Goal: Feedback & Contribution: Contribute content

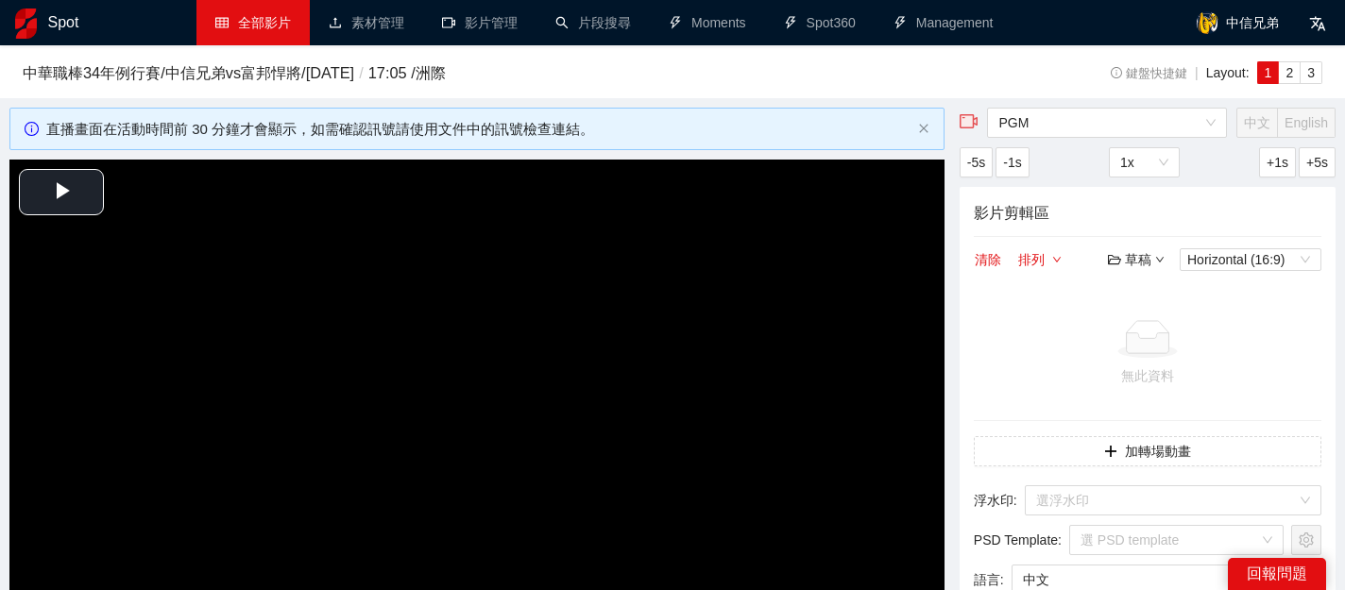
click at [229, 15] on link "全部影片" at bounding box center [253, 22] width 76 height 15
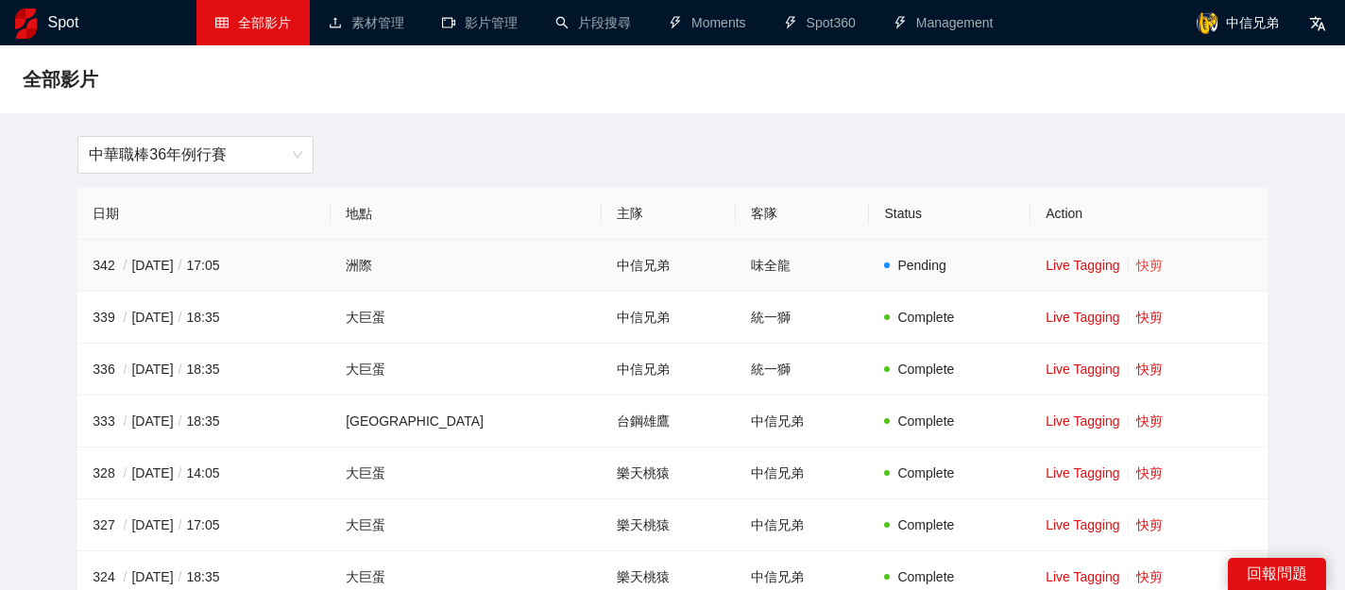
click at [1136, 263] on link "快剪" at bounding box center [1149, 265] width 26 height 15
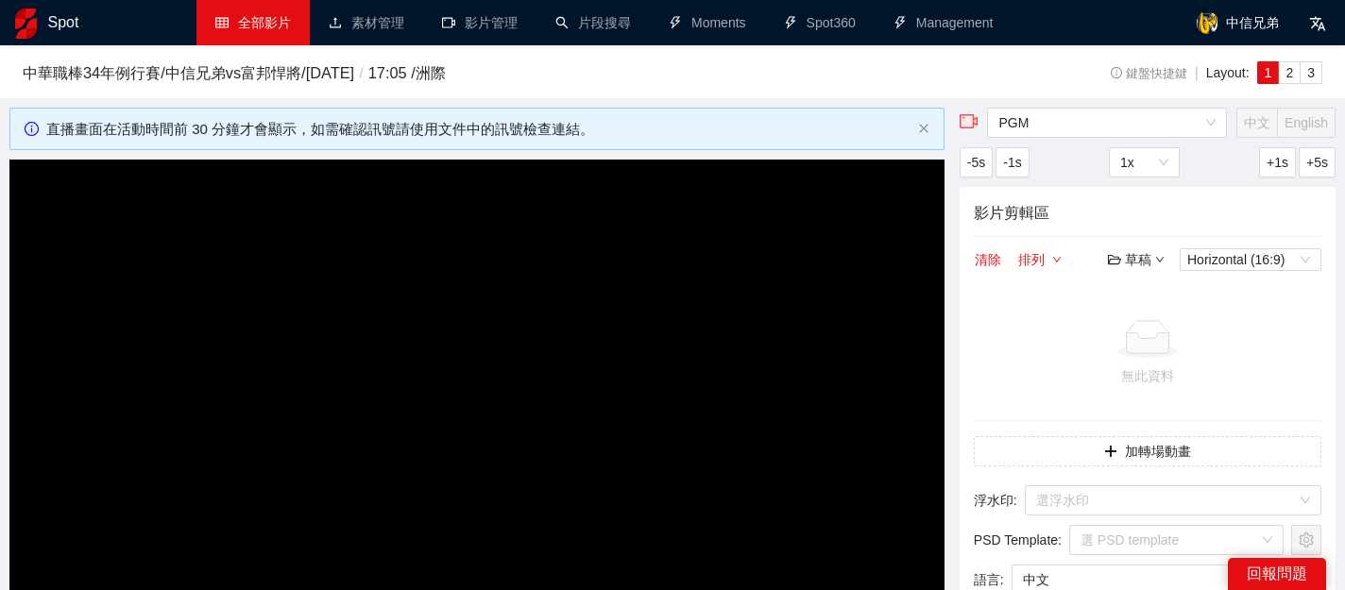
click at [229, 20] on link "全部影片" at bounding box center [253, 22] width 76 height 15
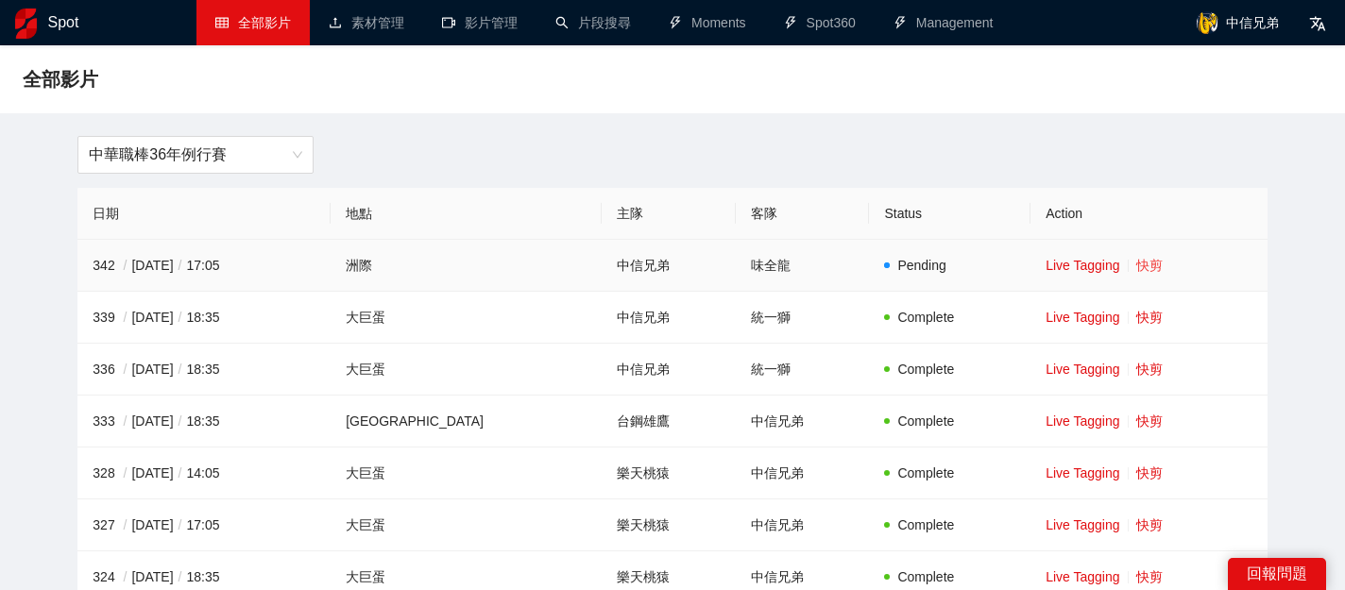
click at [1136, 263] on link "快剪" at bounding box center [1149, 265] width 26 height 15
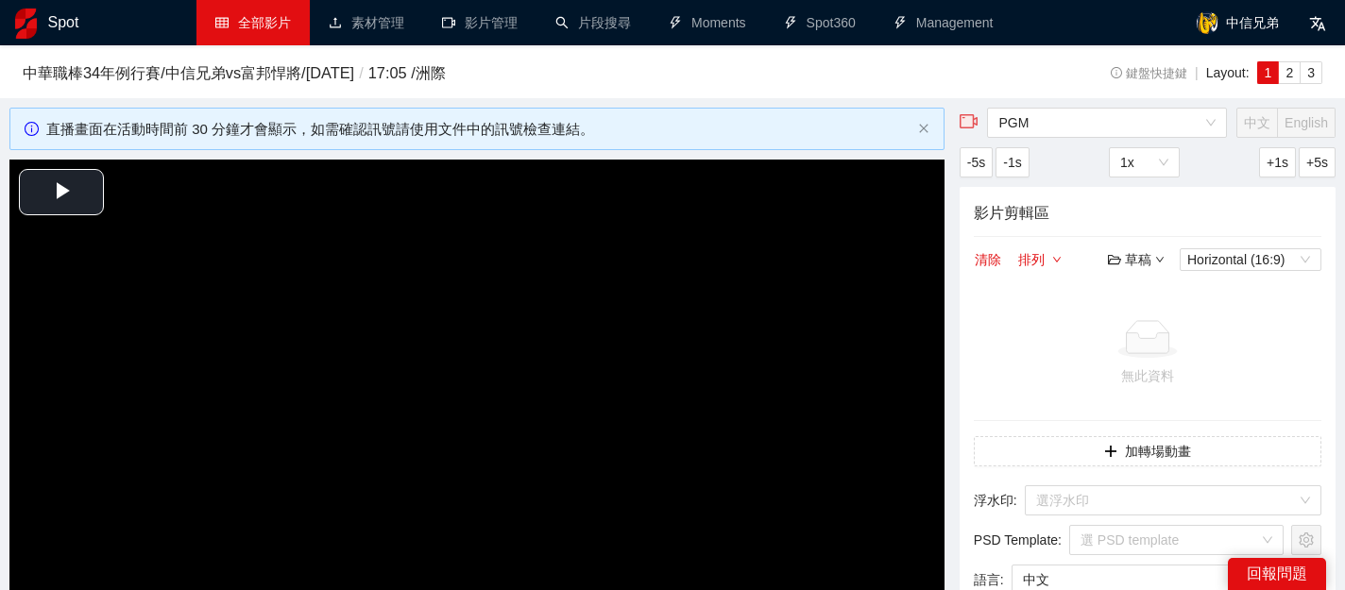
click at [265, 15] on link "全部影片" at bounding box center [253, 22] width 76 height 15
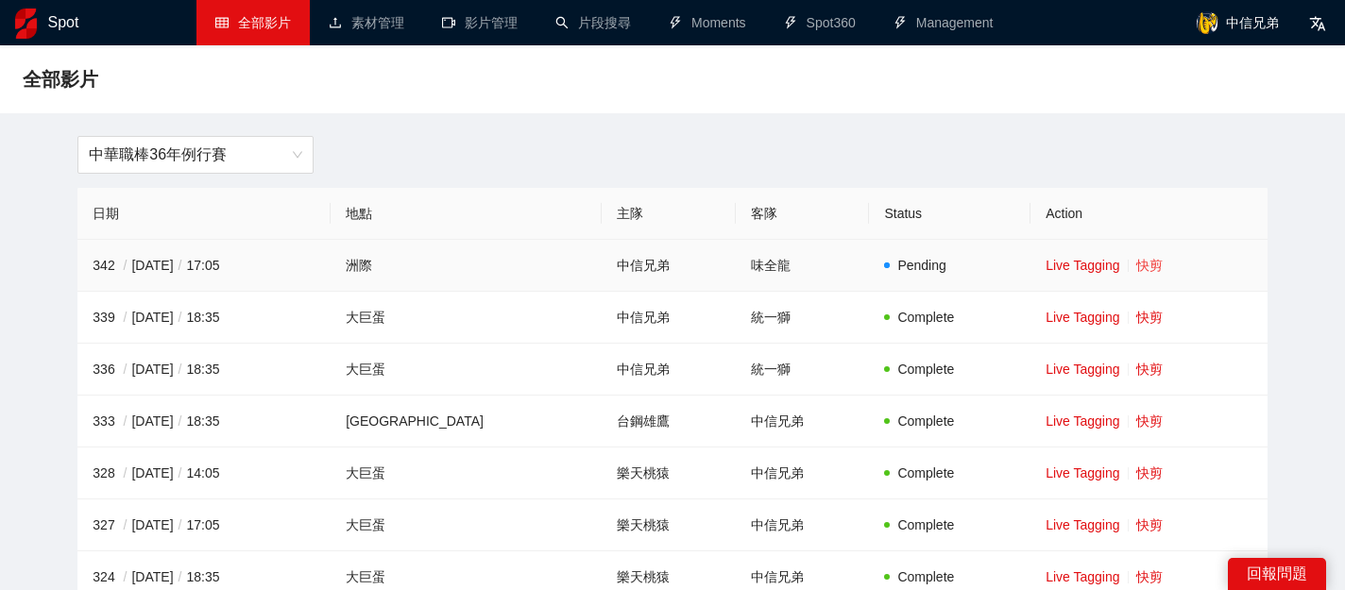
click at [1136, 265] on link "快剪" at bounding box center [1149, 265] width 26 height 15
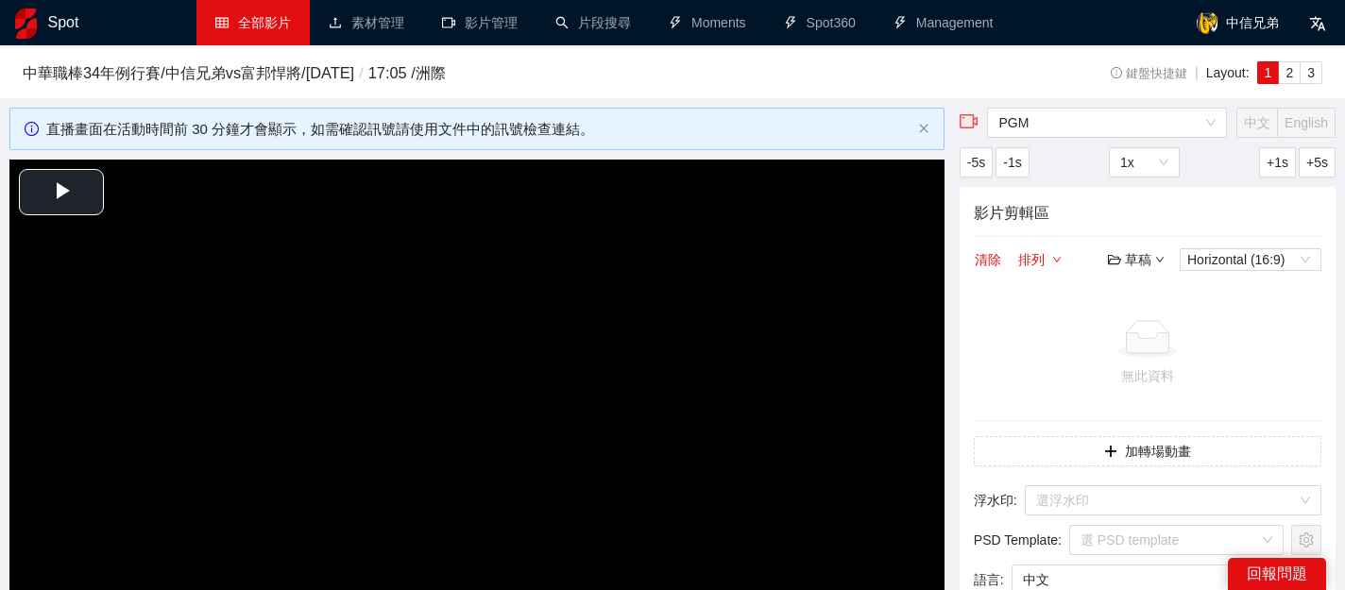
click at [232, 19] on link "全部影片" at bounding box center [253, 22] width 76 height 15
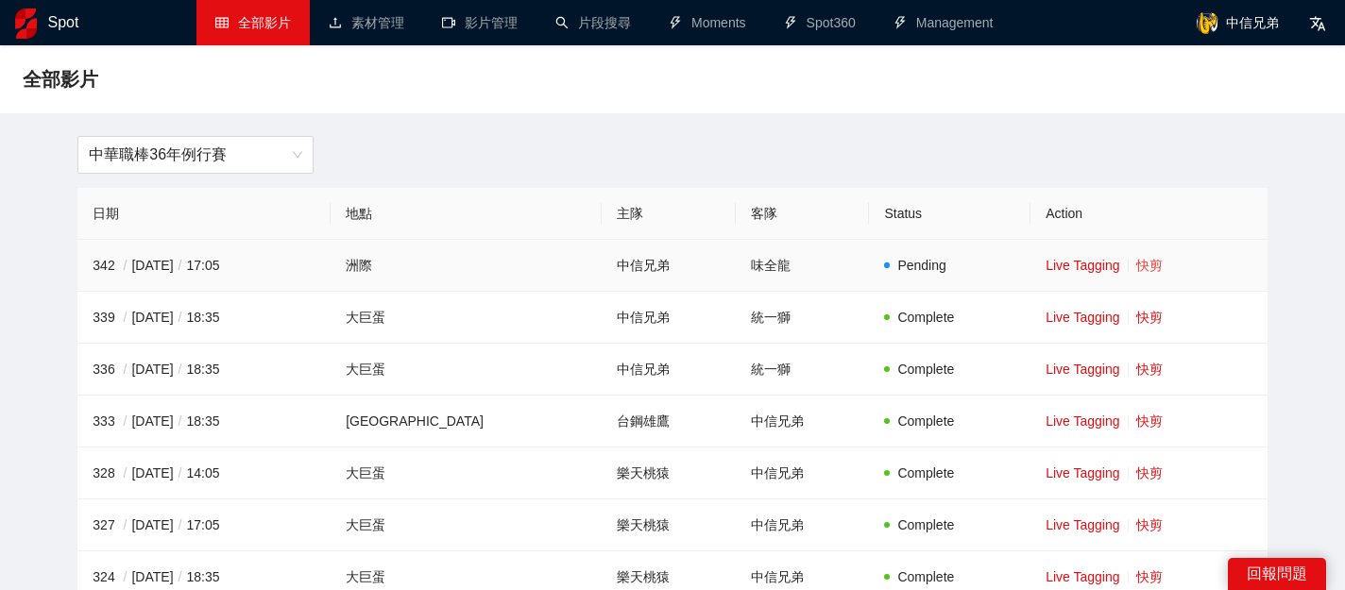
click at [1139, 267] on link "快剪" at bounding box center [1149, 265] width 26 height 15
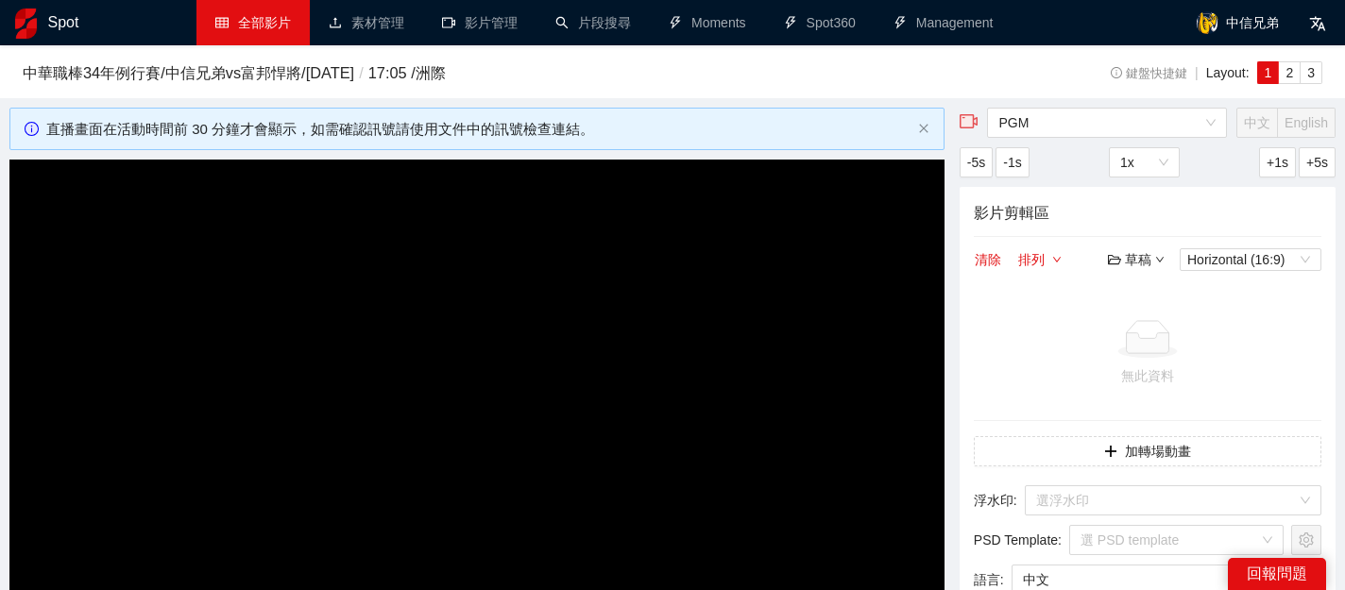
click at [227, 16] on link "全部影片" at bounding box center [253, 22] width 76 height 15
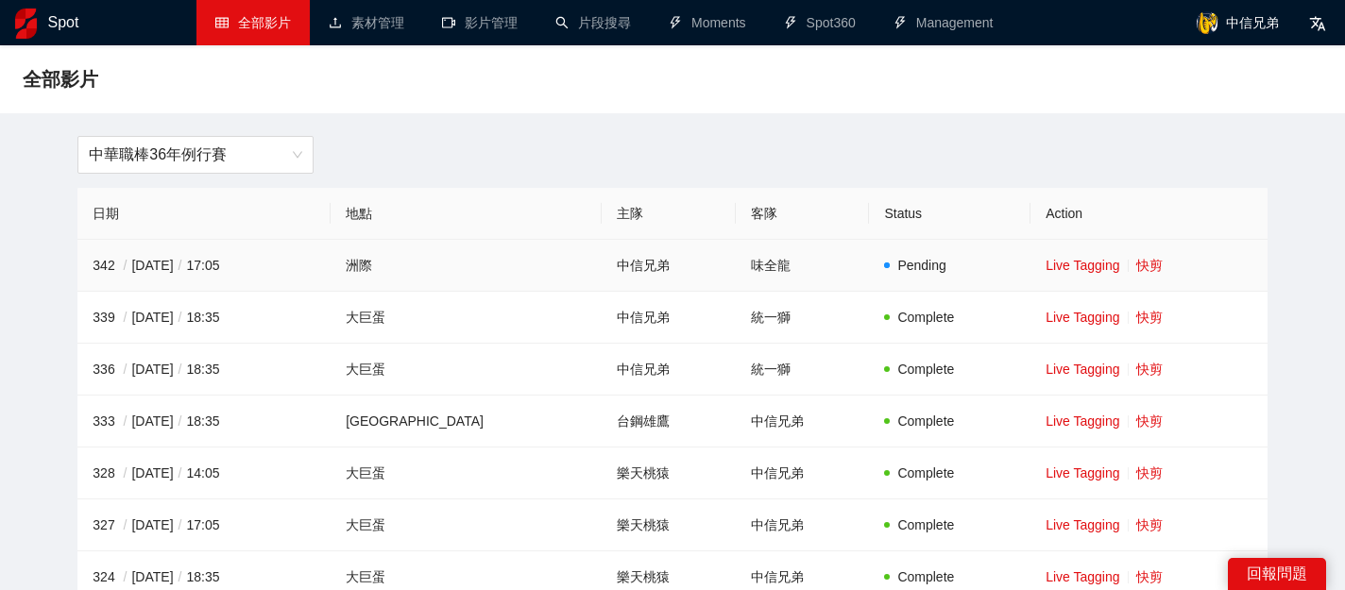
click at [1136, 273] on td "Live Tagging 快剪" at bounding box center [1148, 266] width 237 height 52
click at [1136, 267] on link "快剪" at bounding box center [1149, 265] width 26 height 15
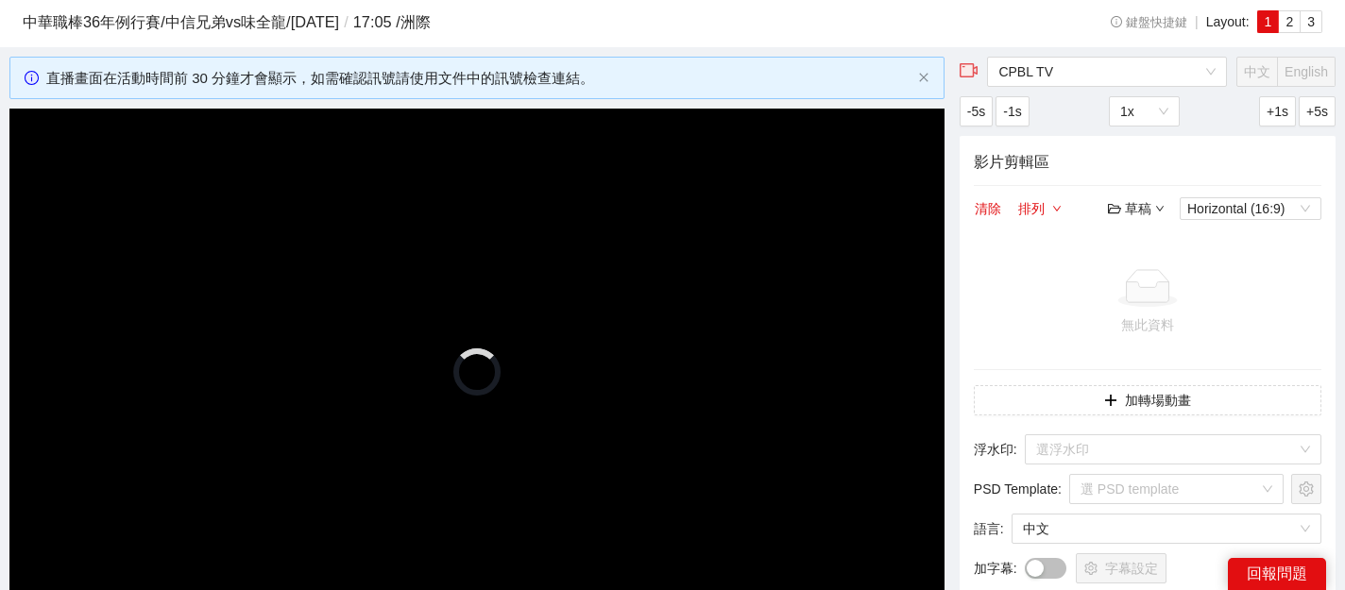
scroll to position [53, 0]
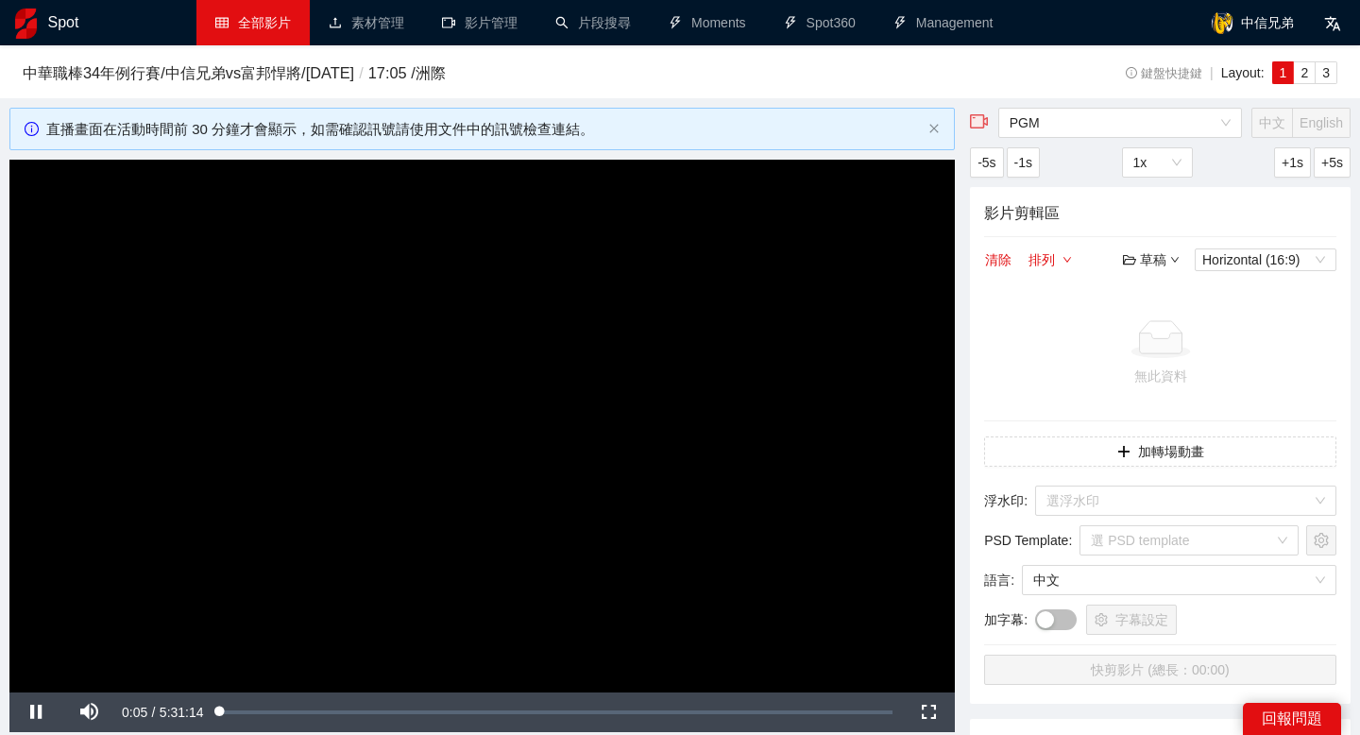
click at [221, 23] on link "全部影片" at bounding box center [253, 22] width 76 height 15
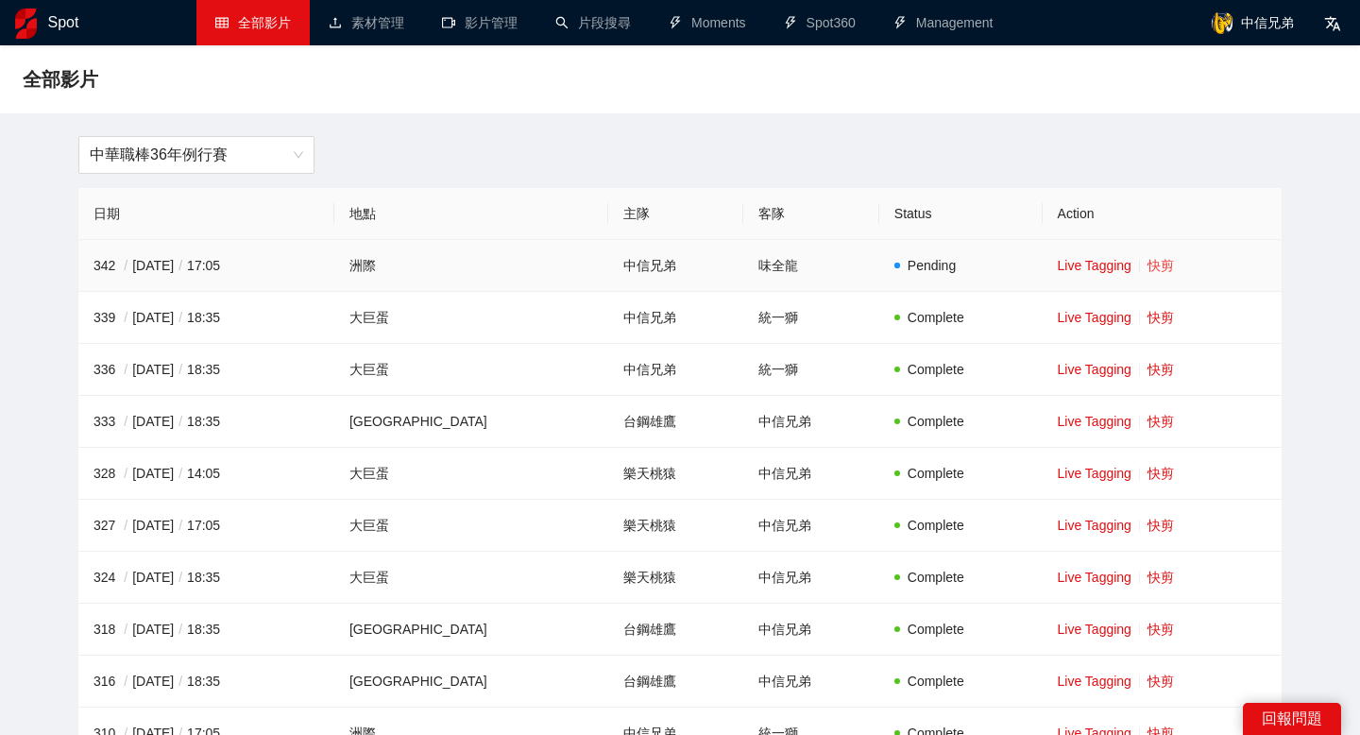
click at [1153, 268] on link "快剪" at bounding box center [1160, 265] width 26 height 15
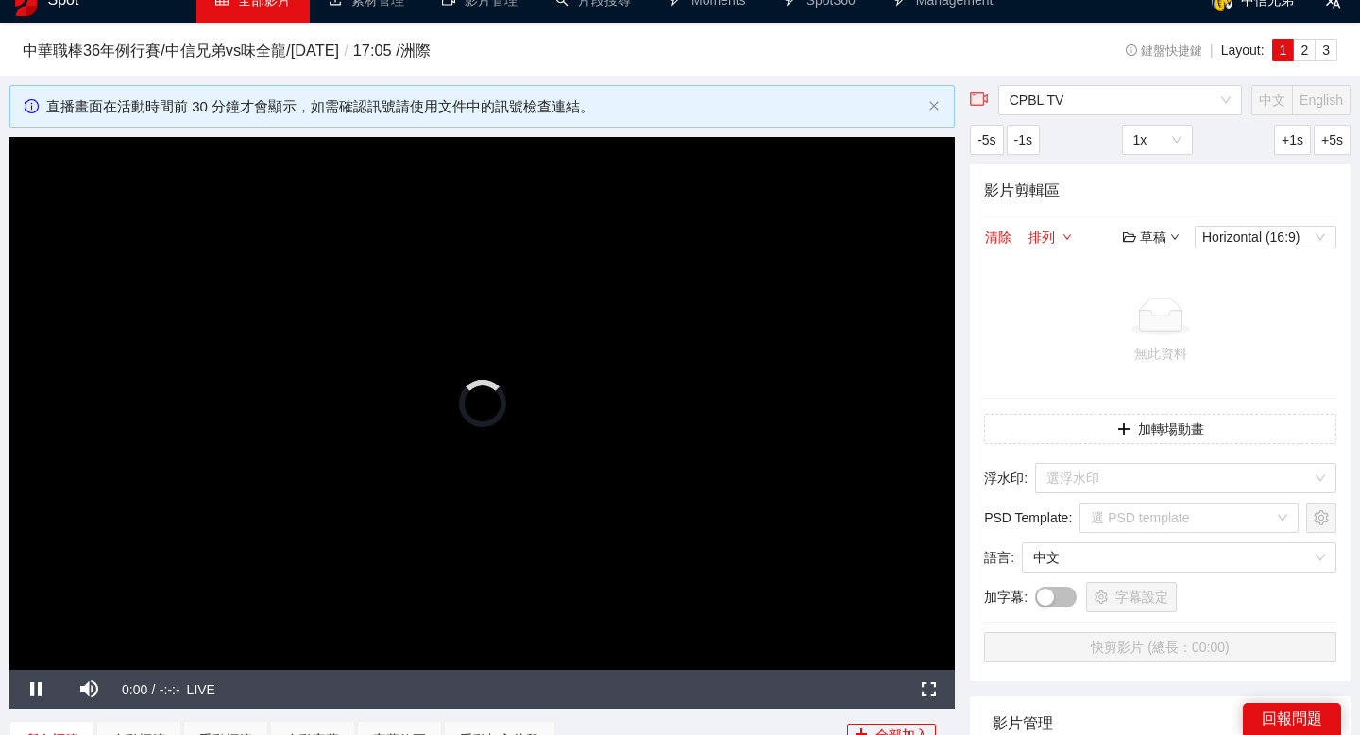
scroll to position [22, 0]
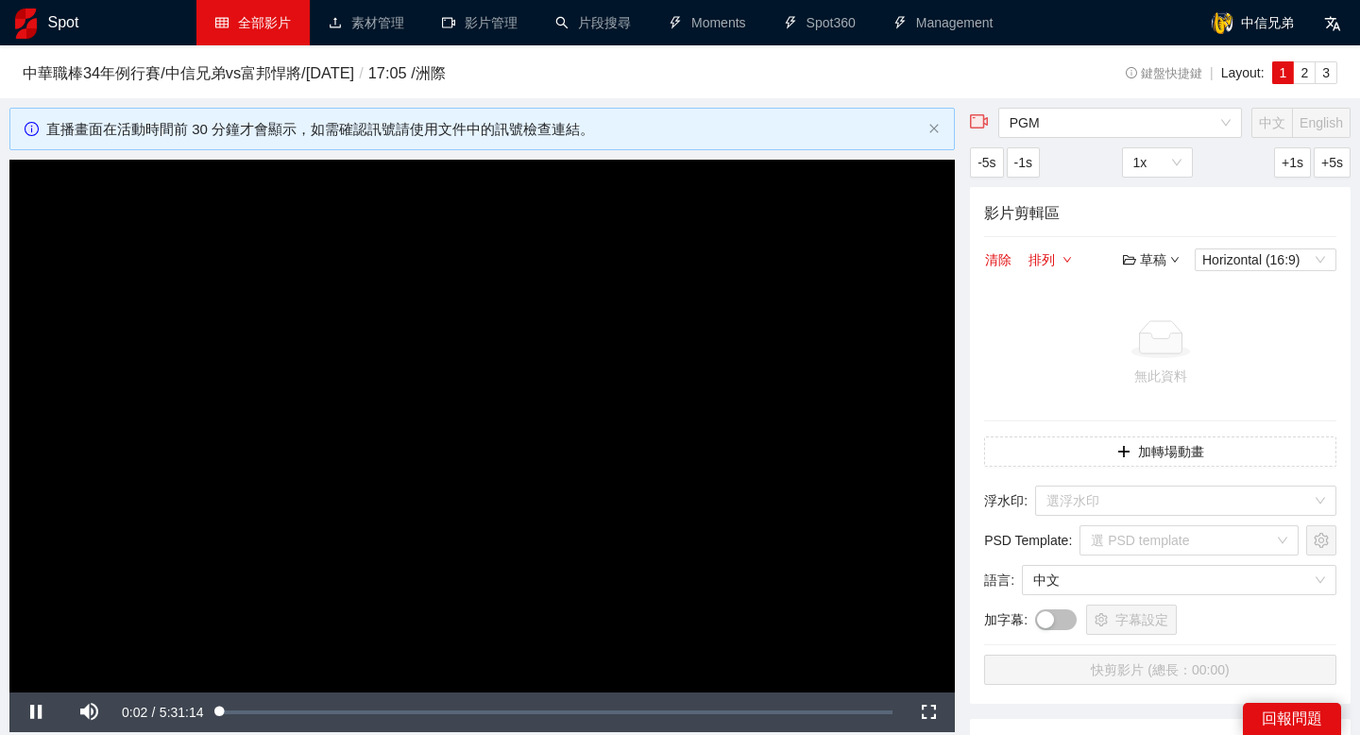
click at [272, 20] on link "全部影片" at bounding box center [253, 22] width 76 height 15
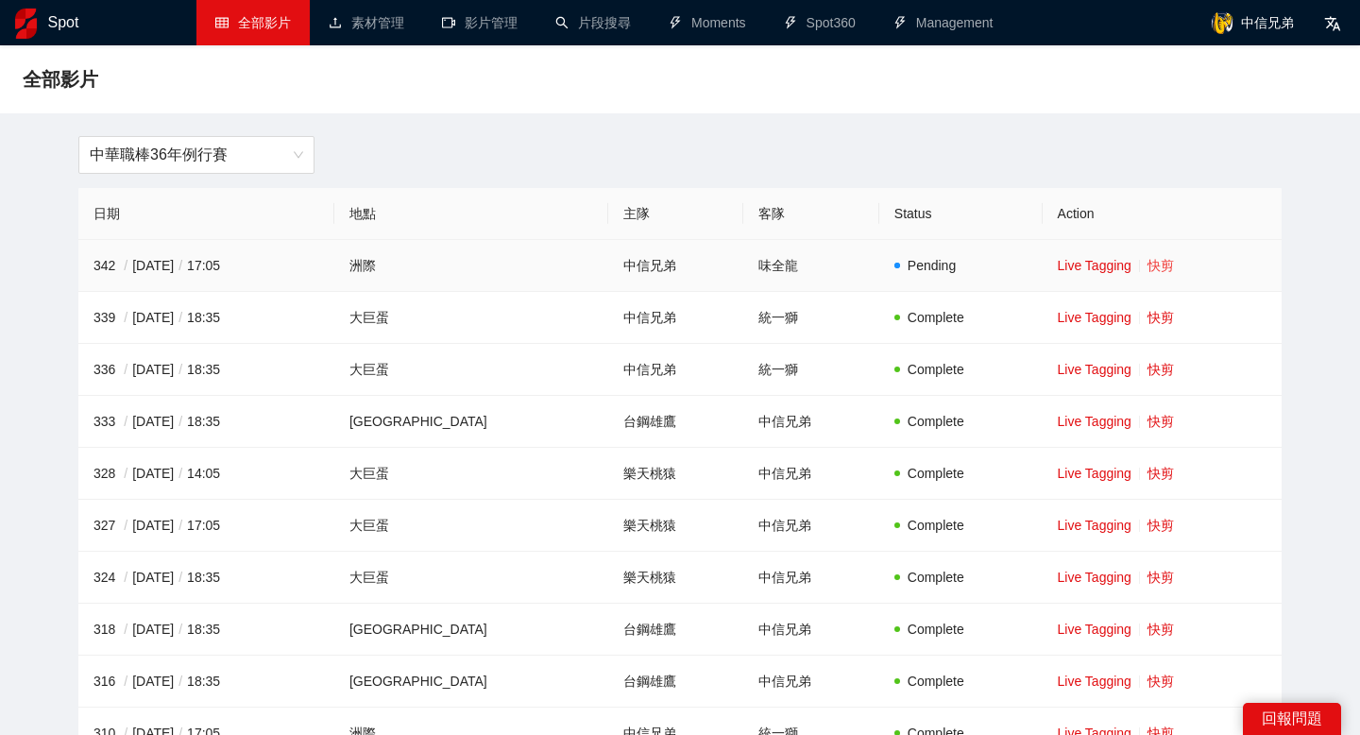
click at [1147, 264] on link "快剪" at bounding box center [1160, 265] width 26 height 15
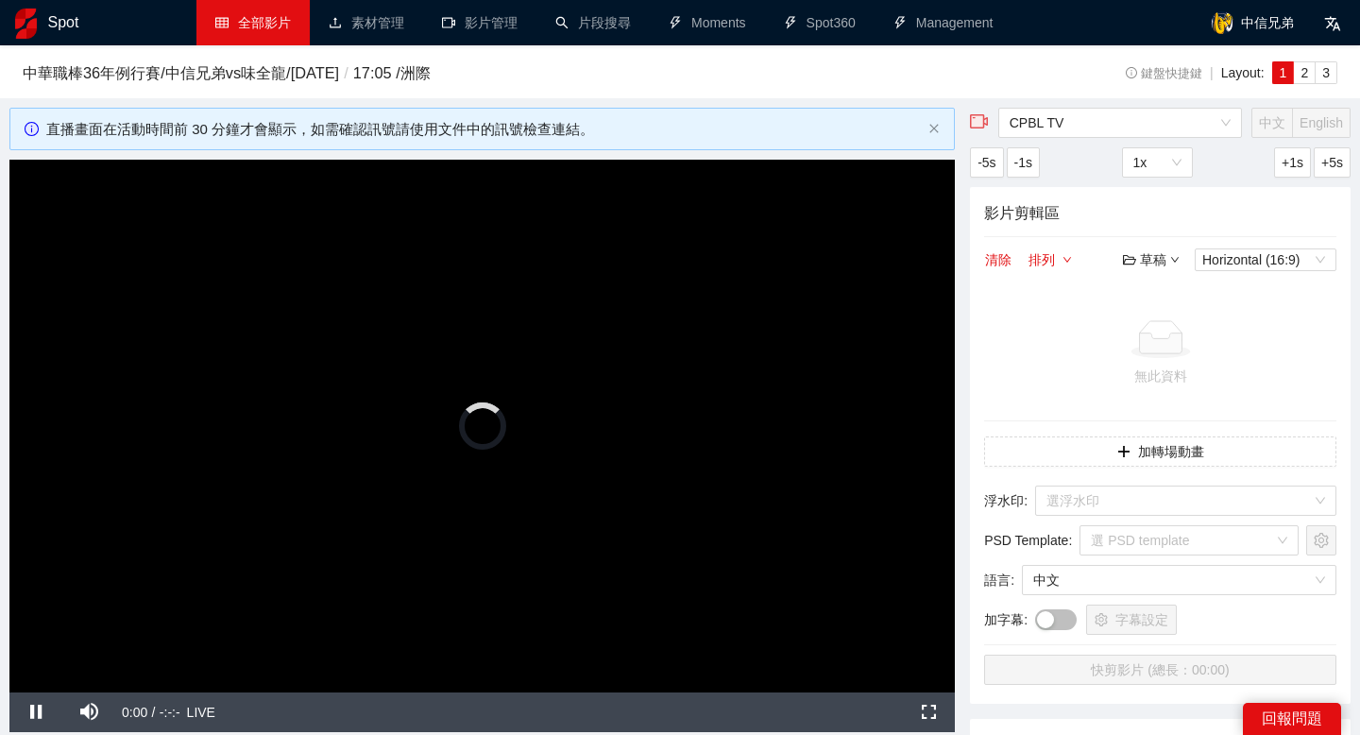
click at [798, 70] on h3 "中華職棒36年例行賽 / 中信兄弟 vs 味全龍 / 2025-09-20 / 17:05 / 洲際" at bounding box center [524, 73] width 1003 height 25
click at [221, 16] on link "全部影片" at bounding box center [253, 22] width 76 height 15
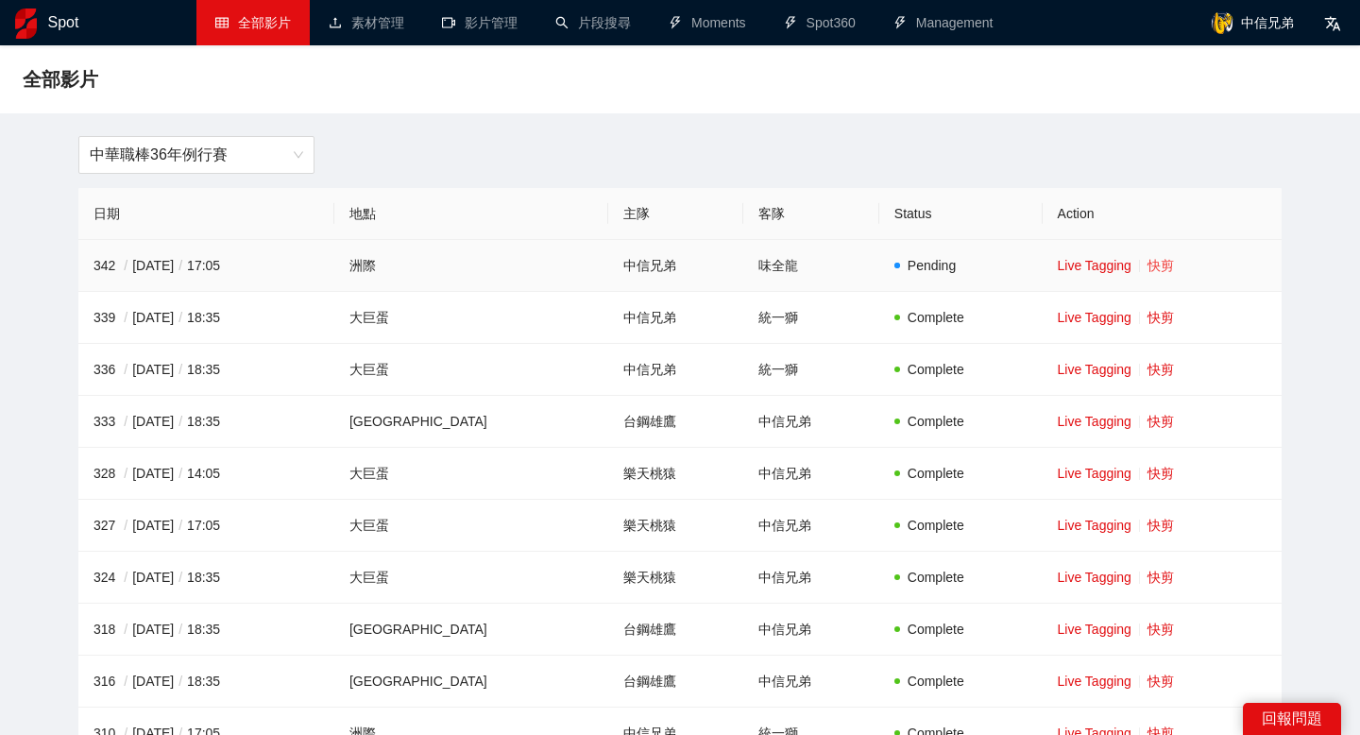
click at [1147, 266] on link "快剪" at bounding box center [1160, 265] width 26 height 15
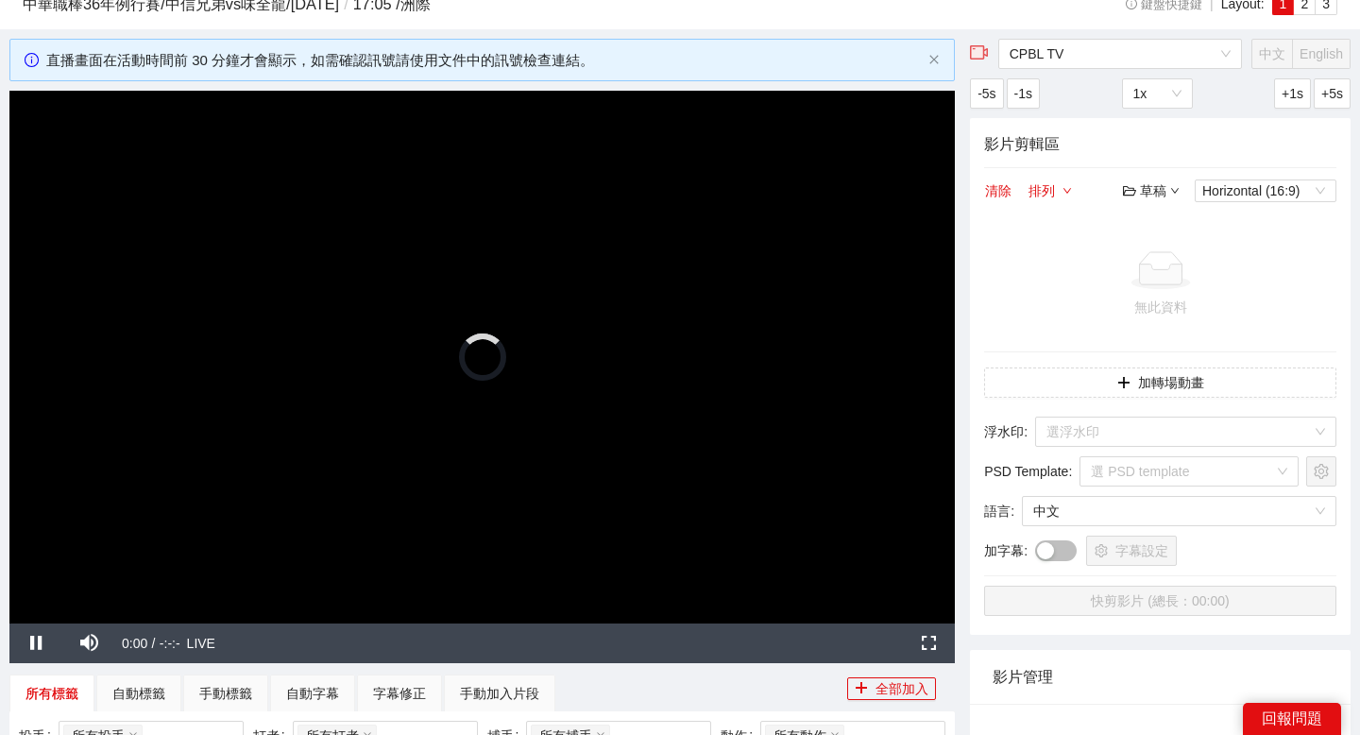
scroll to position [65, 0]
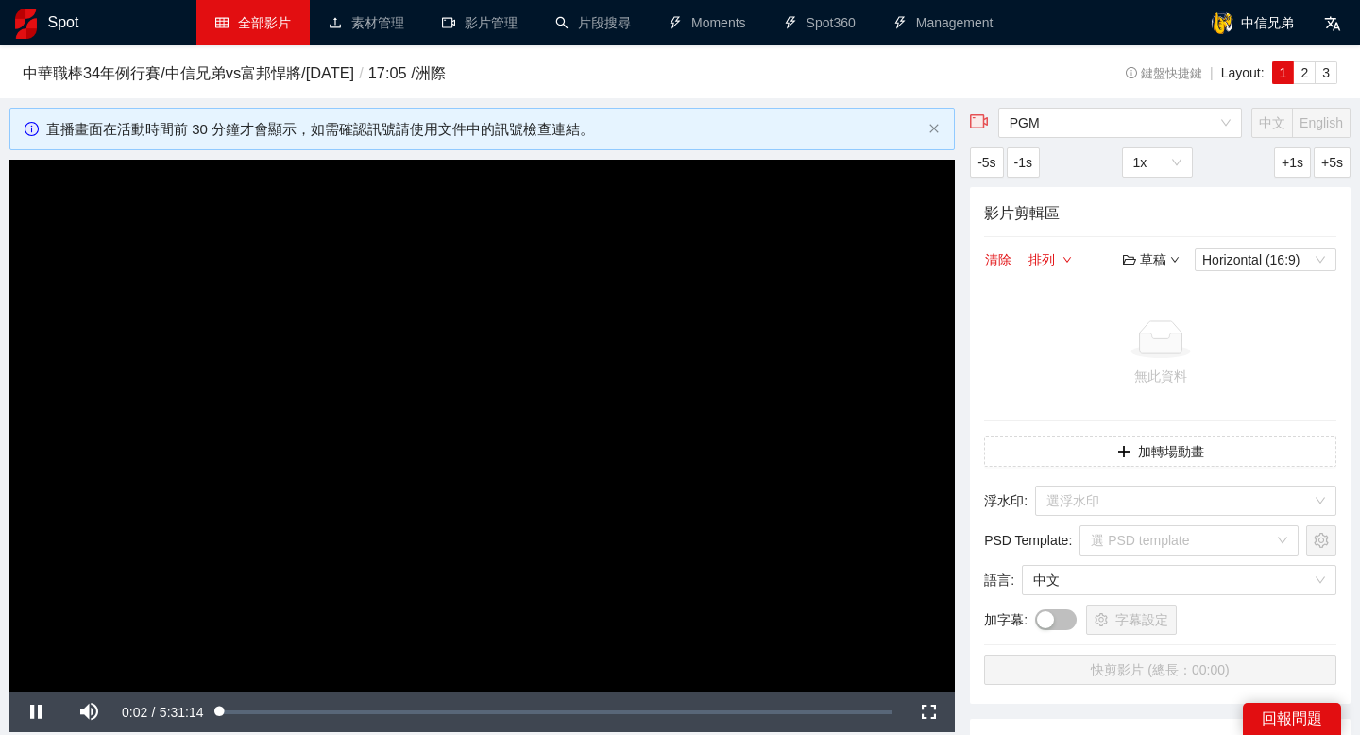
click at [249, 30] on link "全部影片" at bounding box center [253, 22] width 76 height 15
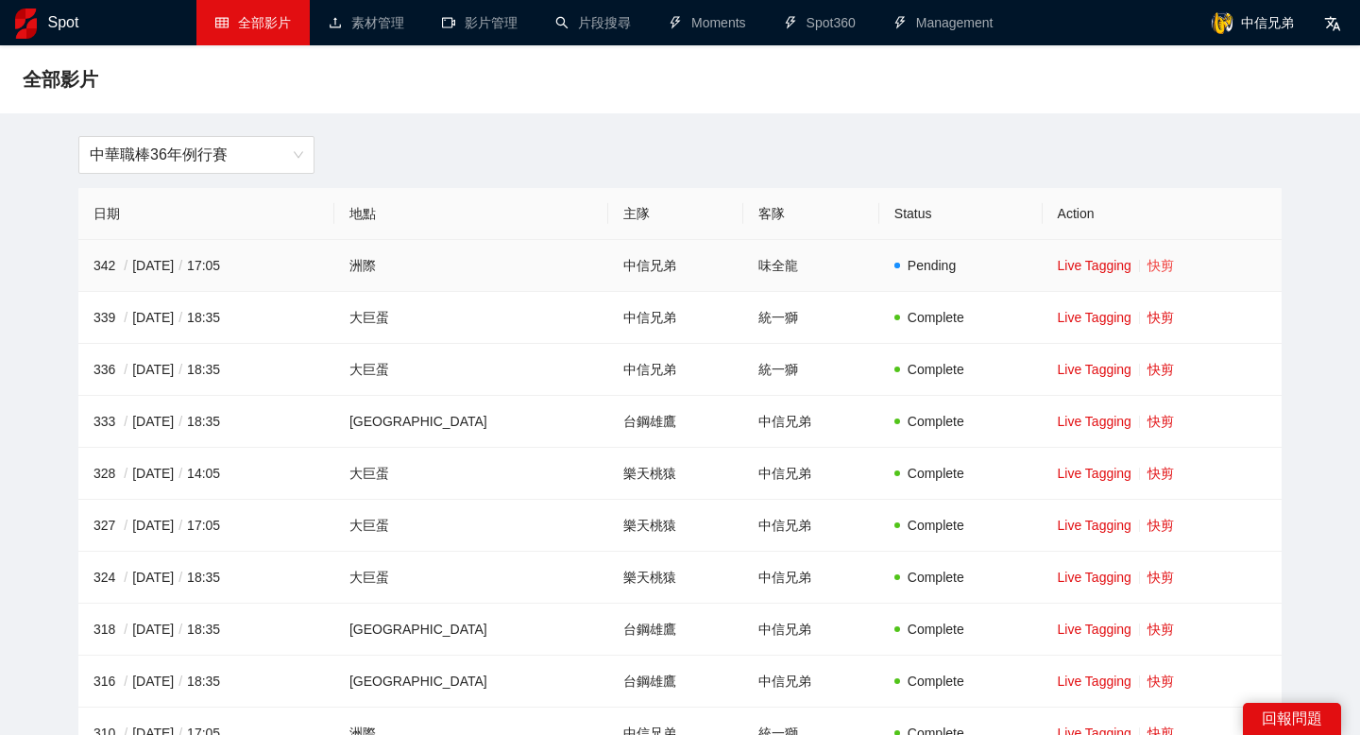
click at [1147, 266] on link "快剪" at bounding box center [1160, 265] width 26 height 15
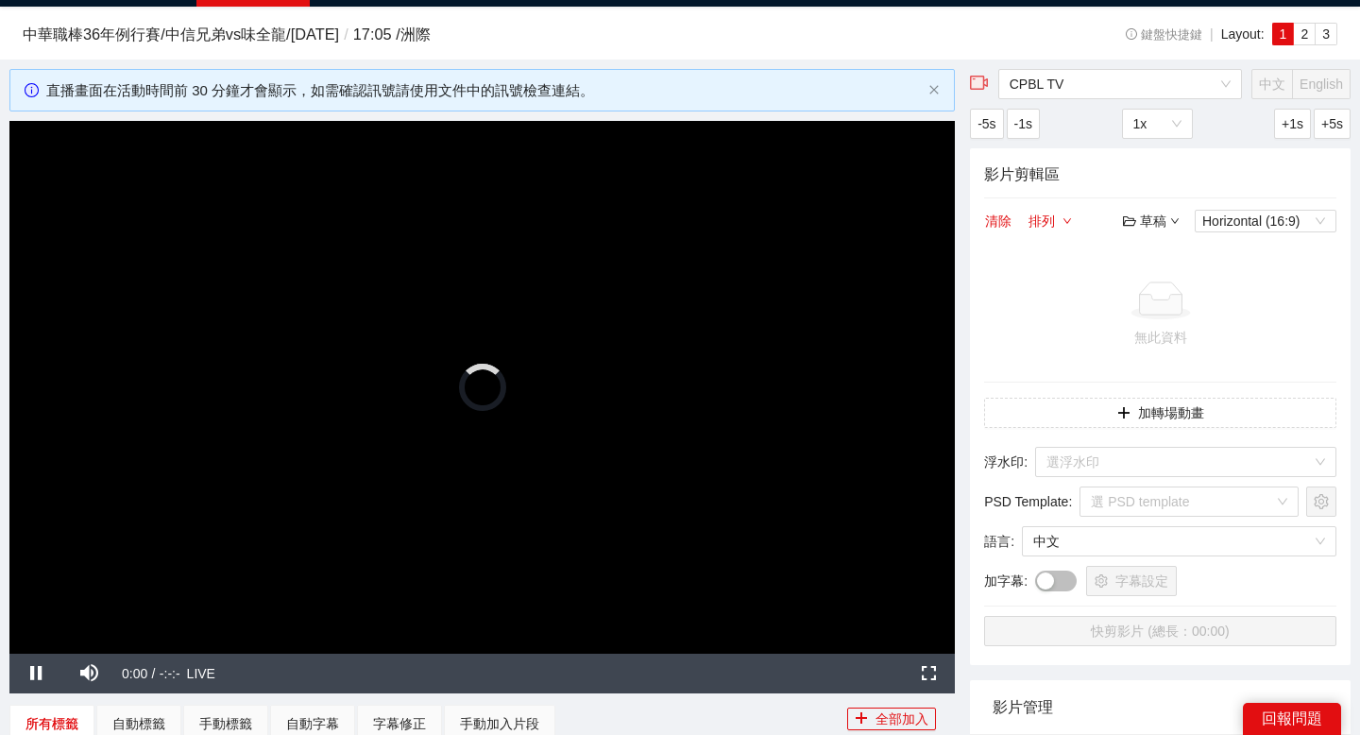
scroll to position [41, 0]
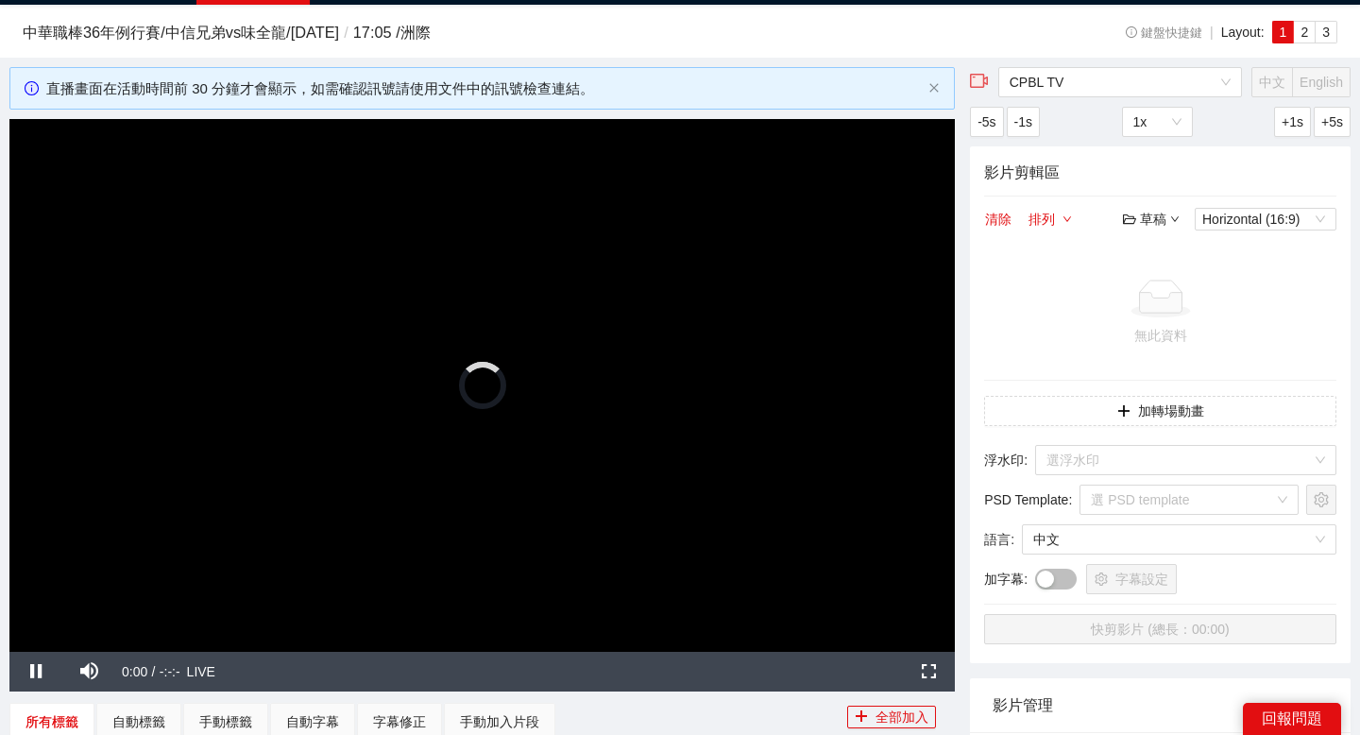
click at [513, 88] on div "直播畫面在活動時間前 30 分鐘才會顯示，如需確認訊號請使用文件中的訊號檢查連結。" at bounding box center [483, 88] width 874 height 23
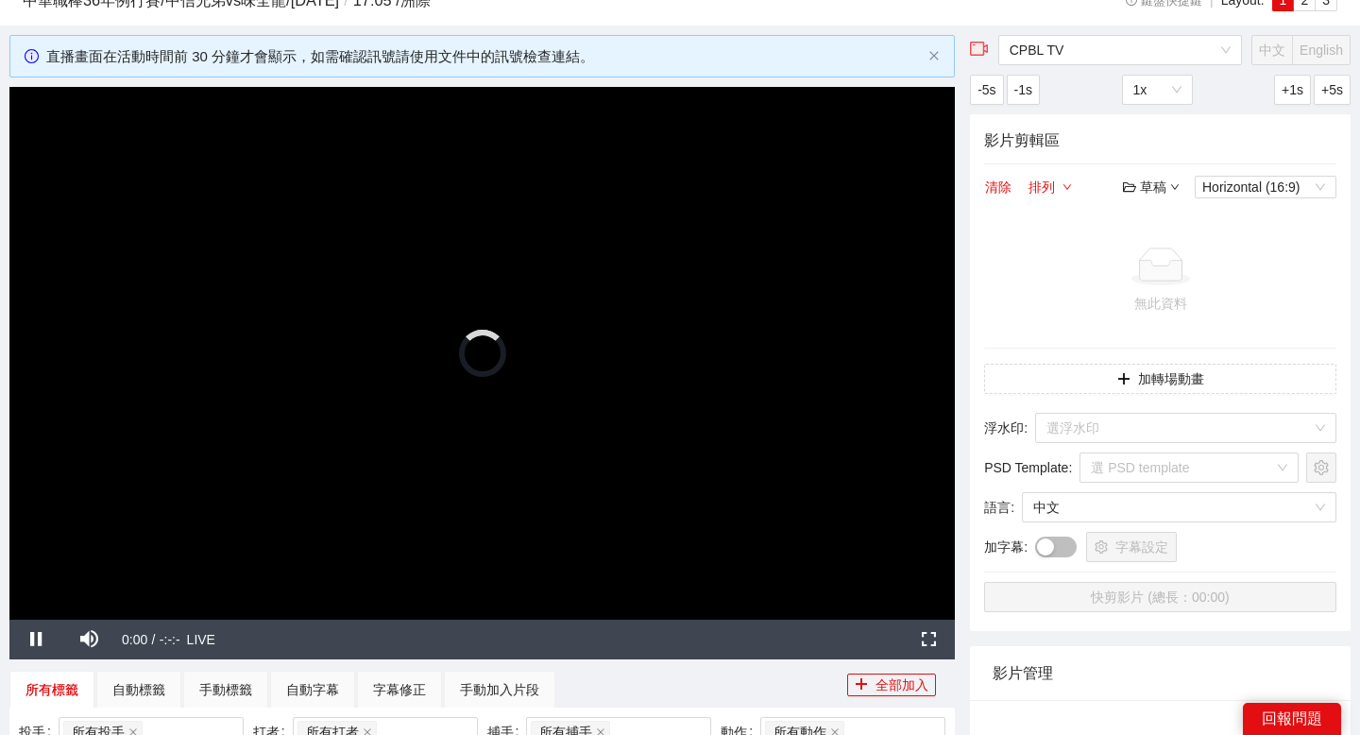
scroll to position [0, 0]
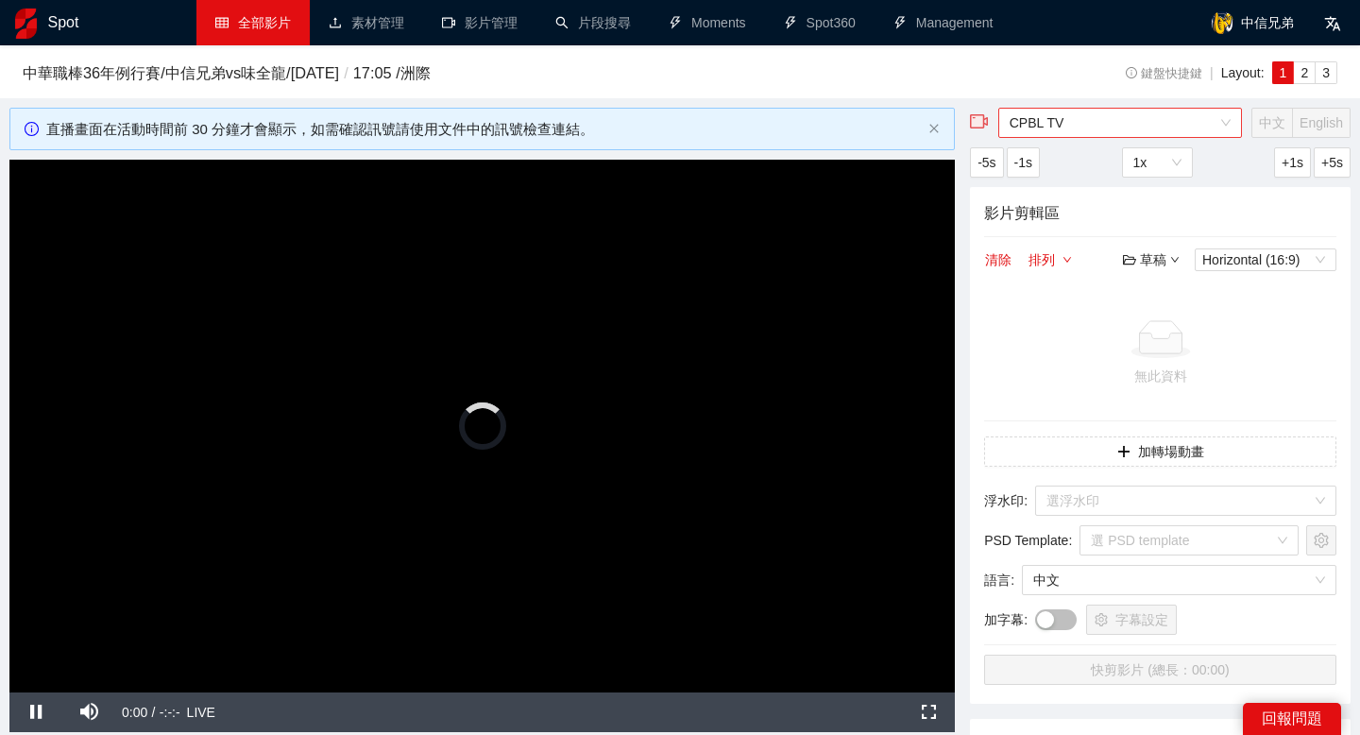
click at [1030, 115] on span "CPBL TV" at bounding box center [1119, 123] width 221 height 28
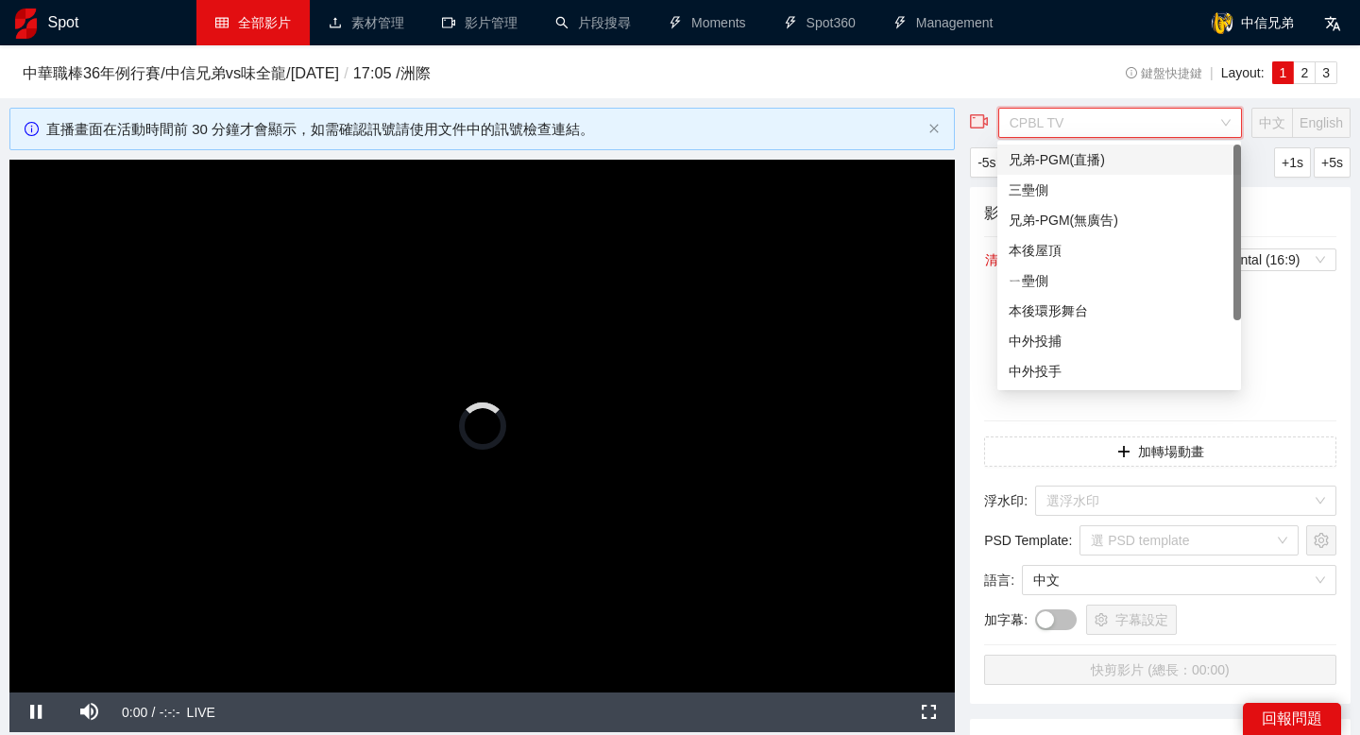
click at [1060, 155] on div "兄弟-PGM(直播)" at bounding box center [1119, 159] width 221 height 21
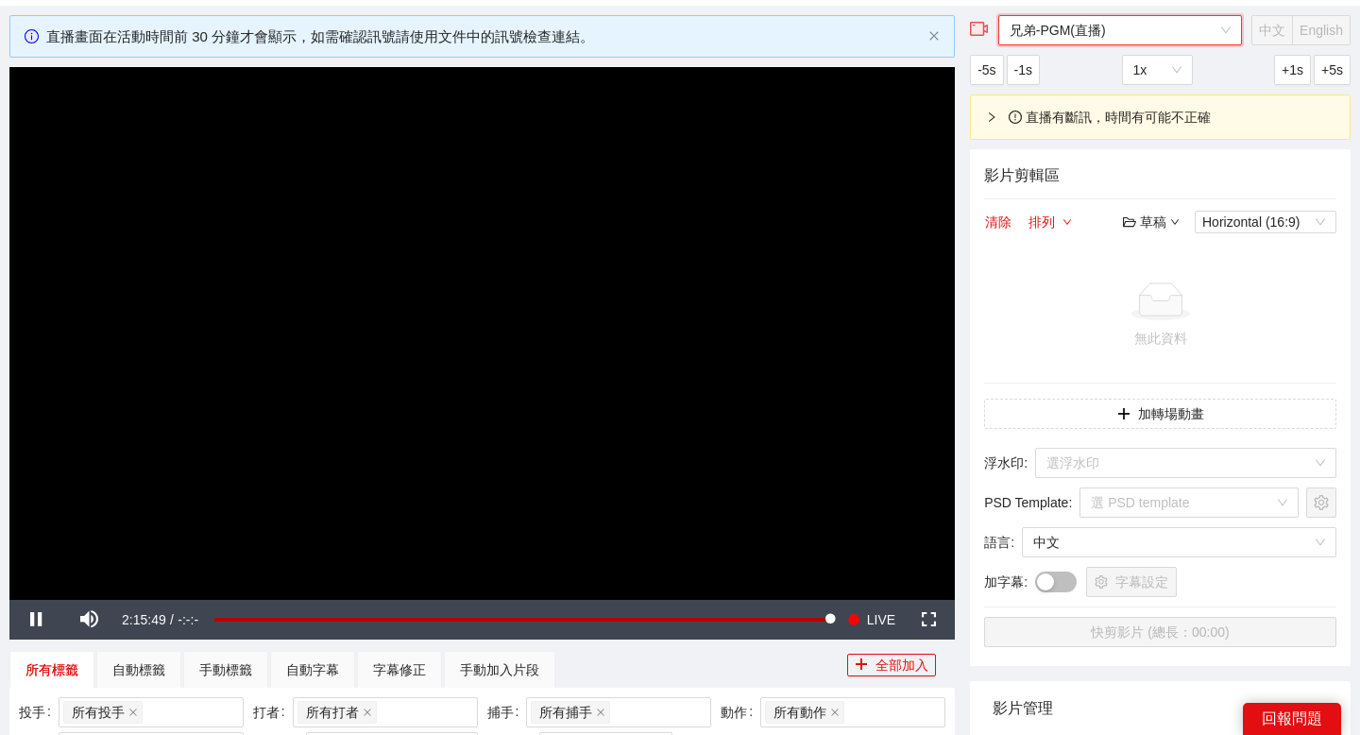
scroll to position [88, 0]
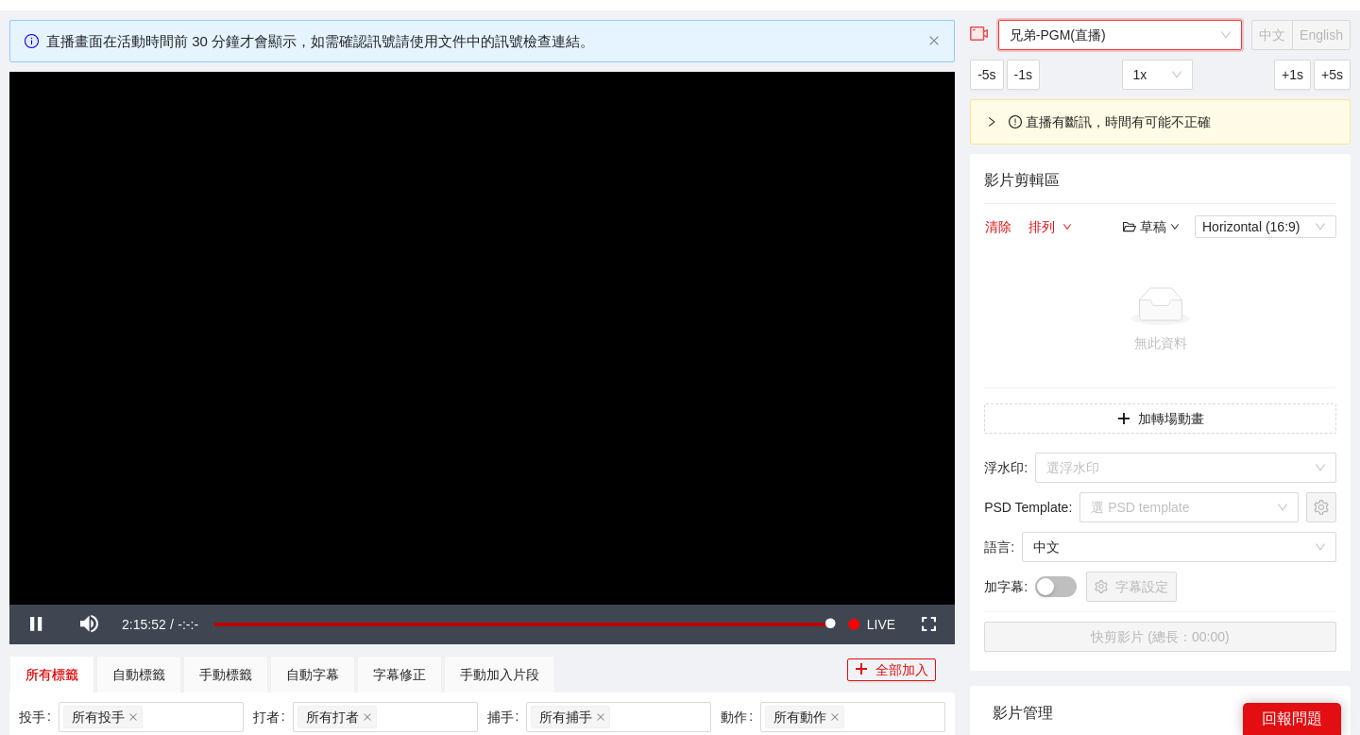
click at [993, 121] on icon "right" at bounding box center [992, 121] width 6 height 9
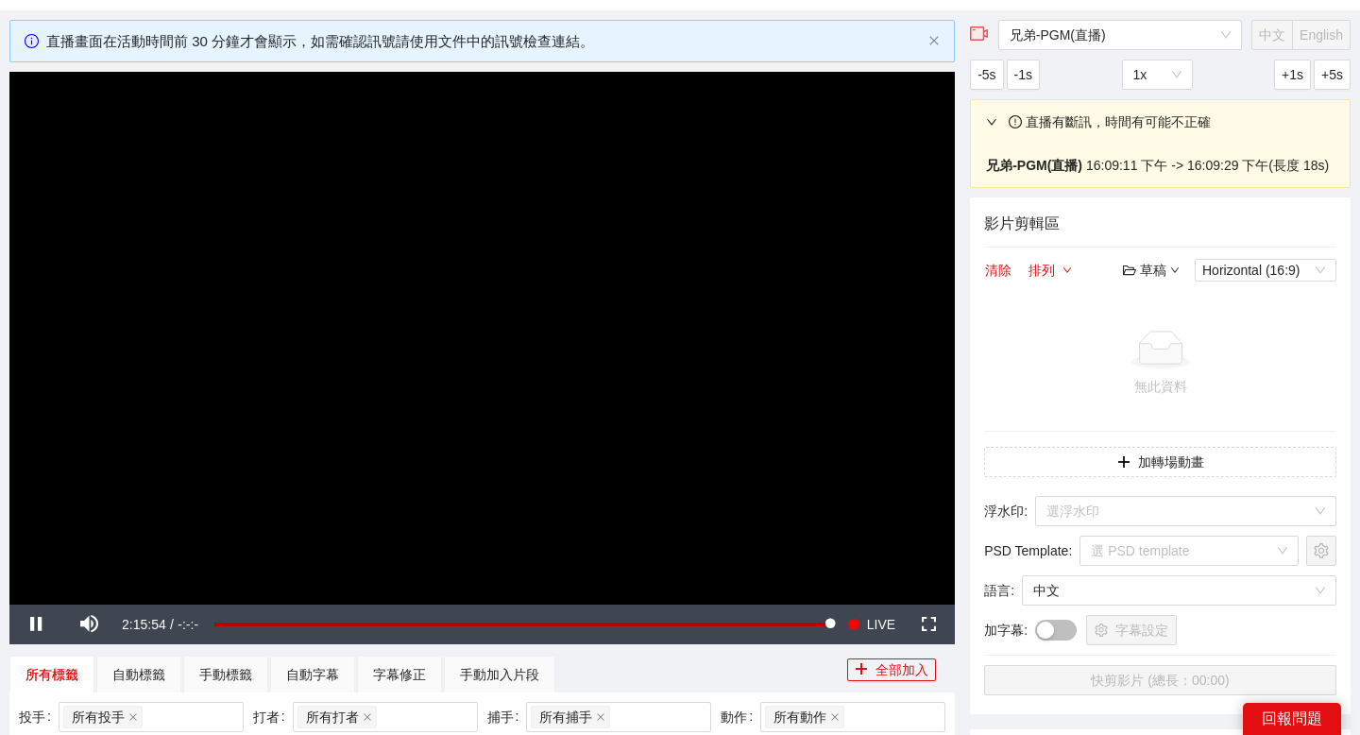
click at [994, 123] on icon "right" at bounding box center [991, 121] width 11 height 11
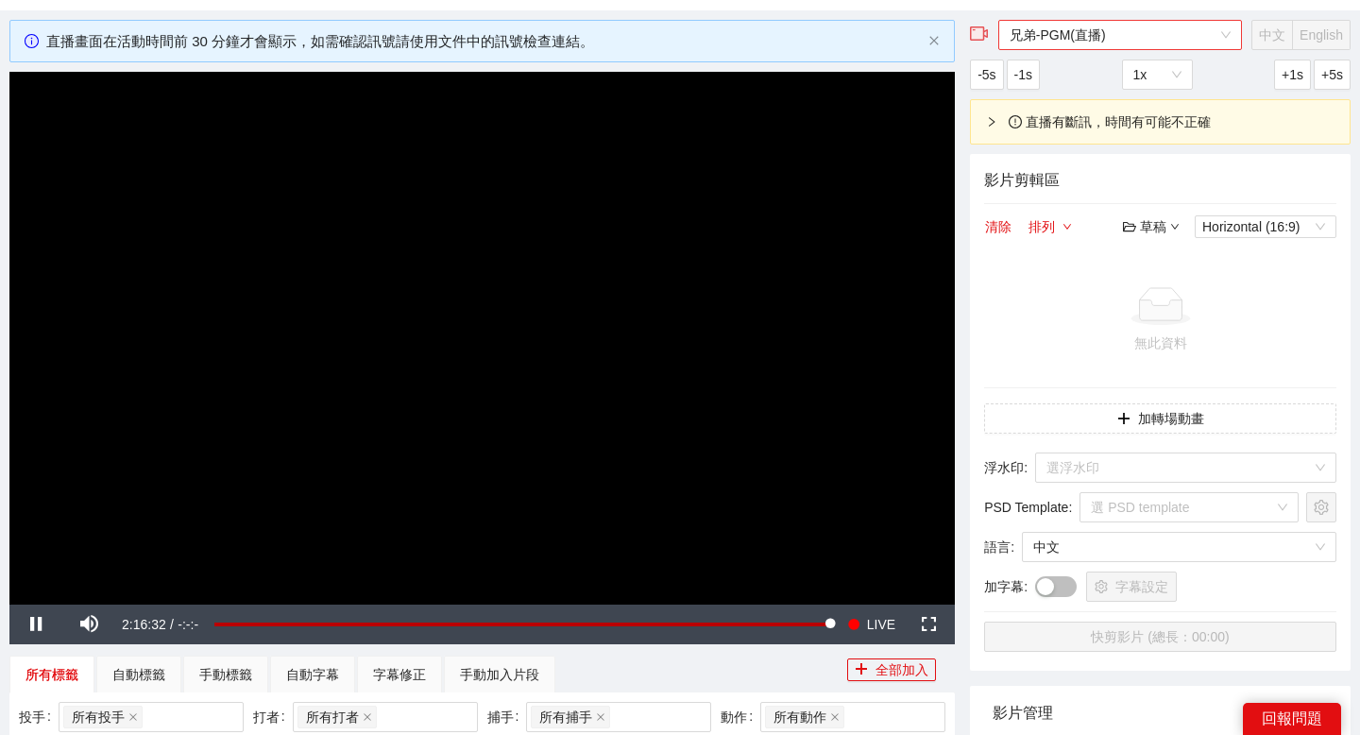
click at [1081, 31] on span "兄弟-PGM(直播)" at bounding box center [1119, 35] width 221 height 28
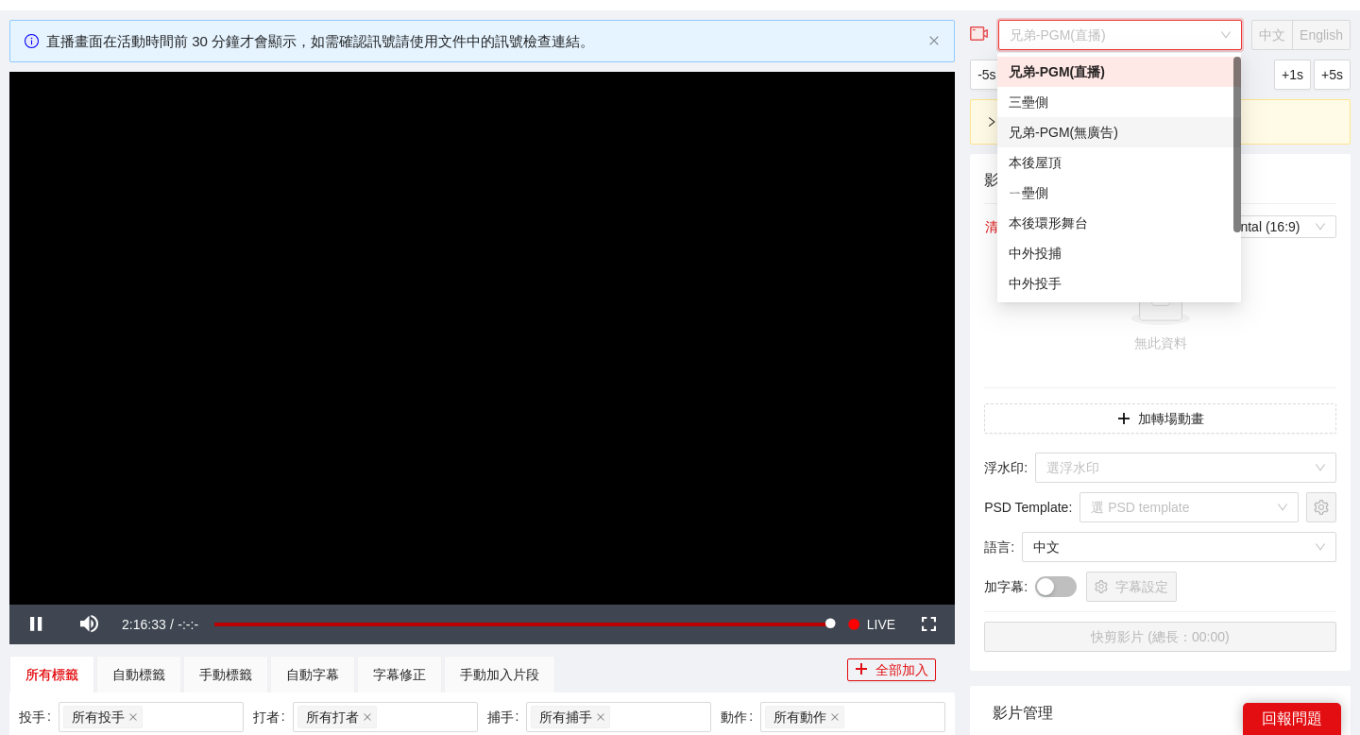
click at [1113, 127] on div "兄弟-PGM(無廣告)" at bounding box center [1119, 132] width 221 height 21
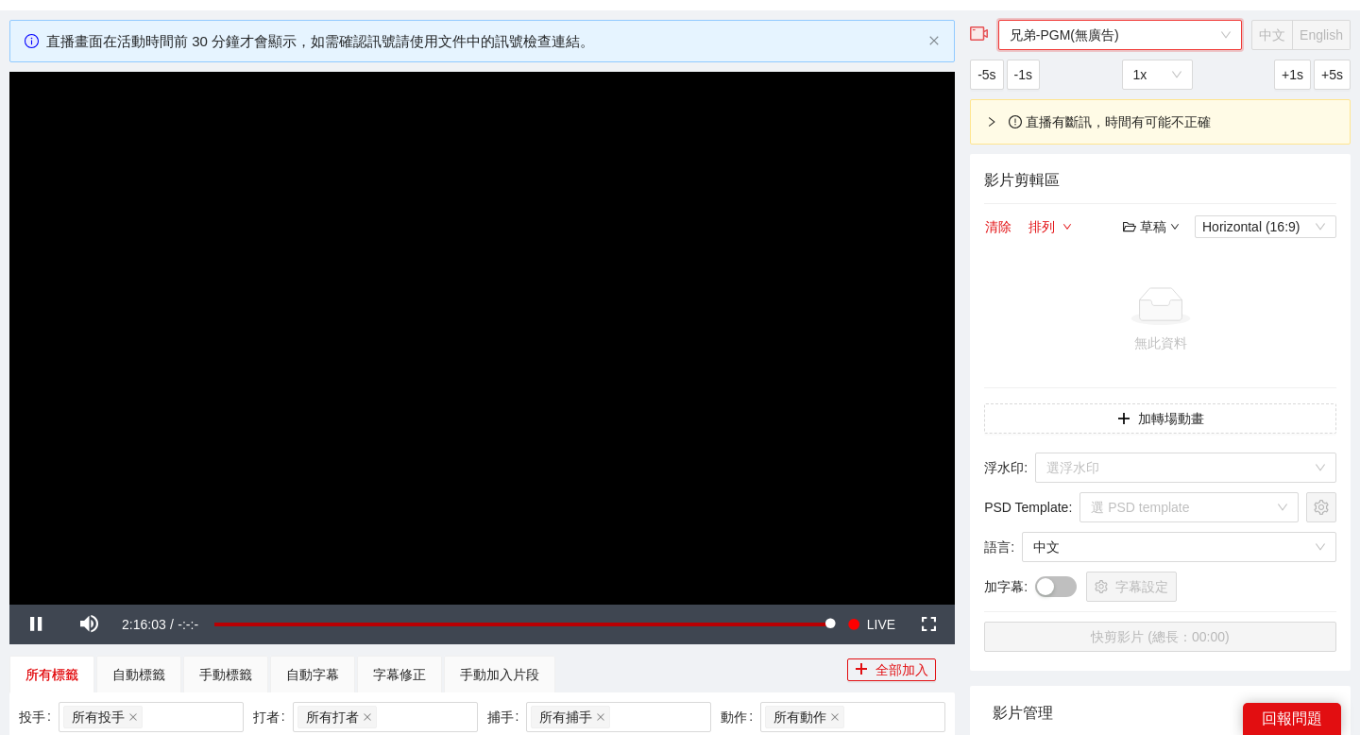
click at [333, 447] on video "Video Player" at bounding box center [481, 338] width 945 height 532
click at [411, 410] on video "Video Player" at bounding box center [481, 338] width 945 height 532
click at [1147, 30] on span "兄弟-PGM(無廣告)" at bounding box center [1119, 35] width 221 height 28
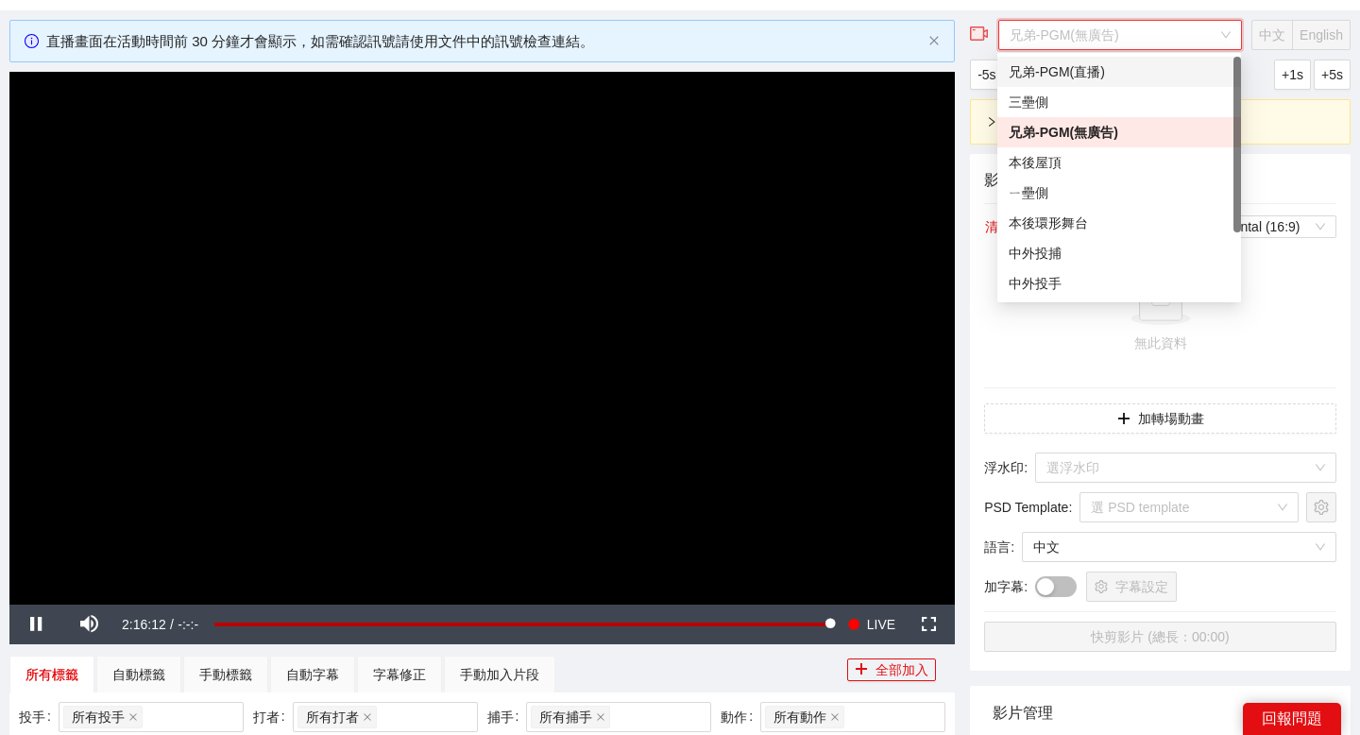
click at [1116, 82] on div "兄弟-PGM(直播)" at bounding box center [1119, 72] width 244 height 30
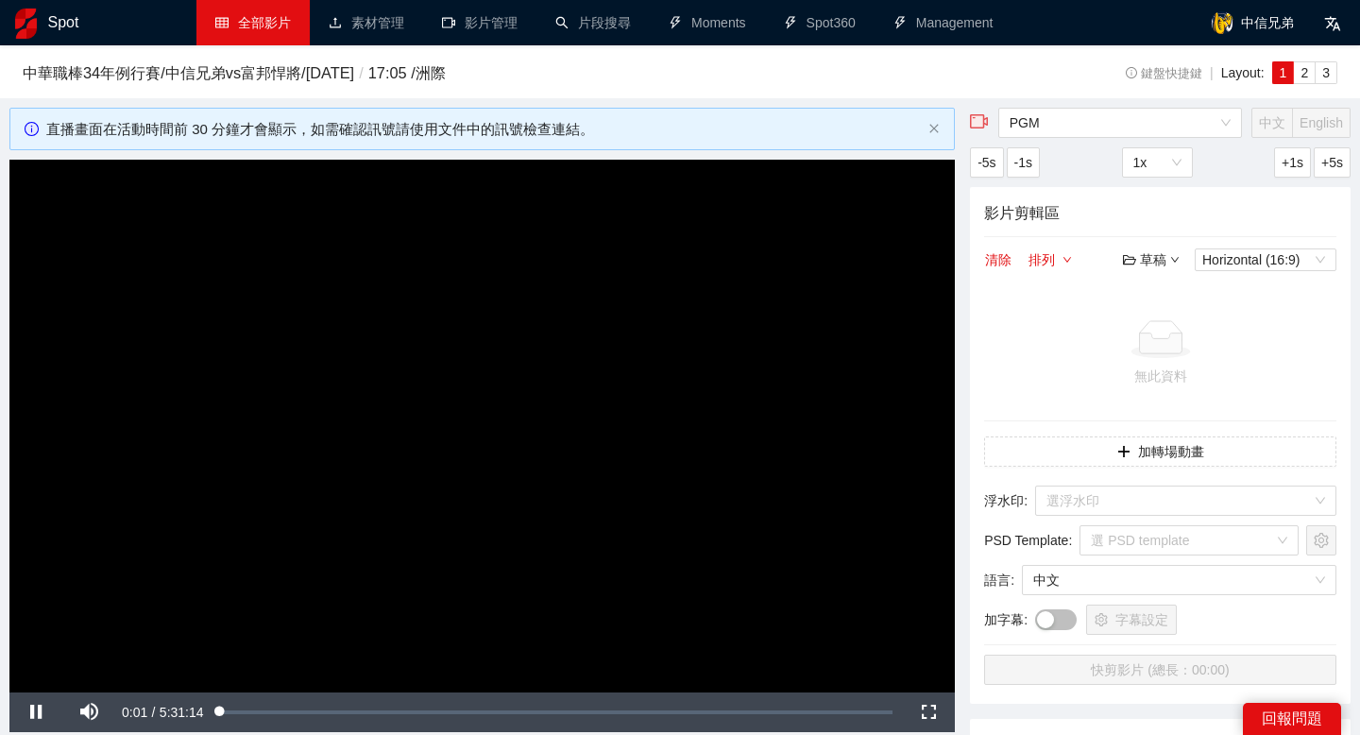
click at [258, 18] on link "全部影片" at bounding box center [253, 22] width 76 height 15
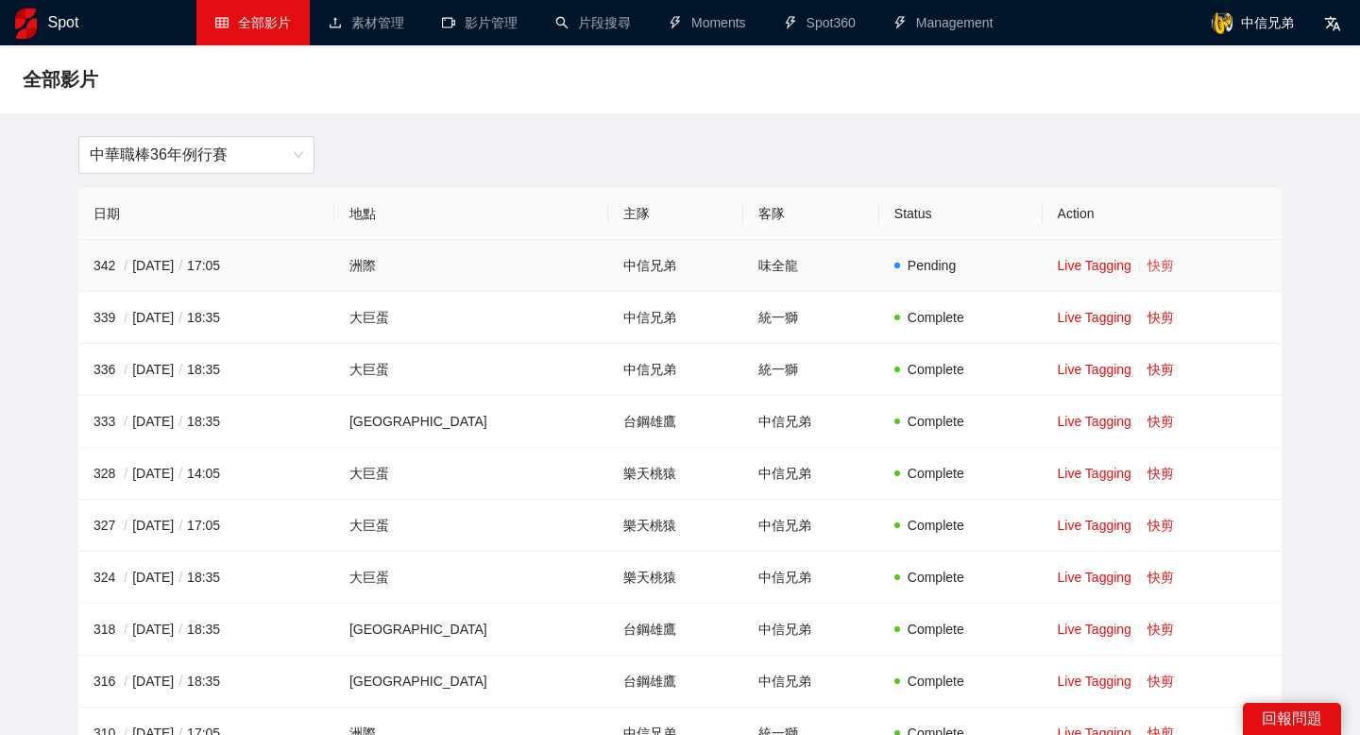
click at [1147, 268] on link "快剪" at bounding box center [1160, 265] width 26 height 15
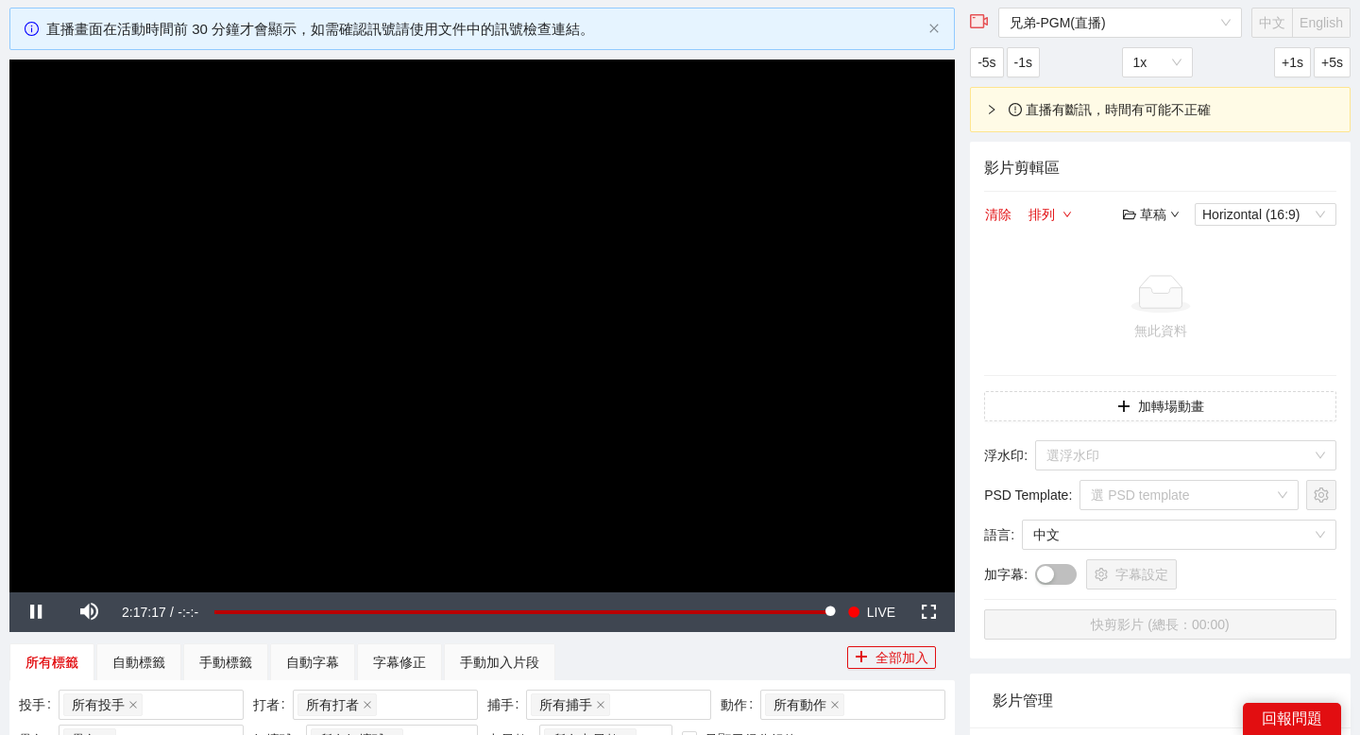
scroll to position [98, 0]
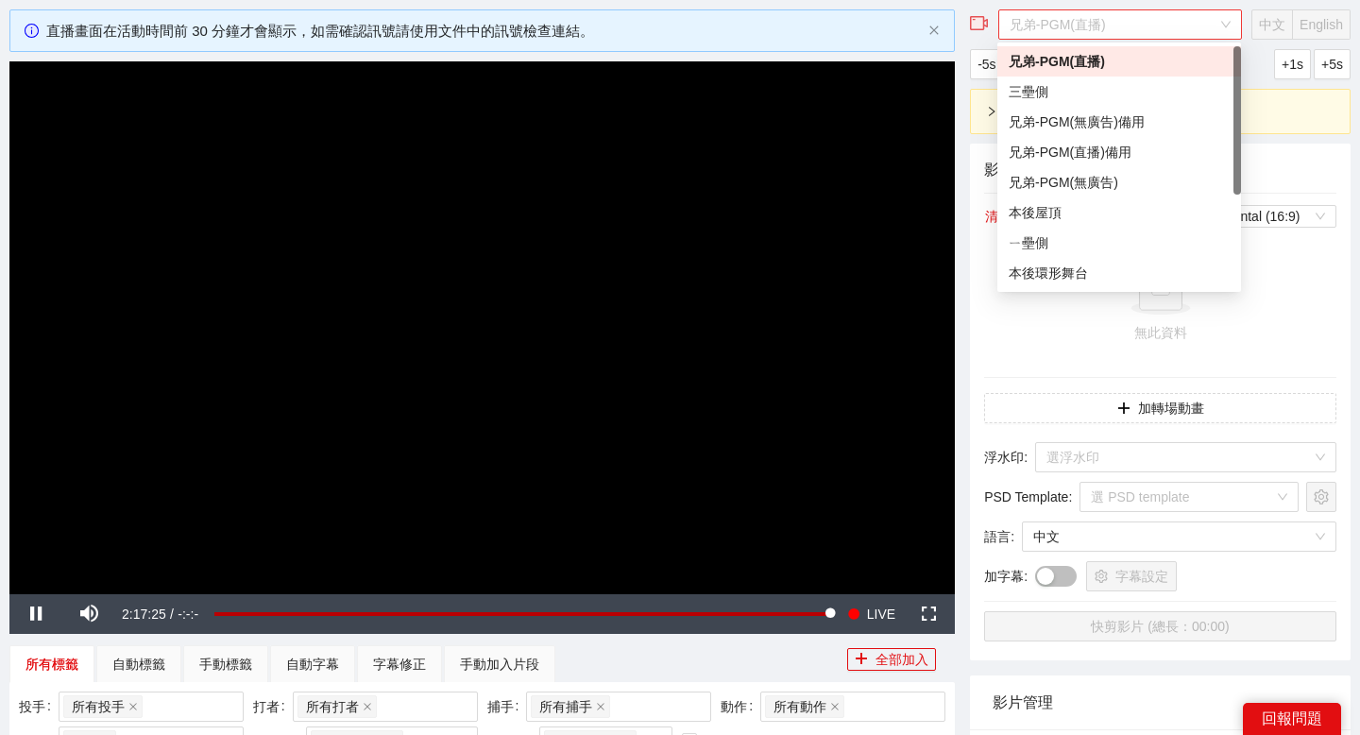
click at [1117, 26] on span "兄弟-PGM(直播)" at bounding box center [1119, 24] width 221 height 28
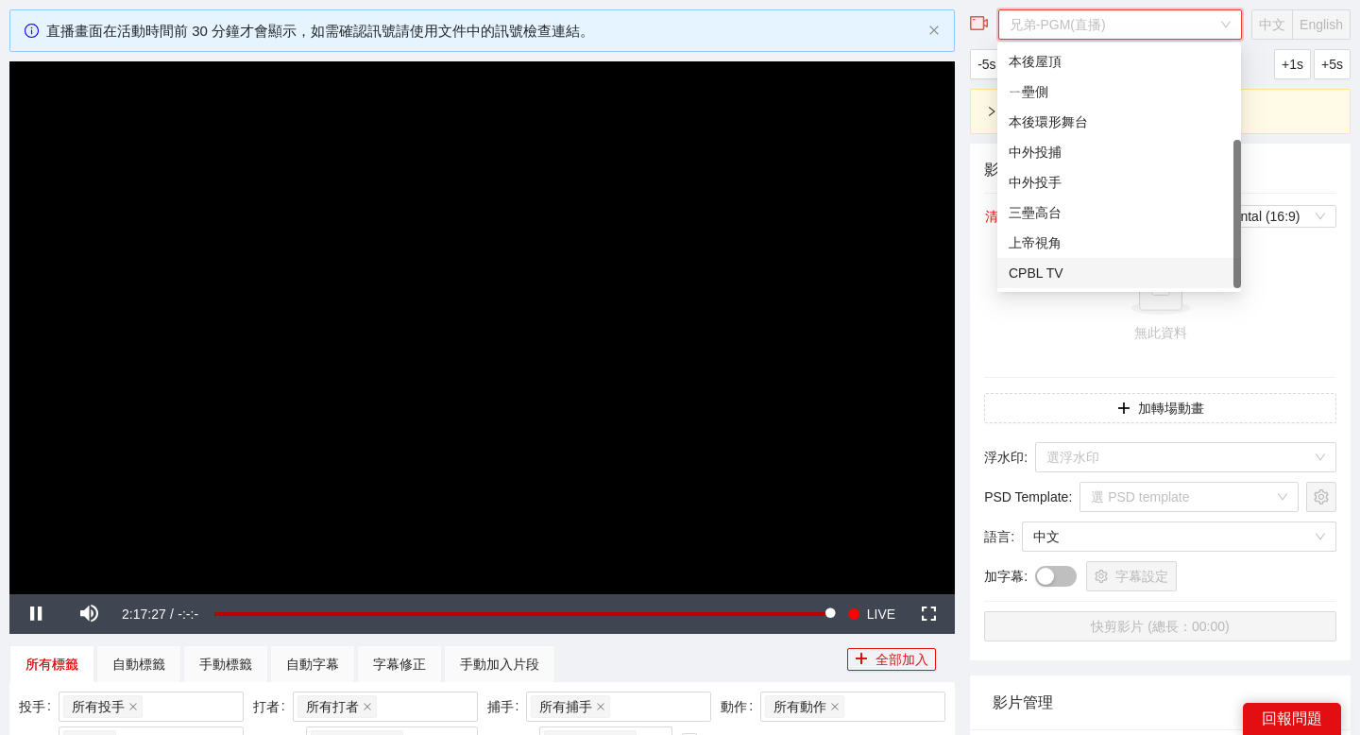
click at [1081, 274] on div "CPBL TV" at bounding box center [1119, 273] width 221 height 21
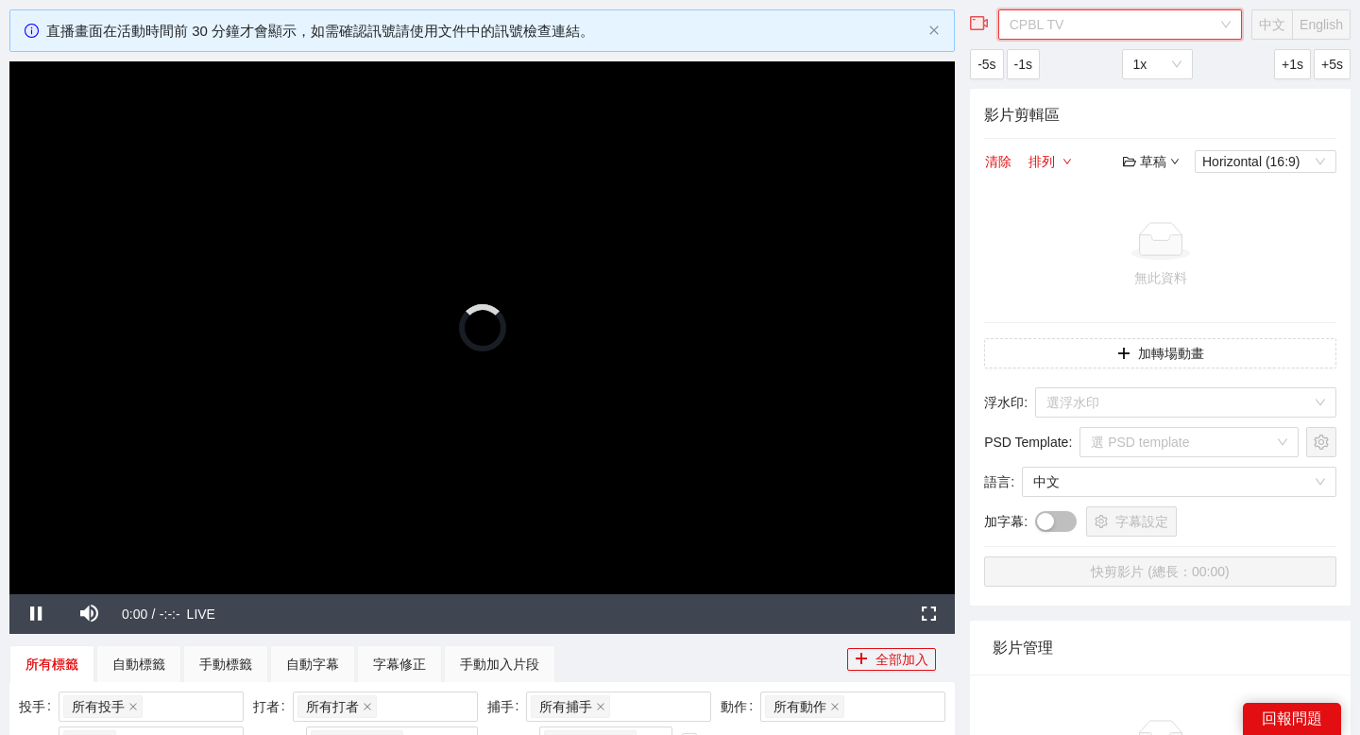
click at [1205, 29] on span "CPBL TV" at bounding box center [1119, 24] width 221 height 28
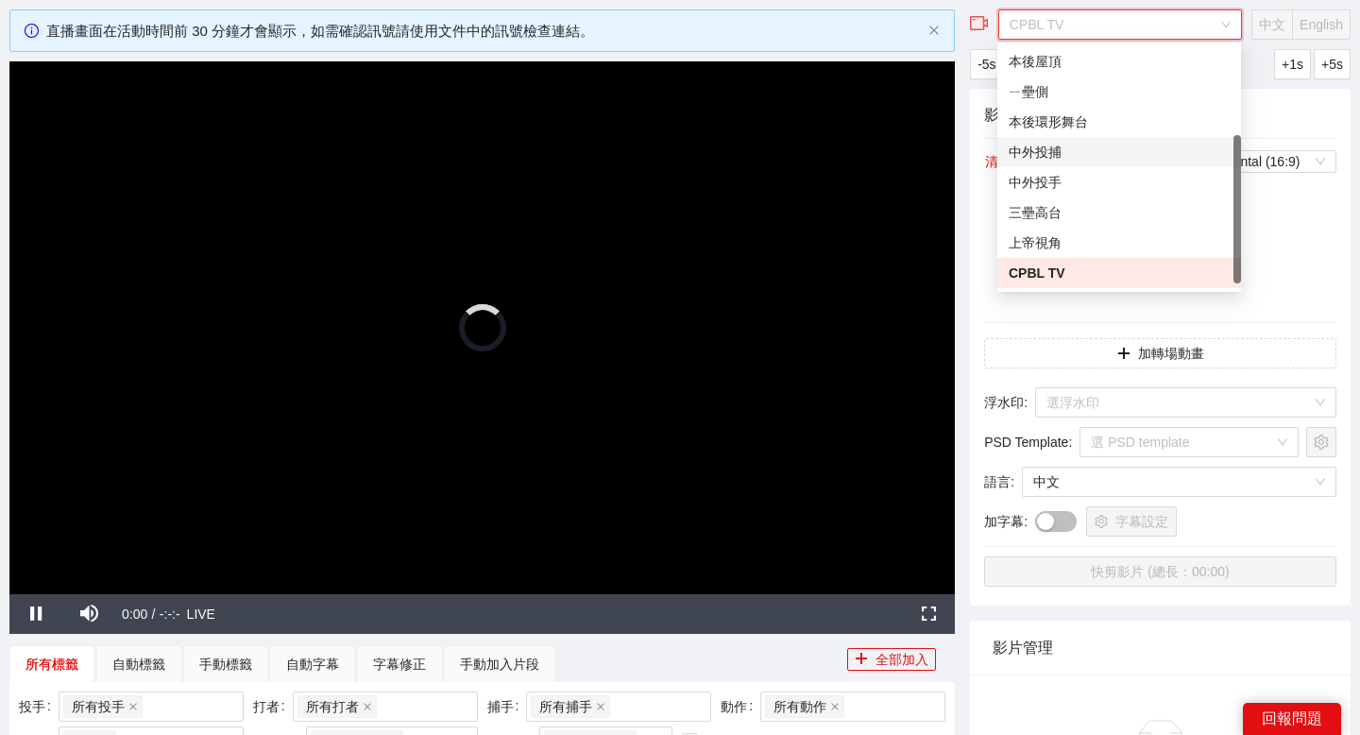
scroll to position [0, 0]
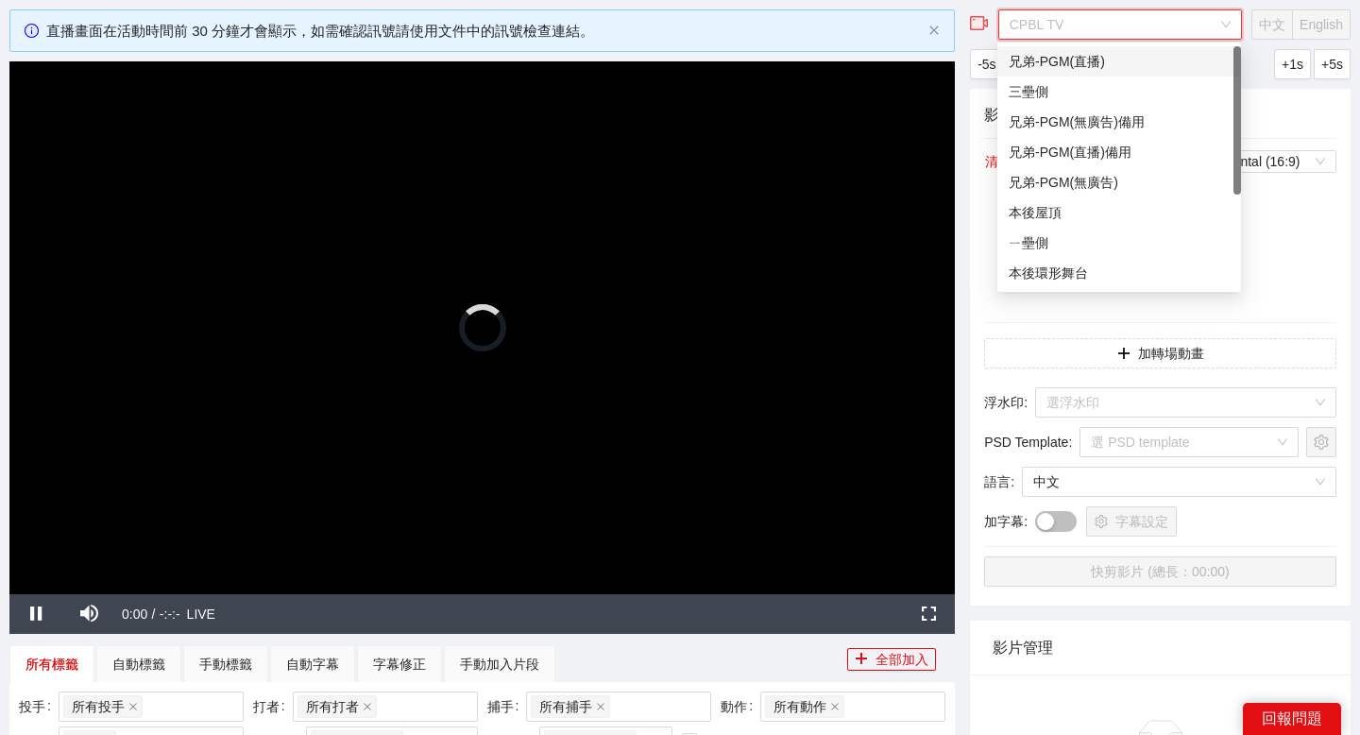
click at [1125, 62] on div "兄弟-PGM(直播)" at bounding box center [1119, 61] width 221 height 21
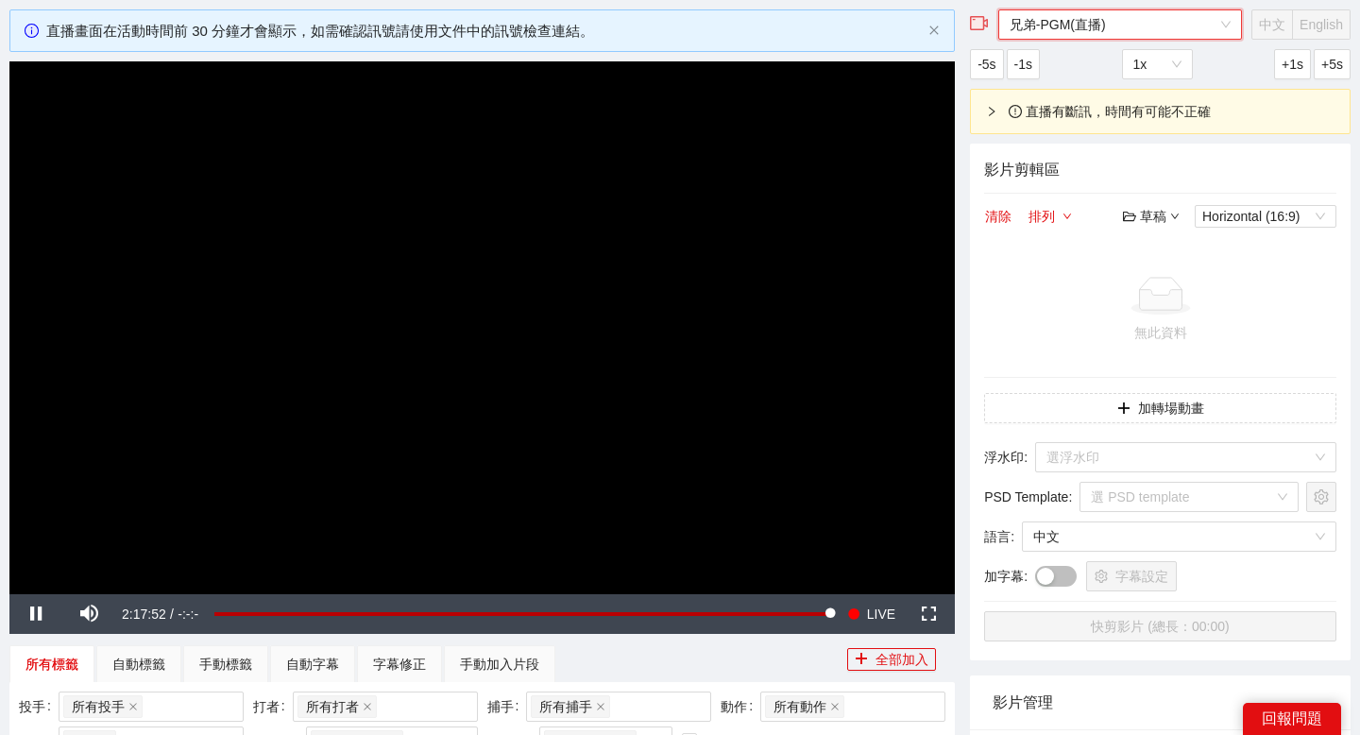
click at [1137, 30] on span "兄弟-PGM(直播)" at bounding box center [1119, 24] width 221 height 28
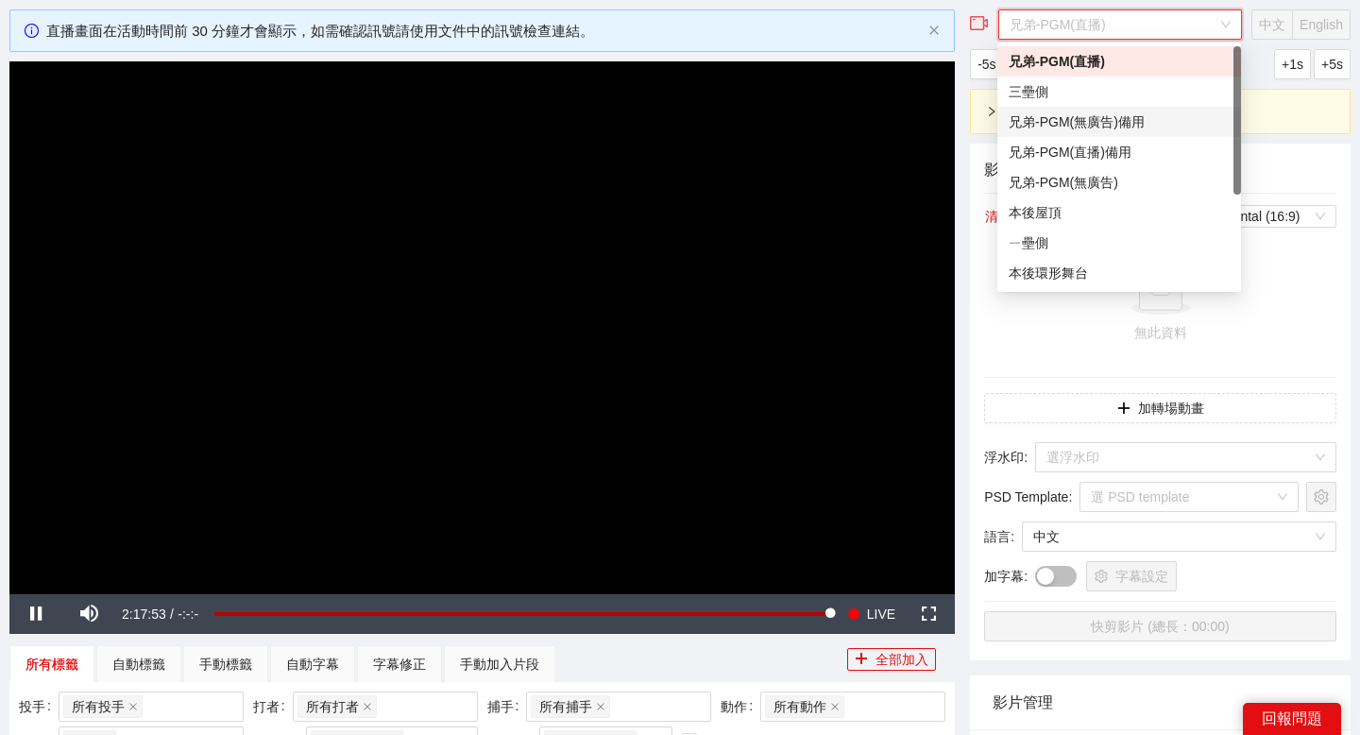
click at [1149, 127] on div "兄弟-PGM(無廣告)備用" at bounding box center [1119, 121] width 221 height 21
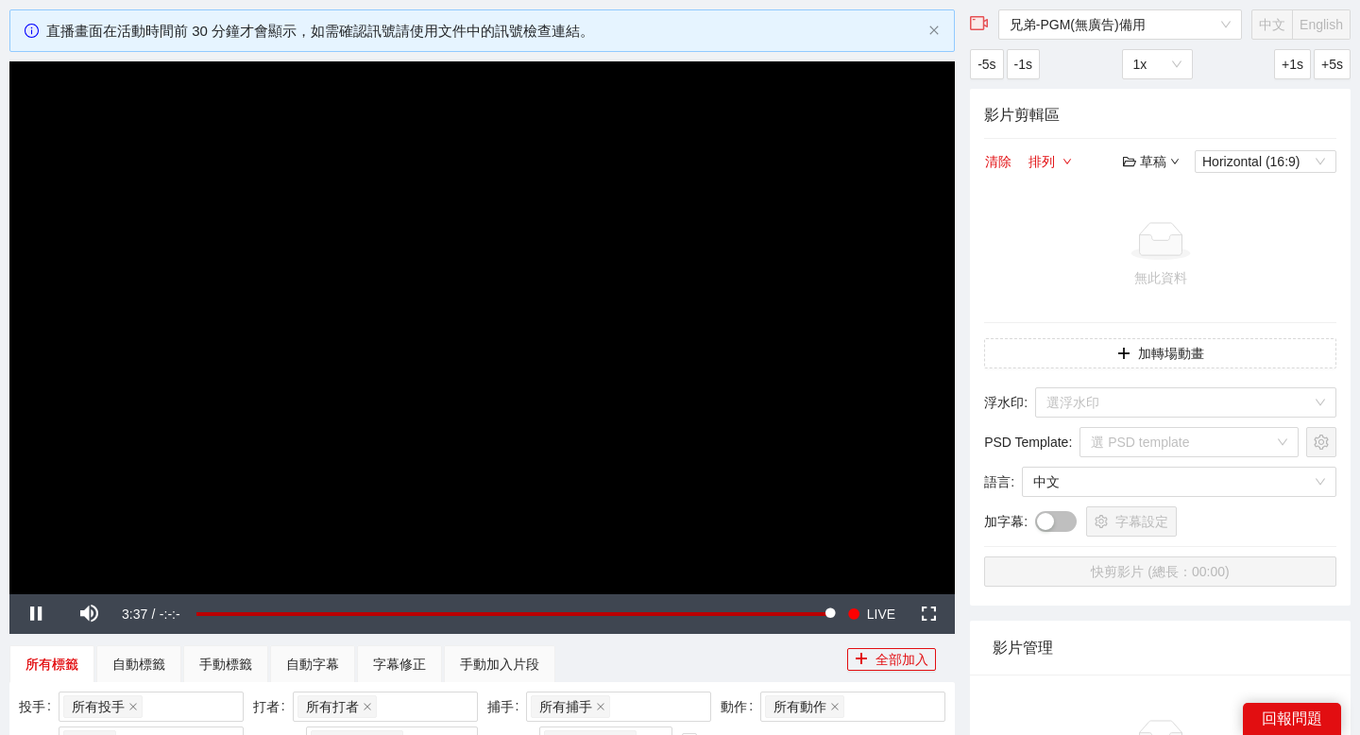
click at [645, 328] on video "Video Player" at bounding box center [481, 327] width 945 height 532
click at [1100, 25] on span "兄弟-PGM(無廣告)備用" at bounding box center [1119, 24] width 221 height 28
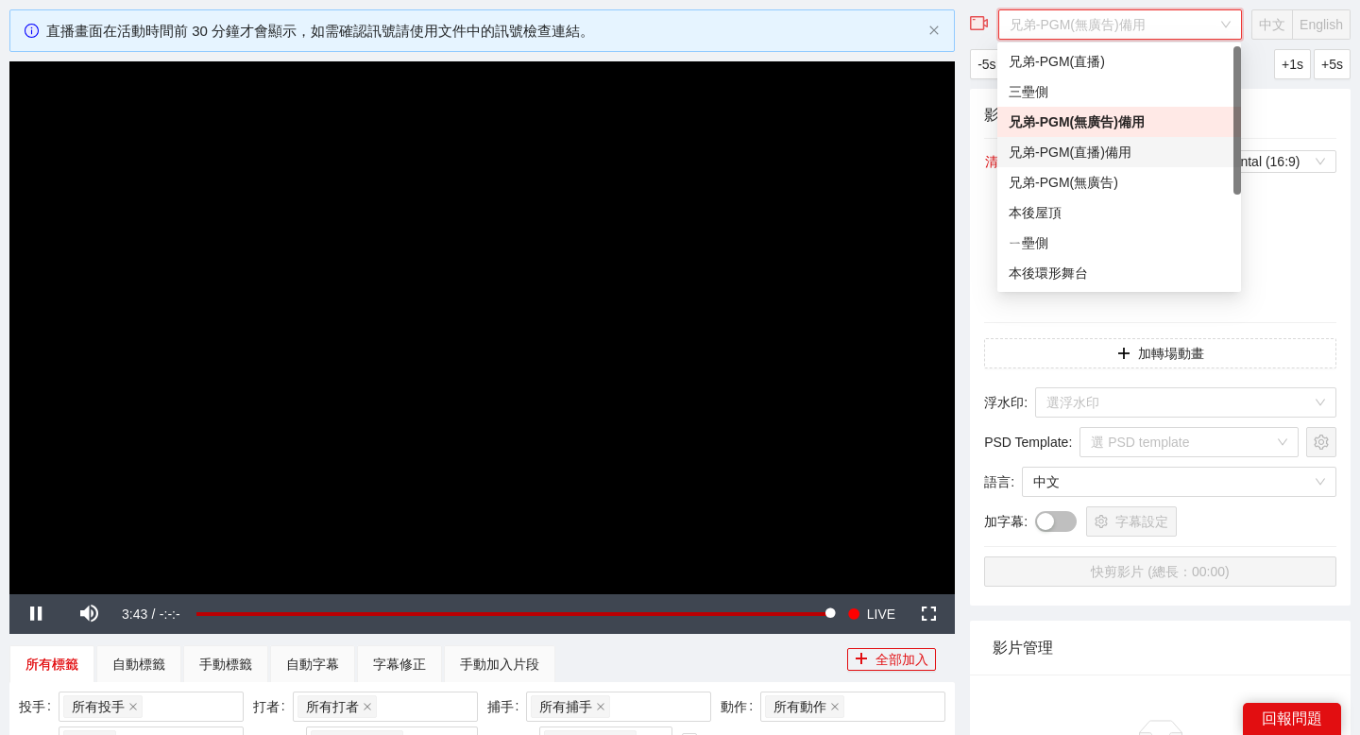
click at [1114, 145] on div "兄弟-PGM(直播)備用" at bounding box center [1119, 152] width 221 height 21
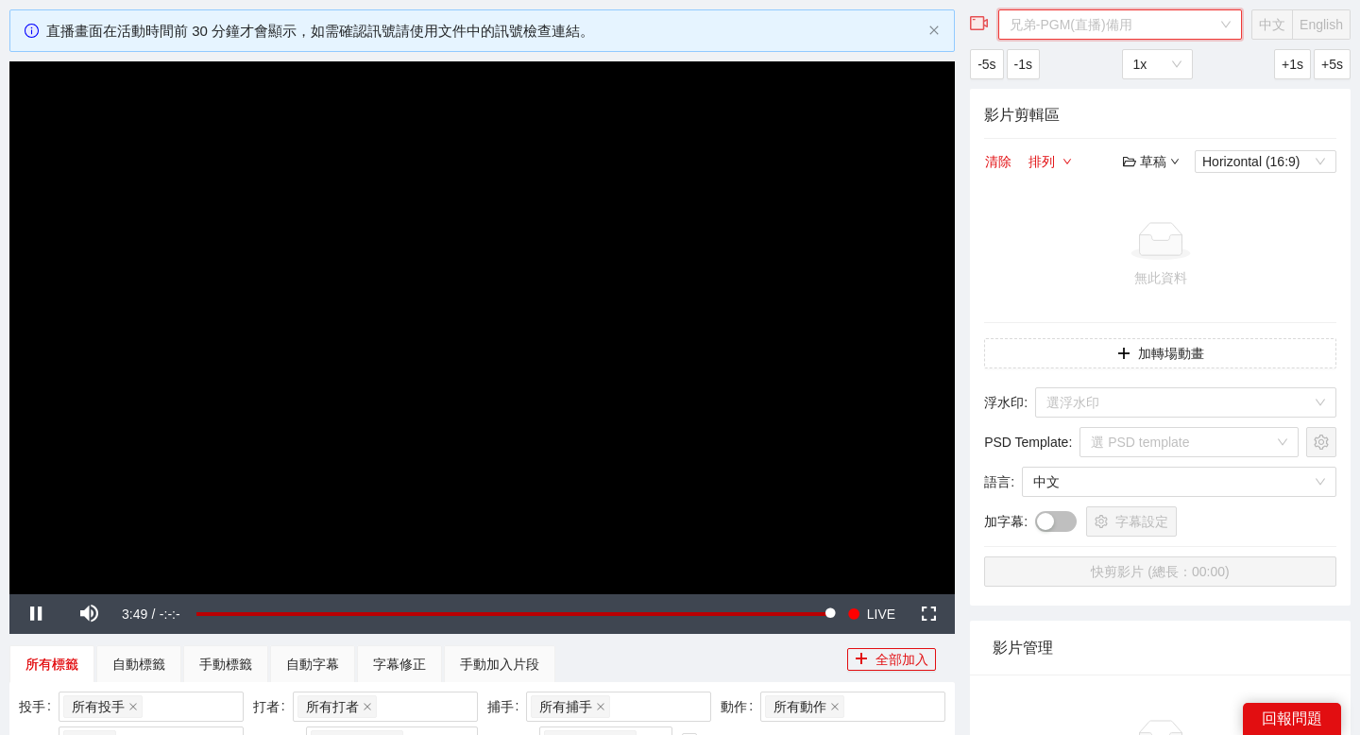
click at [1124, 21] on span "兄弟-PGM(直播)備用" at bounding box center [1119, 24] width 221 height 28
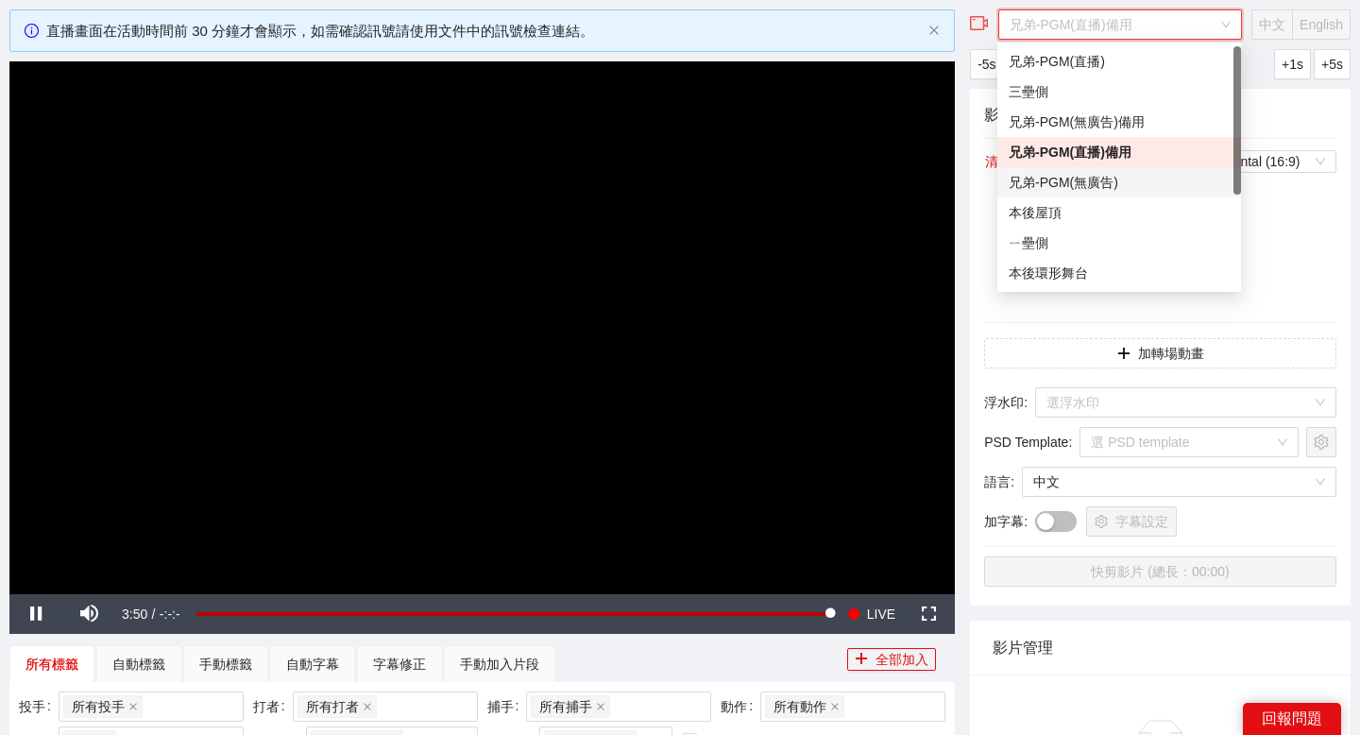
click at [1113, 181] on div "兄弟-PGM(無廣告)" at bounding box center [1119, 182] width 221 height 21
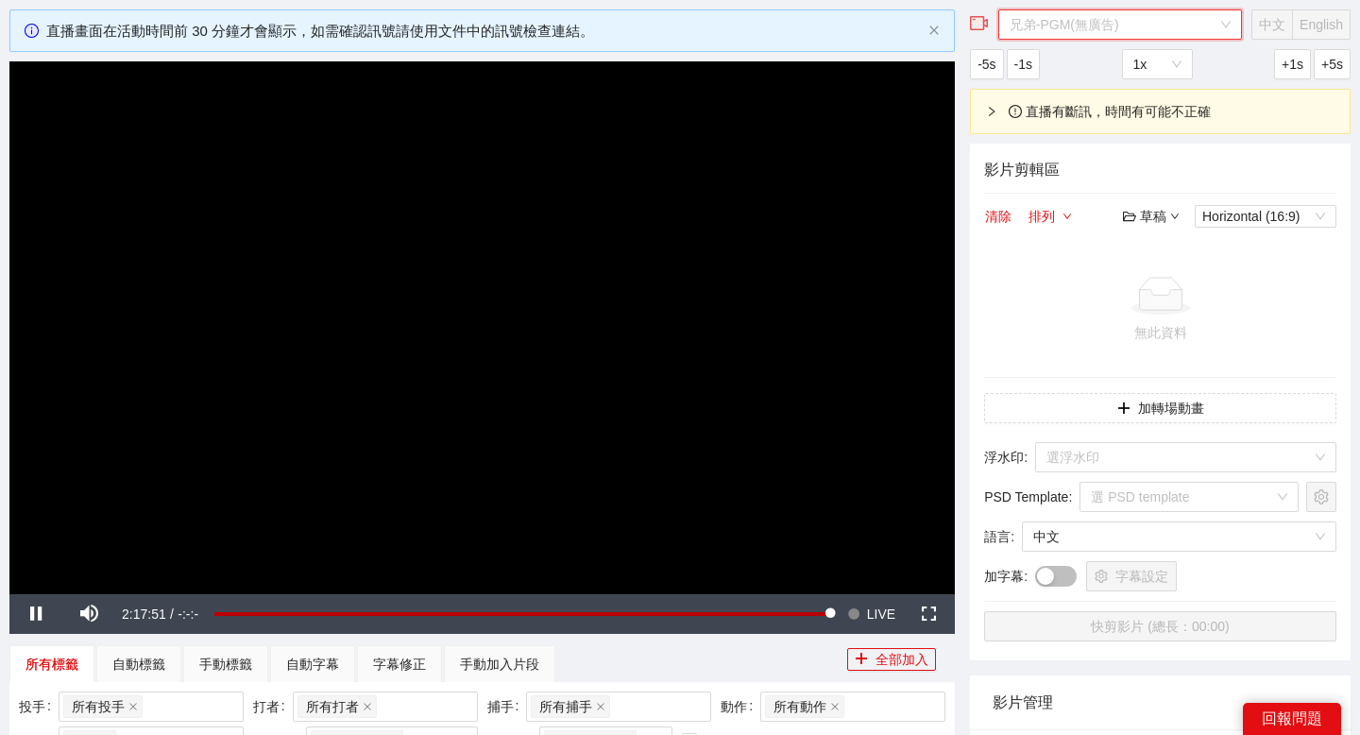
click at [1146, 24] on span "兄弟-PGM(無廣告)" at bounding box center [1119, 24] width 221 height 28
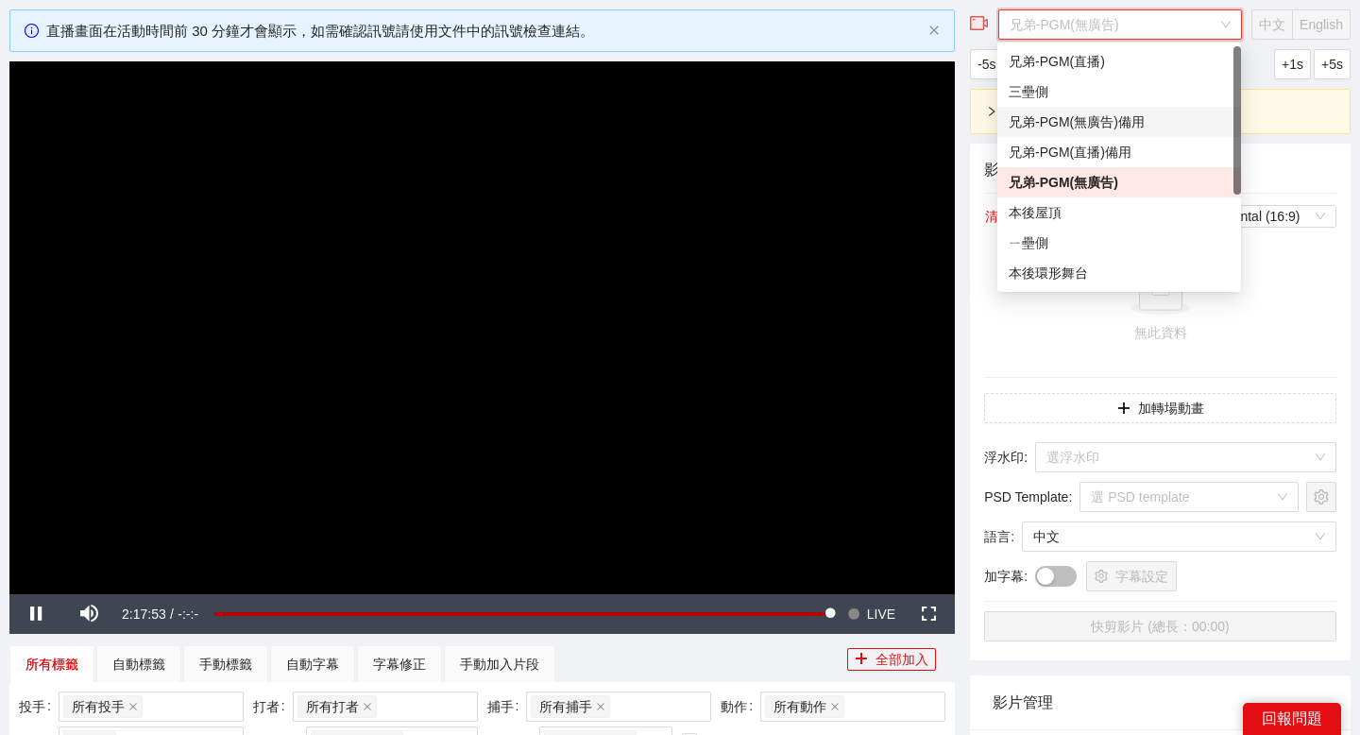
click at [1136, 125] on div "兄弟-PGM(無廣告)備用" at bounding box center [1119, 121] width 221 height 21
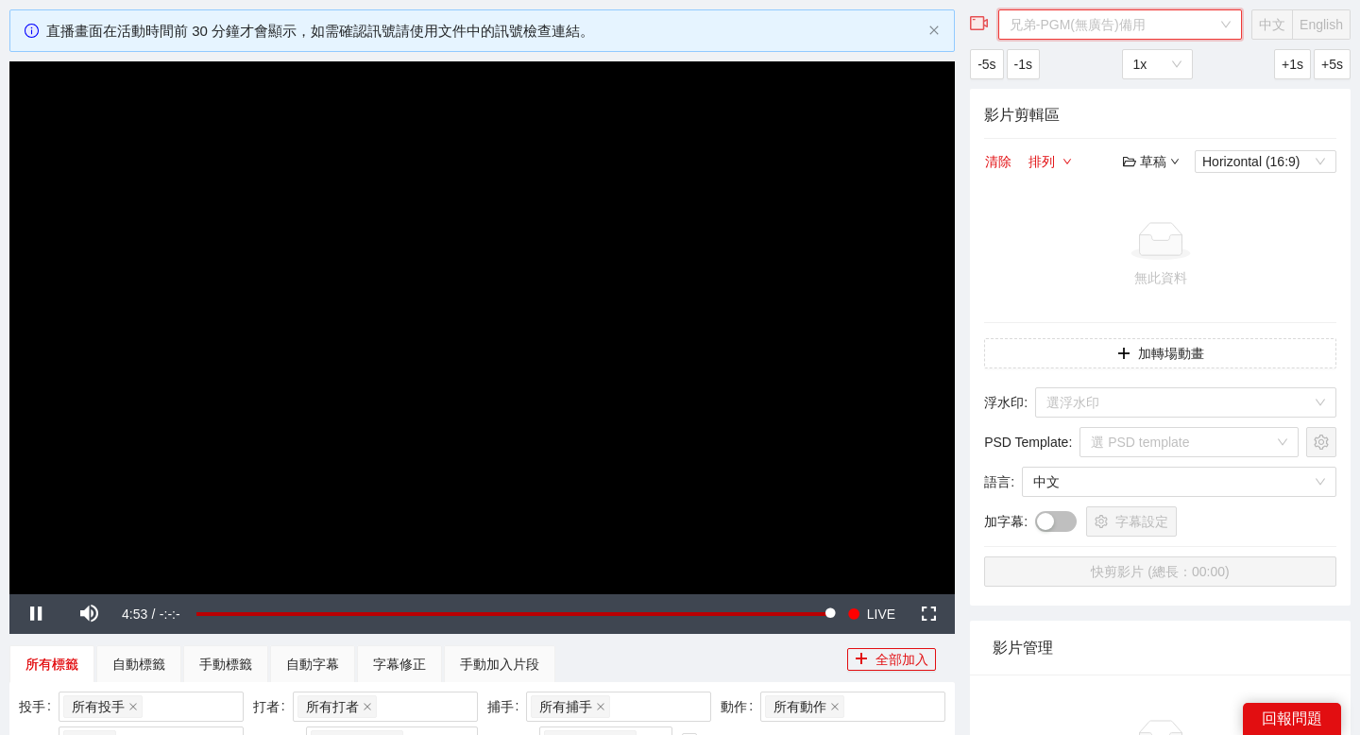
click at [1180, 31] on span "兄弟-PGM(無廣告)備用" at bounding box center [1119, 24] width 221 height 28
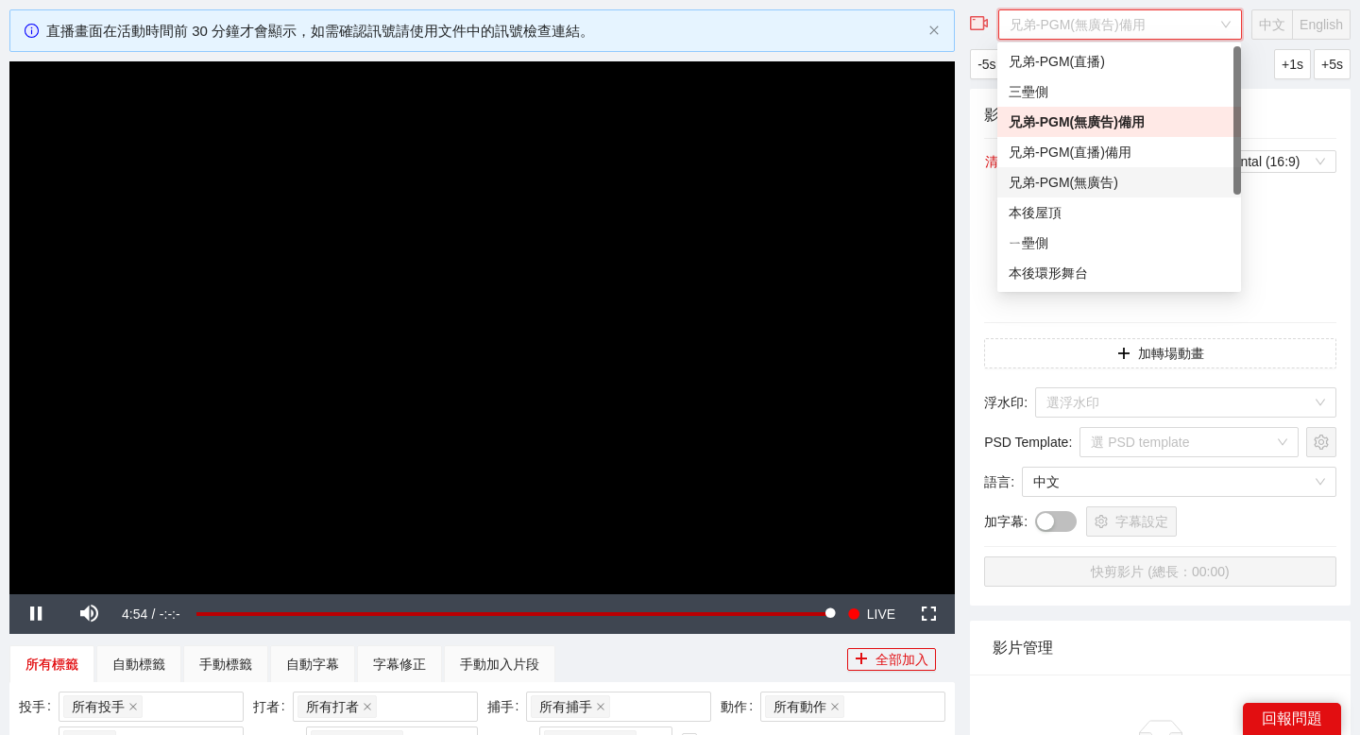
click at [1139, 178] on div "兄弟-PGM(無廣告)" at bounding box center [1119, 182] width 221 height 21
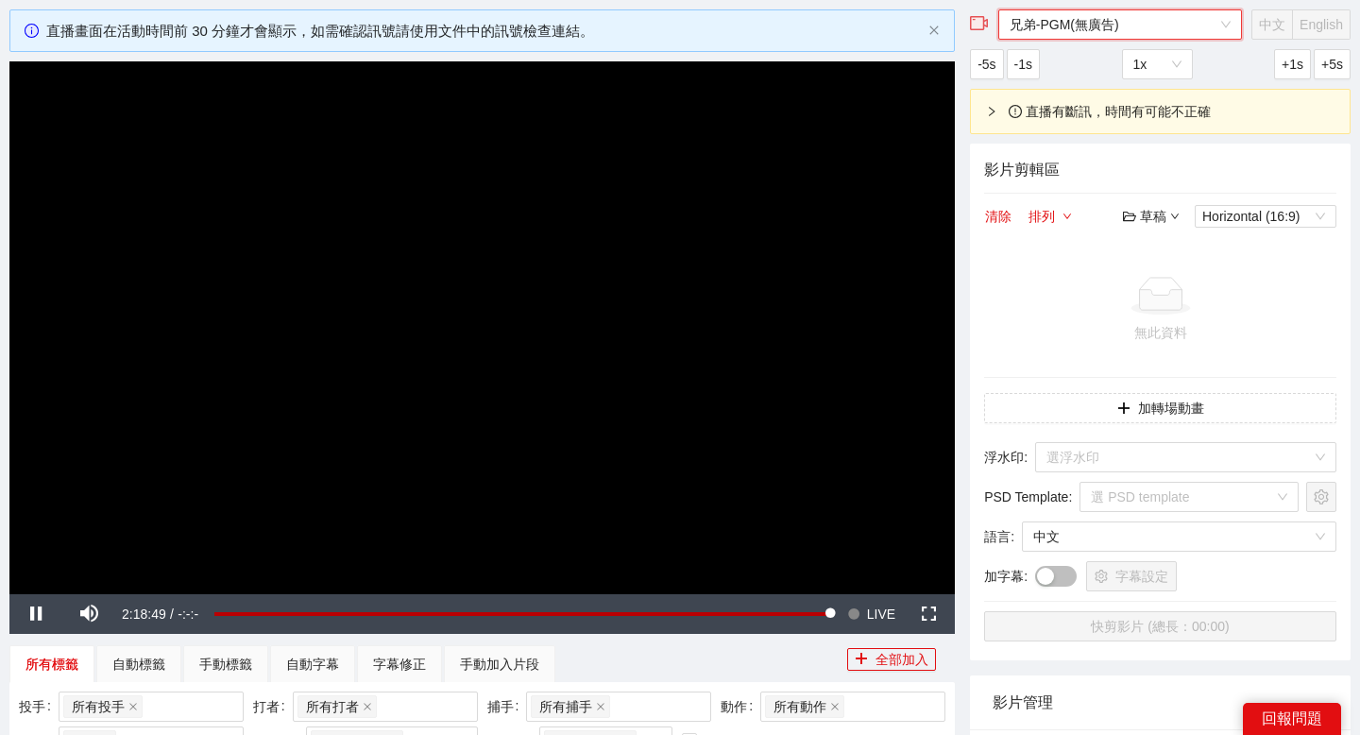
click at [1137, 14] on span "兄弟-PGM(無廣告)" at bounding box center [1119, 24] width 221 height 28
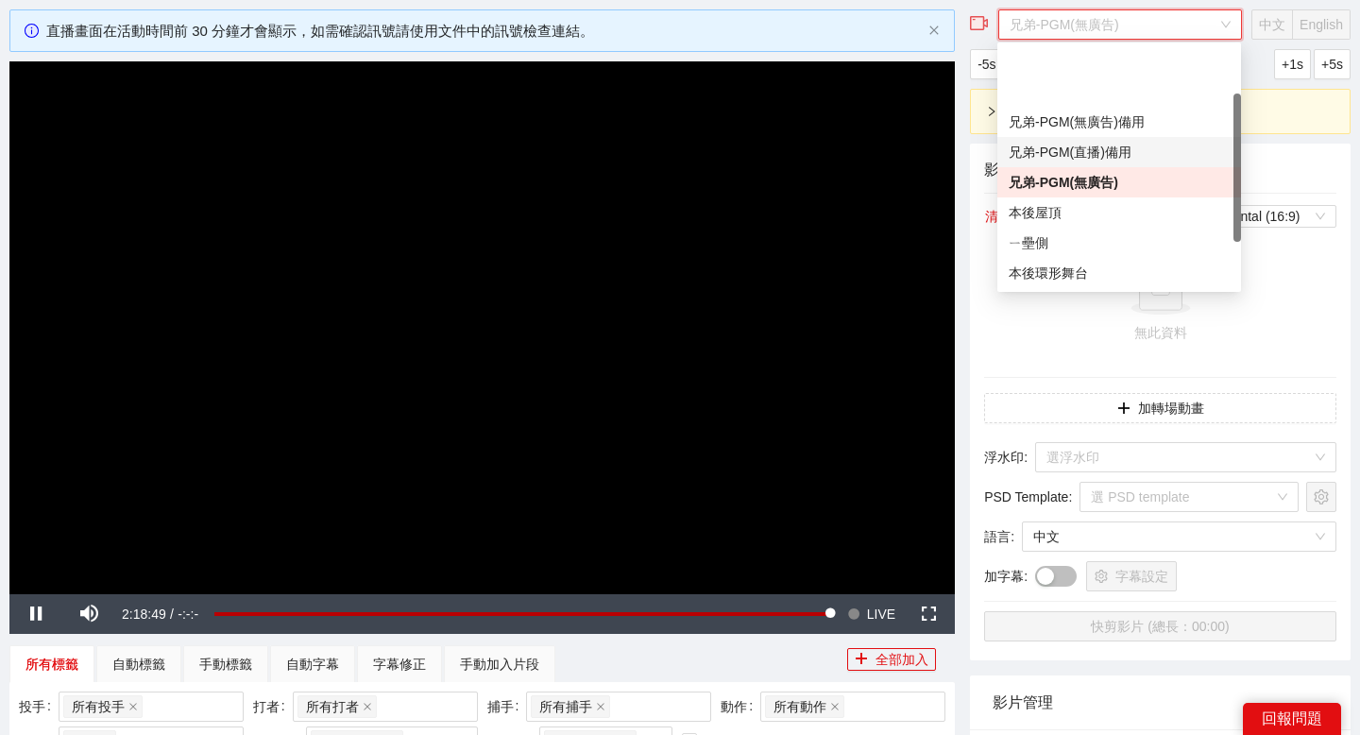
scroll to position [151, 0]
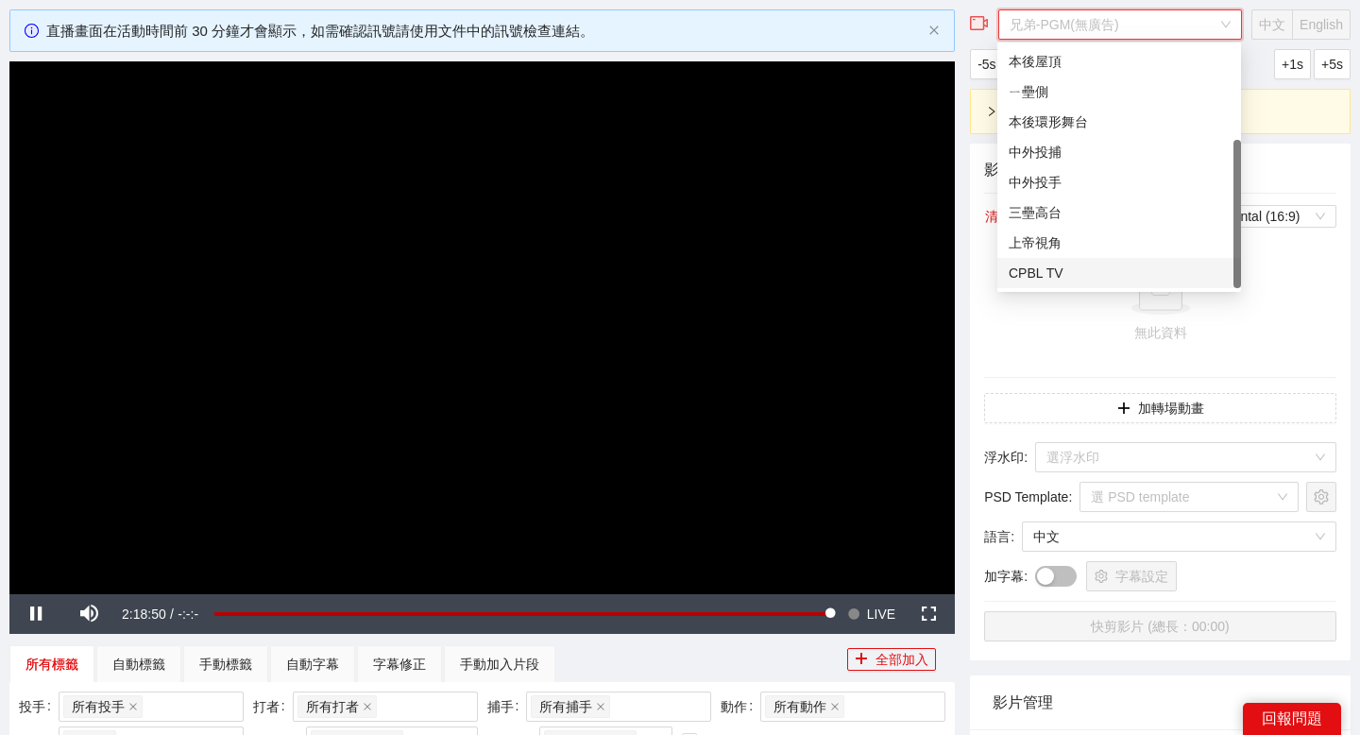
click at [1083, 266] on div "CPBL TV" at bounding box center [1119, 273] width 221 height 21
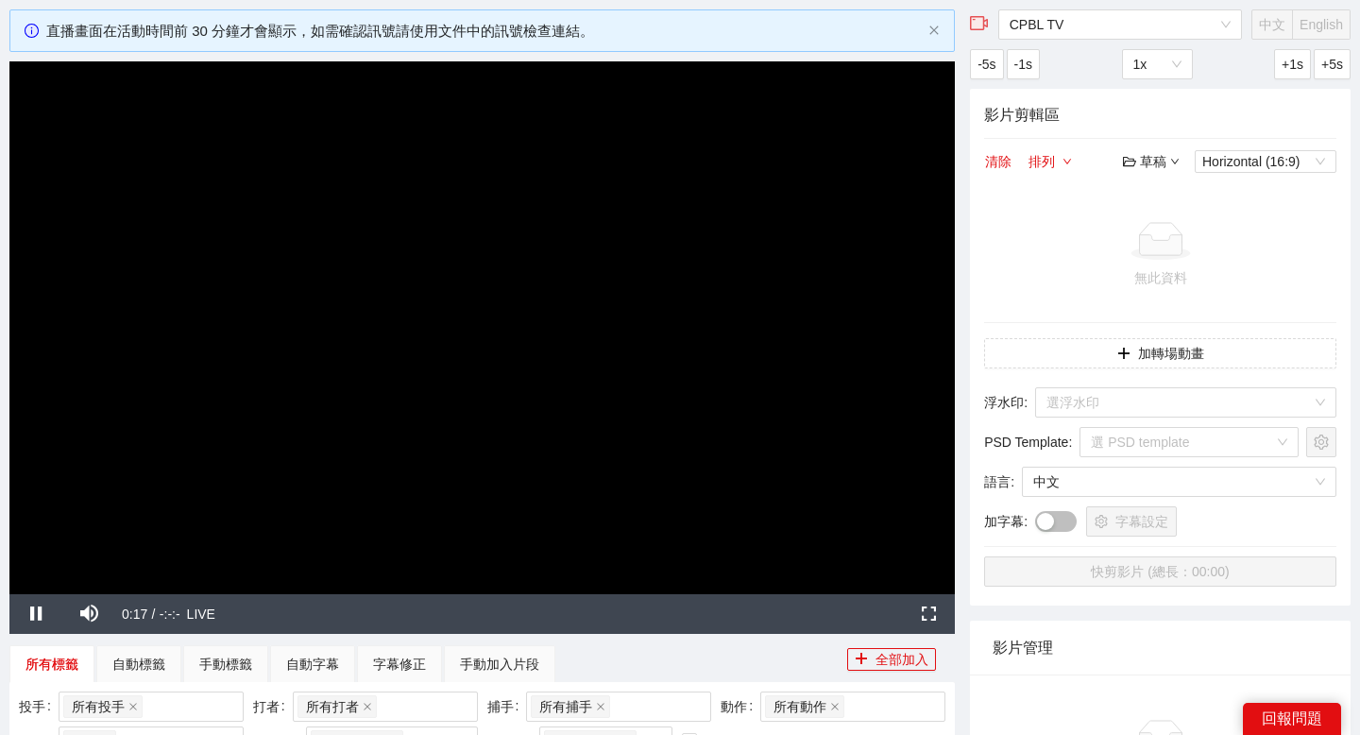
click at [770, 486] on video "Video Player" at bounding box center [481, 327] width 945 height 532
click at [740, 485] on video "Video Player" at bounding box center [481, 327] width 945 height 532
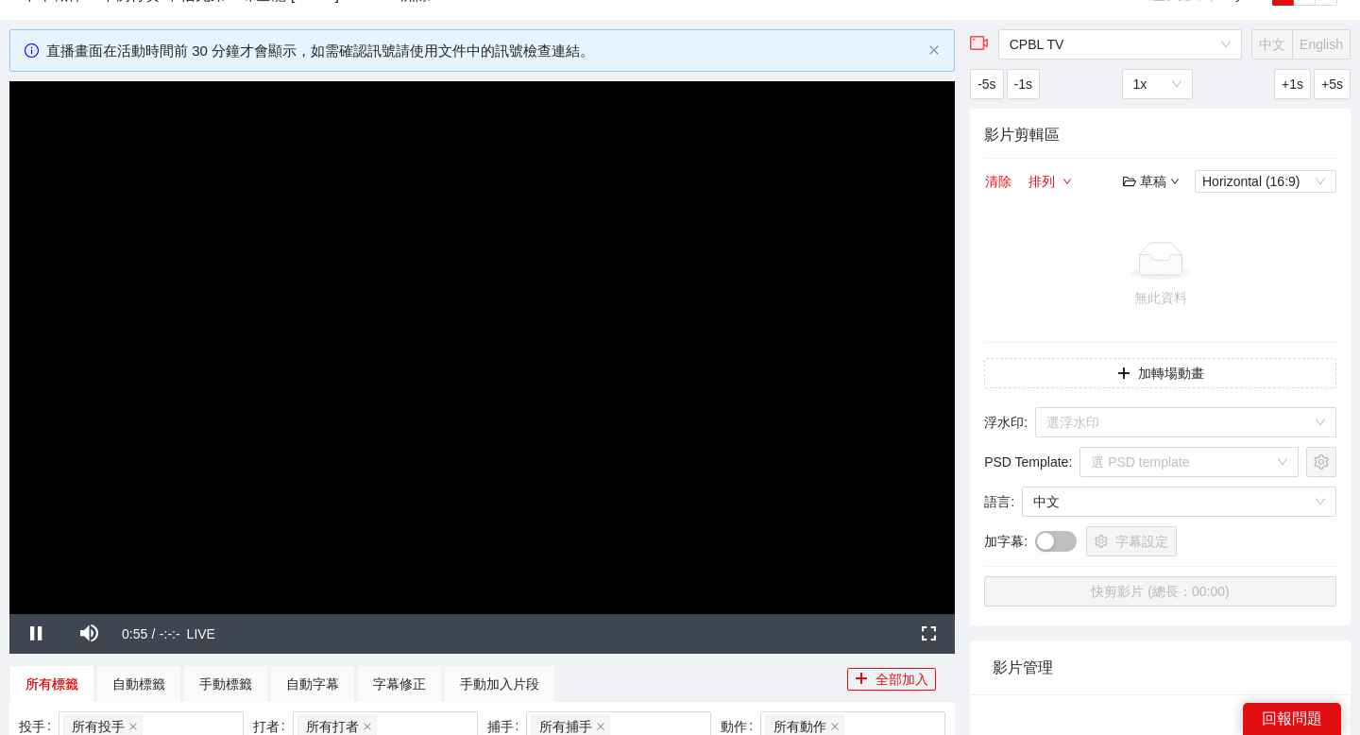
scroll to position [79, 0]
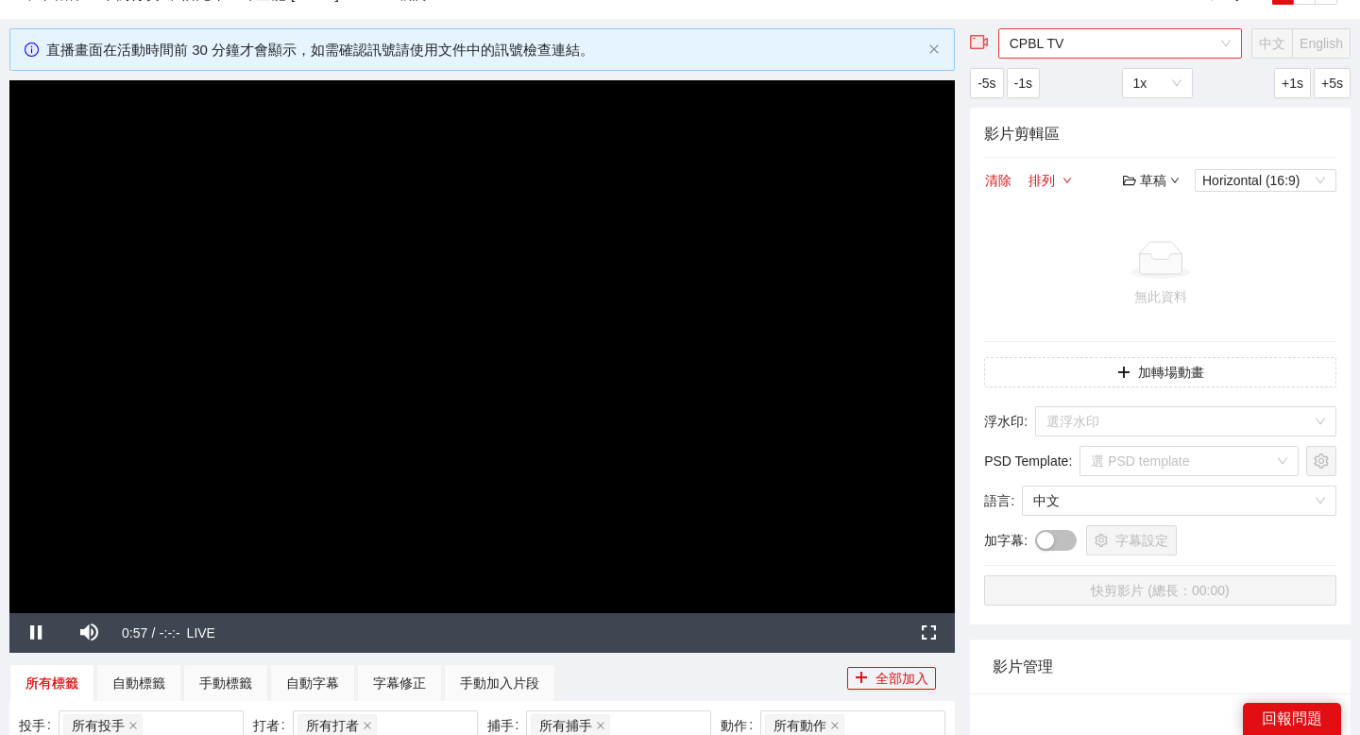
click at [1144, 52] on span "CPBL TV" at bounding box center [1119, 43] width 221 height 28
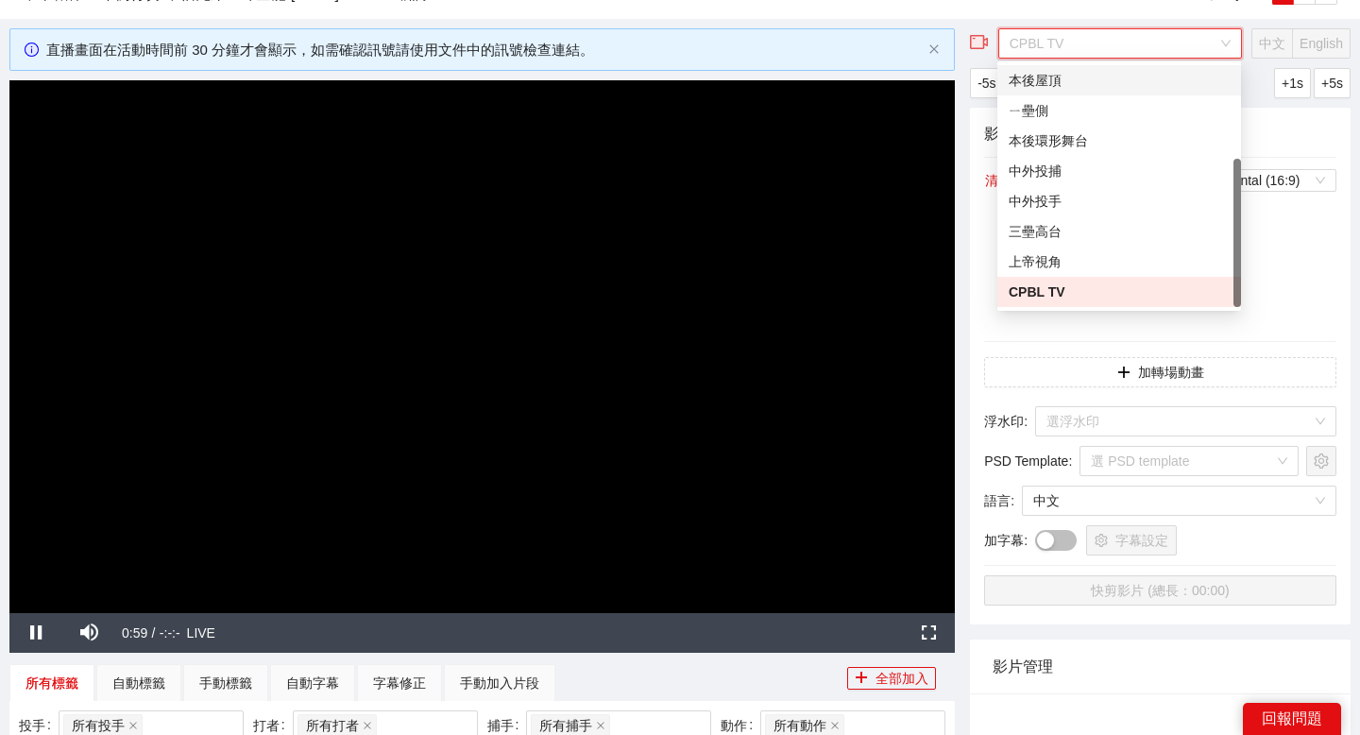
click at [1114, 39] on span "CPBL TV" at bounding box center [1119, 43] width 221 height 28
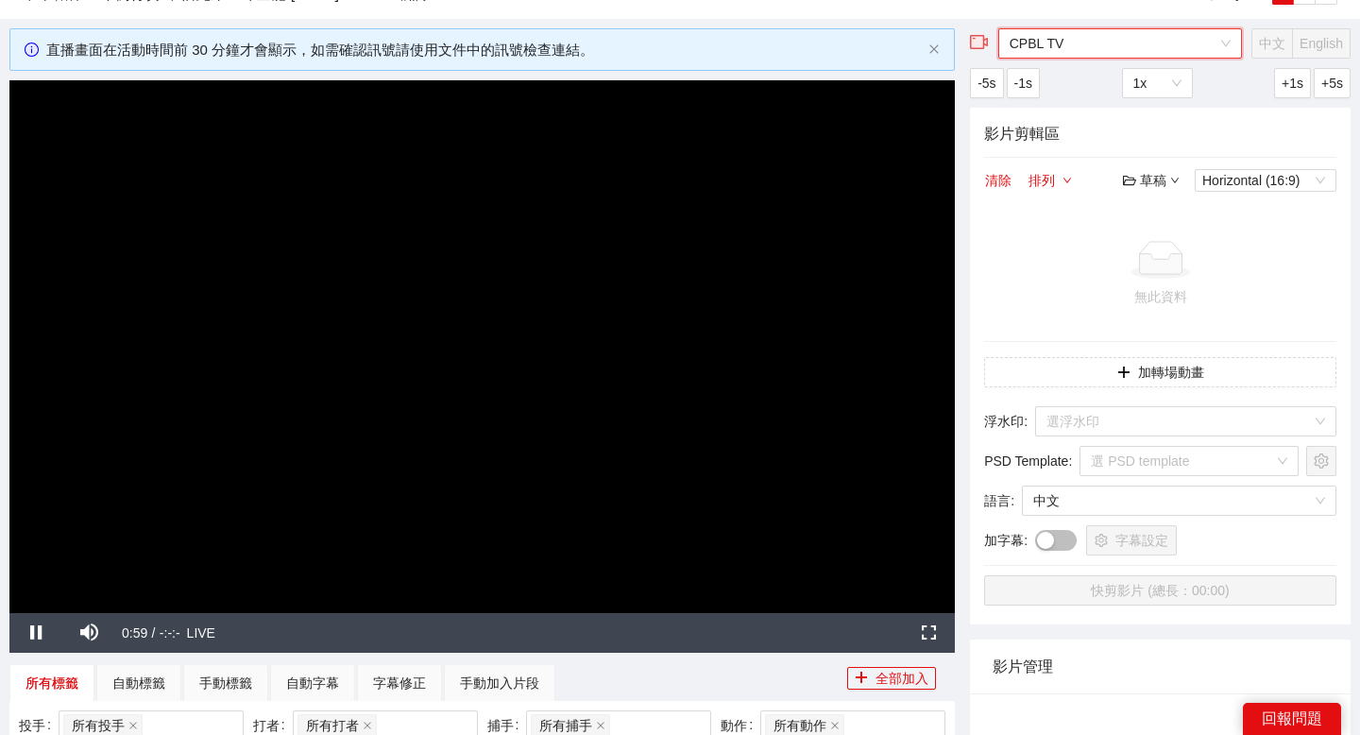
scroll to position [617, 0]
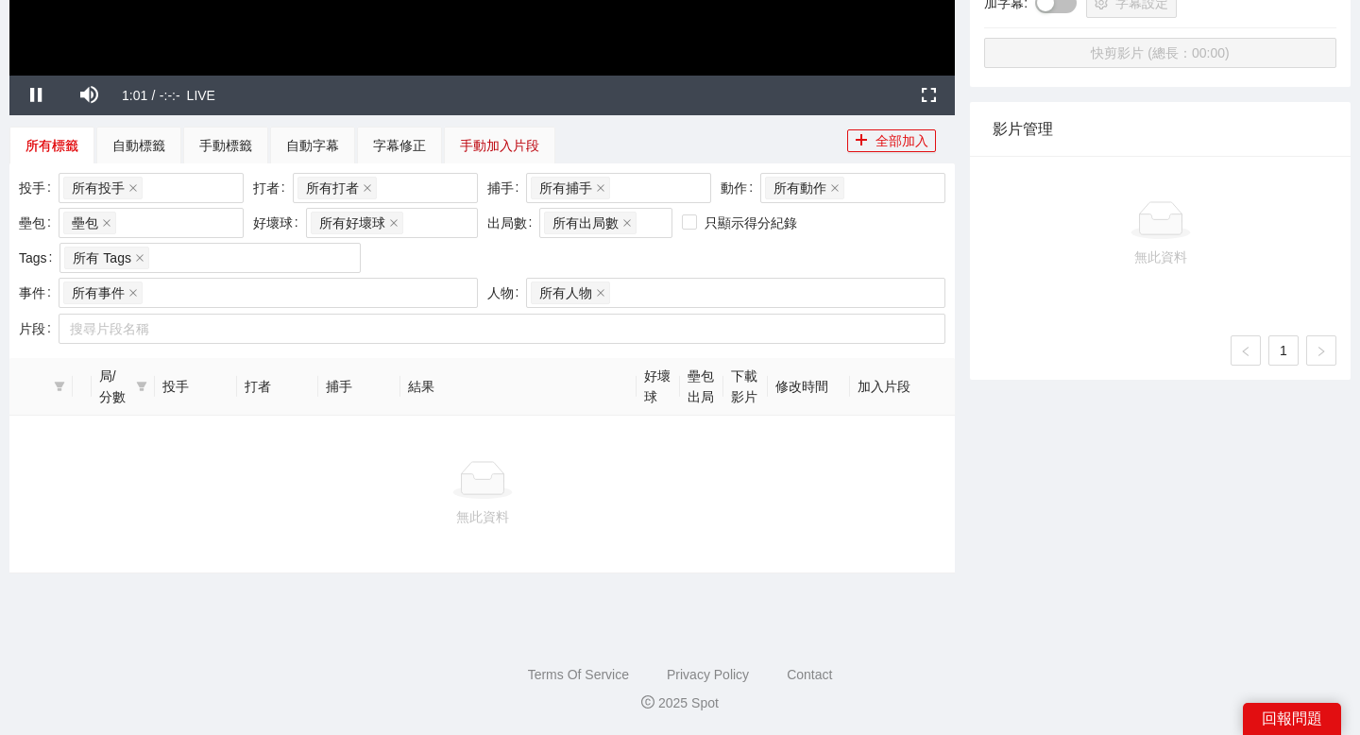
click at [531, 154] on div "手動加入片段" at bounding box center [499, 145] width 79 height 21
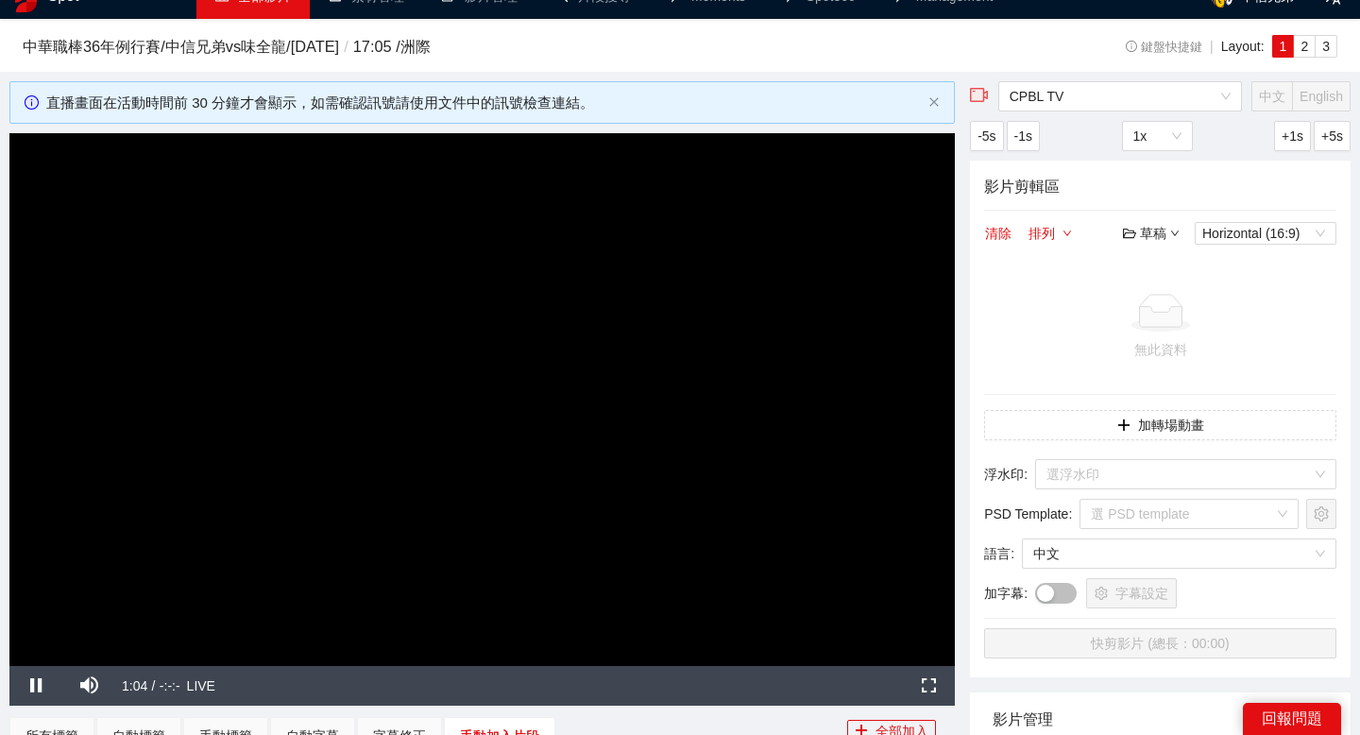
scroll to position [0, 0]
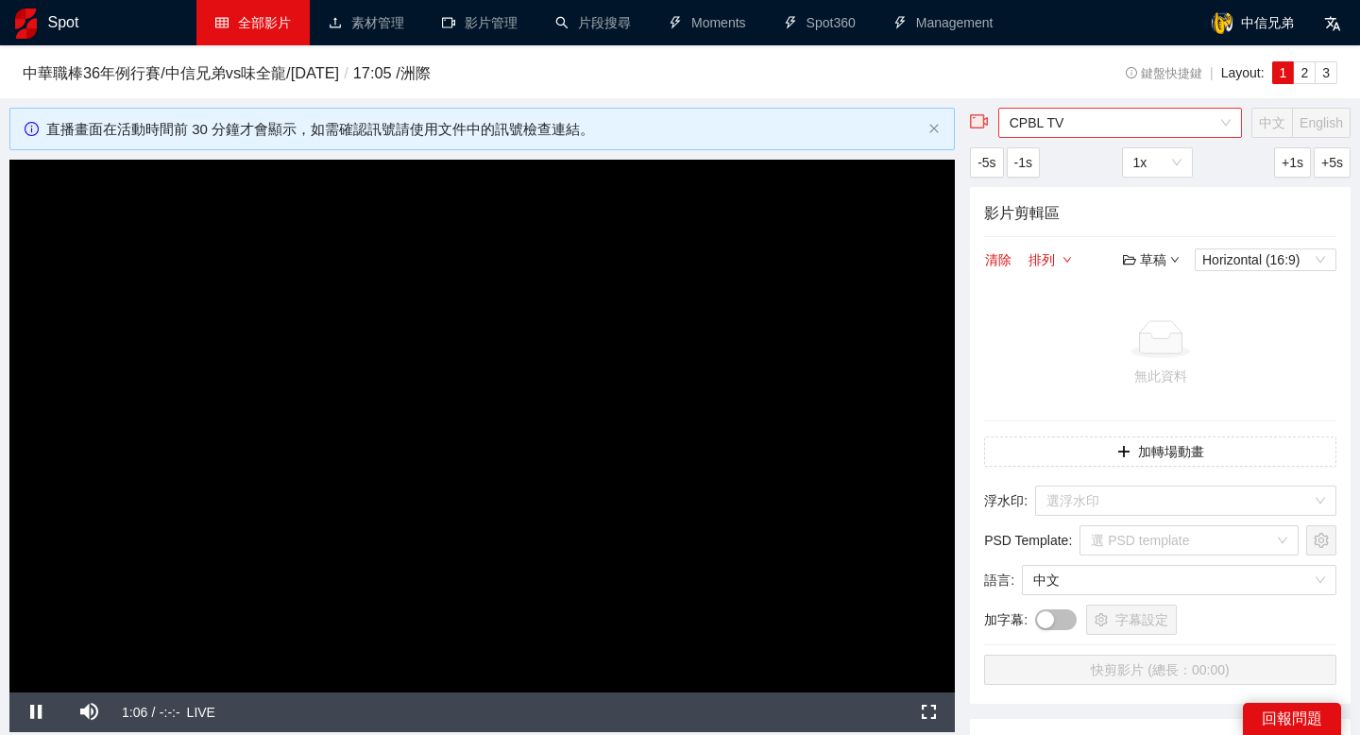
click at [1029, 122] on span "CPBL TV" at bounding box center [1119, 123] width 221 height 28
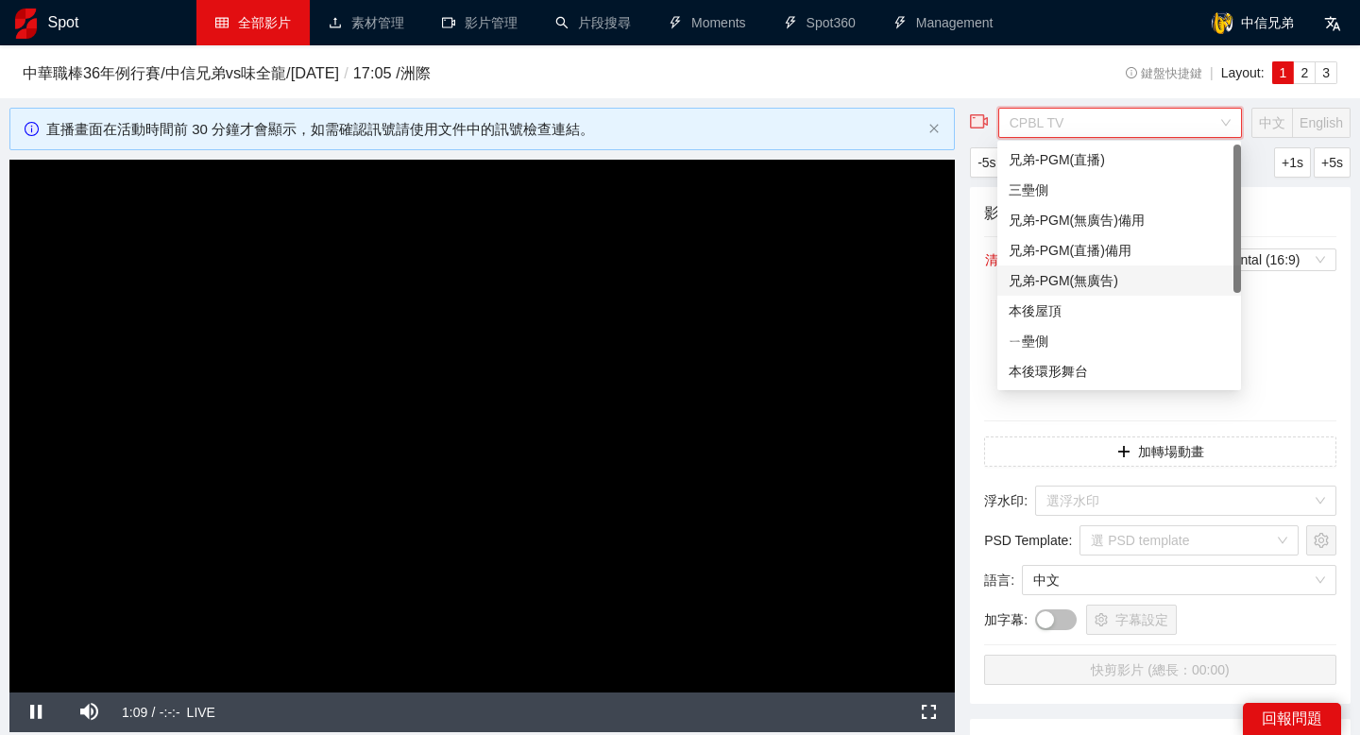
click at [1093, 275] on div "兄弟-PGM(無廣告)" at bounding box center [1119, 280] width 221 height 21
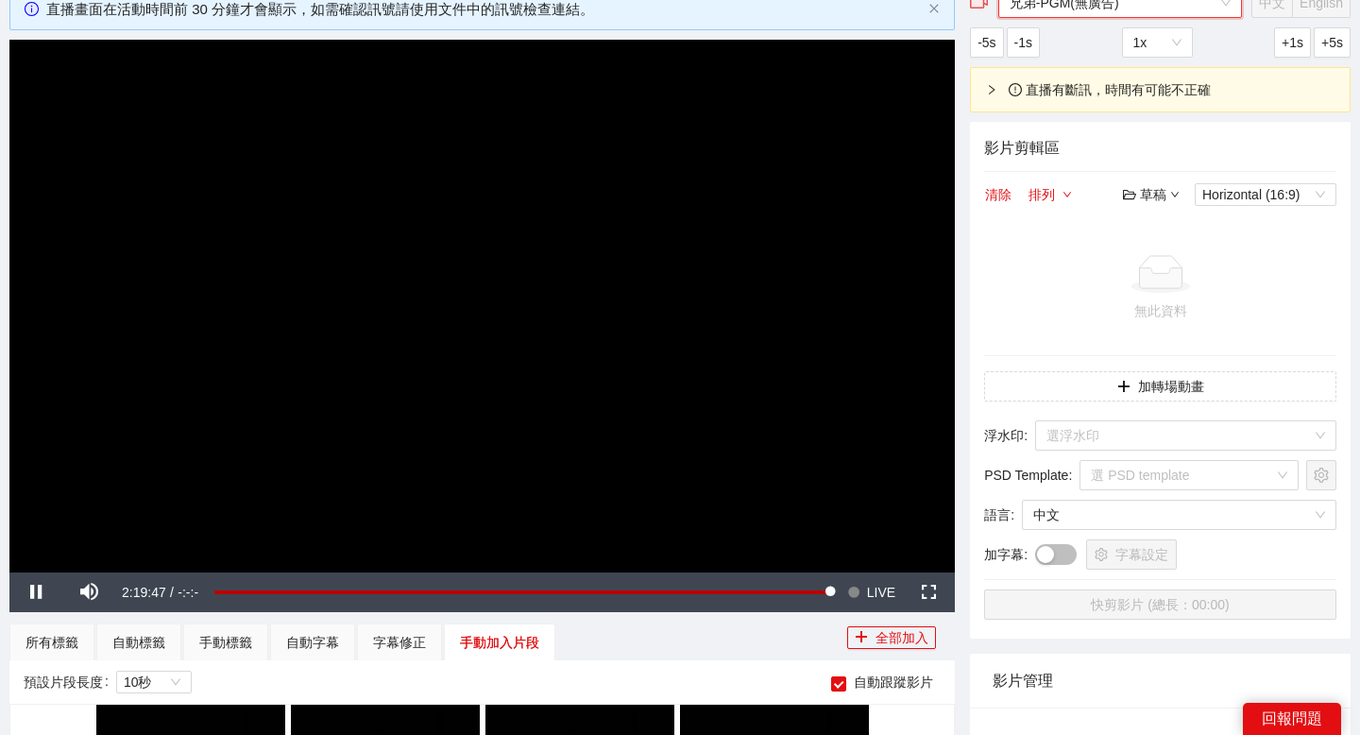
scroll to position [25, 0]
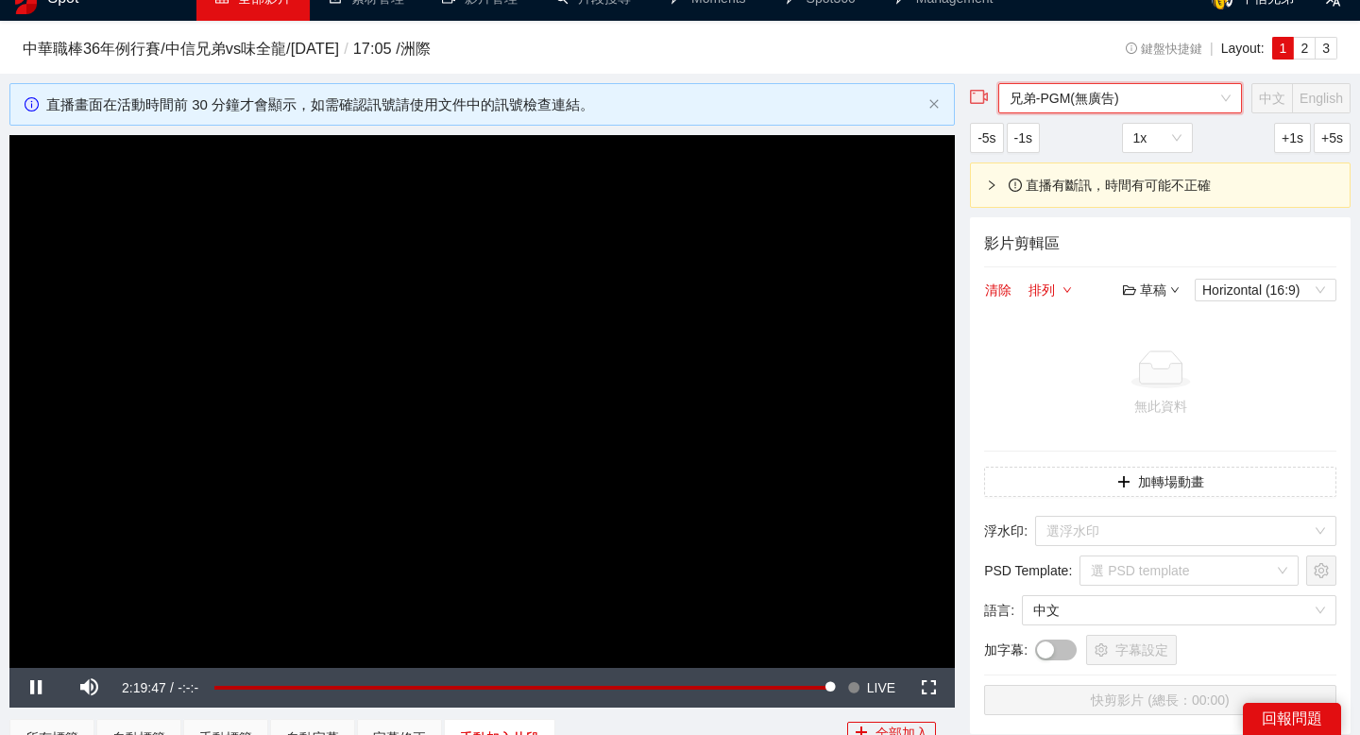
click at [1098, 81] on div "**********" at bounding box center [680, 658] width 1360 height 1274
click at [1094, 98] on span "兄弟-PGM(無廣告)" at bounding box center [1119, 98] width 221 height 28
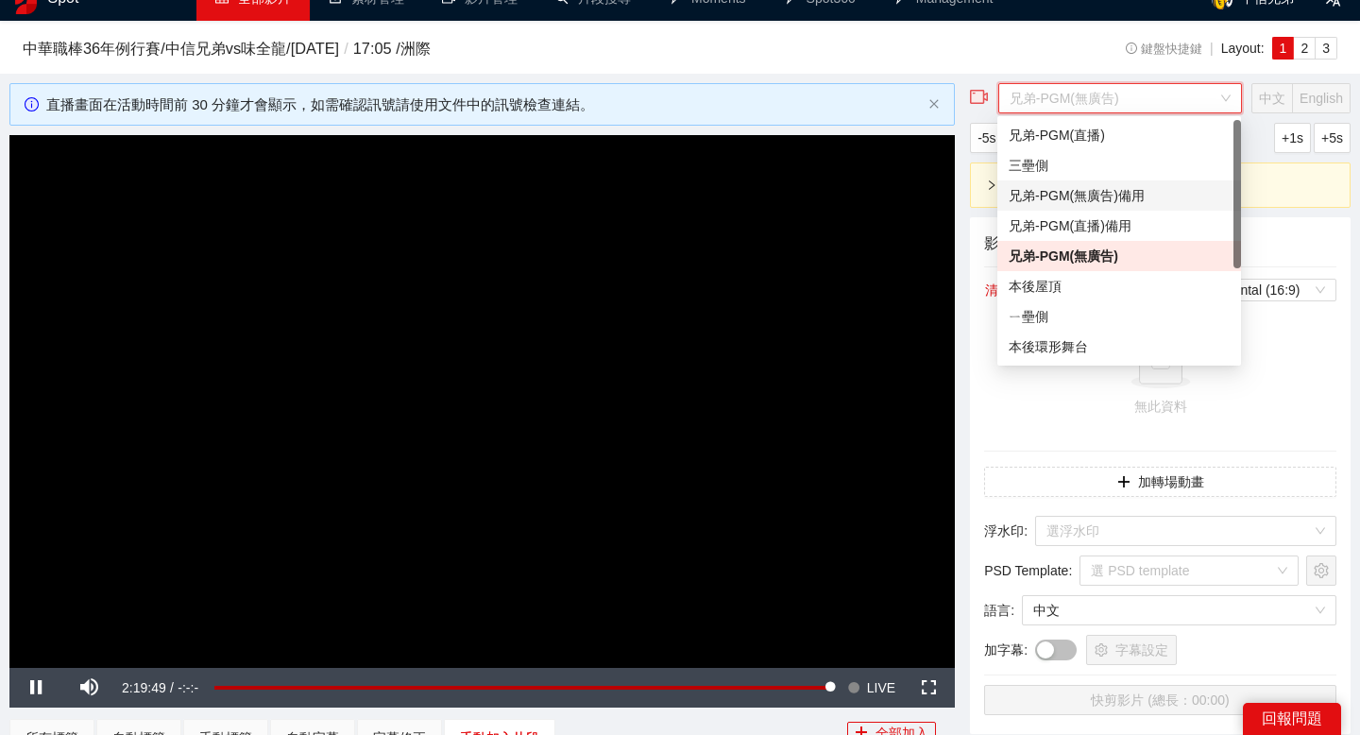
click at [1121, 192] on div "兄弟-PGM(無廣告)備用" at bounding box center [1119, 195] width 221 height 21
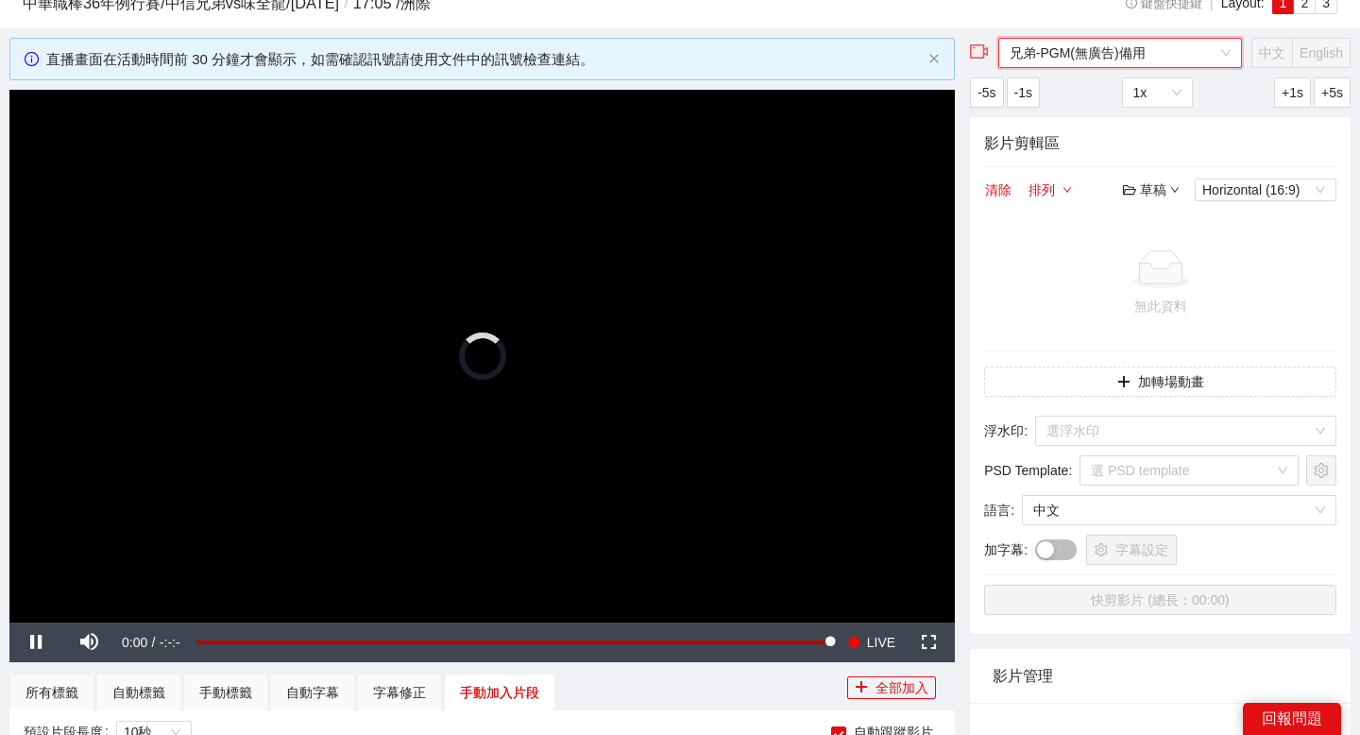
scroll to position [77, 0]
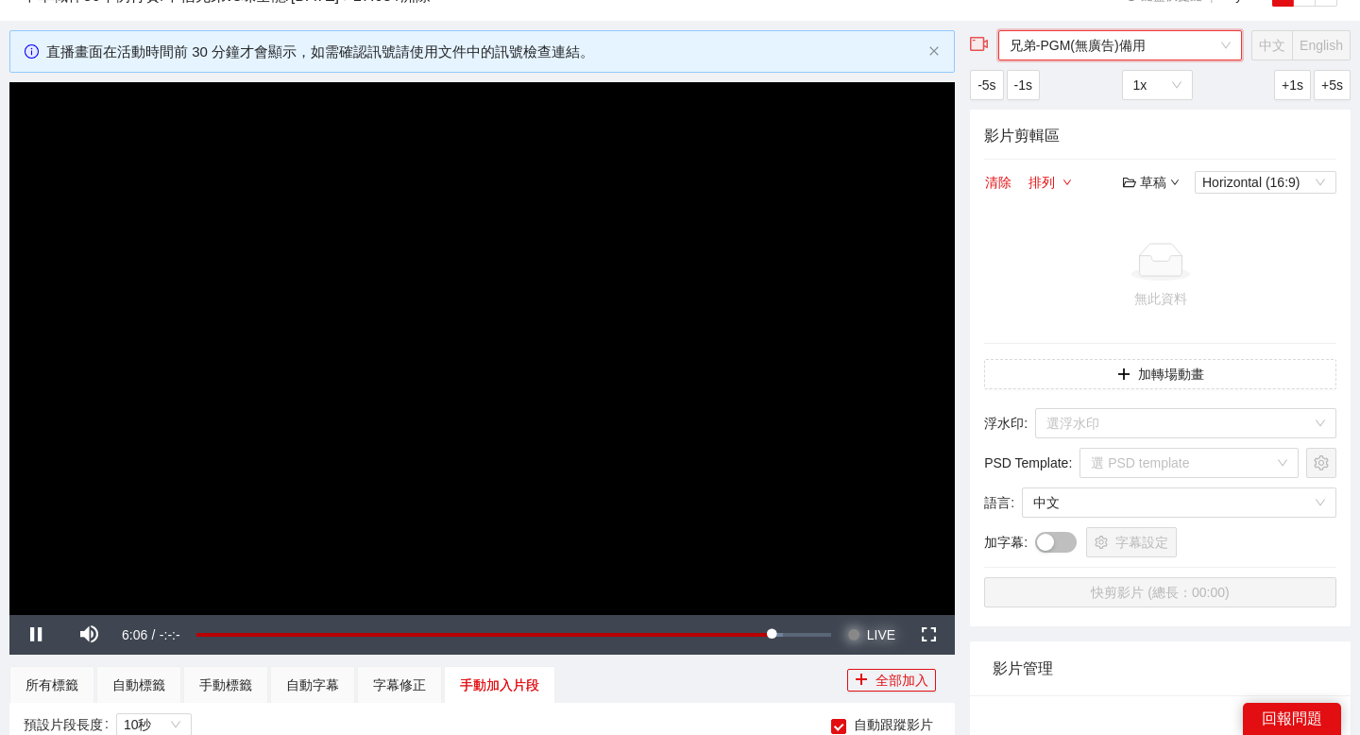
click at [852, 632] on span "Video Player" at bounding box center [853, 635] width 13 height 40
click at [1136, 43] on span "兄弟-PGM(無廣告)備用" at bounding box center [1119, 45] width 221 height 28
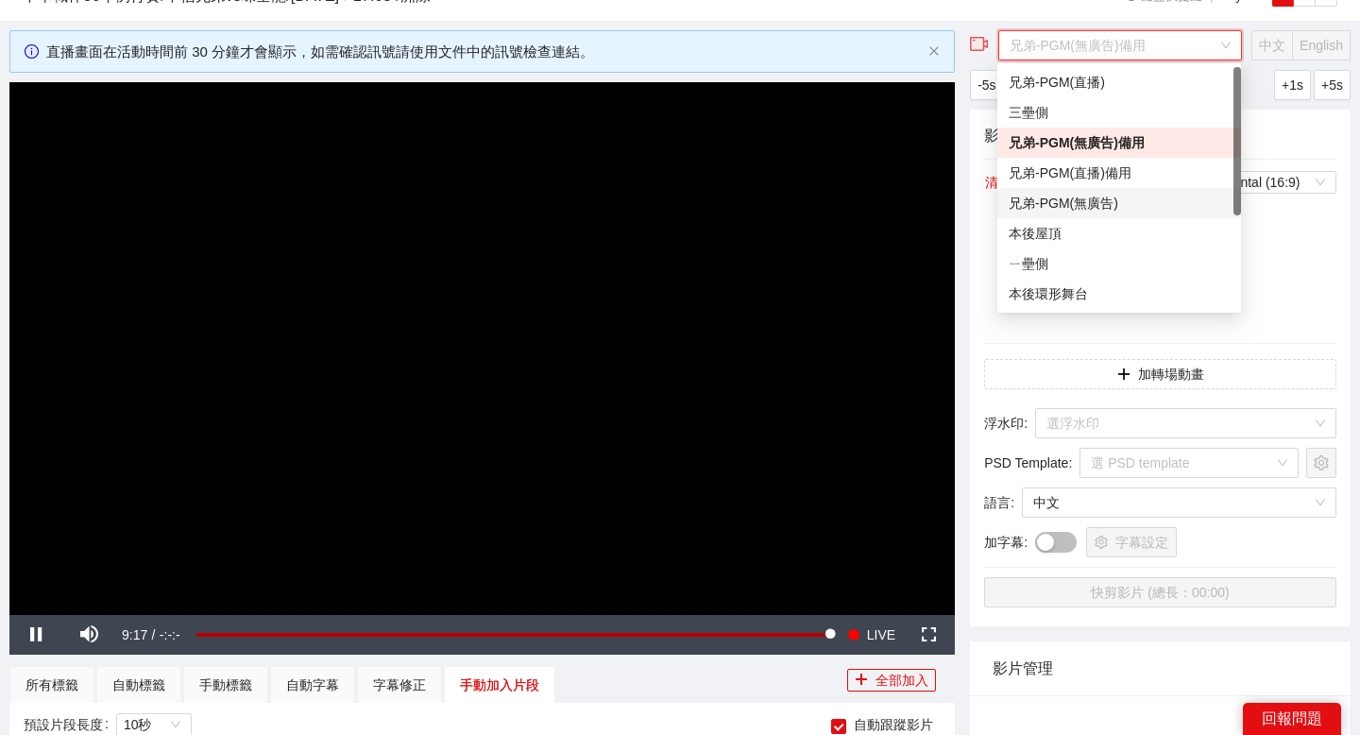
click at [1128, 195] on div "兄弟-PGM(無廣告)" at bounding box center [1119, 203] width 221 height 21
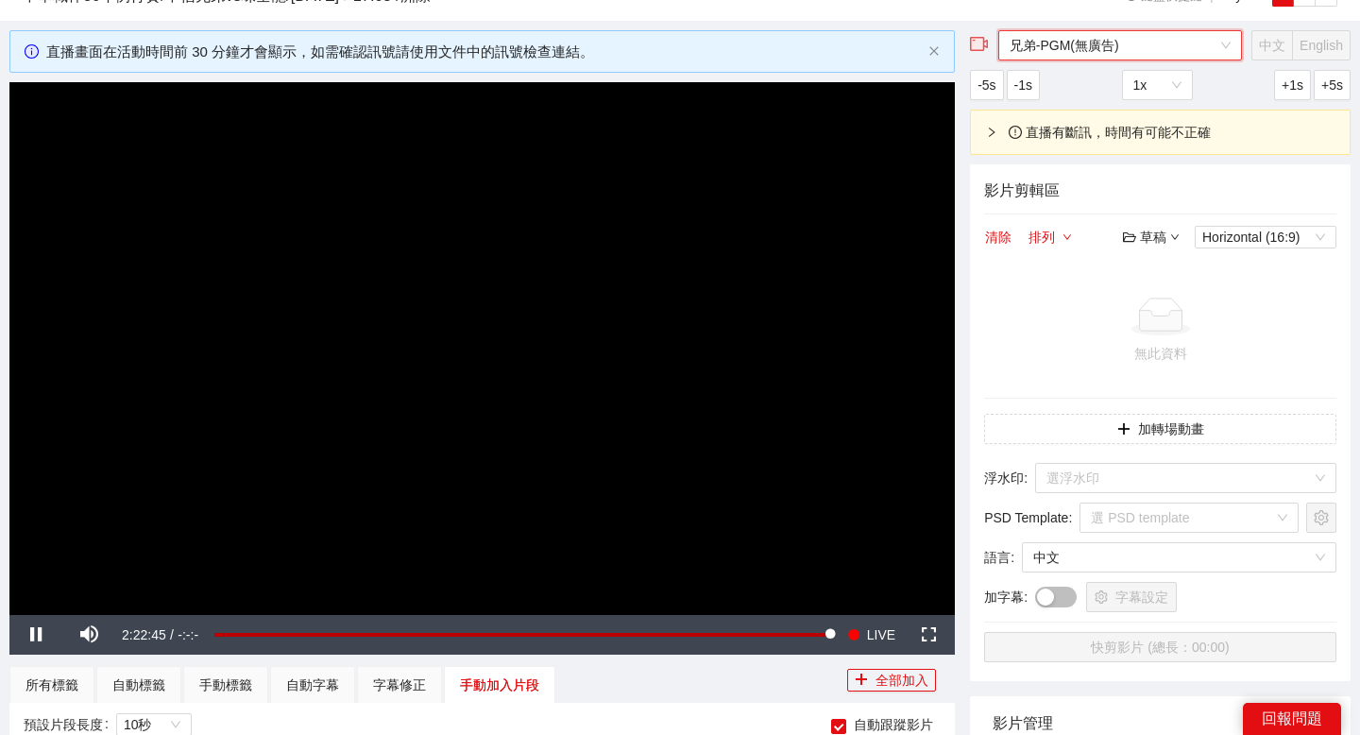
scroll to position [15800, 0]
click at [1090, 49] on span "兄弟-PGM(無廣告)" at bounding box center [1119, 45] width 221 height 28
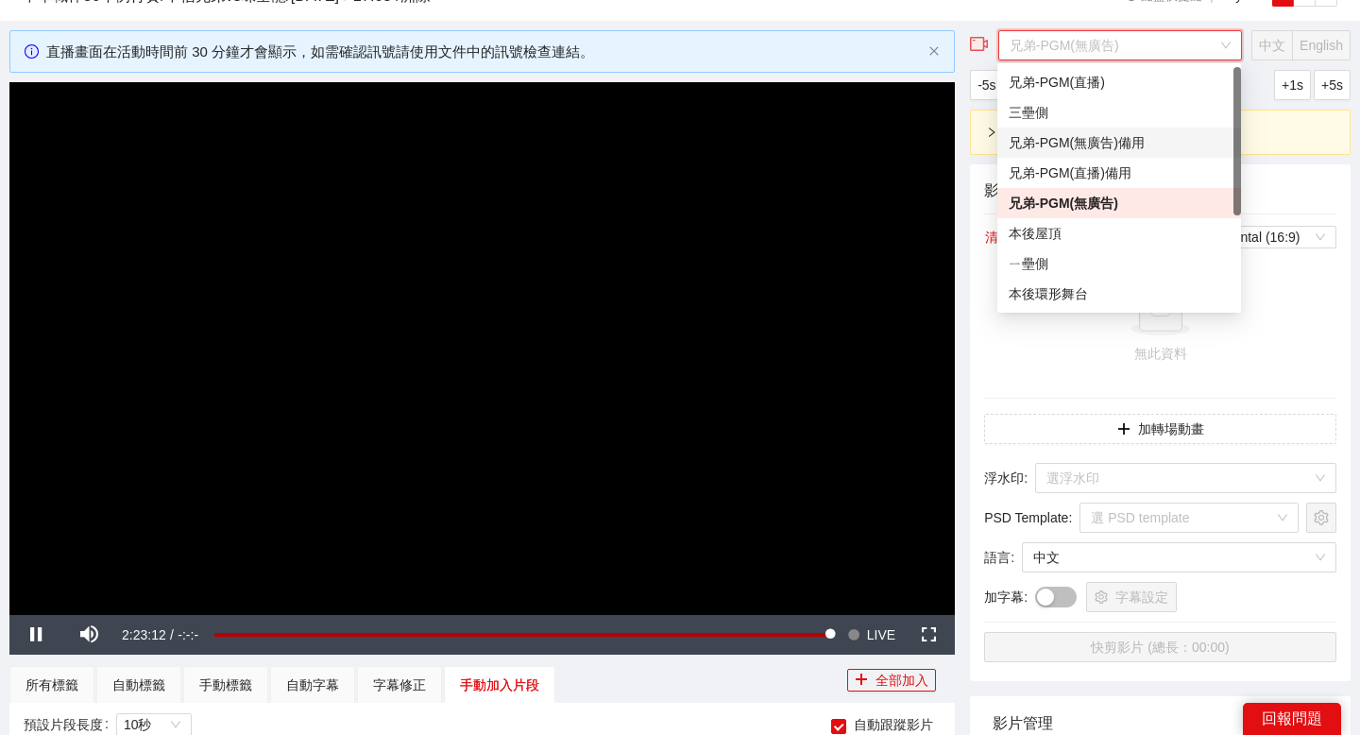
click at [1094, 141] on div "兄弟-PGM(無廣告)備用" at bounding box center [1119, 142] width 221 height 21
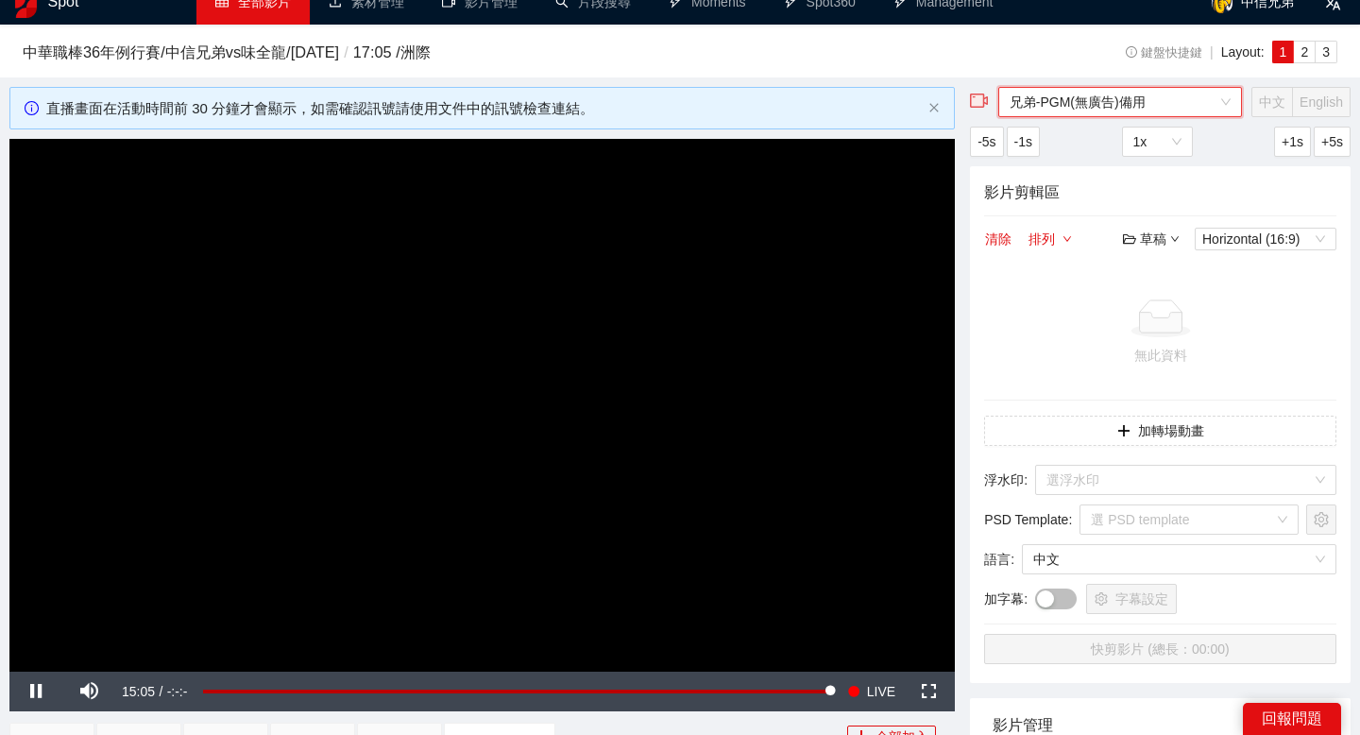
scroll to position [15, 0]
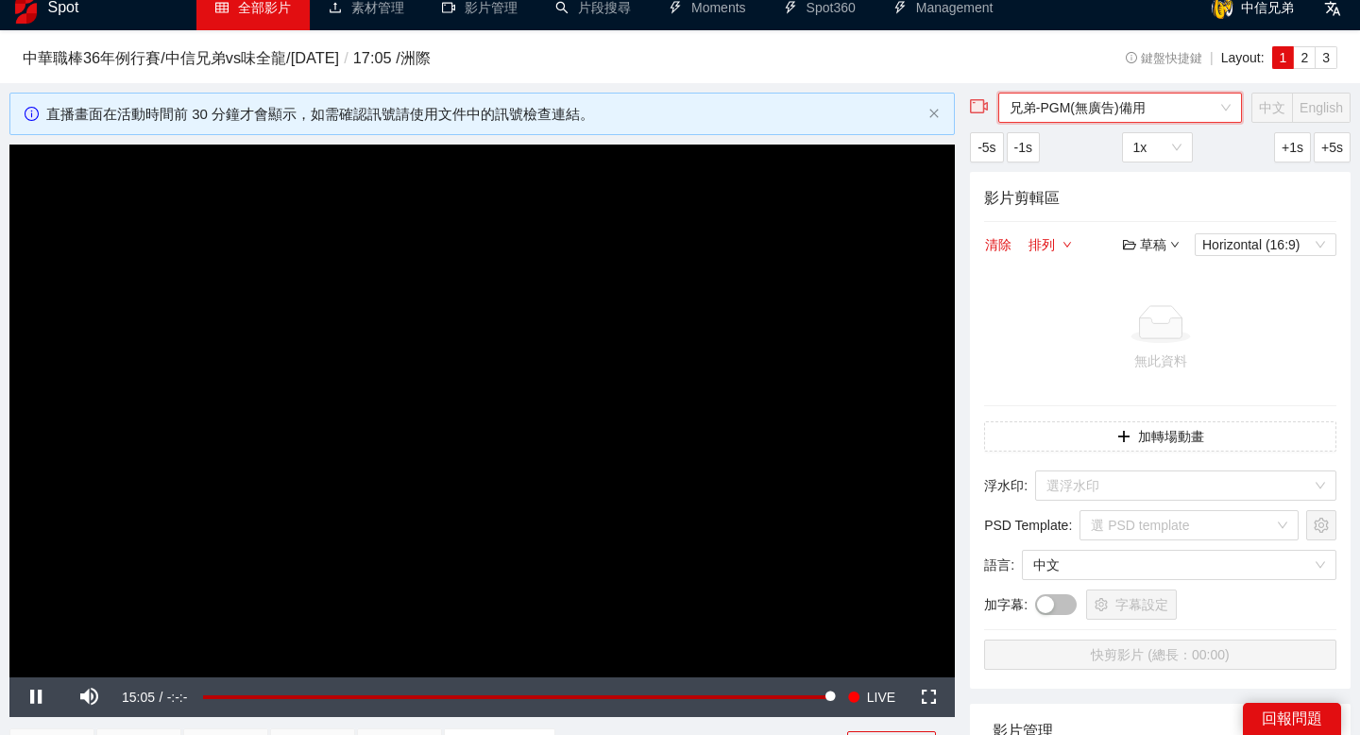
click at [1095, 103] on span "兄弟-PGM(無廣告)備用" at bounding box center [1119, 107] width 221 height 28
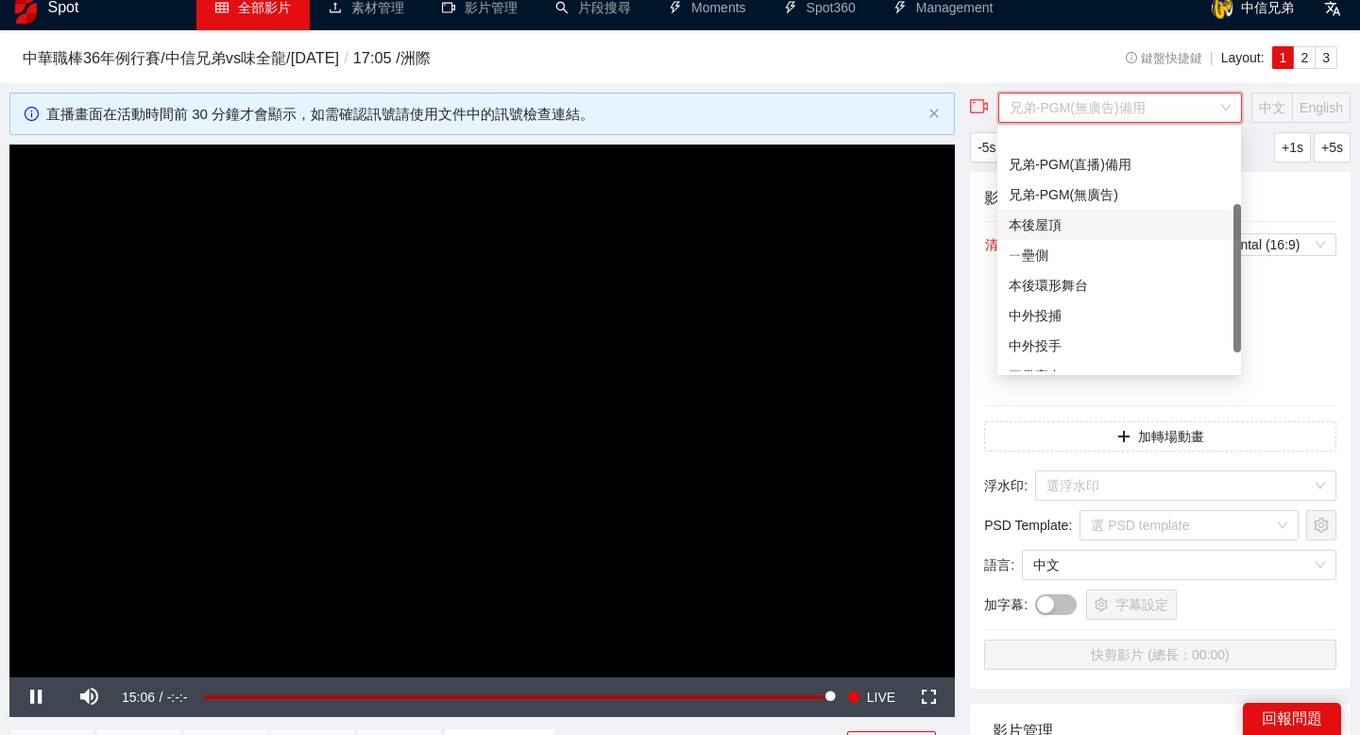
scroll to position [151, 0]
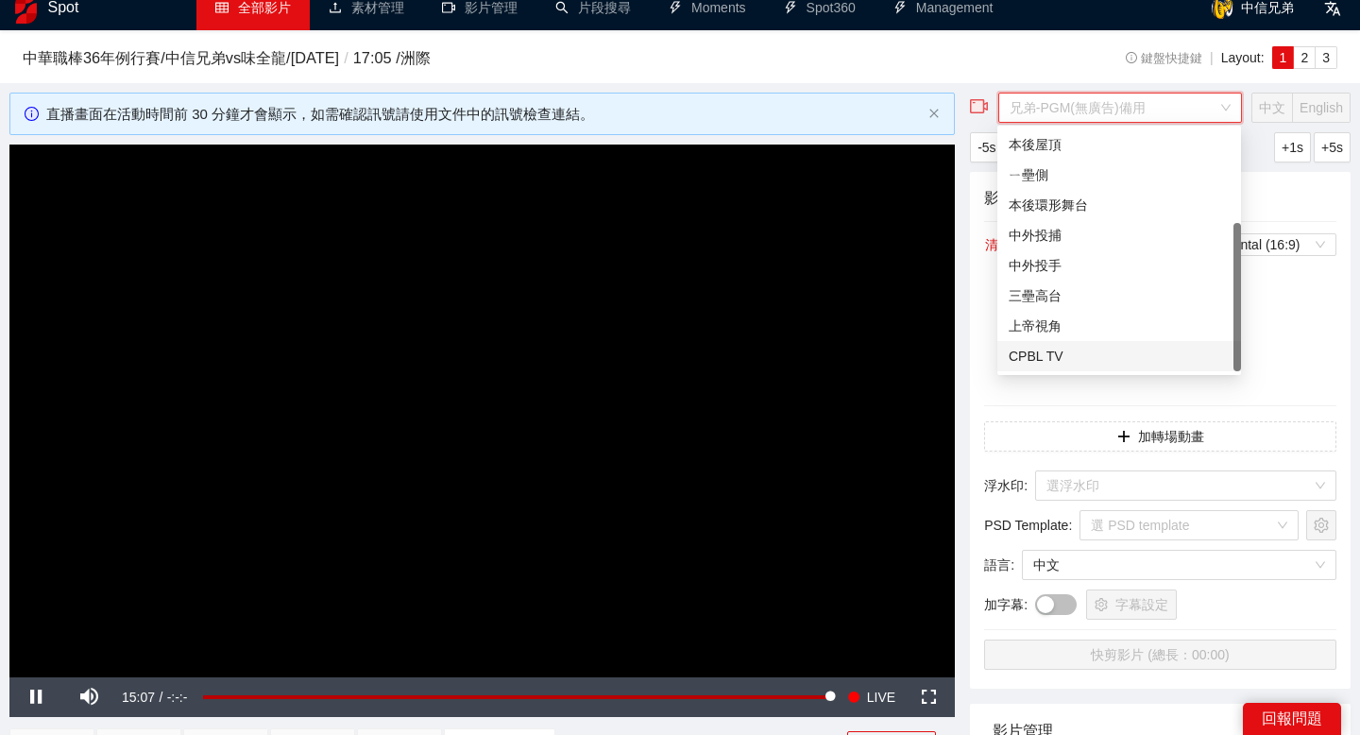
click at [1062, 346] on div "CPBL TV" at bounding box center [1119, 356] width 221 height 21
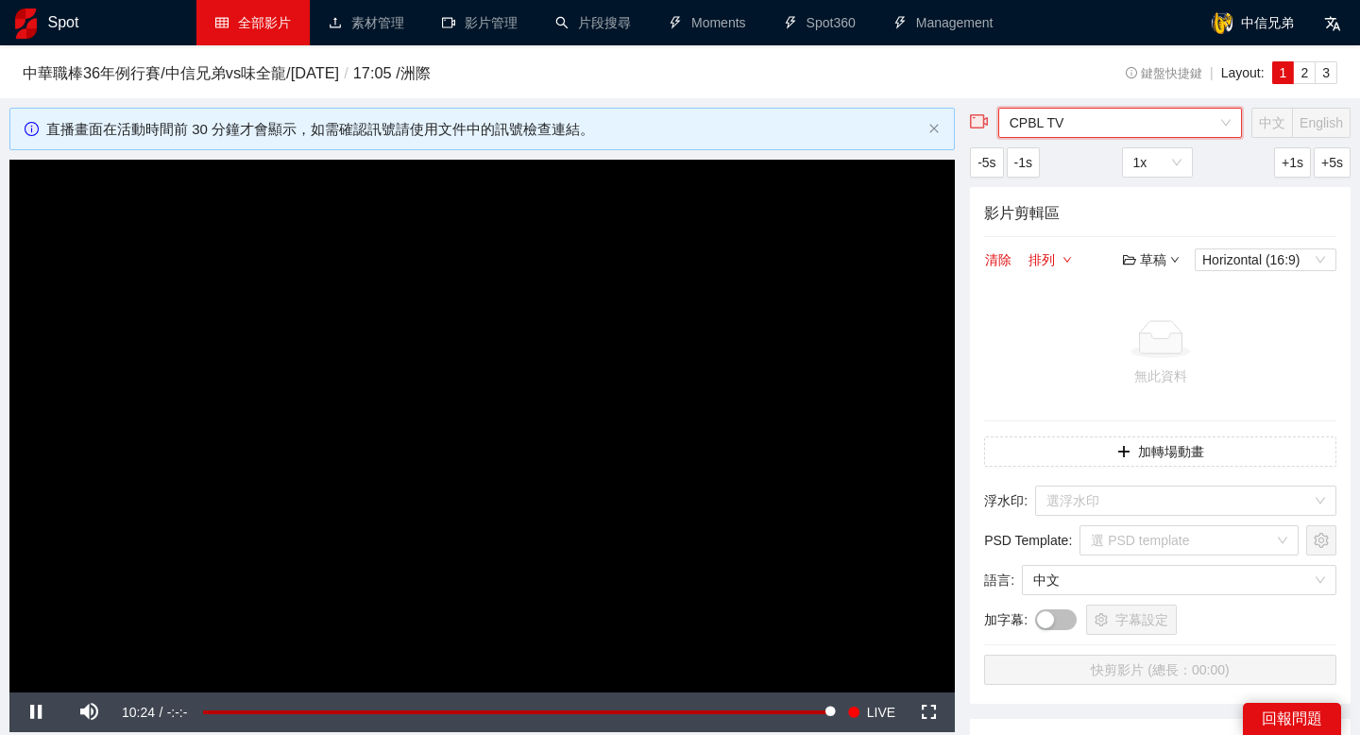
scroll to position [761, 0]
click at [1079, 116] on span "CPBL TV" at bounding box center [1119, 123] width 221 height 28
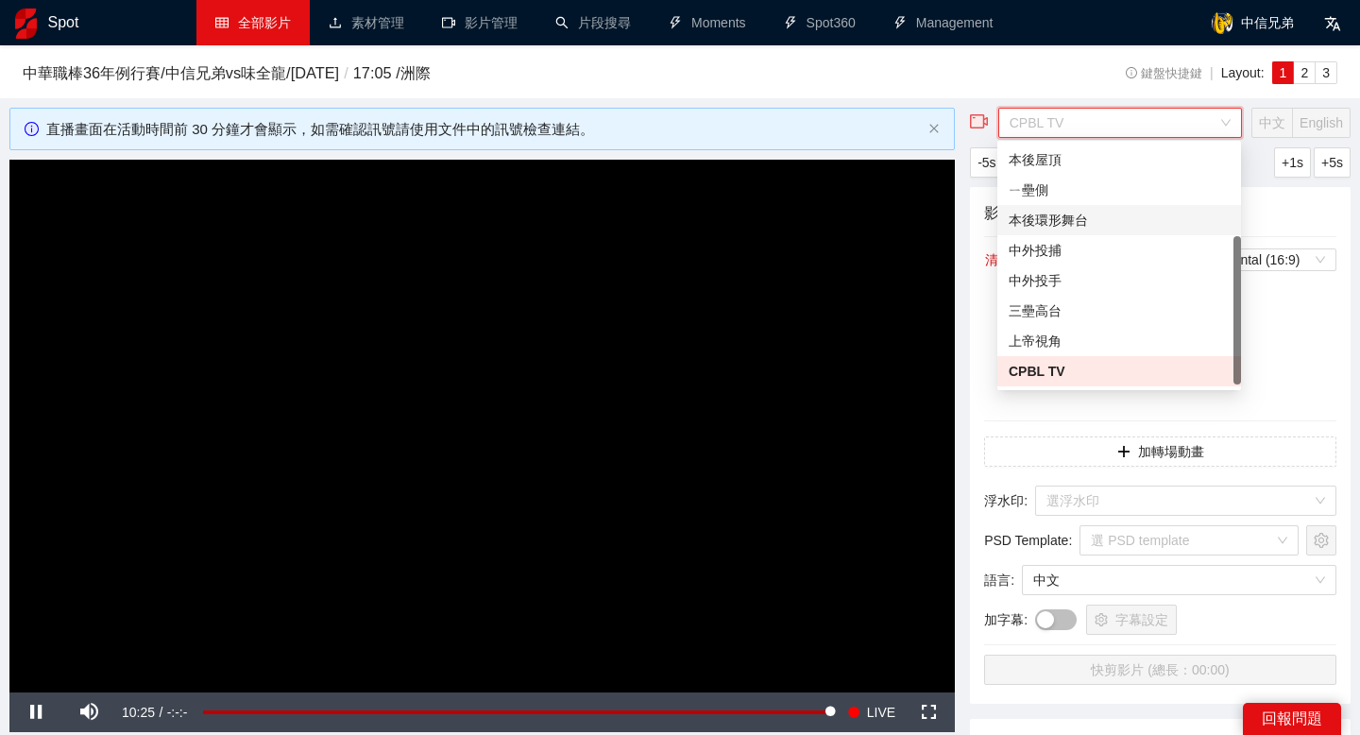
scroll to position [0, 0]
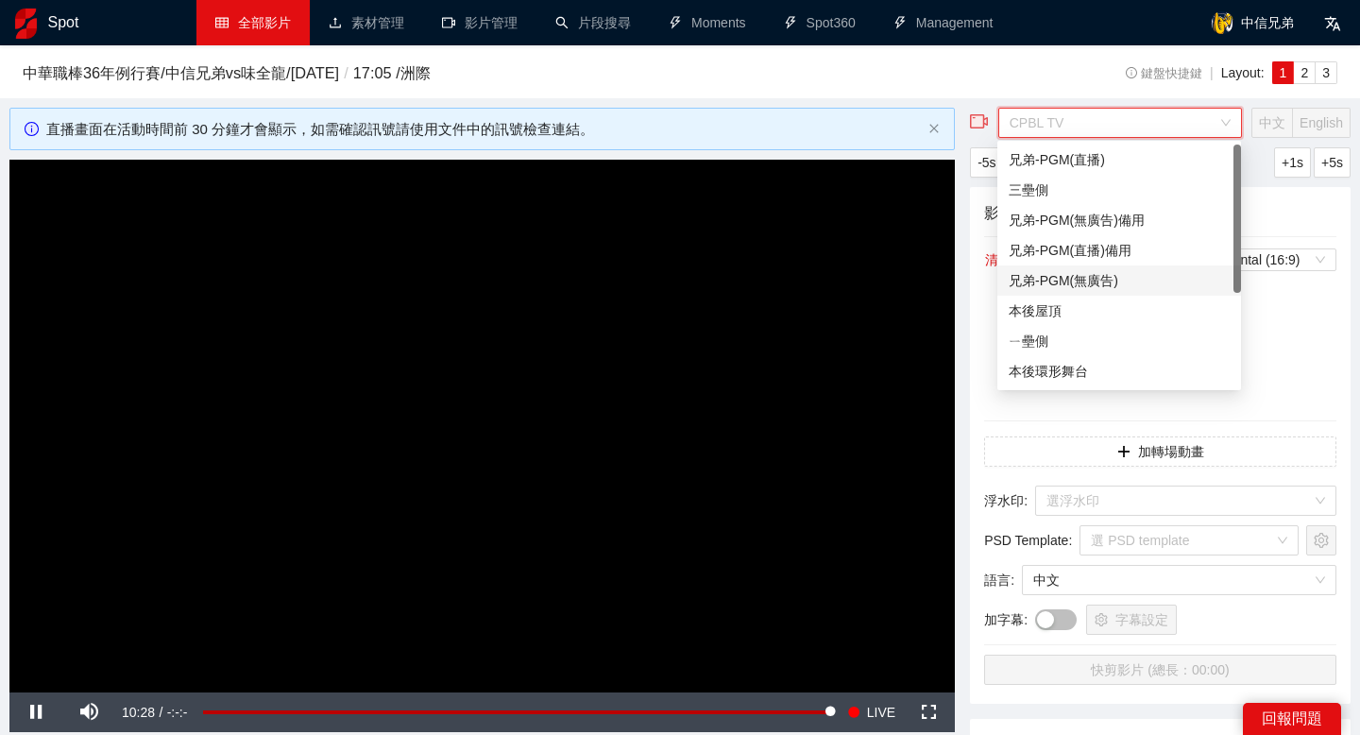
click at [1038, 280] on div "兄弟-PGM(無廣告)" at bounding box center [1119, 280] width 221 height 21
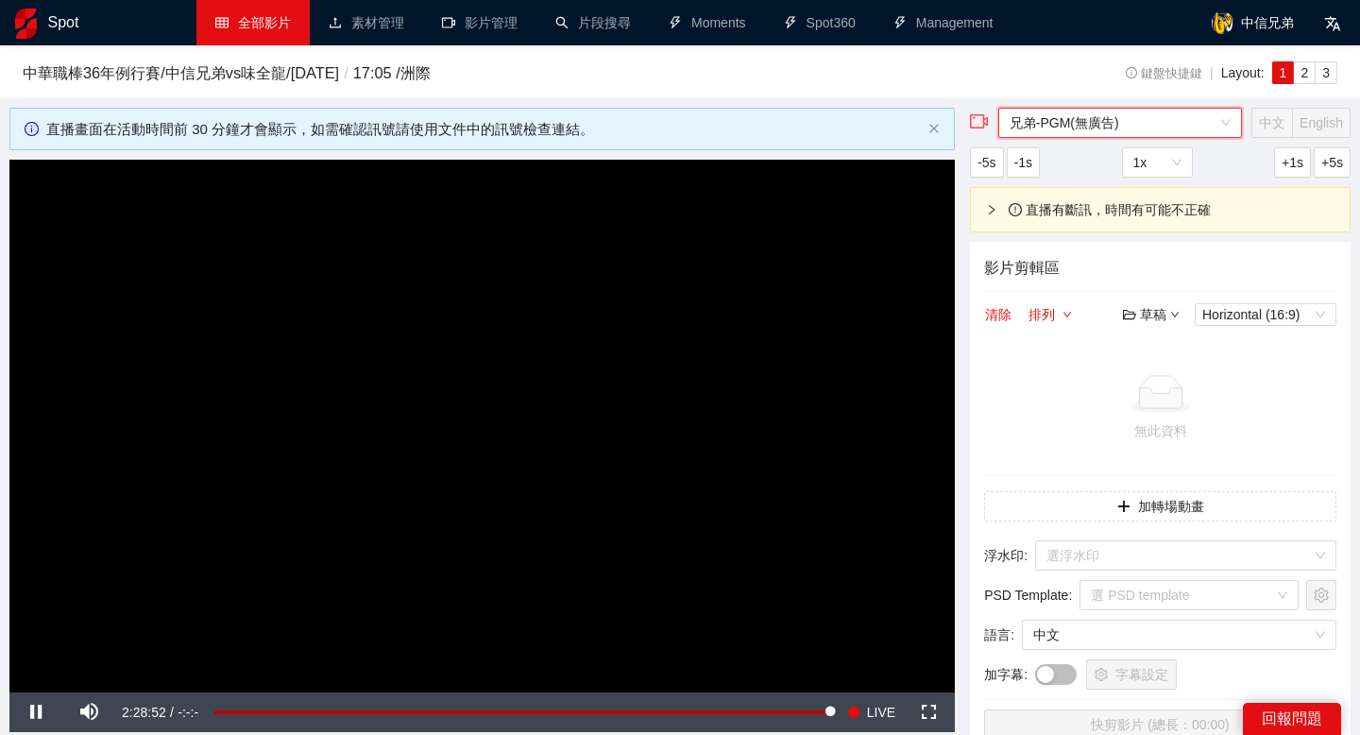
scroll to position [16471, 0]
click at [1114, 119] on span "兄弟-PGM(無廣告)" at bounding box center [1119, 123] width 221 height 28
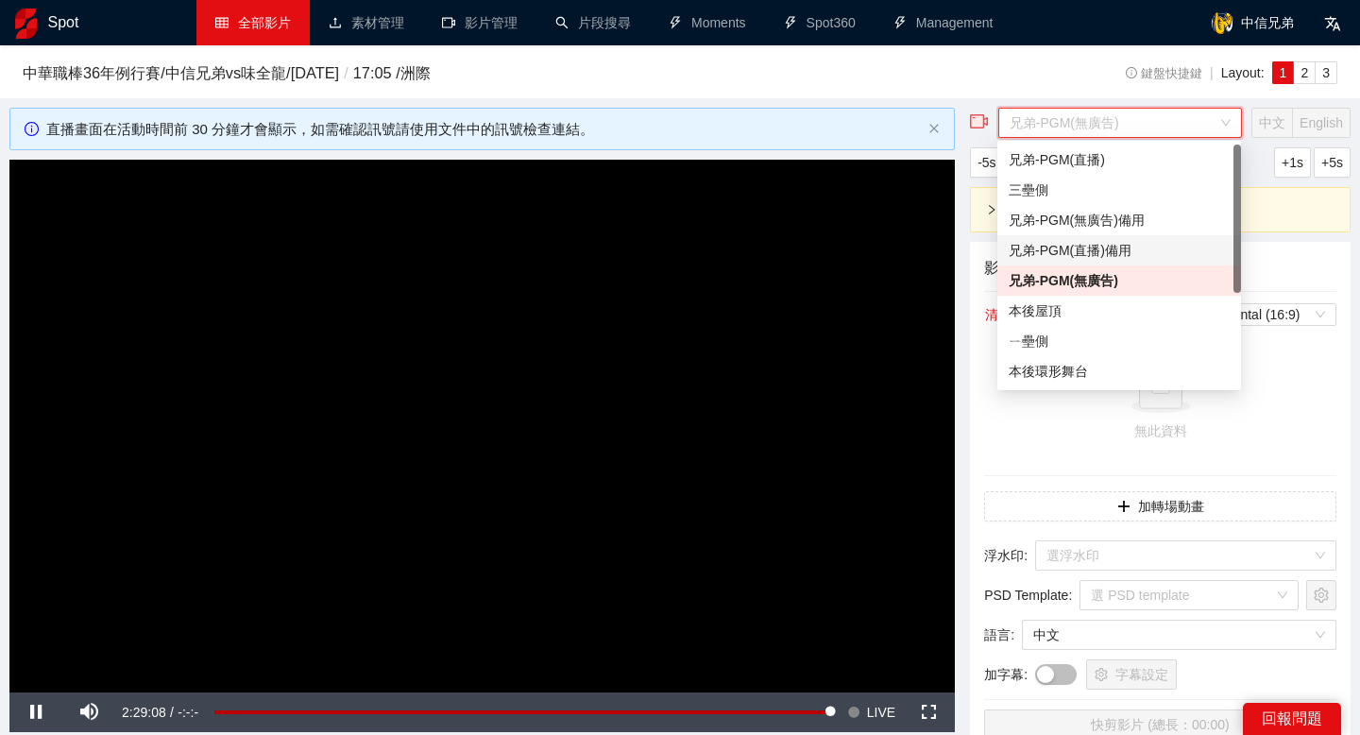
click at [1062, 252] on div "兄弟-PGM(直播)備用" at bounding box center [1119, 250] width 221 height 21
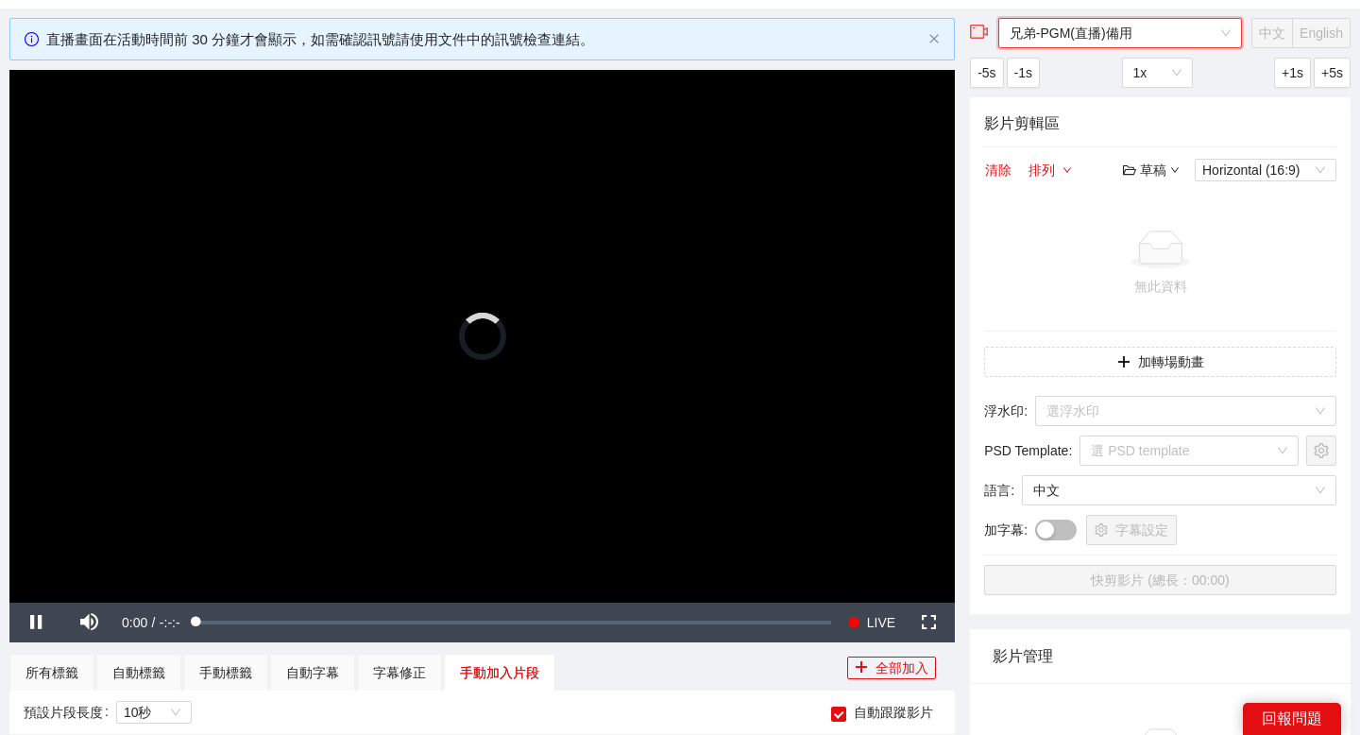
scroll to position [93, 0]
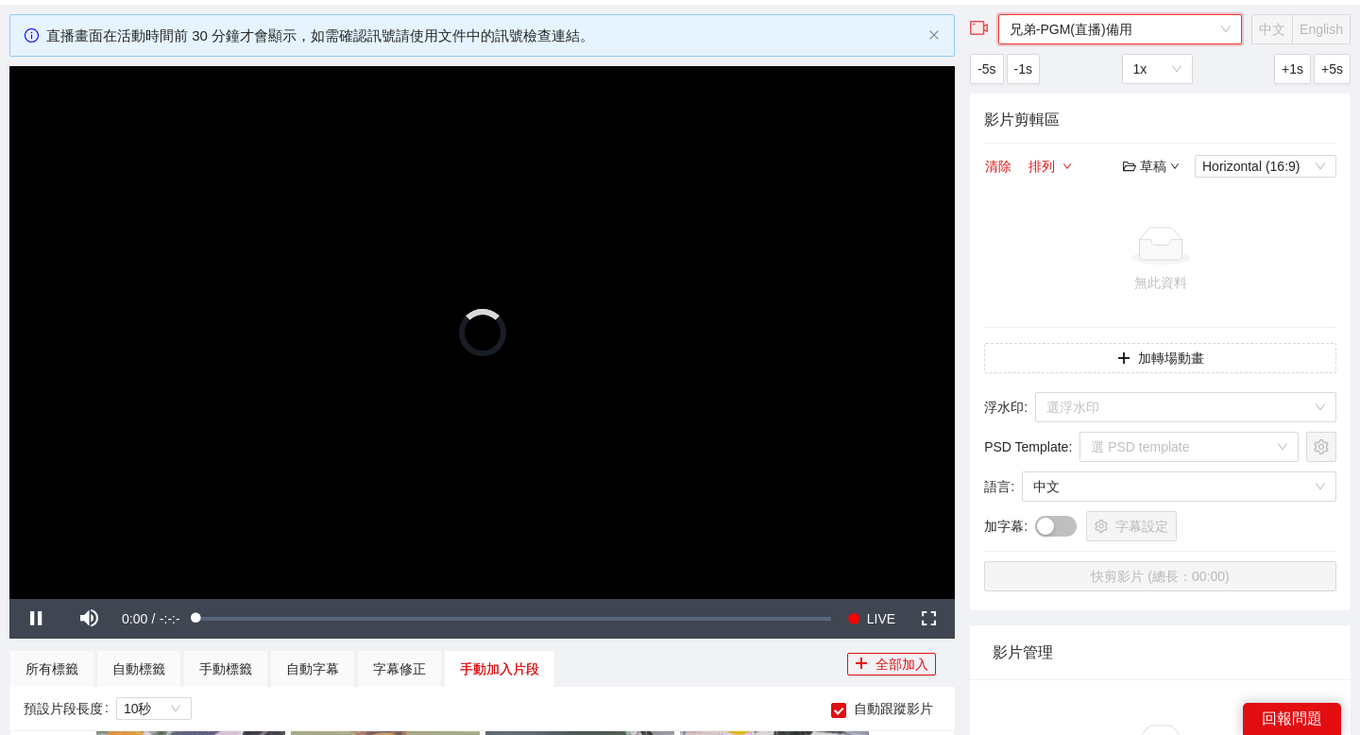
click at [1037, 23] on span "兄弟-PGM(直播)備用" at bounding box center [1119, 29] width 221 height 28
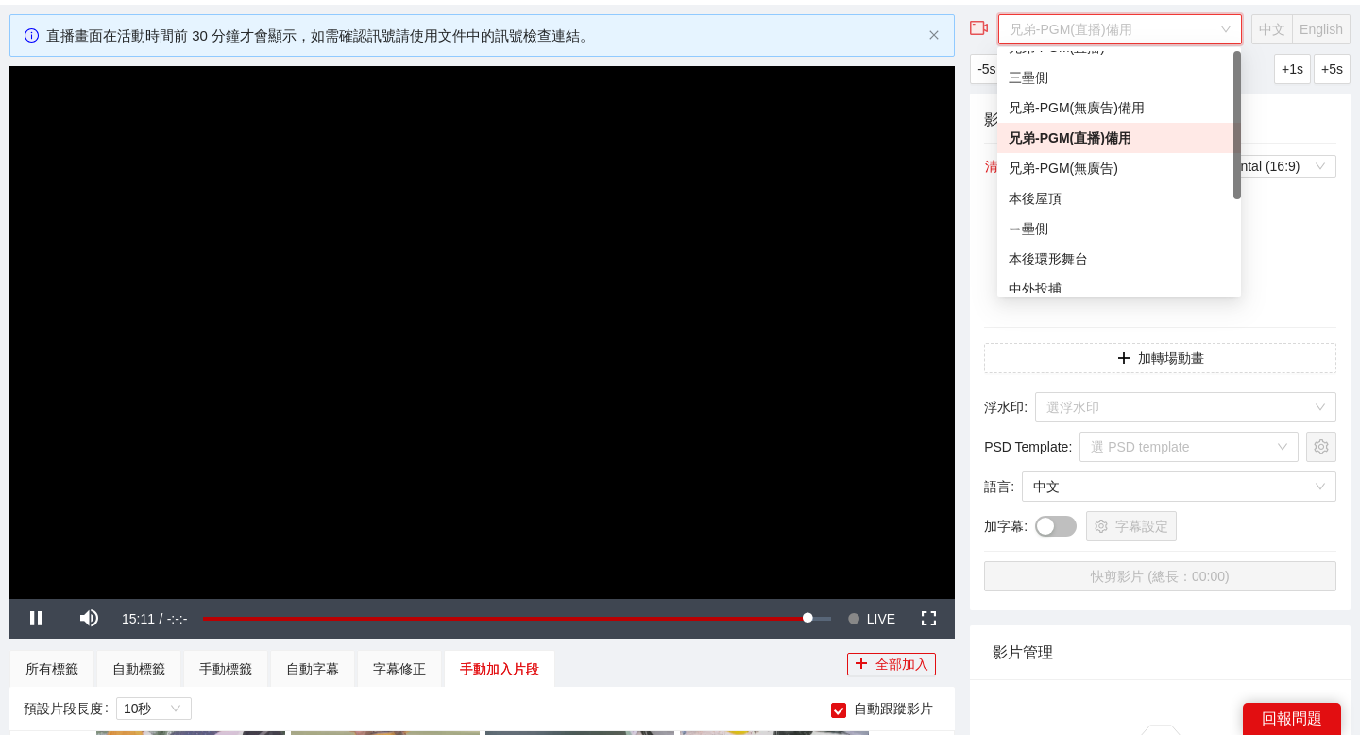
scroll to position [0, 0]
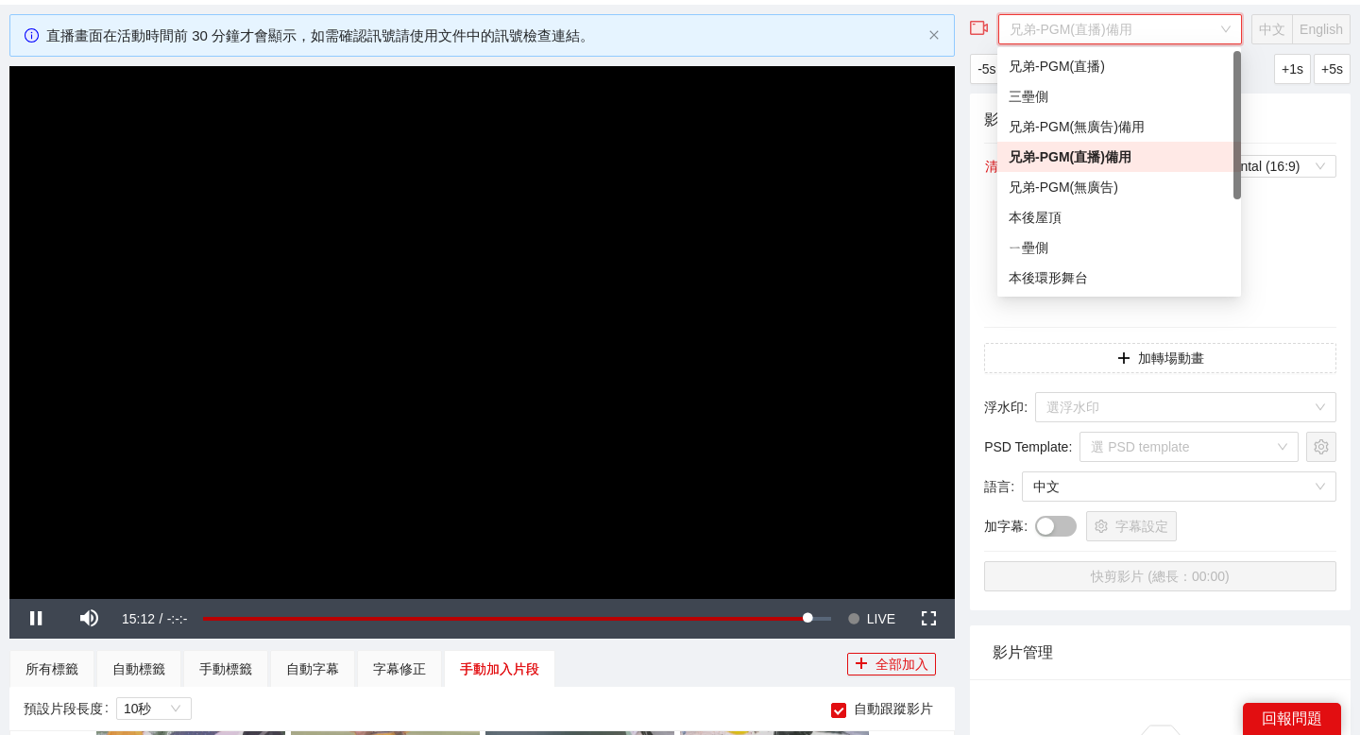
click at [1094, 152] on div "兄弟-PGM(直播)備用" at bounding box center [1119, 156] width 221 height 21
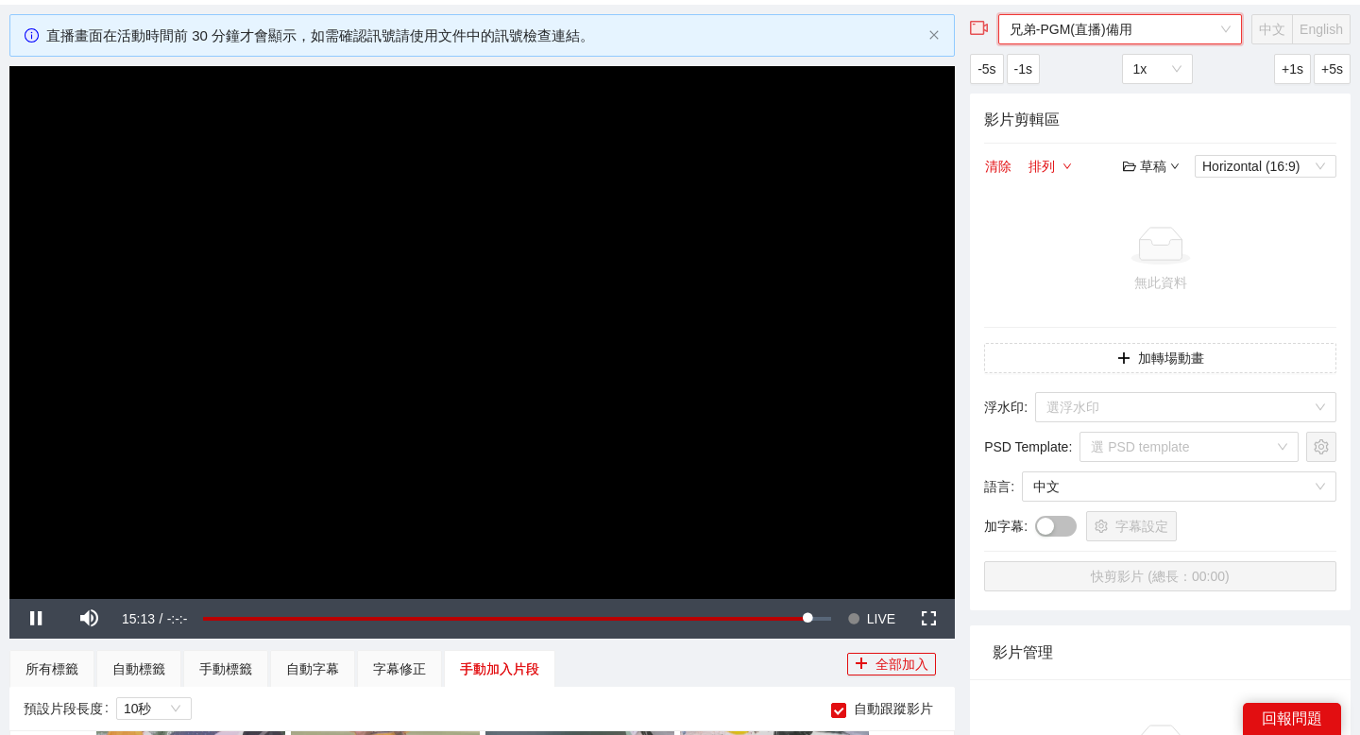
scroll to position [156, 0]
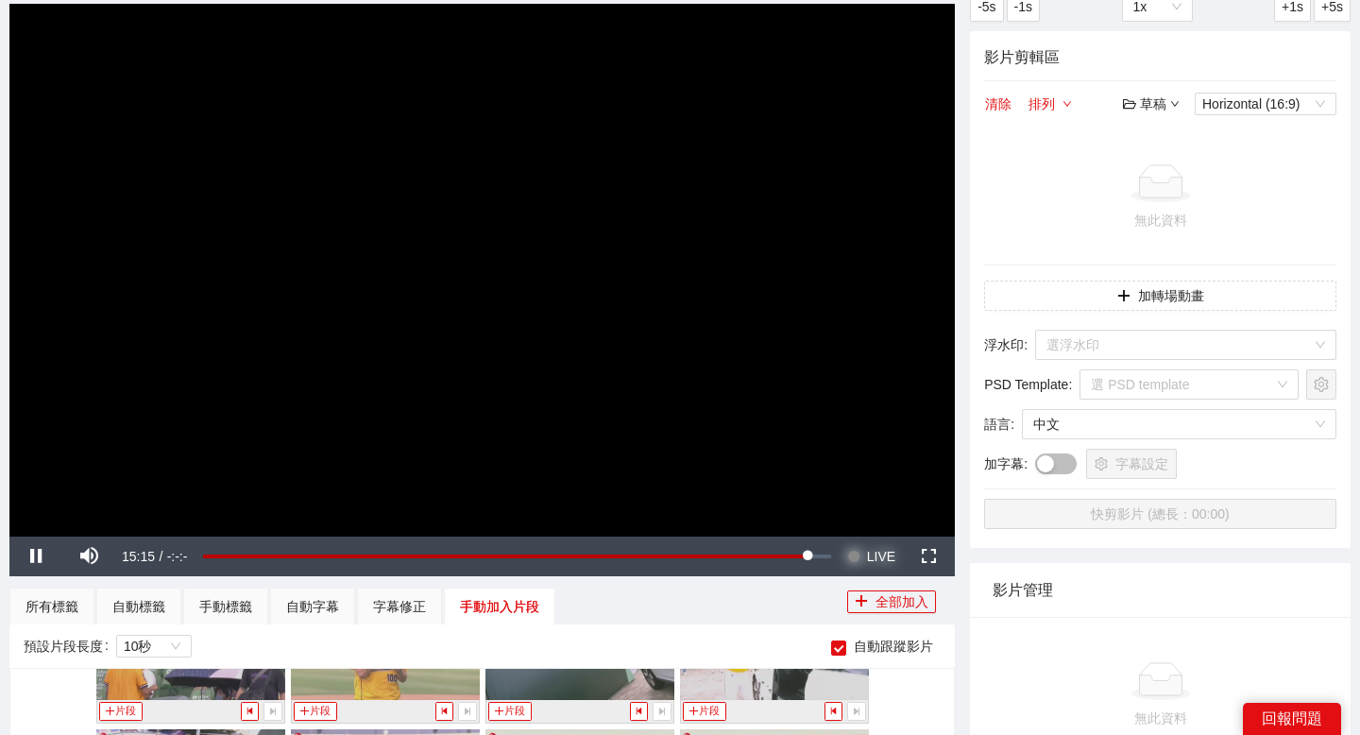
click at [848, 551] on span "Video Player" at bounding box center [853, 556] width 13 height 40
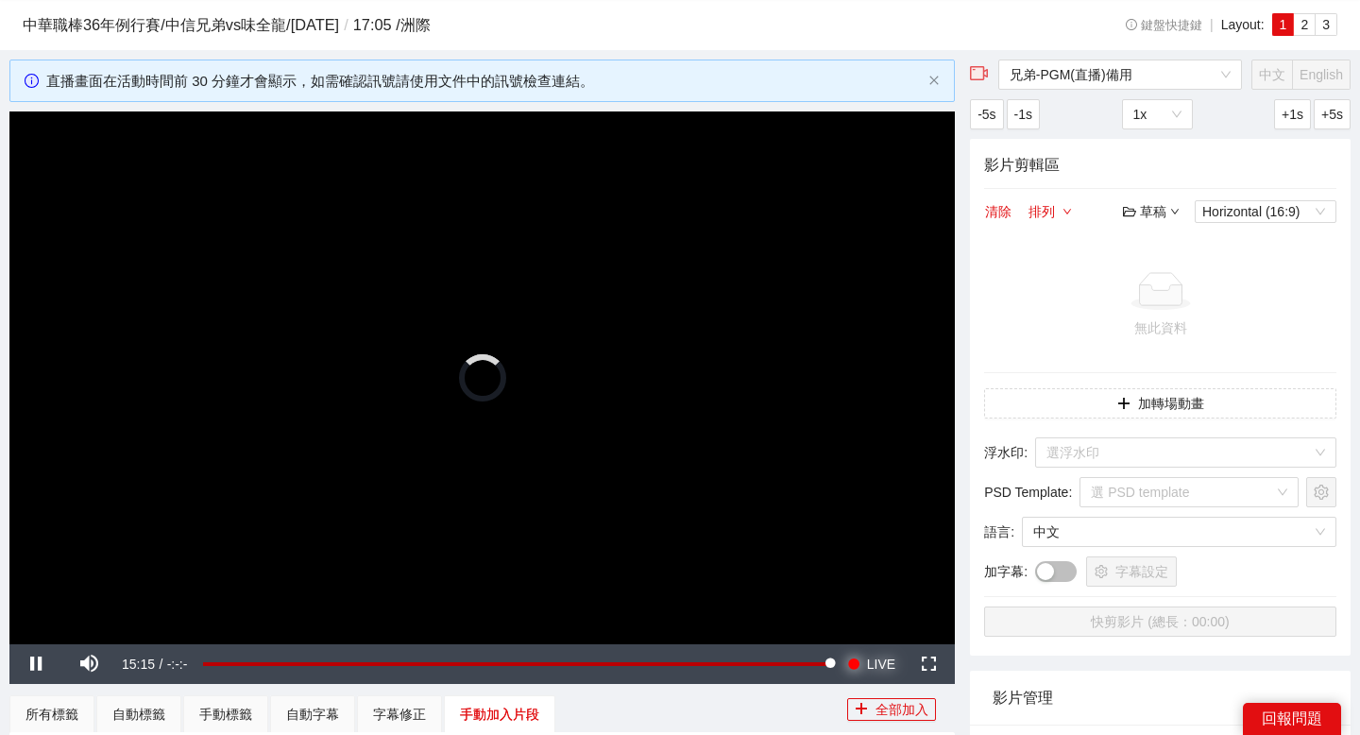
scroll to position [79, 0]
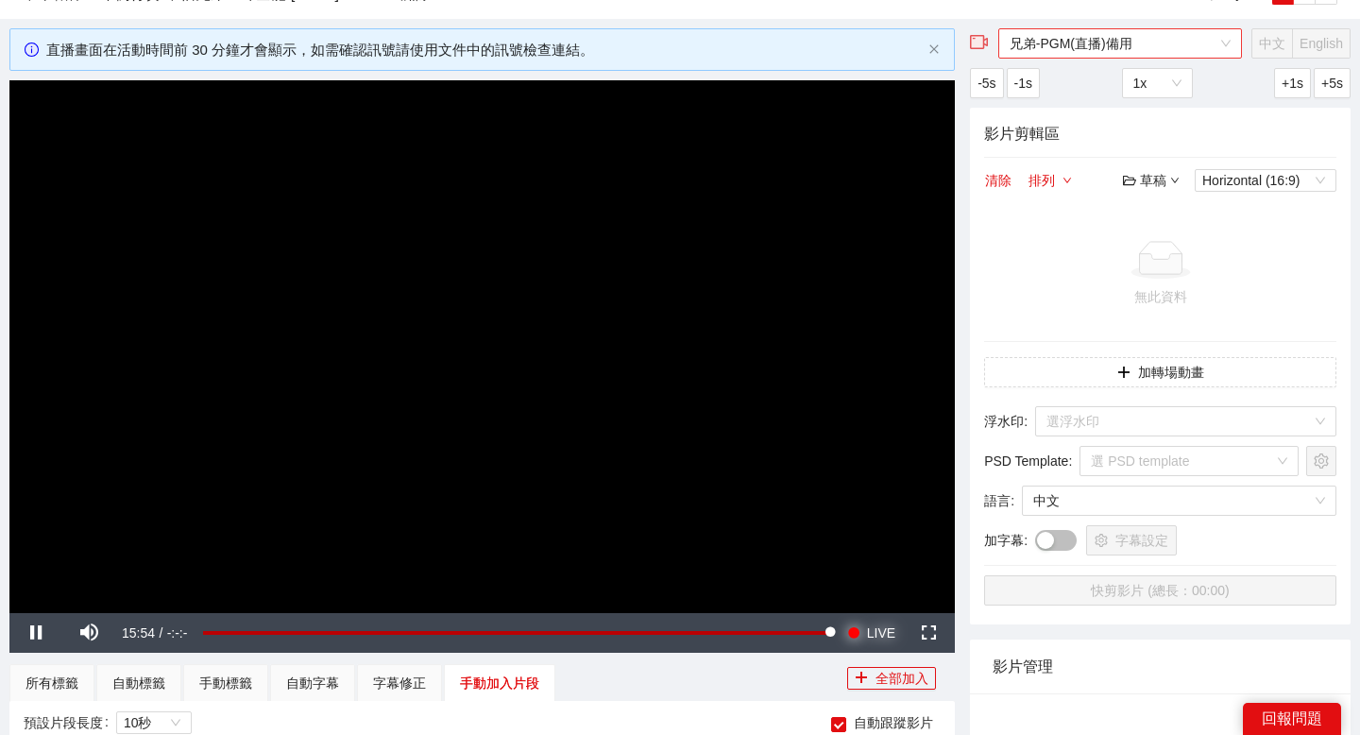
click at [1130, 48] on span "兄弟-PGM(直播)備用" at bounding box center [1119, 43] width 221 height 28
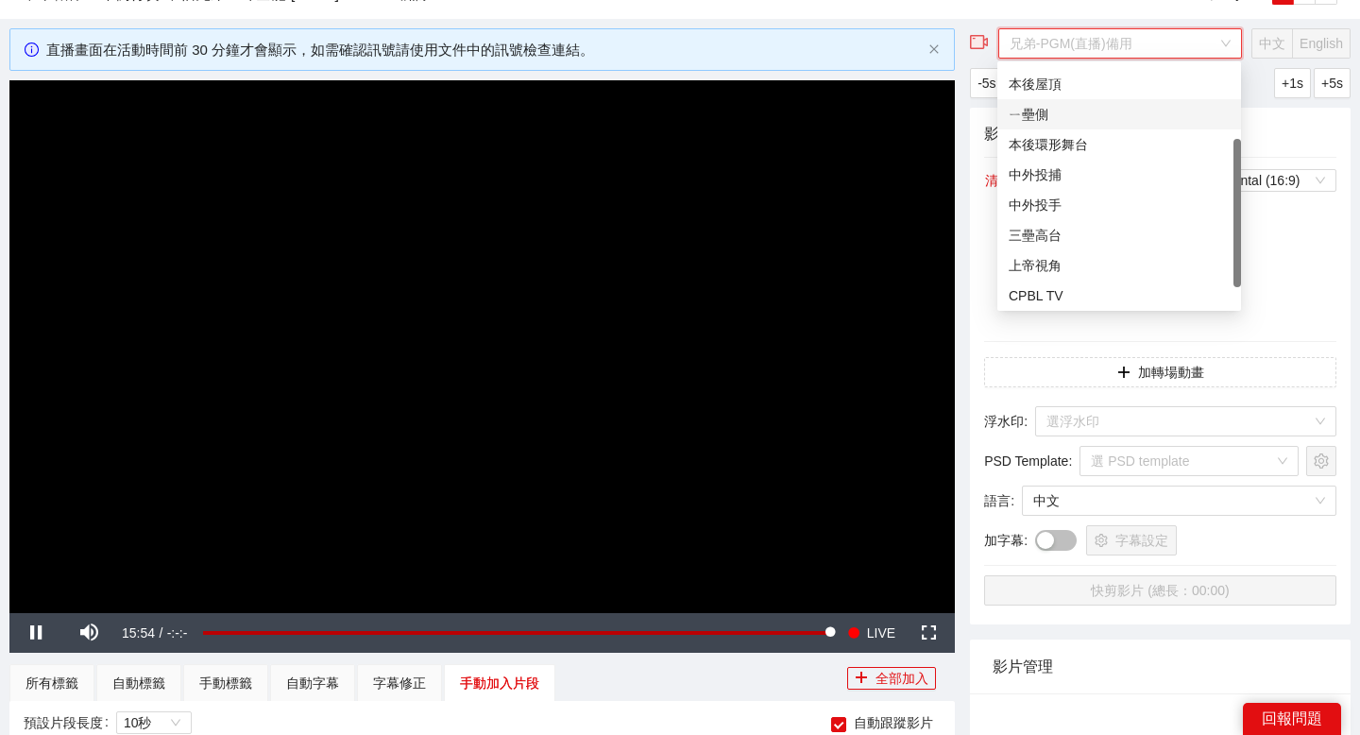
scroll to position [151, 0]
click at [1052, 291] on div "CPBL TV" at bounding box center [1119, 291] width 221 height 21
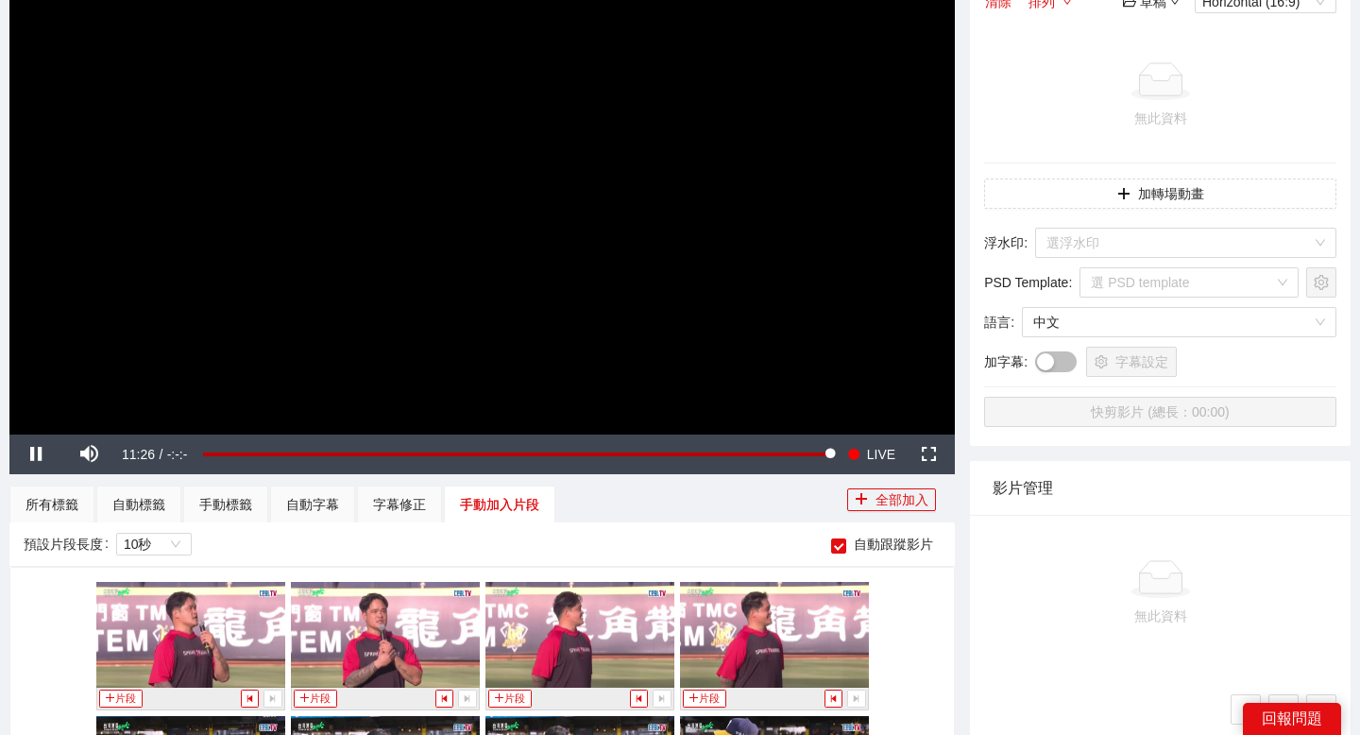
scroll to position [127, 0]
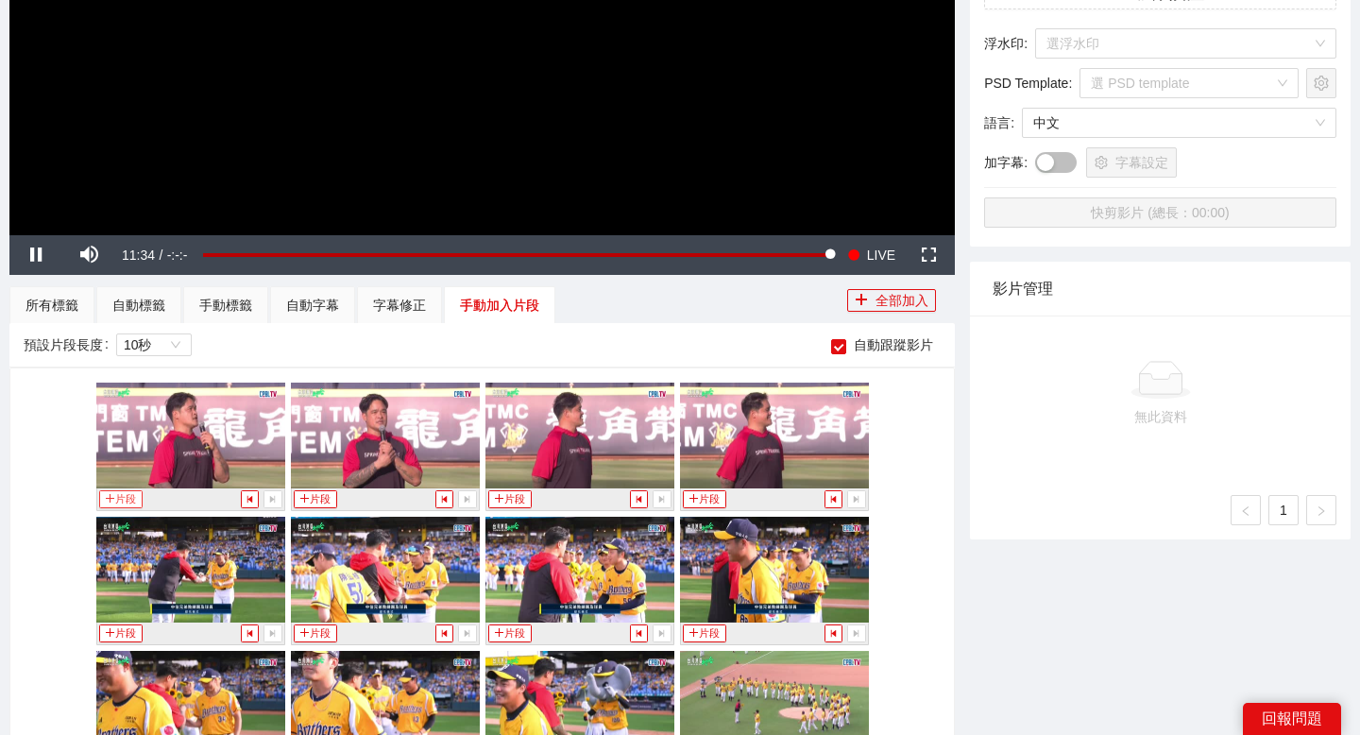
click at [133, 497] on button "片段" at bounding box center [120, 499] width 43 height 18
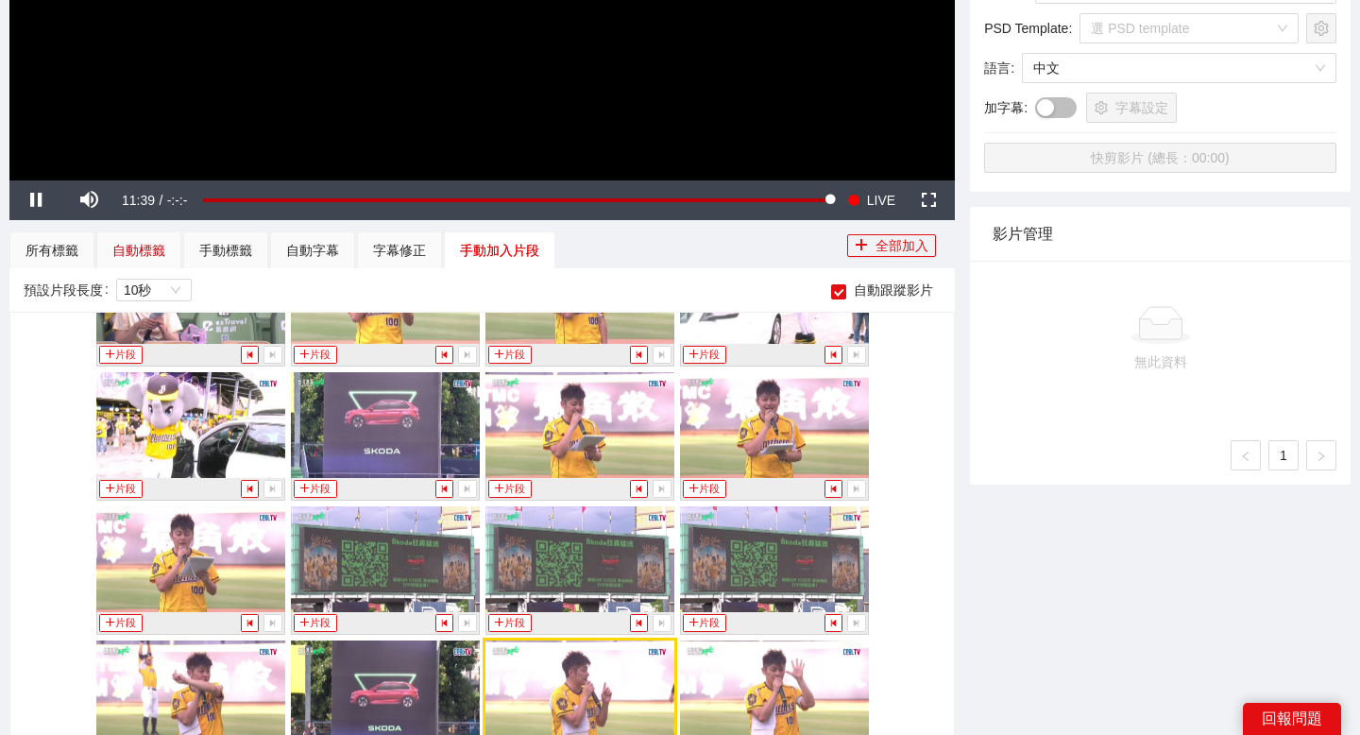
click at [153, 246] on div "自動標籤" at bounding box center [138, 250] width 53 height 21
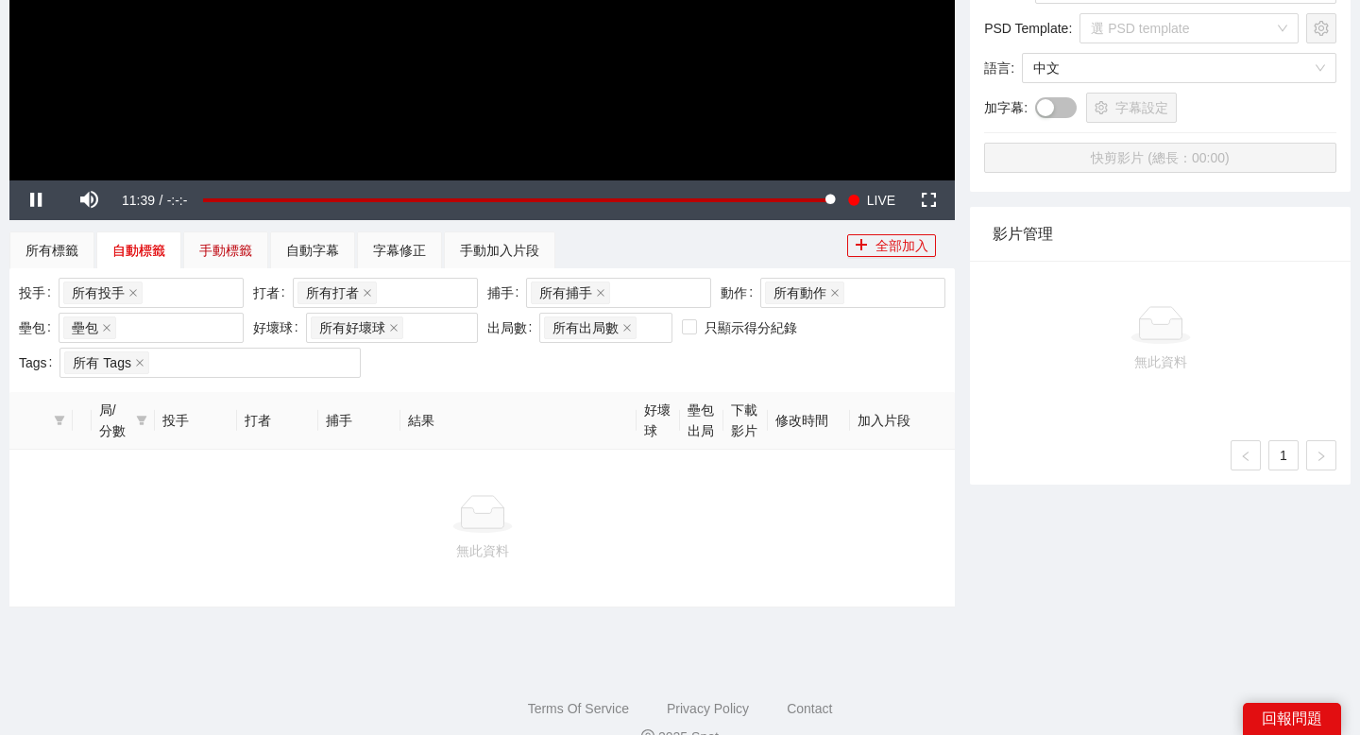
click at [233, 244] on div "手動標籤" at bounding box center [225, 250] width 53 height 21
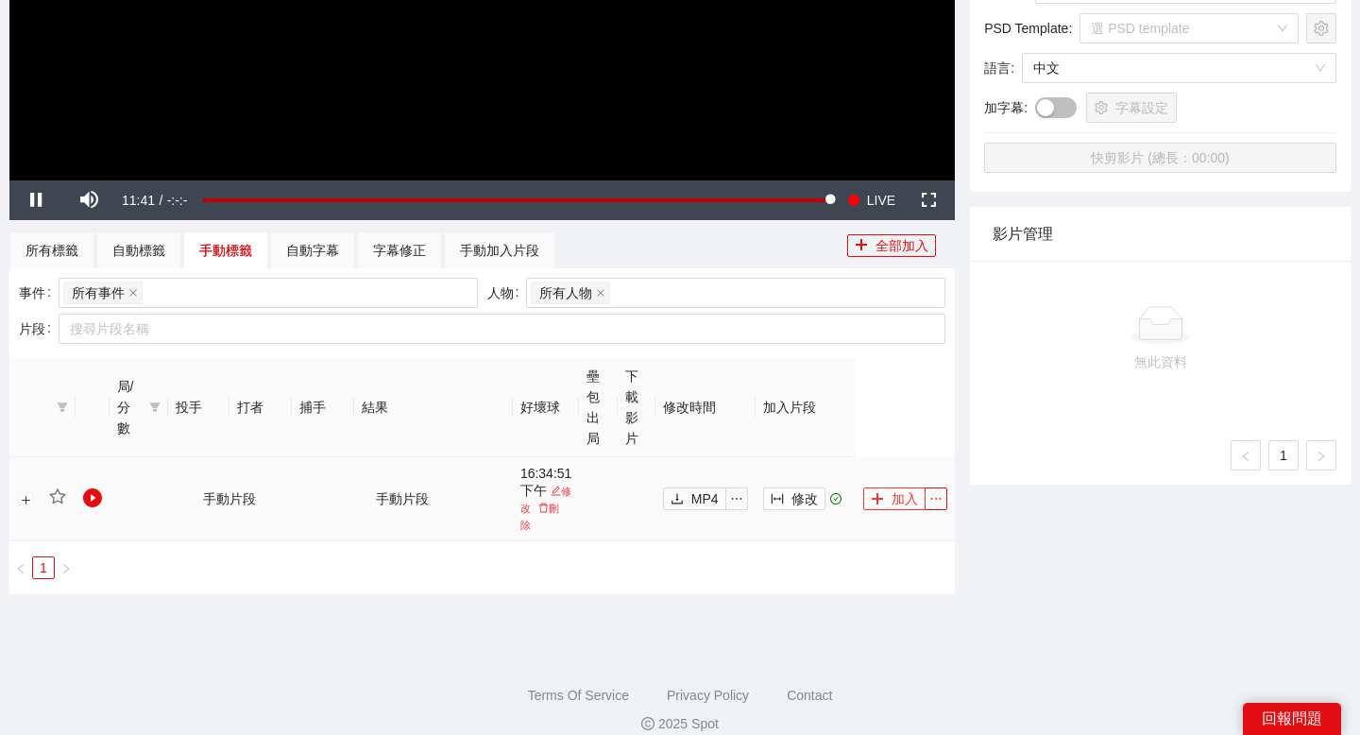
click at [884, 493] on button "加入" at bounding box center [894, 498] width 62 height 23
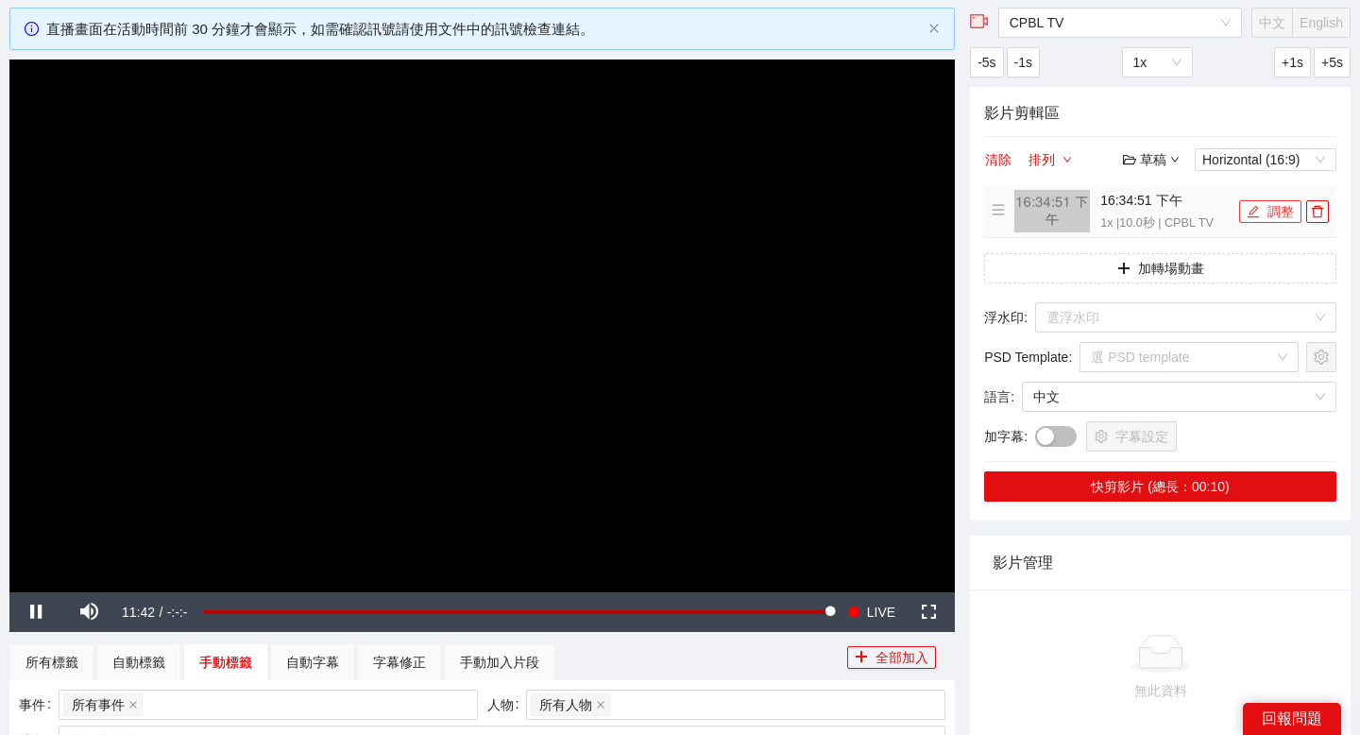
click at [1256, 214] on icon "edit" at bounding box center [1253, 211] width 13 height 13
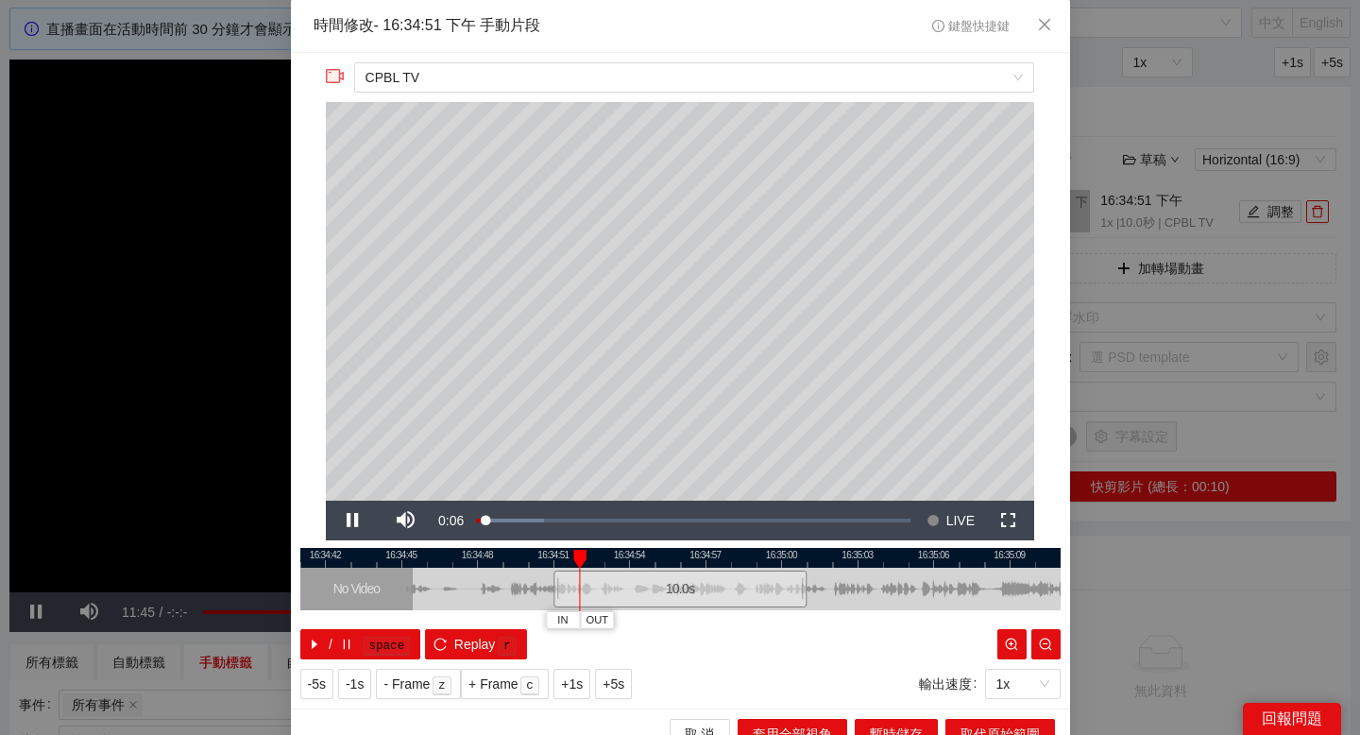
click at [418, 552] on div at bounding box center [680, 558] width 760 height 20
click at [1050, 14] on span "Close" at bounding box center [1044, 25] width 51 height 51
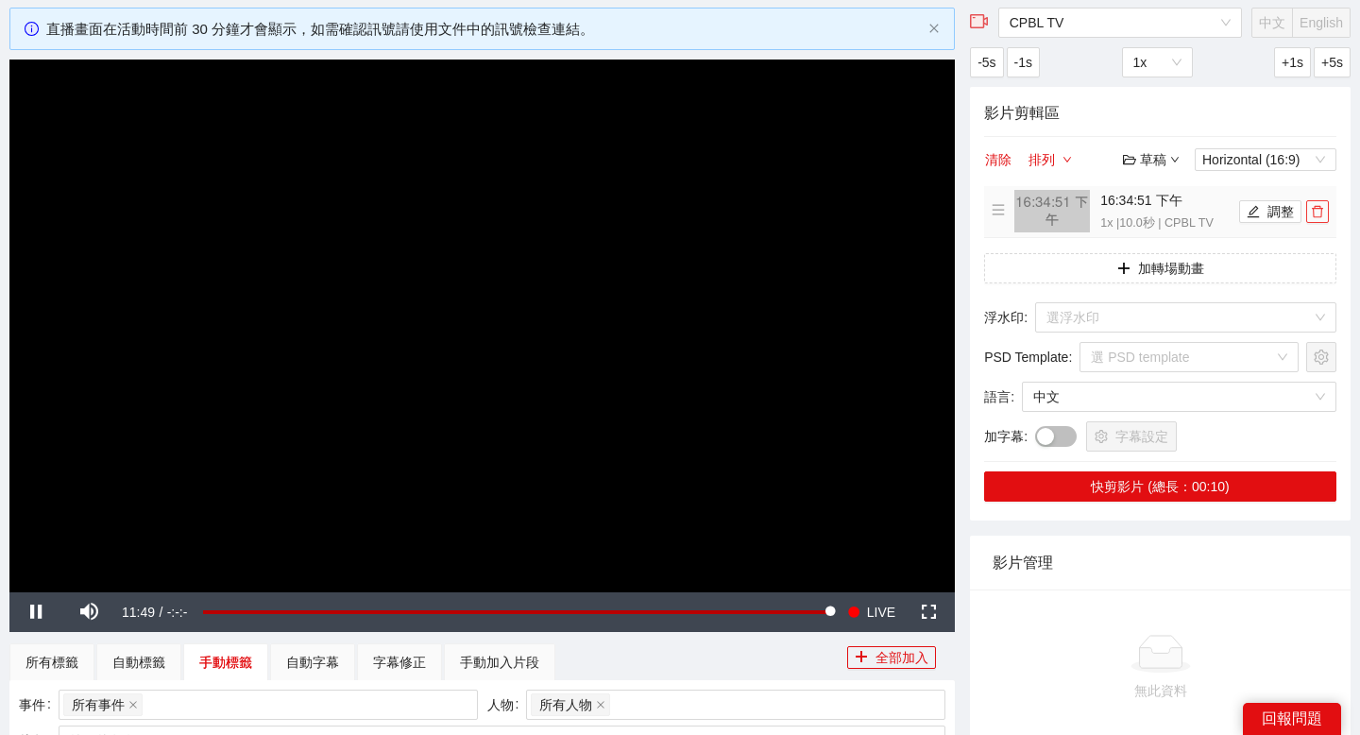
click at [1315, 212] on icon "delete" at bounding box center [1317, 211] width 13 height 13
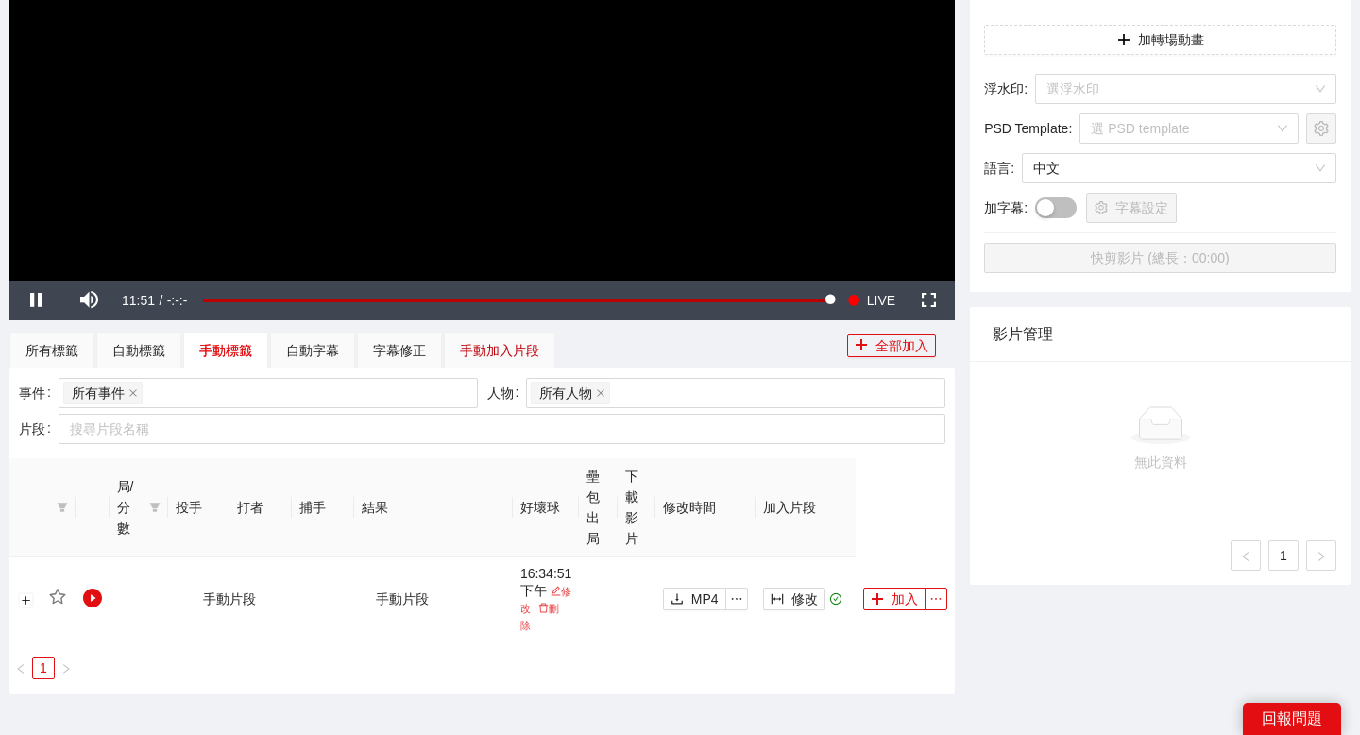
click at [489, 357] on div "手動加入片段" at bounding box center [499, 350] width 79 height 21
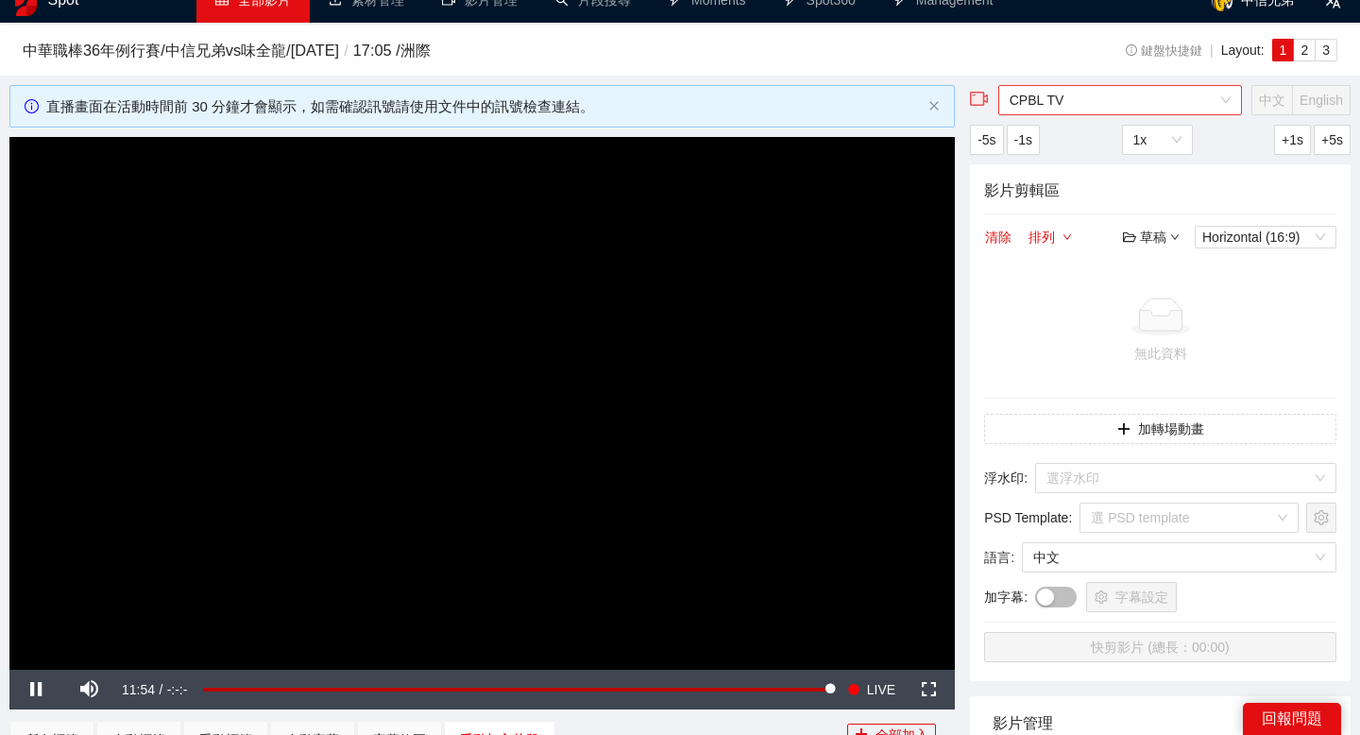
click at [1108, 105] on span "CPBL TV" at bounding box center [1119, 100] width 221 height 28
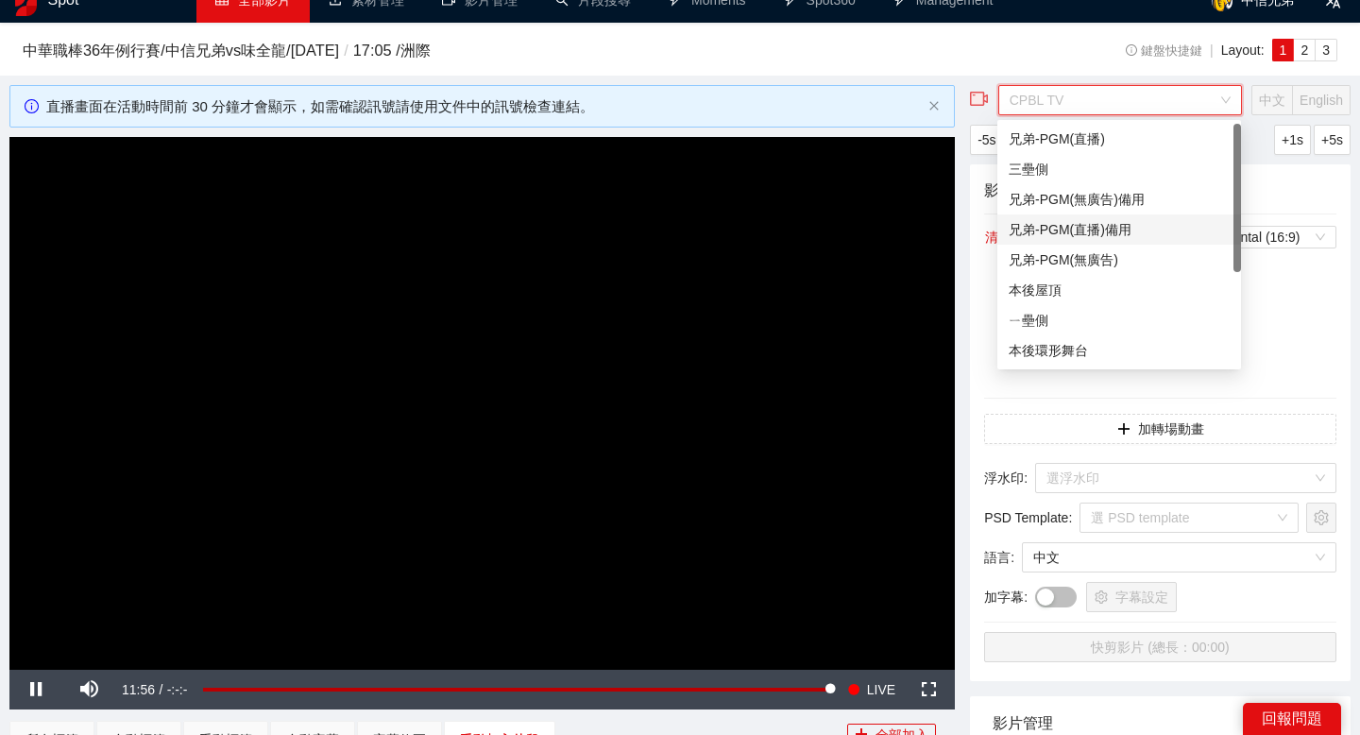
click at [1077, 221] on div "兄弟-PGM(直播)備用" at bounding box center [1119, 229] width 221 height 21
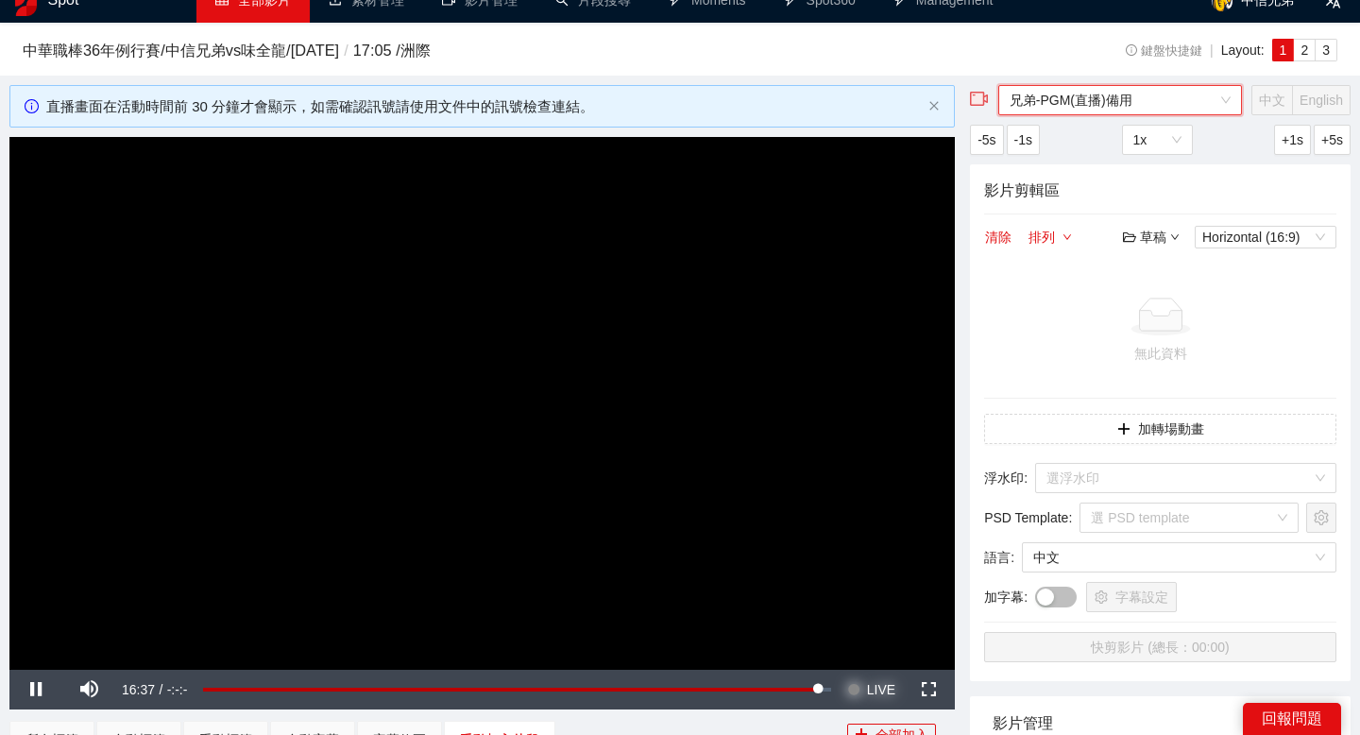
click at [854, 692] on span "Video Player" at bounding box center [853, 690] width 13 height 40
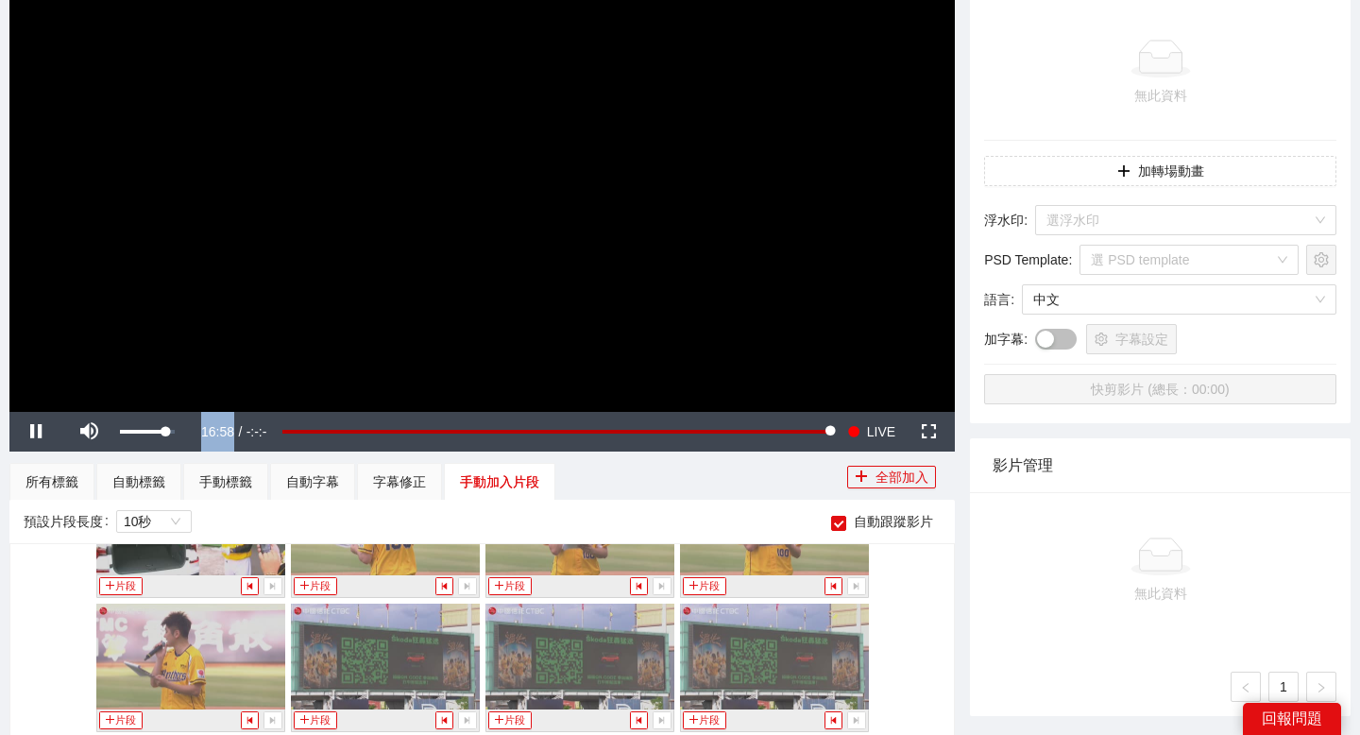
drag, startPoint x: 165, startPoint y: 433, endPoint x: 234, endPoint y: 433, distance: 68.9
click at [234, 433] on div "Pause Mute 84% Current Time 16:58 / Duration -:-:- Loaded : 100.00% -03:35 00:0…" at bounding box center [481, 432] width 945 height 40
click at [150, 431] on div "54%" at bounding box center [147, 432] width 54 height 4
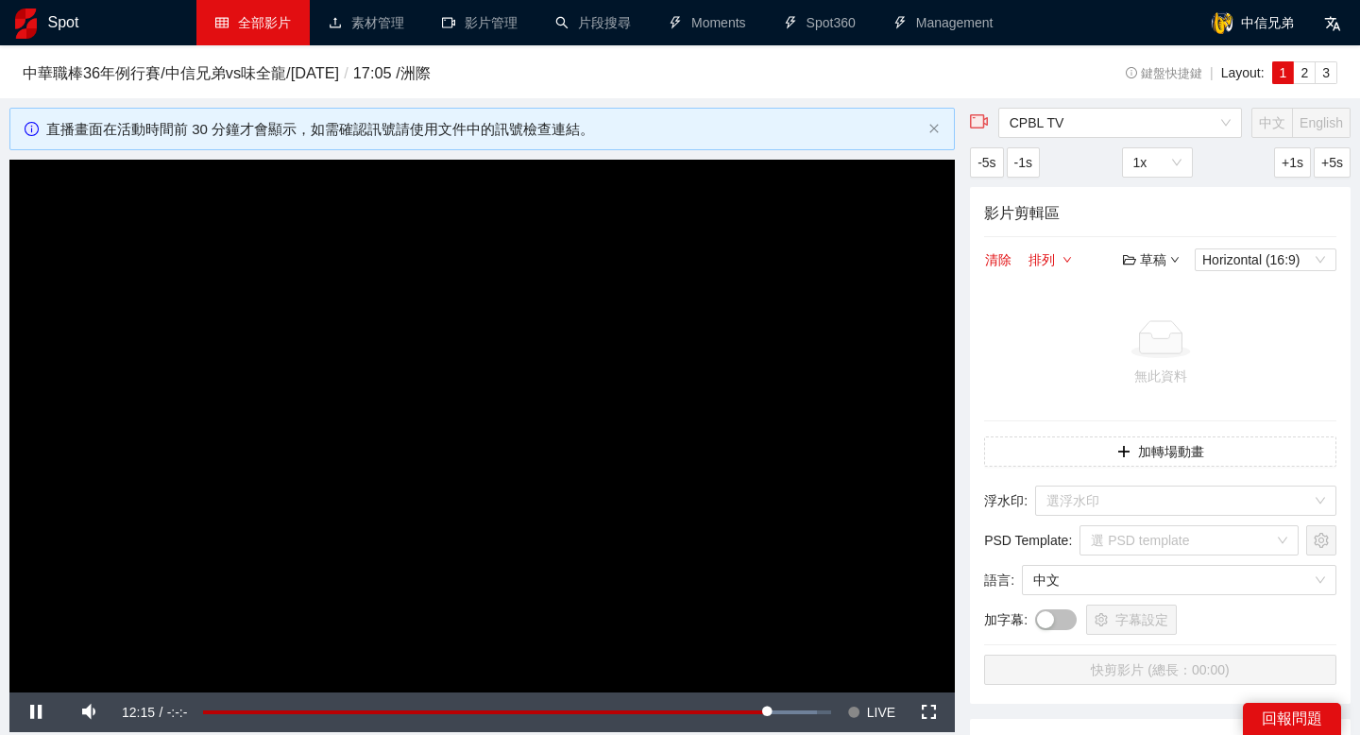
scroll to position [1163, 0]
click at [263, 24] on link "全部影片" at bounding box center [253, 22] width 76 height 15
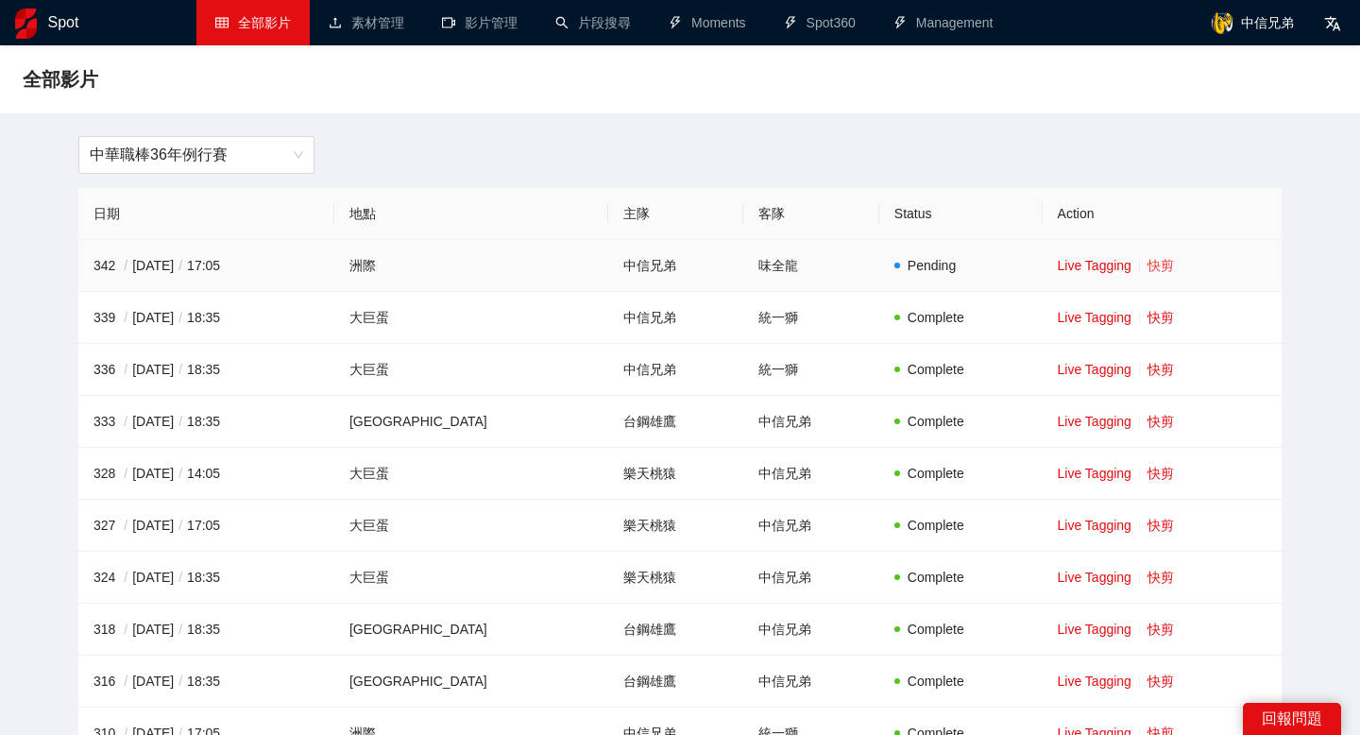
click at [1148, 263] on link "快剪" at bounding box center [1160, 265] width 26 height 15
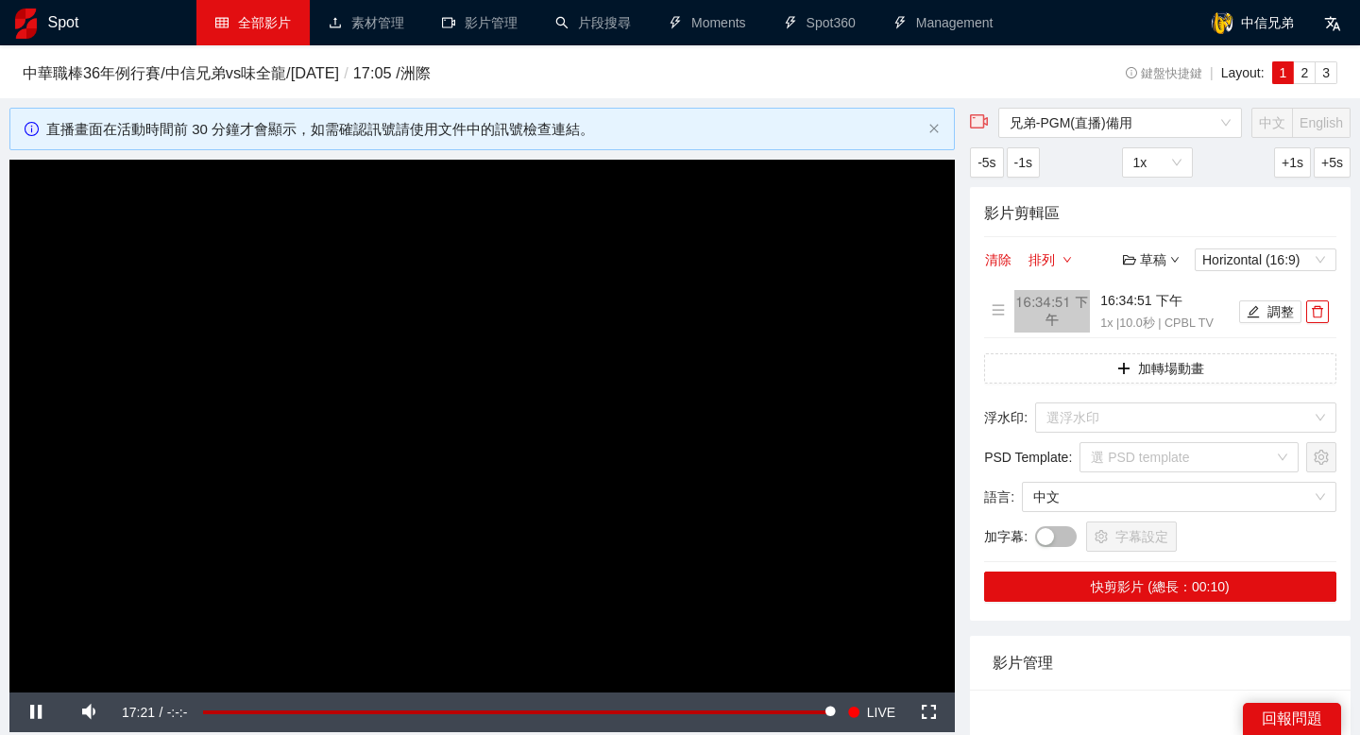
scroll to position [33, 0]
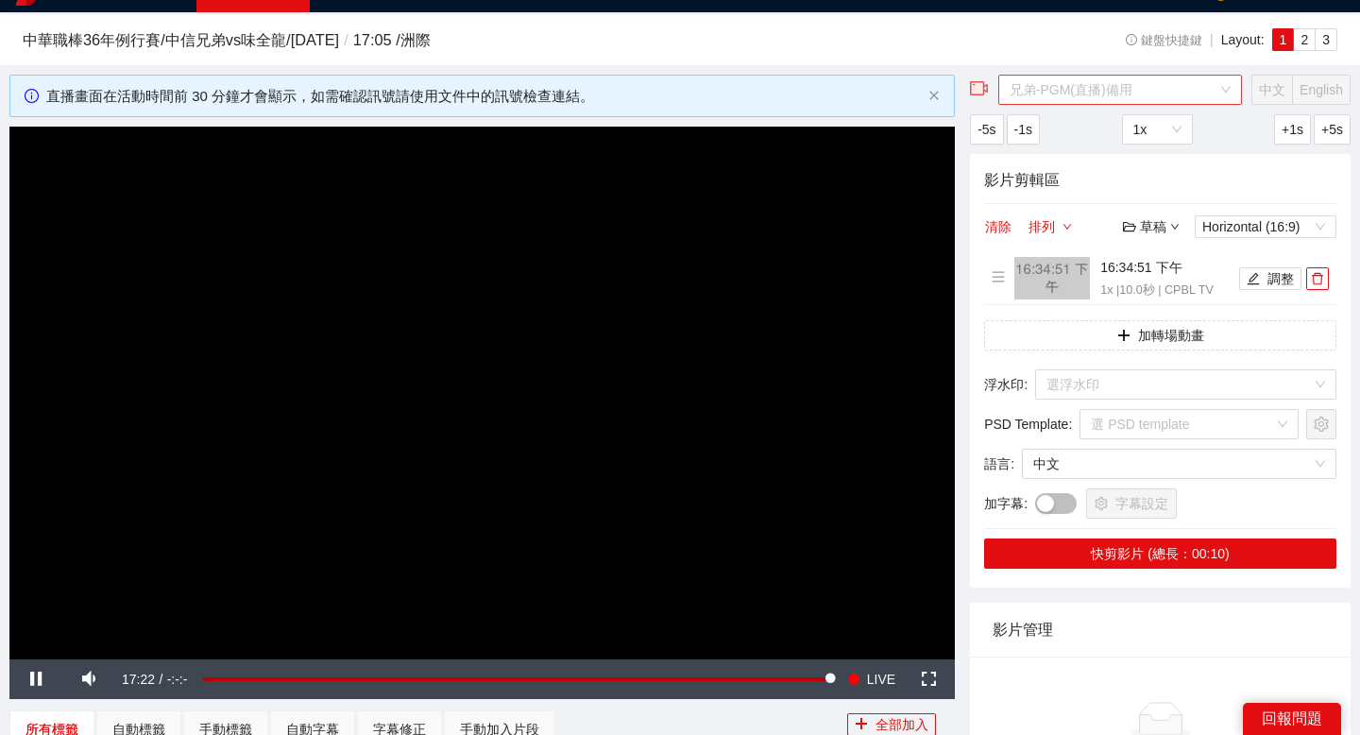
click at [1166, 89] on span "兄弟-PGM(直播)備用" at bounding box center [1119, 90] width 221 height 28
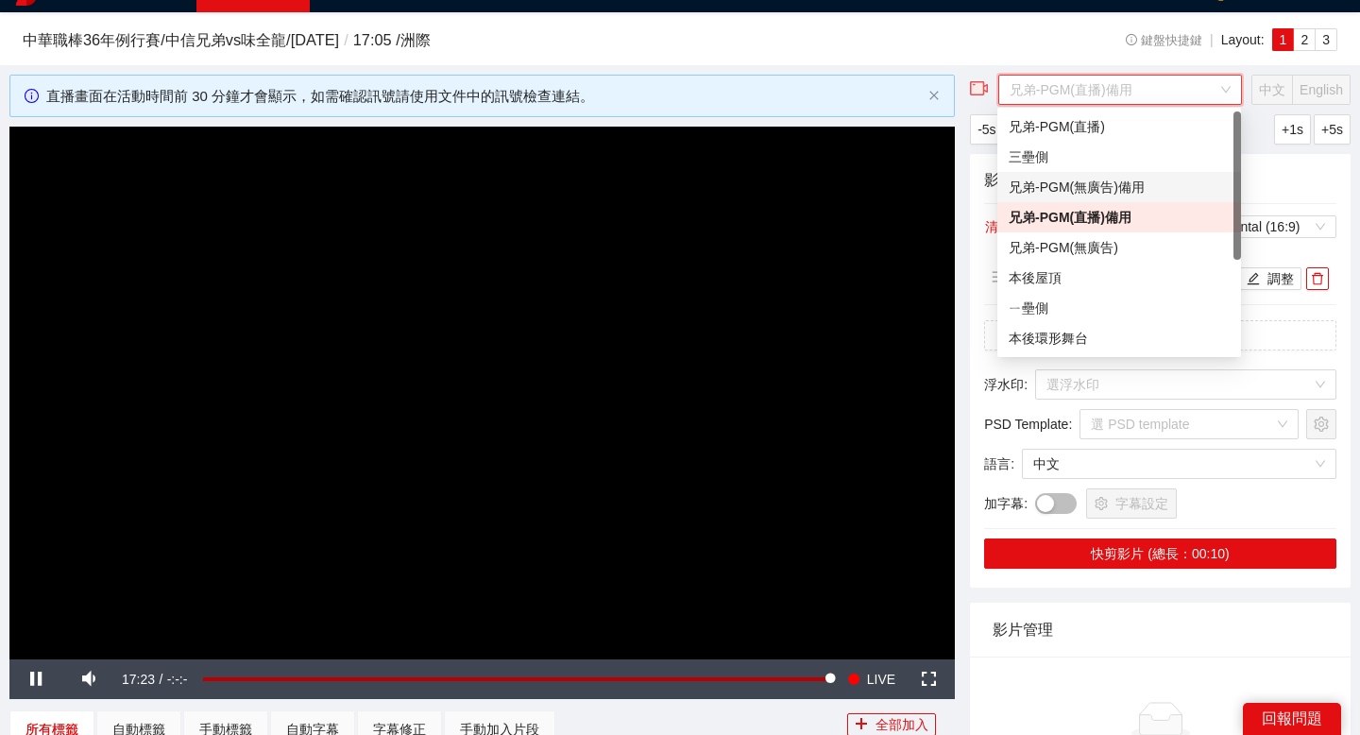
click at [1144, 186] on div "兄弟-PGM(無廣告)備用" at bounding box center [1119, 187] width 221 height 21
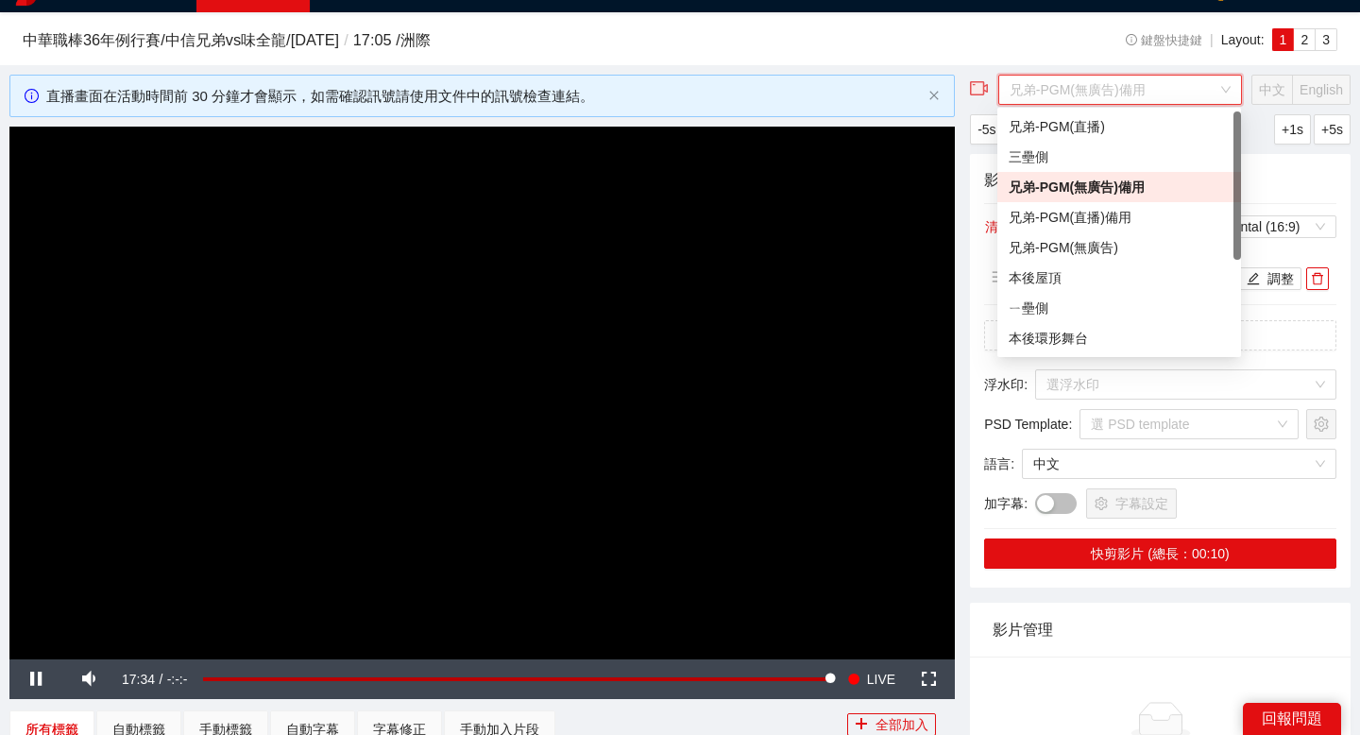
click at [1121, 86] on span "兄弟-PGM(無廣告)備用" at bounding box center [1119, 90] width 221 height 28
click at [1103, 121] on div "兄弟-PGM(直播)" at bounding box center [1119, 126] width 221 height 21
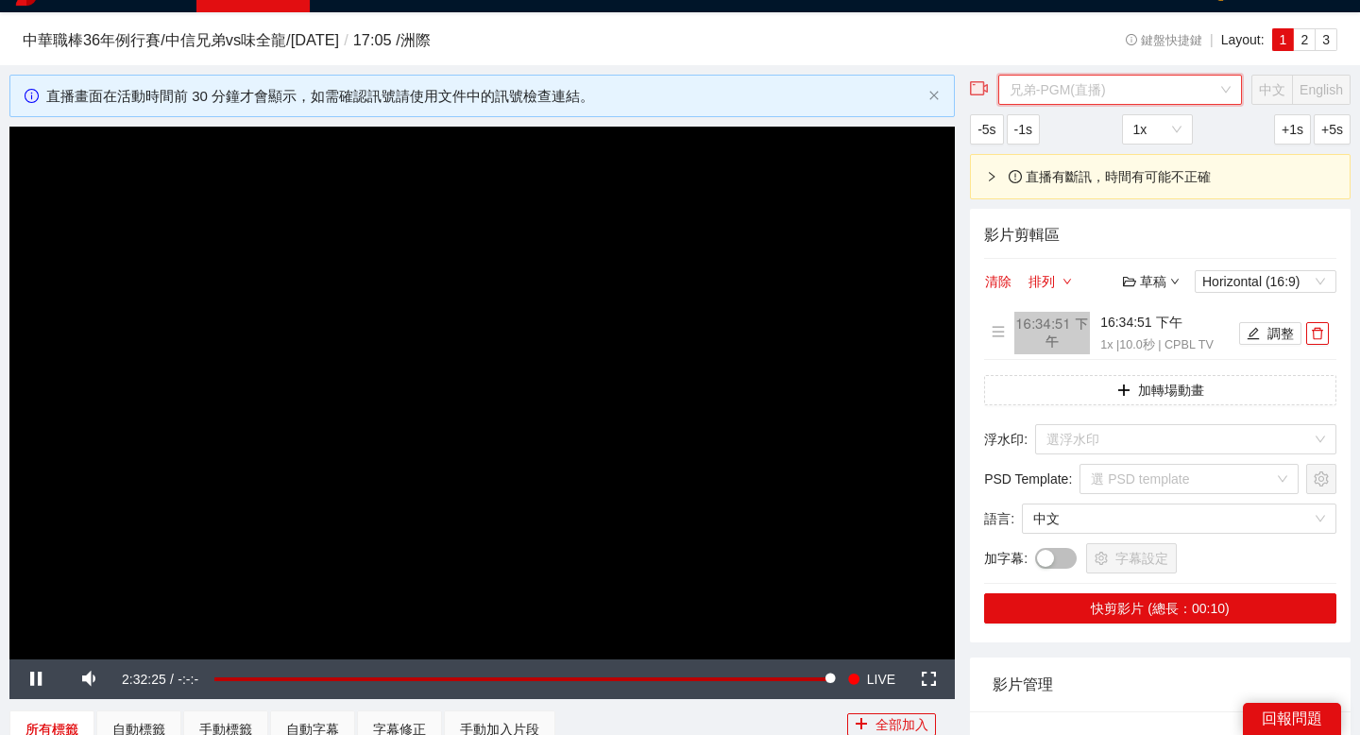
click at [1087, 86] on span "兄弟-PGM(直播)" at bounding box center [1119, 90] width 221 height 28
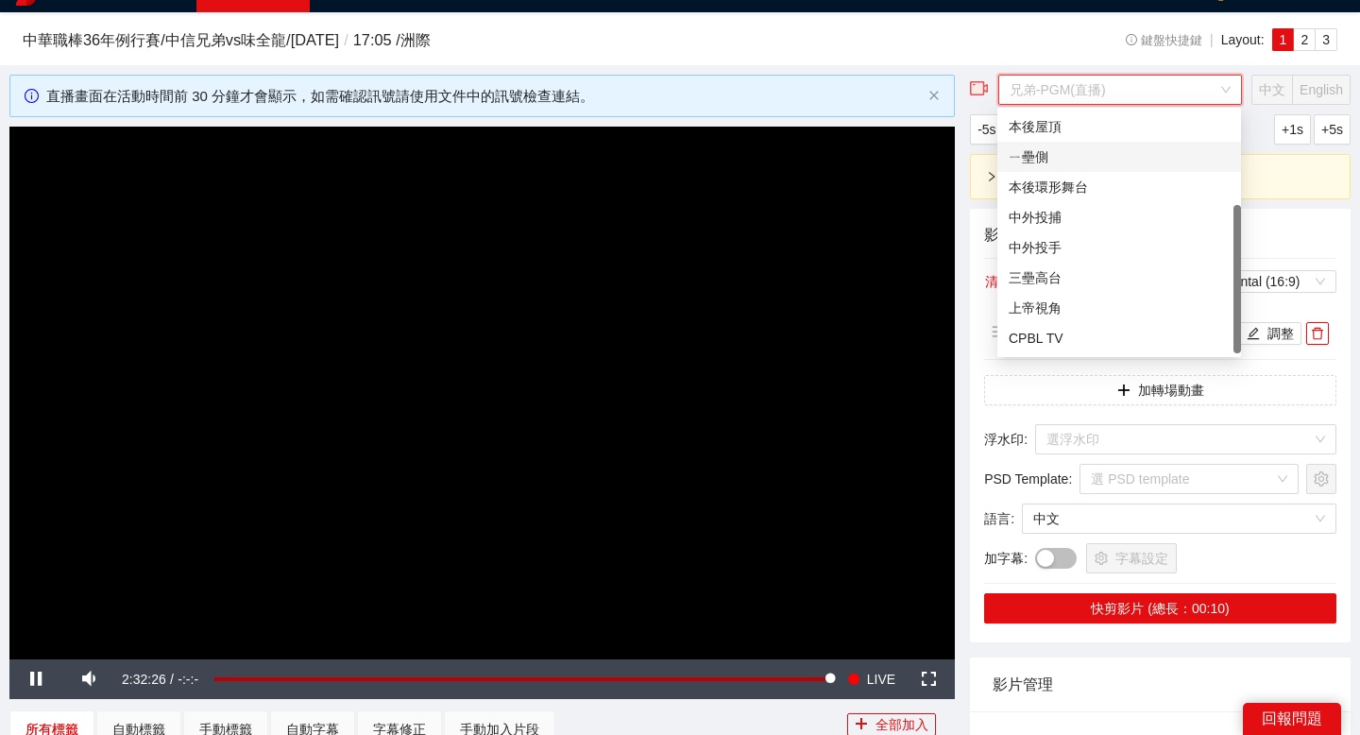
scroll to position [151, 0]
click at [1070, 333] on div "CPBL TV" at bounding box center [1119, 338] width 221 height 21
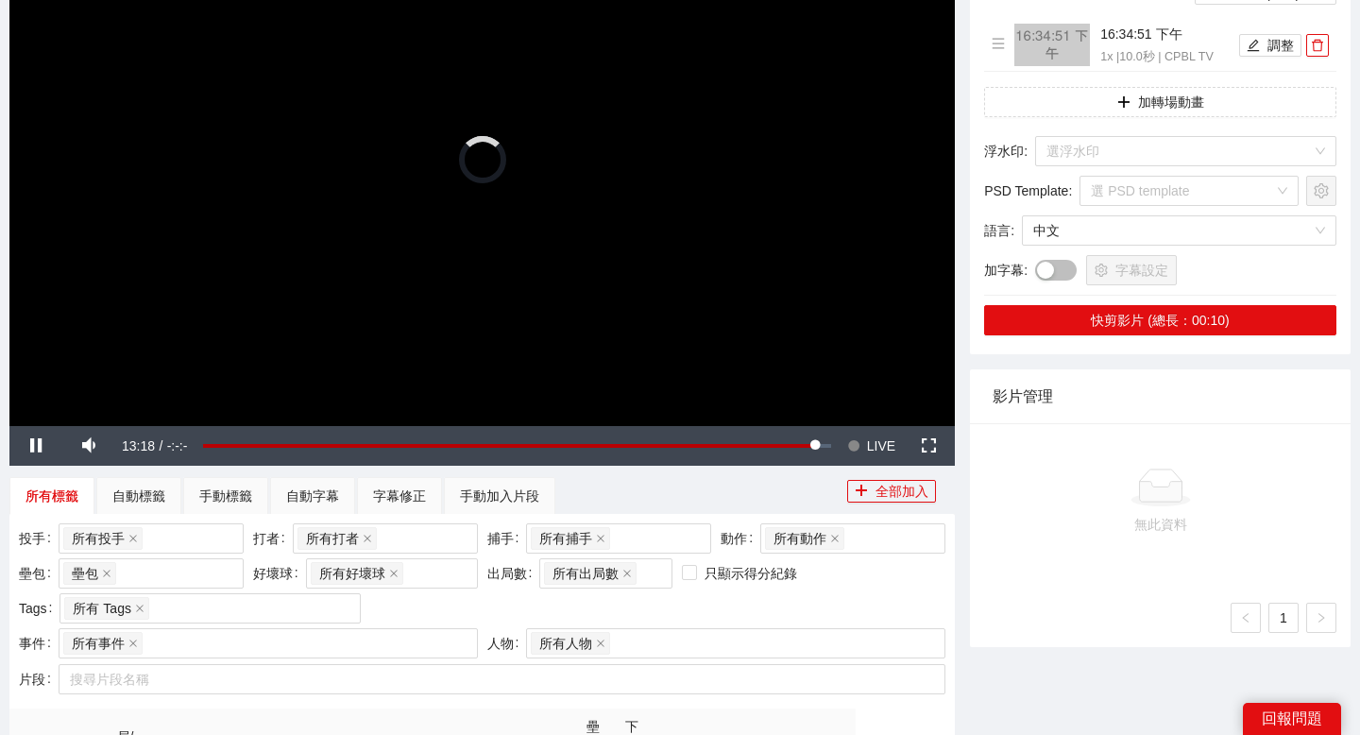
scroll to position [263, 0]
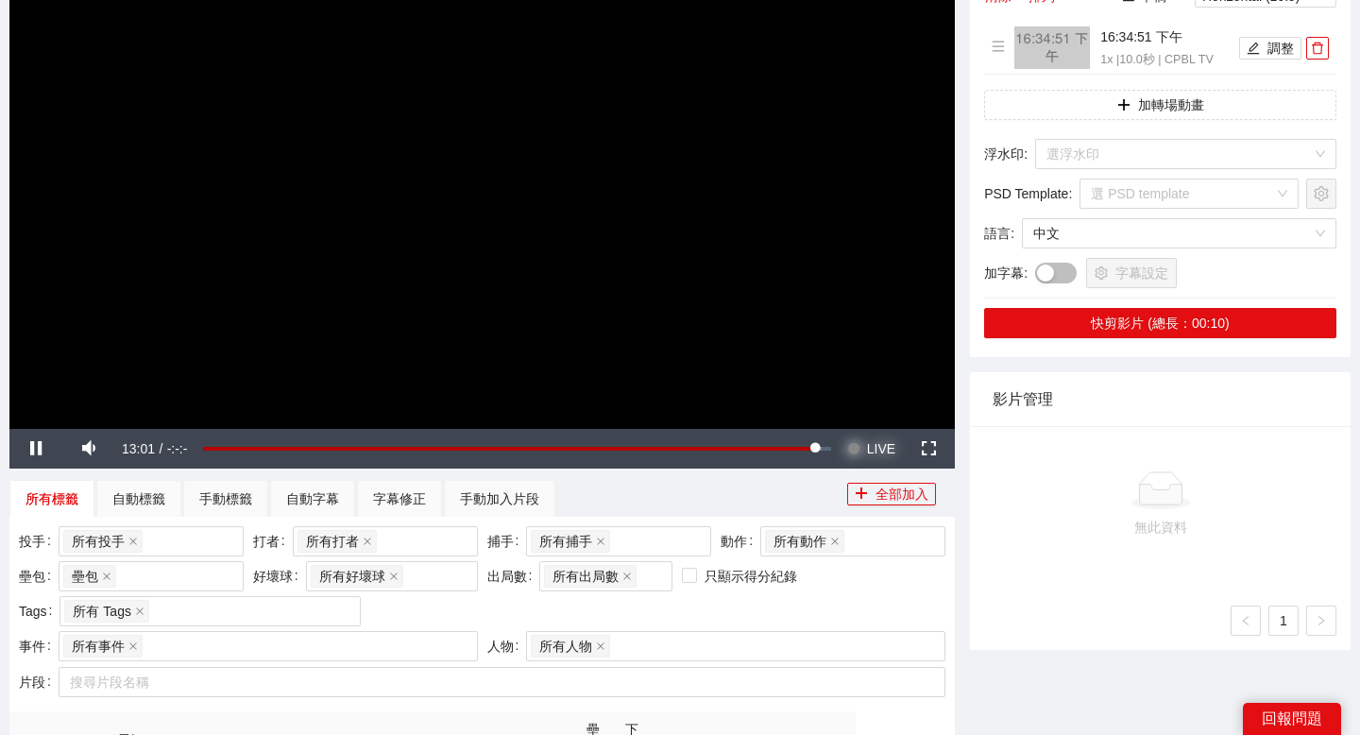
click at [851, 448] on span "Video Player" at bounding box center [853, 449] width 13 height 40
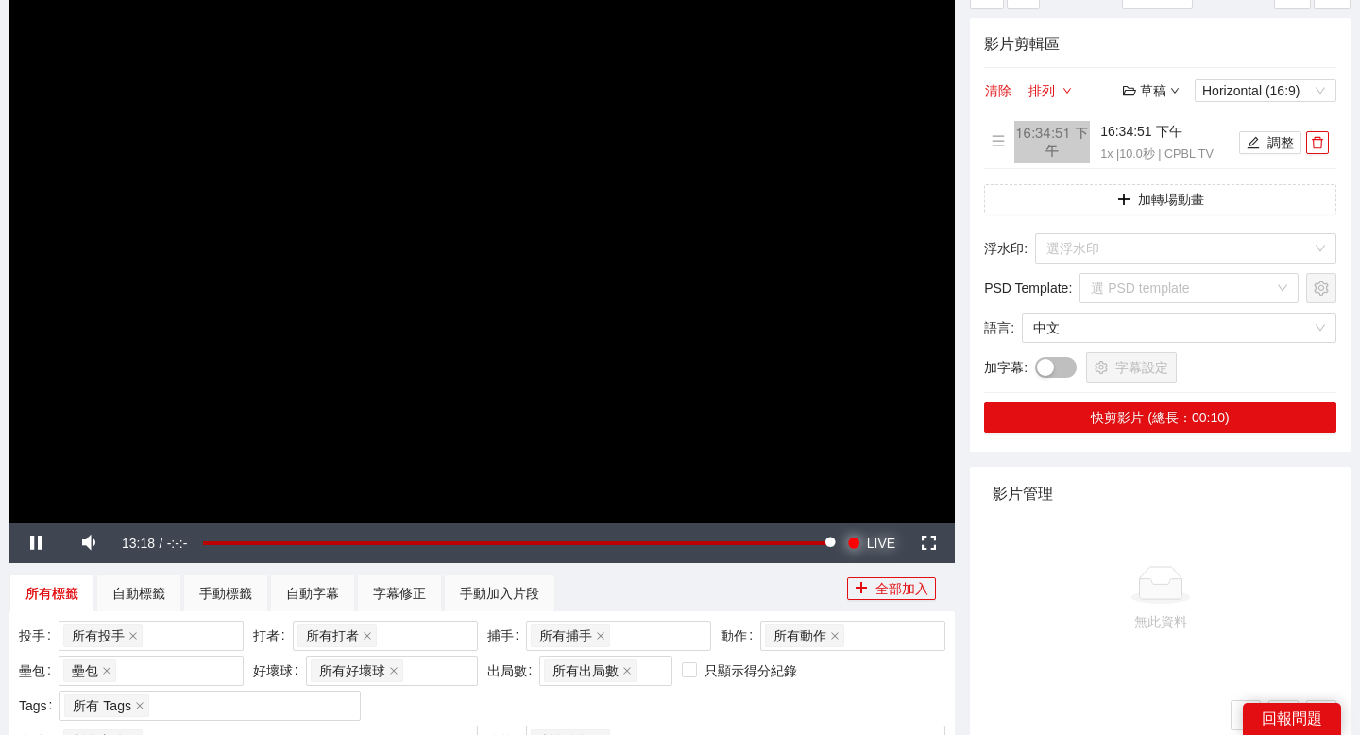
scroll to position [166, 0]
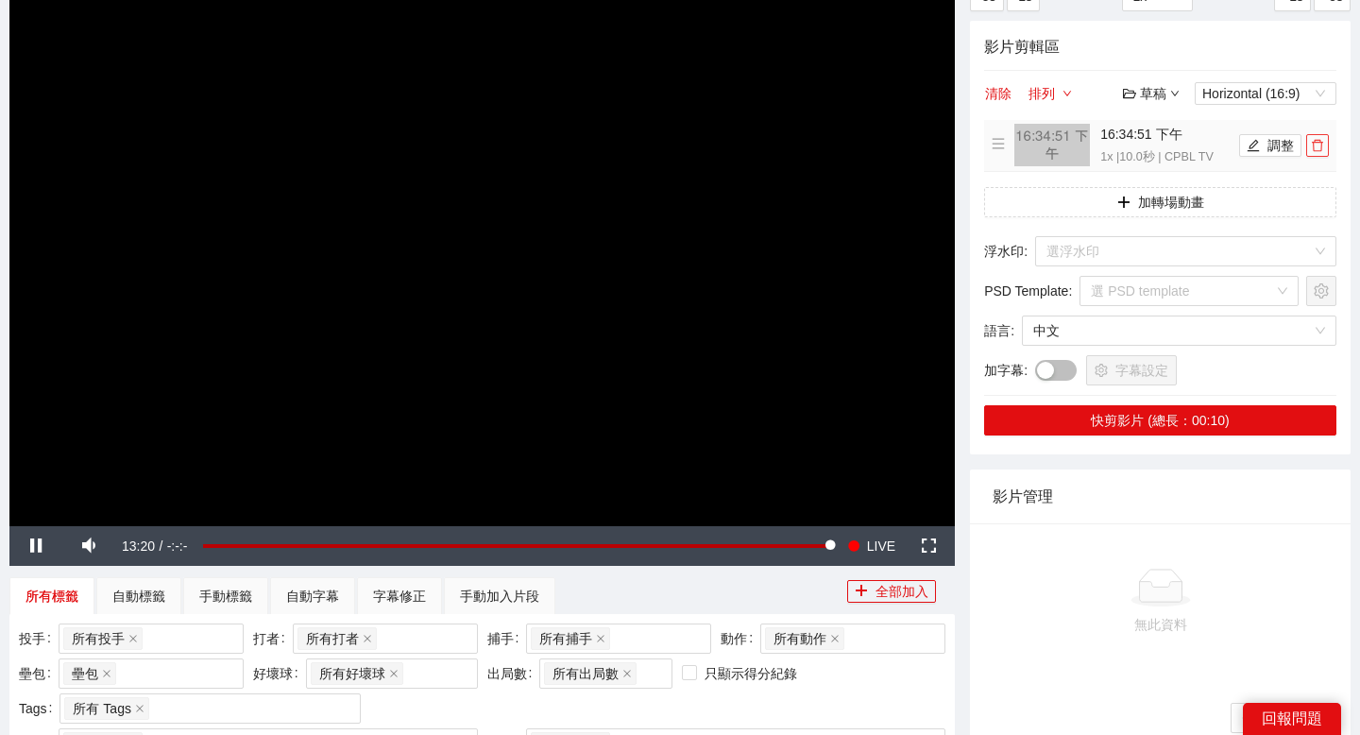
click at [1315, 146] on icon "delete" at bounding box center [1317, 145] width 13 height 13
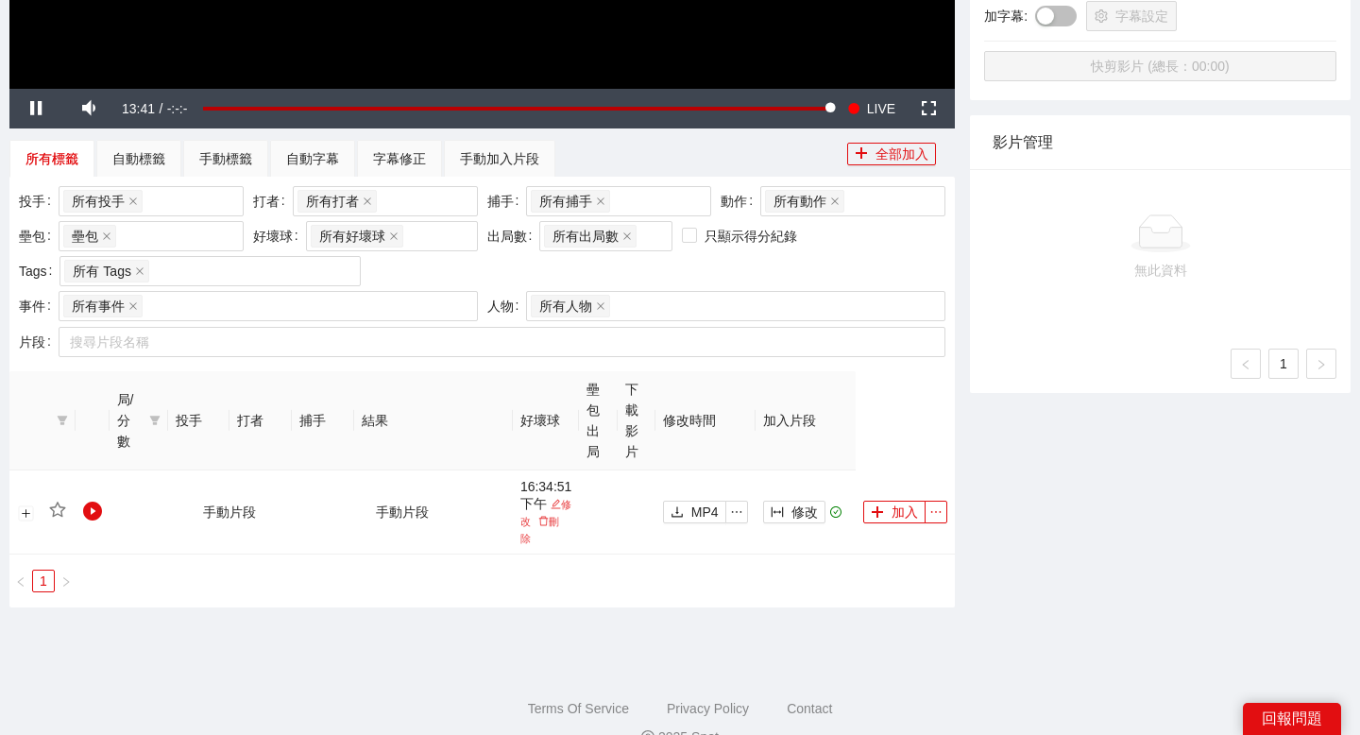
scroll to position [621, 0]
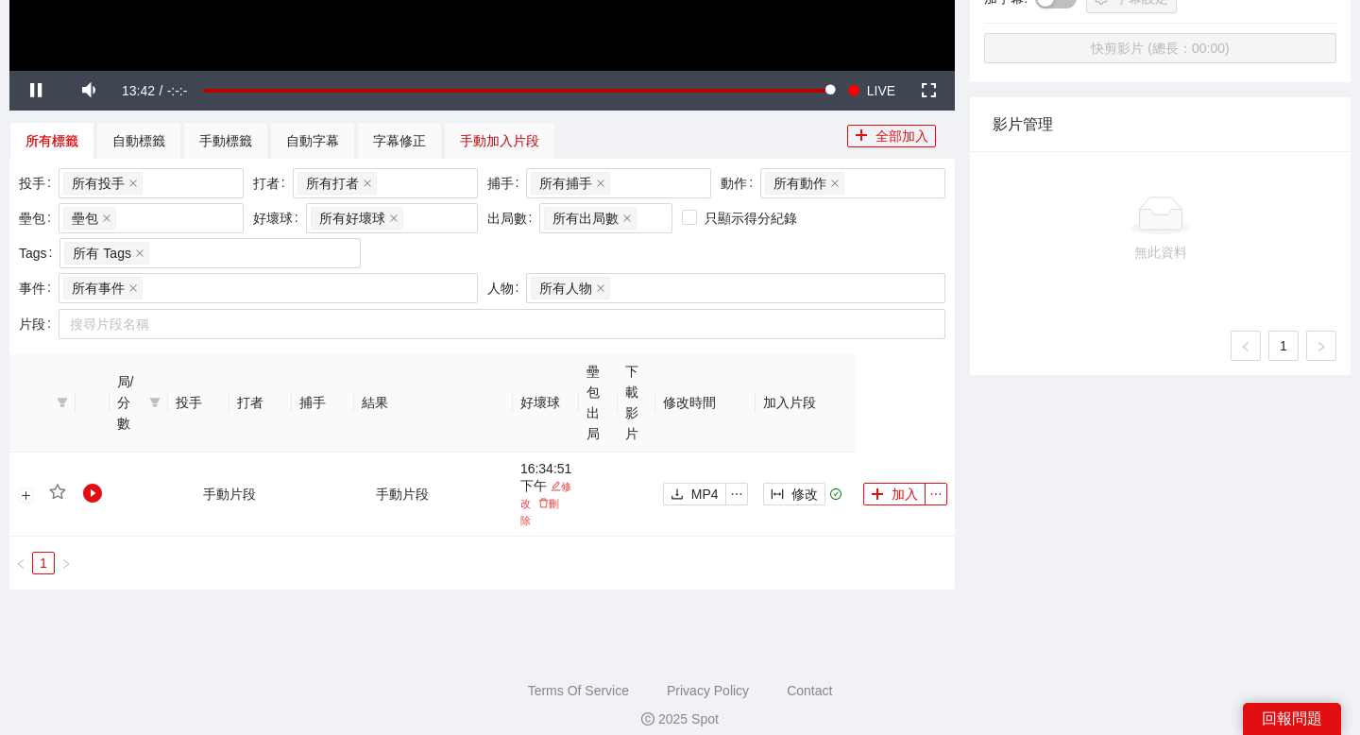
click at [462, 135] on div "手動加入片段" at bounding box center [499, 140] width 79 height 21
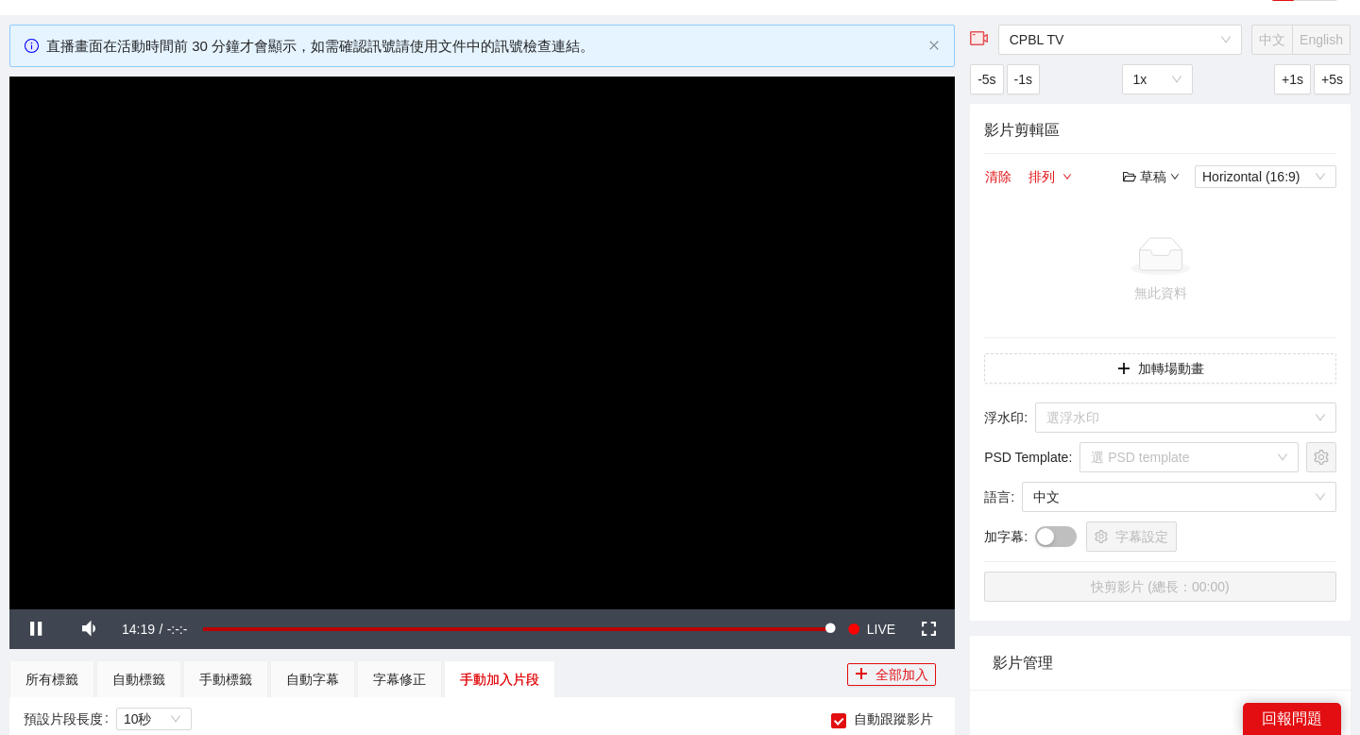
scroll to position [59, 0]
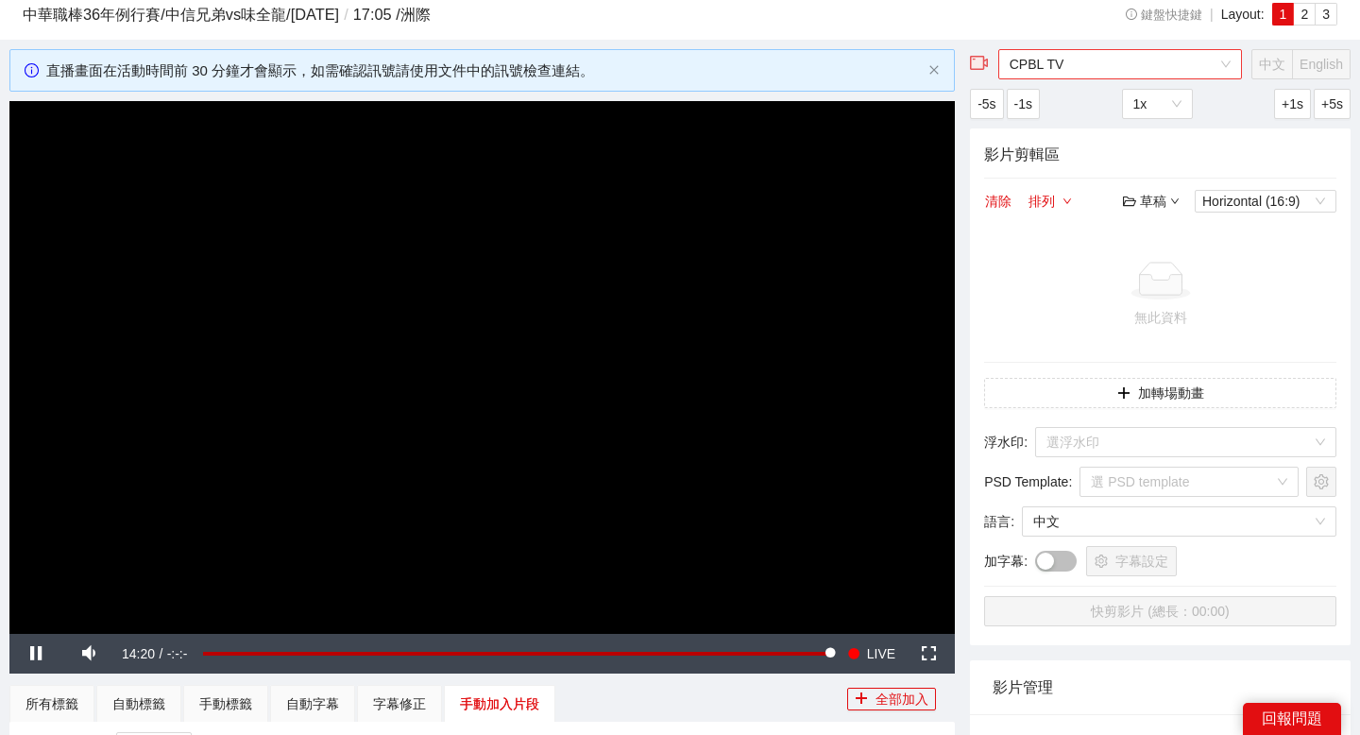
click at [1082, 76] on span "CPBL TV" at bounding box center [1119, 64] width 221 height 28
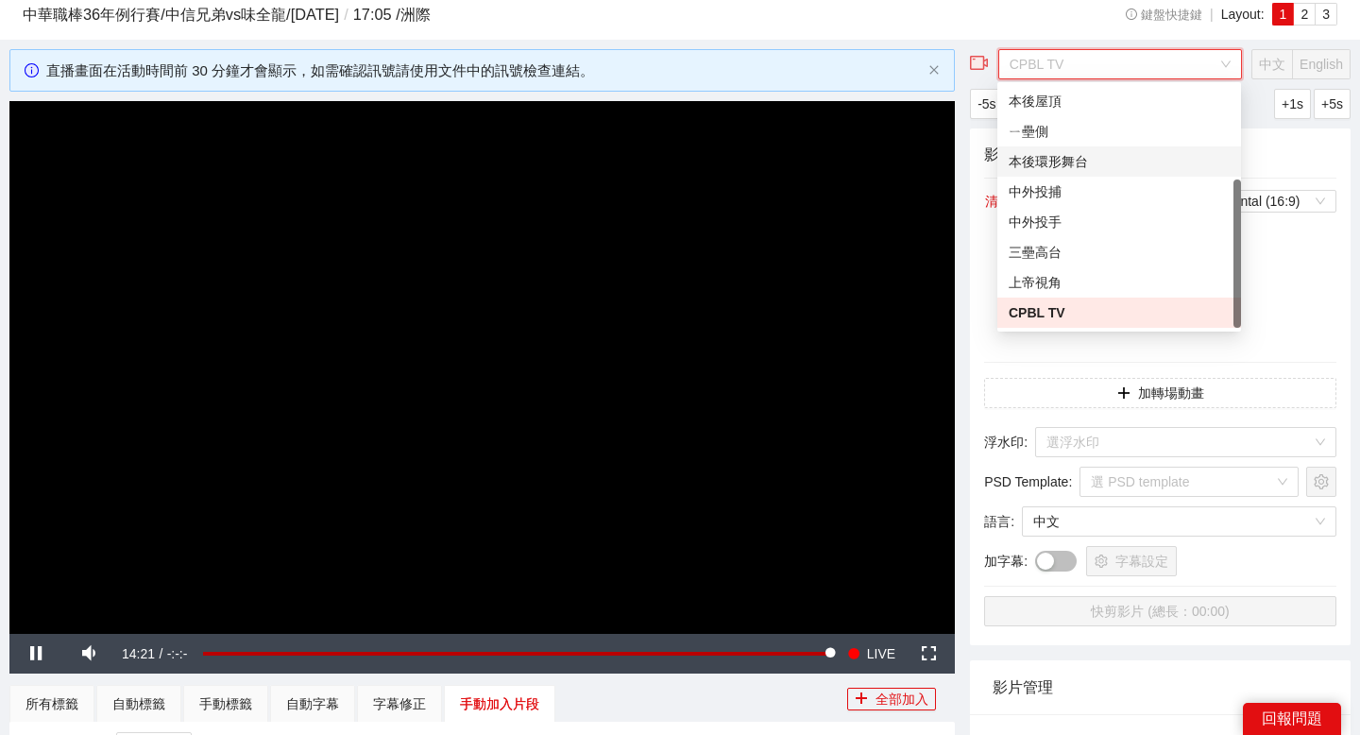
scroll to position [0, 0]
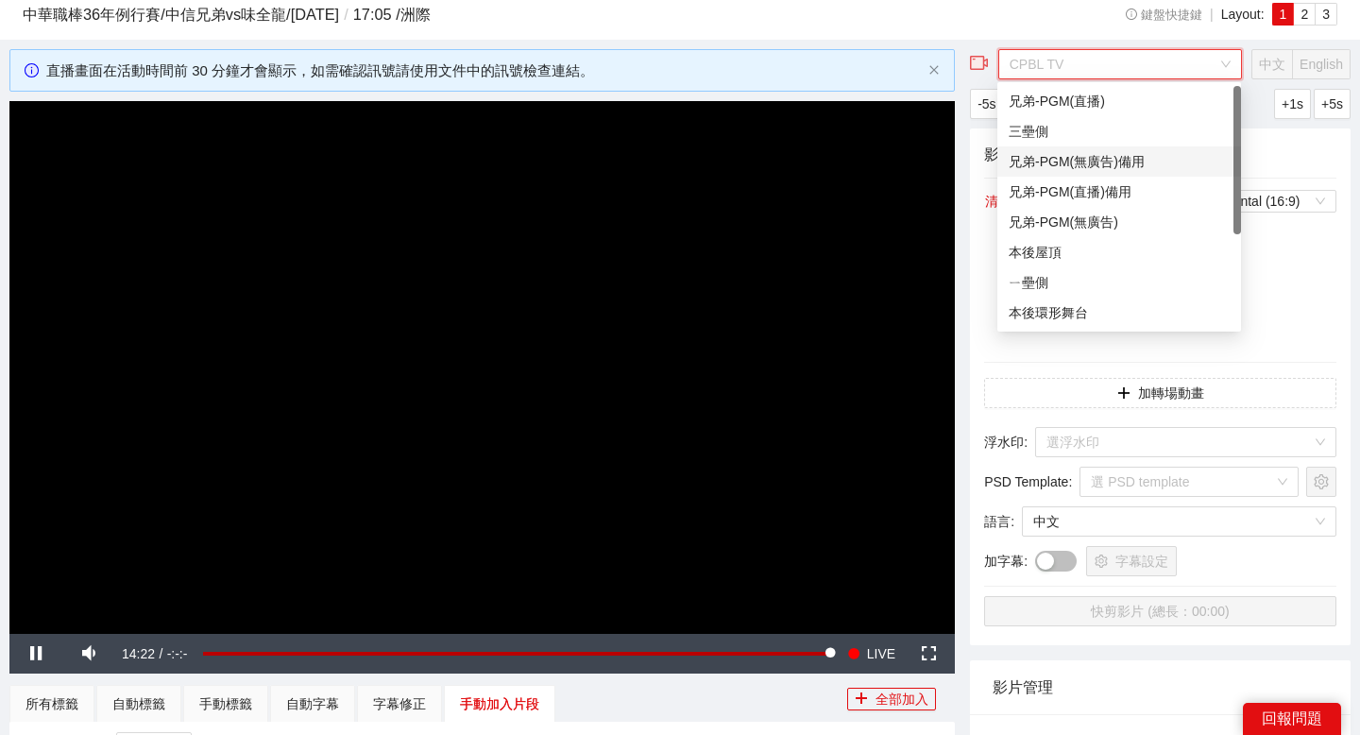
click at [1096, 157] on div "兄弟-PGM(無廣告)備用" at bounding box center [1119, 161] width 221 height 21
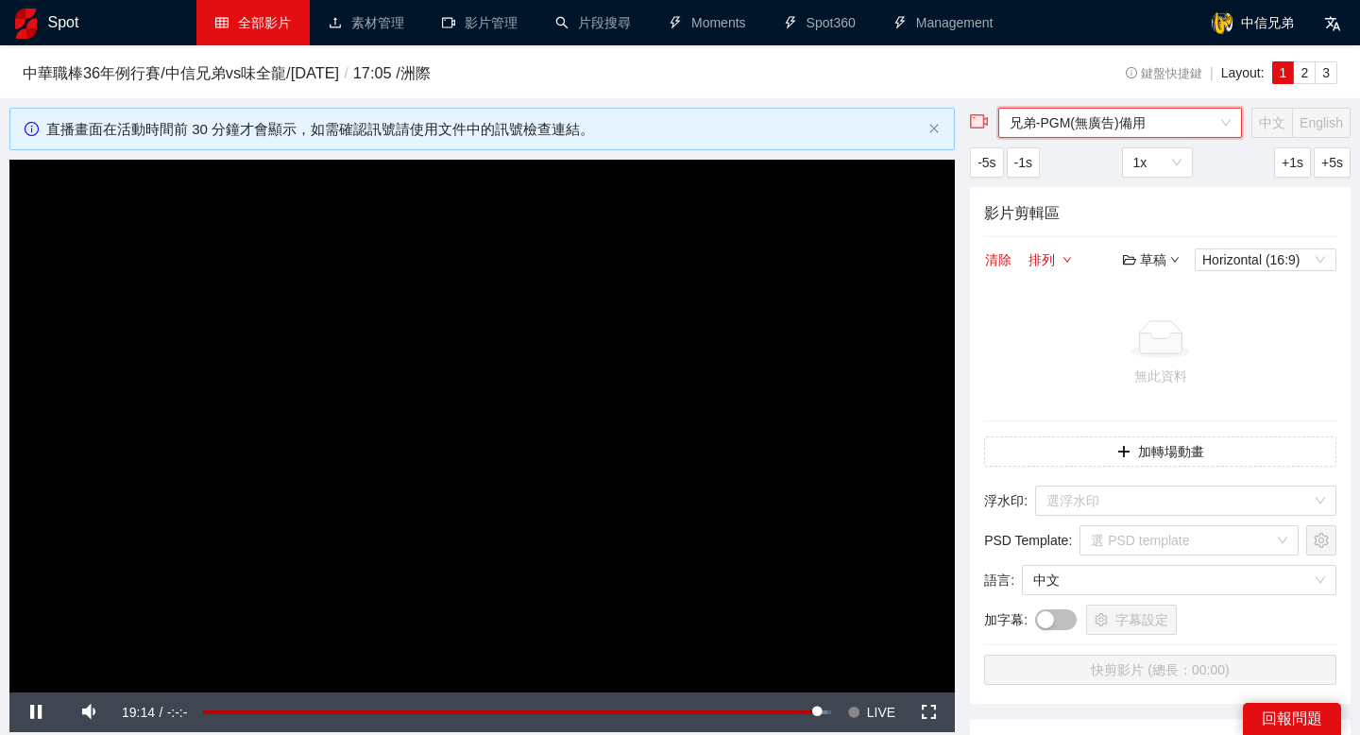
click at [562, 311] on video "Video Player" at bounding box center [481, 426] width 945 height 532
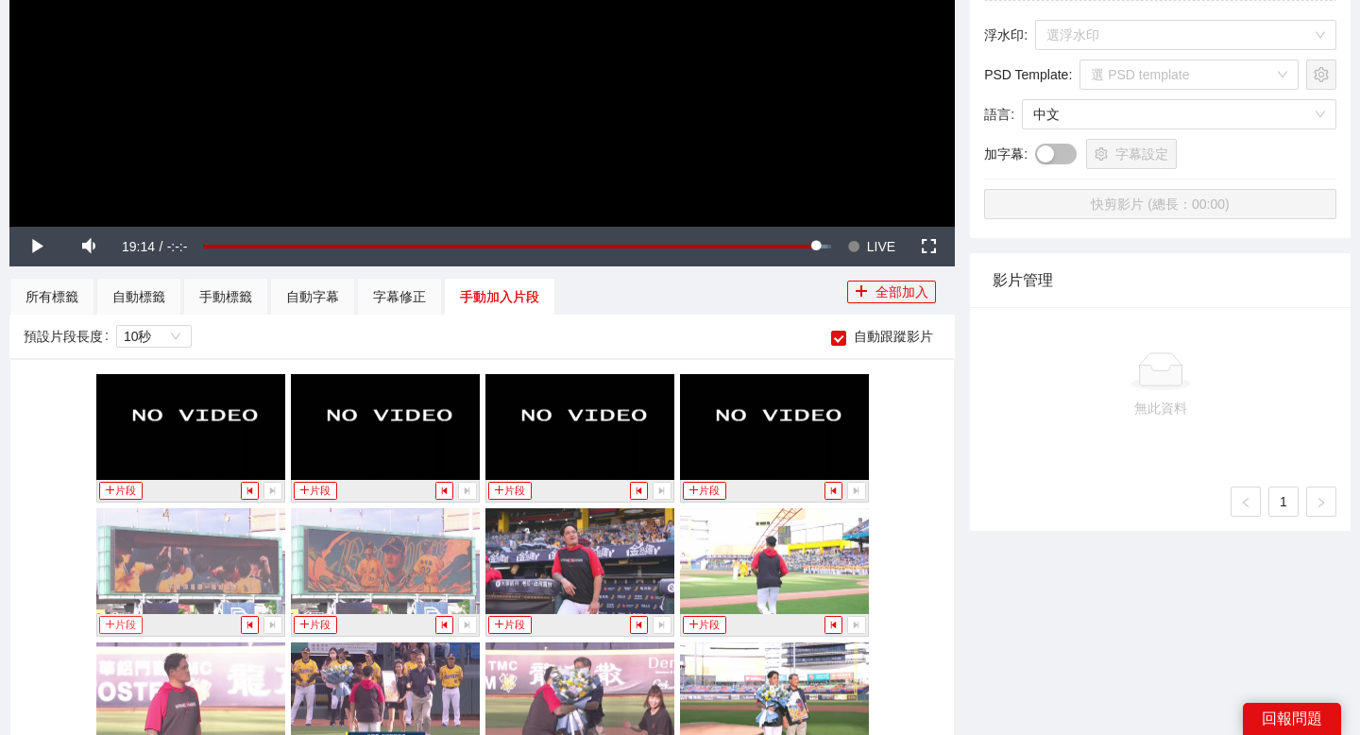
click at [122, 623] on button "片段" at bounding box center [120, 625] width 43 height 18
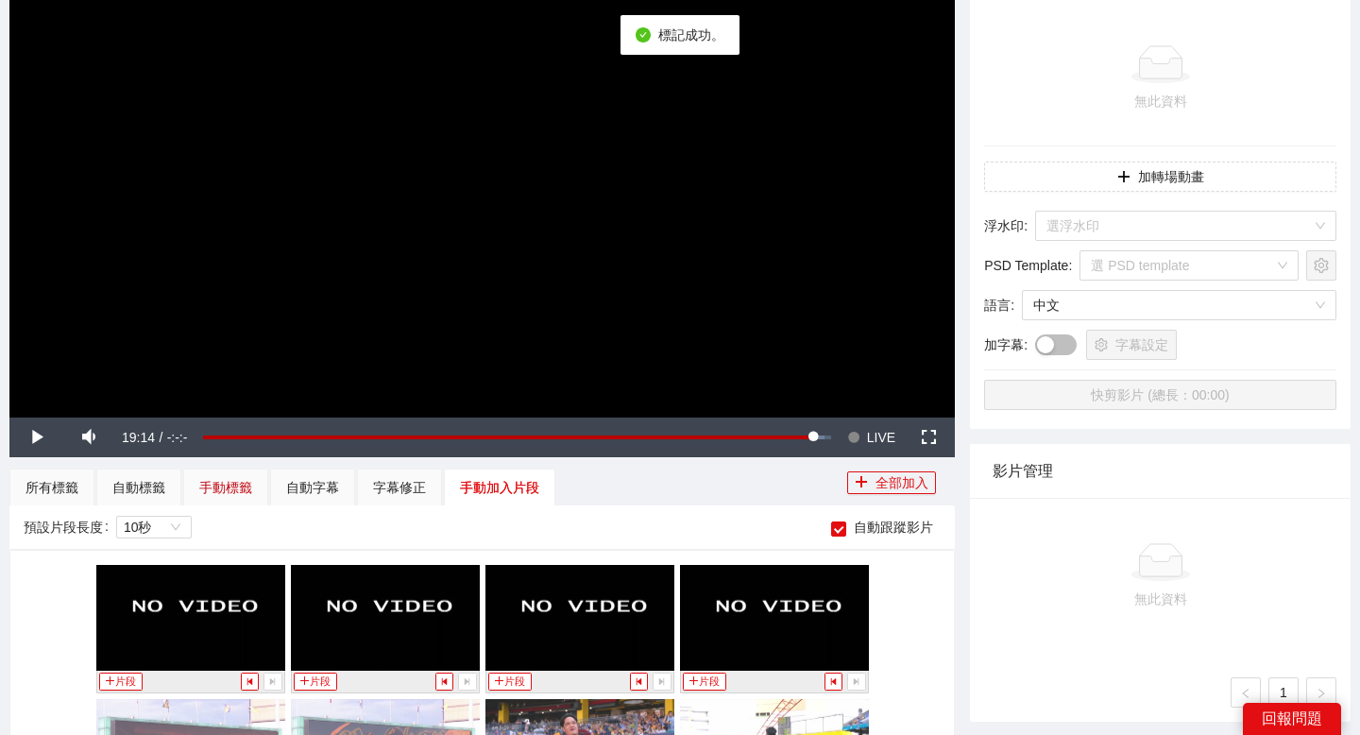
click at [206, 480] on div "手動標籤" at bounding box center [225, 487] width 53 height 21
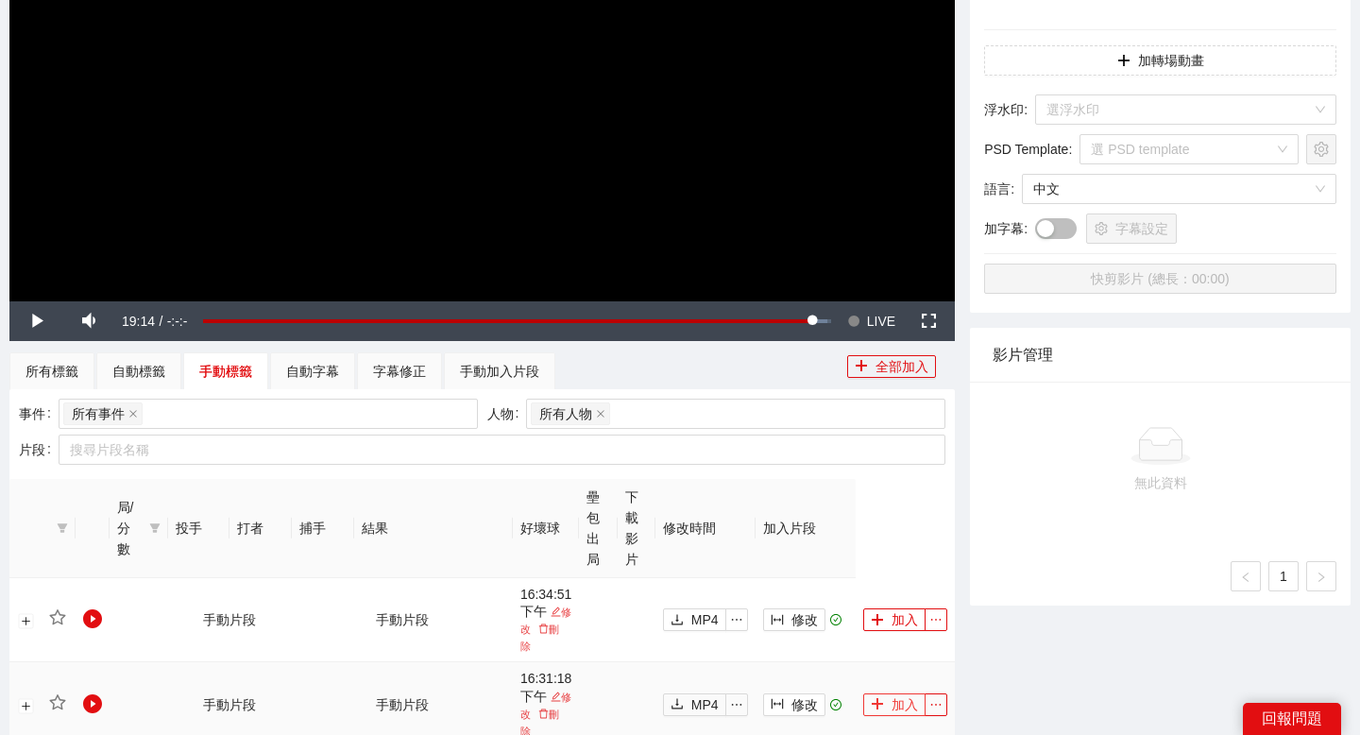
click at [876, 697] on icon "plus" at bounding box center [877, 703] width 13 height 13
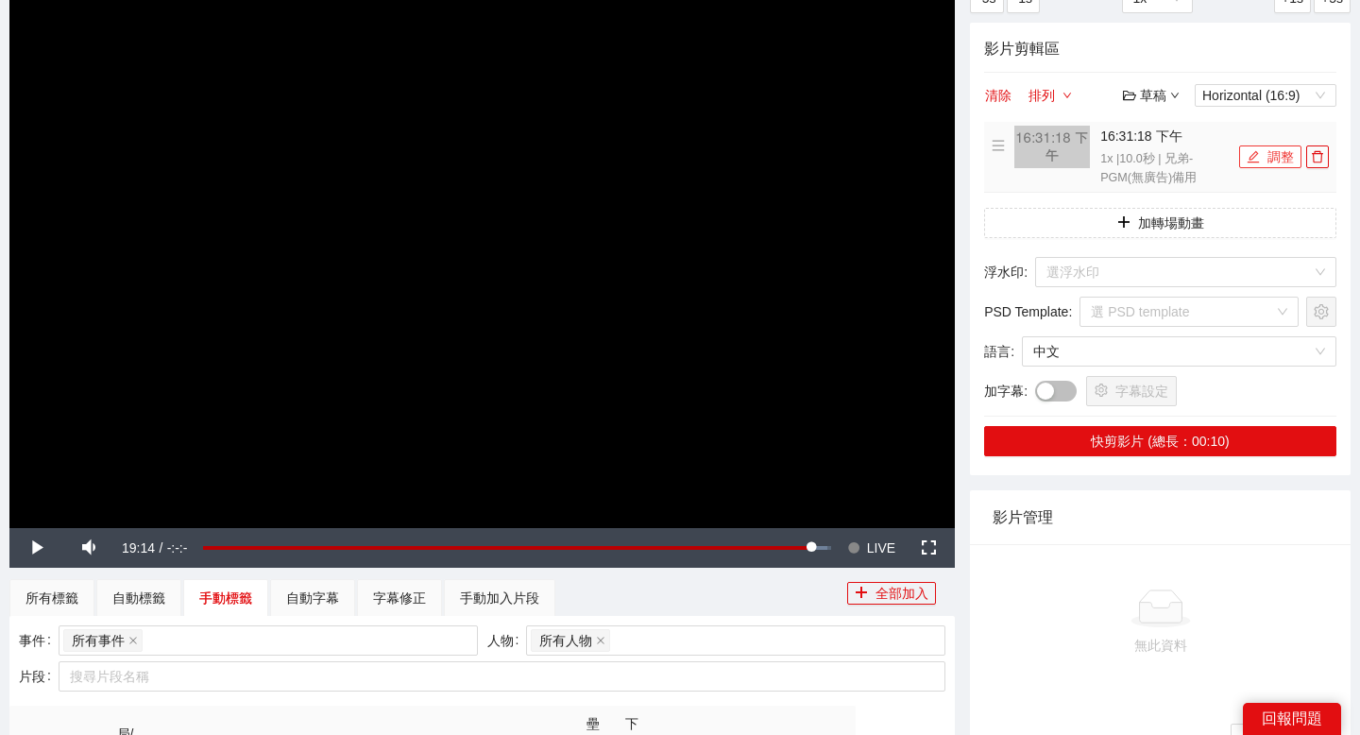
click at [1280, 152] on button "調整" at bounding box center [1270, 156] width 62 height 23
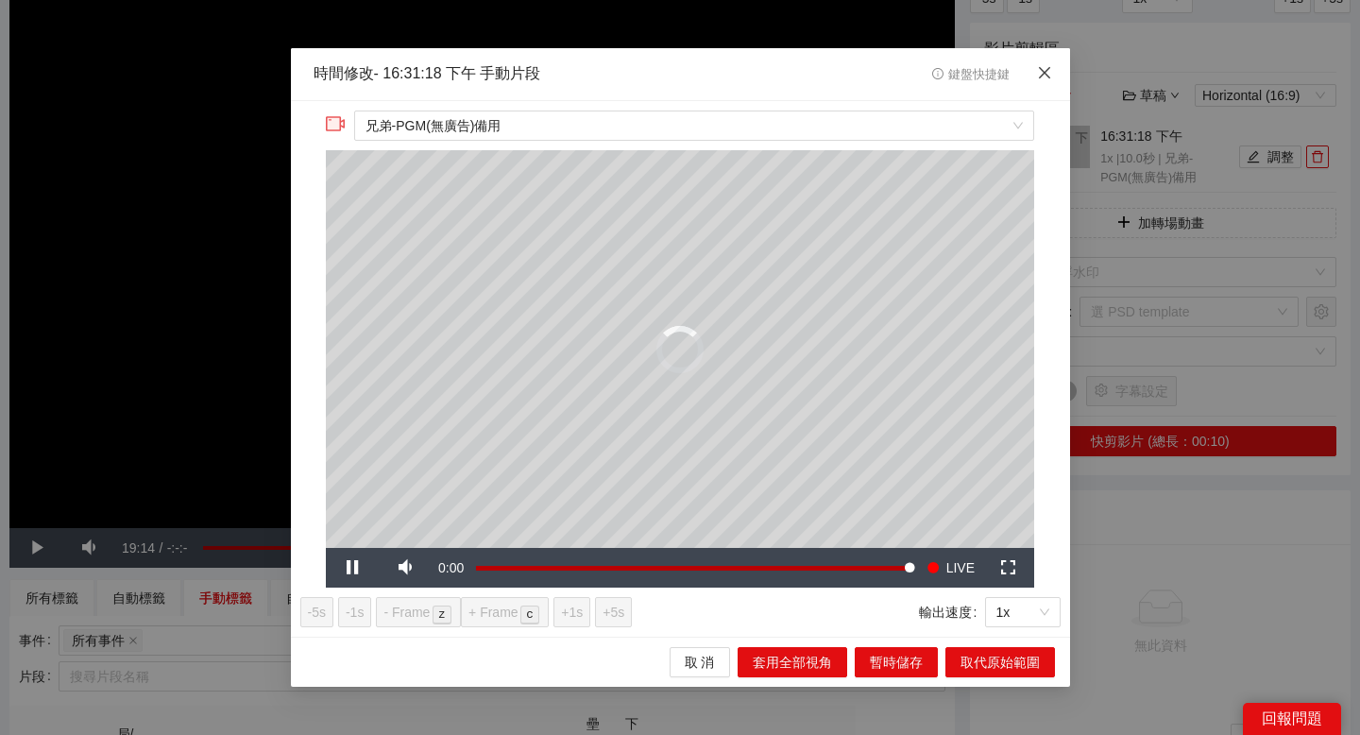
click at [1042, 79] on icon "close" at bounding box center [1044, 72] width 15 height 15
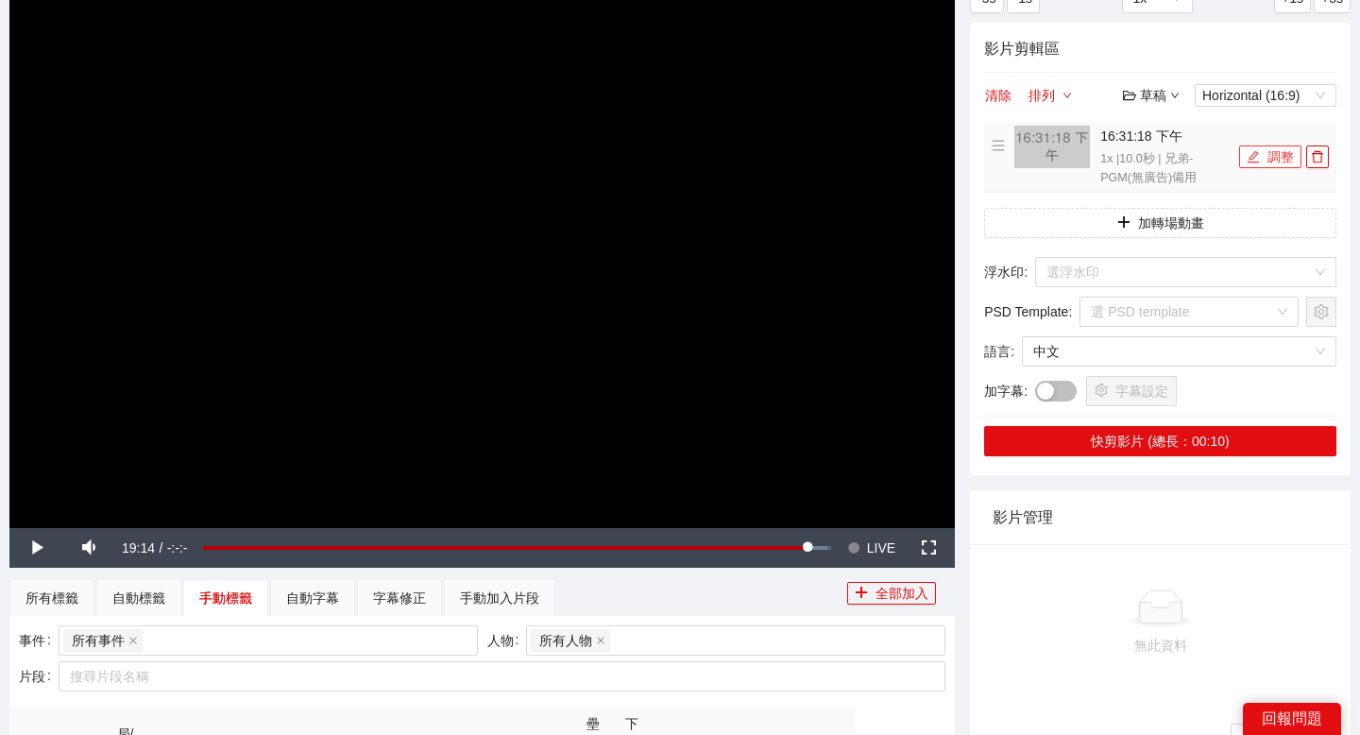
click at [1269, 152] on button "調整" at bounding box center [1270, 156] width 62 height 23
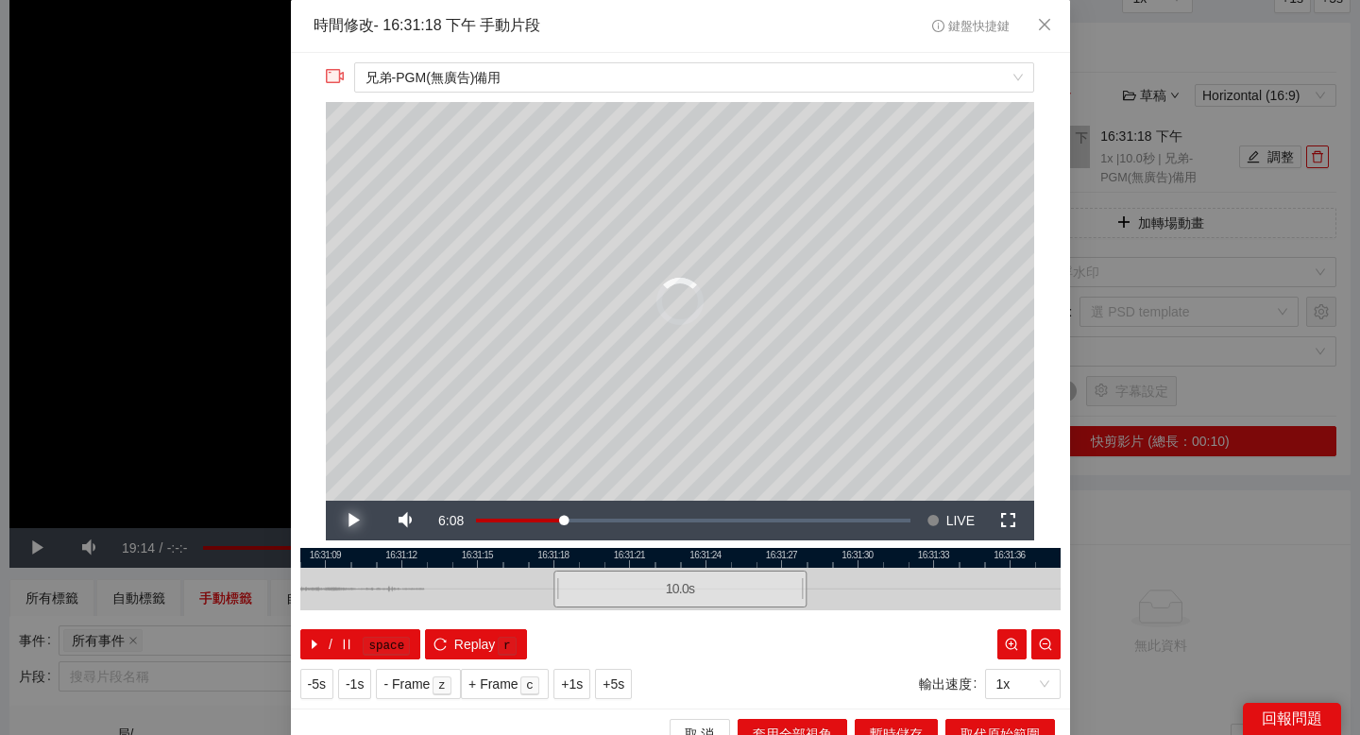
click at [346, 520] on span "Video Player" at bounding box center [352, 520] width 53 height 0
click at [347, 520] on span "Video Player" at bounding box center [352, 520] width 53 height 0
click at [1048, 21] on icon "close" at bounding box center [1044, 24] width 15 height 15
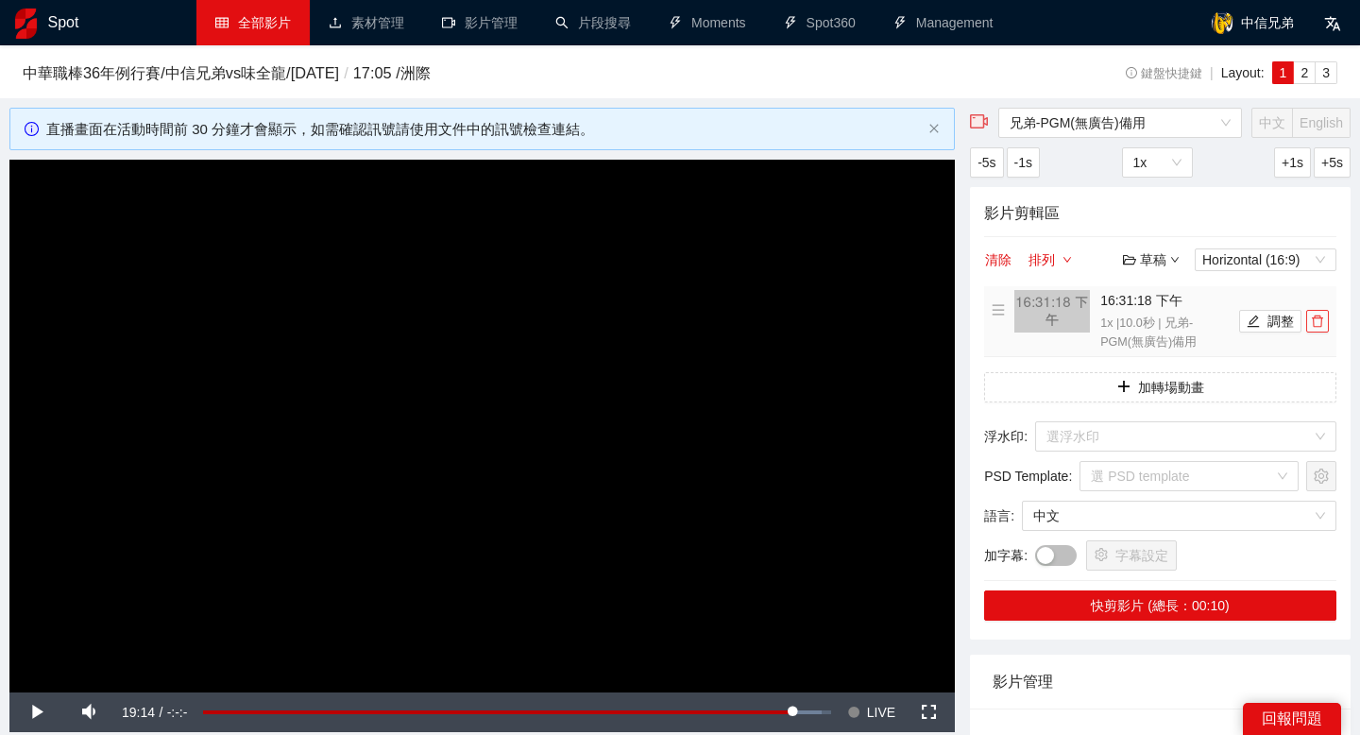
click at [1317, 316] on icon "delete" at bounding box center [1317, 320] width 13 height 13
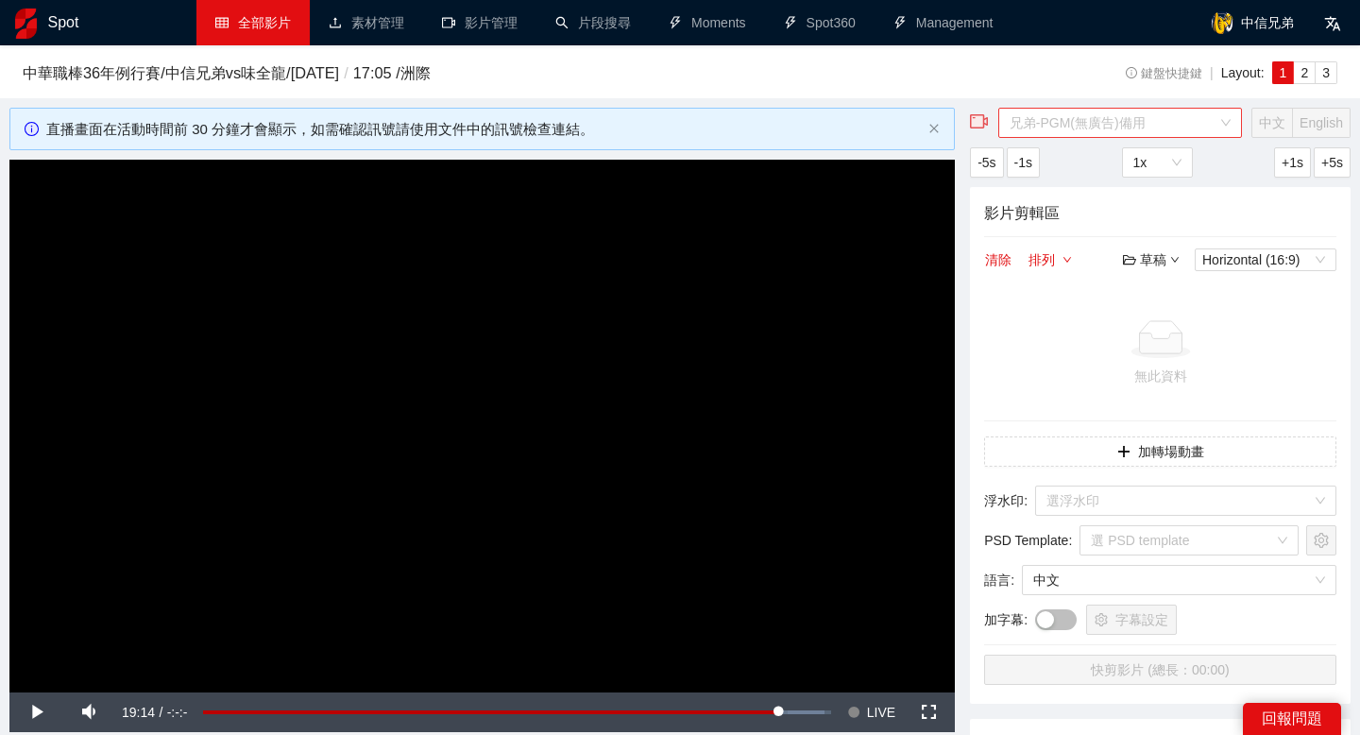
click at [1106, 126] on span "兄弟-PGM(無廣告)備用" at bounding box center [1119, 123] width 221 height 28
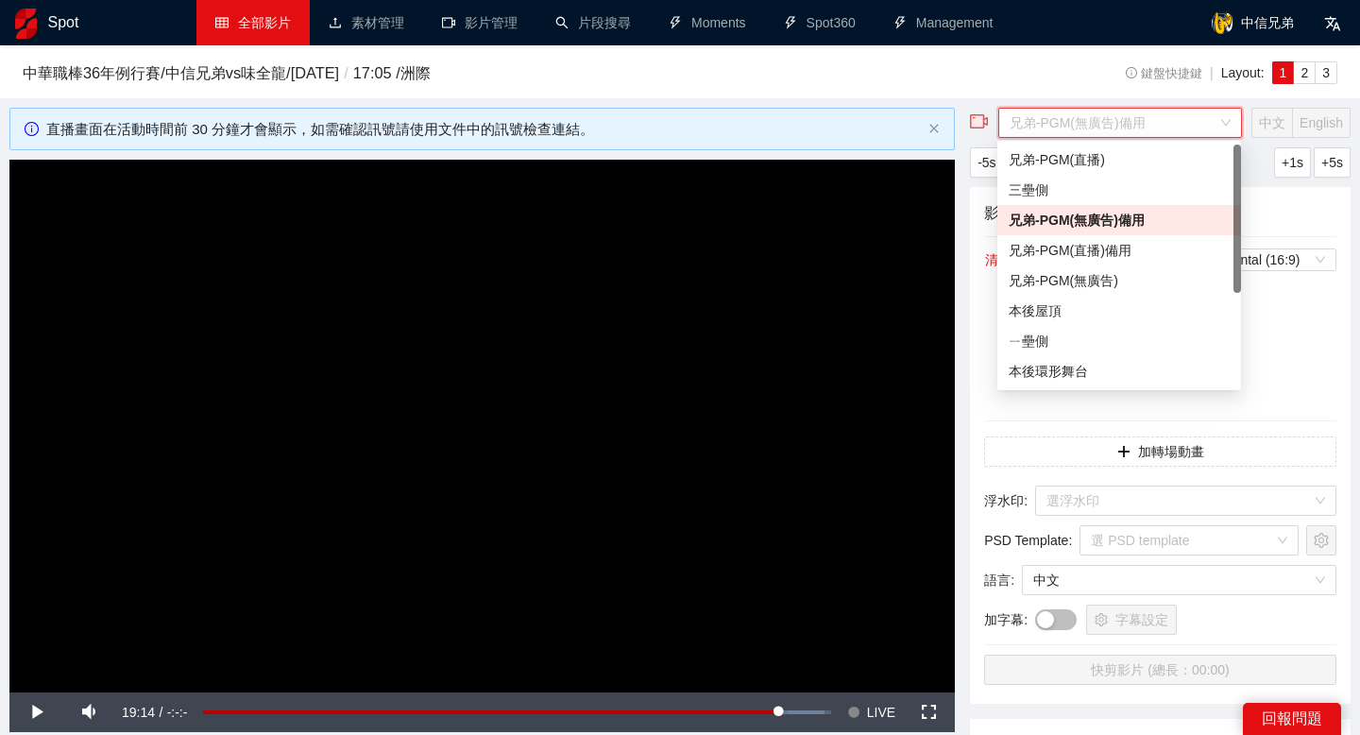
click at [1078, 218] on div "兄弟-PGM(無廣告)備用" at bounding box center [1119, 220] width 221 height 21
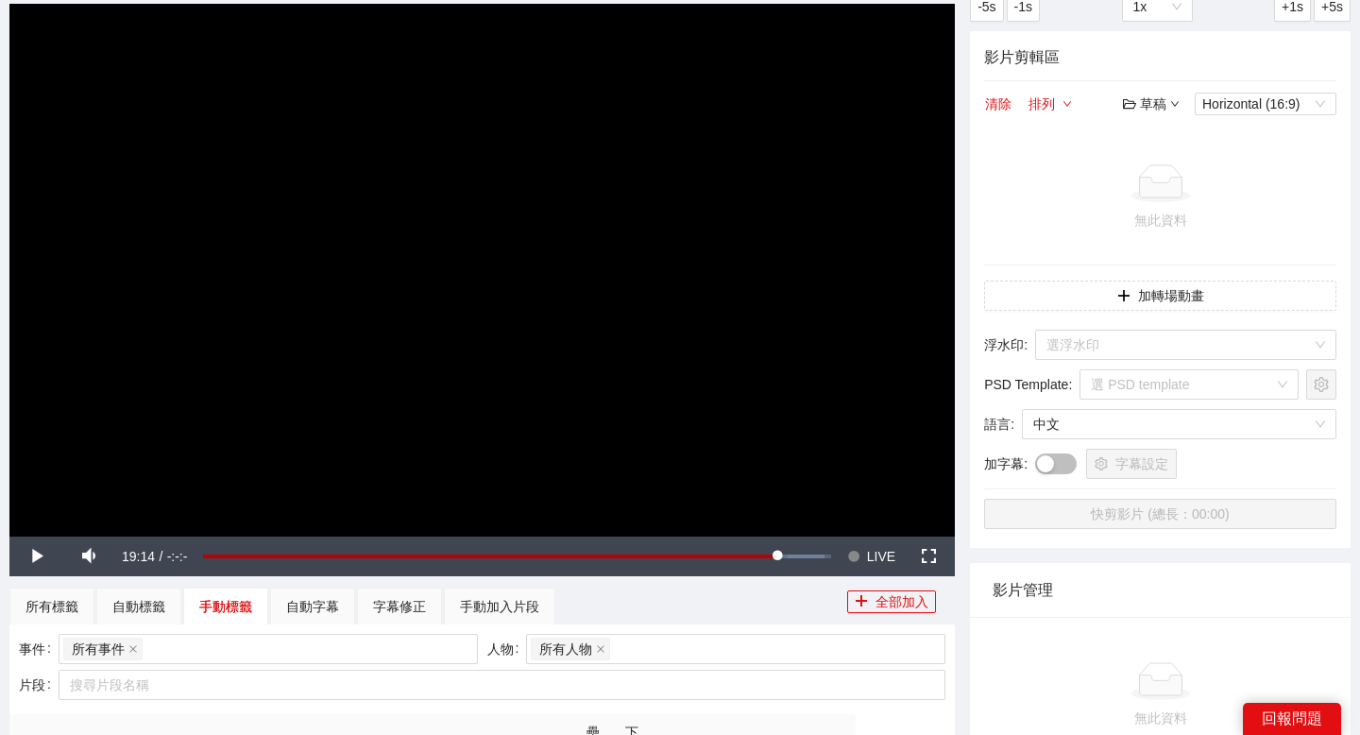
scroll to position [232, 0]
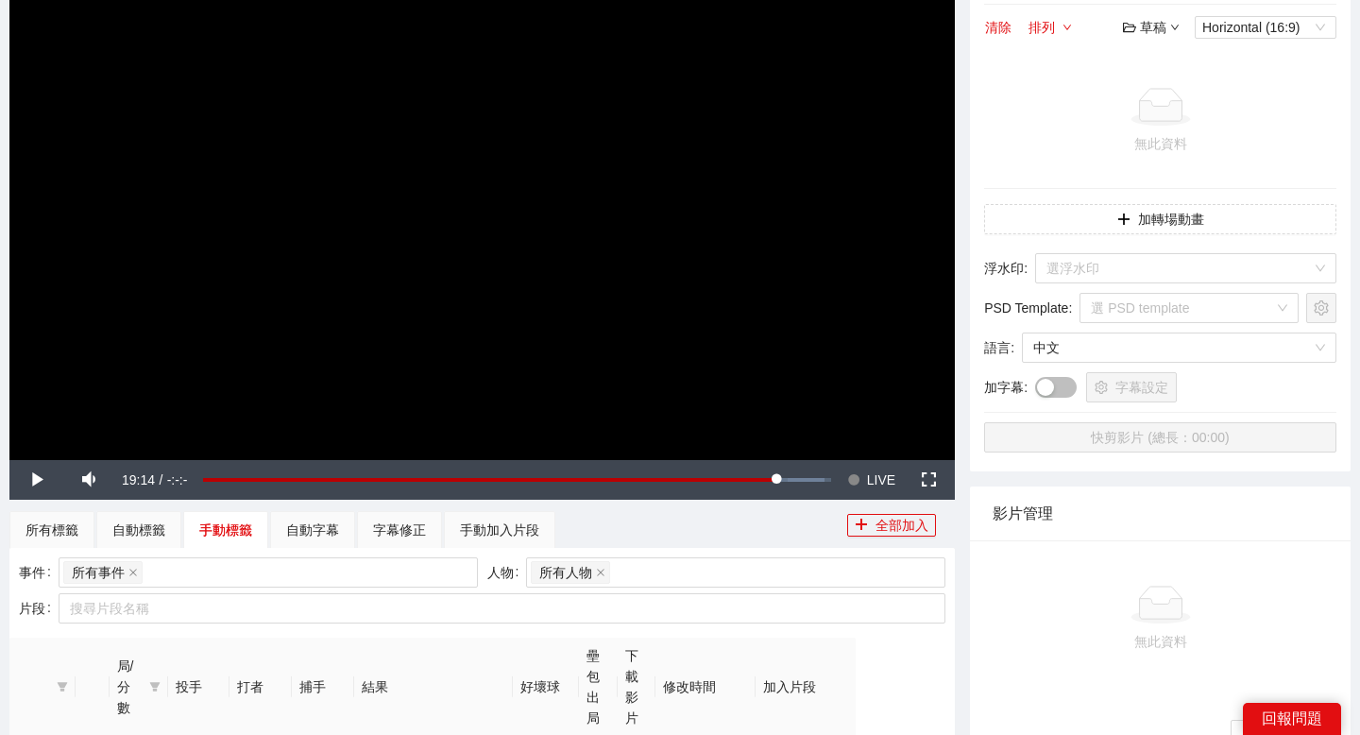
click at [623, 259] on video "Video Player" at bounding box center [481, 193] width 945 height 532
click at [857, 481] on span "Video Player" at bounding box center [853, 480] width 13 height 40
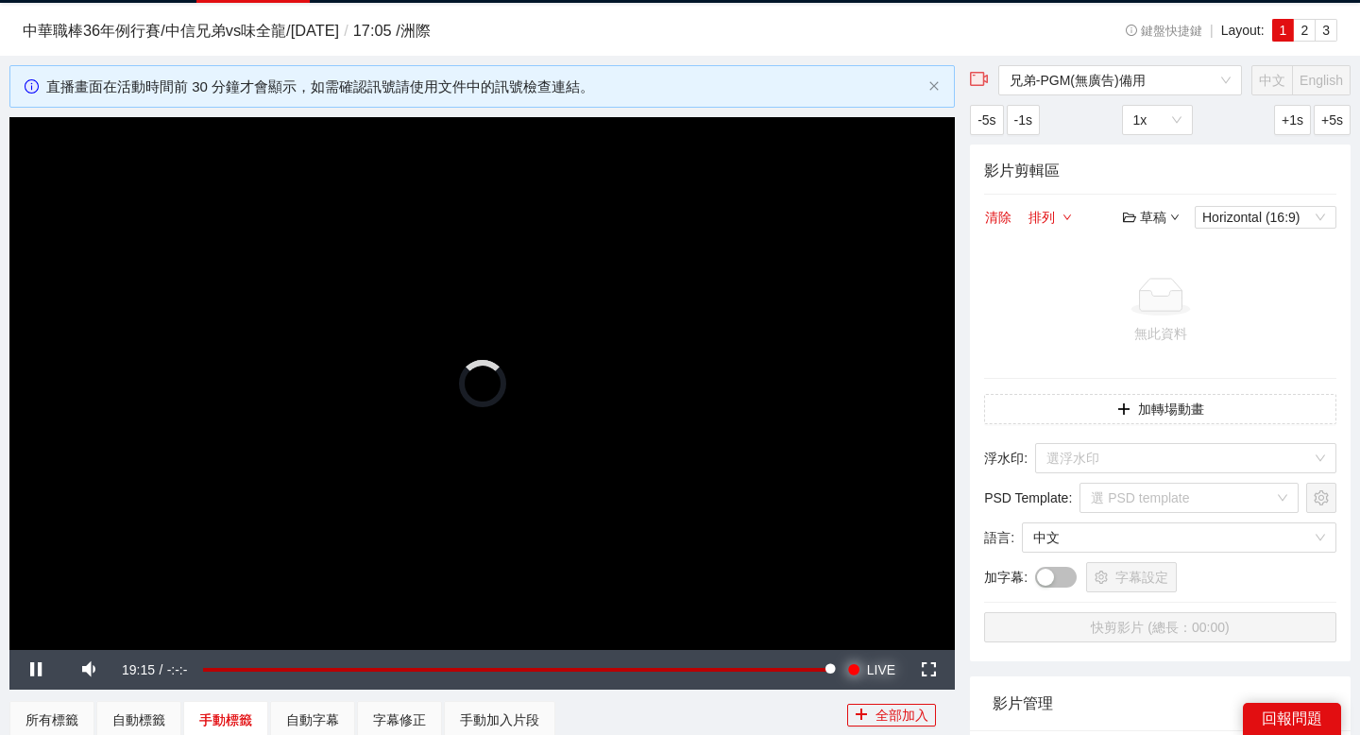
scroll to position [37, 0]
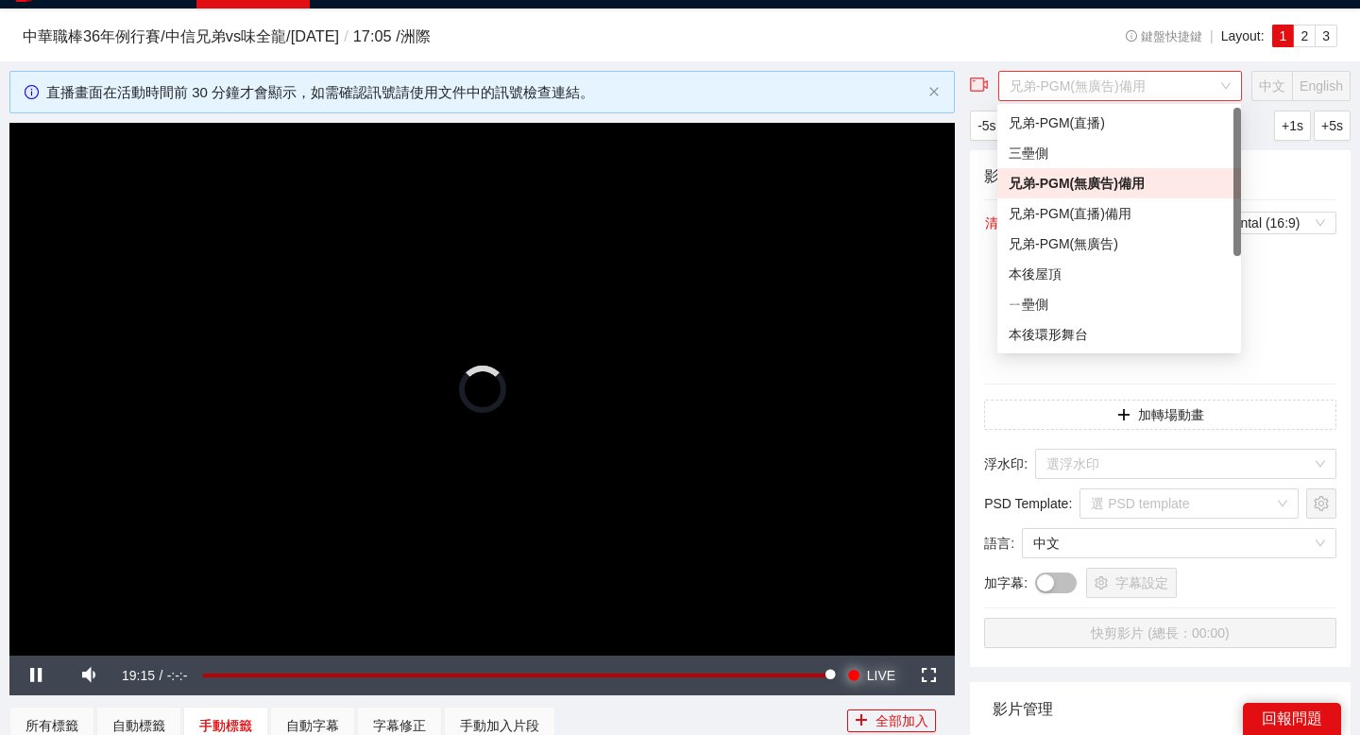
click at [1124, 84] on span "兄弟-PGM(無廣告)備用" at bounding box center [1119, 86] width 221 height 28
click at [1112, 90] on span "兄弟-PGM(無廣告)備用" at bounding box center [1119, 86] width 221 height 28
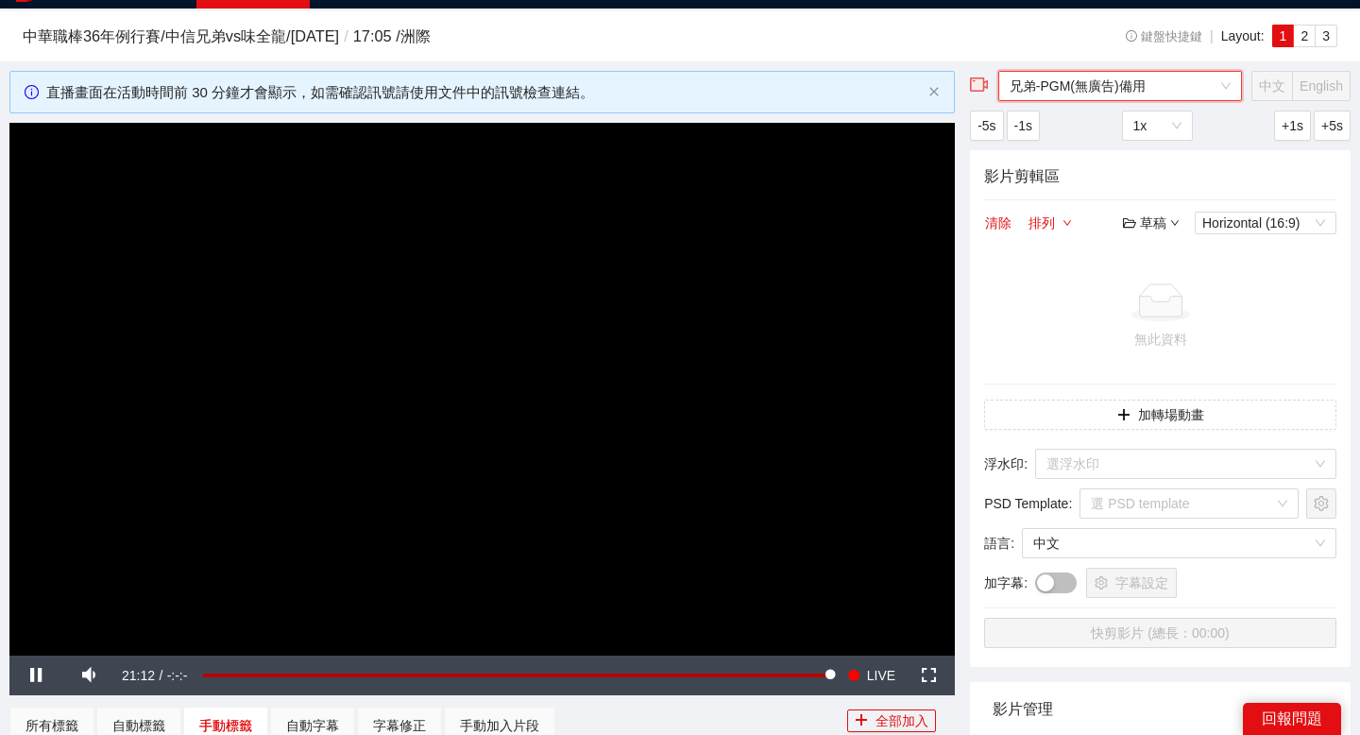
click at [1112, 90] on span "兄弟-PGM(無廣告)備用" at bounding box center [1119, 86] width 221 height 28
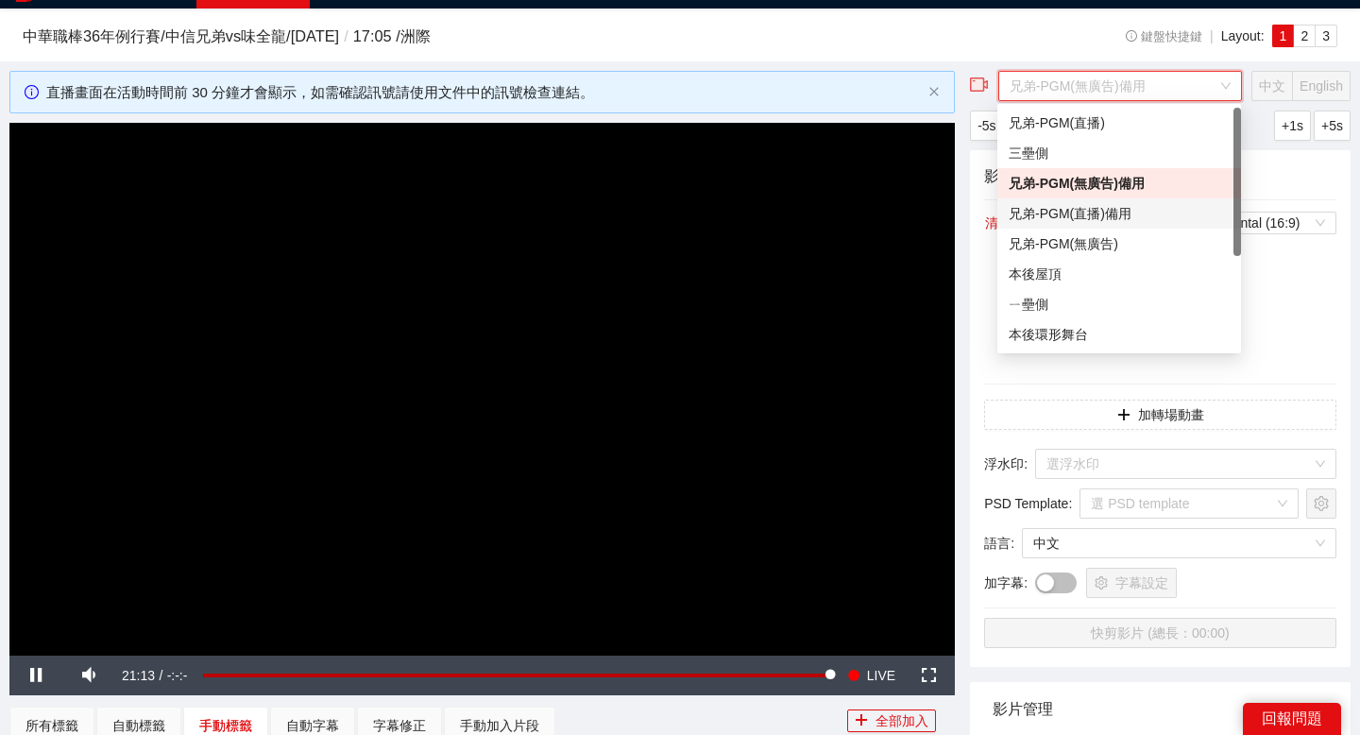
click at [1102, 207] on div "兄弟-PGM(直播)備用" at bounding box center [1119, 213] width 221 height 21
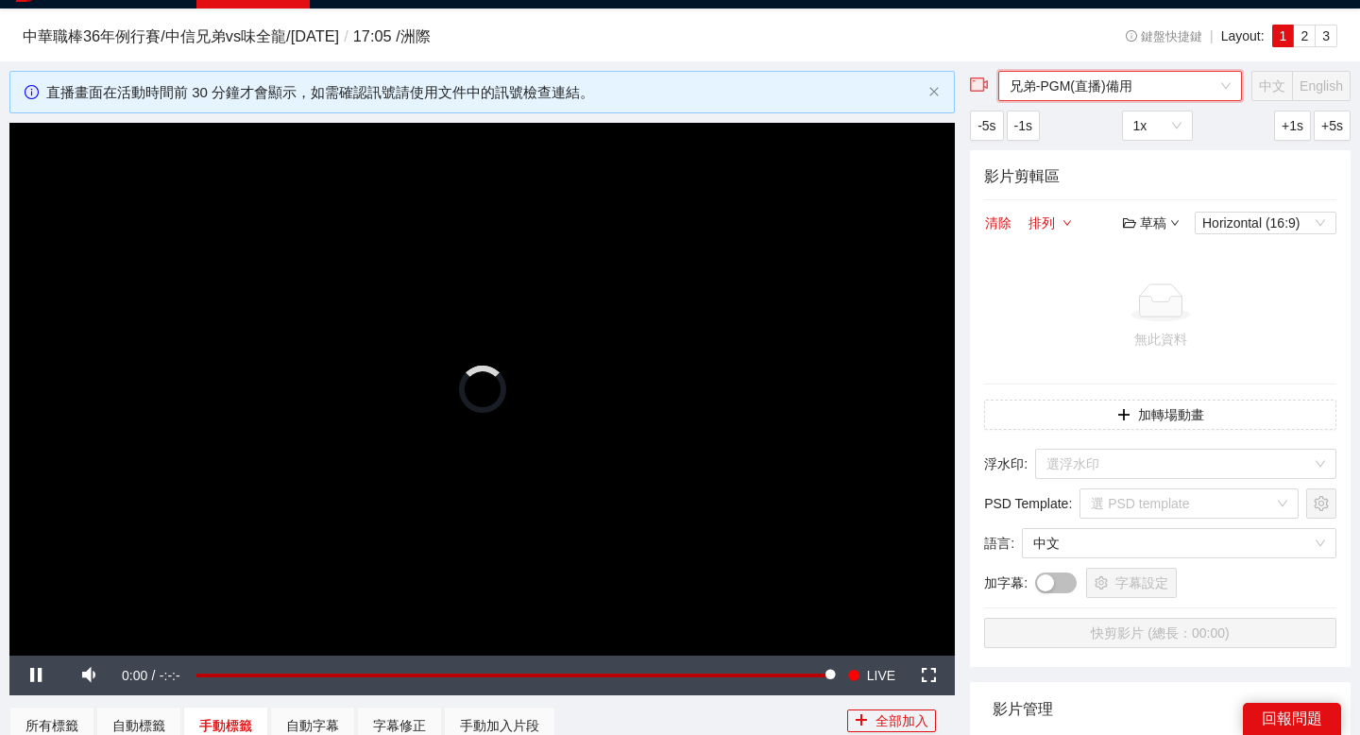
scroll to position [43, 0]
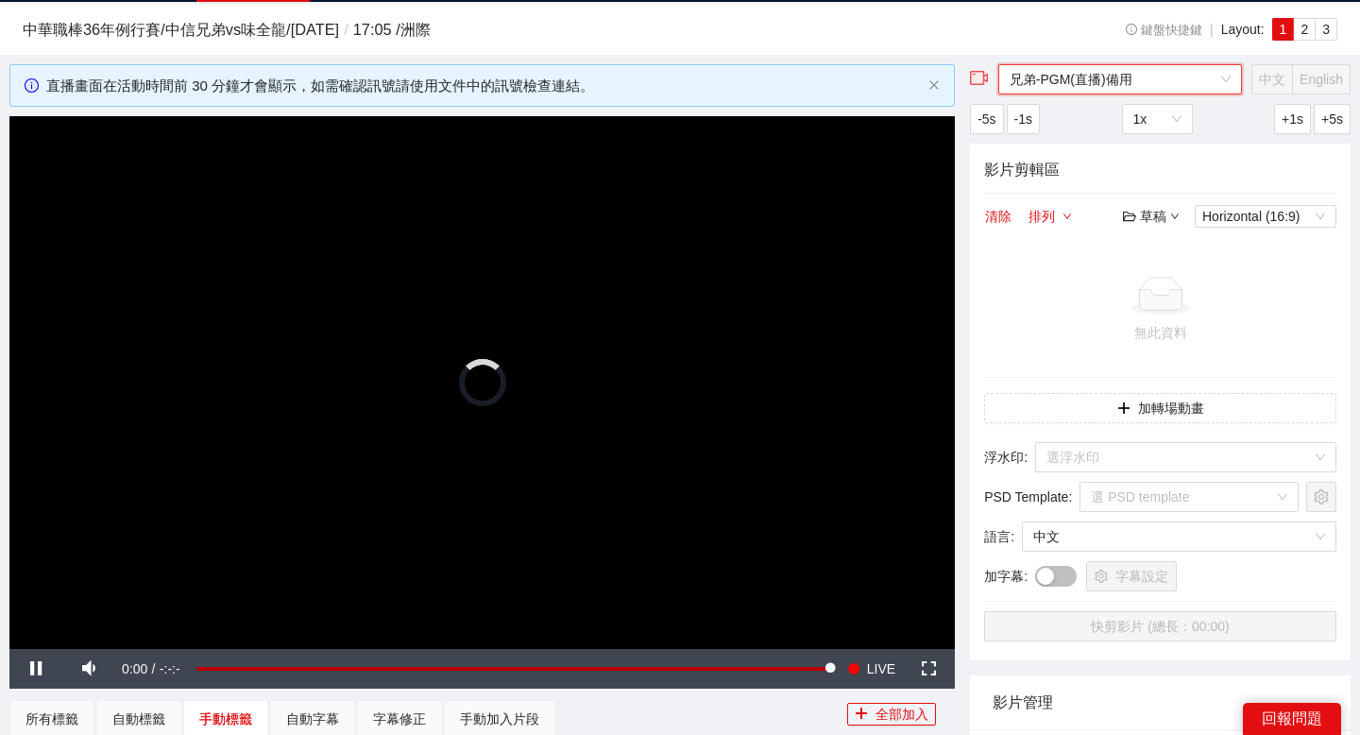
click at [1088, 88] on span "兄弟-PGM(直播)備用" at bounding box center [1119, 79] width 221 height 28
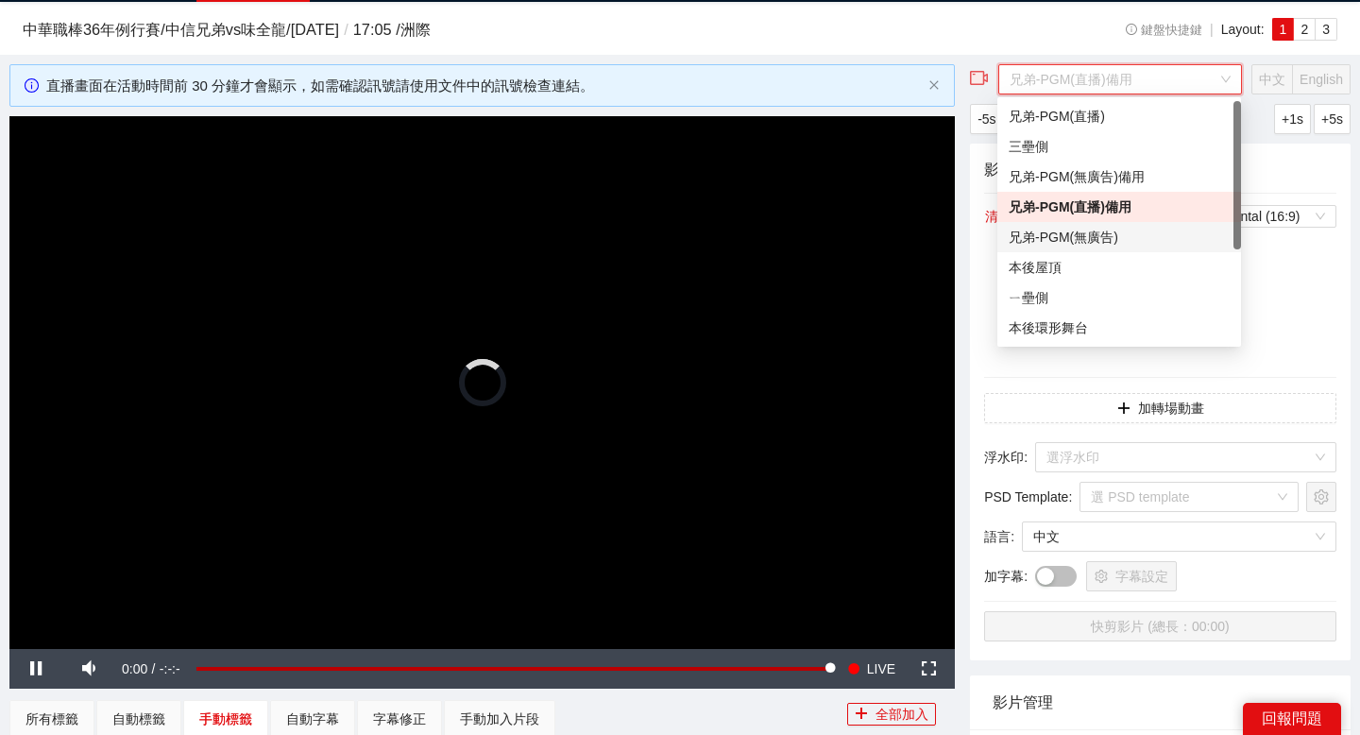
click at [1063, 229] on div "兄弟-PGM(無廣告)" at bounding box center [1119, 237] width 221 height 21
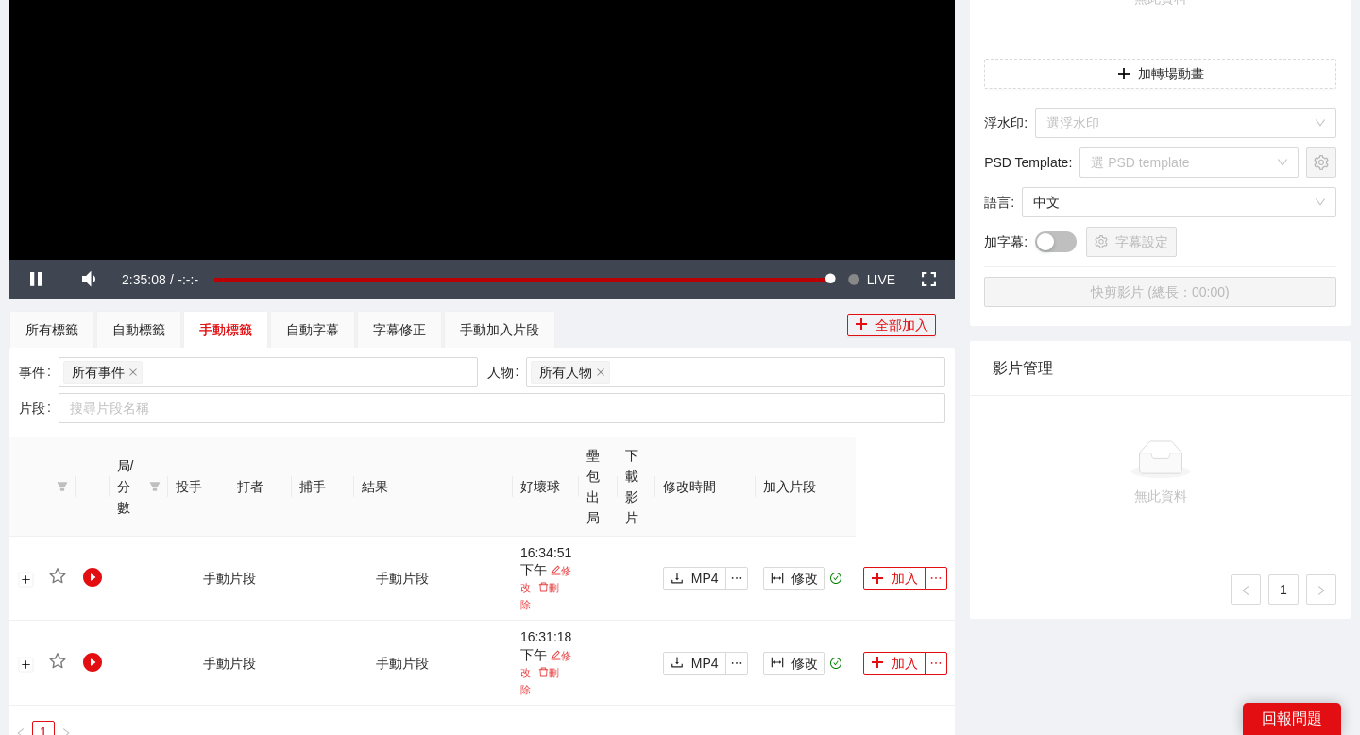
scroll to position [428, 0]
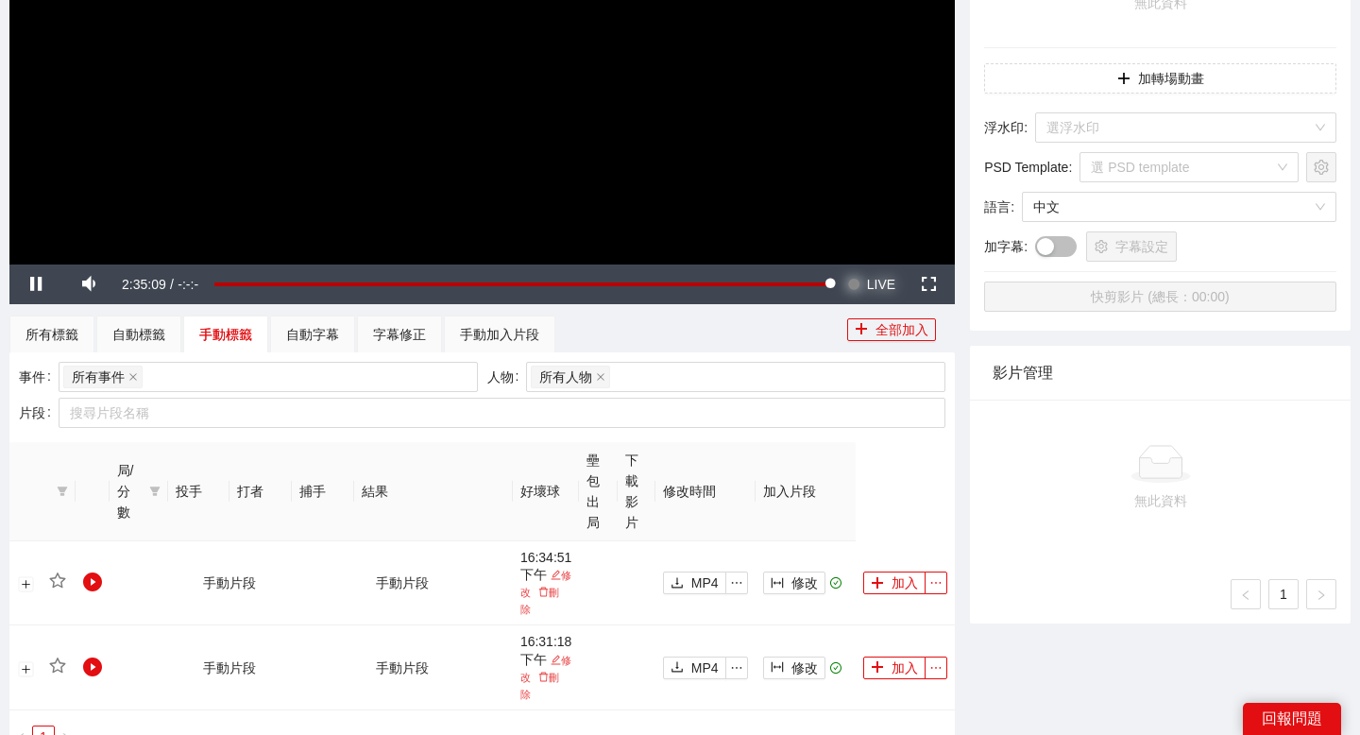
click at [850, 282] on span "Video Player" at bounding box center [853, 284] width 13 height 40
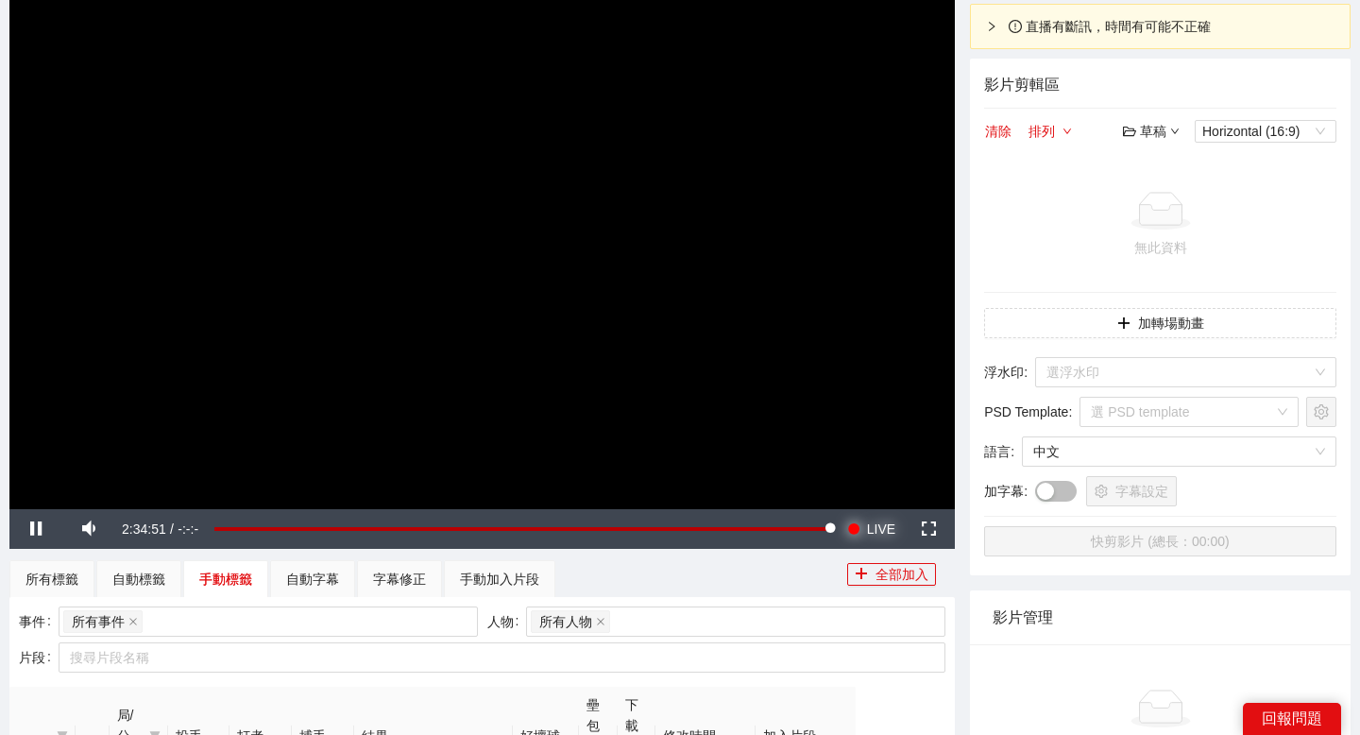
scroll to position [172, 0]
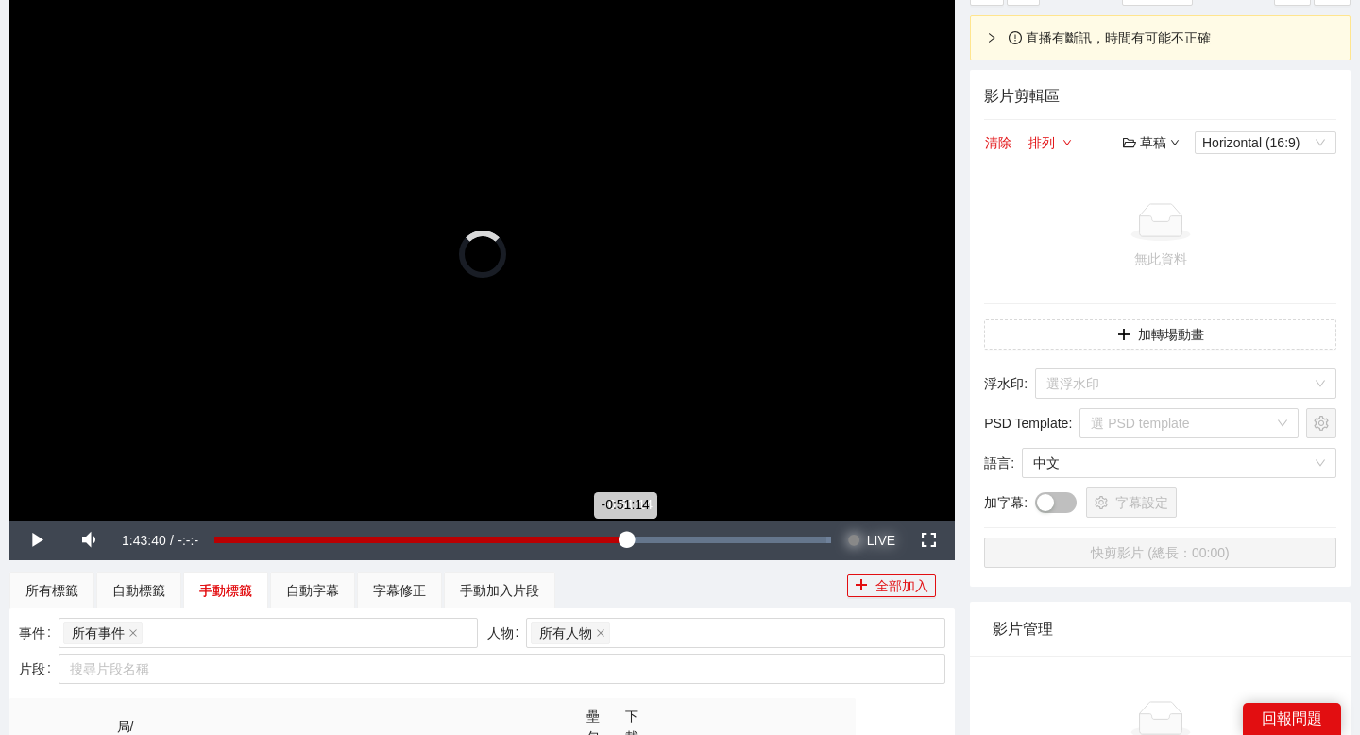
click at [627, 534] on div "Loaded : 100.00% -0:51:14 -0:51:14" at bounding box center [523, 540] width 636 height 40
click at [709, 535] on div "Loaded : 67.51% -0:30:24 -0:30:24" at bounding box center [523, 540] width 636 height 40
click at [745, 535] on div "Loaded : 80.50% -0:21:38 -0:30:33" at bounding box center [523, 540] width 636 height 40
click at [763, 537] on div "Loaded : 86.22% -0:17:07 -0:21:39" at bounding box center [522, 539] width 617 height 7
click at [789, 536] on div "Loaded : 89.82% -0:10:42 -0:16:53" at bounding box center [522, 539] width 617 height 7
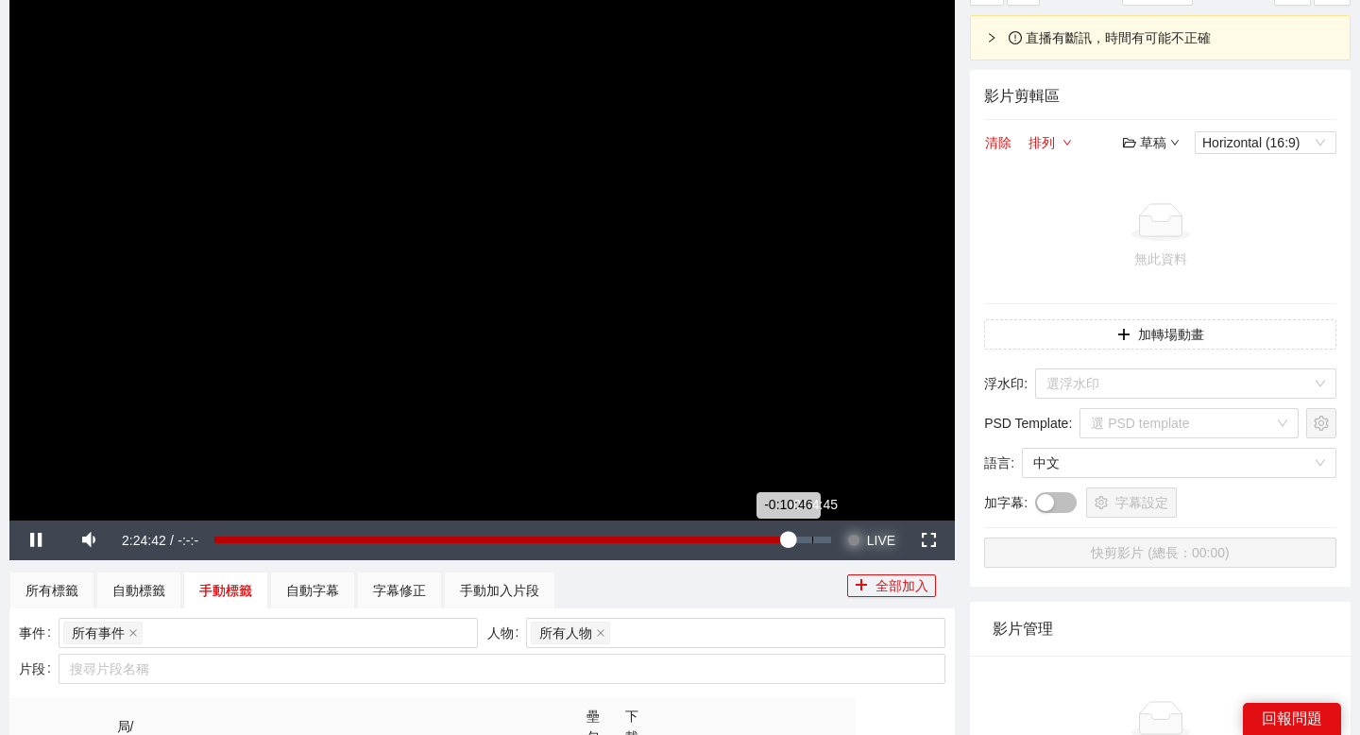
click at [812, 532] on div "Loaded : 93.73% -0:04:45 -0:10:46" at bounding box center [523, 540] width 636 height 40
click at [845, 534] on button "Seek to live, currently behind live LIVE" at bounding box center [870, 540] width 61 height 40
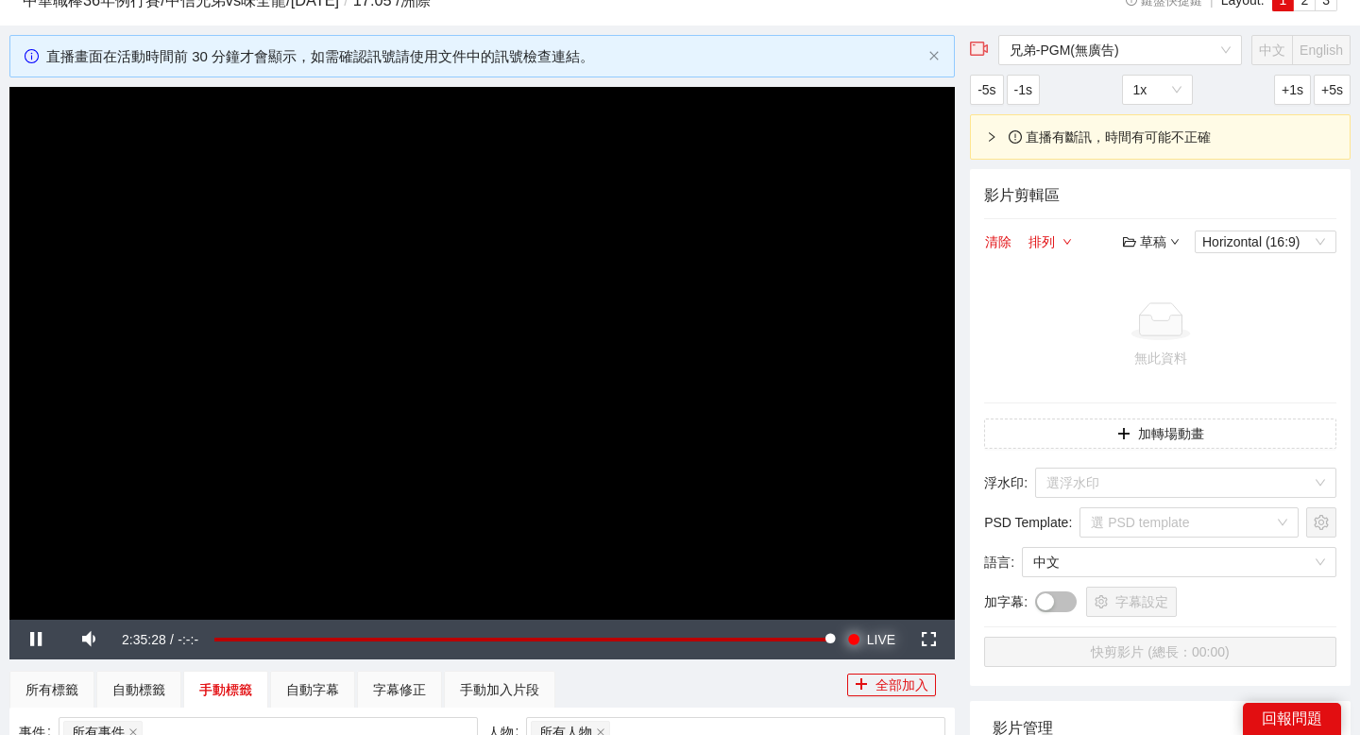
scroll to position [0, 0]
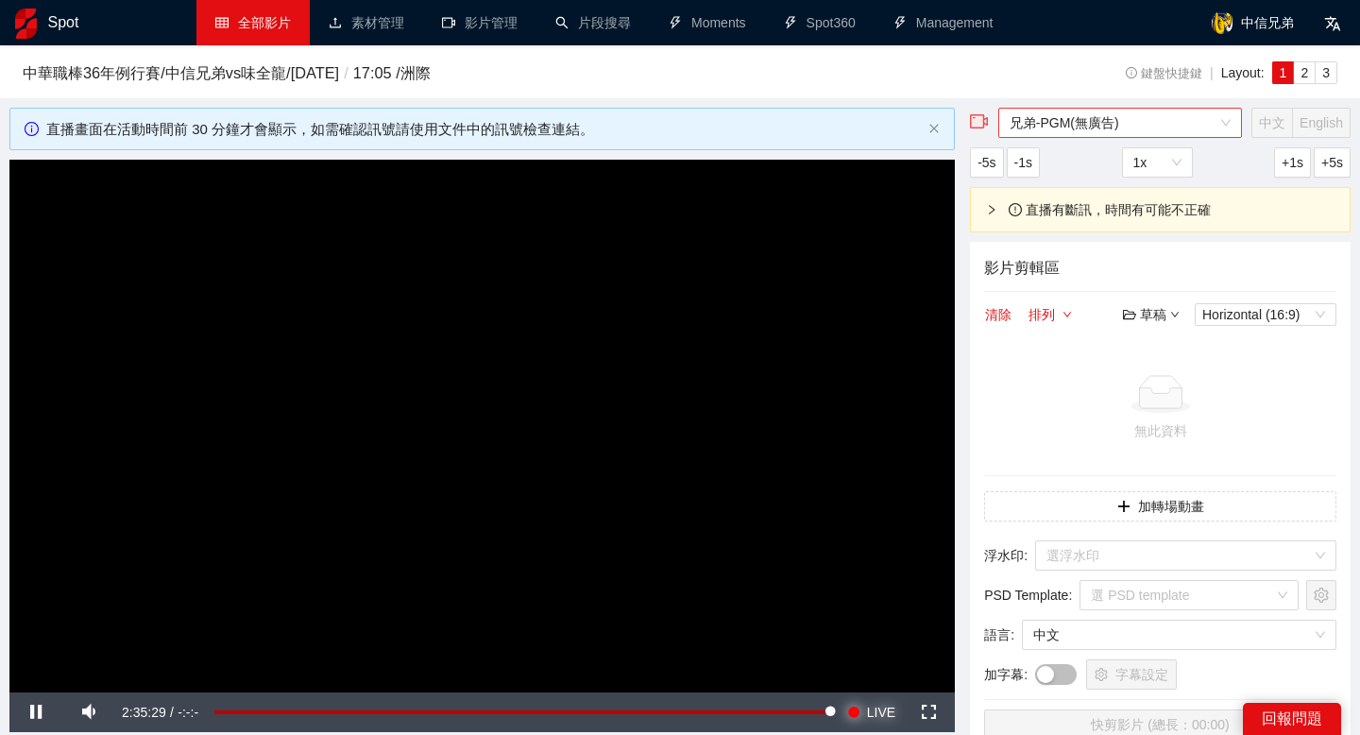
click at [1158, 127] on span "兄弟-PGM(無廣告)" at bounding box center [1119, 123] width 221 height 28
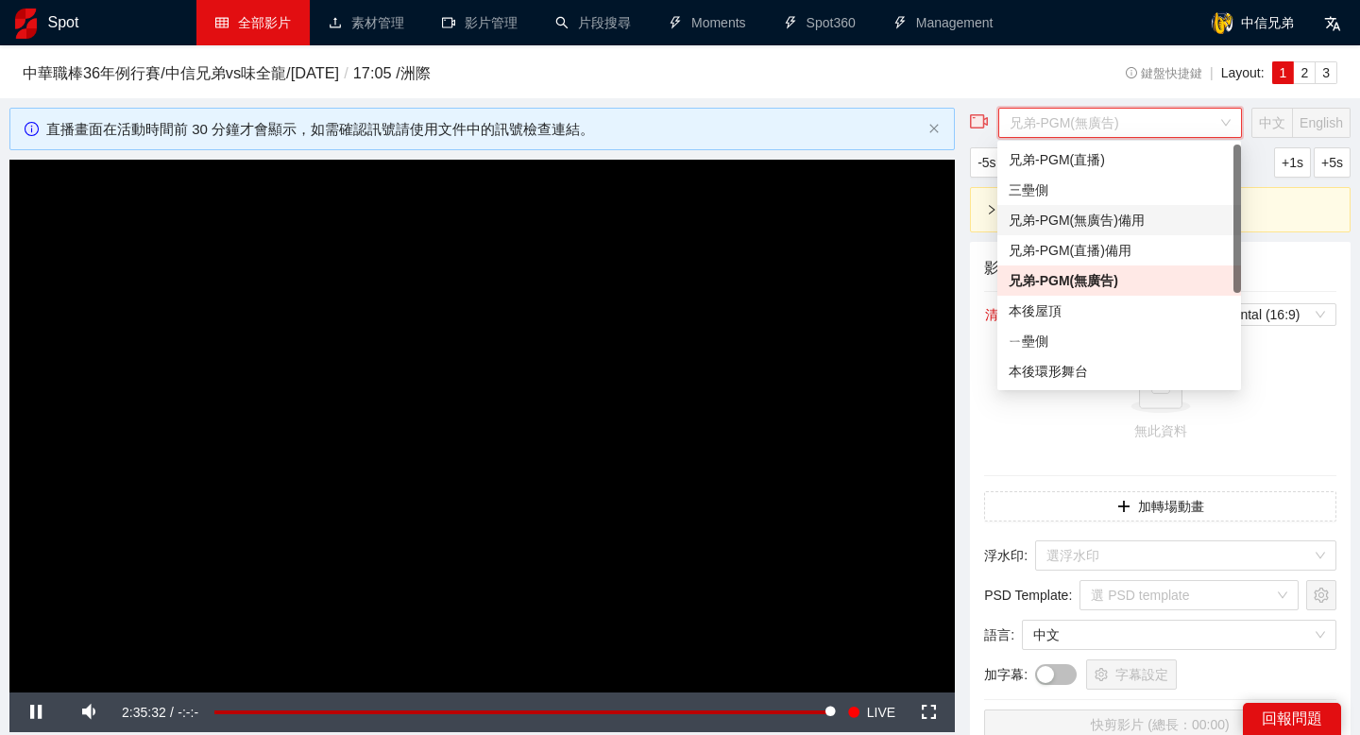
click at [1088, 210] on div "兄弟-PGM(無廣告)備用" at bounding box center [1119, 220] width 221 height 21
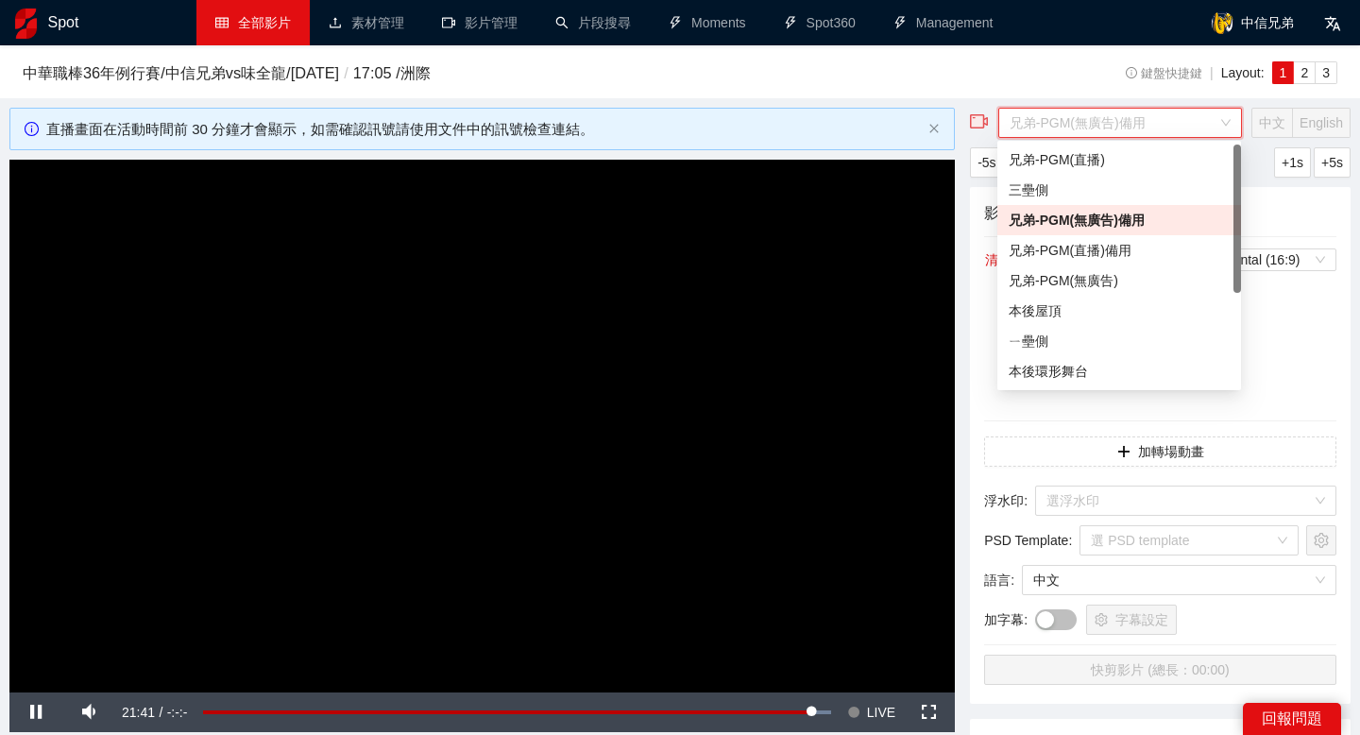
click at [1066, 119] on span "兄弟-PGM(無廣告)備用" at bounding box center [1119, 123] width 221 height 28
click at [1078, 240] on div "兄弟-PGM(直播)備用" at bounding box center [1119, 250] width 221 height 21
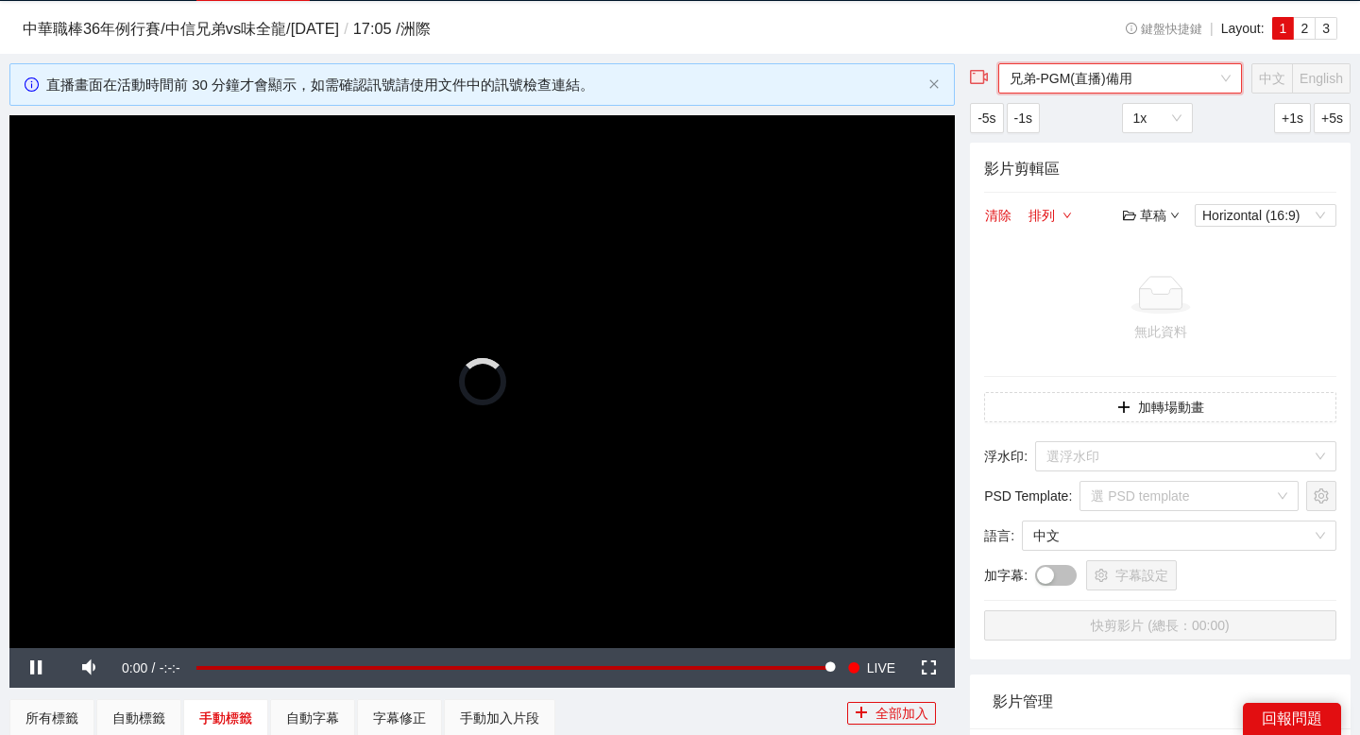
scroll to position [45, 0]
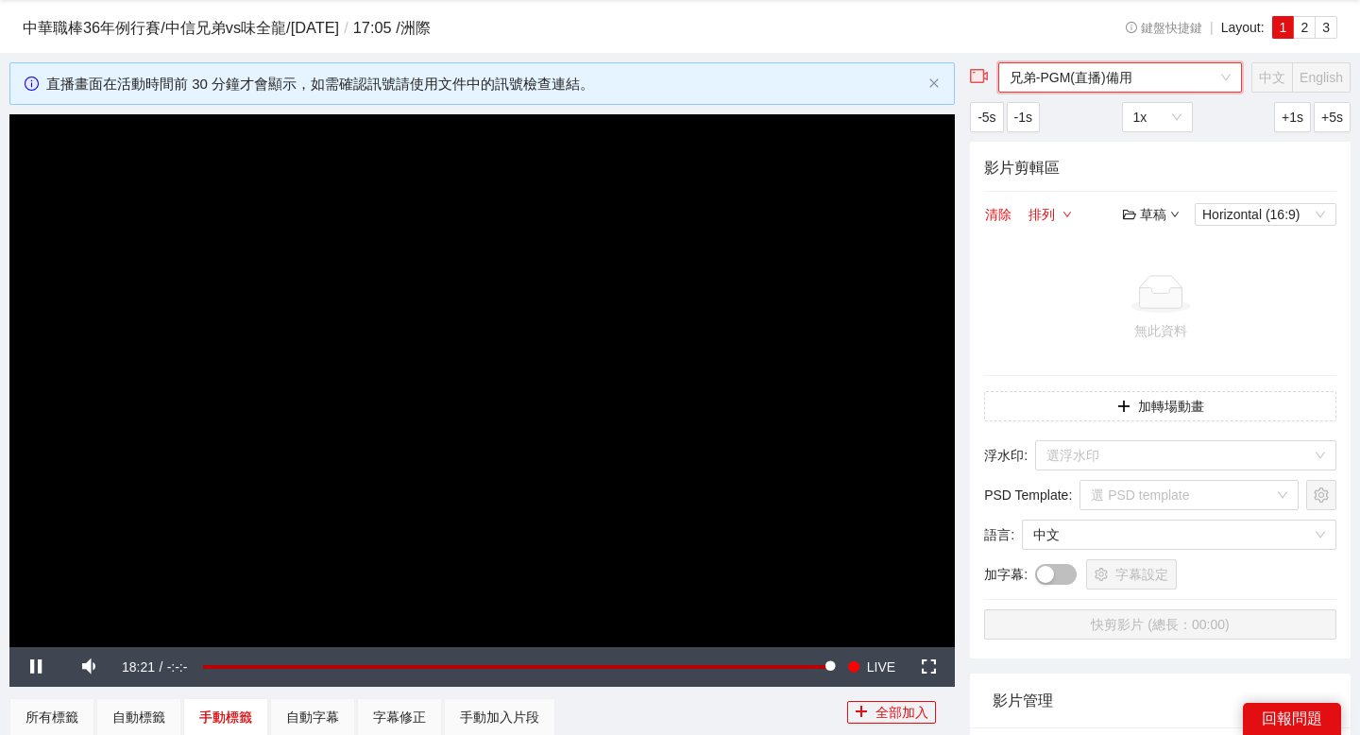
click at [1096, 80] on span "兄弟-PGM(直播)備用" at bounding box center [1119, 77] width 221 height 28
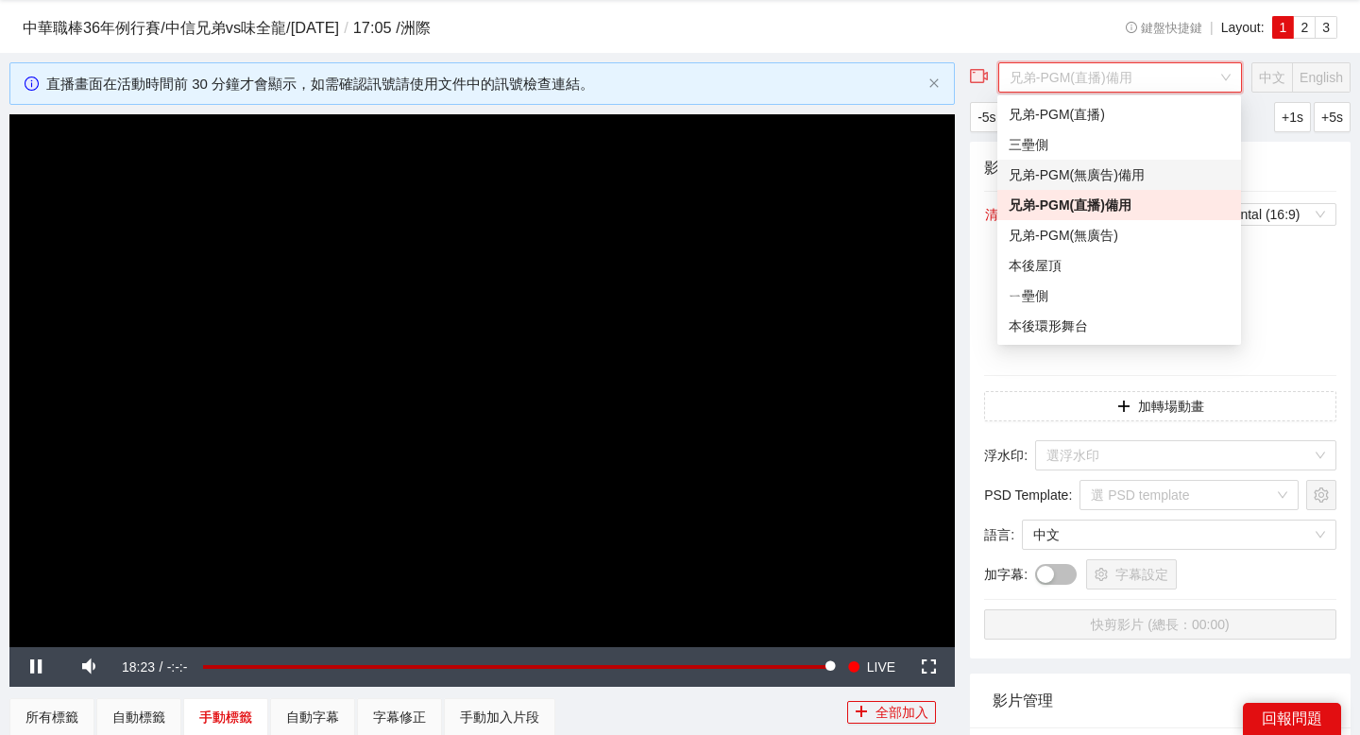
click at [1098, 178] on div "兄弟-PGM(無廣告)備用" at bounding box center [1119, 174] width 221 height 21
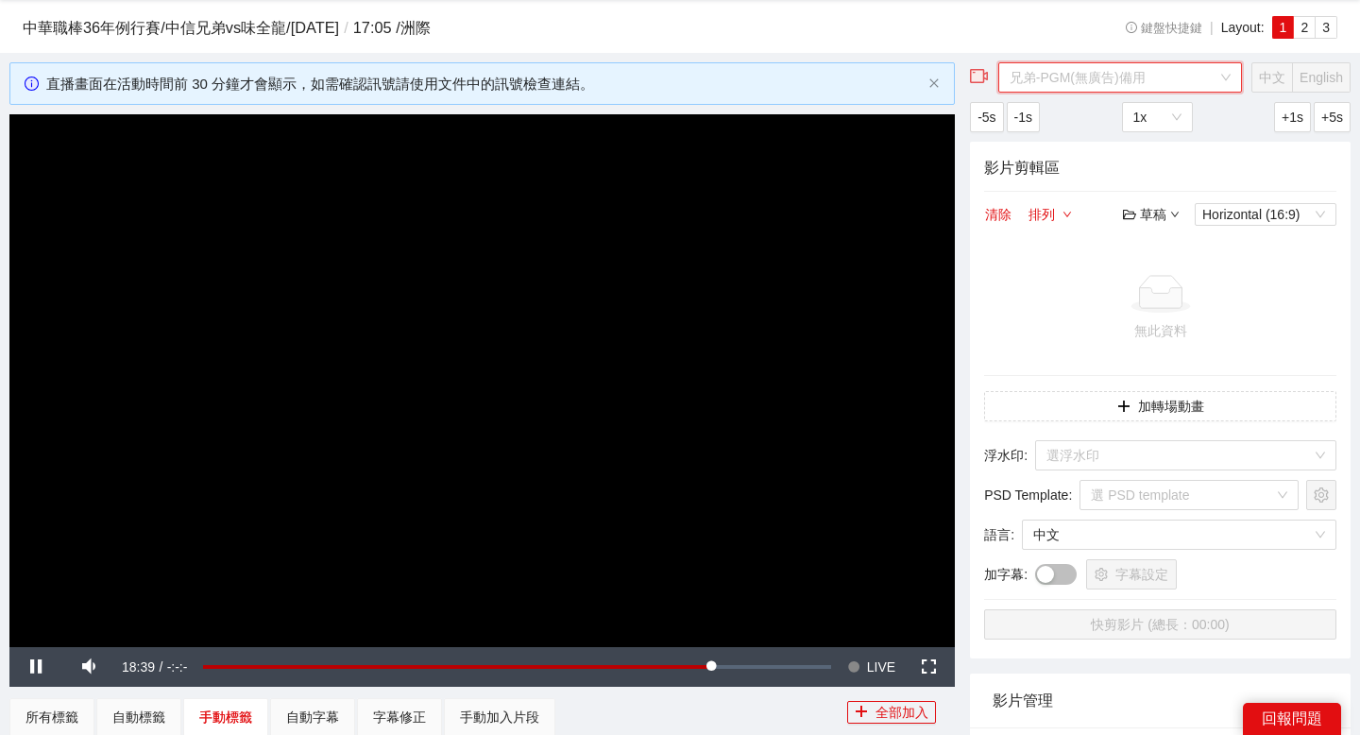
click at [1193, 67] on span "兄弟-PGM(無廣告)備用" at bounding box center [1119, 77] width 221 height 28
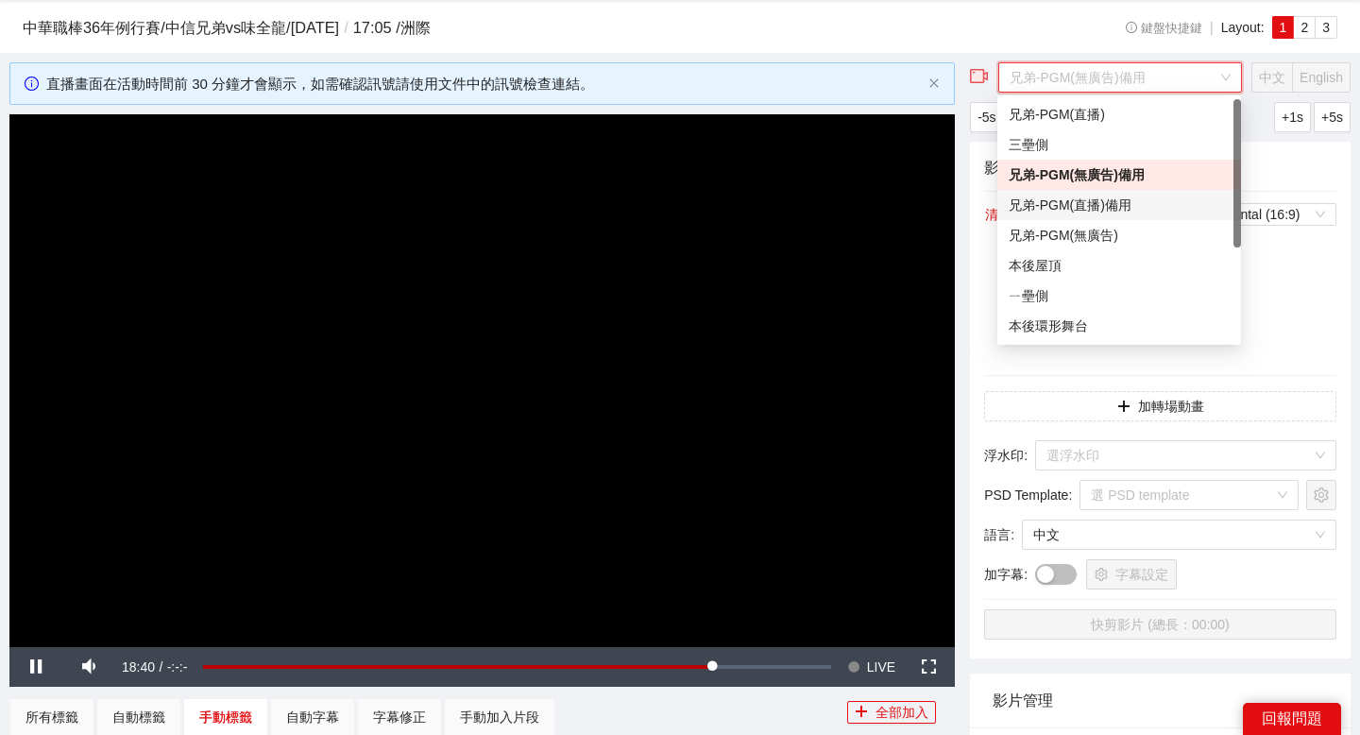
click at [1139, 203] on div "兄弟-PGM(直播)備用" at bounding box center [1119, 205] width 221 height 21
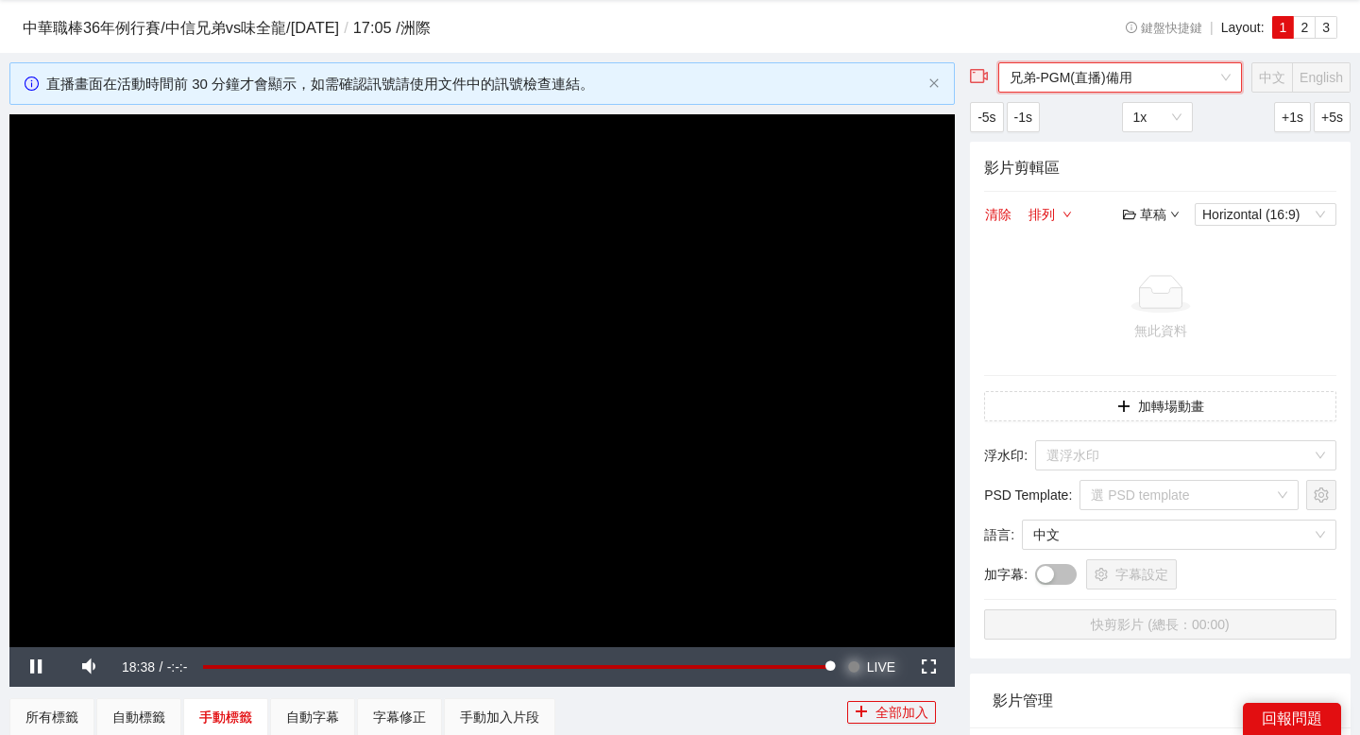
click at [858, 666] on span "Video Player" at bounding box center [853, 667] width 13 height 40
click at [1129, 80] on span "兄弟-PGM(直播)備用" at bounding box center [1119, 77] width 221 height 28
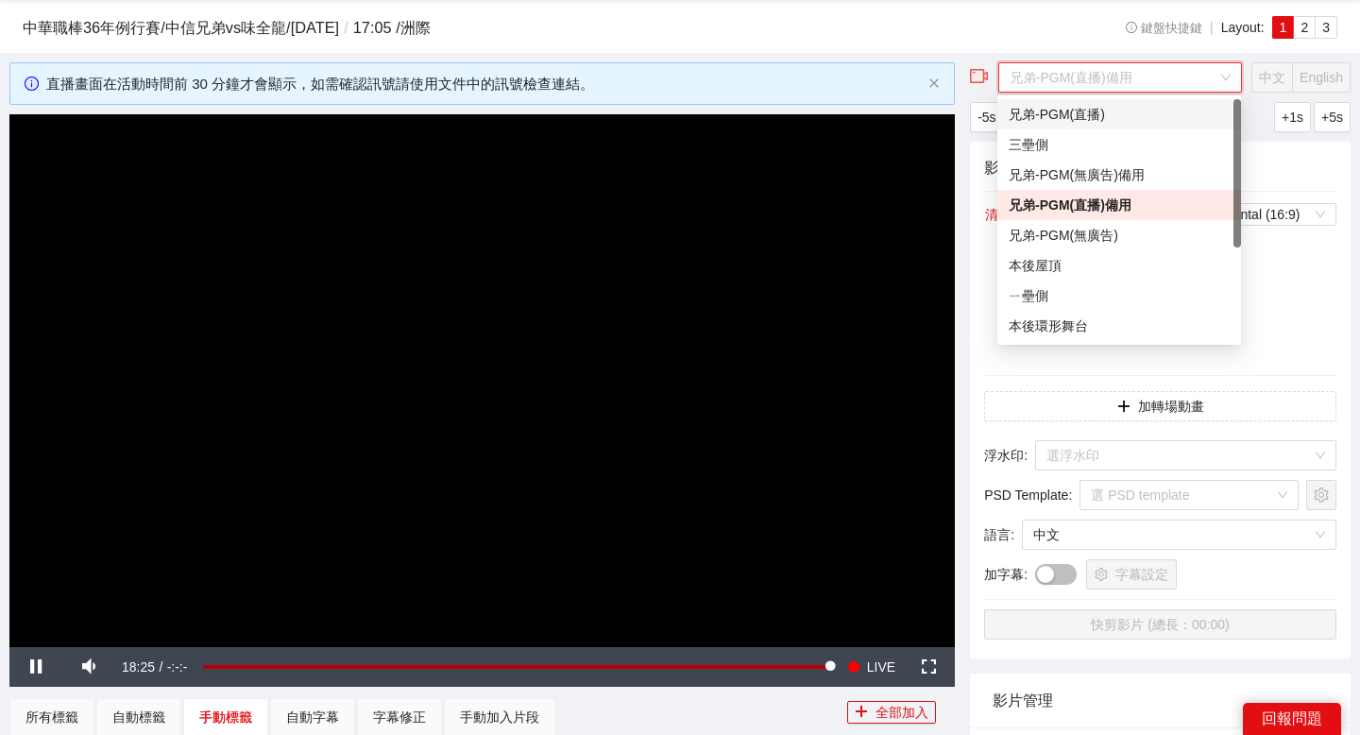
click at [1111, 114] on div "兄弟-PGM(直播)" at bounding box center [1119, 114] width 221 height 21
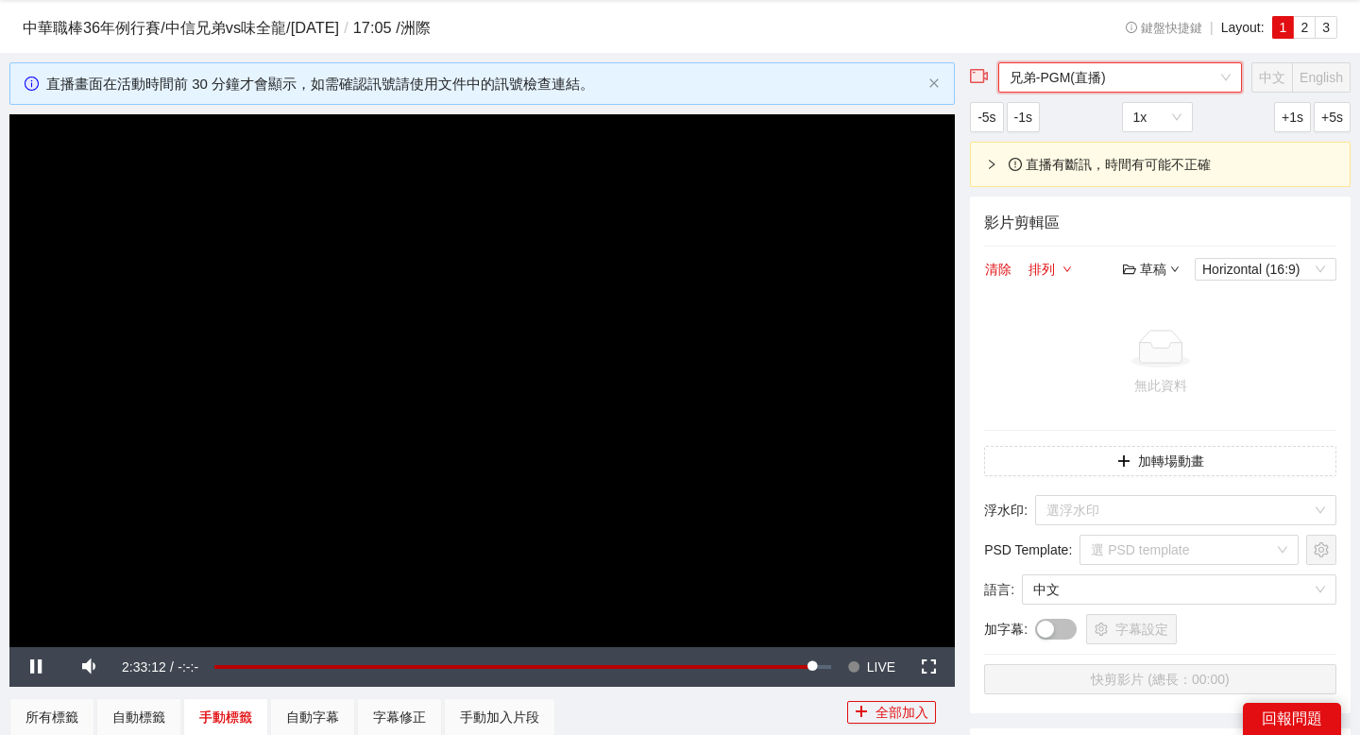
click at [1104, 80] on span "兄弟-PGM(直播)" at bounding box center [1119, 77] width 221 height 28
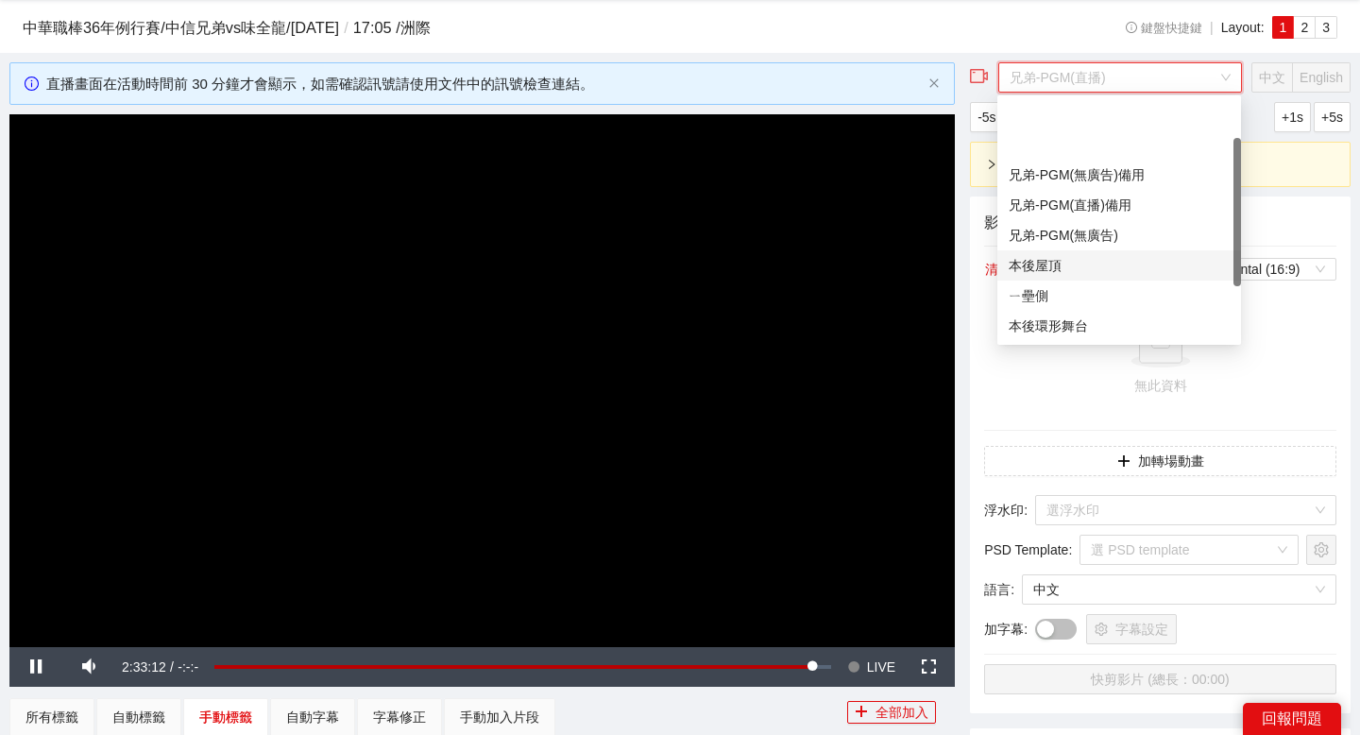
scroll to position [151, 0]
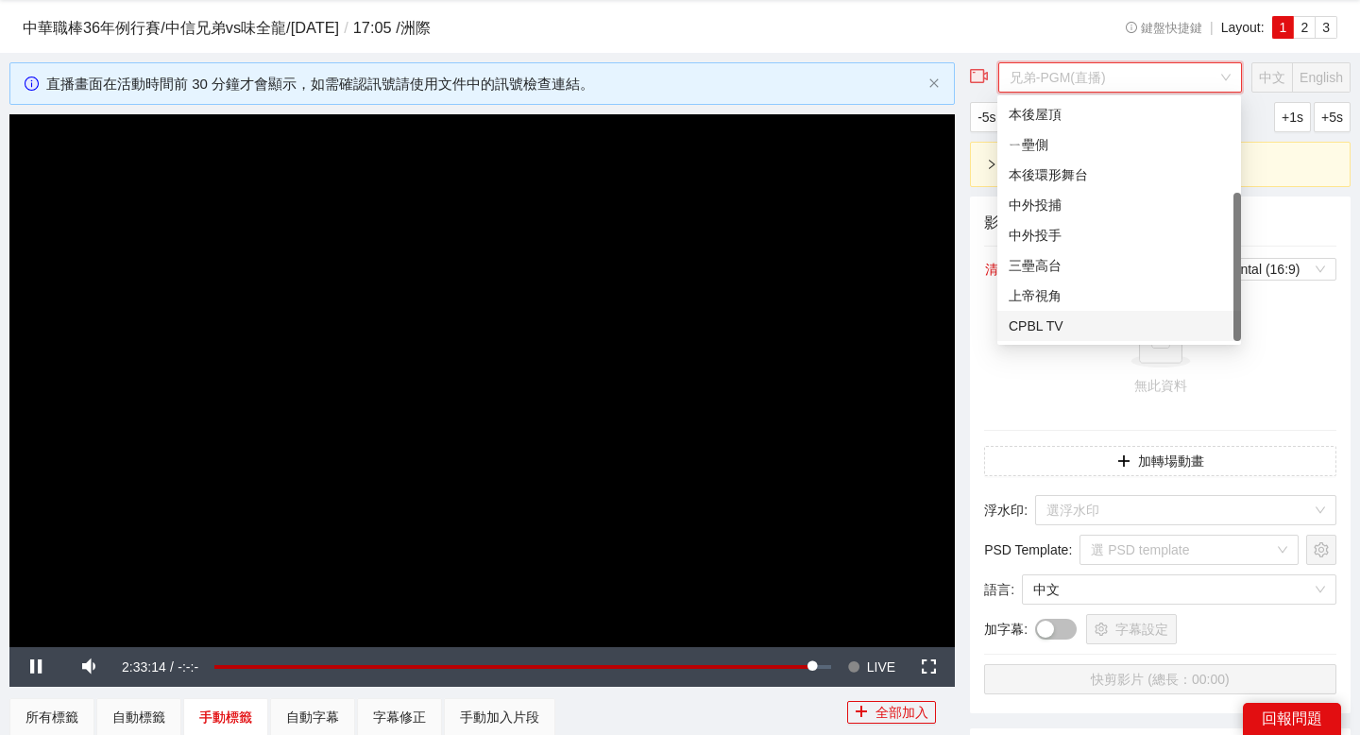
click at [1084, 315] on div "CPBL TV" at bounding box center [1119, 325] width 221 height 21
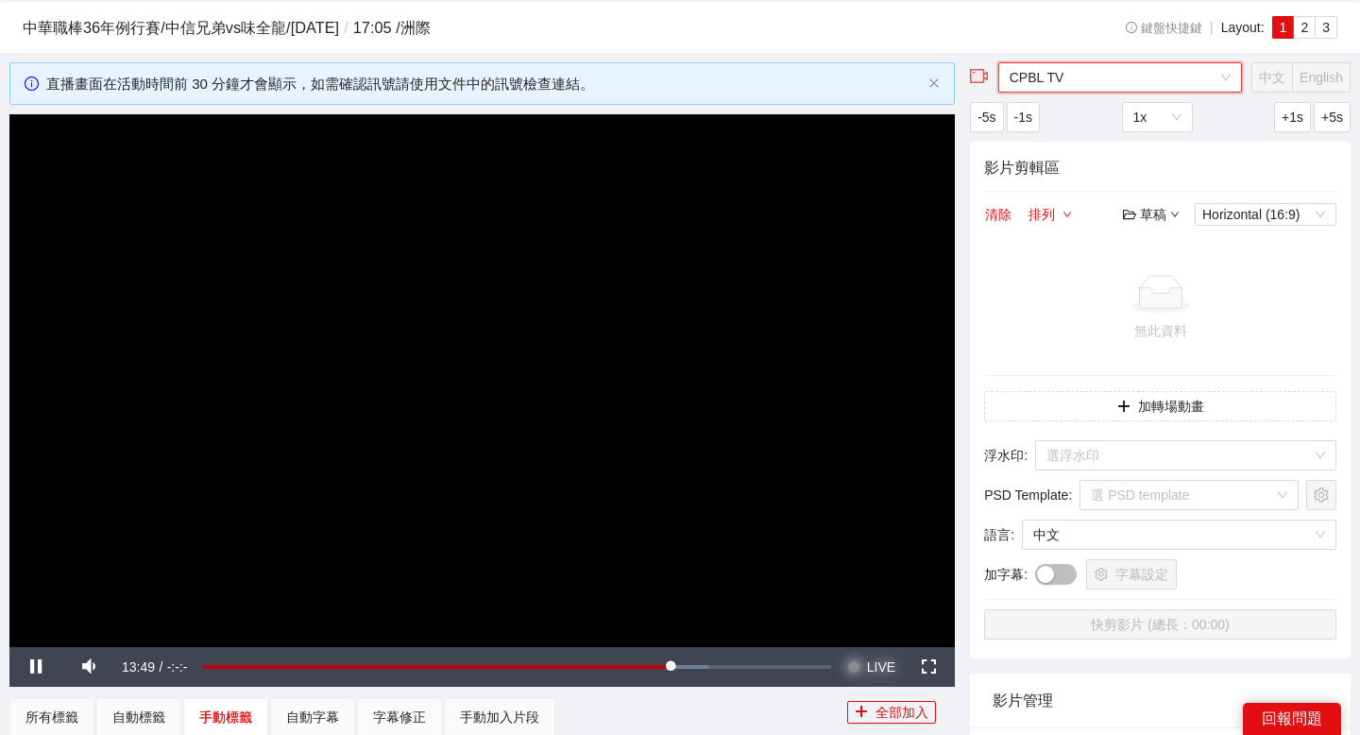
click at [852, 663] on span "Video Player" at bounding box center [853, 667] width 13 height 40
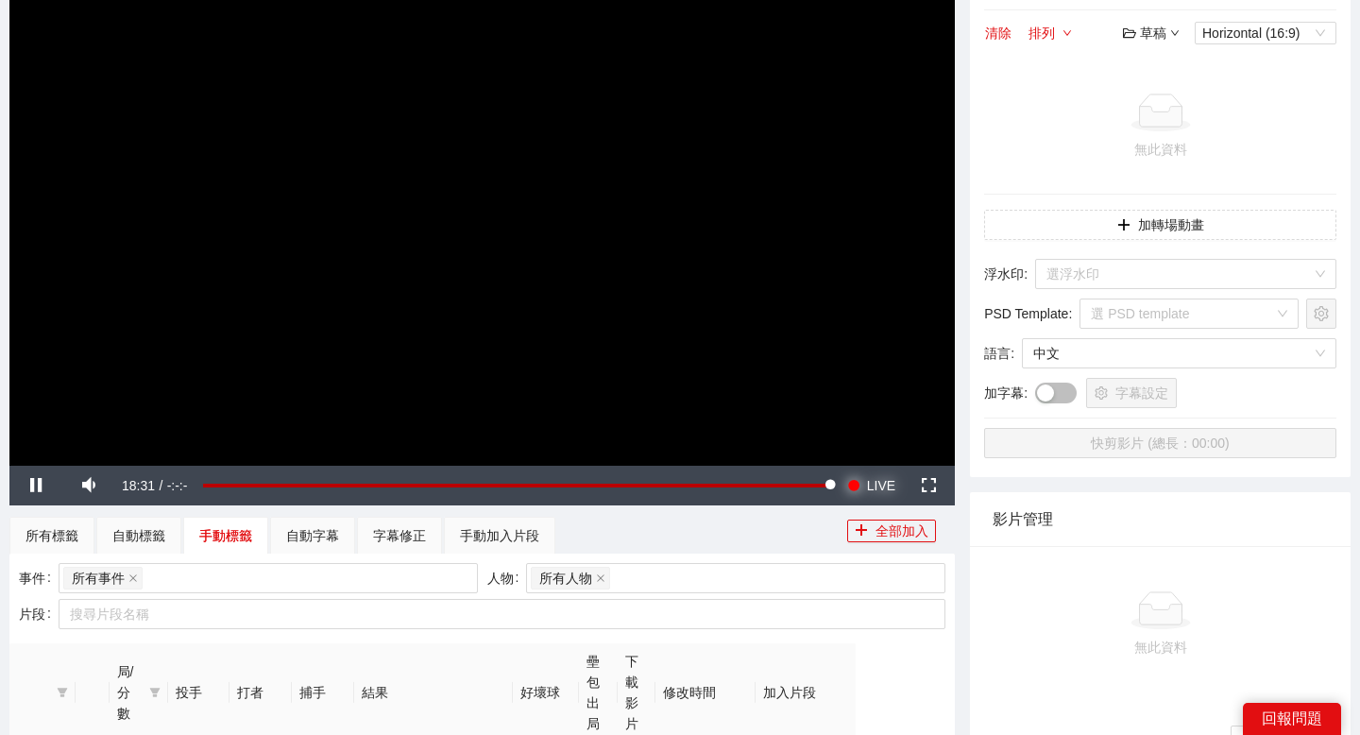
scroll to position [250, 0]
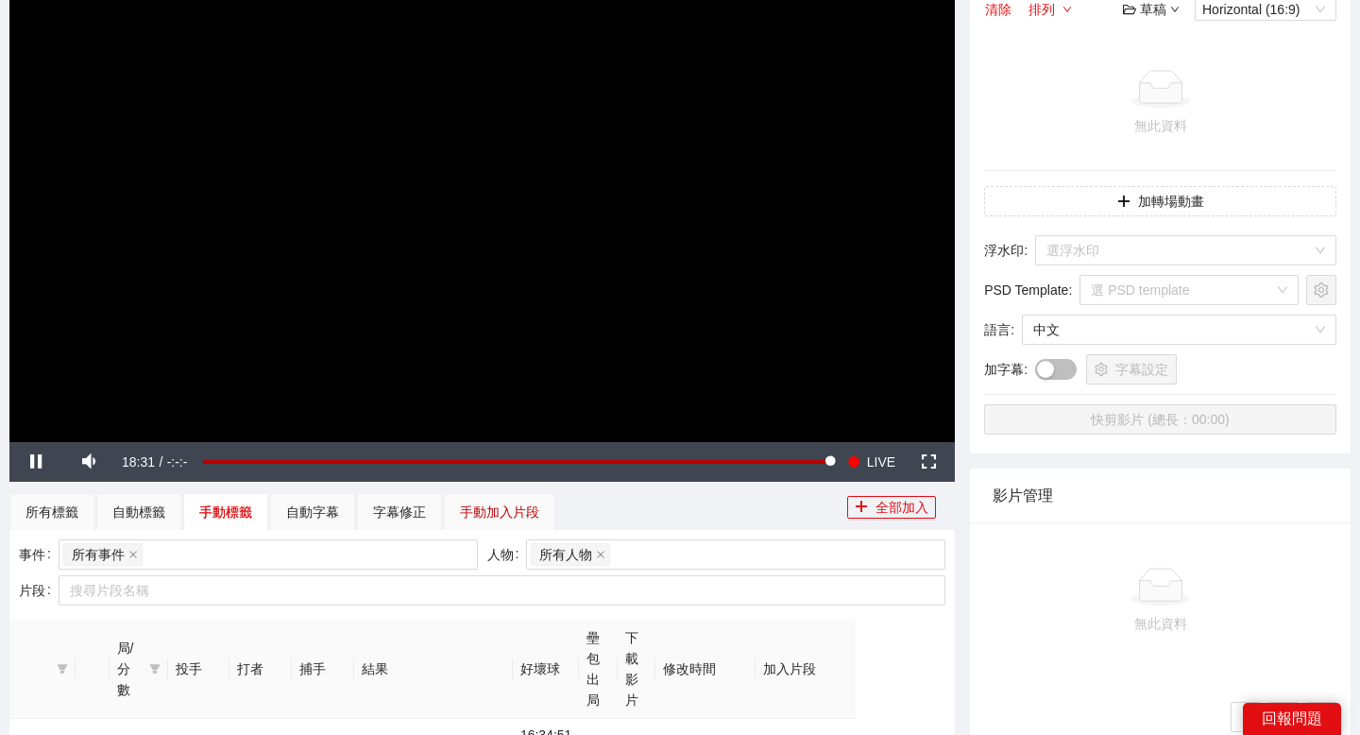
click at [470, 504] on div "手動加入片段" at bounding box center [499, 511] width 79 height 21
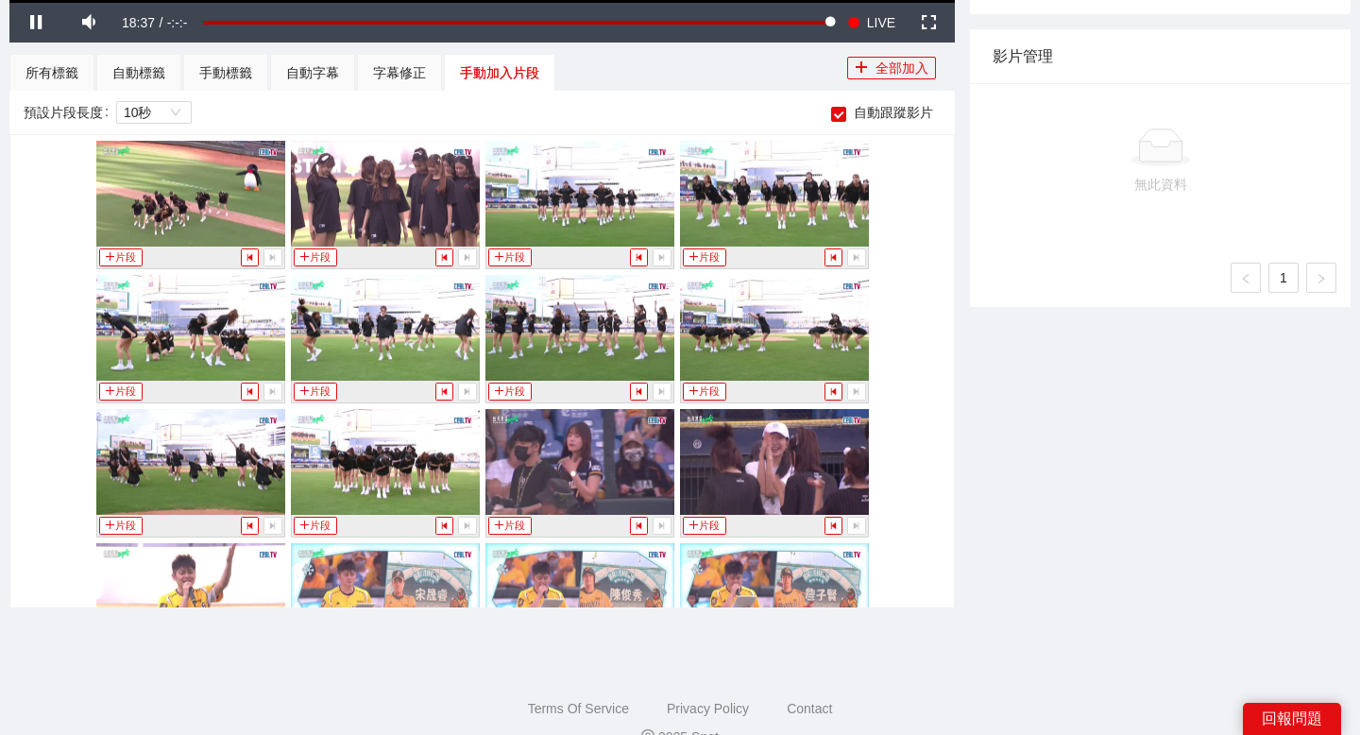
scroll to position [1701, 0]
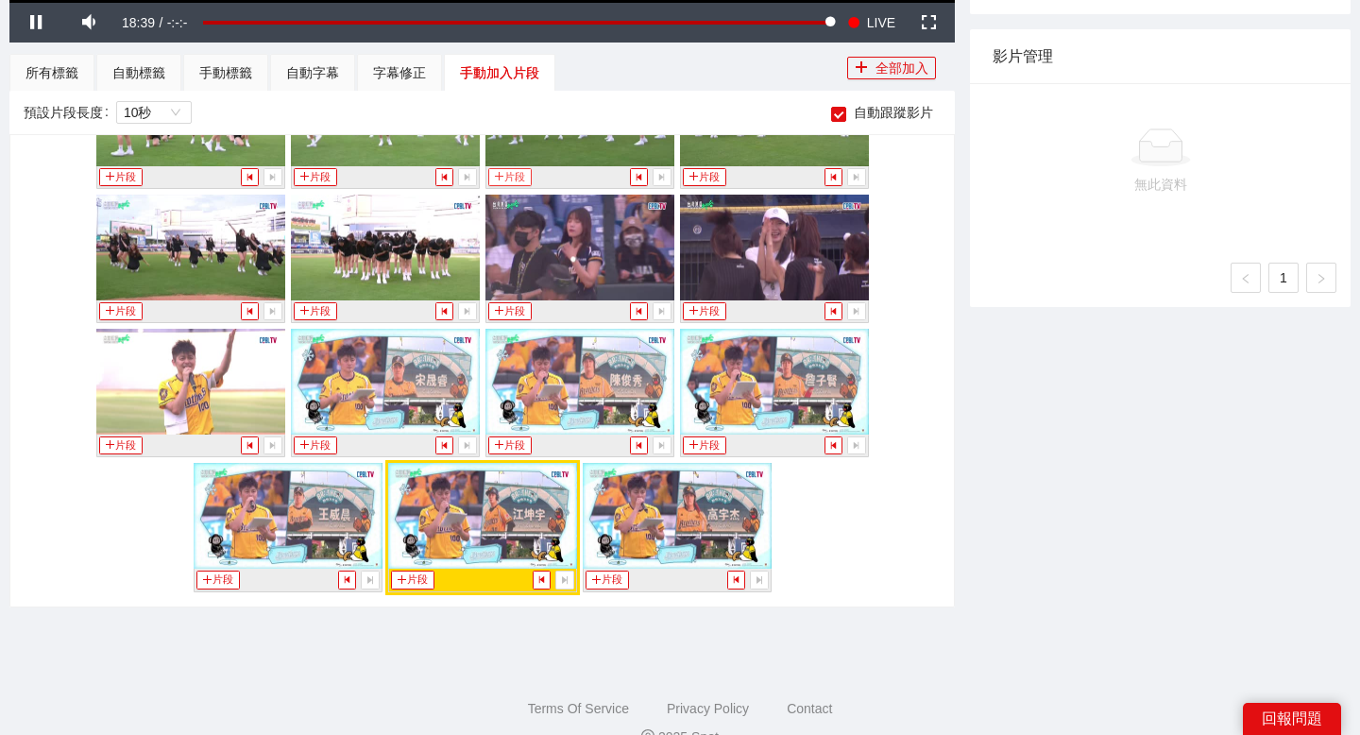
click at [517, 173] on button "片段" at bounding box center [509, 177] width 43 height 18
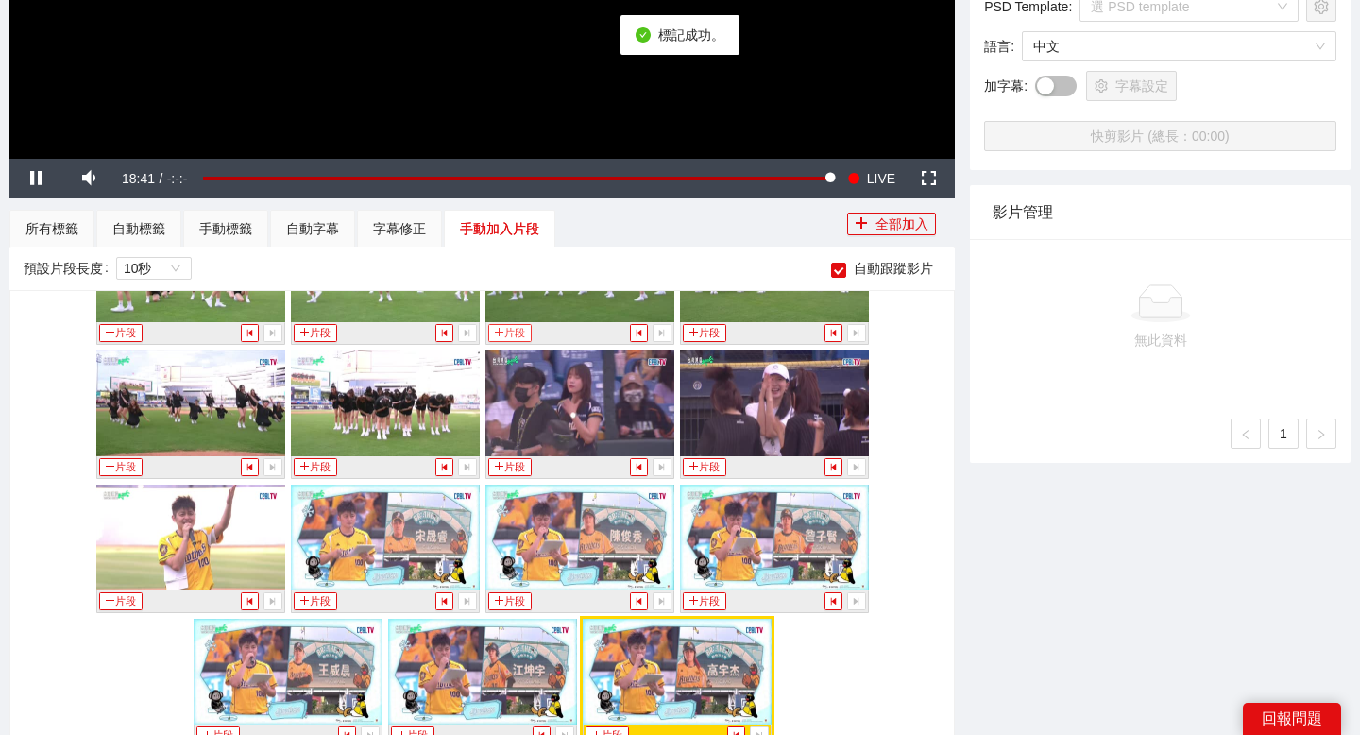
scroll to position [521, 0]
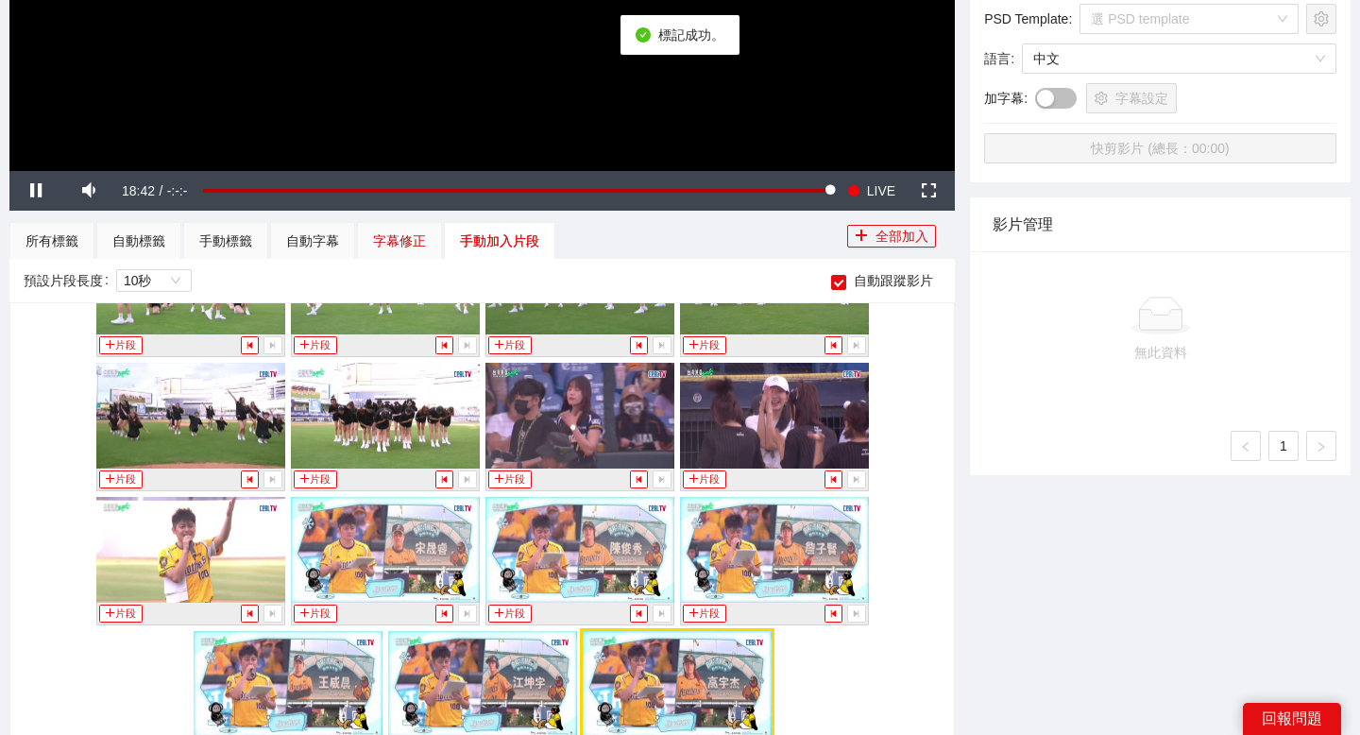
click at [399, 233] on div "字幕修正" at bounding box center [399, 240] width 53 height 21
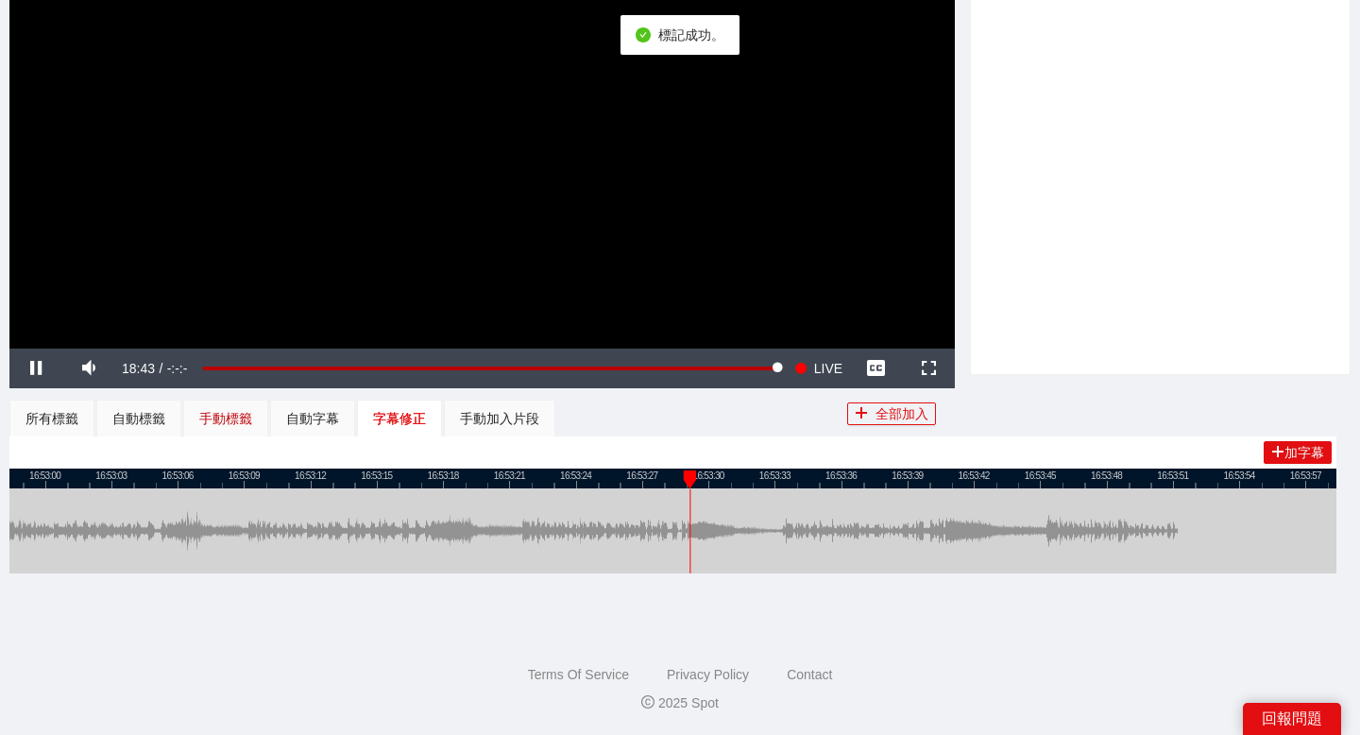
click at [227, 422] on div "手動標籤" at bounding box center [225, 418] width 53 height 21
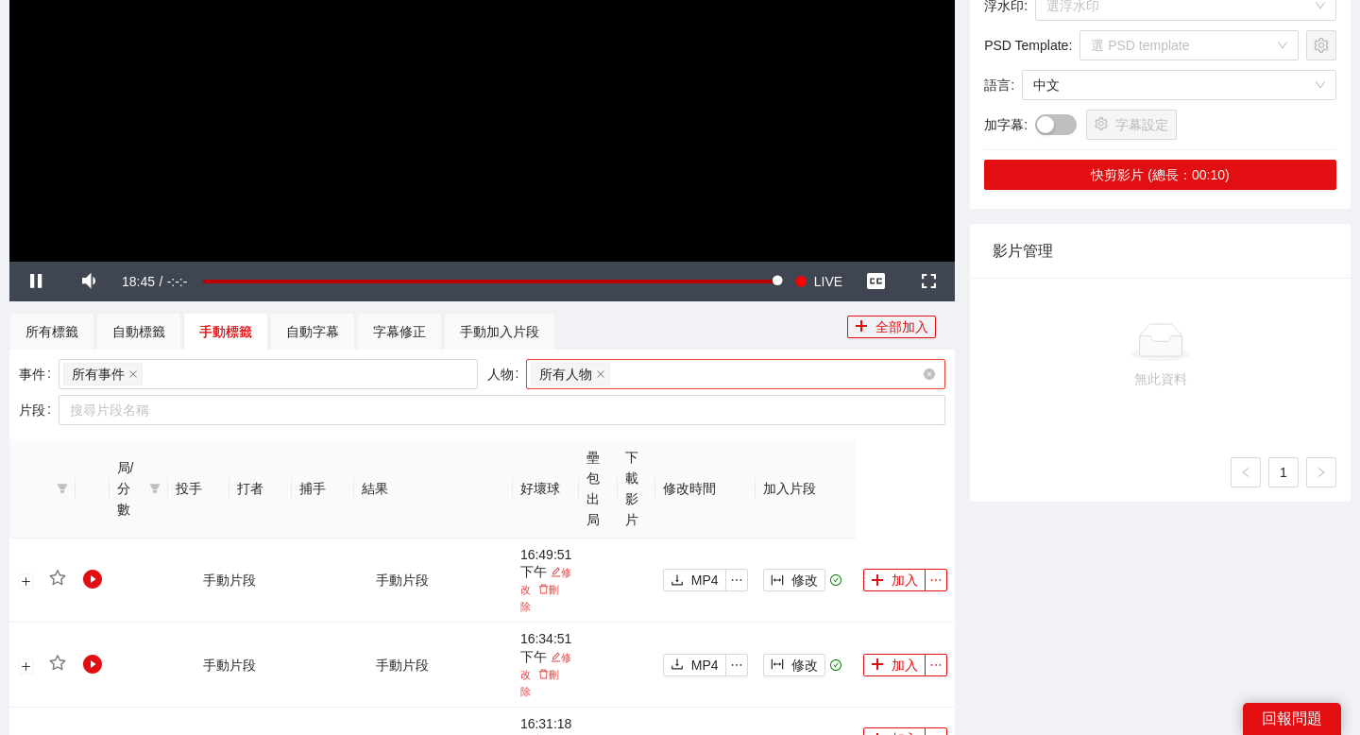
scroll to position [448, 0]
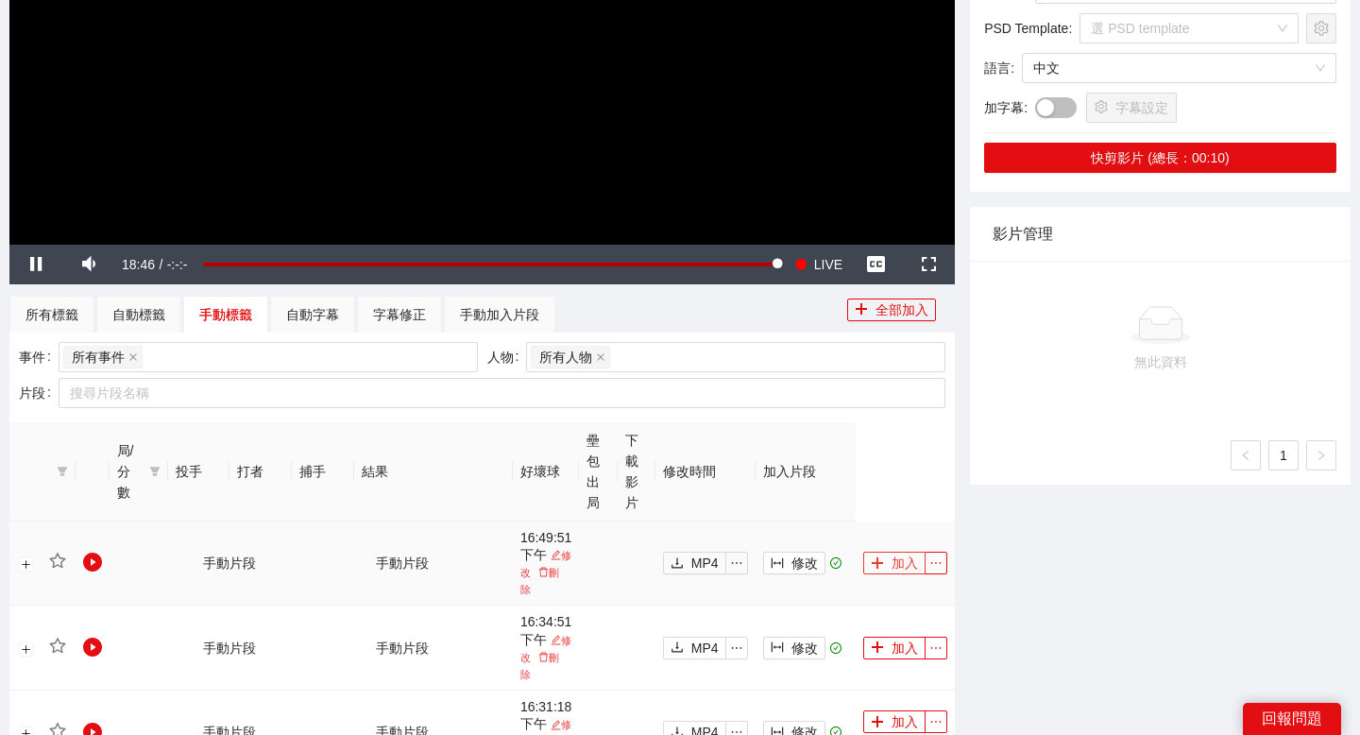
click at [894, 562] on button "加入" at bounding box center [894, 562] width 62 height 23
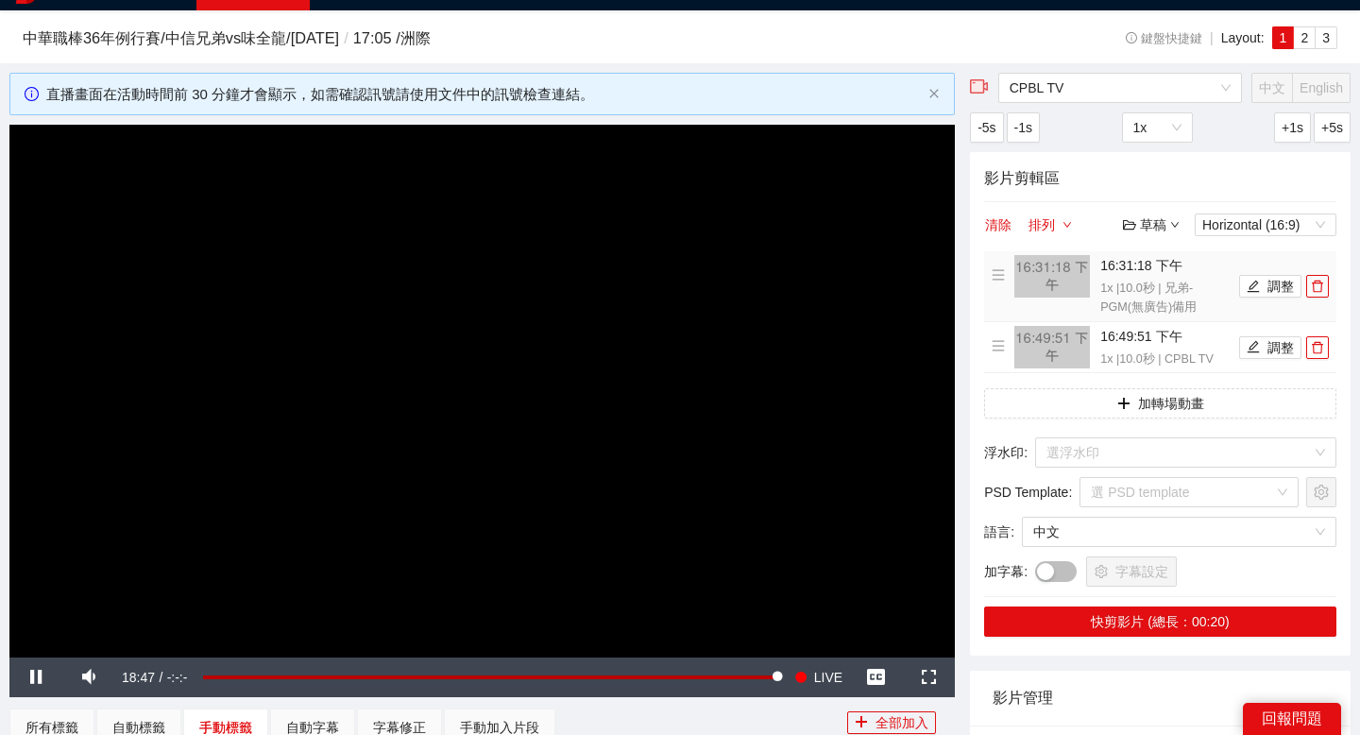
scroll to position [23, 0]
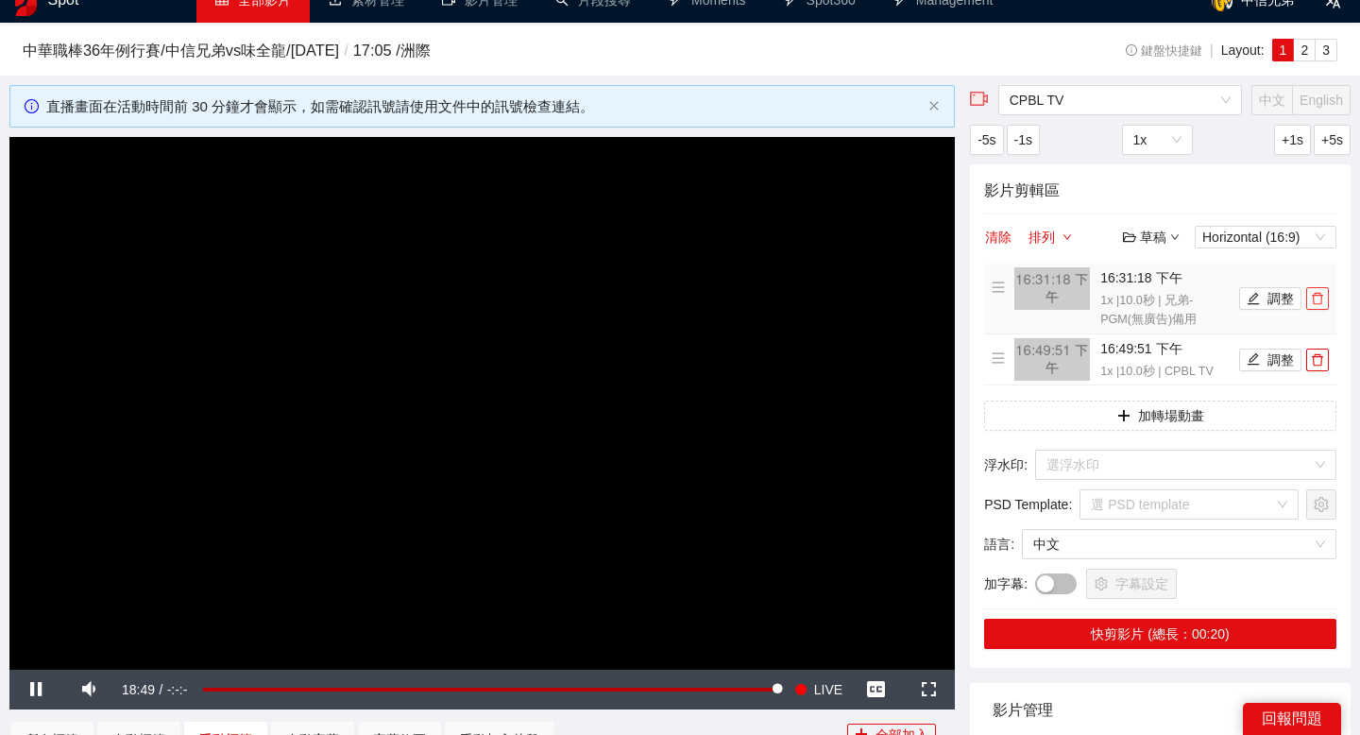
click at [1315, 299] on icon "delete" at bounding box center [1317, 298] width 13 height 13
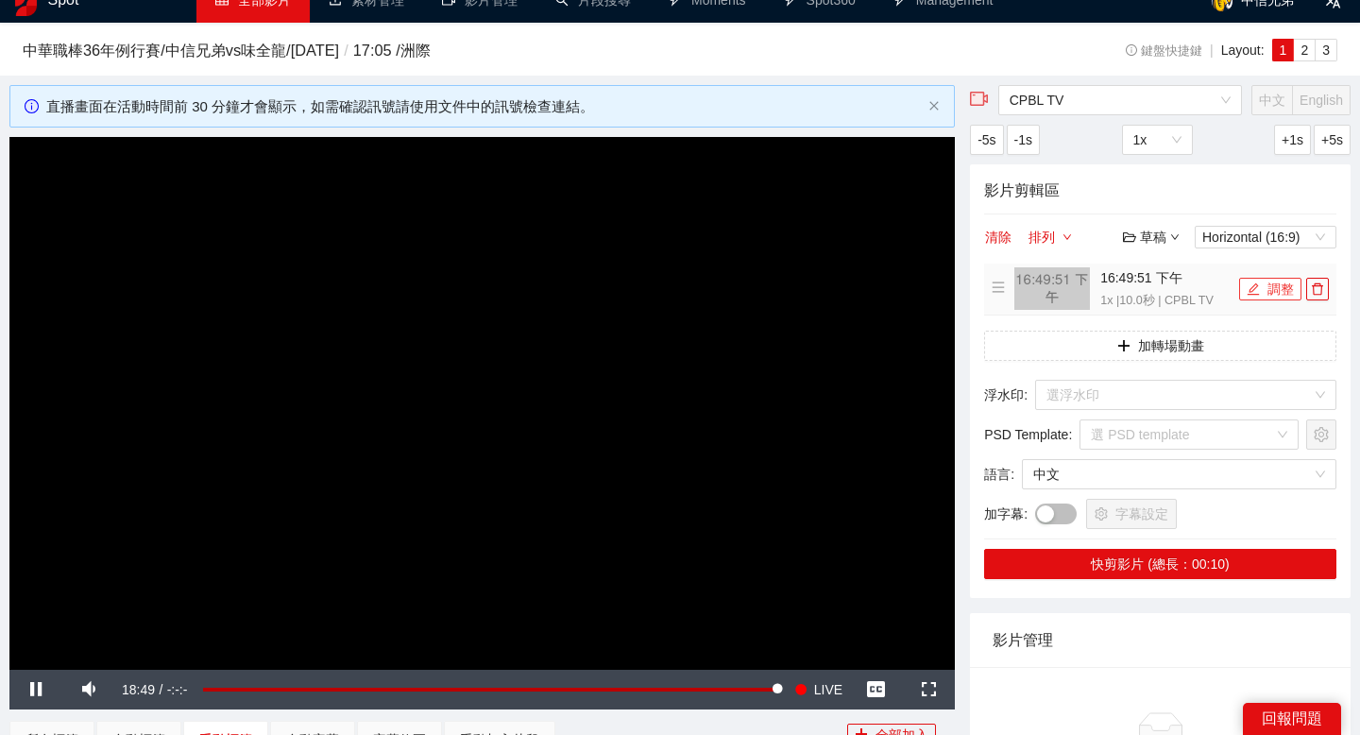
click at [1272, 287] on button "調整" at bounding box center [1270, 289] width 62 height 23
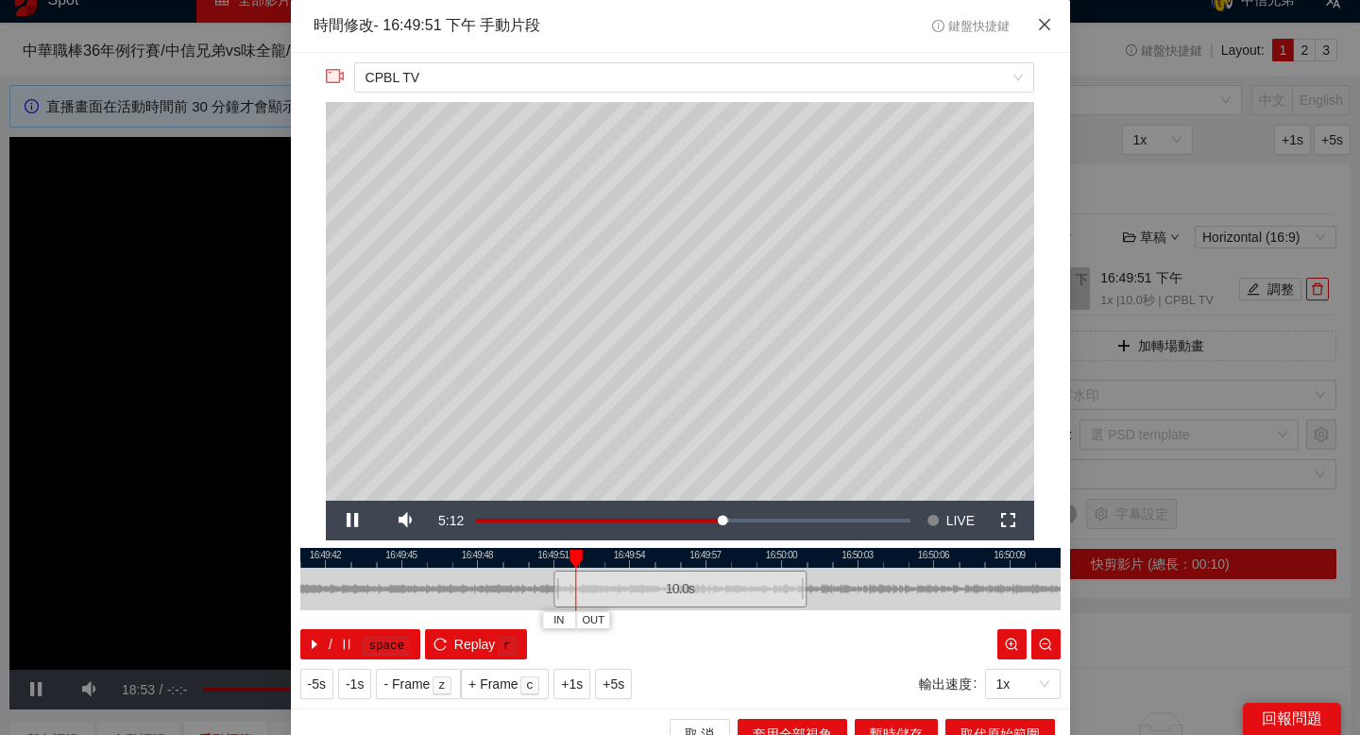
click at [1044, 22] on icon "close" at bounding box center [1044, 24] width 15 height 15
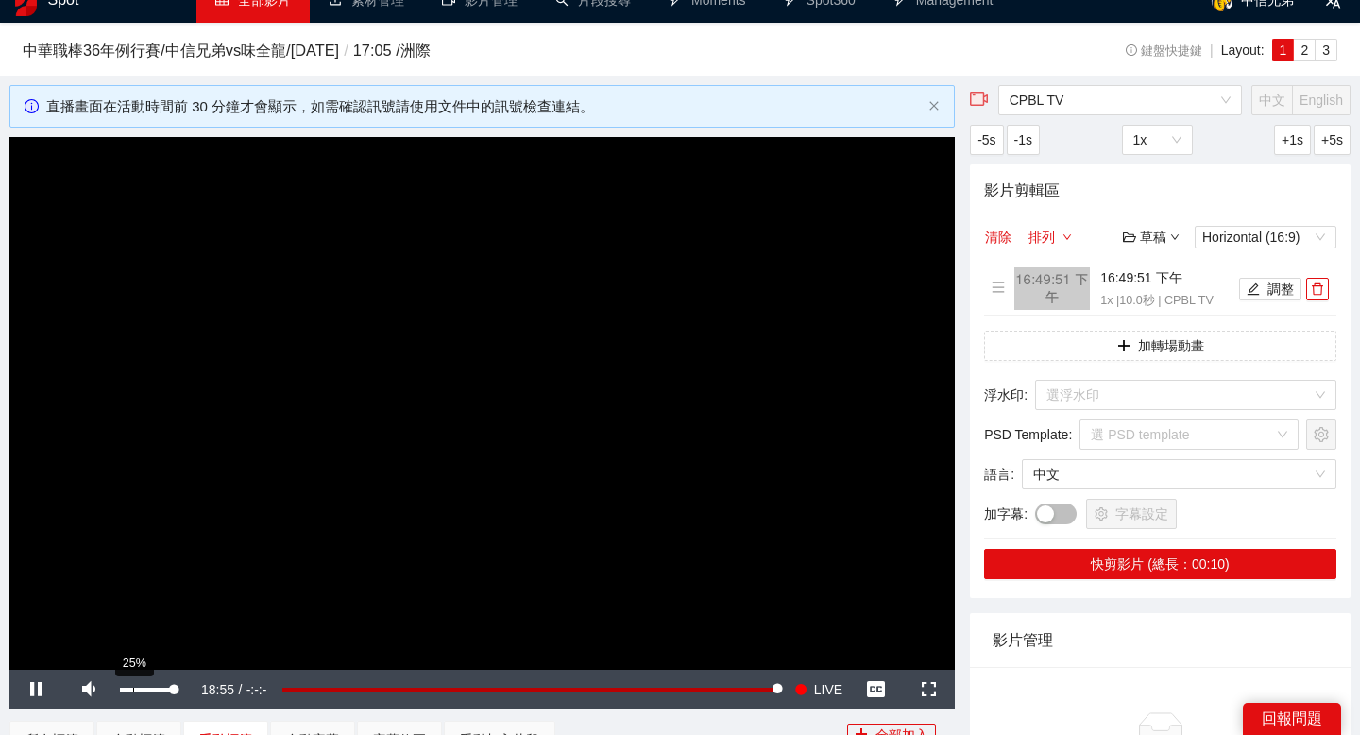
click at [133, 686] on div "25%" at bounding box center [147, 690] width 66 height 40
click at [1249, 291] on icon "edit" at bounding box center [1253, 288] width 12 height 12
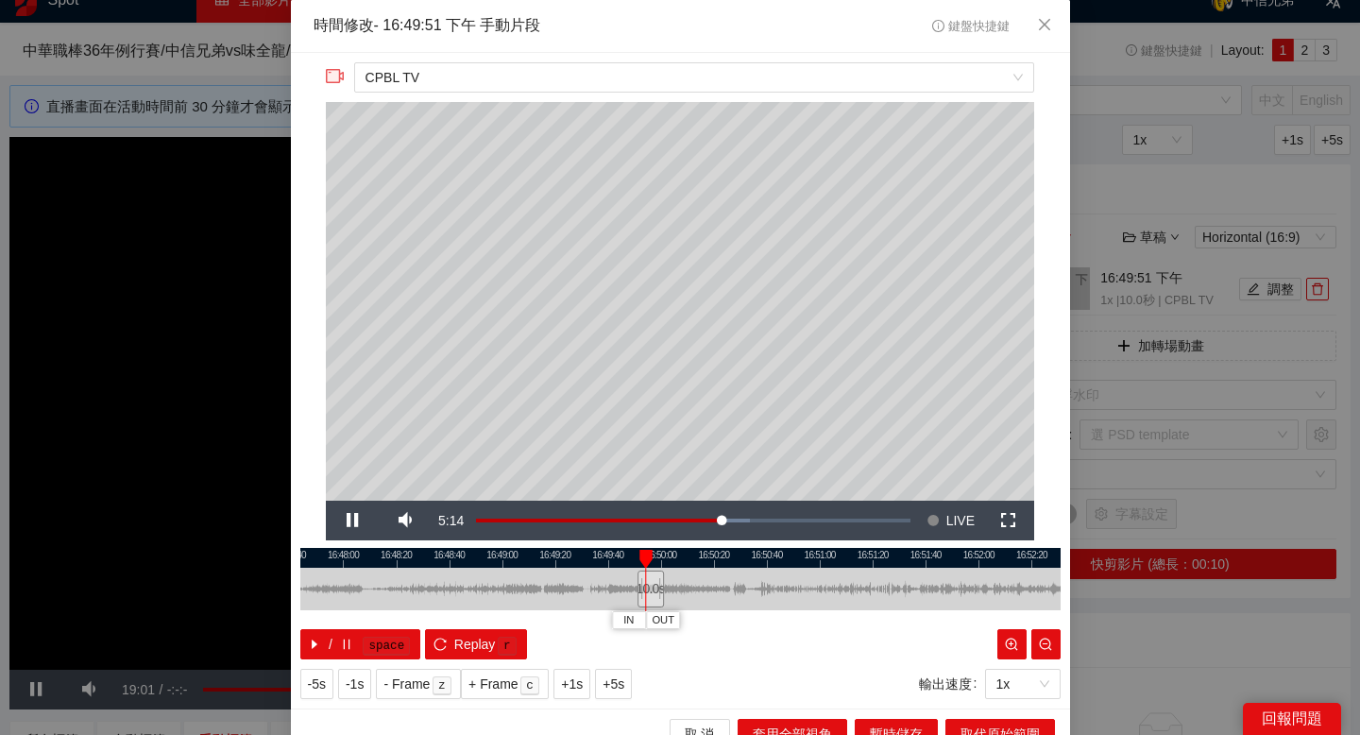
click at [524, 557] on div at bounding box center [680, 558] width 760 height 20
click at [410, 550] on div at bounding box center [680, 558] width 760 height 20
click at [397, 620] on span "IN" at bounding box center [392, 620] width 10 height 17
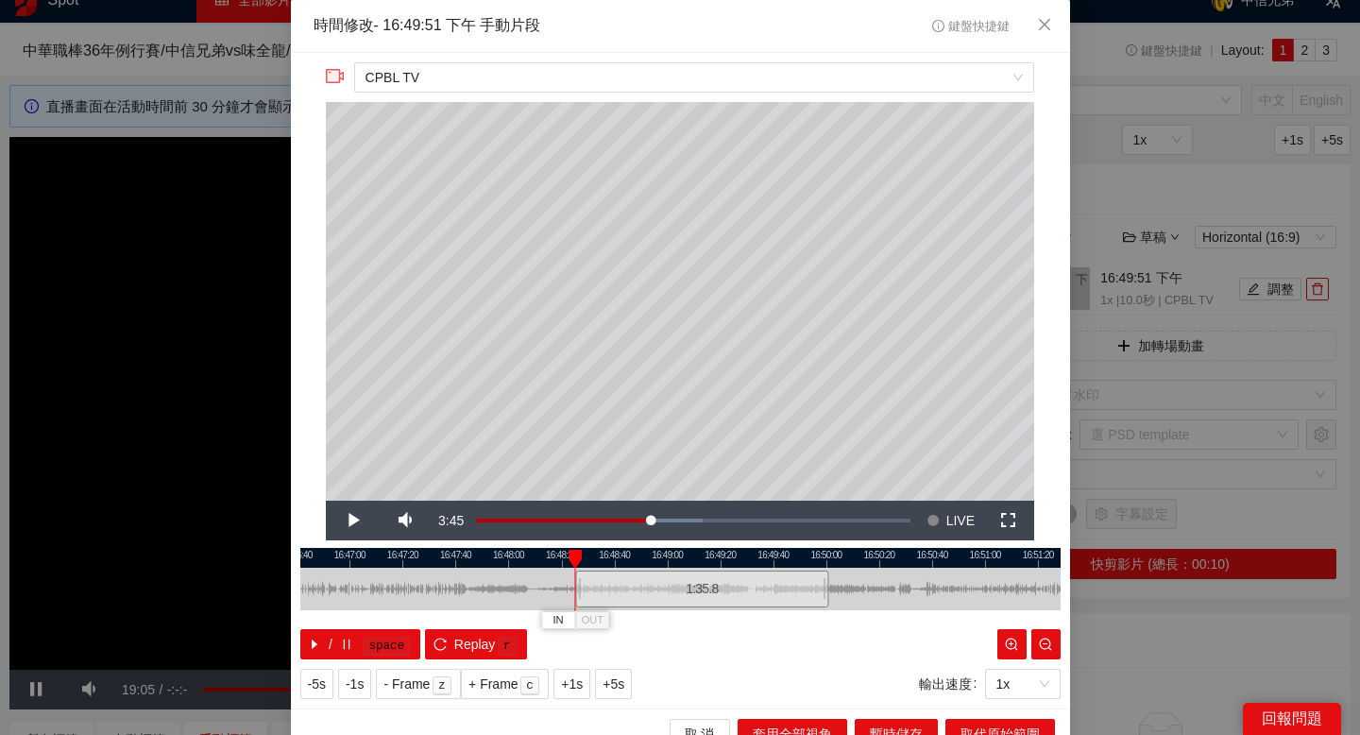
drag, startPoint x: 483, startPoint y: 557, endPoint x: 694, endPoint y: 548, distance: 210.8
click at [693, 548] on div at bounding box center [846, 558] width 760 height 20
click at [512, 551] on div at bounding box center [680, 558] width 760 height 20
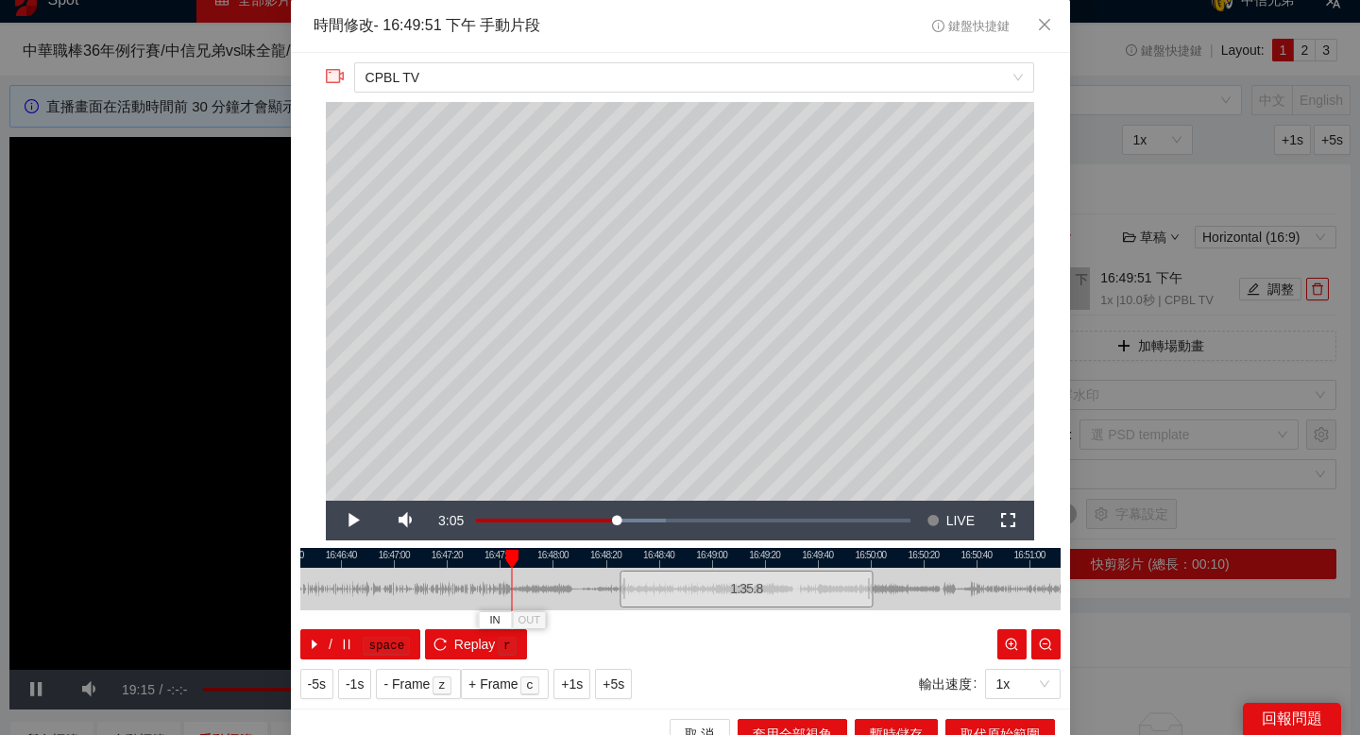
click at [478, 552] on div at bounding box center [680, 558] width 760 height 20
click at [461, 555] on div at bounding box center [680, 558] width 760 height 20
click at [433, 554] on div at bounding box center [680, 558] width 760 height 20
click at [407, 553] on div at bounding box center [680, 558] width 760 height 20
click at [386, 618] on span "IN" at bounding box center [389, 620] width 10 height 17
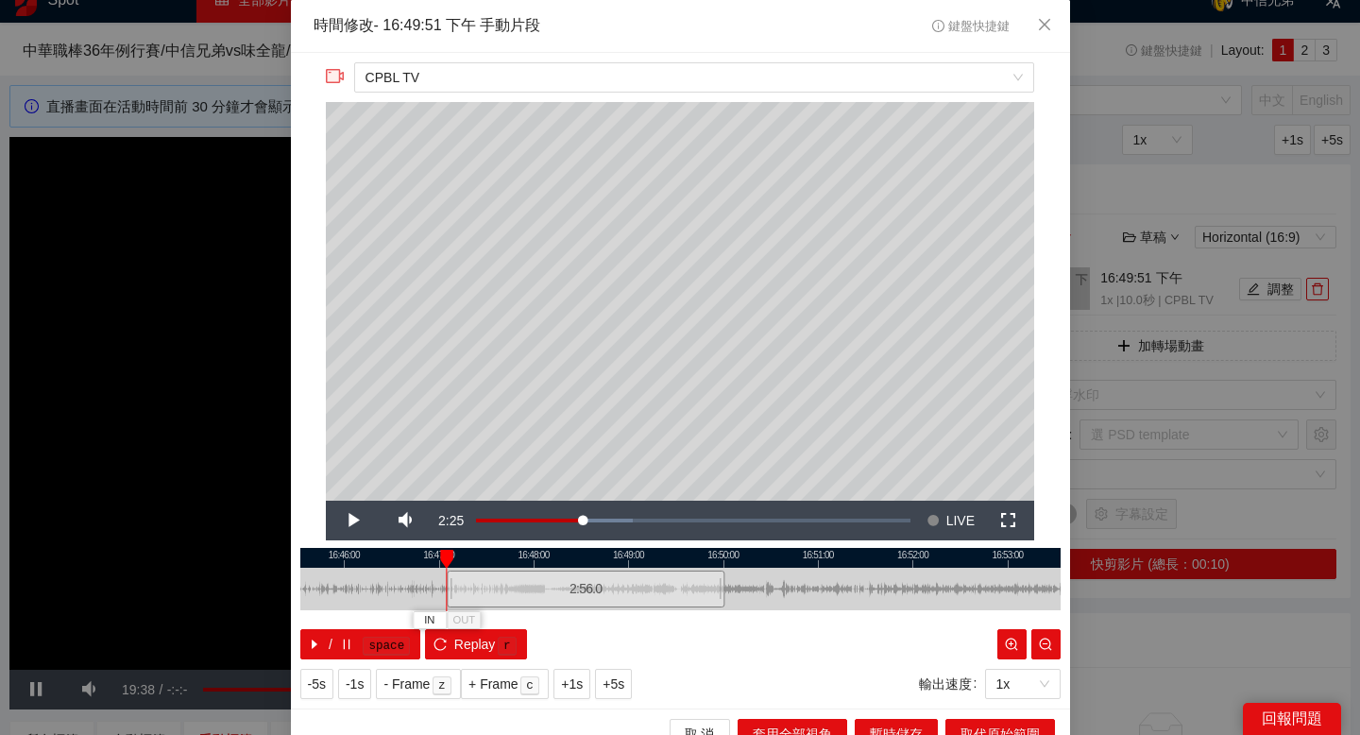
drag, startPoint x: 763, startPoint y: 556, endPoint x: 670, endPoint y: 555, distance: 92.5
click at [670, 555] on div at bounding box center [595, 558] width 760 height 20
click at [769, 551] on div at bounding box center [680, 558] width 760 height 20
click at [847, 555] on div at bounding box center [680, 558] width 760 height 20
click at [867, 615] on span "OUT" at bounding box center [865, 620] width 23 height 17
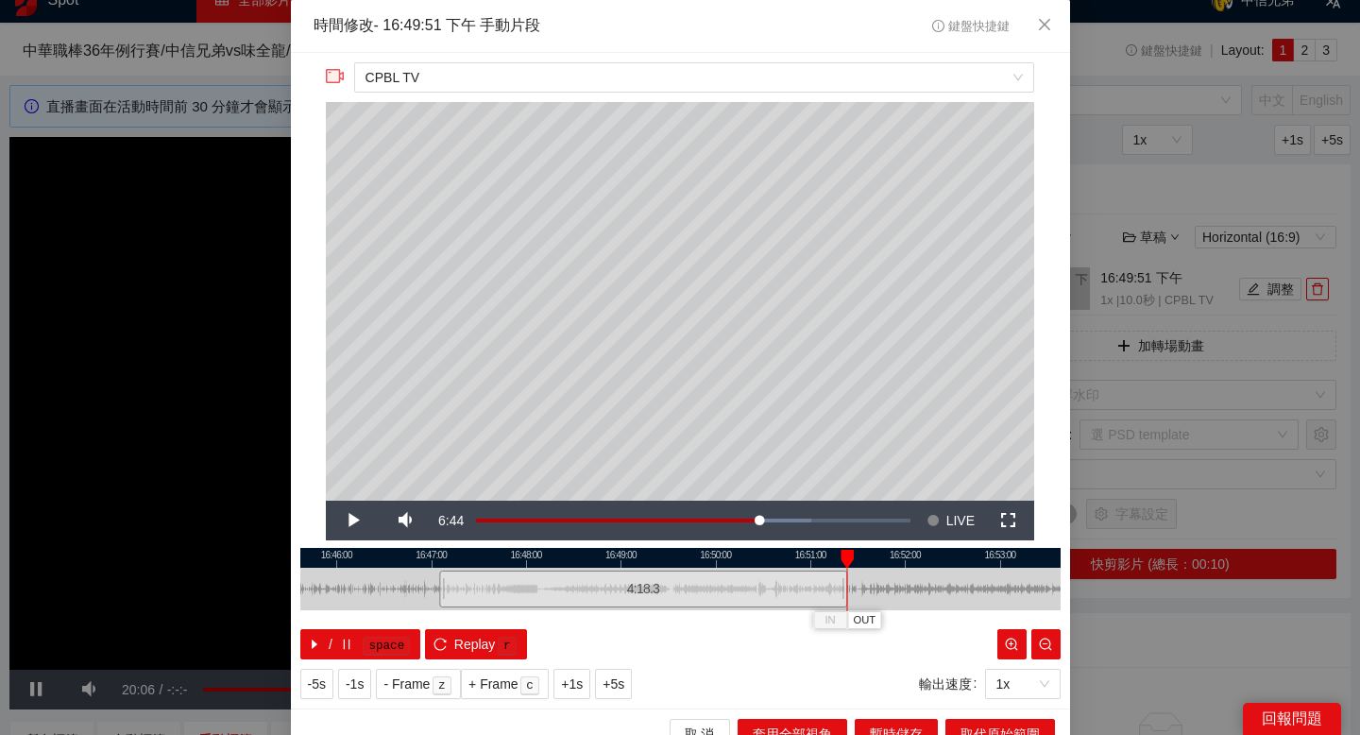
click at [433, 550] on div at bounding box center [680, 558] width 760 height 20
drag, startPoint x: 479, startPoint y: 516, endPoint x: 511, endPoint y: 516, distance: 32.1
click at [511, 516] on div "Pause Mute 100% Current Time 2:24 Loaded : 33.33% -00:18 -07:56 Stream Type LIV…" at bounding box center [680, 520] width 708 height 40
click at [420, 548] on div at bounding box center [680, 558] width 760 height 20
click at [413, 617] on span "IN" at bounding box center [413, 620] width 10 height 17
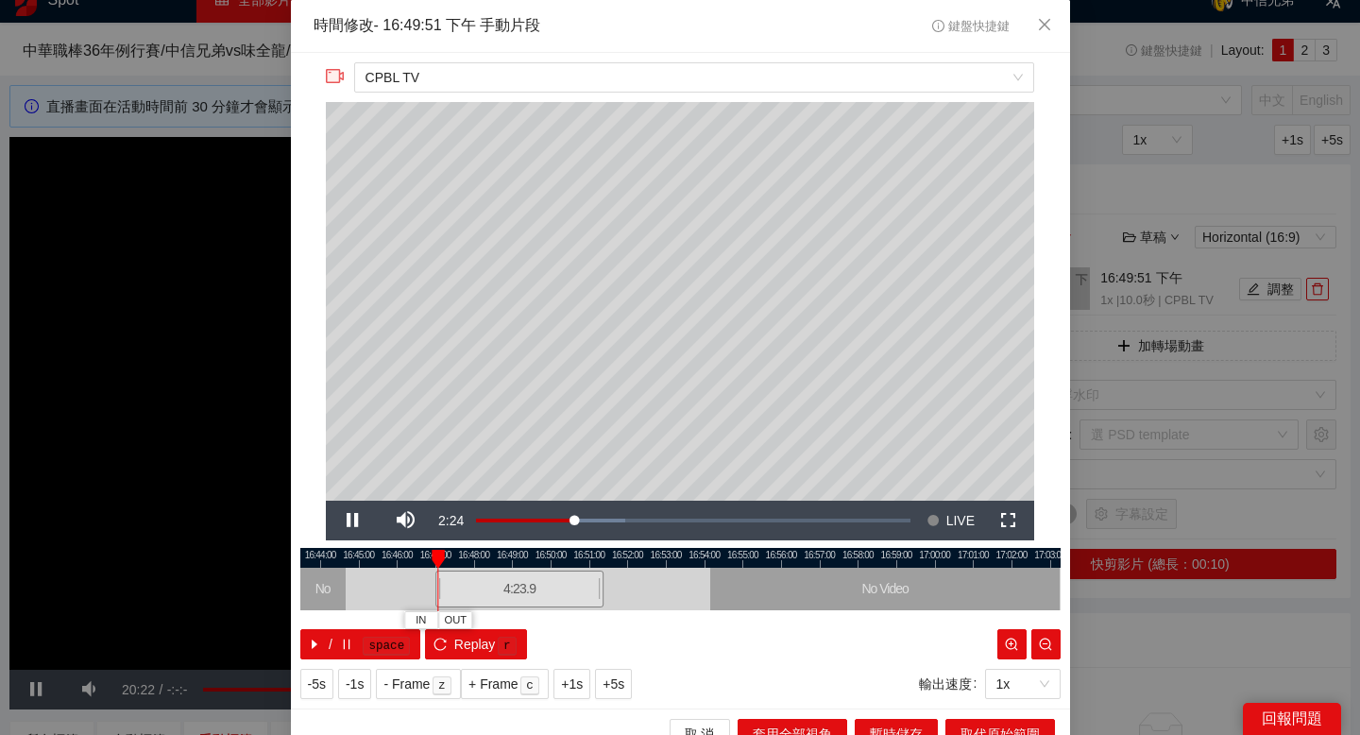
drag, startPoint x: 660, startPoint y: 558, endPoint x: 583, endPoint y: 558, distance: 77.4
click at [583, 558] on div at bounding box center [603, 558] width 760 height 20
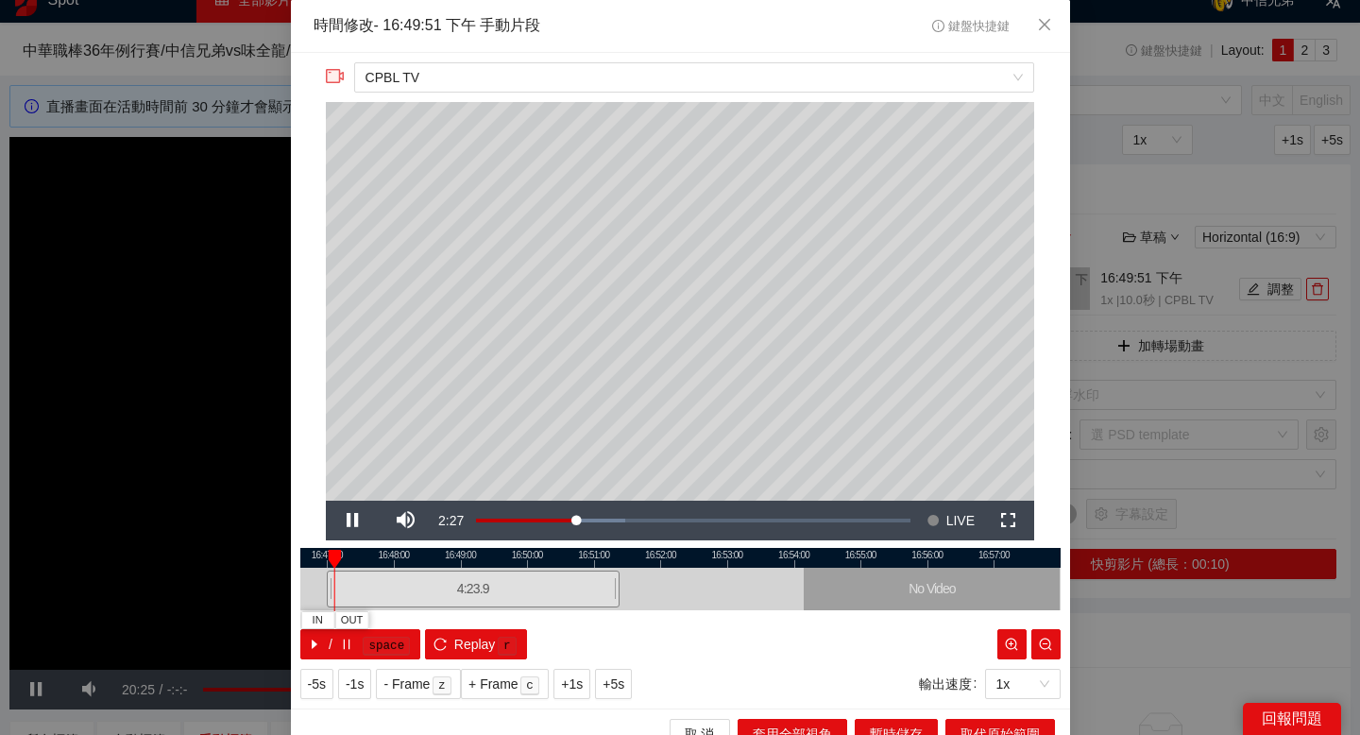
click at [636, 548] on div at bounding box center [680, 558] width 760 height 20
click at [622, 550] on div at bounding box center [680, 558] width 760 height 20
click at [613, 548] on div at bounding box center [680, 558] width 760 height 20
click at [639, 612] on span "OUT" at bounding box center [644, 620] width 23 height 17
click at [956, 732] on button "取代原始範圍" at bounding box center [1000, 734] width 110 height 30
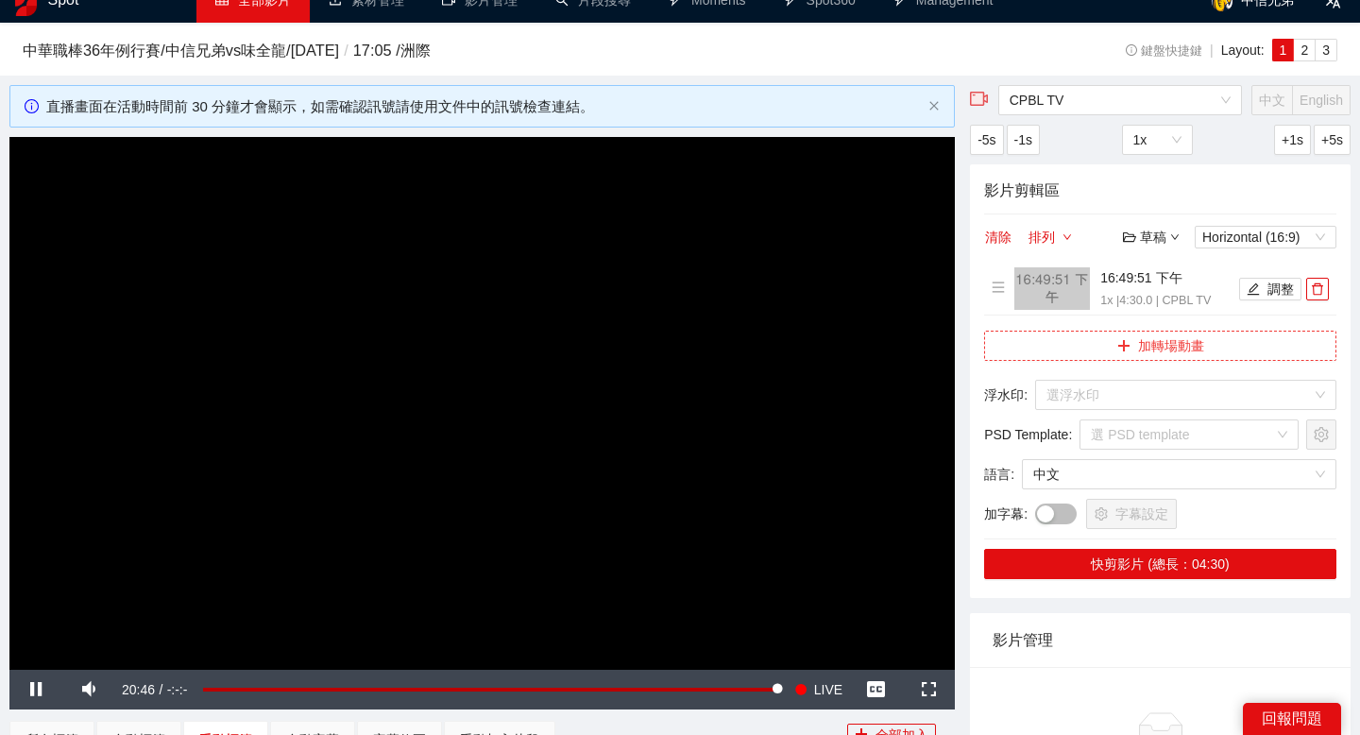
click at [1135, 349] on button "加轉場動畫" at bounding box center [1160, 346] width 352 height 30
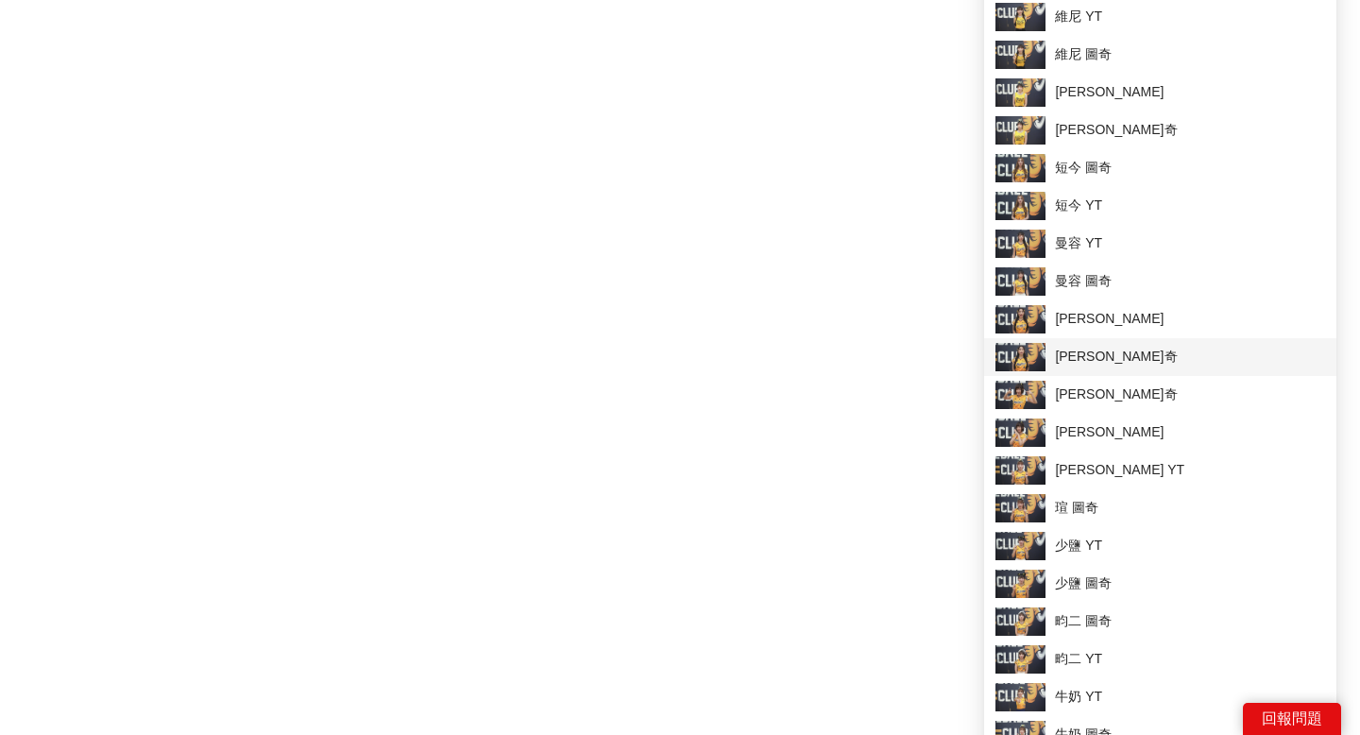
scroll to position [1742, 0]
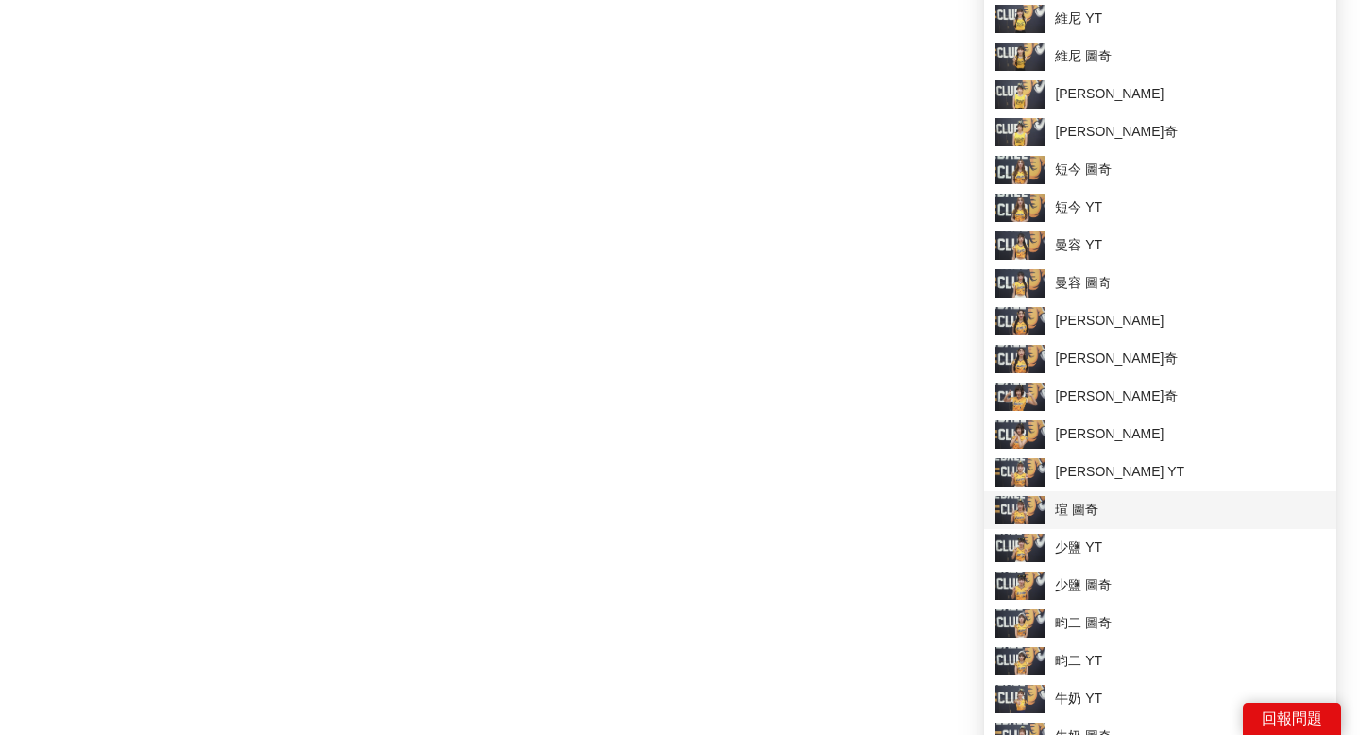
click at [1107, 509] on span "瑄 圖奇" at bounding box center [1160, 510] width 330 height 28
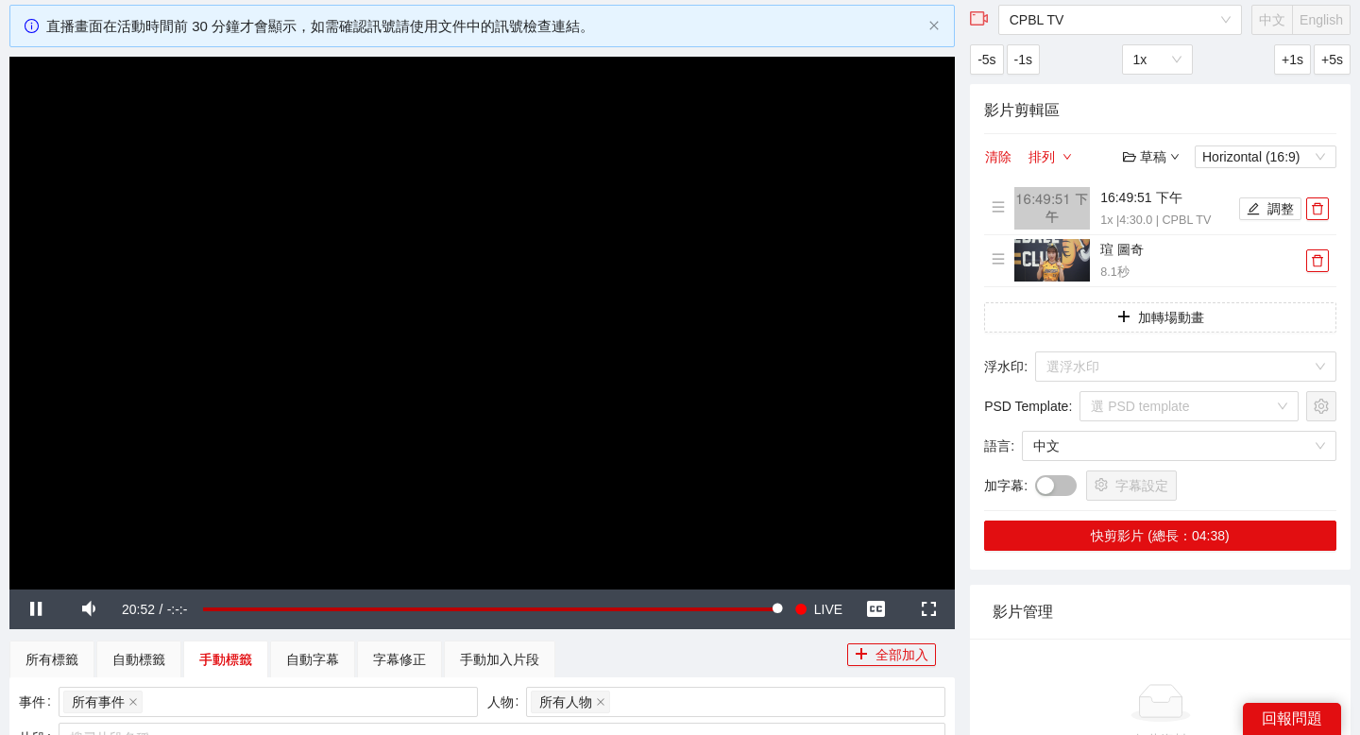
scroll to position [161, 0]
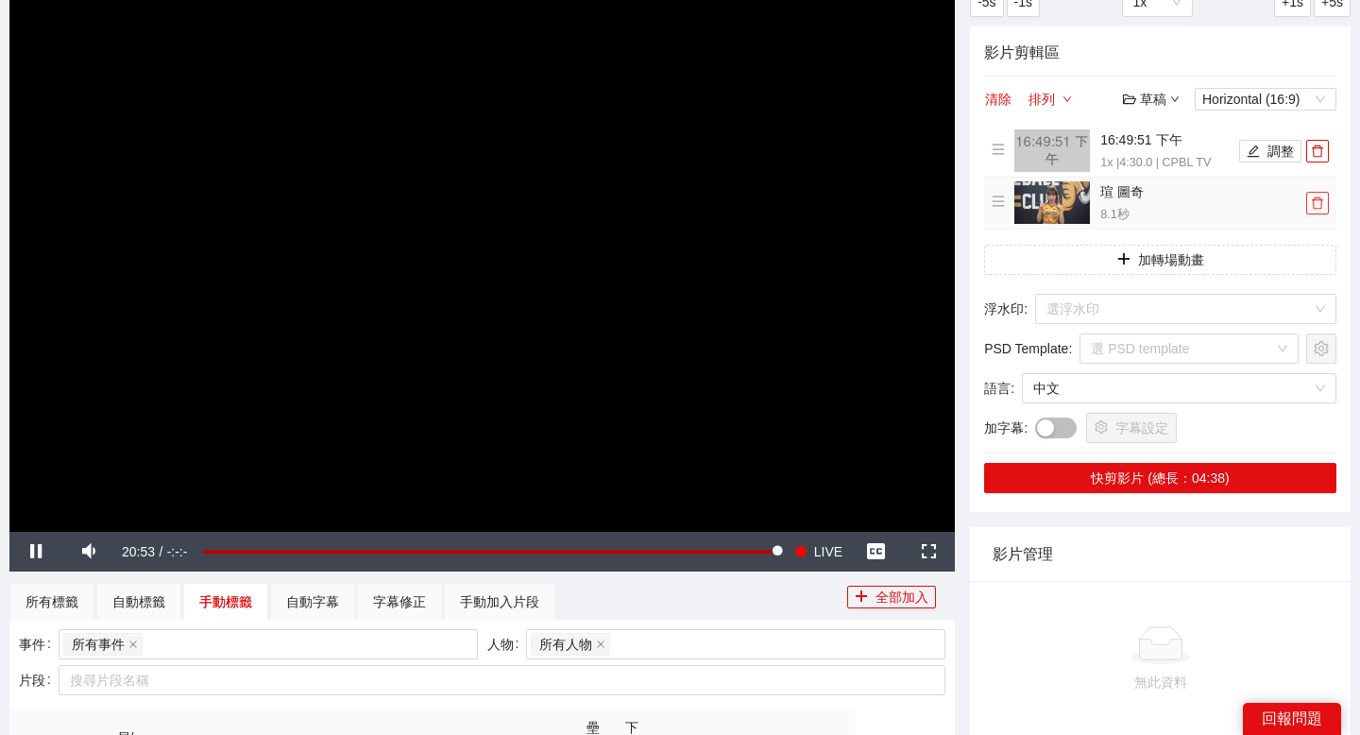
click at [1318, 204] on icon "delete" at bounding box center [1317, 202] width 13 height 13
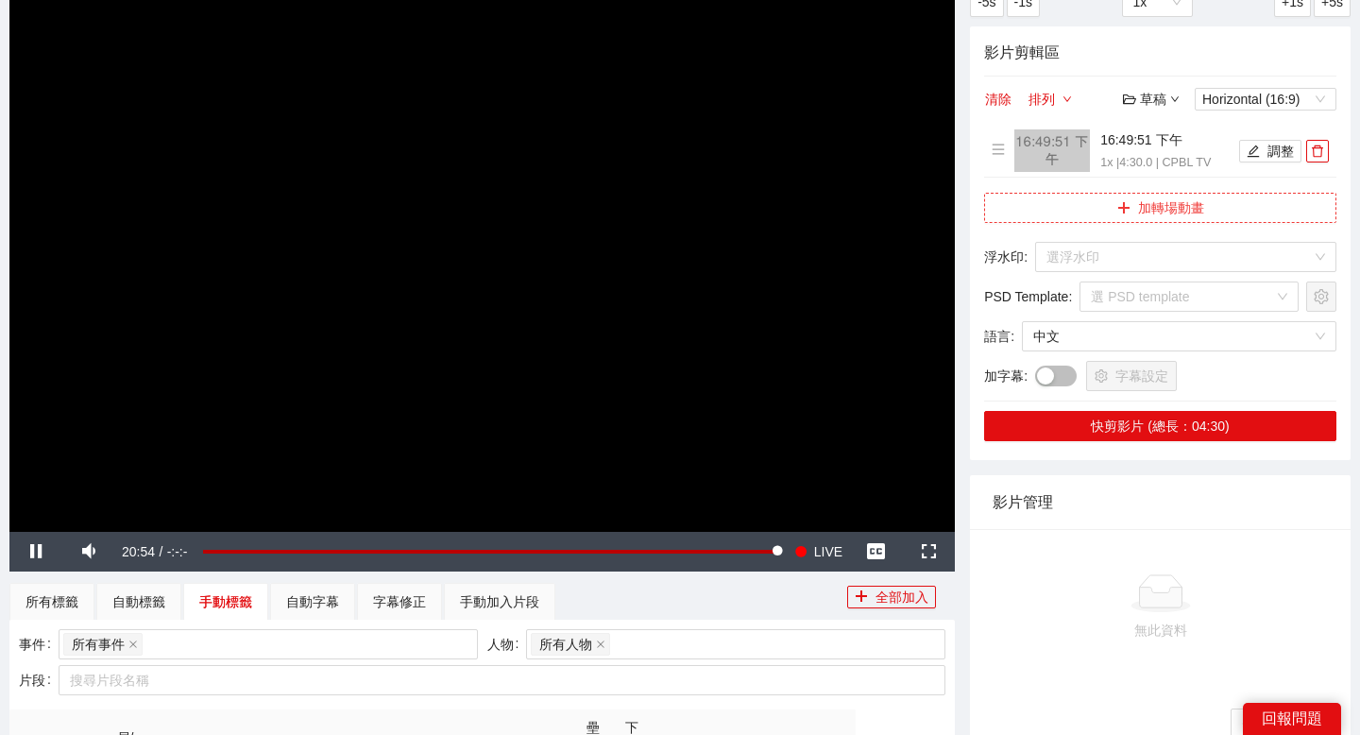
click at [1066, 200] on button "加轉場動畫" at bounding box center [1160, 208] width 352 height 30
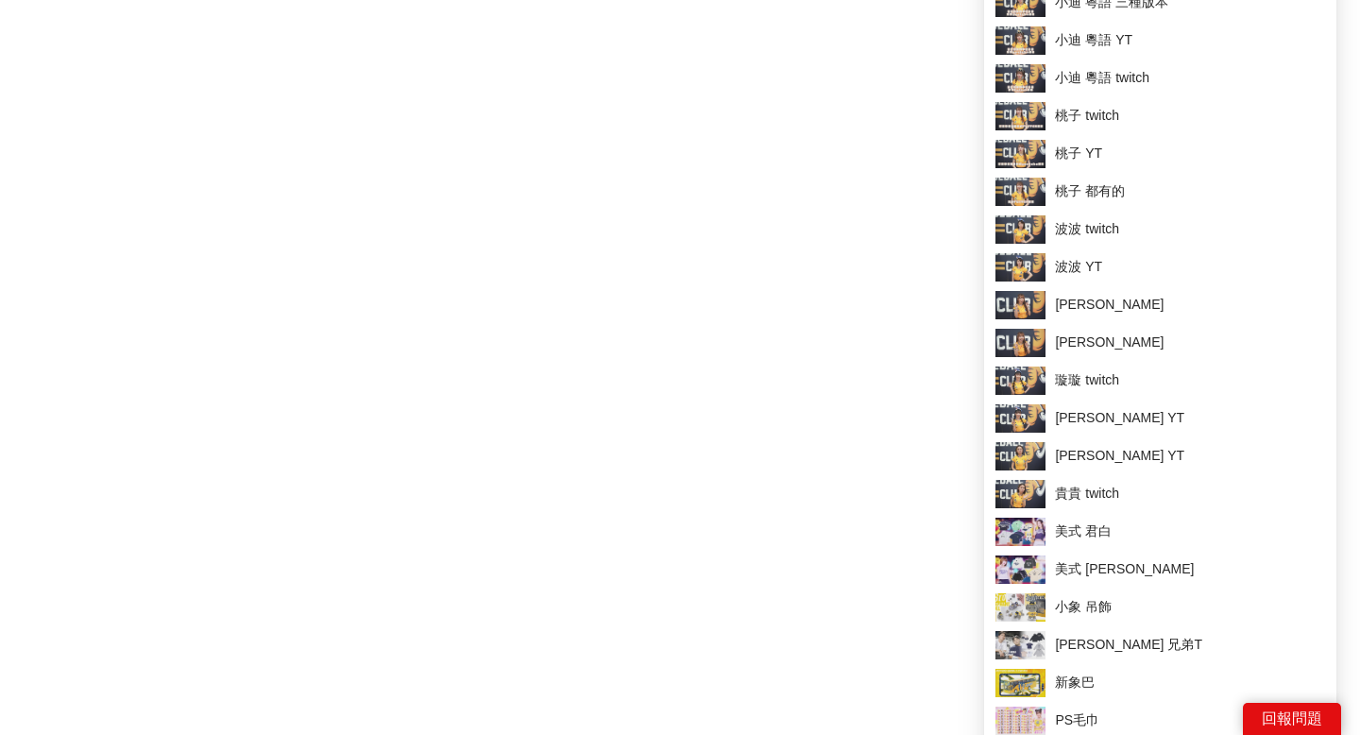
scroll to position [2827, 0]
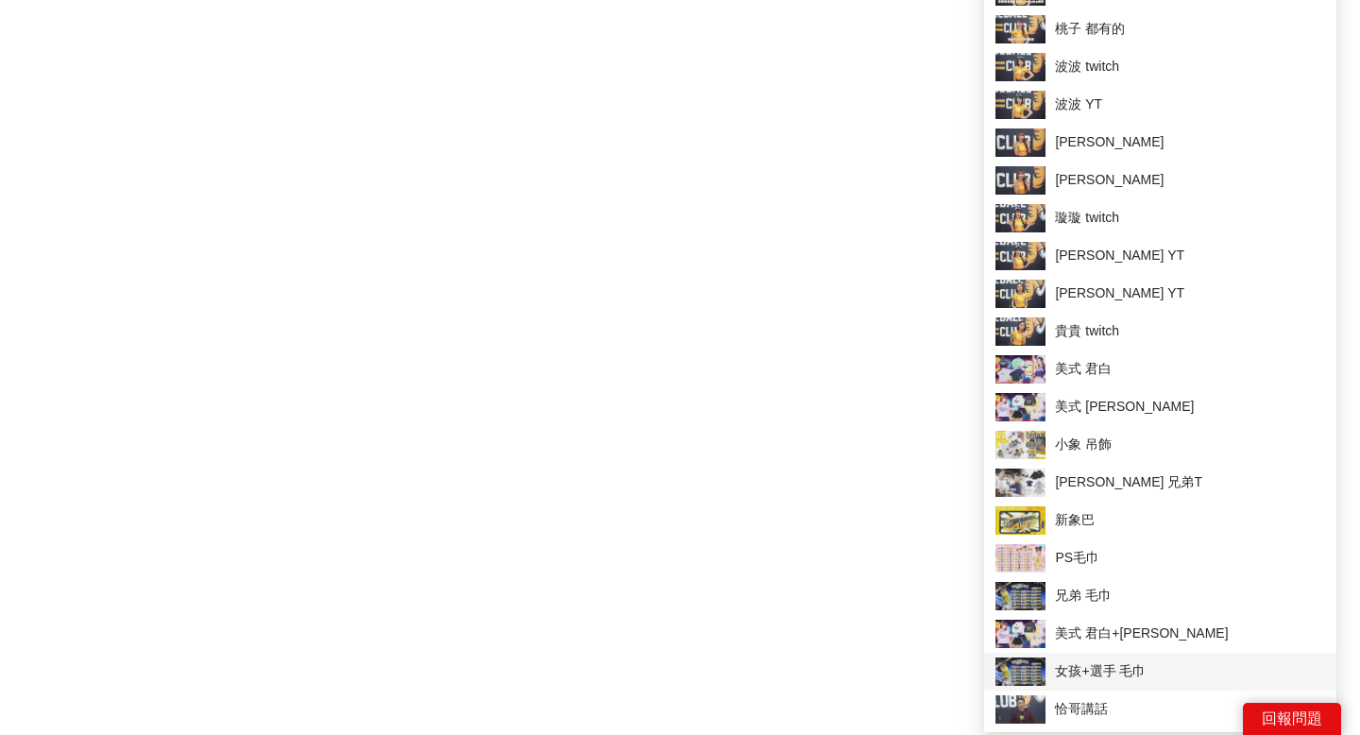
click at [1056, 675] on span "女孩+選手 毛巾" at bounding box center [1160, 671] width 330 height 28
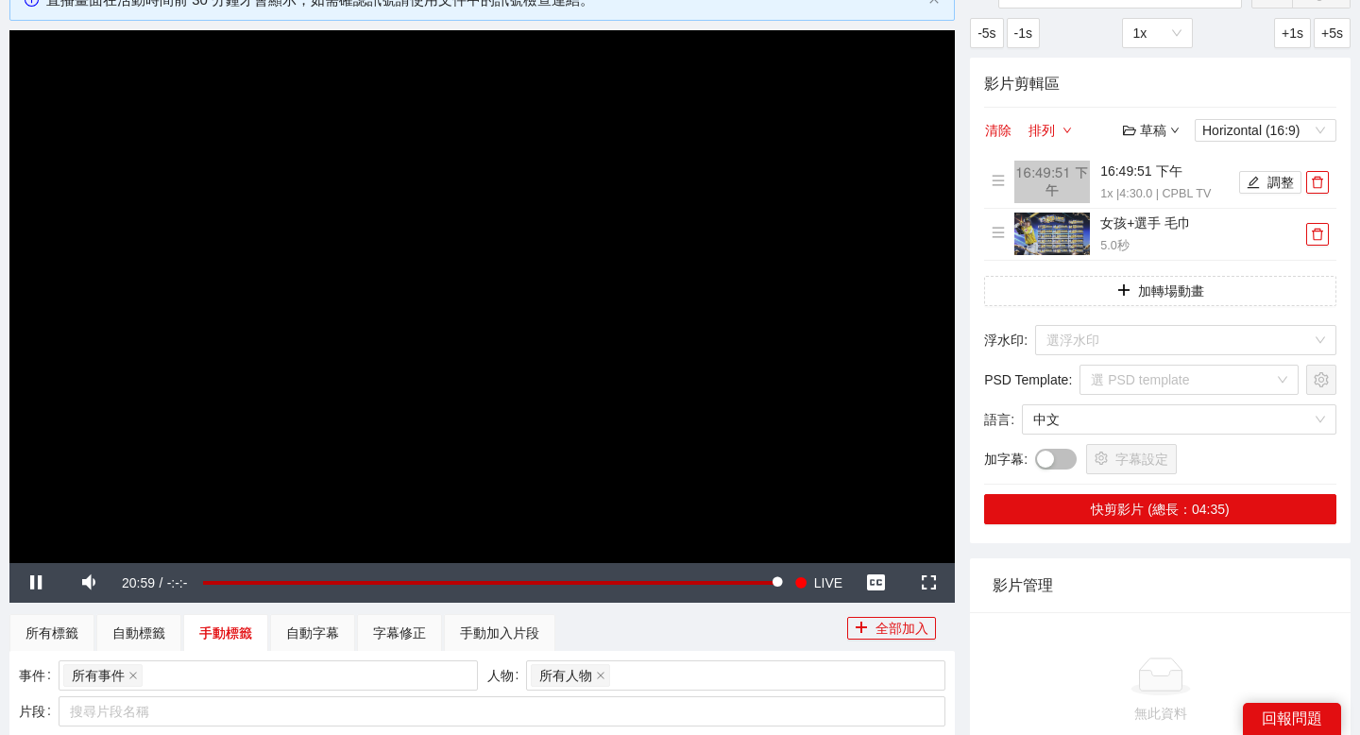
scroll to position [164, 0]
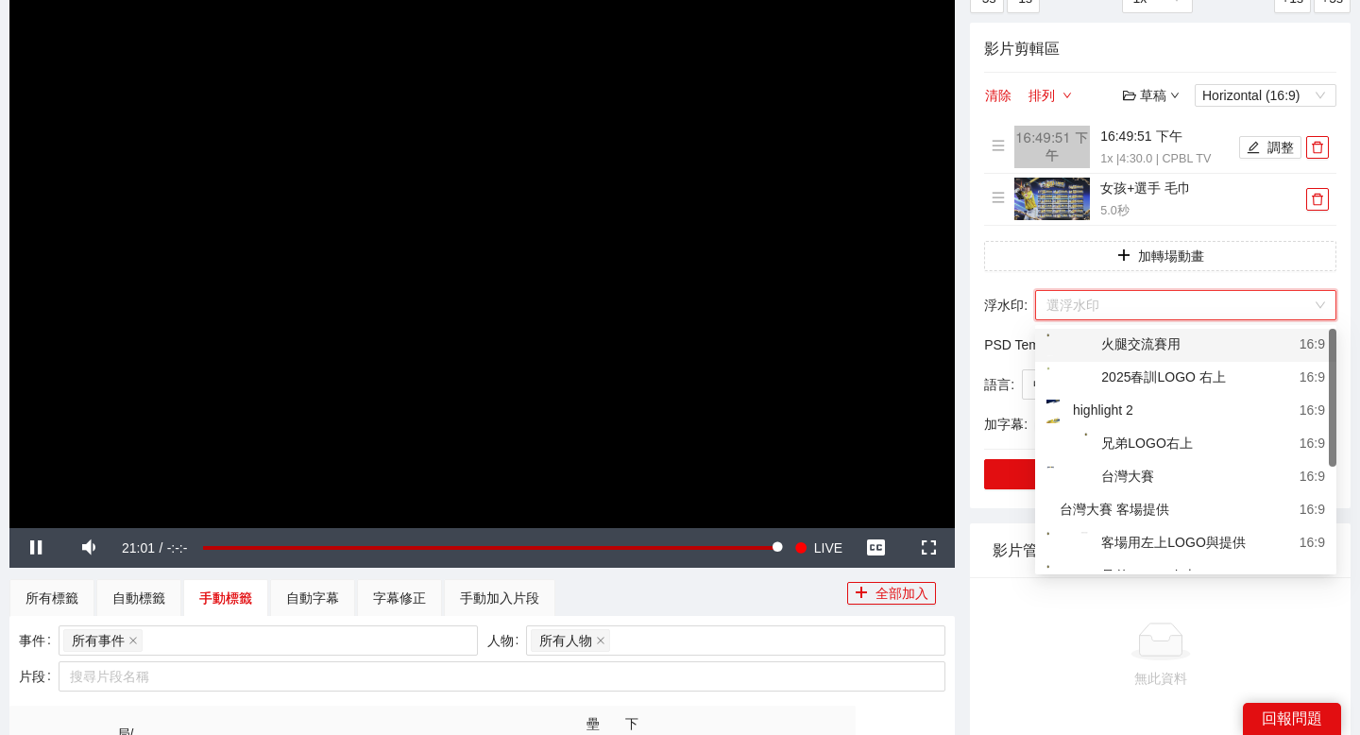
click at [1096, 294] on input "search" at bounding box center [1178, 305] width 265 height 28
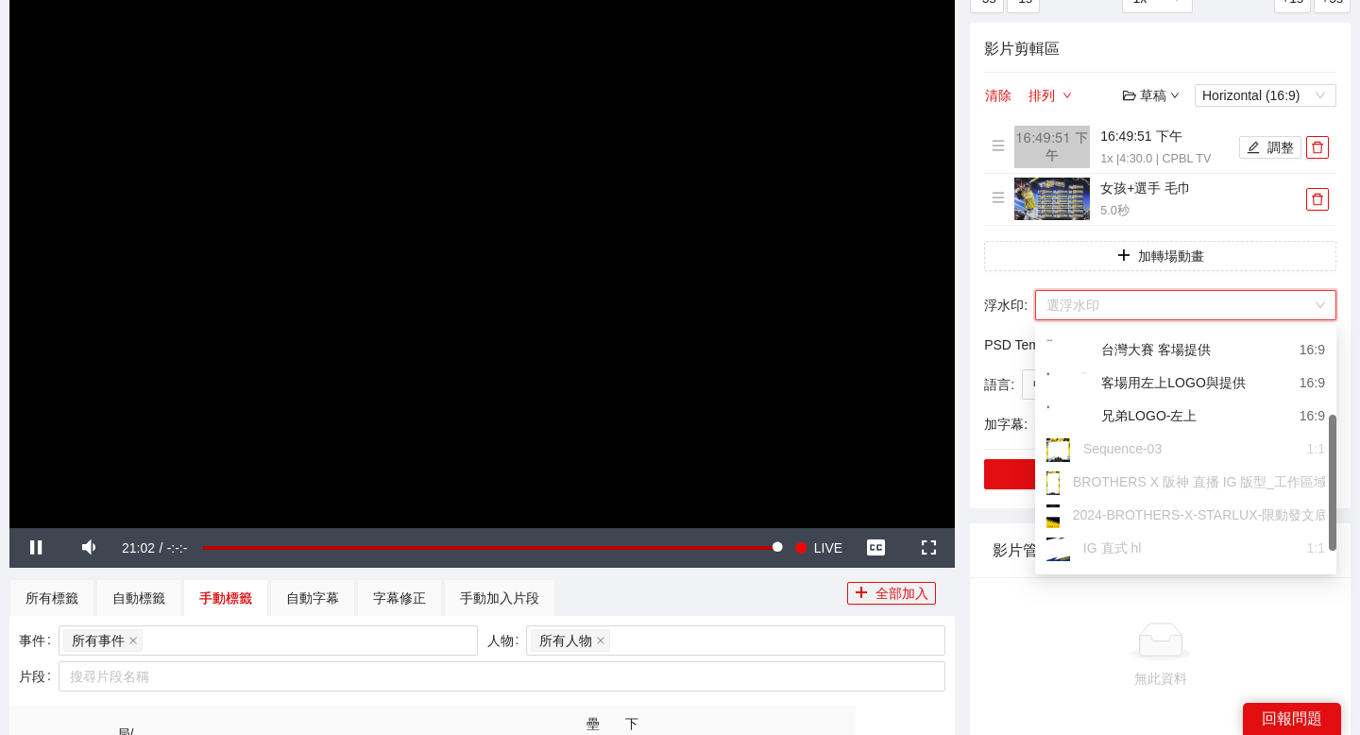
scroll to position [188, 0]
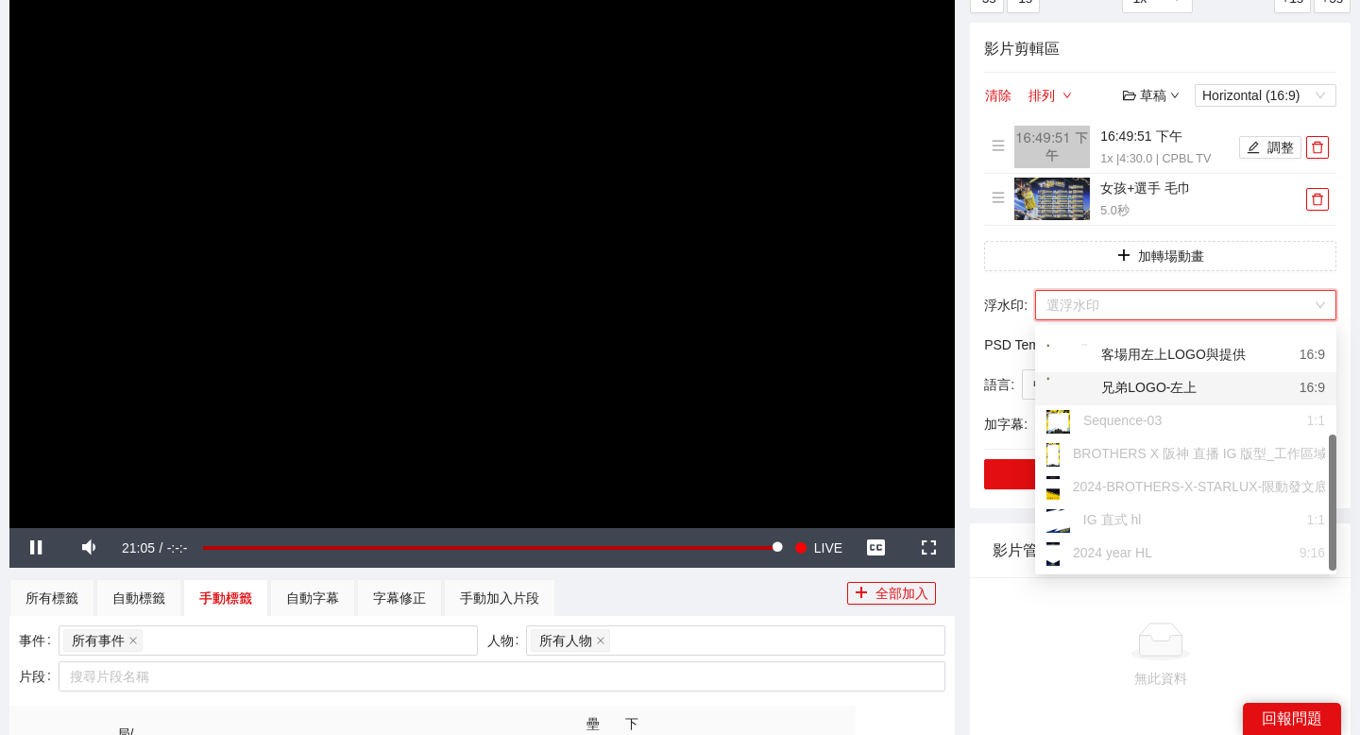
click at [1149, 387] on div "兄弟LOGO-左上" at bounding box center [1121, 389] width 150 height 24
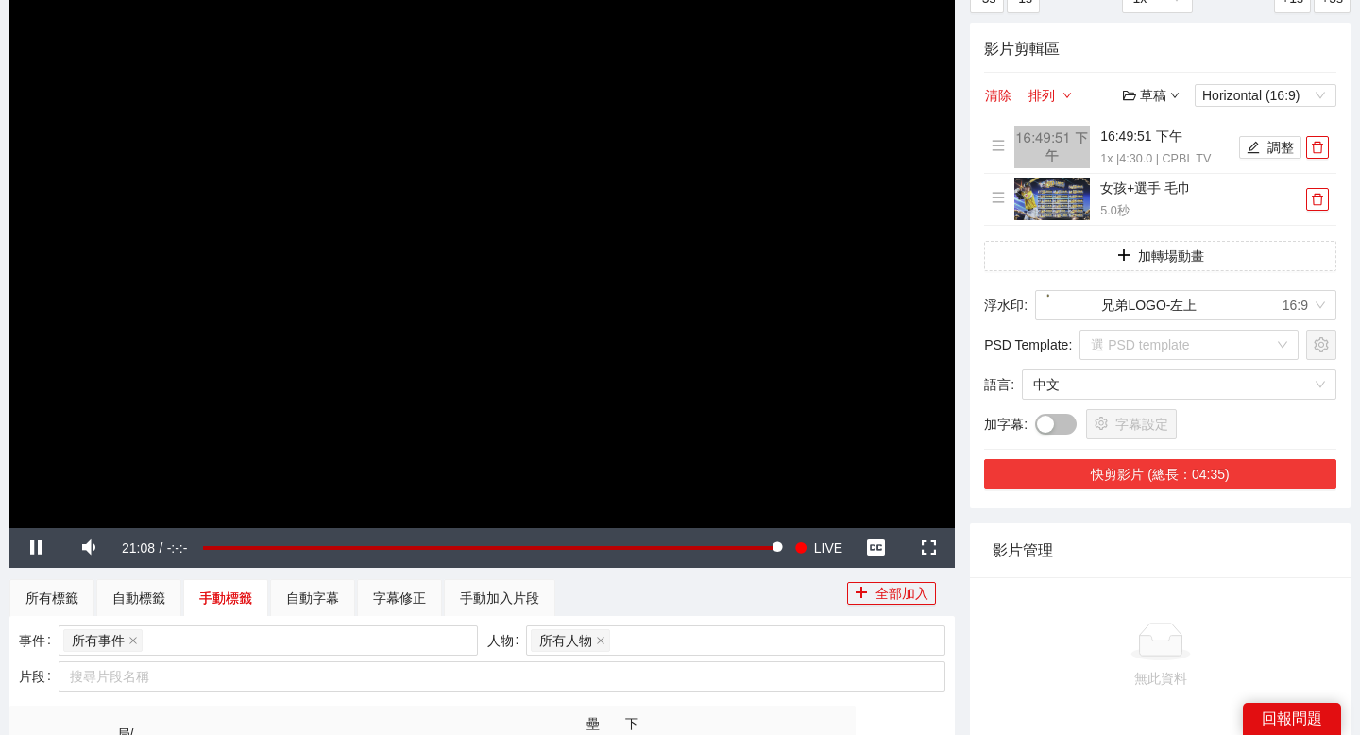
click at [1067, 470] on button "快剪影片 (總長：04:35)" at bounding box center [1160, 474] width 352 height 30
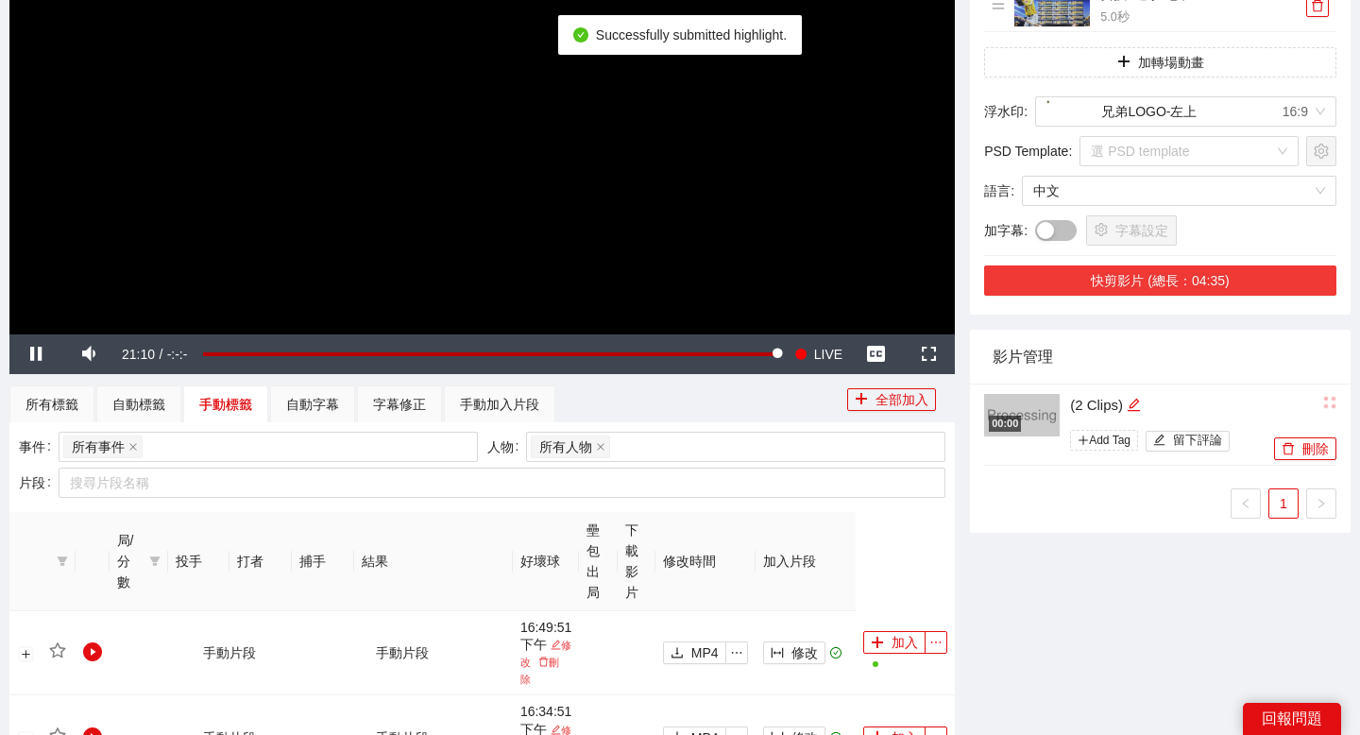
scroll to position [365, 0]
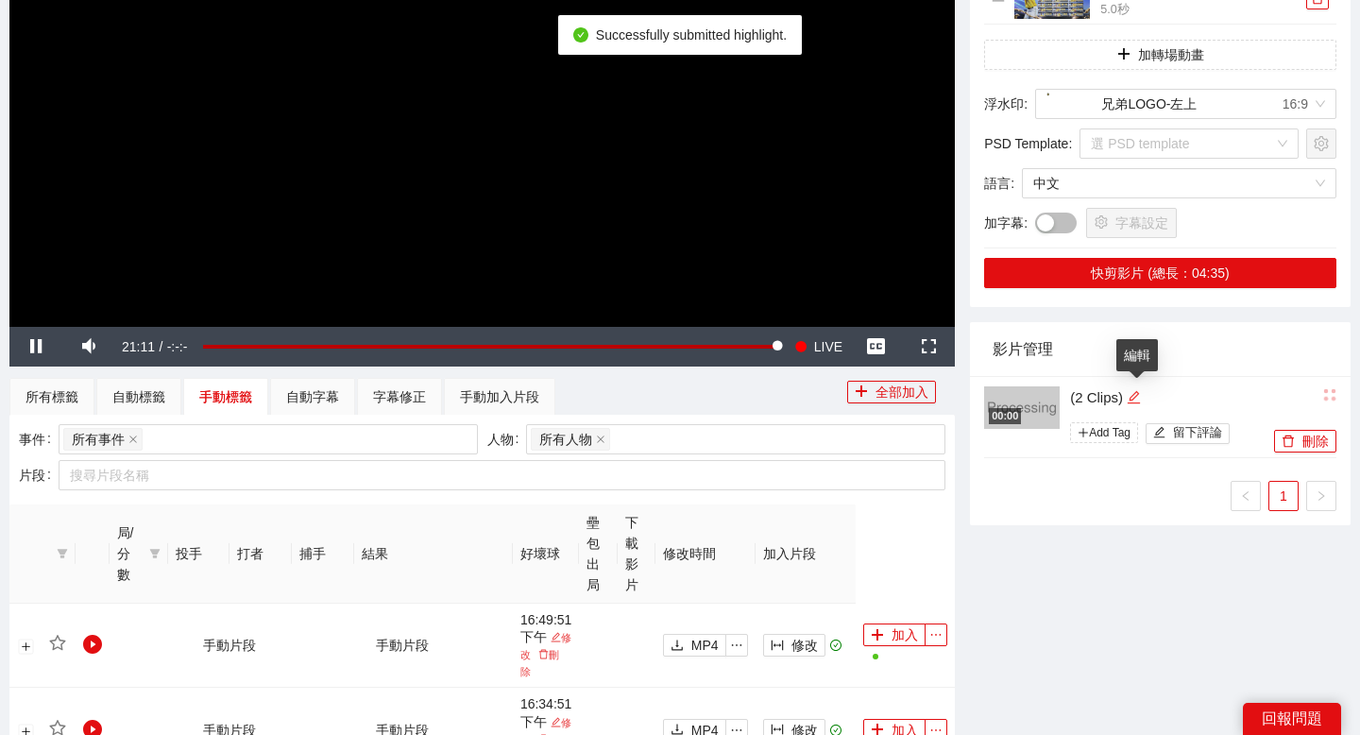
click at [1135, 396] on icon "edit" at bounding box center [1134, 397] width 12 height 12
type textarea "*********"
drag, startPoint x: 1145, startPoint y: 396, endPoint x: 1011, endPoint y: 396, distance: 134.1
click at [1011, 396] on div "00:00 ********* Add Tag 留下評論" at bounding box center [1126, 417] width 285 height 65
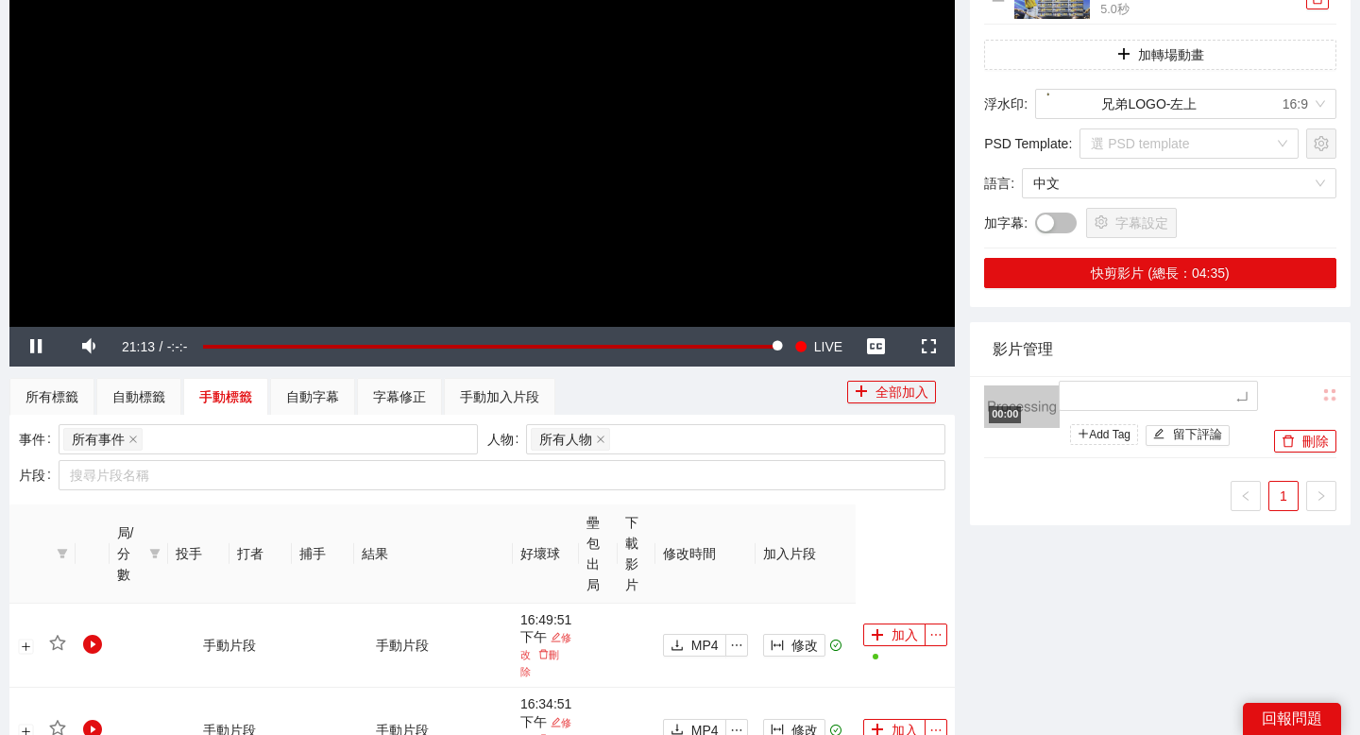
type textarea "*"
type textarea "**"
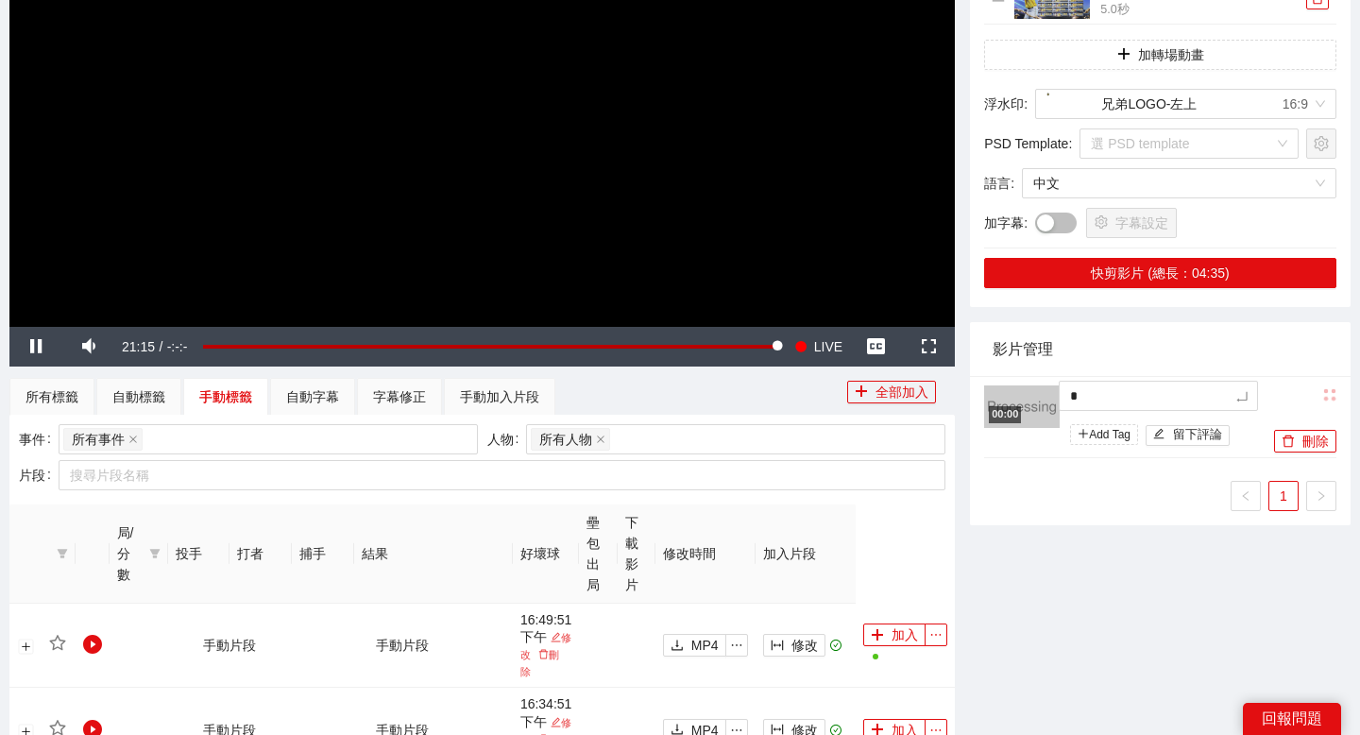
type textarea "**"
type textarea "*"
type textarea "**"
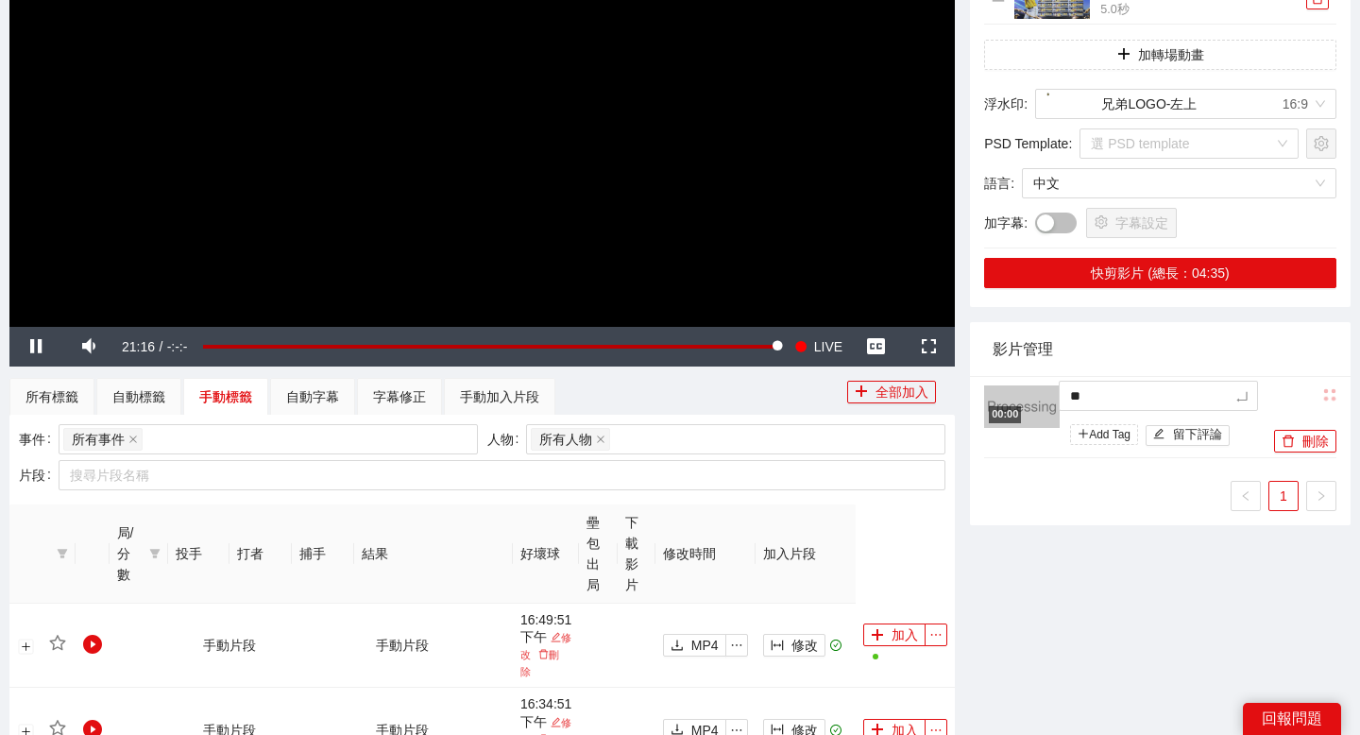
type textarea "***"
type textarea "****"
type textarea "*****"
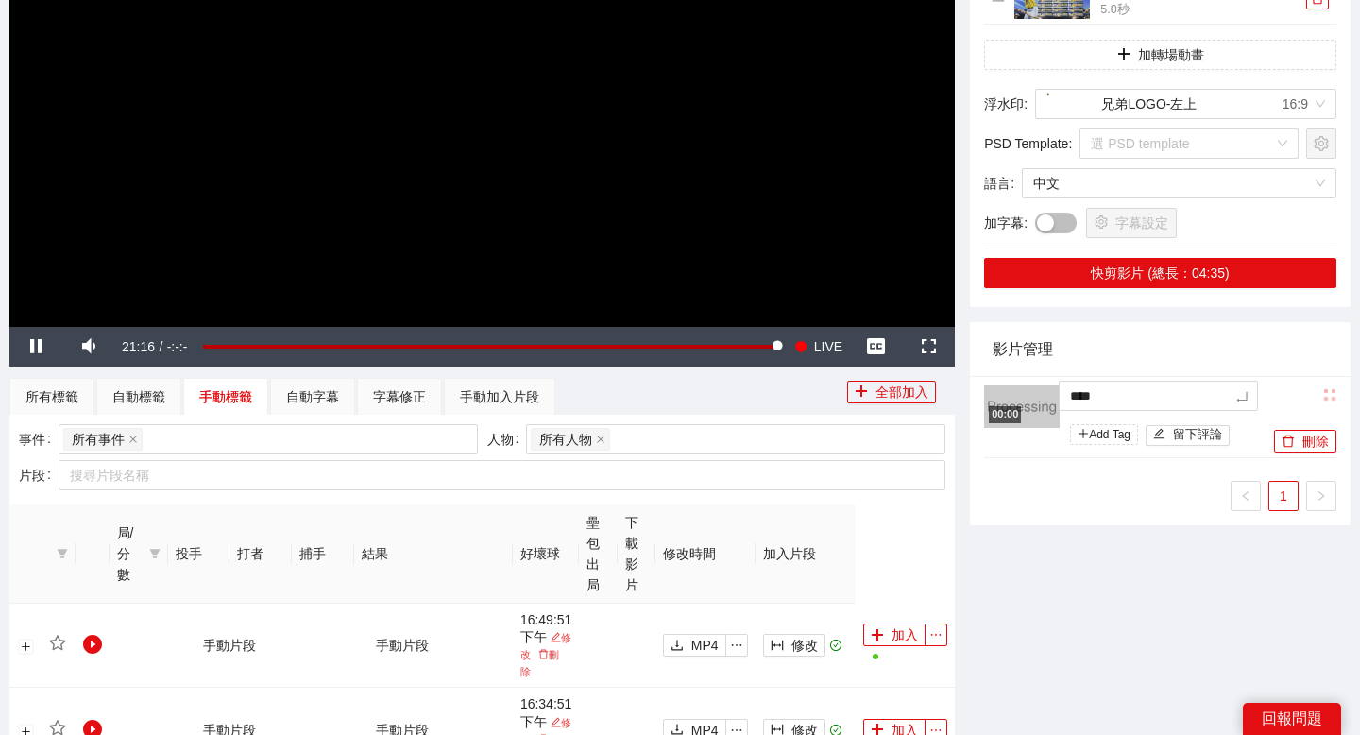
type textarea "*****"
type textarea "******"
type textarea "*******"
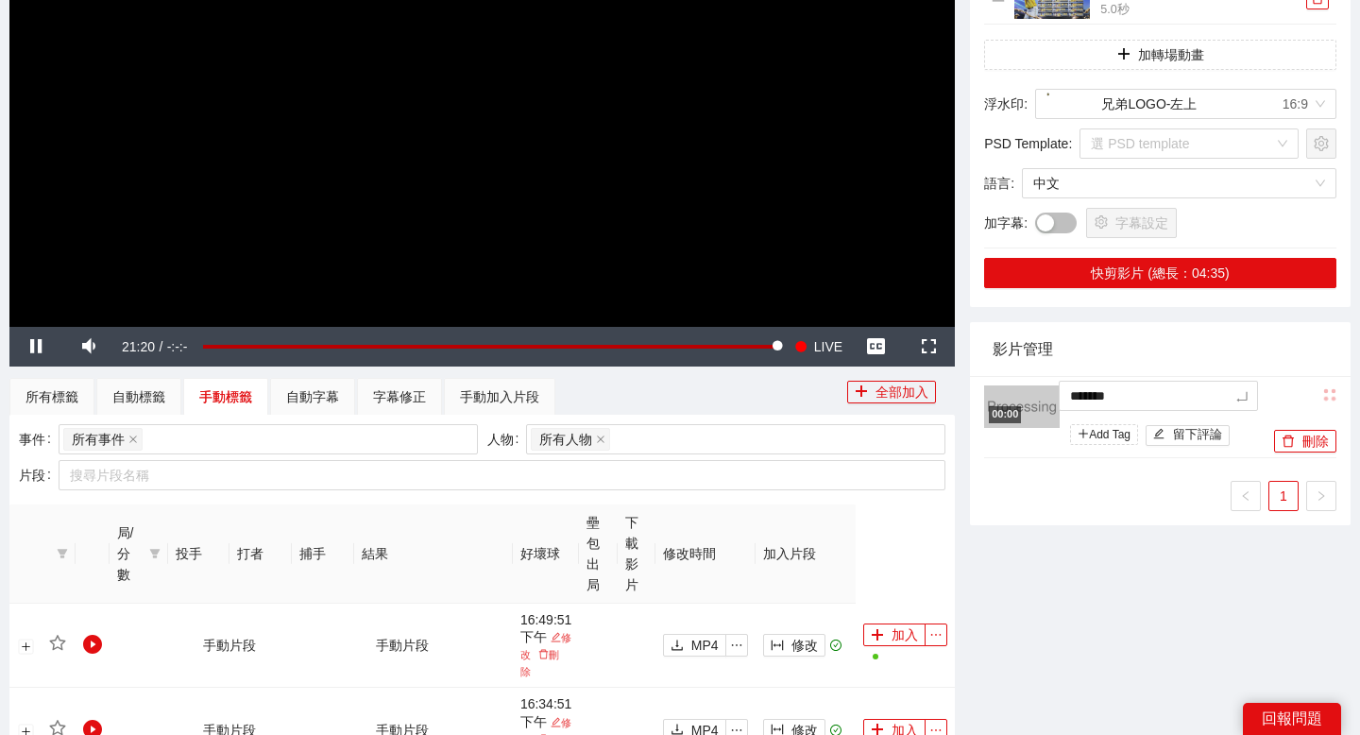
type textarea "*******"
type textarea "*********"
type textarea "**********"
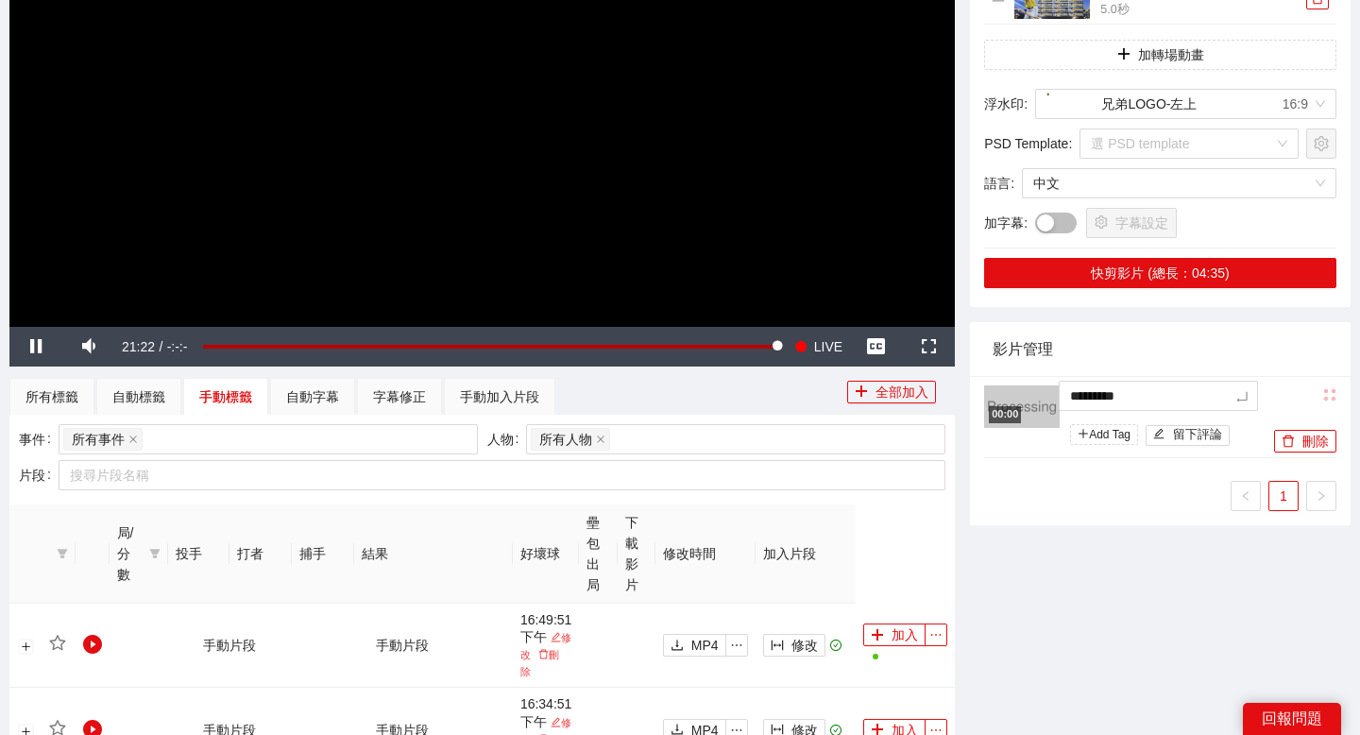
type textarea "**********"
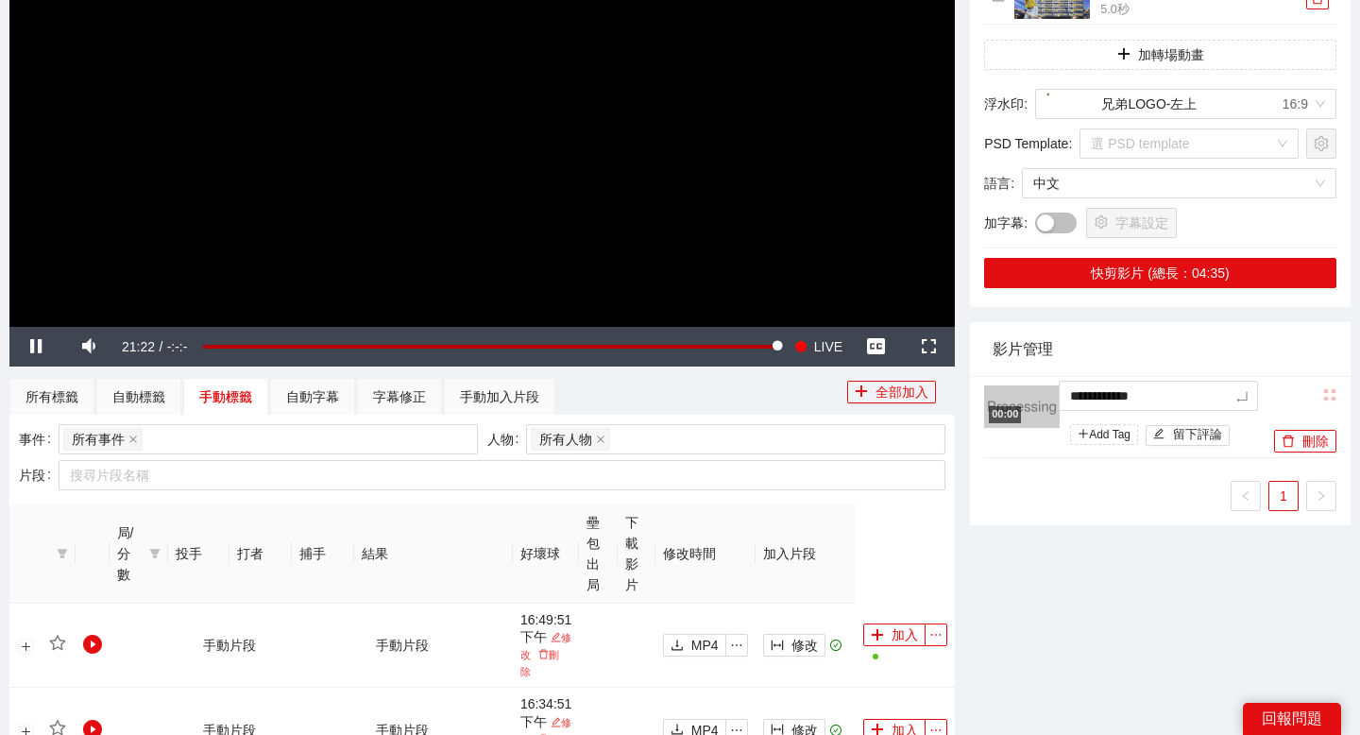
type textarea "**********"
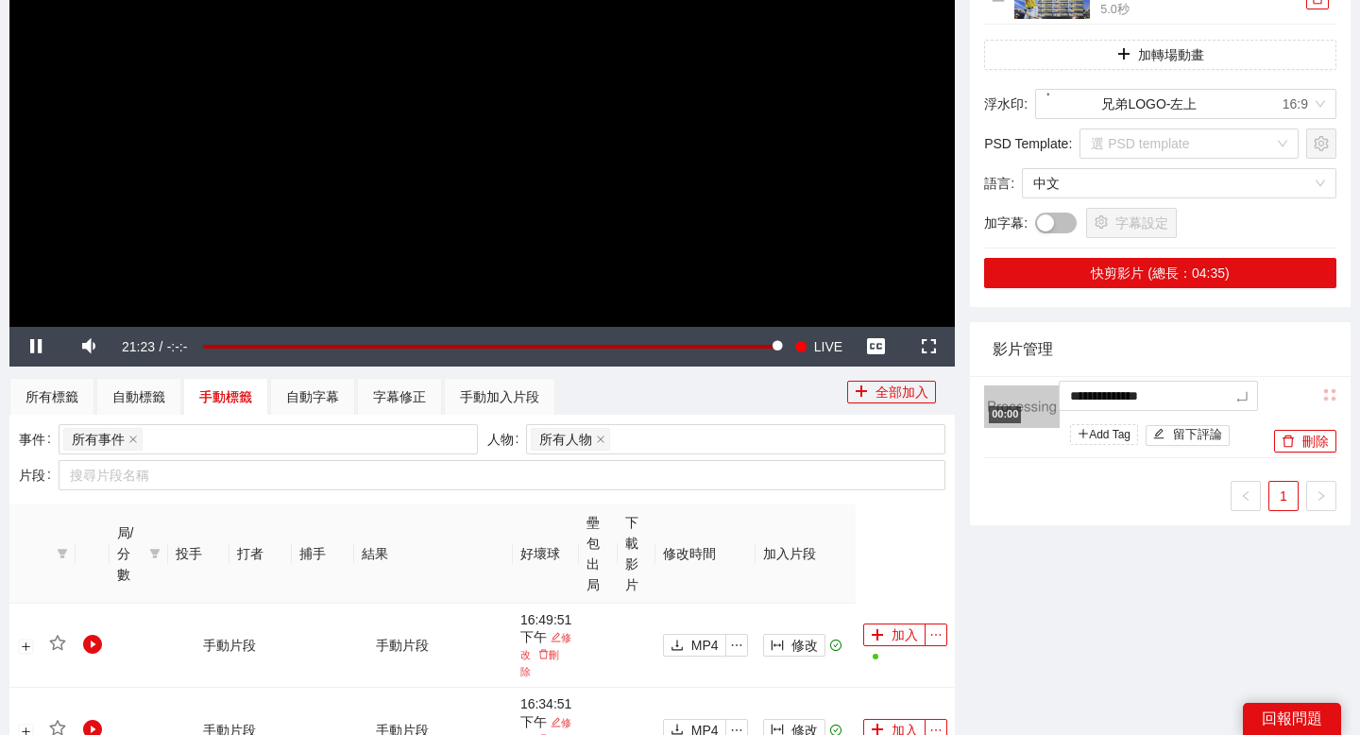
type textarea "**********"
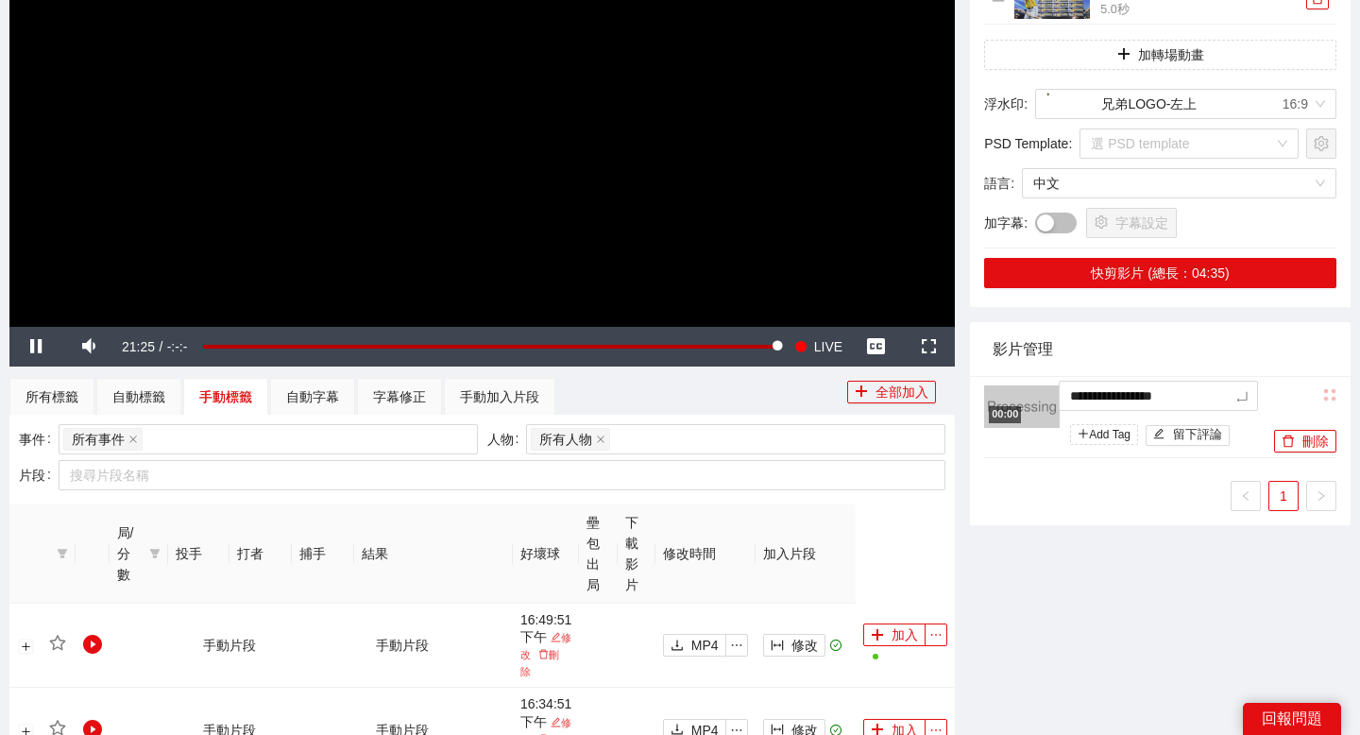
type textarea "**********"
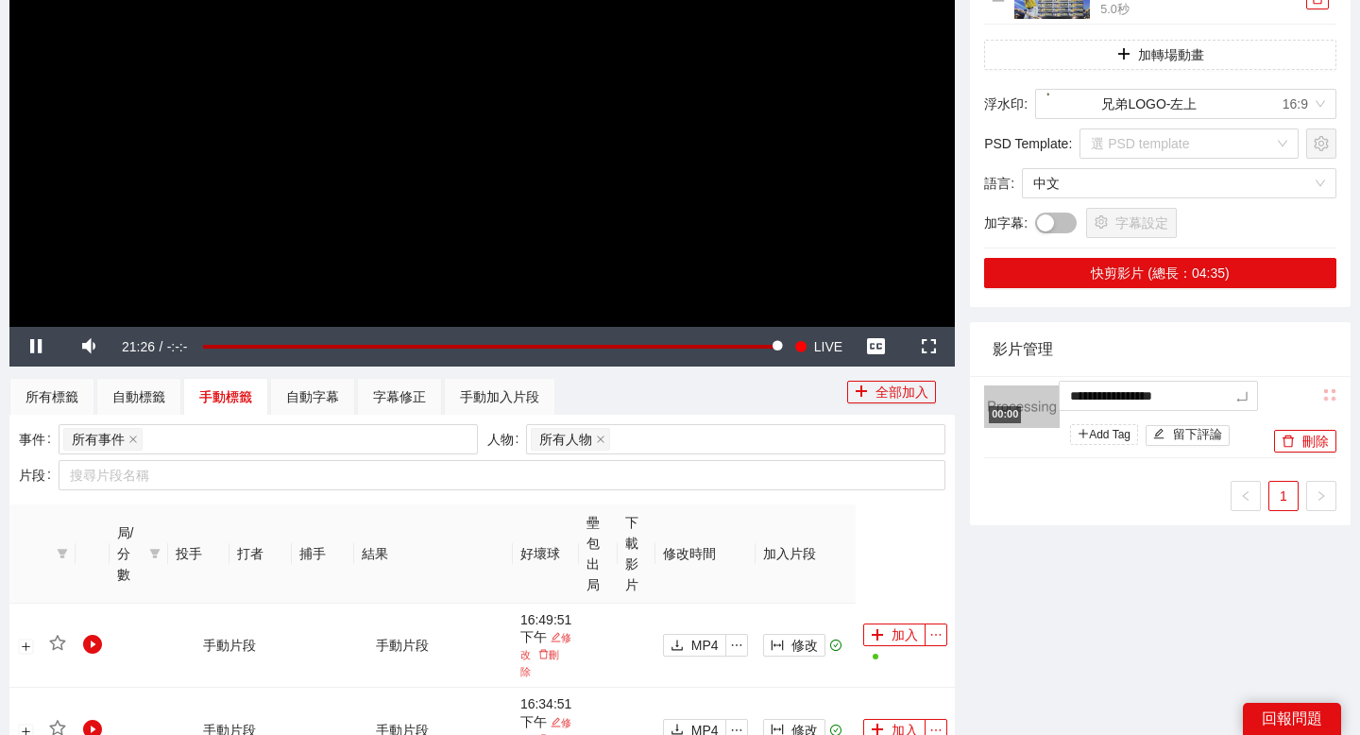
type textarea "**********"
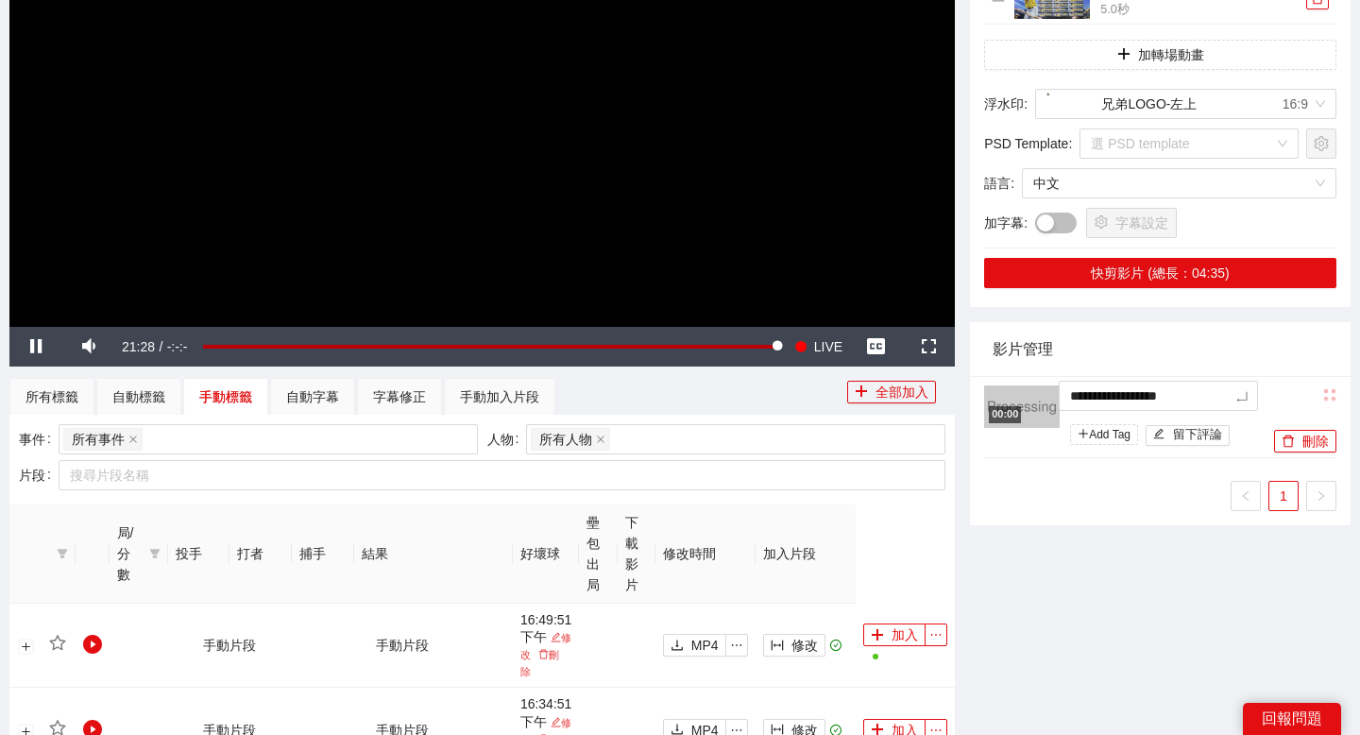
type textarea "**********"
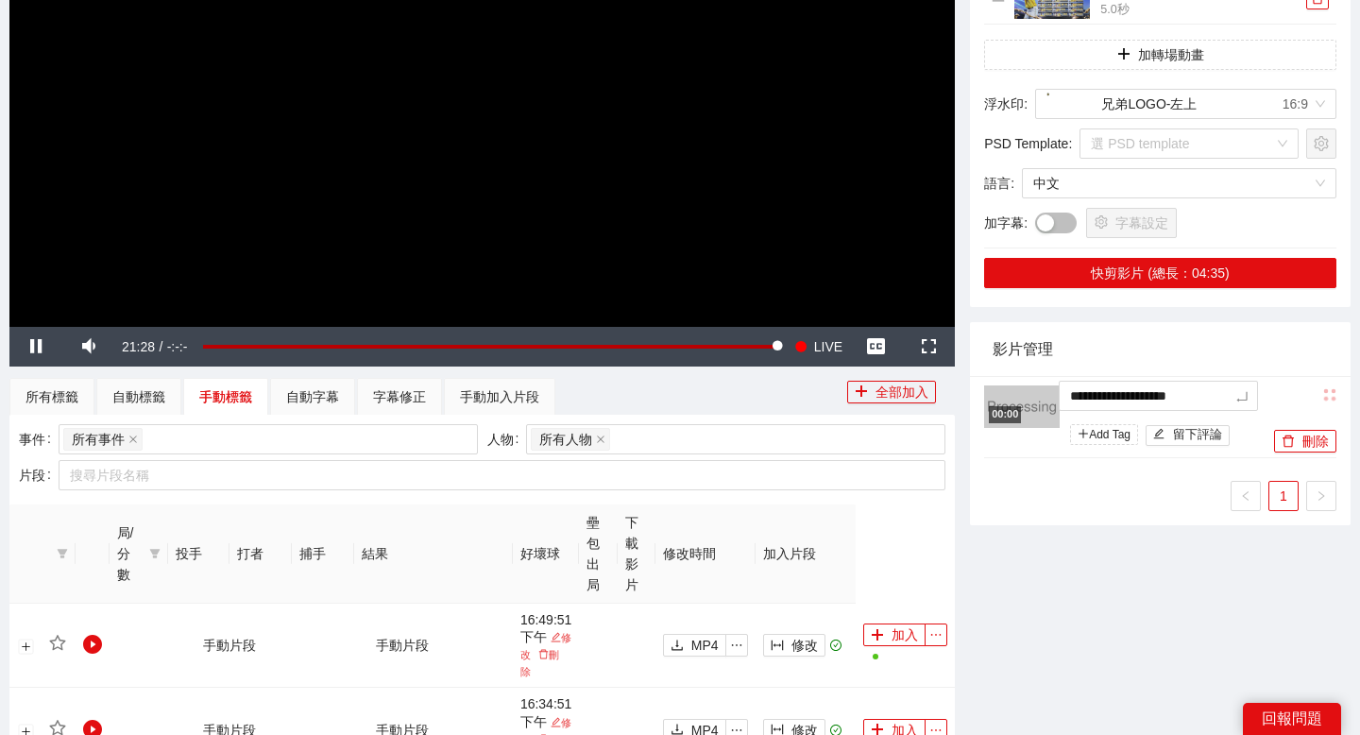
type textarea "**********"
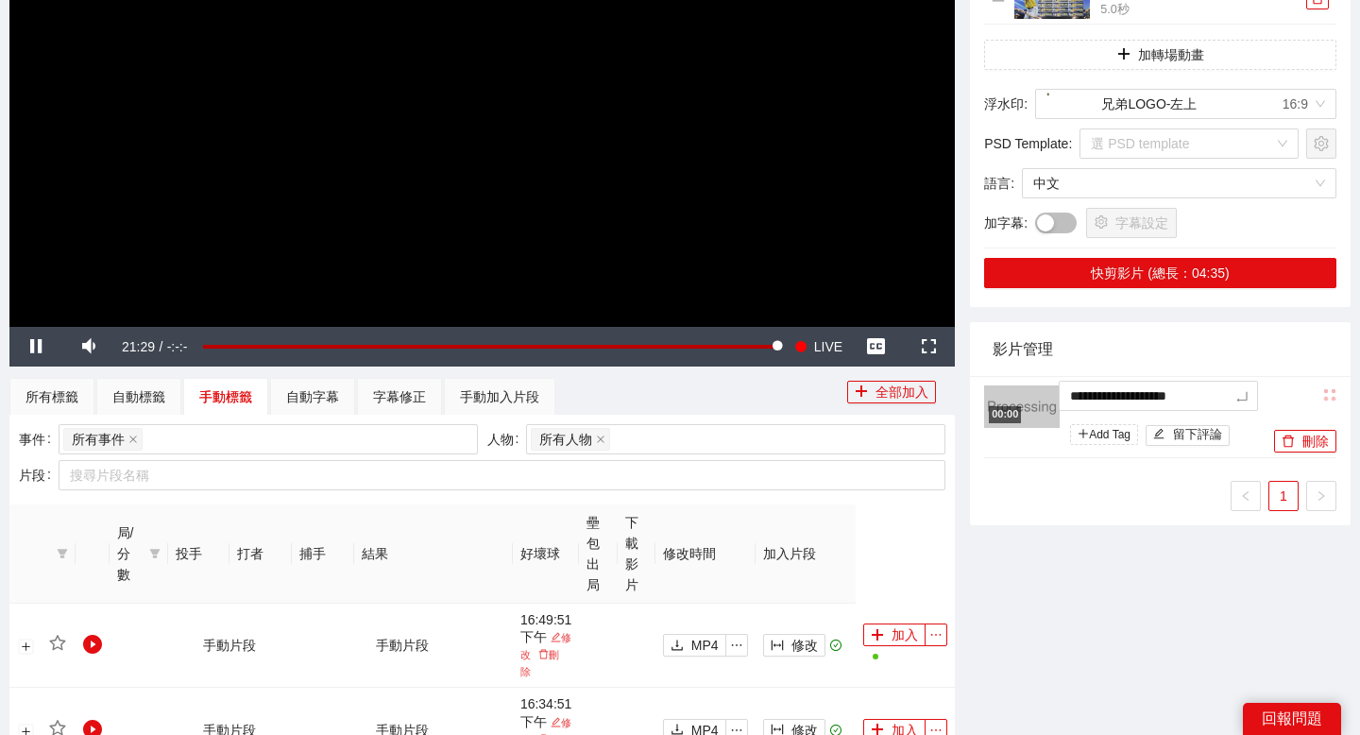
type textarea "**********"
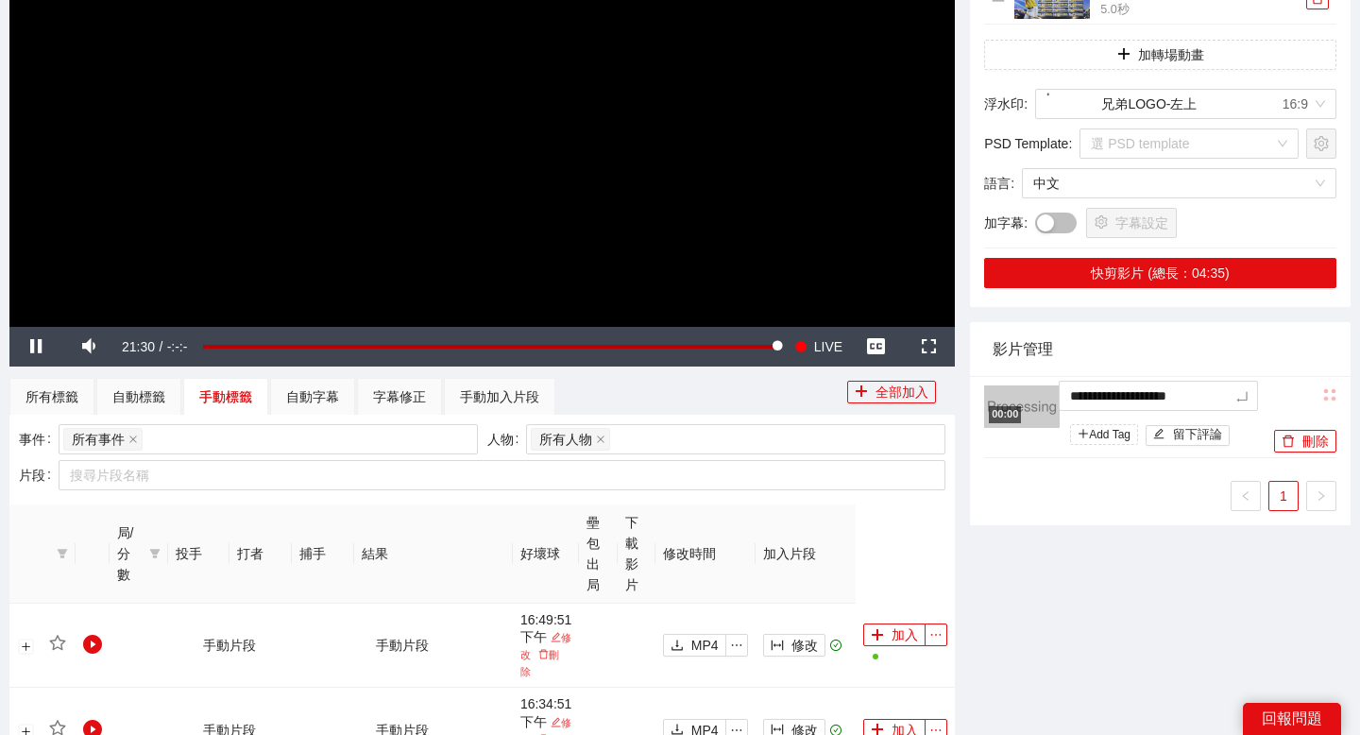
type textarea "**********"
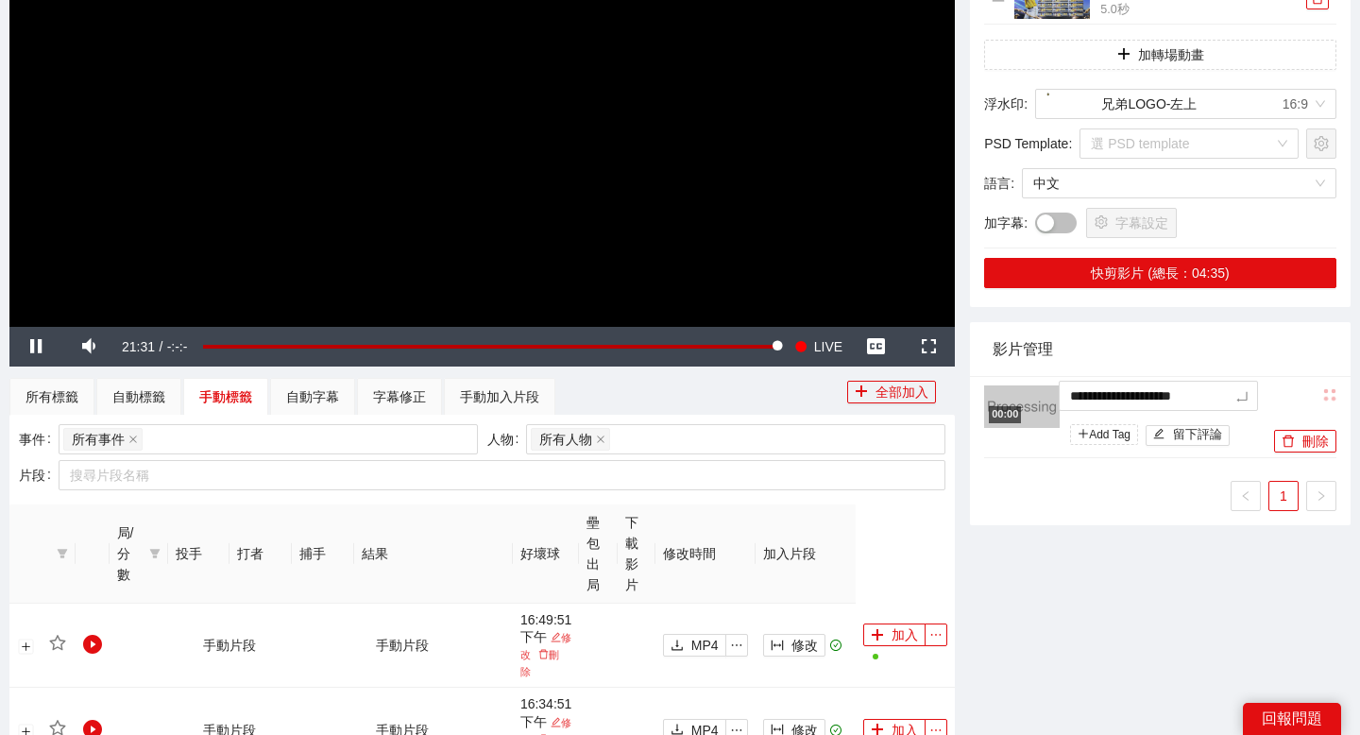
type textarea "**********"
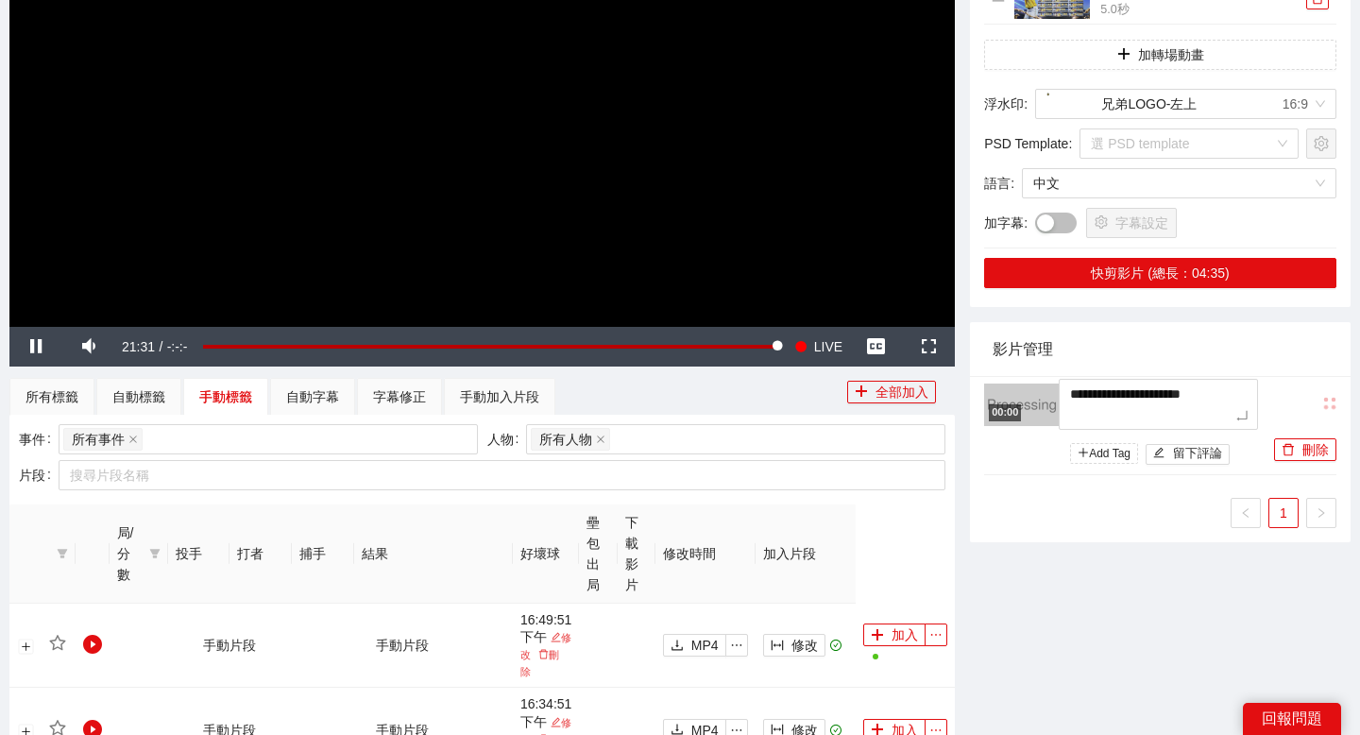
type textarea "**********"
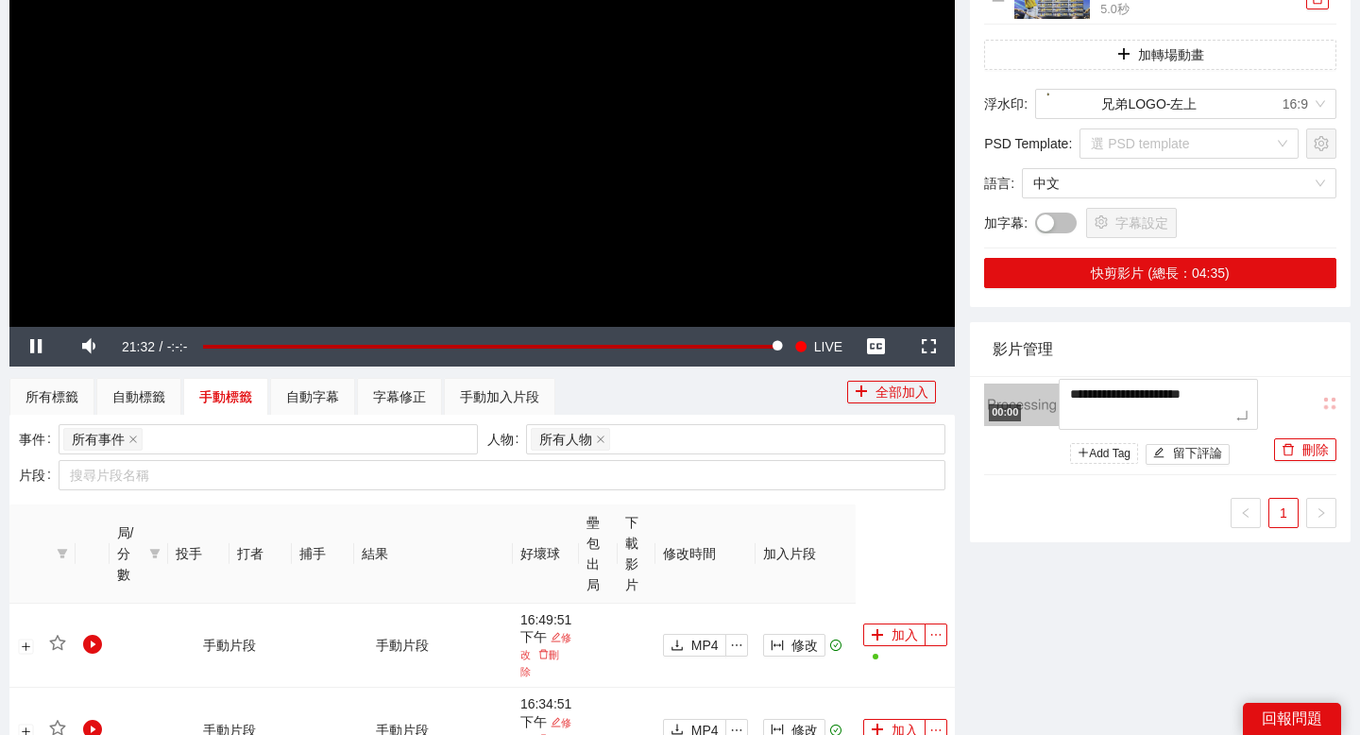
type textarea "**********"
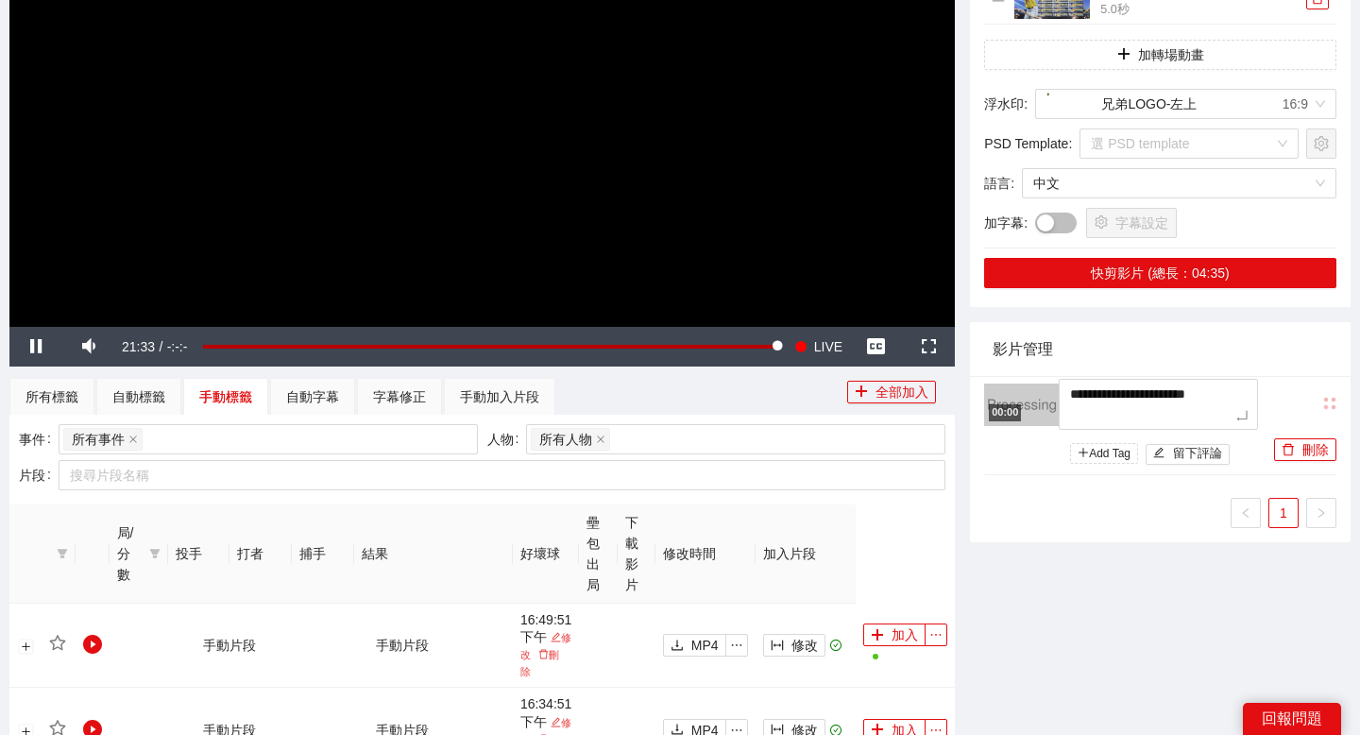
type textarea "**********"
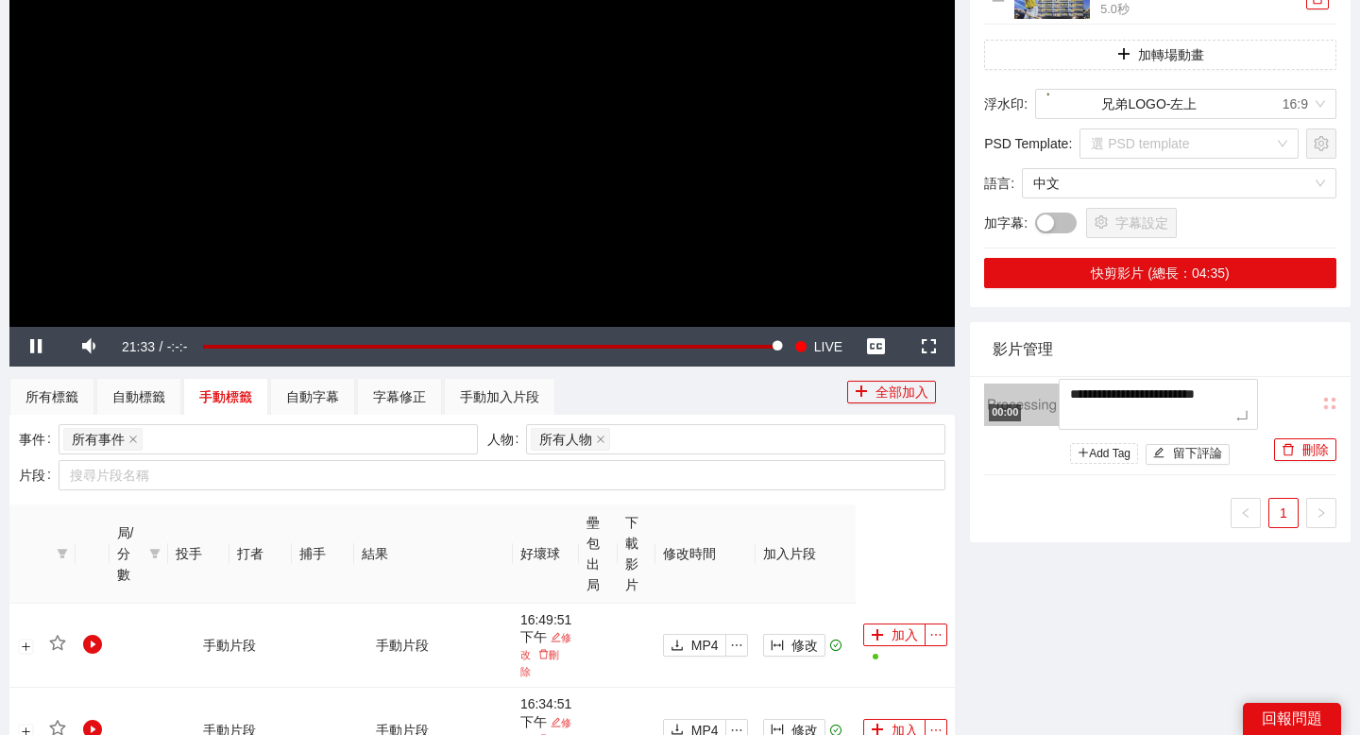
type textarea "**********"
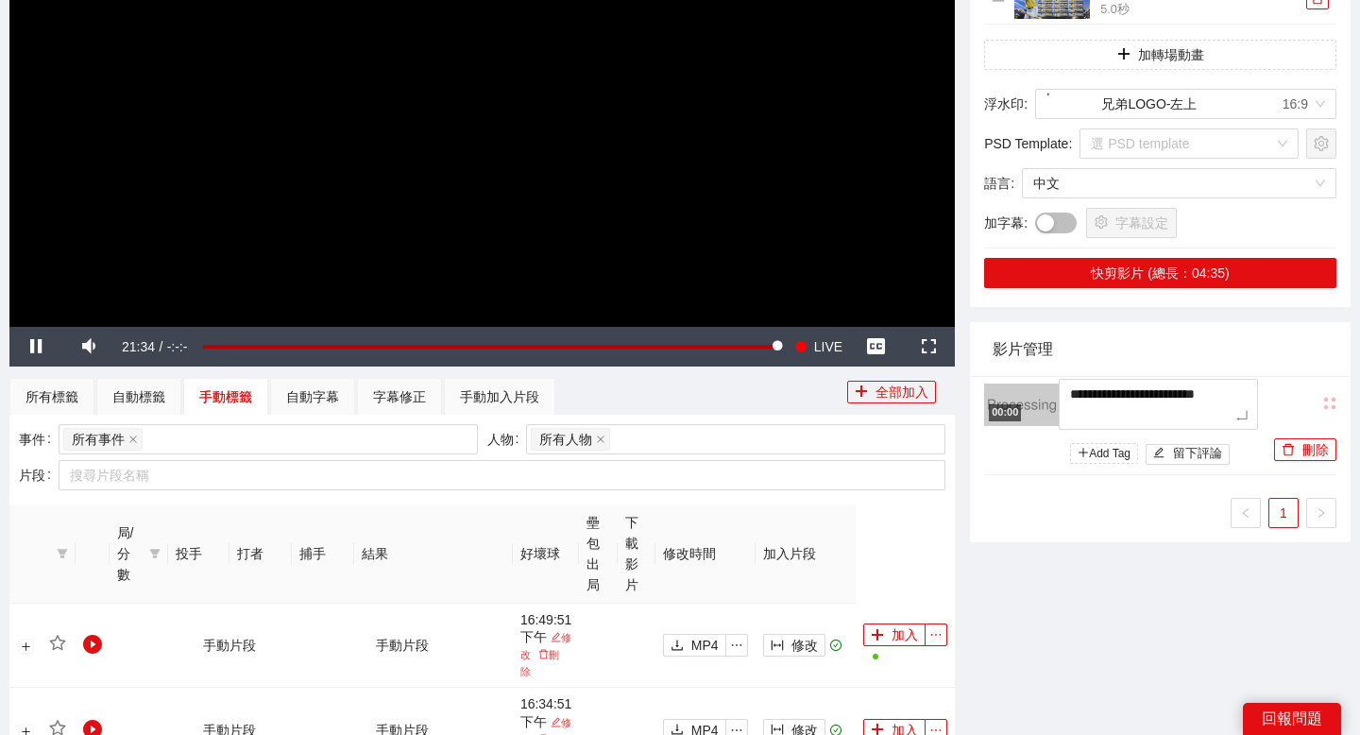
type textarea "**********"
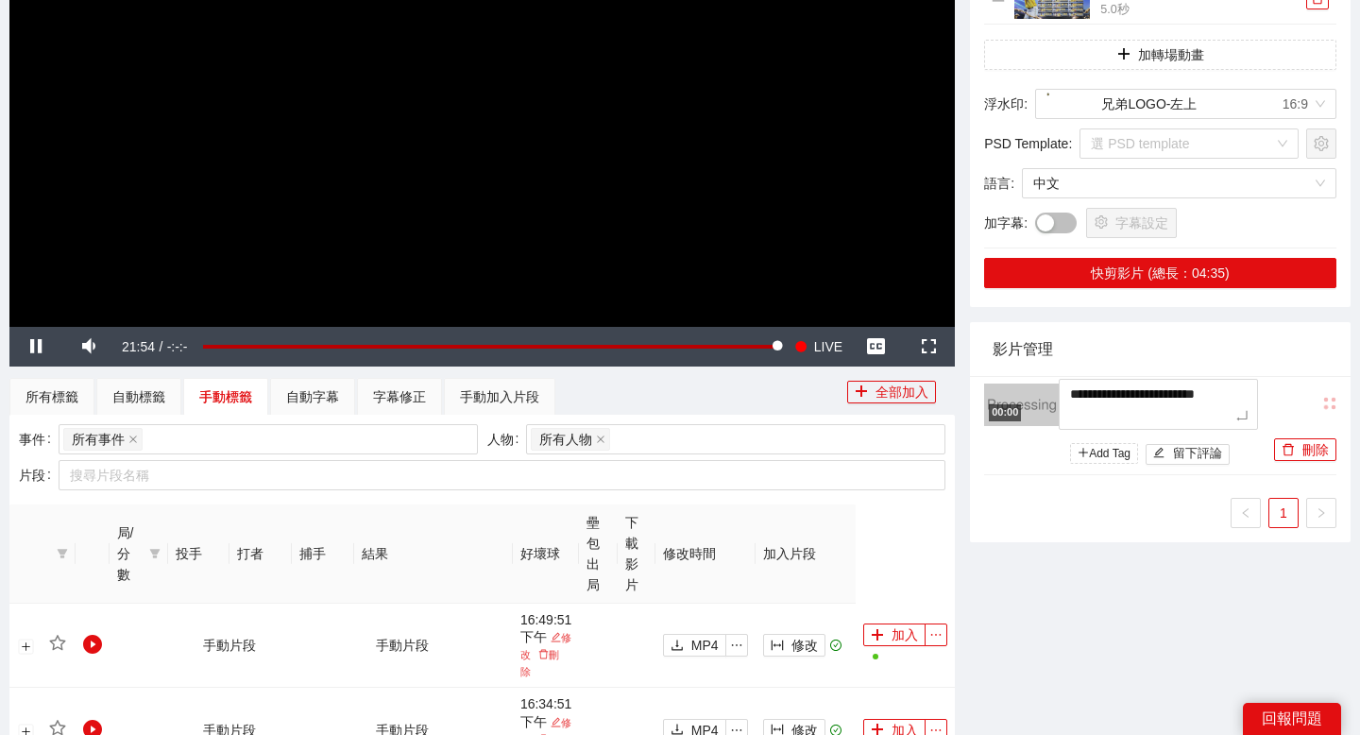
type textarea "**********"
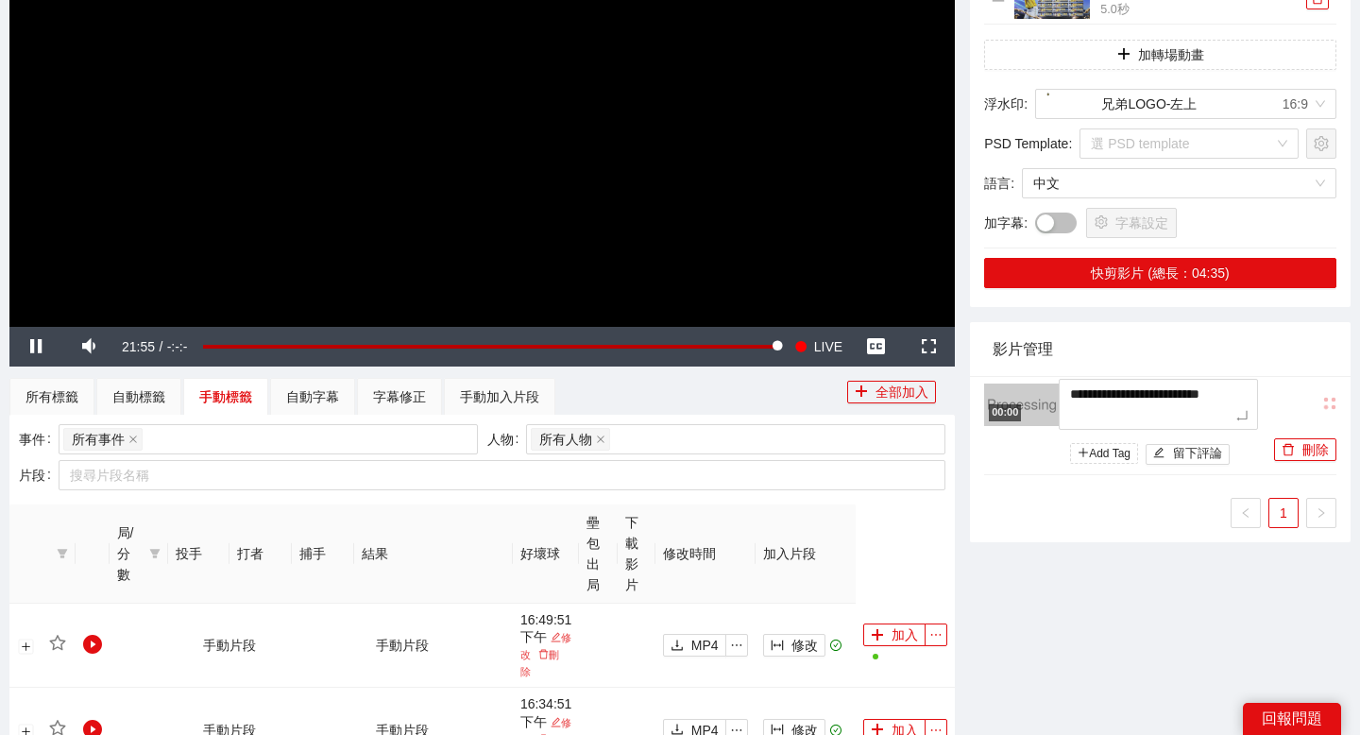
type textarea "**********"
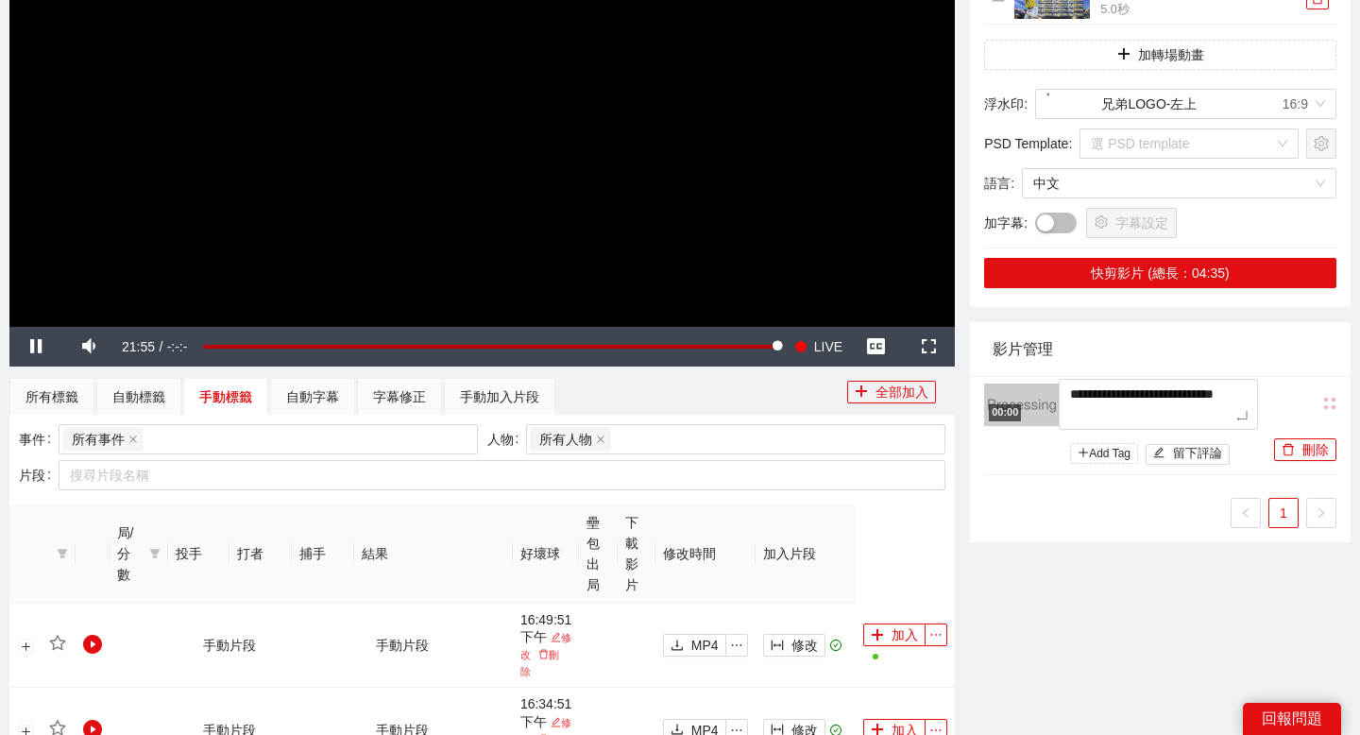
type textarea "**********"
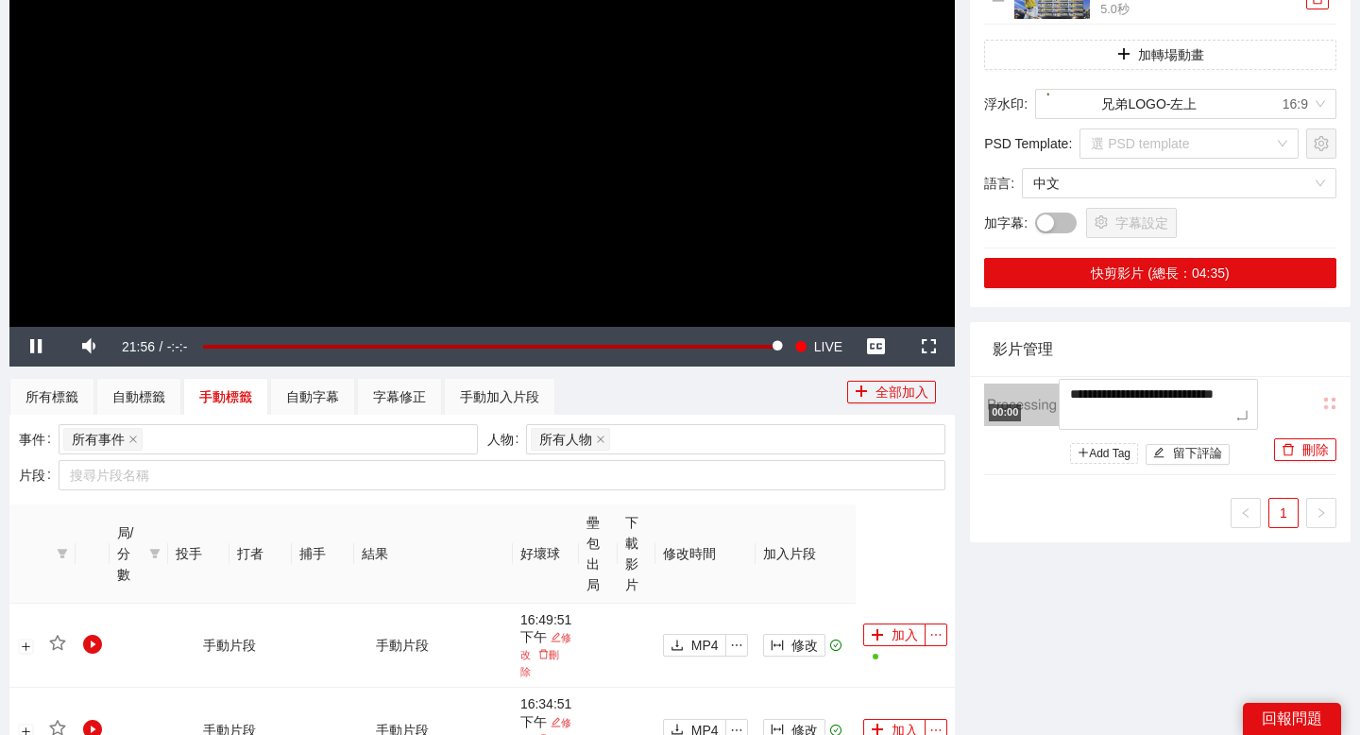
type textarea "**********"
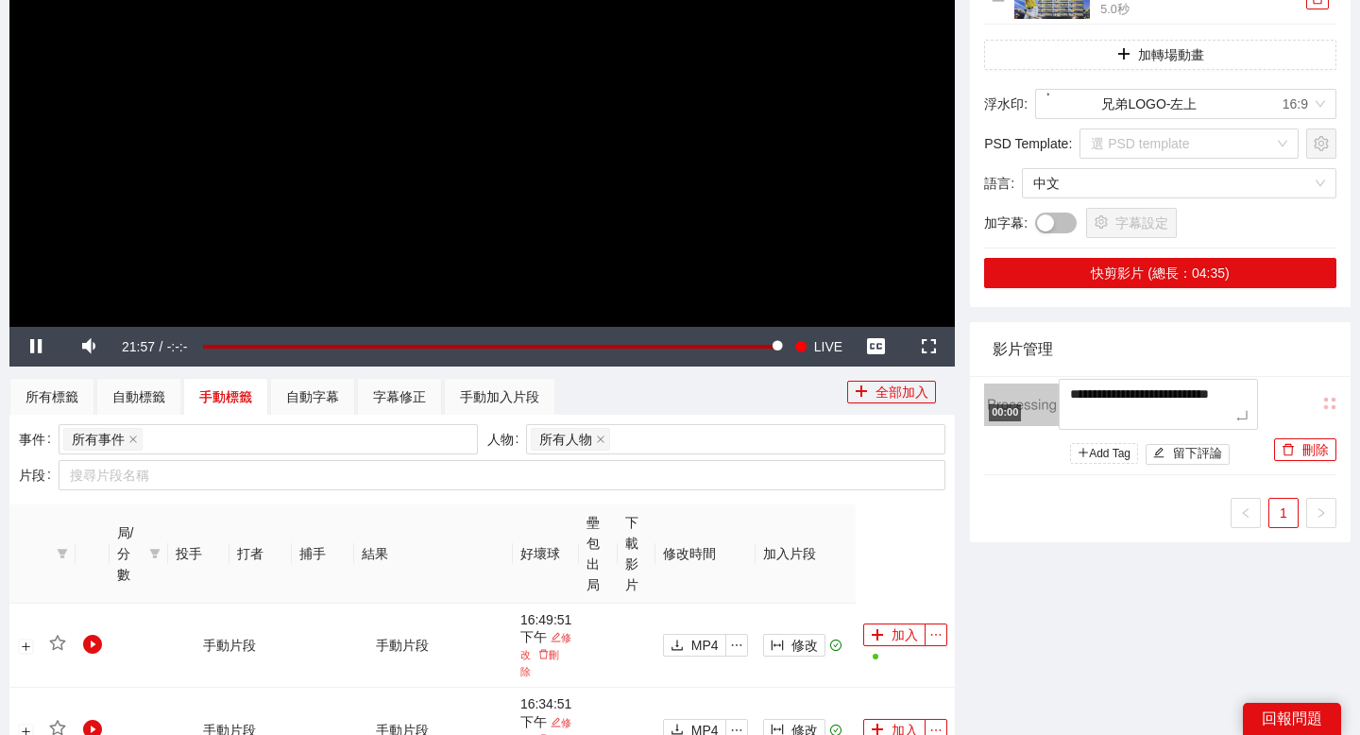
type textarea "**********"
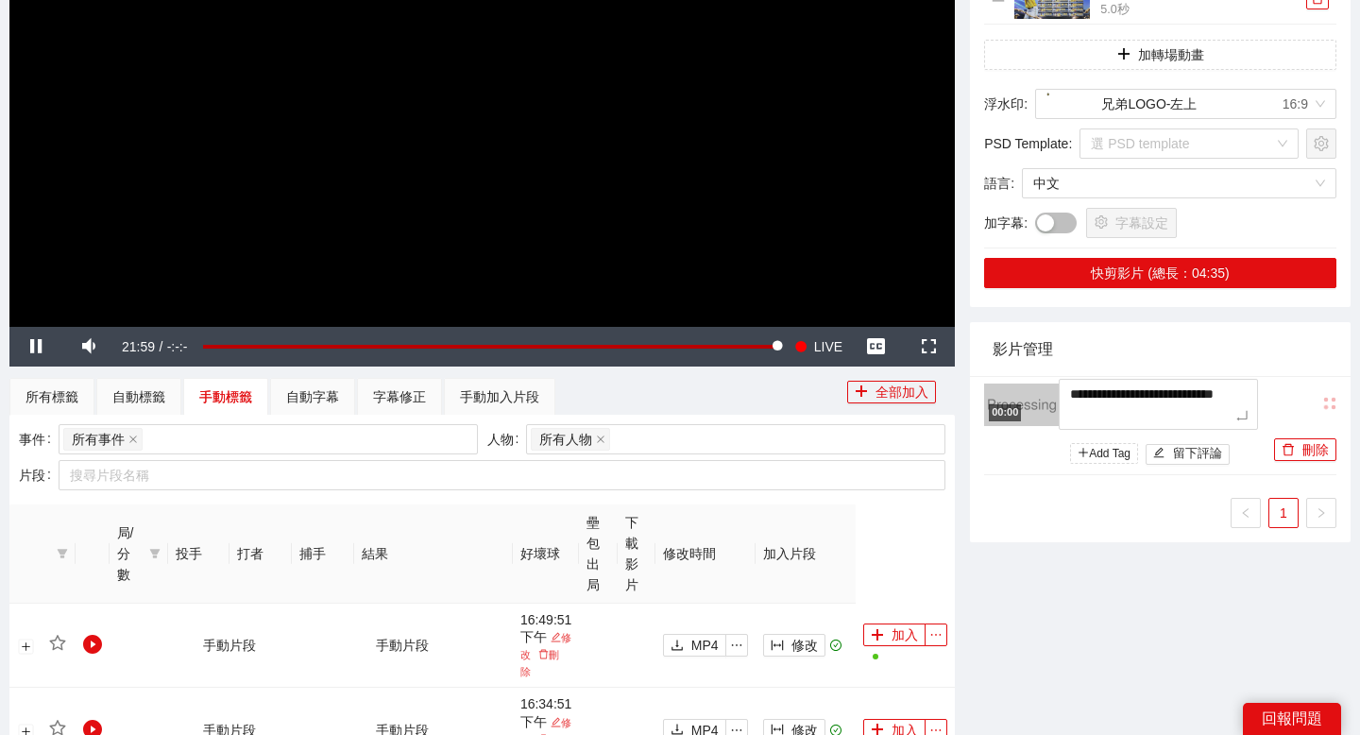
type textarea "**********"
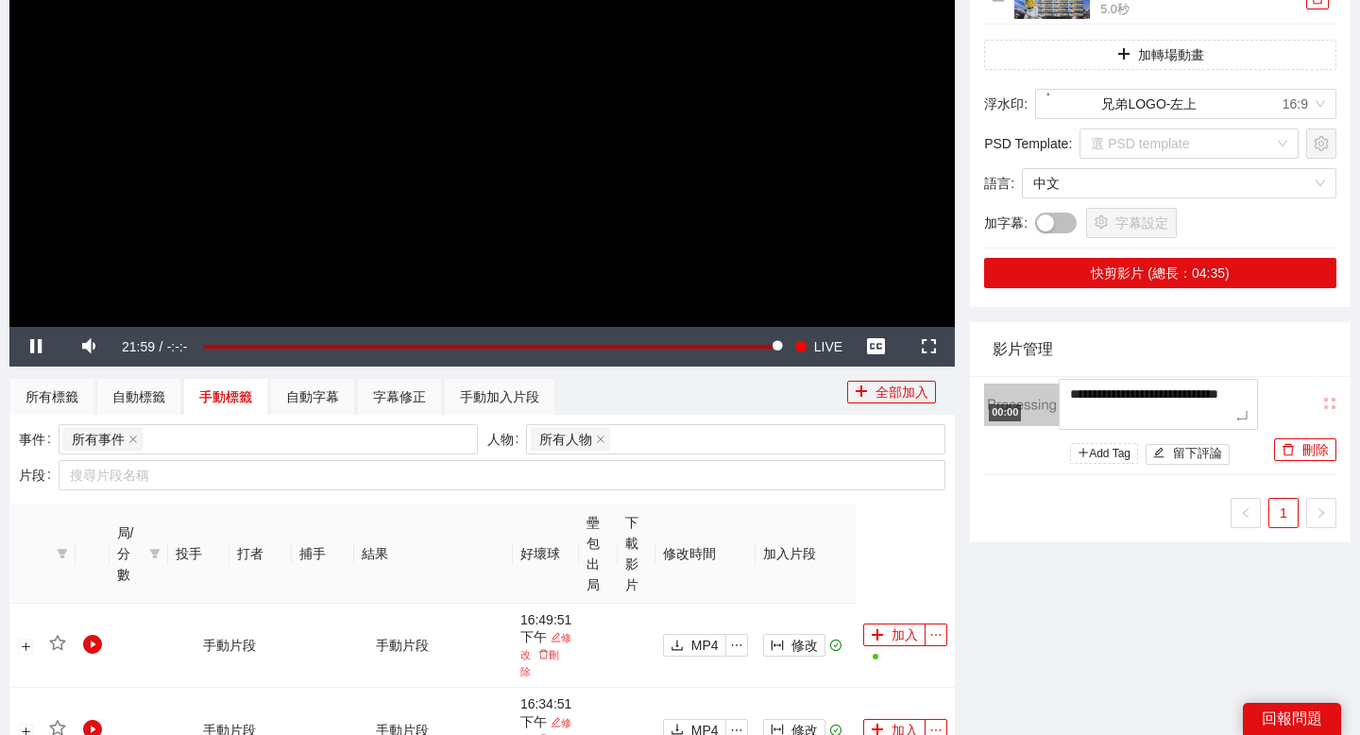
type textarea "**********"
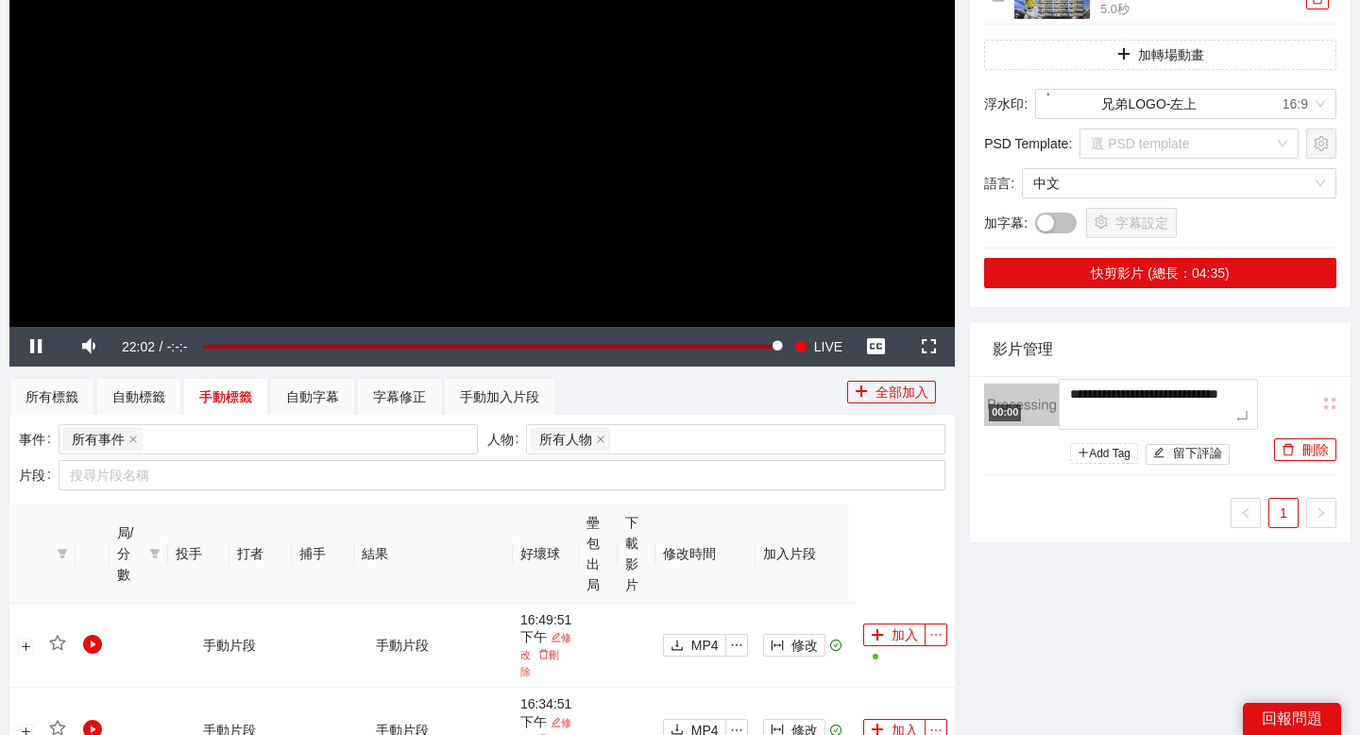
type textarea "**********"
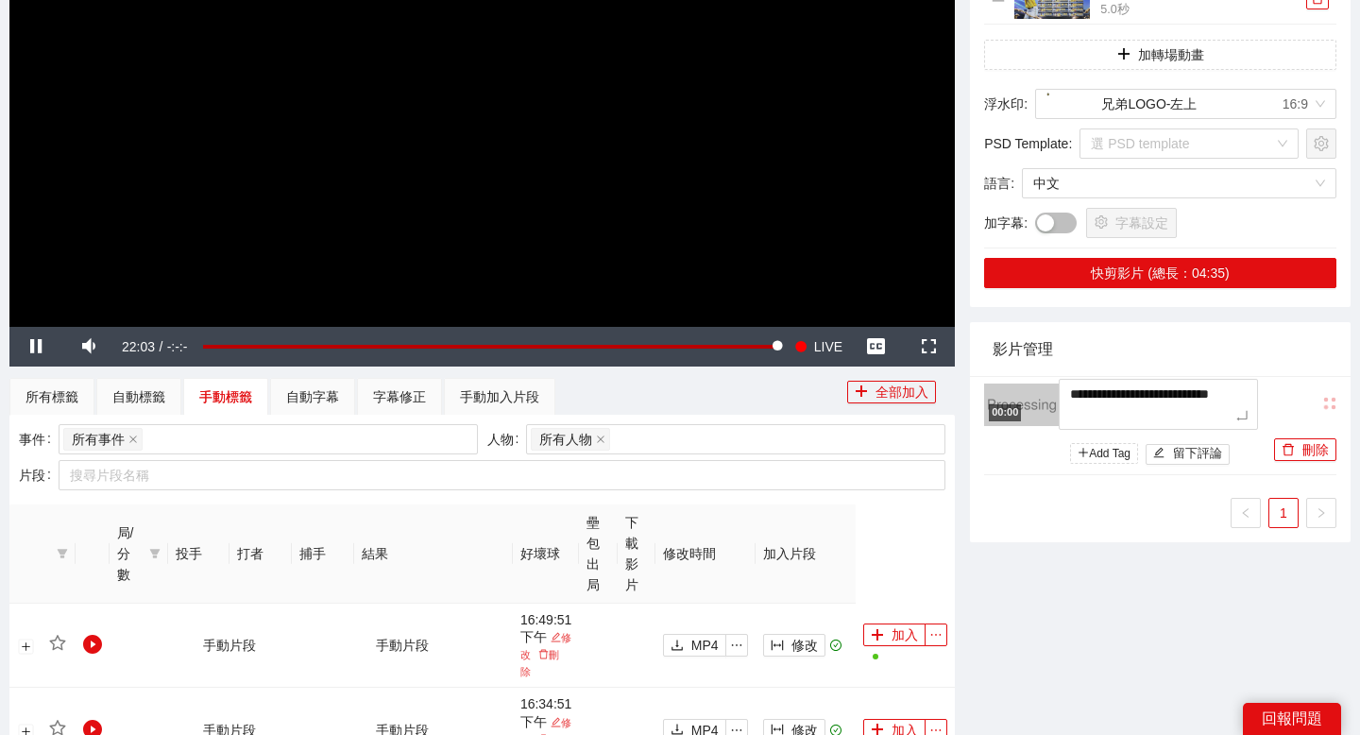
type textarea "**********"
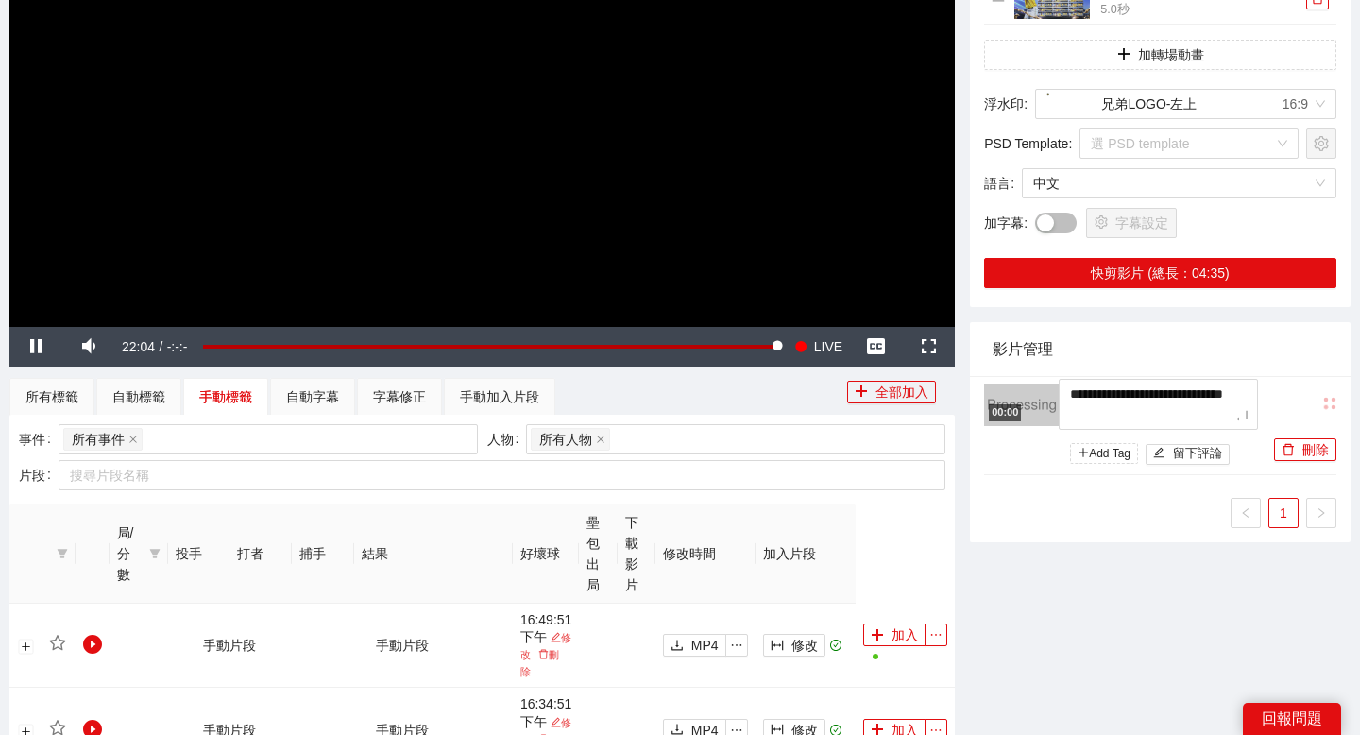
type textarea "**********"
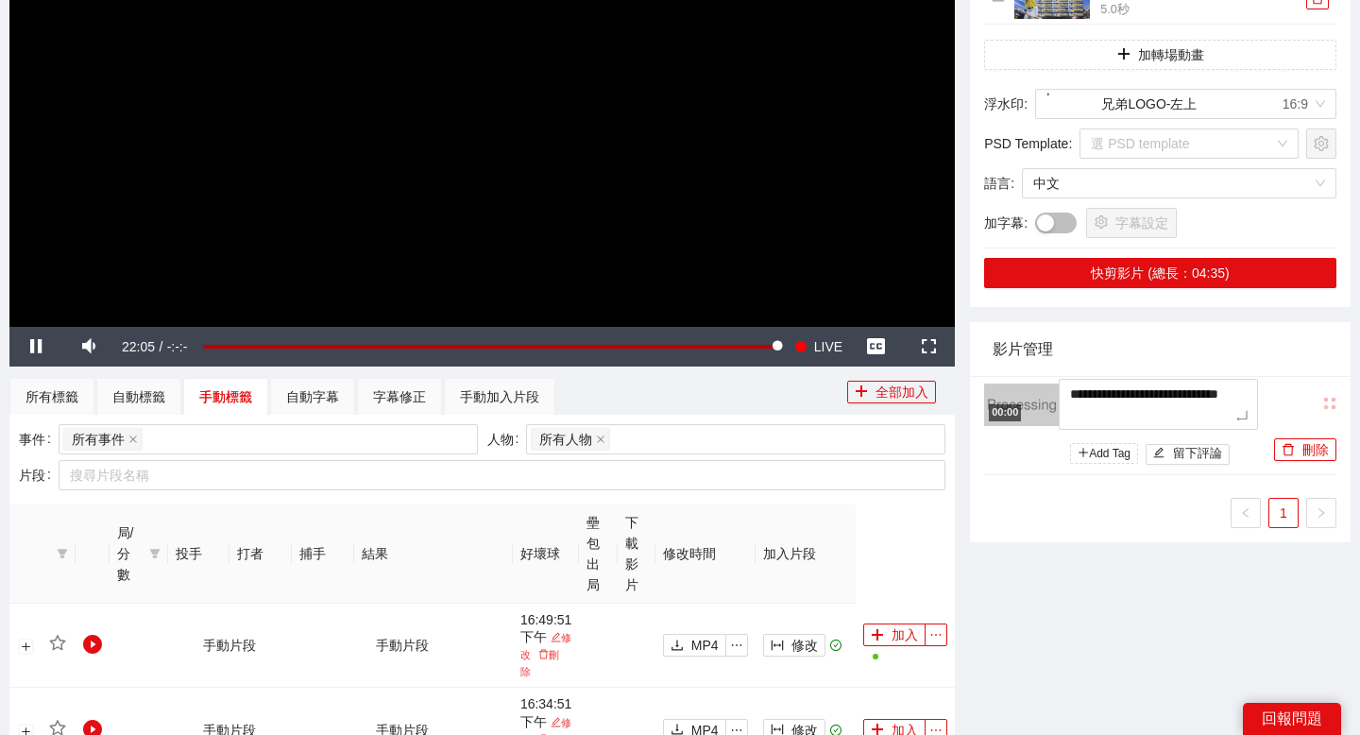
type textarea "**********"
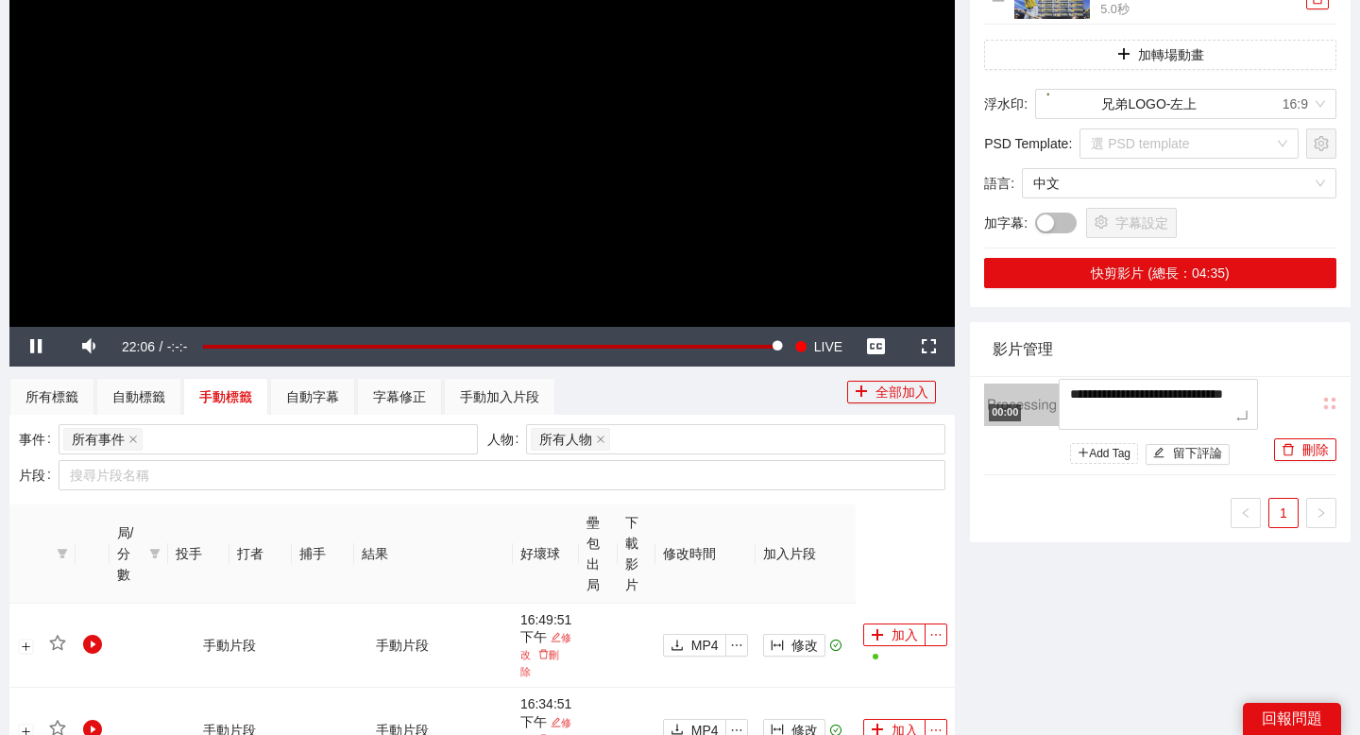
type textarea "**********"
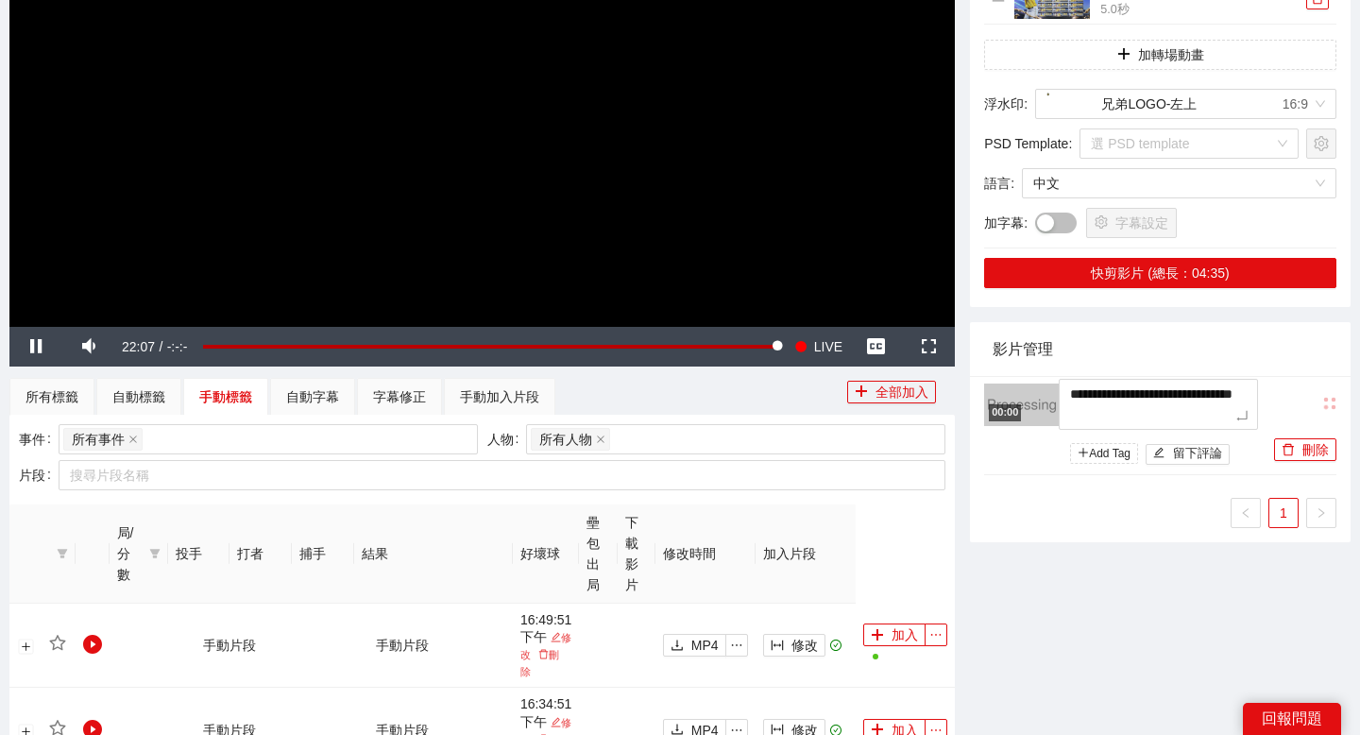
type textarea "**********"
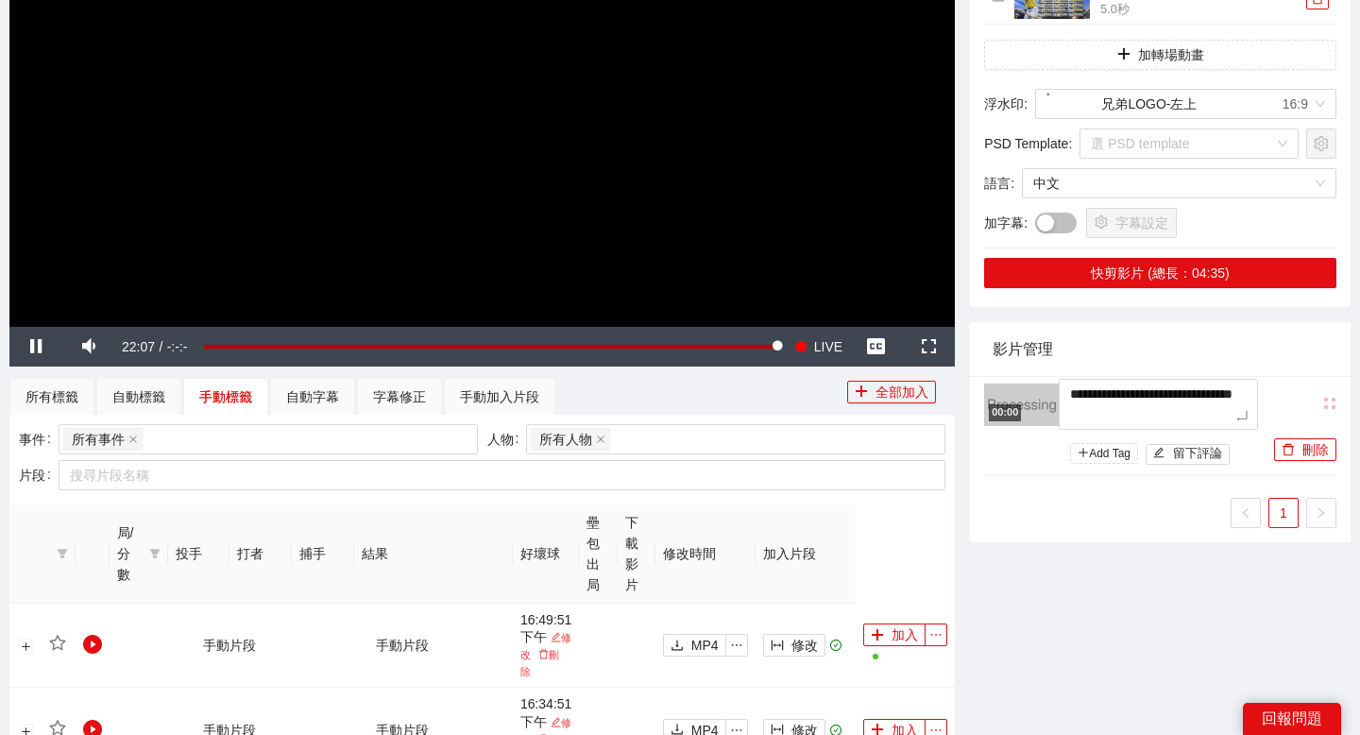
type textarea "**********"
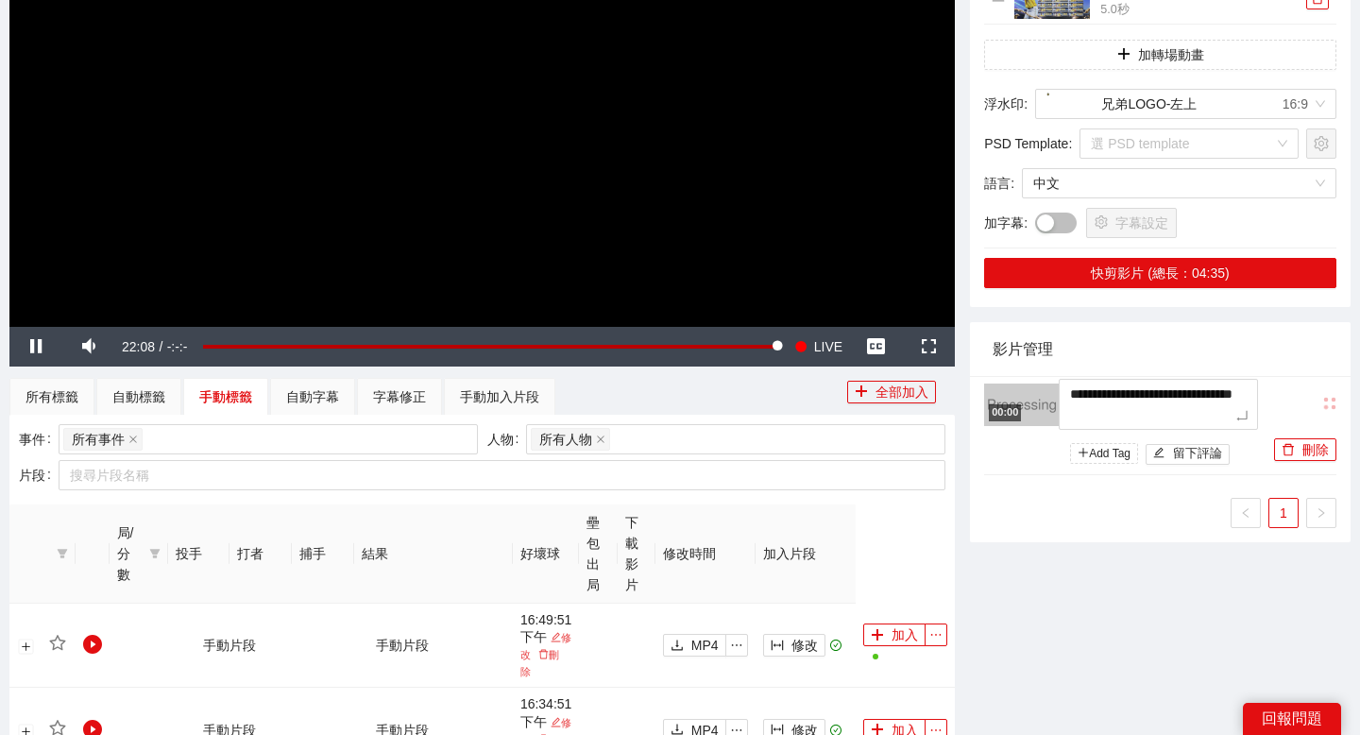
type textarea "**********"
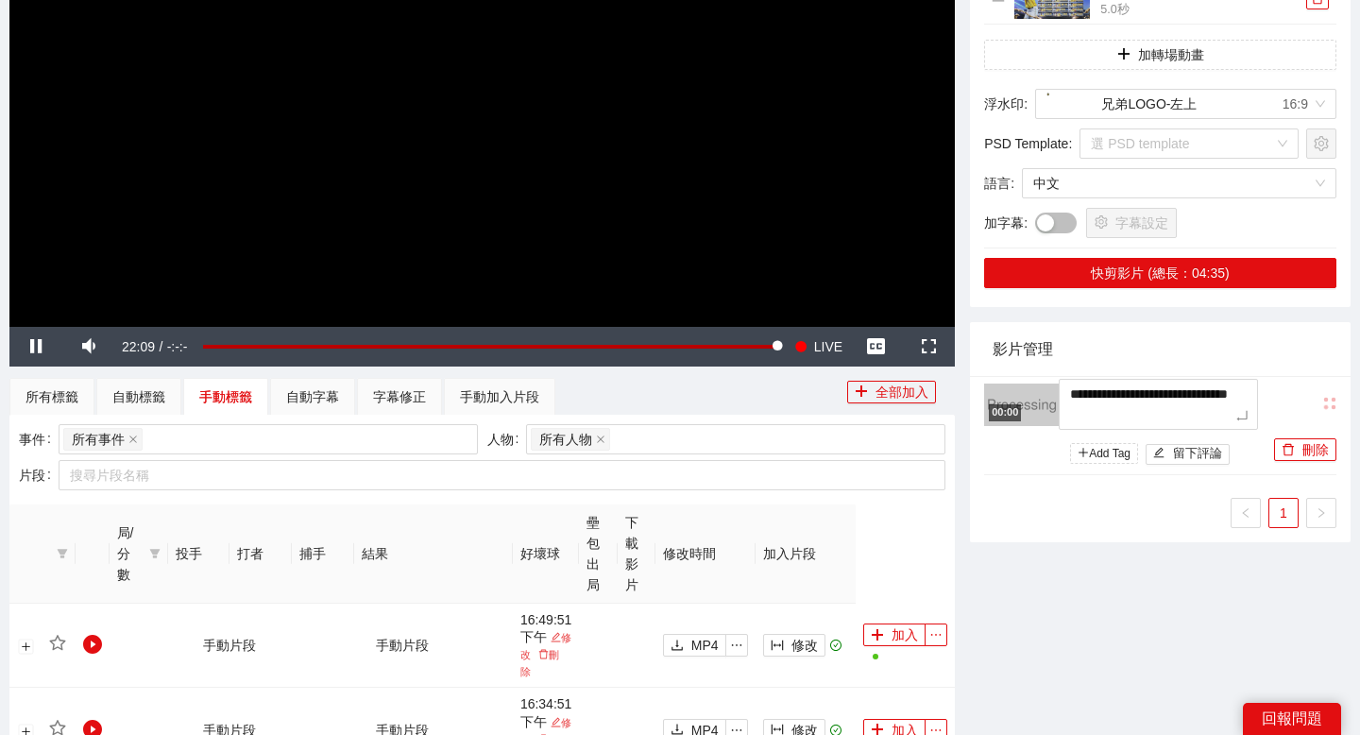
type textarea "**********"
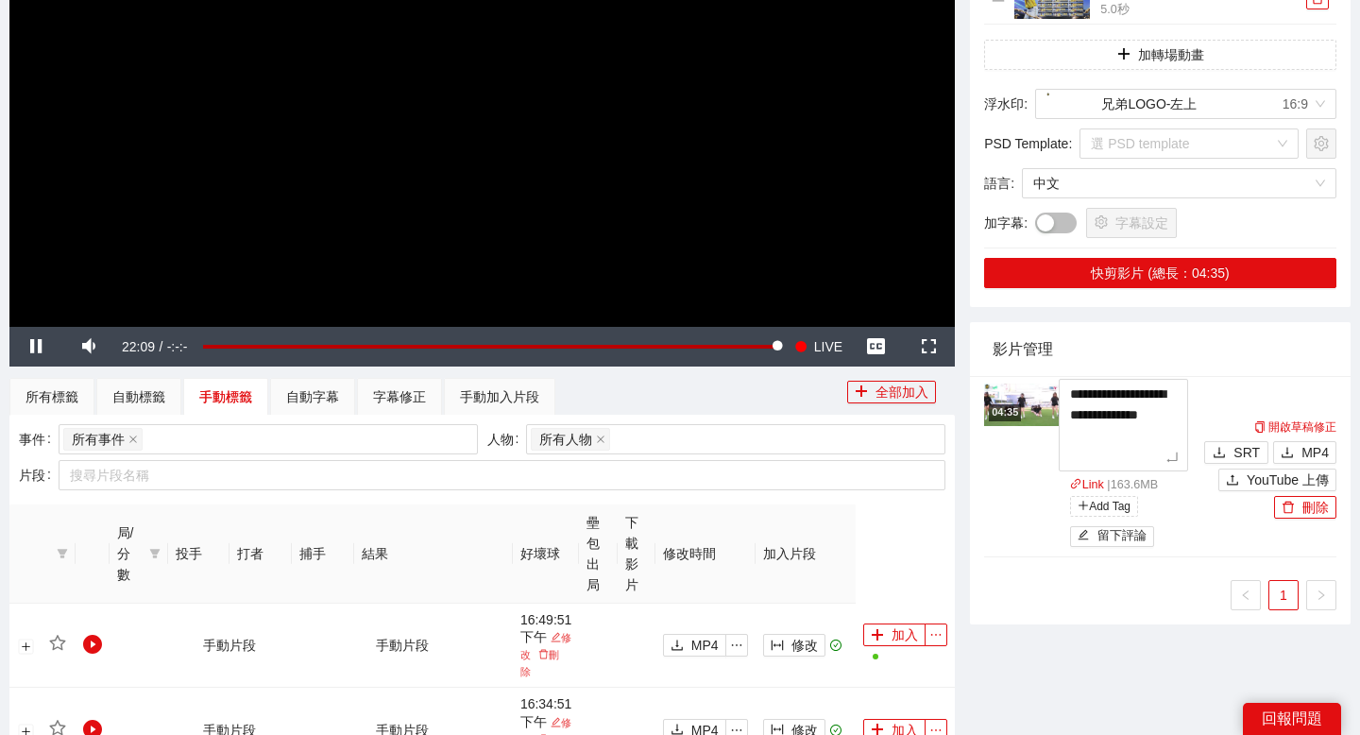
type textarea "**********"
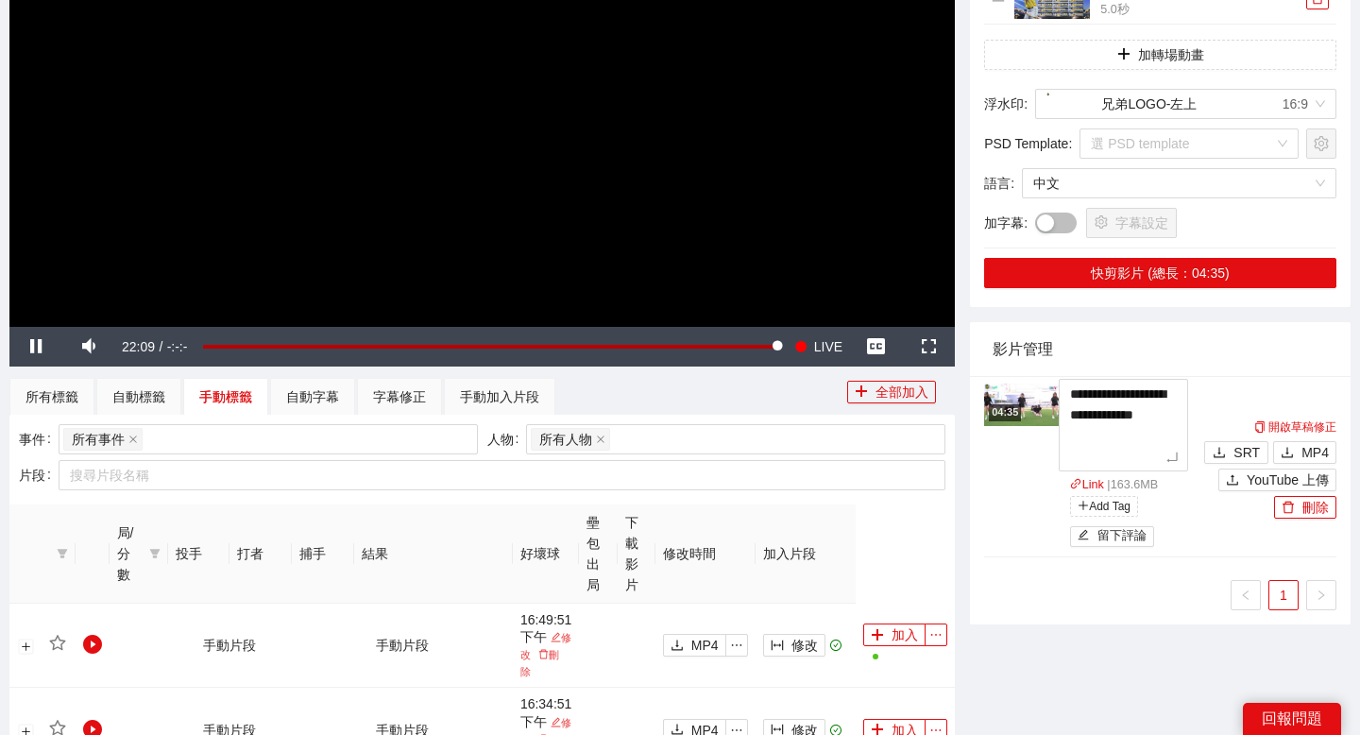
type textarea "**********"
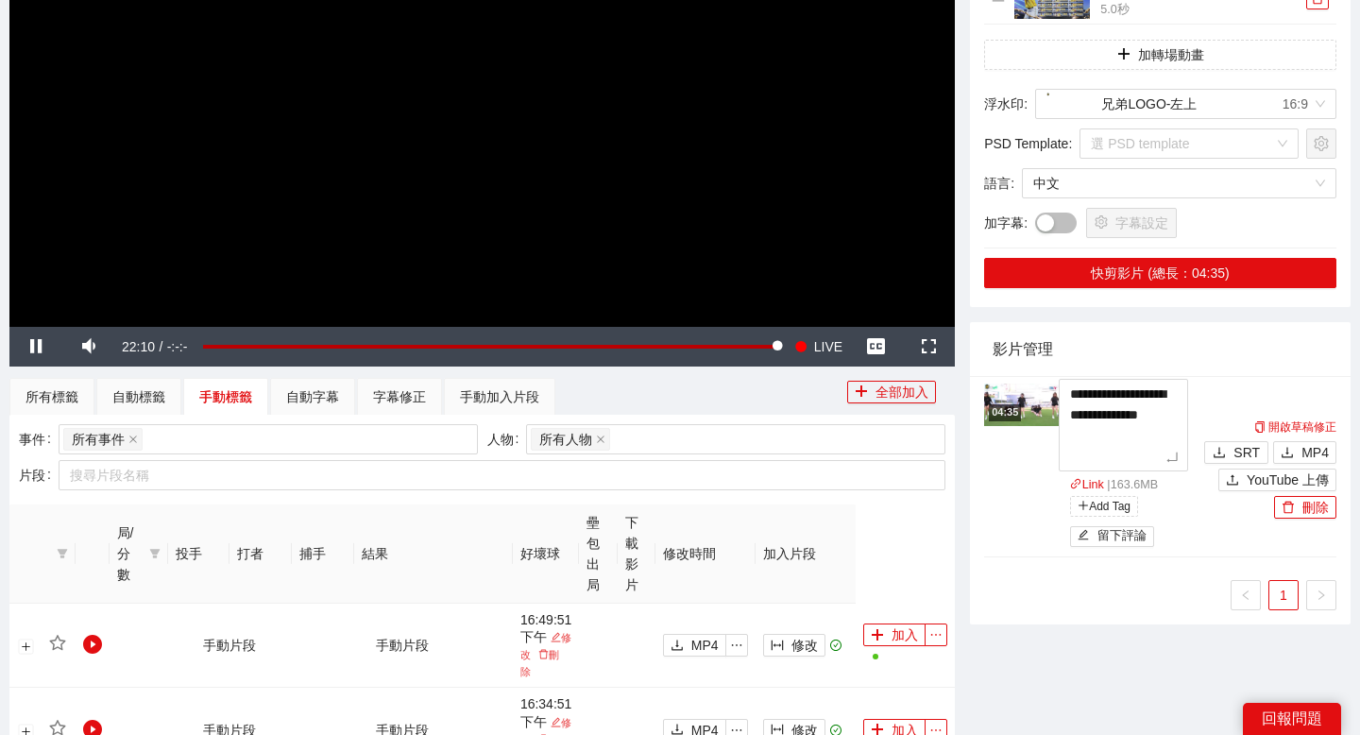
type textarea "**********"
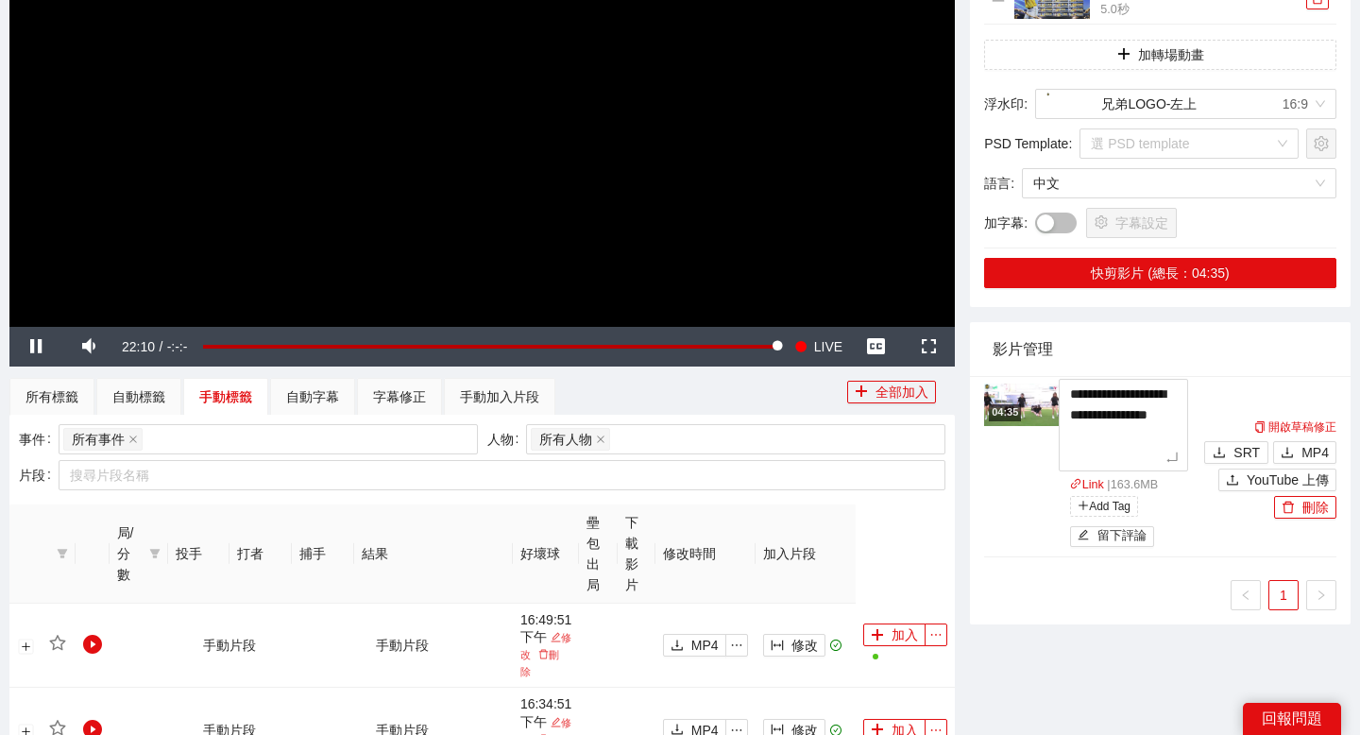
type textarea "**********"
click at [1018, 396] on img at bounding box center [1022, 404] width 76 height 42
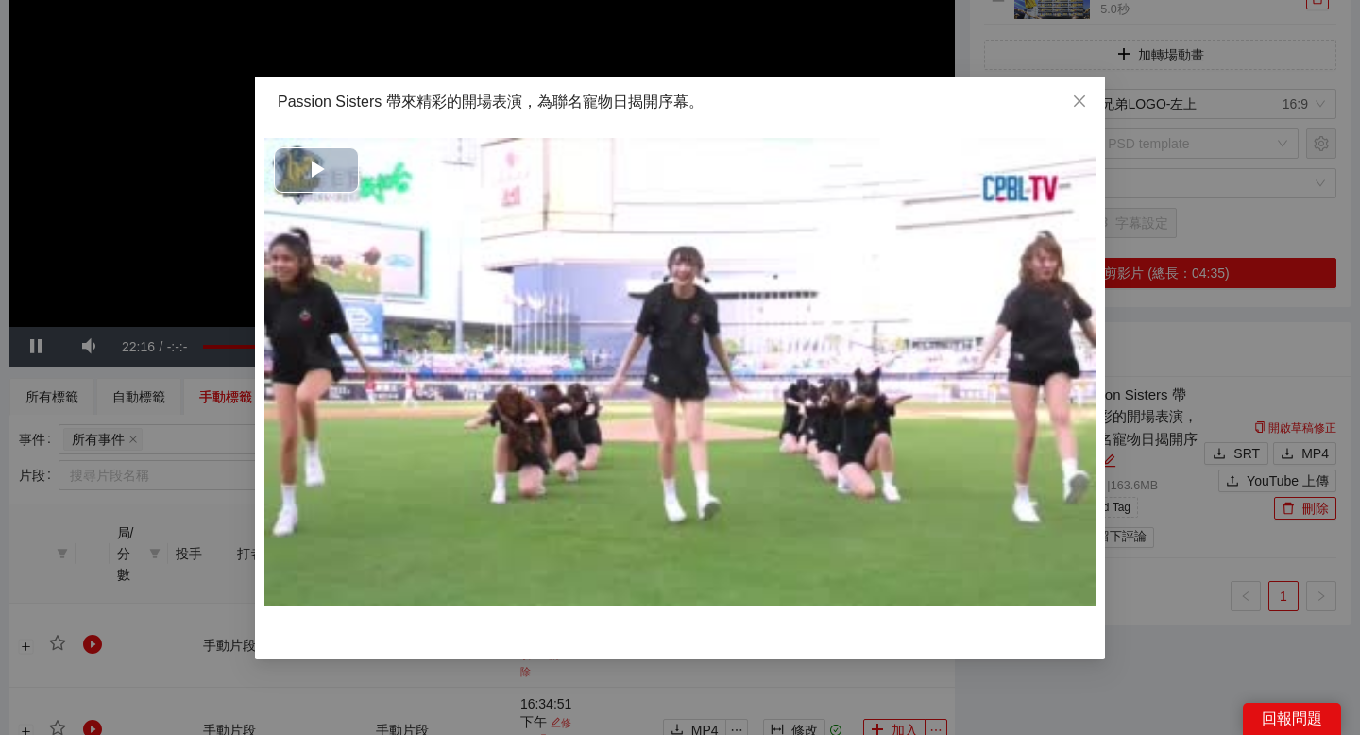
click at [316, 170] on span "Video Player" at bounding box center [316, 170] width 0 height 0
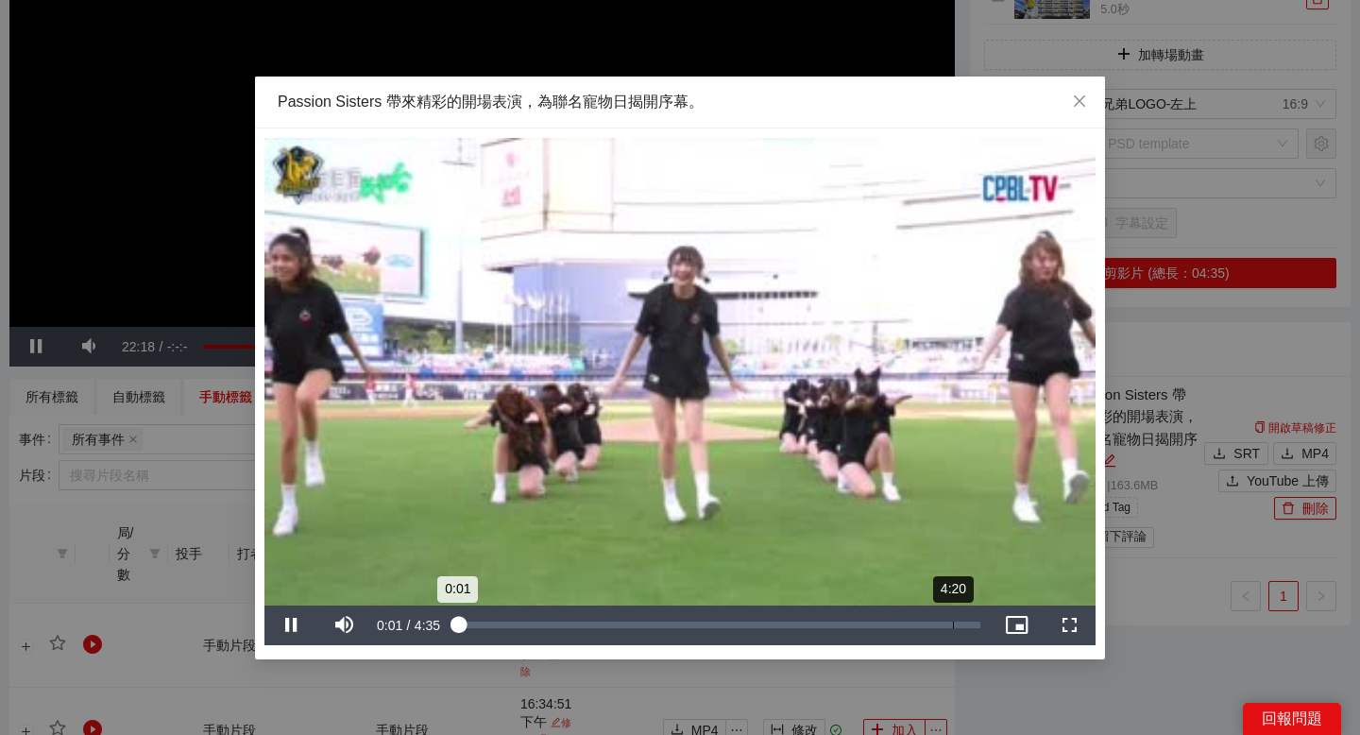
click at [953, 626] on div "Loaded : 0% 4:20 0:01" at bounding box center [718, 624] width 524 height 7
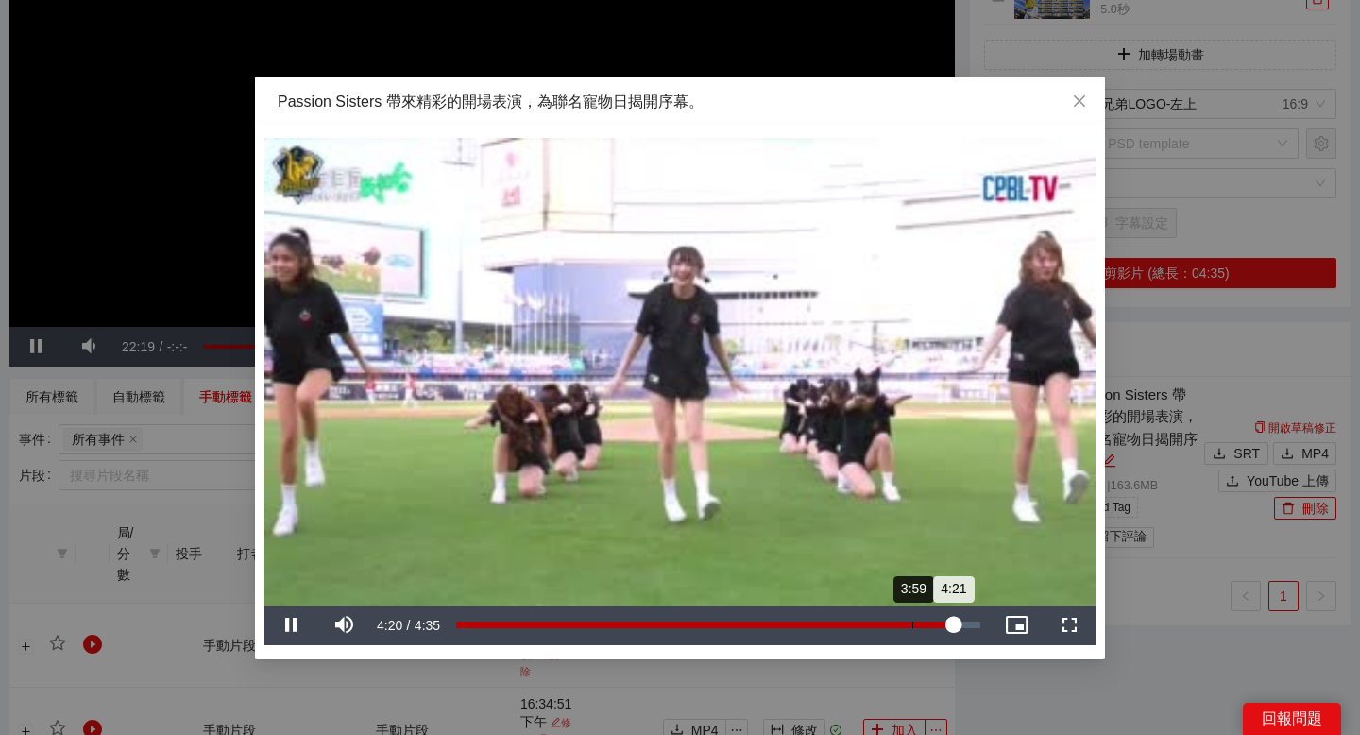
click at [912, 621] on div "3:59" at bounding box center [912, 624] width 1 height 7
click at [881, 622] on div "Loaded : 0% 3:43 3:59" at bounding box center [718, 624] width 524 height 7
click at [878, 625] on div "Loaded : 0% 3:41 3:47" at bounding box center [718, 624] width 524 height 7
click at [870, 621] on div "Loaded : 98.19% 3:37 3:37" at bounding box center [718, 624] width 524 height 7
click at [862, 619] on div "Loaded : 98.19% 3:33 3:39" at bounding box center [718, 625] width 543 height 40
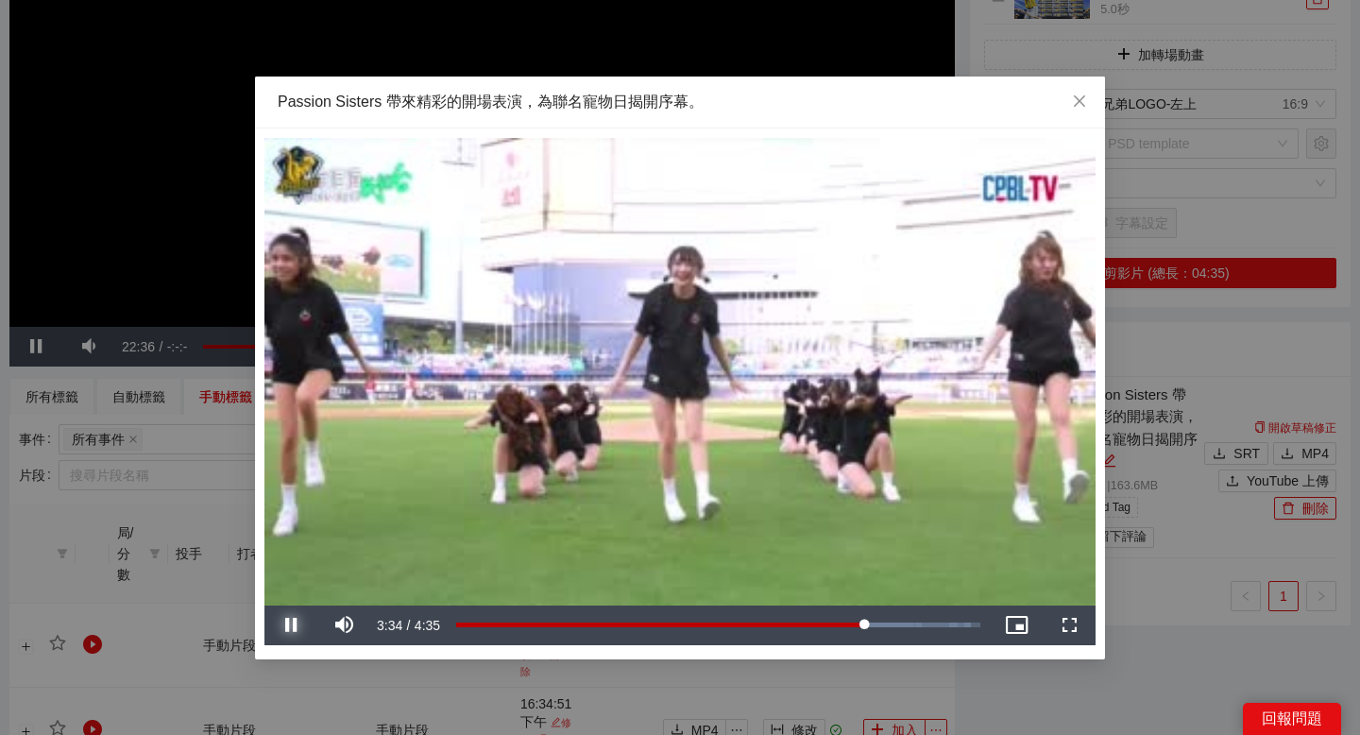
click at [294, 625] on span "Video Player" at bounding box center [290, 625] width 53 height 0
click at [1226, 353] on div "**********" at bounding box center [680, 367] width 1360 height 735
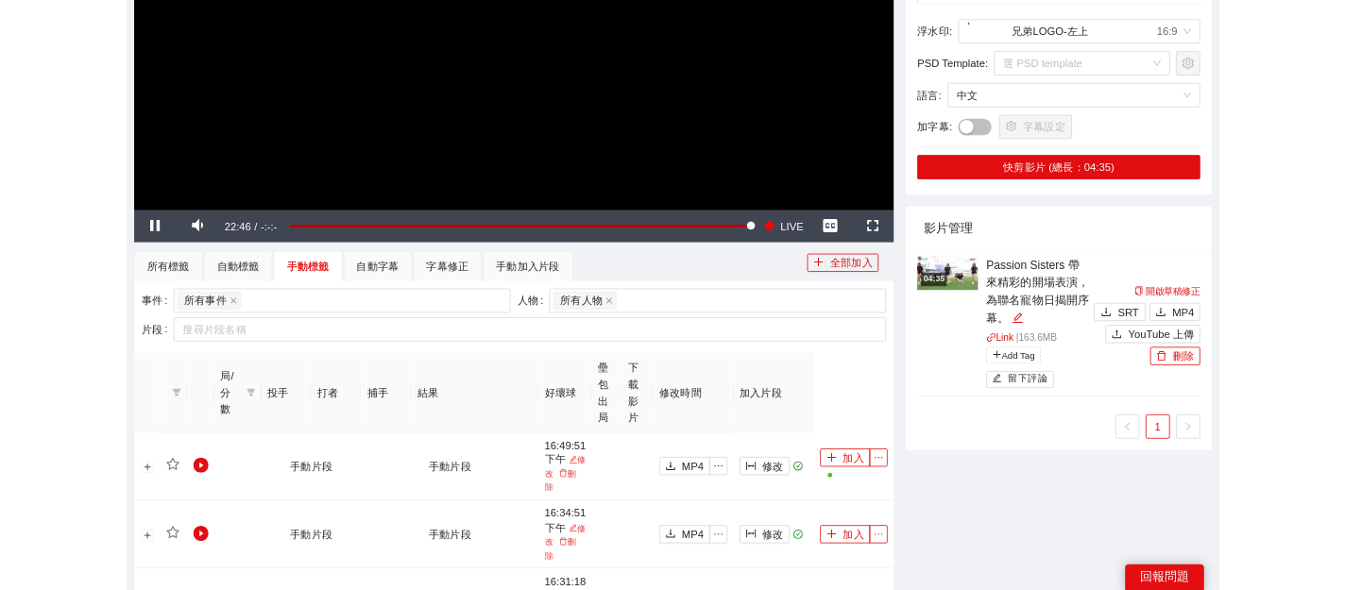
scroll to position [434, 0]
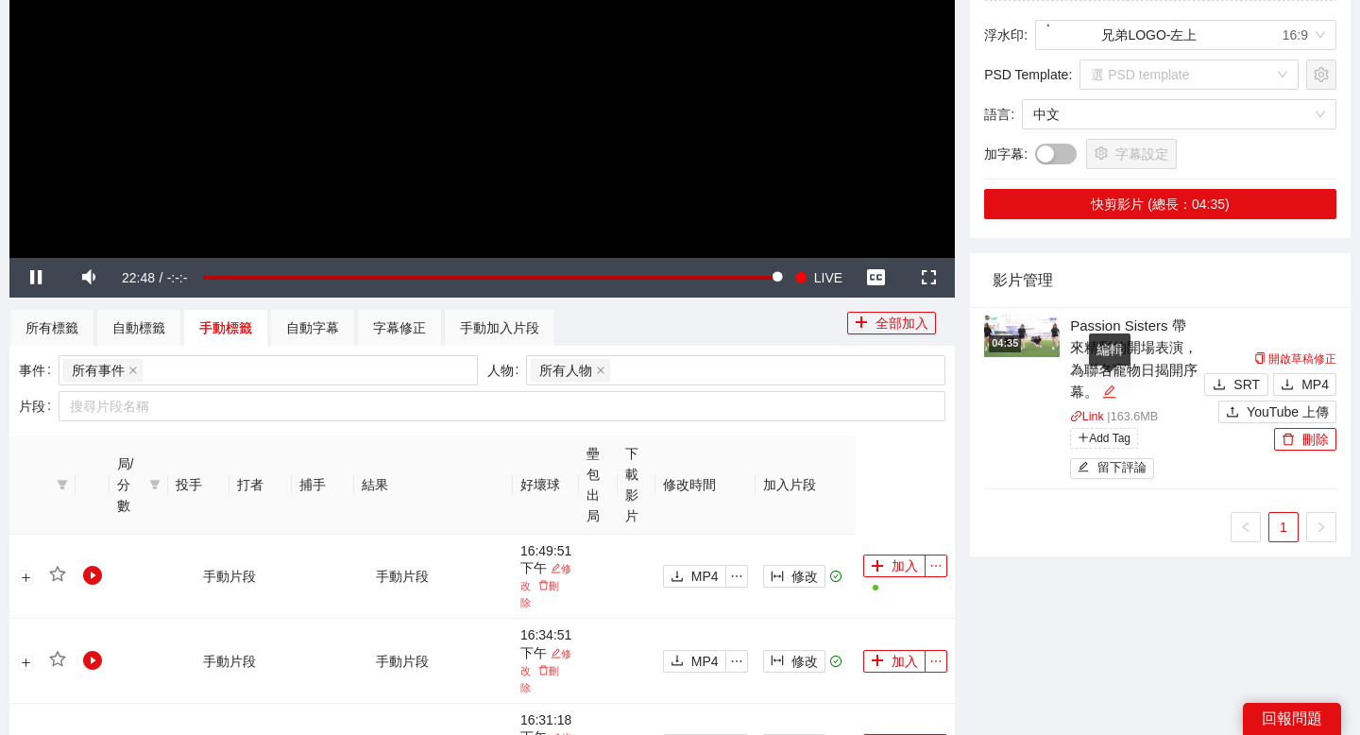
click at [1111, 382] on div "編輯" at bounding box center [1109, 392] width 14 height 23
drag, startPoint x: 1138, startPoint y: 386, endPoint x: 1053, endPoint y: 314, distance: 111.9
click at [1053, 314] on div "**********" at bounding box center [1091, 398] width 215 height 168
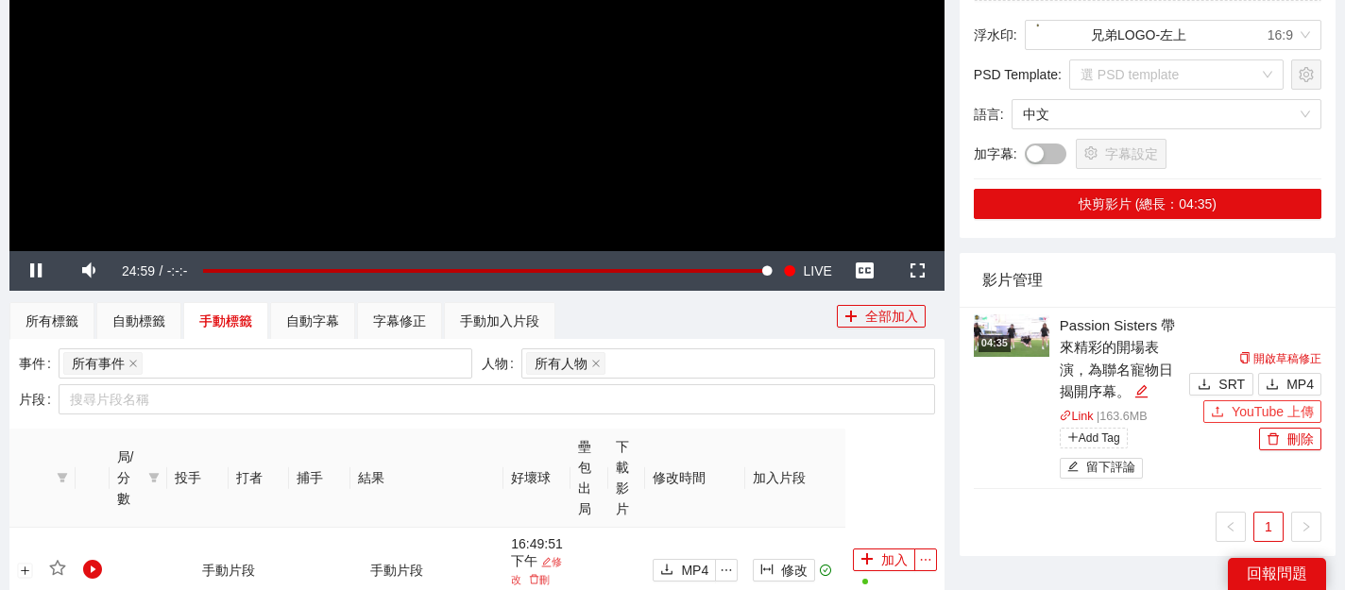
click at [1258, 409] on span "YouTube 上傳" at bounding box center [1272, 411] width 82 height 21
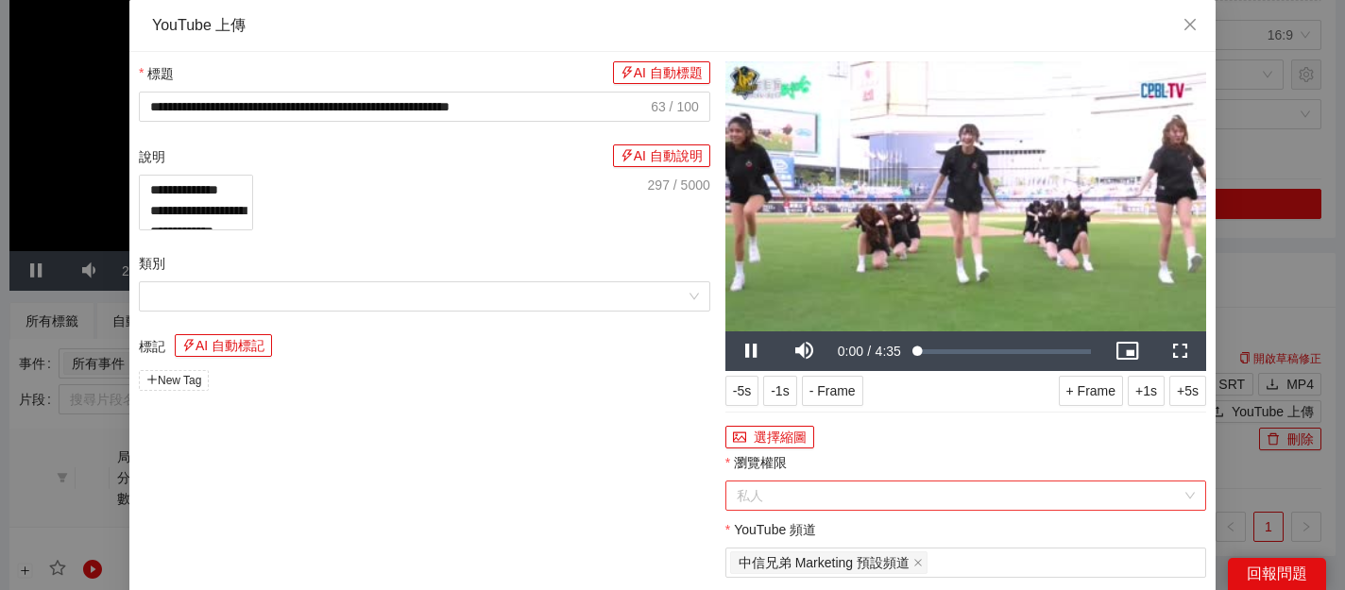
click at [844, 499] on span "私人" at bounding box center [966, 496] width 458 height 28
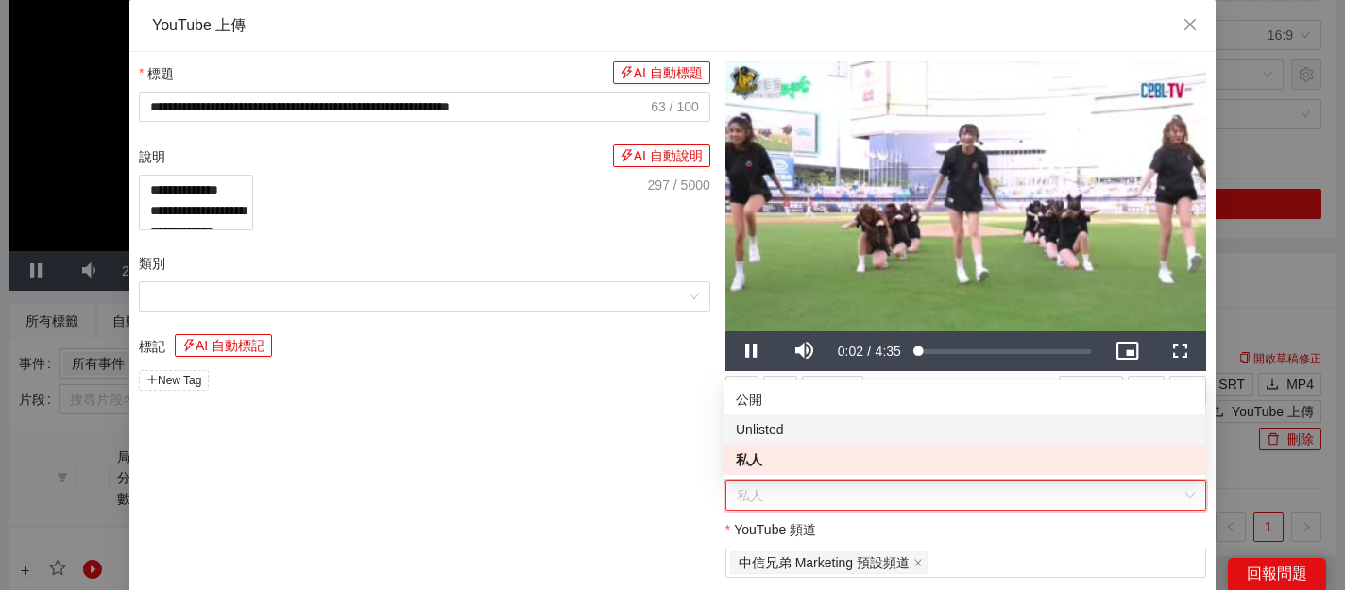
click at [837, 432] on div "Unlisted" at bounding box center [965, 429] width 458 height 21
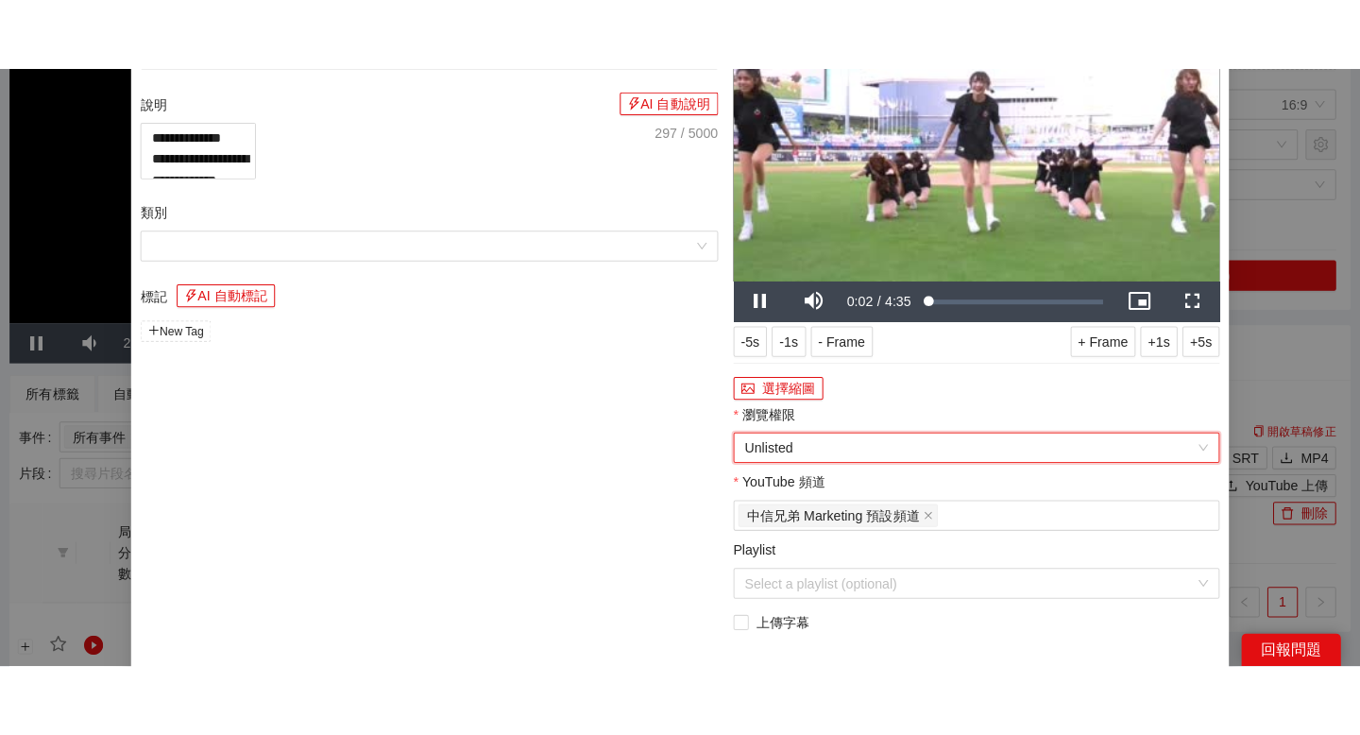
scroll to position [167, 0]
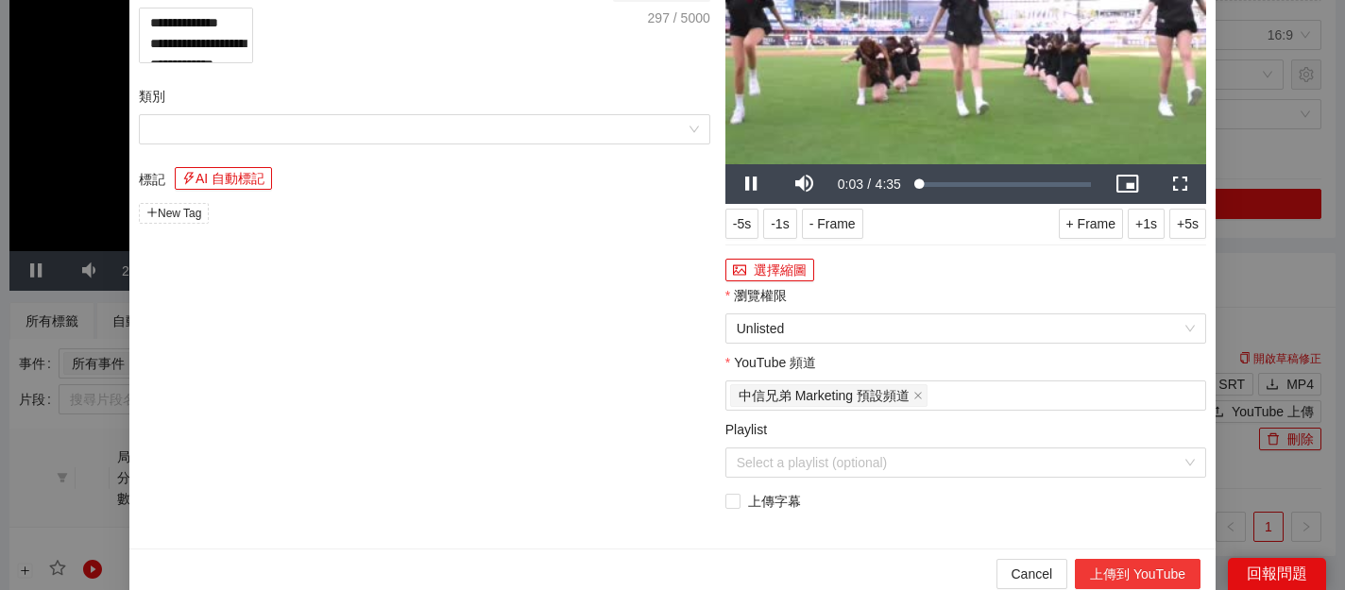
click at [1104, 569] on button "上傳到 YouTube" at bounding box center [1138, 574] width 126 height 30
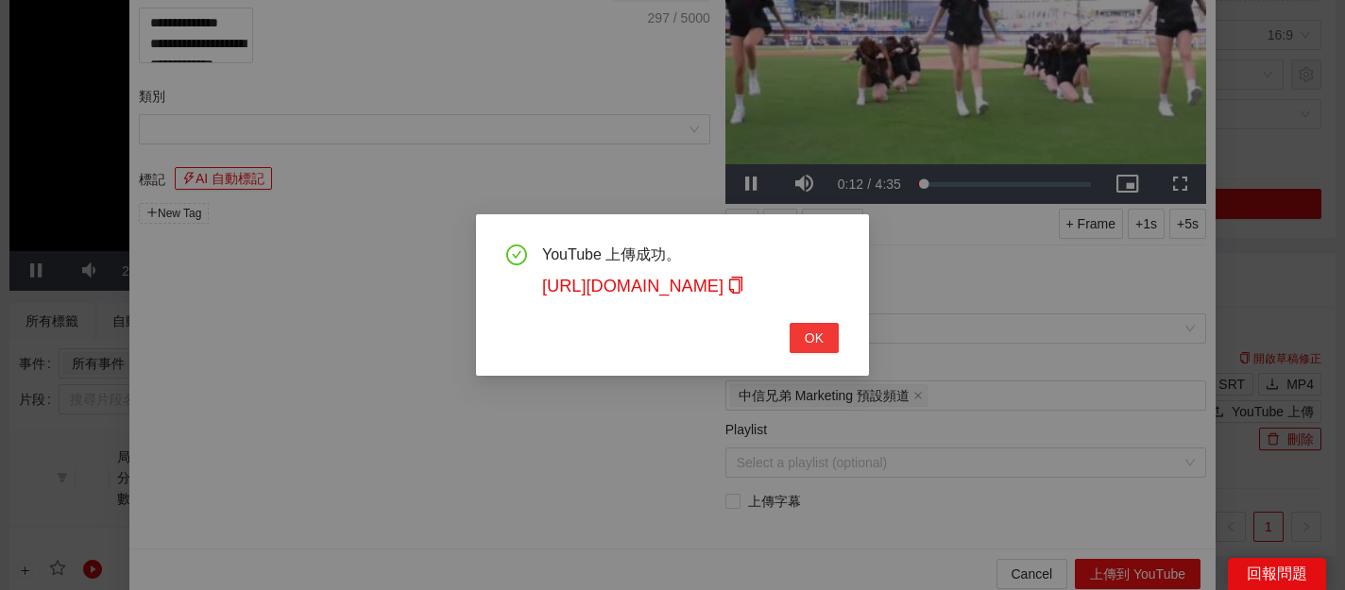
click at [823, 323] on button "OK" at bounding box center [813, 338] width 49 height 30
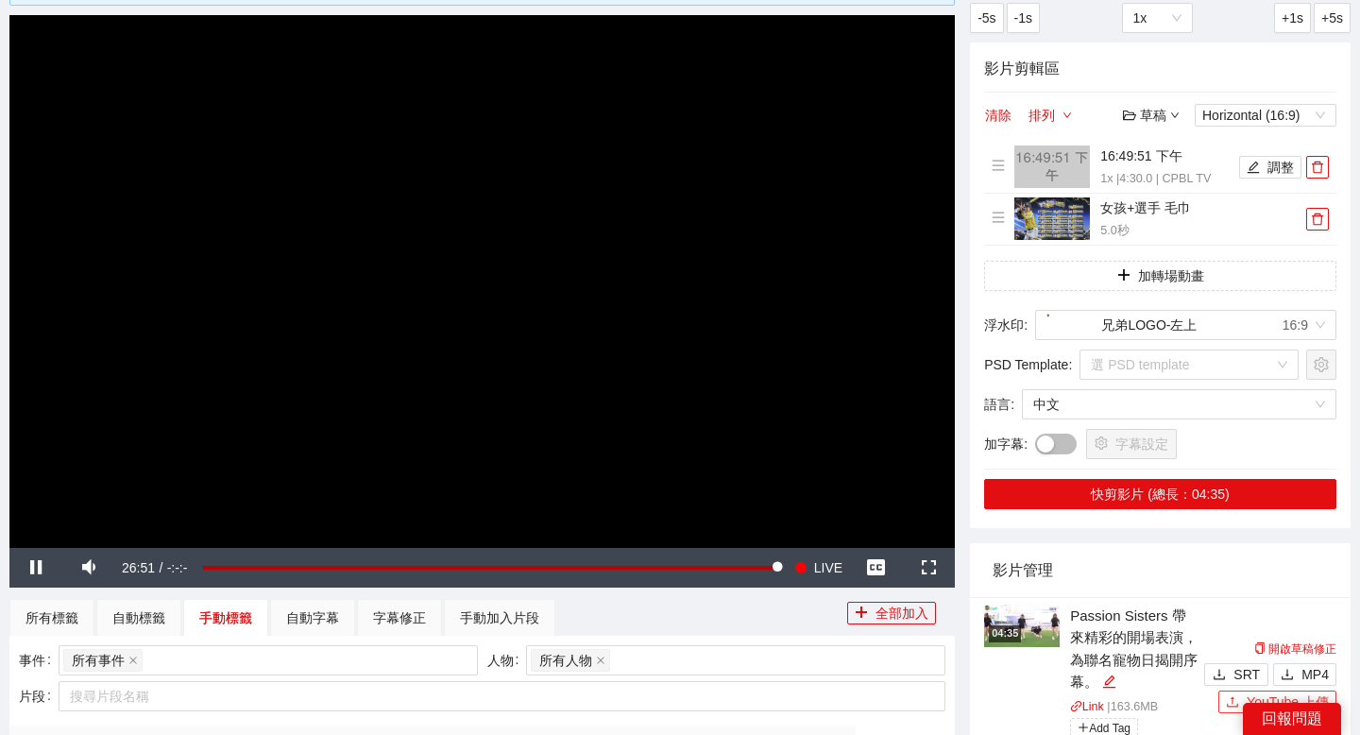
scroll to position [40, 0]
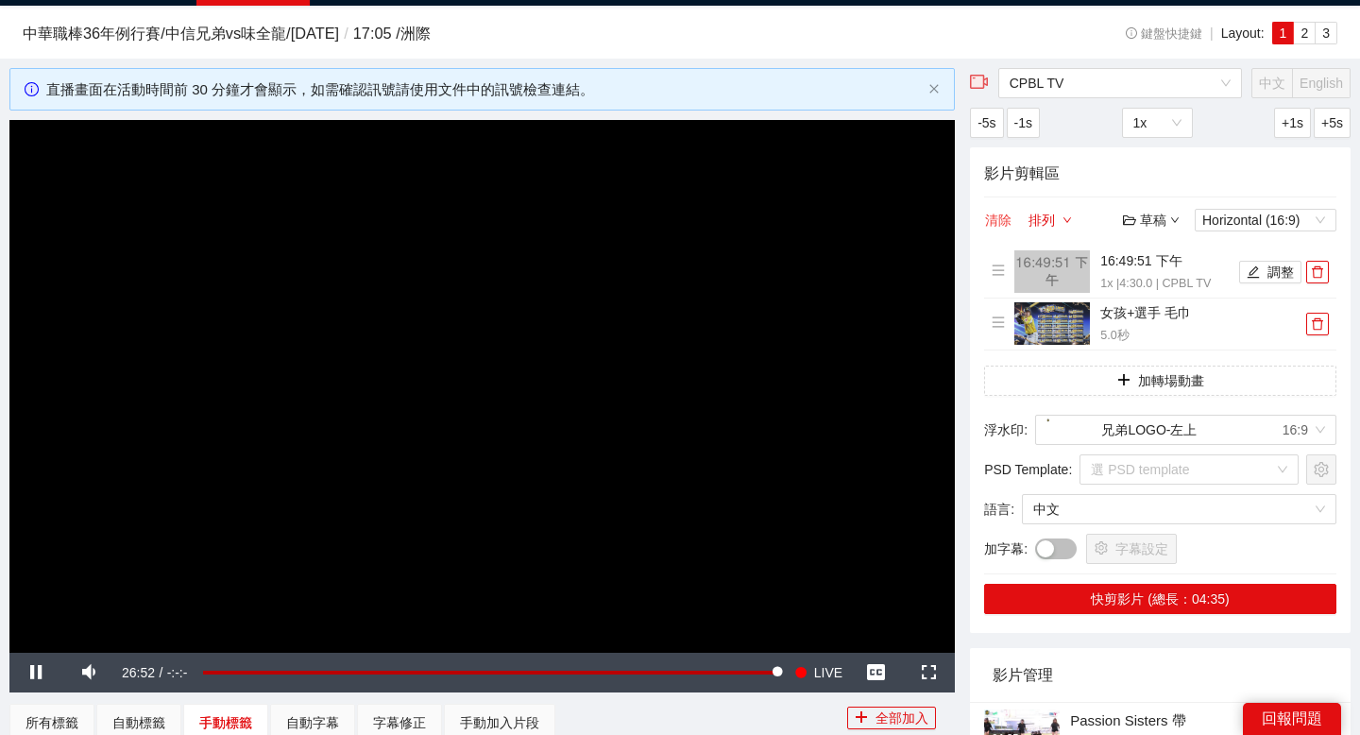
click at [1007, 217] on button "清除" at bounding box center [998, 220] width 28 height 23
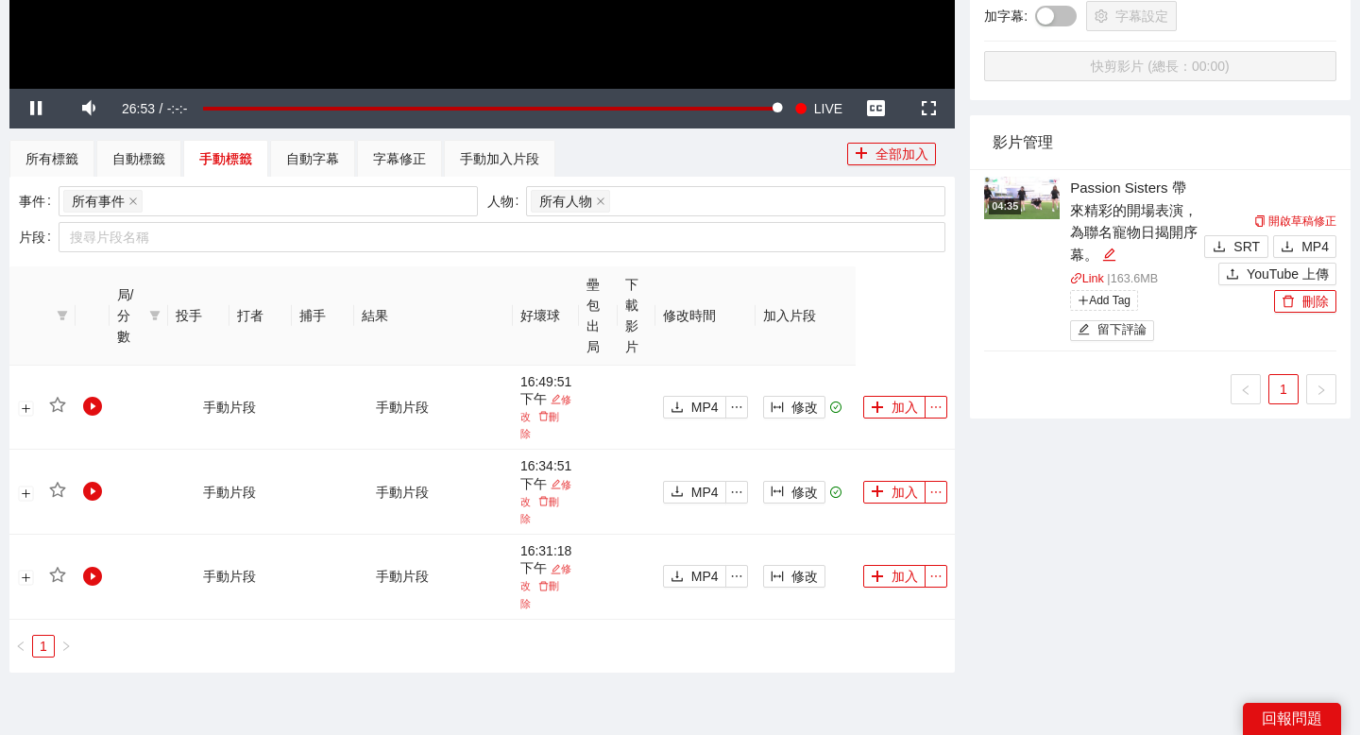
scroll to position [608, 0]
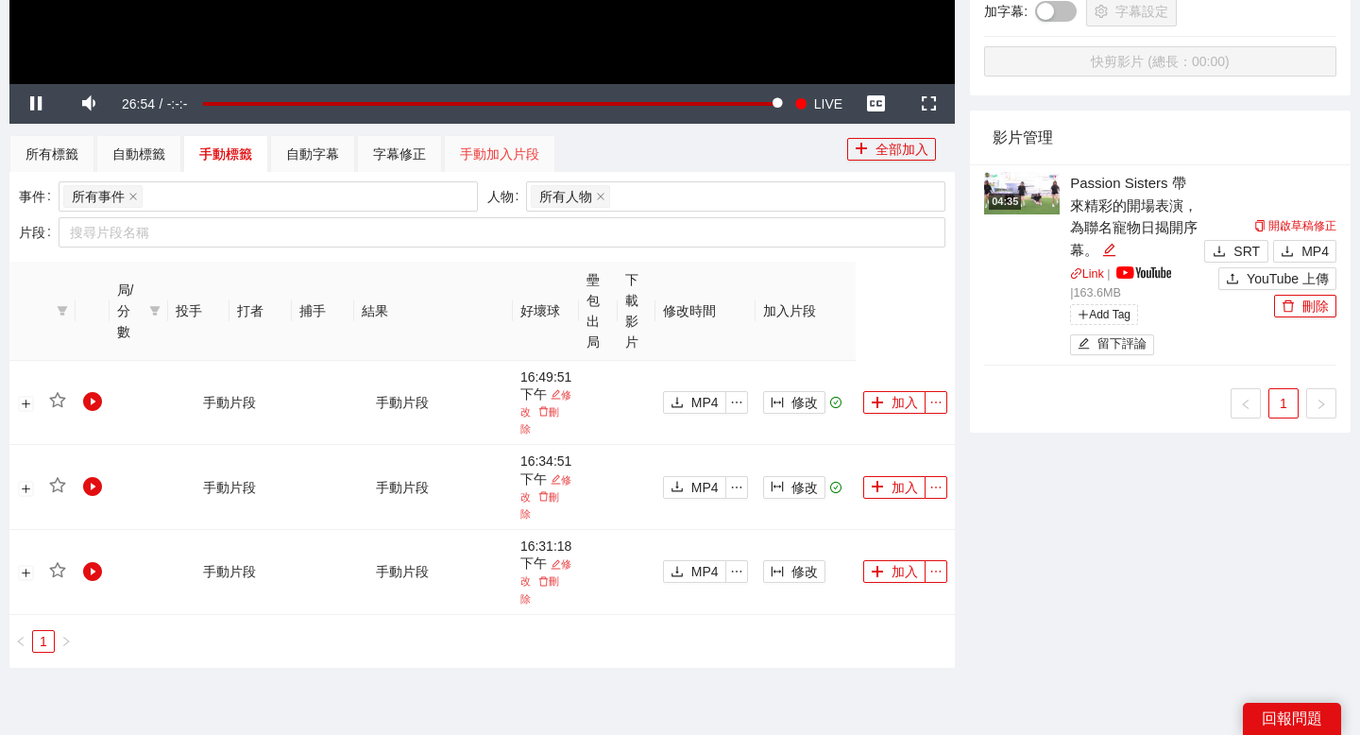
click at [473, 168] on div "手動加入片段" at bounding box center [499, 154] width 111 height 38
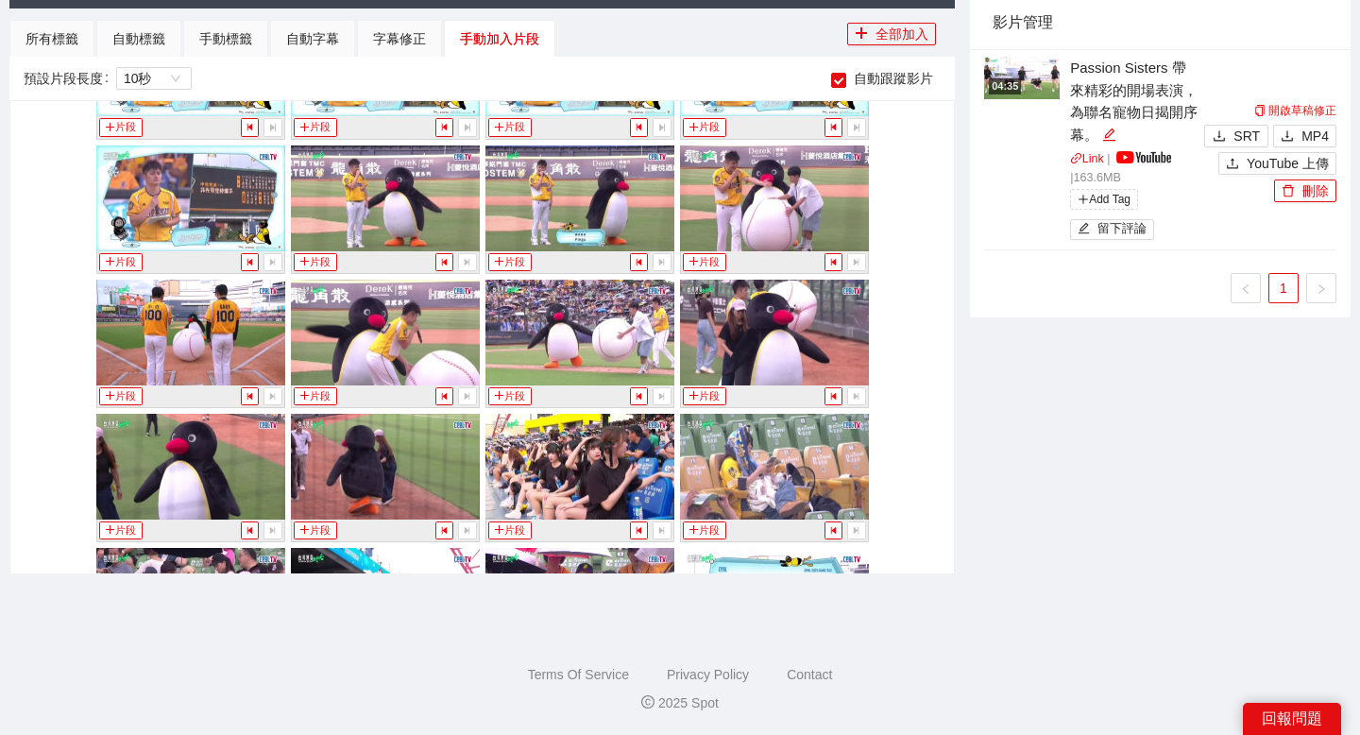
scroll to position [2077, 0]
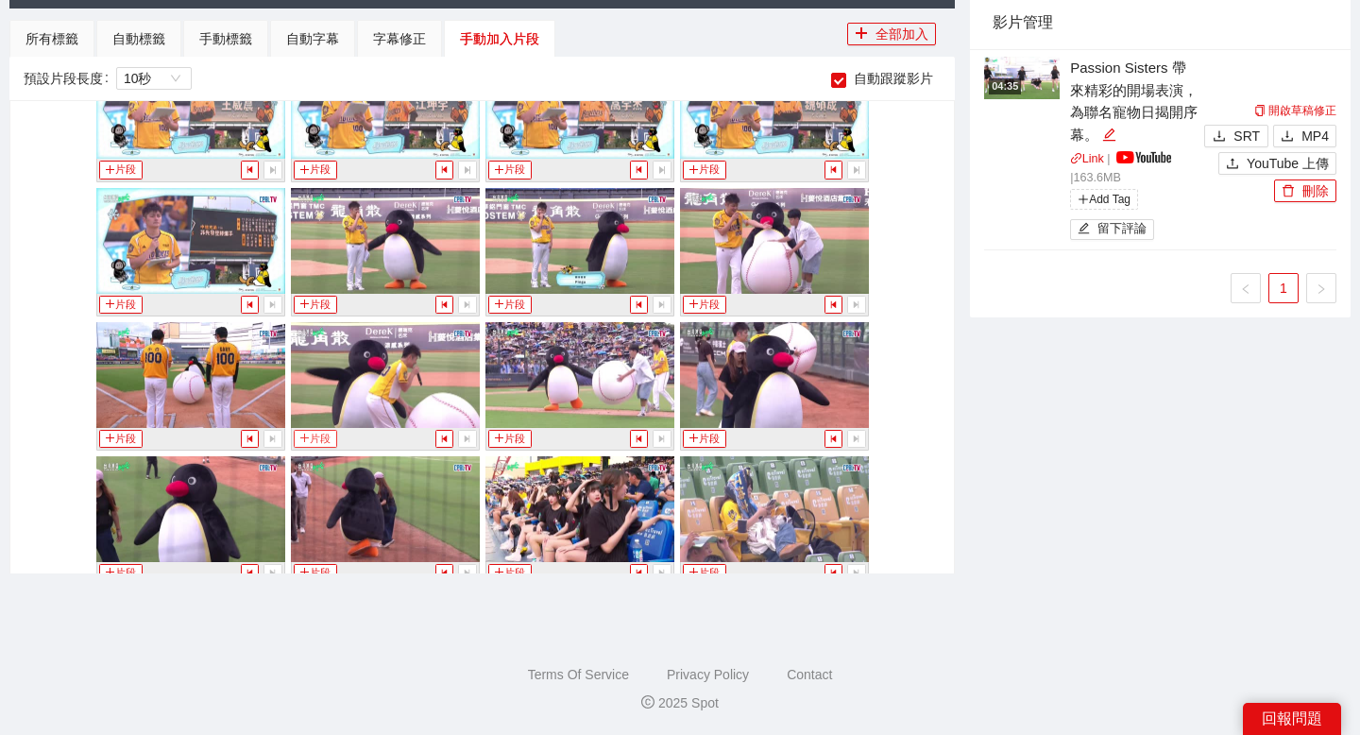
click at [317, 438] on button "片段" at bounding box center [315, 439] width 43 height 18
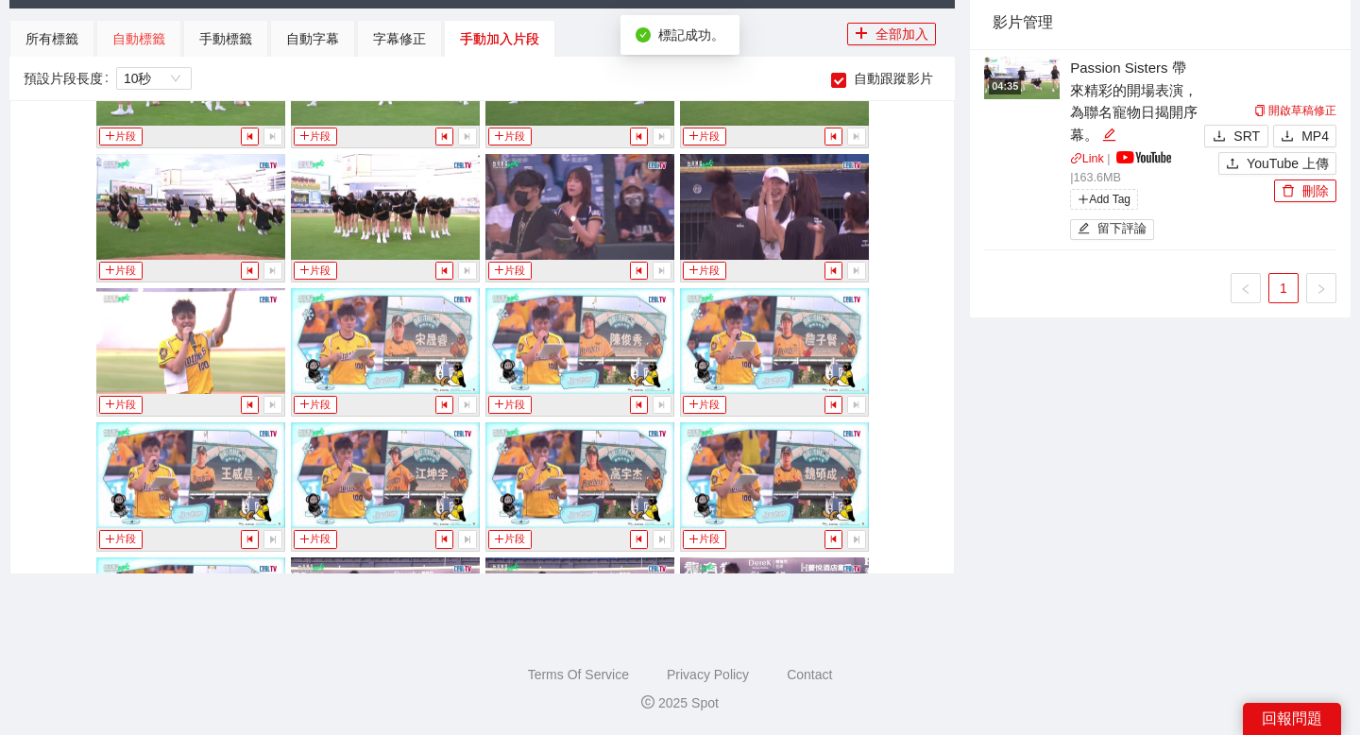
scroll to position [2640, 0]
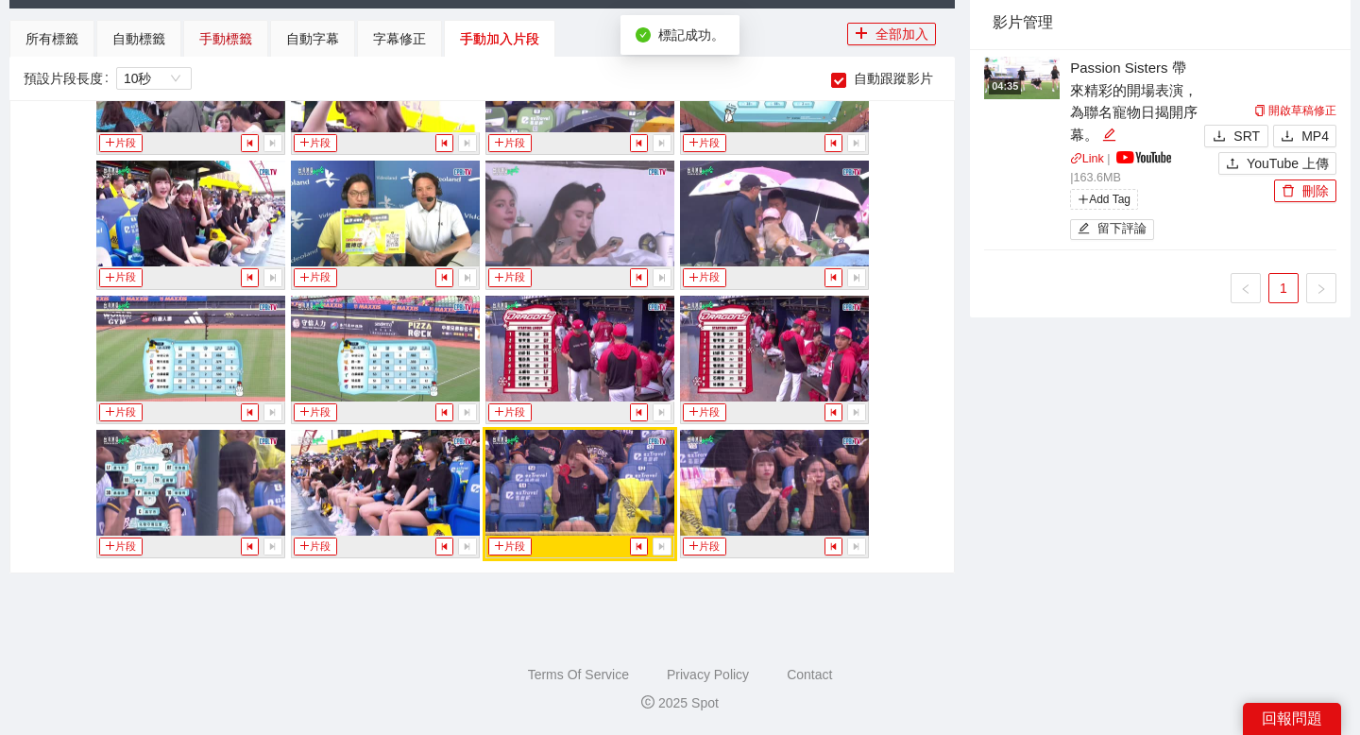
click at [225, 31] on div "手動標籤" at bounding box center [225, 38] width 53 height 21
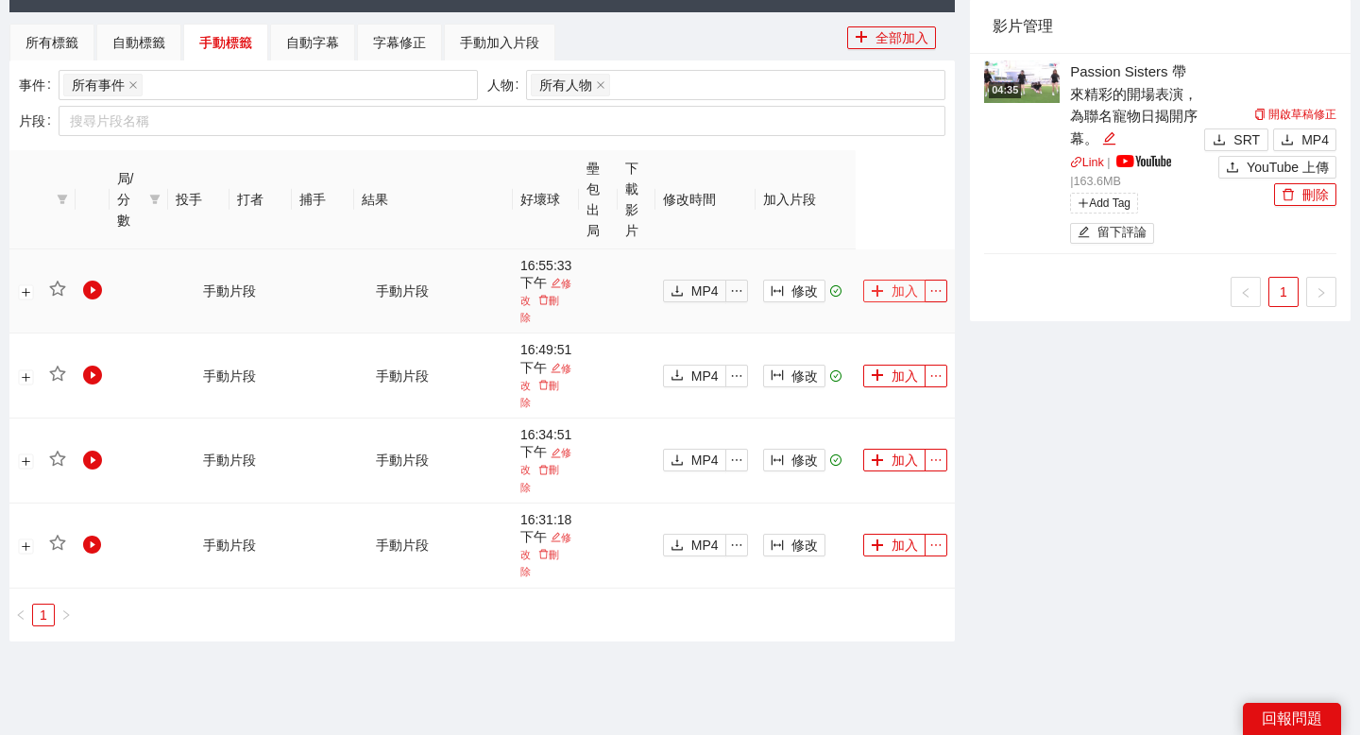
click at [900, 281] on button "加入" at bounding box center [894, 291] width 62 height 23
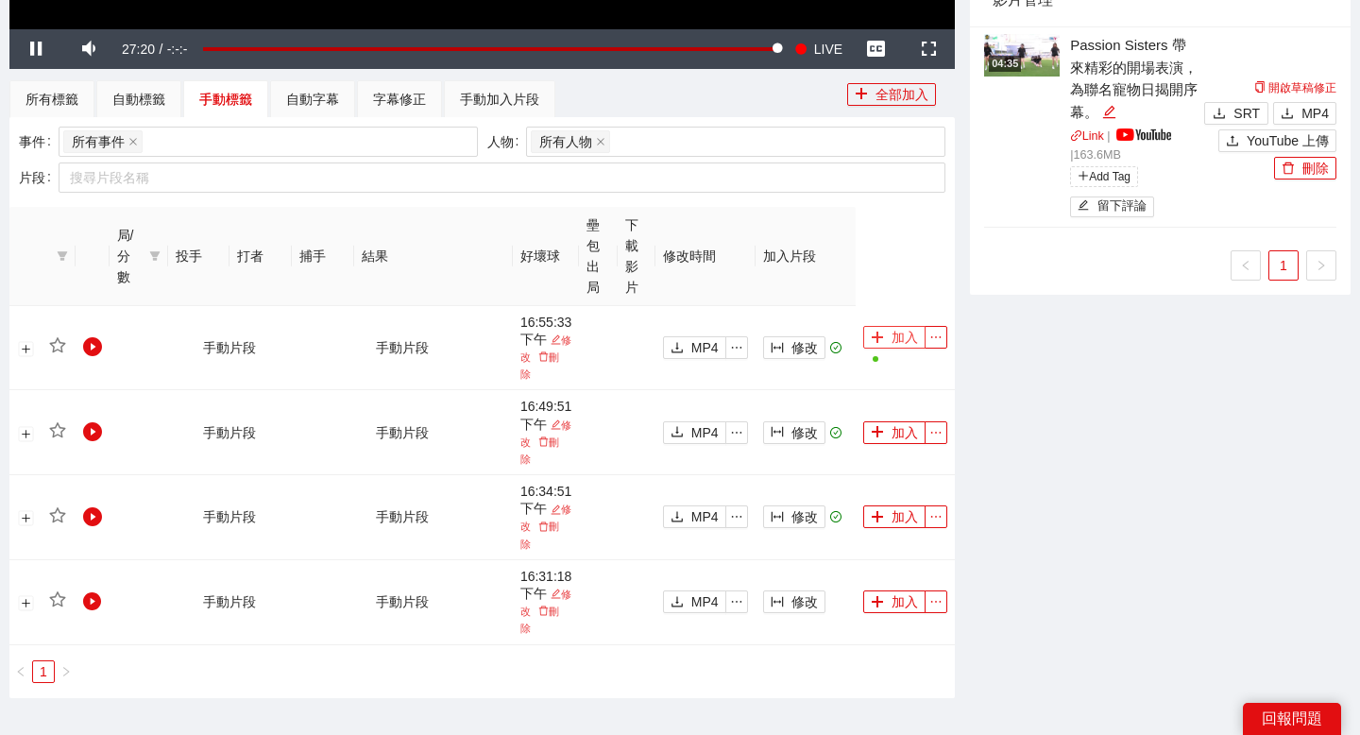
scroll to position [0, 0]
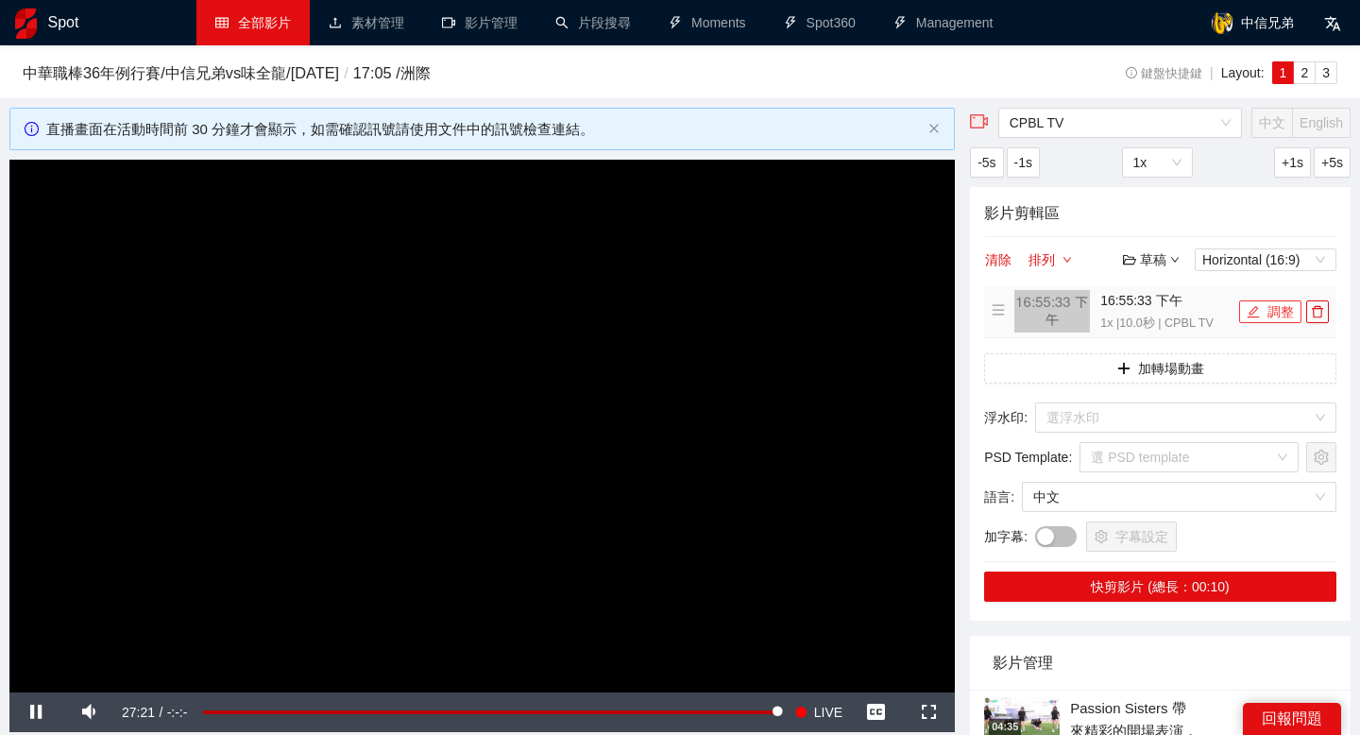
click at [1269, 309] on button "調整" at bounding box center [1270, 311] width 62 height 23
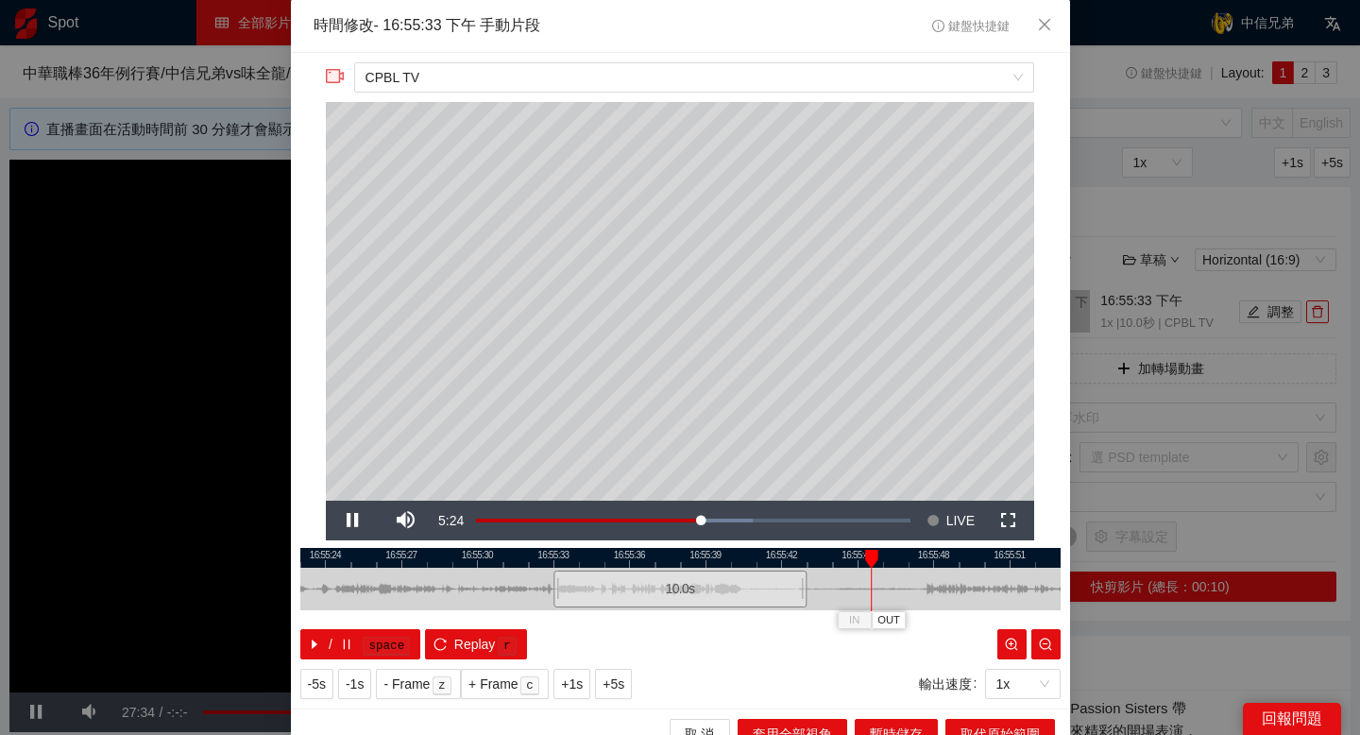
click at [928, 552] on div at bounding box center [680, 558] width 760 height 20
click at [915, 551] on div at bounding box center [680, 558] width 760 height 20
click at [933, 616] on span "OUT" at bounding box center [936, 620] width 23 height 17
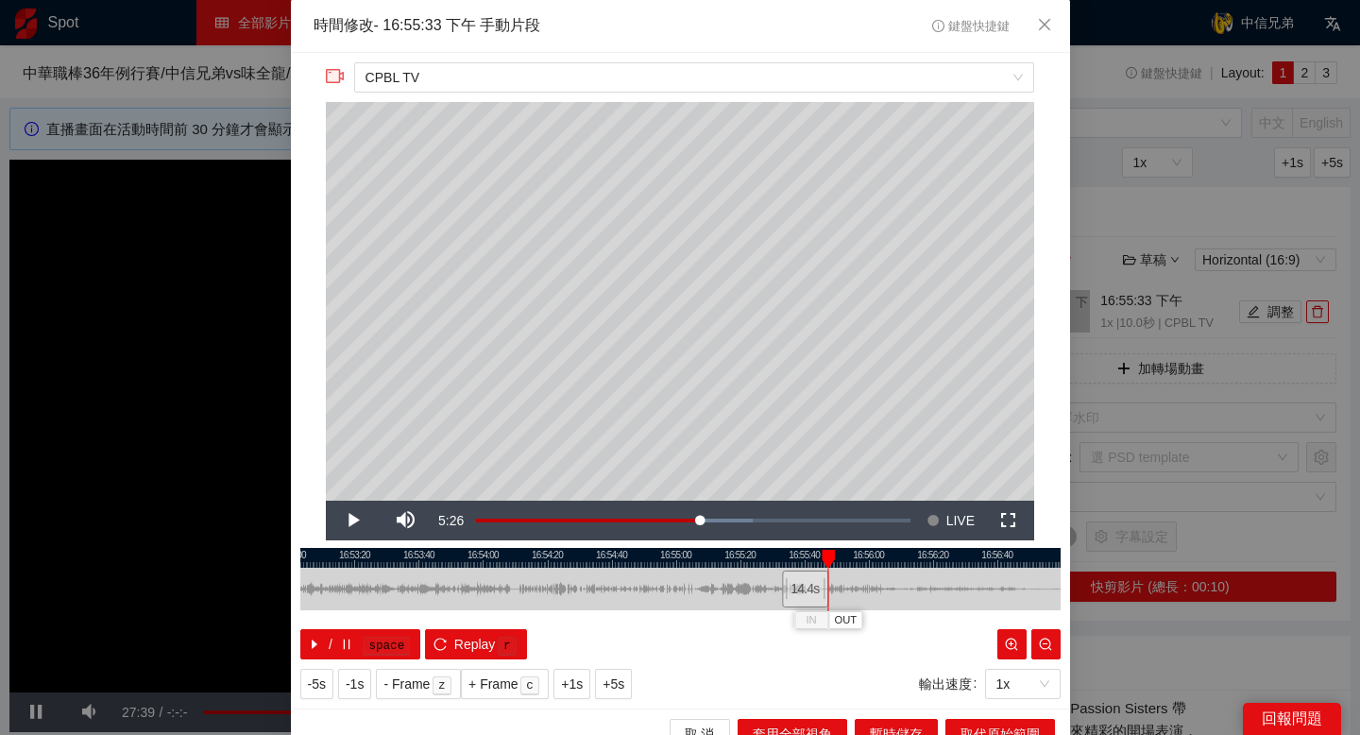
click at [449, 546] on div "**********" at bounding box center [680, 380] width 779 height 655
click at [450, 557] on div at bounding box center [680, 558] width 760 height 20
click at [544, 558] on div at bounding box center [680, 558] width 760 height 20
click at [509, 550] on div at bounding box center [680, 558] width 760 height 20
click at [491, 548] on div at bounding box center [680, 558] width 760 height 20
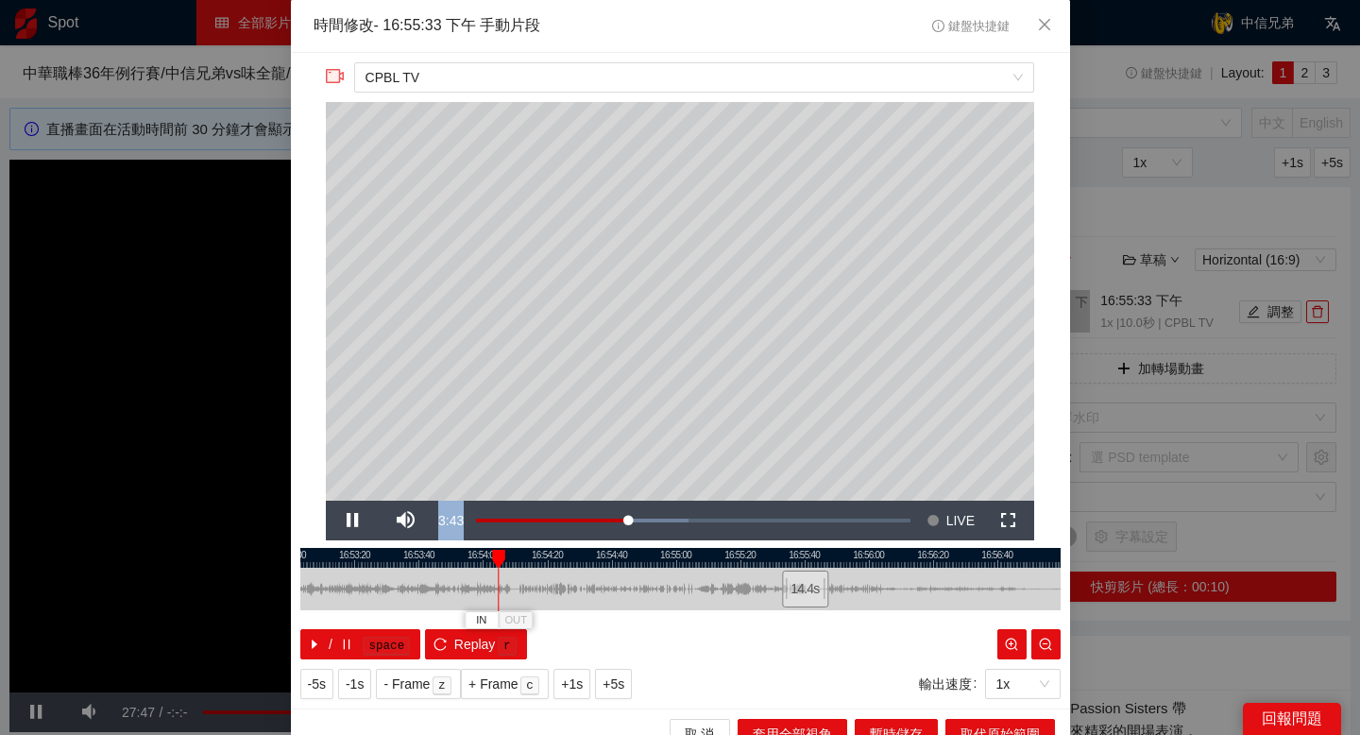
drag, startPoint x: 469, startPoint y: 522, endPoint x: 542, endPoint y: 522, distance: 72.7
click at [542, 522] on div "Pause Mute 100% Current Time 3:43 Loaded : 49.02% -03:47 -06:53 Stream Type LIV…" at bounding box center [680, 520] width 708 height 40
click at [517, 548] on div at bounding box center [680, 558] width 760 height 20
click at [493, 620] on button "IN" at bounding box center [501, 620] width 34 height 18
click at [572, 551] on div at bounding box center [680, 558] width 760 height 20
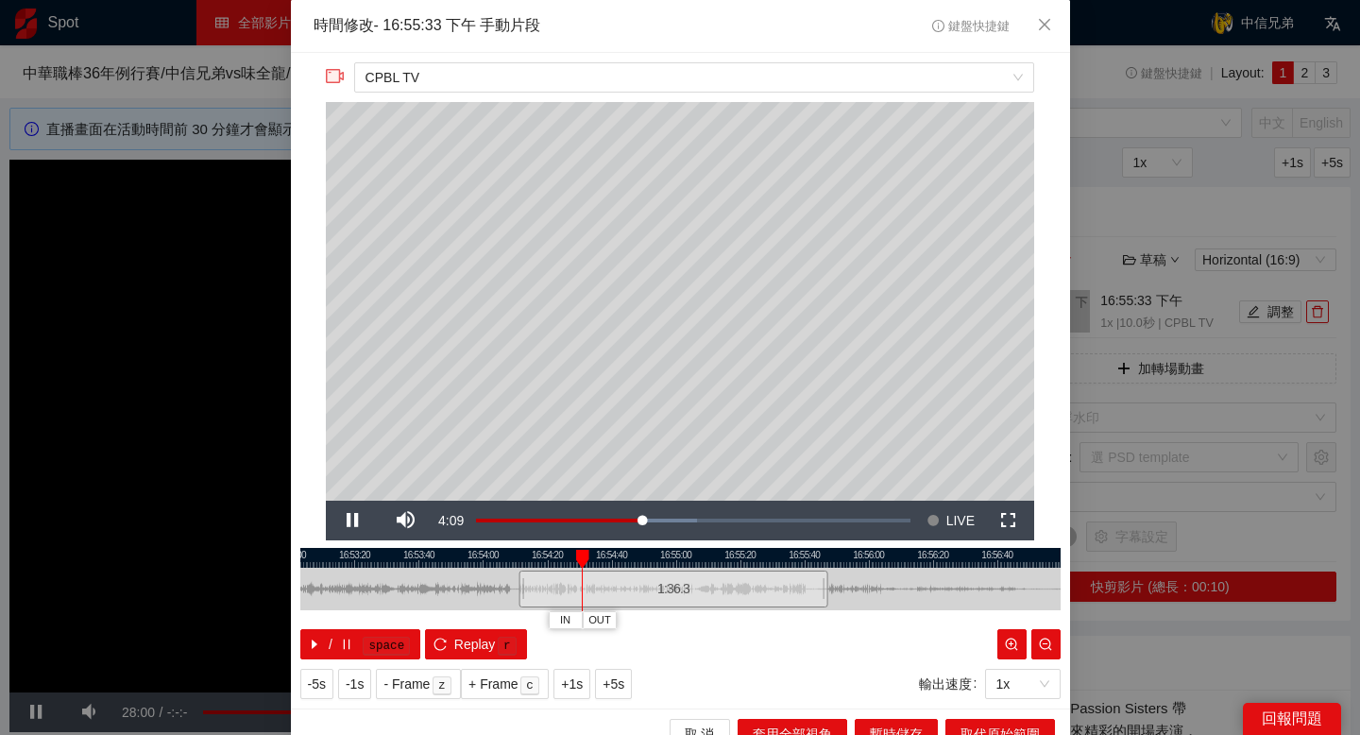
click at [616, 562] on div at bounding box center [680, 558] width 760 height 20
click at [653, 554] on div at bounding box center [680, 558] width 760 height 20
click at [689, 552] on div at bounding box center [680, 558] width 760 height 20
click at [967, 721] on button "取代原始範圍" at bounding box center [1000, 734] width 110 height 30
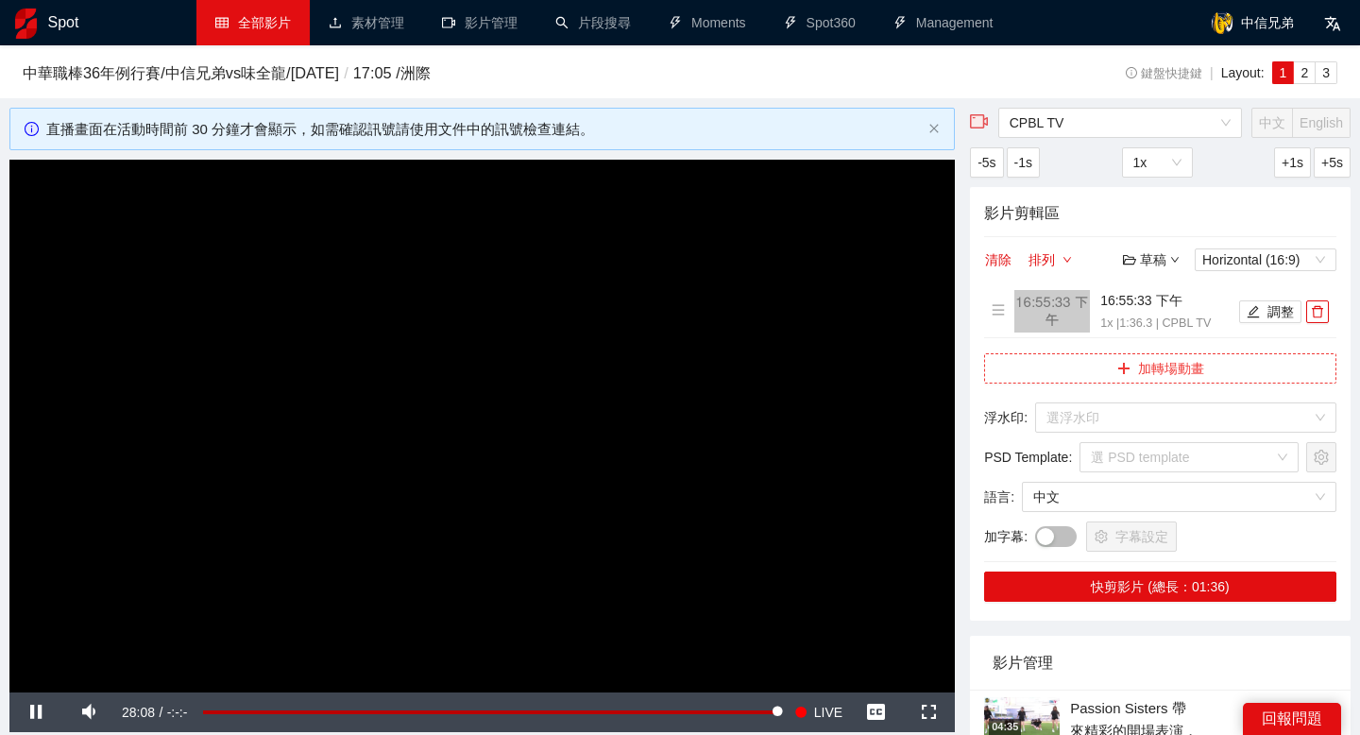
click at [1184, 365] on button "加轉場動畫" at bounding box center [1160, 368] width 352 height 30
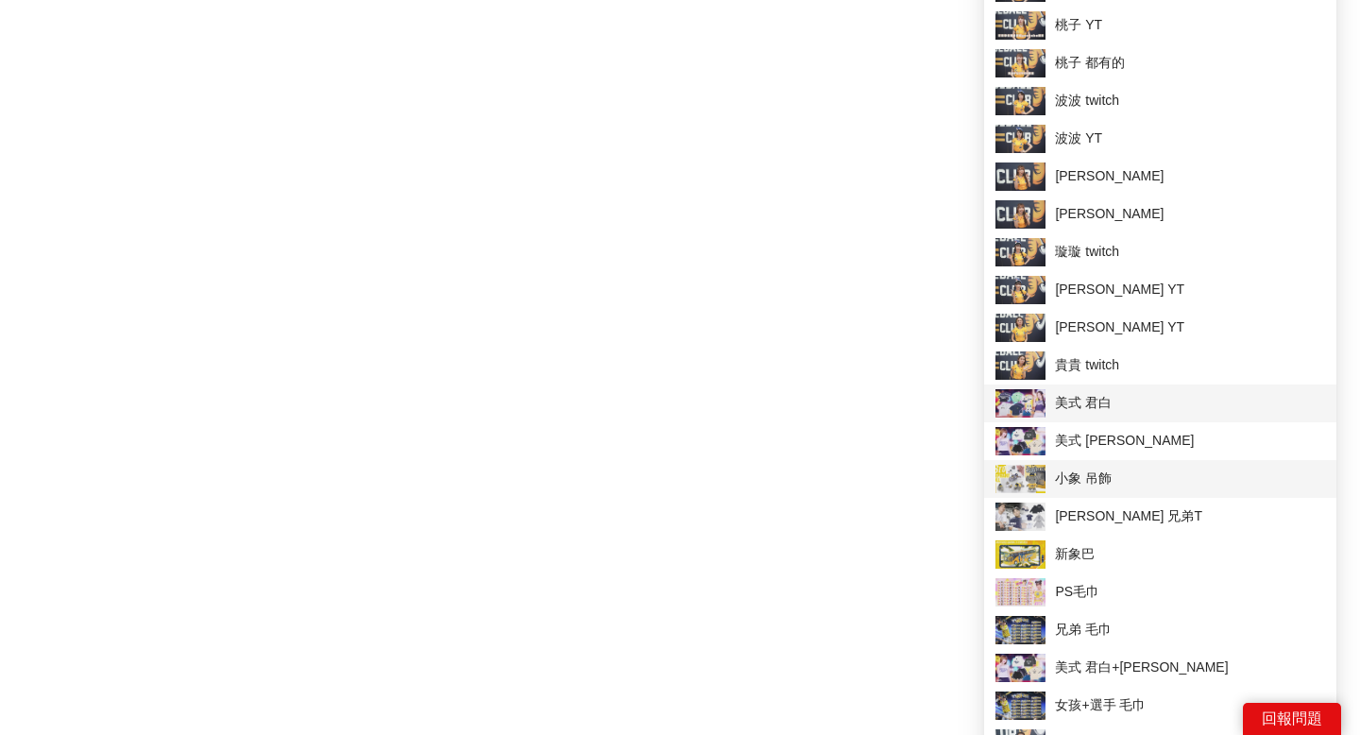
scroll to position [2794, 0]
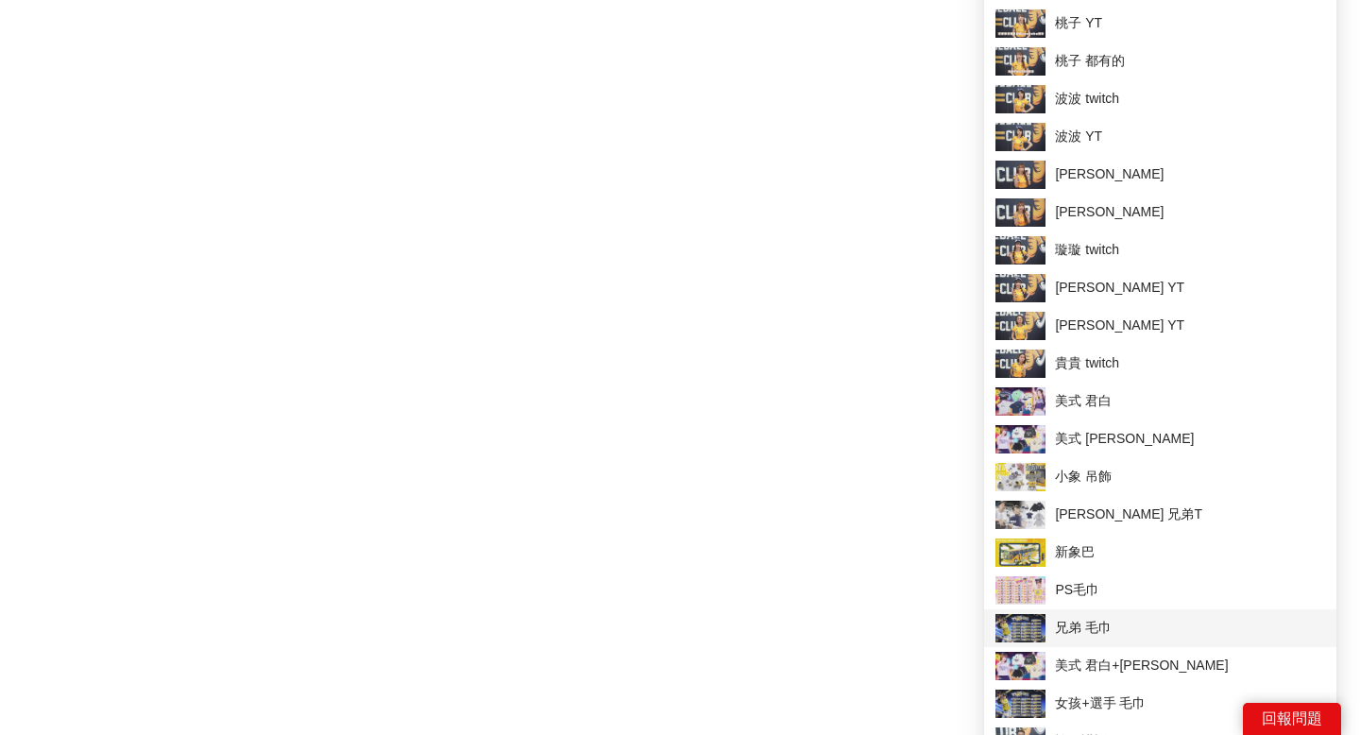
click at [1118, 619] on span "兄弟 毛巾" at bounding box center [1160, 628] width 330 height 28
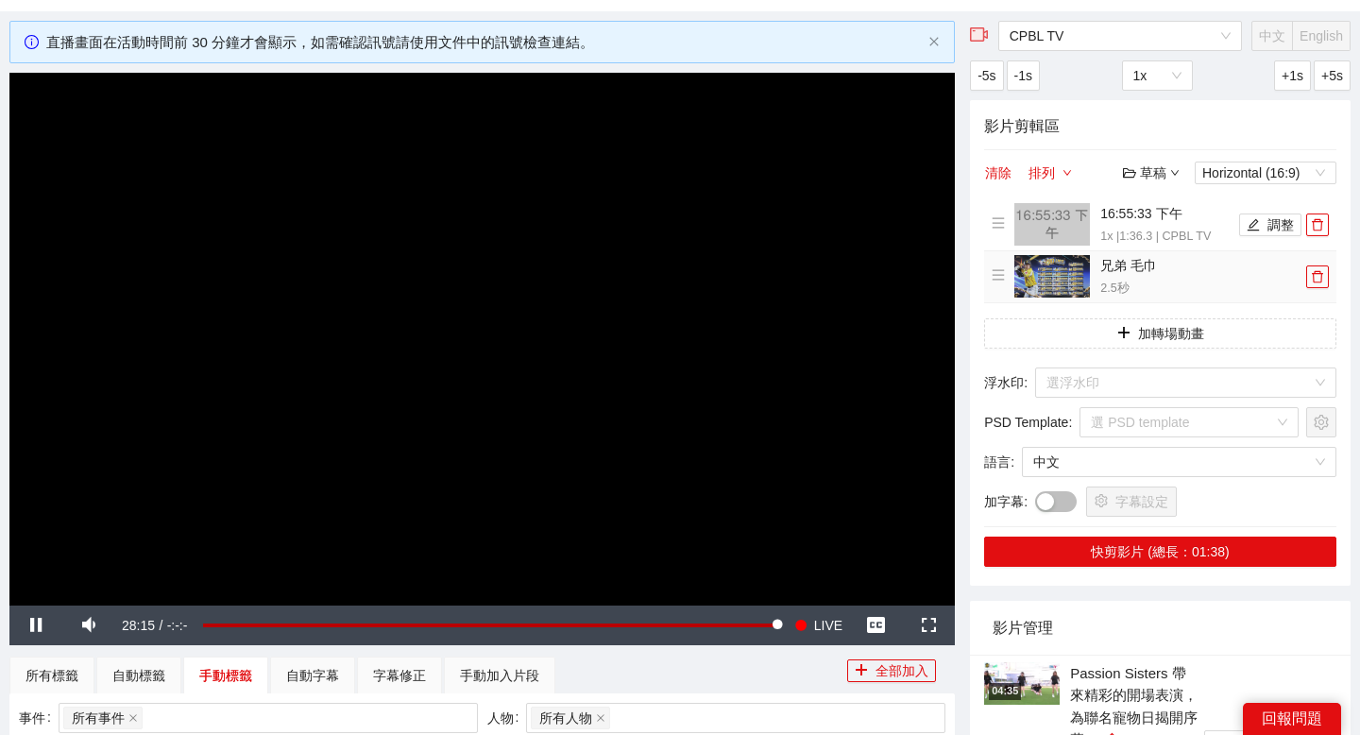
scroll to position [86, 0]
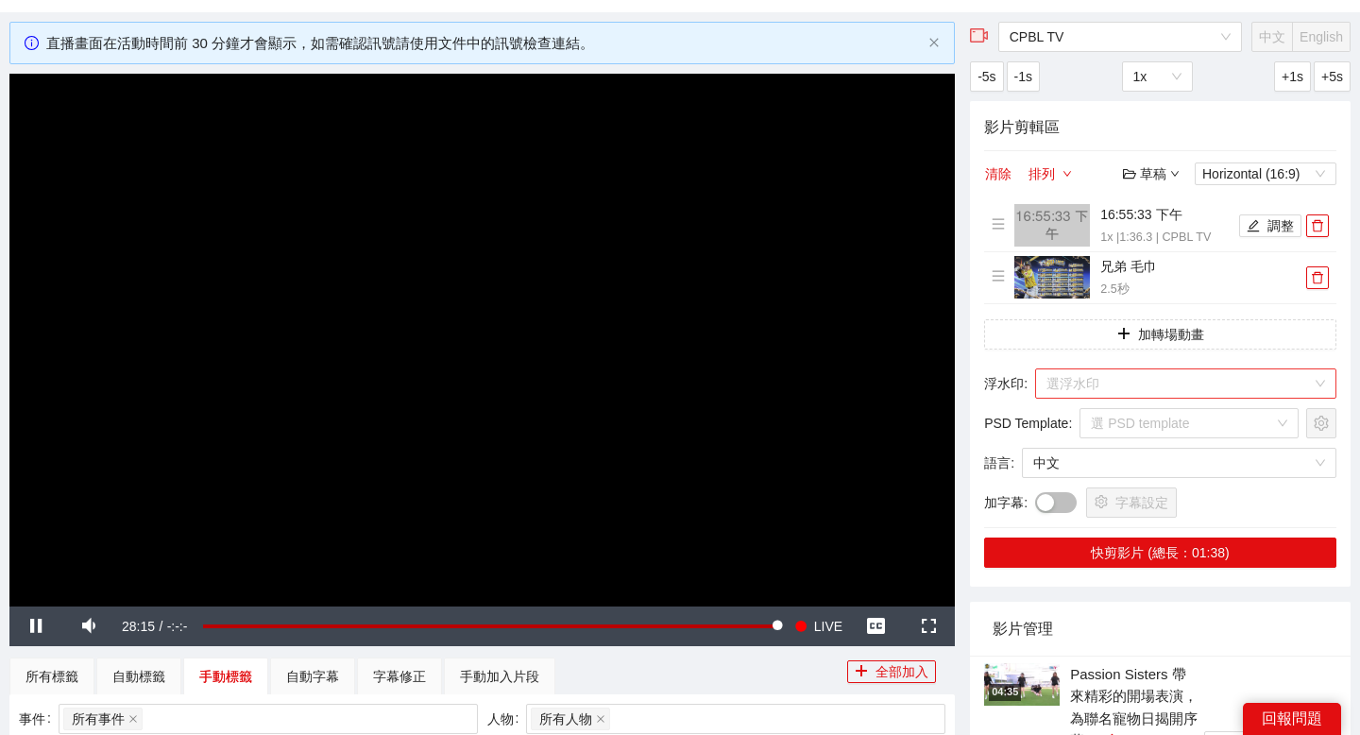
click at [1114, 383] on input "search" at bounding box center [1178, 383] width 265 height 28
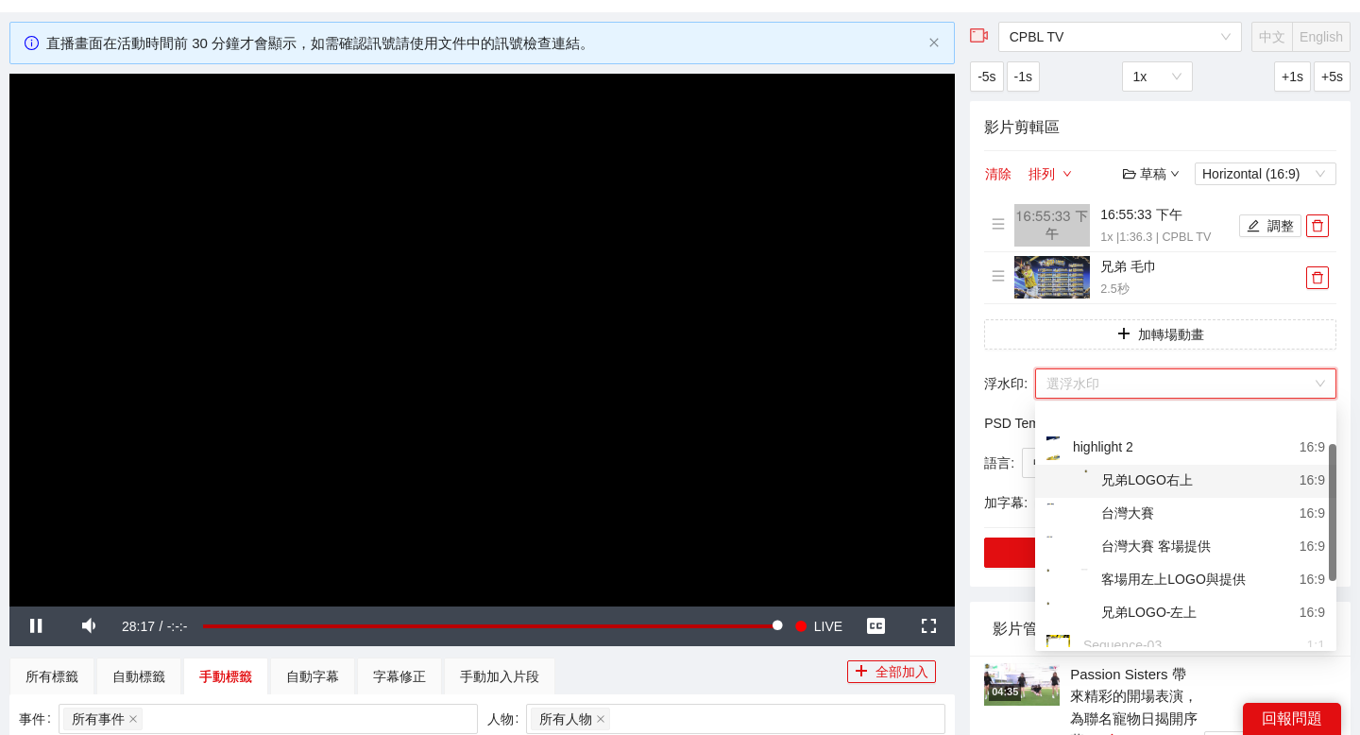
scroll to position [68, 0]
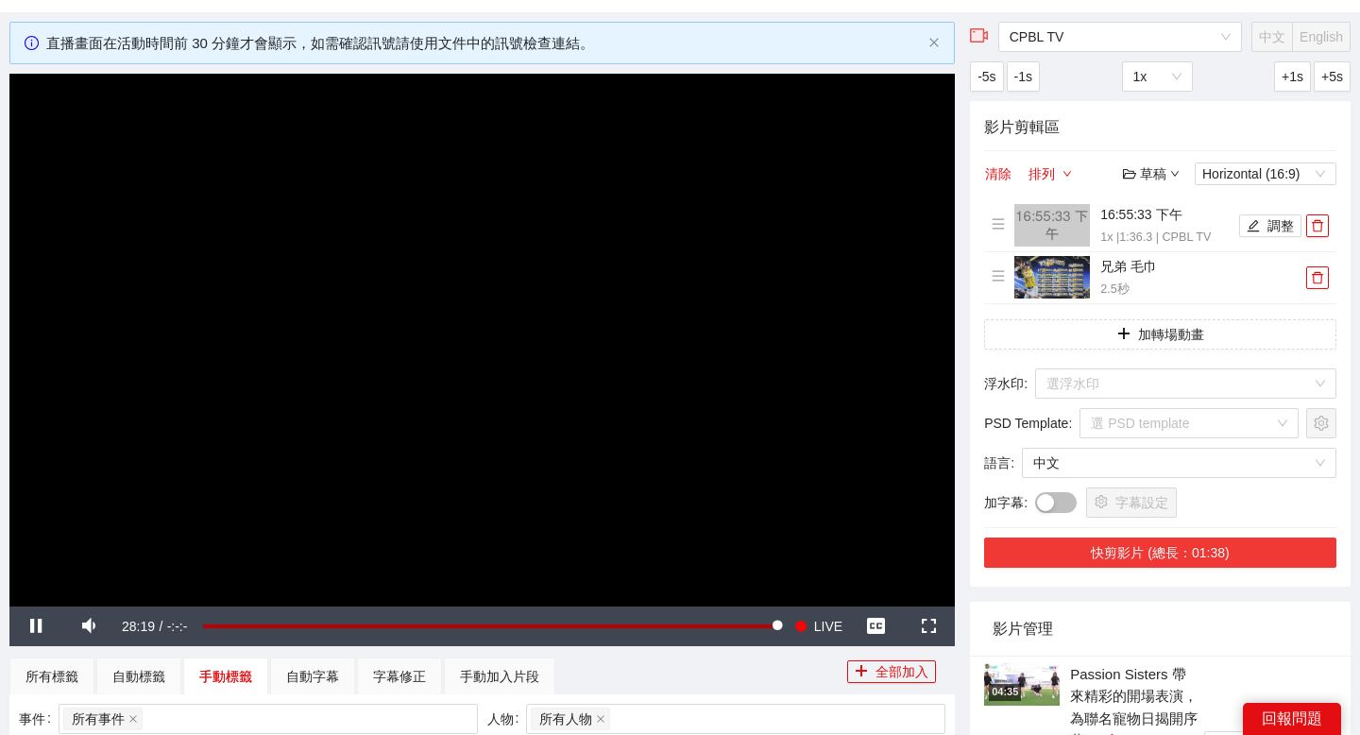
click at [1164, 559] on button "快剪影片 (總長：01:38)" at bounding box center [1160, 552] width 352 height 30
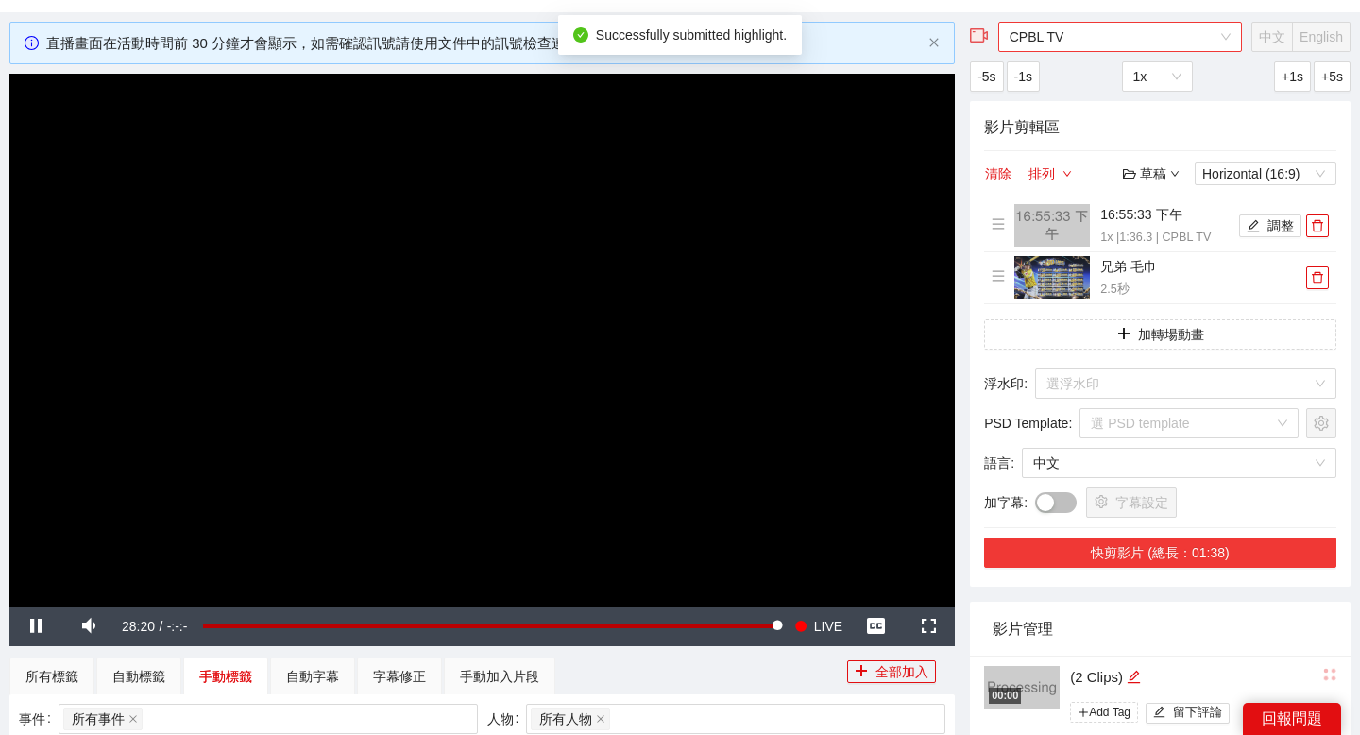
click at [1131, 51] on div "CPBL TV" at bounding box center [1120, 37] width 244 height 30
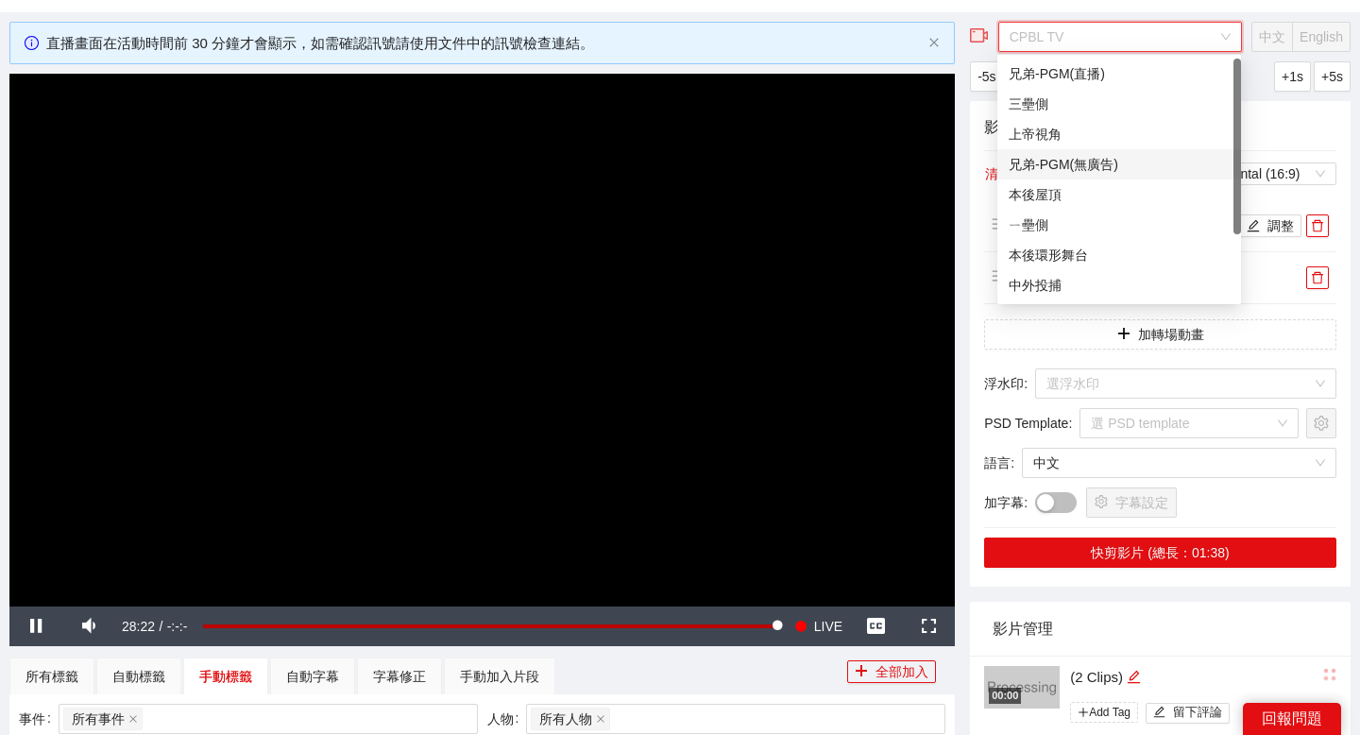
scroll to position [0, 0]
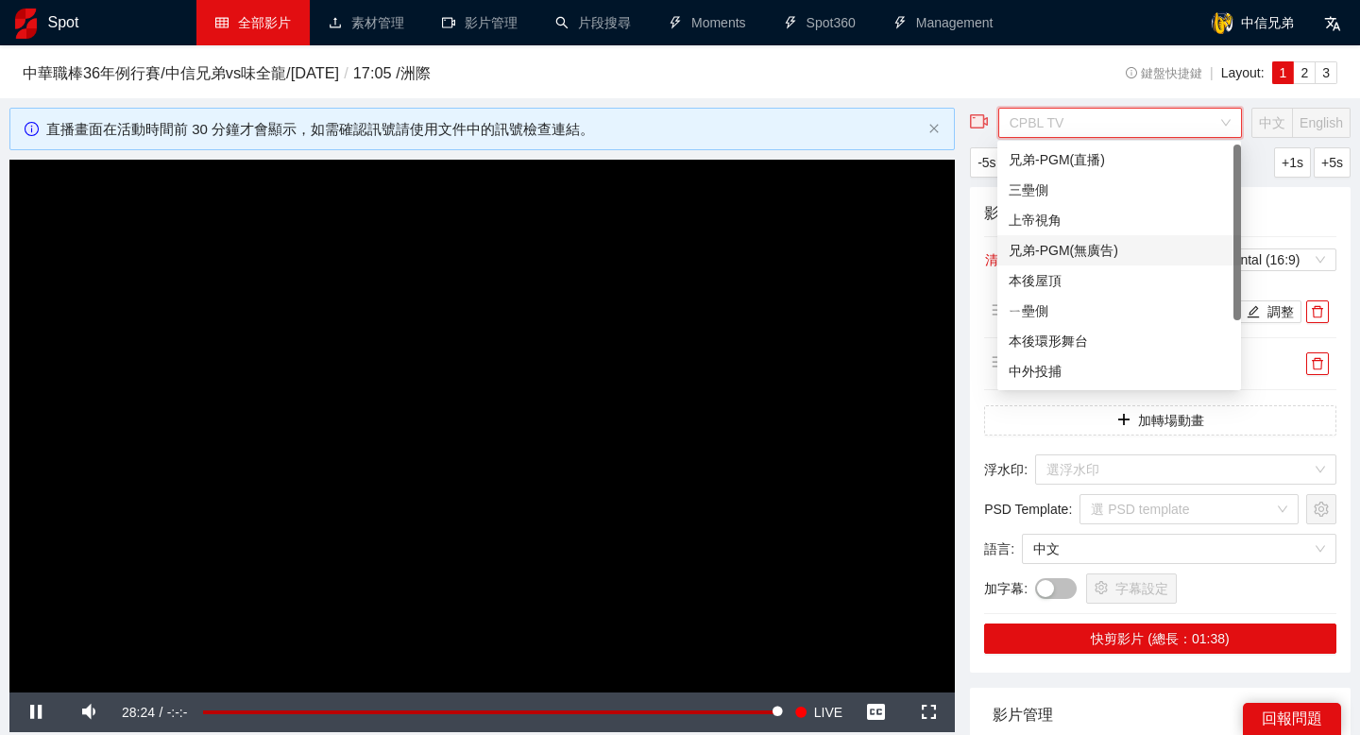
click at [1114, 246] on div "兄弟-PGM(無廣告)" at bounding box center [1119, 250] width 221 height 21
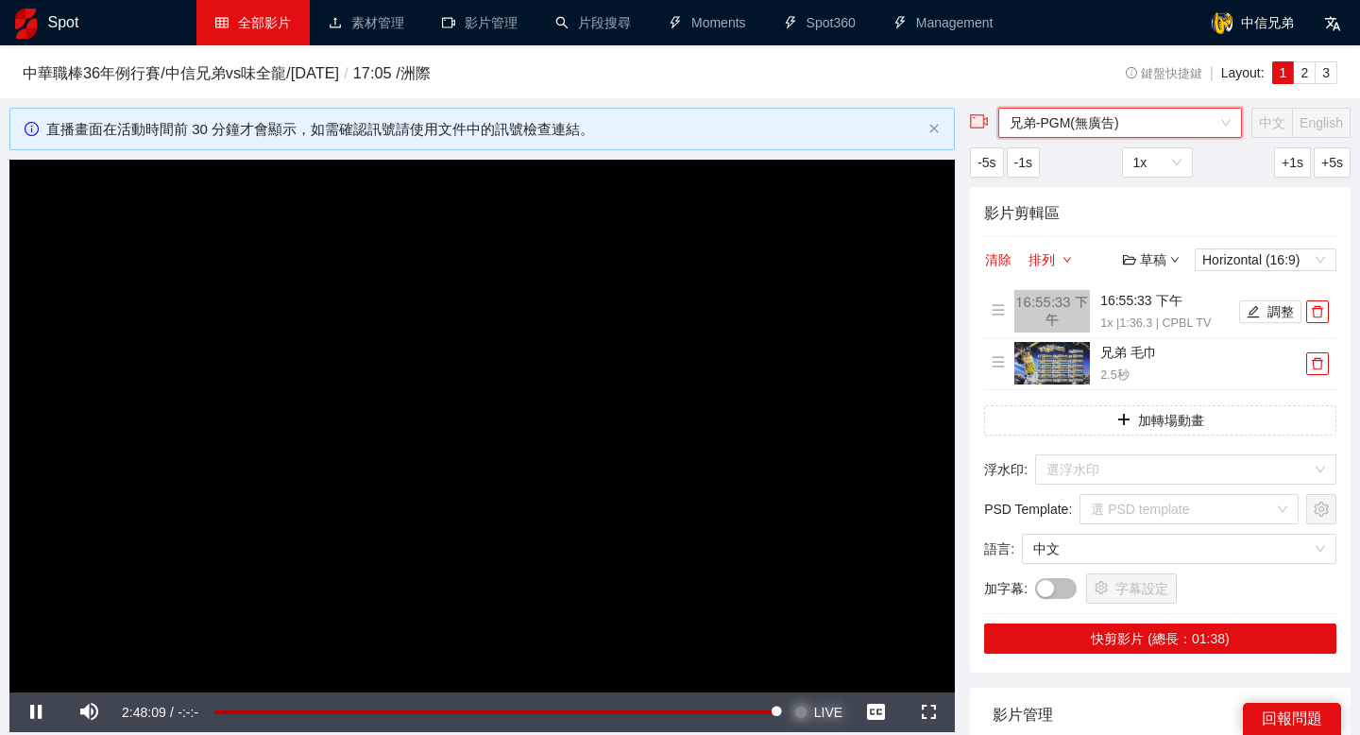
click at [798, 715] on span "Video Player" at bounding box center [800, 712] width 13 height 40
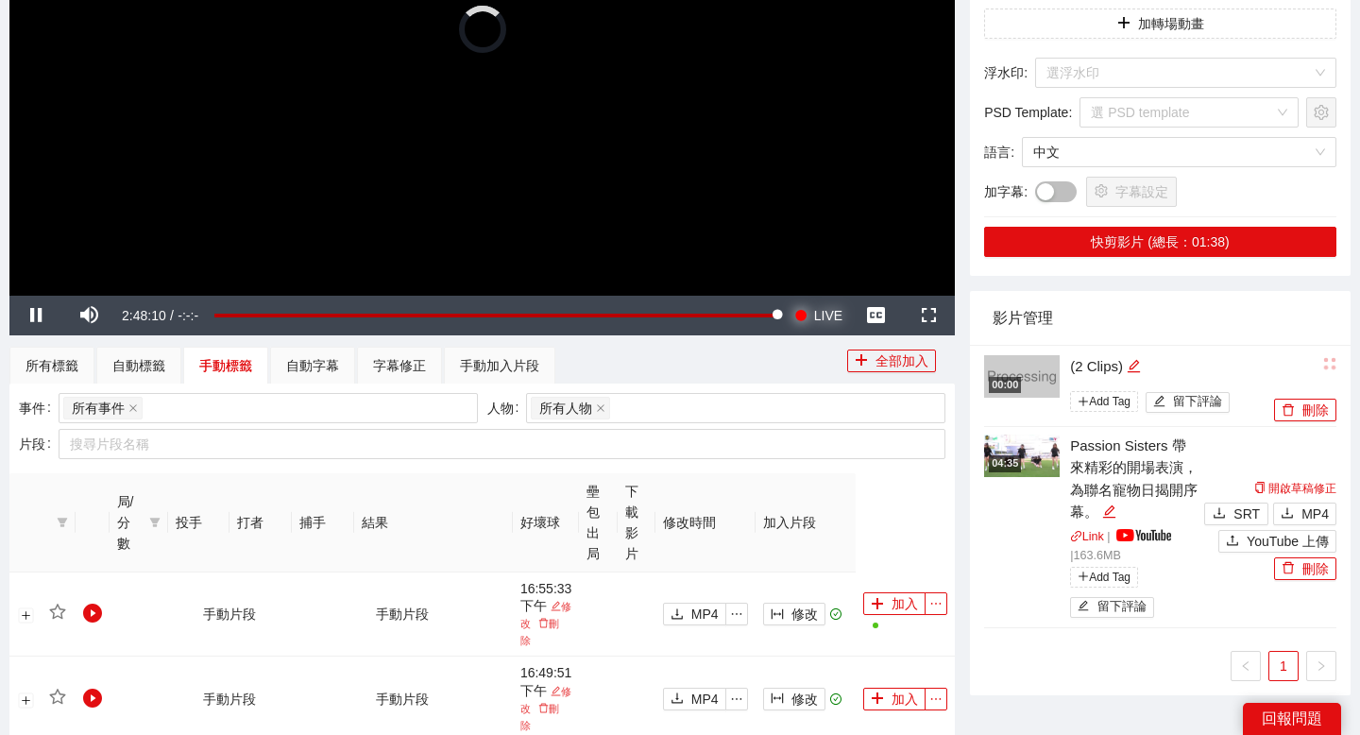
scroll to position [401, 0]
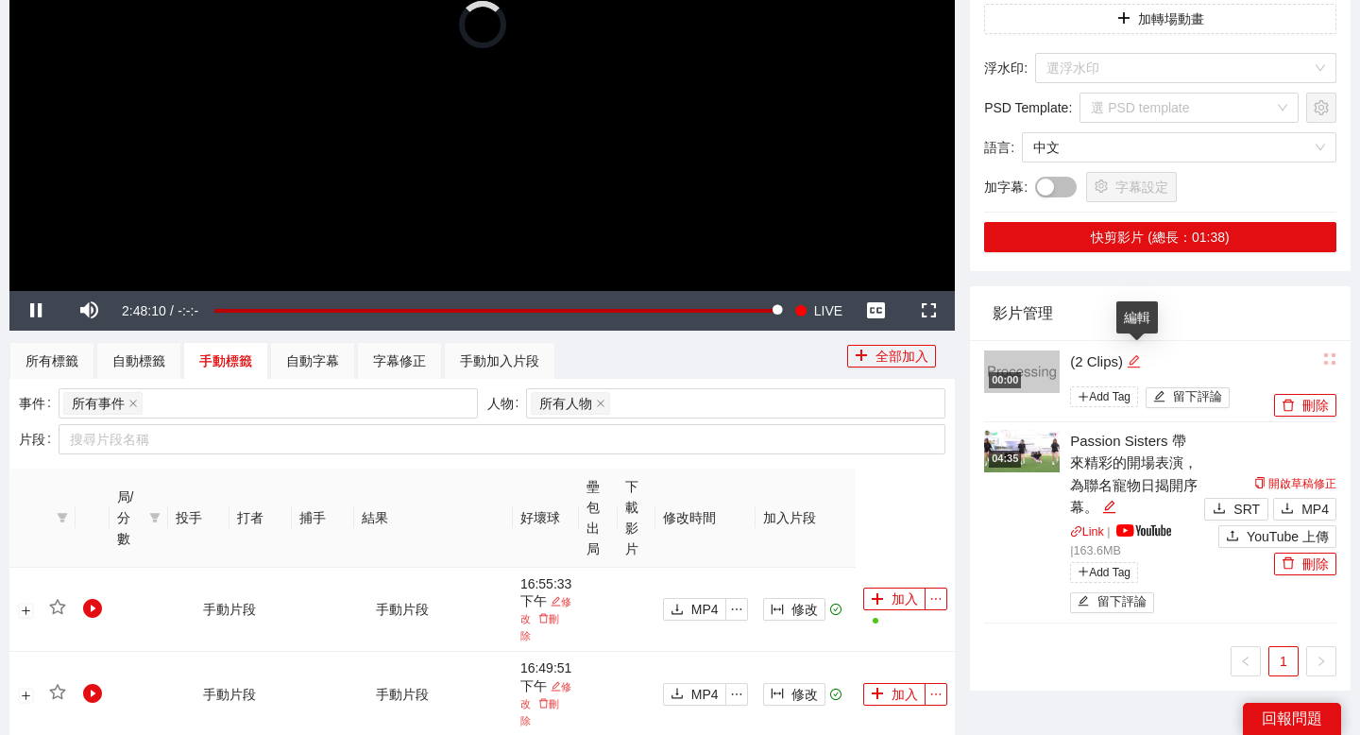
click at [1138, 364] on icon "edit" at bounding box center [1134, 361] width 14 height 14
drag, startPoint x: 1154, startPoint y: 361, endPoint x: 1050, endPoint y: 363, distance: 103.9
click at [1050, 363] on div "00:00 ********* Add Tag 留下評論" at bounding box center [1126, 381] width 285 height 65
click at [1128, 357] on textarea "********" at bounding box center [1158, 360] width 199 height 30
click at [1156, 360] on textarea "*******" at bounding box center [1158, 360] width 199 height 30
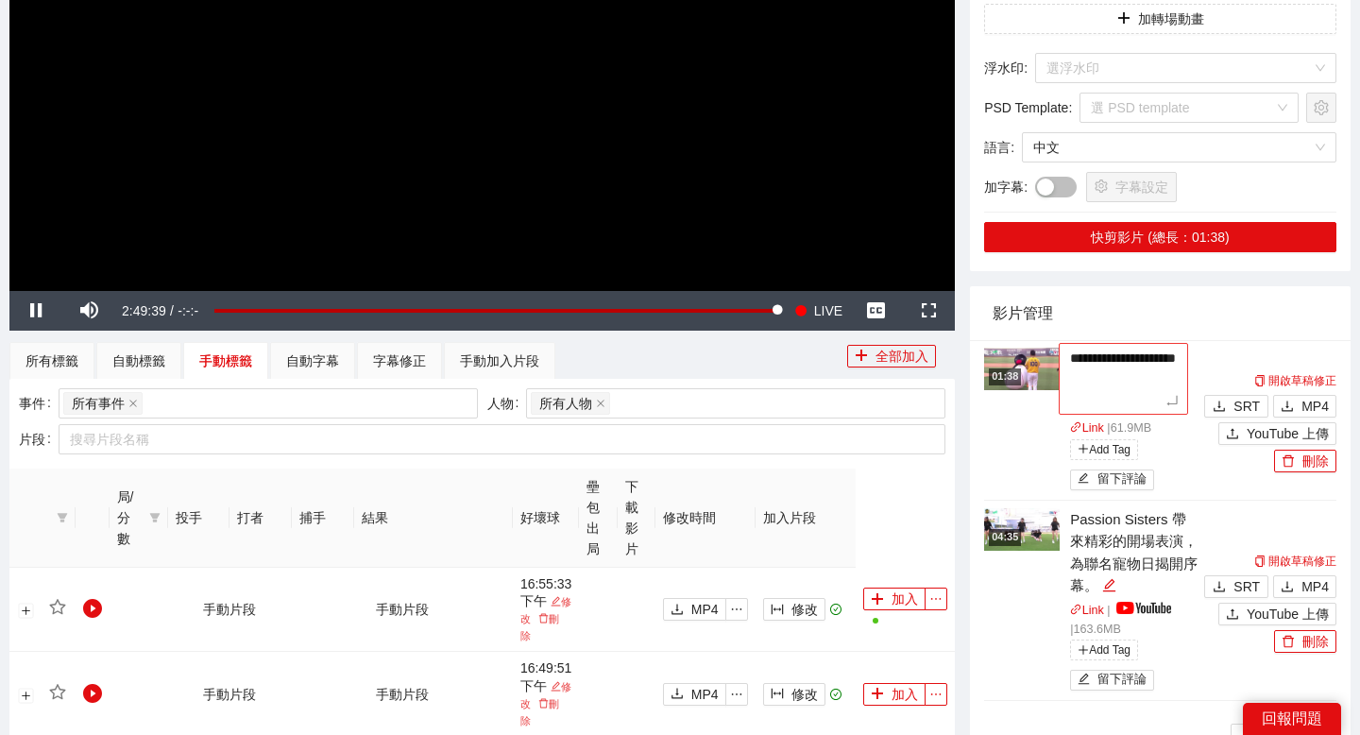
drag, startPoint x: 1070, startPoint y: 357, endPoint x: 1136, endPoint y: 399, distance: 78.1
click at [1136, 399] on textarea "**********" at bounding box center [1123, 379] width 129 height 72
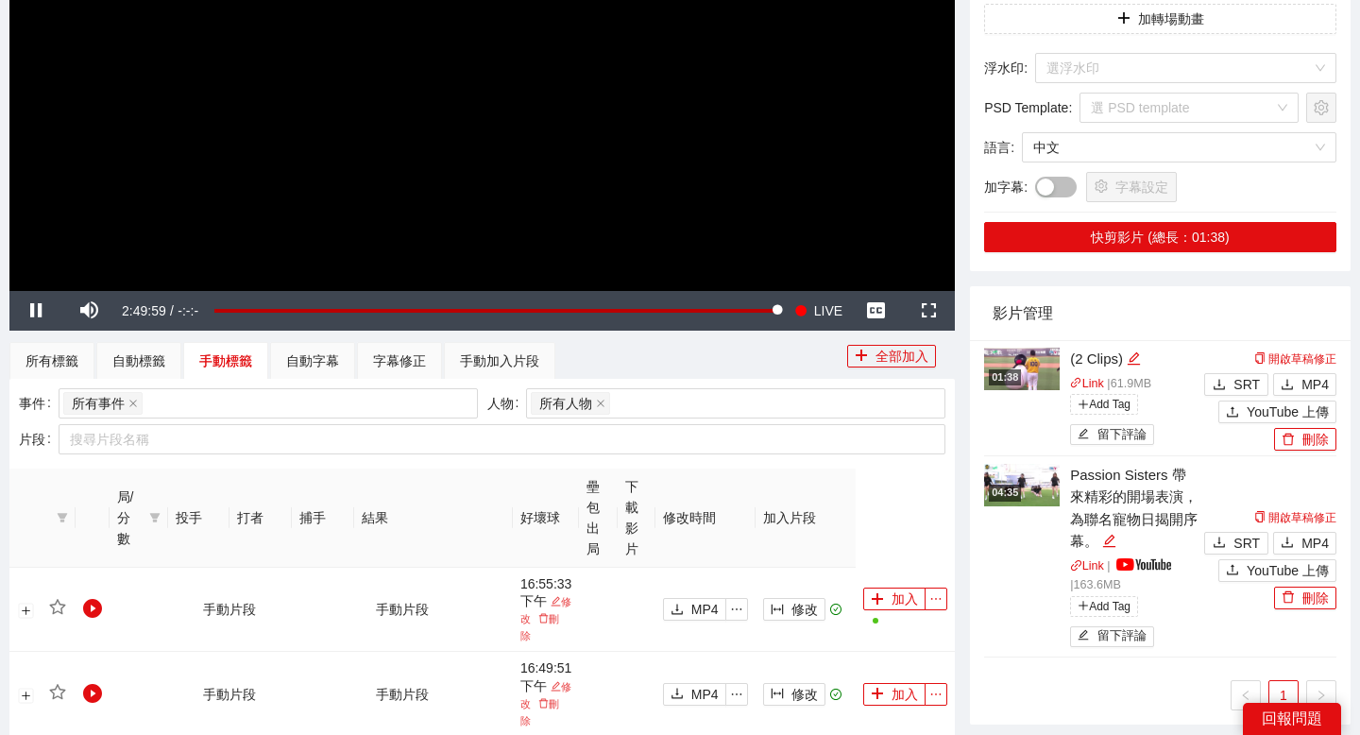
click at [997, 380] on div "01:38" at bounding box center [1005, 377] width 32 height 16
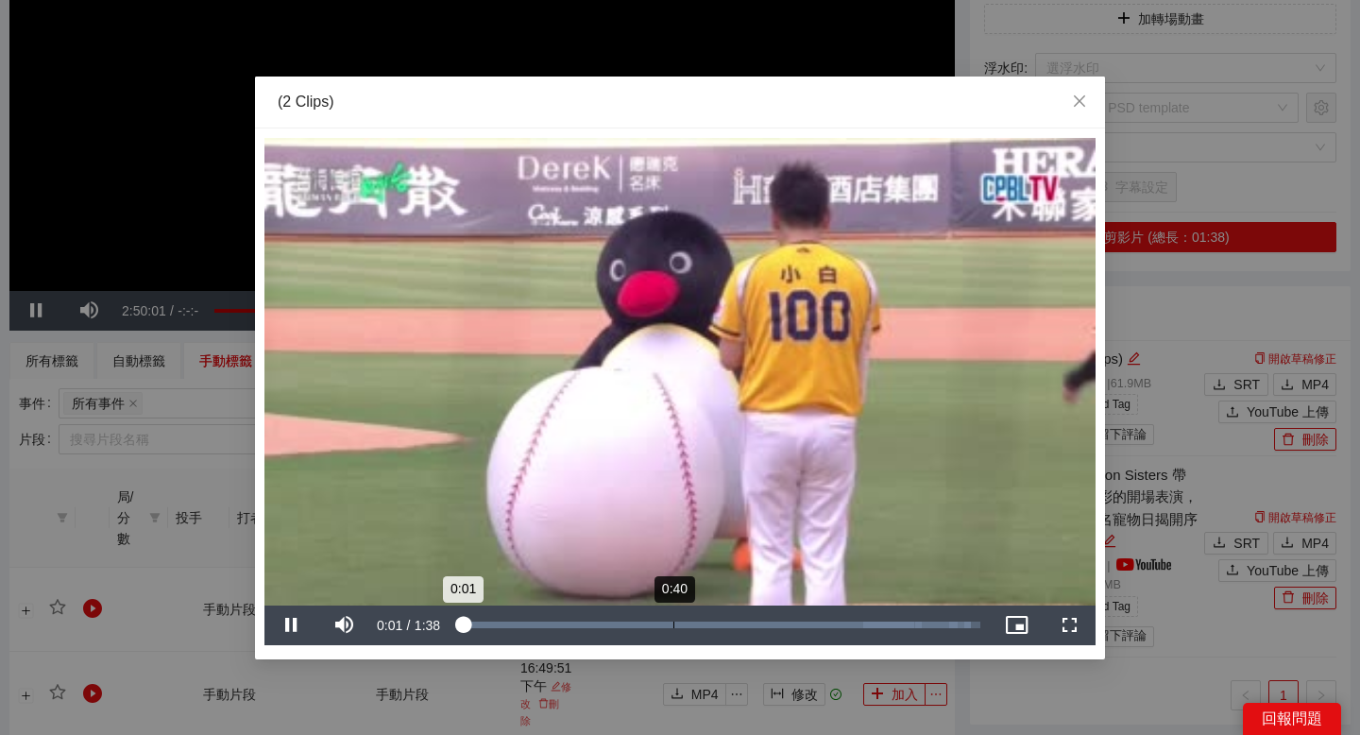
click at [672, 618] on div "Loaded : 98.19% 0:40 0:01" at bounding box center [718, 625] width 543 height 40
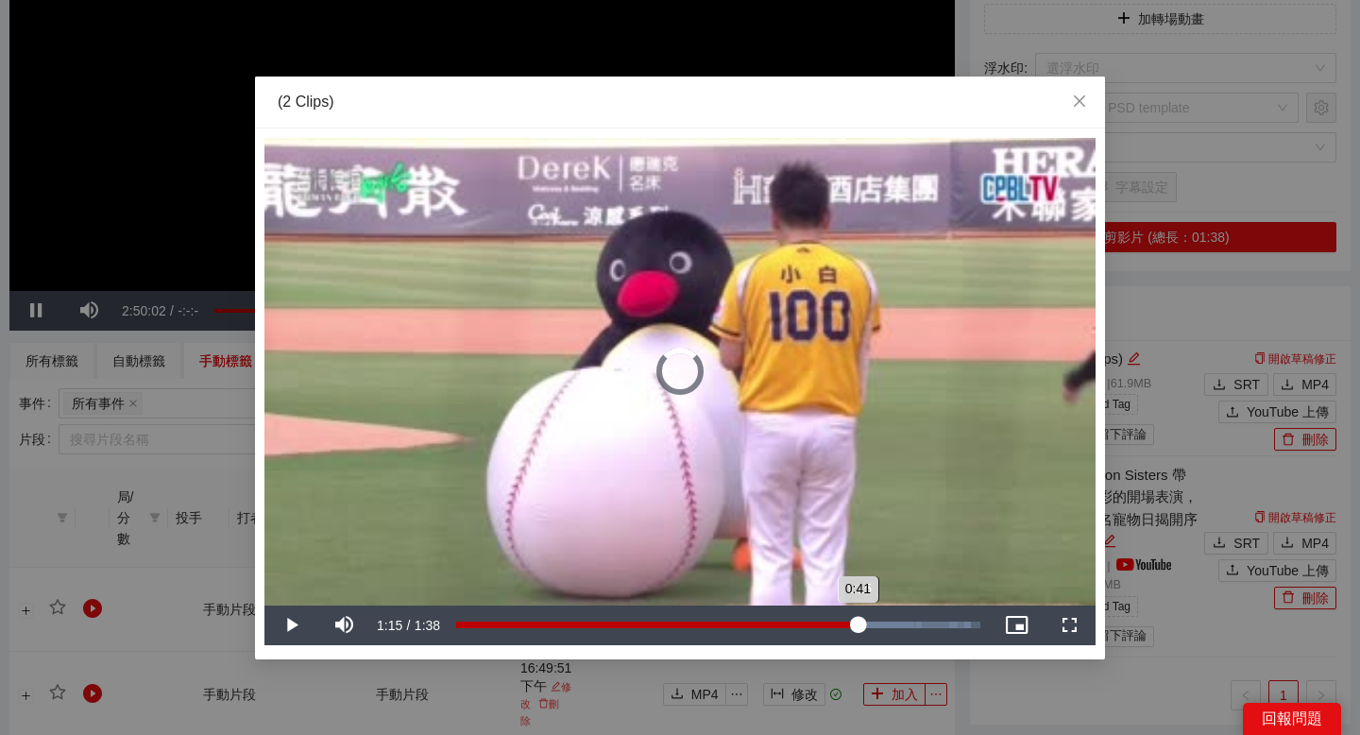
click at [857, 616] on div "Loaded : 98.19% 1:15 0:41" at bounding box center [718, 625] width 543 height 40
click at [814, 619] on div "Loaded : 98.19% 1:07 1:17" at bounding box center [718, 625] width 543 height 40
click at [810, 623] on div "1:08" at bounding box center [638, 624] width 365 height 7
click at [843, 619] on div "Loaded : 98.19% 1:13 1:07" at bounding box center [718, 625] width 543 height 40
click at [904, 619] on div "Loaded : 98.19% 1:24 1:13" at bounding box center [718, 625] width 543 height 40
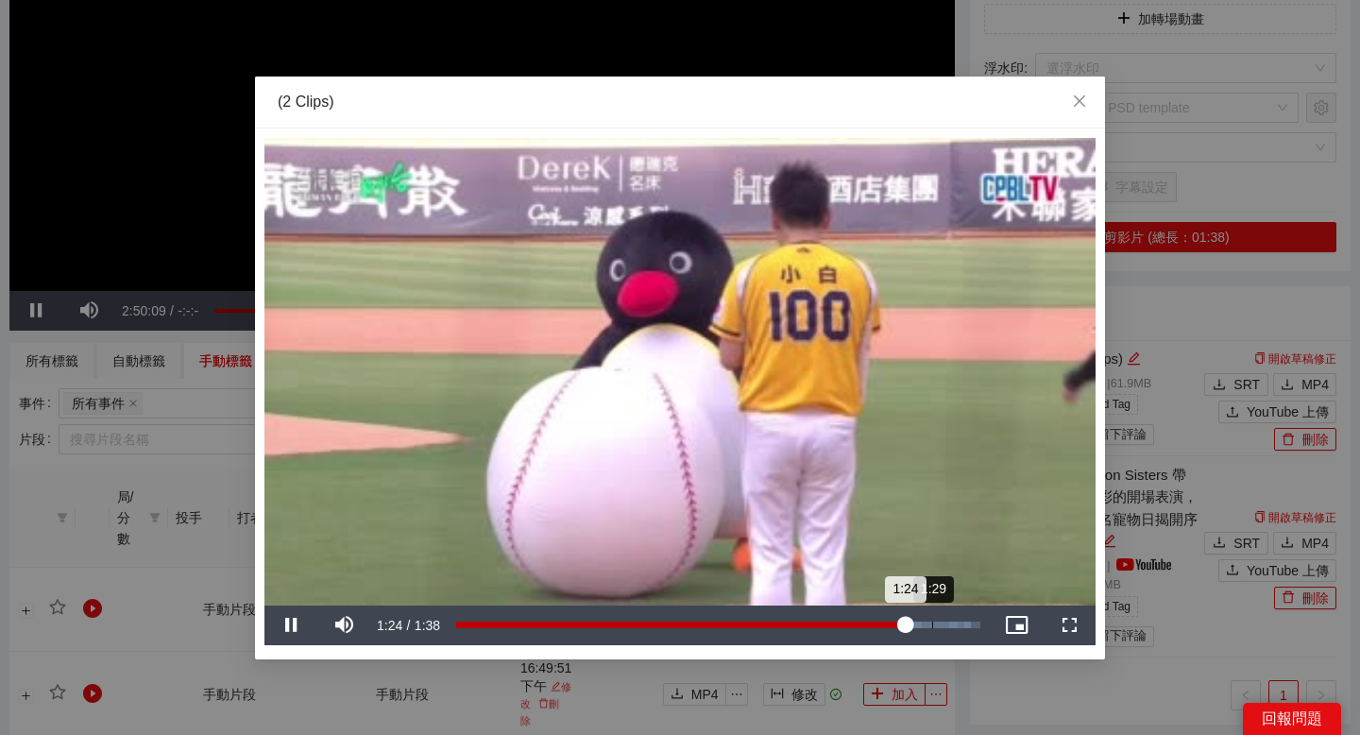
click at [933, 623] on div "1:29" at bounding box center [932, 624] width 1 height 7
click at [790, 627] on div "1:03" at bounding box center [790, 624] width 1 height 7
click at [757, 608] on div "Loaded : 96.57% 0:56 1:04" at bounding box center [718, 625] width 543 height 40
click at [291, 625] on span "Video Player" at bounding box center [290, 625] width 53 height 0
click at [749, 620] on div "Loaded : 96.57% 0:55 0:57" at bounding box center [718, 625] width 543 height 40
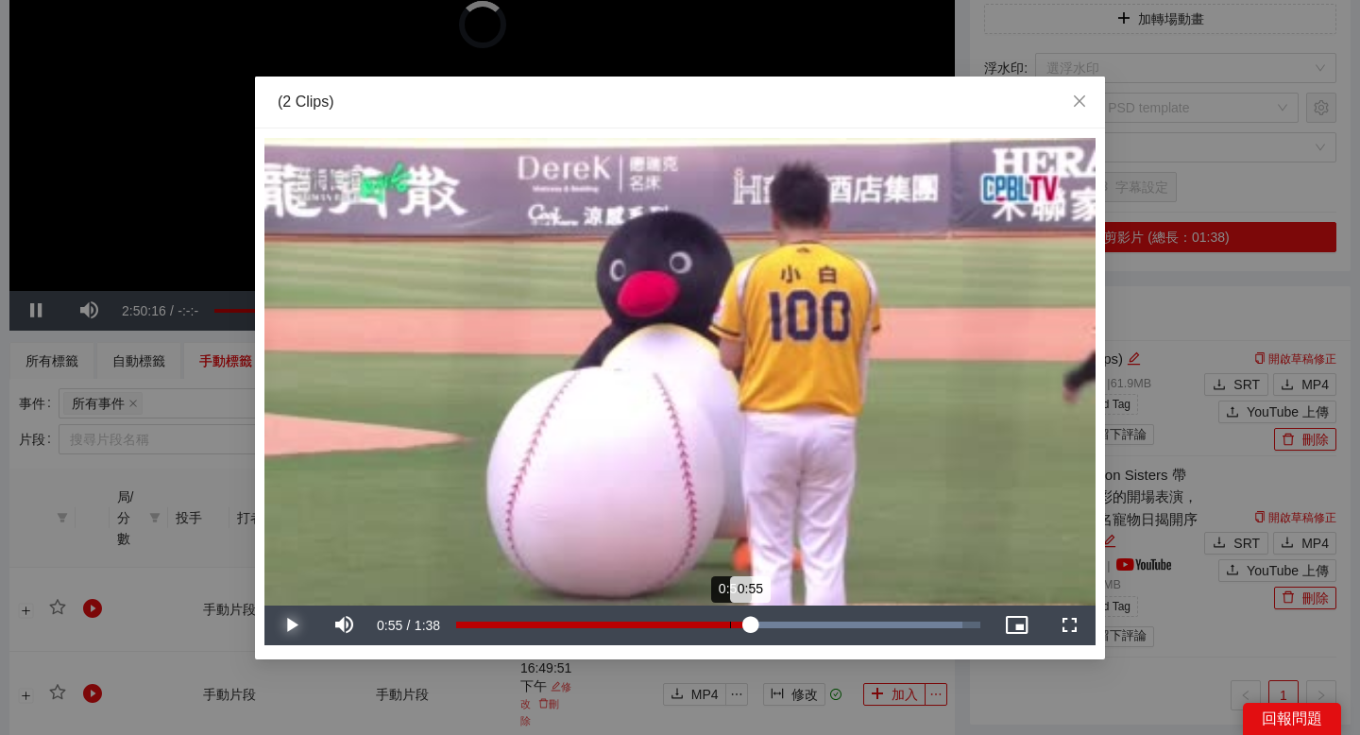
click at [730, 621] on div "0:51" at bounding box center [730, 624] width 1 height 7
click at [697, 619] on div "Loaded : 96.57% 0:45 0:51" at bounding box center [718, 625] width 543 height 40
click at [676, 617] on div "Loaded : 96.57% 0:41 0:45" at bounding box center [718, 625] width 543 height 40
click at [653, 617] on div "Loaded : 96.57% 0:38 0:41" at bounding box center [718, 625] width 543 height 40
click at [623, 620] on div "Loaded : 96.57% 0:31 0:37" at bounding box center [718, 625] width 543 height 40
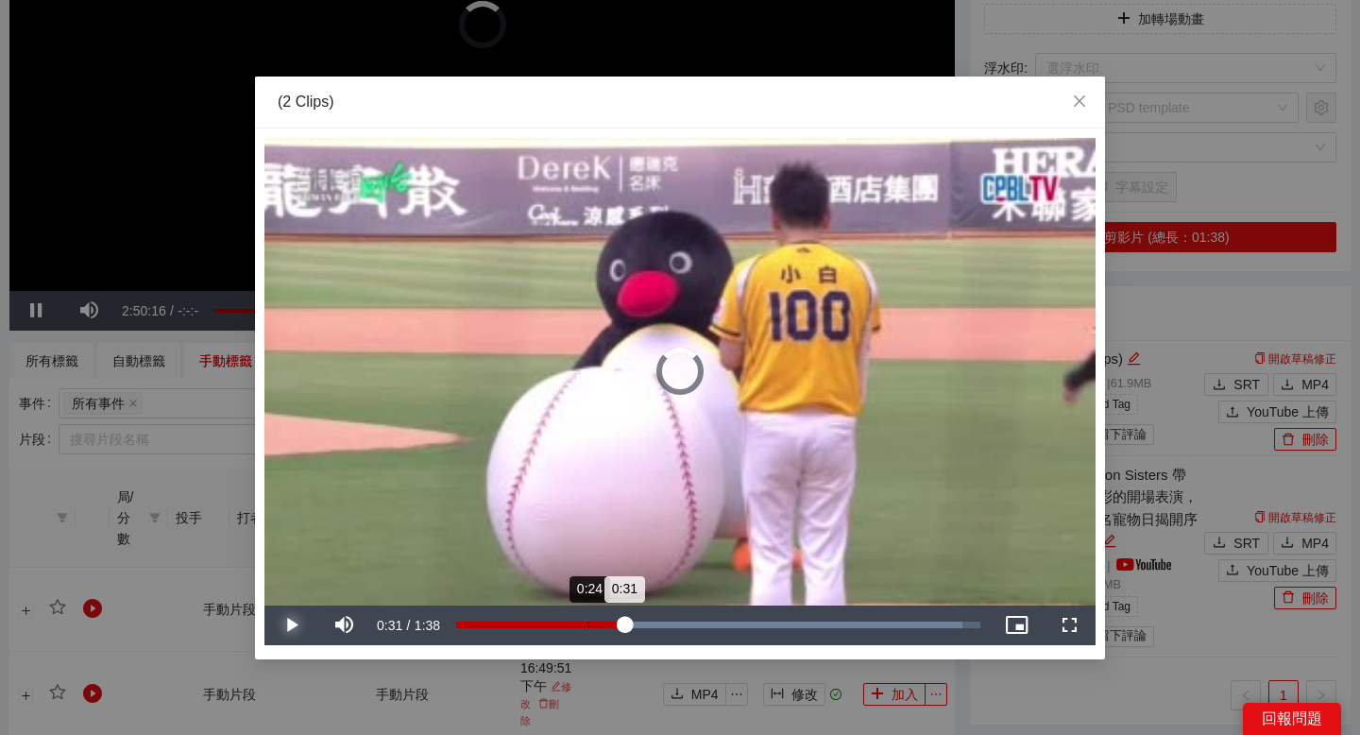
click at [588, 619] on div "Loaded : 96.57% 0:24 0:31" at bounding box center [718, 625] width 543 height 40
click at [1076, 108] on icon "close" at bounding box center [1079, 100] width 15 height 15
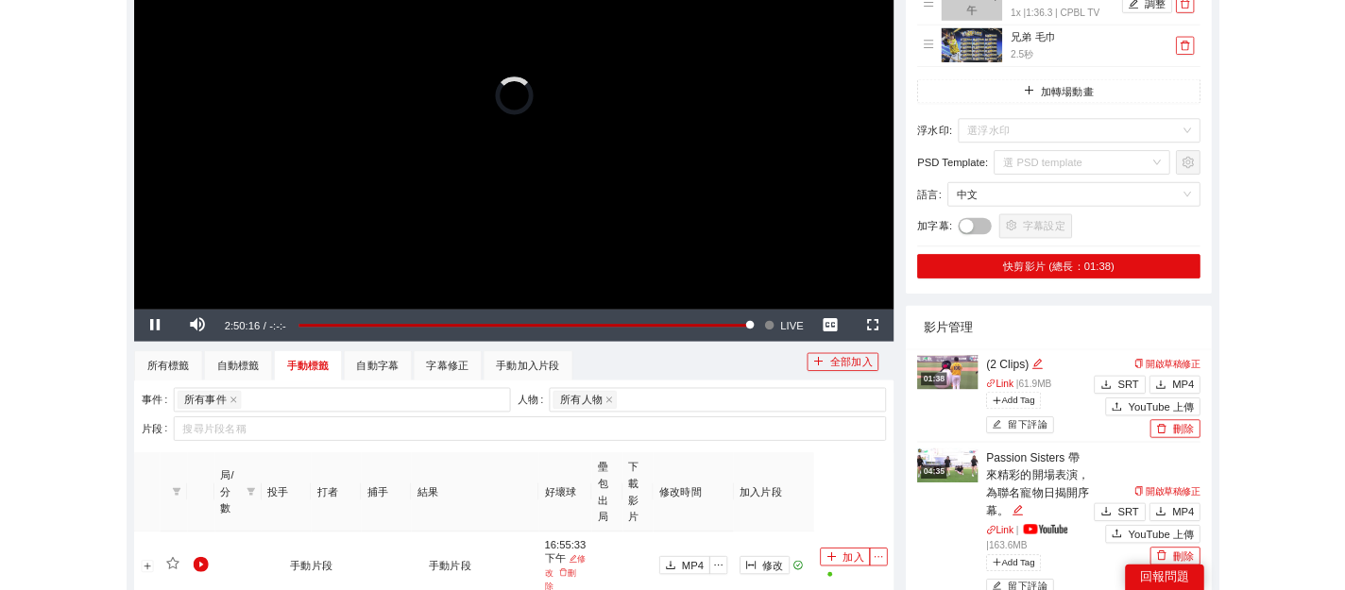
scroll to position [291, 0]
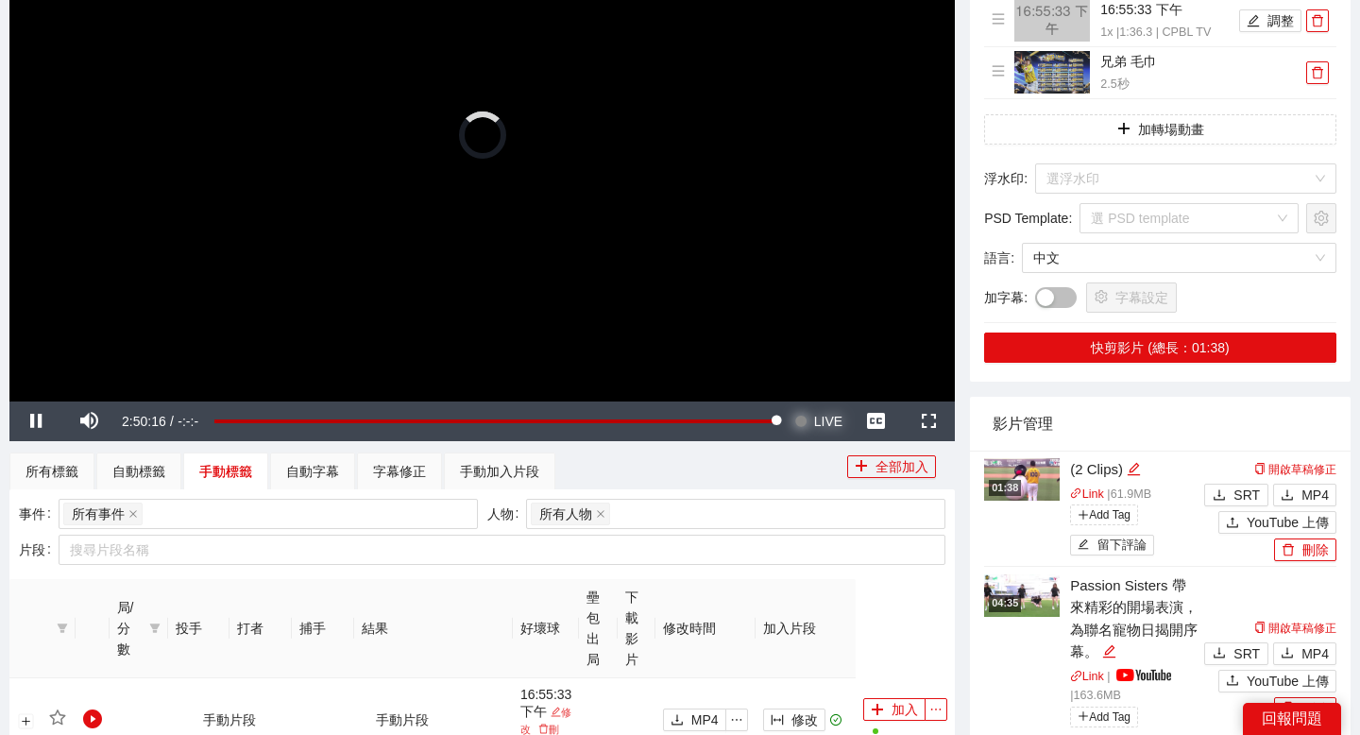
click at [805, 422] on span "Video Player" at bounding box center [800, 421] width 13 height 40
click at [810, 420] on button "Seek to live, currently behind live LIVE" at bounding box center [818, 421] width 61 height 40
click at [799, 424] on span "Video Player" at bounding box center [800, 421] width 13 height 40
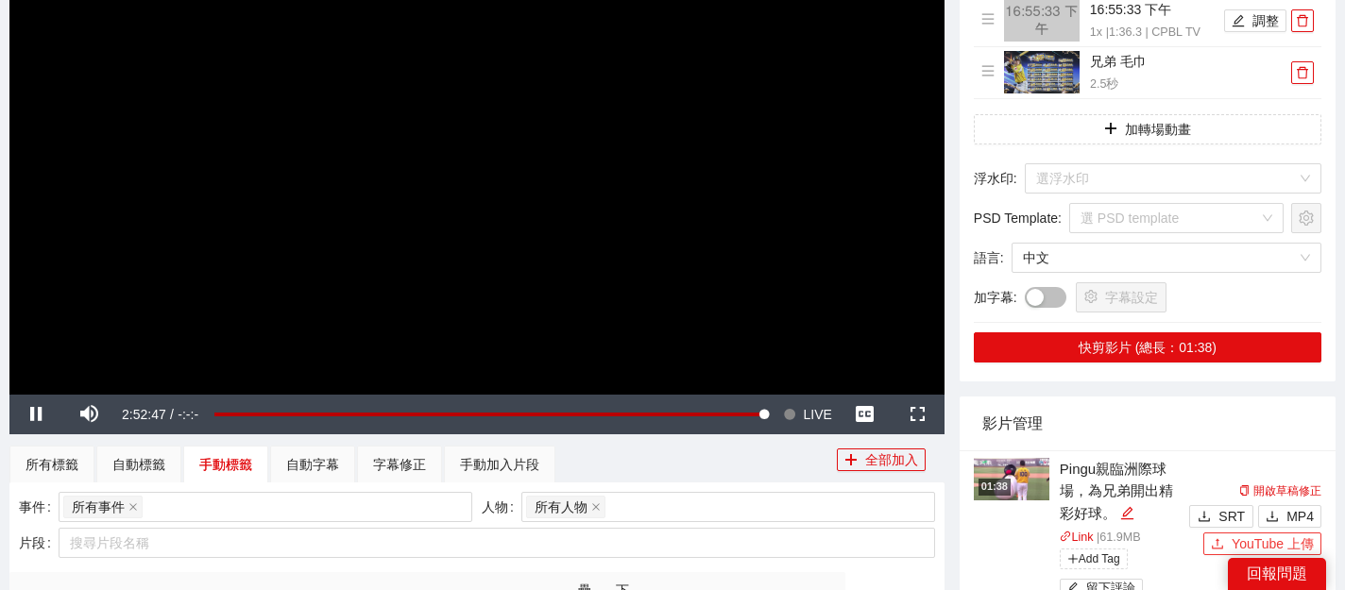
click at [1227, 539] on button "YouTube 上傳" at bounding box center [1262, 544] width 118 height 23
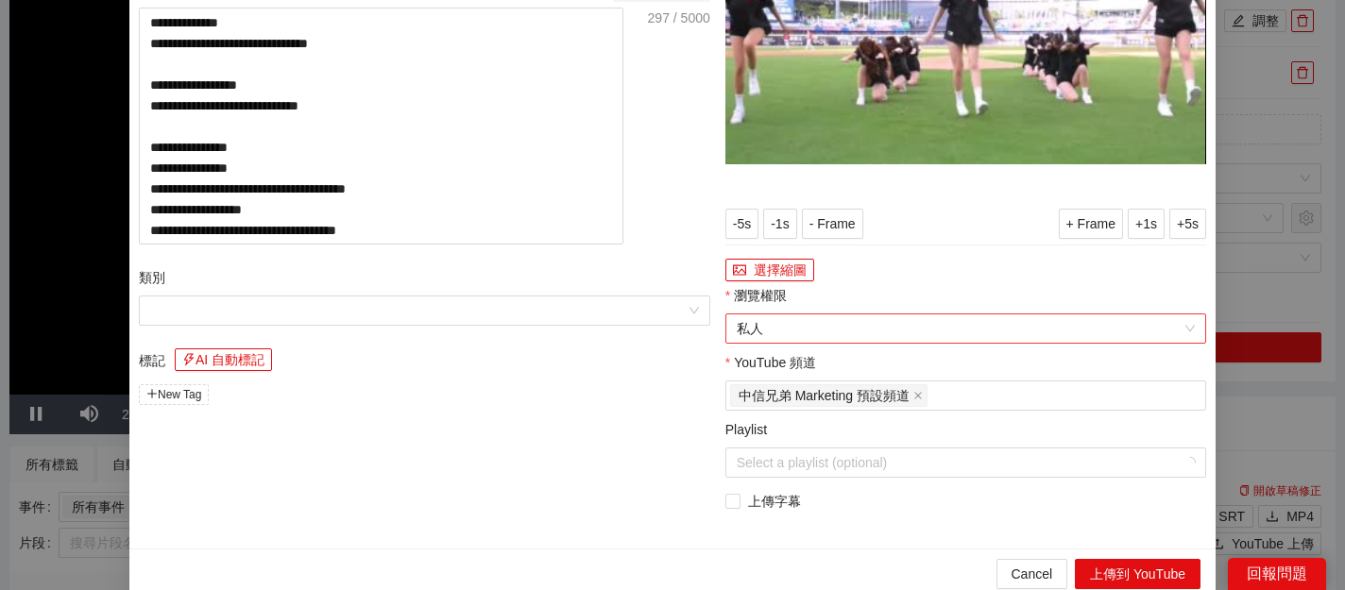
click at [833, 343] on span "私人" at bounding box center [966, 328] width 458 height 28
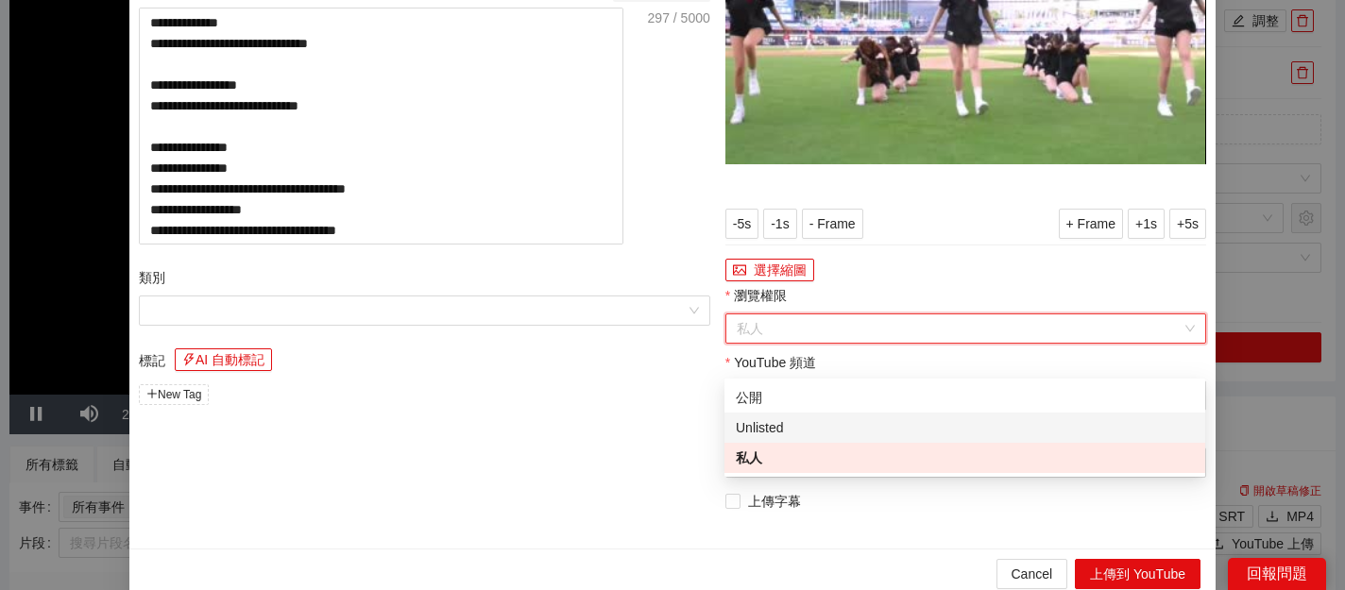
click at [807, 433] on div "Unlisted" at bounding box center [965, 427] width 458 height 21
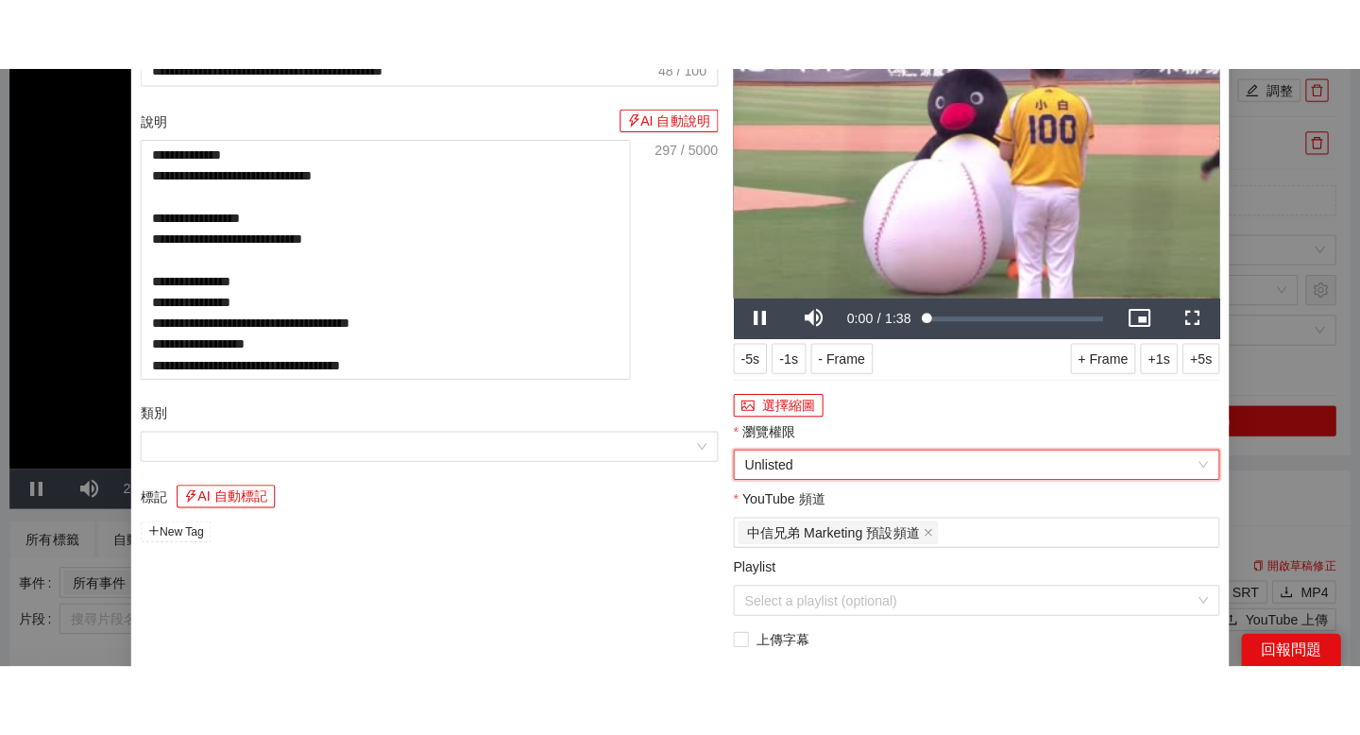
scroll to position [176, 0]
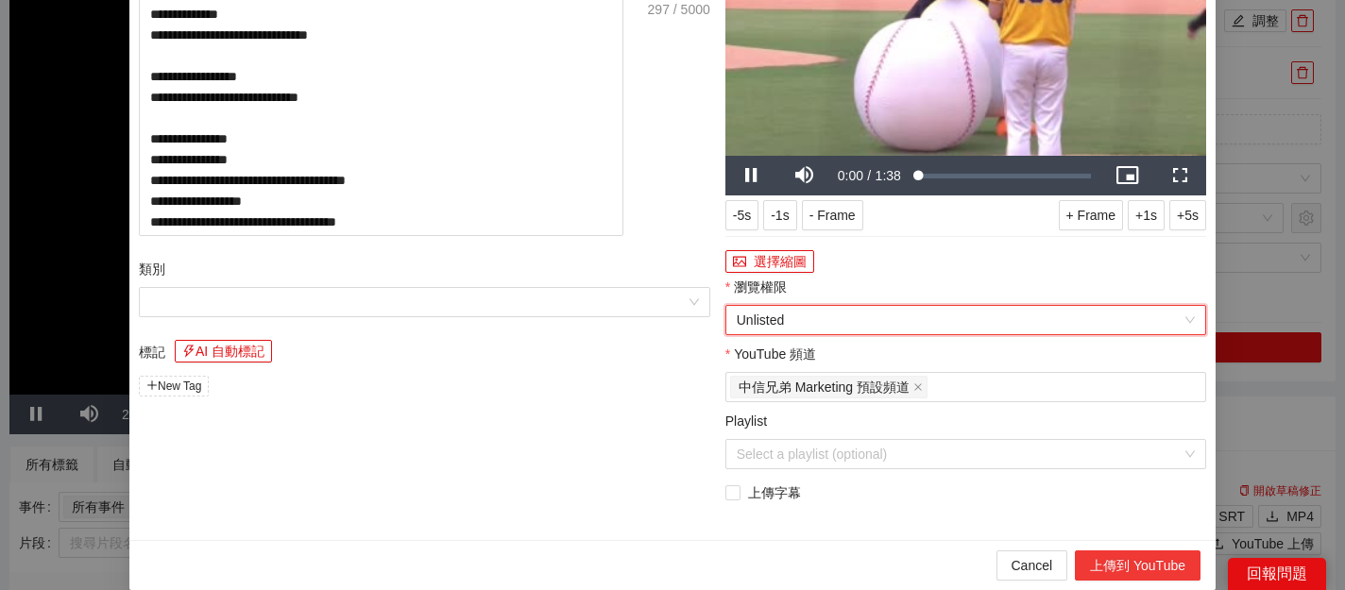
click at [1100, 557] on button "上傳到 YouTube" at bounding box center [1138, 566] width 126 height 30
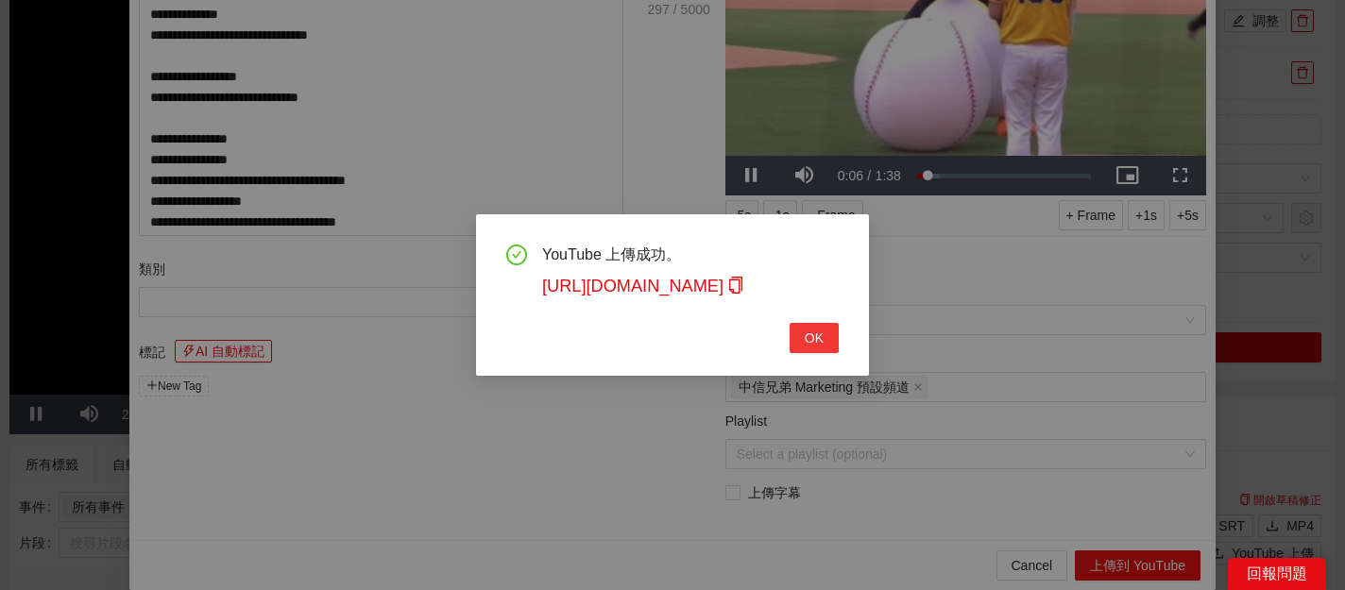
click at [818, 340] on span "OK" at bounding box center [814, 338] width 19 height 21
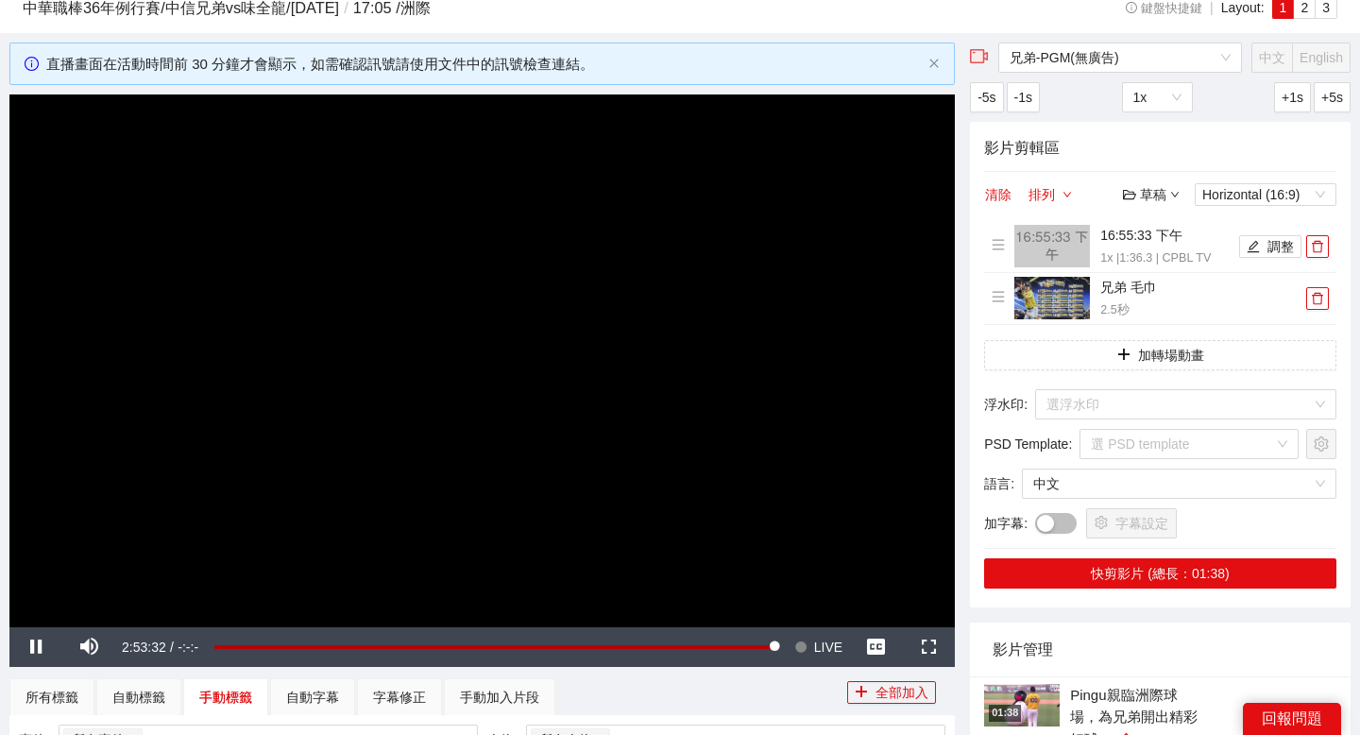
scroll to position [0, 0]
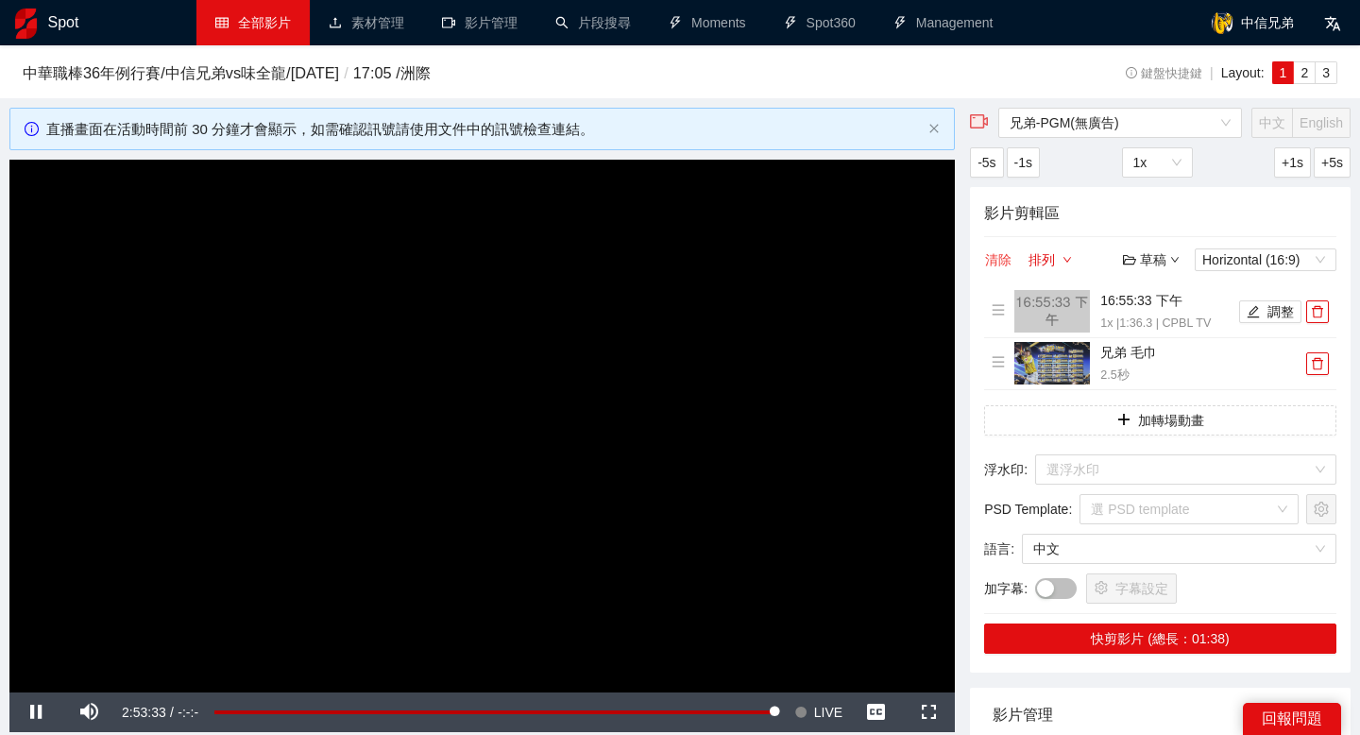
click at [992, 258] on button "清除" at bounding box center [998, 259] width 28 height 23
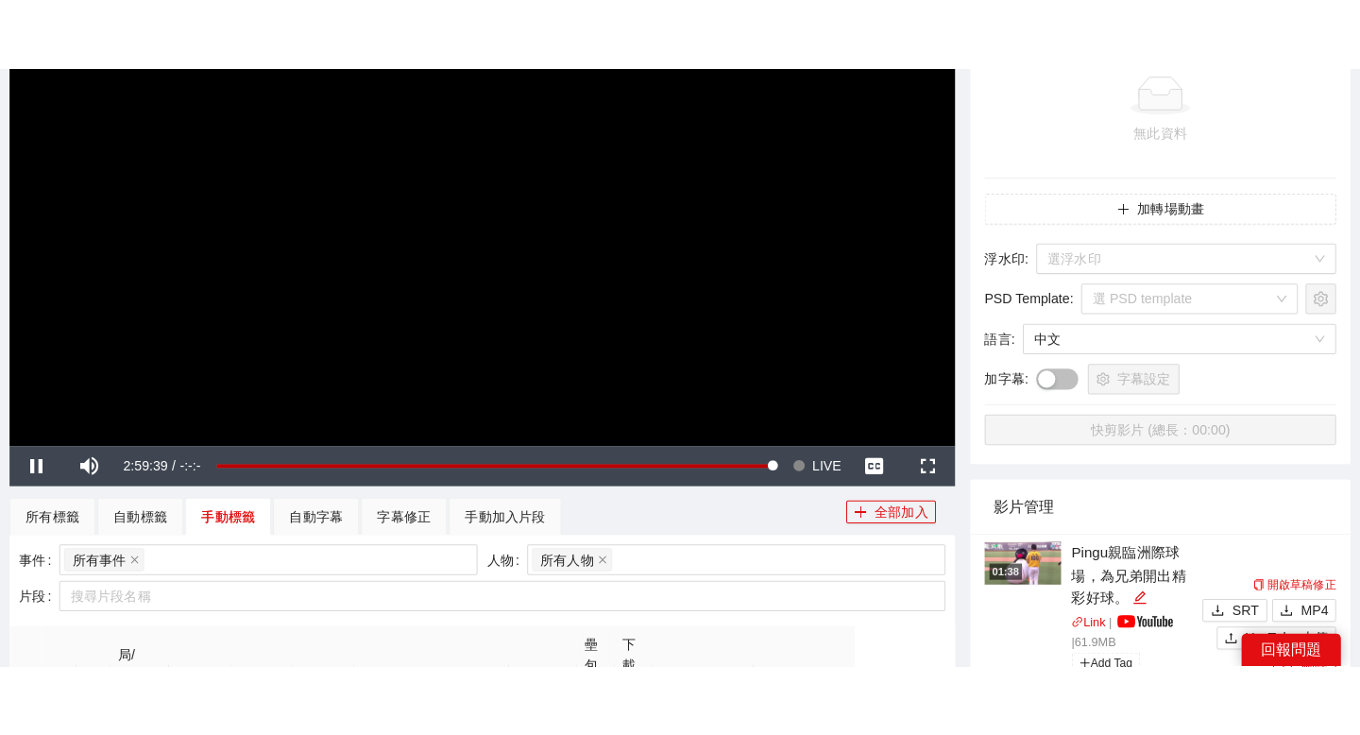
scroll to position [300, 0]
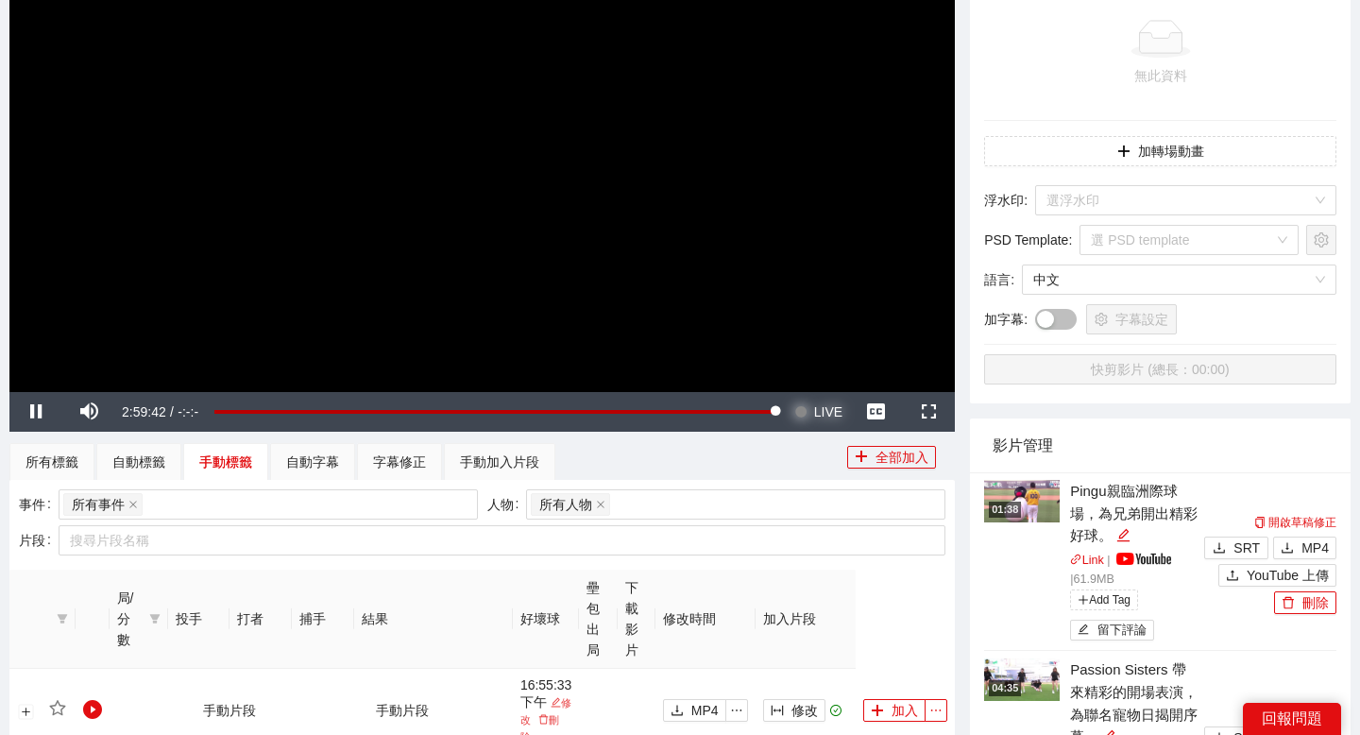
click at [801, 409] on span "Video Player" at bounding box center [800, 412] width 13 height 40
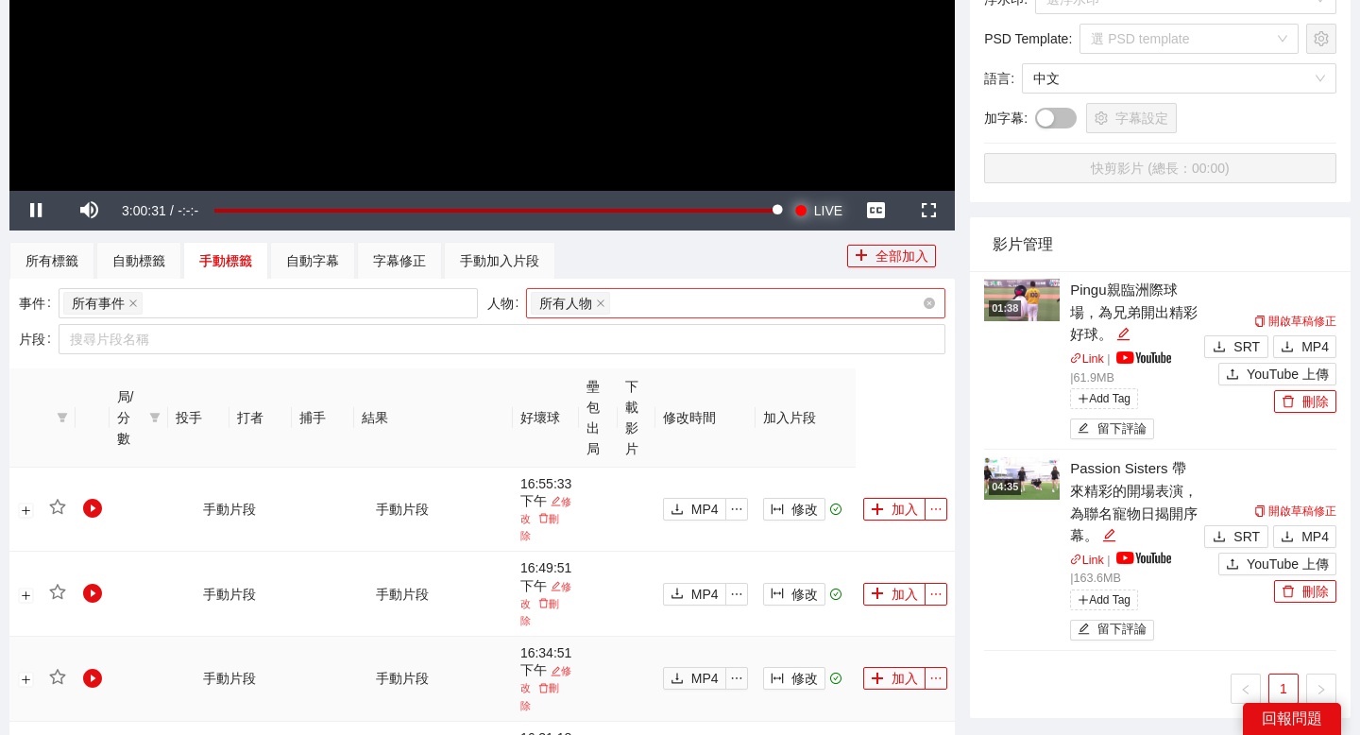
scroll to position [720, 0]
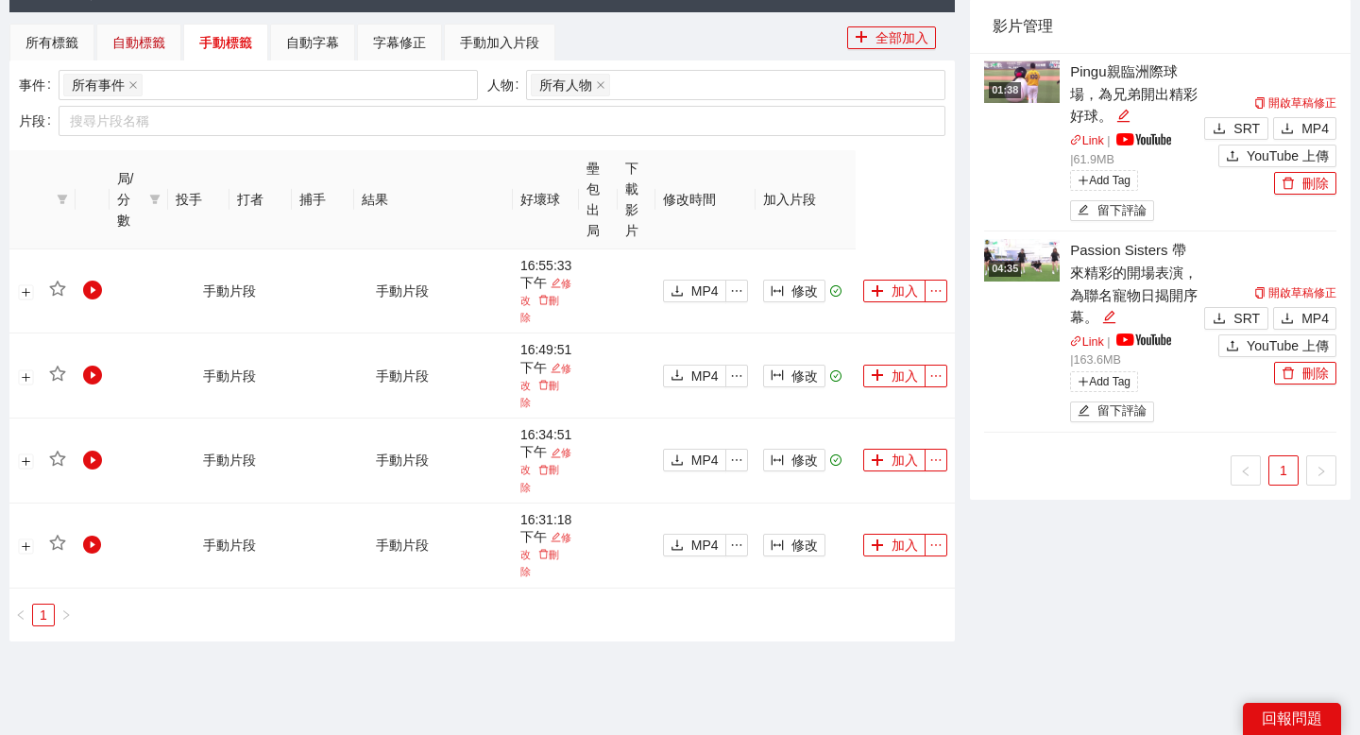
click at [131, 45] on div "自動標籤" at bounding box center [138, 42] width 53 height 21
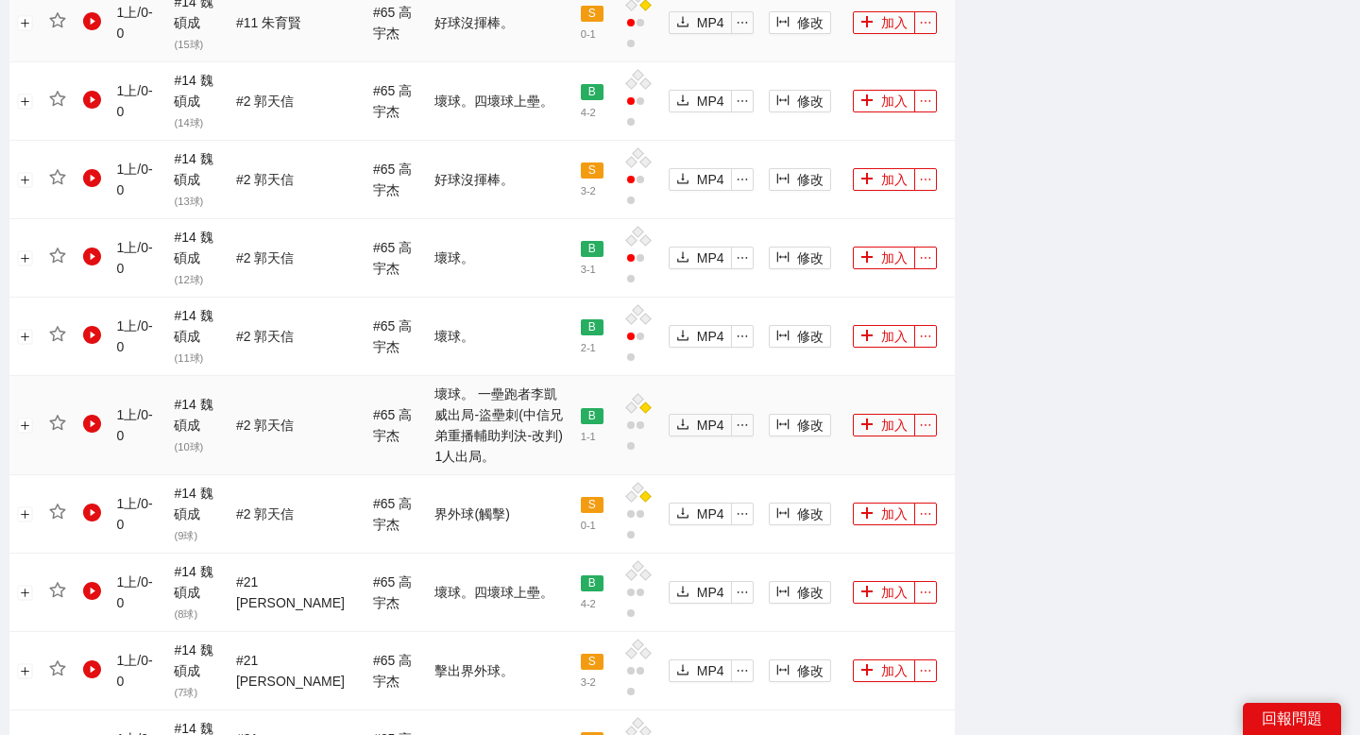
scroll to position [1314, 0]
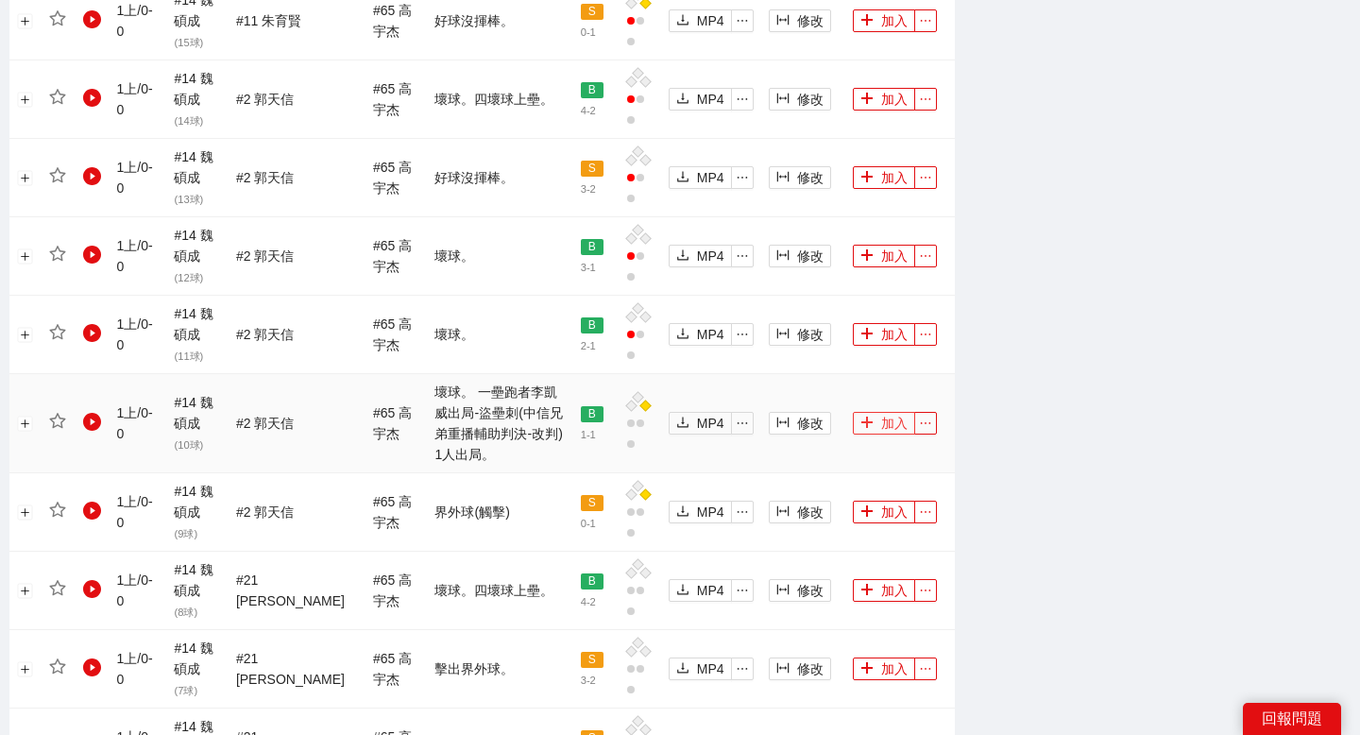
click at [875, 412] on button "加入" at bounding box center [884, 423] width 62 height 23
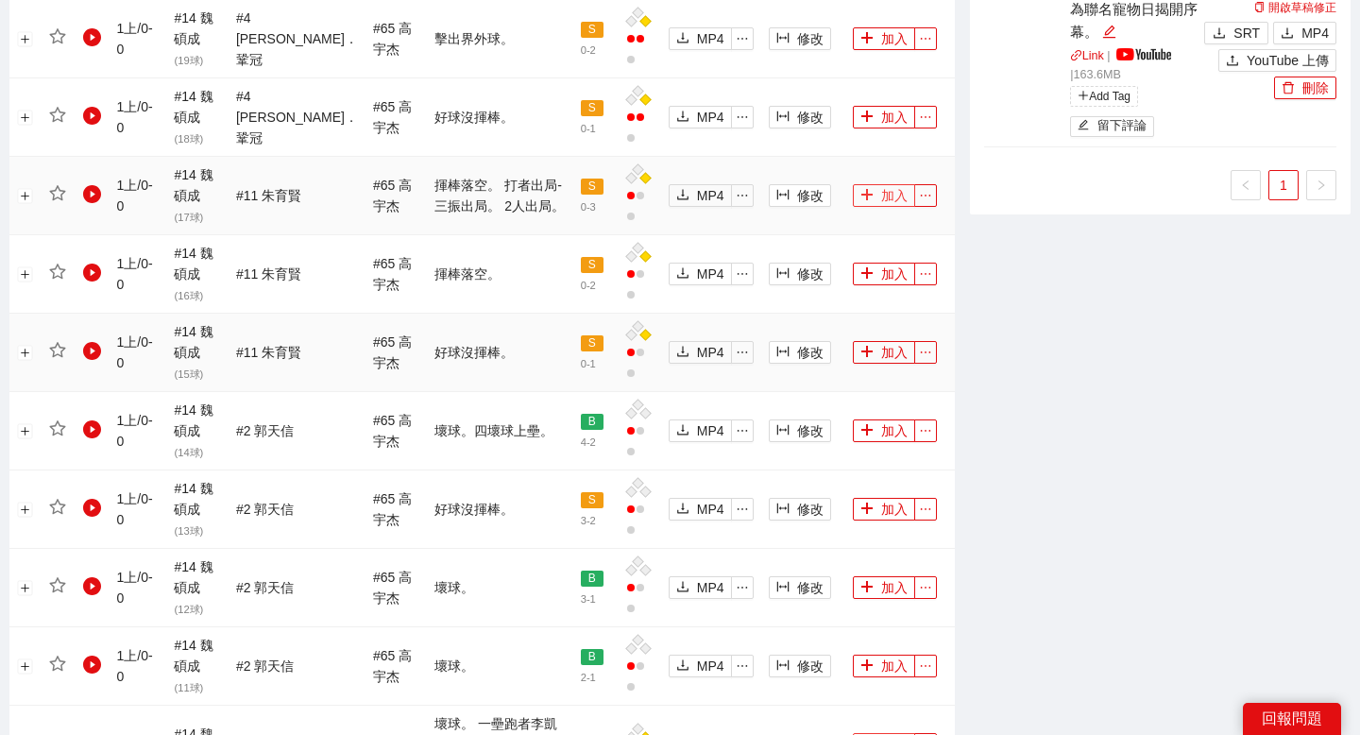
scroll to position [971, 0]
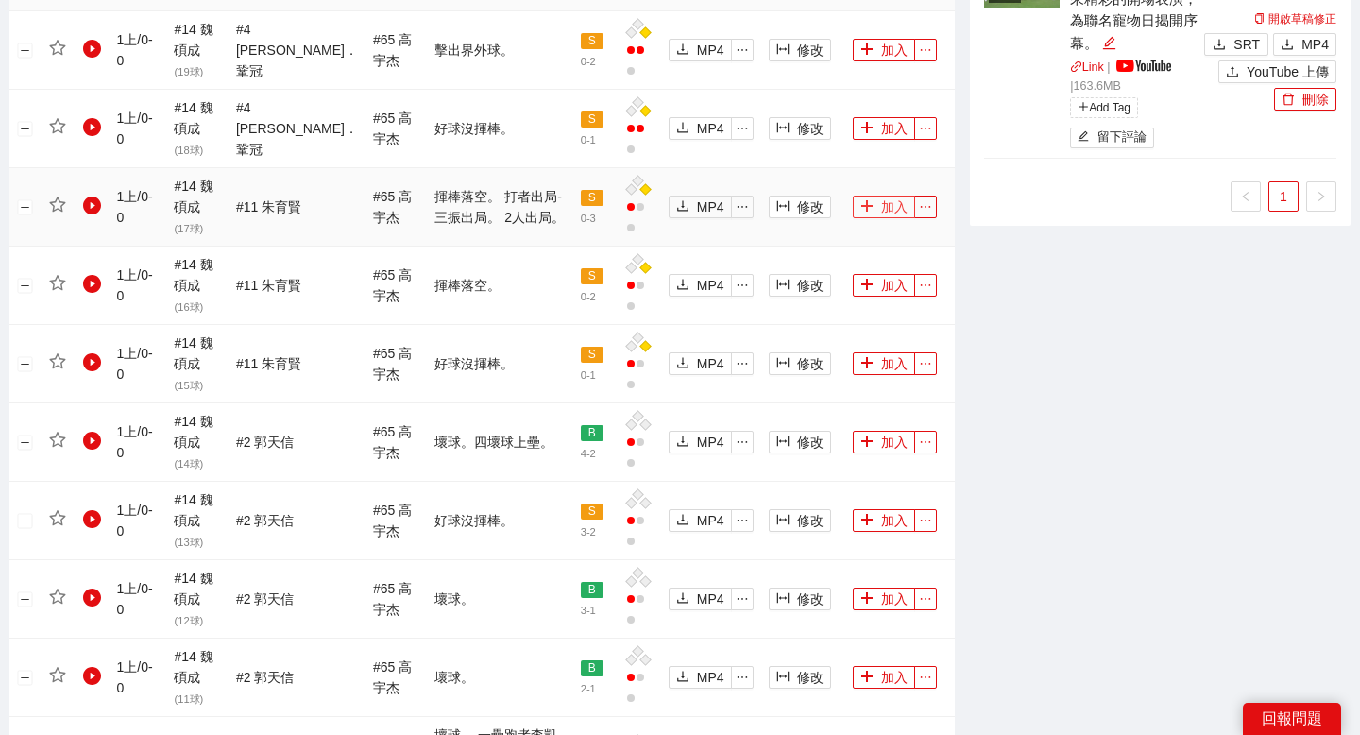
click at [891, 199] on button "加入" at bounding box center [884, 206] width 62 height 23
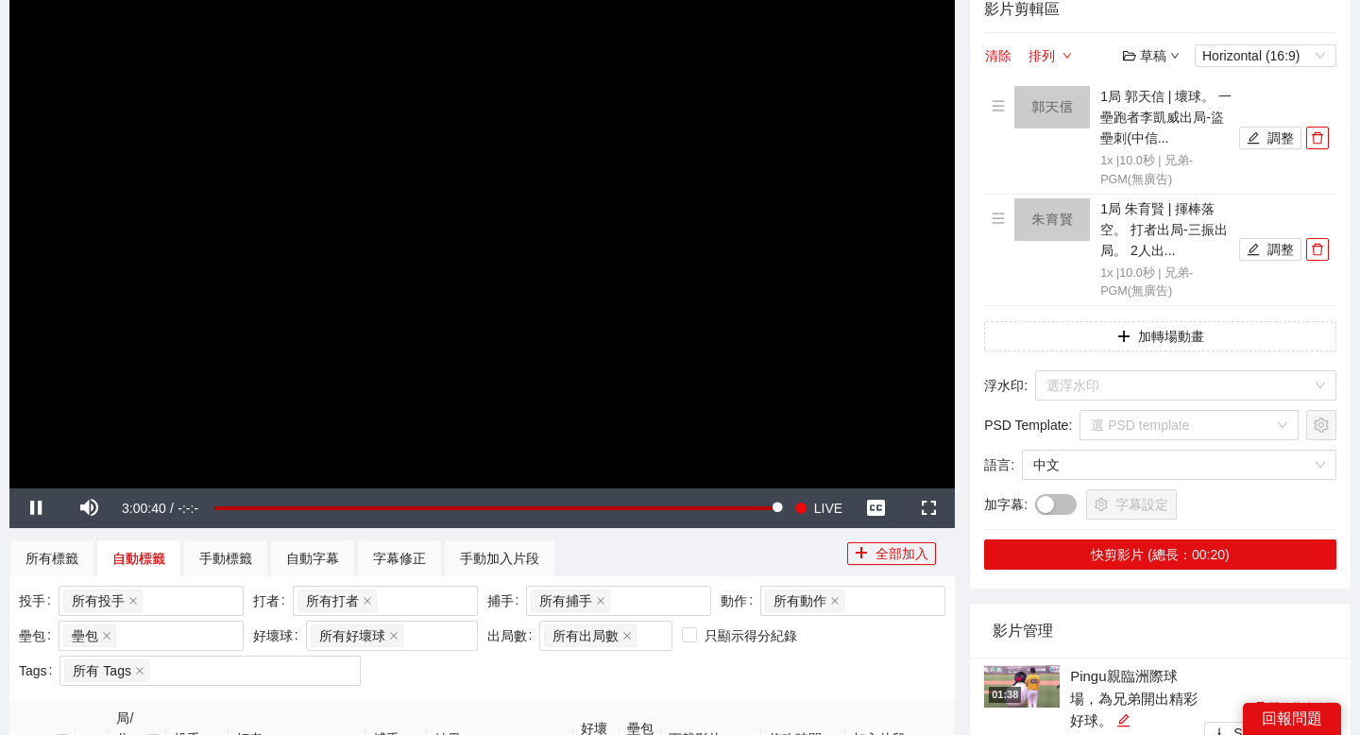
scroll to position [167, 0]
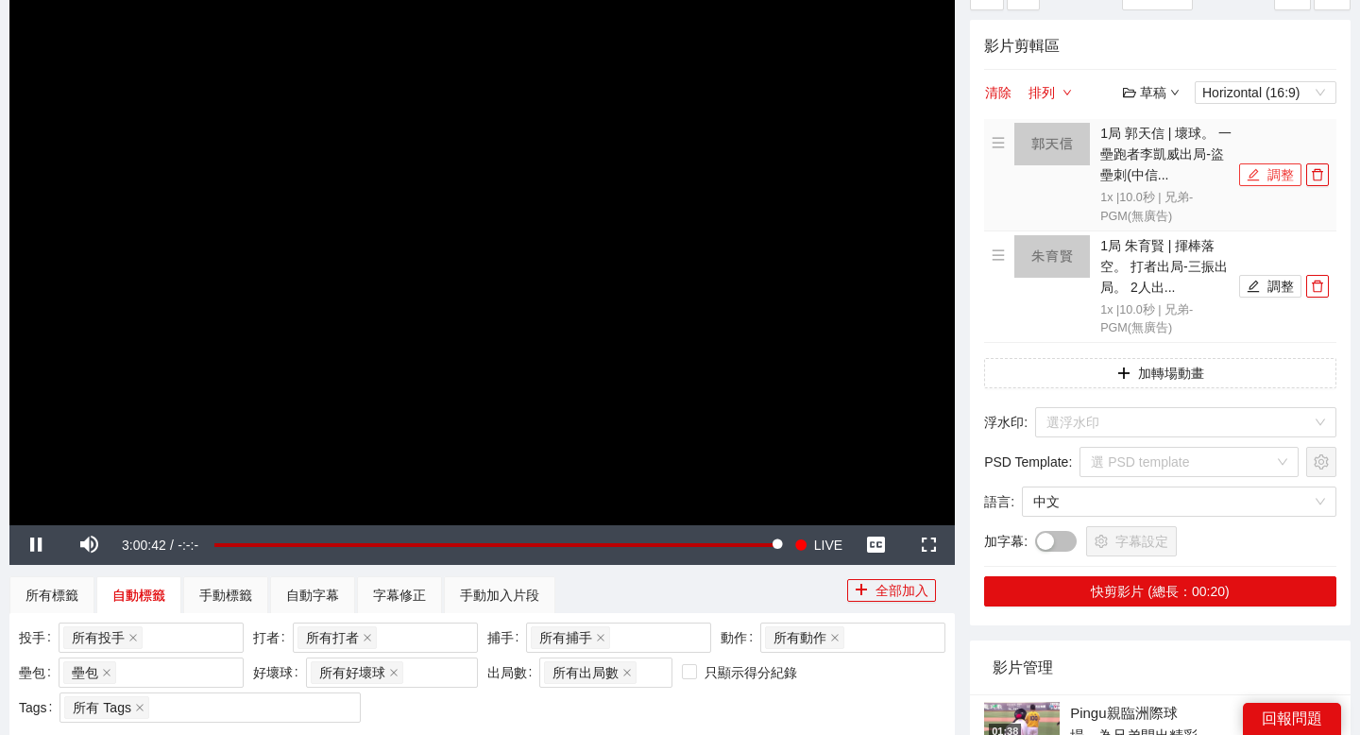
click at [1273, 168] on button "調整" at bounding box center [1270, 174] width 62 height 23
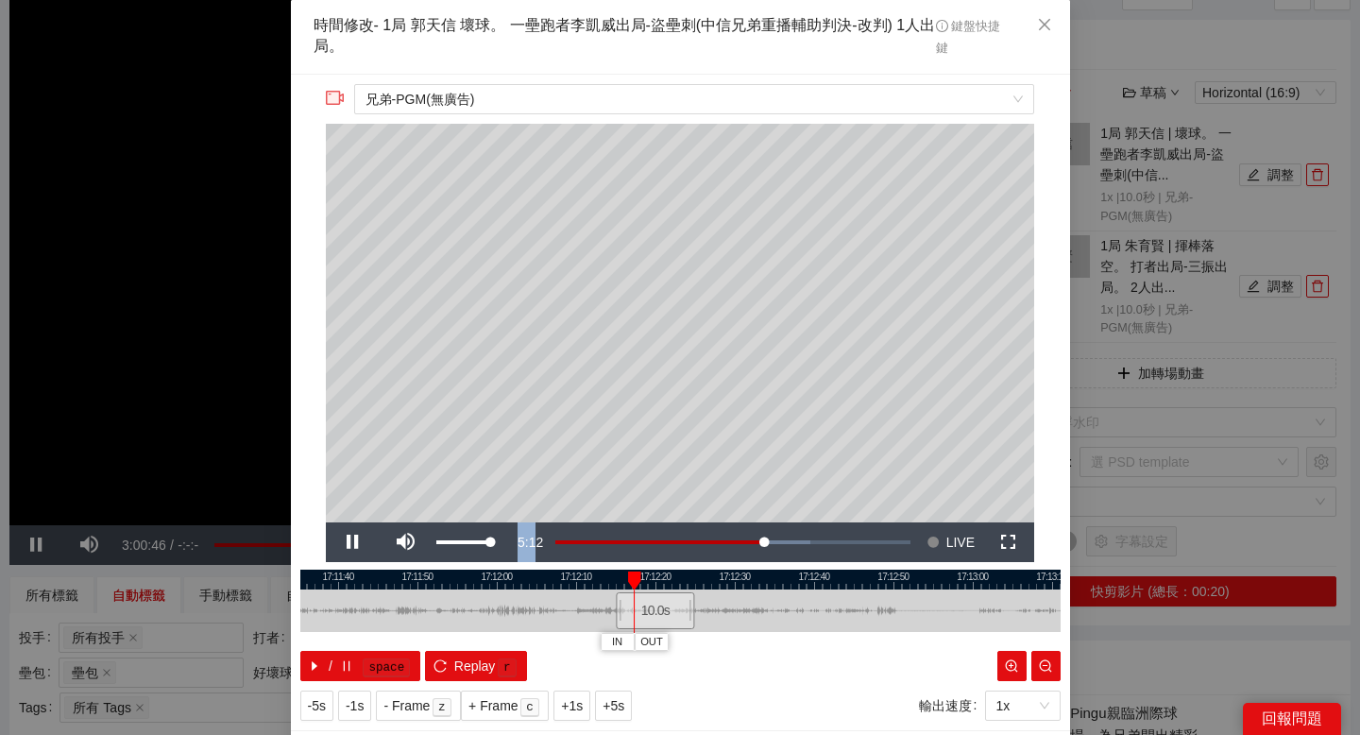
drag, startPoint x: 481, startPoint y: 536, endPoint x: 534, endPoint y: 536, distance: 52.9
click at [534, 536] on div "Pause Mute 84% Current Time 5:12 Loaded : 72.00% -8:22 -3:36 Stream Type LIVE S…" at bounding box center [680, 542] width 708 height 40
click at [1045, 36] on span "Close" at bounding box center [1044, 25] width 51 height 51
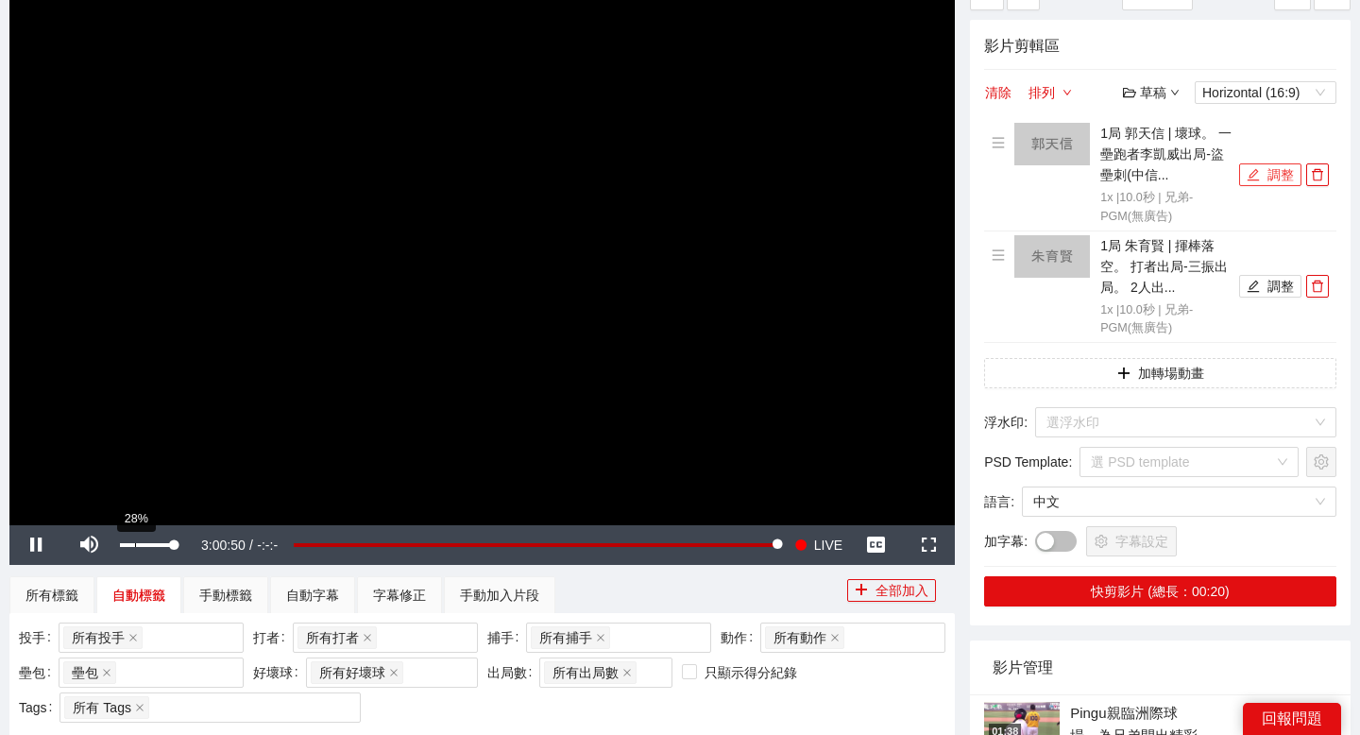
click at [134, 543] on div "Volume Level" at bounding box center [147, 545] width 54 height 4
click at [1254, 172] on icon "edit" at bounding box center [1253, 174] width 13 height 13
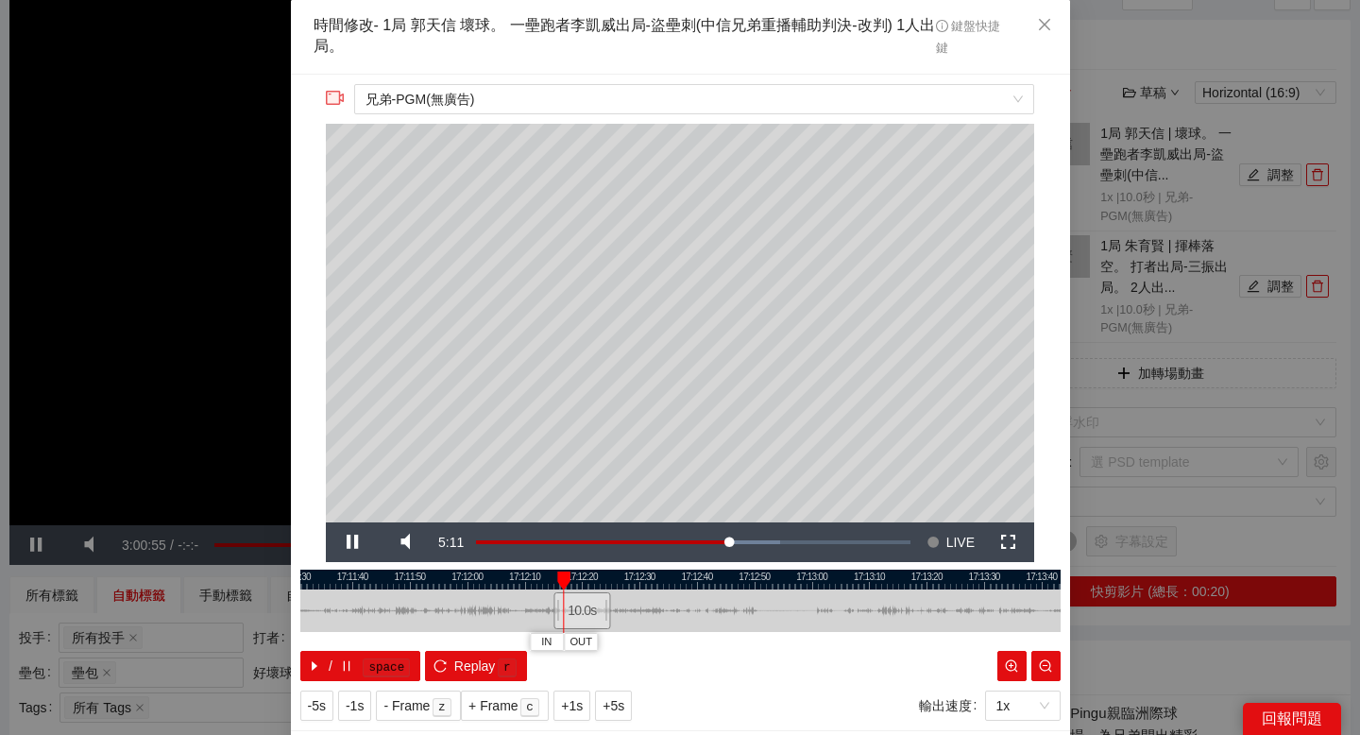
click at [461, 573] on div at bounding box center [680, 579] width 760 height 20
drag, startPoint x: 500, startPoint y: 583, endPoint x: 641, endPoint y: 583, distance: 140.7
click at [641, 583] on div at bounding box center [738, 579] width 760 height 20
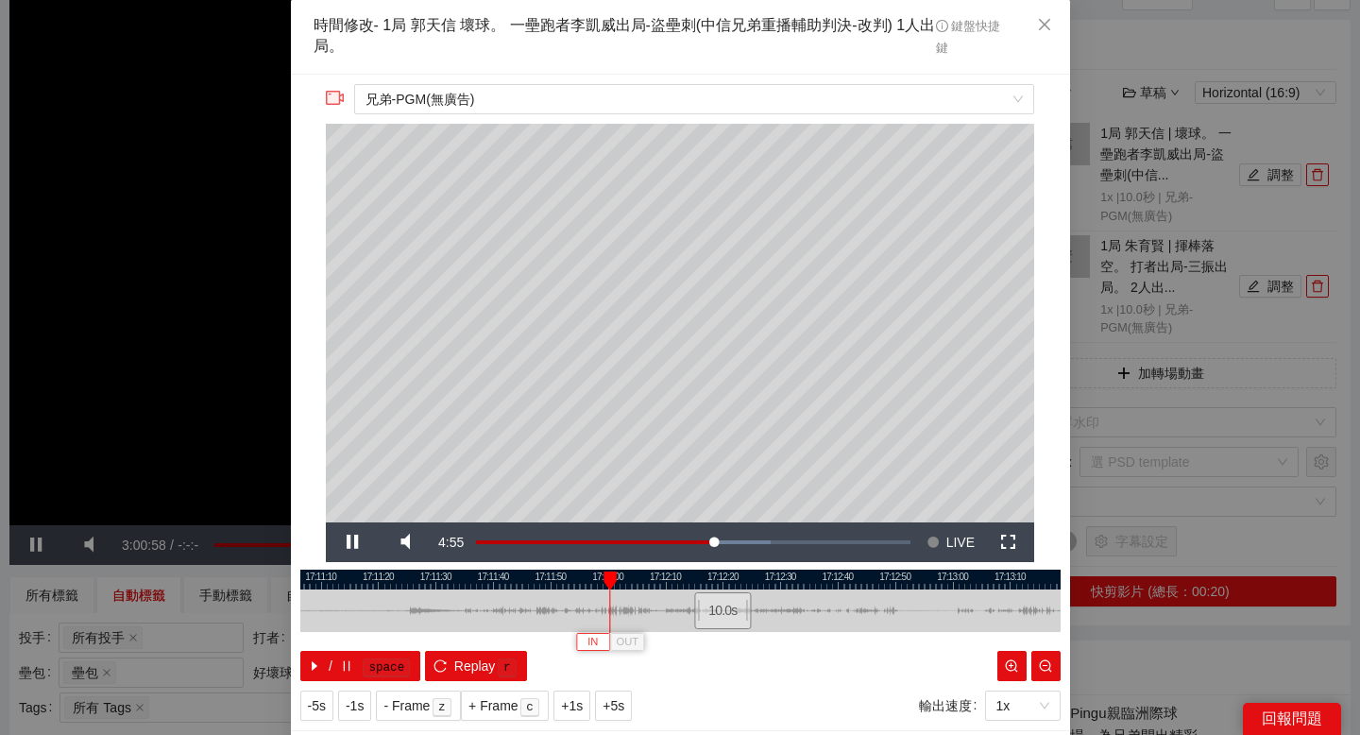
click at [587, 634] on span "IN" at bounding box center [592, 642] width 10 height 17
drag, startPoint x: 485, startPoint y: 534, endPoint x: 536, endPoint y: 534, distance: 51.0
click at [536, 534] on div "Play Mute 91% Current Time 4:55 Loaded : 67.79% -7:08 -4:09 Stream Type LIVE Se…" at bounding box center [680, 542] width 708 height 40
click at [513, 581] on div at bounding box center [680, 579] width 760 height 20
click at [450, 585] on div at bounding box center [680, 579] width 760 height 20
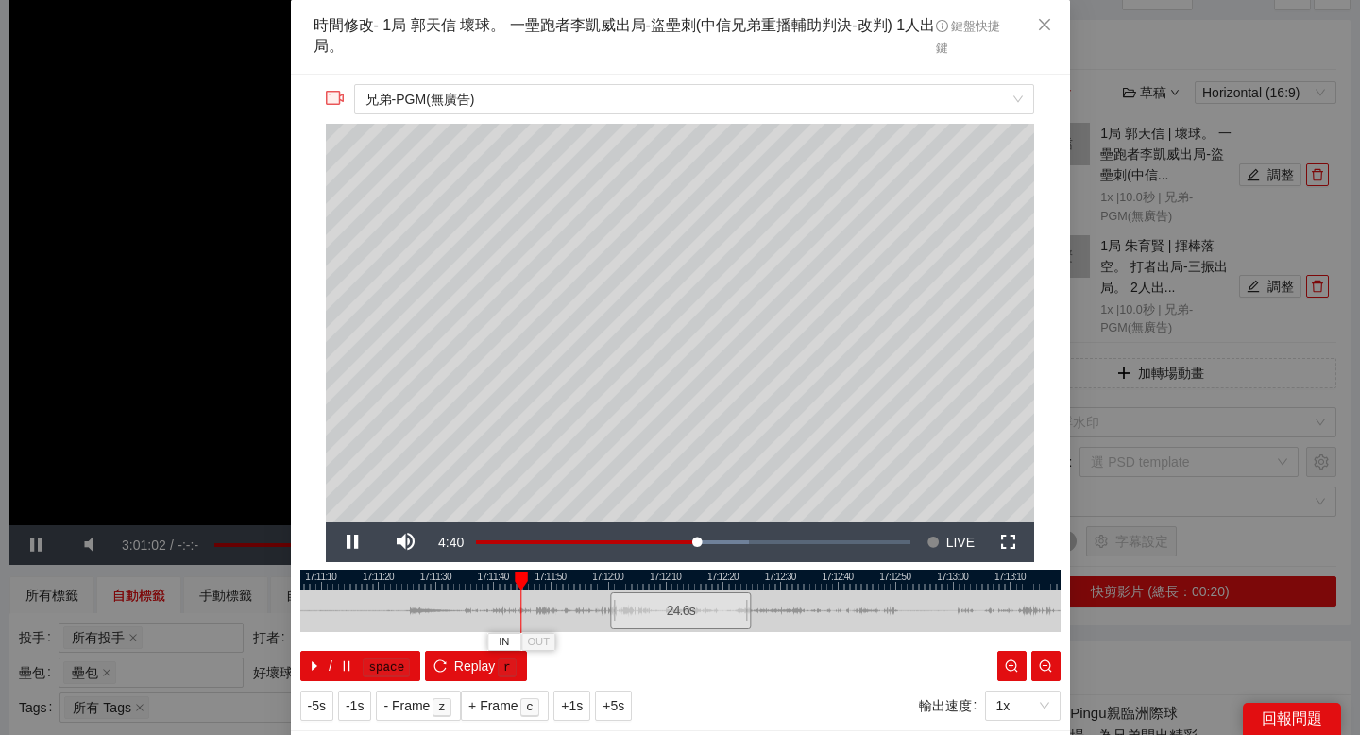
click at [437, 579] on div at bounding box center [680, 579] width 760 height 20
click at [402, 578] on div at bounding box center [680, 579] width 760 height 20
click at [393, 635] on span "IN" at bounding box center [393, 642] width 10 height 17
drag, startPoint x: 478, startPoint y: 576, endPoint x: 755, endPoint y: 576, distance: 277.6
click at [755, 576] on div at bounding box center [803, 579] width 760 height 20
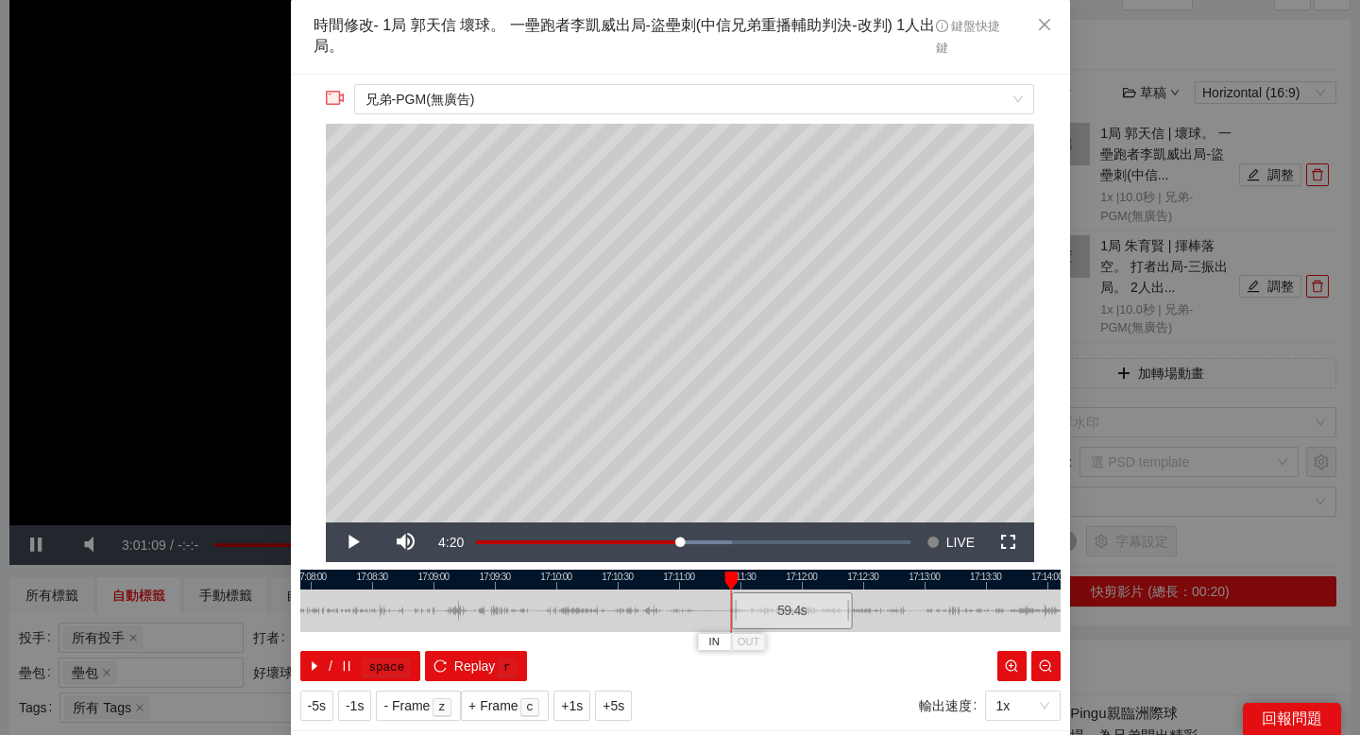
click at [464, 577] on div at bounding box center [680, 579] width 760 height 20
click at [448, 636] on span "IN" at bounding box center [447, 642] width 10 height 17
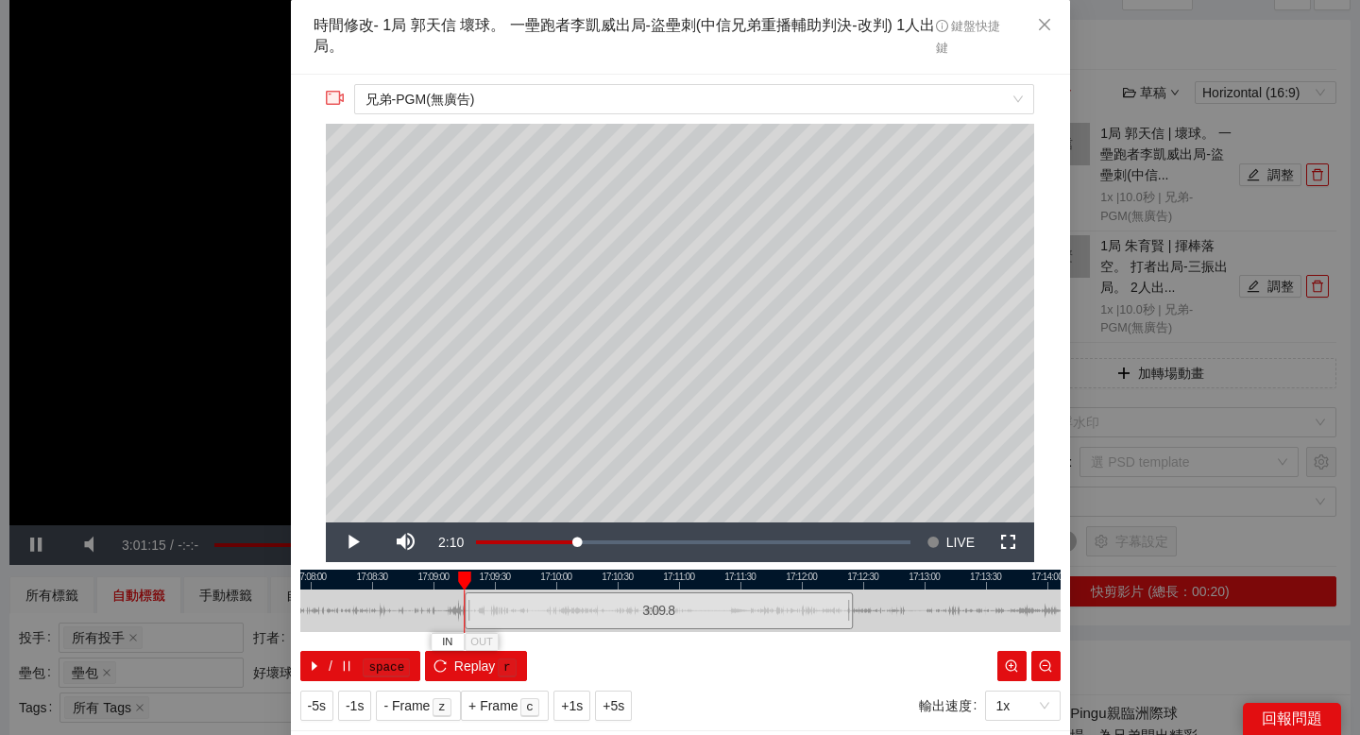
click at [444, 575] on div at bounding box center [680, 579] width 760 height 20
click at [433, 637] on span "IN" at bounding box center [428, 642] width 10 height 17
click at [559, 578] on div at bounding box center [680, 579] width 760 height 20
click at [632, 577] on div at bounding box center [680, 579] width 760 height 20
click at [704, 583] on div at bounding box center [680, 579] width 760 height 20
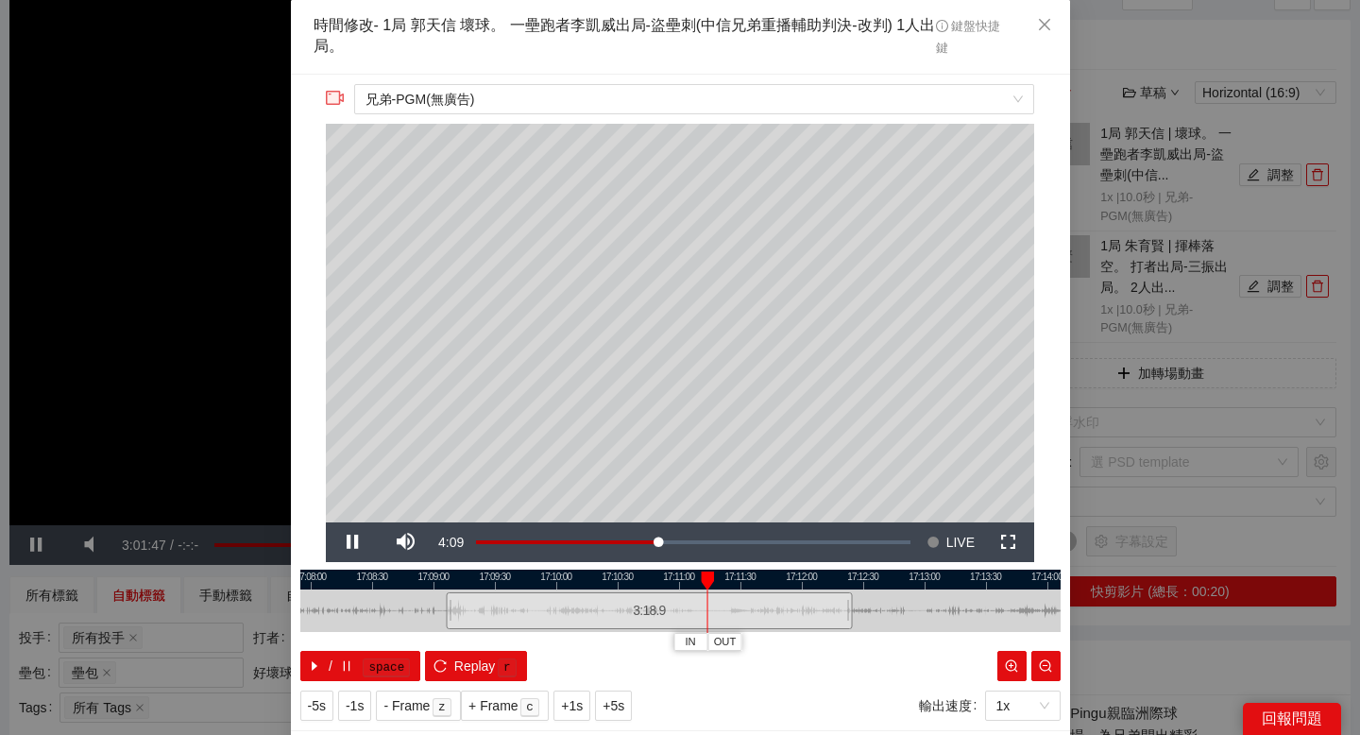
click at [734, 578] on div at bounding box center [680, 579] width 760 height 20
click at [766, 642] on span "OUT" at bounding box center [764, 642] width 23 height 17
click at [721, 578] on div at bounding box center [680, 579] width 760 height 20
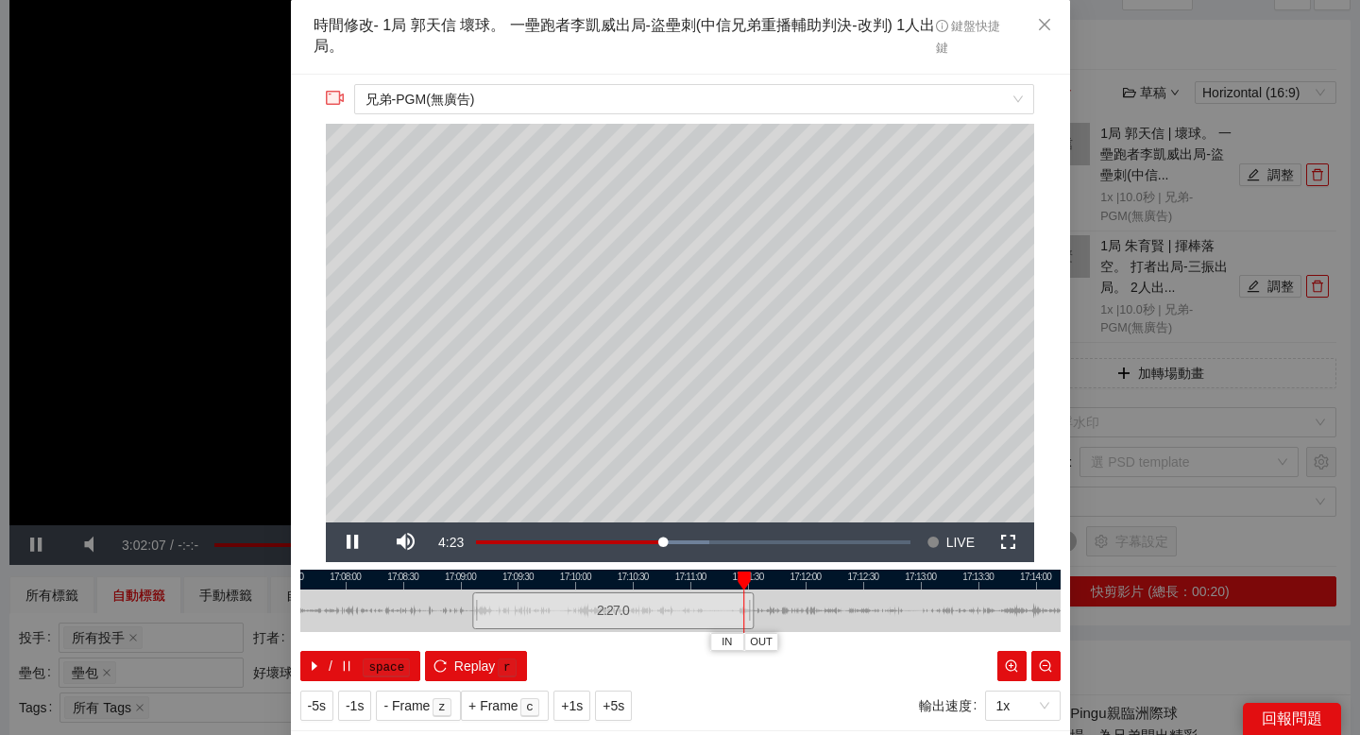
scroll to position [44, 0]
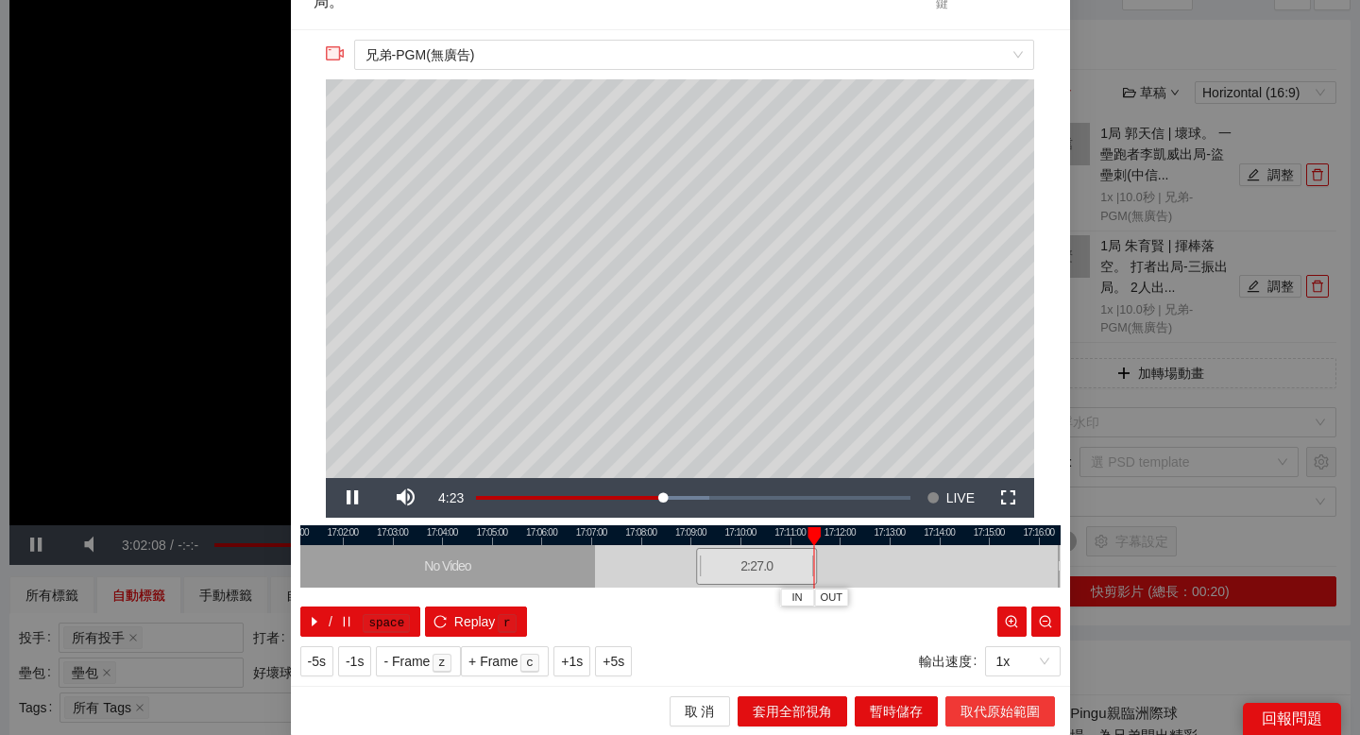
click at [969, 709] on span "取代原始範圍" at bounding box center [999, 711] width 79 height 21
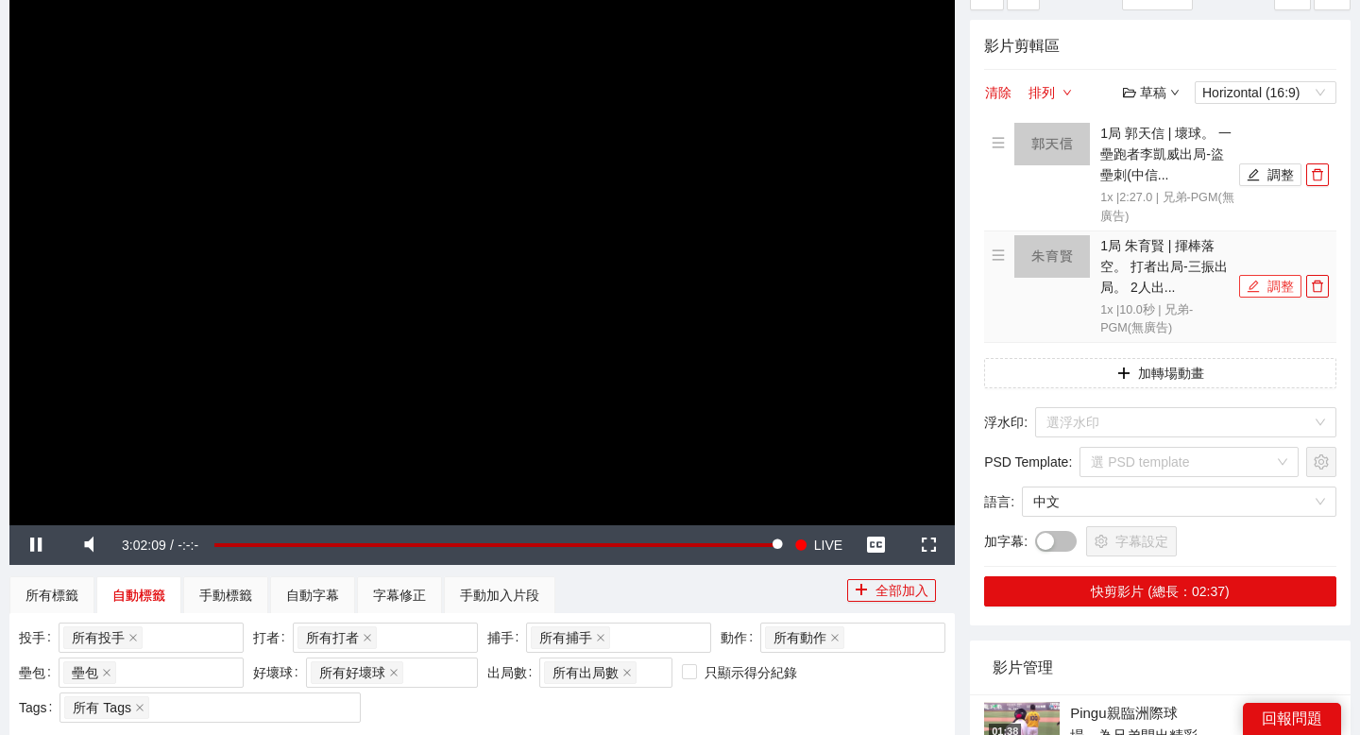
click at [1274, 288] on button "調整" at bounding box center [1270, 286] width 62 height 23
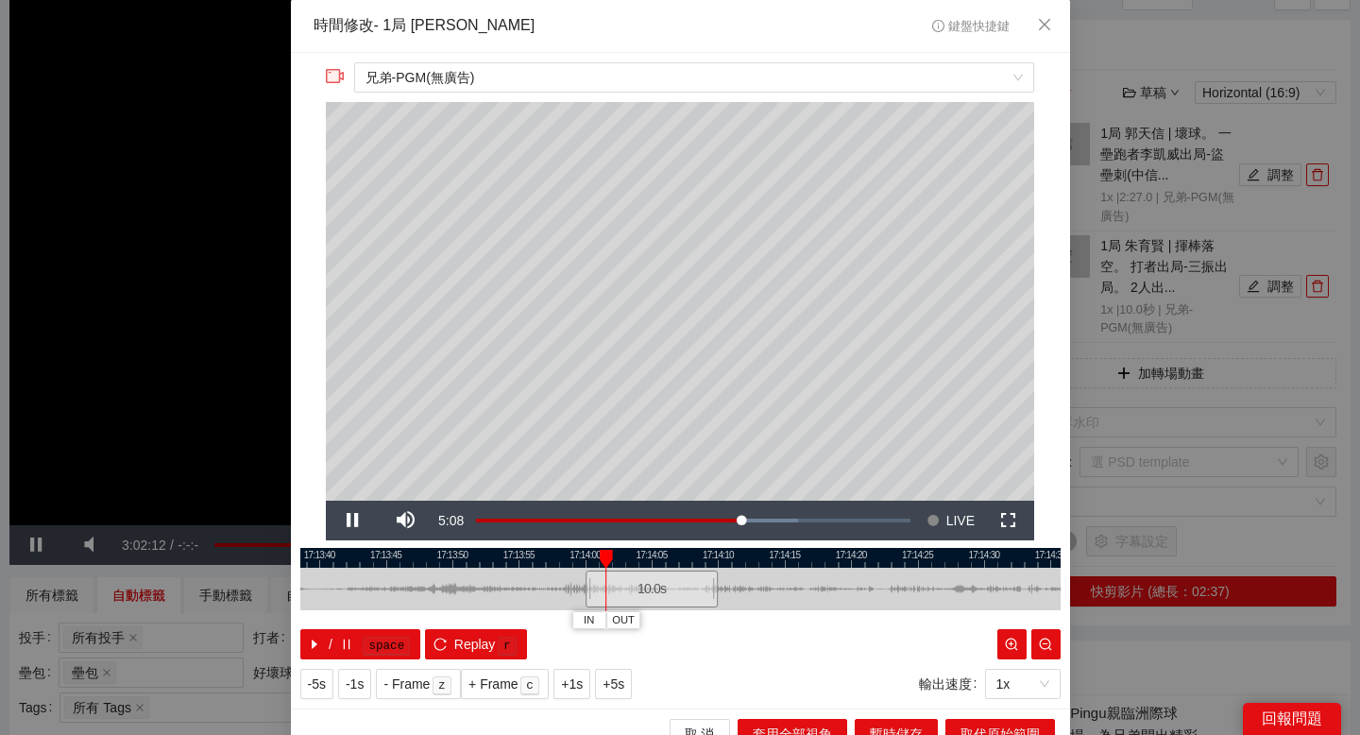
click at [545, 554] on div at bounding box center [680, 558] width 760 height 20
click at [476, 552] on div at bounding box center [680, 558] width 760 height 20
click at [424, 554] on div at bounding box center [680, 558] width 760 height 20
click at [416, 546] on div "**********" at bounding box center [680, 380] width 779 height 655
click at [417, 559] on div at bounding box center [680, 558] width 760 height 20
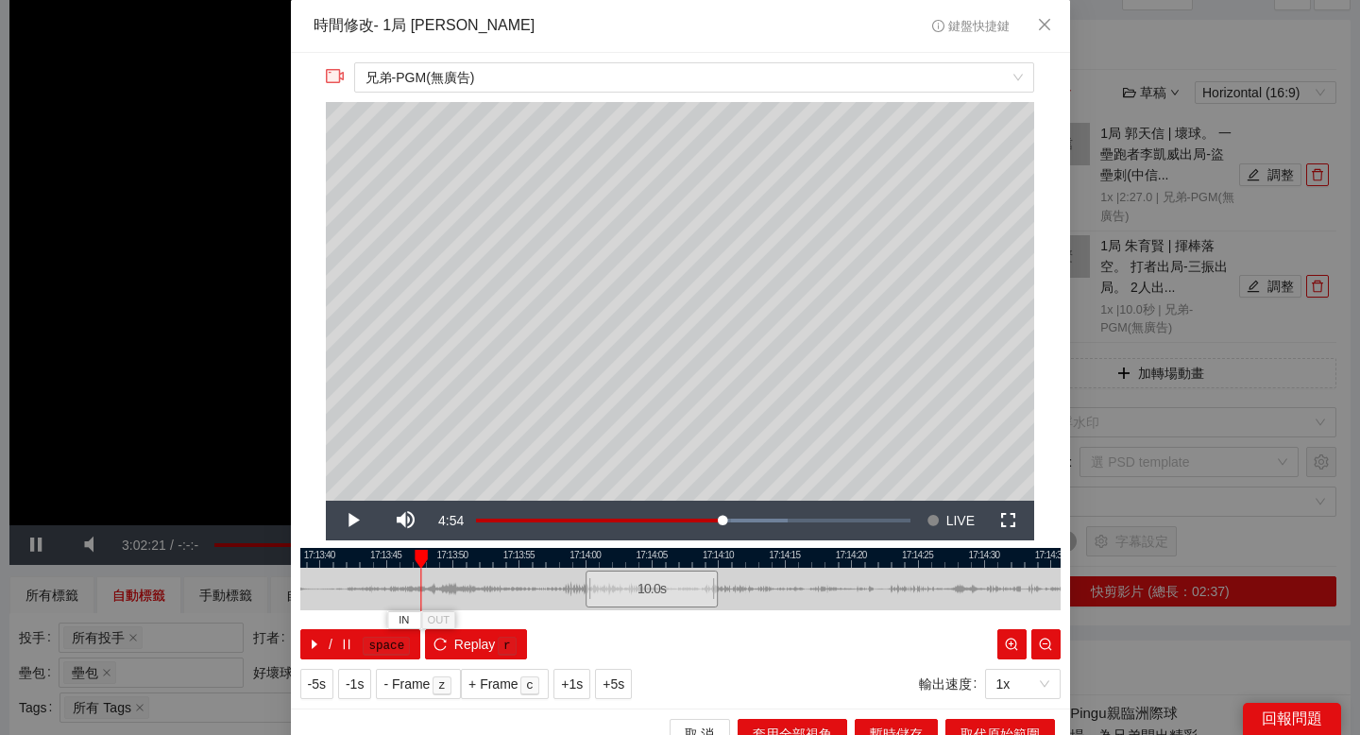
click at [404, 559] on div at bounding box center [680, 558] width 760 height 20
click at [401, 617] on span "IN" at bounding box center [400, 620] width 10 height 17
click at [568, 551] on div at bounding box center [680, 558] width 760 height 20
click at [622, 558] on div at bounding box center [680, 558] width 760 height 20
click at [615, 551] on div at bounding box center [680, 558] width 760 height 20
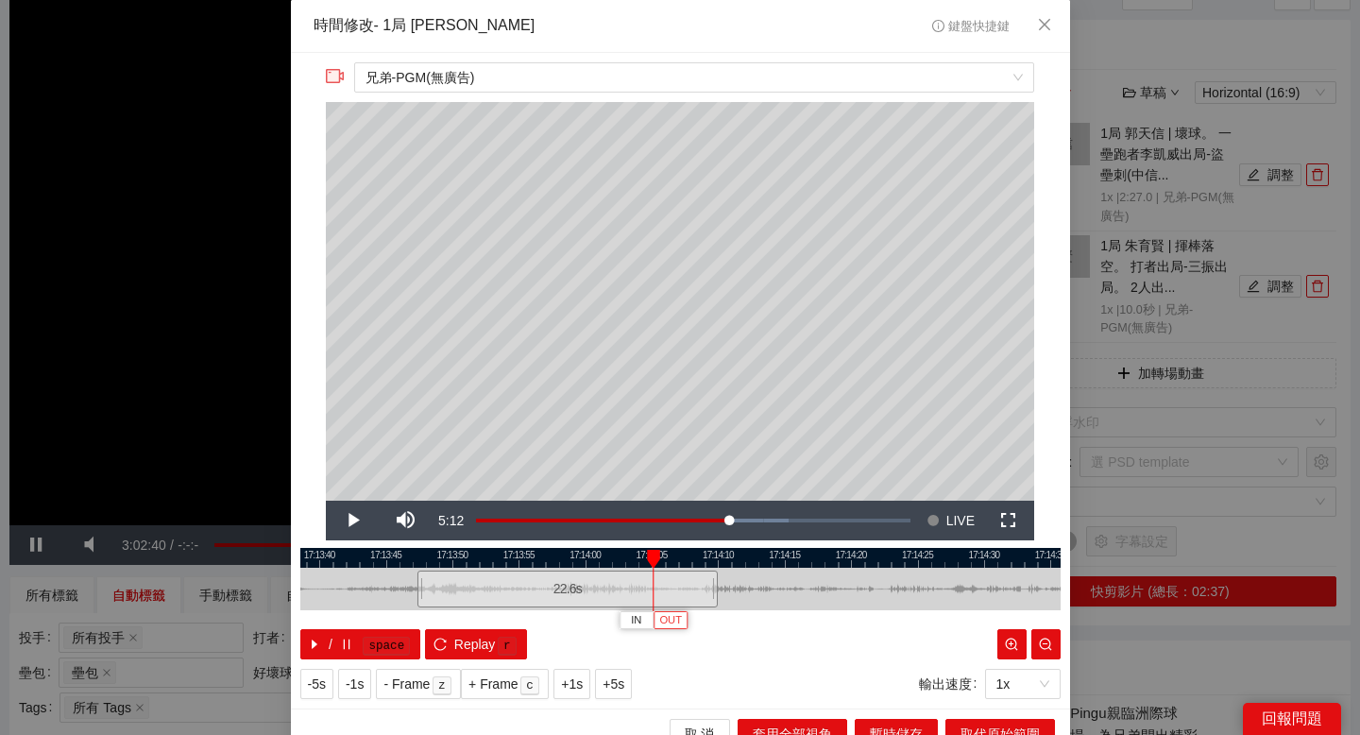
click at [668, 613] on span "OUT" at bounding box center [670, 620] width 23 height 17
click at [1006, 720] on button "取代原始範圍" at bounding box center [1000, 734] width 110 height 30
click at [957, 723] on button "取代原始範圍" at bounding box center [1000, 734] width 110 height 30
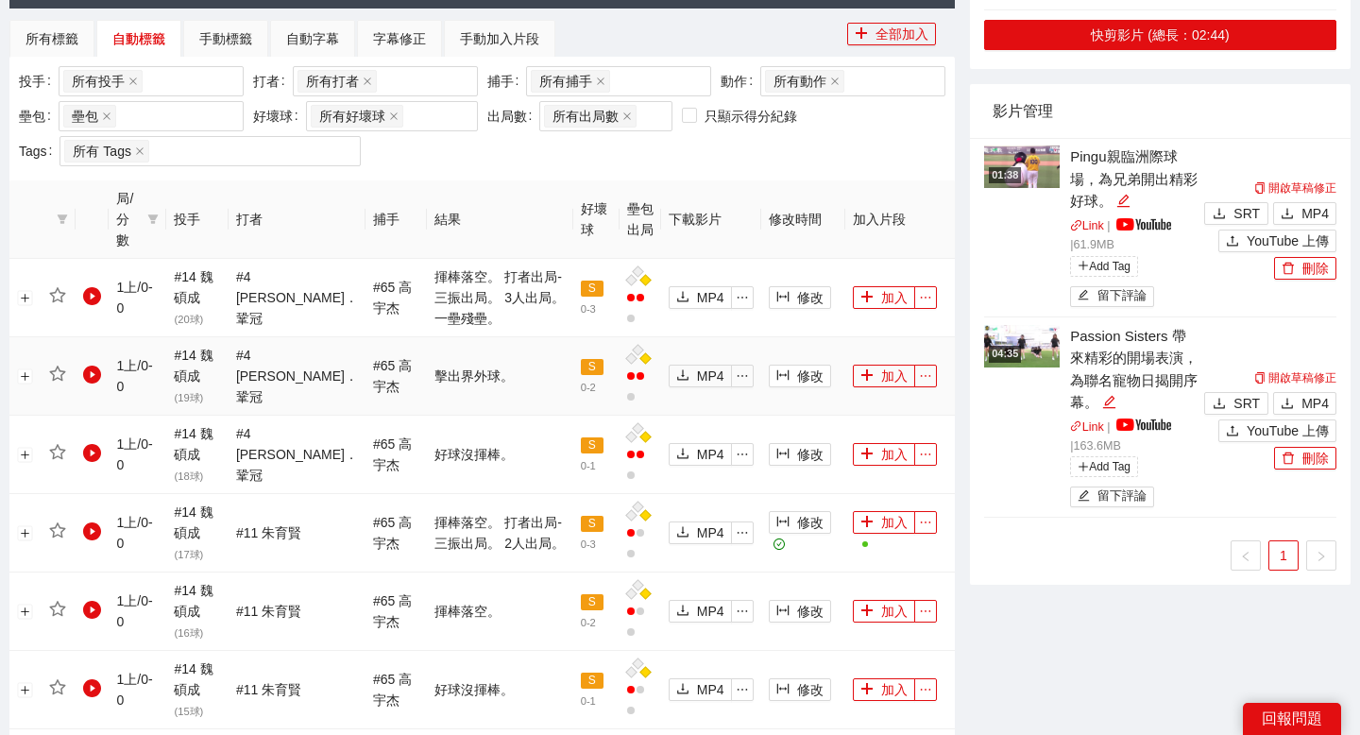
scroll to position [739, 0]
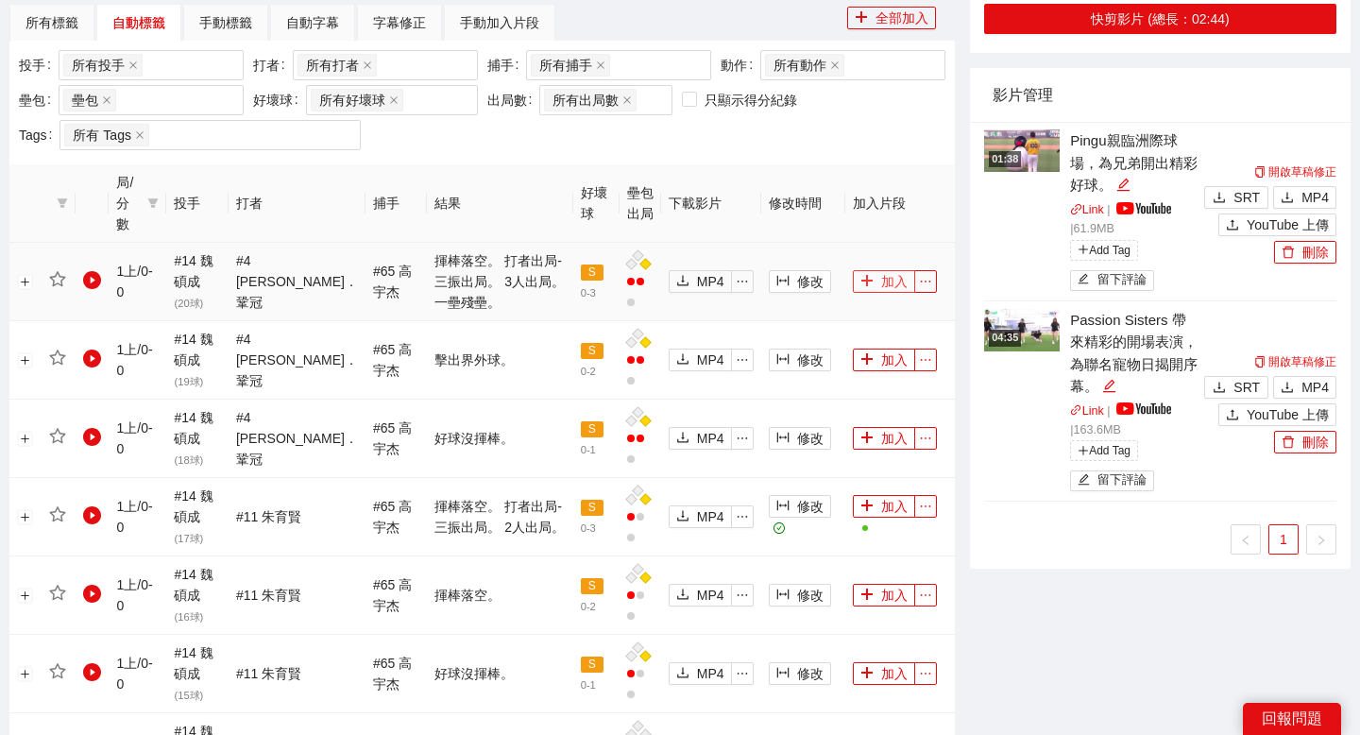
click at [878, 284] on button "加入" at bounding box center [884, 281] width 62 height 23
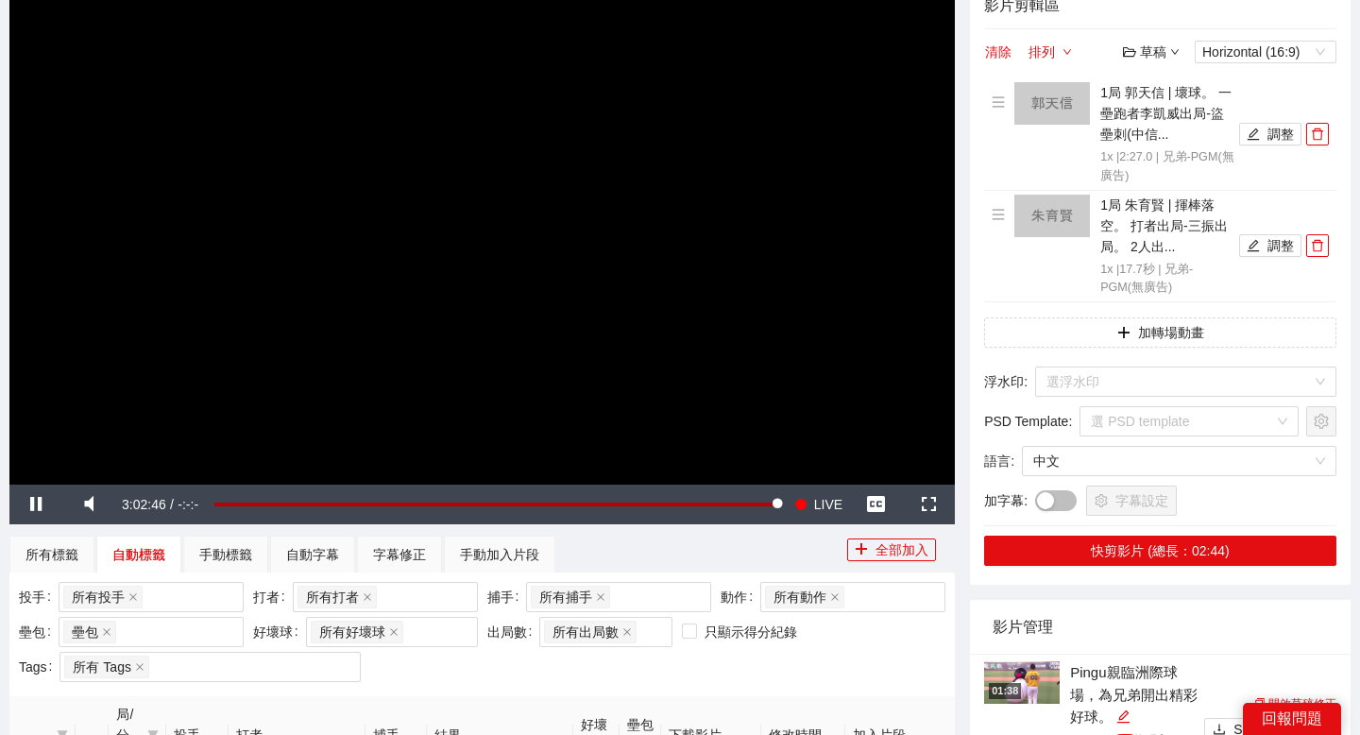
scroll to position [399, 0]
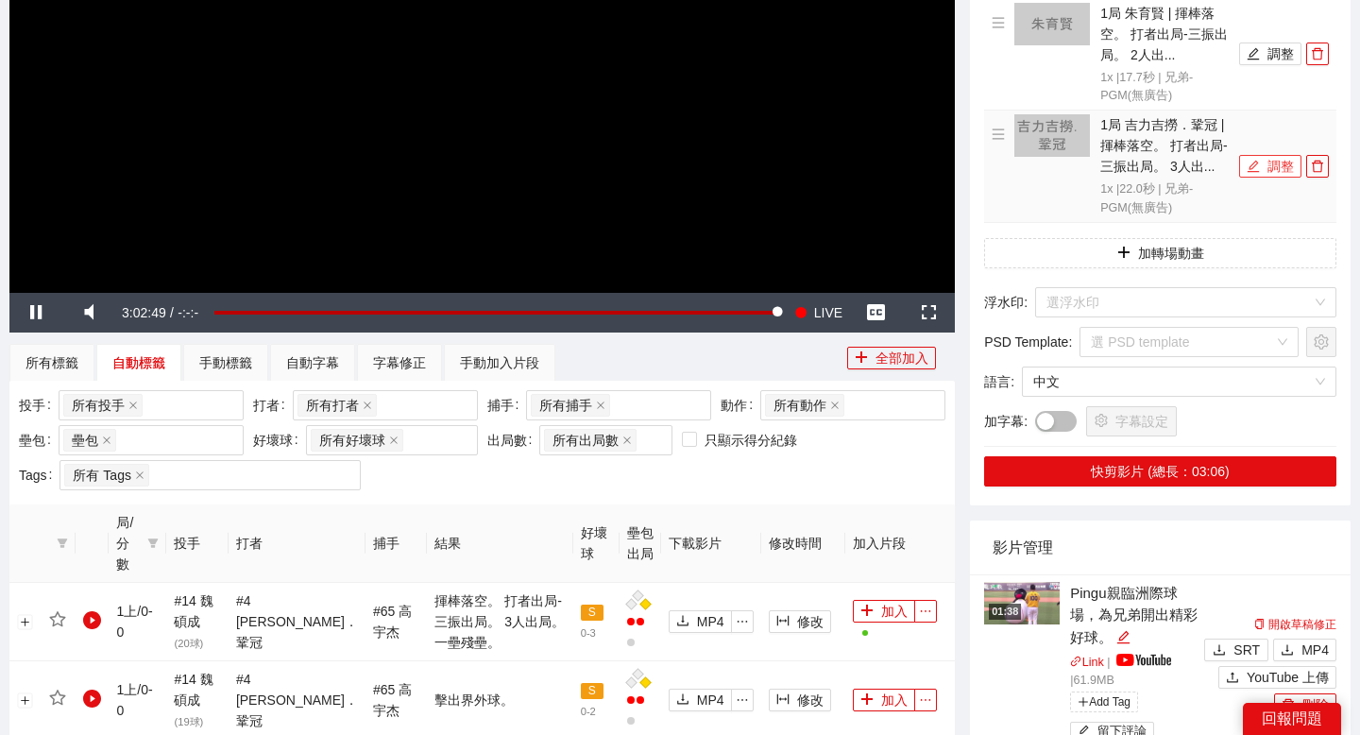
click at [1269, 157] on button "調整" at bounding box center [1270, 166] width 62 height 23
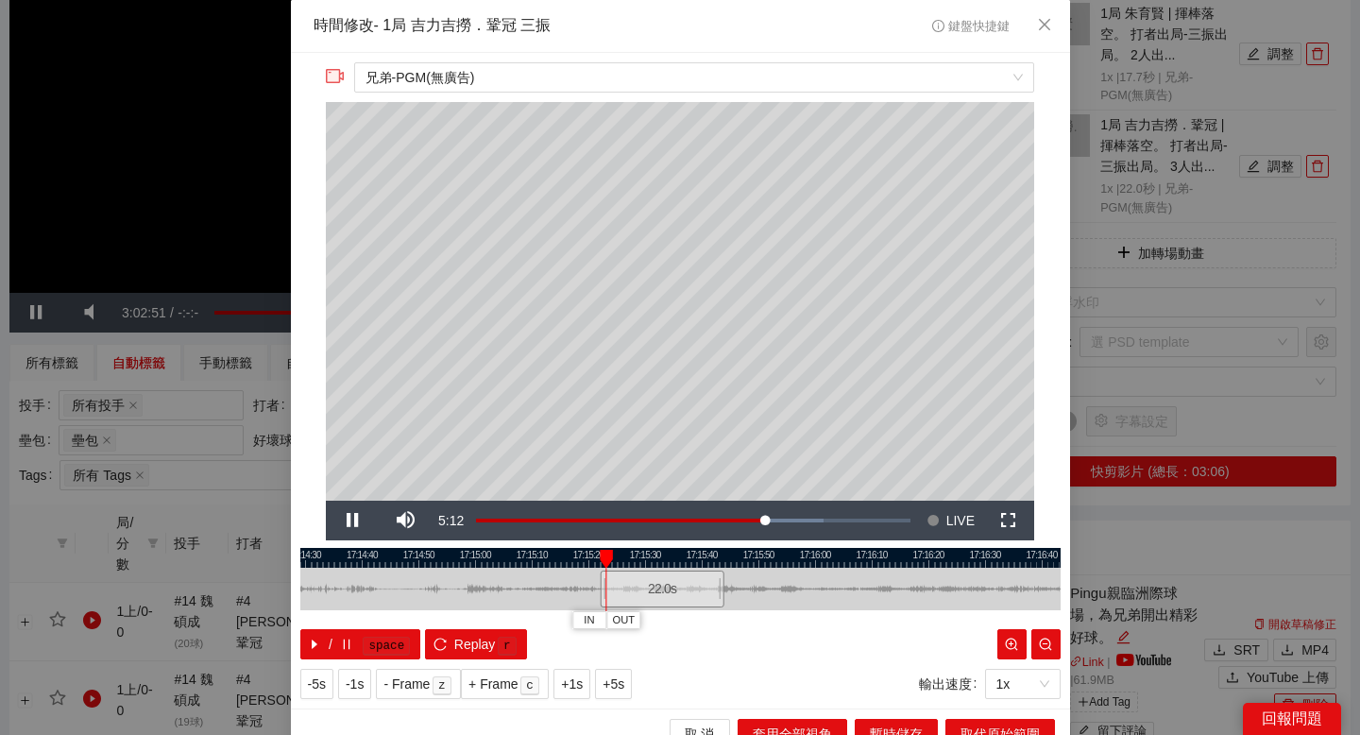
click at [438, 552] on div at bounding box center [680, 558] width 760 height 20
click at [463, 554] on div at bounding box center [680, 558] width 760 height 20
click at [447, 554] on div at bounding box center [680, 558] width 760 height 20
click at [433, 619] on button "IN" at bounding box center [439, 620] width 34 height 18
click at [535, 555] on div at bounding box center [680, 558] width 760 height 20
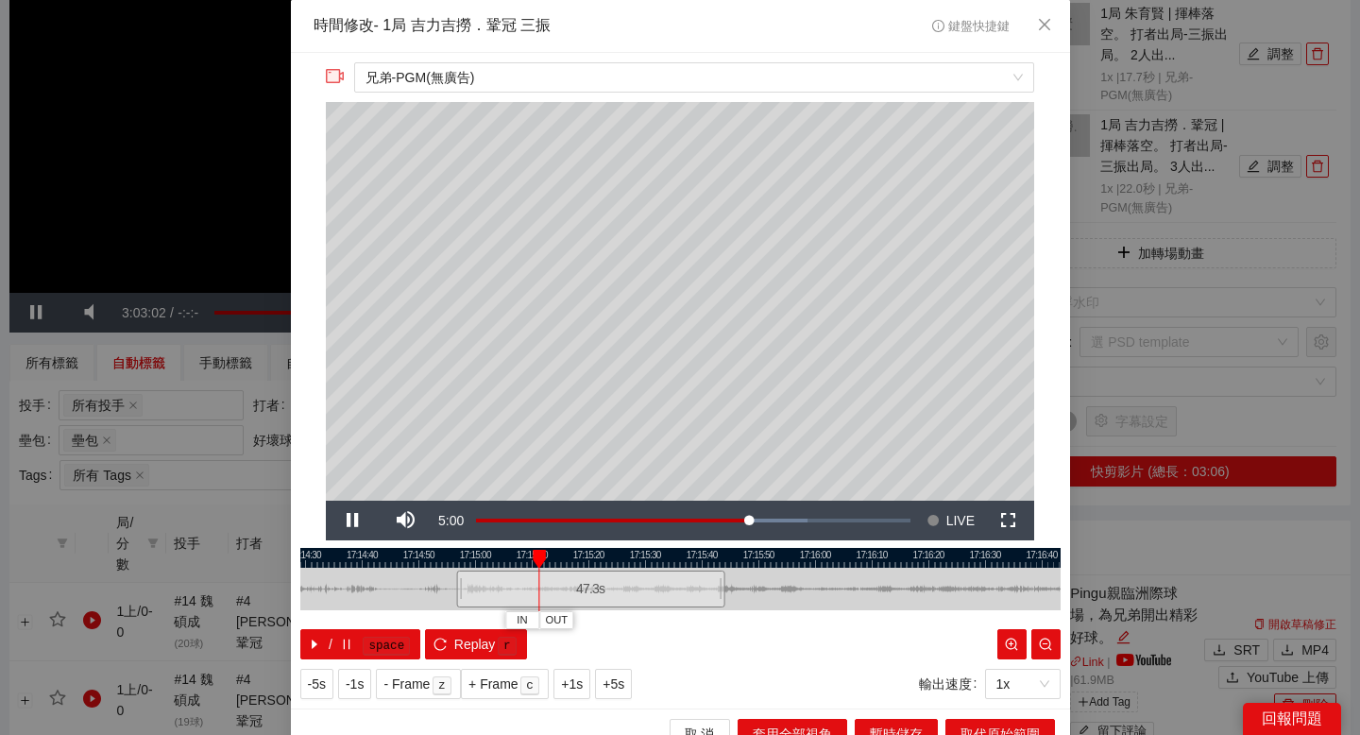
click at [587, 556] on div at bounding box center [680, 558] width 760 height 20
click at [543, 552] on div at bounding box center [680, 558] width 760 height 20
click at [566, 617] on span "OUT" at bounding box center [567, 620] width 23 height 17
click at [972, 729] on span "取代原始範圍" at bounding box center [999, 733] width 79 height 21
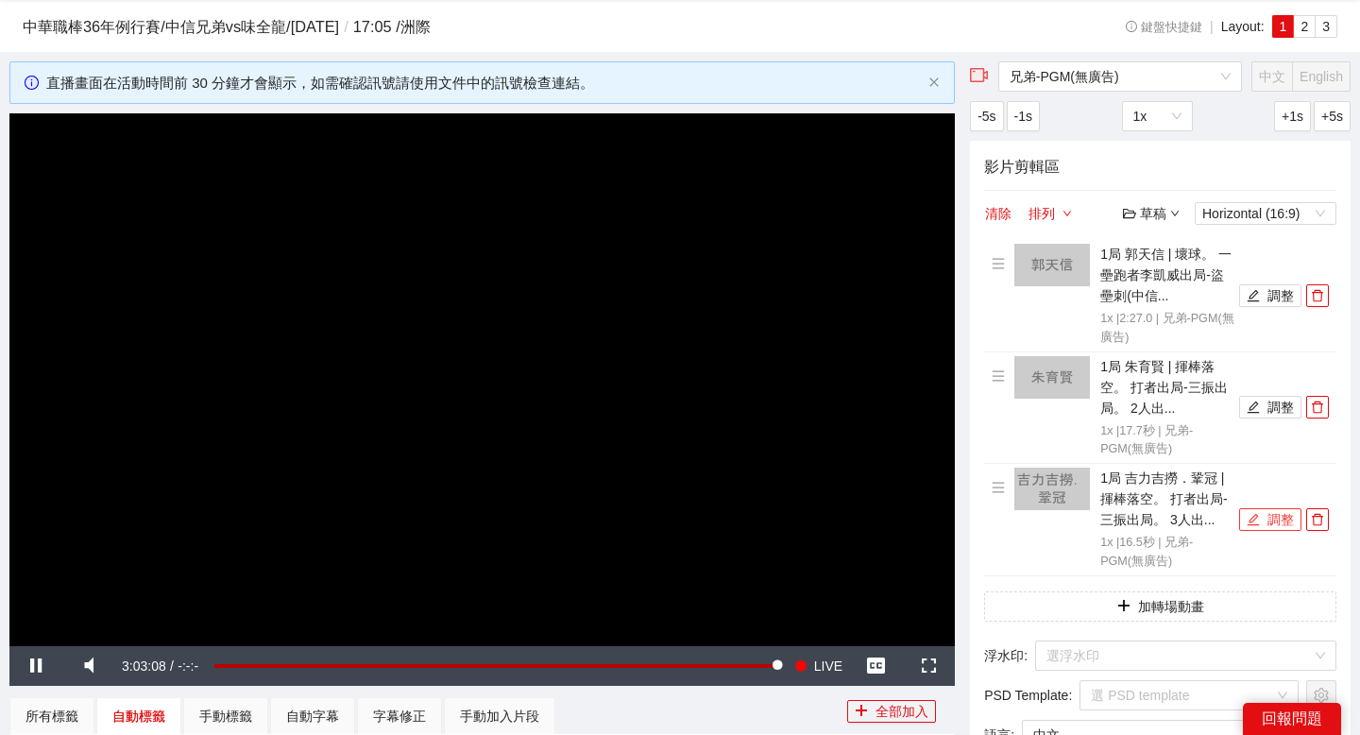
scroll to position [0, 0]
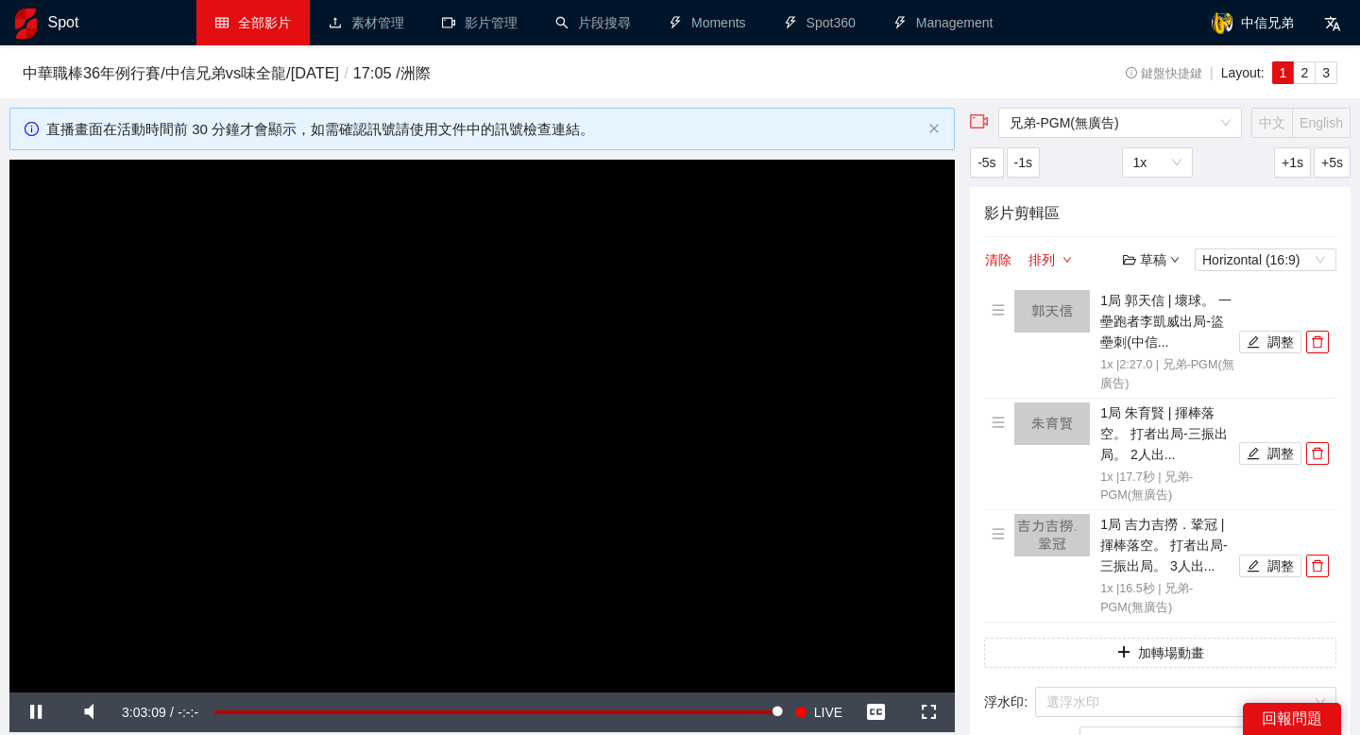
click at [1161, 260] on div "草稿" at bounding box center [1151, 259] width 57 height 21
click at [1167, 357] on link "儲存新檔" at bounding box center [1169, 361] width 70 height 15
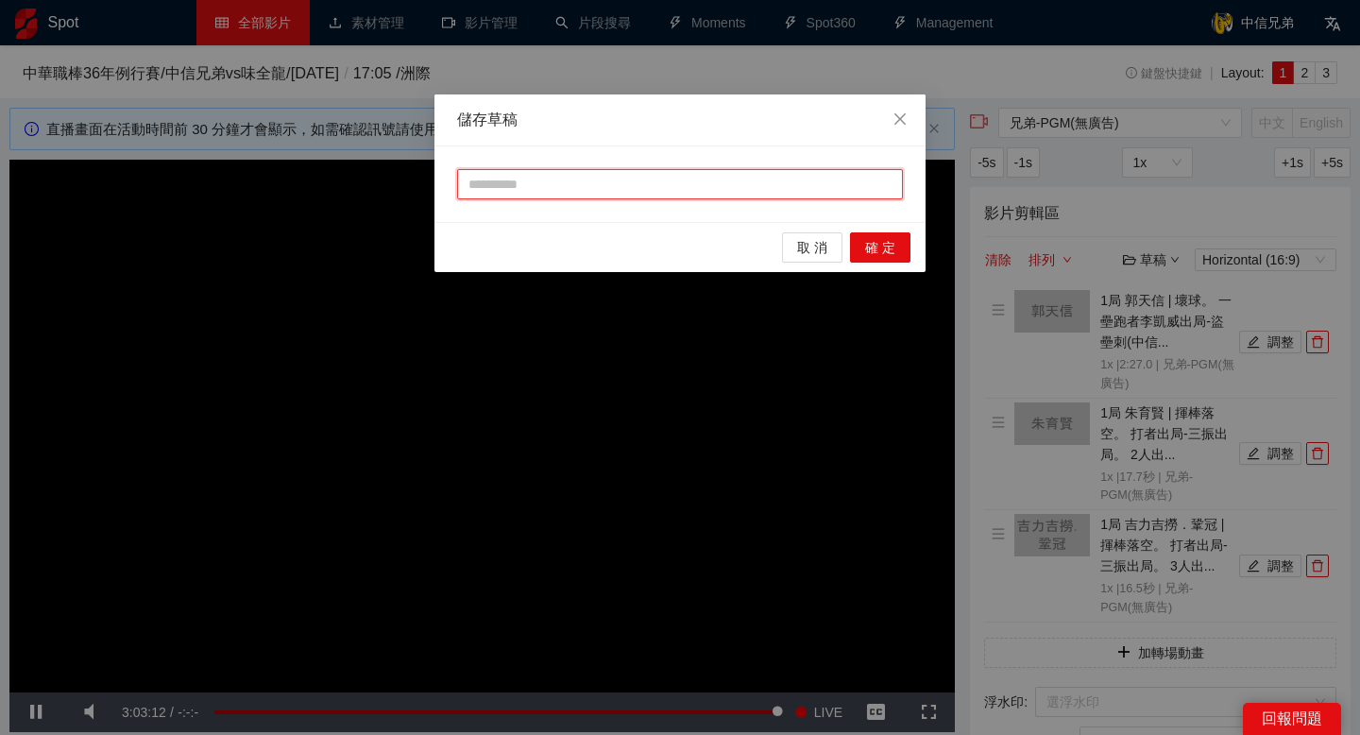
click at [718, 192] on input "text" at bounding box center [680, 184] width 446 height 30
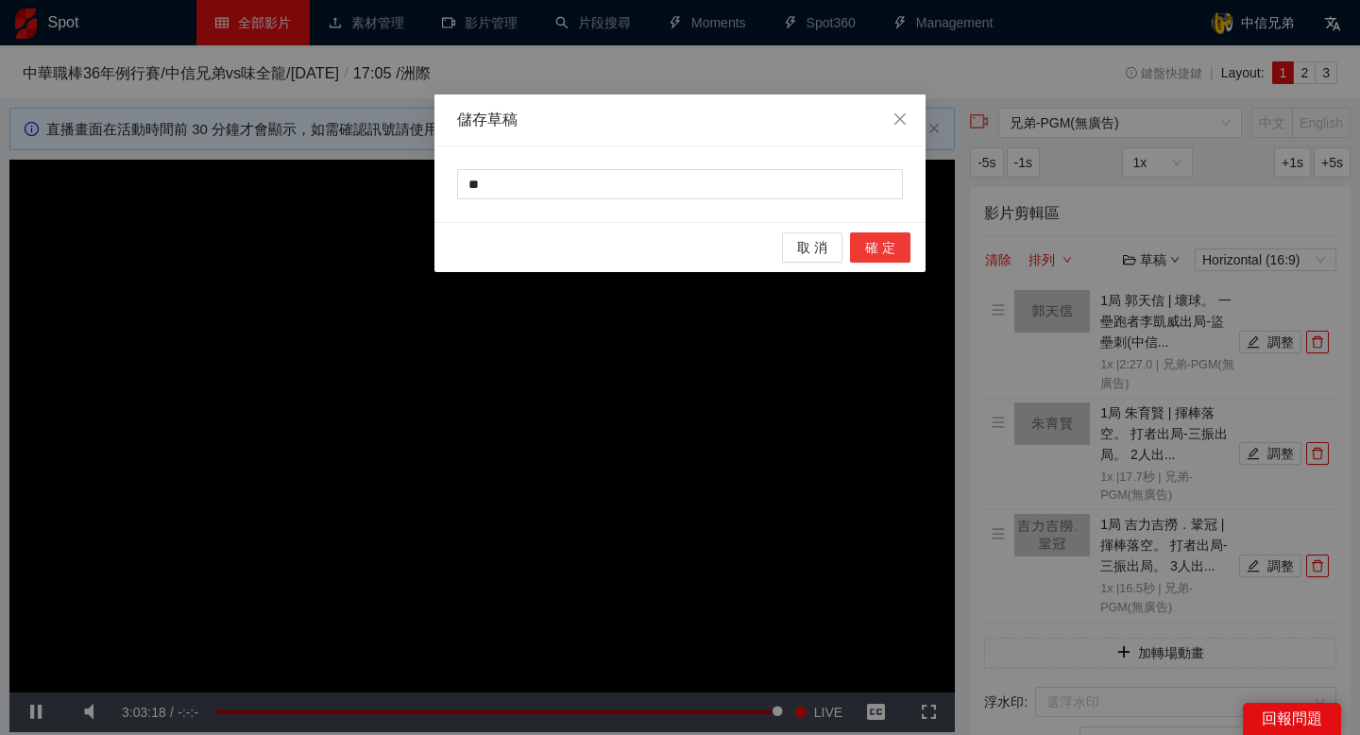
click at [862, 245] on button "確 定" at bounding box center [880, 247] width 60 height 30
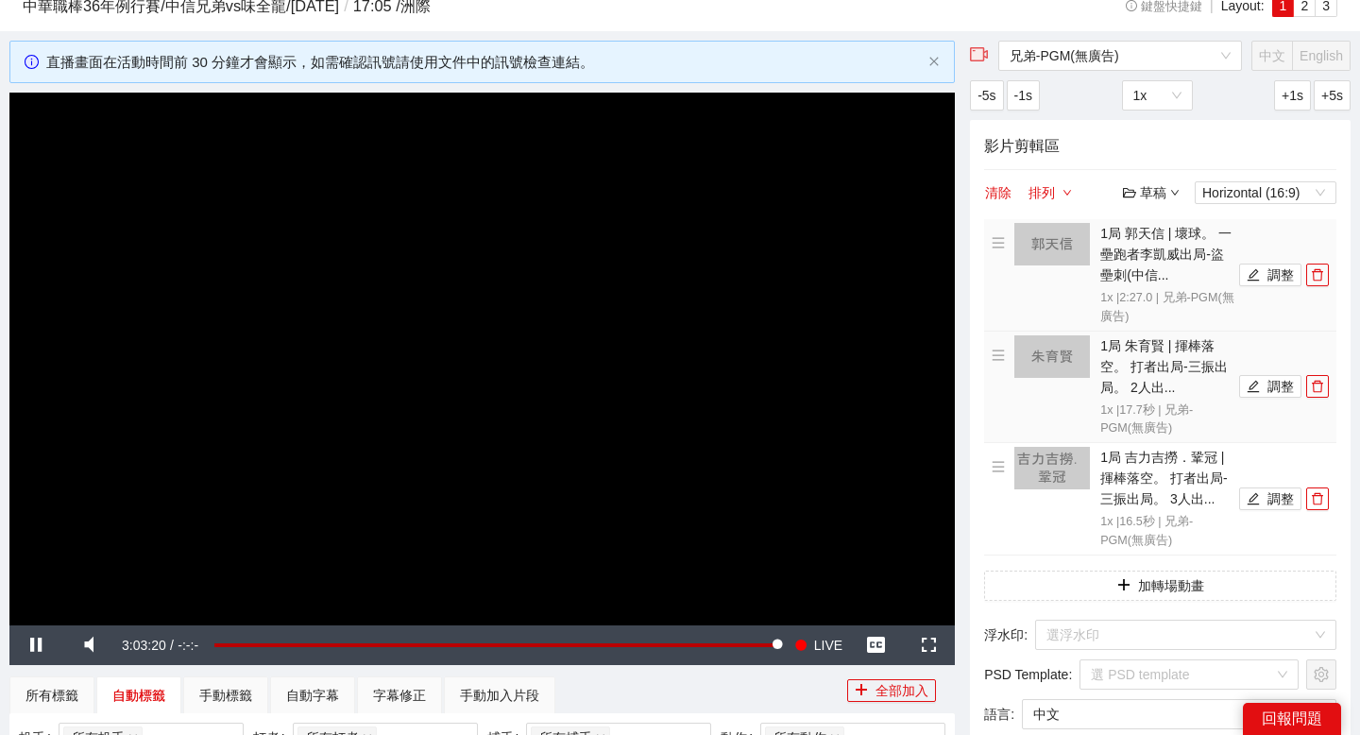
scroll to position [71, 0]
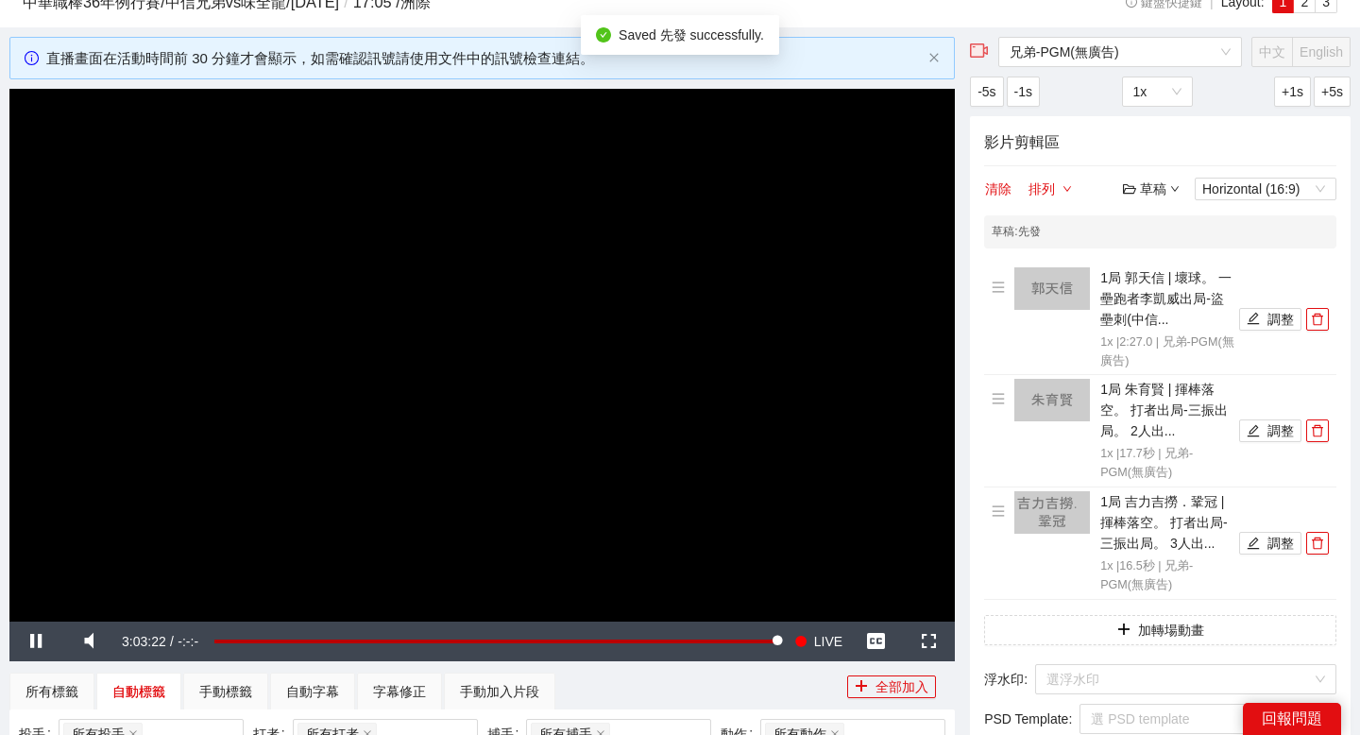
click at [1161, 201] on div "影片剪輯區 清除 排列 草稿 Horizontal (16:9) 草稿 : 先發 1局 郭天信 | 壞球。 一壘跑者李凱威出局-盜壘刺(中信... 1x | …" at bounding box center [1160, 499] width 381 height 766
click at [1161, 193] on div "草稿" at bounding box center [1151, 188] width 57 height 21
click at [1162, 323] on link "退出" at bounding box center [1155, 329] width 43 height 15
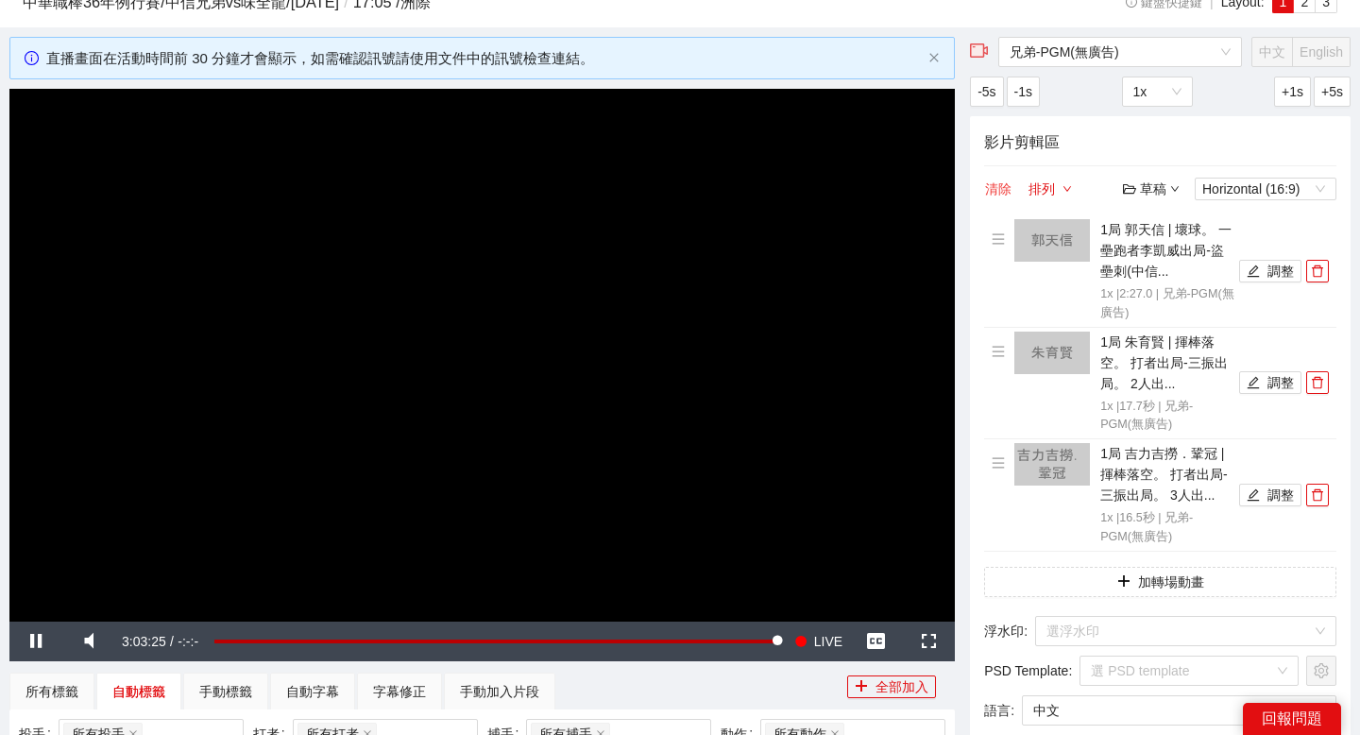
click at [993, 190] on button "清除" at bounding box center [998, 189] width 28 height 23
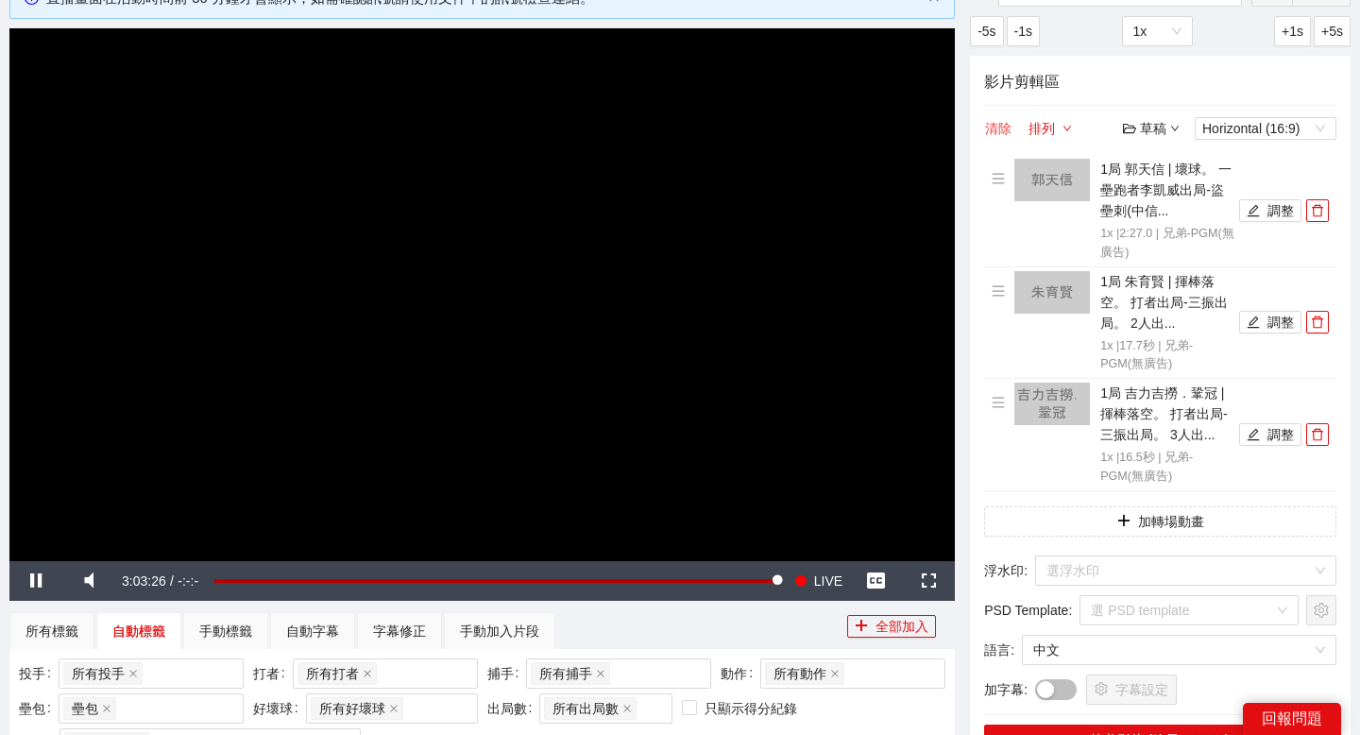
click at [1004, 125] on button "清除" at bounding box center [998, 128] width 28 height 23
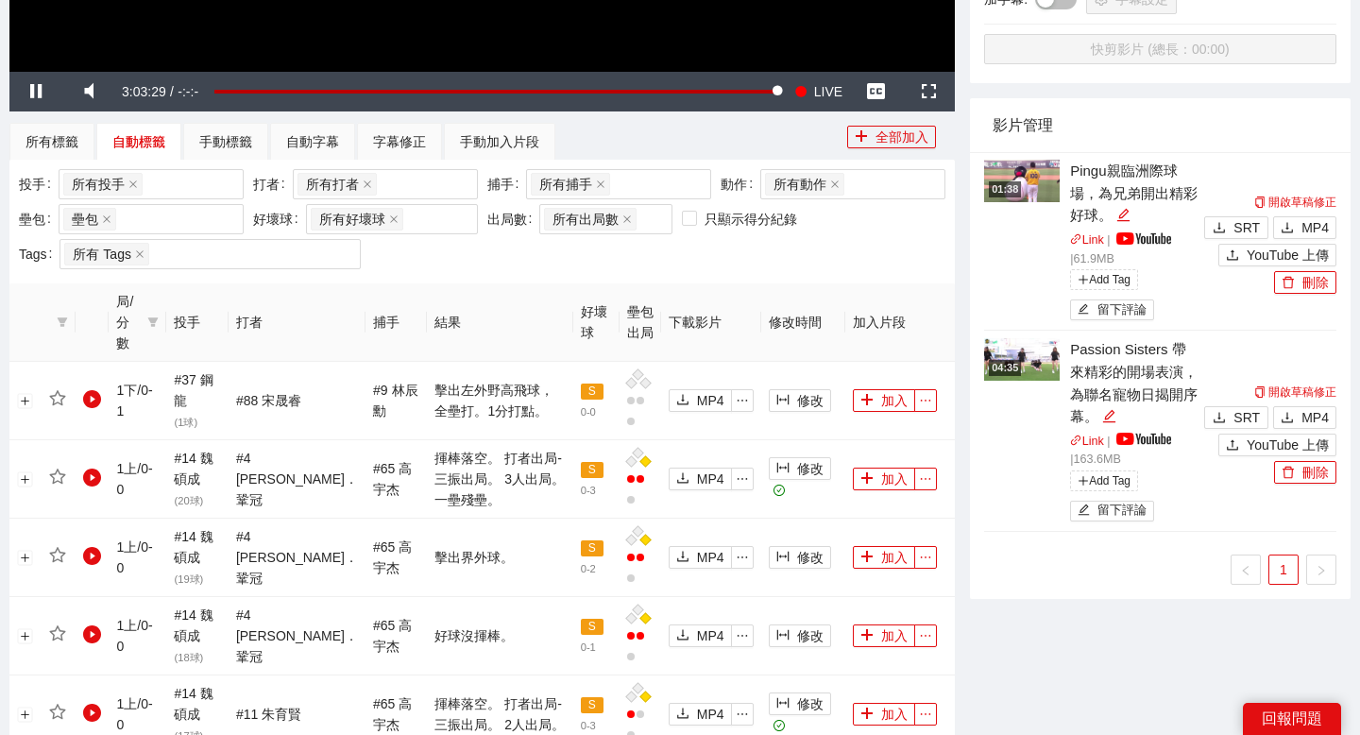
scroll to position [621, 0]
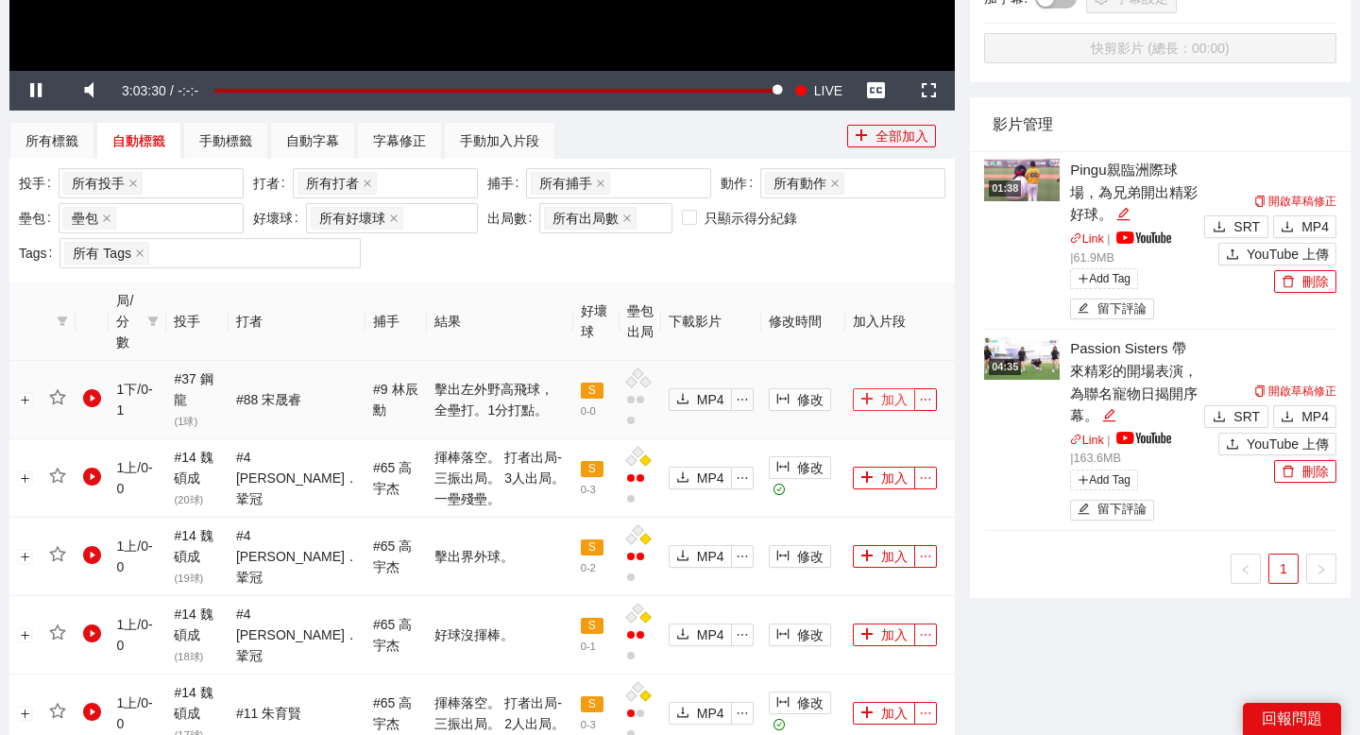
click at [884, 401] on button "加入" at bounding box center [884, 399] width 62 height 23
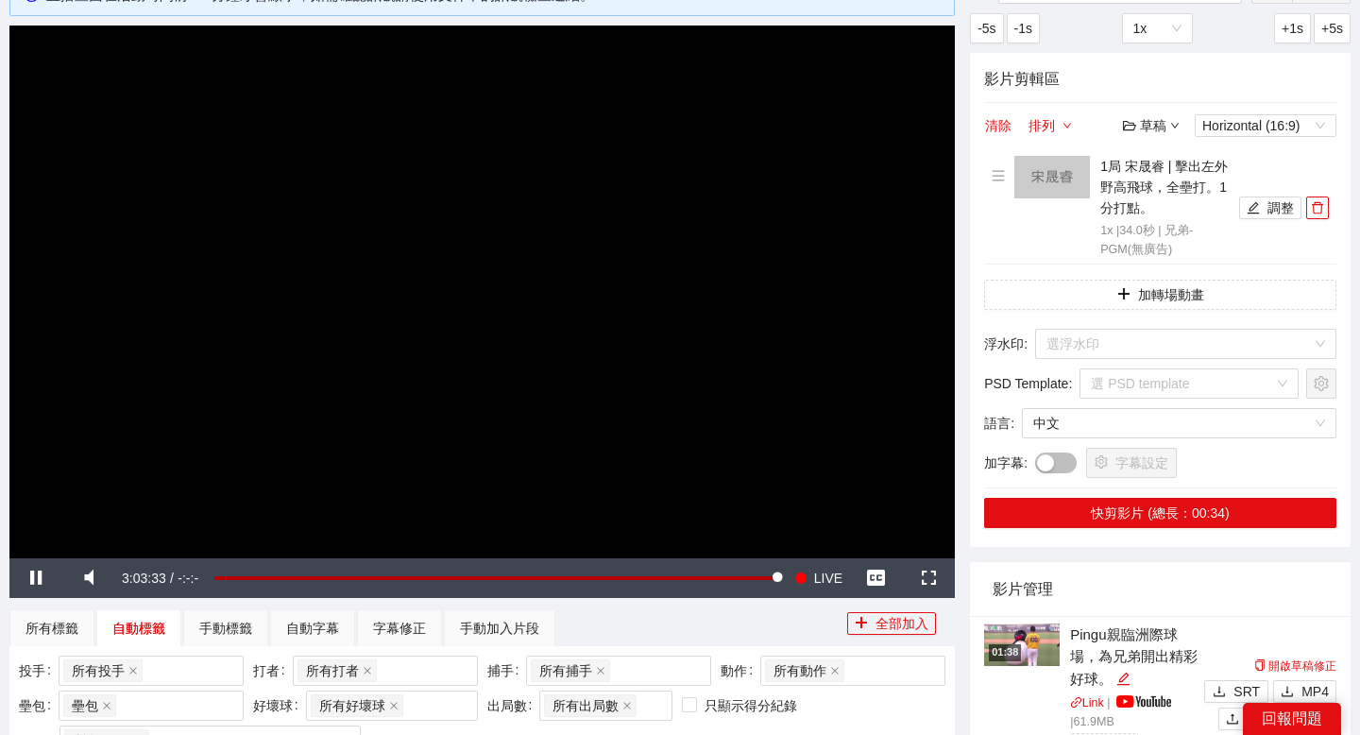
scroll to position [76, 0]
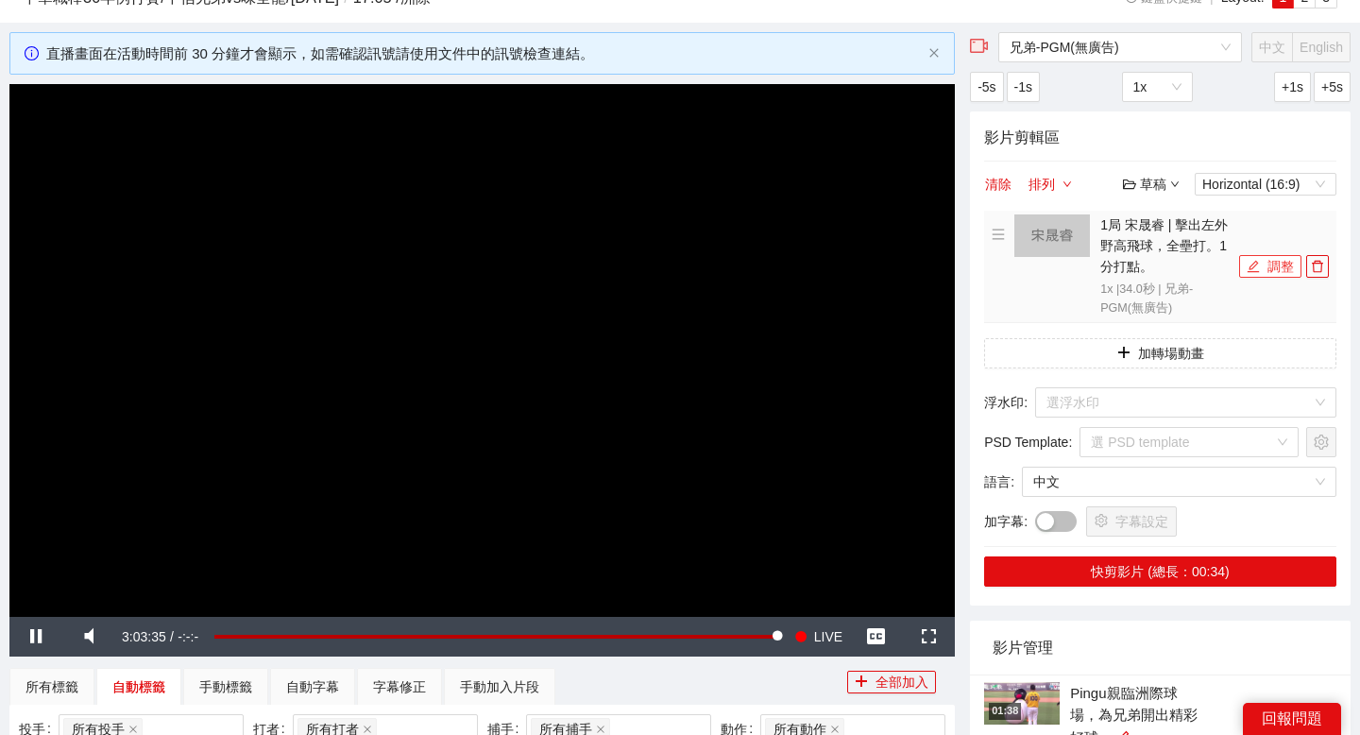
click at [1281, 270] on button "調整" at bounding box center [1270, 266] width 62 height 23
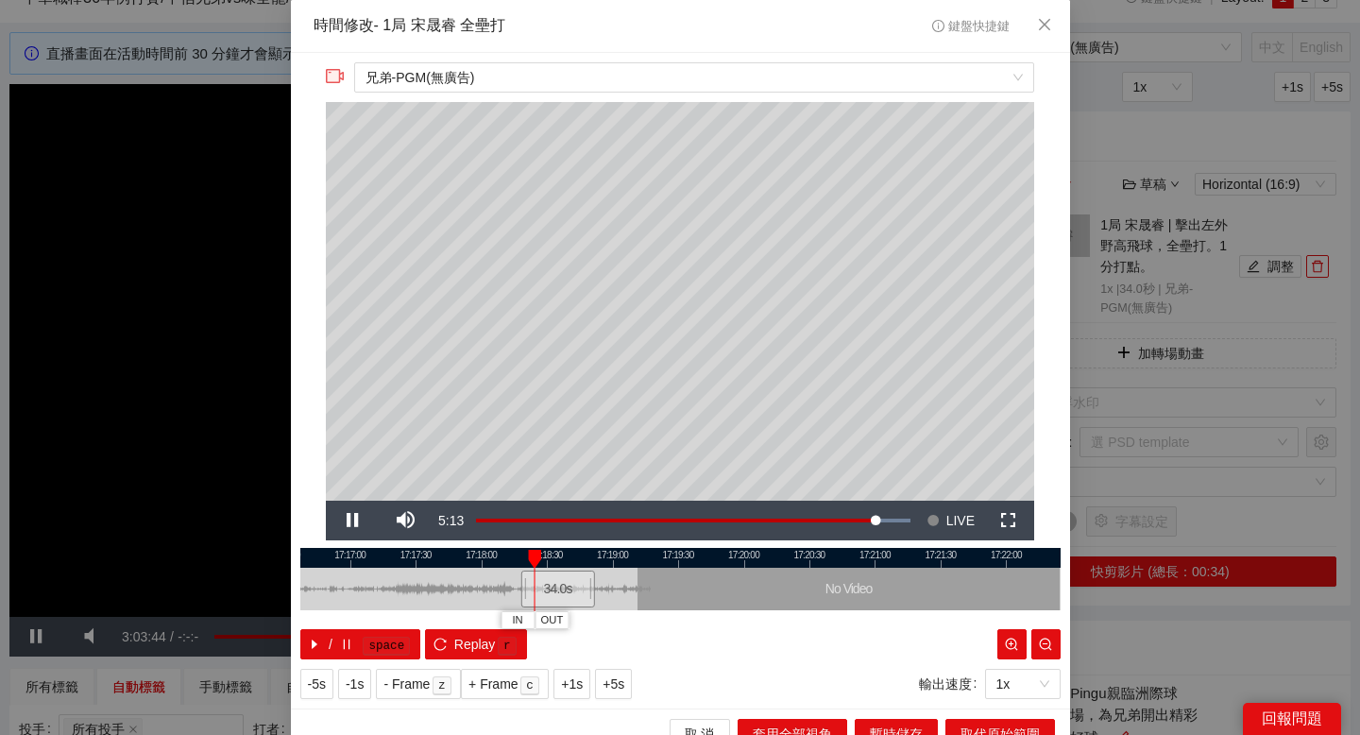
click at [444, 558] on div at bounding box center [680, 558] width 760 height 20
click at [388, 559] on div at bounding box center [680, 558] width 760 height 20
drag, startPoint x: 463, startPoint y: 559, endPoint x: 517, endPoint y: 558, distance: 53.8
click at [517, 558] on div at bounding box center [688, 558] width 760 height 20
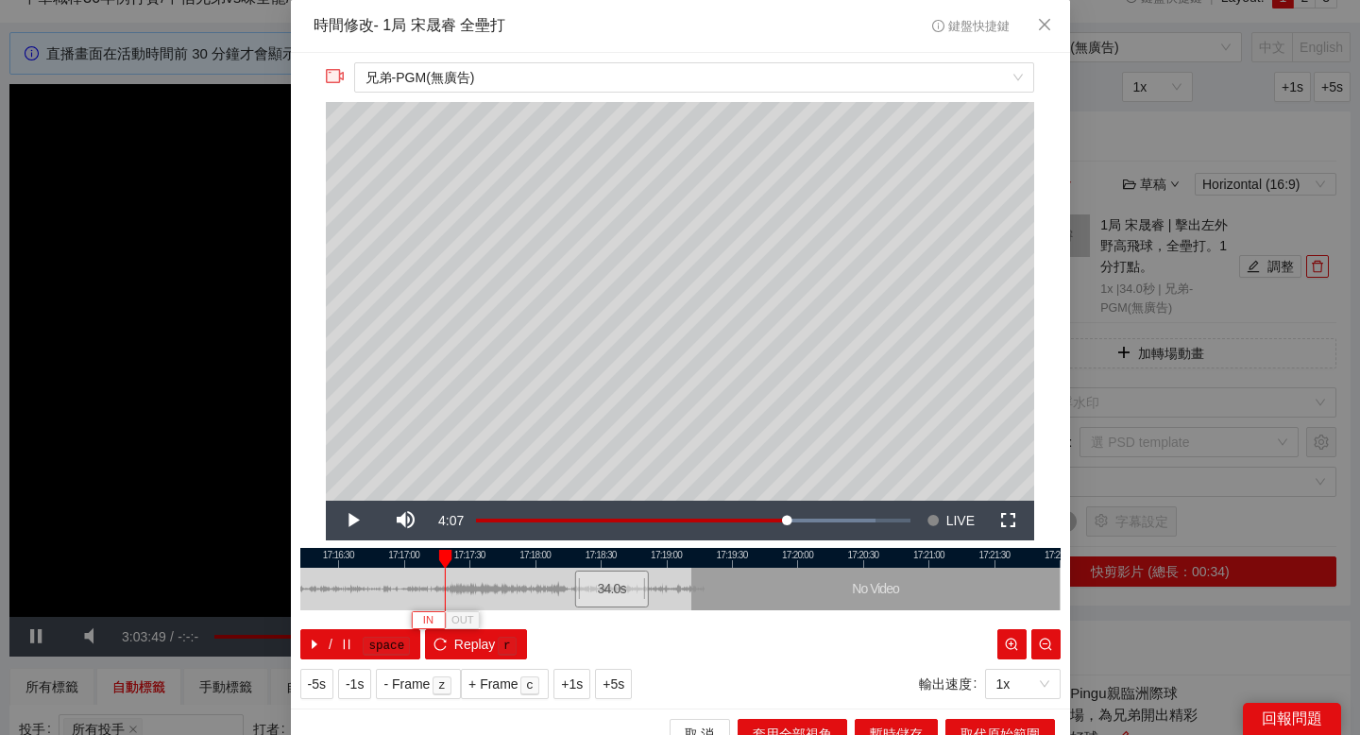
click at [433, 614] on button "IN" at bounding box center [428, 620] width 34 height 18
click at [626, 555] on div at bounding box center [680, 558] width 760 height 20
click at [608, 554] on div at bounding box center [680, 558] width 760 height 20
click at [629, 619] on span "OUT" at bounding box center [631, 620] width 23 height 17
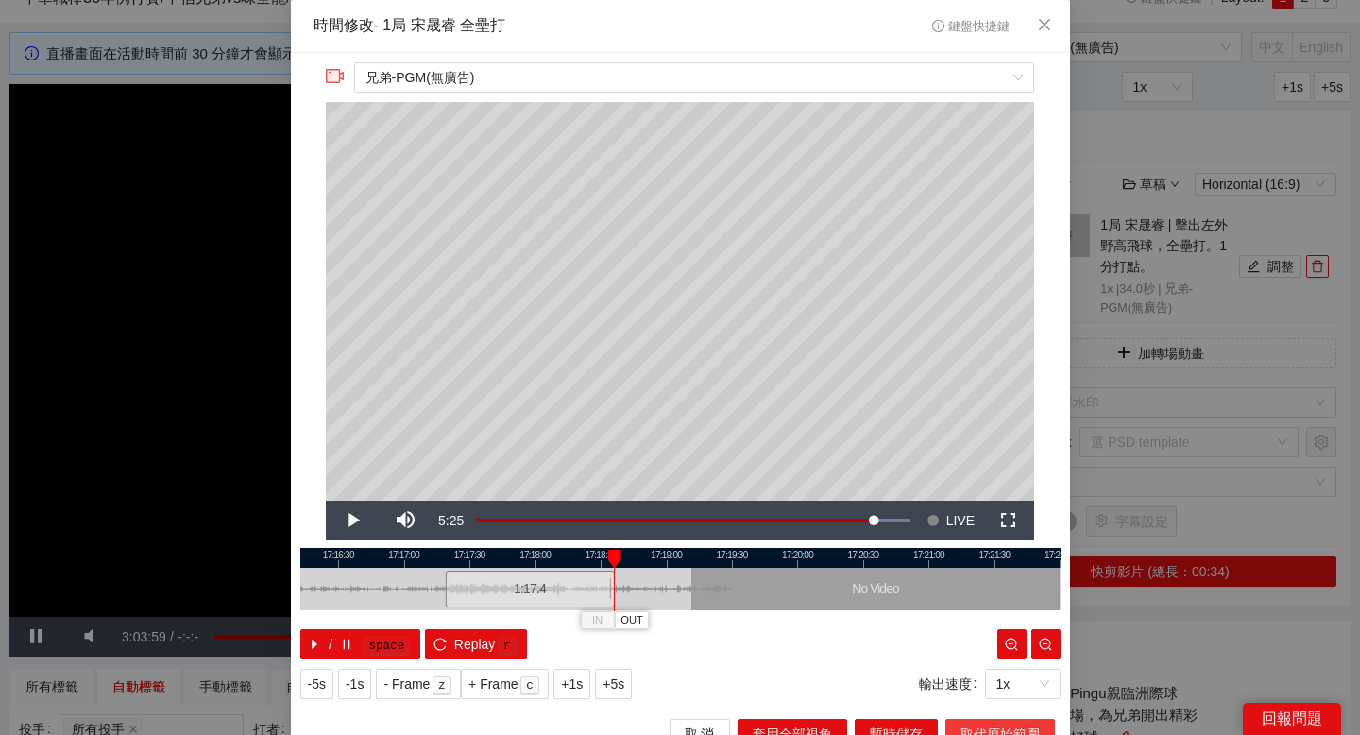
click at [976, 730] on span "取代原始範圍" at bounding box center [999, 733] width 79 height 21
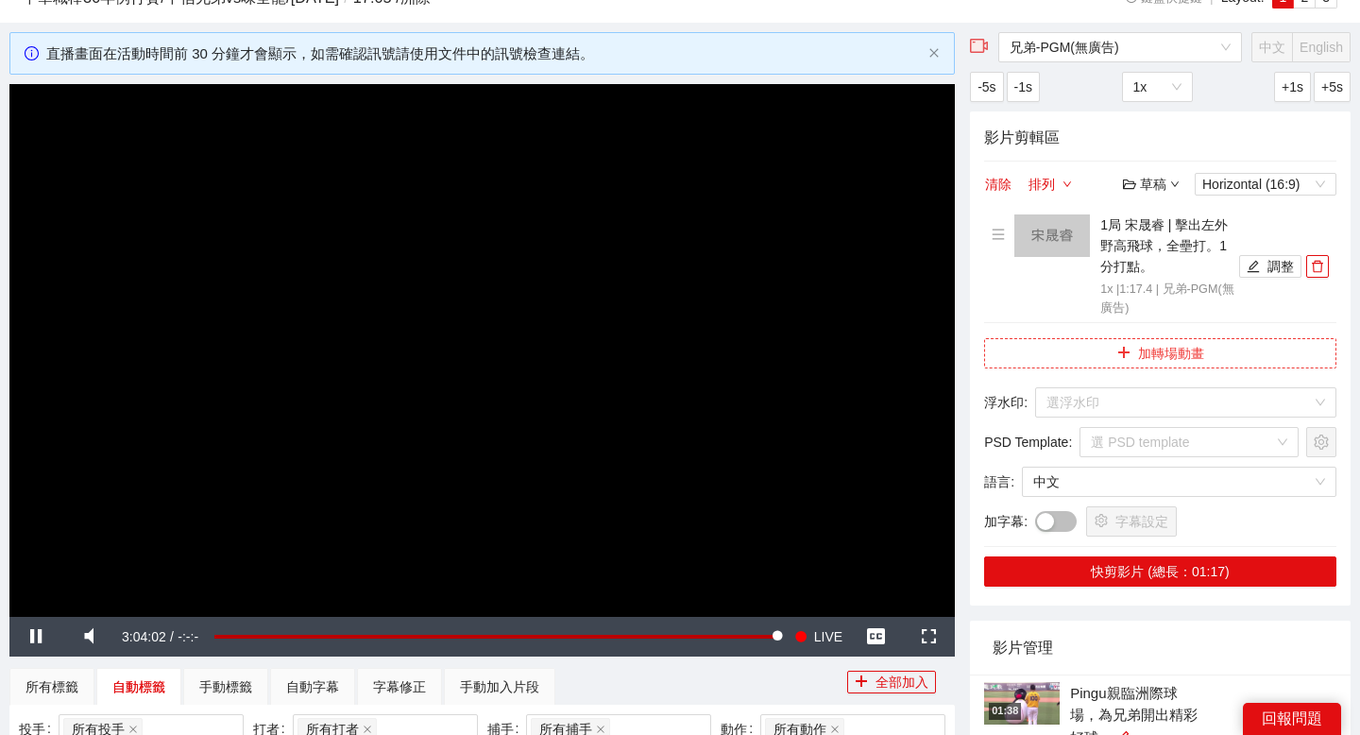
click at [1200, 348] on button "加轉場動畫" at bounding box center [1160, 353] width 352 height 30
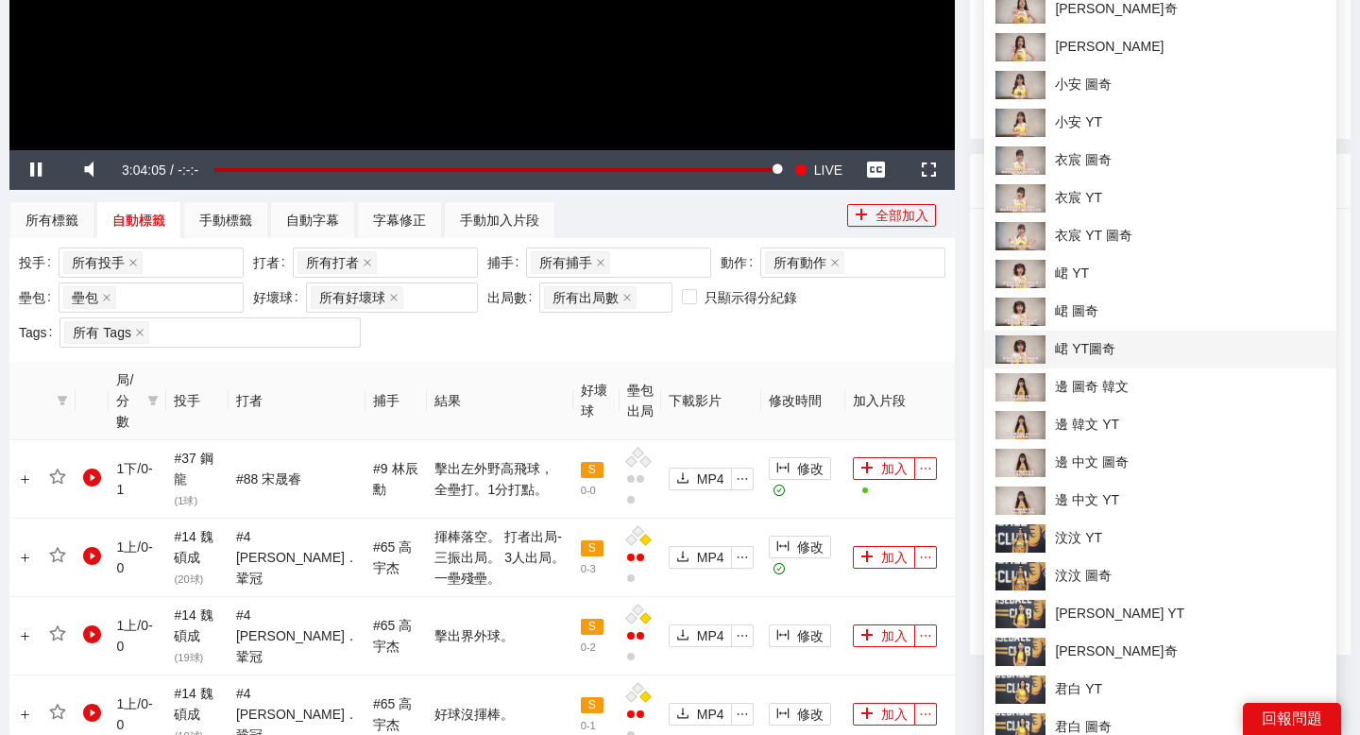
scroll to position [554, 0]
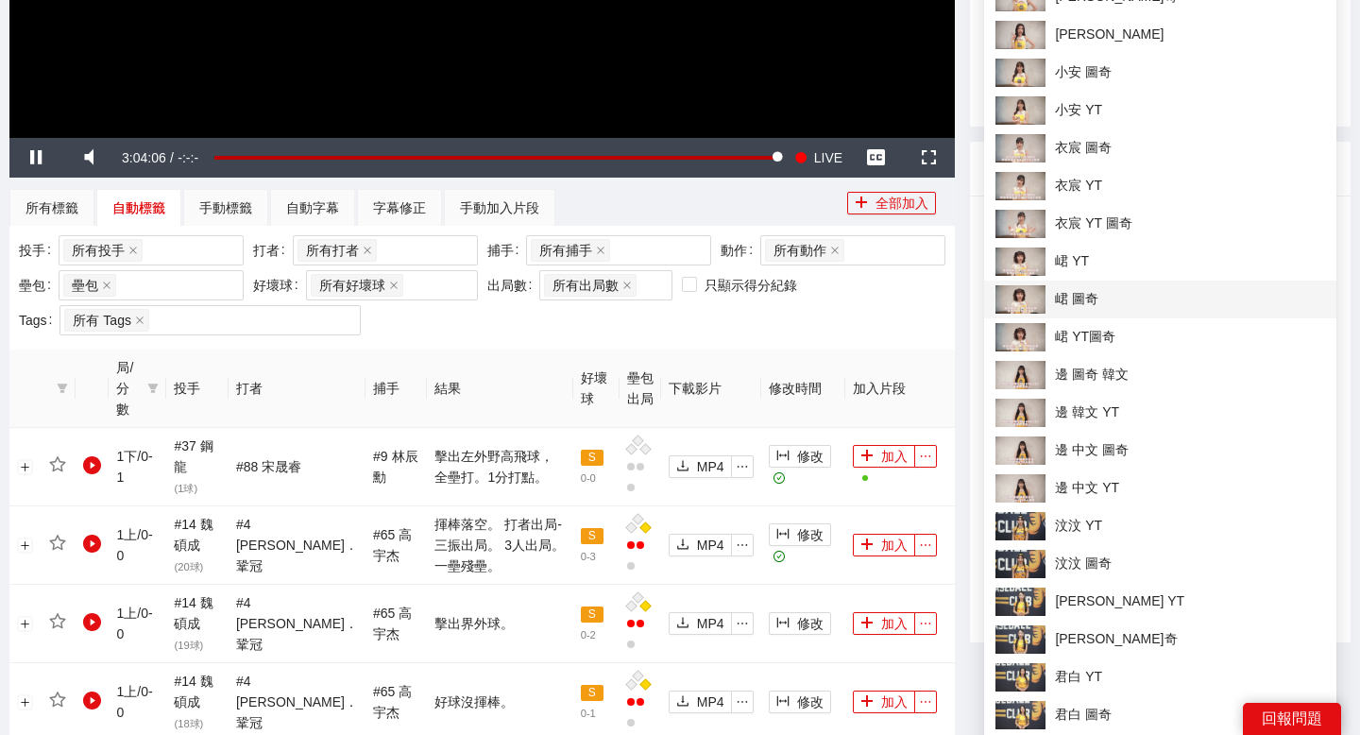
click at [1107, 302] on span "峮 圖奇" at bounding box center [1160, 299] width 330 height 28
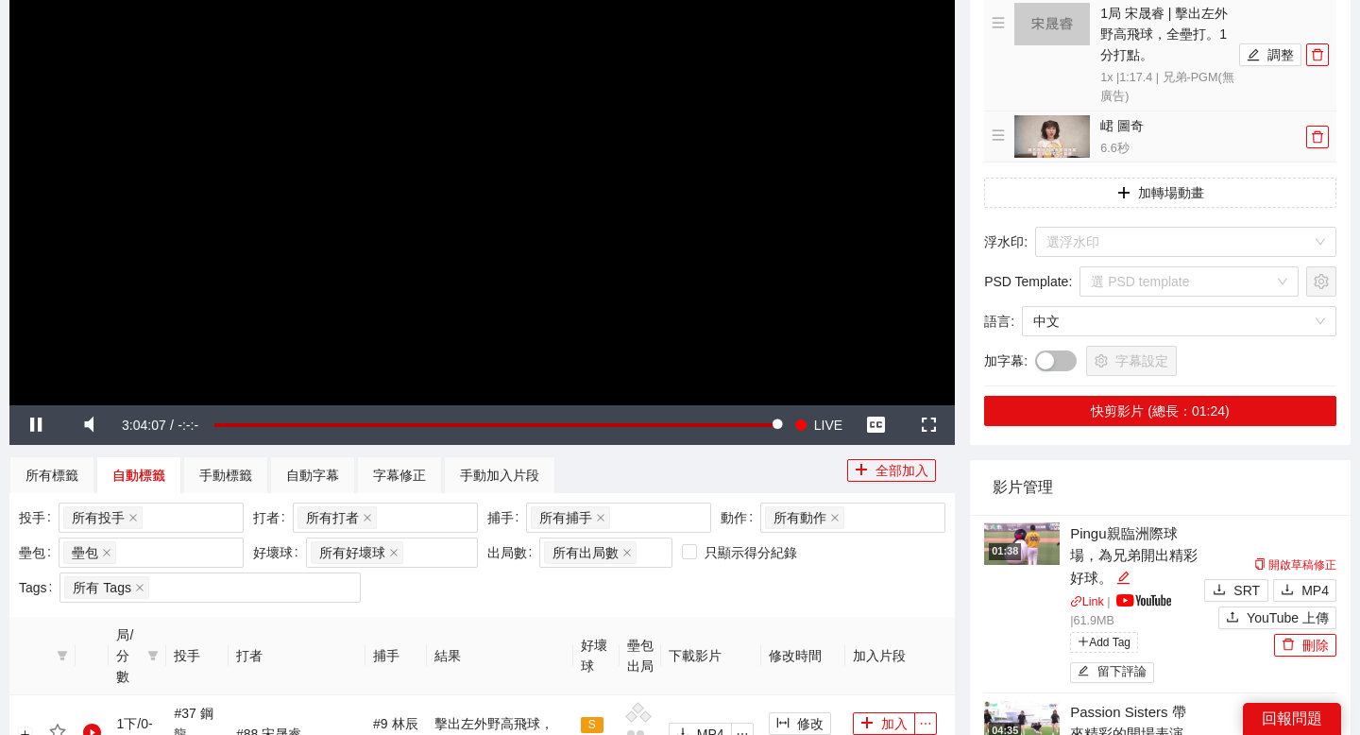
scroll to position [219, 0]
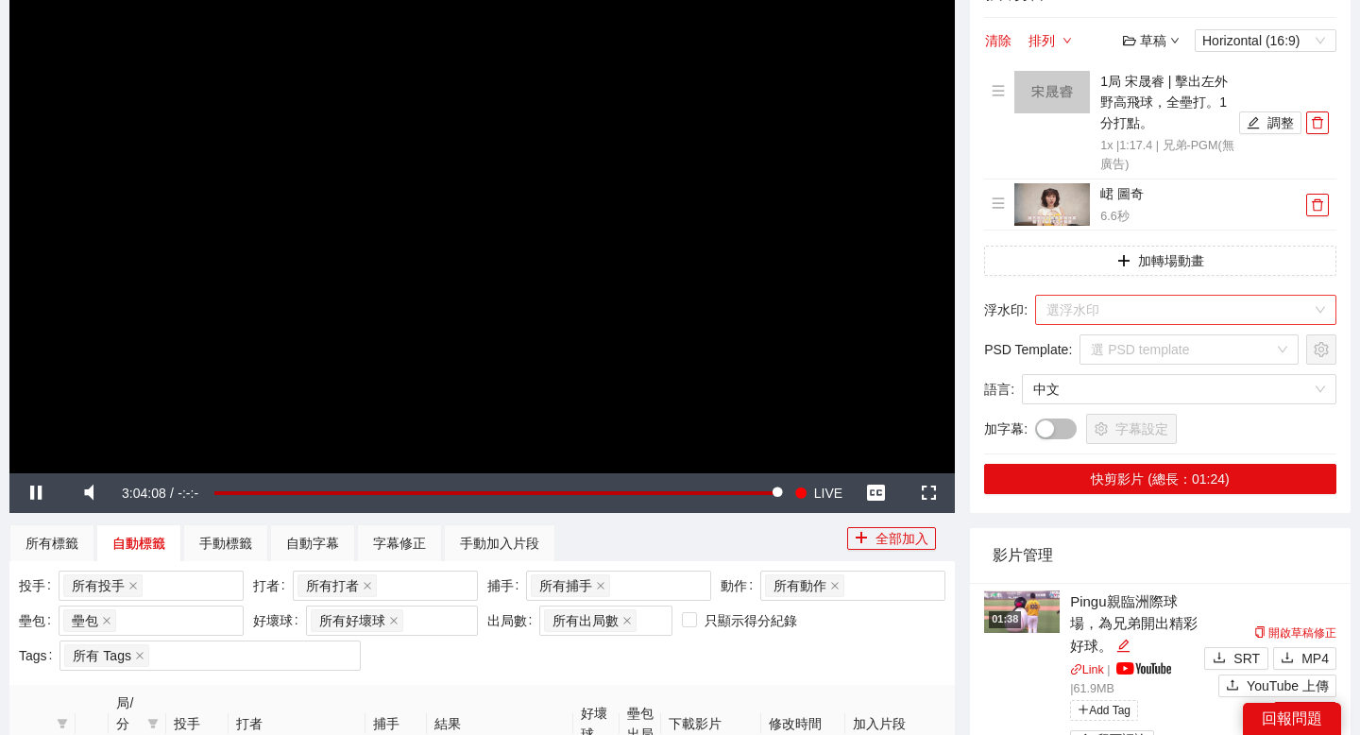
click at [1118, 305] on input "search" at bounding box center [1178, 310] width 265 height 28
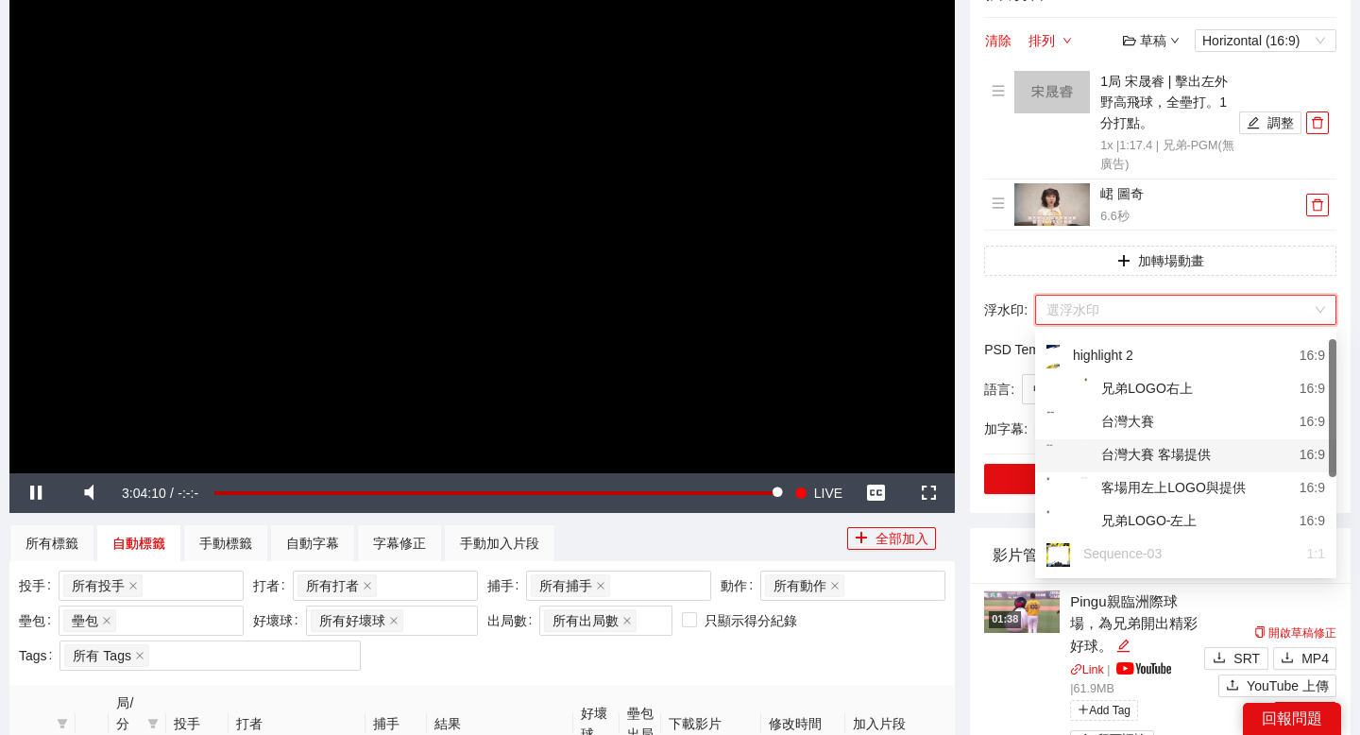
scroll to position [73, 0]
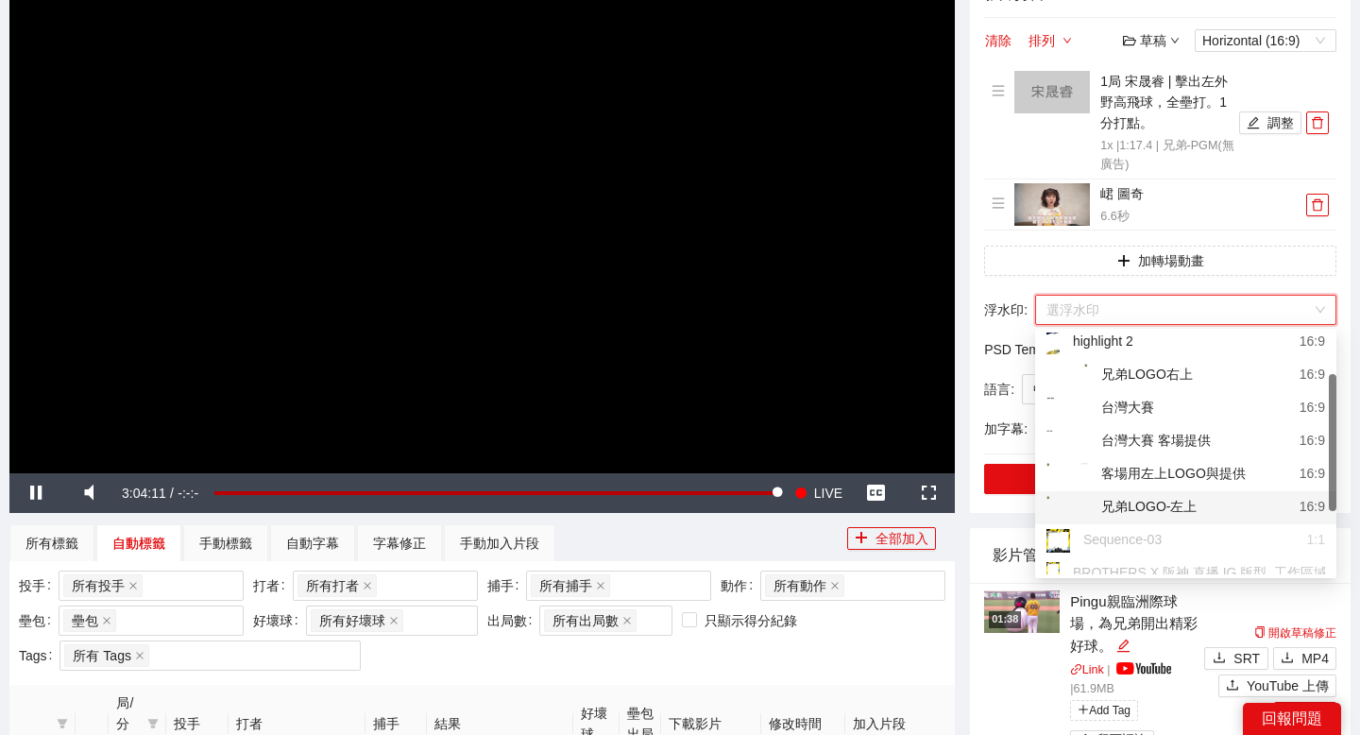
click at [1133, 500] on div "兄弟LOGO-左上" at bounding box center [1121, 508] width 150 height 24
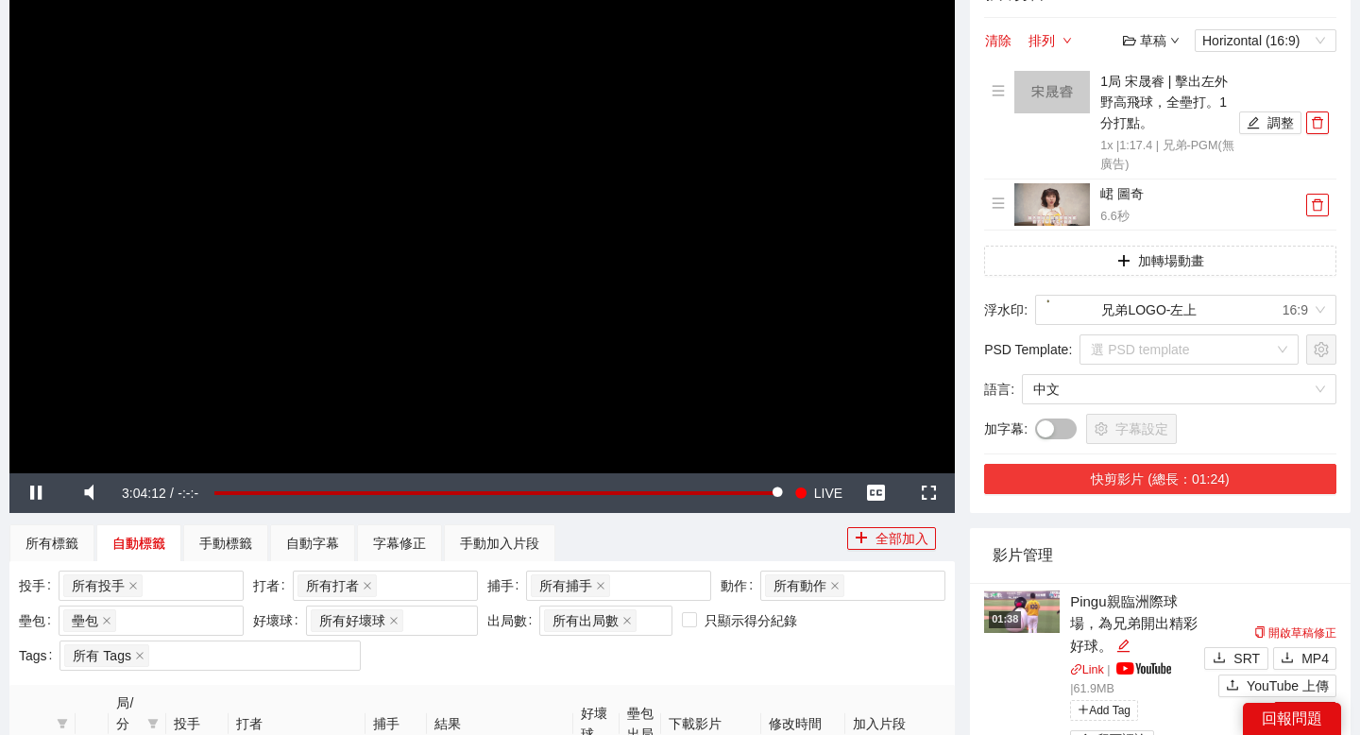
click at [1132, 480] on button "快剪影片 (總長：01:24)" at bounding box center [1160, 479] width 352 height 30
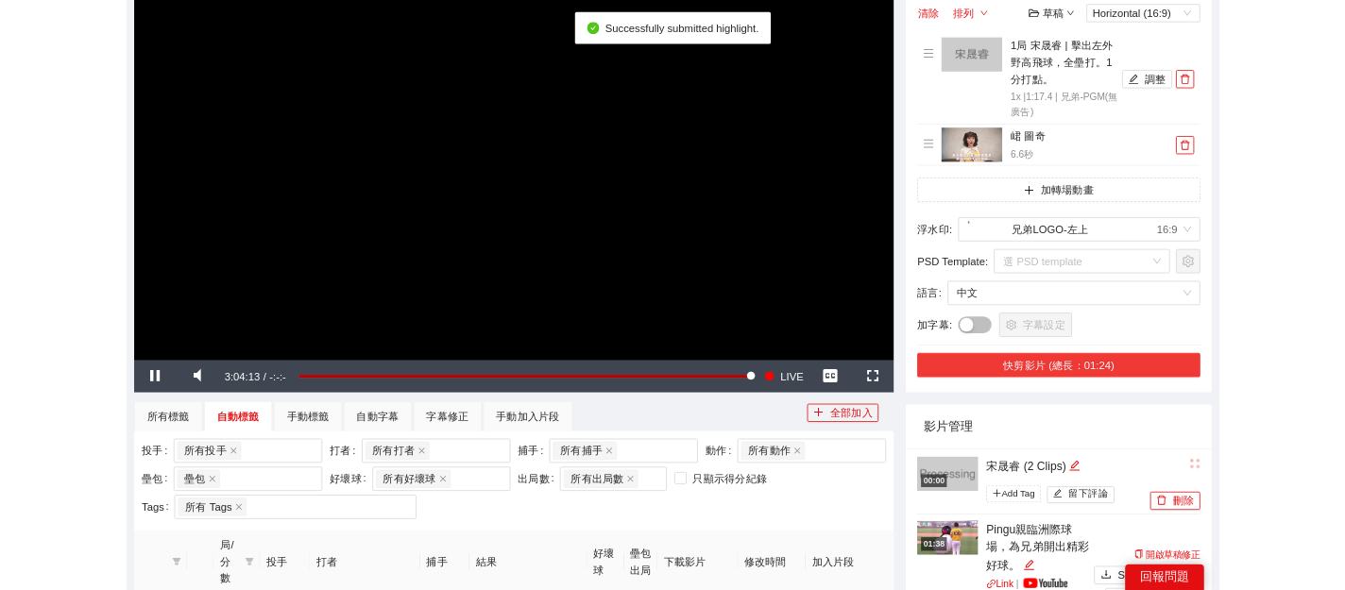
scroll to position [430, 0]
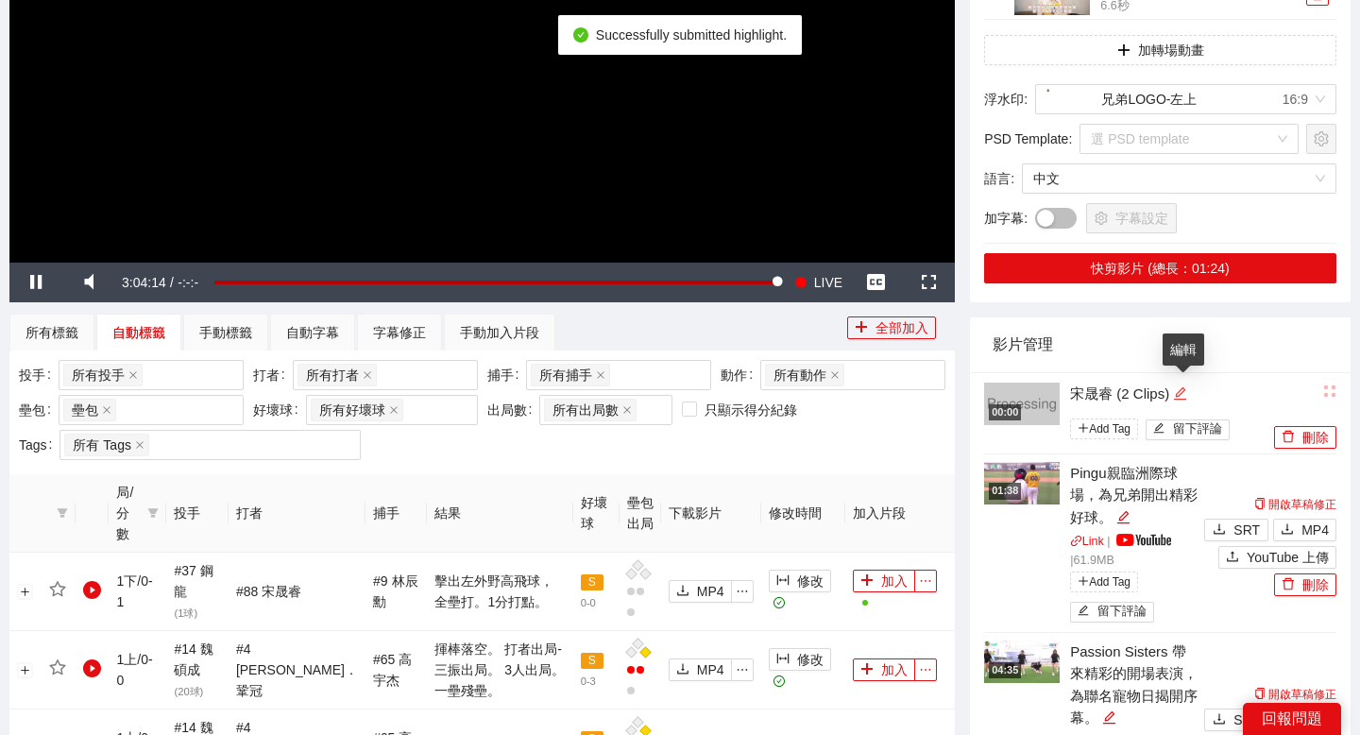
click at [1177, 394] on icon "edit" at bounding box center [1180, 393] width 14 height 14
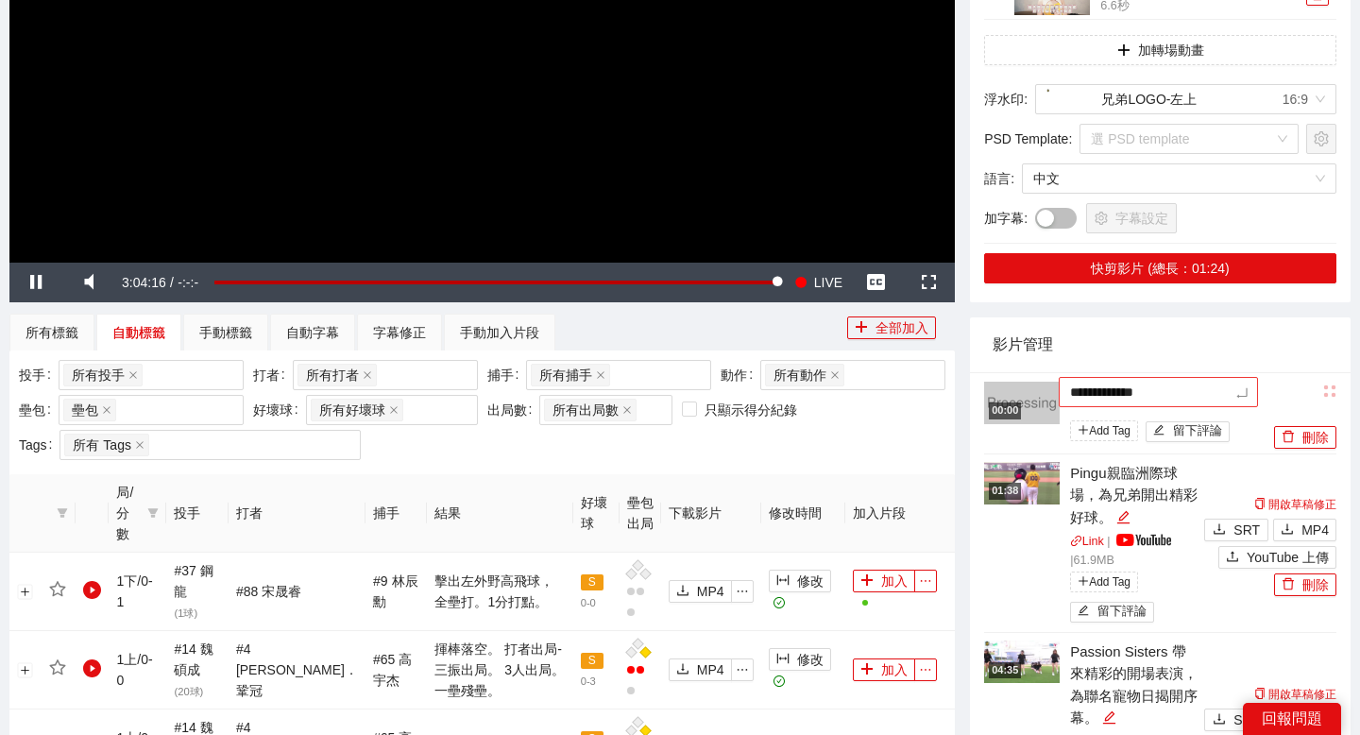
drag, startPoint x: 1176, startPoint y: 398, endPoint x: 1111, endPoint y: 399, distance: 65.2
click at [1111, 399] on textarea "**********" at bounding box center [1158, 392] width 199 height 30
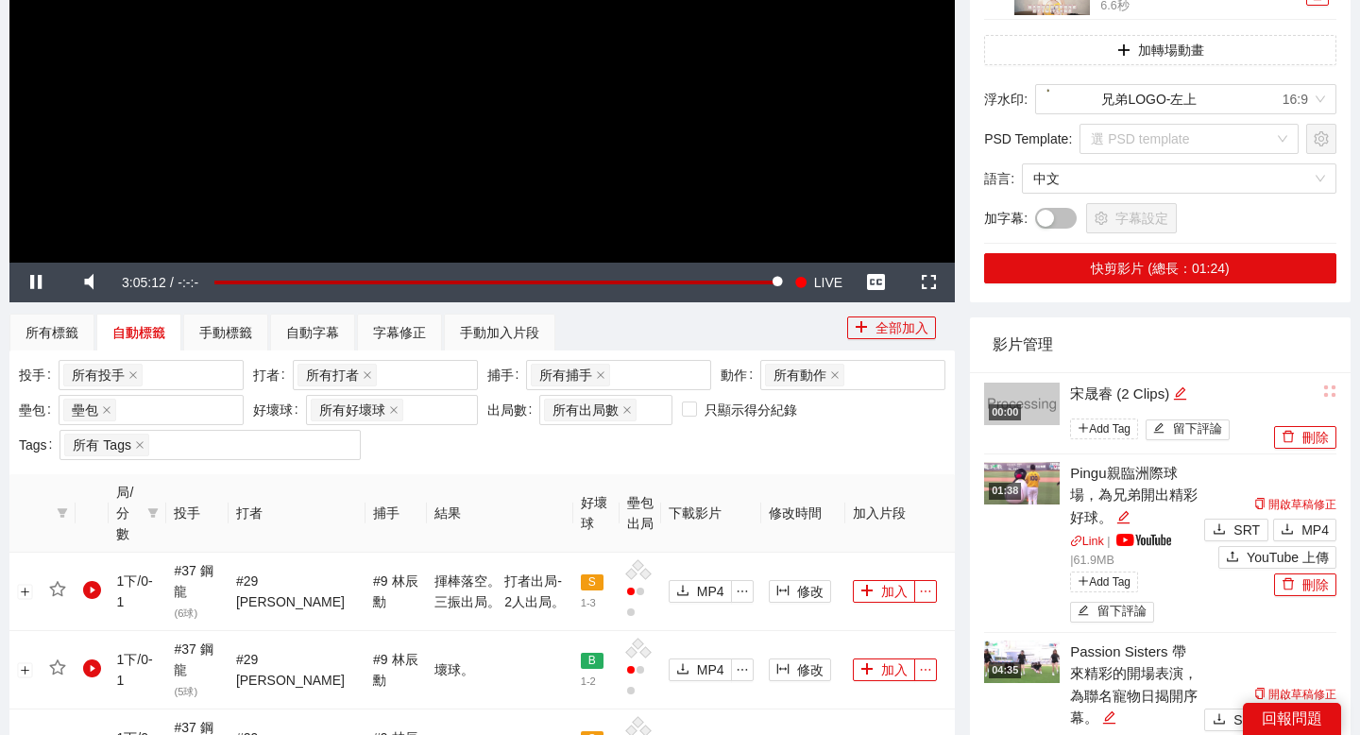
click at [1140, 358] on div "影片管理" at bounding box center [1159, 344] width 335 height 54
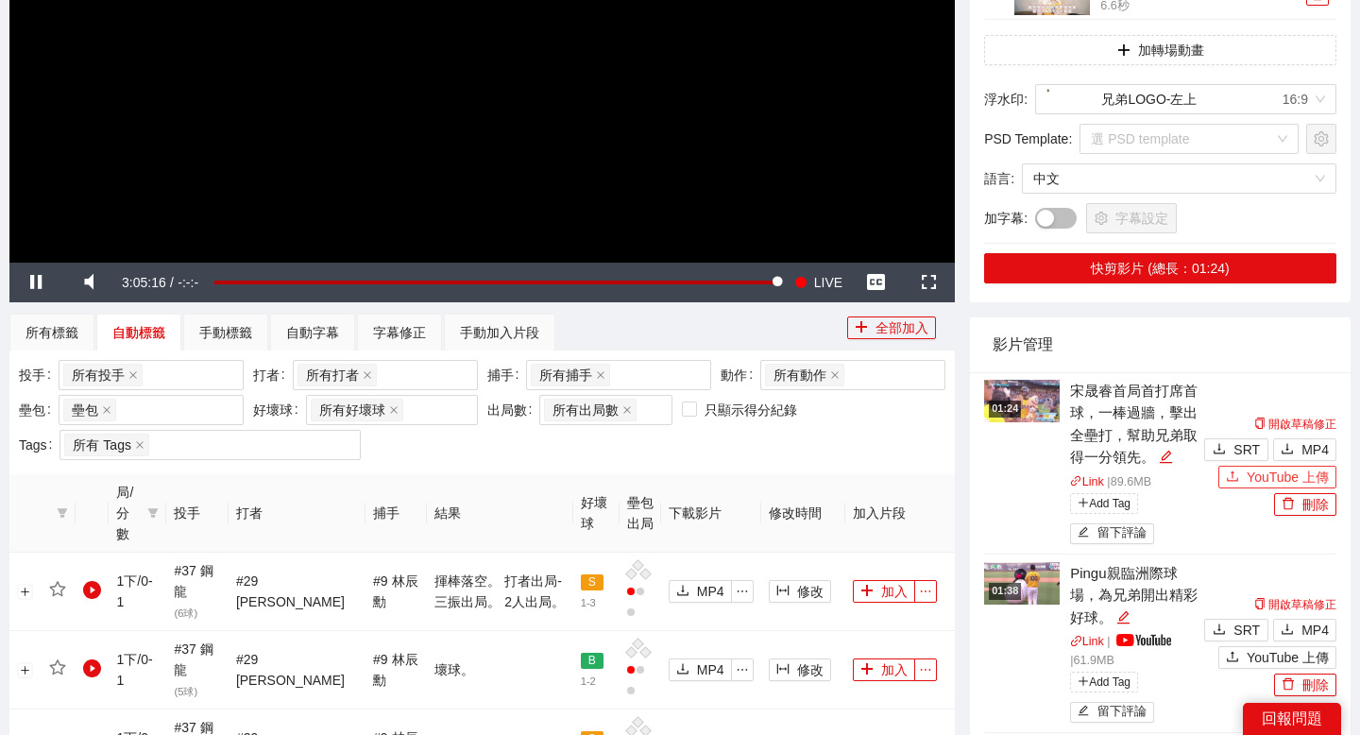
click at [1266, 479] on span "YouTube 上傳" at bounding box center [1288, 476] width 82 height 21
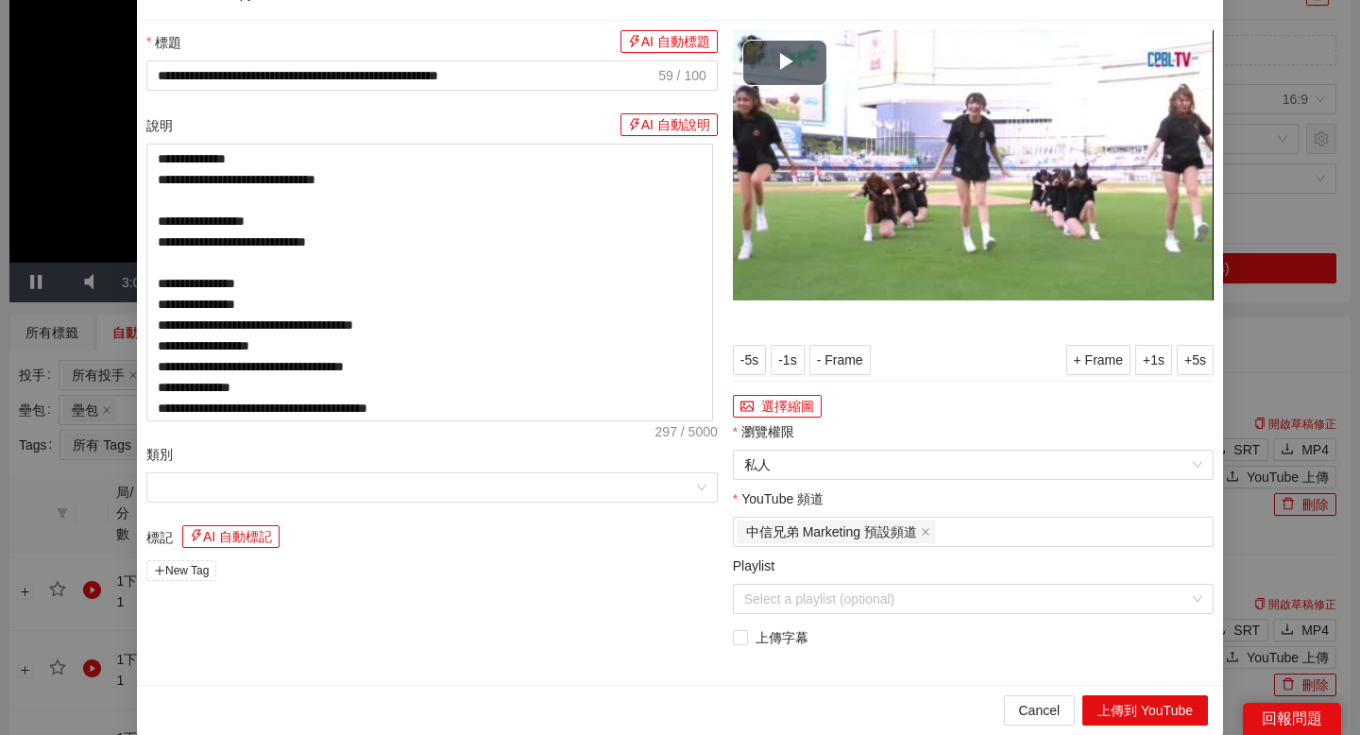
click at [968, 512] on div "**********" at bounding box center [973, 352] width 496 height 645
click at [948, 479] on span "私人" at bounding box center [973, 464] width 458 height 28
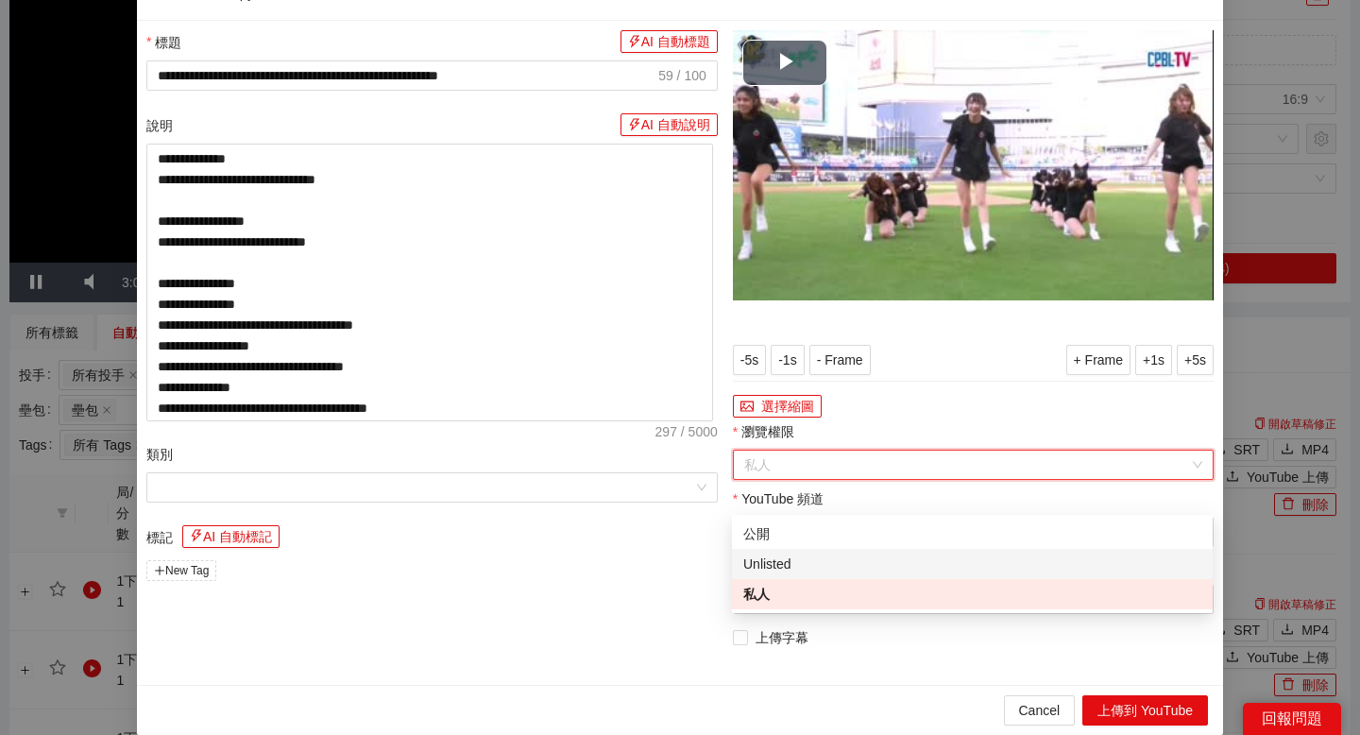
click at [919, 568] on div "Unlisted" at bounding box center [972, 563] width 458 height 21
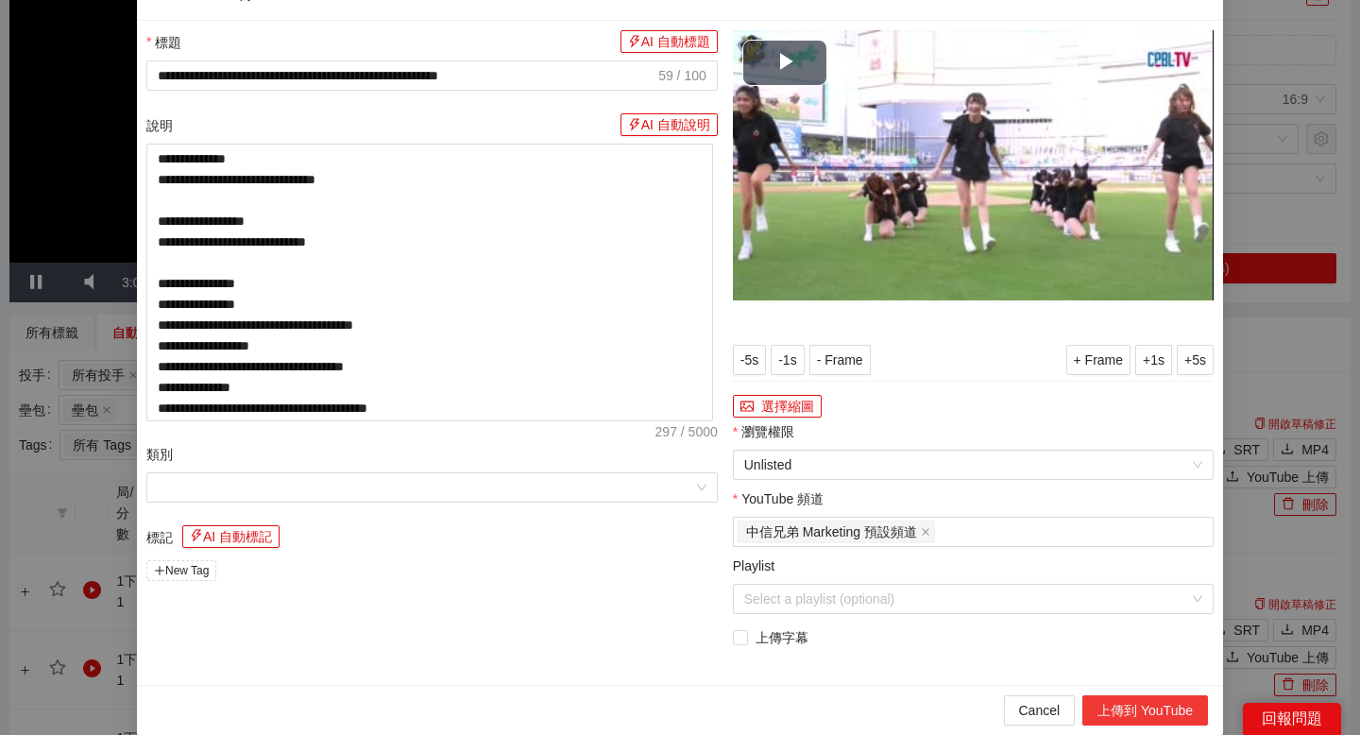
click at [1098, 725] on button "上傳到 YouTube" at bounding box center [1145, 710] width 126 height 30
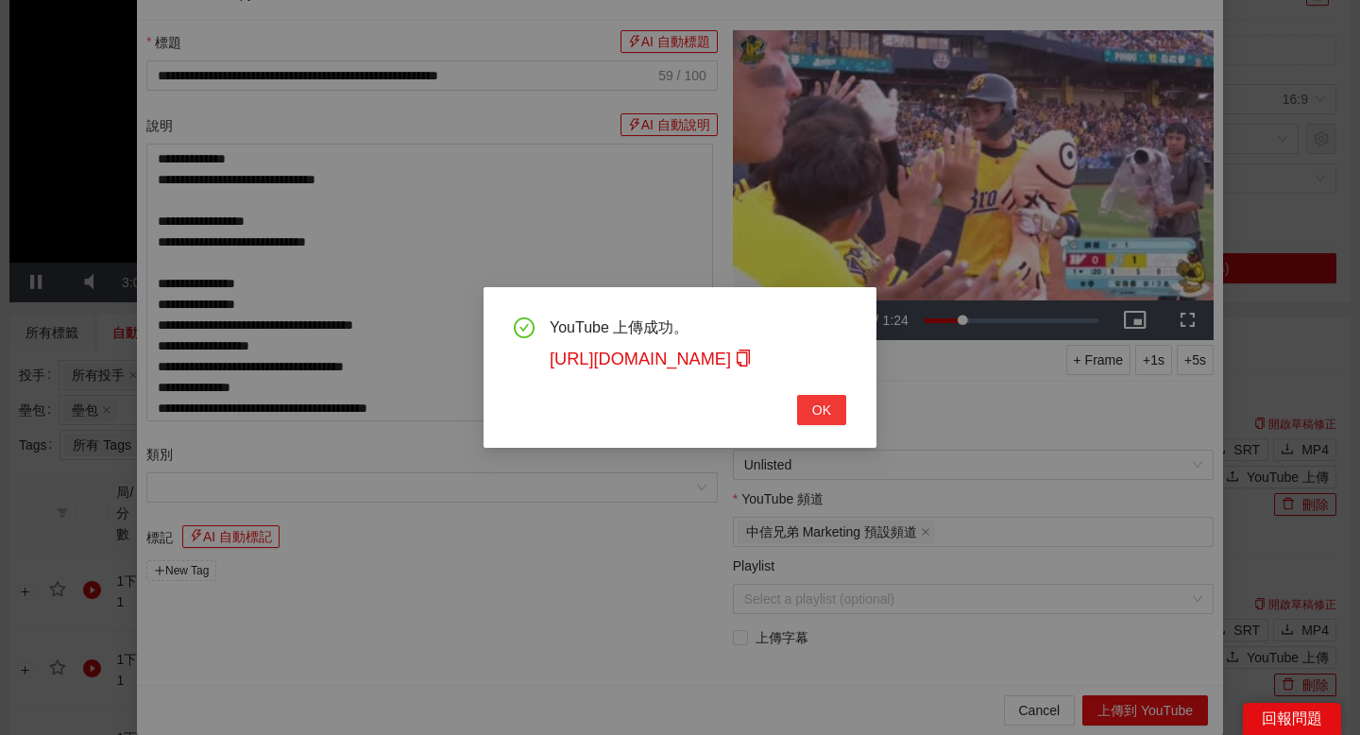
click at [824, 417] on span "OK" at bounding box center [821, 409] width 19 height 21
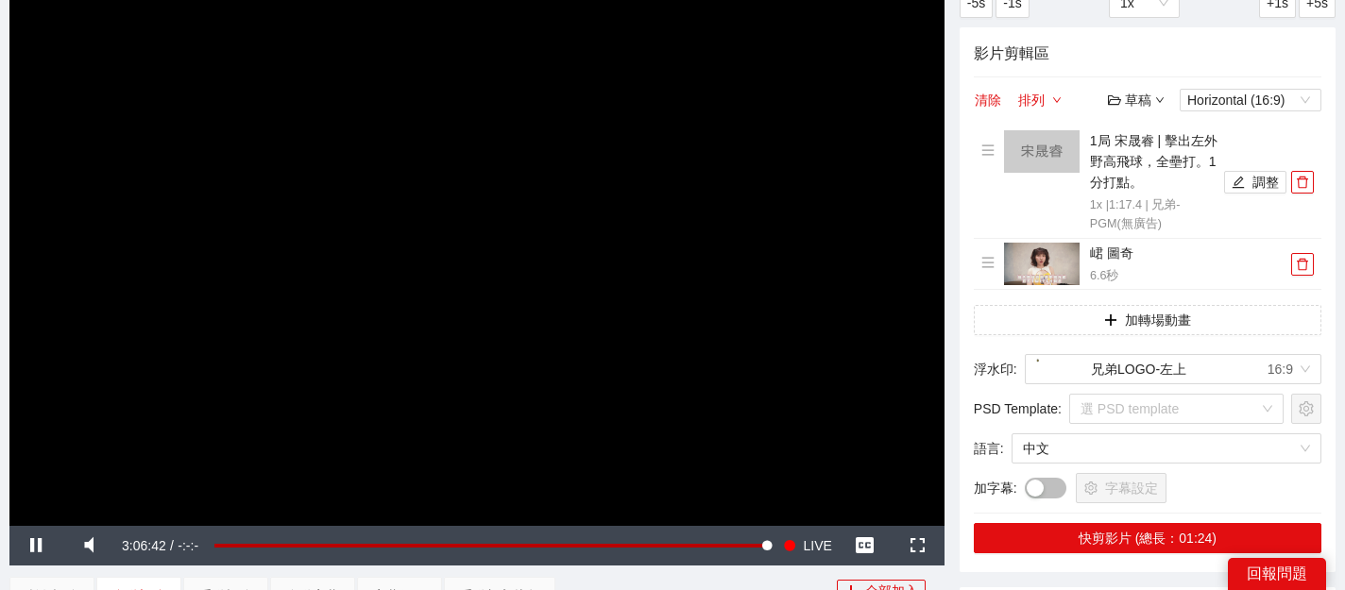
scroll to position [271, 0]
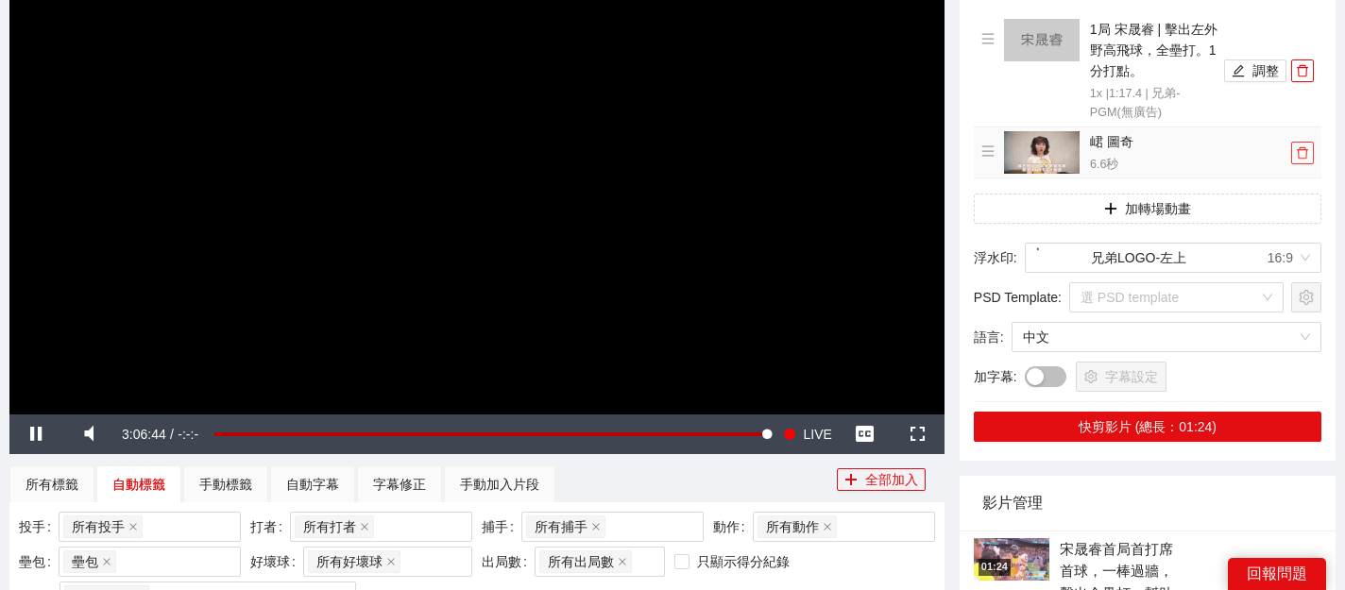
click at [1301, 161] on button "button" at bounding box center [1302, 153] width 23 height 23
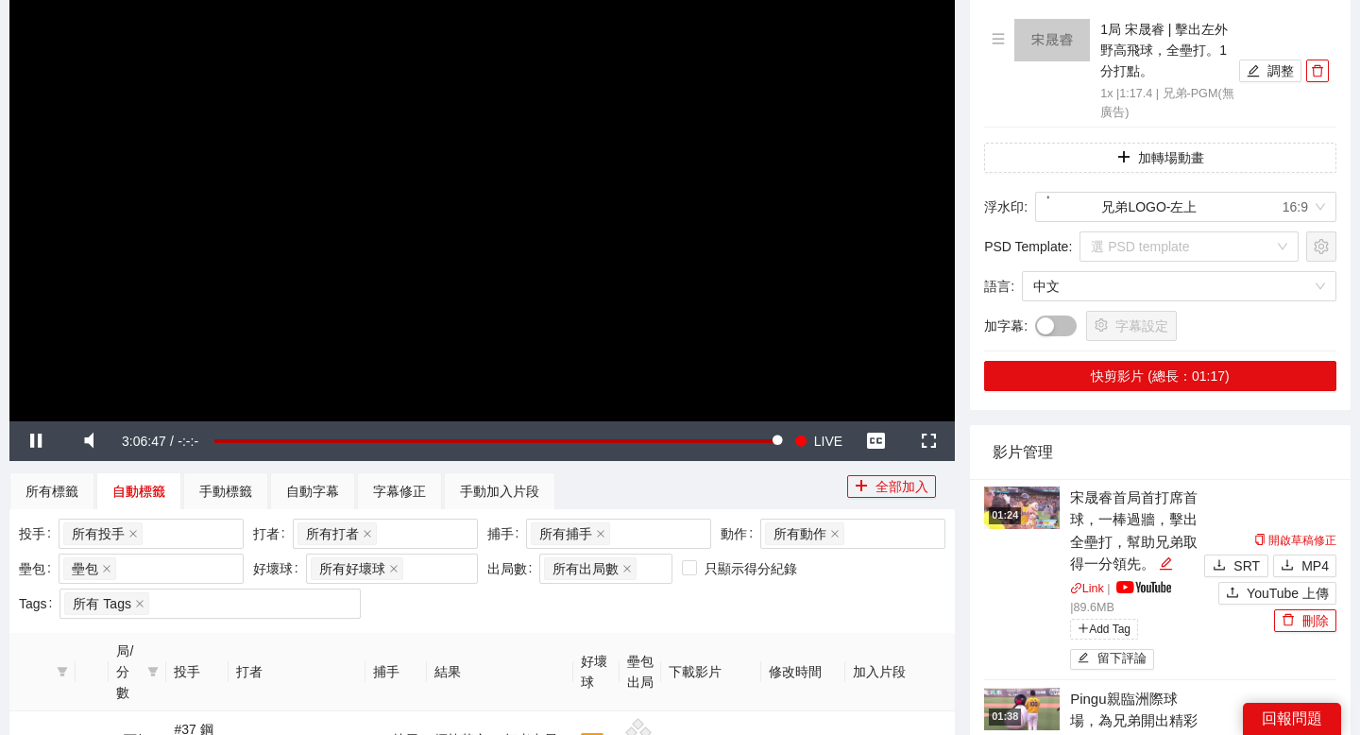
click at [1033, 504] on img at bounding box center [1022, 507] width 76 height 42
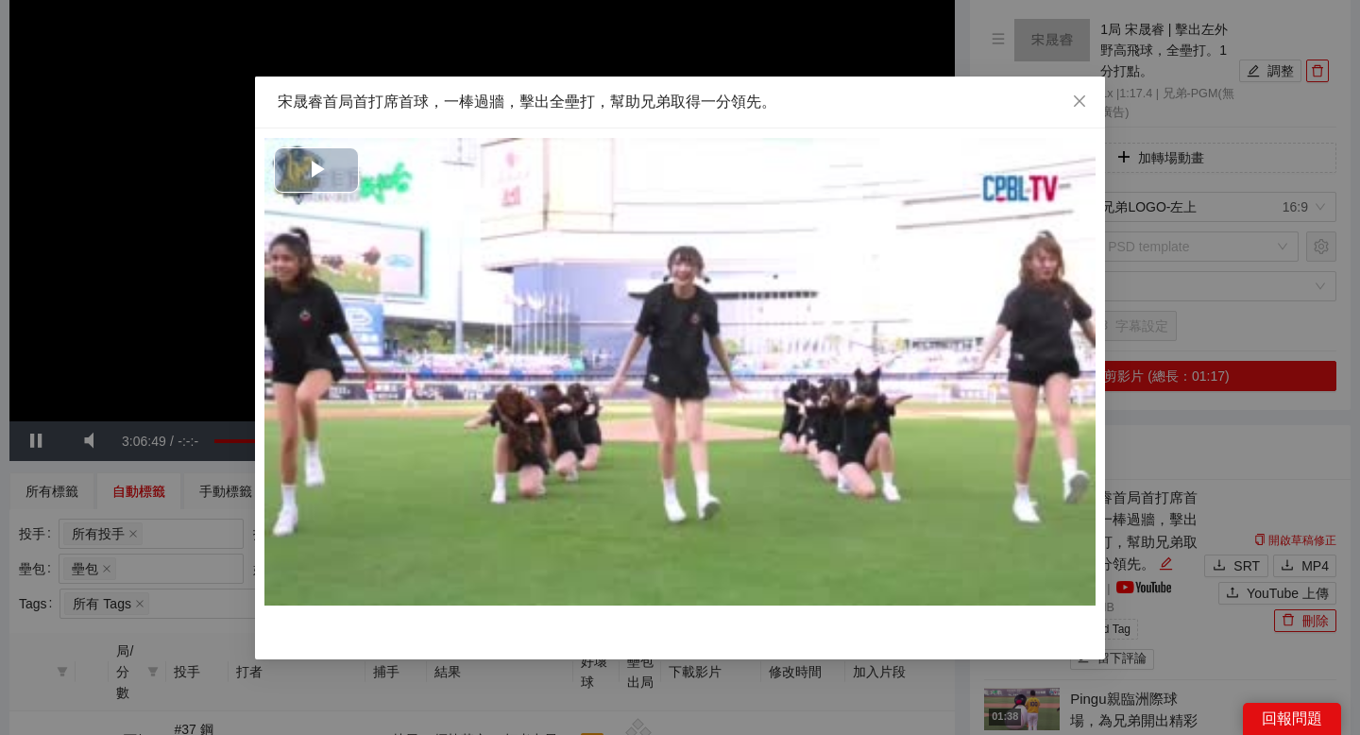
click at [316, 170] on span "Video Player" at bounding box center [316, 170] width 0 height 0
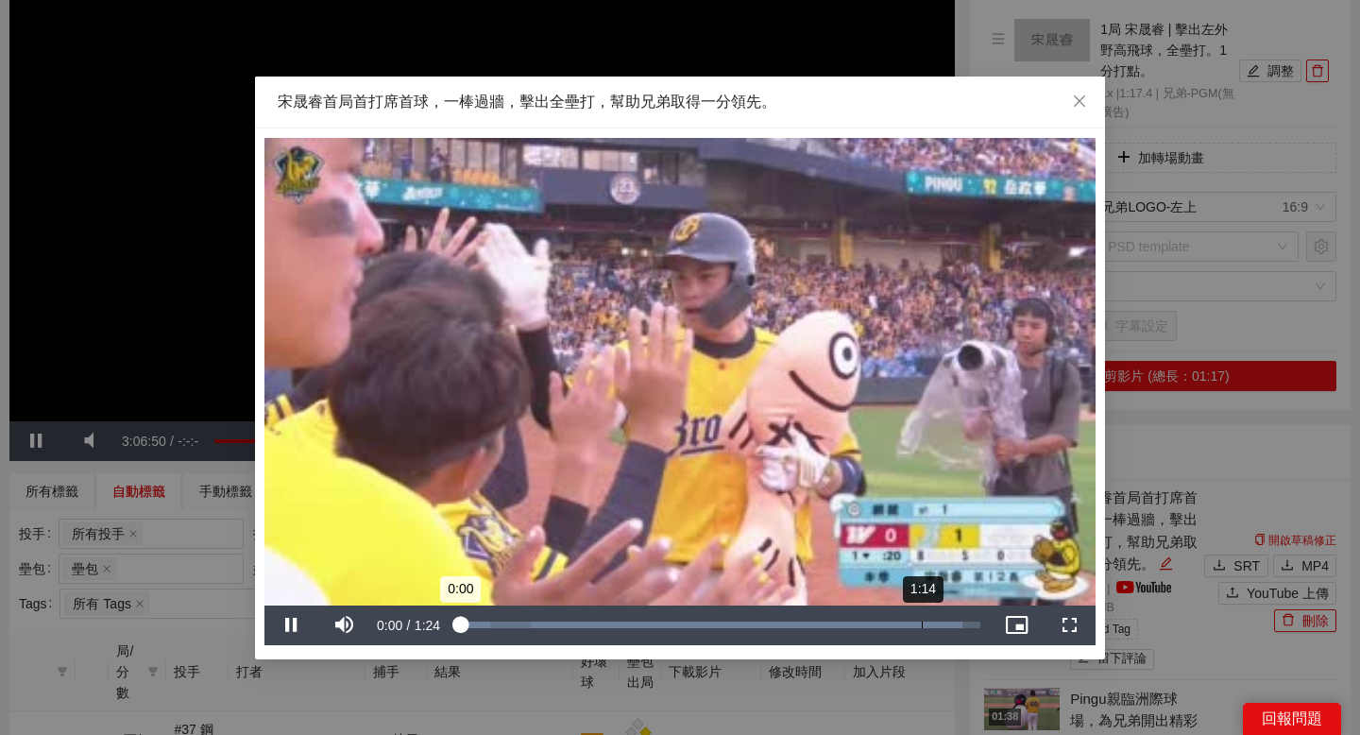
click at [921, 624] on div "Loaded : 96.57% 1:14 0:00" at bounding box center [718, 624] width 524 height 7
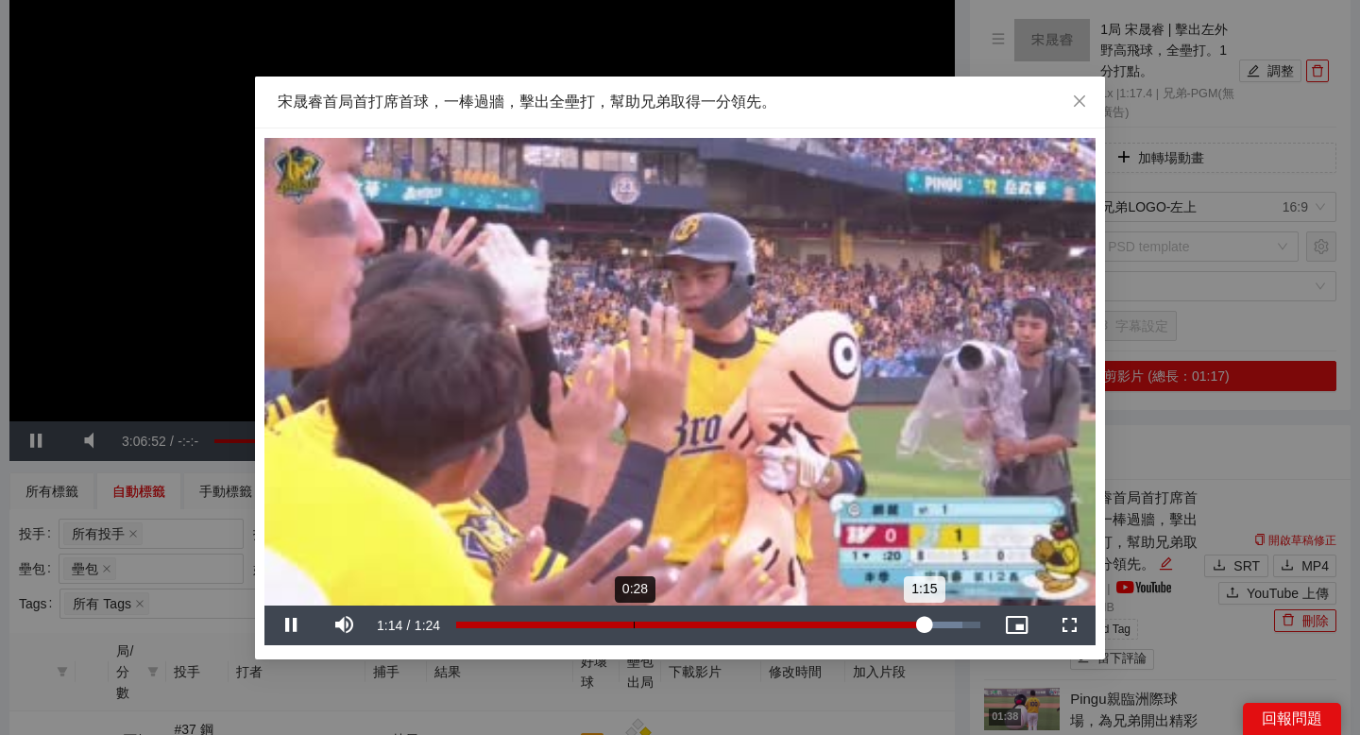
click at [634, 622] on div "Loaded : 96.57% 0:28 1:15" at bounding box center [718, 624] width 524 height 7
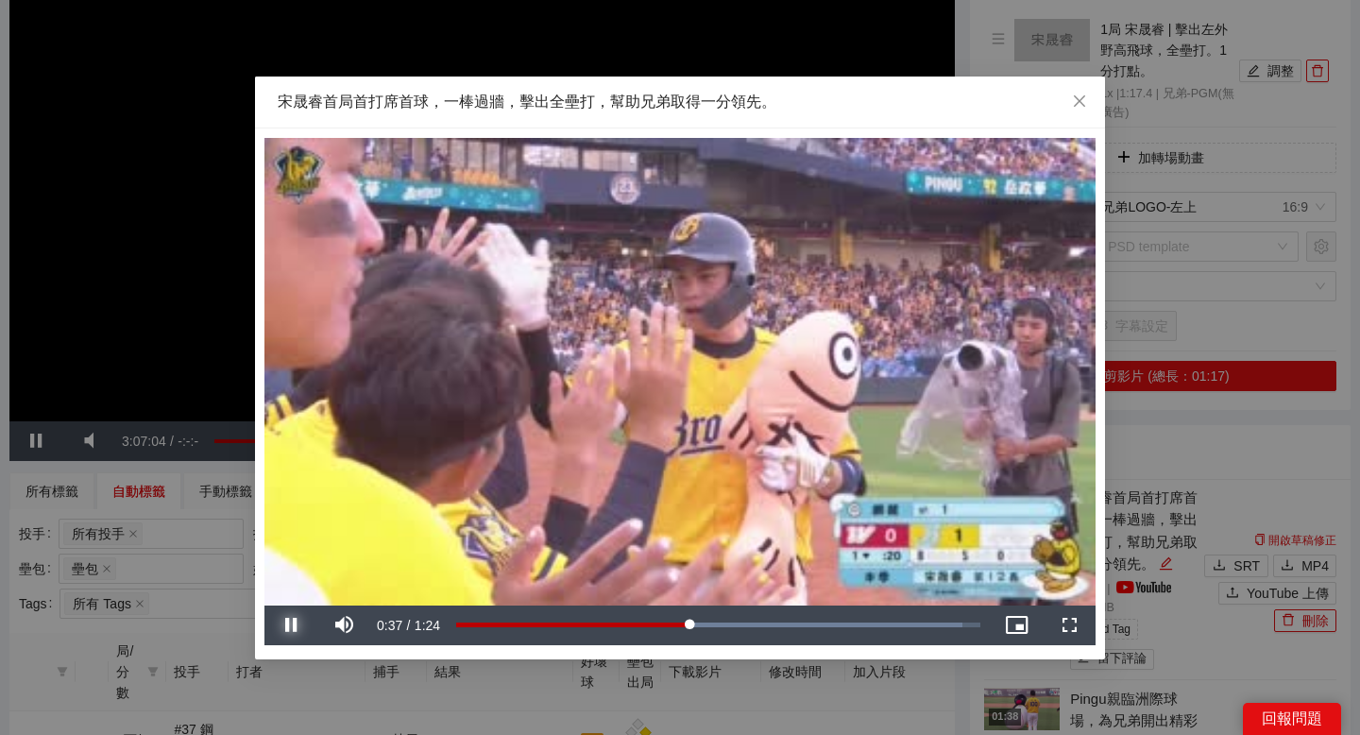
click at [293, 625] on span "Video Player" at bounding box center [290, 625] width 53 height 0
click at [264, 605] on button "Play" at bounding box center [290, 625] width 53 height 40
click at [704, 625] on div "0:39" at bounding box center [704, 624] width 1 height 7
click at [717, 625] on div "0:41" at bounding box center [717, 624] width 1 height 7
click at [295, 625] on span "Video Player" at bounding box center [290, 625] width 53 height 0
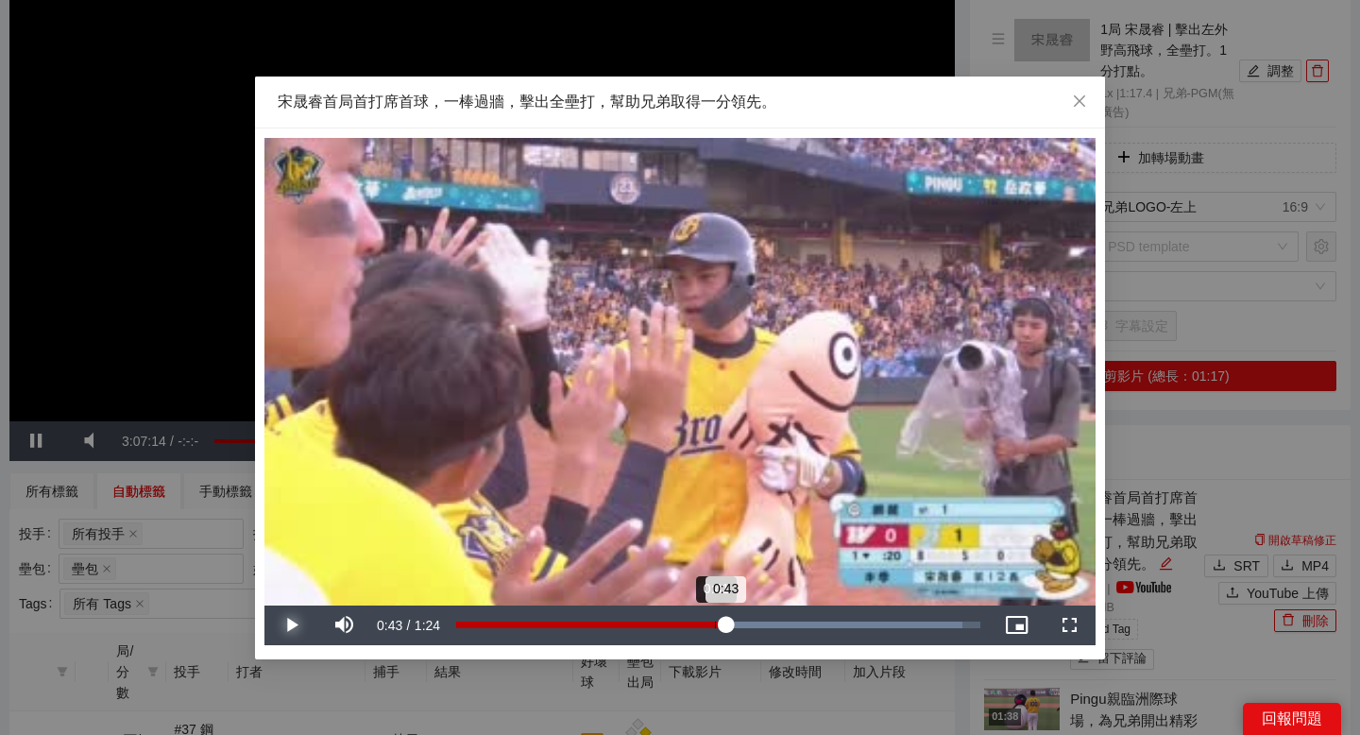
click at [714, 625] on div "Loaded : 96.57% 0:41 0:43" at bounding box center [718, 624] width 524 height 7
click at [298, 625] on span "Video Player" at bounding box center [290, 625] width 53 height 0
click at [1079, 97] on icon "close" at bounding box center [1079, 100] width 15 height 15
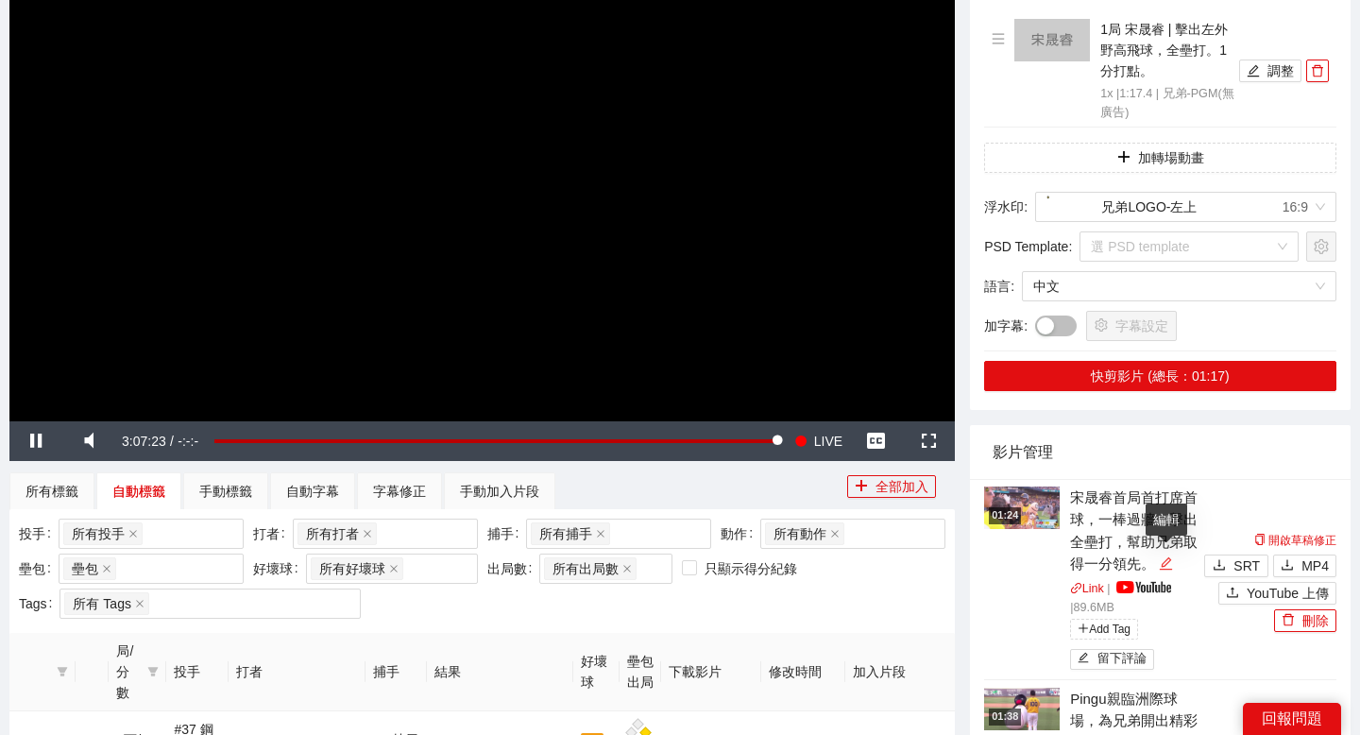
click at [1162, 568] on icon "edit" at bounding box center [1166, 563] width 12 height 12
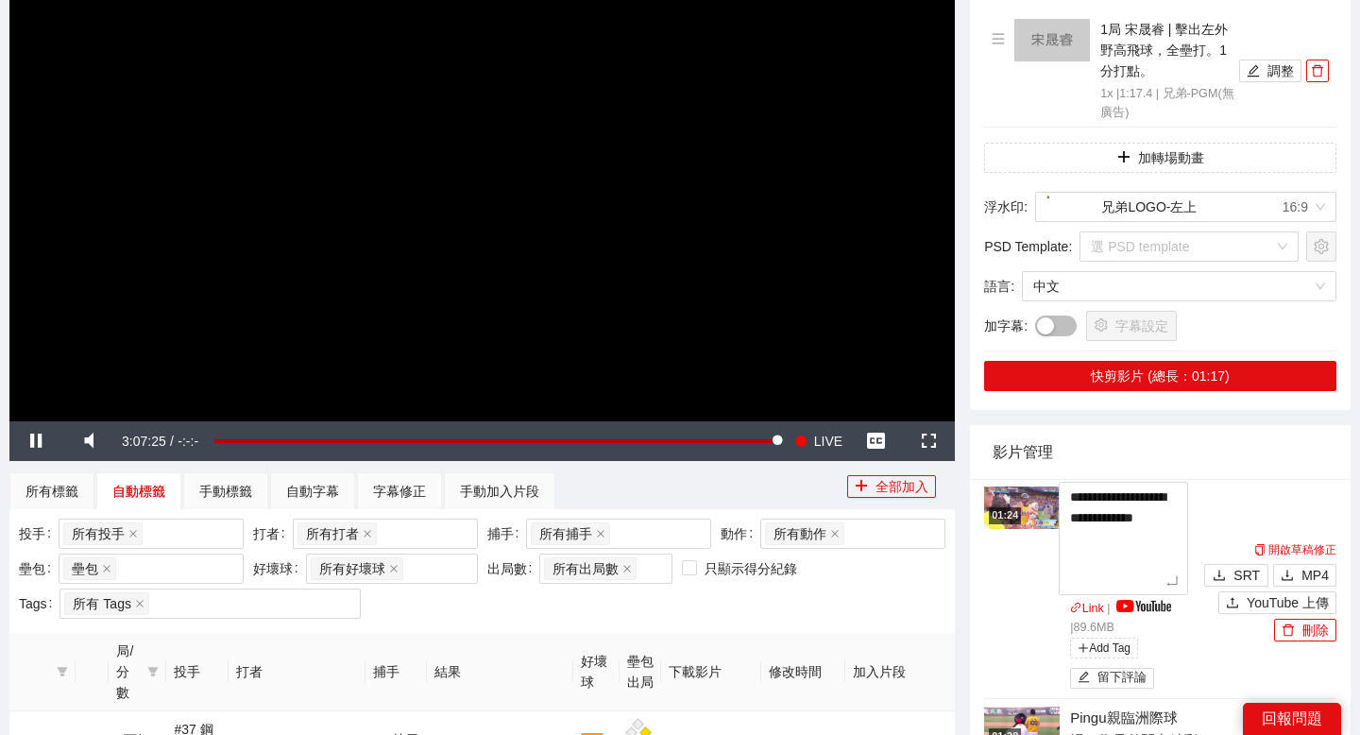
drag, startPoint x: 1132, startPoint y: 584, endPoint x: 1058, endPoint y: 493, distance: 117.4
click at [1058, 493] on div "**********" at bounding box center [1091, 590] width 215 height 208
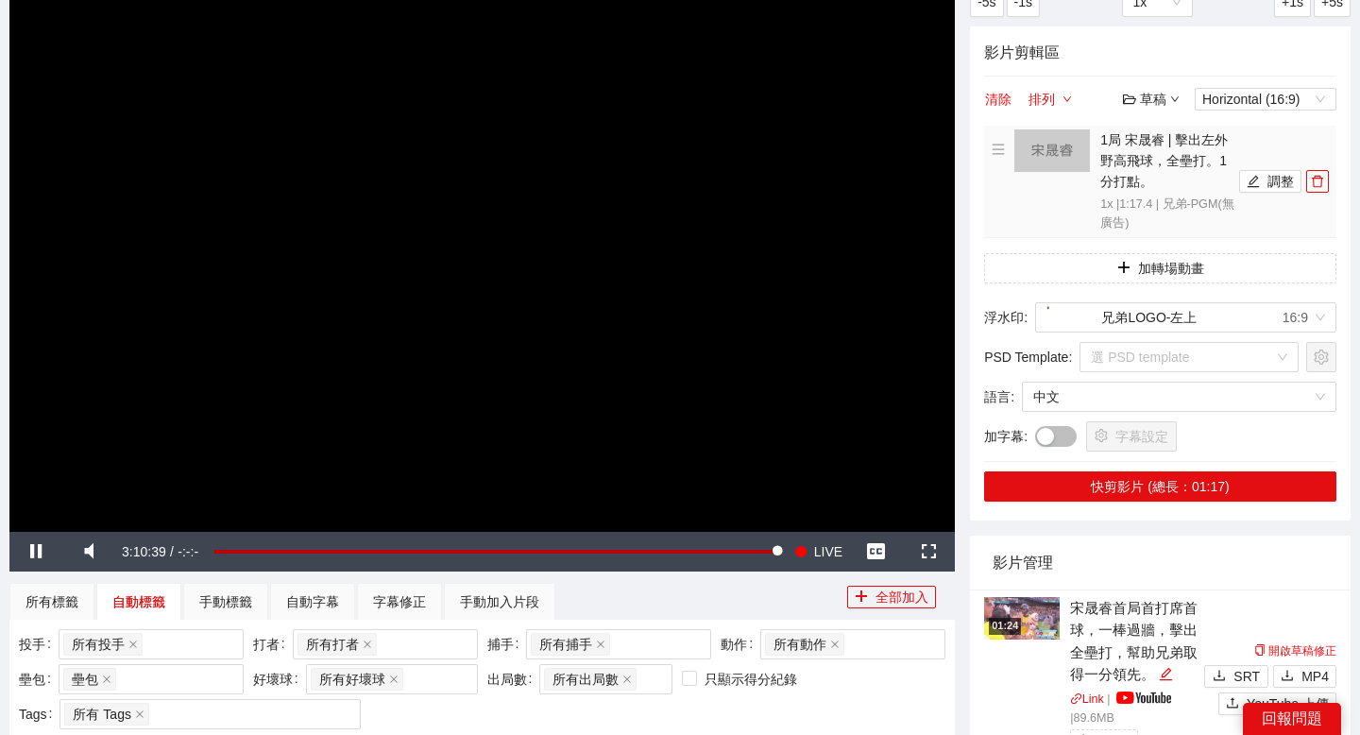
scroll to position [0, 0]
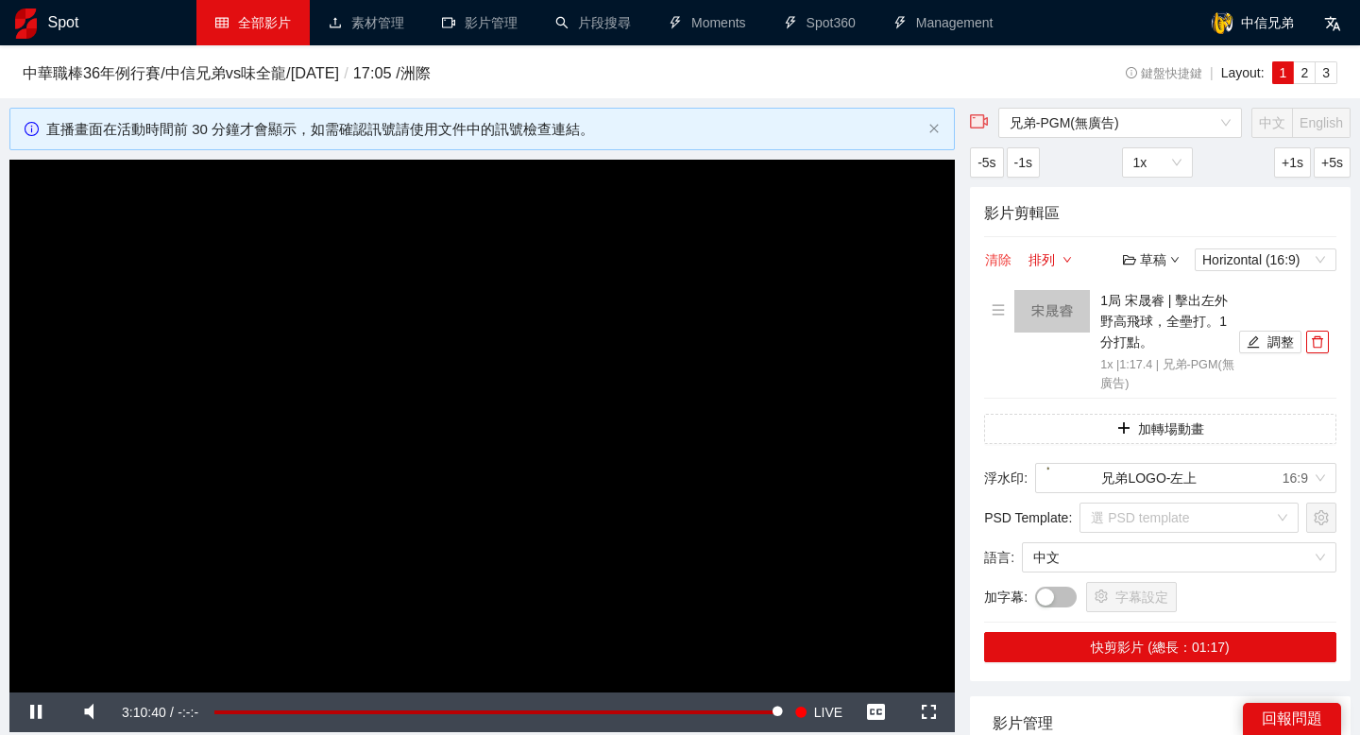
click at [999, 263] on button "清除" at bounding box center [998, 259] width 28 height 23
click at [995, 252] on button "清除" at bounding box center [998, 259] width 28 height 23
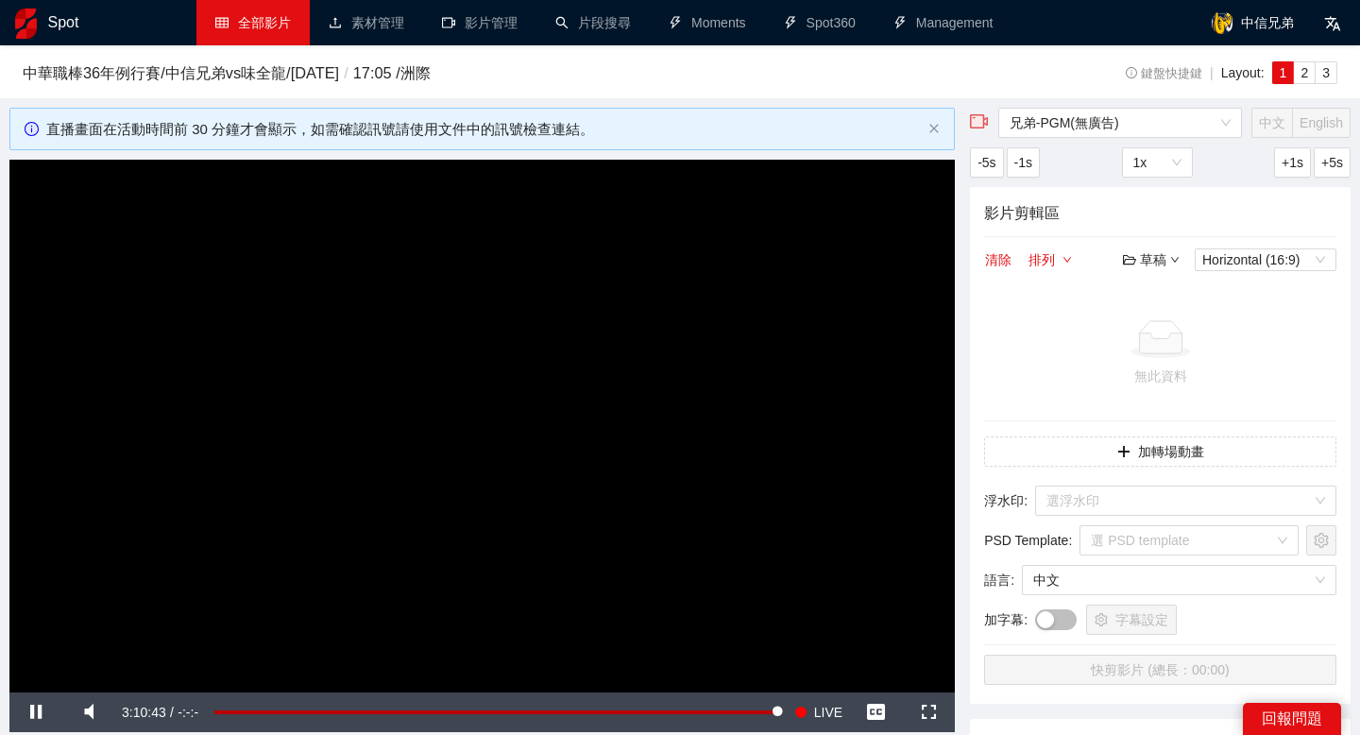
click at [1147, 255] on div "草稿" at bounding box center [1151, 259] width 57 height 21
click at [1154, 298] on link "開啟" at bounding box center [1155, 292] width 43 height 15
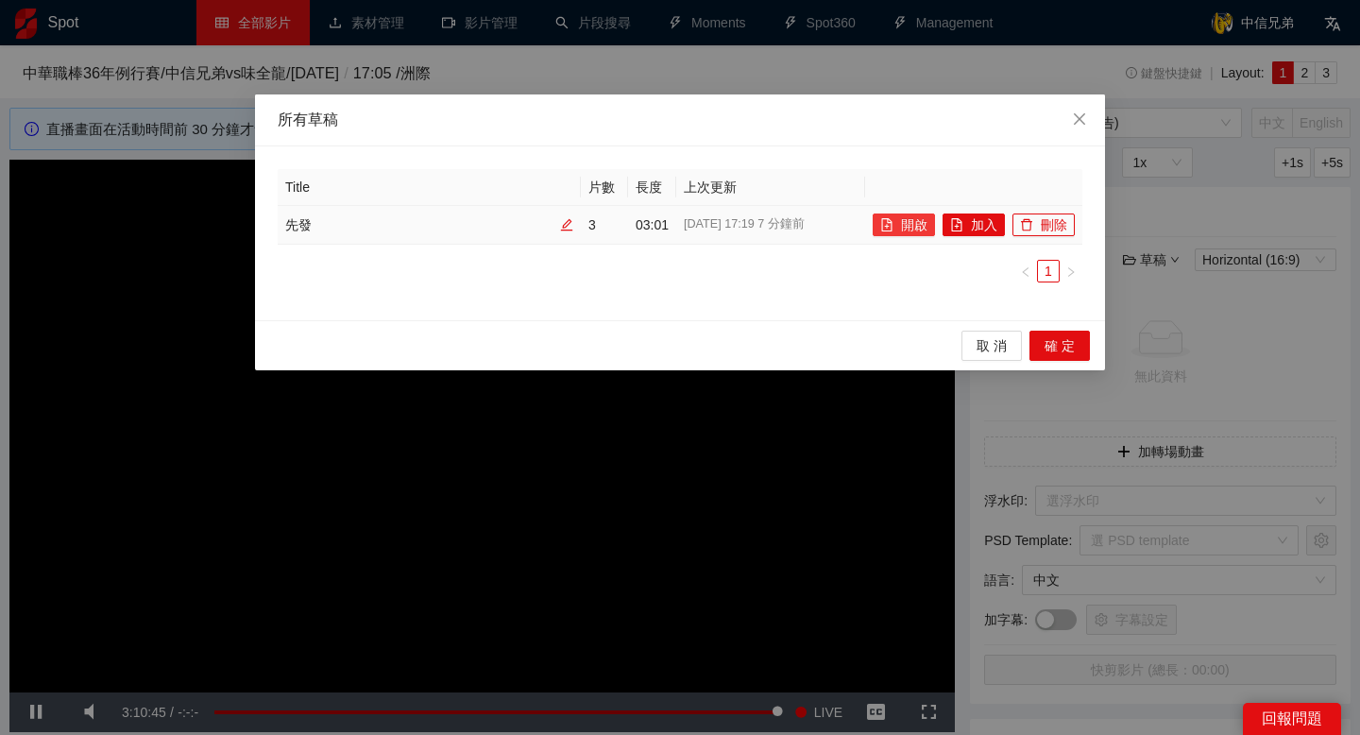
click at [914, 229] on button "開啟" at bounding box center [904, 224] width 62 height 23
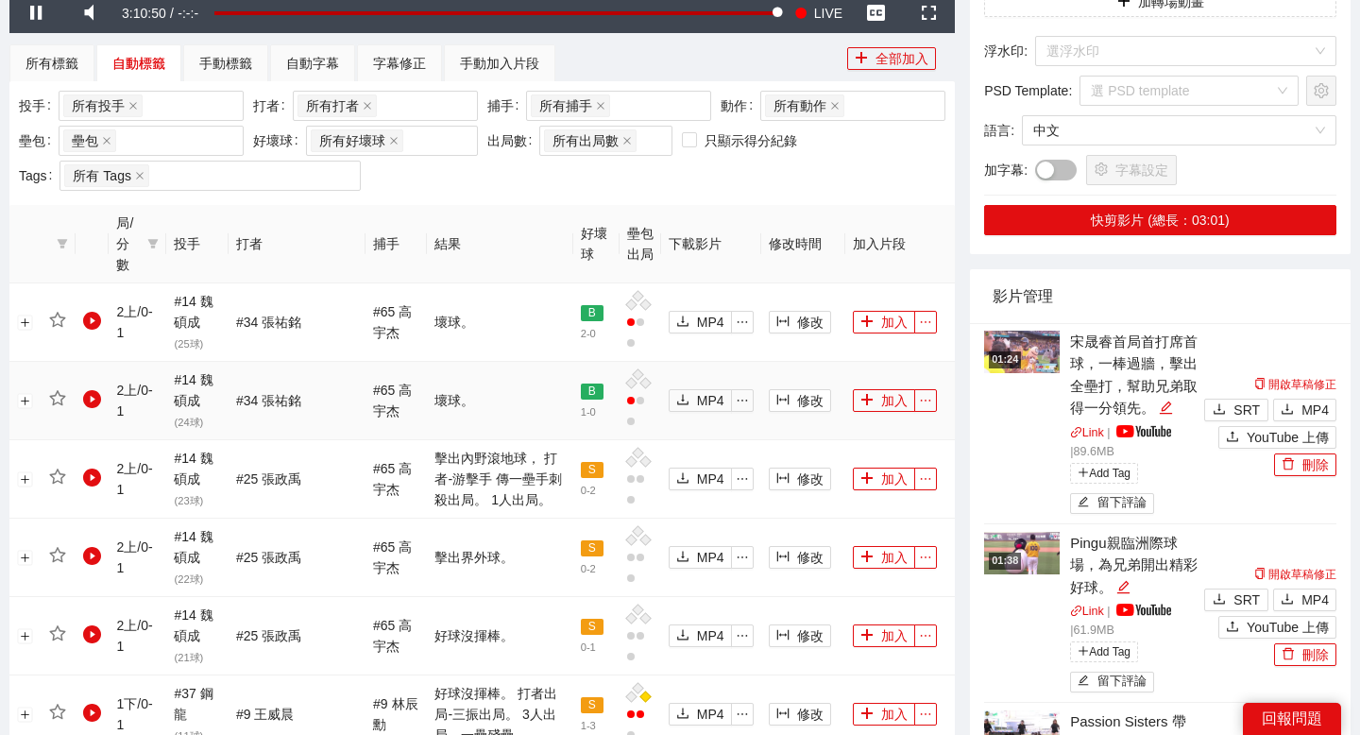
scroll to position [701, 0]
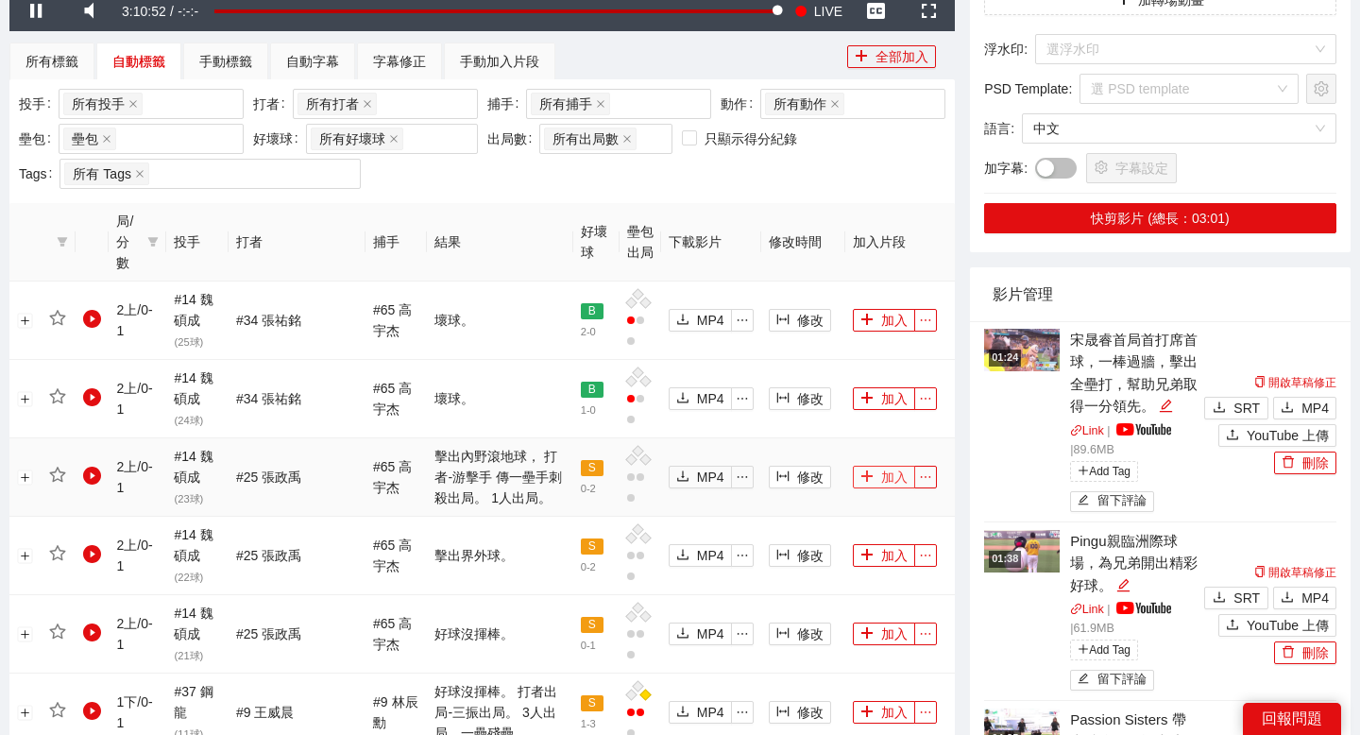
click at [871, 477] on button "加入" at bounding box center [884, 477] width 62 height 23
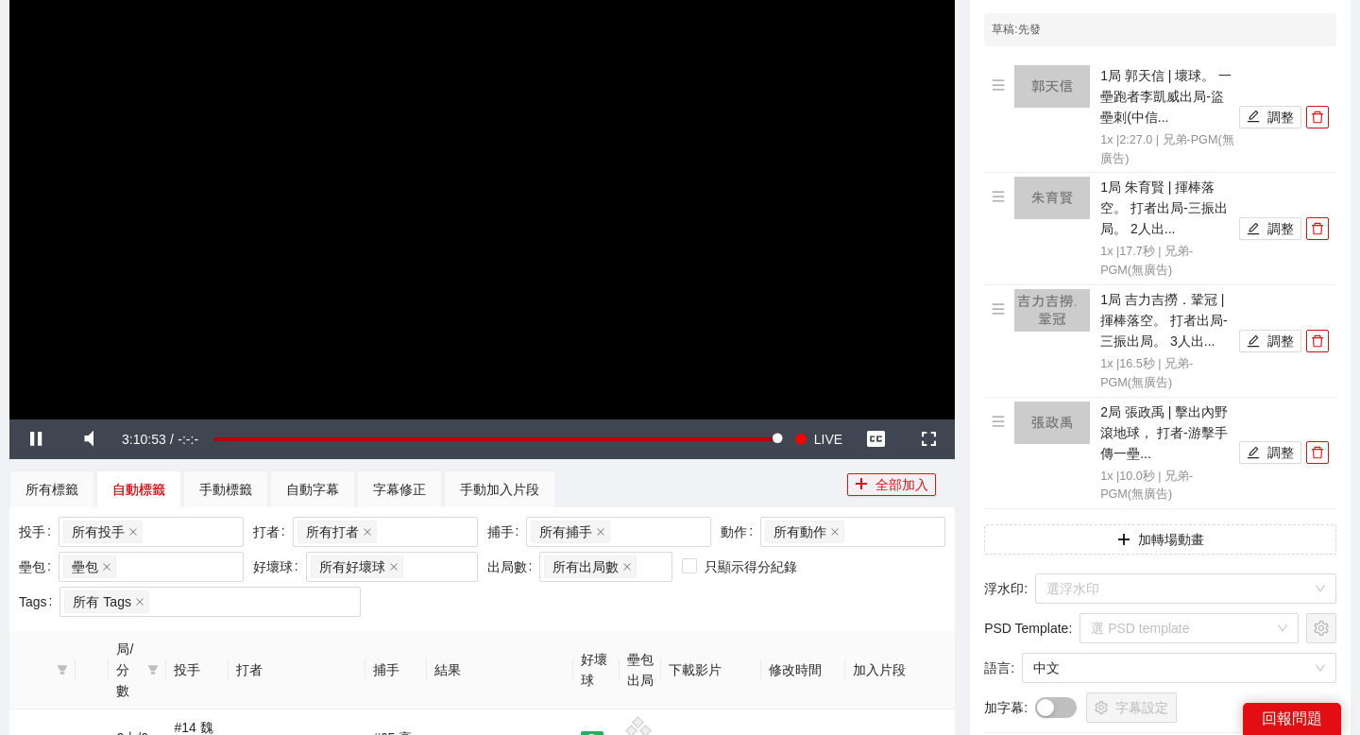
scroll to position [272, 0]
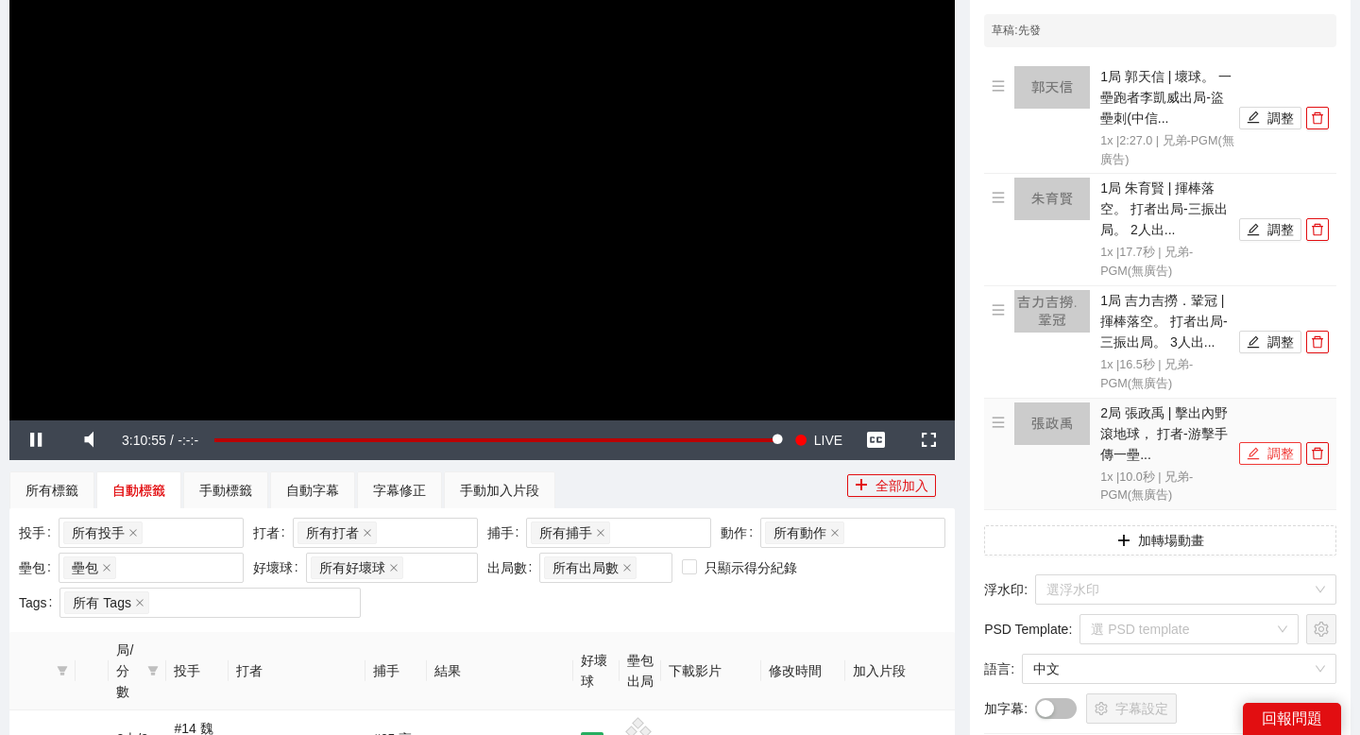
click at [1264, 448] on button "調整" at bounding box center [1270, 453] width 62 height 23
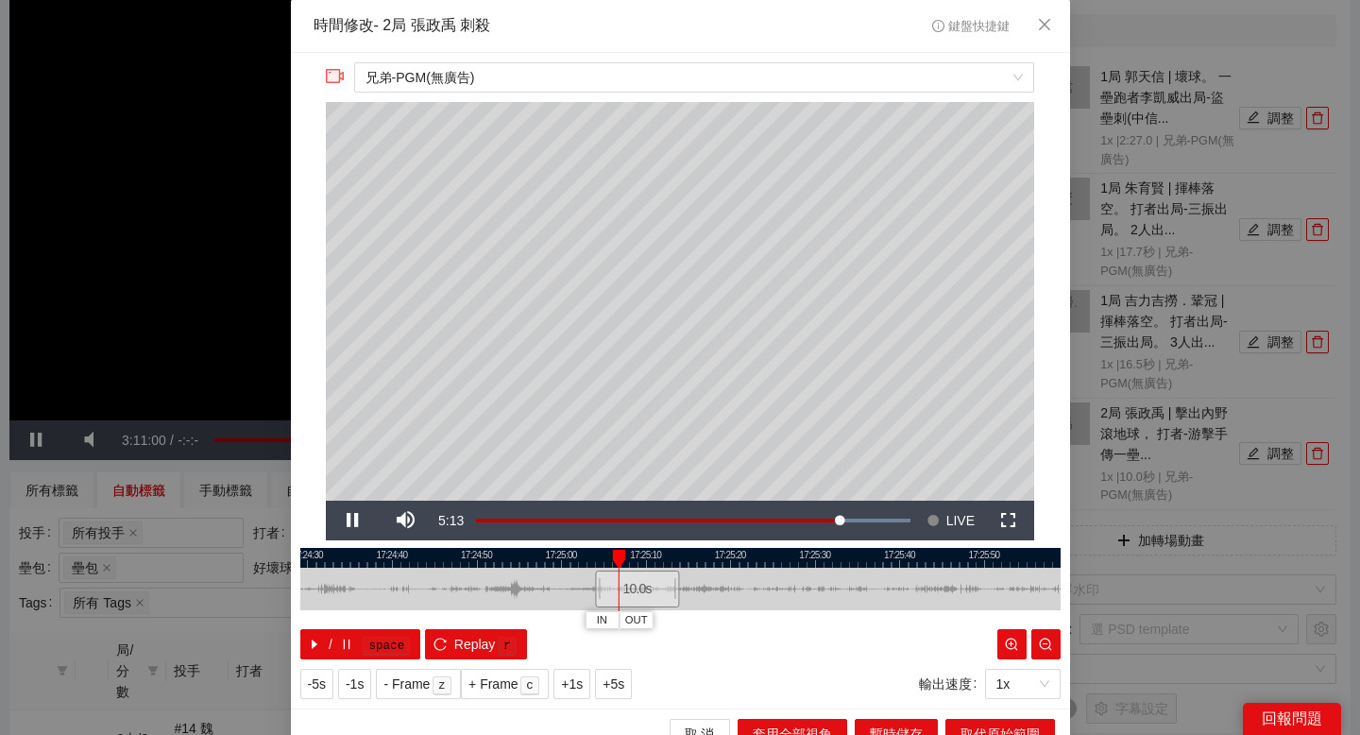
click at [475, 552] on div at bounding box center [680, 558] width 760 height 20
click at [469, 552] on div at bounding box center [680, 558] width 760 height 20
click at [451, 552] on div at bounding box center [680, 558] width 760 height 20
click at [432, 615] on span "IN" at bounding box center [437, 620] width 10 height 17
click at [583, 619] on span "OUT" at bounding box center [579, 620] width 23 height 17
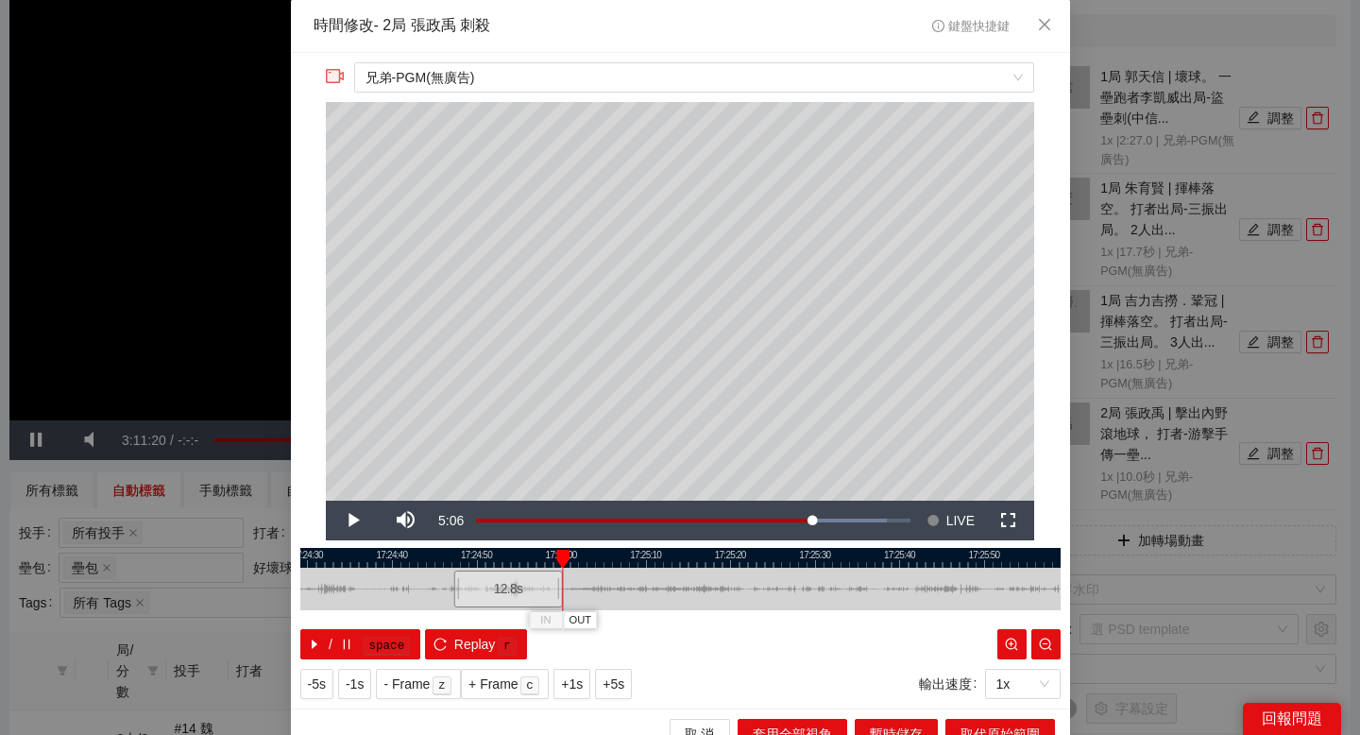
click at [583, 552] on div at bounding box center [680, 558] width 760 height 20
click at [608, 552] on div at bounding box center [680, 558] width 760 height 20
click at [558, 551] on div at bounding box center [680, 558] width 760 height 20
click at [582, 616] on span "OUT" at bounding box center [587, 620] width 23 height 17
click at [958, 725] on button "取代原始範圍" at bounding box center [1000, 734] width 110 height 30
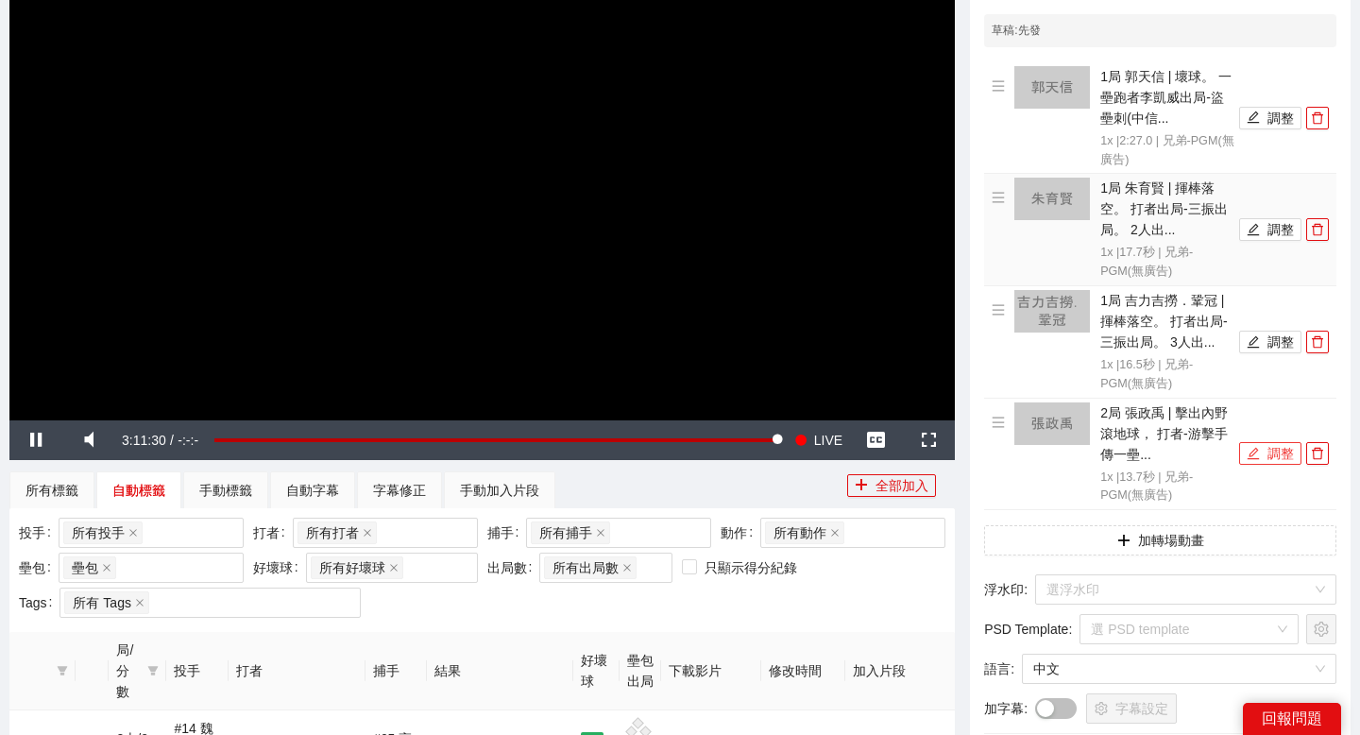
scroll to position [132, 0]
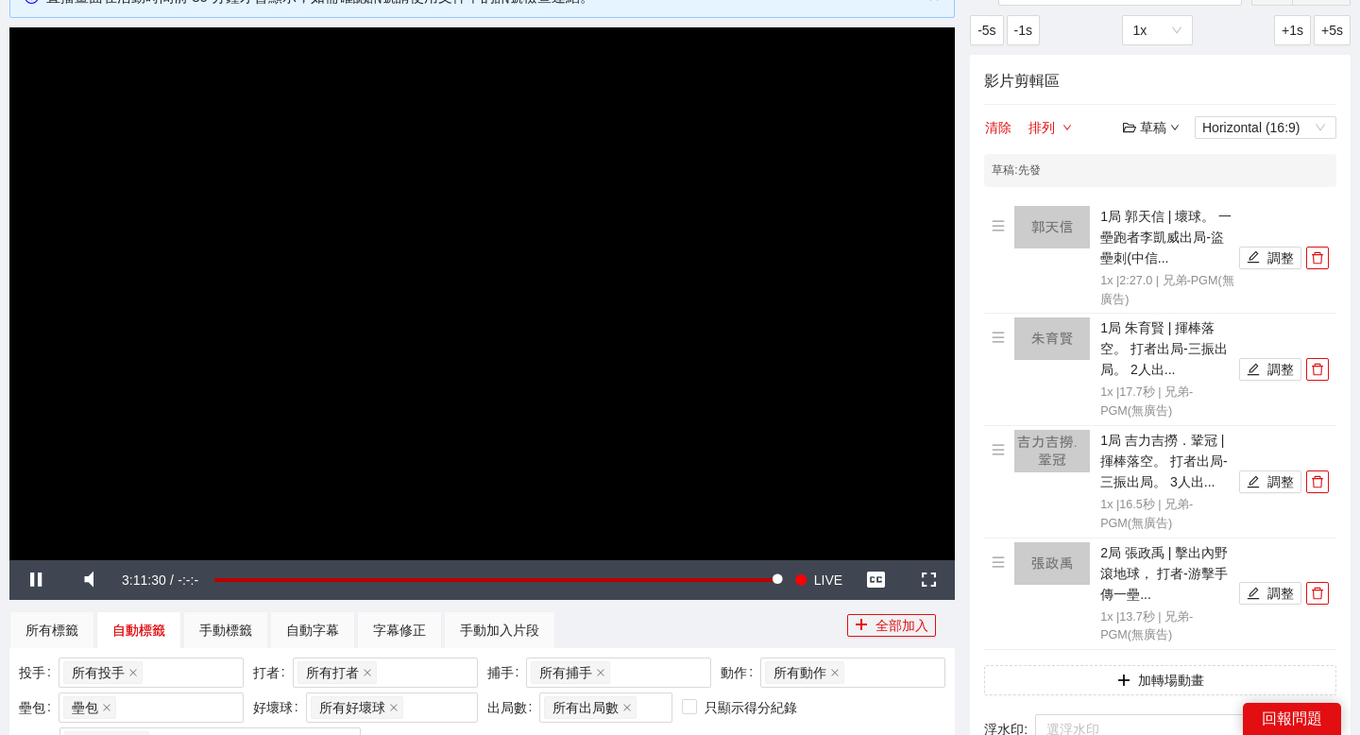
click at [1178, 124] on icon "down" at bounding box center [1174, 127] width 9 height 9
click at [1154, 195] on link "儲存" at bounding box center [1155, 199] width 43 height 15
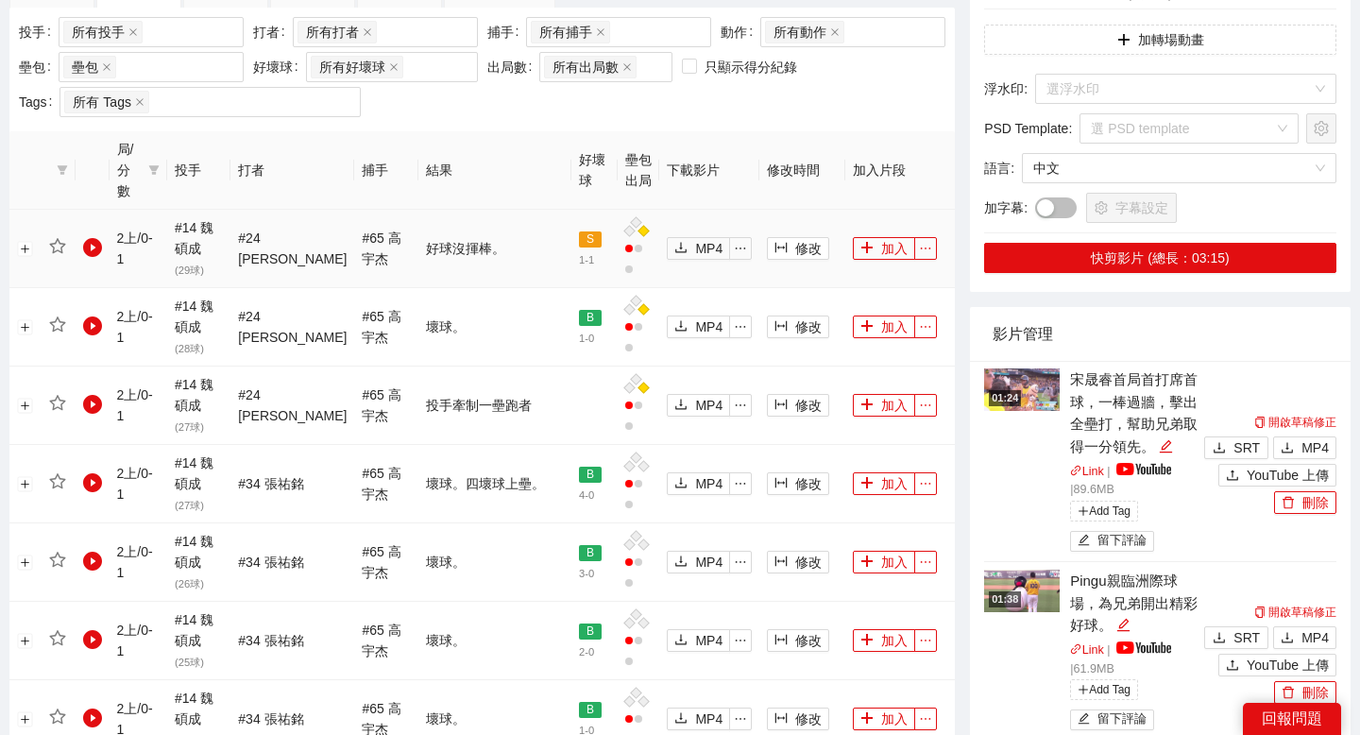
scroll to position [773, 0]
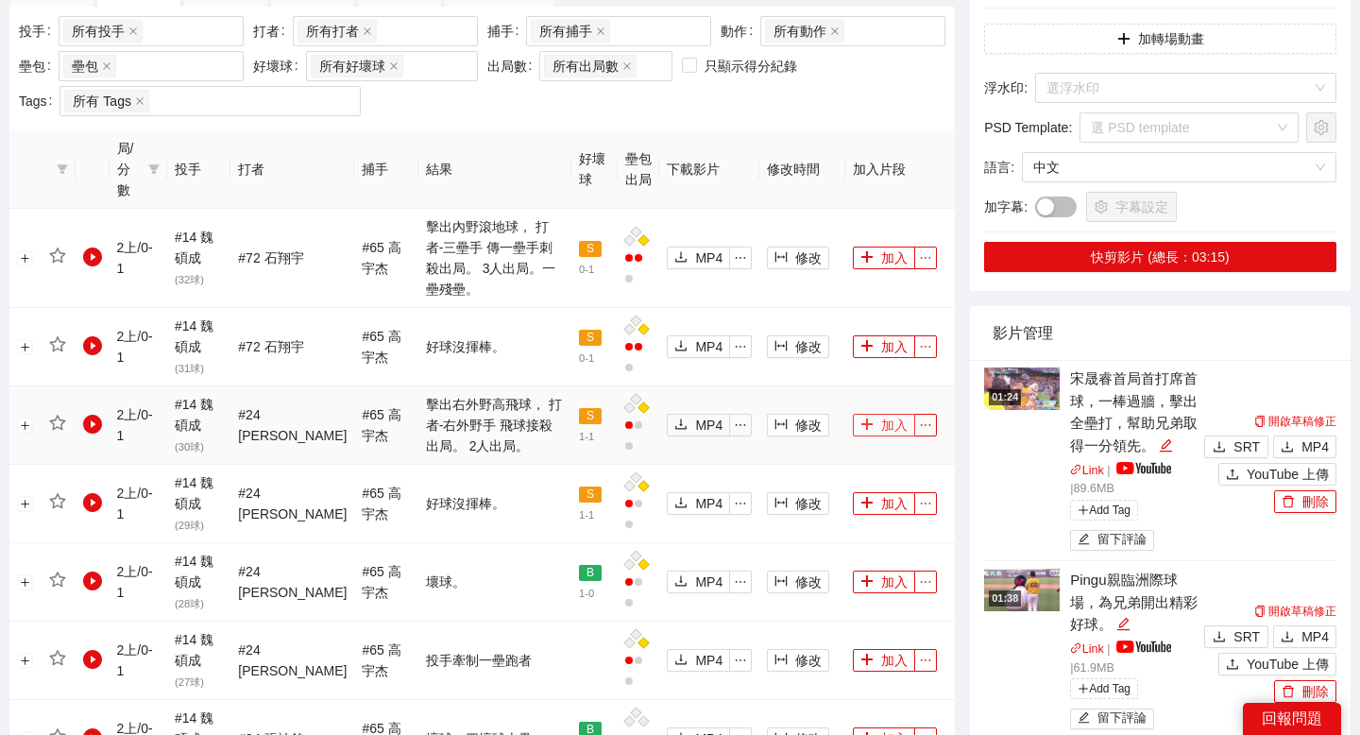
click at [876, 414] on button "加入" at bounding box center [884, 425] width 62 height 23
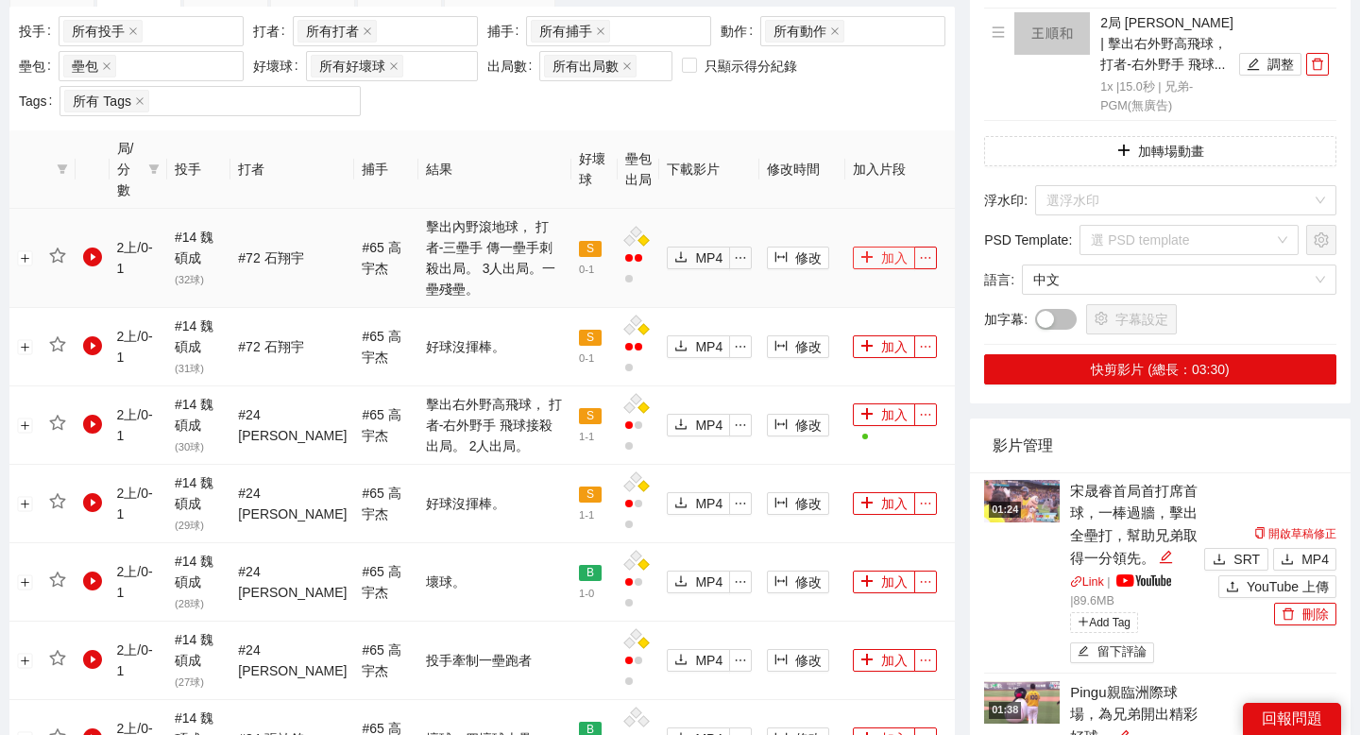
click at [875, 246] on button "加入" at bounding box center [884, 257] width 62 height 23
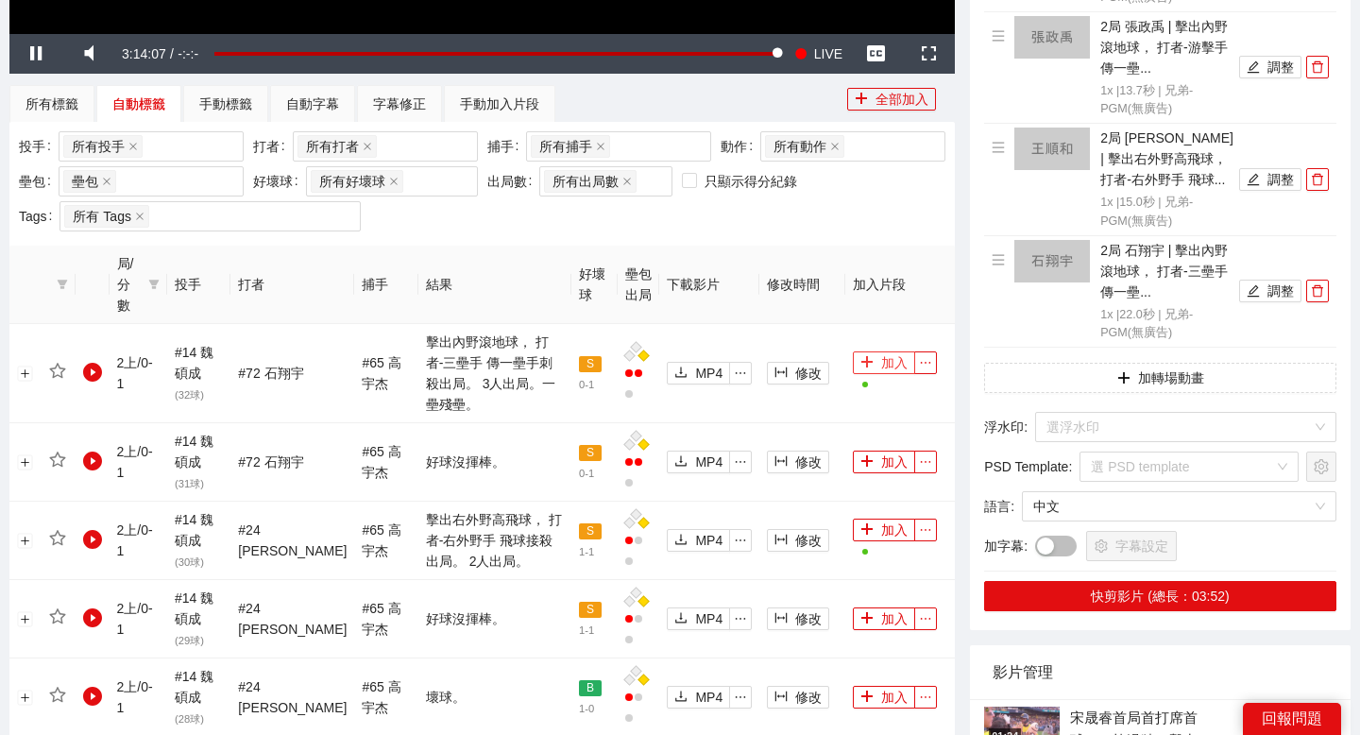
scroll to position [619, 0]
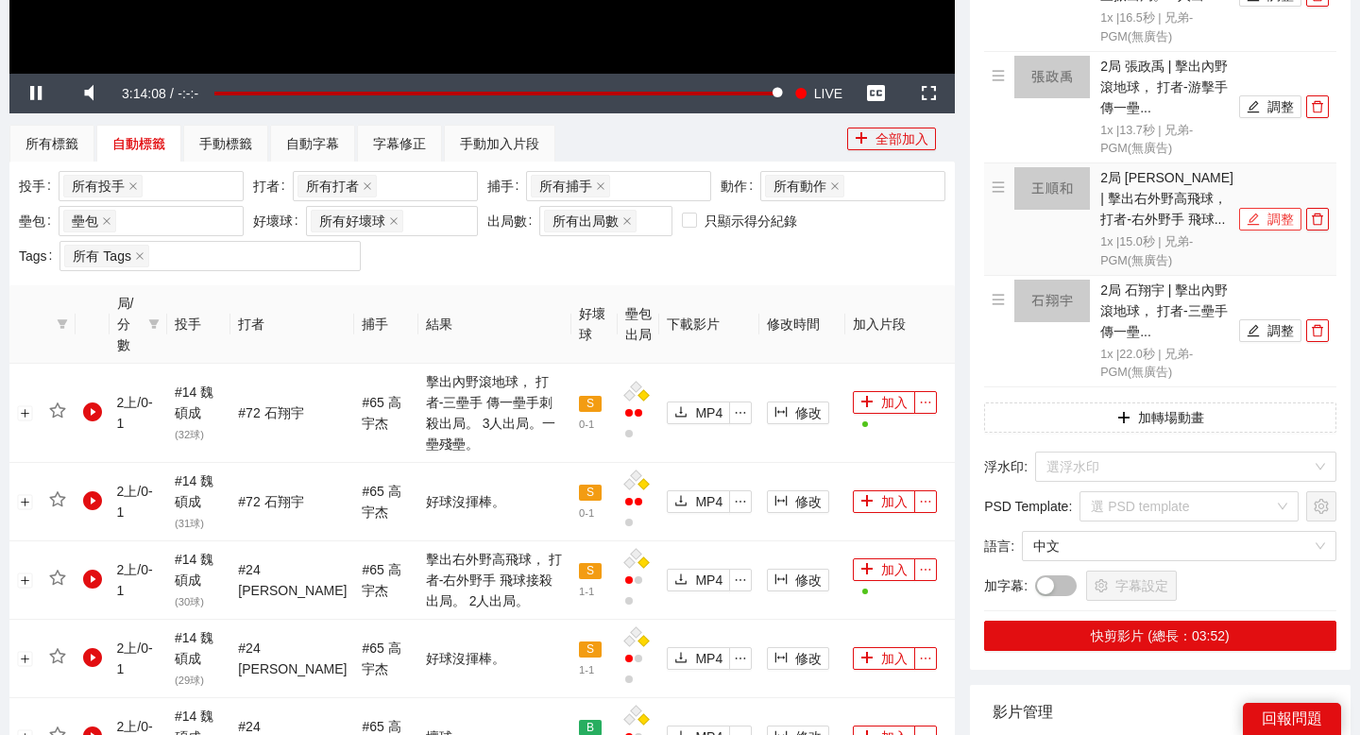
click at [1268, 217] on button "調整" at bounding box center [1270, 219] width 62 height 23
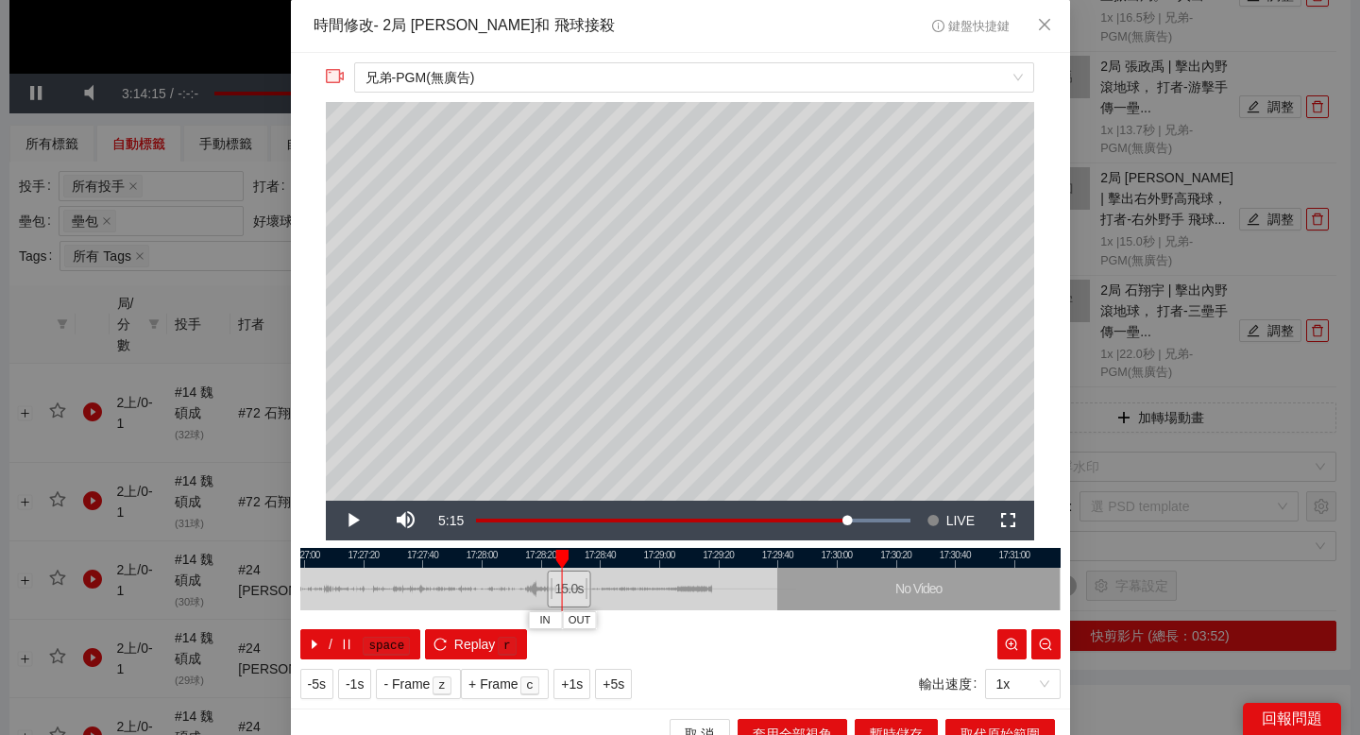
drag, startPoint x: 517, startPoint y: 558, endPoint x: 670, endPoint y: 562, distance: 154.0
click at [669, 561] on div at bounding box center [685, 558] width 760 height 20
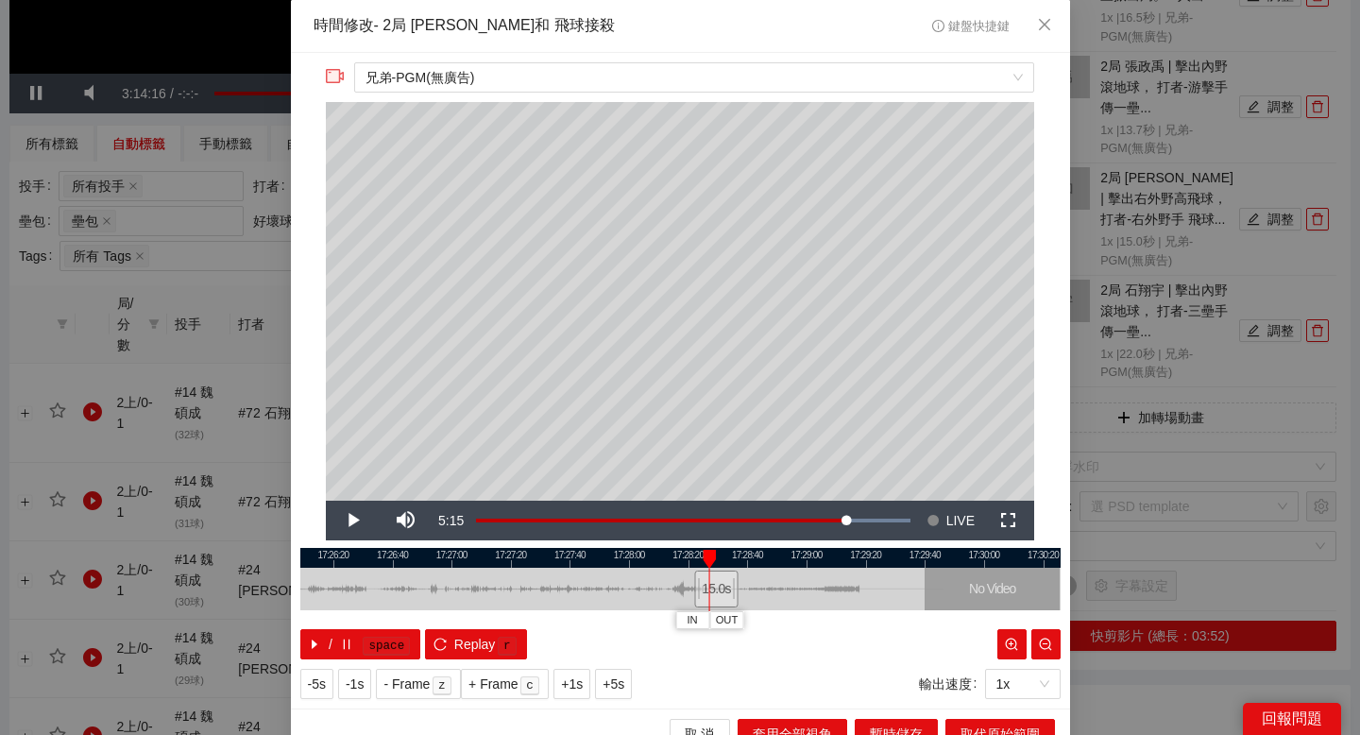
click at [380, 560] on div at bounding box center [680, 558] width 760 height 20
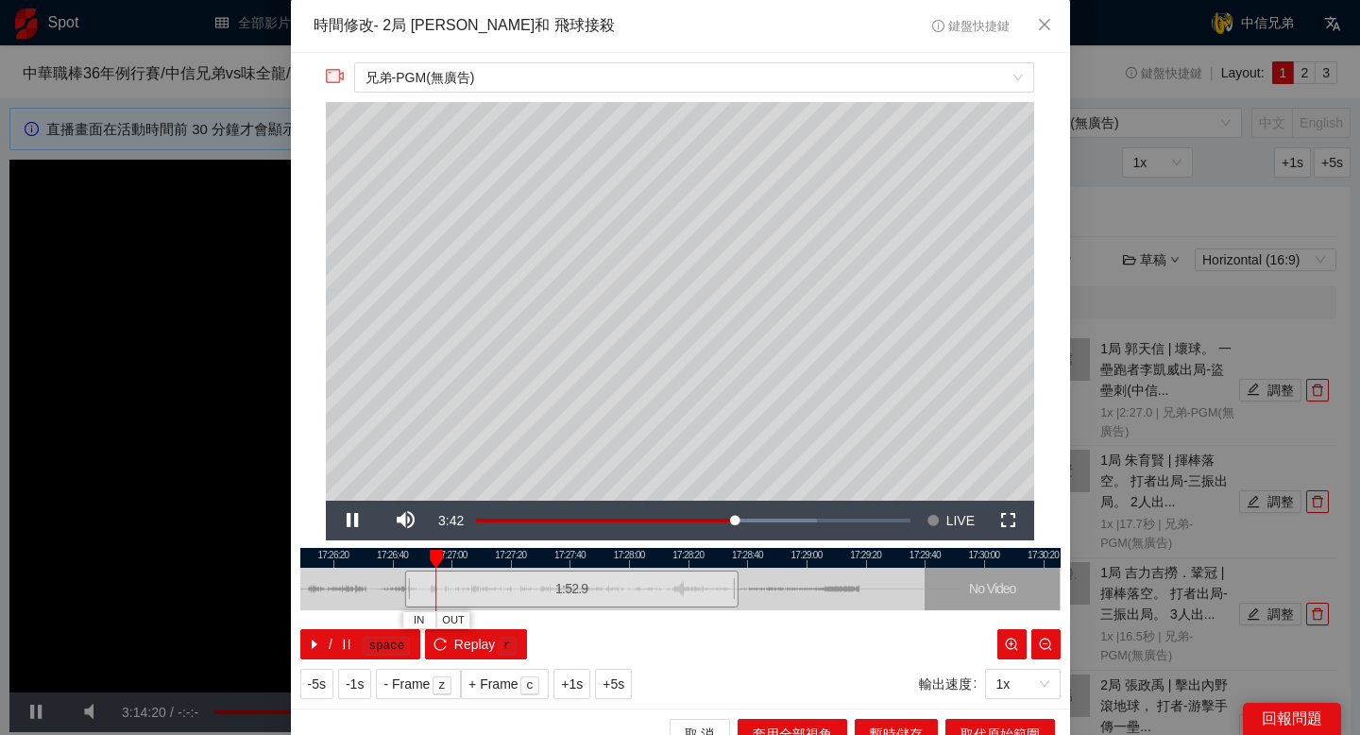
scroll to position [619, 0]
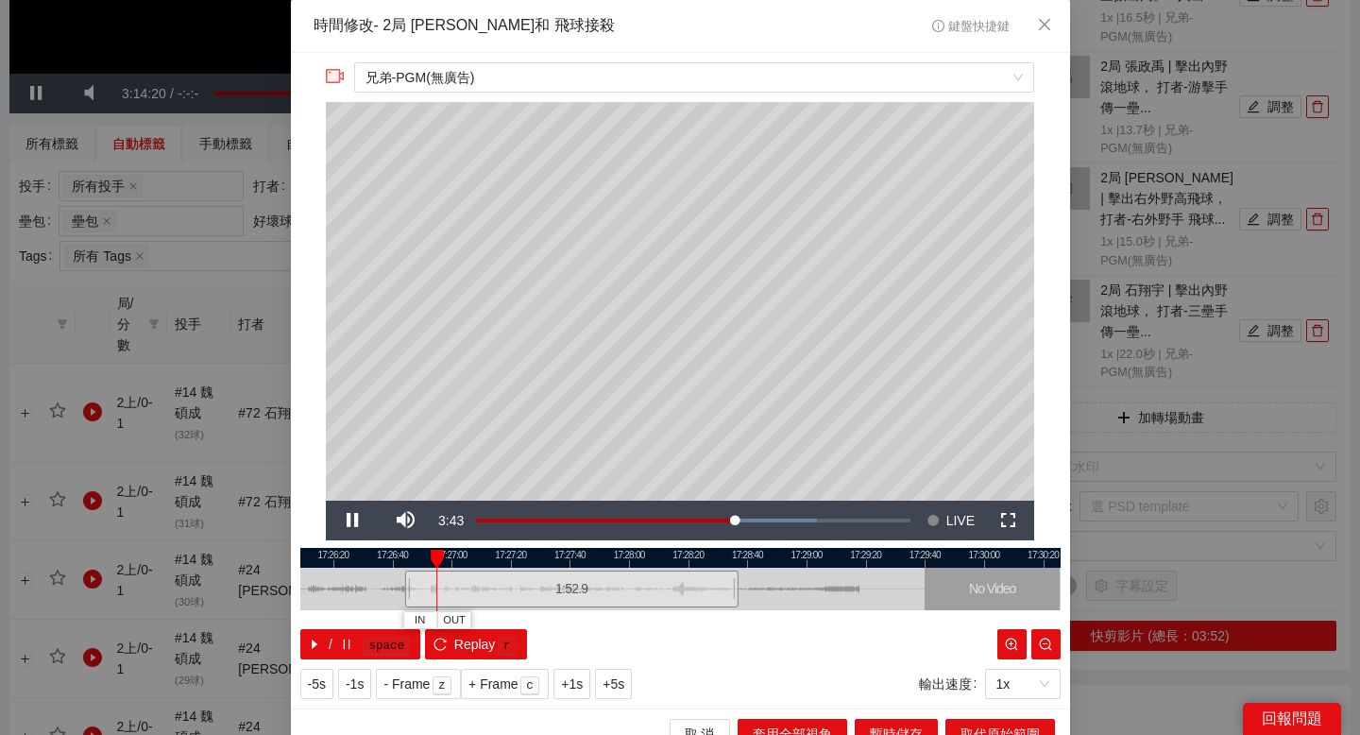
click at [462, 555] on div at bounding box center [680, 558] width 760 height 20
click at [477, 557] on div at bounding box center [680, 558] width 760 height 20
click at [486, 557] on div at bounding box center [680, 558] width 760 height 20
click at [507, 558] on div at bounding box center [680, 558] width 760 height 20
click at [529, 560] on div at bounding box center [680, 558] width 760 height 20
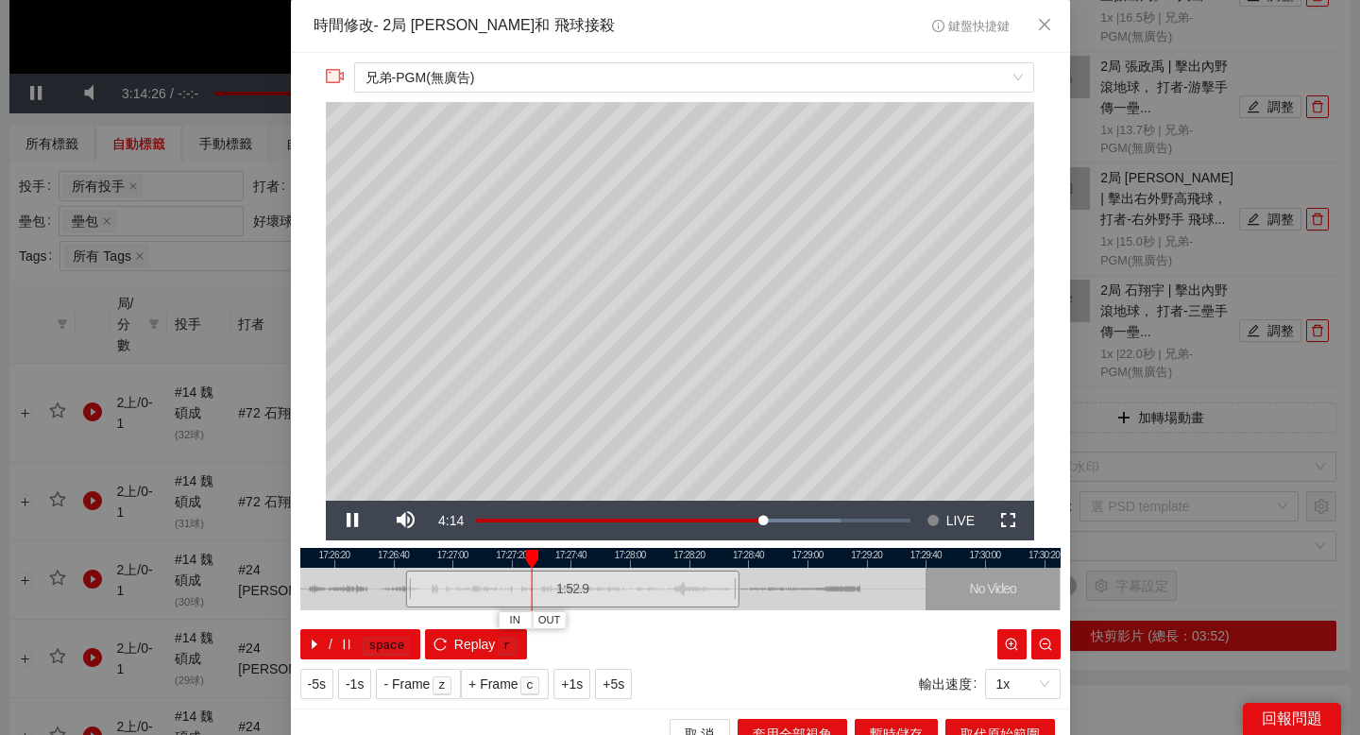
click at [514, 559] on div at bounding box center [680, 558] width 760 height 20
click at [504, 613] on span "IN" at bounding box center [506, 620] width 10 height 17
click at [555, 552] on div at bounding box center [680, 558] width 760 height 20
click at [597, 616] on span "OUT" at bounding box center [598, 620] width 23 height 17
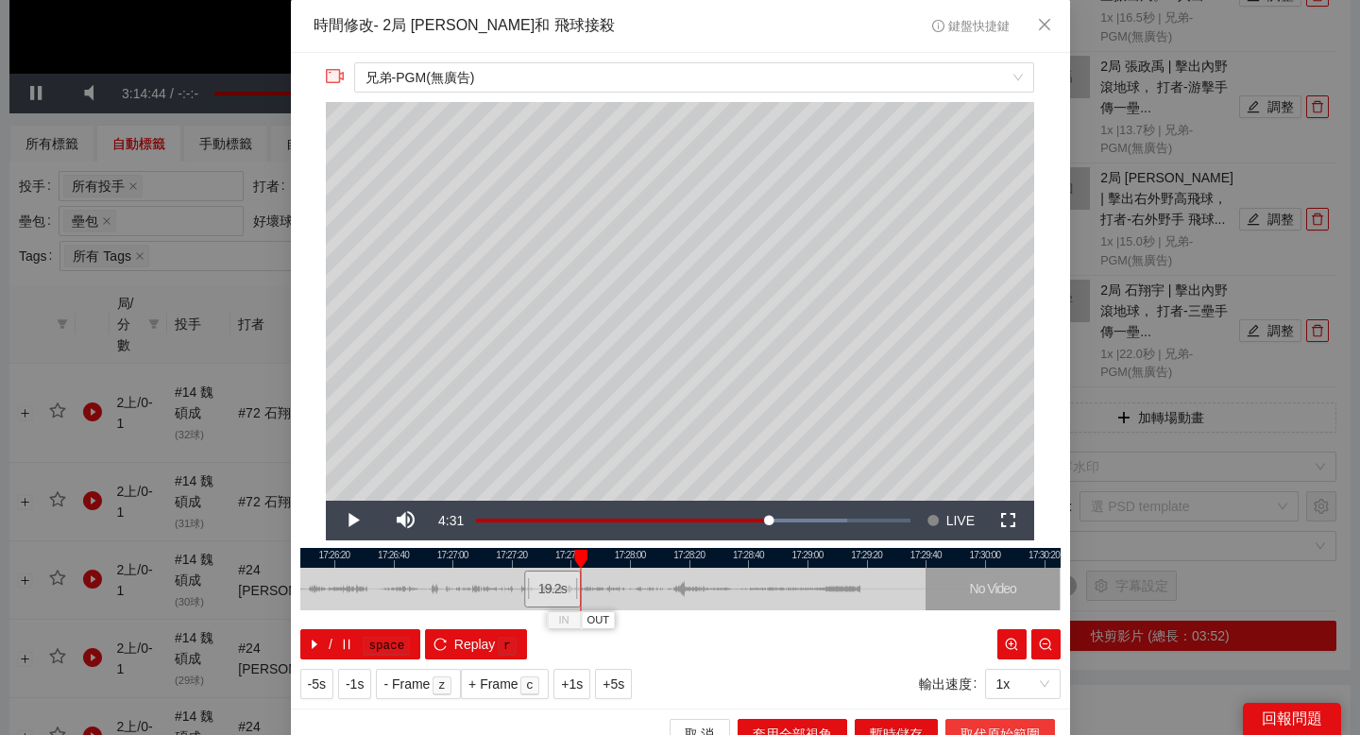
click at [957, 725] on button "取代原始範圍" at bounding box center [1000, 734] width 110 height 30
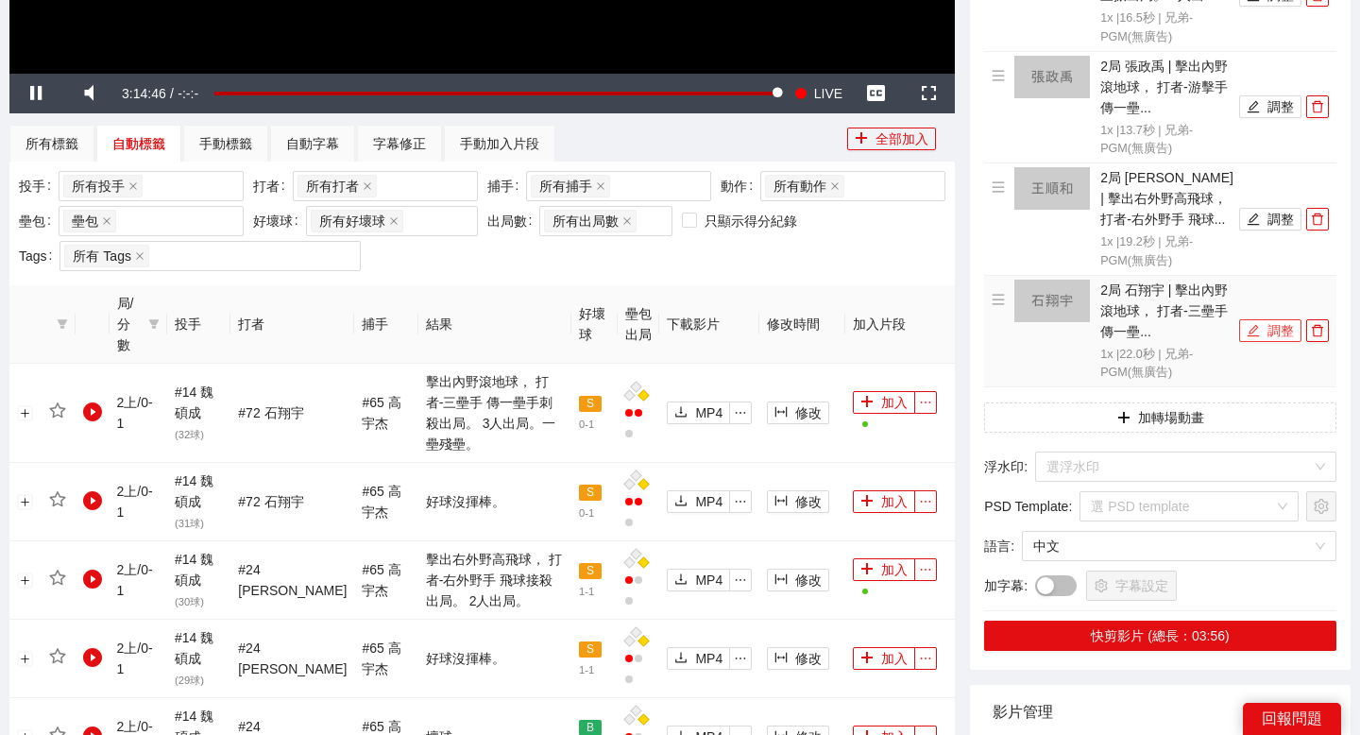
click at [1263, 332] on button "調整" at bounding box center [1270, 330] width 62 height 23
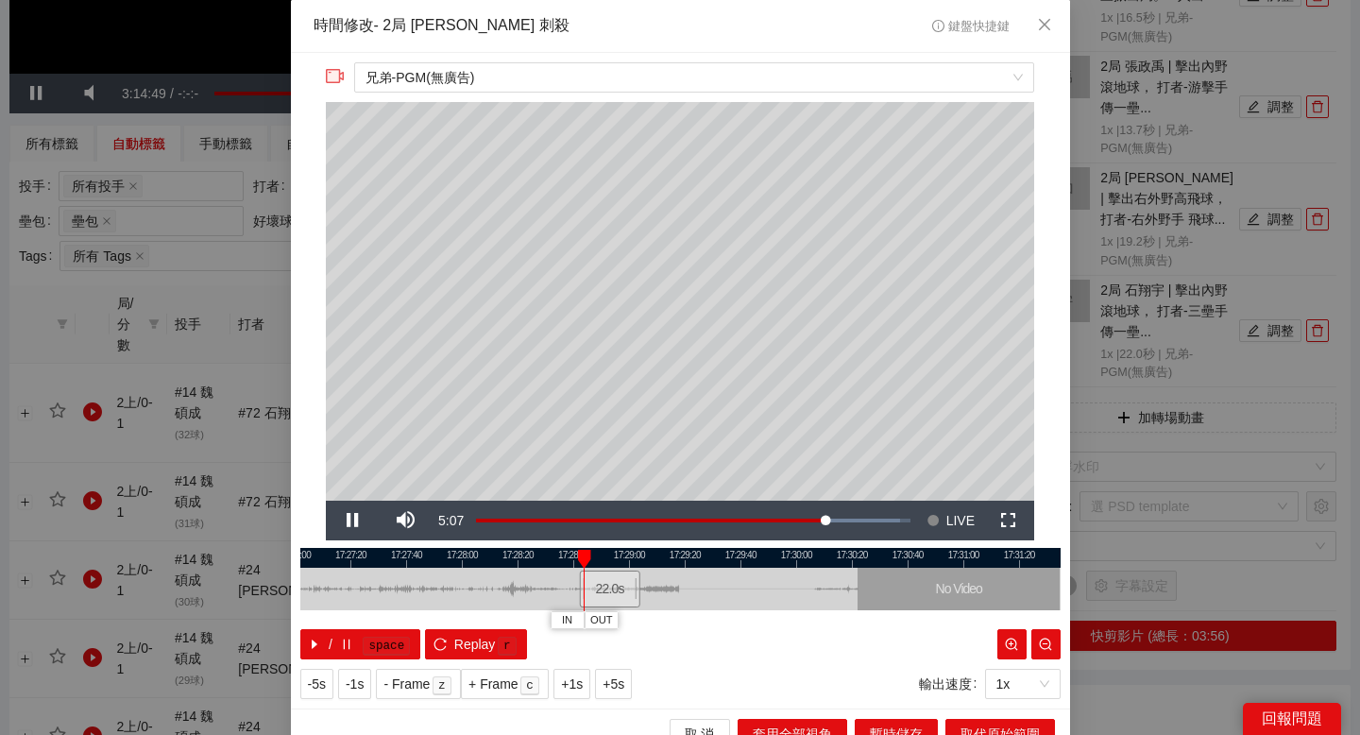
click at [392, 561] on div at bounding box center [680, 558] width 760 height 20
click at [380, 615] on span "IN" at bounding box center [377, 620] width 10 height 17
click at [491, 558] on div at bounding box center [680, 558] width 760 height 20
click at [477, 621] on span "IN" at bounding box center [478, 620] width 10 height 17
click at [527, 551] on div at bounding box center [680, 558] width 760 height 20
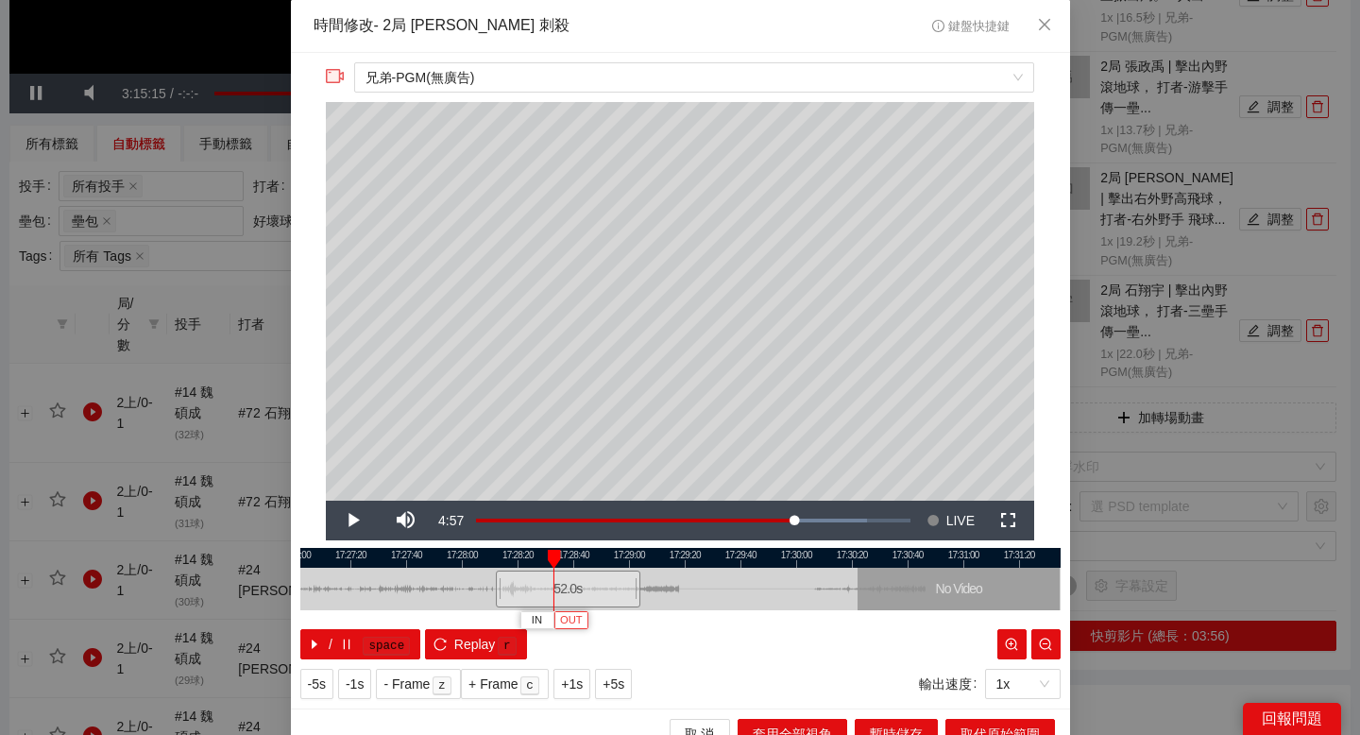
click at [575, 617] on span "OUT" at bounding box center [571, 620] width 23 height 17
click at [966, 729] on span "取代原始範圍" at bounding box center [999, 733] width 79 height 21
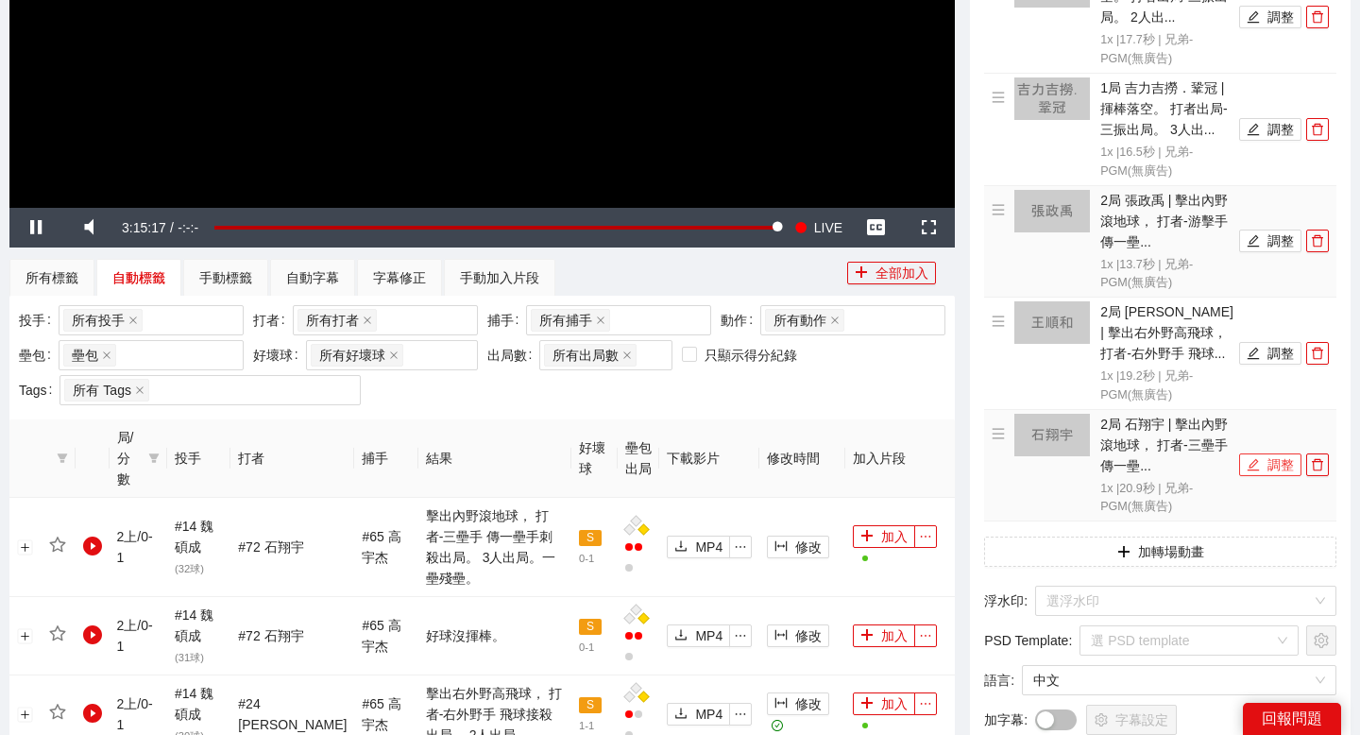
scroll to position [190, 0]
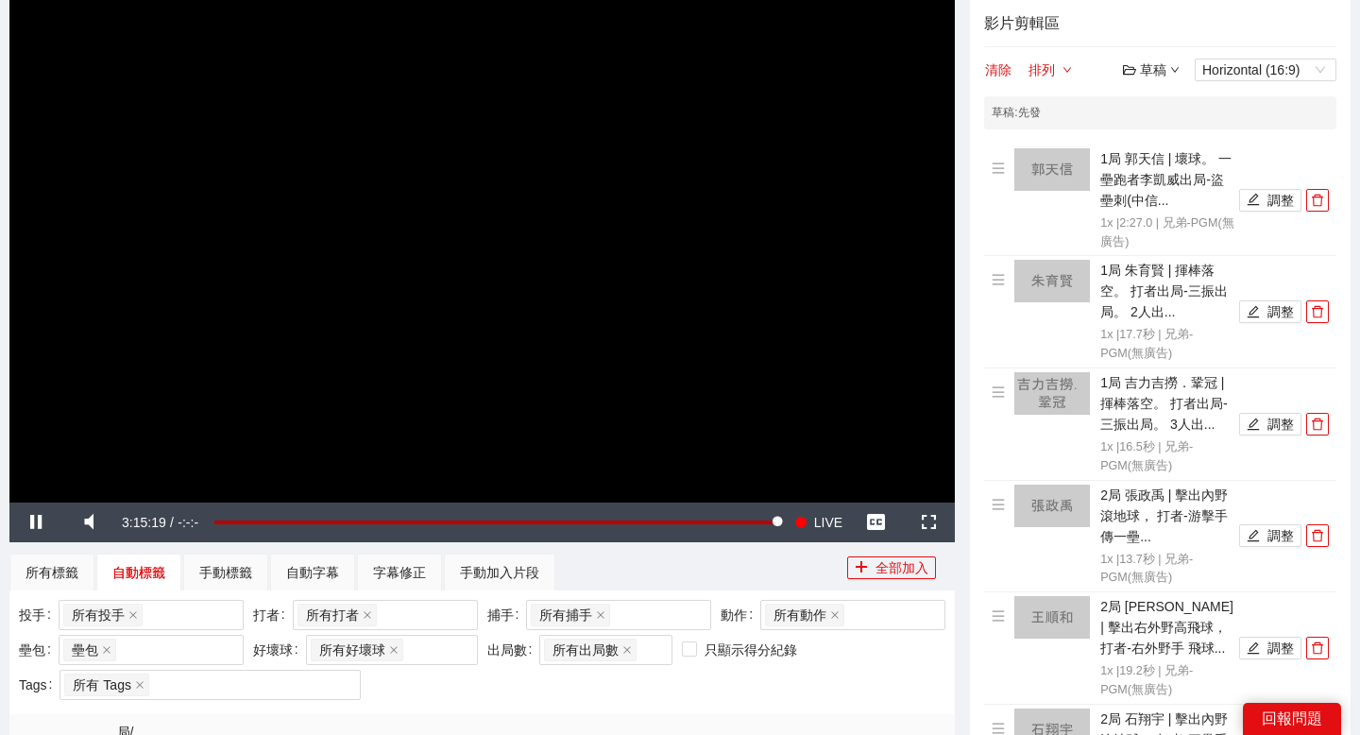
click at [1150, 74] on div "草稿" at bounding box center [1151, 69] width 57 height 21
click at [1158, 135] on link "儲存" at bounding box center [1155, 142] width 43 height 15
click at [1155, 76] on div "草稿" at bounding box center [1151, 69] width 57 height 21
click at [1161, 135] on link "儲存" at bounding box center [1155, 142] width 43 height 15
click at [1147, 72] on div "草稿" at bounding box center [1151, 69] width 57 height 21
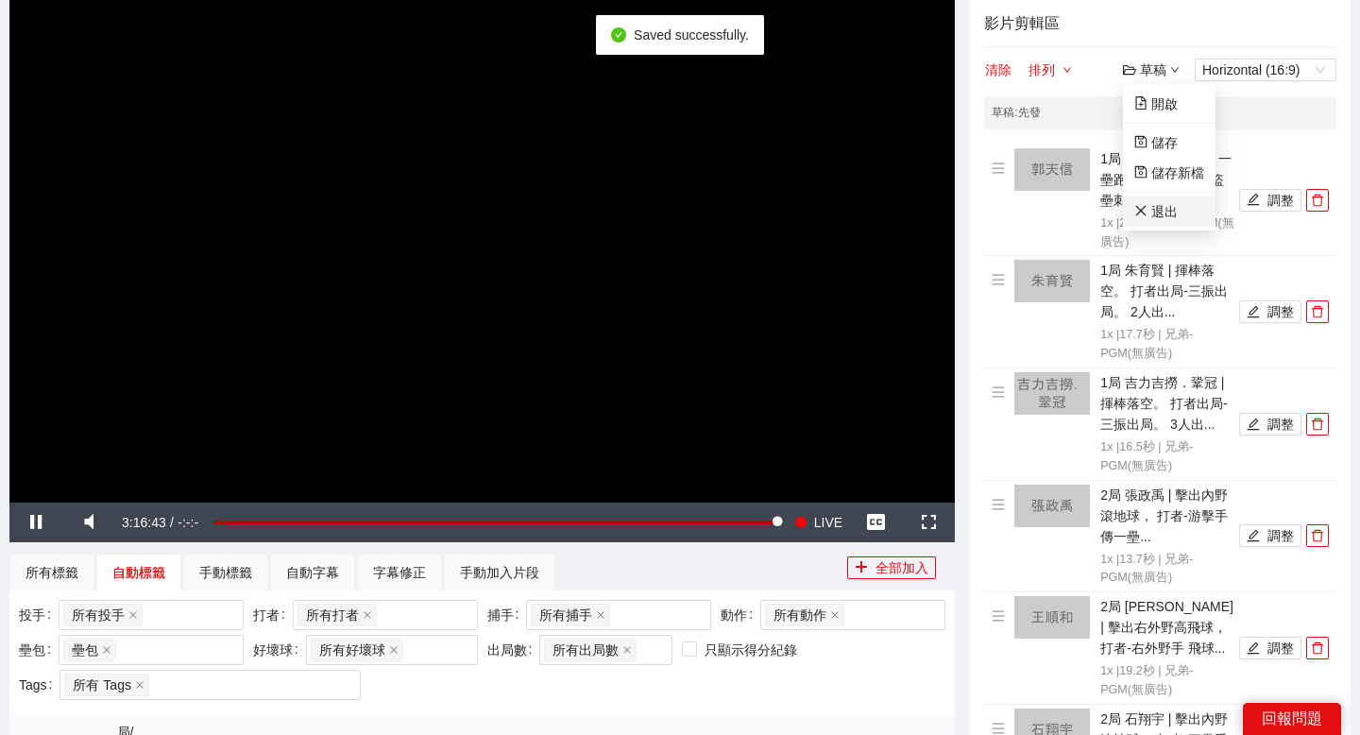
click at [1157, 210] on link "退出" at bounding box center [1155, 211] width 43 height 15
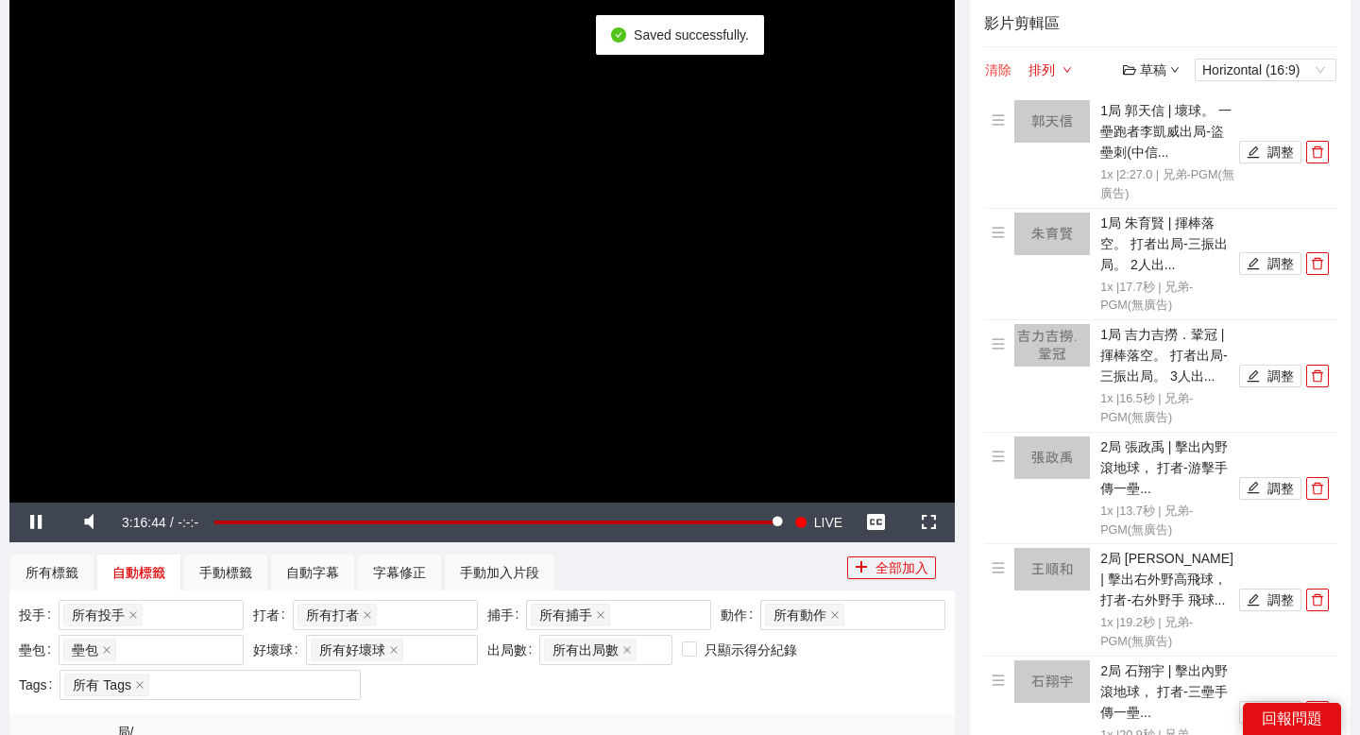
click at [1010, 76] on button "清除" at bounding box center [998, 70] width 28 height 23
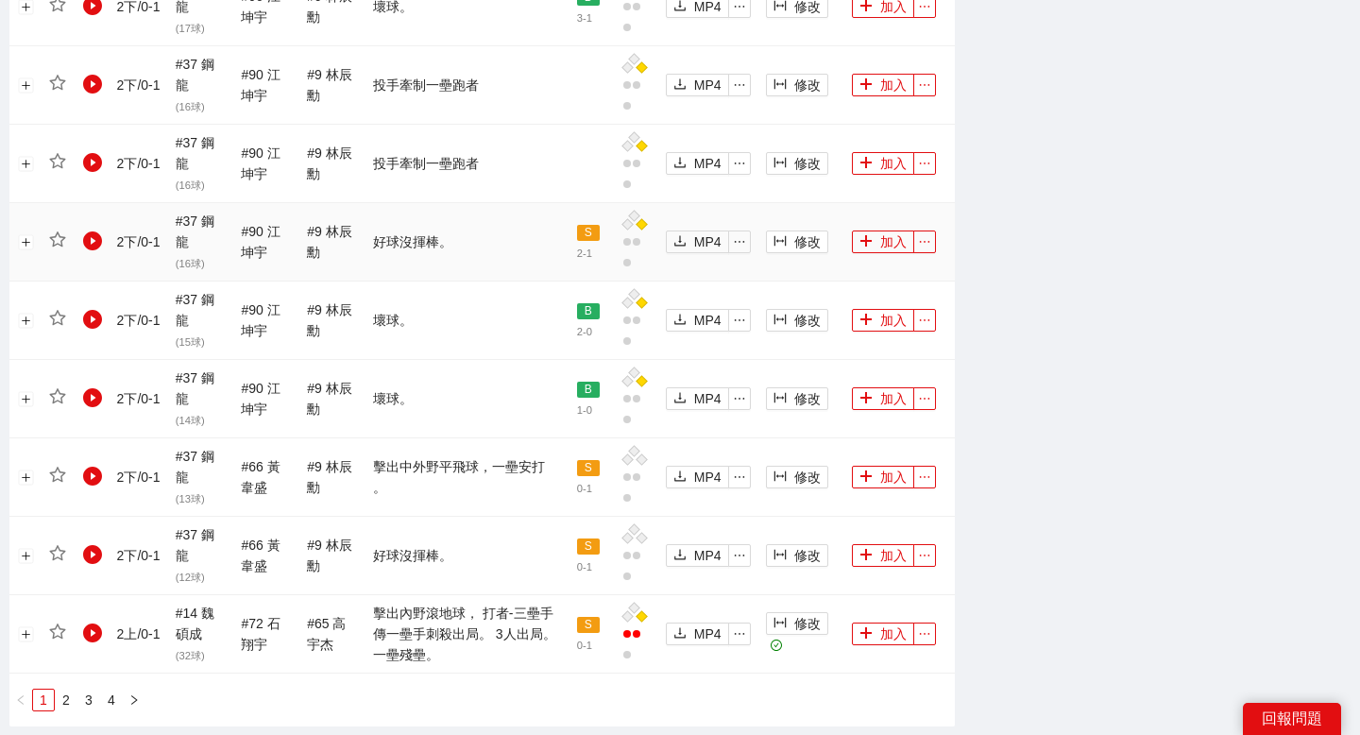
scroll to position [1939, 0]
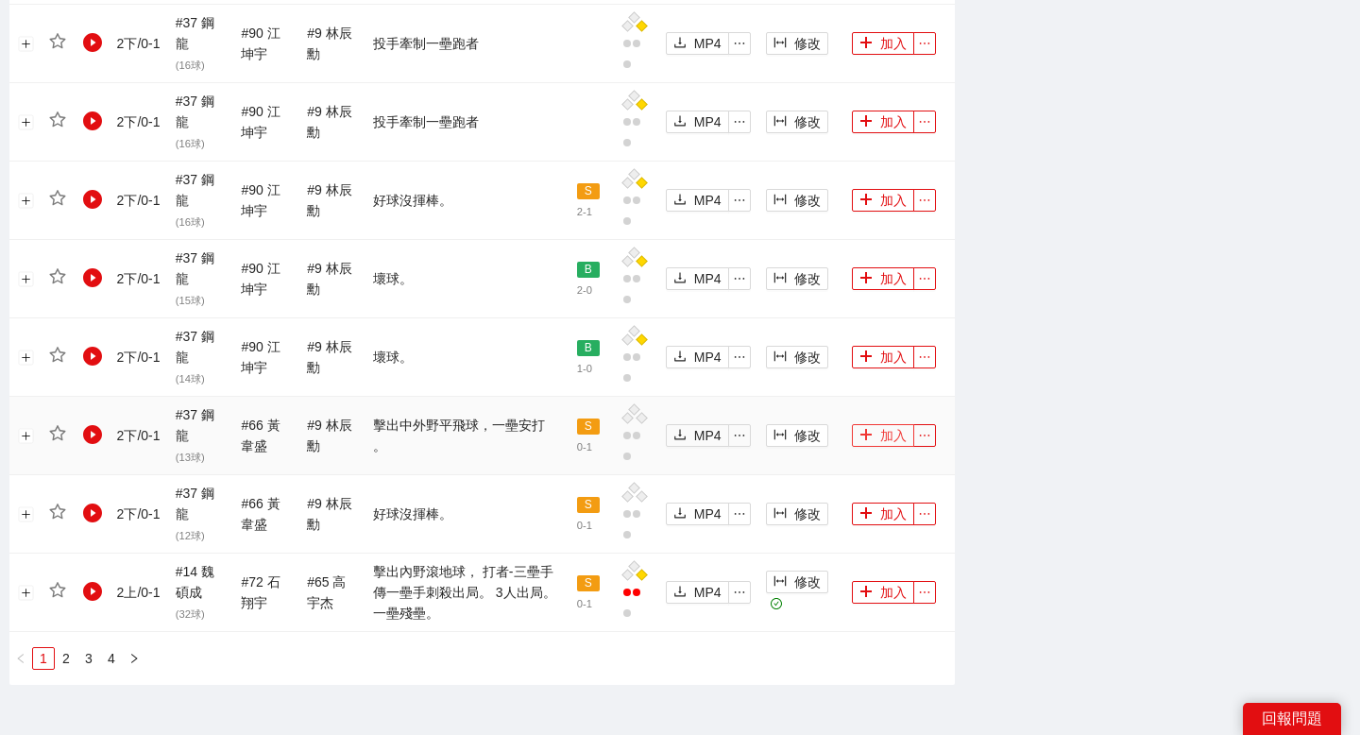
click at [865, 430] on icon "plus" at bounding box center [865, 435] width 1 height 10
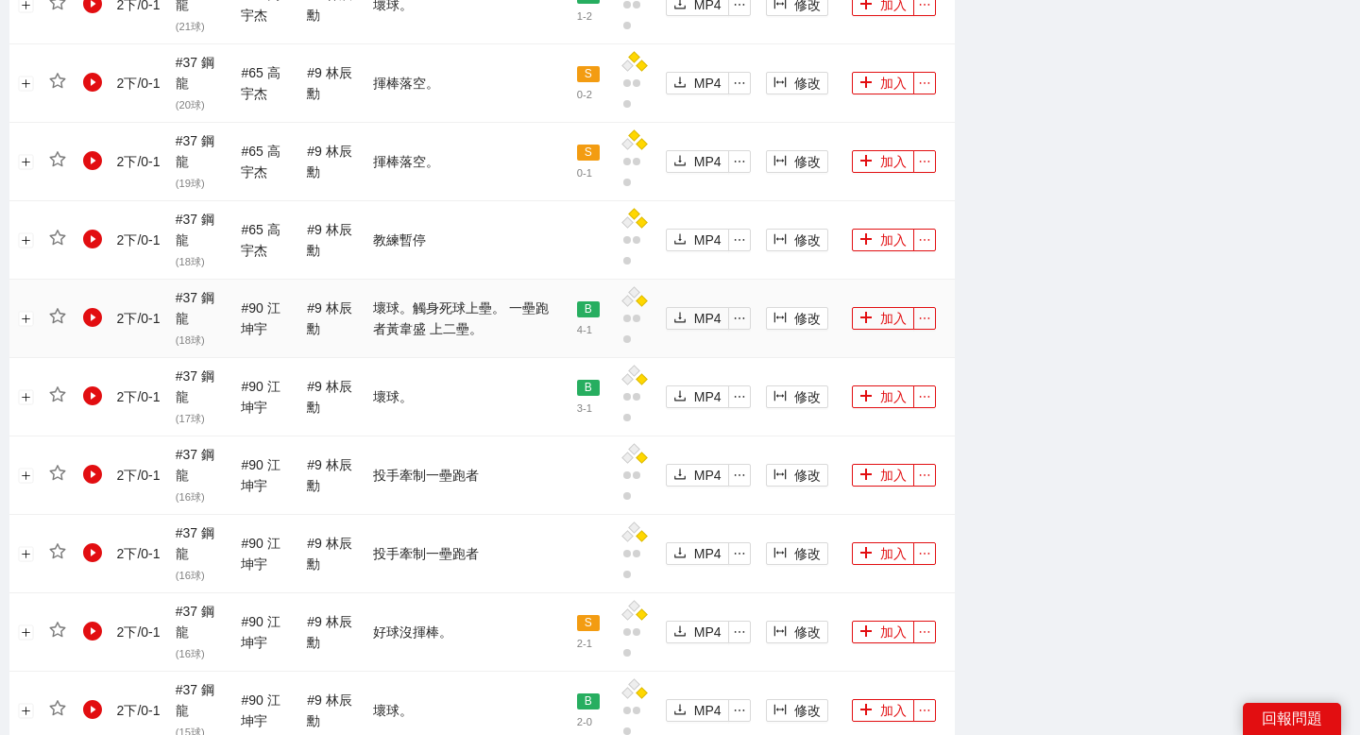
scroll to position [1381, 0]
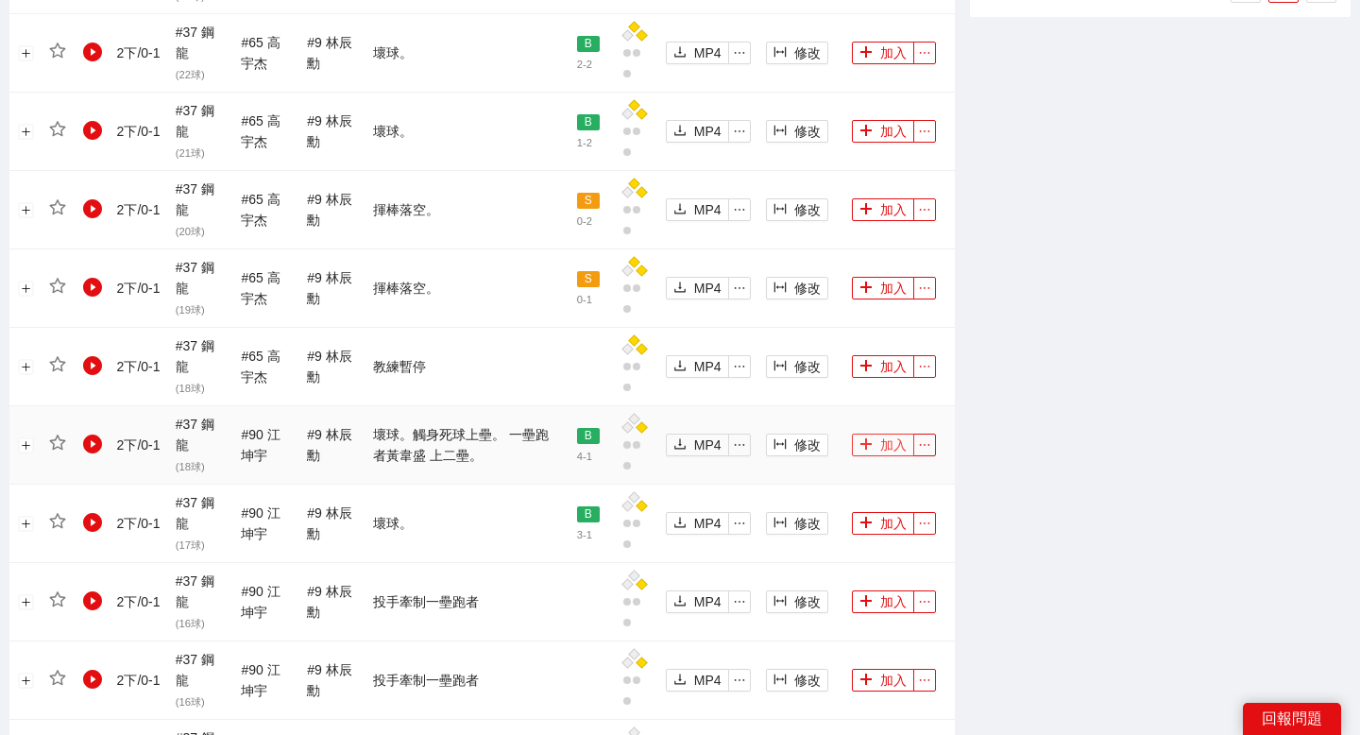
click at [878, 433] on button "加入" at bounding box center [883, 444] width 62 height 23
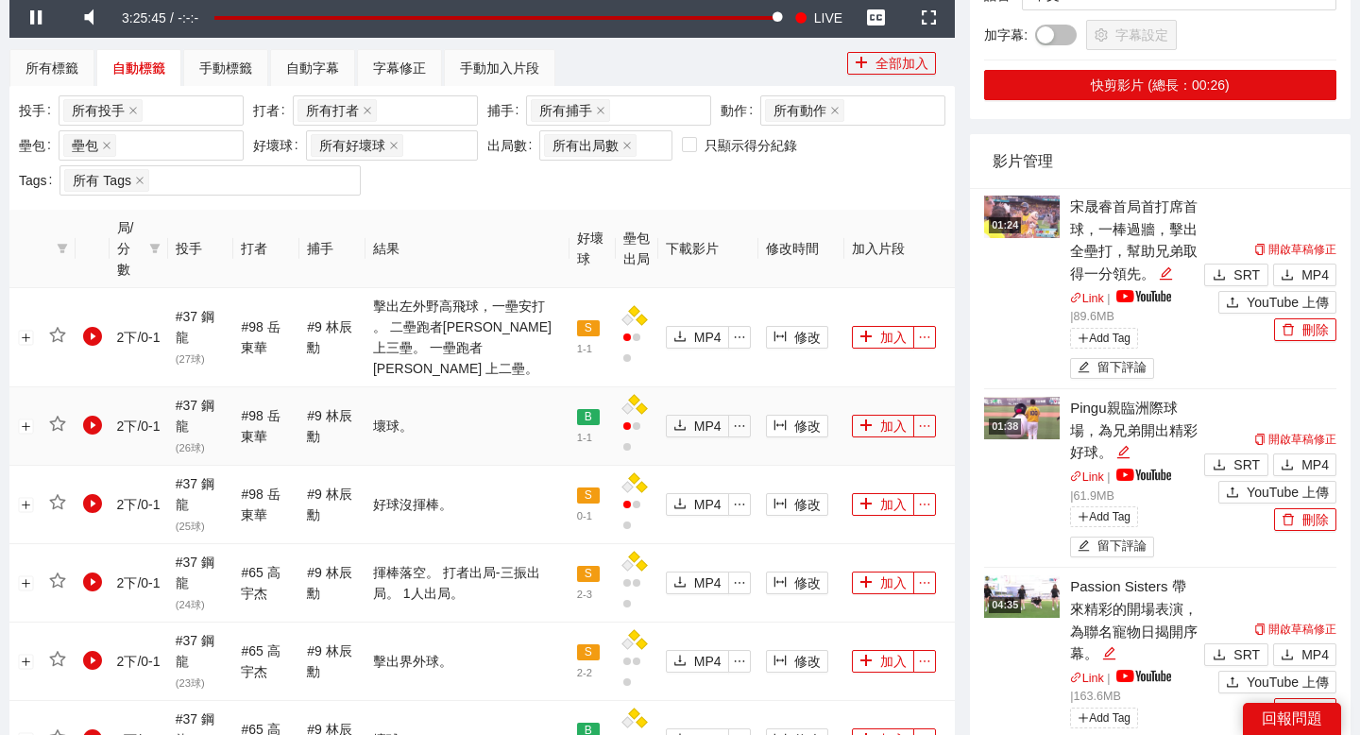
scroll to position [677, 0]
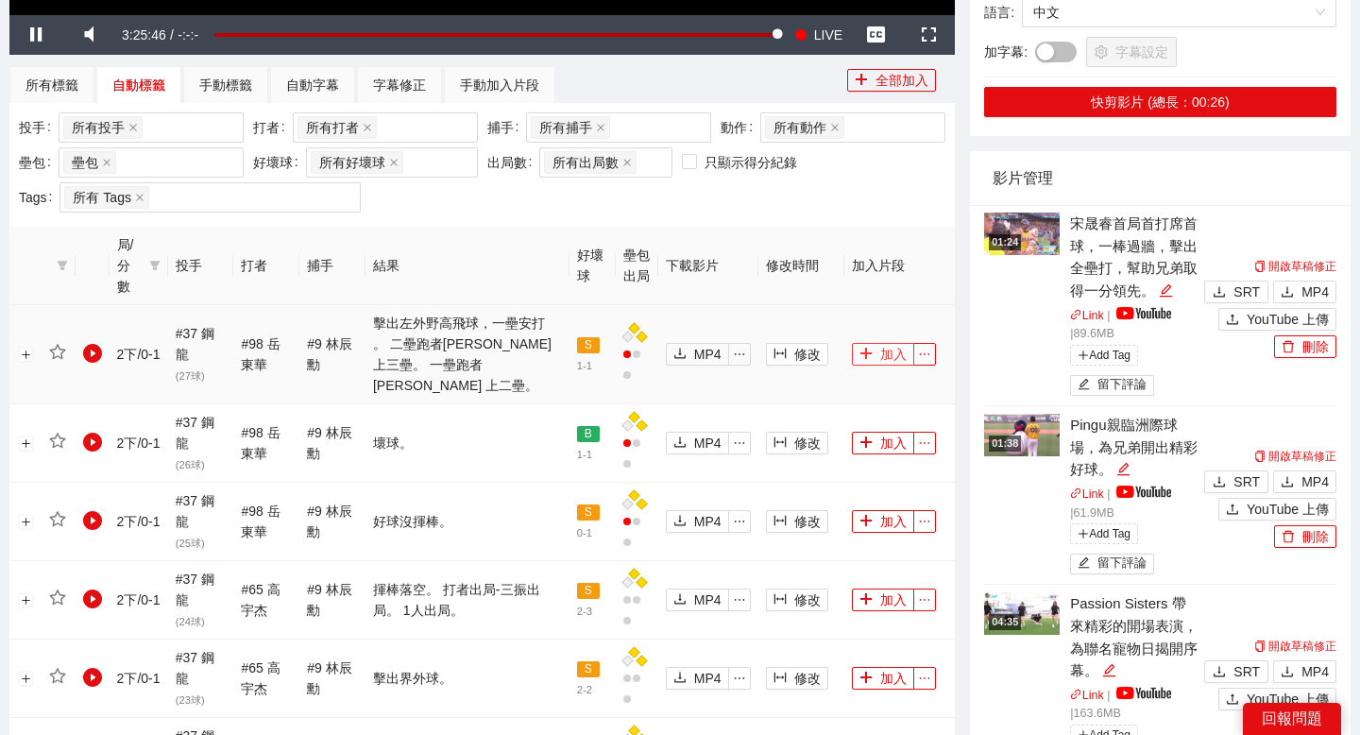
click at [865, 356] on icon "plus" at bounding box center [865, 353] width 1 height 10
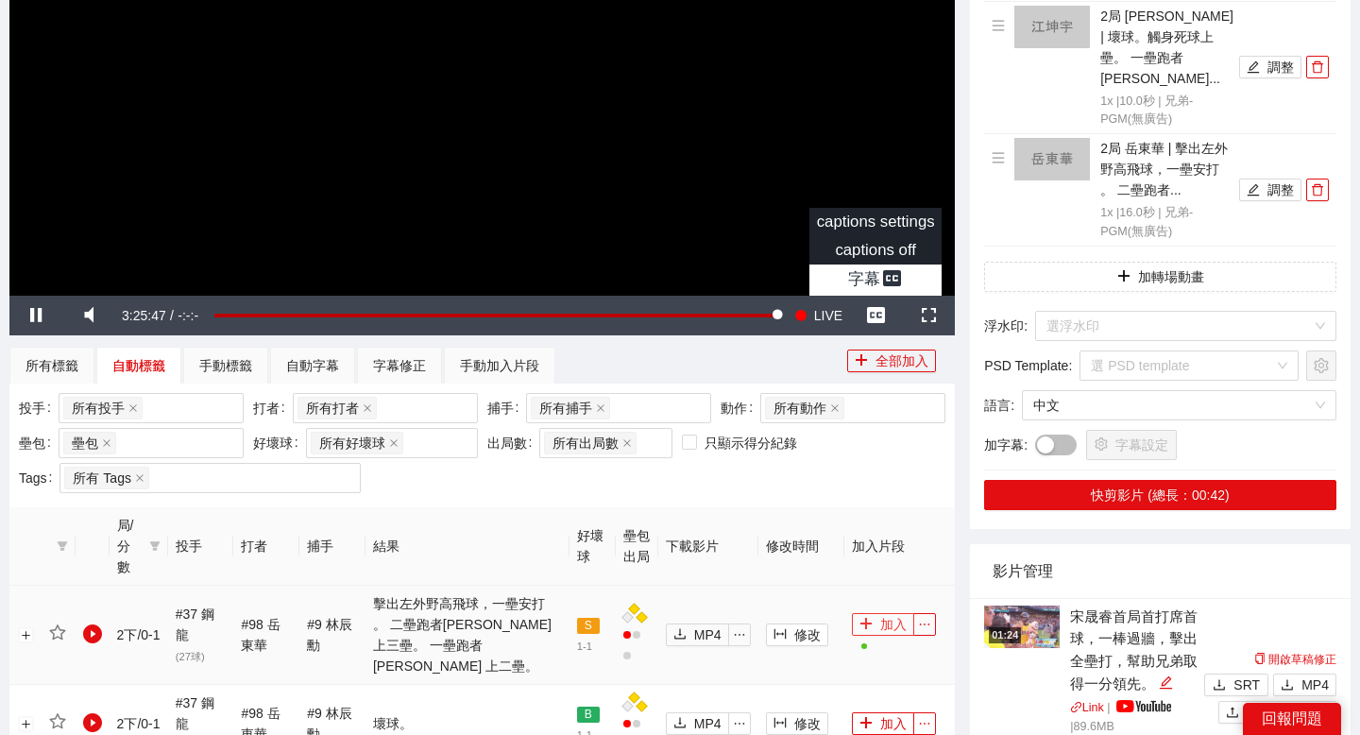
scroll to position [129, 0]
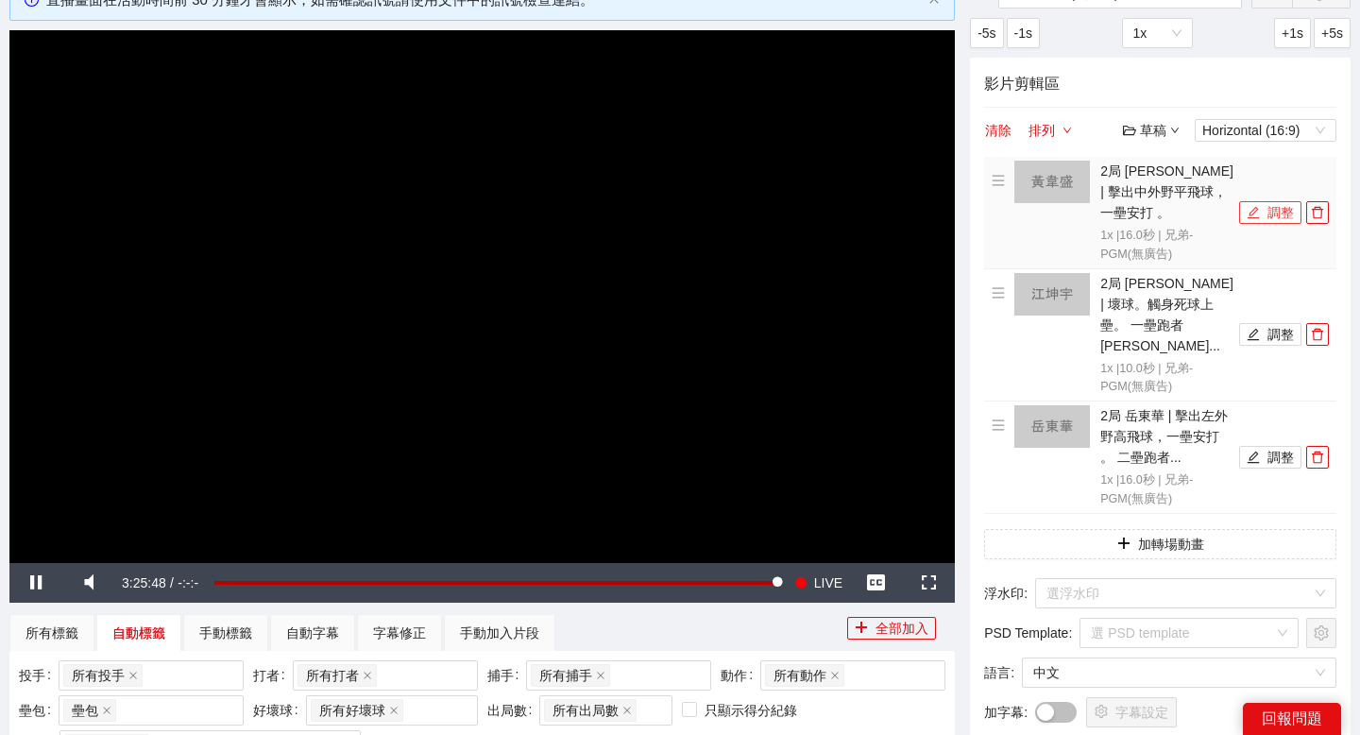
click at [1259, 209] on icon "edit" at bounding box center [1253, 212] width 13 height 13
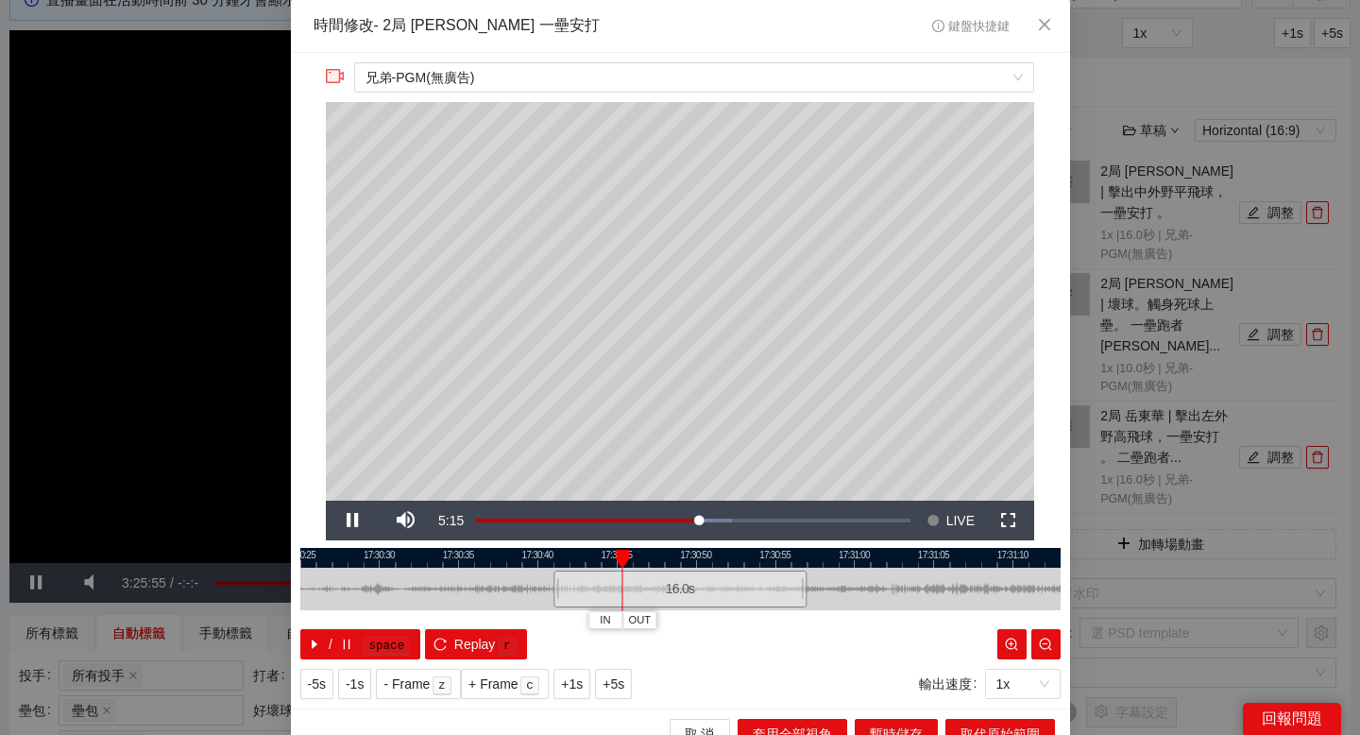
click at [726, 551] on div at bounding box center [680, 558] width 760 height 20
click at [774, 551] on div at bounding box center [680, 558] width 760 height 20
click at [837, 551] on div at bounding box center [680, 558] width 760 height 20
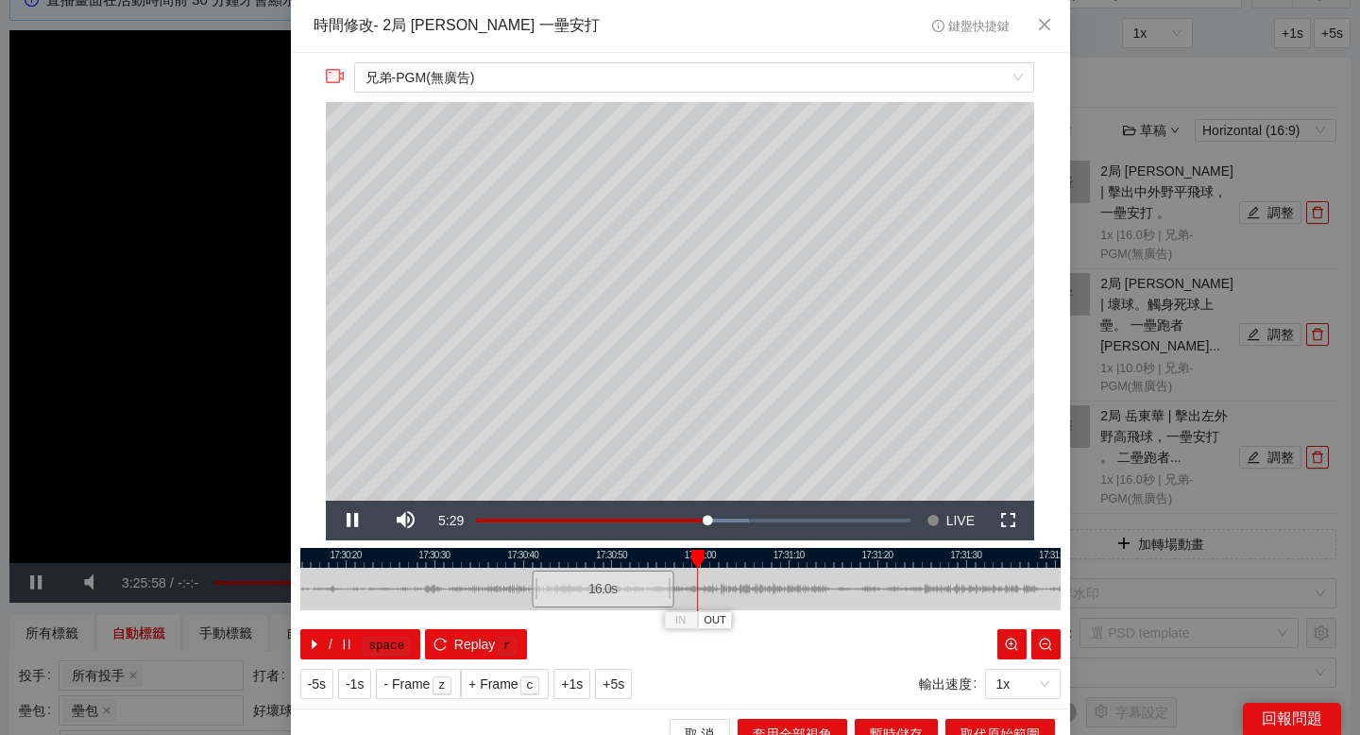
drag, startPoint x: 892, startPoint y: 562, endPoint x: 746, endPoint y: 562, distance: 146.4
click at [746, 562] on div at bounding box center [534, 558] width 760 height 20
click at [727, 556] on div at bounding box center [680, 558] width 760 height 20
click at [860, 613] on span "OUT" at bounding box center [853, 620] width 23 height 17
click at [978, 729] on span "取代原始範圍" at bounding box center [999, 733] width 79 height 21
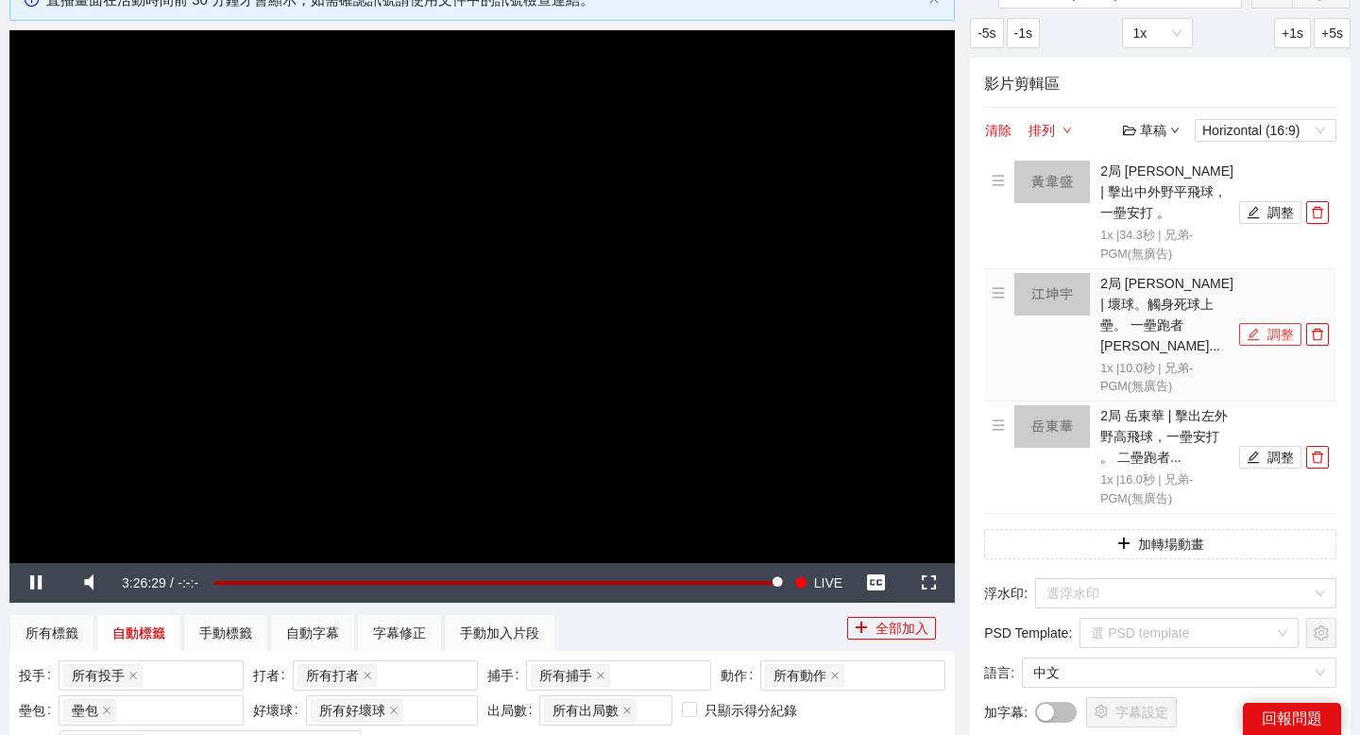
click at [1281, 328] on button "調整" at bounding box center [1270, 334] width 62 height 23
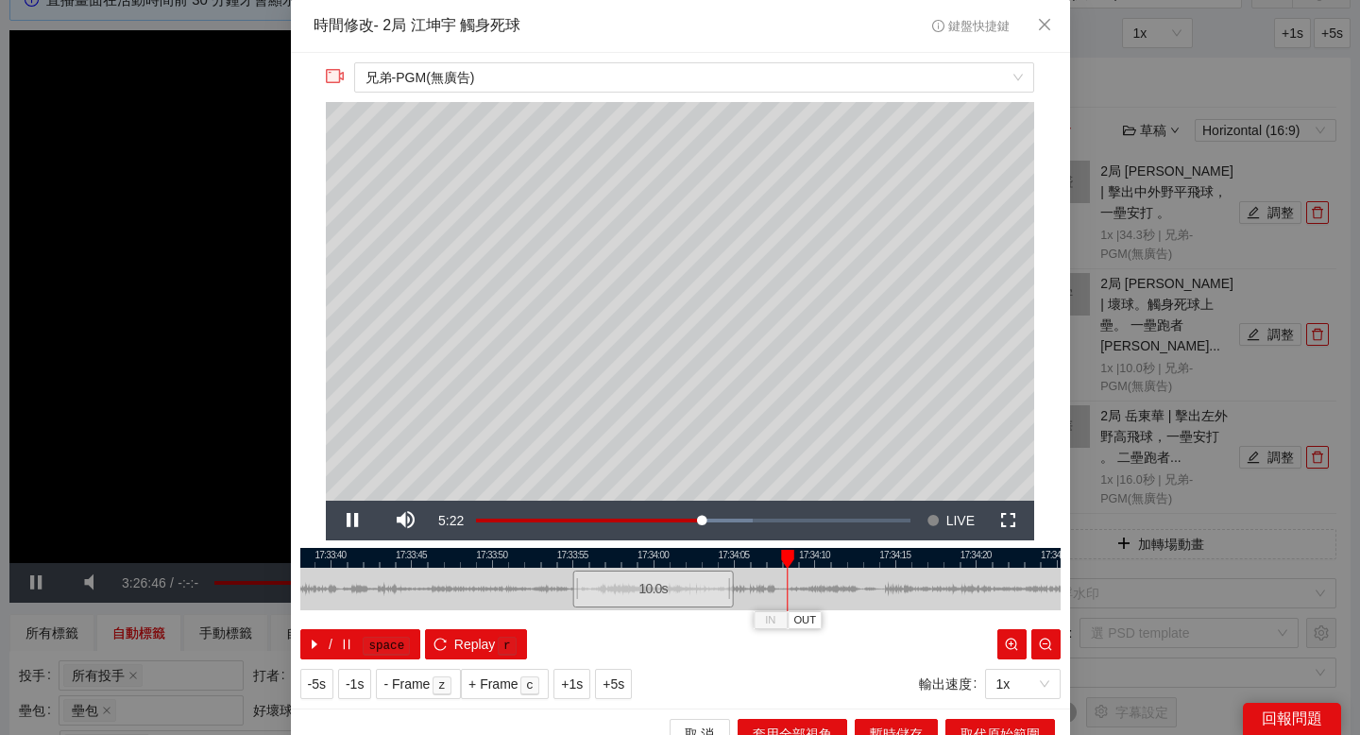
drag, startPoint x: 796, startPoint y: 550, endPoint x: 652, endPoint y: 547, distance: 144.5
click at [652, 548] on div at bounding box center [635, 558] width 760 height 20
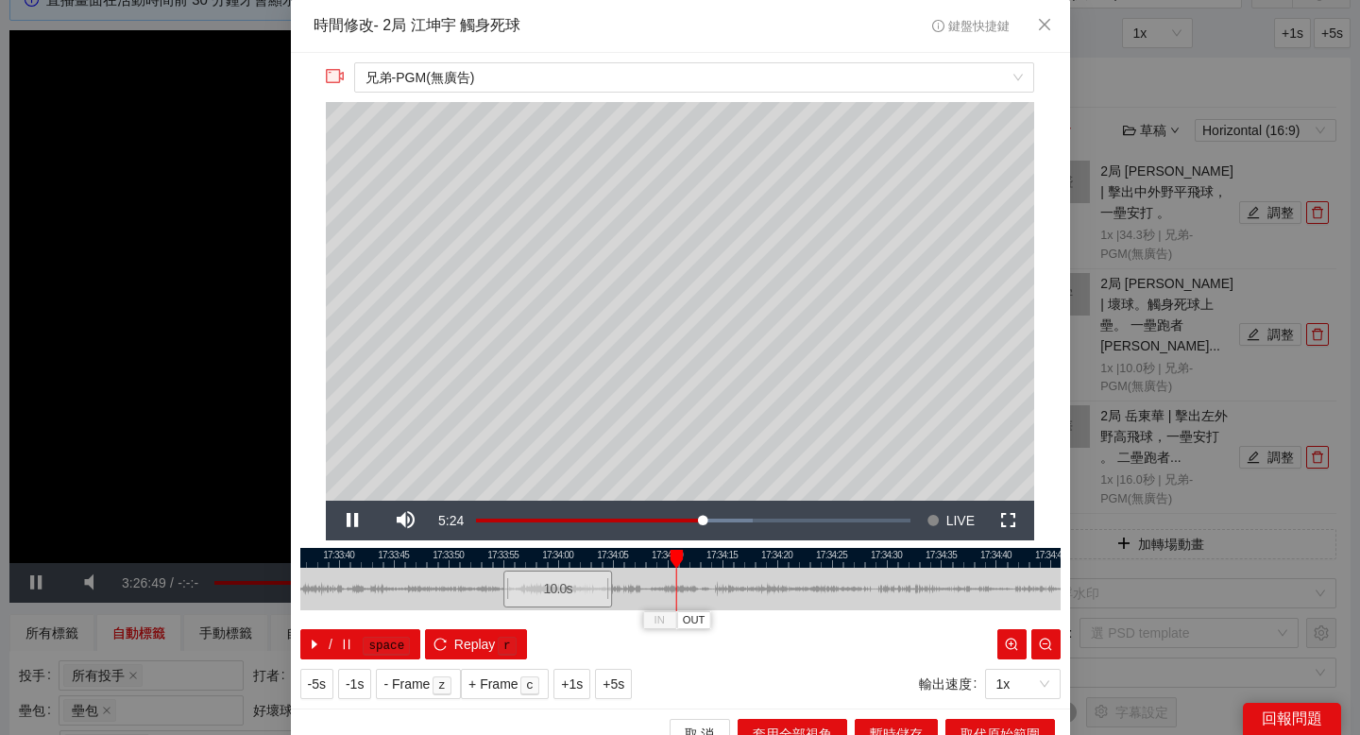
drag, startPoint x: 656, startPoint y: 557, endPoint x: 629, endPoint y: 558, distance: 27.4
click at [629, 558] on div at bounding box center [653, 558] width 760 height 20
click at [738, 619] on span "OUT" at bounding box center [730, 620] width 23 height 17
click at [960, 721] on button "取代原始範圍" at bounding box center [1000, 734] width 110 height 30
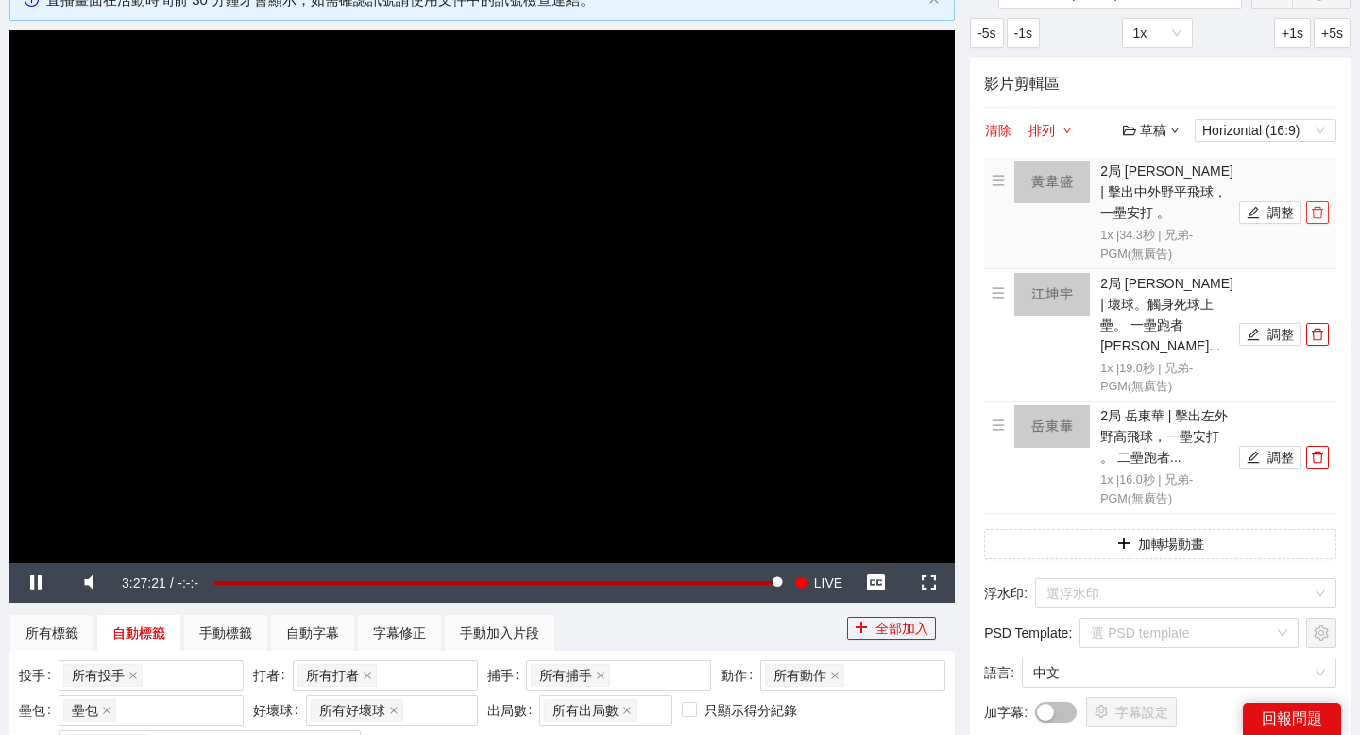
click at [1317, 213] on icon "delete" at bounding box center [1317, 212] width 13 height 13
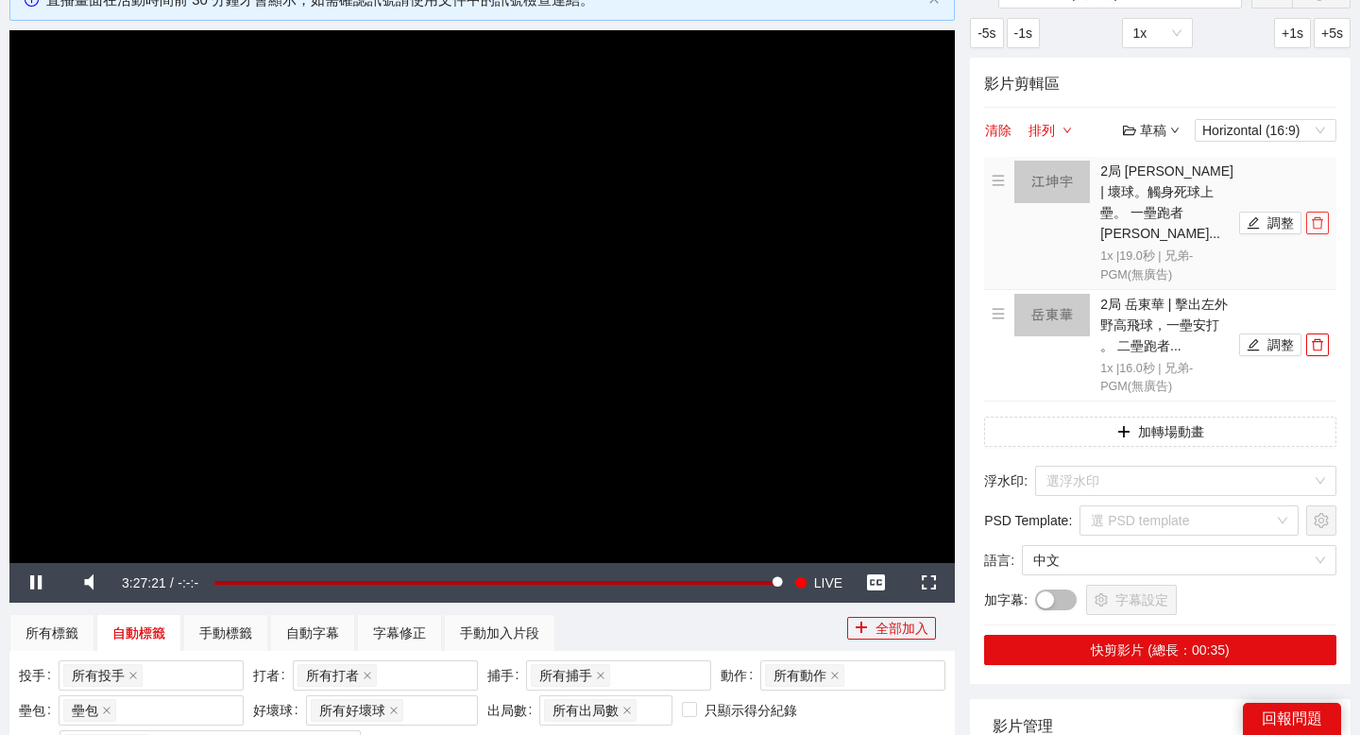
click at [1317, 216] on icon "delete" at bounding box center [1317, 222] width 13 height 13
click at [1317, 338] on icon "delete" at bounding box center [1317, 344] width 13 height 13
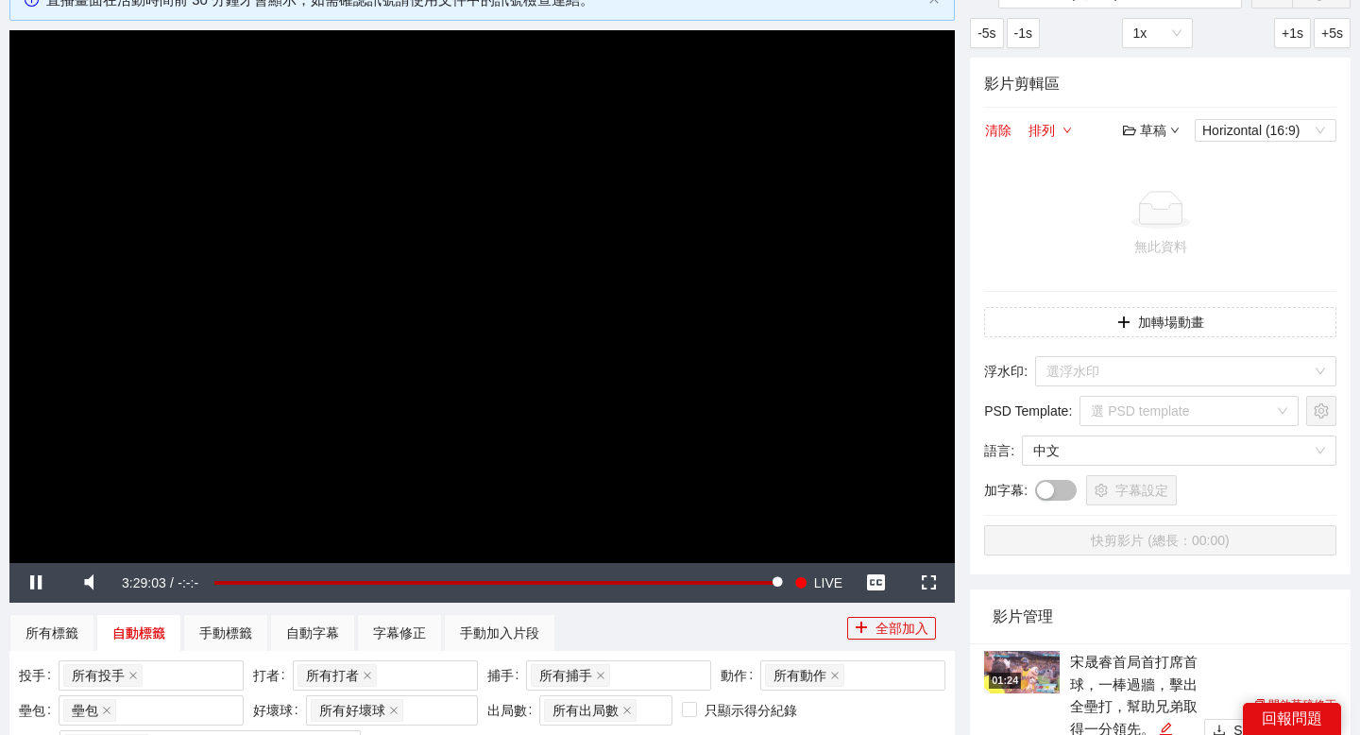
click at [1153, 120] on div "草稿" at bounding box center [1151, 130] width 57 height 21
click at [1160, 157] on link "開啟" at bounding box center [1155, 164] width 43 height 15
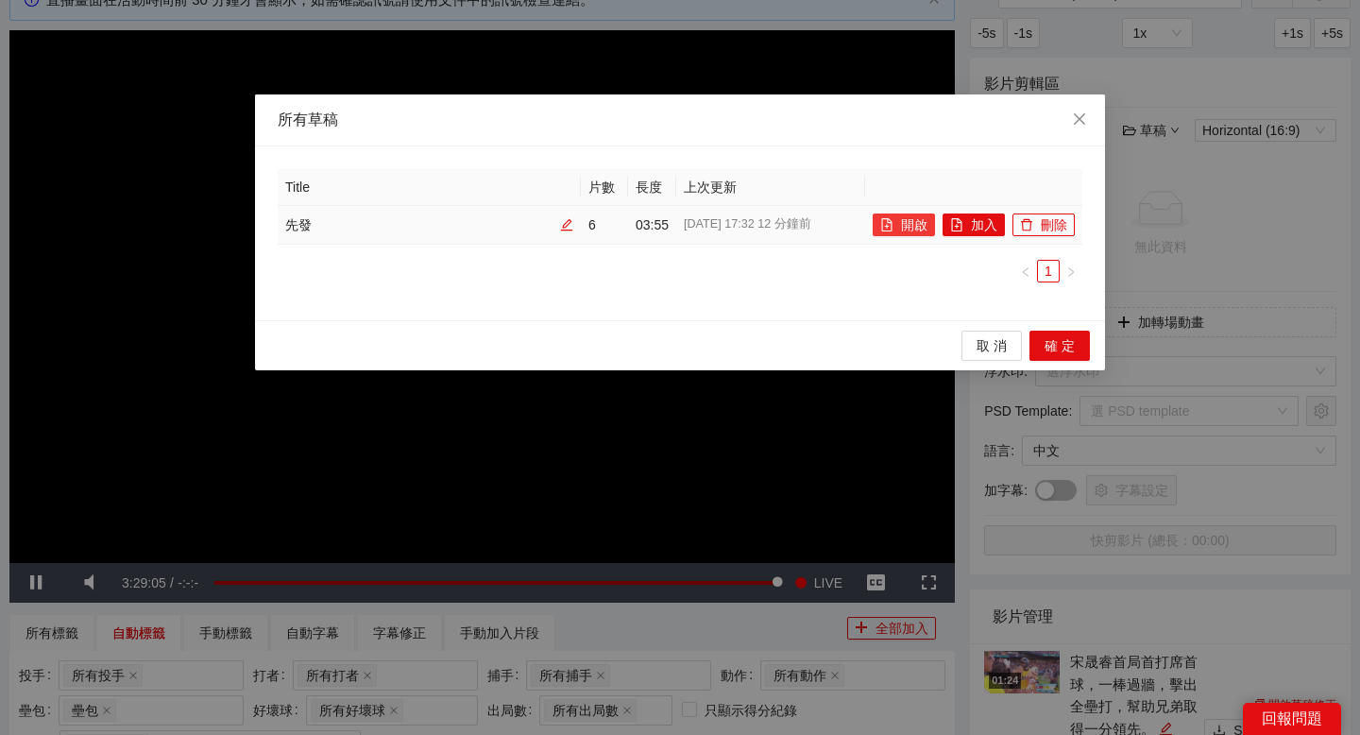
click at [895, 229] on button "開啟" at bounding box center [904, 224] width 62 height 23
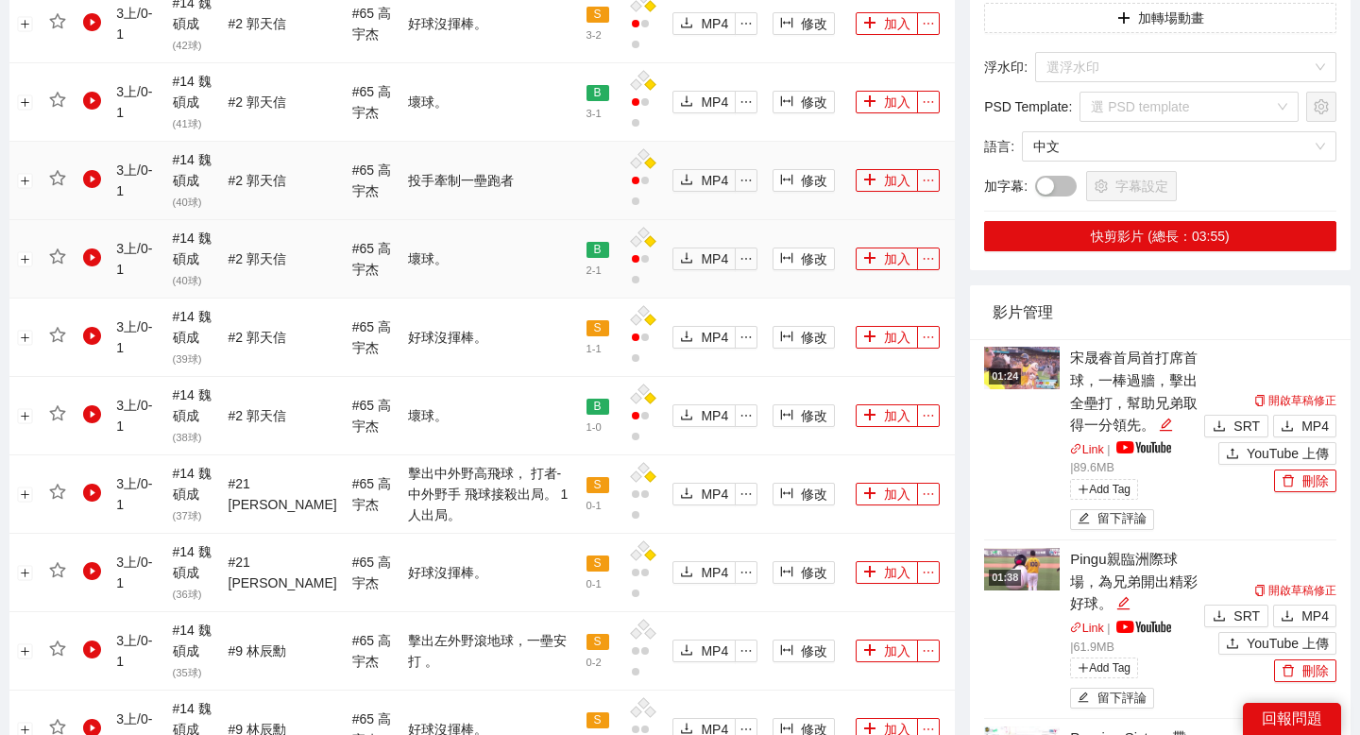
scroll to position [1070, 0]
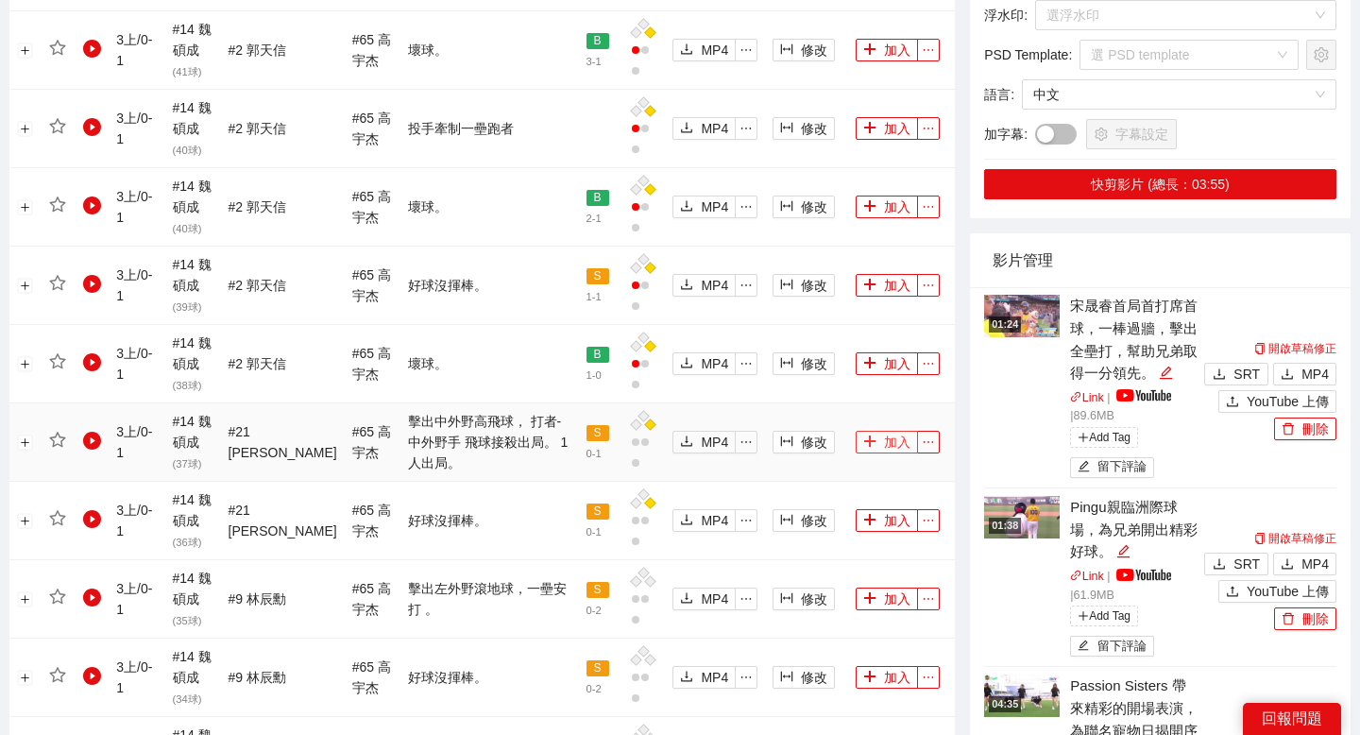
click at [888, 431] on button "加入" at bounding box center [887, 442] width 62 height 23
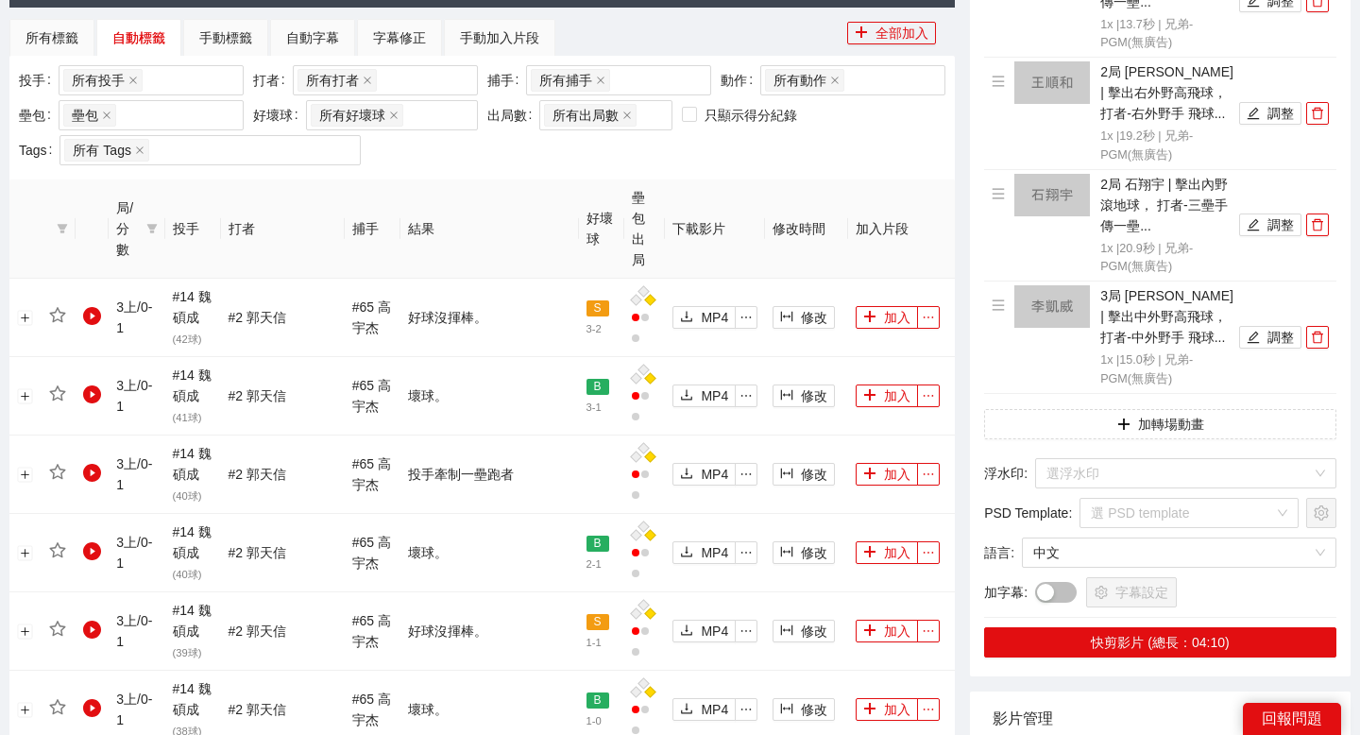
scroll to position [617, 0]
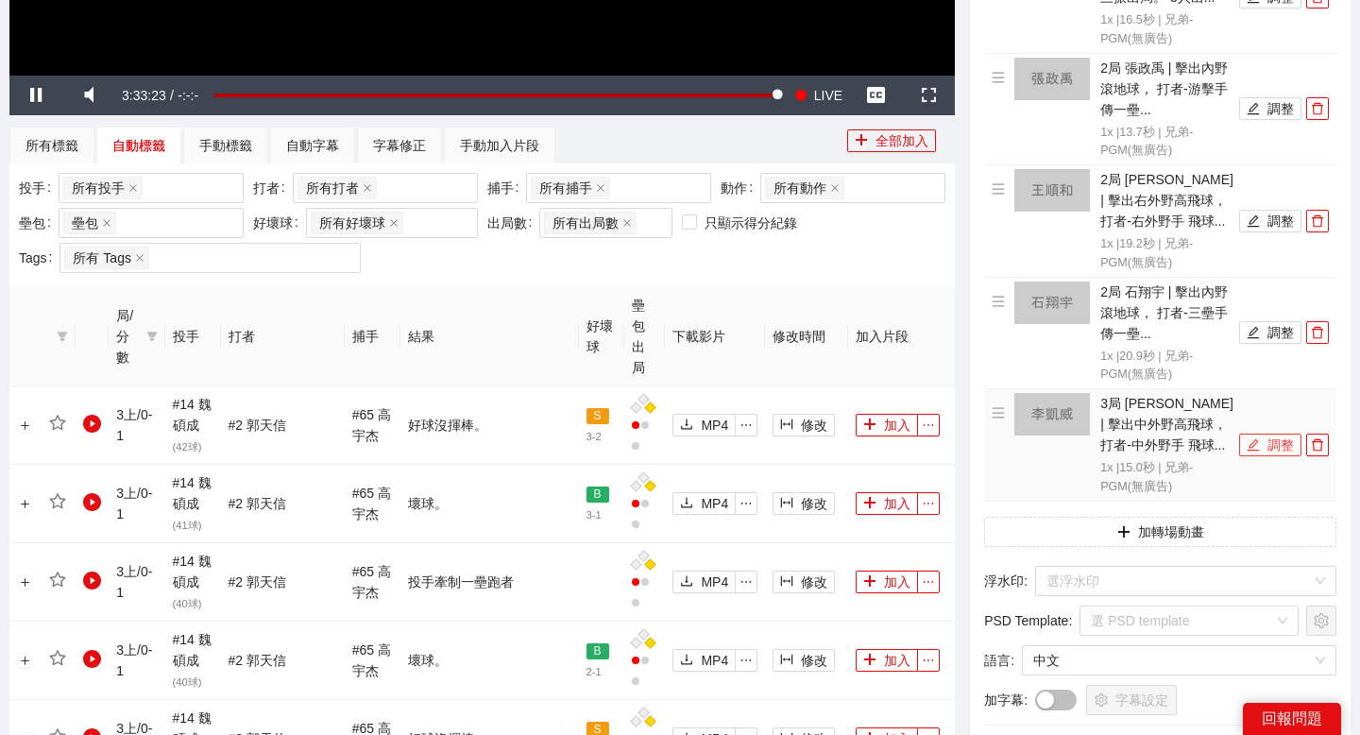
click at [1255, 450] on icon "edit" at bounding box center [1253, 444] width 13 height 13
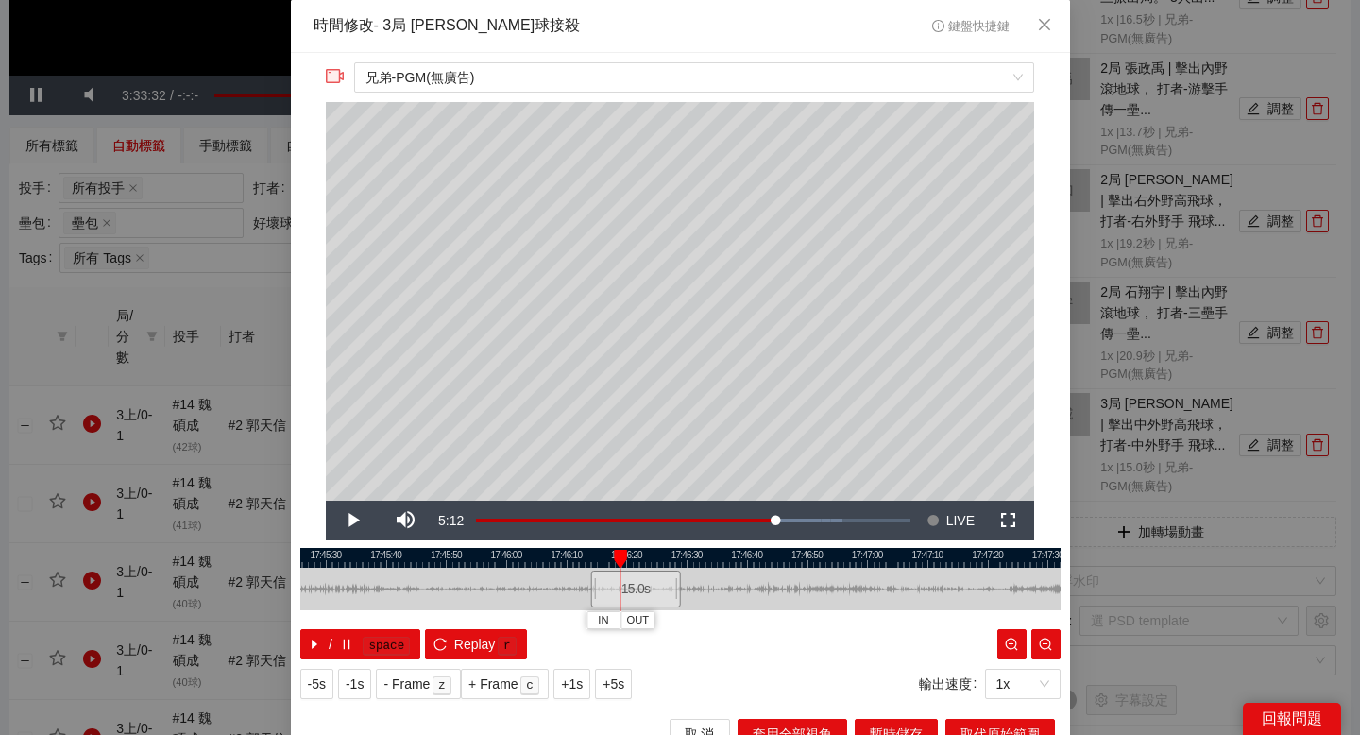
click at [481, 556] on div at bounding box center [680, 558] width 760 height 20
click at [401, 555] on div at bounding box center [680, 558] width 760 height 20
click at [364, 554] on div at bounding box center [680, 558] width 760 height 20
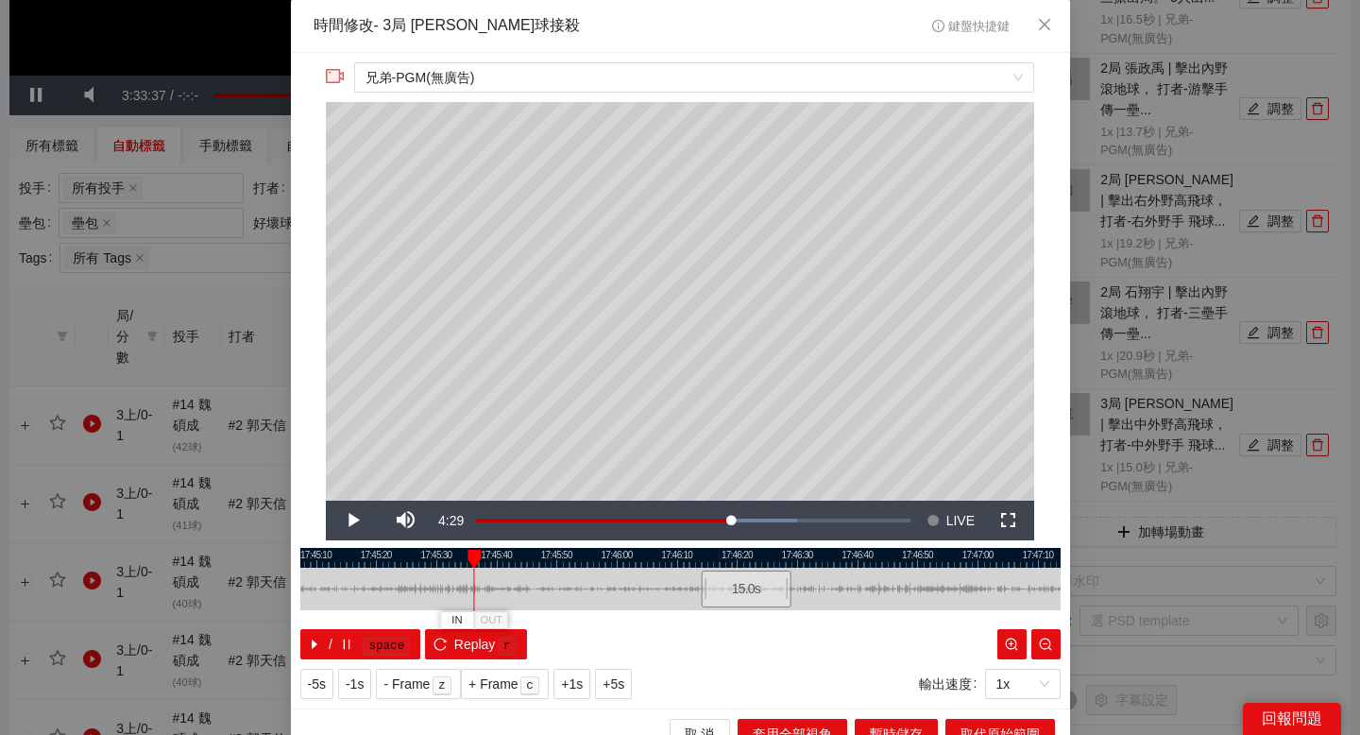
drag, startPoint x: 439, startPoint y: 560, endPoint x: 617, endPoint y: 562, distance: 177.5
click at [617, 562] on div at bounding box center [791, 558] width 760 height 20
click at [526, 615] on span "IN" at bounding box center [523, 620] width 10 height 17
click at [453, 549] on div at bounding box center [680, 558] width 760 height 20
click at [387, 555] on div at bounding box center [680, 558] width 760 height 20
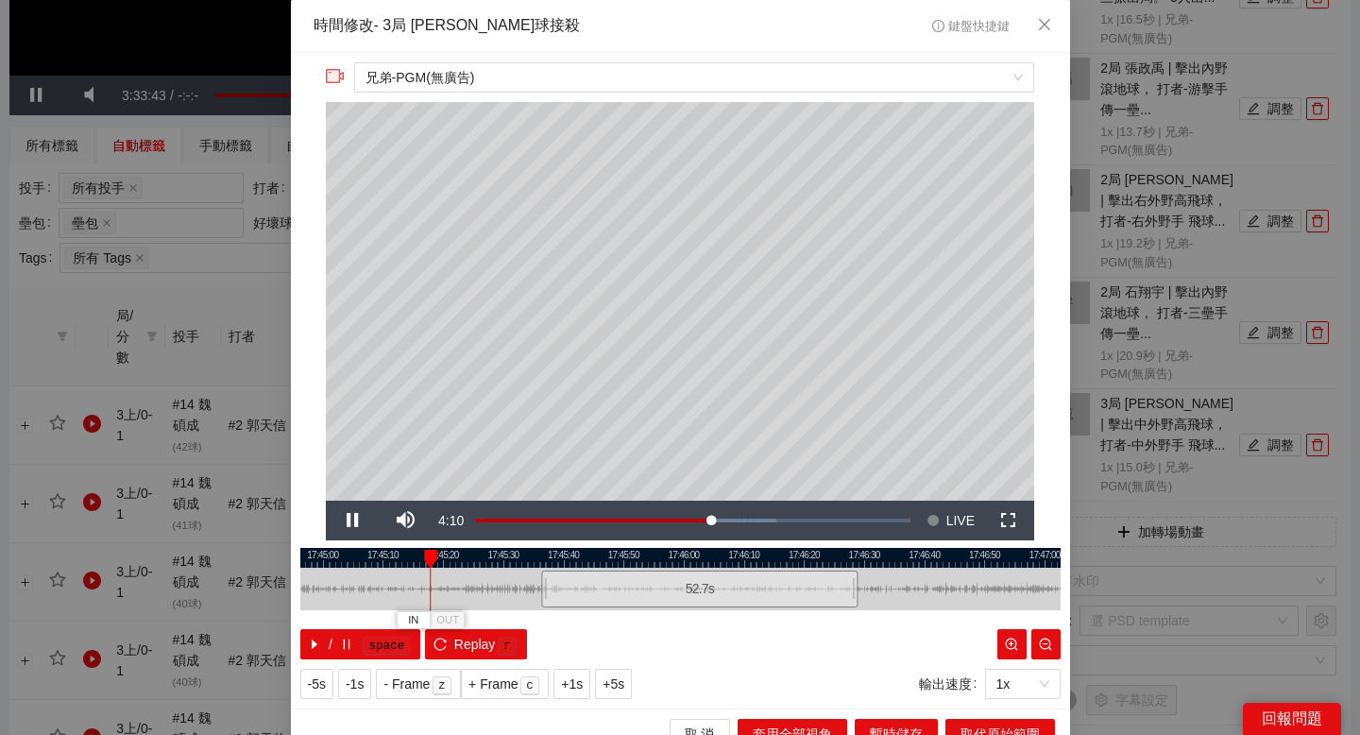
click at [341, 557] on div at bounding box center [680, 558] width 760 height 20
click at [333, 557] on div at bounding box center [680, 558] width 760 height 20
click at [360, 553] on div at bounding box center [680, 558] width 760 height 20
click at [373, 552] on div at bounding box center [680, 558] width 760 height 20
click at [388, 616] on span "IN" at bounding box center [388, 620] width 10 height 17
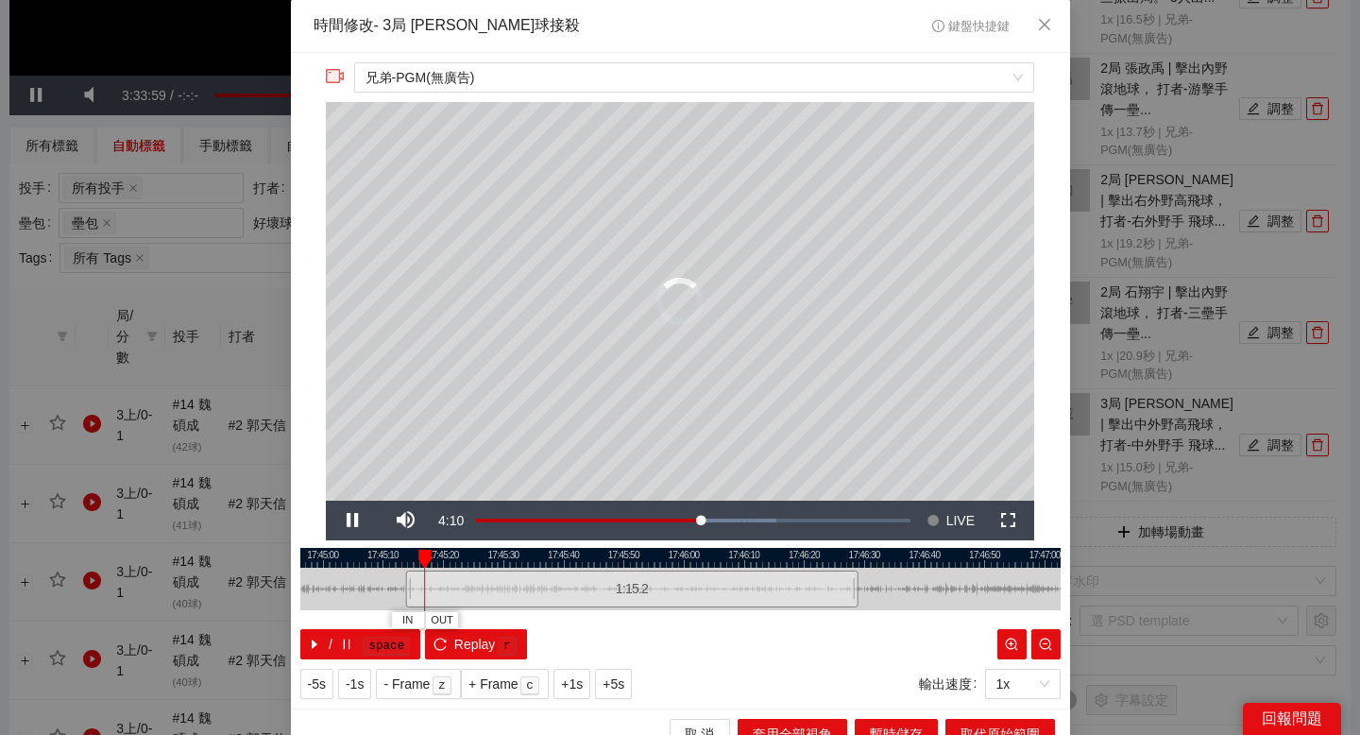
click at [519, 555] on div at bounding box center [680, 558] width 760 height 20
click at [488, 555] on div at bounding box center [680, 558] width 760 height 20
click at [538, 559] on div at bounding box center [680, 558] width 760 height 20
click at [586, 619] on span "OUT" at bounding box center [582, 620] width 23 height 17
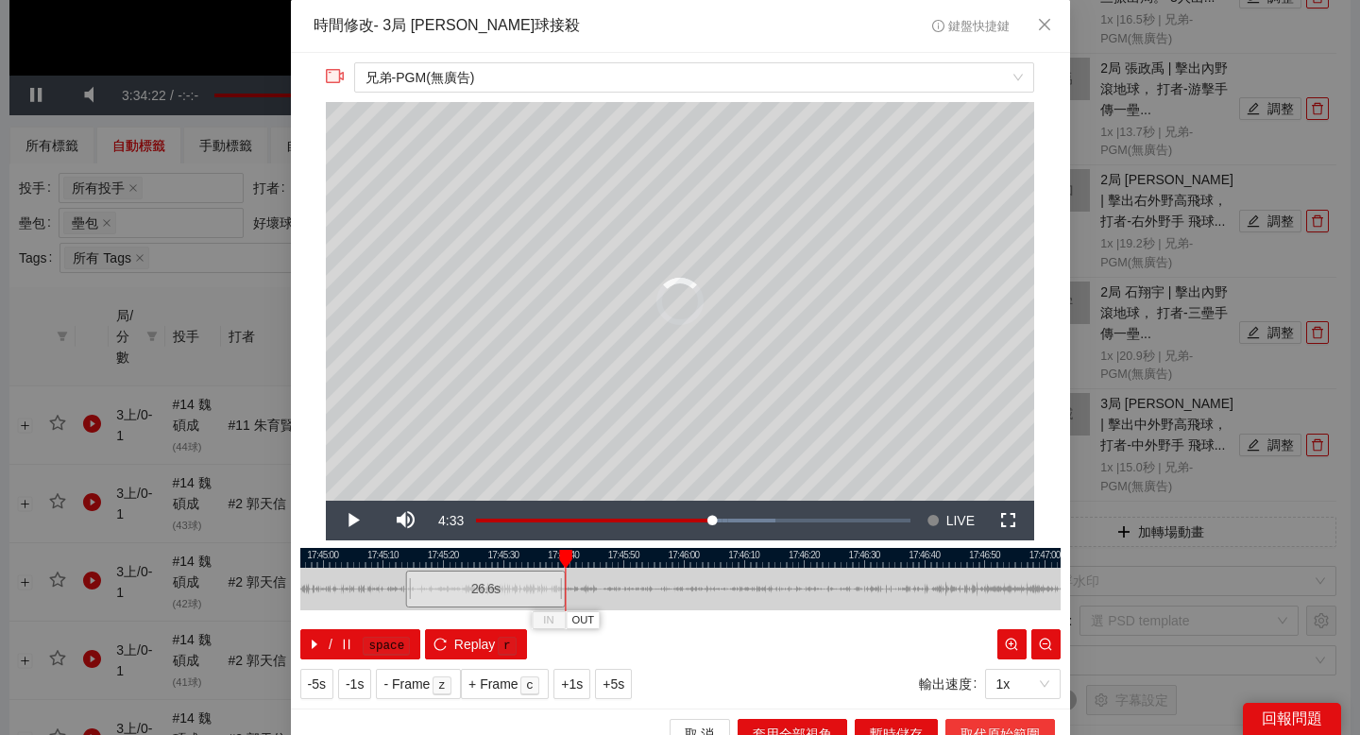
click at [958, 725] on button "取代原始範圍" at bounding box center [1000, 734] width 110 height 30
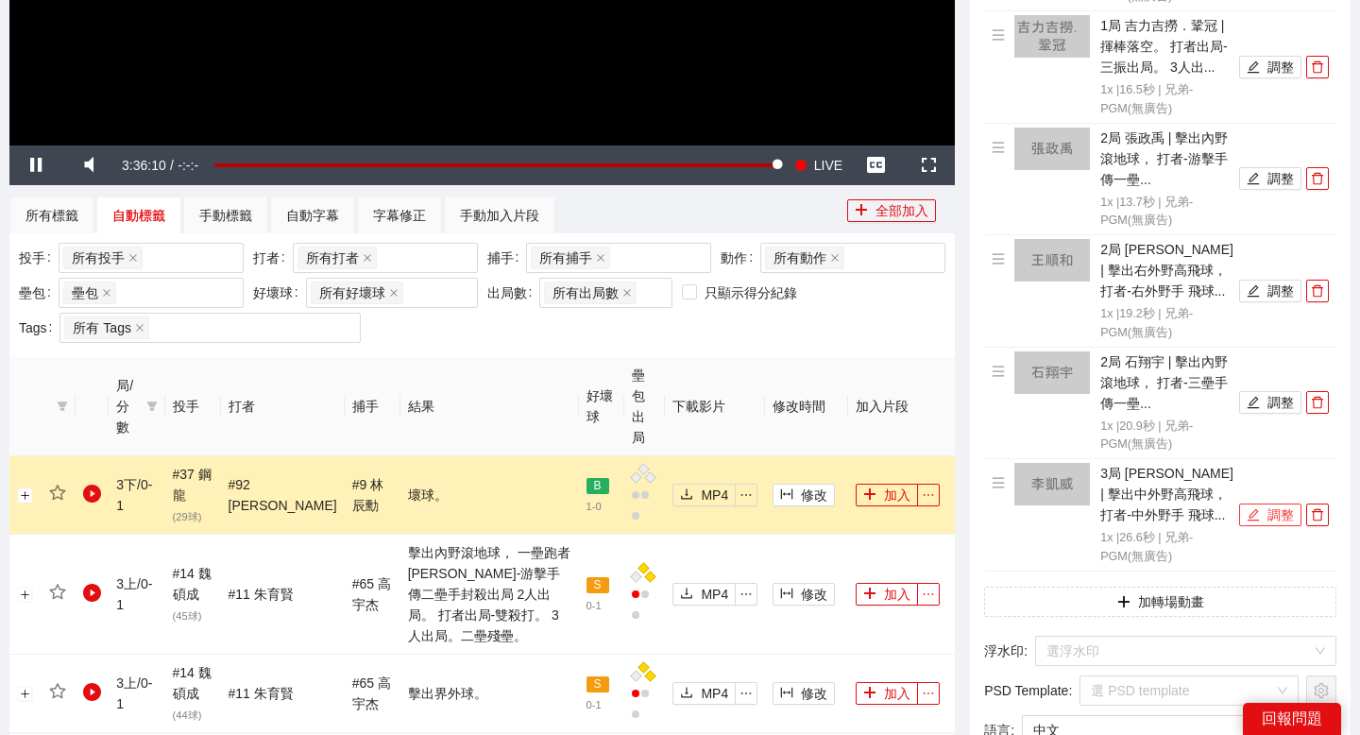
scroll to position [567, 0]
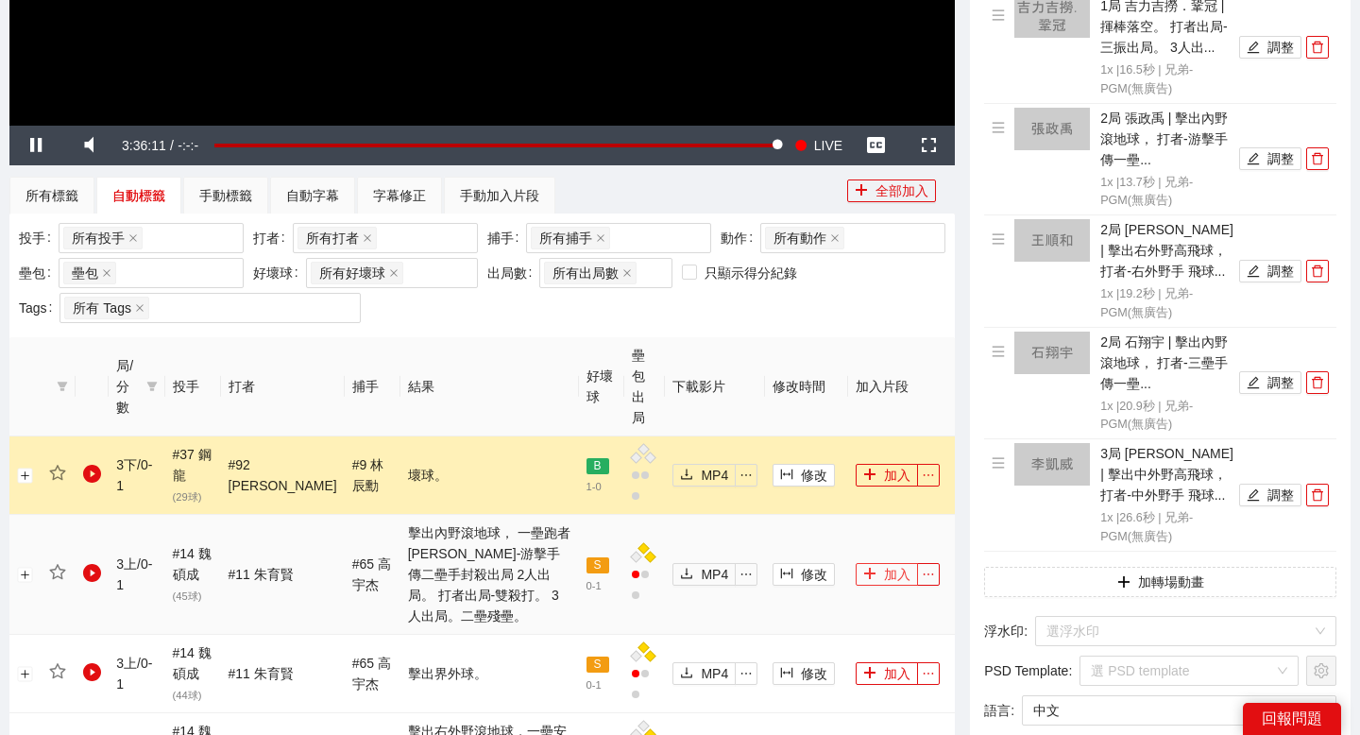
click at [886, 563] on button "加入" at bounding box center [887, 574] width 62 height 23
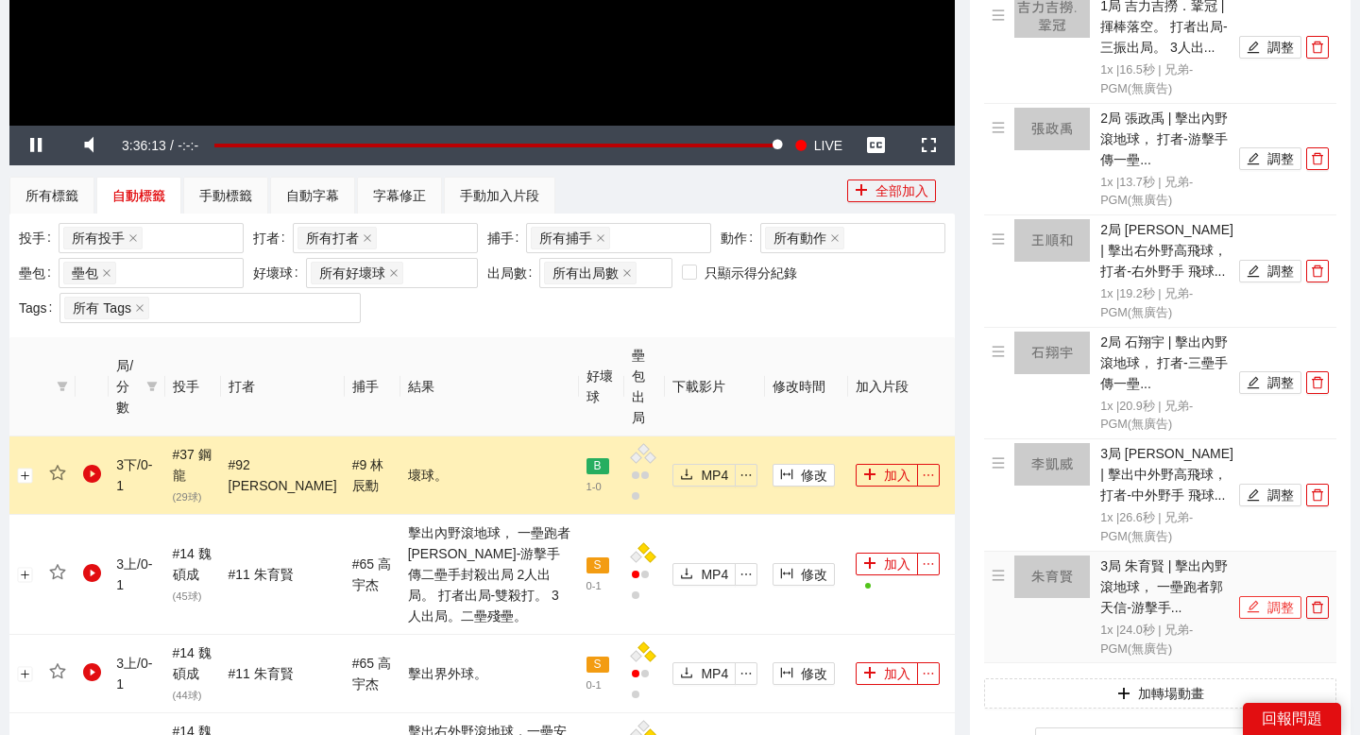
click at [1271, 603] on button "調整" at bounding box center [1270, 607] width 62 height 23
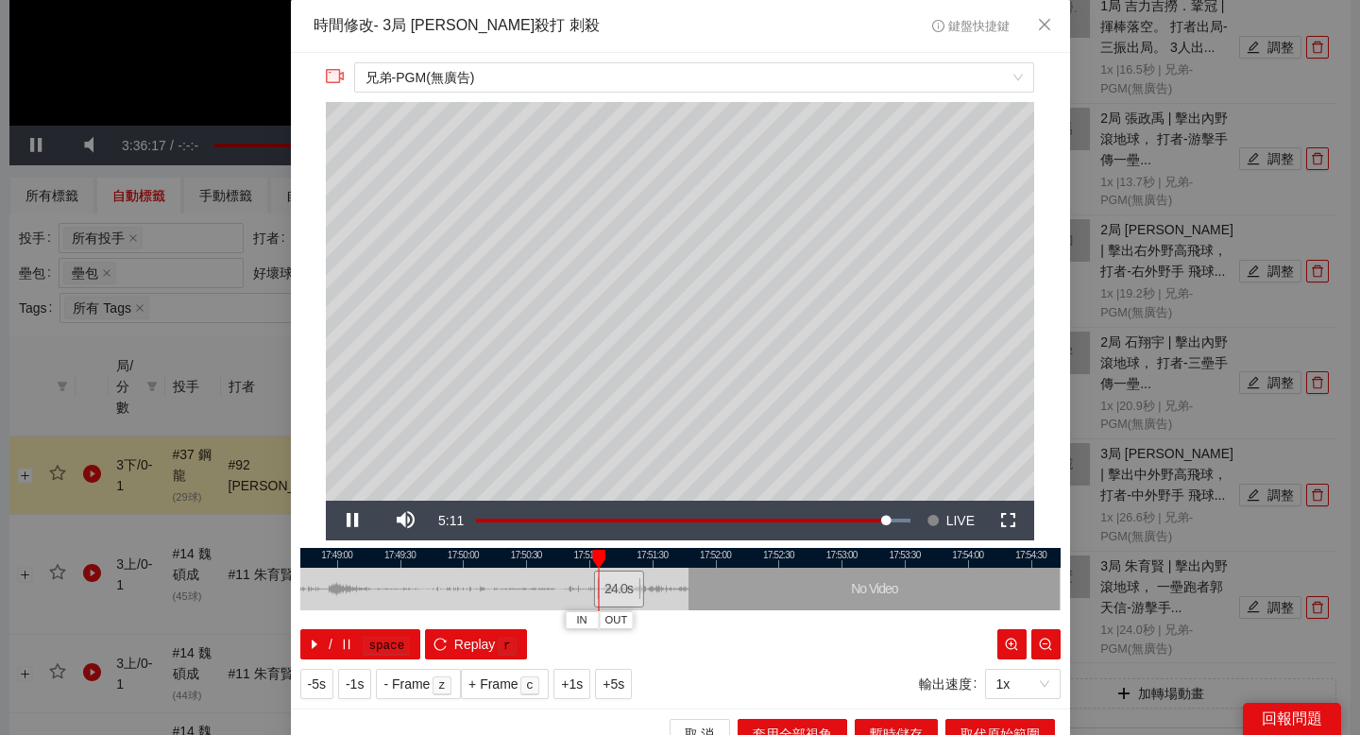
click at [335, 555] on div at bounding box center [680, 558] width 760 height 20
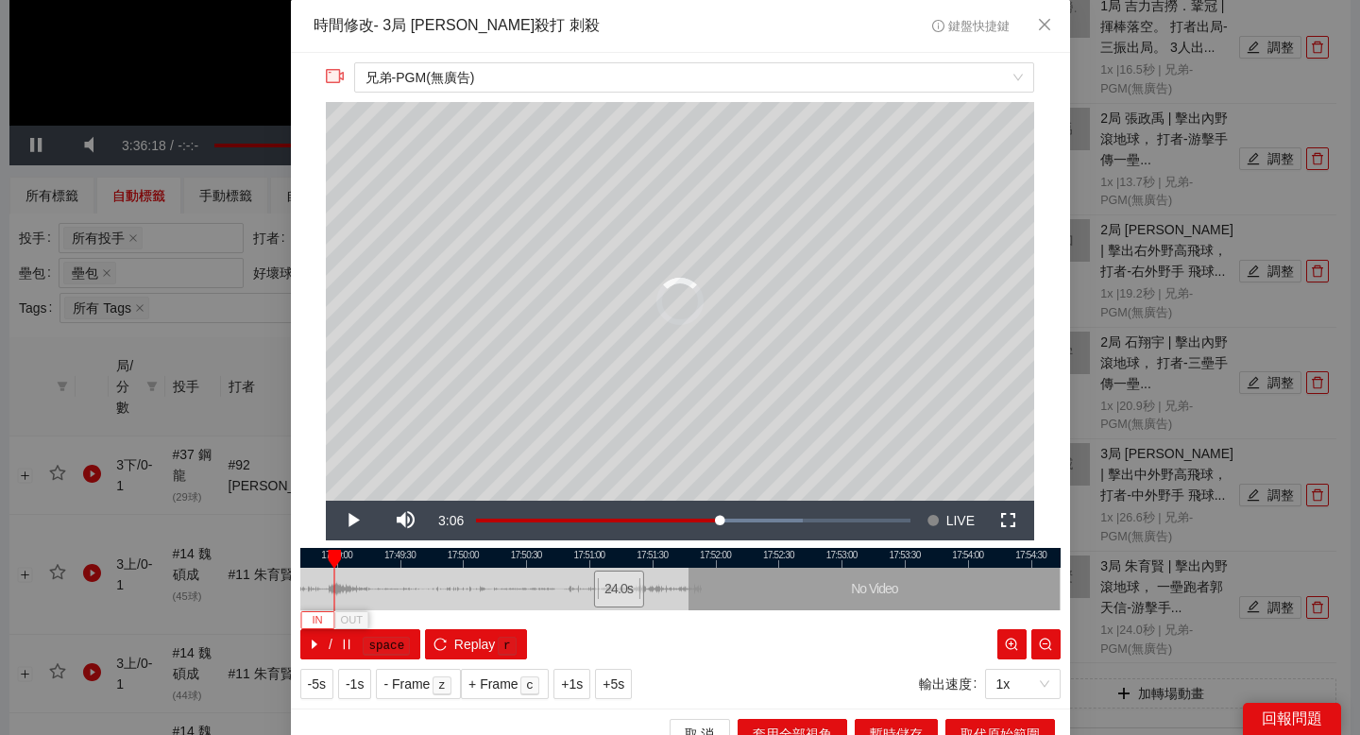
click at [320, 616] on span "IN" at bounding box center [317, 620] width 10 height 17
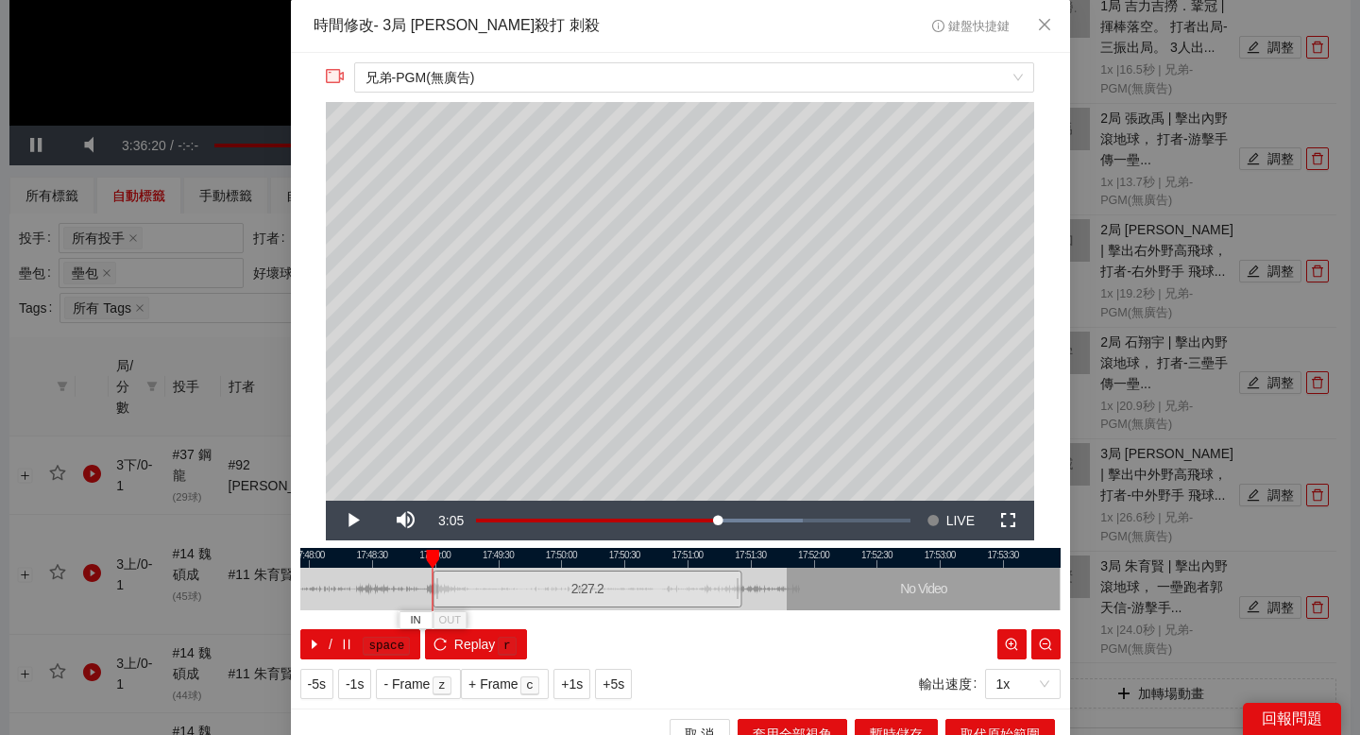
drag, startPoint x: 390, startPoint y: 562, endPoint x: 489, endPoint y: 562, distance: 99.2
click at [489, 562] on div at bounding box center [779, 558] width 760 height 20
click at [410, 556] on div at bounding box center [680, 558] width 760 height 20
click at [410, 612] on span "IN" at bounding box center [406, 620] width 10 height 17
click at [507, 555] on div at bounding box center [680, 558] width 760 height 20
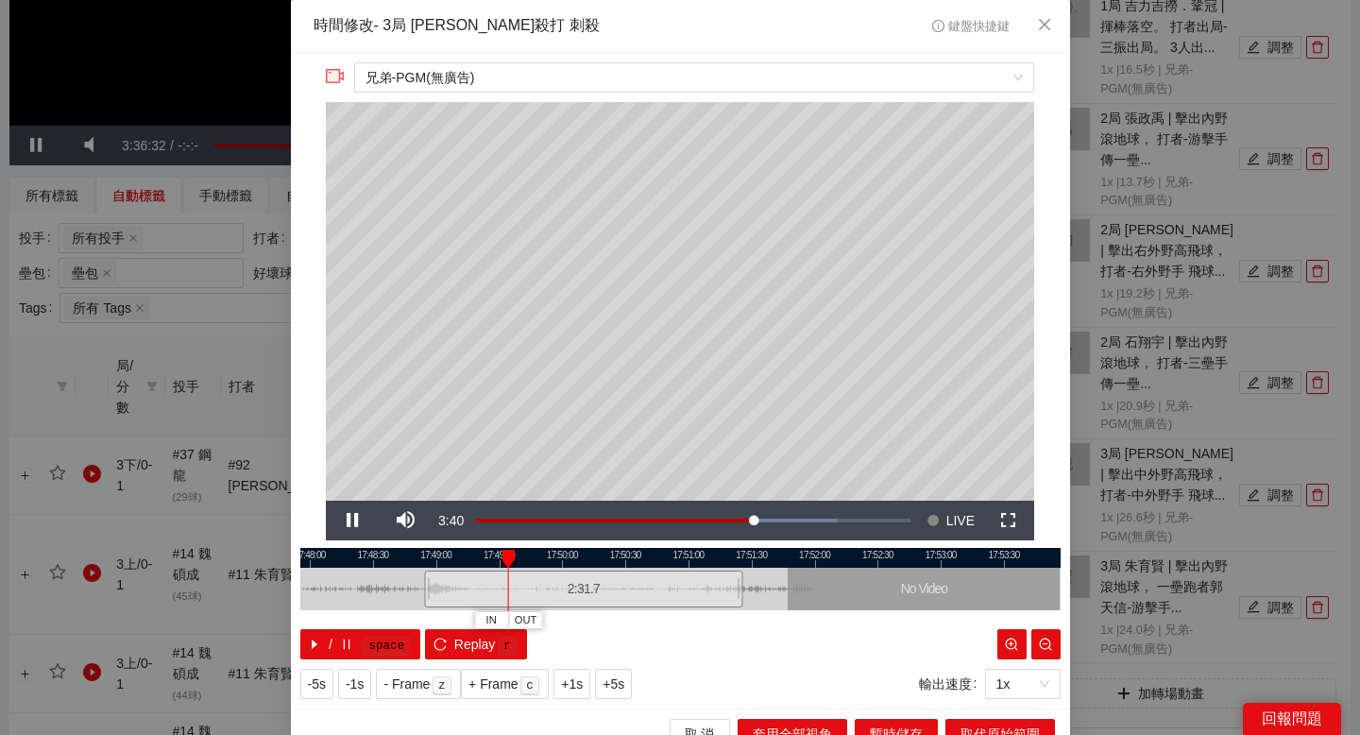
click at [487, 554] on div at bounding box center [680, 558] width 760 height 20
click at [466, 553] on div at bounding box center [680, 558] width 760 height 20
click at [453, 551] on div at bounding box center [680, 558] width 760 height 20
click at [483, 615] on span "OUT" at bounding box center [478, 620] width 23 height 17
click at [964, 723] on span "取代原始範圍" at bounding box center [999, 733] width 79 height 21
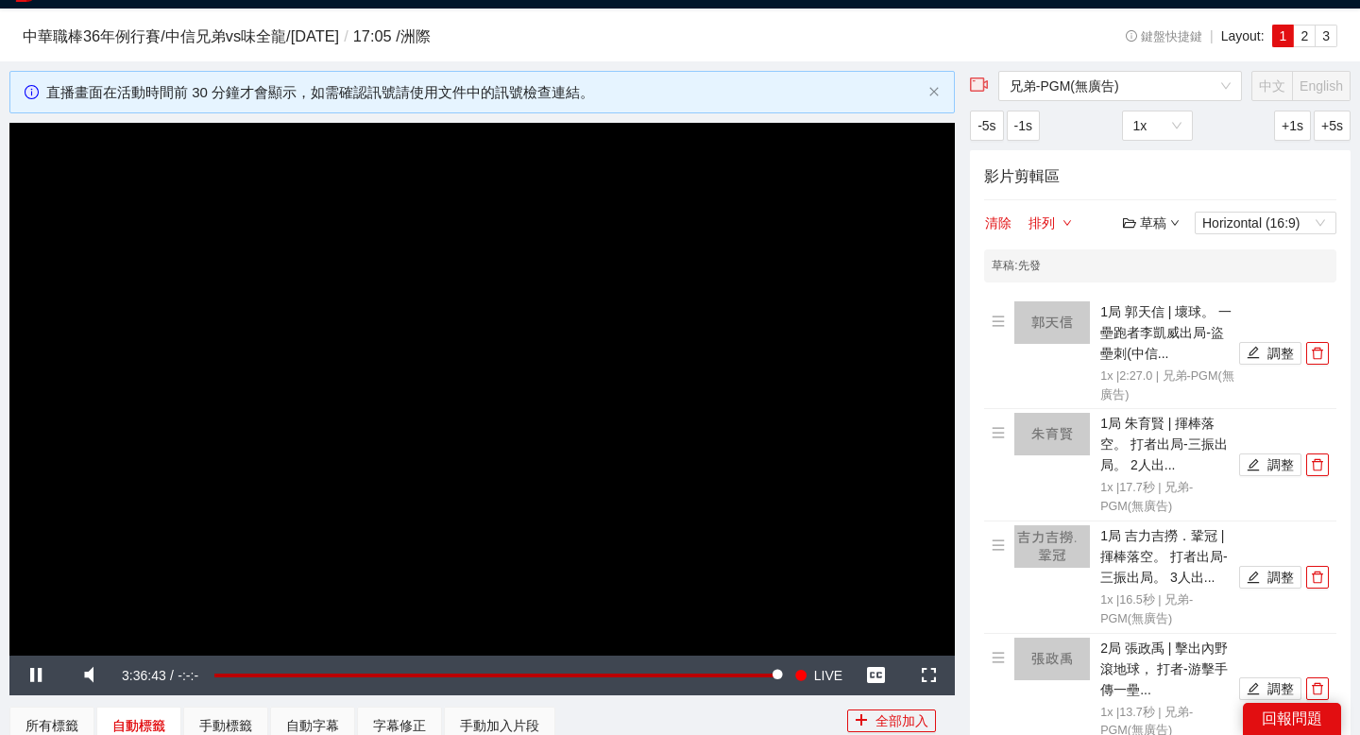
scroll to position [0, 0]
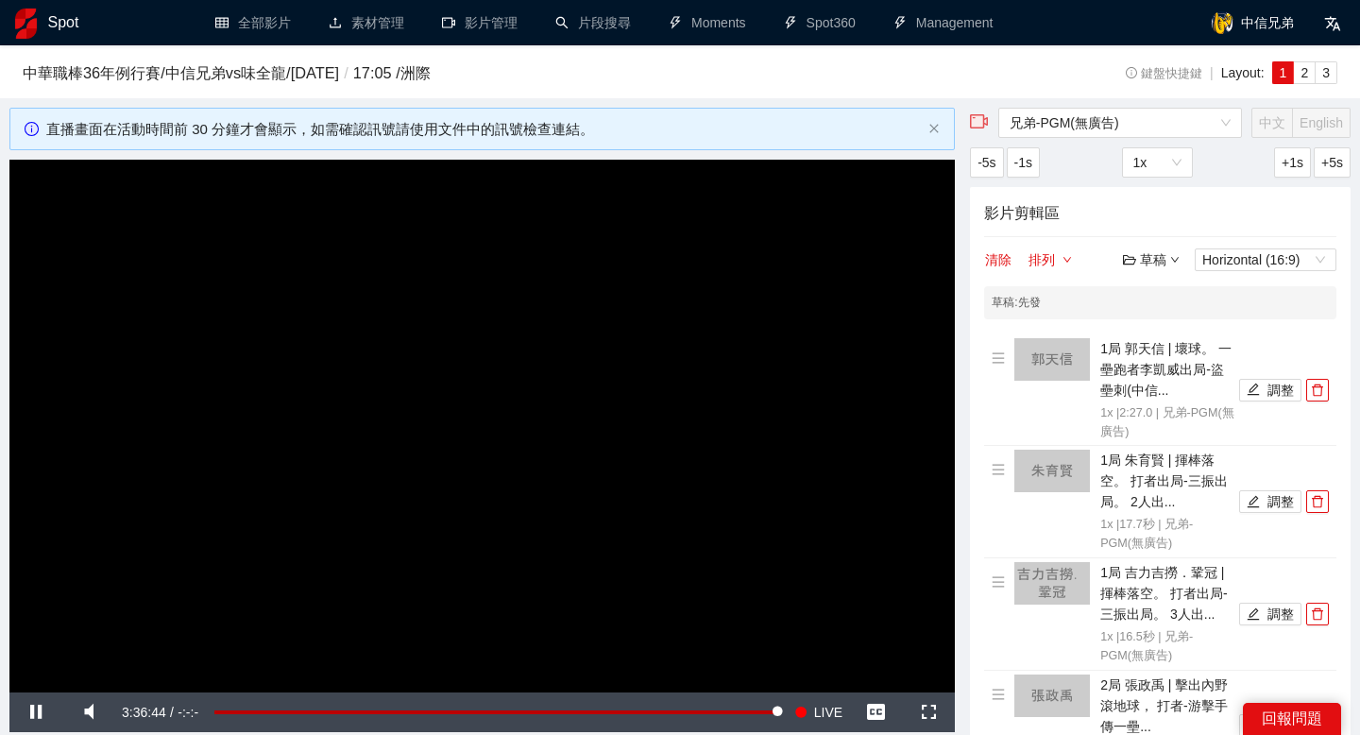
click at [1145, 255] on div "草稿" at bounding box center [1151, 259] width 57 height 21
click at [1178, 333] on link "儲存" at bounding box center [1155, 331] width 43 height 15
click at [1146, 261] on div "草稿" at bounding box center [1151, 259] width 57 height 21
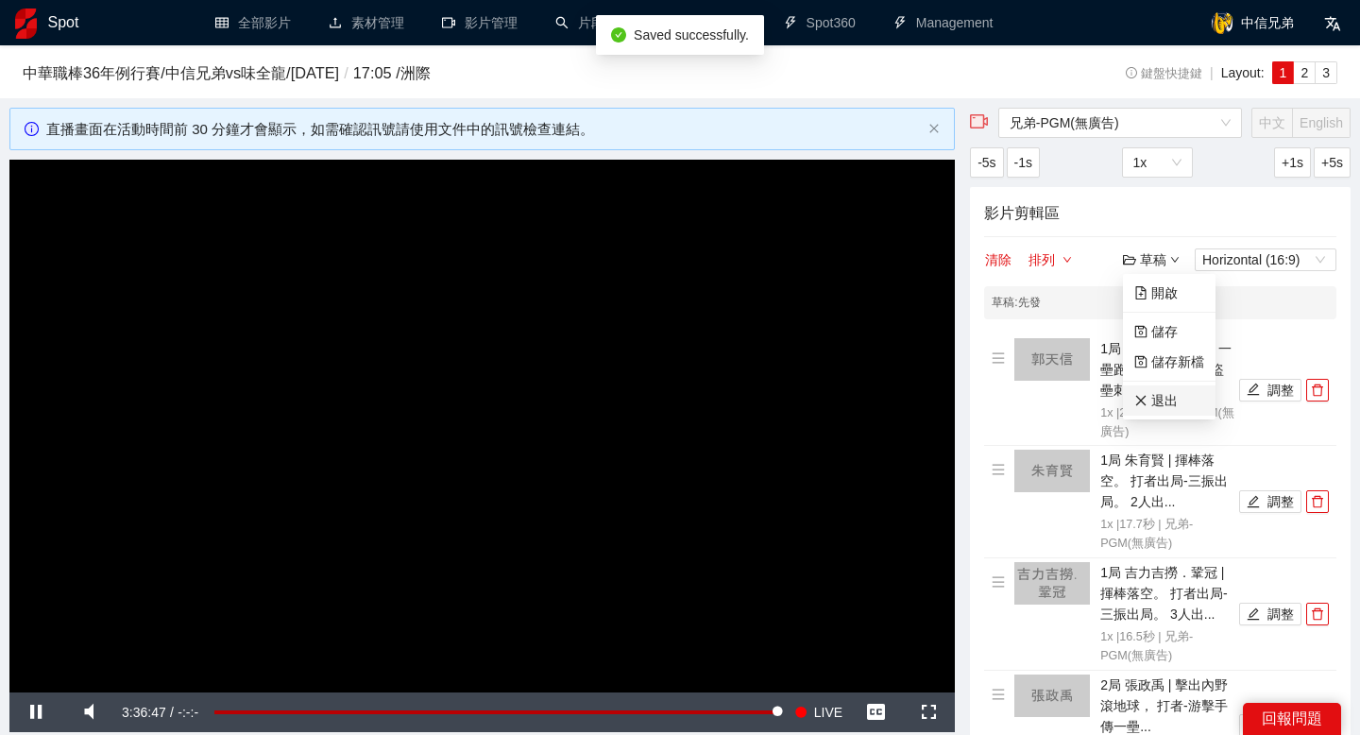
click at [1160, 404] on link "退出" at bounding box center [1155, 400] width 43 height 15
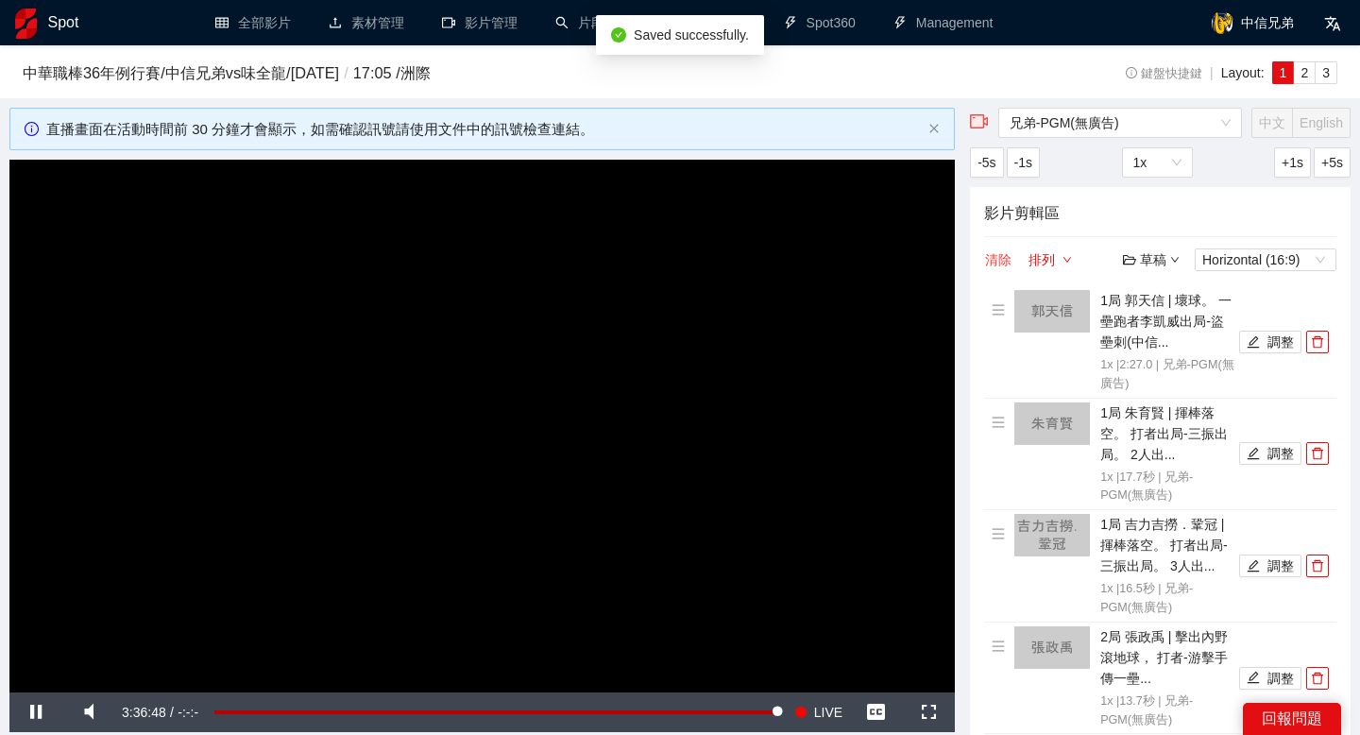
click at [1001, 258] on button "清除" at bounding box center [998, 259] width 28 height 23
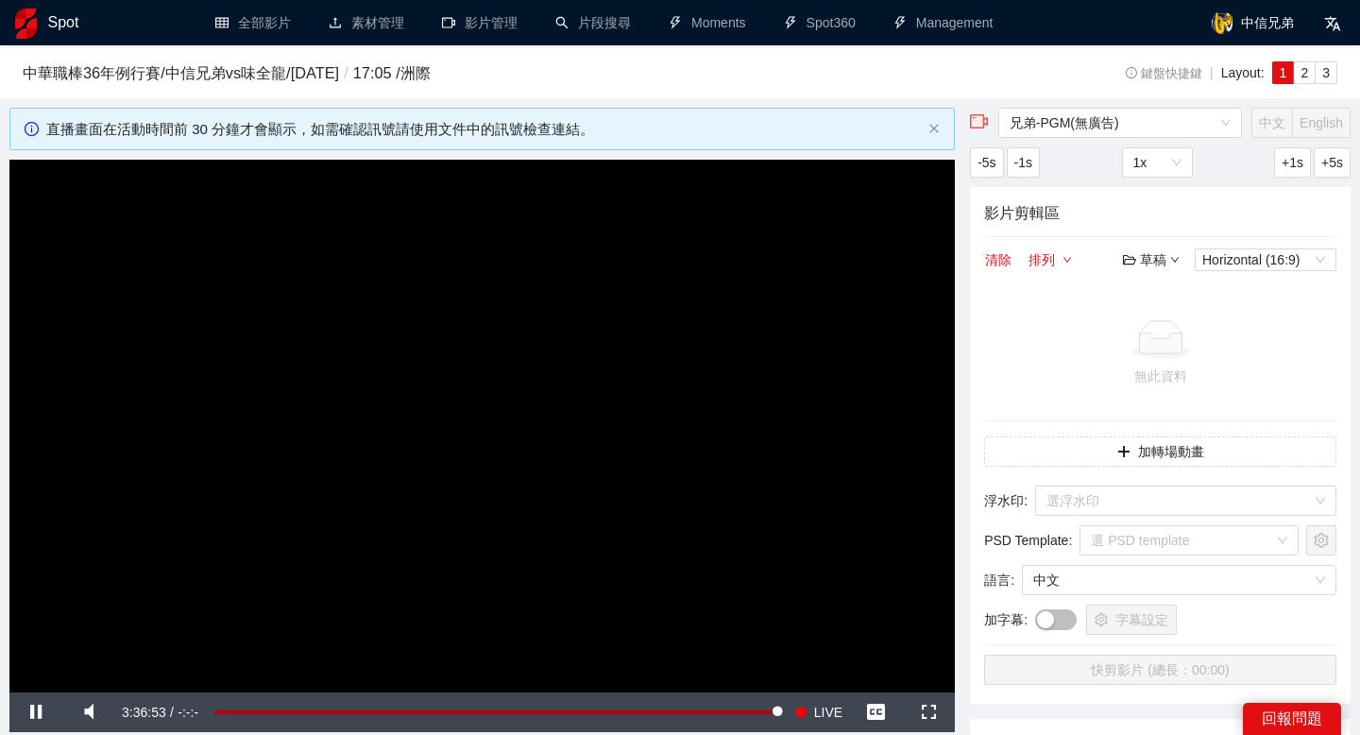
click at [1133, 263] on icon "folder-open" at bounding box center [1129, 259] width 13 height 13
click at [1165, 286] on link "開啟" at bounding box center [1155, 292] width 43 height 15
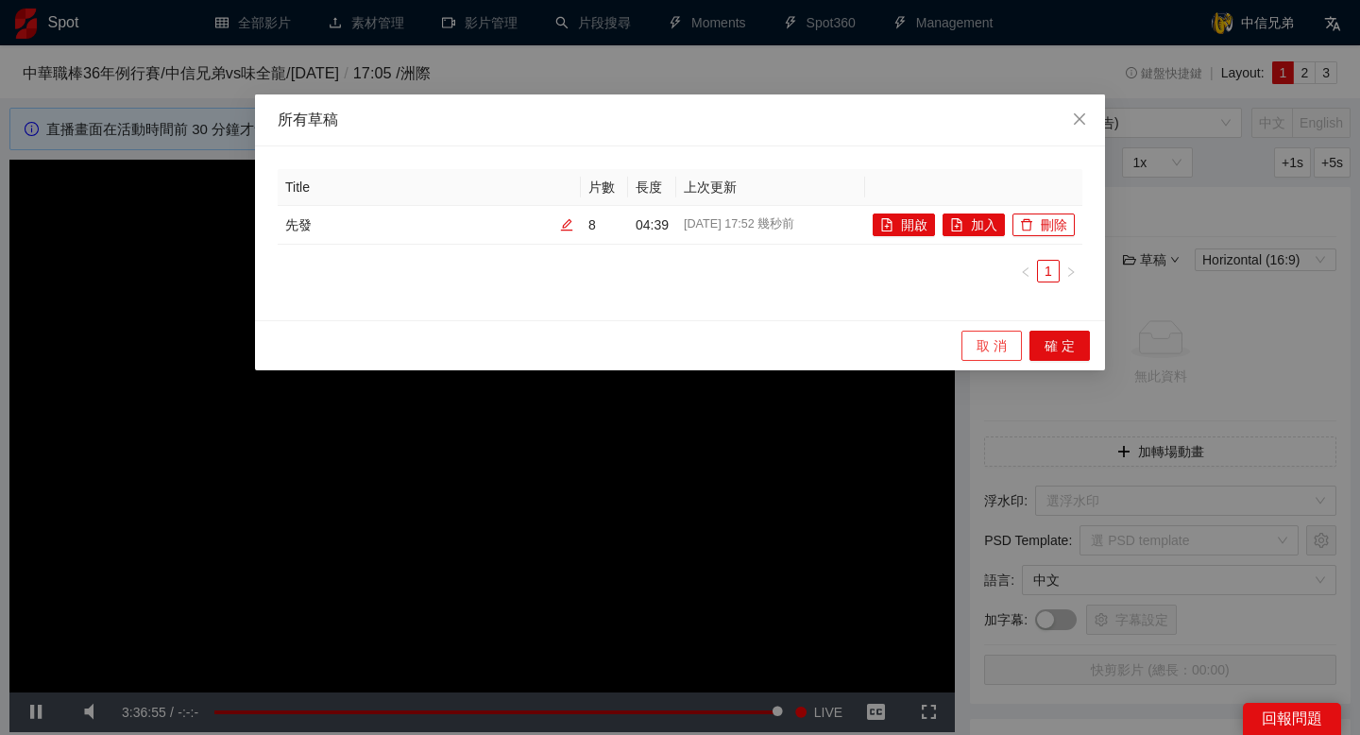
click at [993, 338] on span "取 消" at bounding box center [991, 345] width 30 height 21
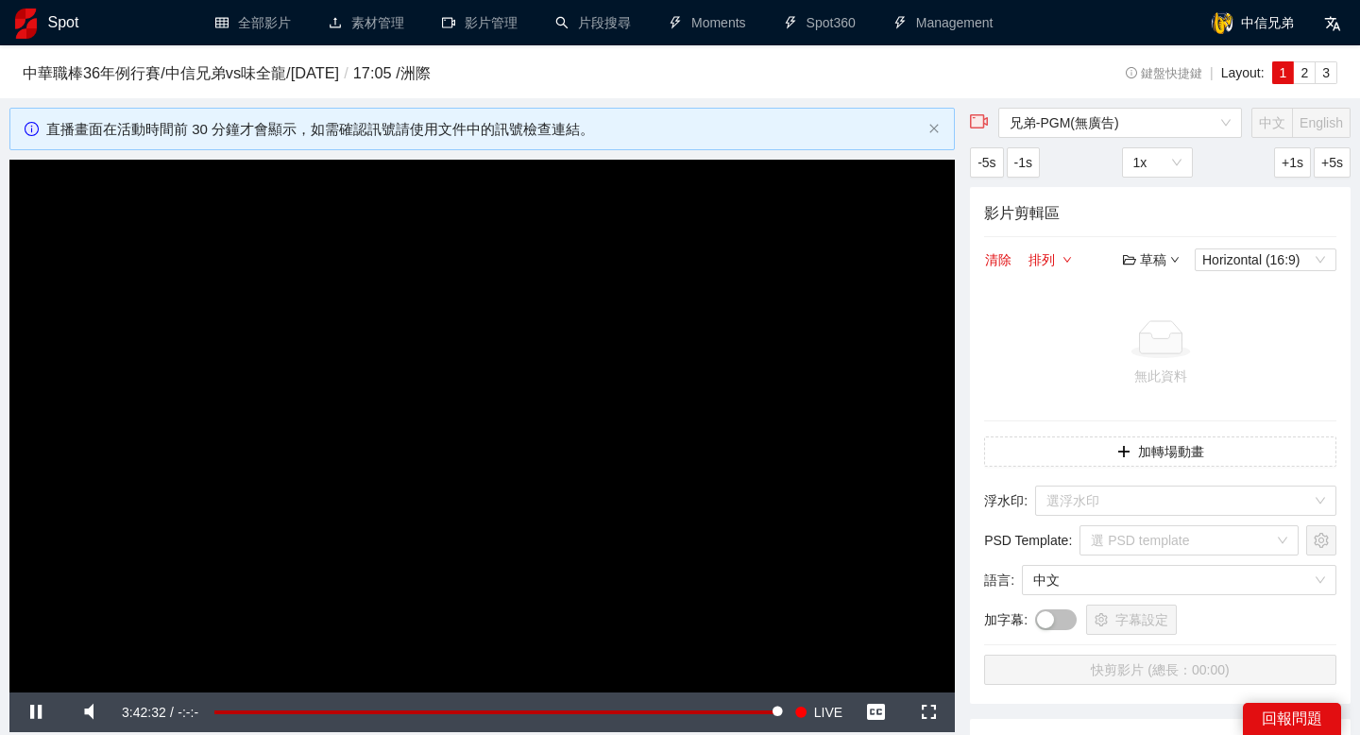
click at [1134, 258] on icon "folder-open" at bounding box center [1129, 259] width 13 height 13
click at [1162, 299] on link "開啟" at bounding box center [1155, 292] width 43 height 15
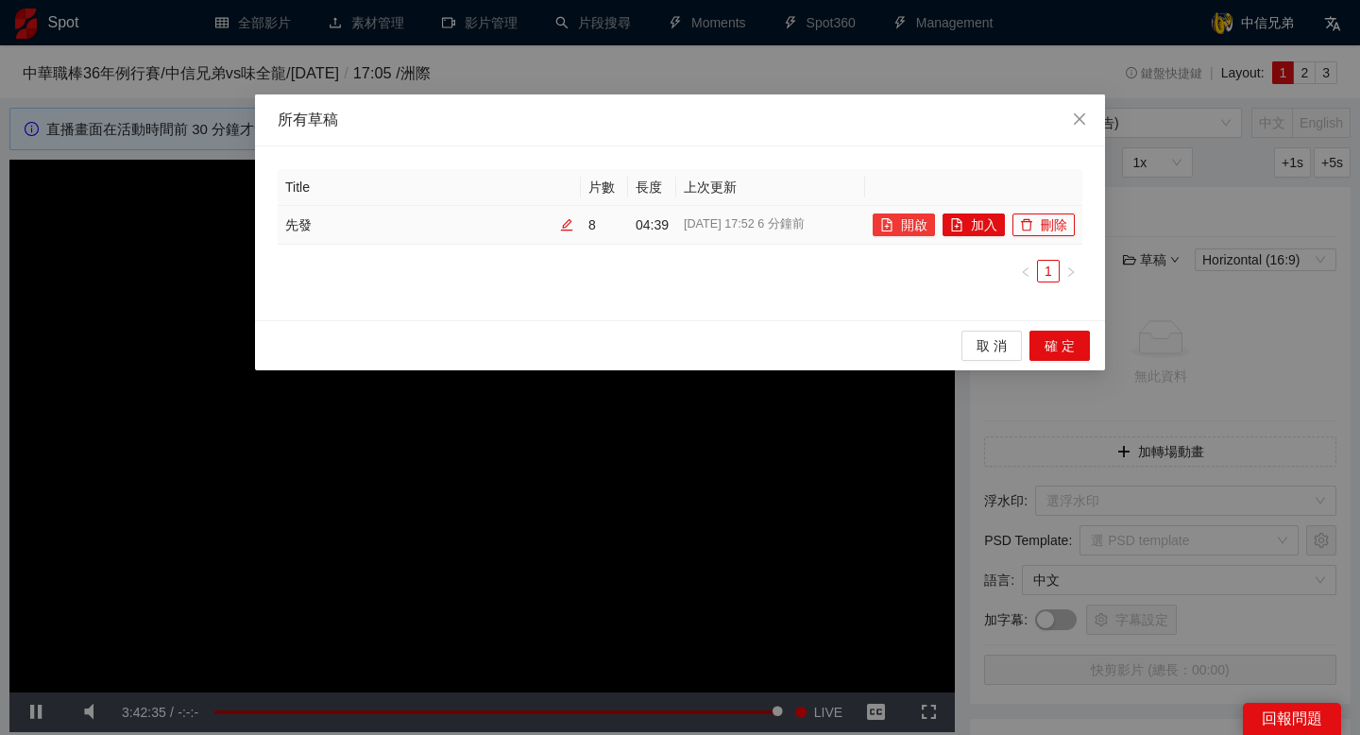
click at [910, 222] on button "開啟" at bounding box center [904, 224] width 62 height 23
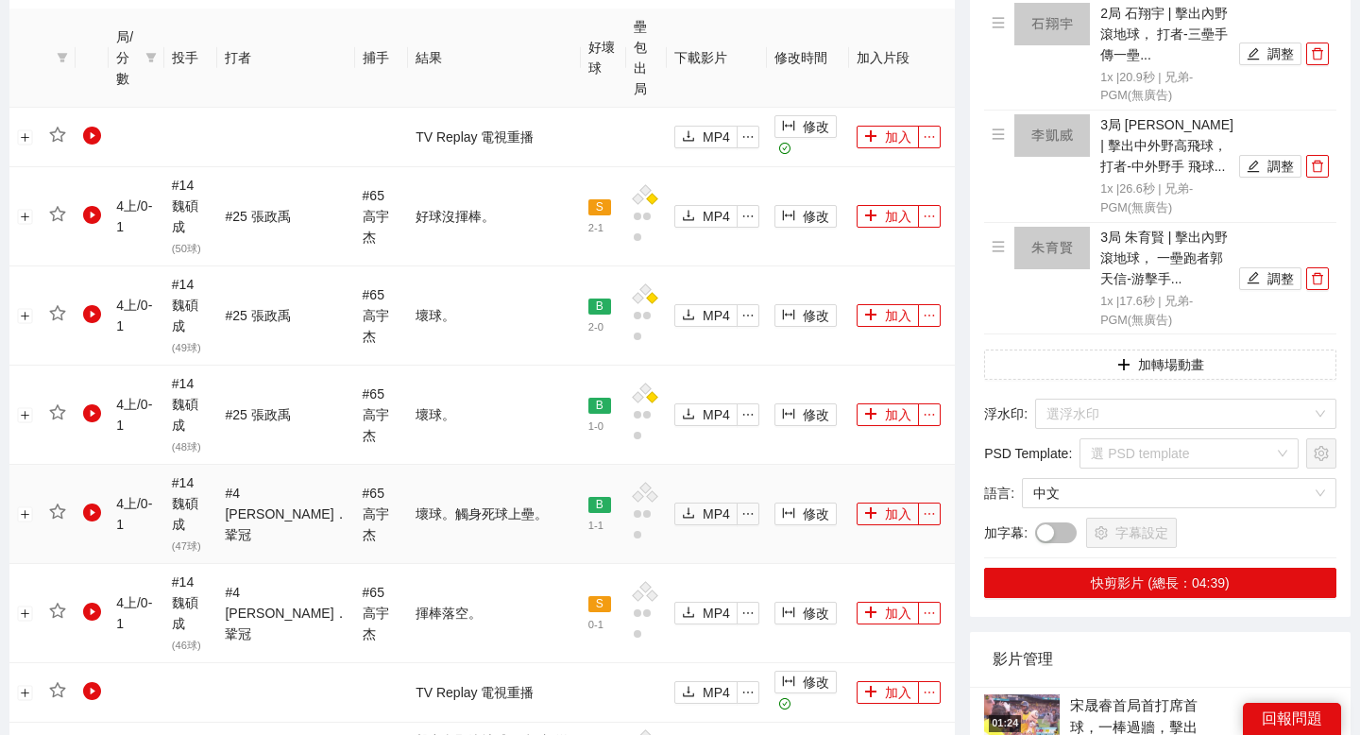
scroll to position [891, 0]
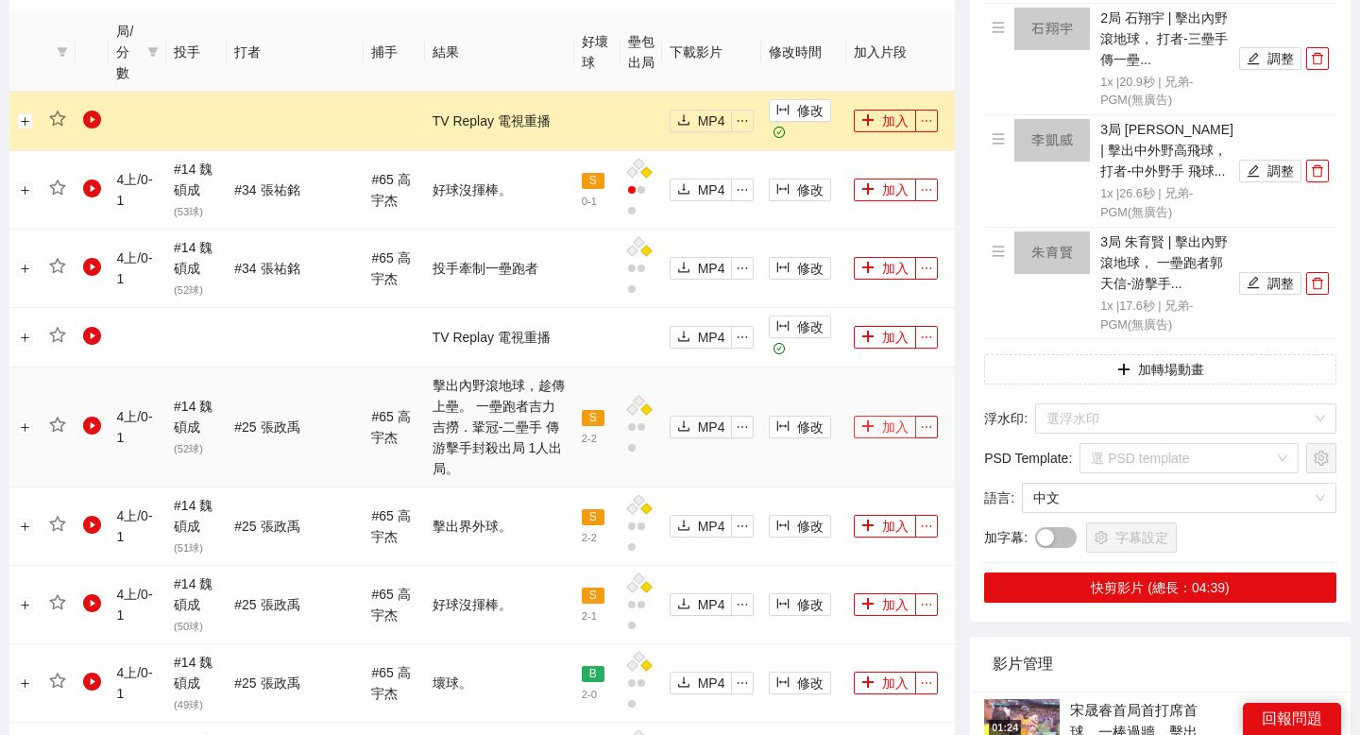
click at [877, 416] on button "加入" at bounding box center [885, 427] width 62 height 23
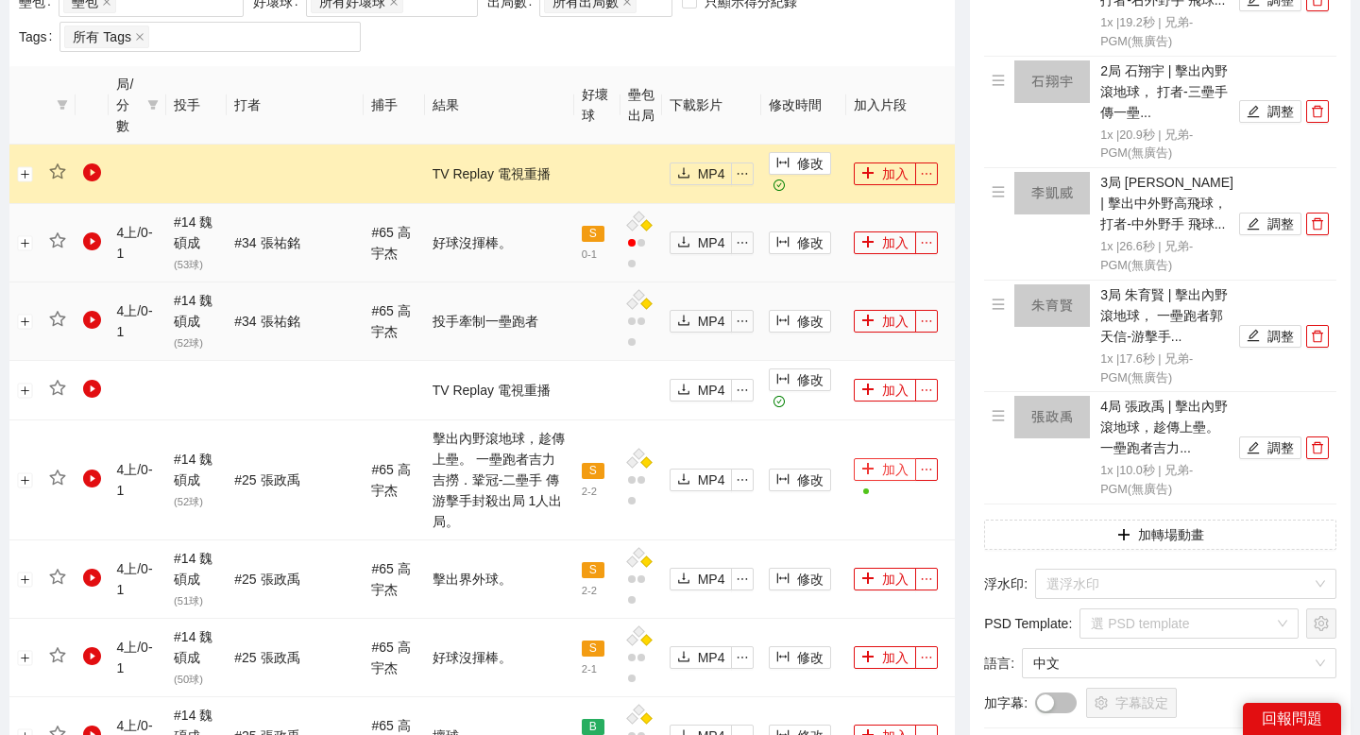
scroll to position [749, 0]
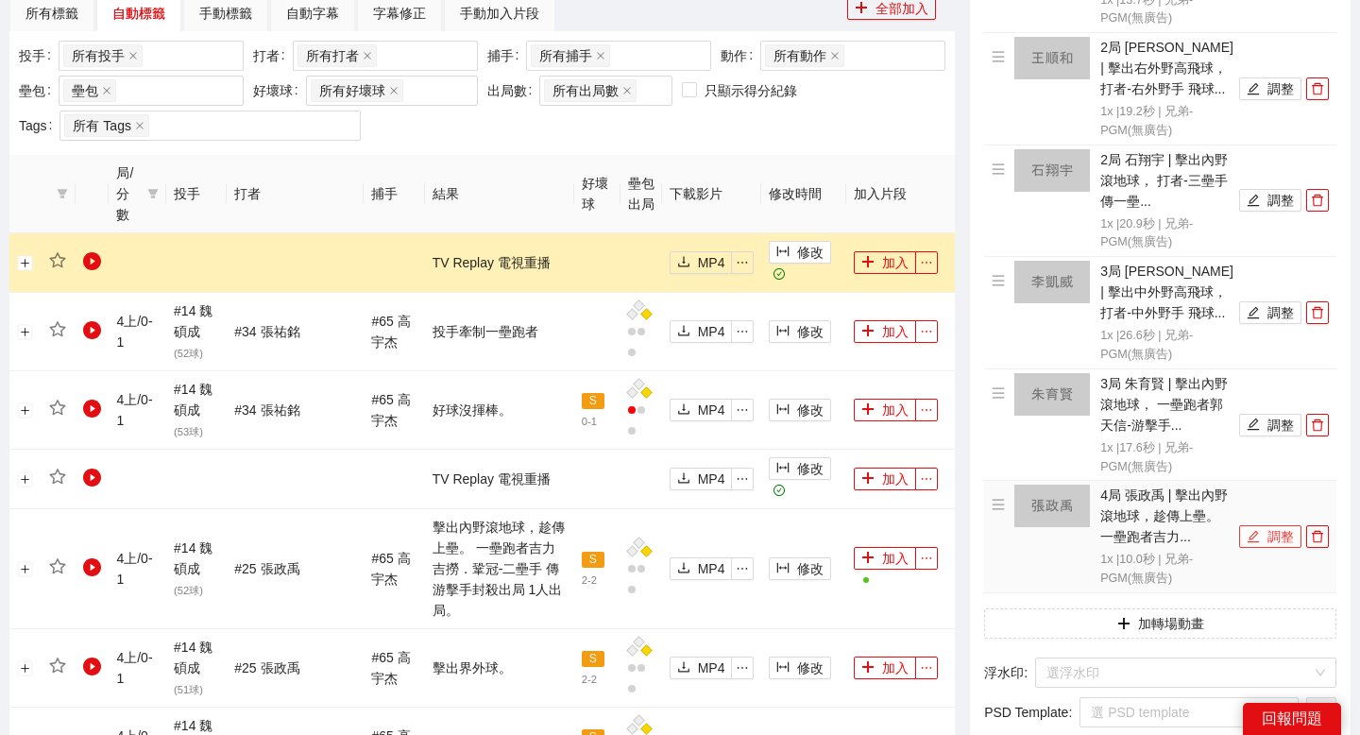
click at [1270, 533] on button "調整" at bounding box center [1270, 536] width 62 height 23
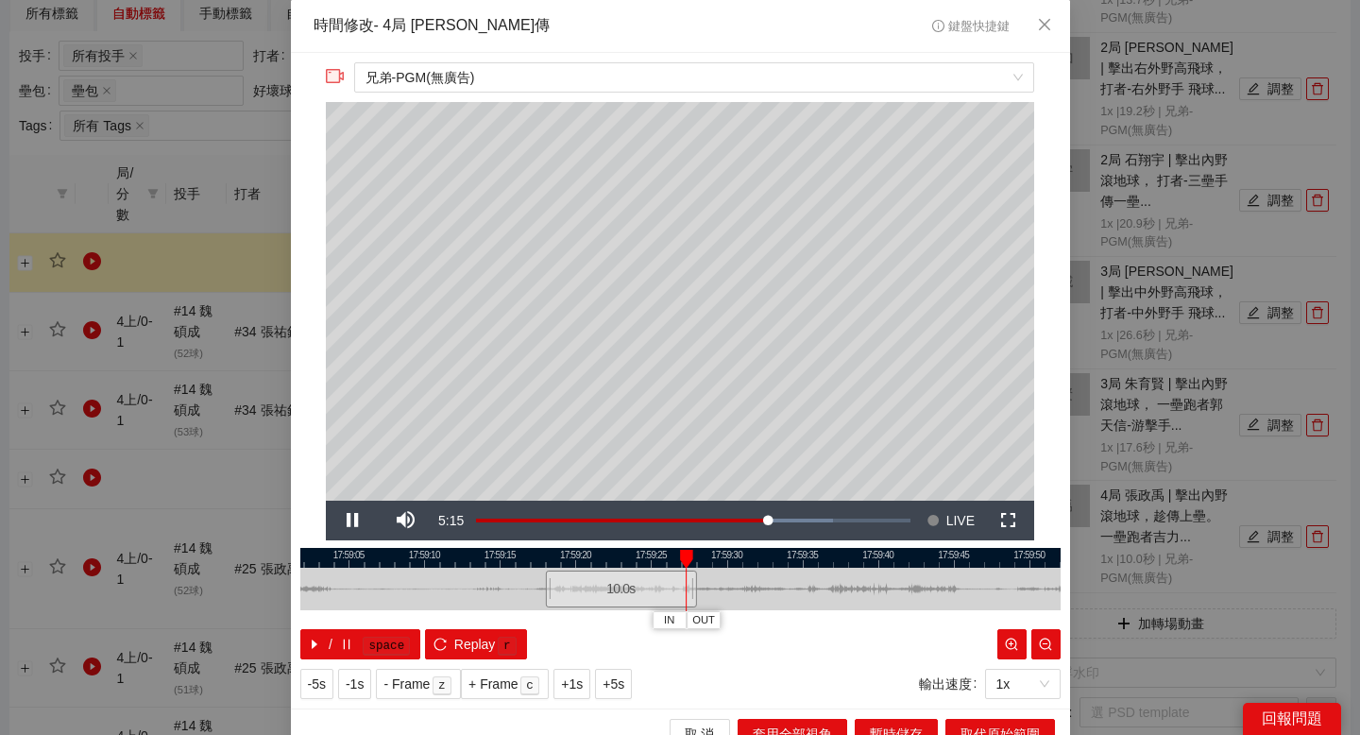
drag, startPoint x: 751, startPoint y: 550, endPoint x: 654, endPoint y: 551, distance: 96.3
click at [653, 551] on div at bounding box center [584, 558] width 760 height 20
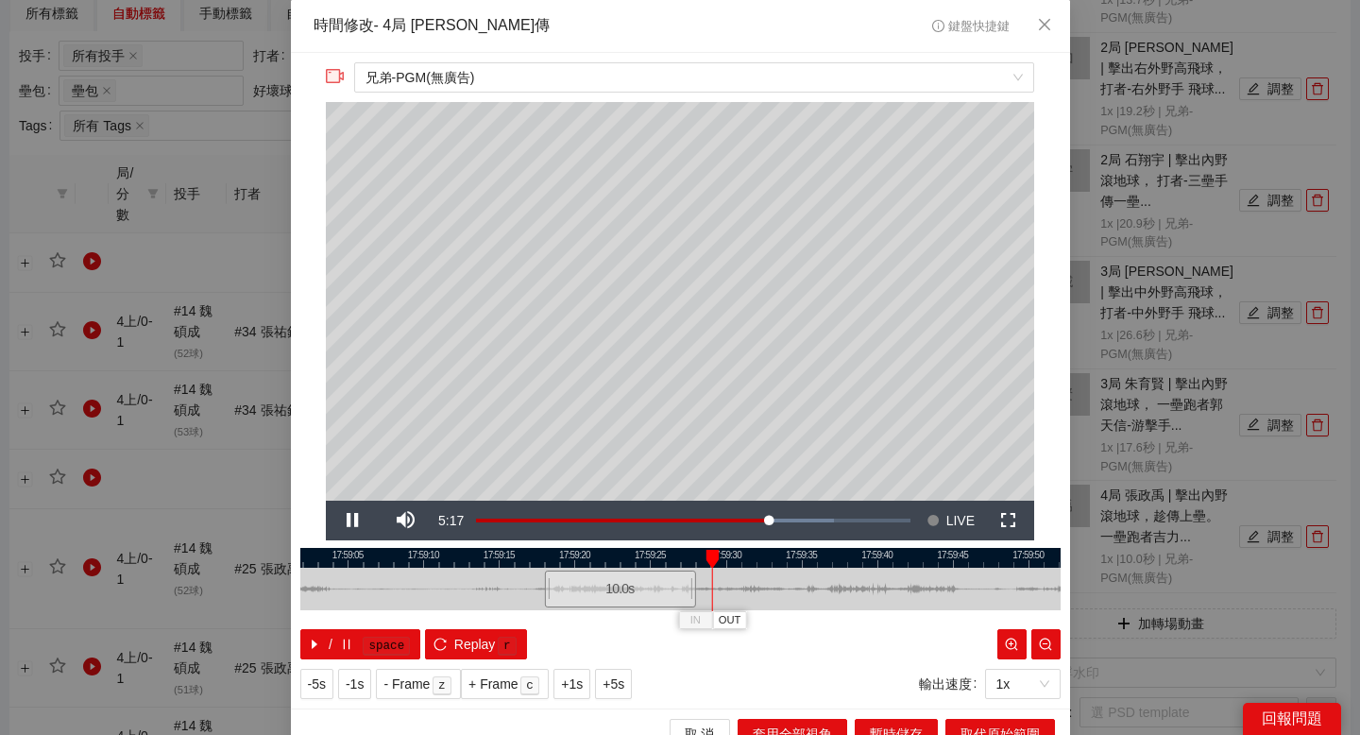
click at [791, 555] on div at bounding box center [680, 558] width 760 height 20
click at [827, 554] on div at bounding box center [680, 558] width 760 height 20
click at [721, 551] on div at bounding box center [680, 558] width 760 height 20
click at [751, 551] on div at bounding box center [680, 558] width 760 height 20
click at [774, 551] on div at bounding box center [680, 558] width 760 height 20
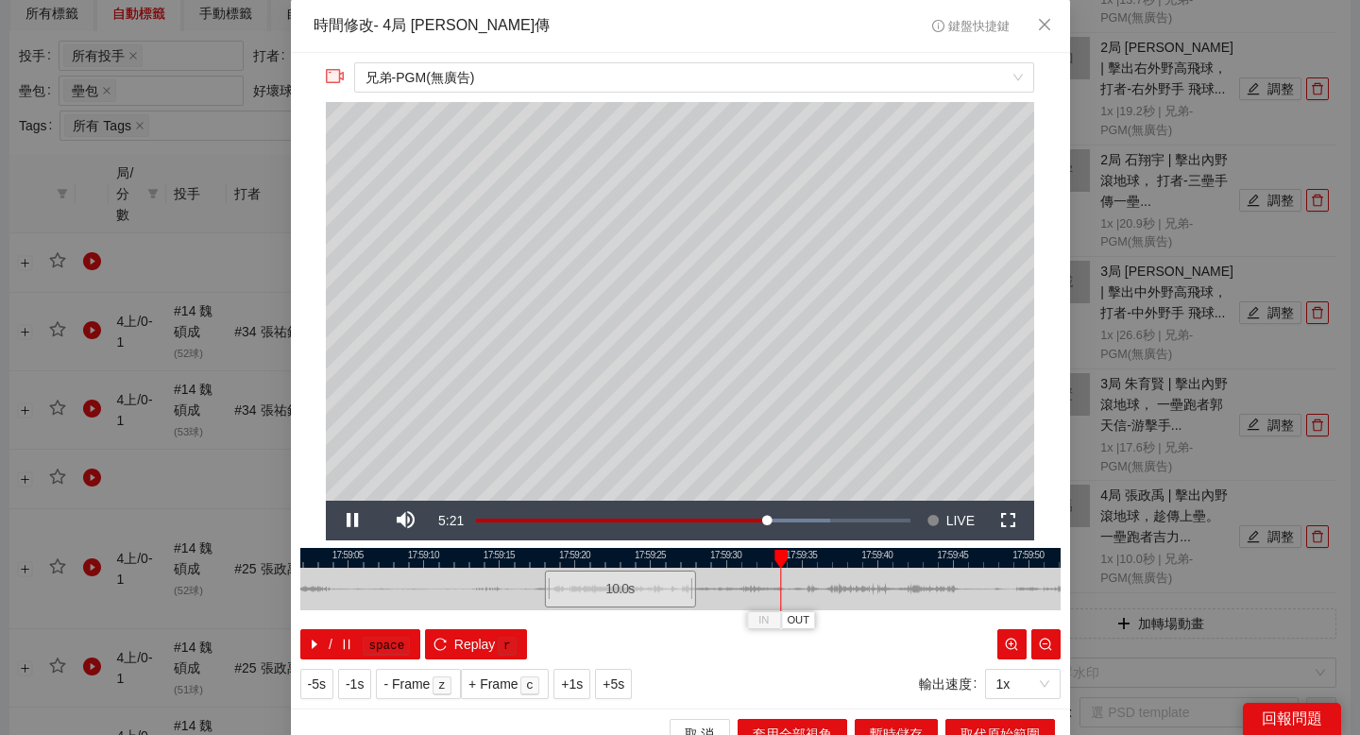
click at [828, 567] on div at bounding box center [680, 558] width 760 height 20
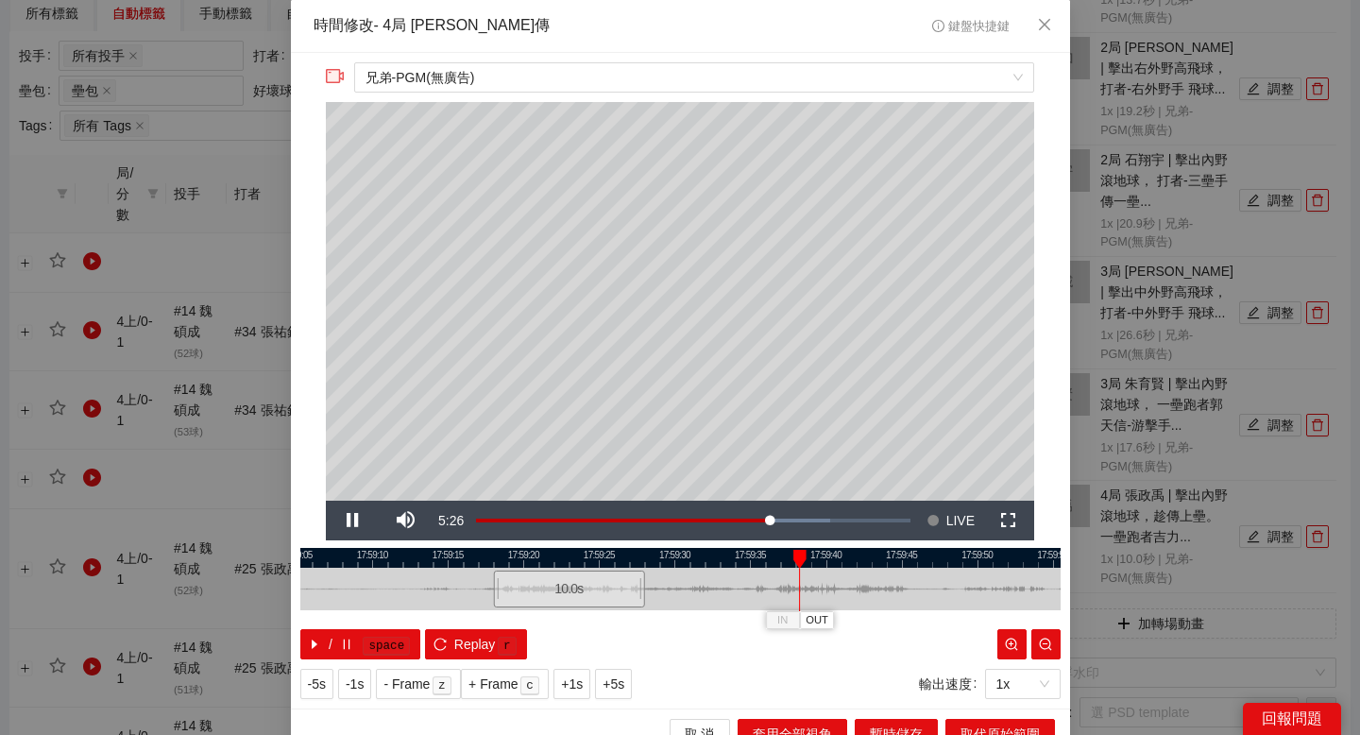
drag, startPoint x: 779, startPoint y: 558, endPoint x: 728, endPoint y: 558, distance: 51.0
click at [728, 558] on div at bounding box center [629, 558] width 760 height 20
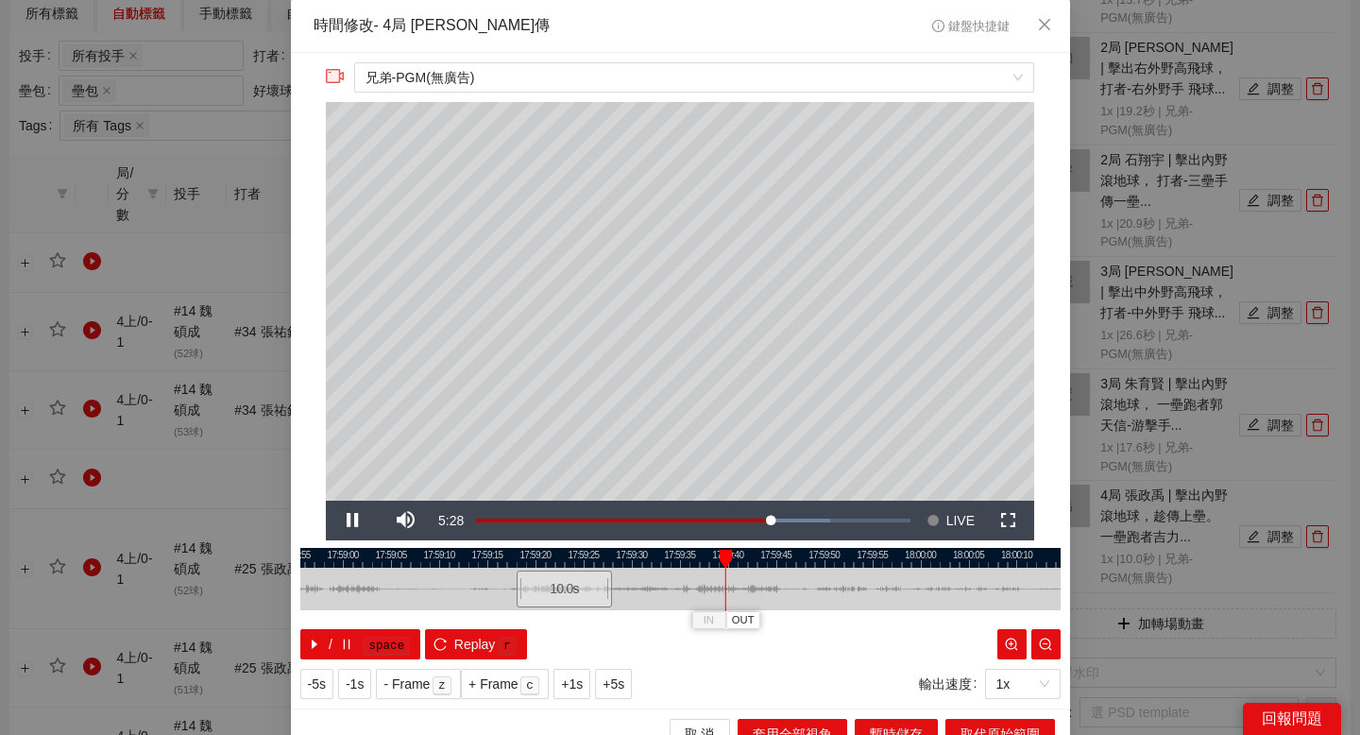
drag, startPoint x: 730, startPoint y: 558, endPoint x: 667, endPoint y: 557, distance: 63.3
click at [668, 556] on div at bounding box center [618, 558] width 760 height 20
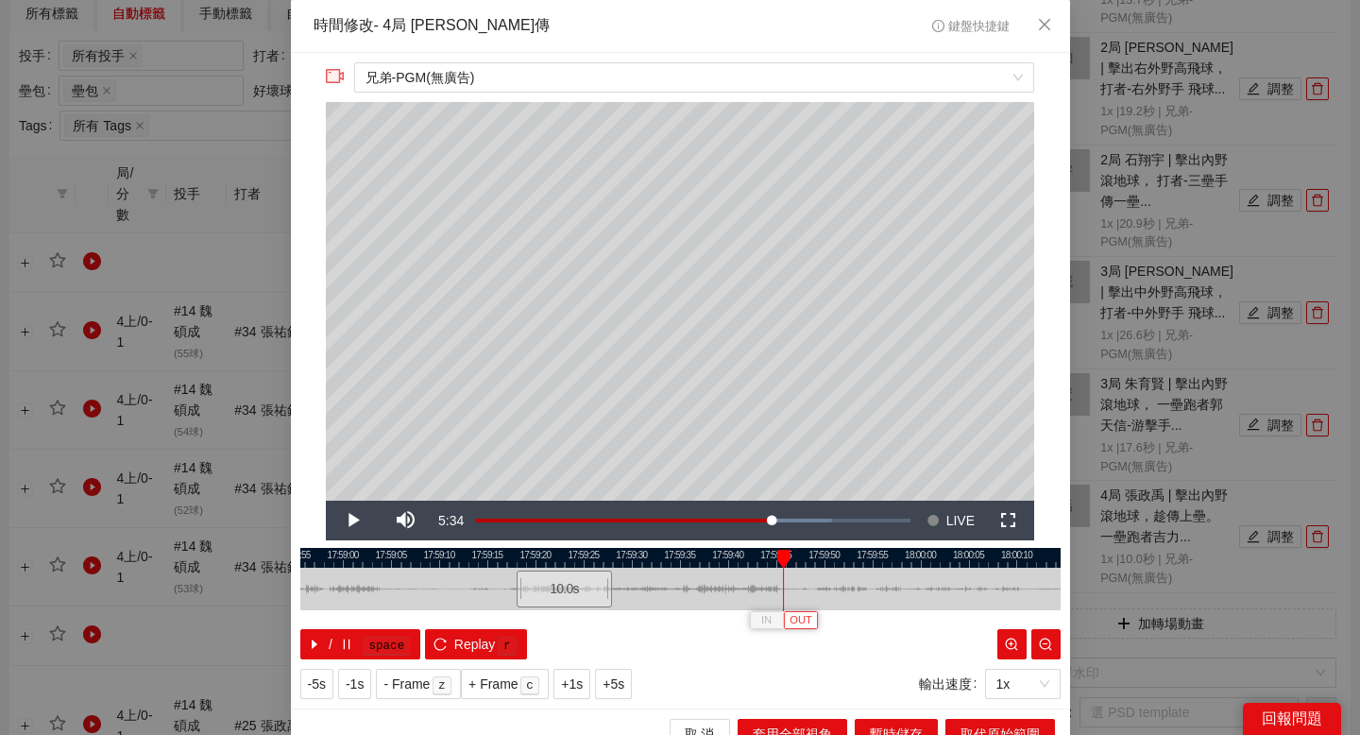
click at [806, 618] on span "OUT" at bounding box center [800, 620] width 23 height 17
click at [976, 724] on span "取代原始範圍" at bounding box center [999, 733] width 79 height 21
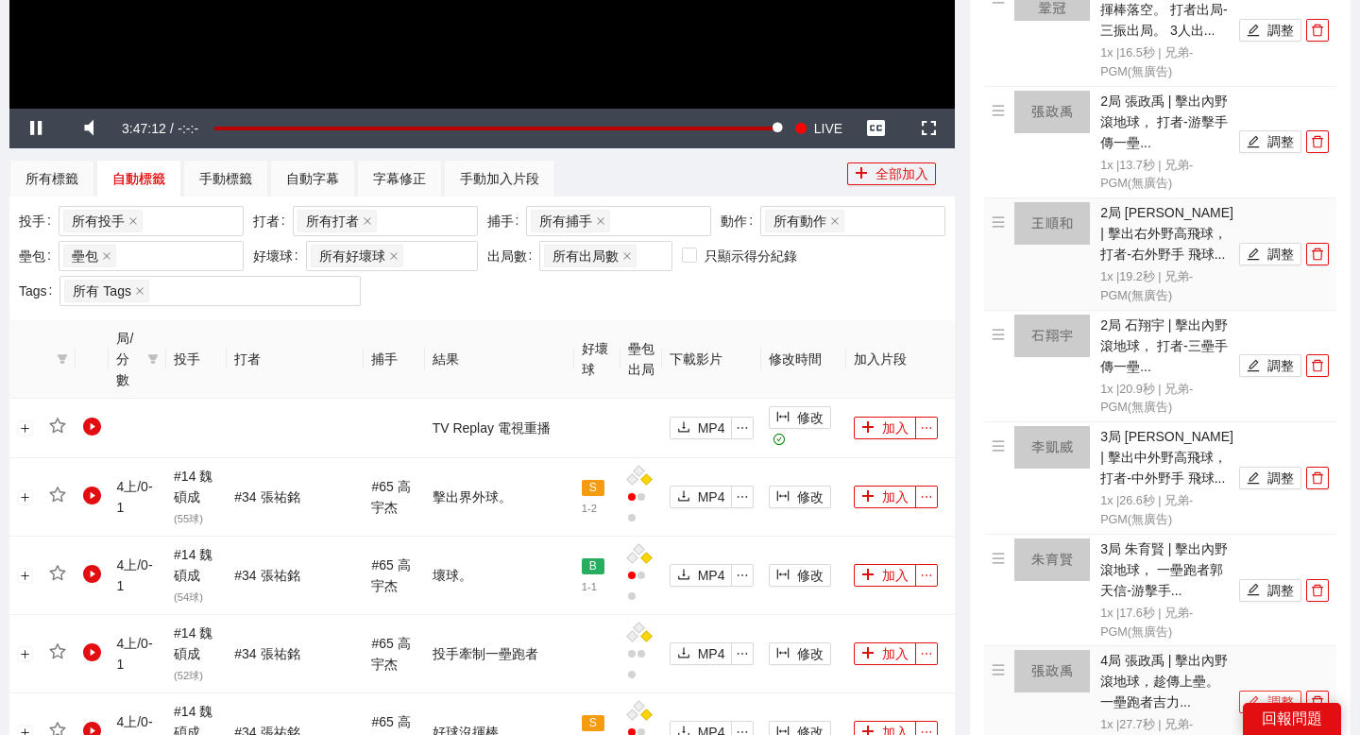
scroll to position [127, 0]
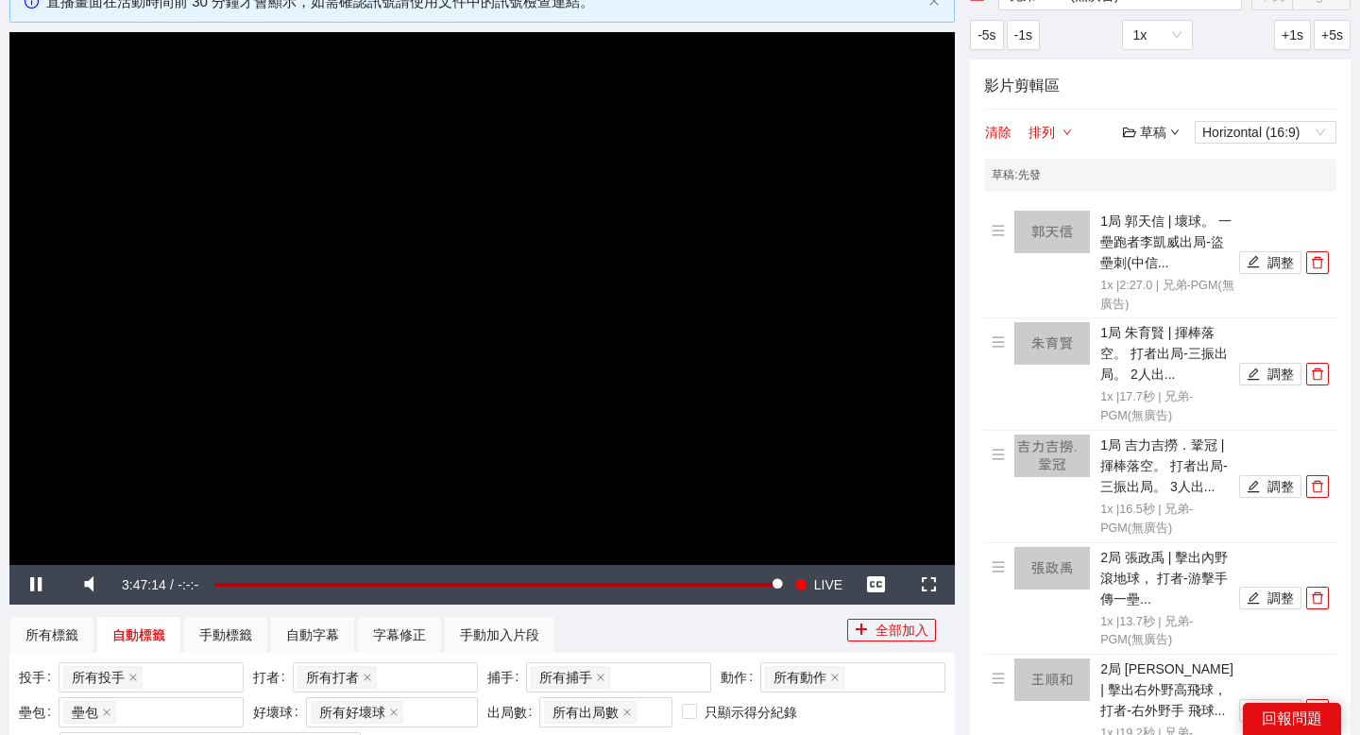
click at [1152, 128] on div "草稿" at bounding box center [1151, 132] width 57 height 21
click at [1169, 196] on link "儲存" at bounding box center [1155, 203] width 43 height 15
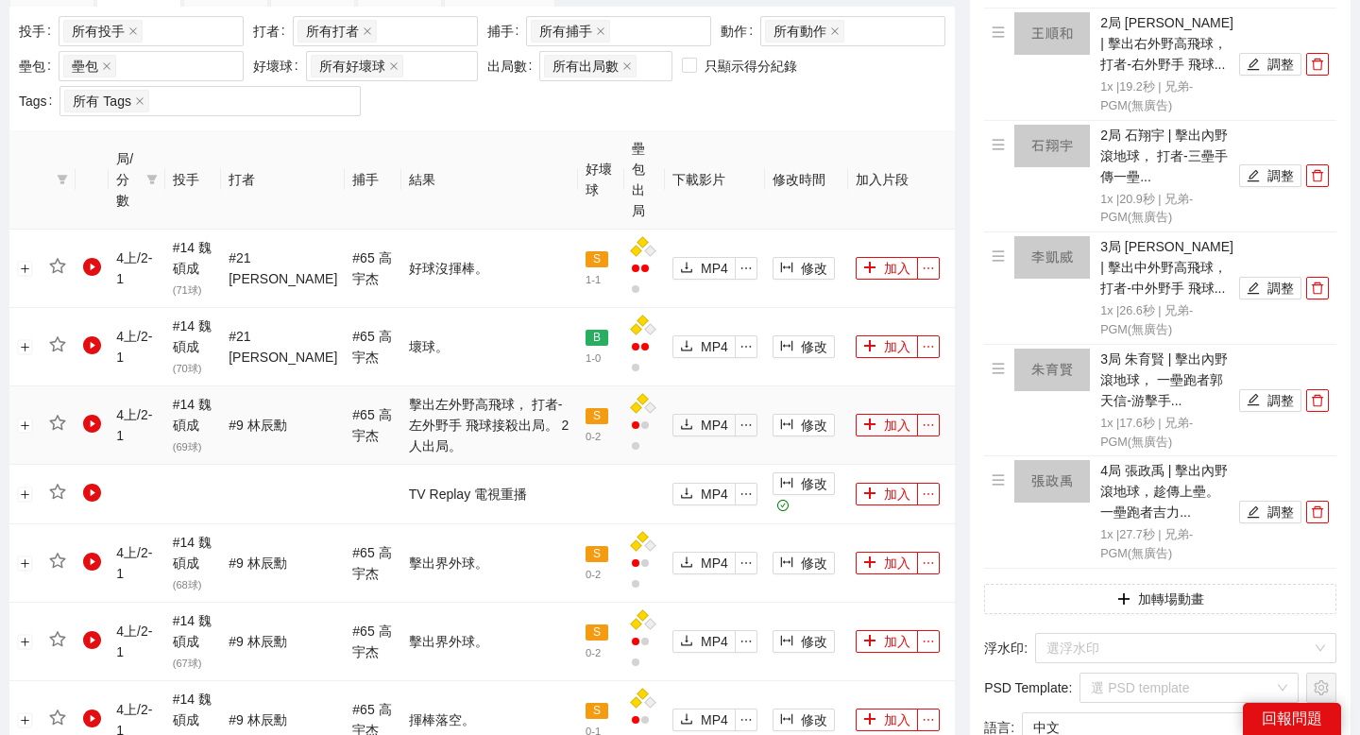
scroll to position [829, 0]
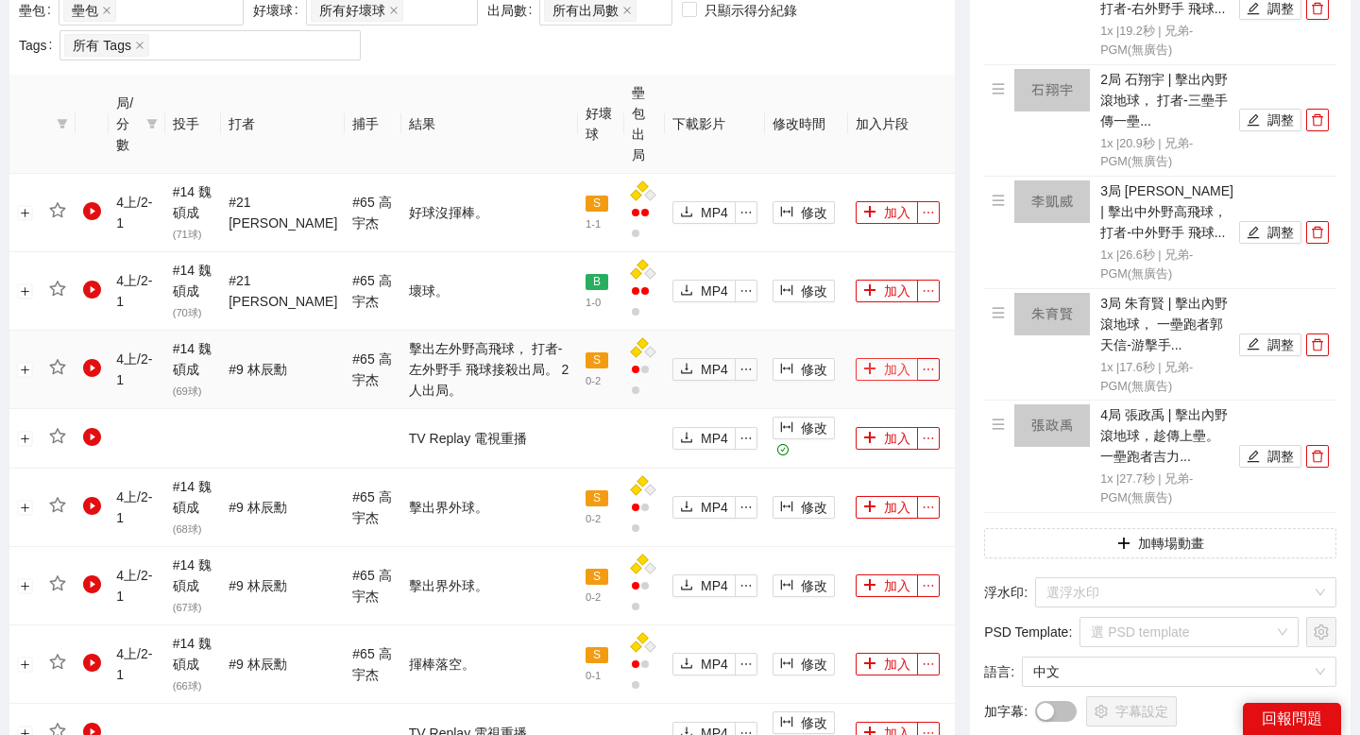
click at [895, 358] on button "加入" at bounding box center [887, 369] width 62 height 23
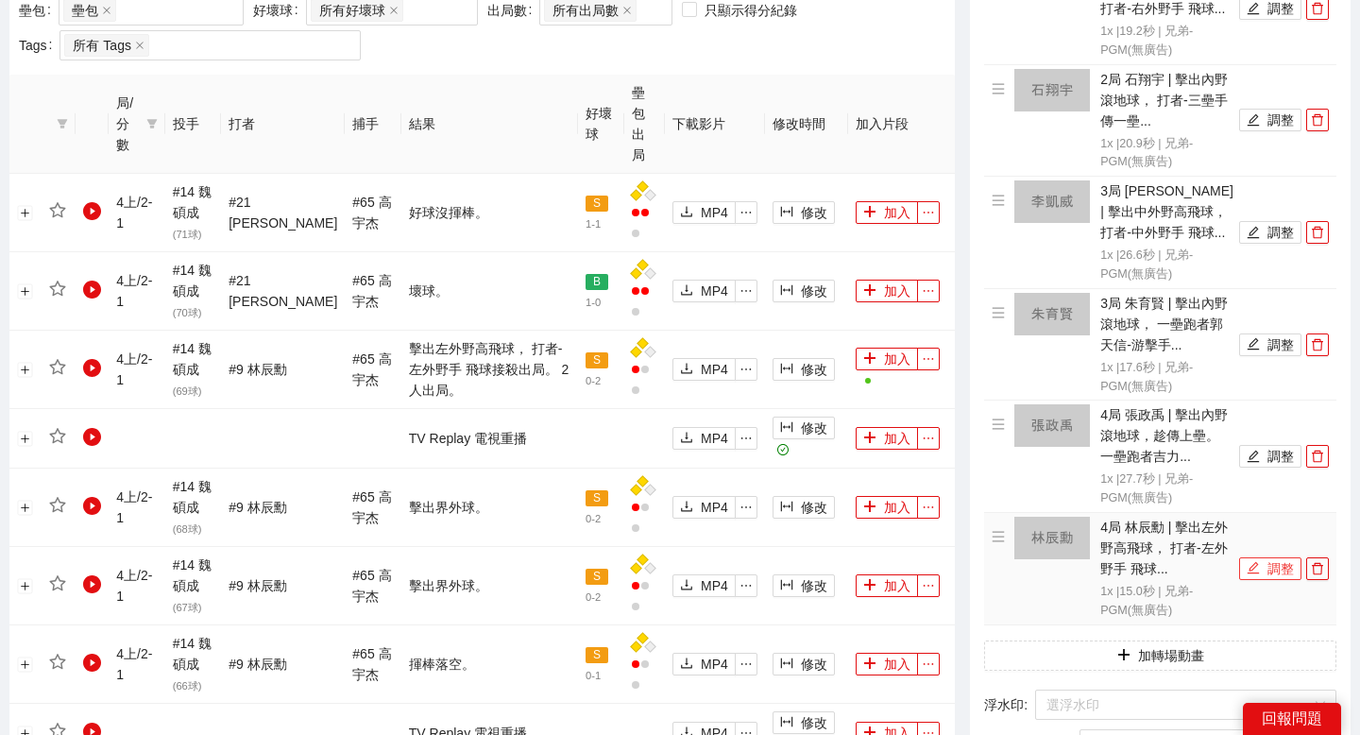
click at [1289, 568] on button "調整" at bounding box center [1270, 568] width 62 height 23
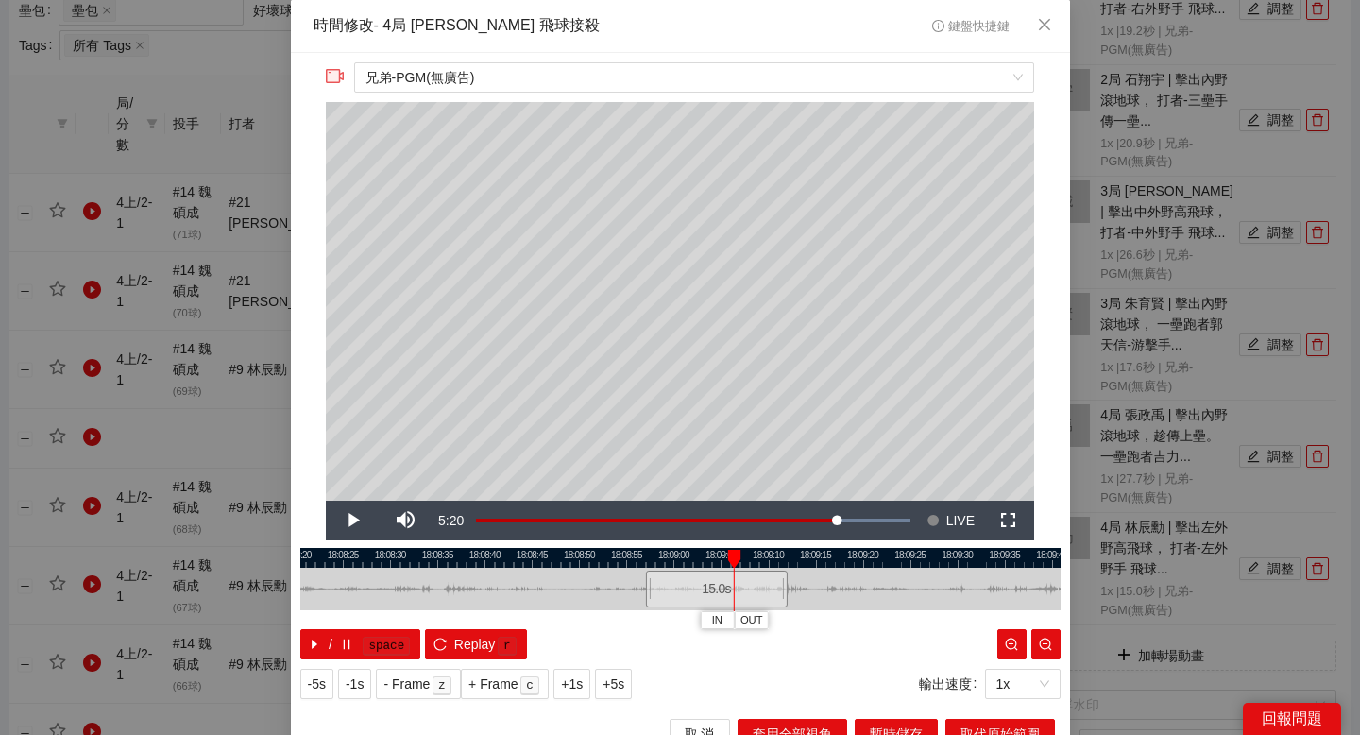
drag, startPoint x: 473, startPoint y: 559, endPoint x: 624, endPoint y: 569, distance: 151.4
click at [624, 568] on div "18:08:20 18:08:25 18:08:30 18:08:35 18:08:40 18:08:45 18:08:50 18:08:55 18:09:0…" at bounding box center [680, 603] width 760 height 111
click at [478, 552] on div at bounding box center [680, 558] width 760 height 20
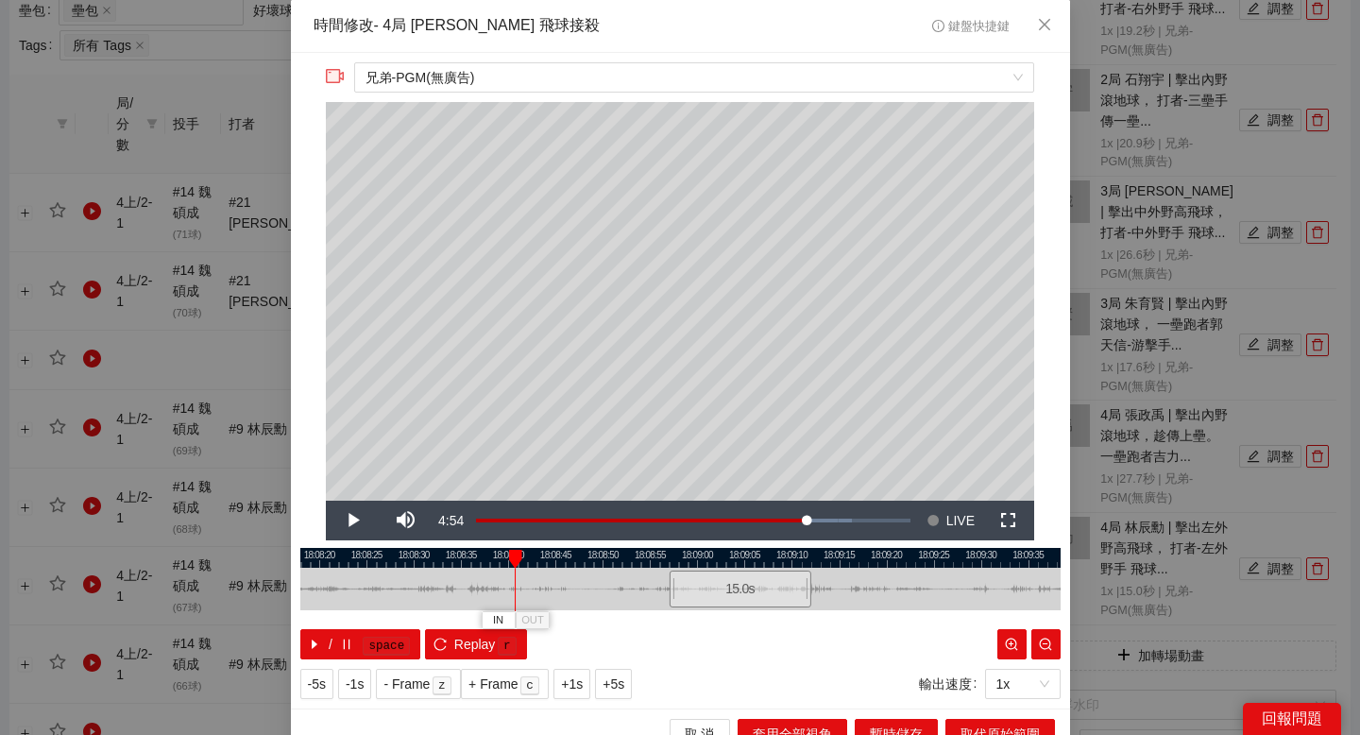
click at [449, 554] on div at bounding box center [680, 558] width 760 height 20
click at [368, 549] on div at bounding box center [680, 558] width 760 height 20
click at [361, 615] on button "IN" at bounding box center [366, 620] width 34 height 18
drag, startPoint x: 454, startPoint y: 569, endPoint x: 474, endPoint y: 577, distance: 21.2
click at [474, 577] on div "45.1 s" at bounding box center [616, 588] width 427 height 37
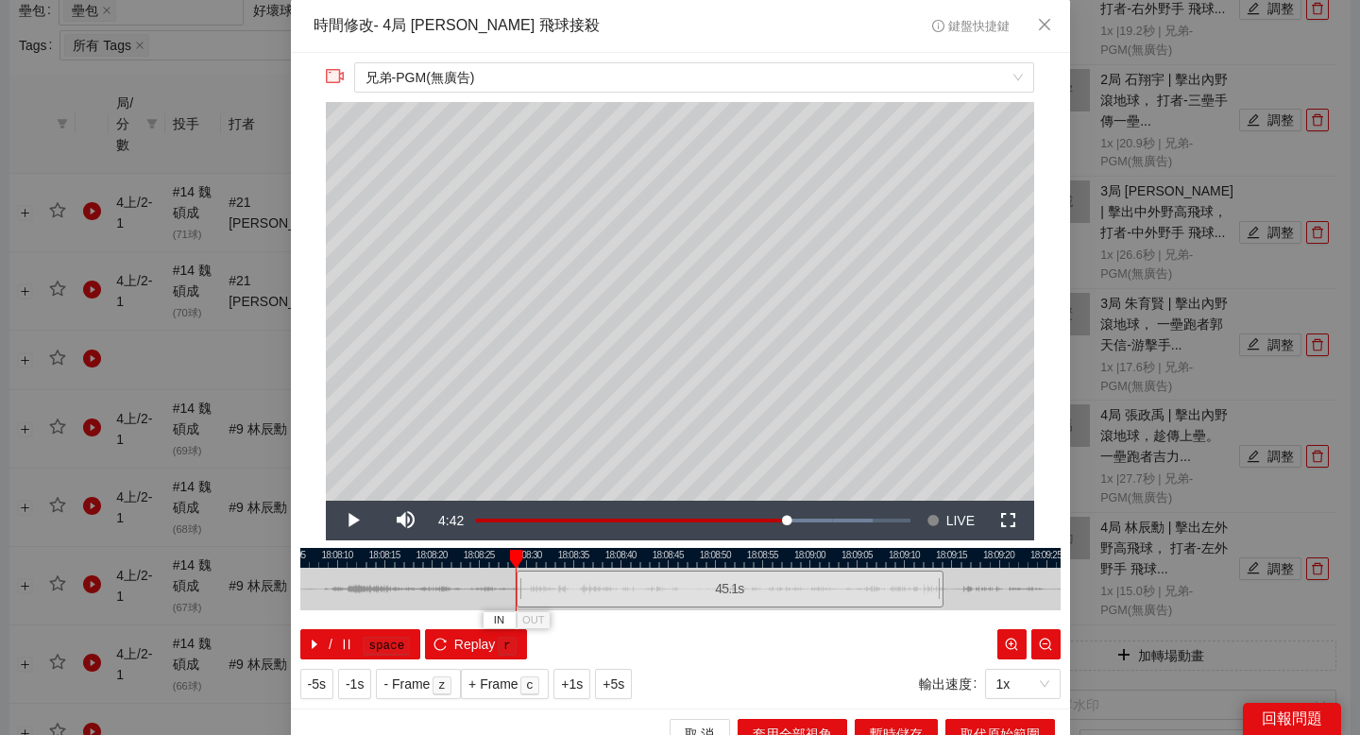
drag, startPoint x: 497, startPoint y: 562, endPoint x: 615, endPoint y: 575, distance: 118.8
click at [615, 575] on div "18:08:05 18:08:10 18:08:15 18:08:20 18:08:25 18:08:30 18:08:35 18:08:40 18:08:4…" at bounding box center [680, 603] width 760 height 111
click at [393, 552] on div at bounding box center [680, 558] width 760 height 20
click at [348, 560] on div at bounding box center [680, 558] width 760 height 20
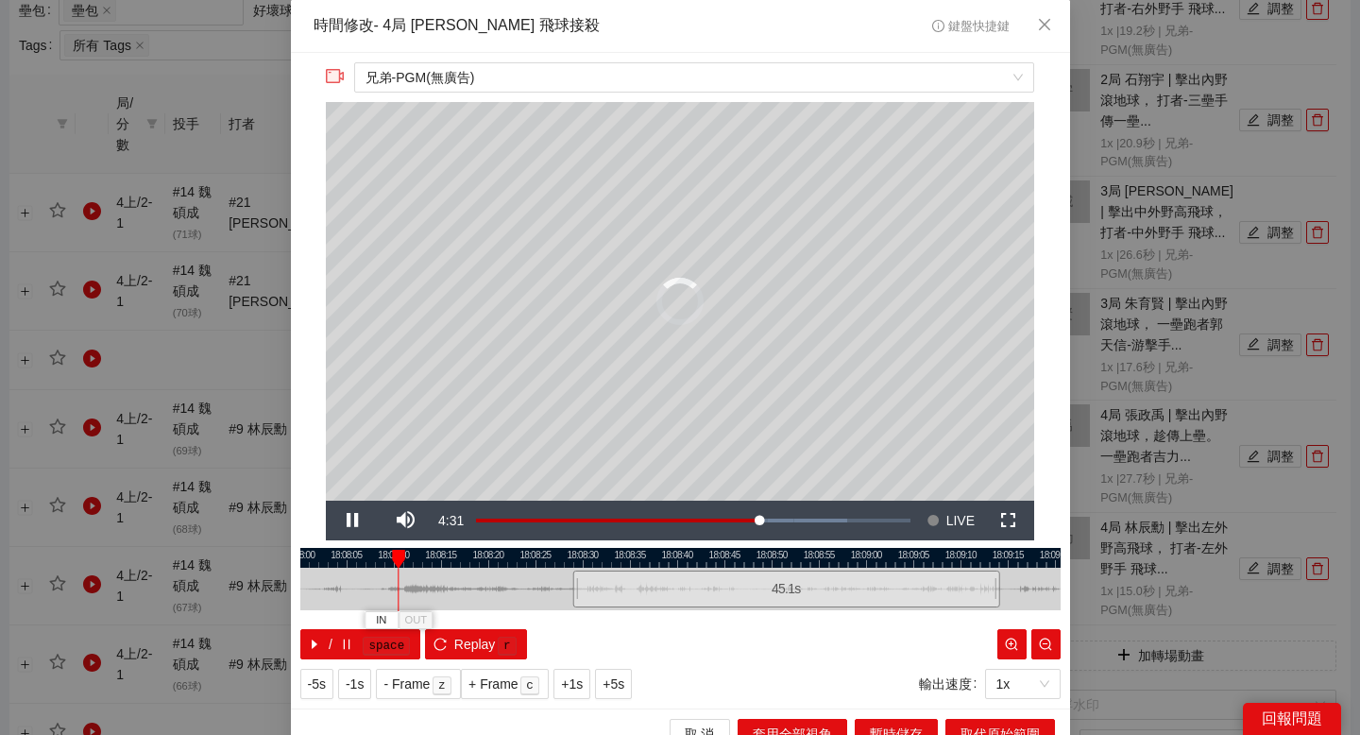
drag, startPoint x: 416, startPoint y: 556, endPoint x: 466, endPoint y: 561, distance: 51.2
click at [466, 561] on div at bounding box center [731, 558] width 760 height 20
click at [374, 558] on div at bounding box center [680, 558] width 760 height 20
click at [355, 553] on div at bounding box center [680, 558] width 760 height 20
click at [352, 617] on span "IN" at bounding box center [351, 620] width 10 height 17
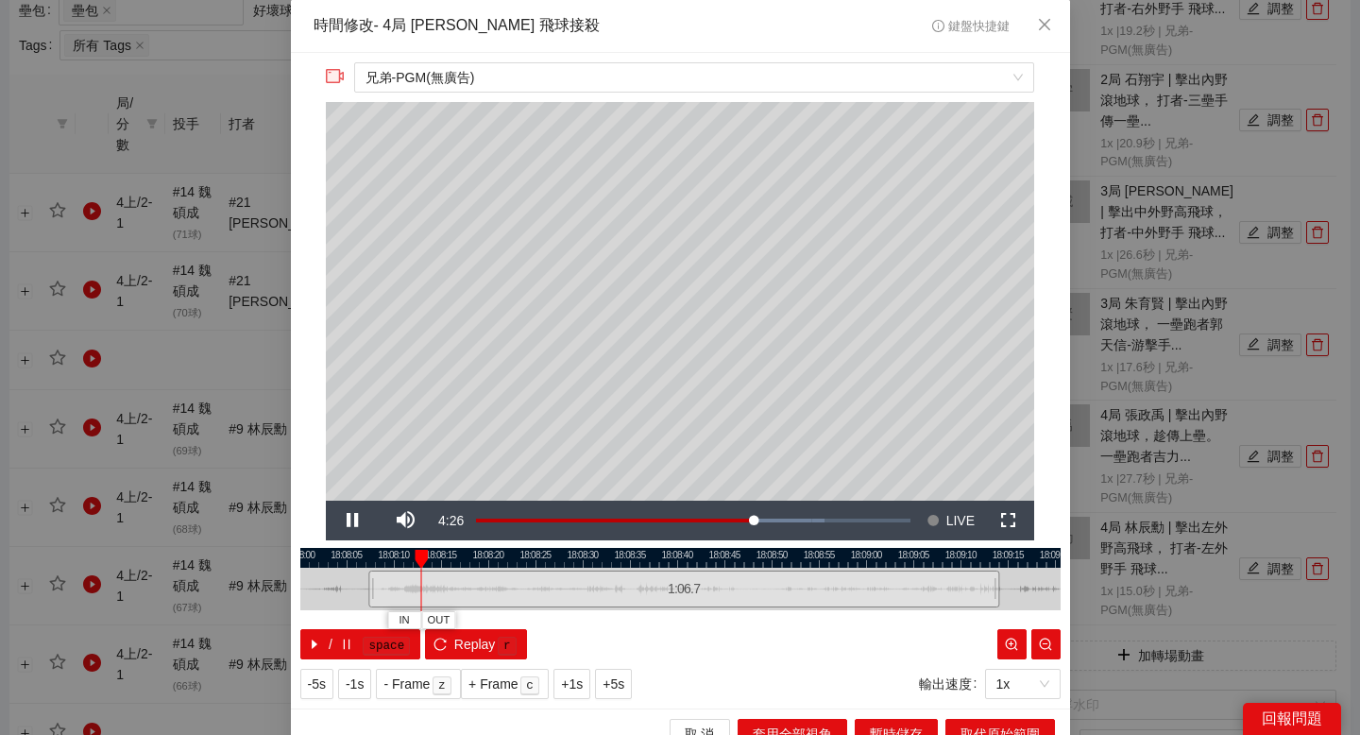
click at [455, 552] on div at bounding box center [680, 558] width 760 height 20
click at [491, 552] on div at bounding box center [680, 558] width 760 height 20
click at [519, 560] on div at bounding box center [680, 558] width 760 height 20
click at [546, 557] on div at bounding box center [680, 558] width 760 height 20
click at [564, 553] on div at bounding box center [680, 558] width 760 height 20
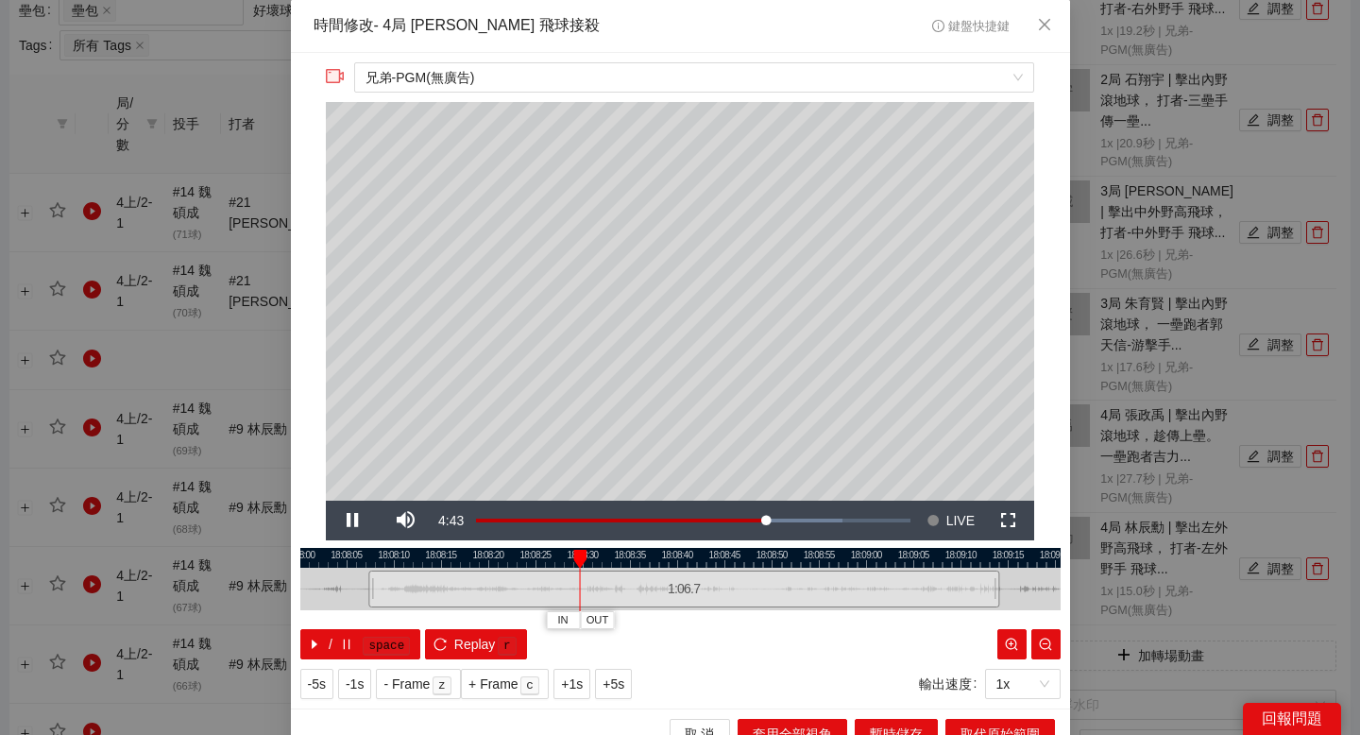
click at [602, 561] on div at bounding box center [680, 558] width 760 height 20
click at [602, 561] on div at bounding box center [601, 559] width 13 height 19
click at [719, 621] on span "OUT" at bounding box center [716, 620] width 23 height 17
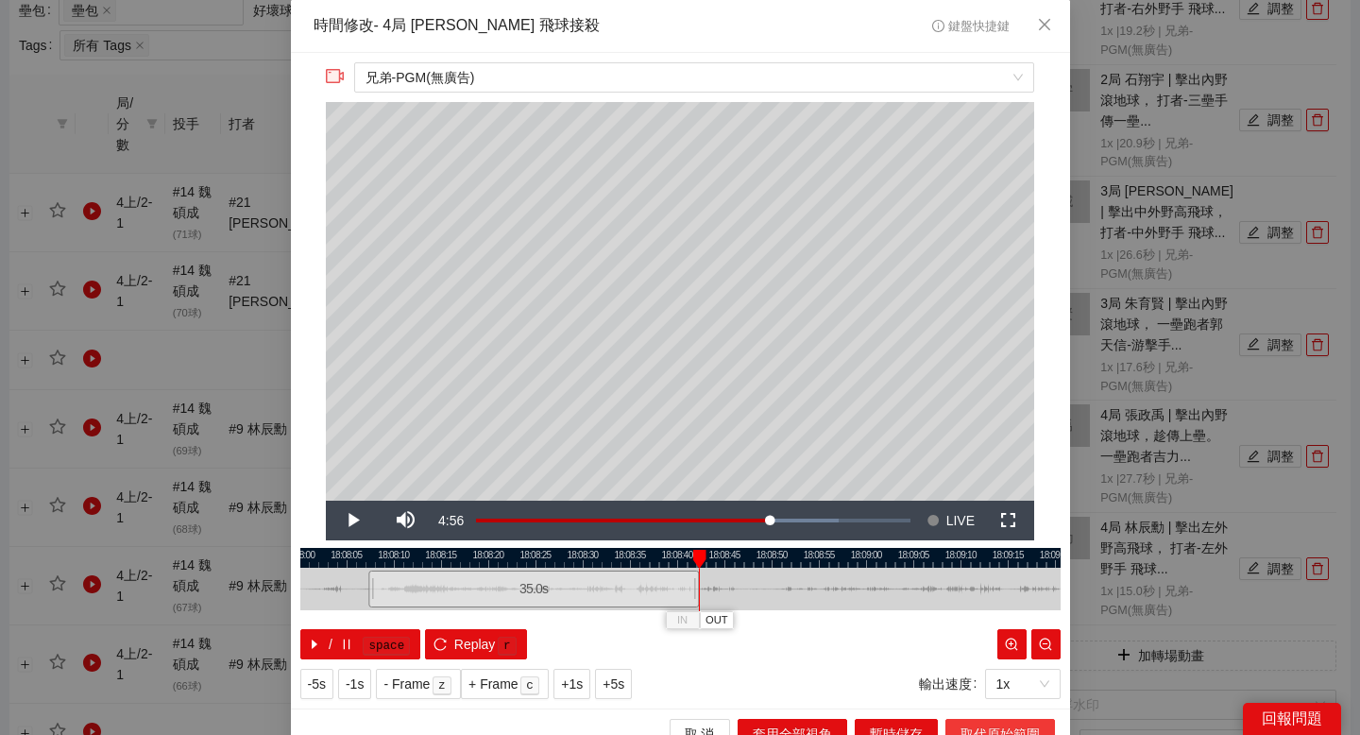
click at [986, 728] on span "取代原始範圍" at bounding box center [999, 733] width 79 height 21
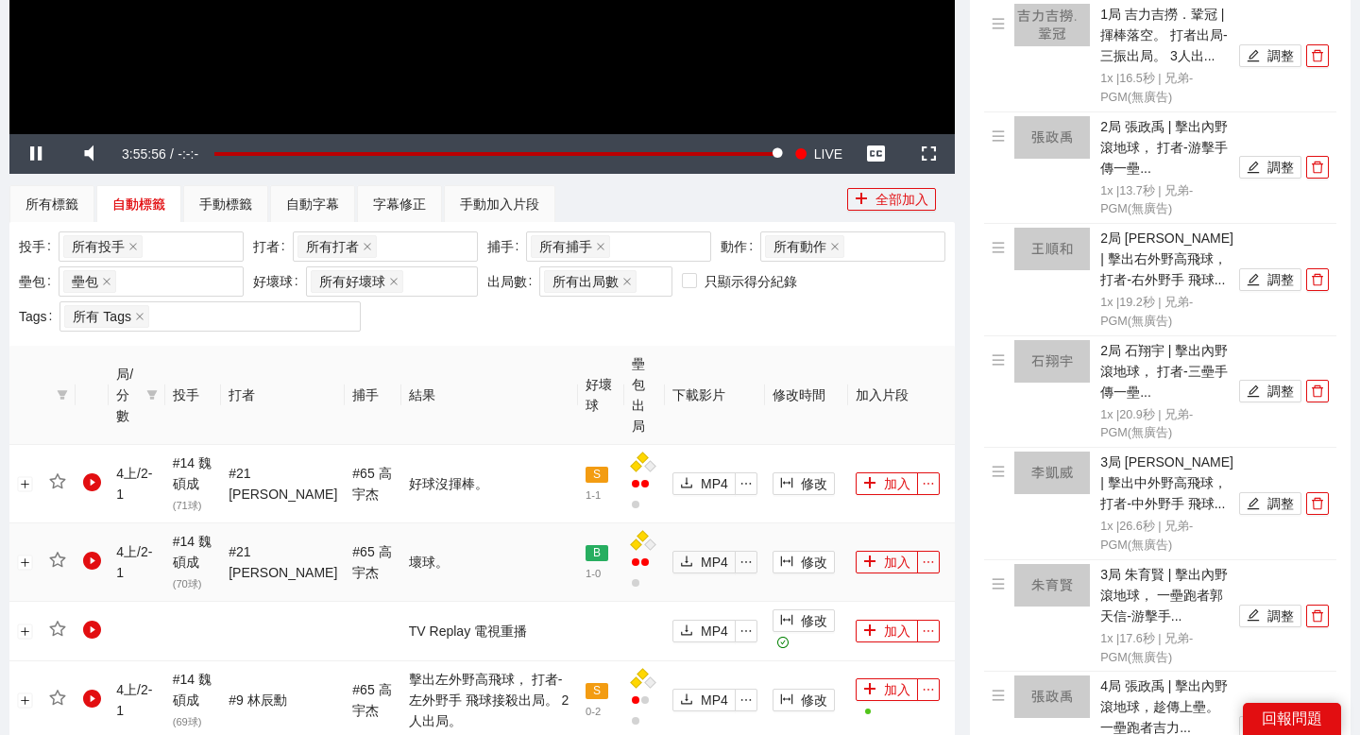
scroll to position [554, 0]
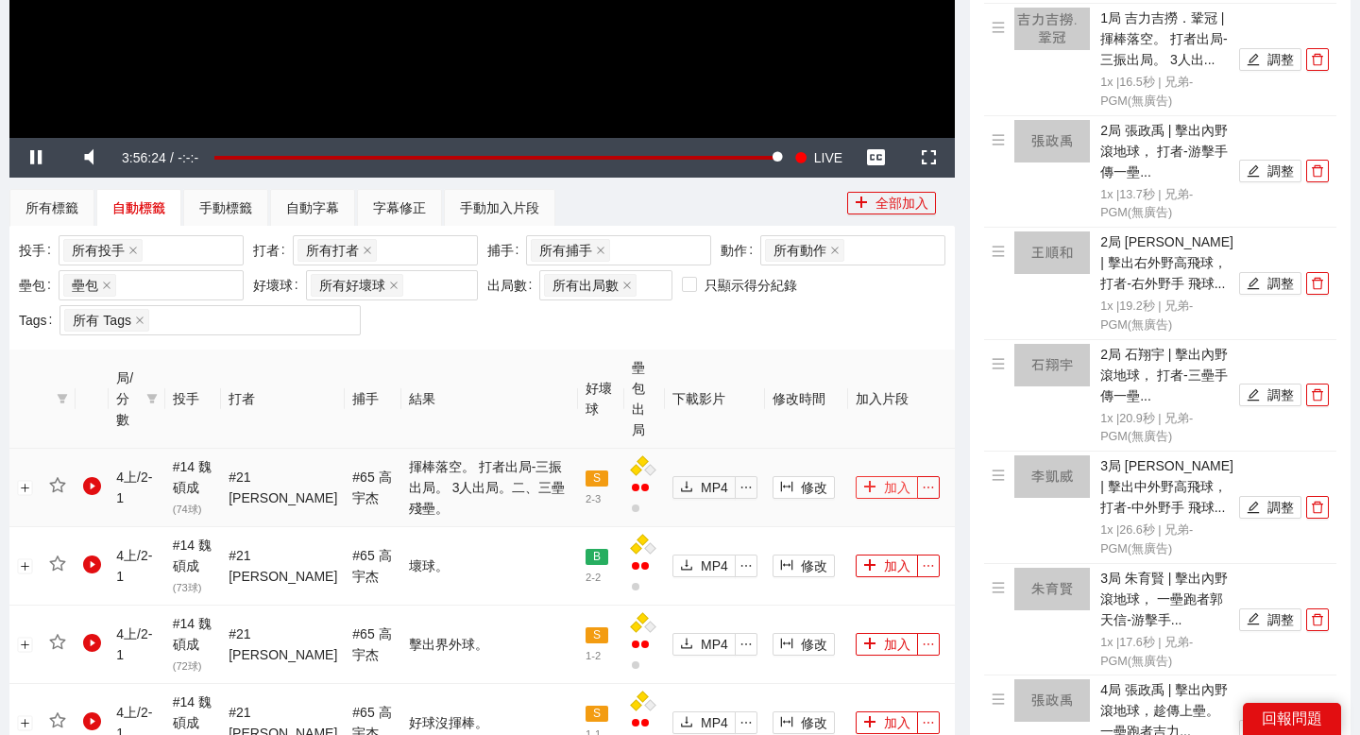
click at [886, 476] on button "加入" at bounding box center [887, 487] width 62 height 23
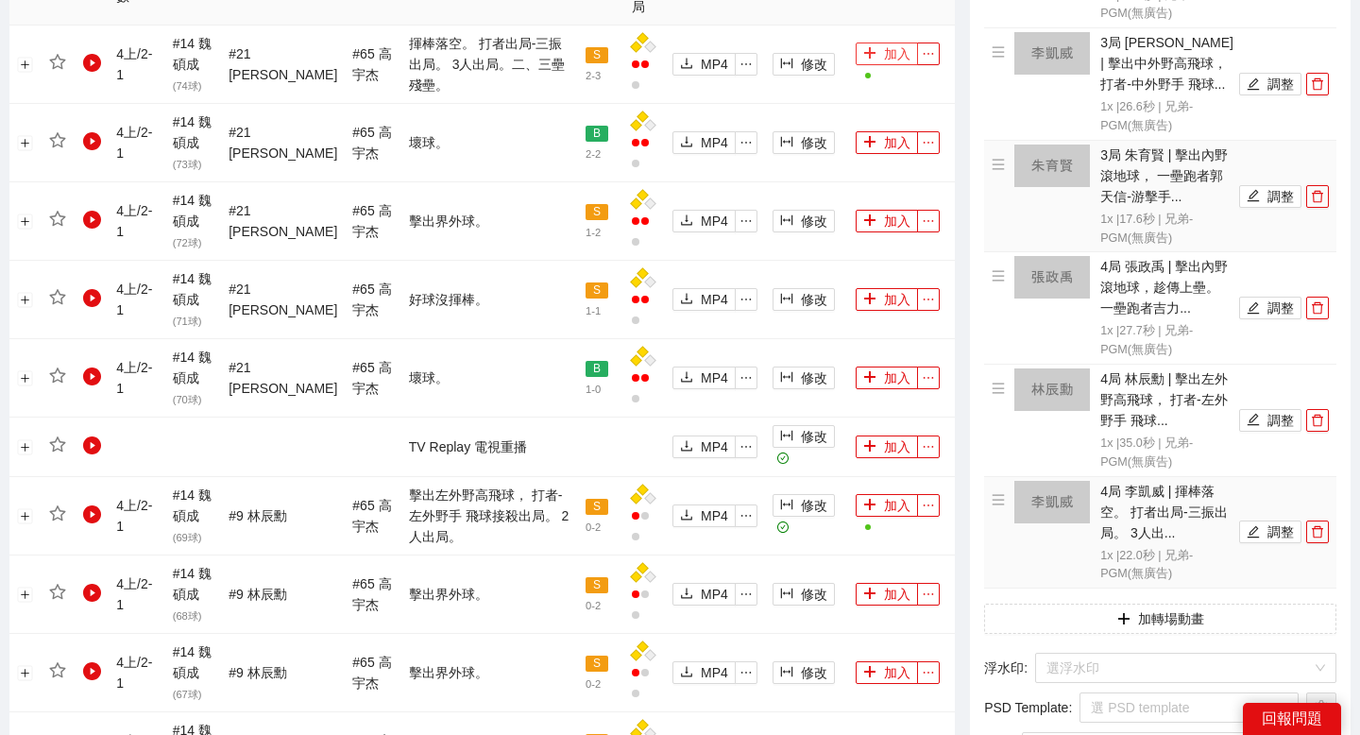
scroll to position [1007, 0]
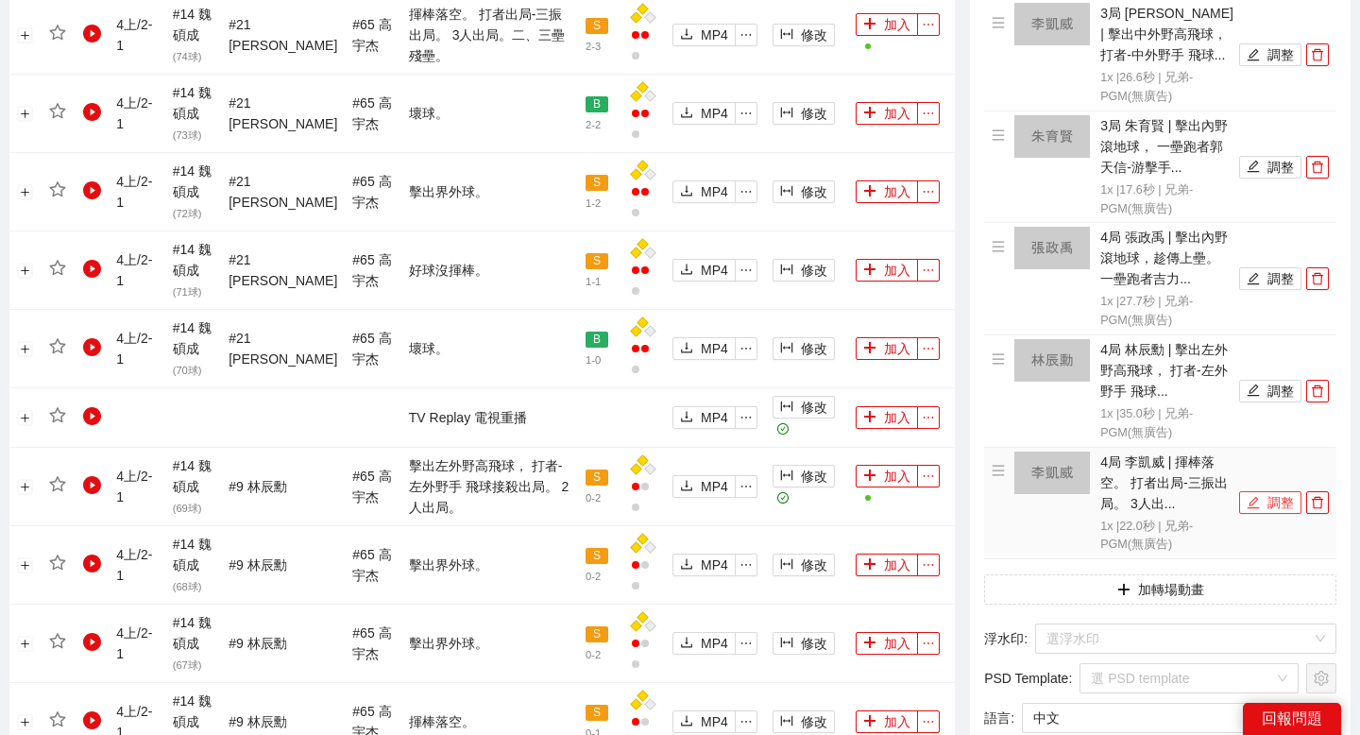
click at [1258, 500] on icon "edit" at bounding box center [1253, 502] width 13 height 13
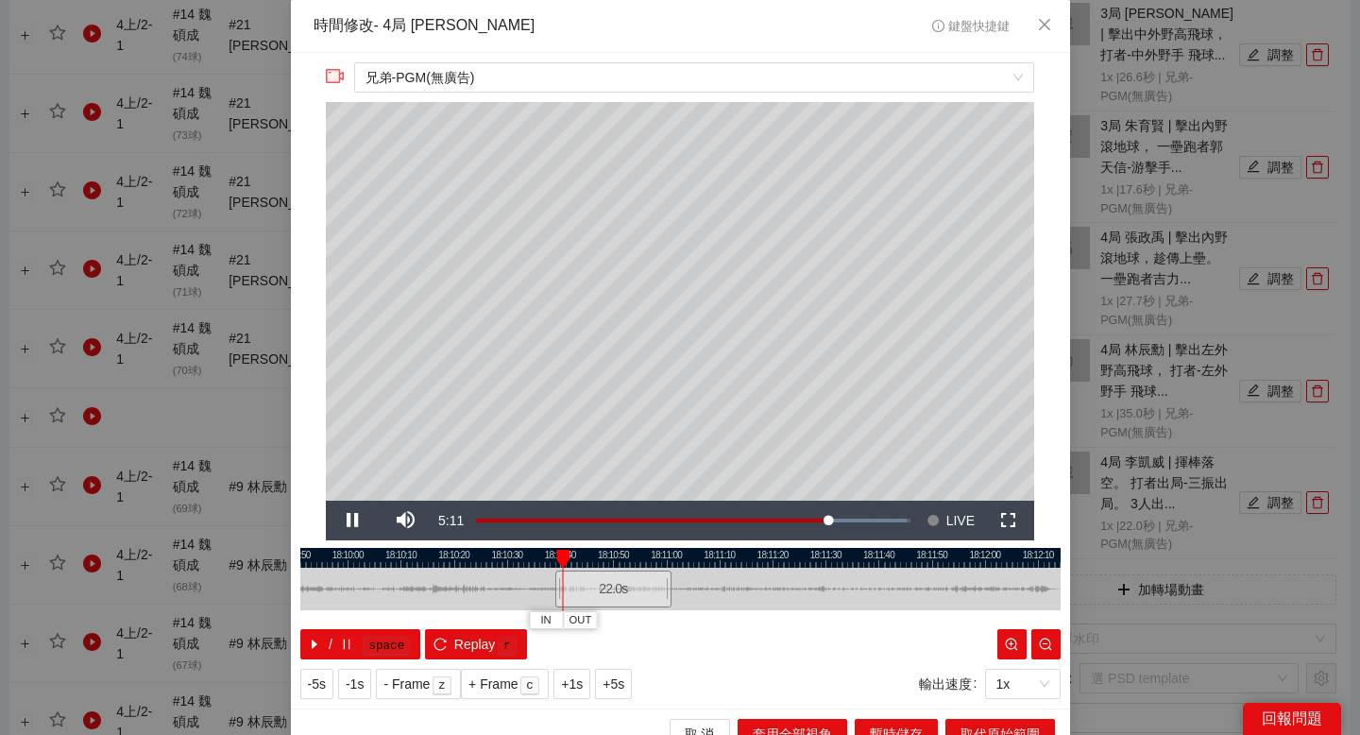
click at [422, 555] on div at bounding box center [680, 558] width 760 height 20
click at [416, 551] on div at bounding box center [680, 558] width 760 height 20
click at [404, 617] on span "IN" at bounding box center [403, 620] width 10 height 17
click at [486, 550] on div at bounding box center [680, 558] width 760 height 20
click at [534, 622] on button "OUT" at bounding box center [521, 620] width 34 height 18
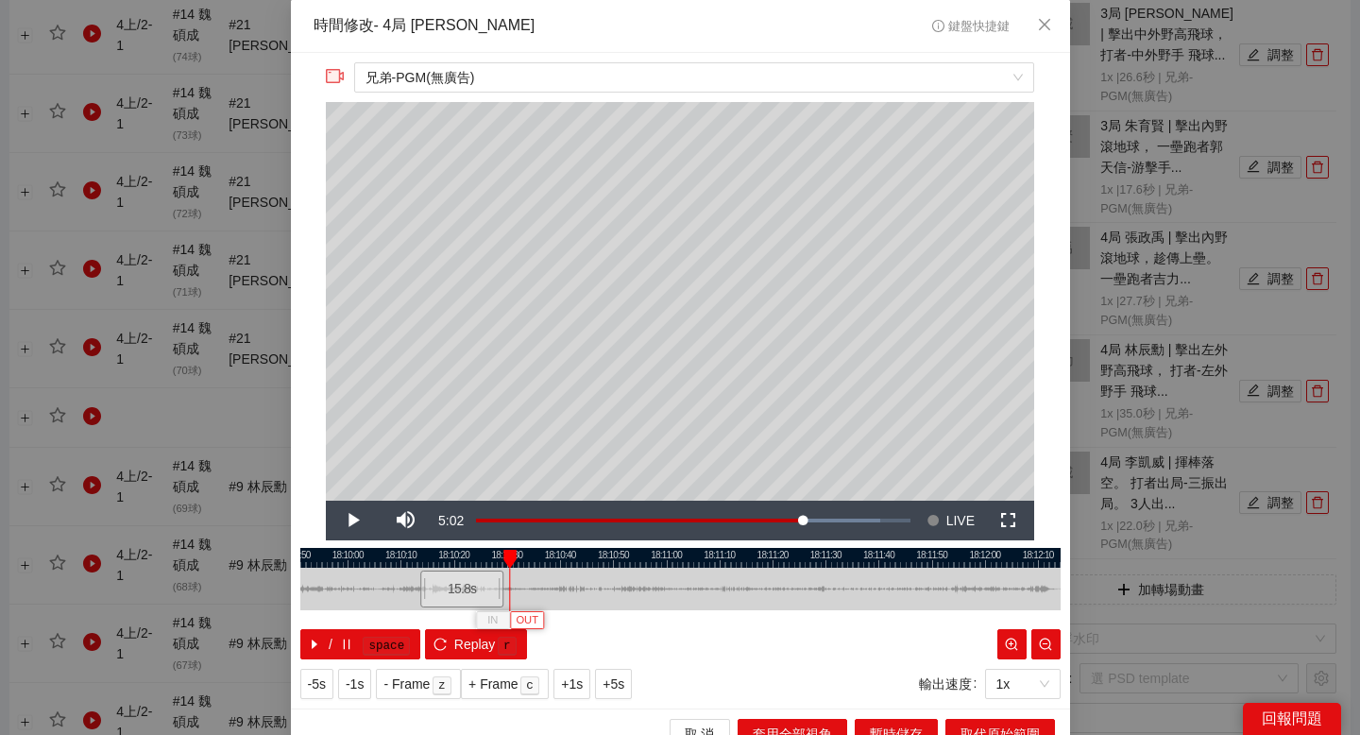
click at [519, 612] on span "OUT" at bounding box center [527, 620] width 23 height 17
click at [958, 724] on button "取代原始範圍" at bounding box center [1000, 734] width 110 height 30
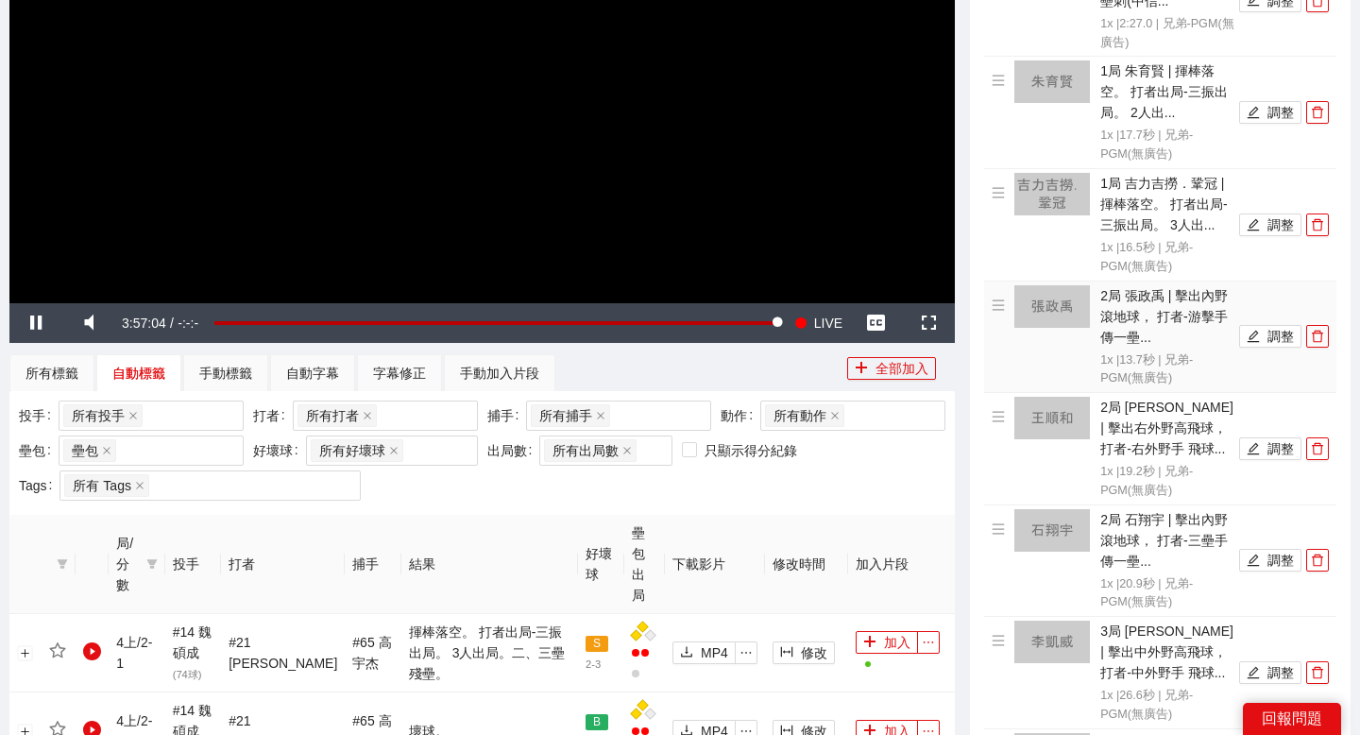
scroll to position [185, 0]
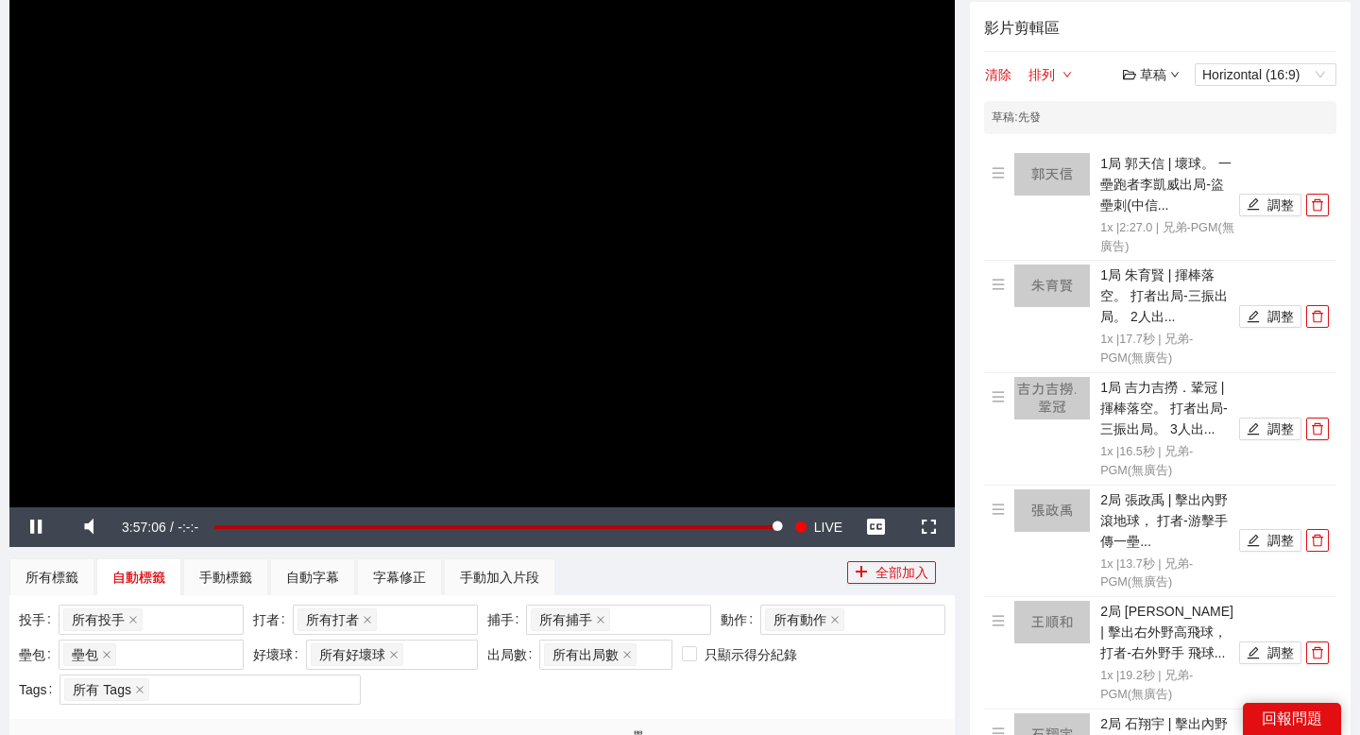
click at [1155, 81] on div "草稿" at bounding box center [1151, 74] width 57 height 21
click at [1158, 145] on link "儲存" at bounding box center [1155, 146] width 43 height 15
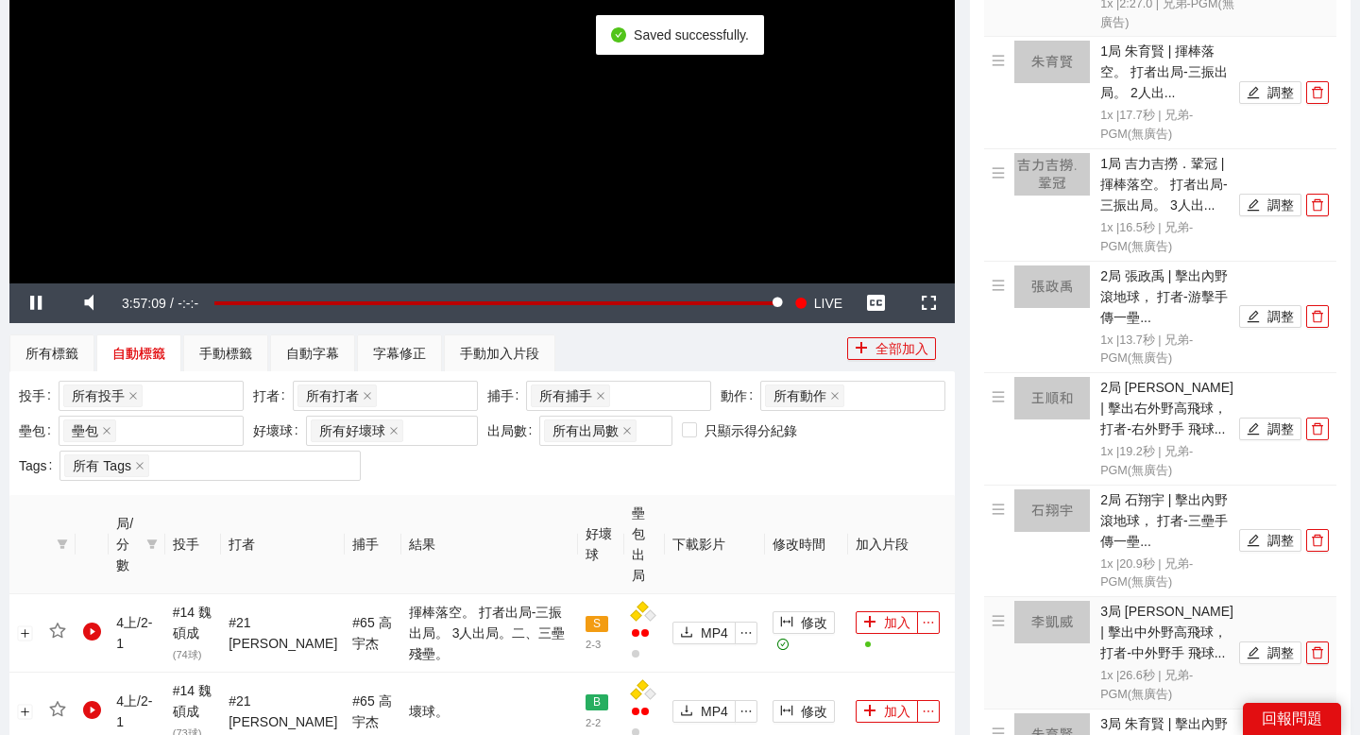
scroll to position [0, 0]
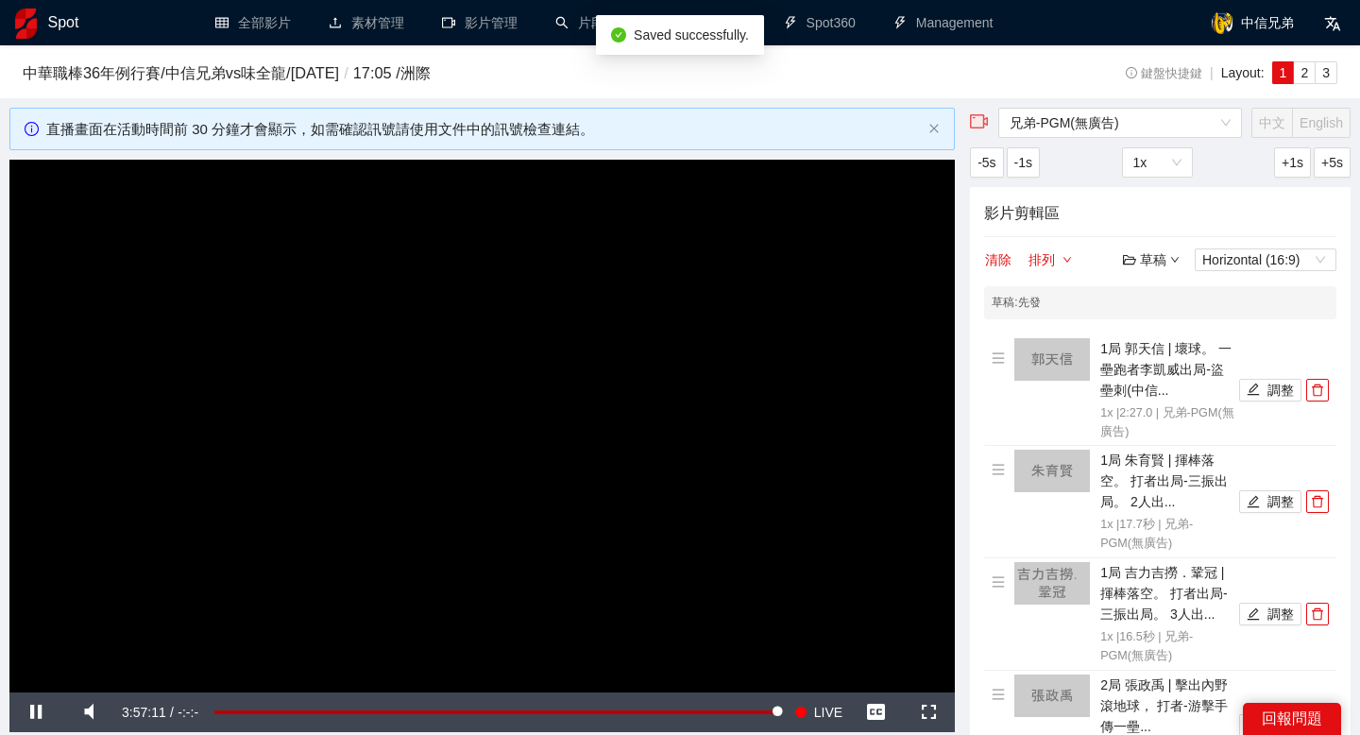
click at [1146, 249] on div "草稿" at bounding box center [1151, 259] width 57 height 21
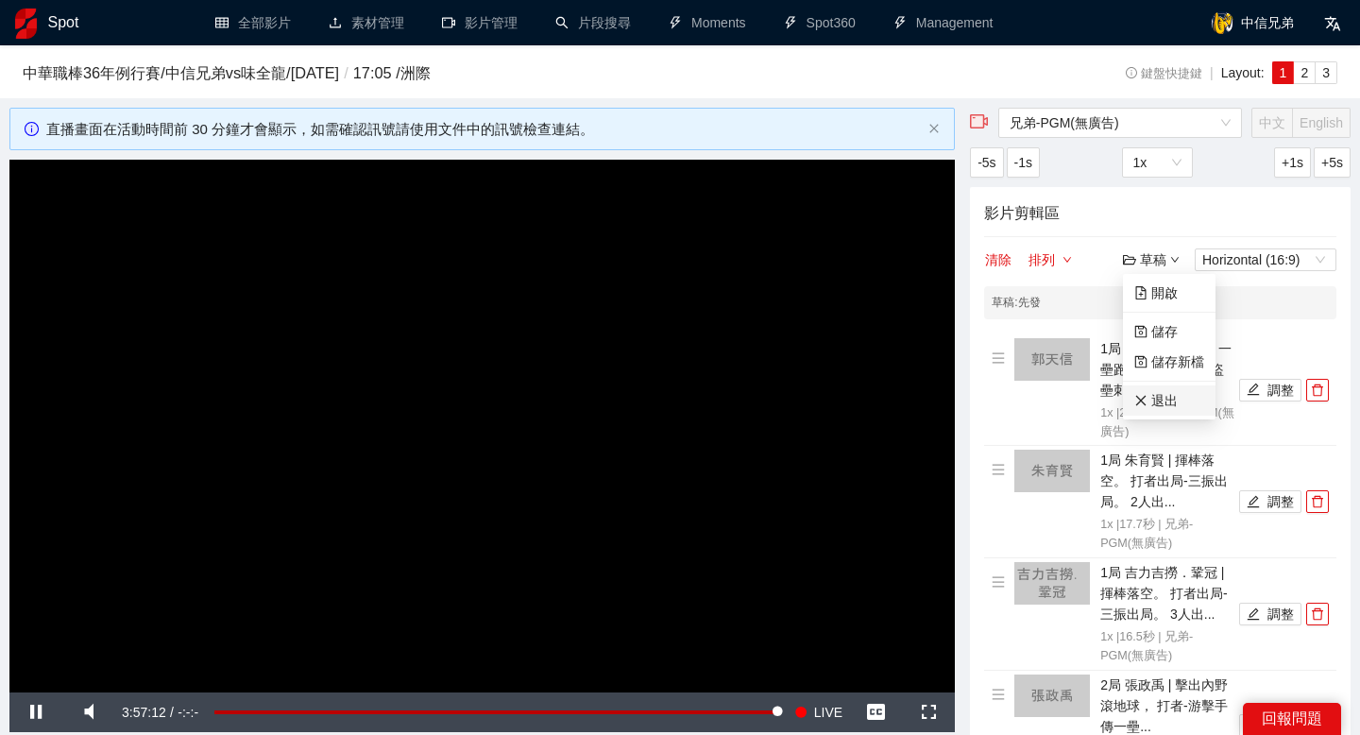
click at [1158, 396] on link "退出" at bounding box center [1155, 400] width 43 height 15
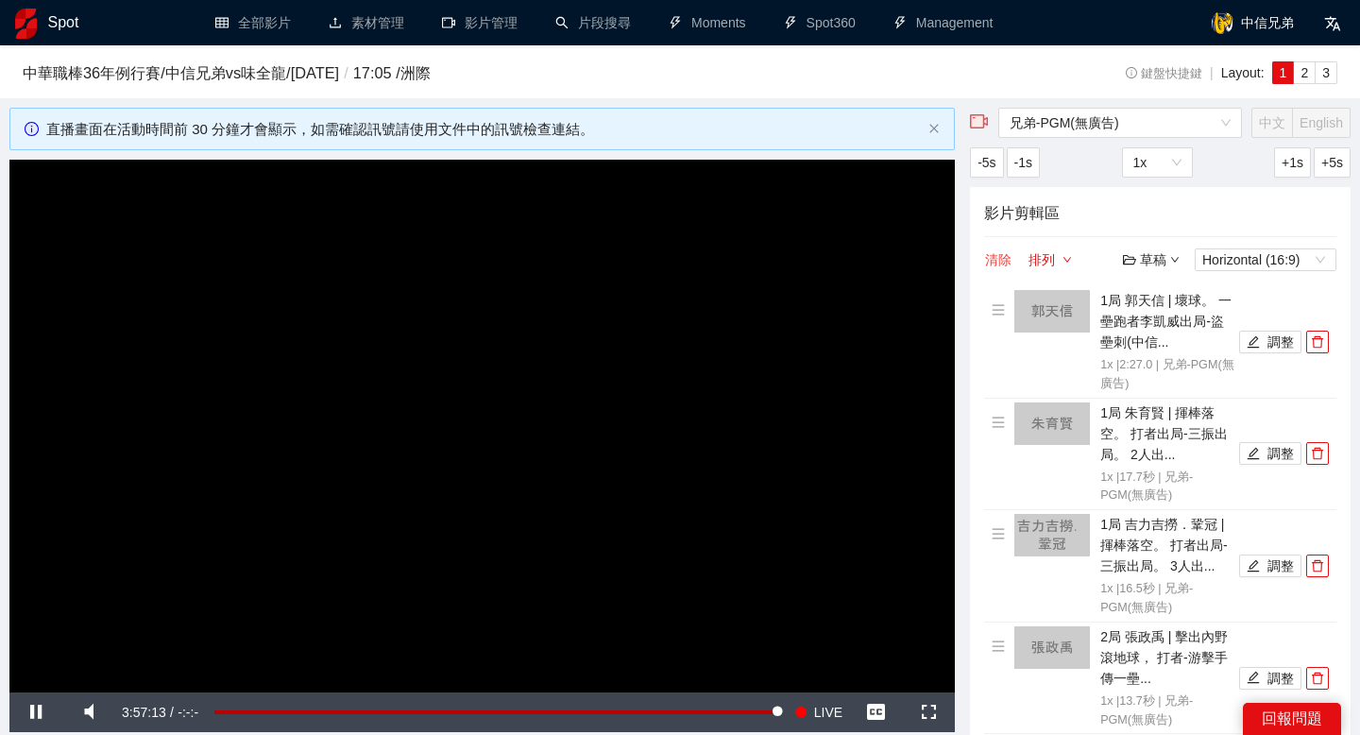
click at [992, 253] on button "清除" at bounding box center [998, 259] width 28 height 23
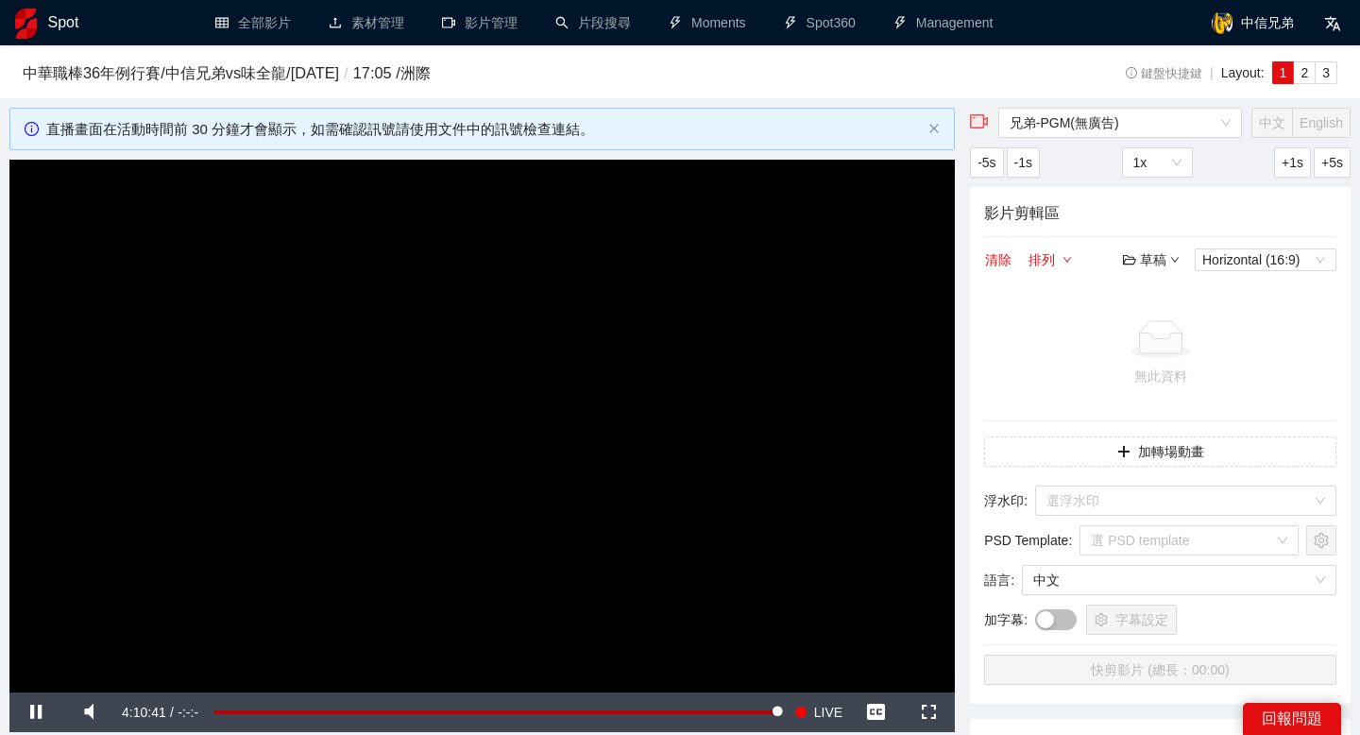
click at [1141, 260] on div "草稿" at bounding box center [1151, 259] width 57 height 21
click at [1174, 300] on link "開啟" at bounding box center [1155, 292] width 43 height 15
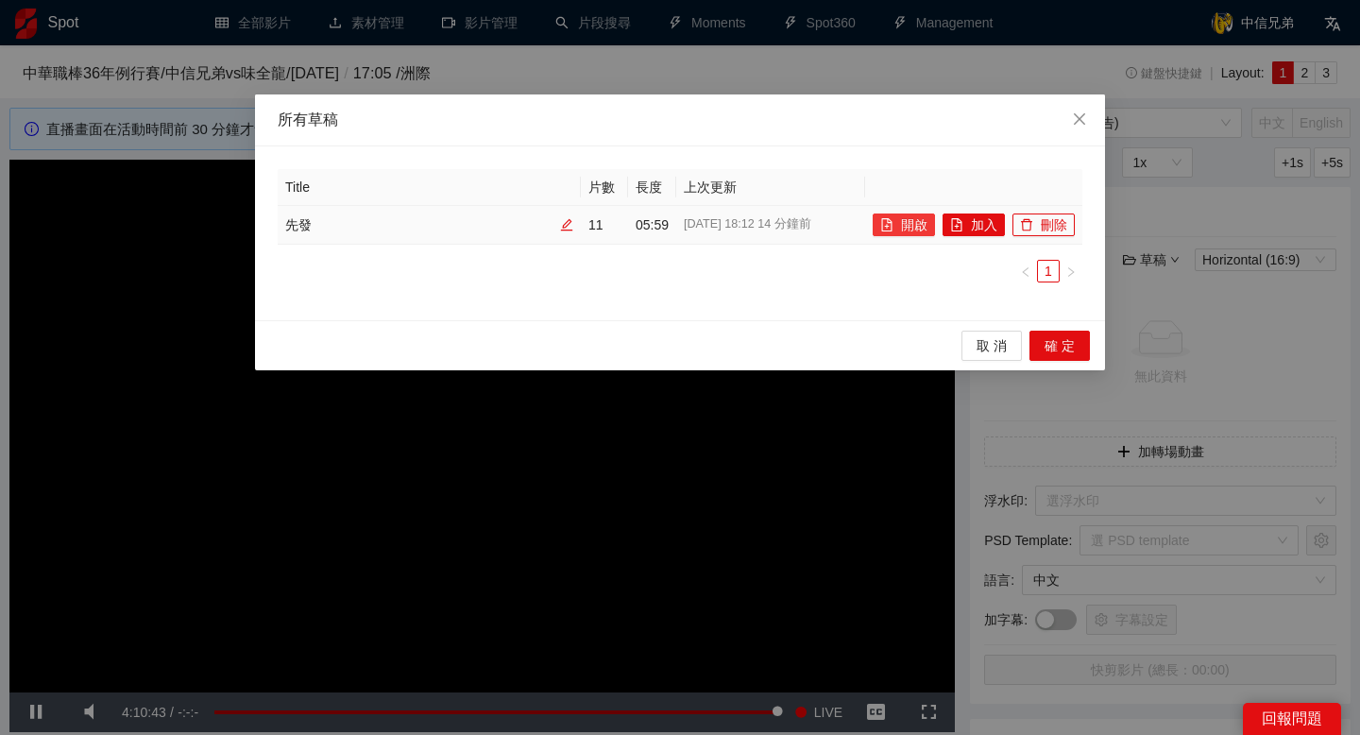
click at [891, 221] on icon "file-add" at bounding box center [886, 224] width 13 height 13
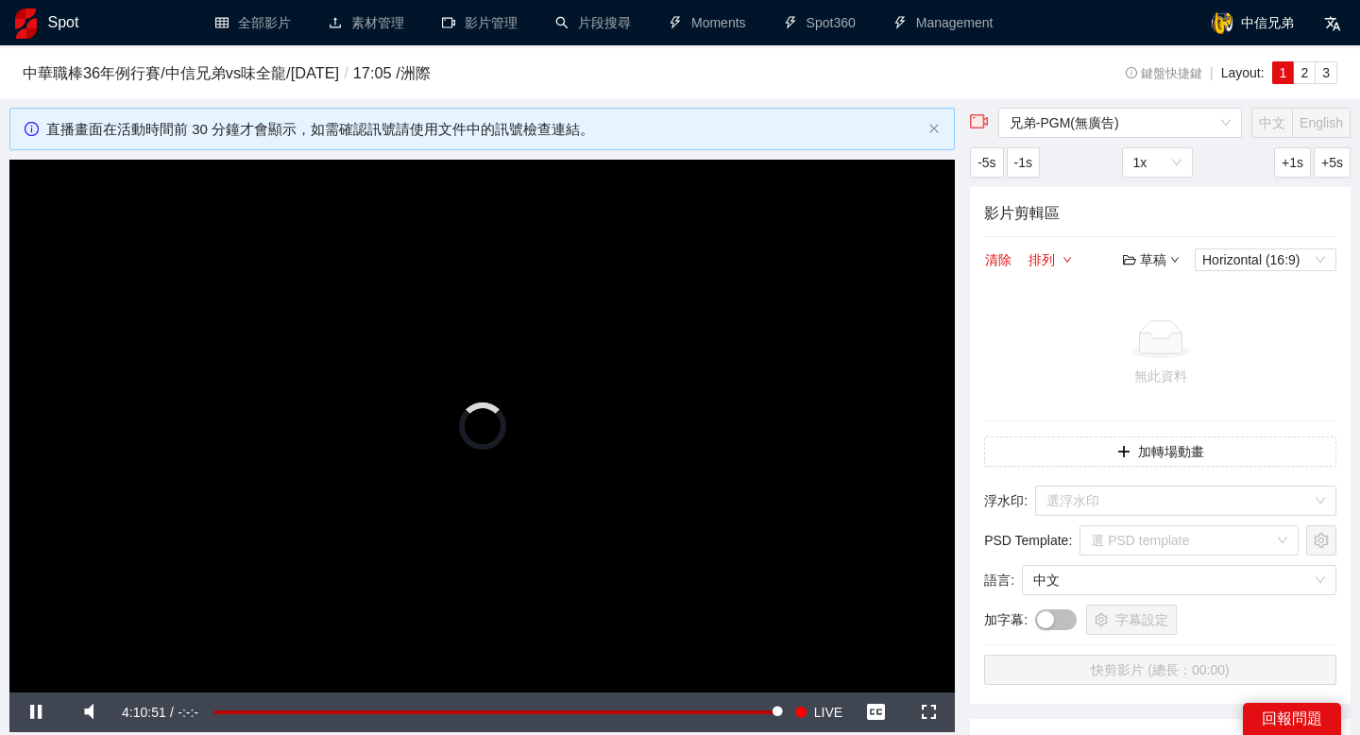
click at [1159, 257] on div "草稿" at bounding box center [1151, 259] width 57 height 21
click at [1155, 292] on link "開啟" at bounding box center [1155, 292] width 43 height 15
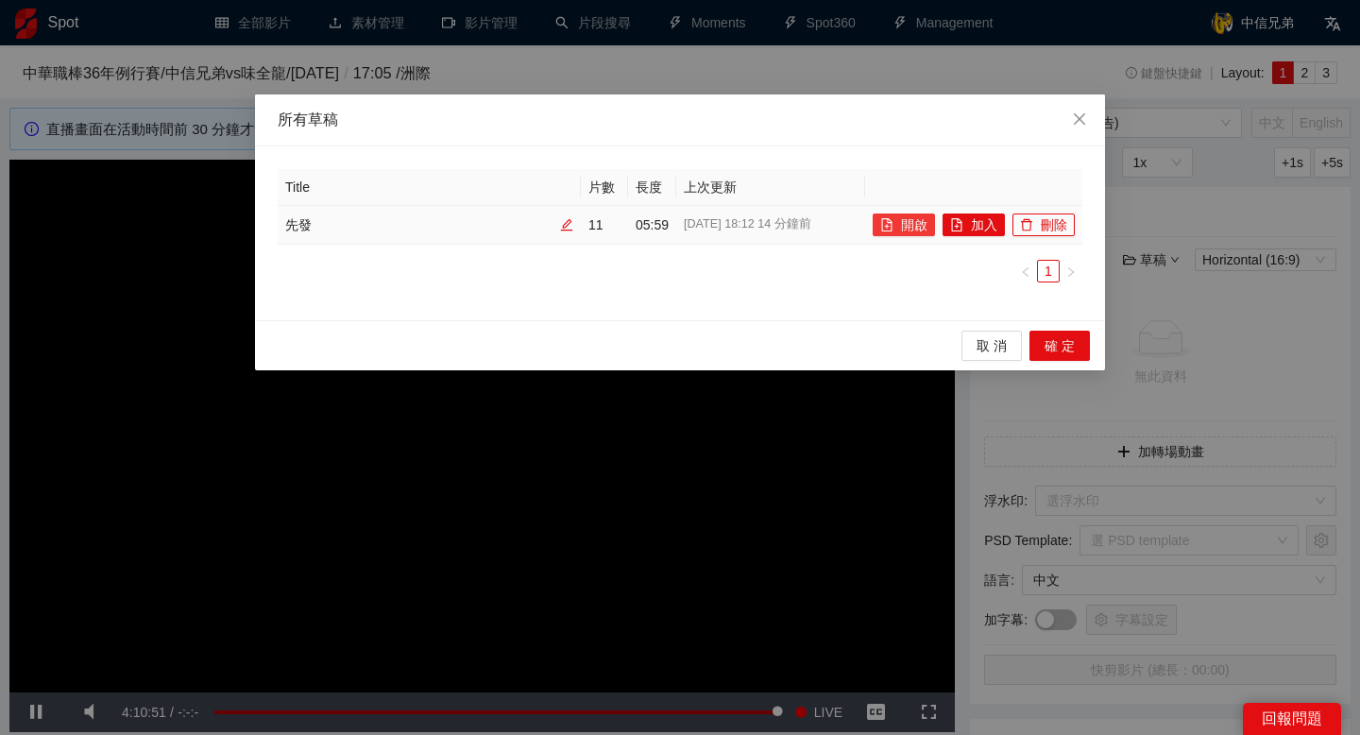
click at [908, 221] on button "開啟" at bounding box center [904, 224] width 62 height 23
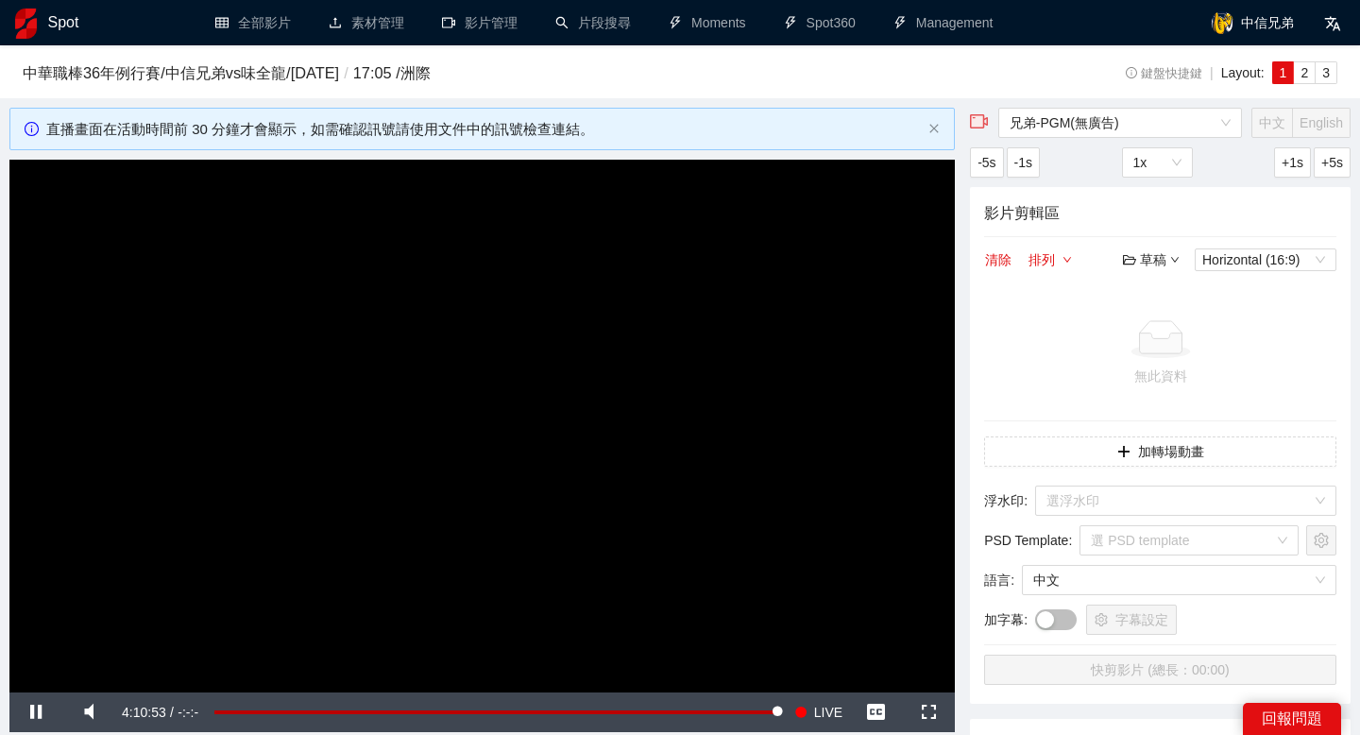
click at [1117, 350] on div at bounding box center [1160, 339] width 337 height 38
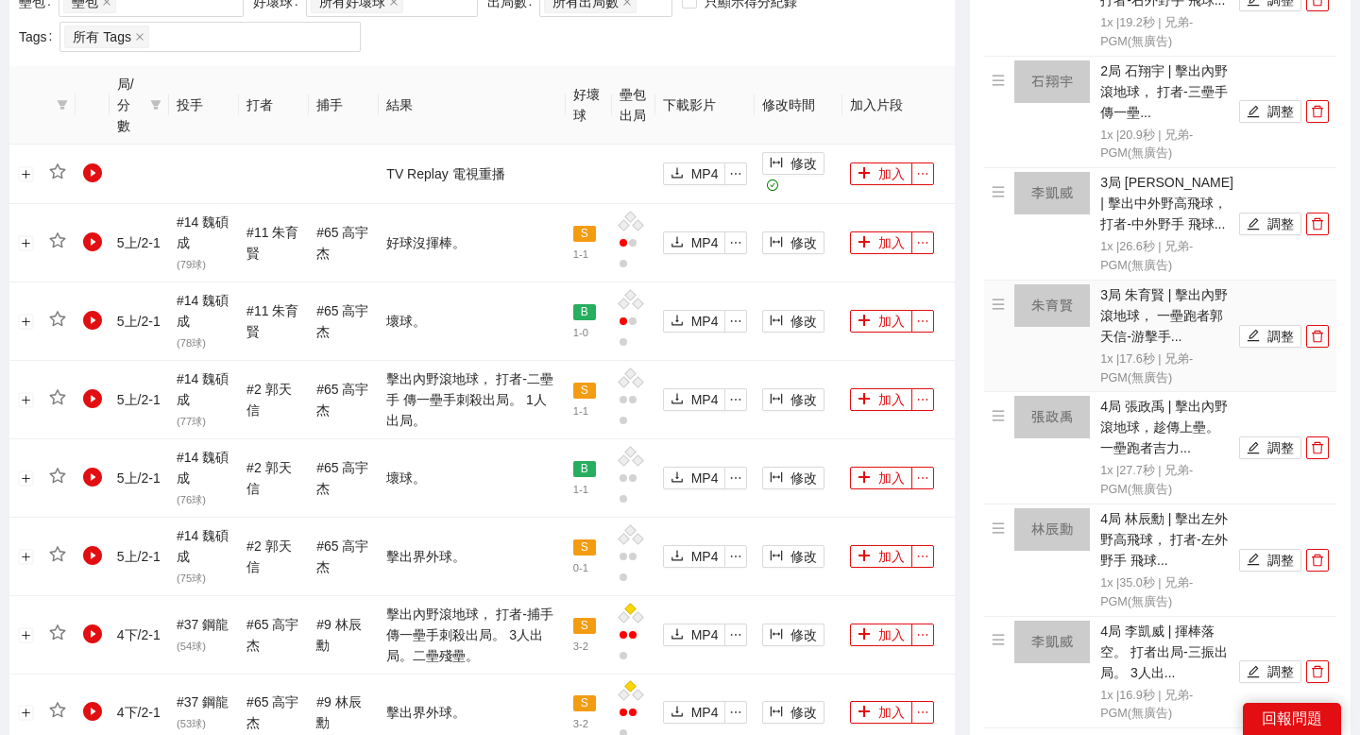
scroll to position [833, 0]
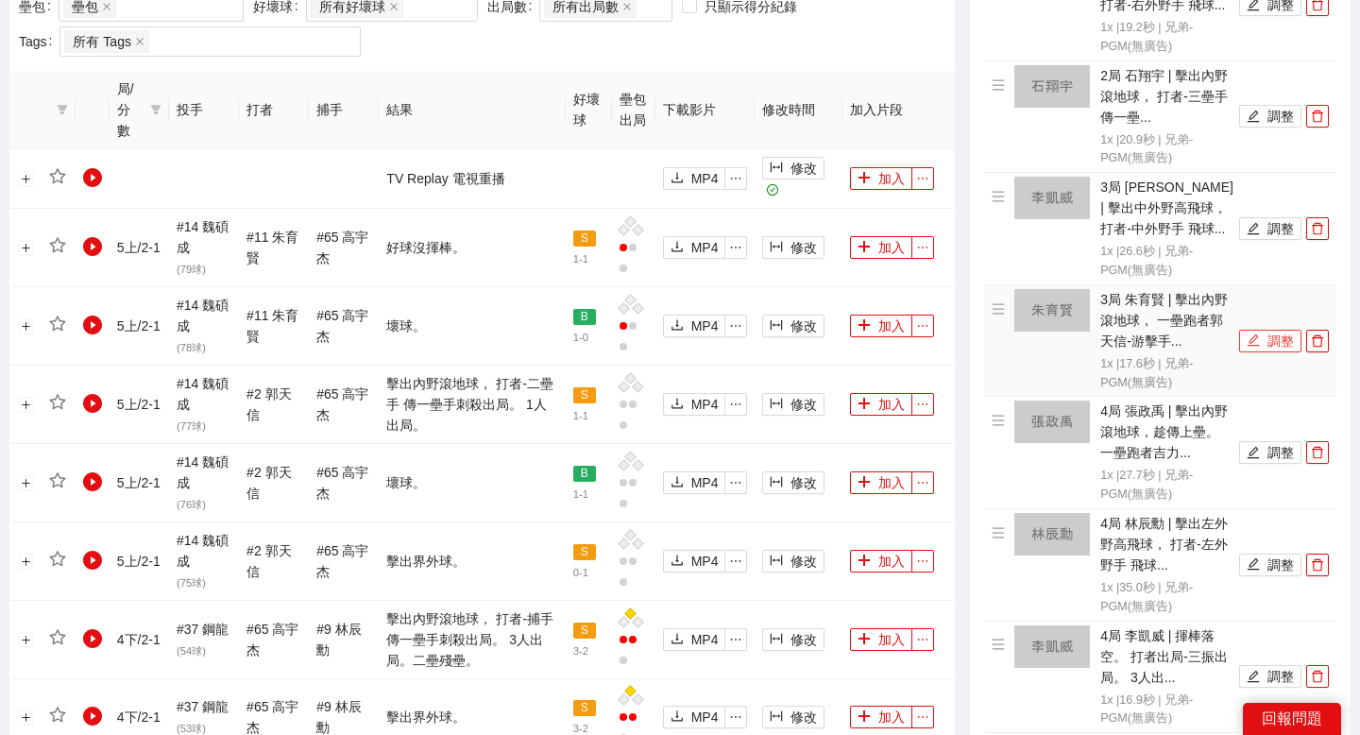
click at [1258, 347] on span "edit" at bounding box center [1253, 340] width 13 height 15
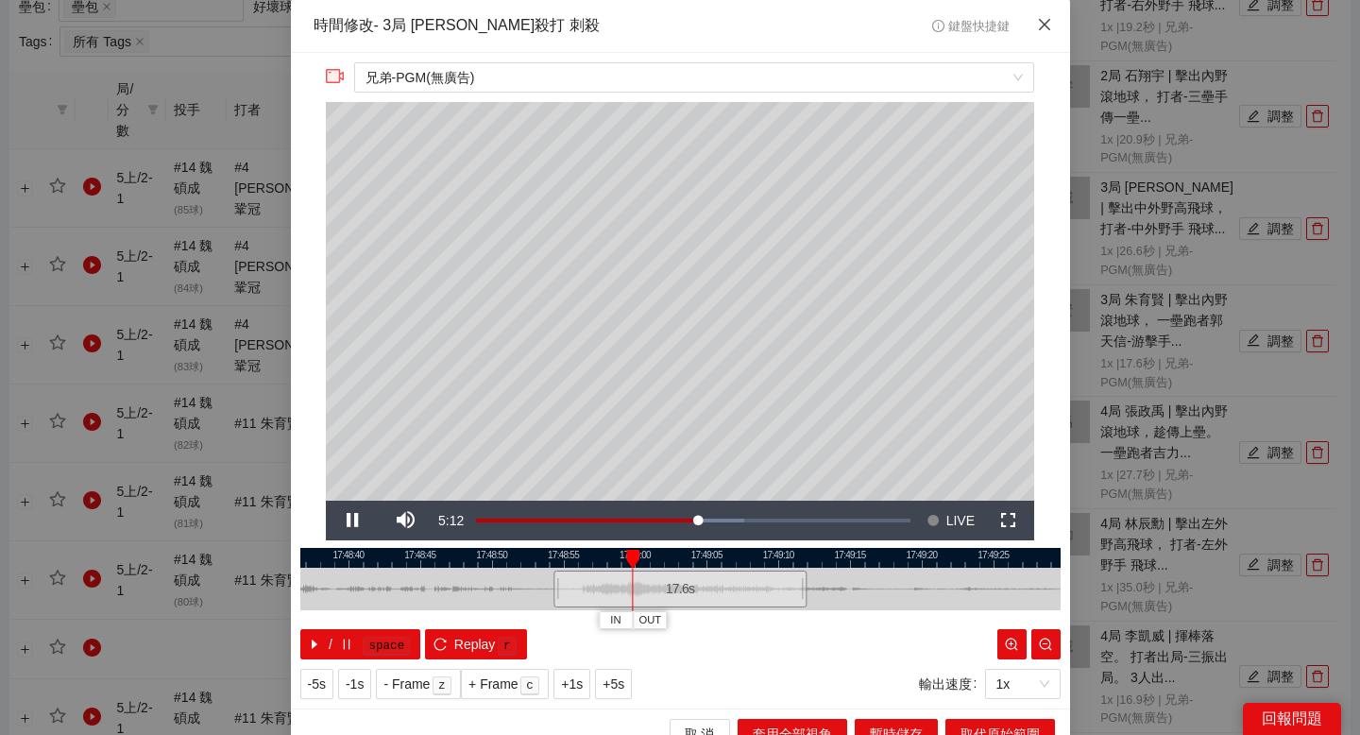
click at [1043, 16] on span "Close" at bounding box center [1044, 25] width 51 height 51
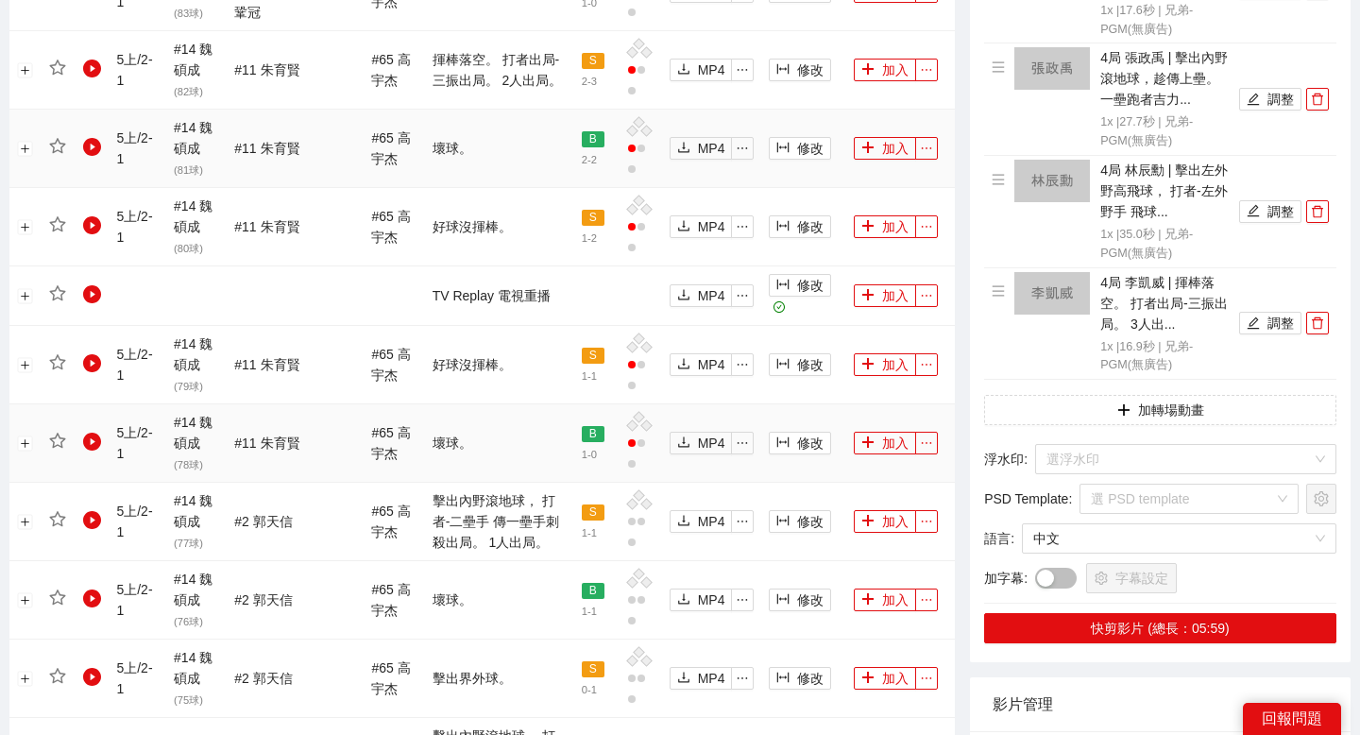
scroll to position [1192, 0]
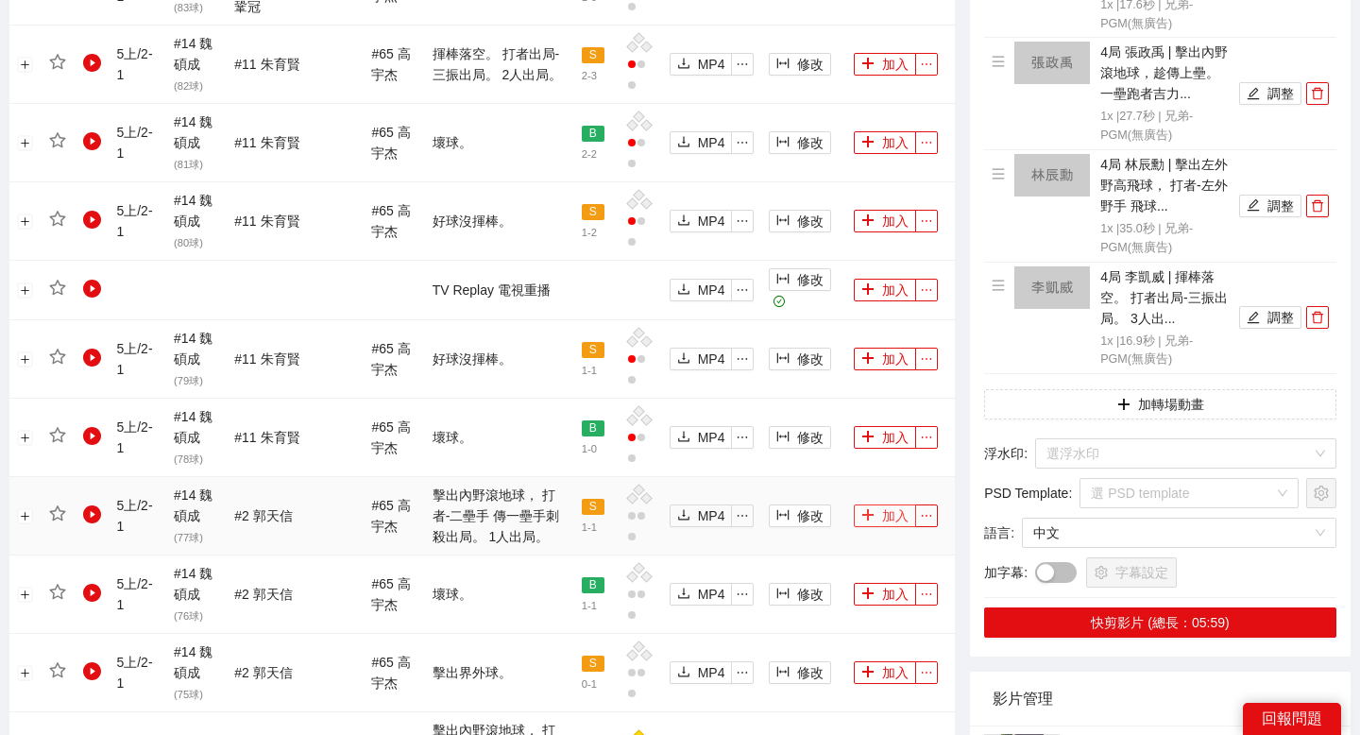
click at [869, 507] on button "加入" at bounding box center [885, 515] width 62 height 23
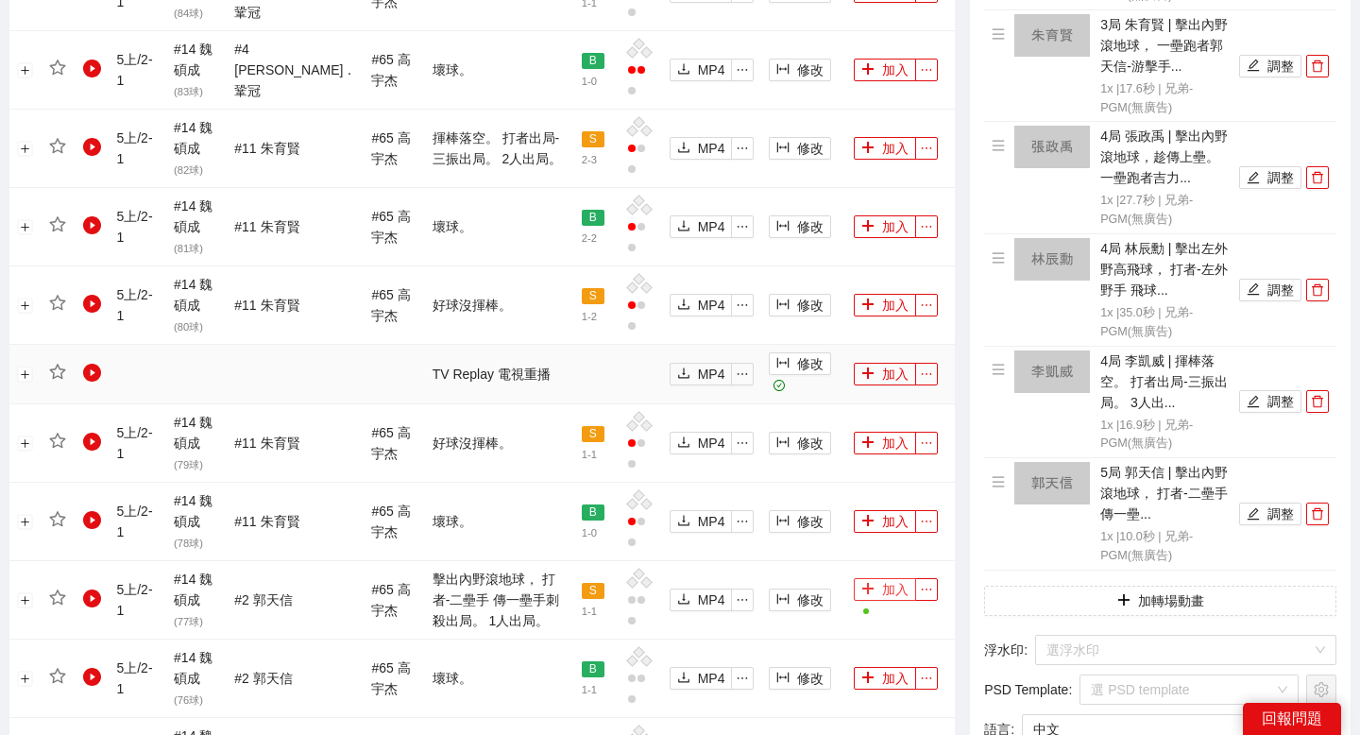
scroll to position [1073, 0]
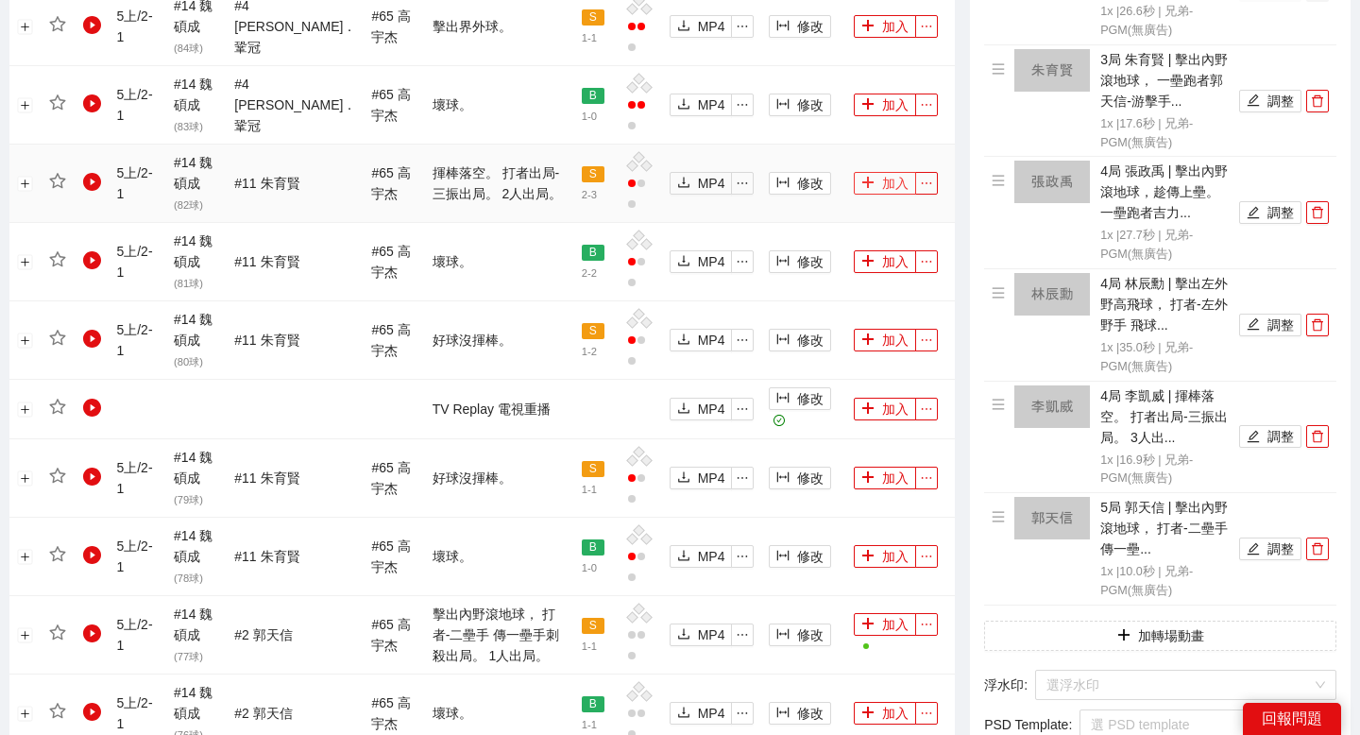
click at [881, 180] on button "加入" at bounding box center [885, 183] width 62 height 23
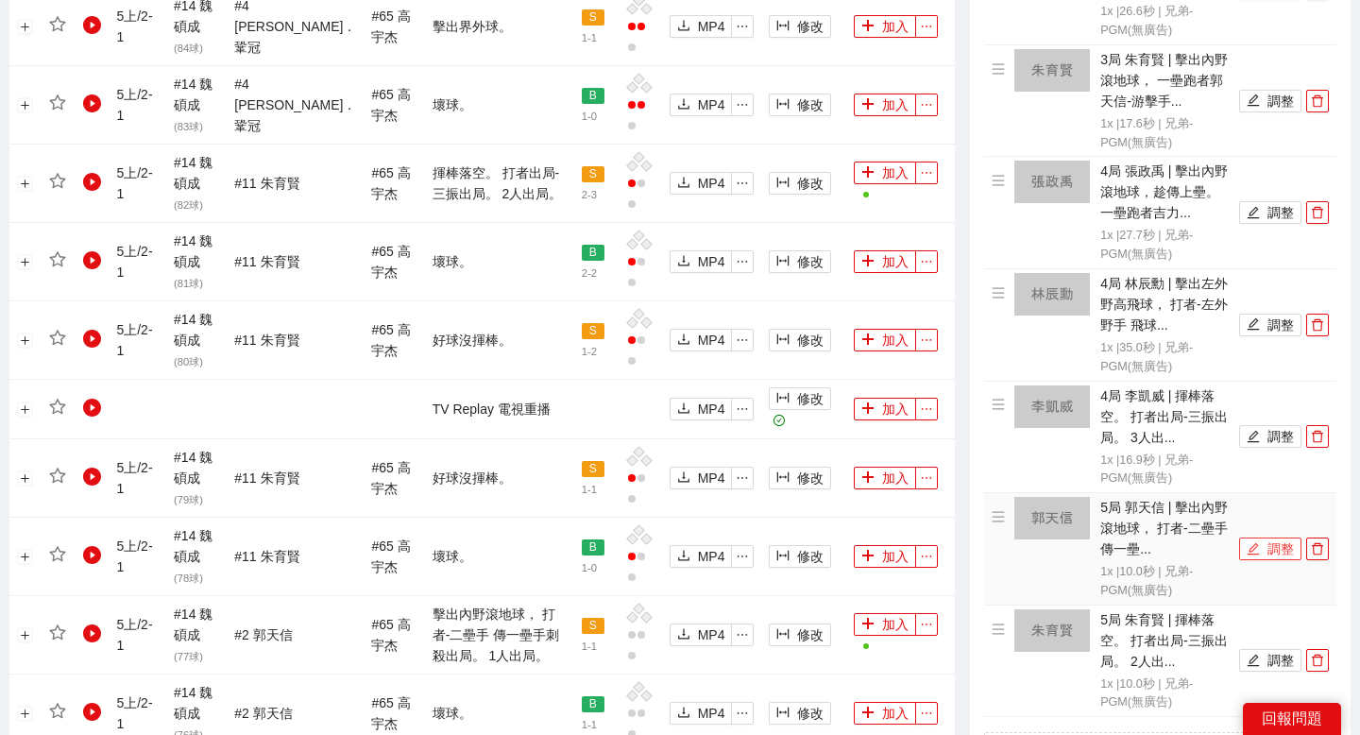
click at [1271, 555] on button "調整" at bounding box center [1270, 548] width 62 height 23
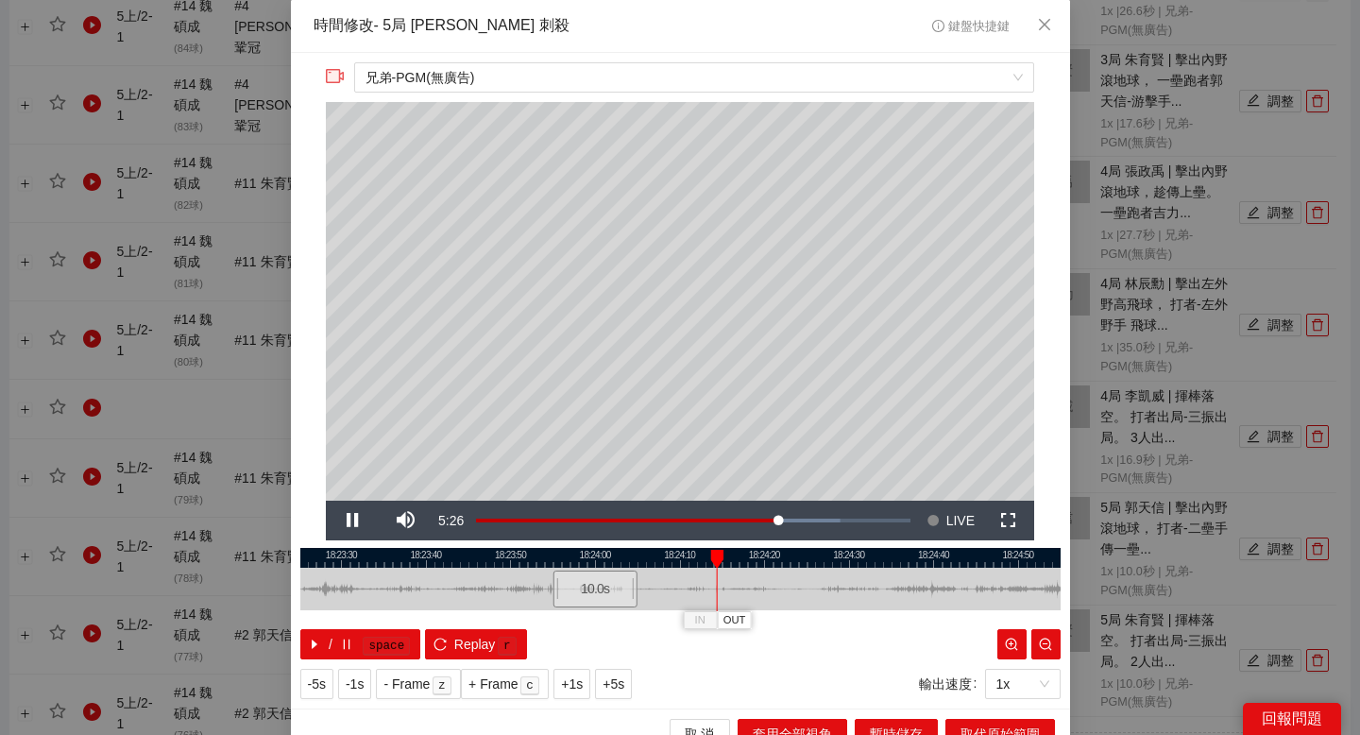
click at [565, 565] on div at bounding box center [680, 558] width 760 height 20
click at [406, 559] on div at bounding box center [680, 558] width 760 height 20
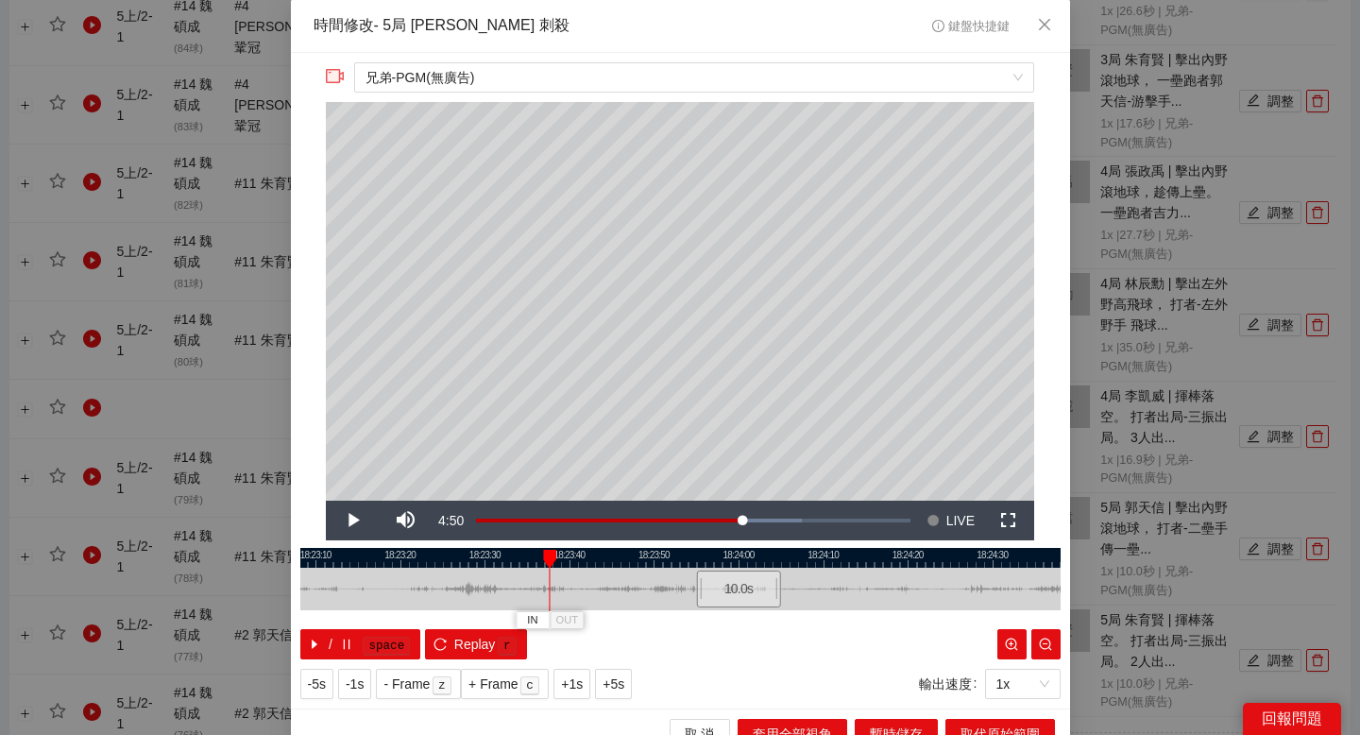
drag, startPoint x: 470, startPoint y: 555, endPoint x: 637, endPoint y: 557, distance: 167.2
click at [637, 557] on div at bounding box center [824, 558] width 760 height 20
click at [539, 614] on button "IN" at bounding box center [556, 620] width 34 height 18
click at [399, 558] on div at bounding box center [680, 558] width 760 height 20
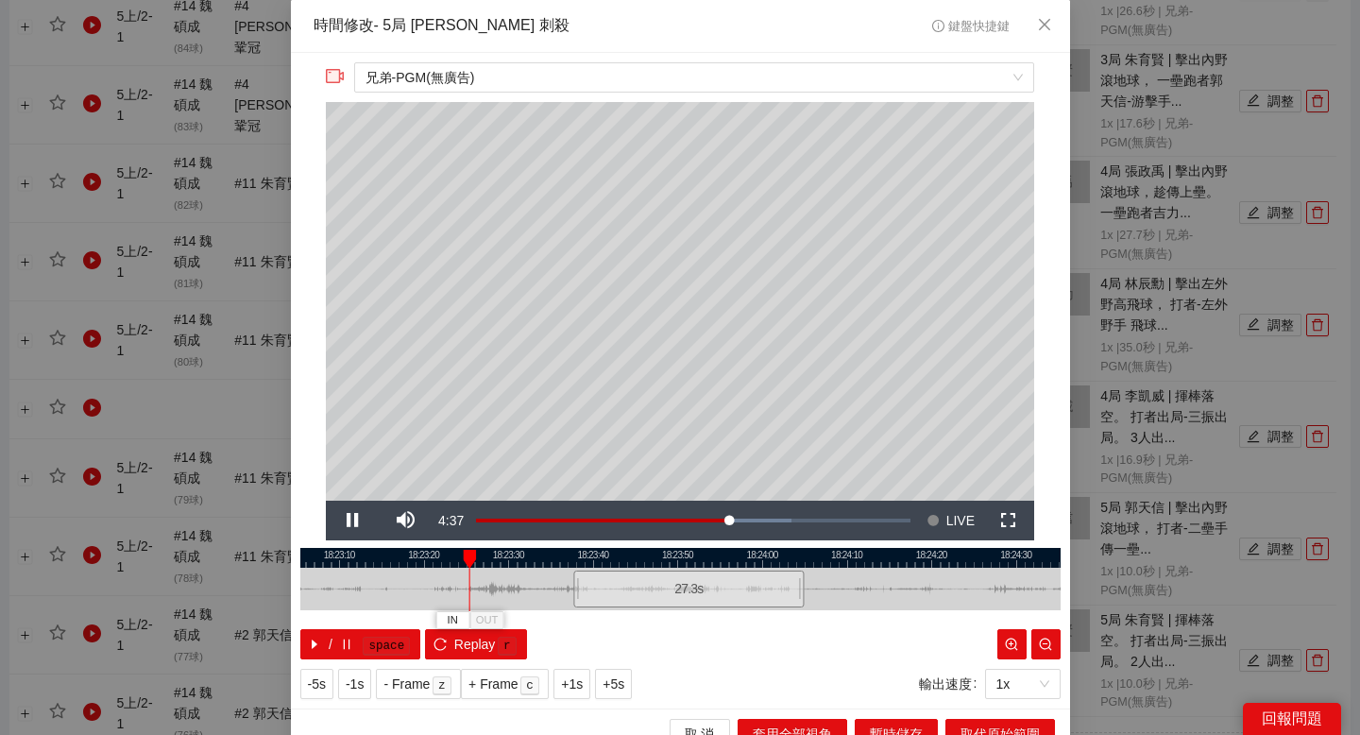
click at [413, 553] on div at bounding box center [680, 558] width 760 height 20
click at [433, 619] on span "IN" at bounding box center [429, 620] width 10 height 17
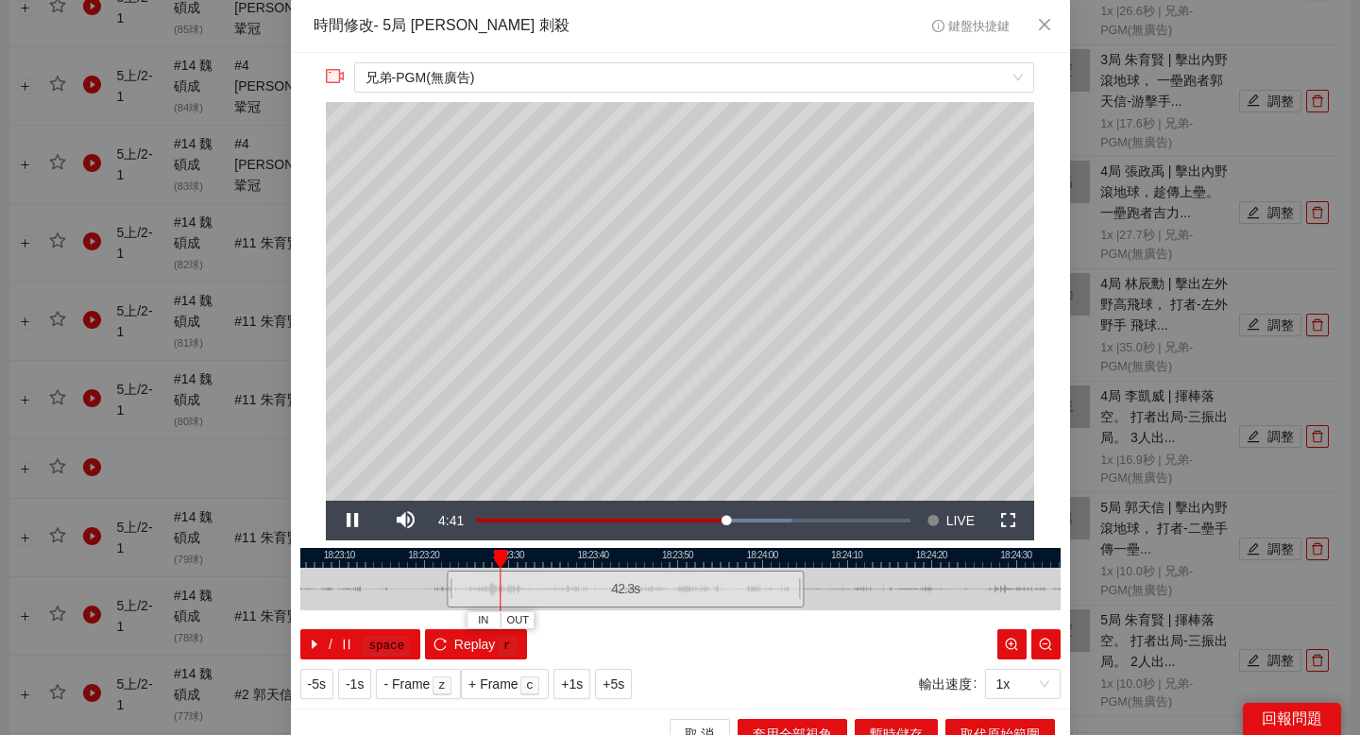
click at [524, 555] on div at bounding box center [680, 558] width 760 height 20
click at [539, 555] on div at bounding box center [680, 558] width 760 height 20
click at [564, 555] on div at bounding box center [680, 558] width 760 height 20
click at [494, 556] on div at bounding box center [680, 558] width 760 height 20
click at [554, 620] on span "OUT" at bounding box center [545, 620] width 23 height 17
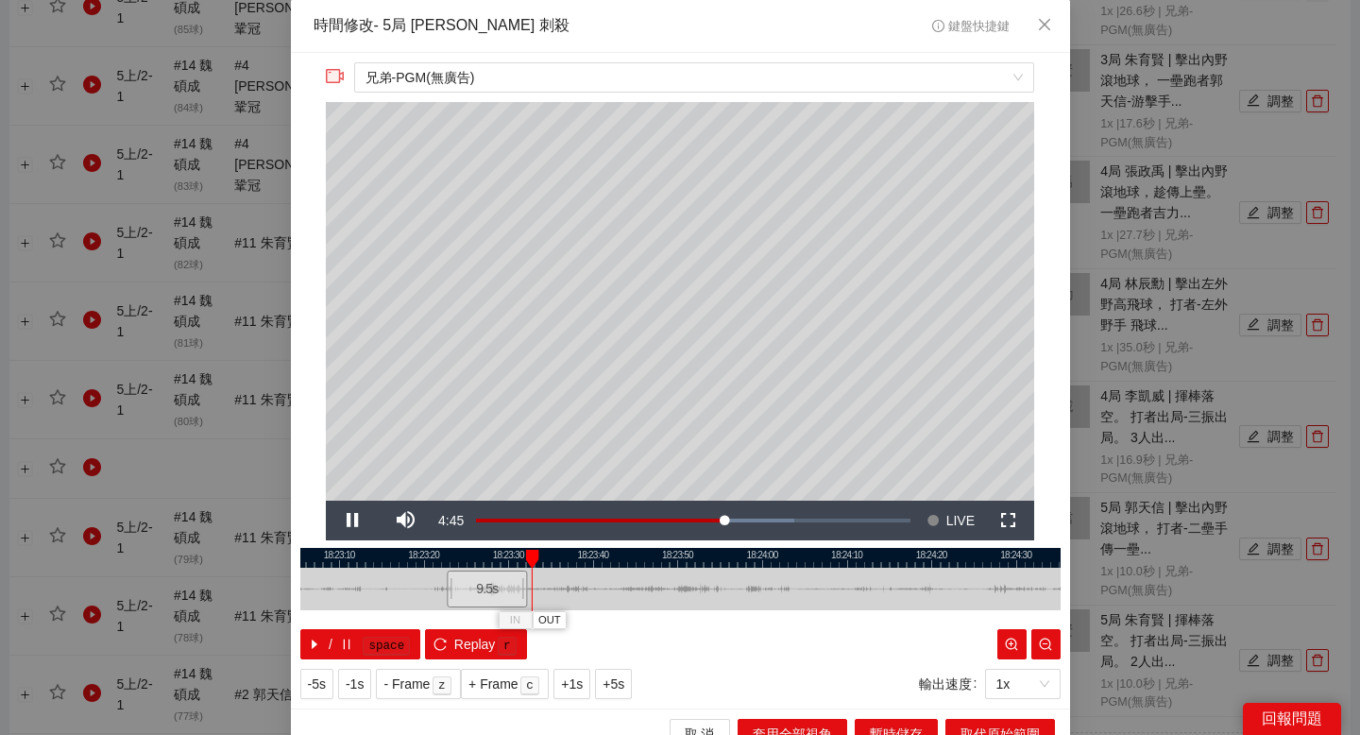
click at [553, 557] on div at bounding box center [680, 558] width 760 height 20
click at [569, 557] on div at bounding box center [680, 558] width 760 height 20
click at [972, 727] on span "取代原始範圍" at bounding box center [999, 733] width 79 height 21
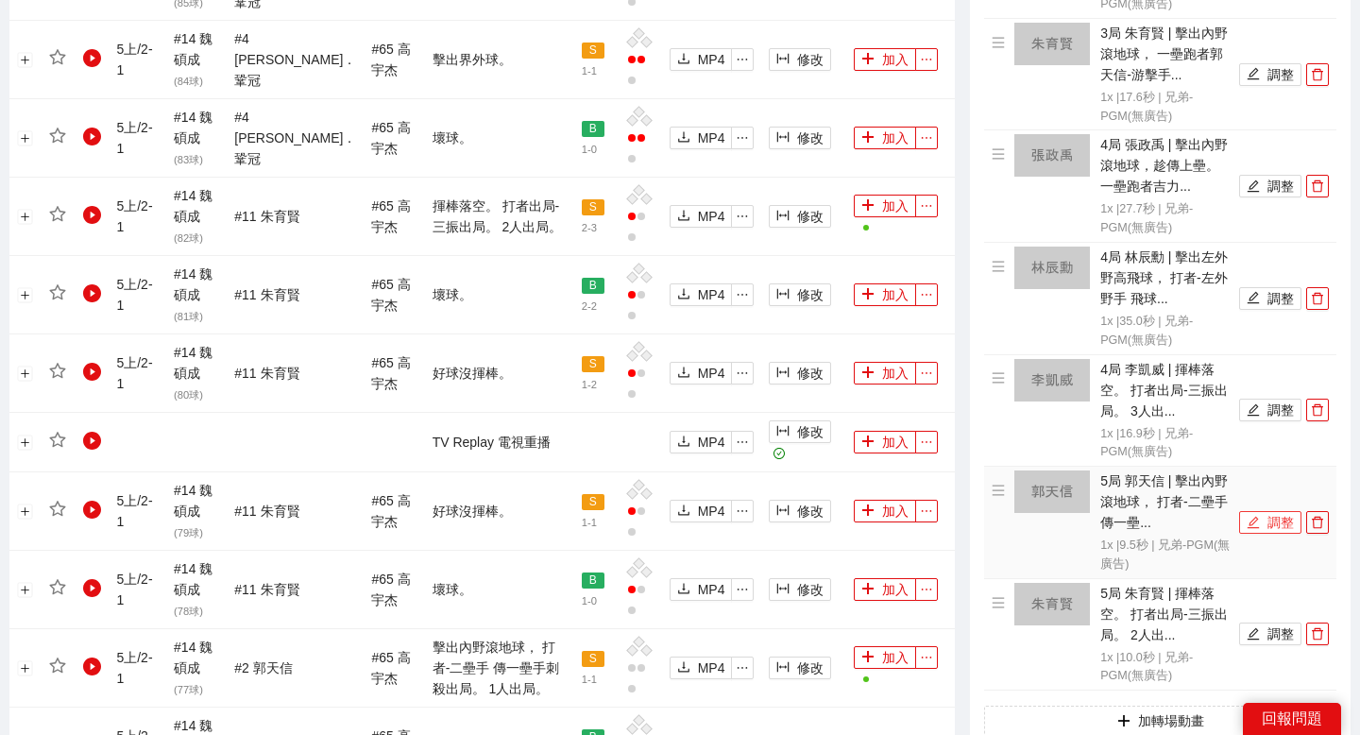
scroll to position [1123, 0]
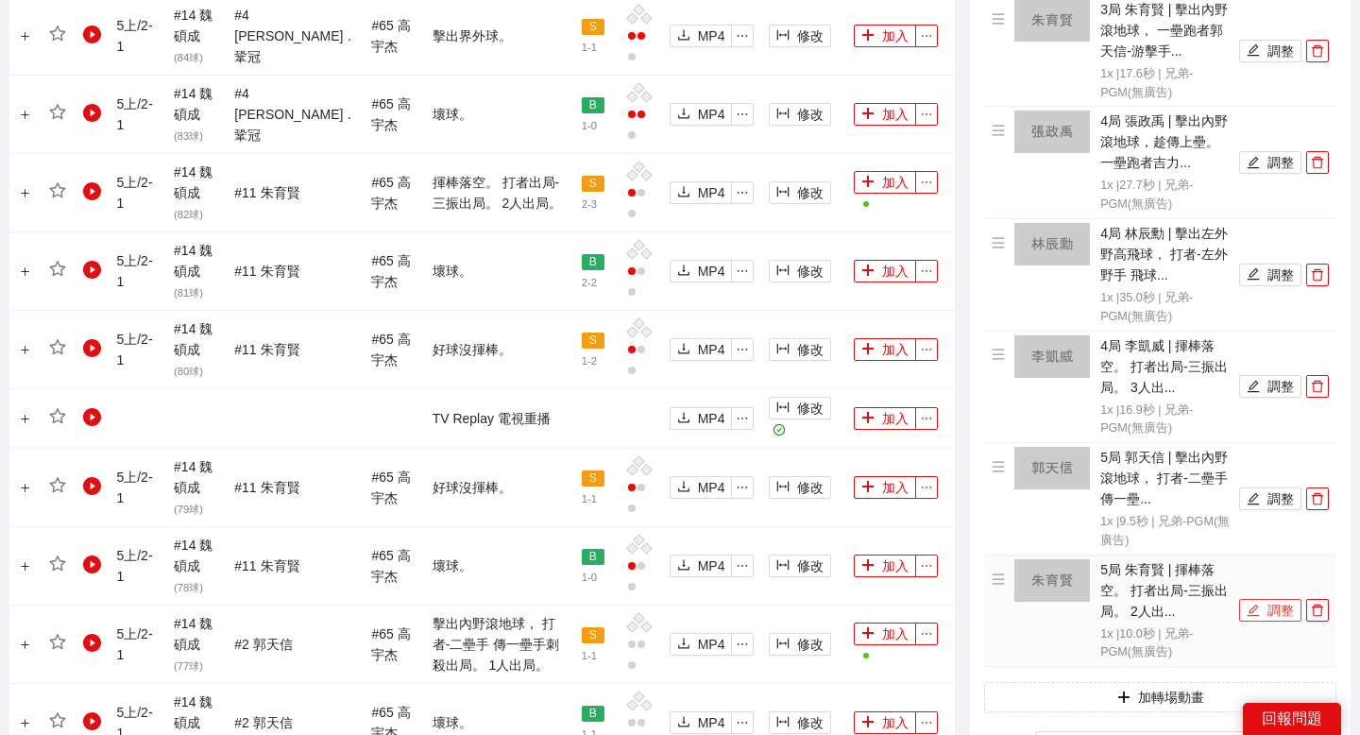
click at [1281, 617] on button "調整" at bounding box center [1270, 610] width 62 height 23
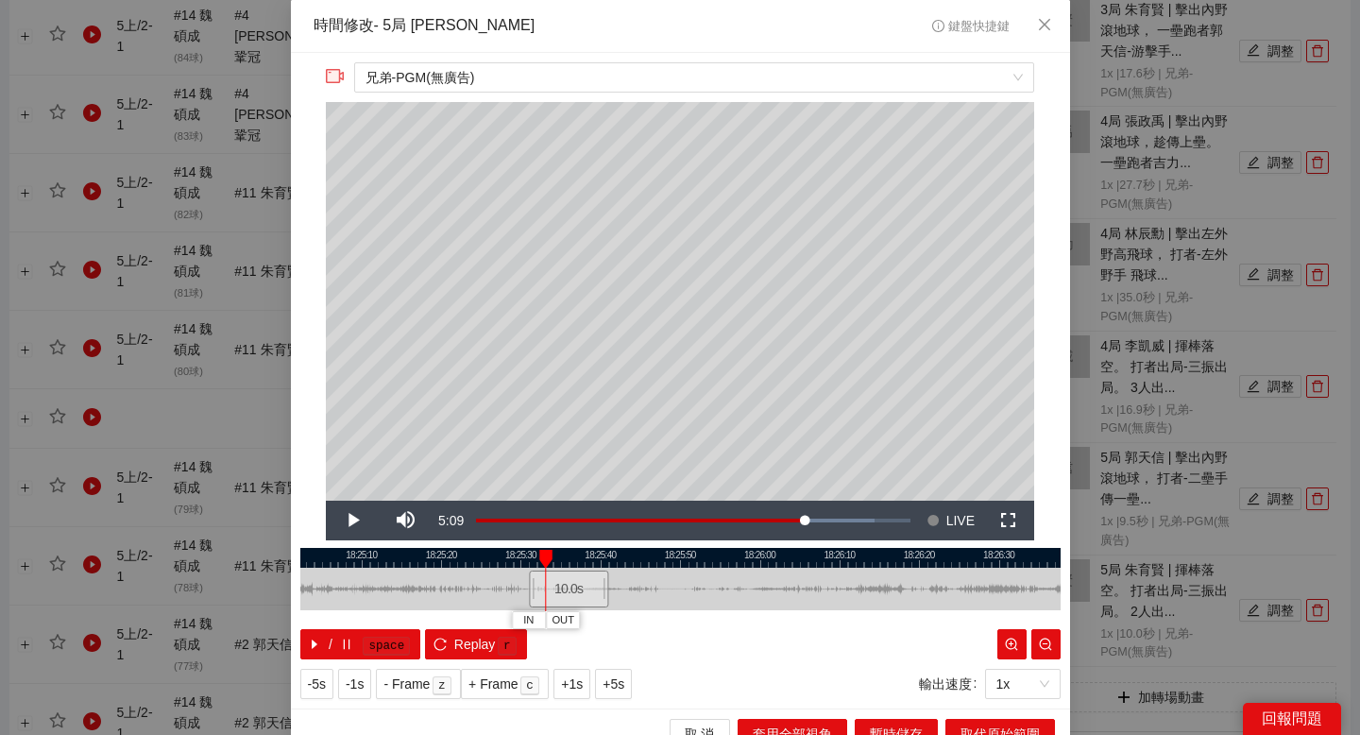
scroll to position [1122, 0]
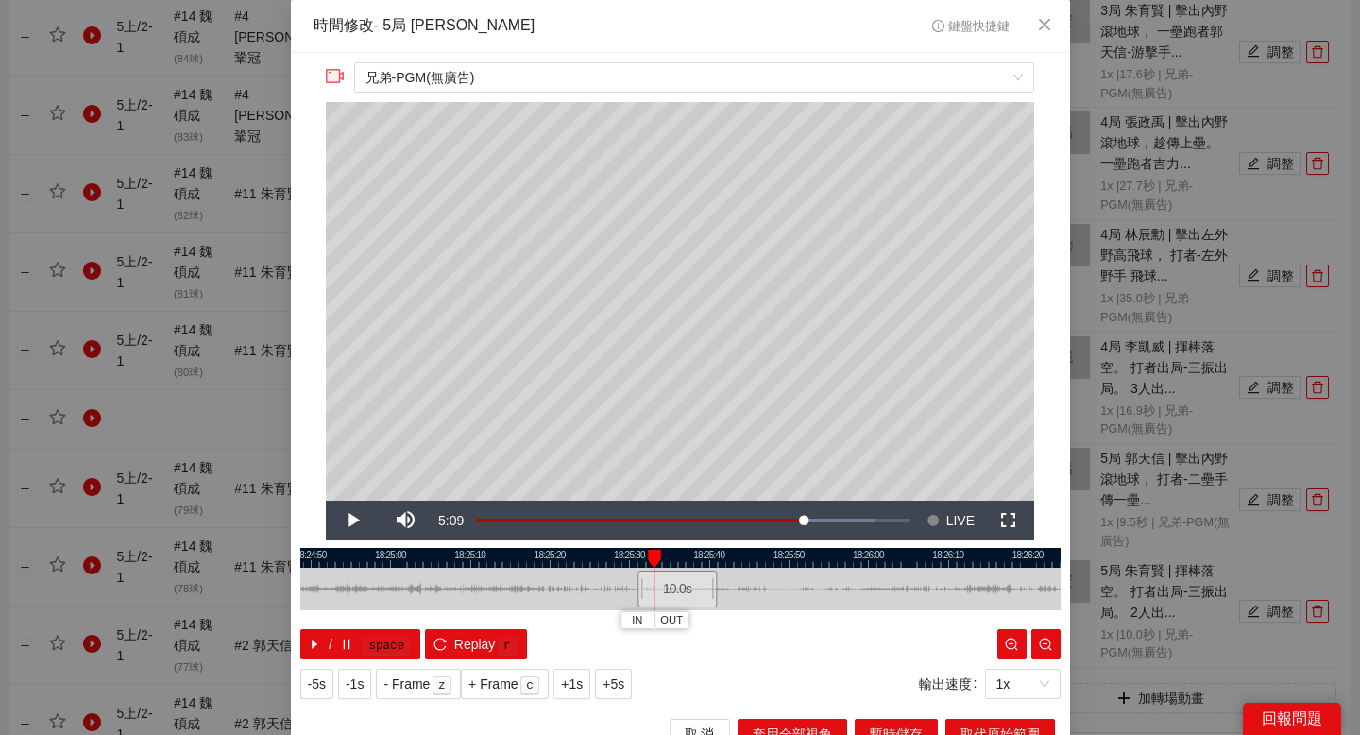
drag, startPoint x: 500, startPoint y: 557, endPoint x: 669, endPoint y: 557, distance: 168.1
click at [667, 557] on div at bounding box center [789, 558] width 760 height 20
click at [435, 555] on div at bounding box center [680, 558] width 760 height 20
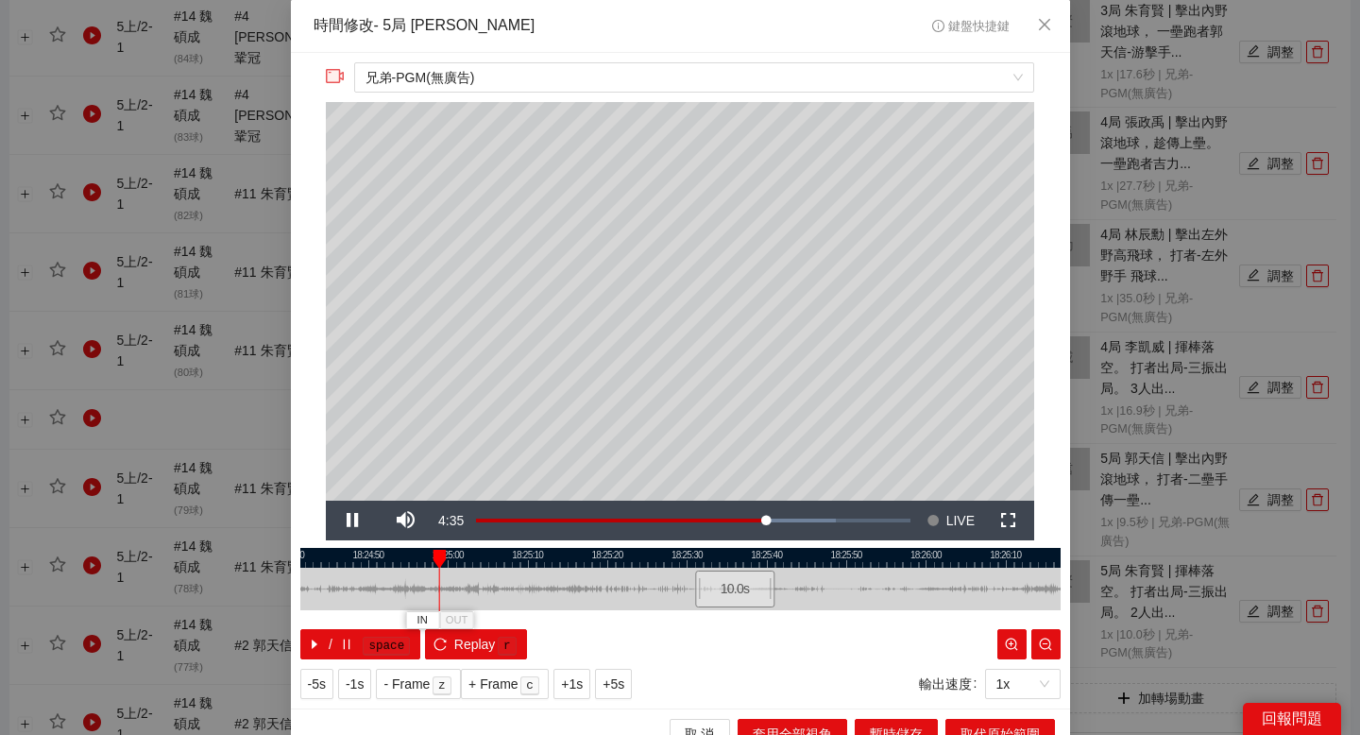
click at [386, 555] on div at bounding box center [680, 558] width 760 height 20
click at [381, 614] on span "IN" at bounding box center [376, 620] width 10 height 17
click at [466, 552] on div at bounding box center [680, 558] width 760 height 20
click at [582, 619] on span "OUT" at bounding box center [580, 620] width 23 height 17
click at [527, 555] on div at bounding box center [680, 558] width 760 height 20
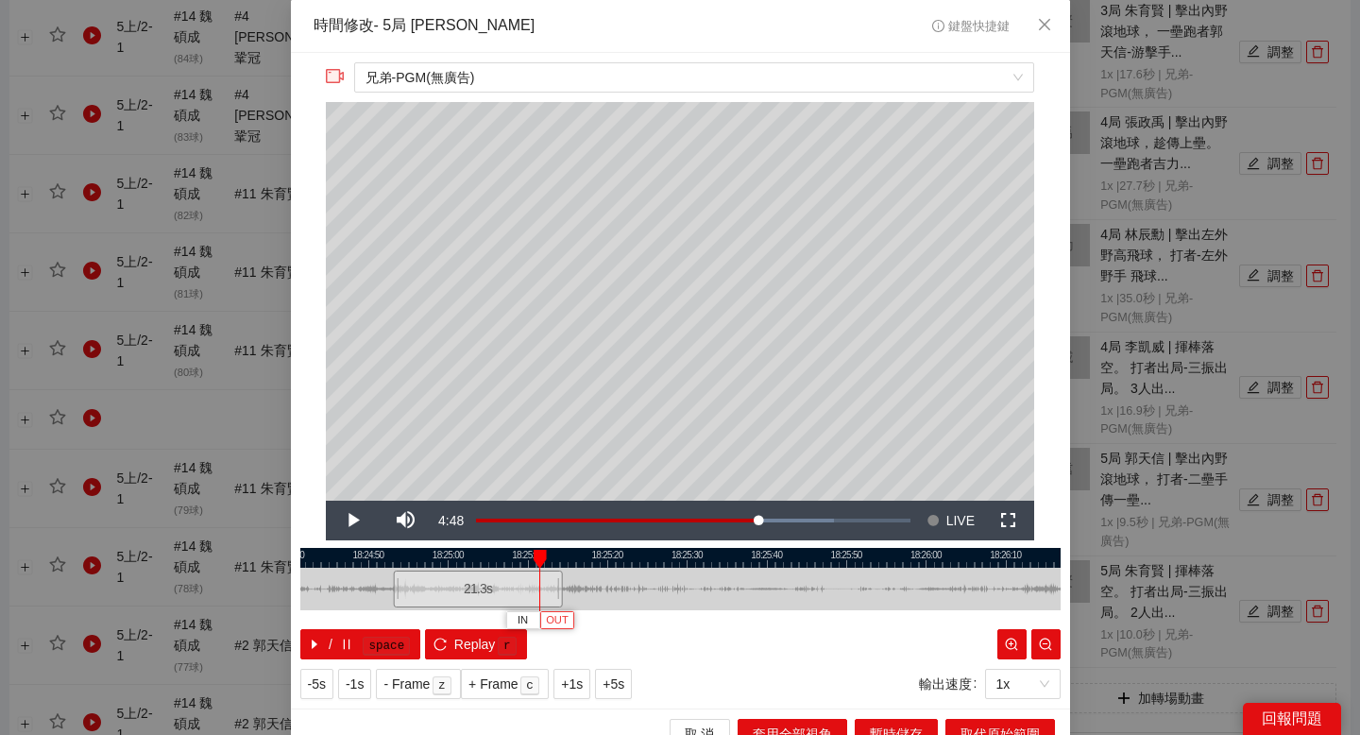
click at [565, 618] on span "OUT" at bounding box center [557, 620] width 23 height 17
click at [955, 723] on button "取代原始範圍" at bounding box center [1000, 734] width 110 height 30
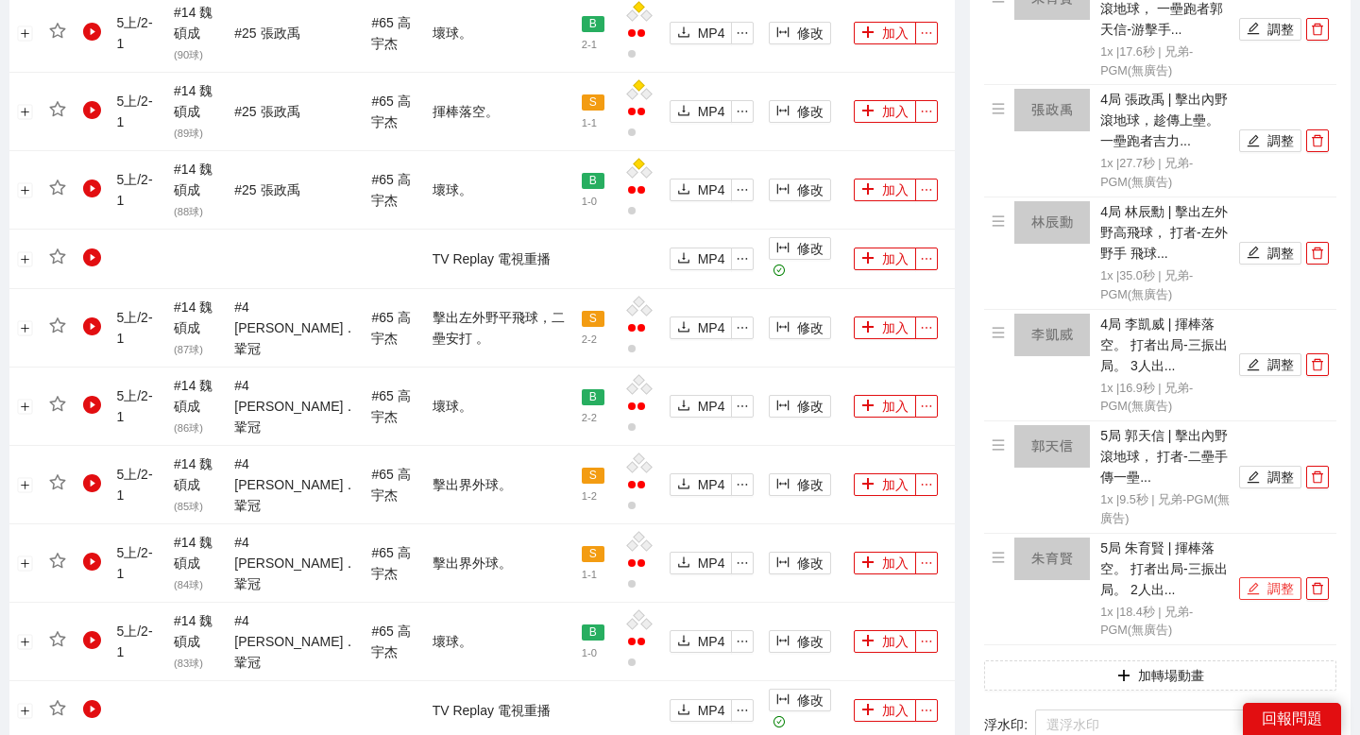
scroll to position [0, 0]
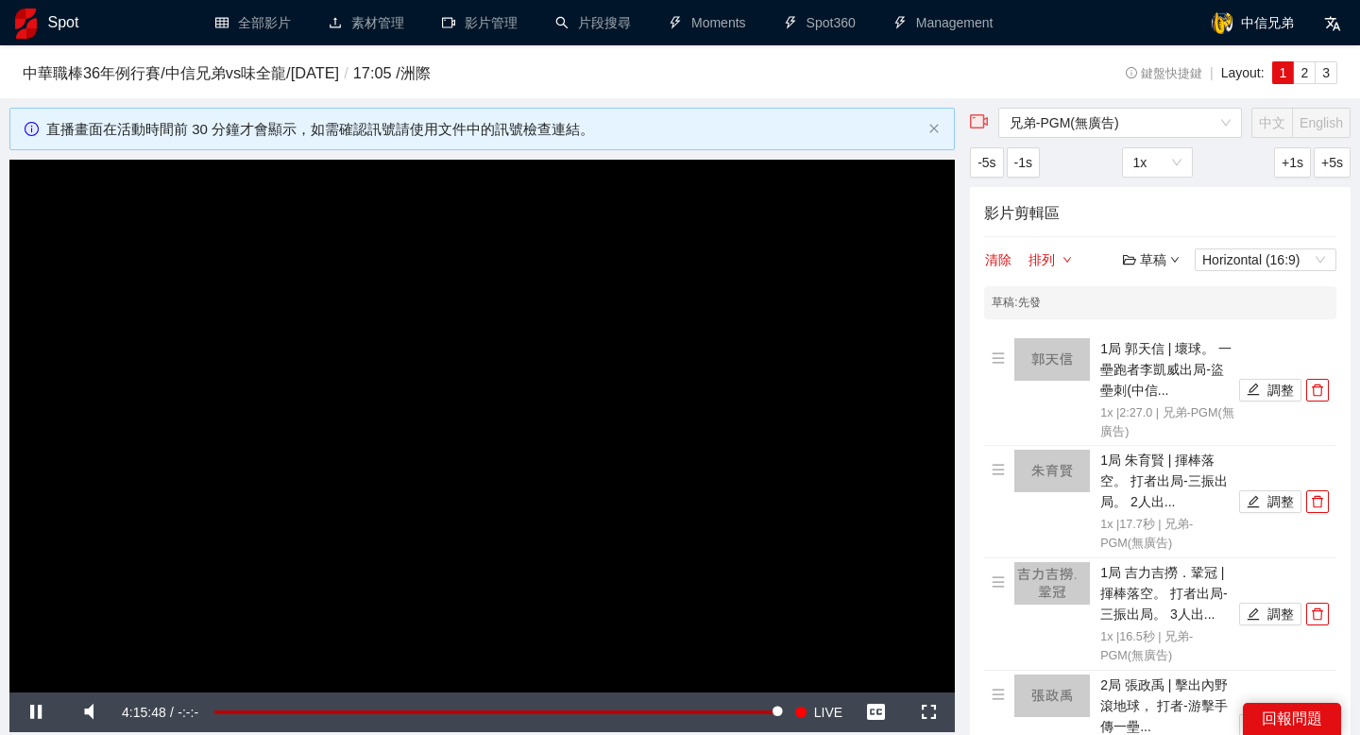
click at [1145, 254] on div "草稿" at bounding box center [1151, 259] width 57 height 21
click at [1161, 329] on link "儲存" at bounding box center [1155, 331] width 43 height 15
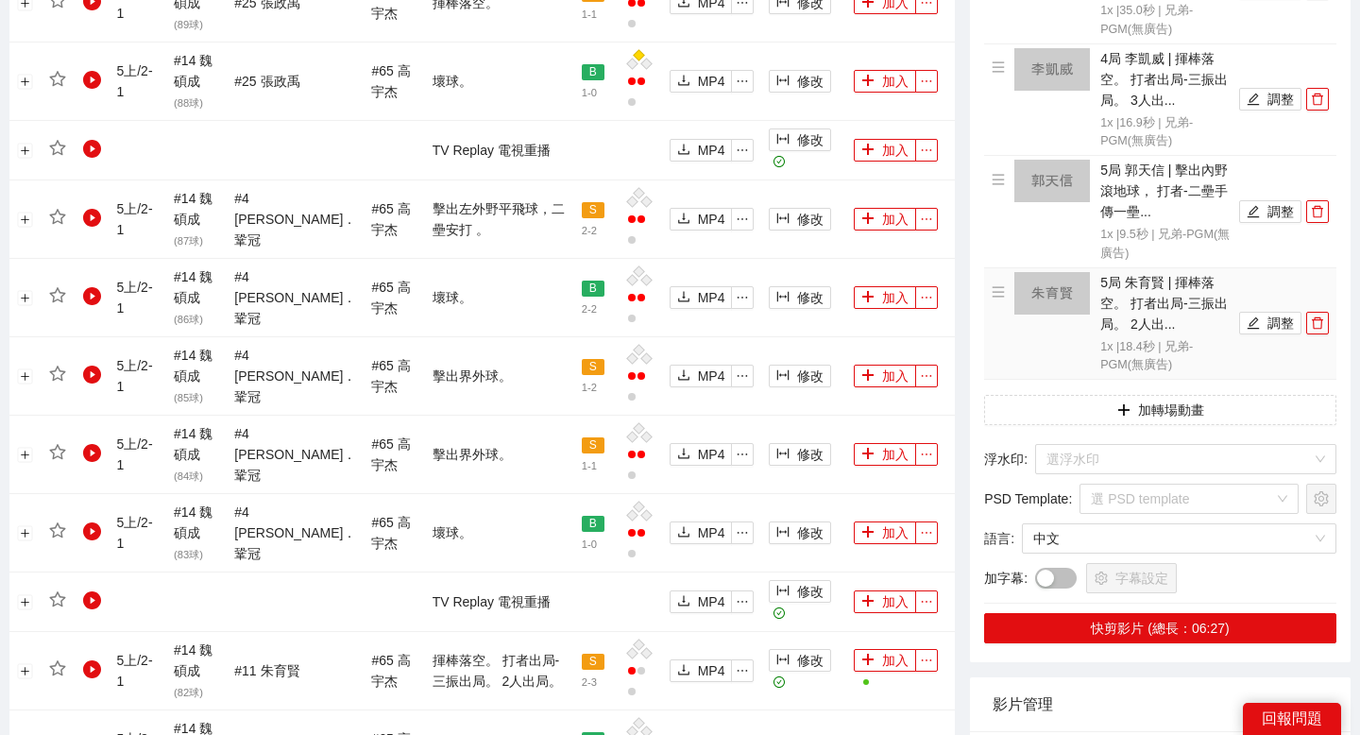
scroll to position [1424, 0]
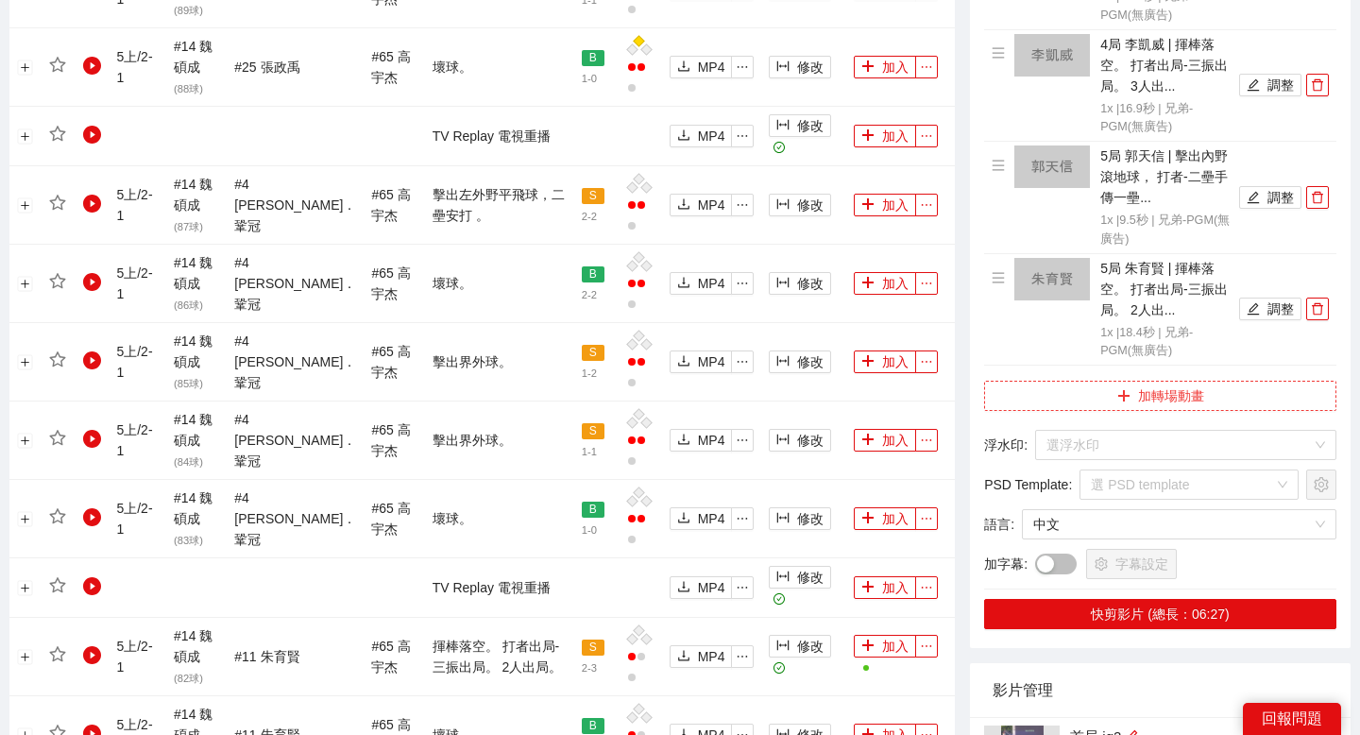
click at [1176, 403] on button "加轉場動畫" at bounding box center [1160, 396] width 352 height 30
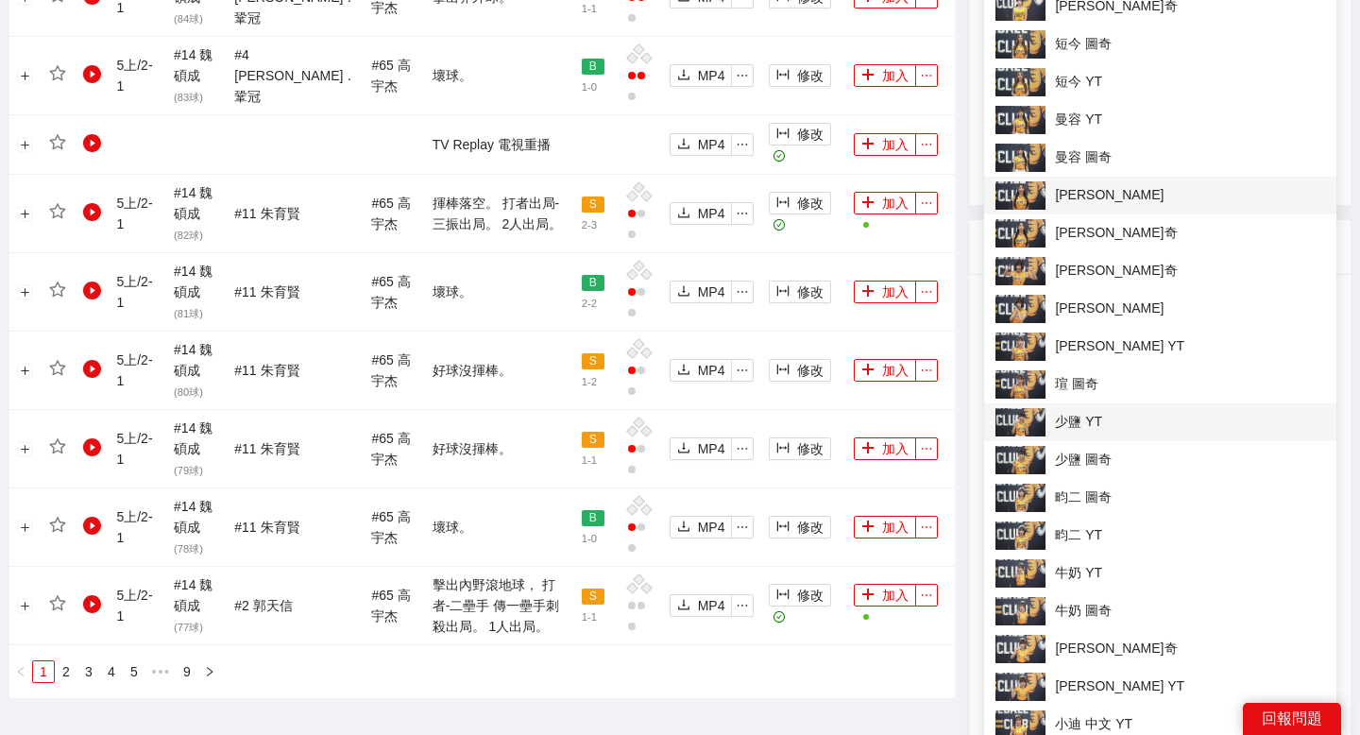
scroll to position [1881, 0]
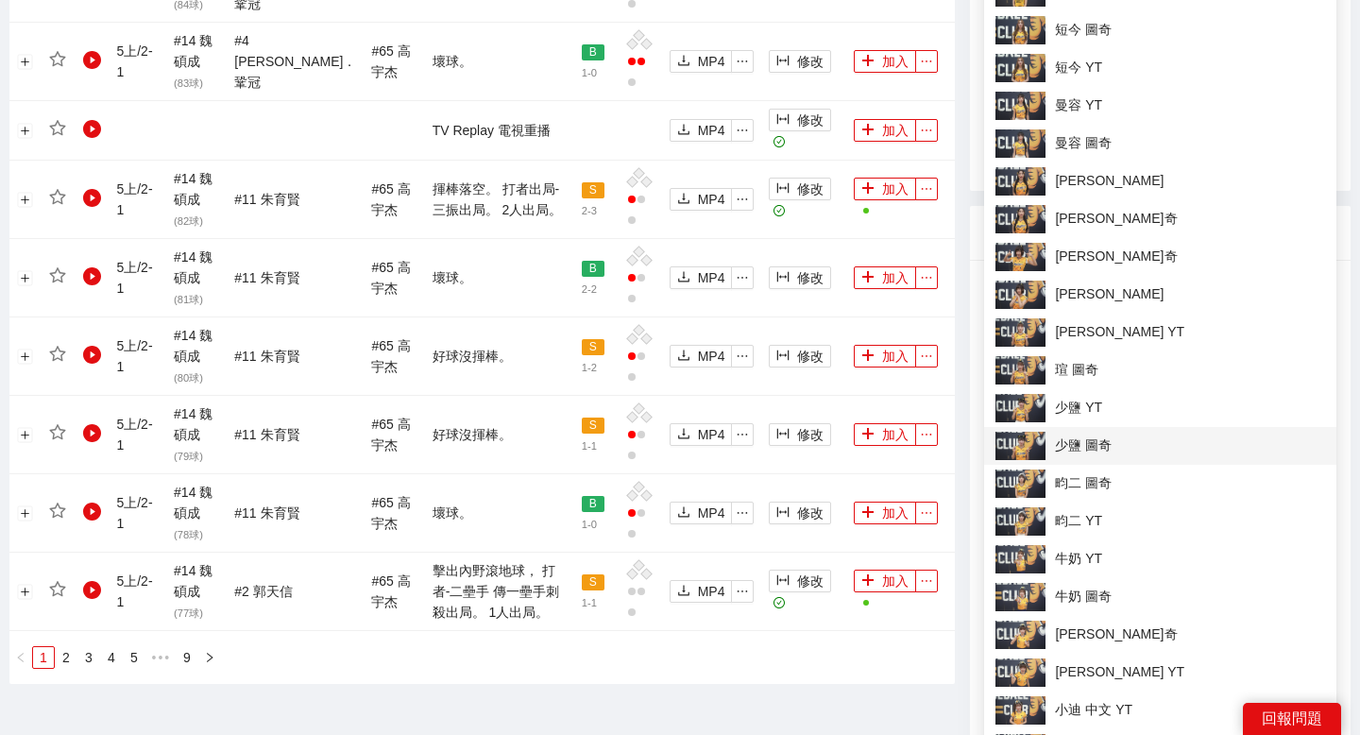
click at [1093, 437] on span "少鹽 圖奇" at bounding box center [1160, 446] width 330 height 28
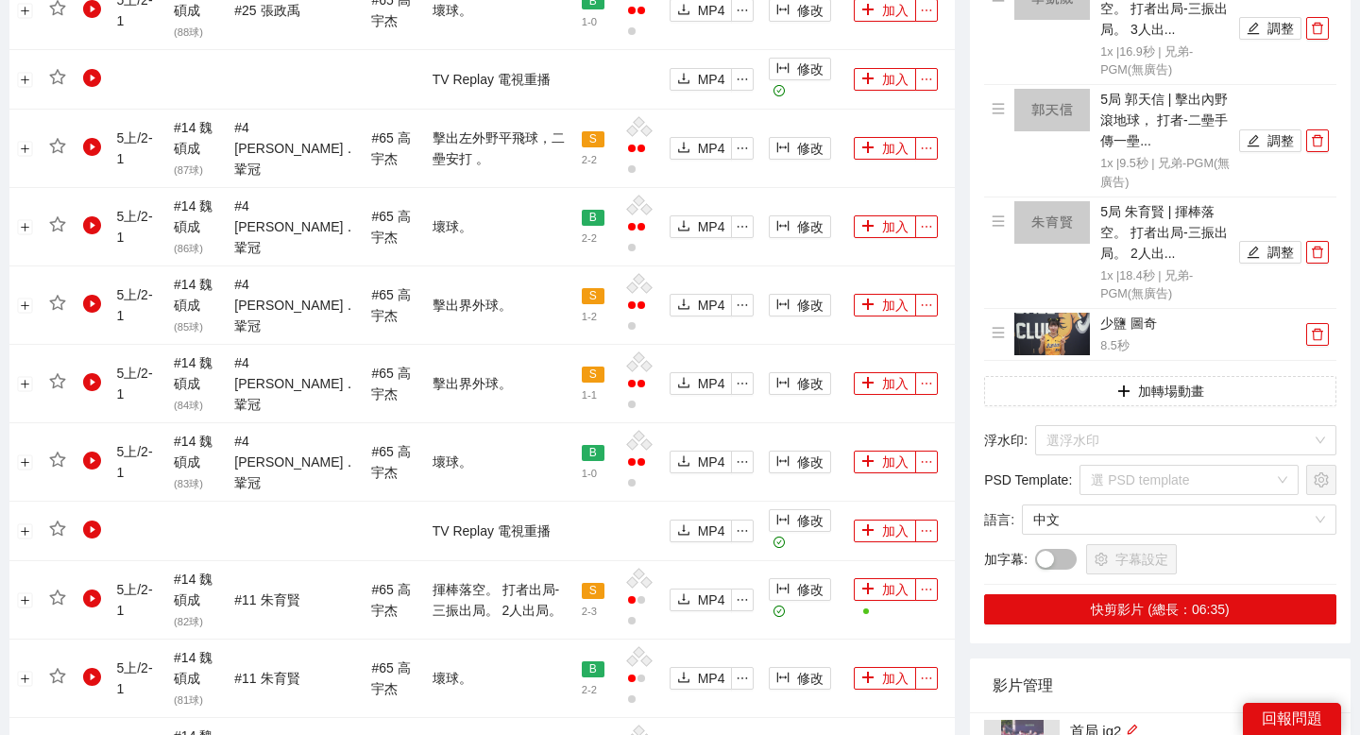
scroll to position [1471, 0]
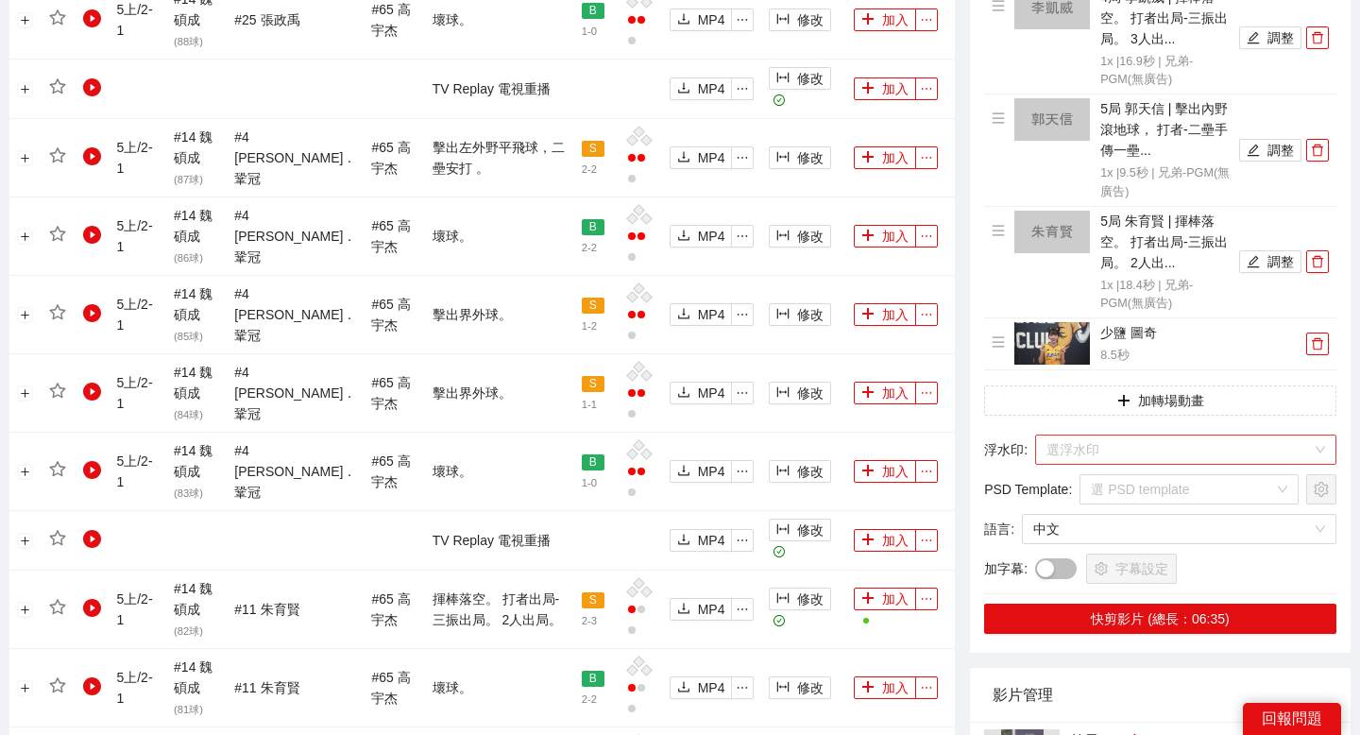
click at [1107, 448] on input "search" at bounding box center [1178, 449] width 265 height 28
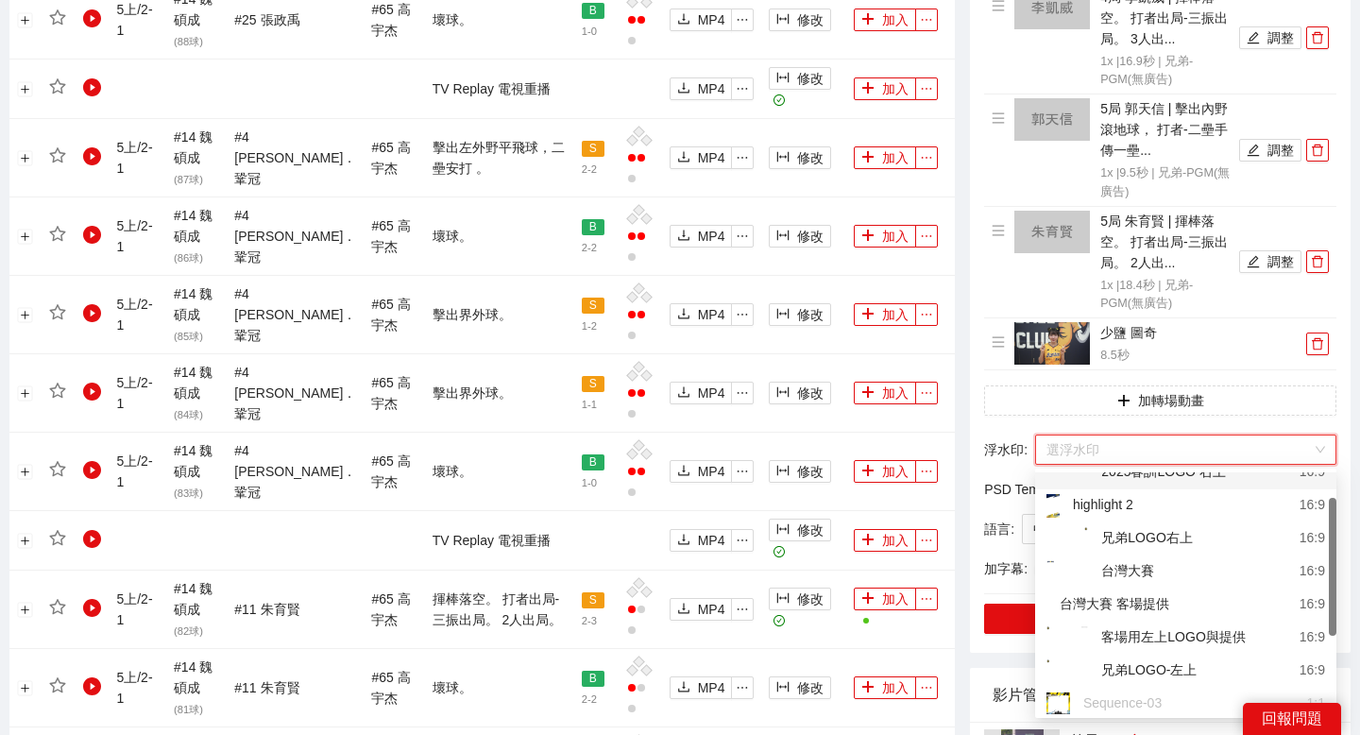
scroll to position [54, 0]
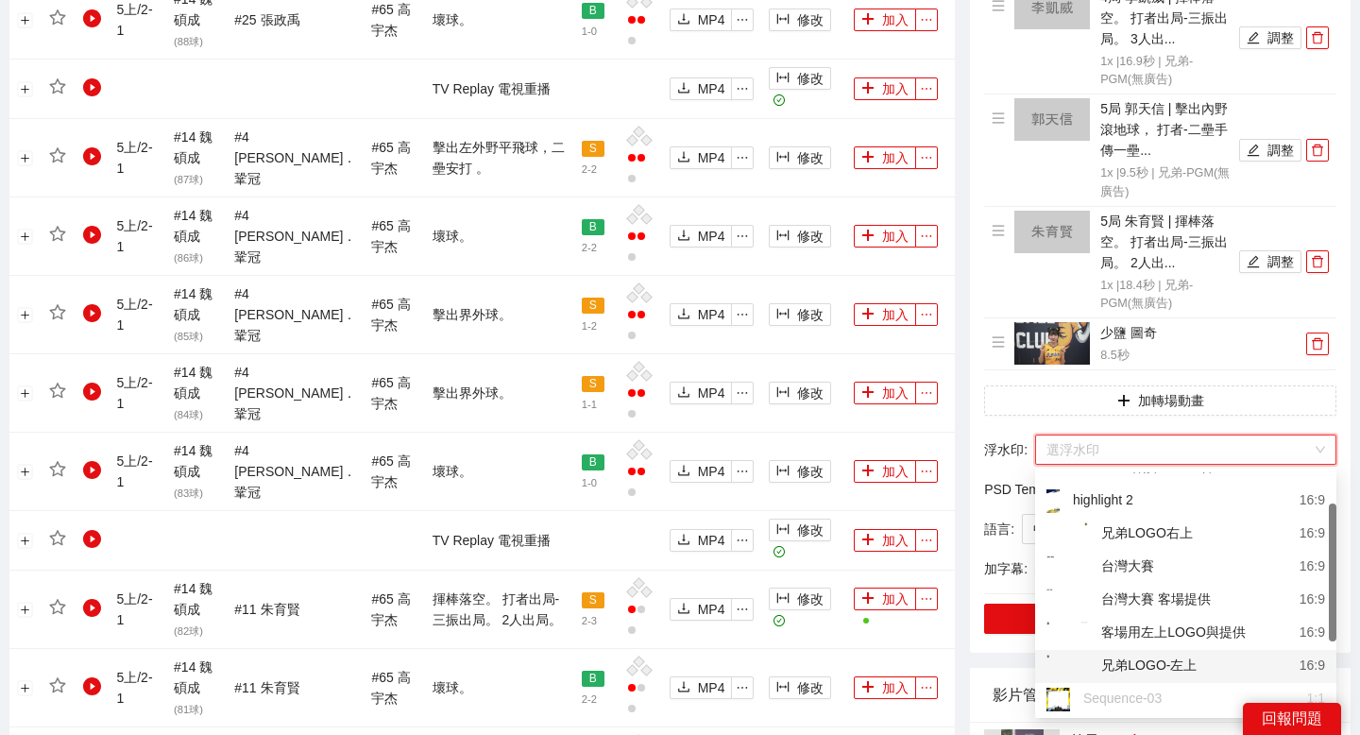
click at [1130, 655] on div "兄弟LOGO-左上" at bounding box center [1121, 666] width 150 height 24
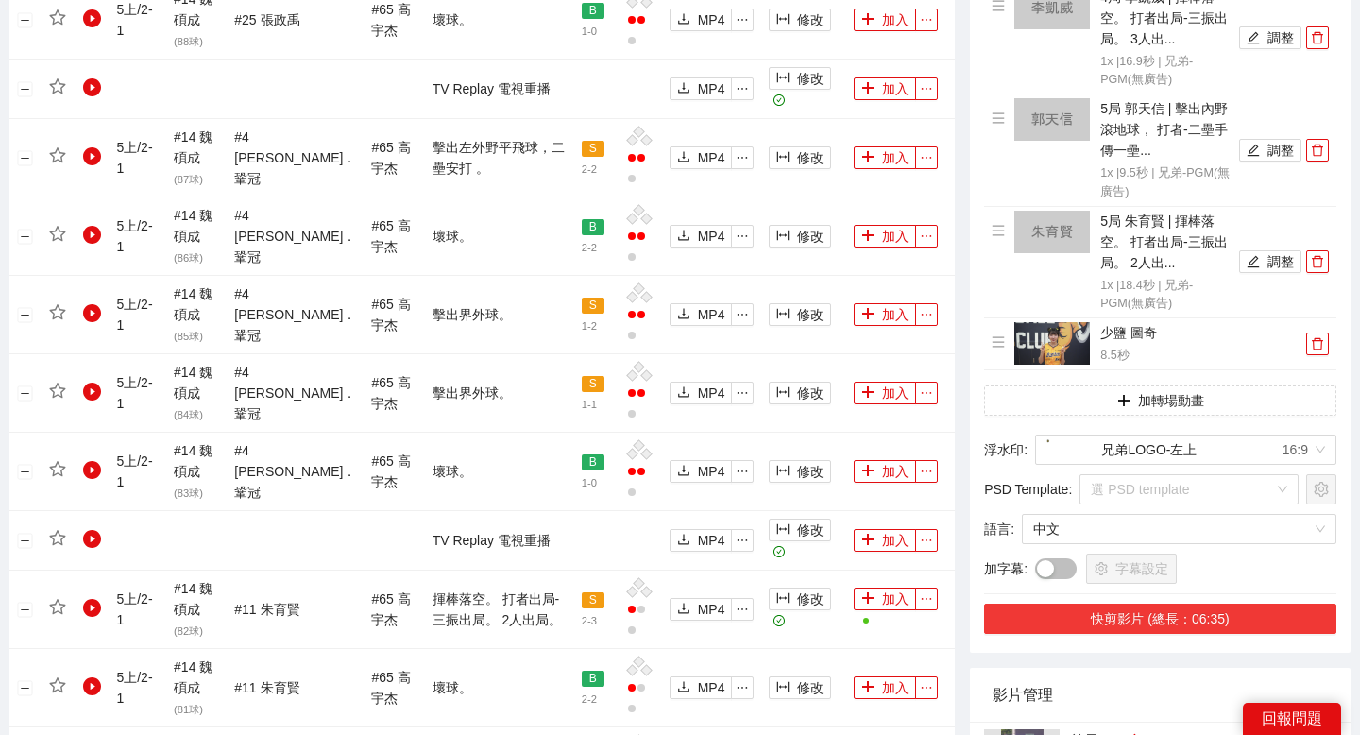
click at [1130, 620] on button "快剪影片 (總長：06:35)" at bounding box center [1160, 618] width 352 height 30
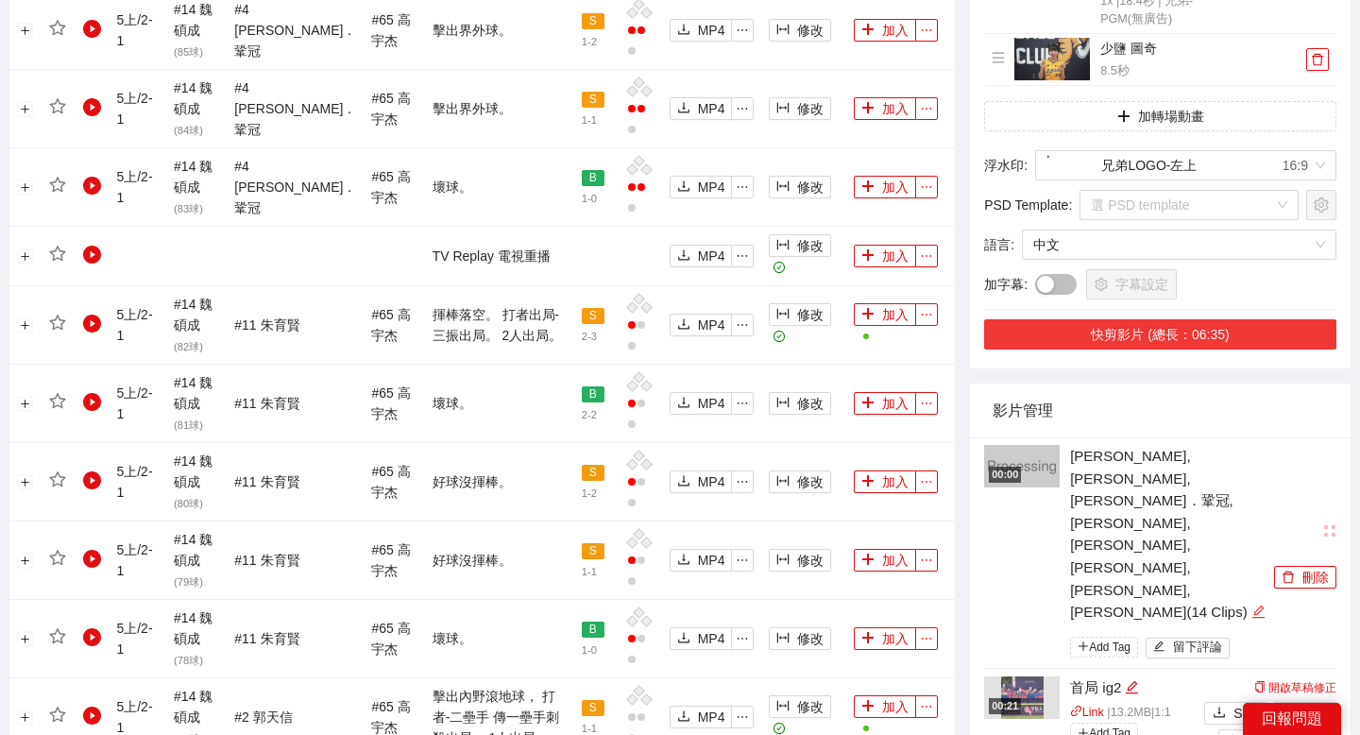
scroll to position [1817, 0]
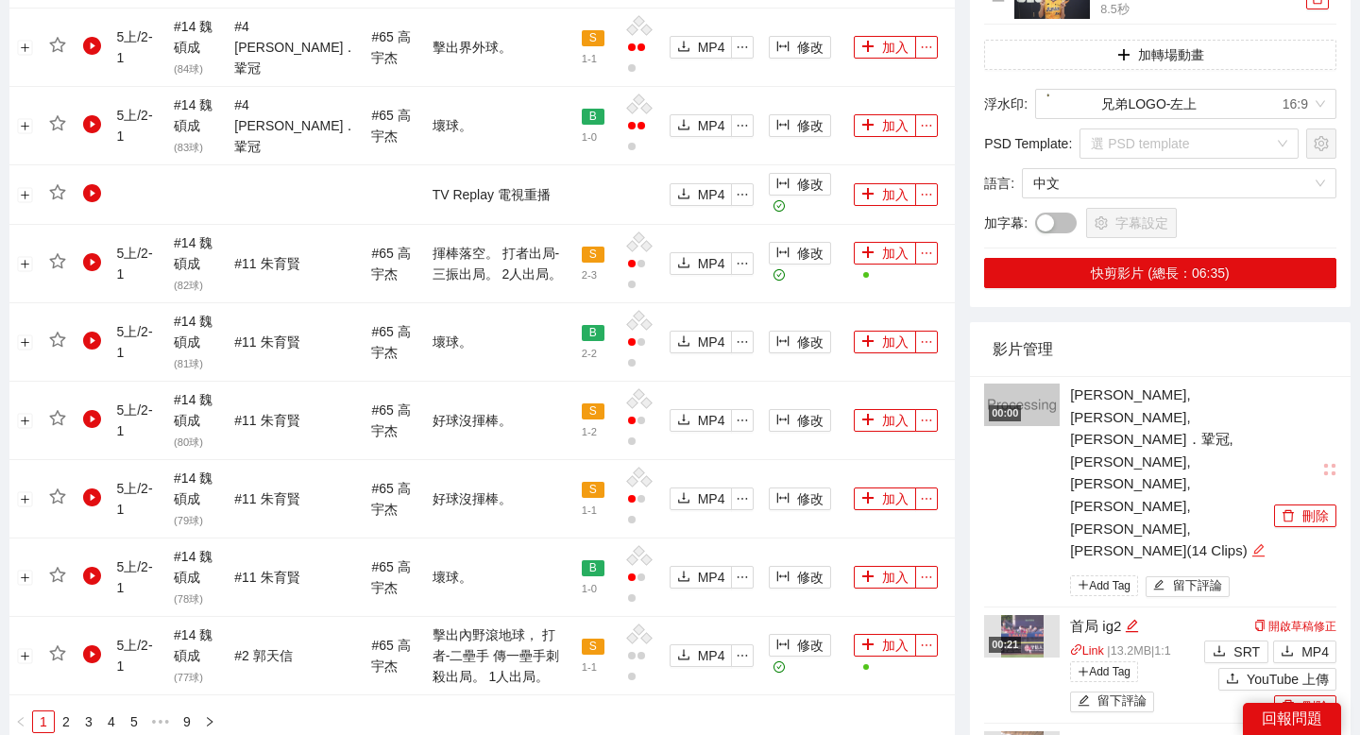
click at [1251, 539] on div "編輯" at bounding box center [1258, 550] width 14 height 23
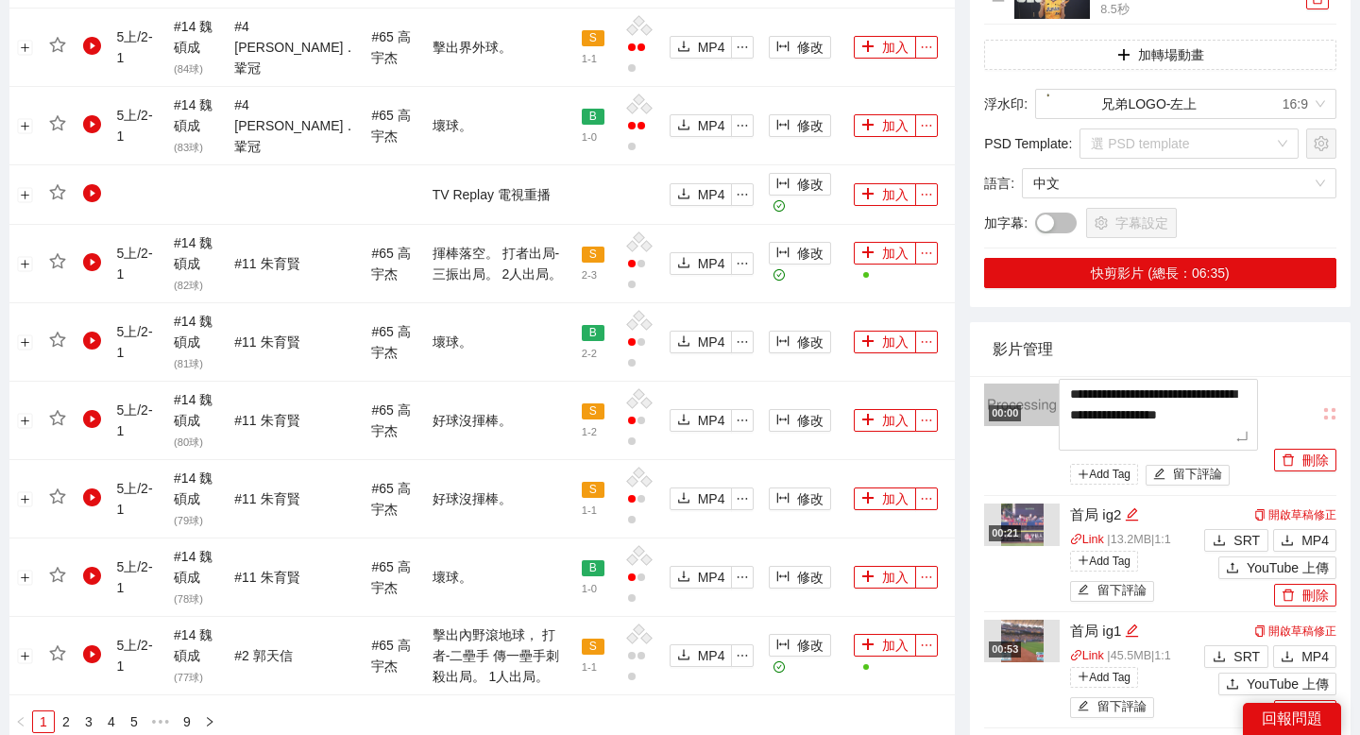
drag, startPoint x: 1229, startPoint y: 439, endPoint x: 1054, endPoint y: 395, distance: 180.3
click at [1054, 395] on div "**********" at bounding box center [1126, 436] width 285 height 107
type textarea "***"
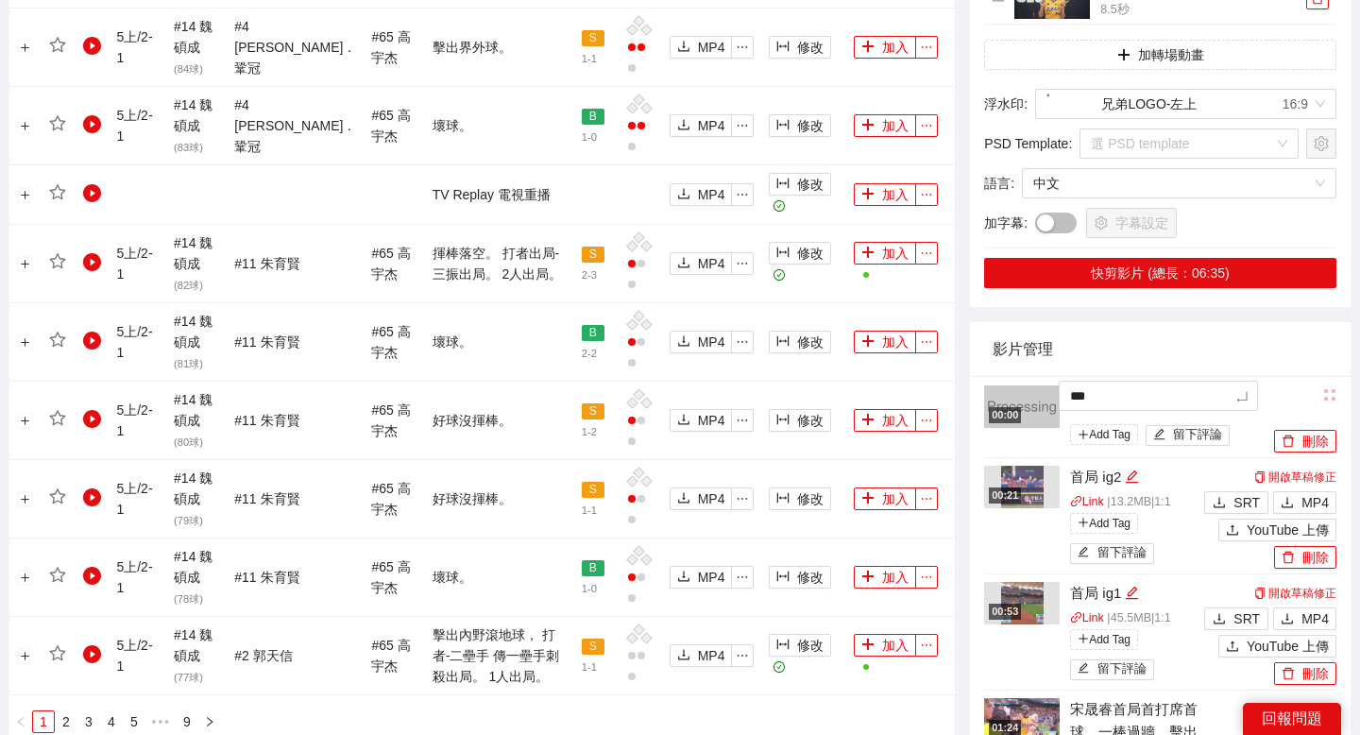
type textarea "****"
type textarea "*****"
type textarea "******"
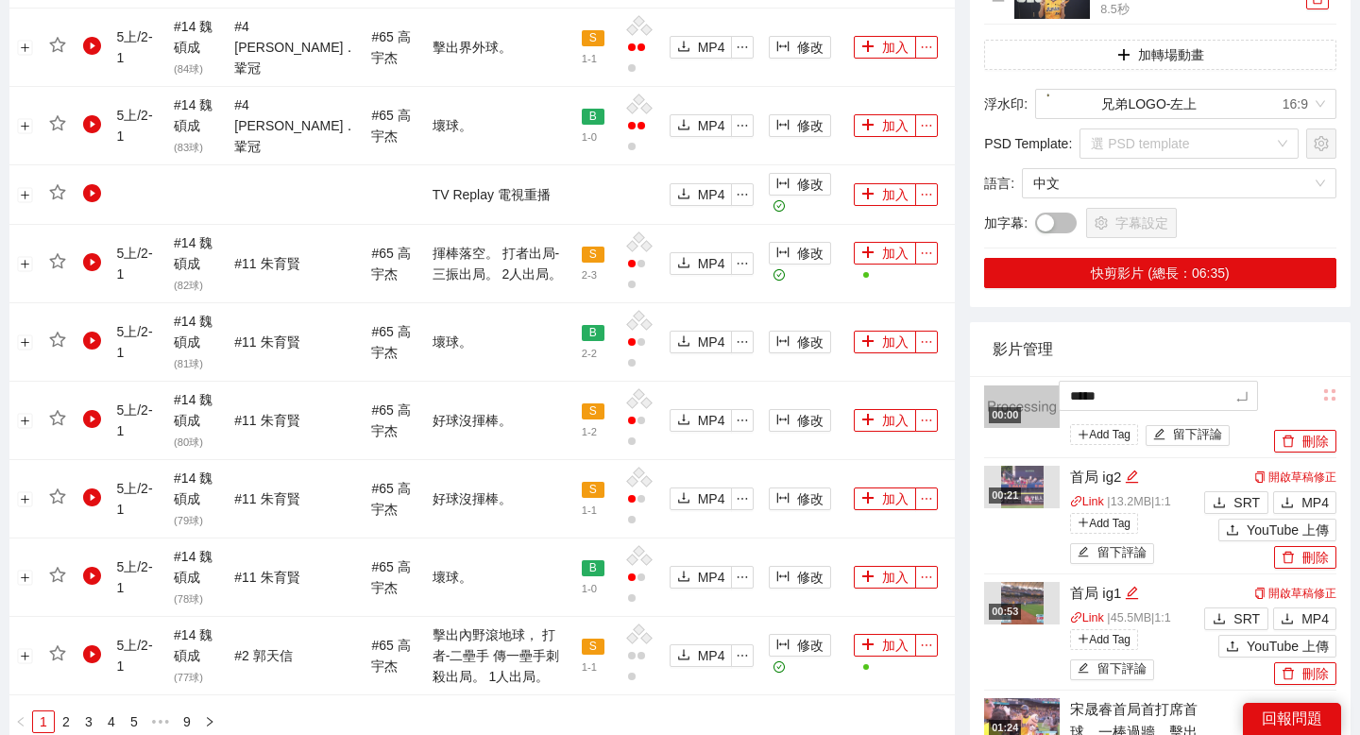
type textarea "******"
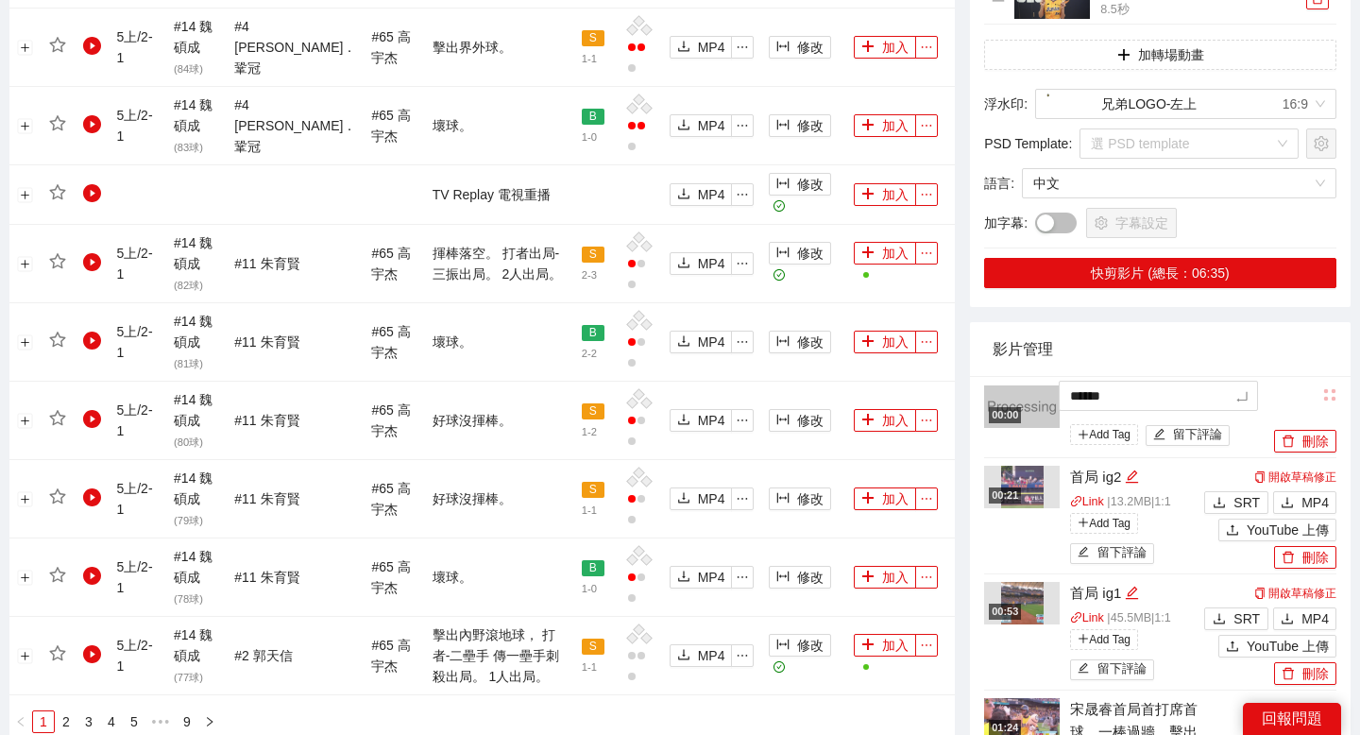
type textarea "*****"
type textarea "****"
type textarea "***"
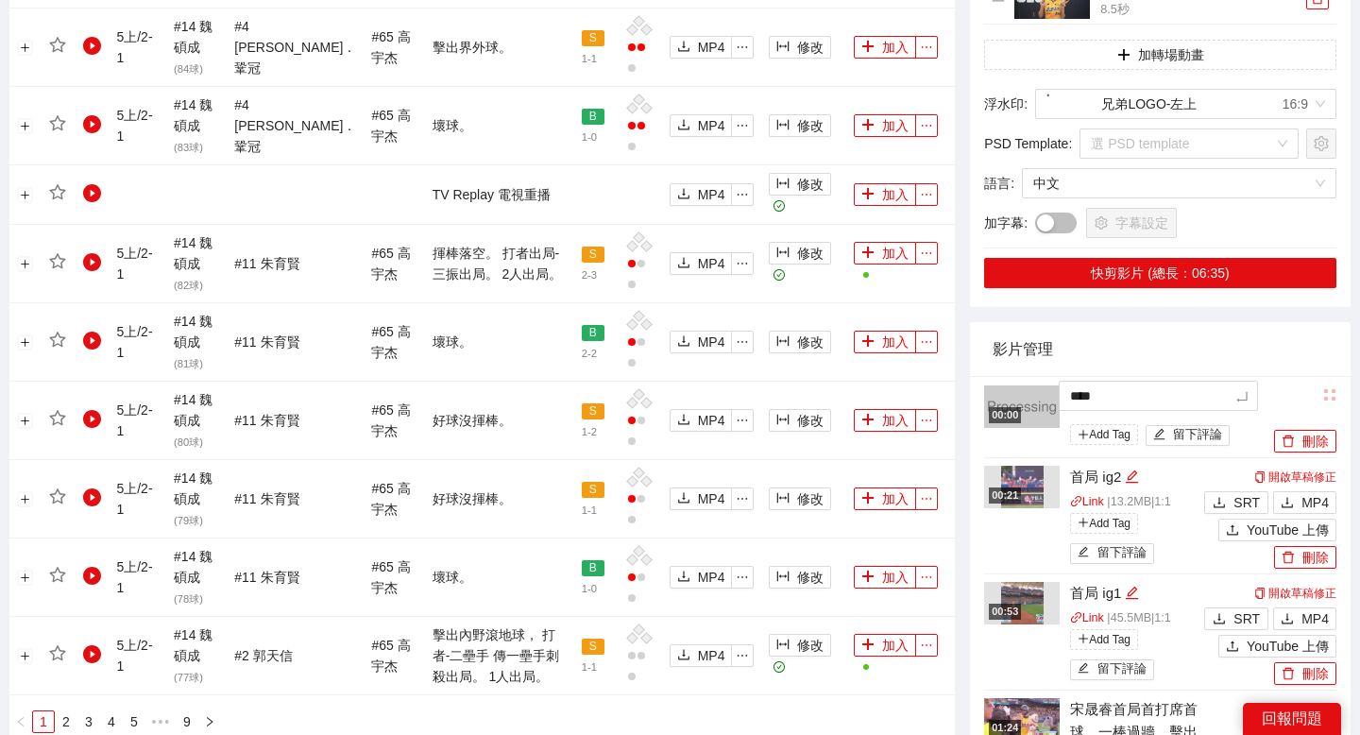
type textarea "***"
type textarea "****"
type textarea "*****"
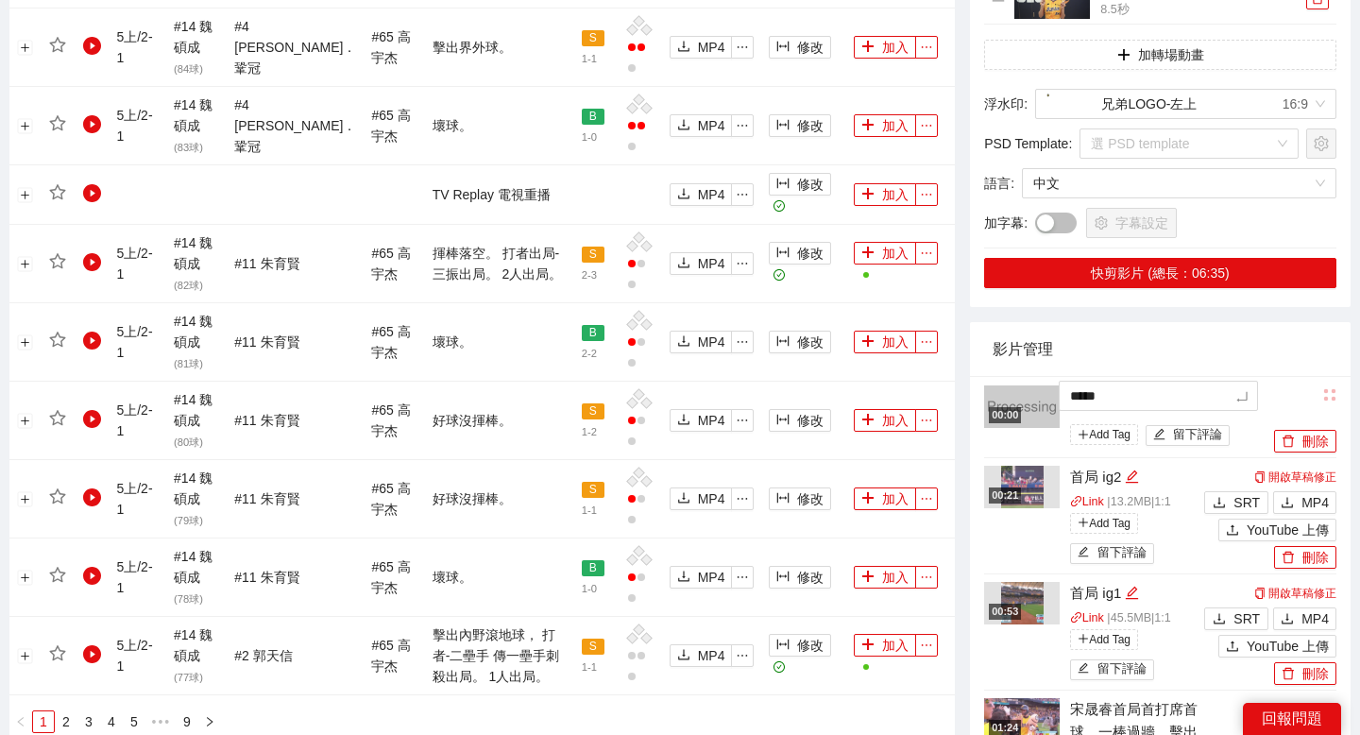
type textarea "******"
type textarea "****"
type textarea "*****"
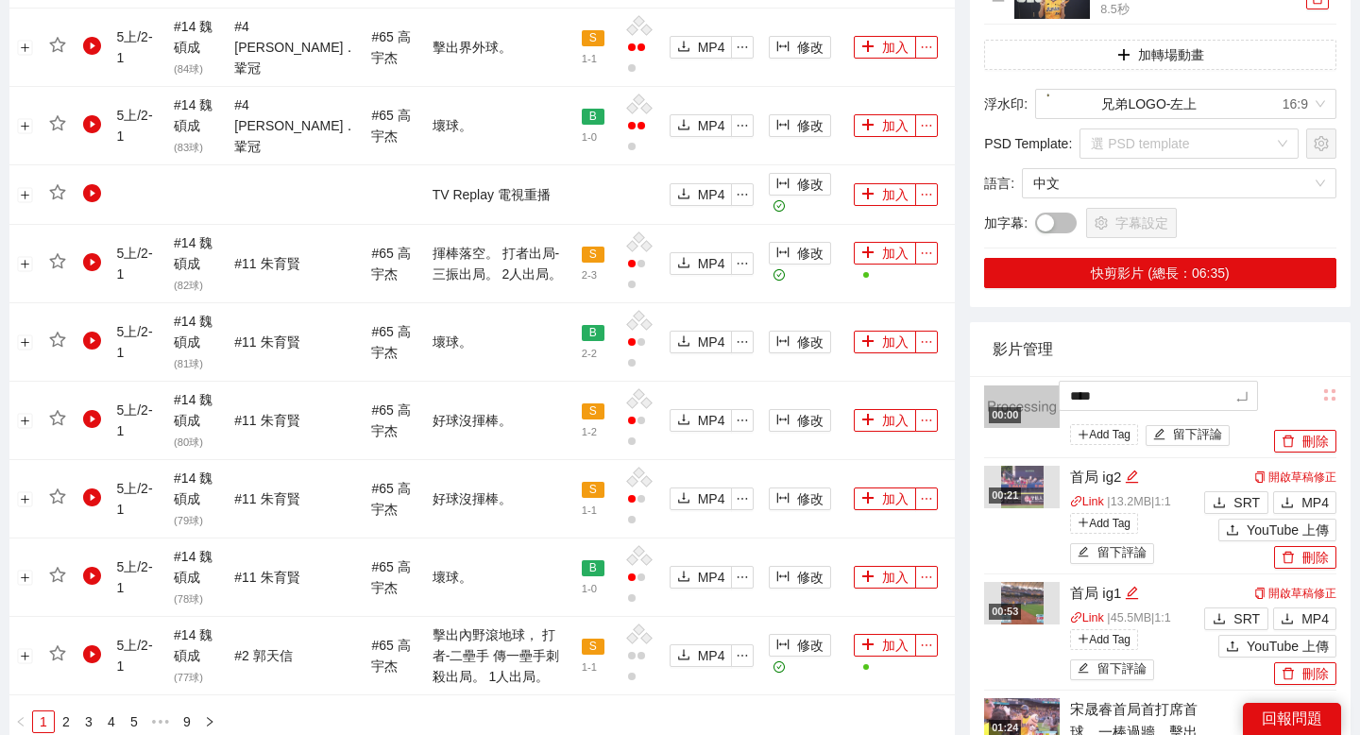
type textarea "*****"
type textarea "******"
type textarea "*****"
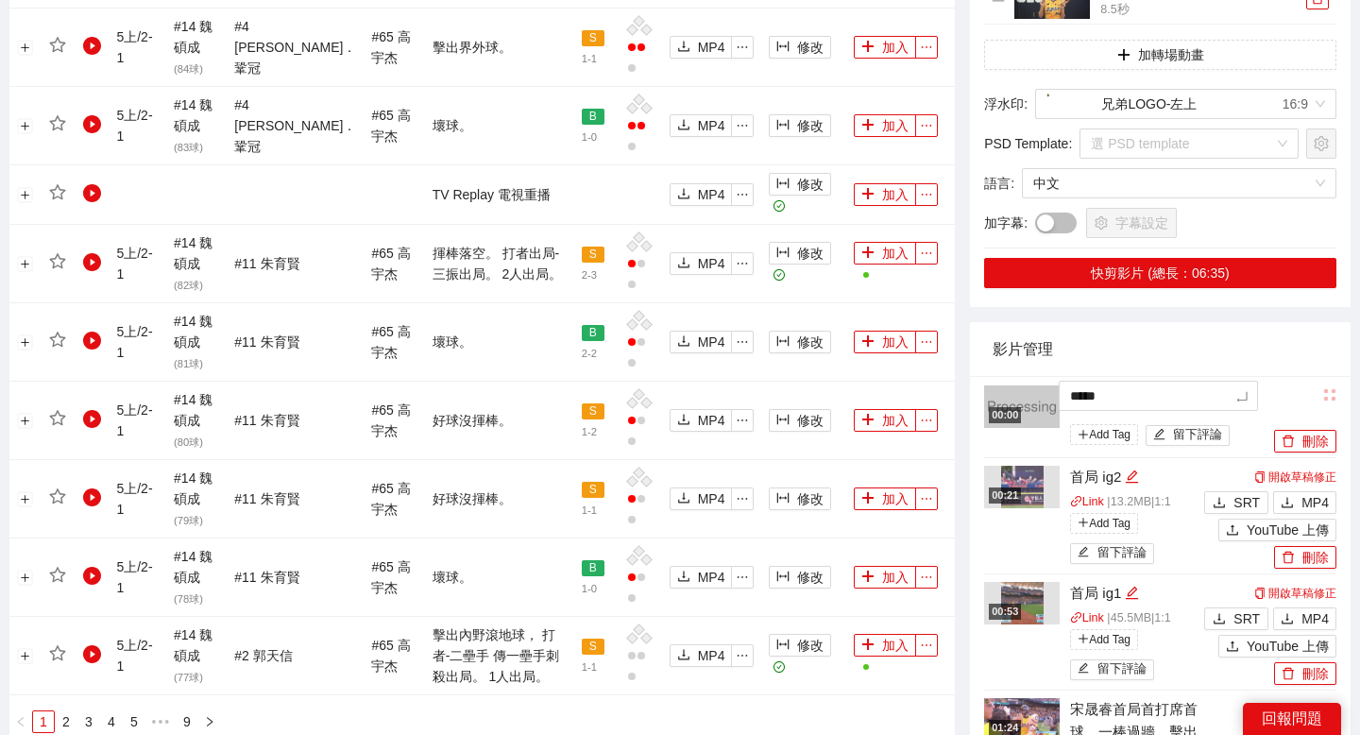
type textarea "******"
type textarea "*******"
type textarea "******"
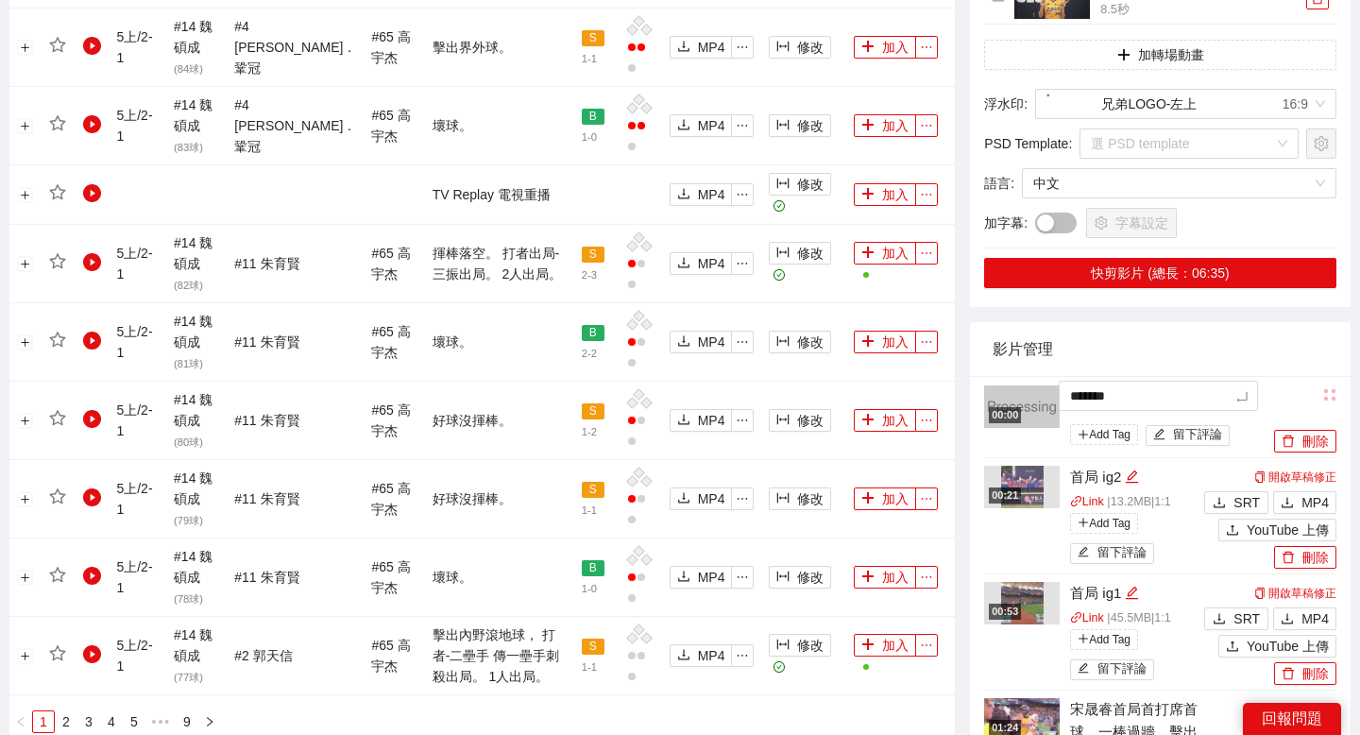
type textarea "******"
type textarea "*******"
type textarea "********"
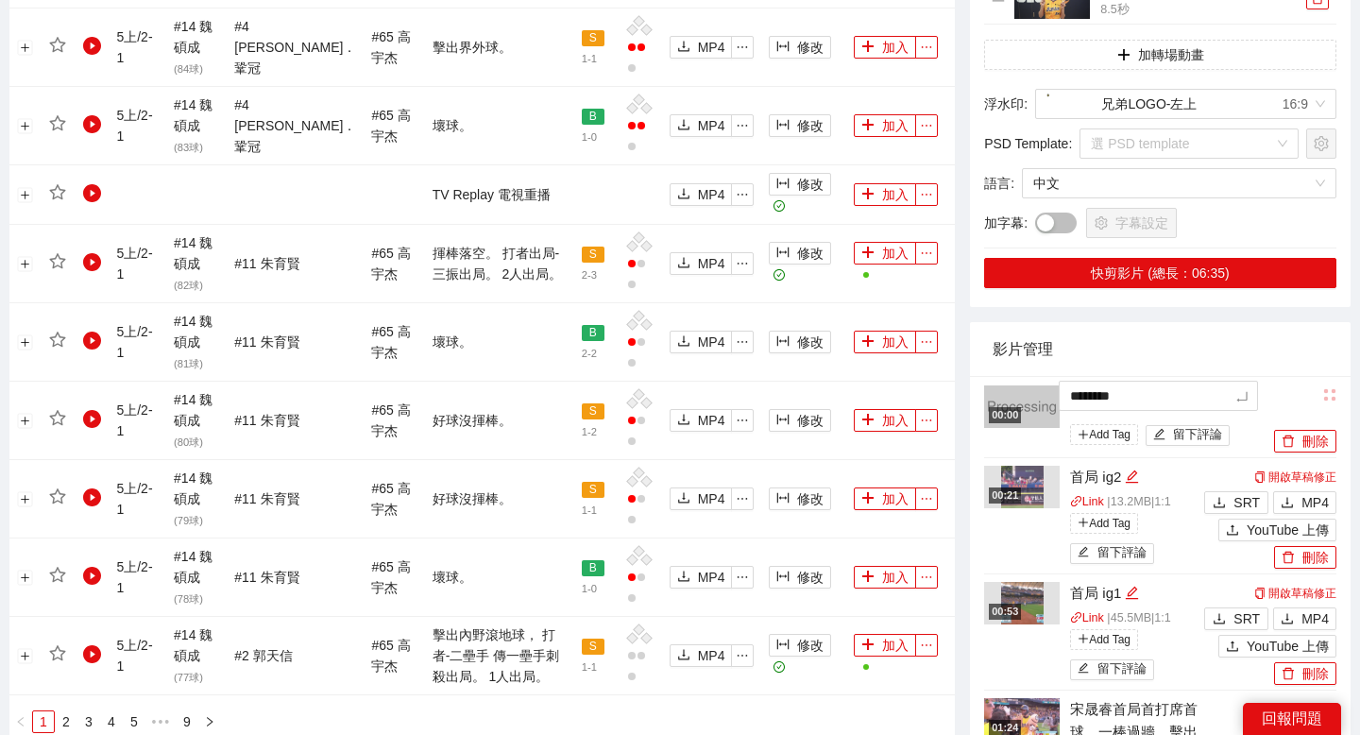
type textarea "*******"
type textarea "********"
type textarea "*********"
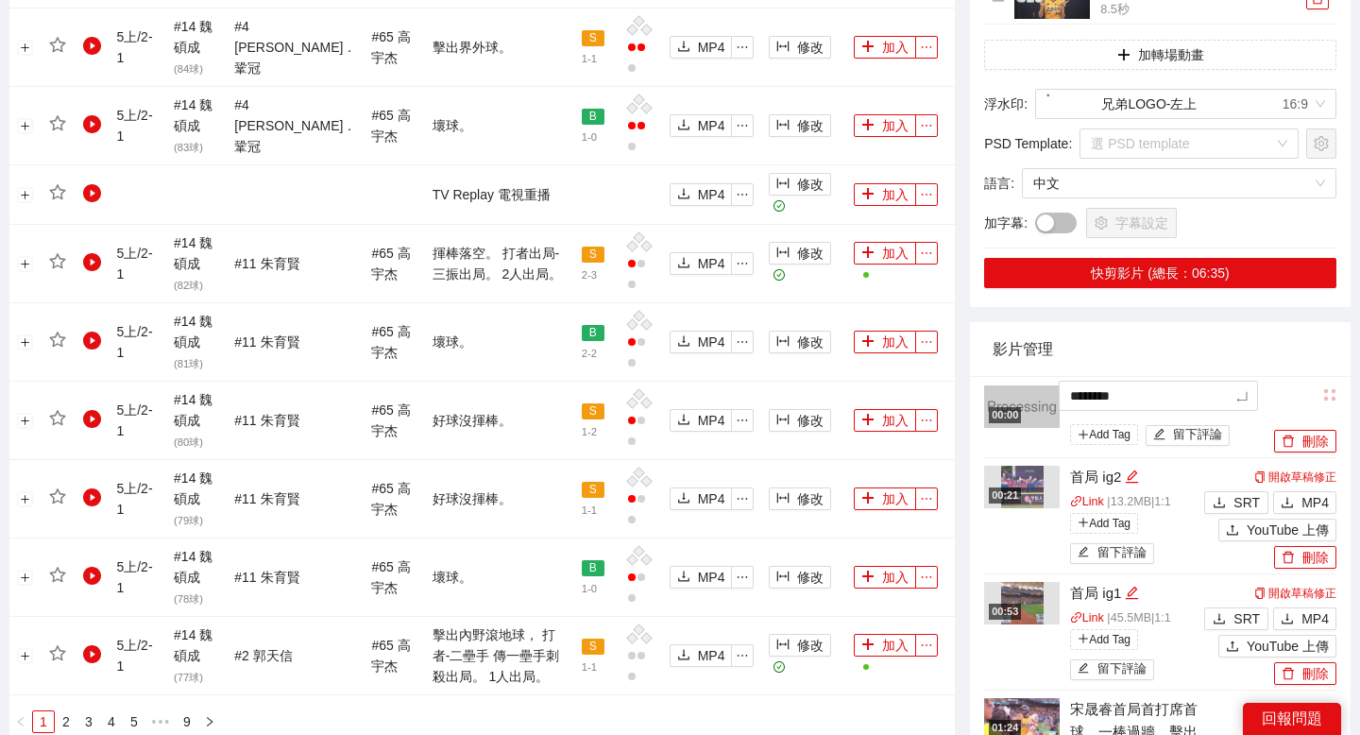
type textarea "*********"
type textarea "********"
type textarea "*********"
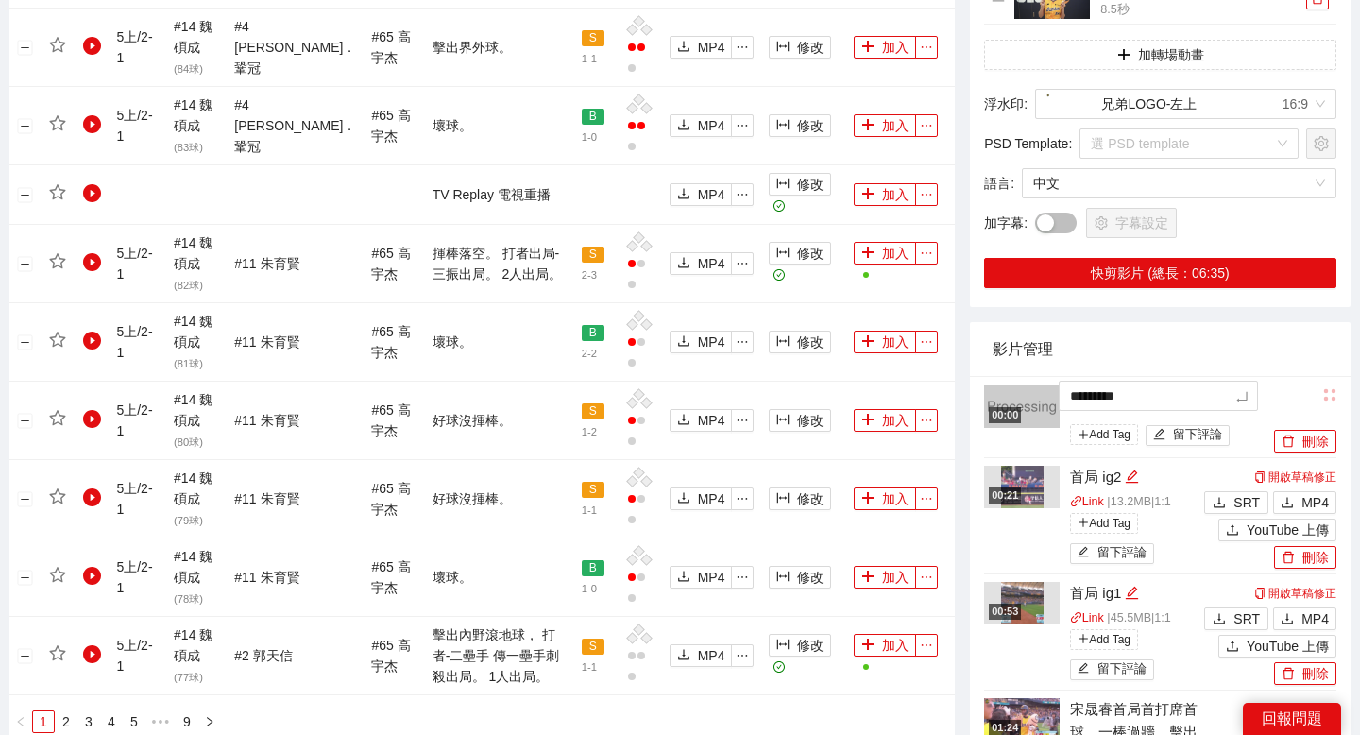
type textarea "**********"
type textarea "*********"
type textarea "**********"
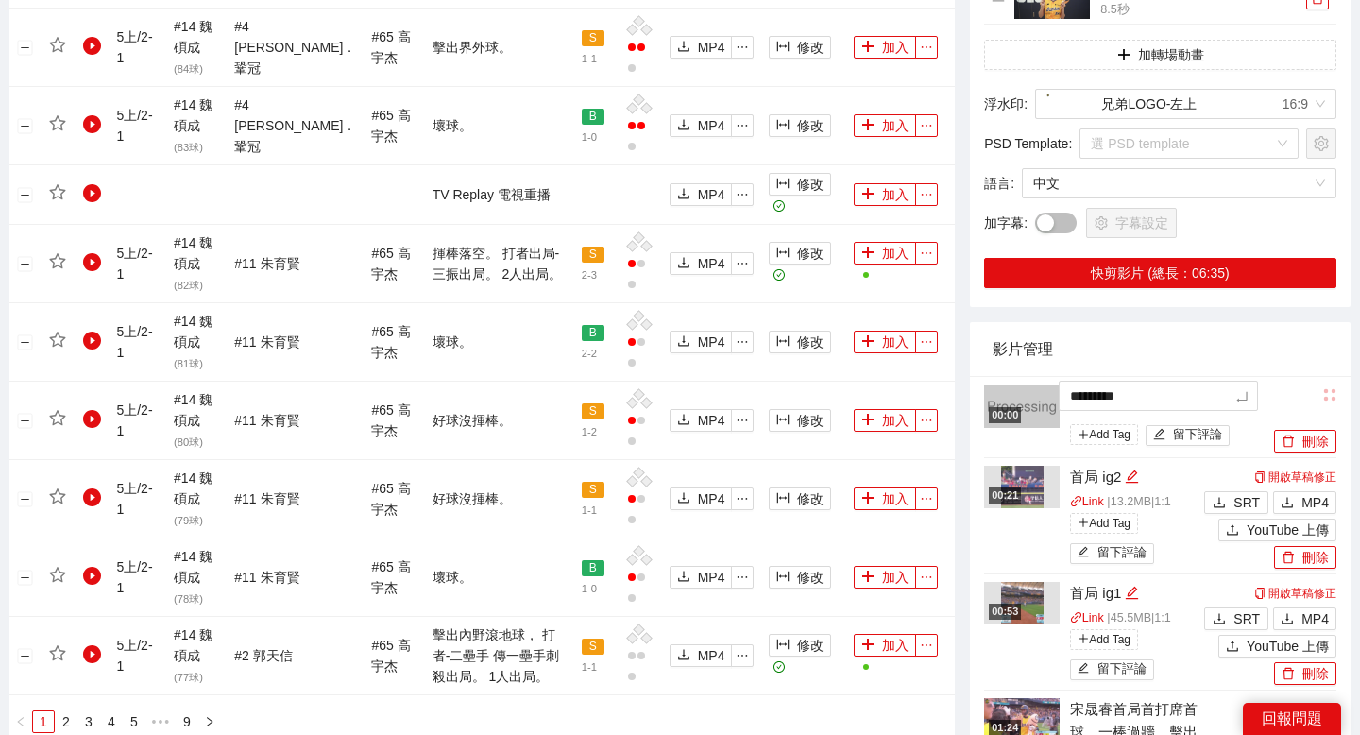
type textarea "**********"
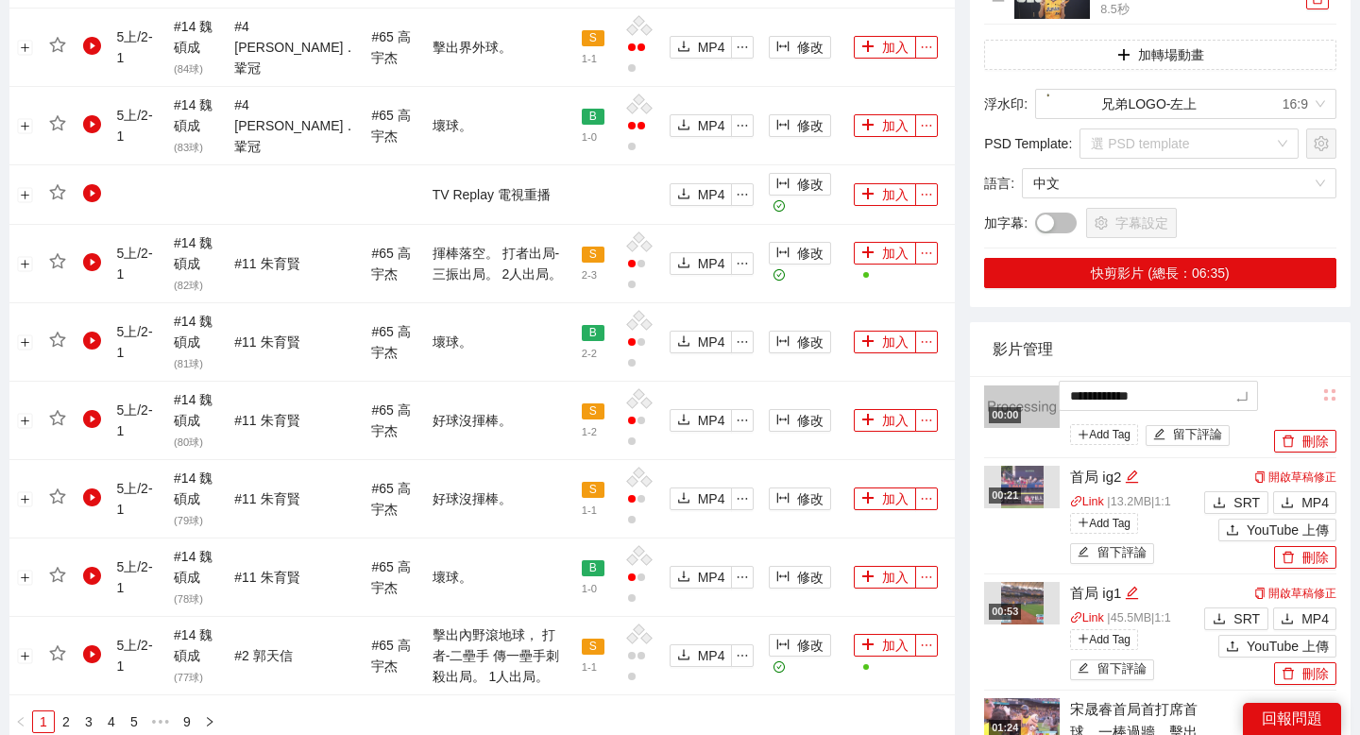
type textarea "**********"
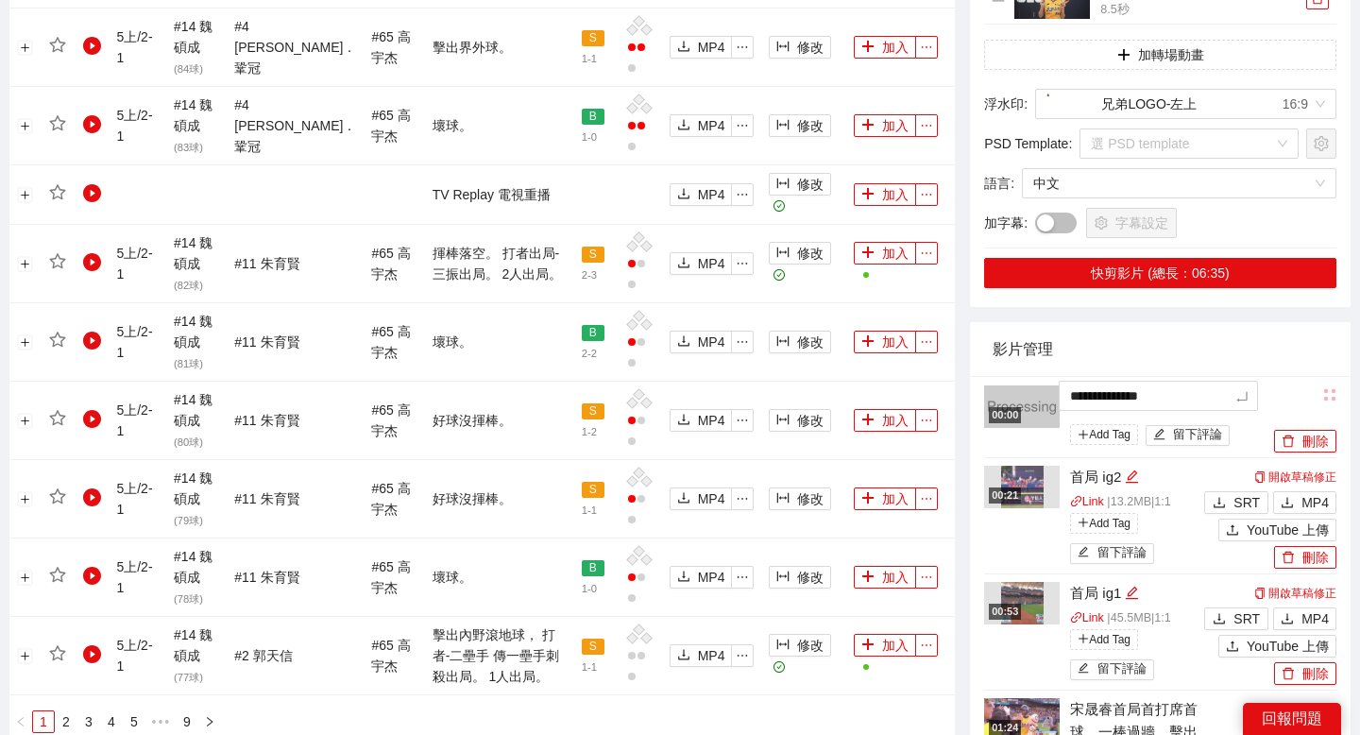
type textarea "**********"
click at [1252, 393] on icon "edit" at bounding box center [1256, 398] width 14 height 14
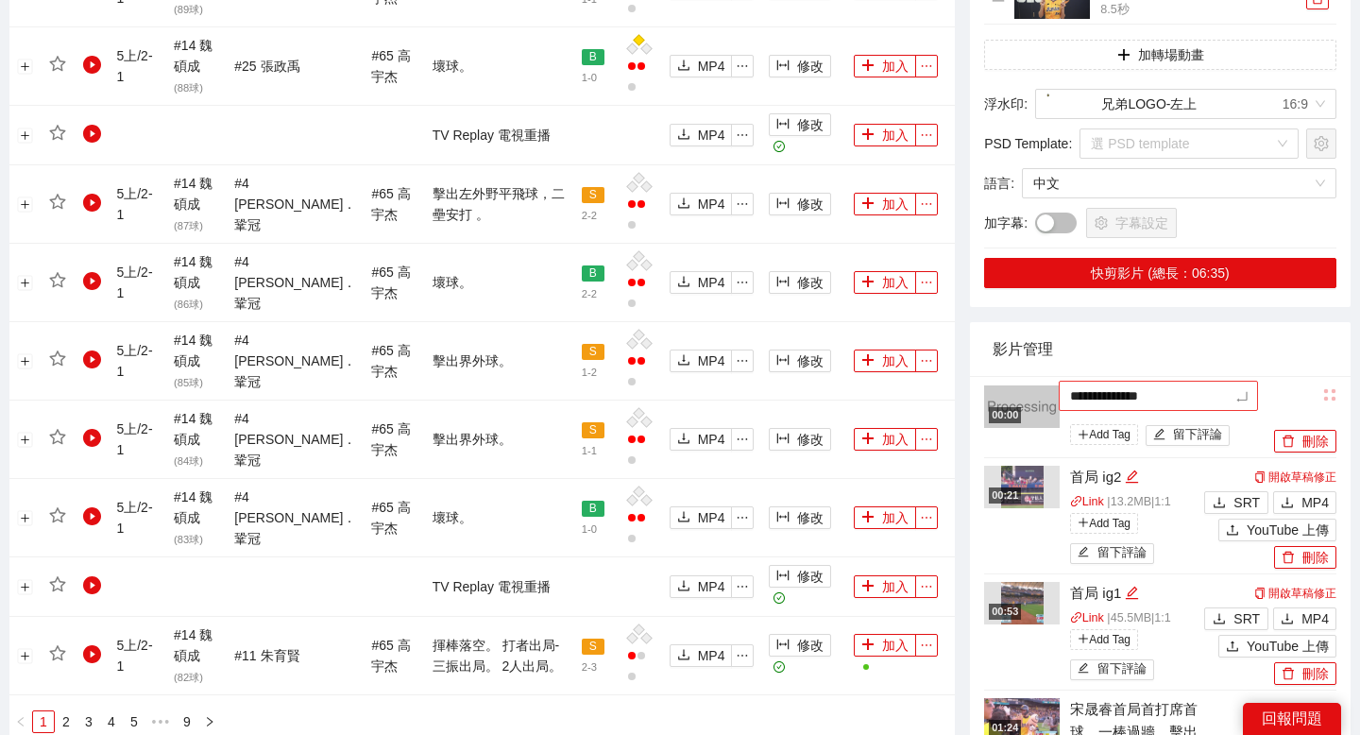
type textarea "**********"
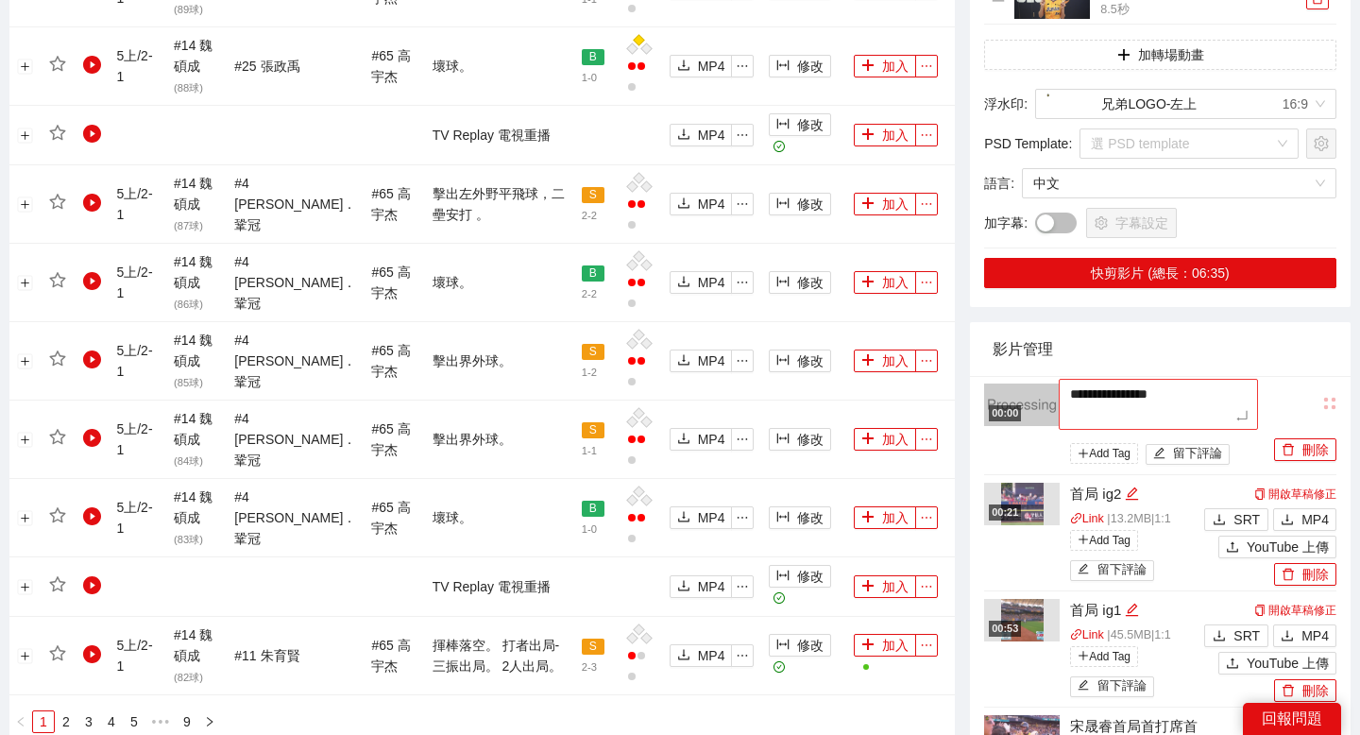
type textarea "**********"
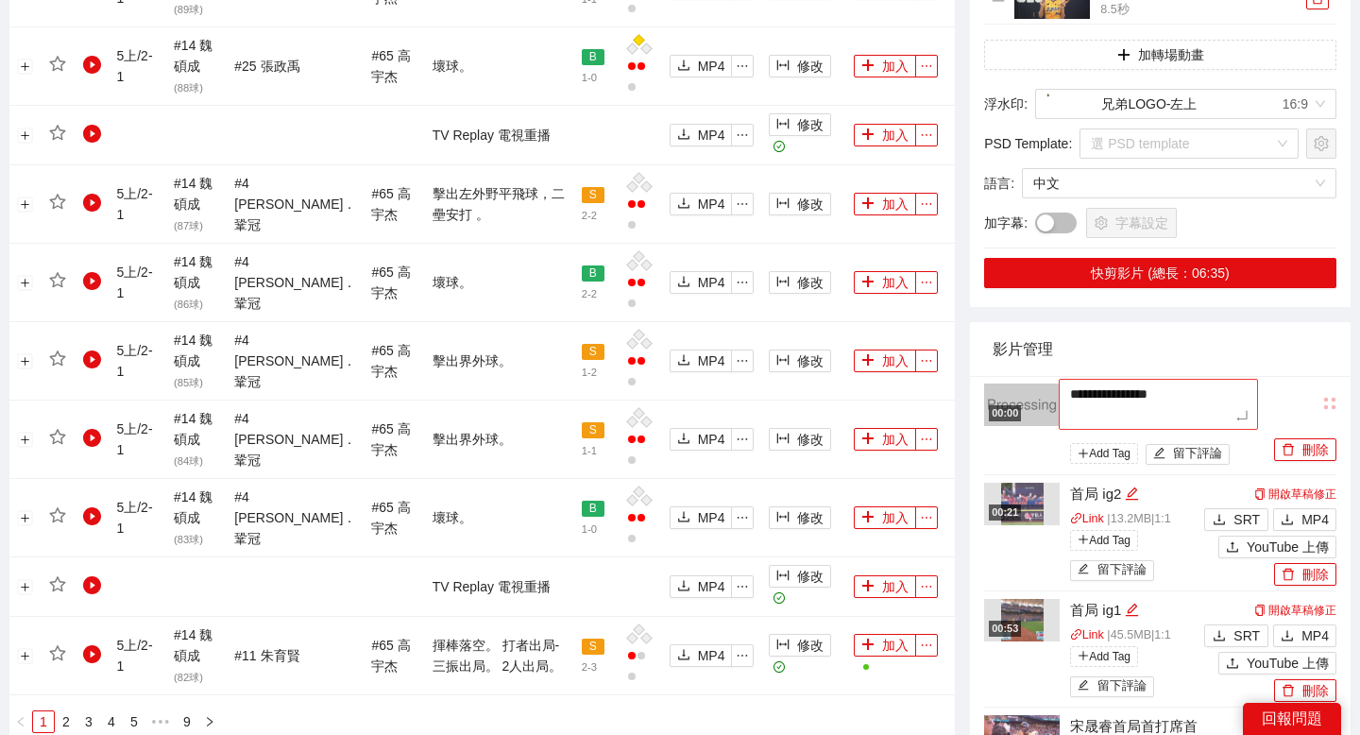
type textarea "**********"
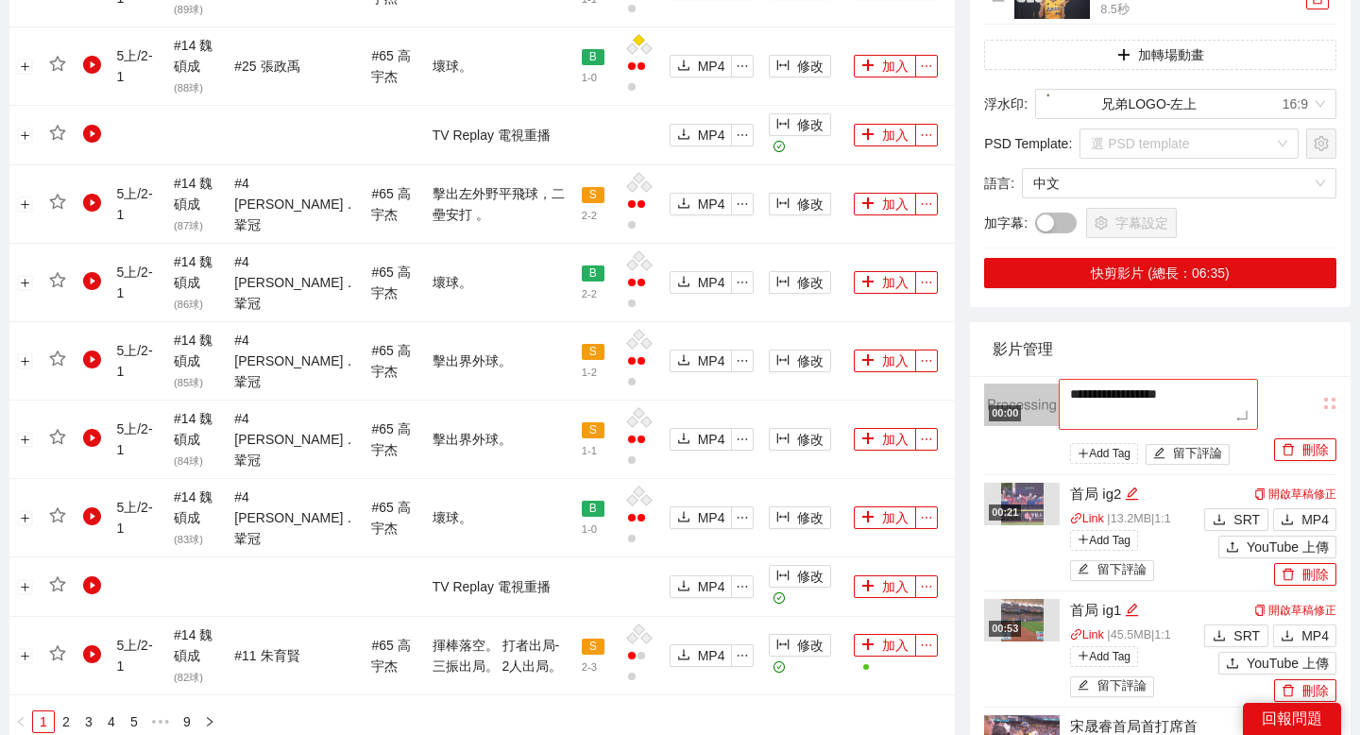
type textarea "**********"
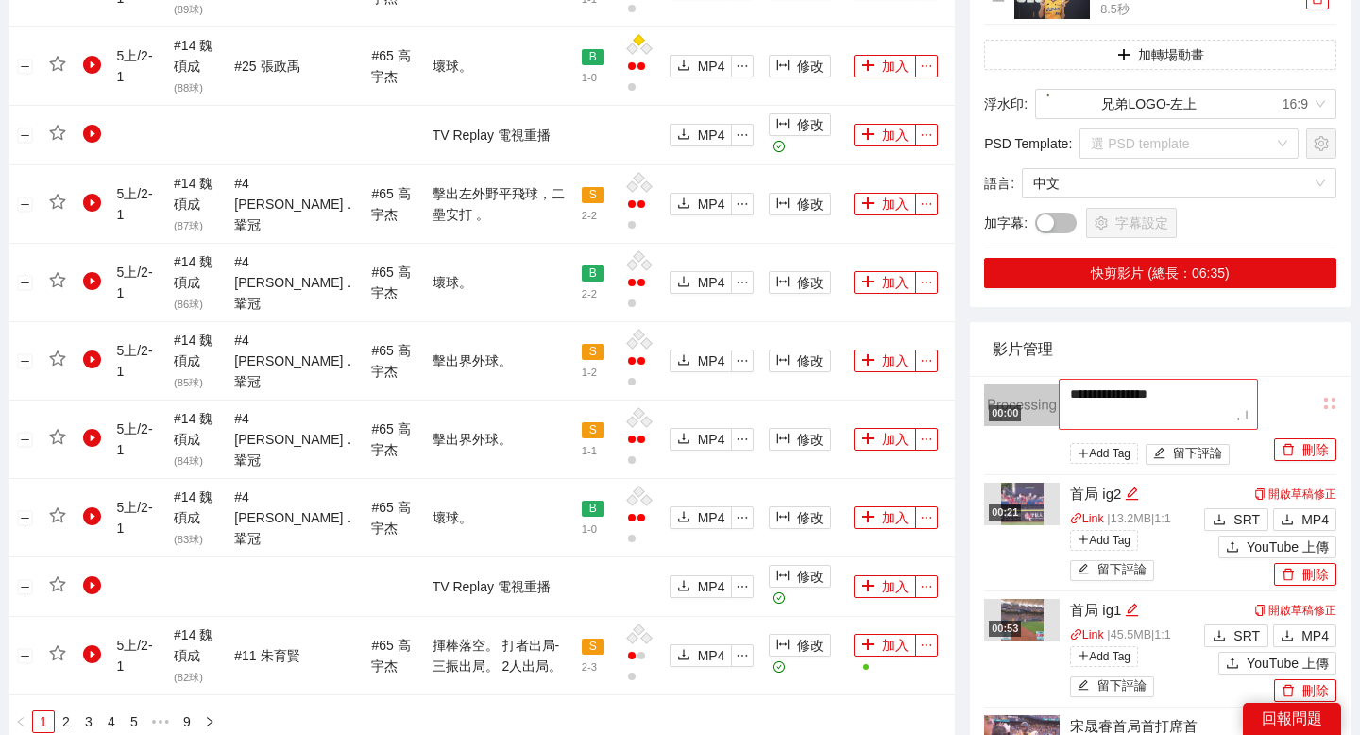
type textarea "**********"
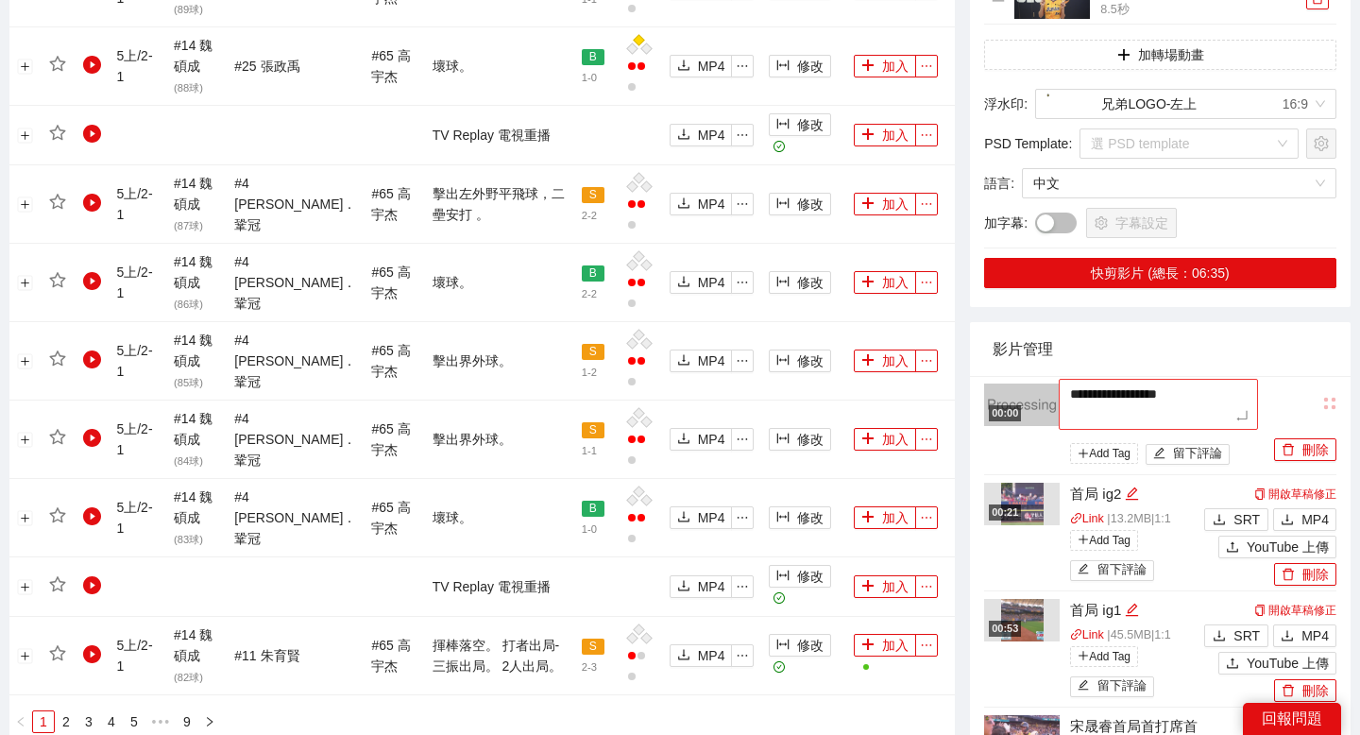
type textarea "**********"
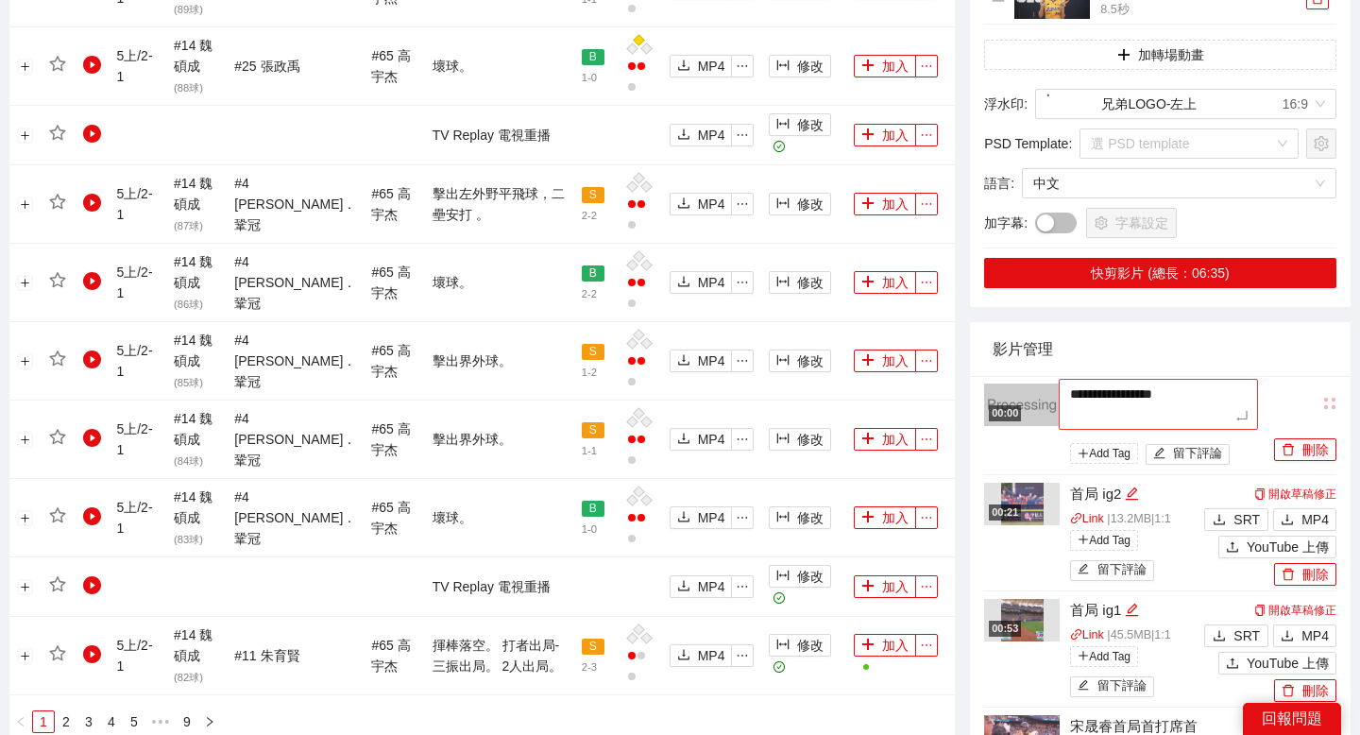
type textarea "**********"
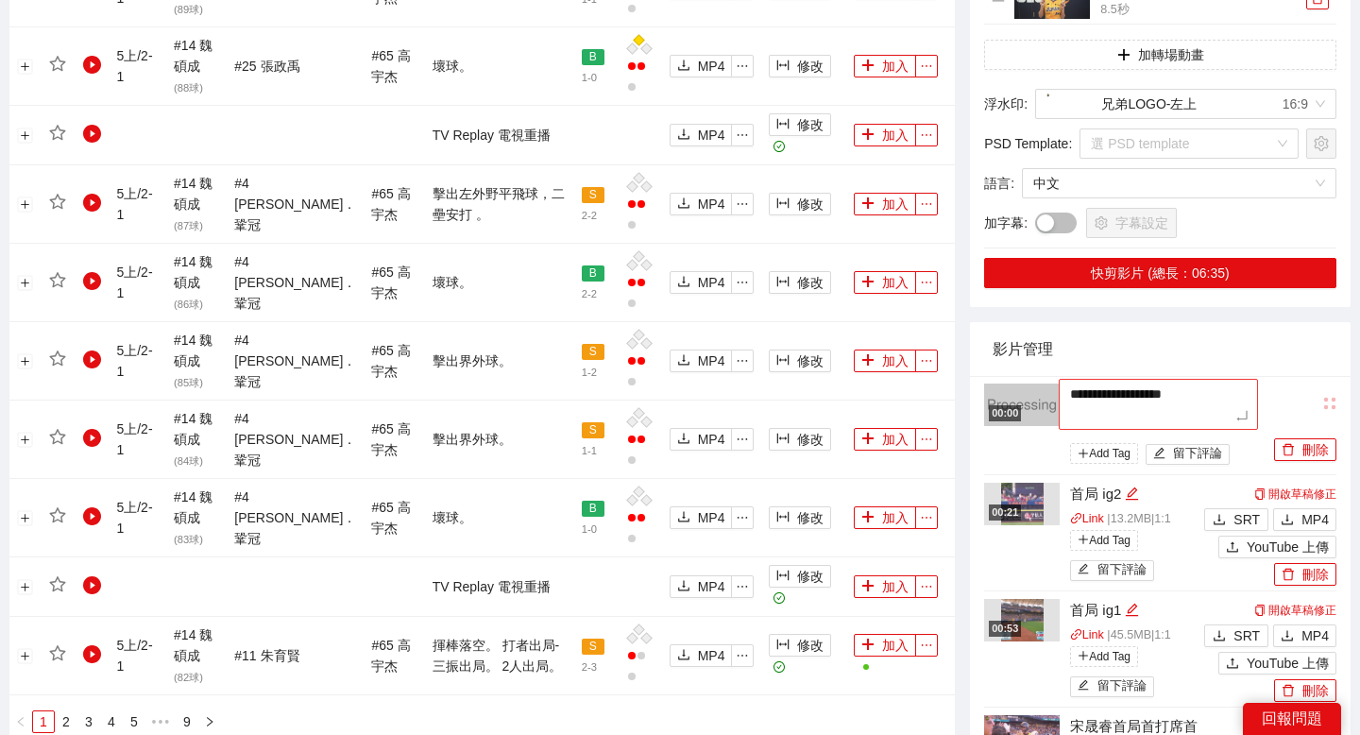
type textarea "**********"
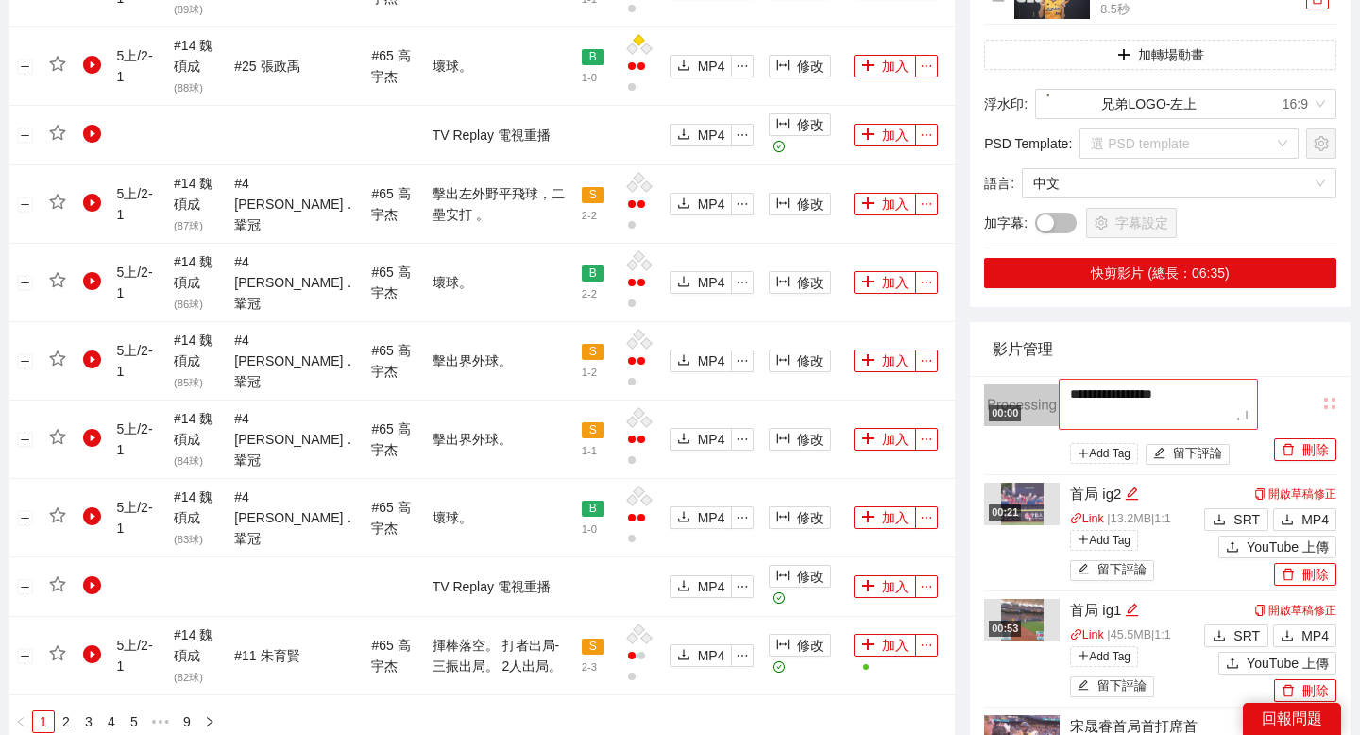
type textarea "**********"
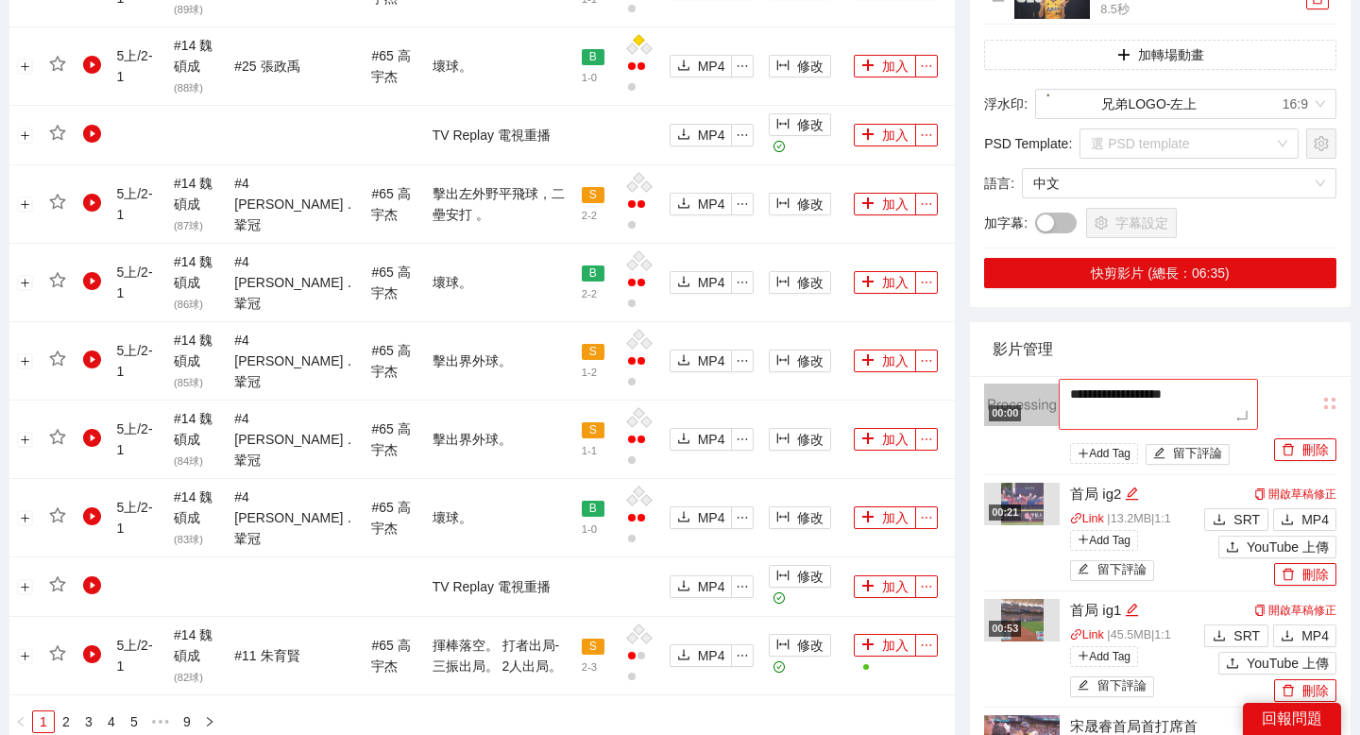
type textarea "**********"
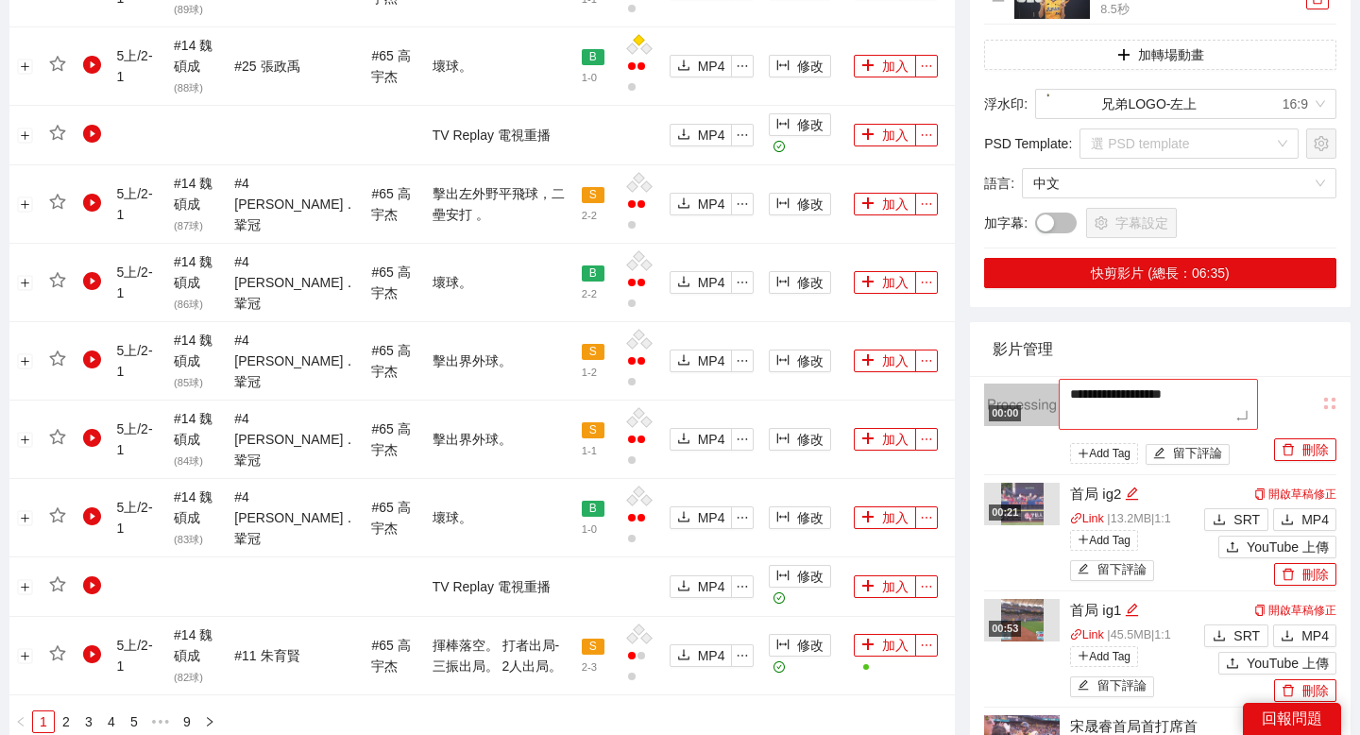
type textarea "**********"
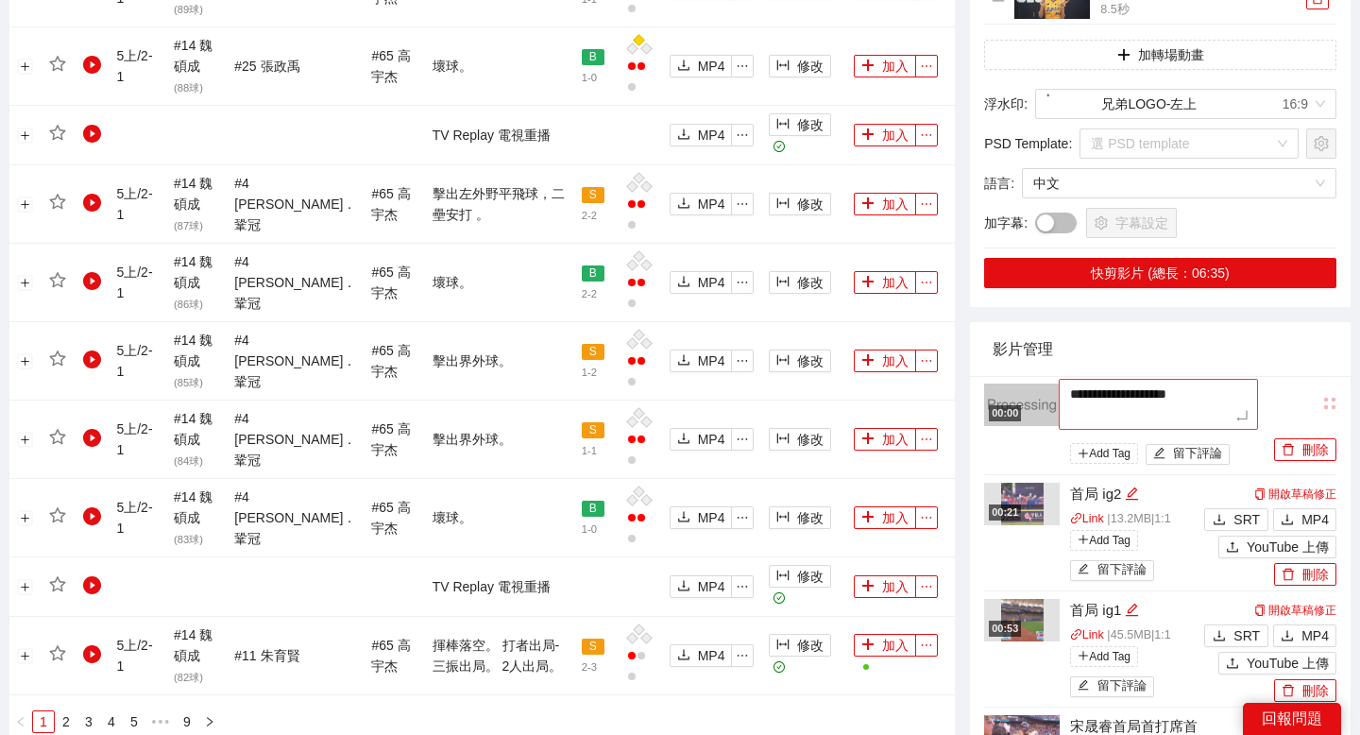
type textarea "**********"
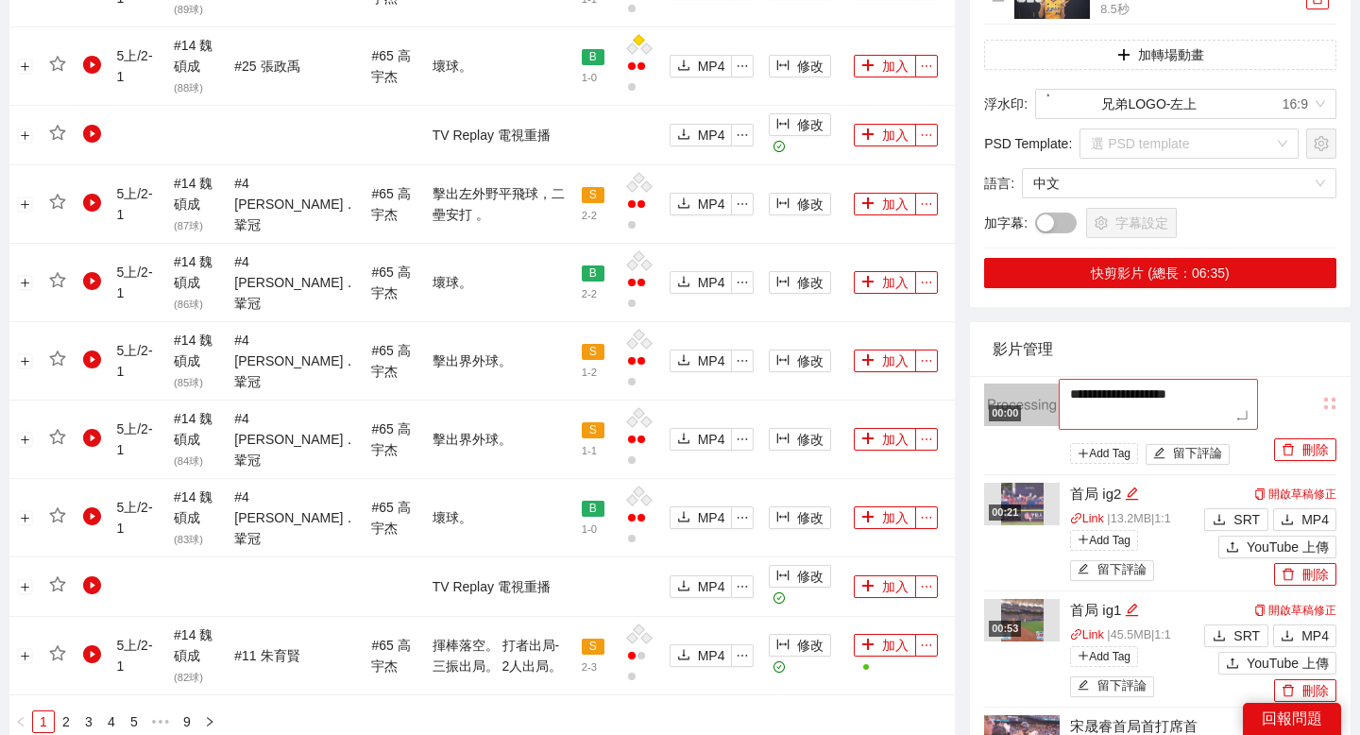
type textarea "**********"
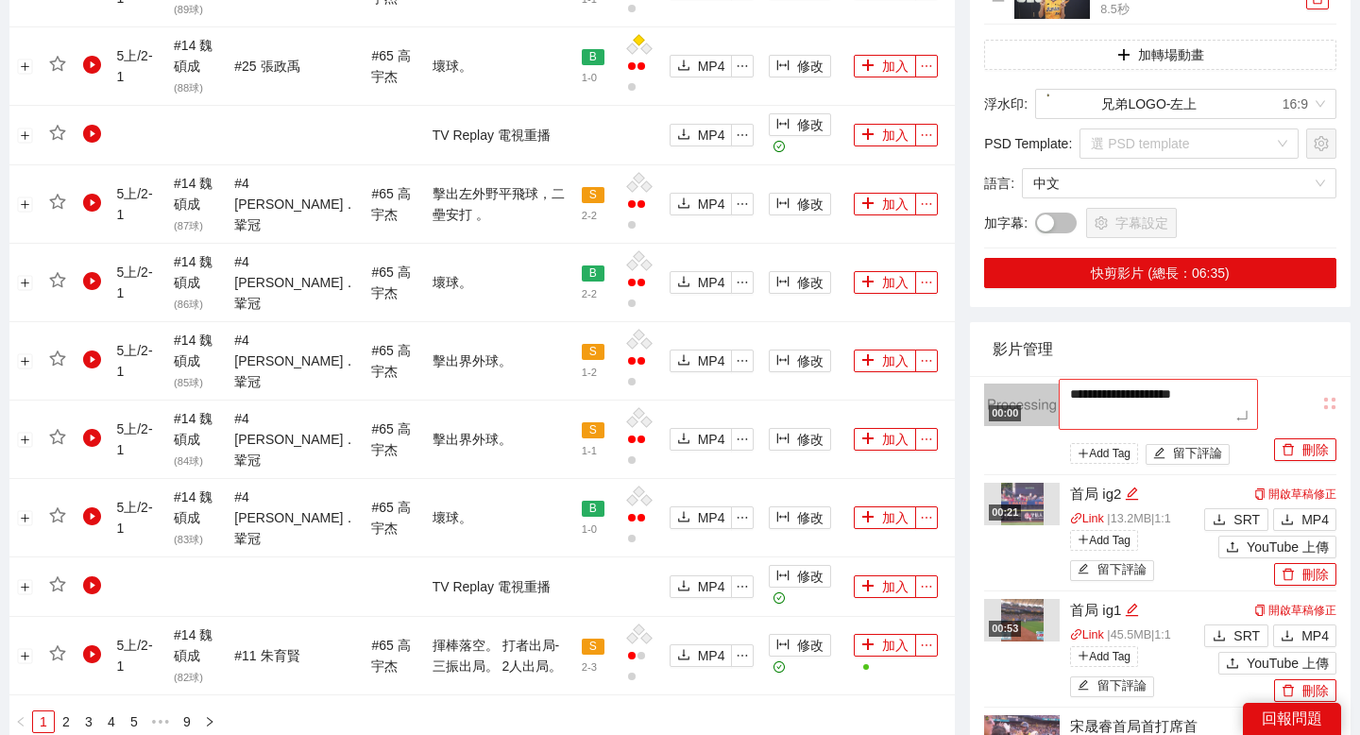
type textarea "**********"
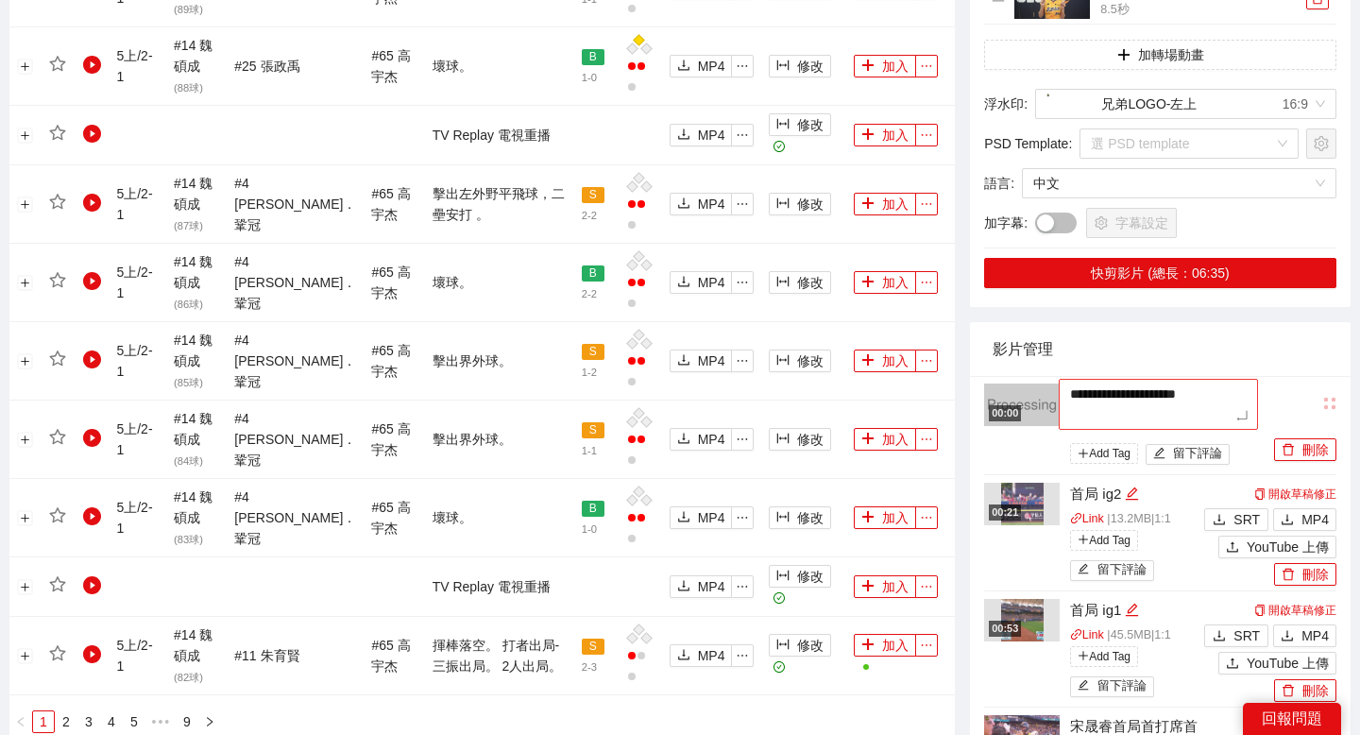
type textarea "**********"
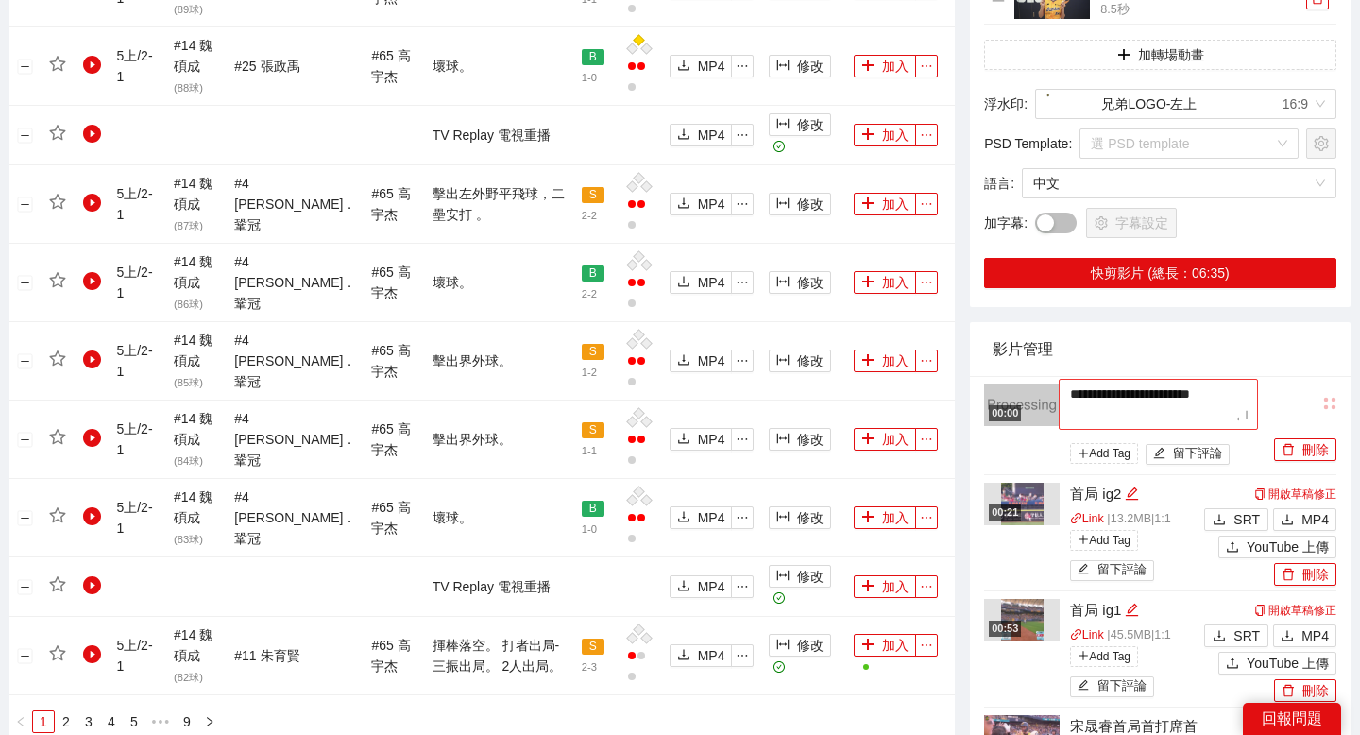
type textarea "**********"
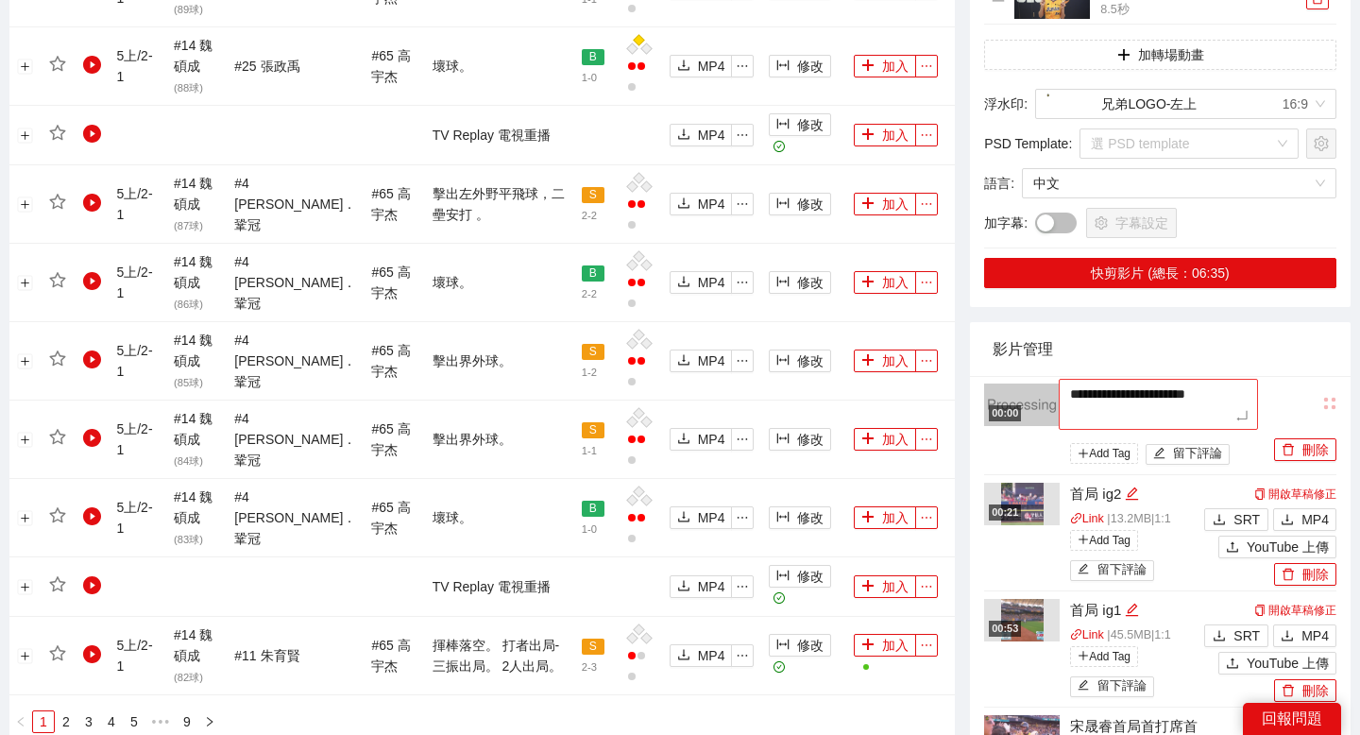
type textarea "**********"
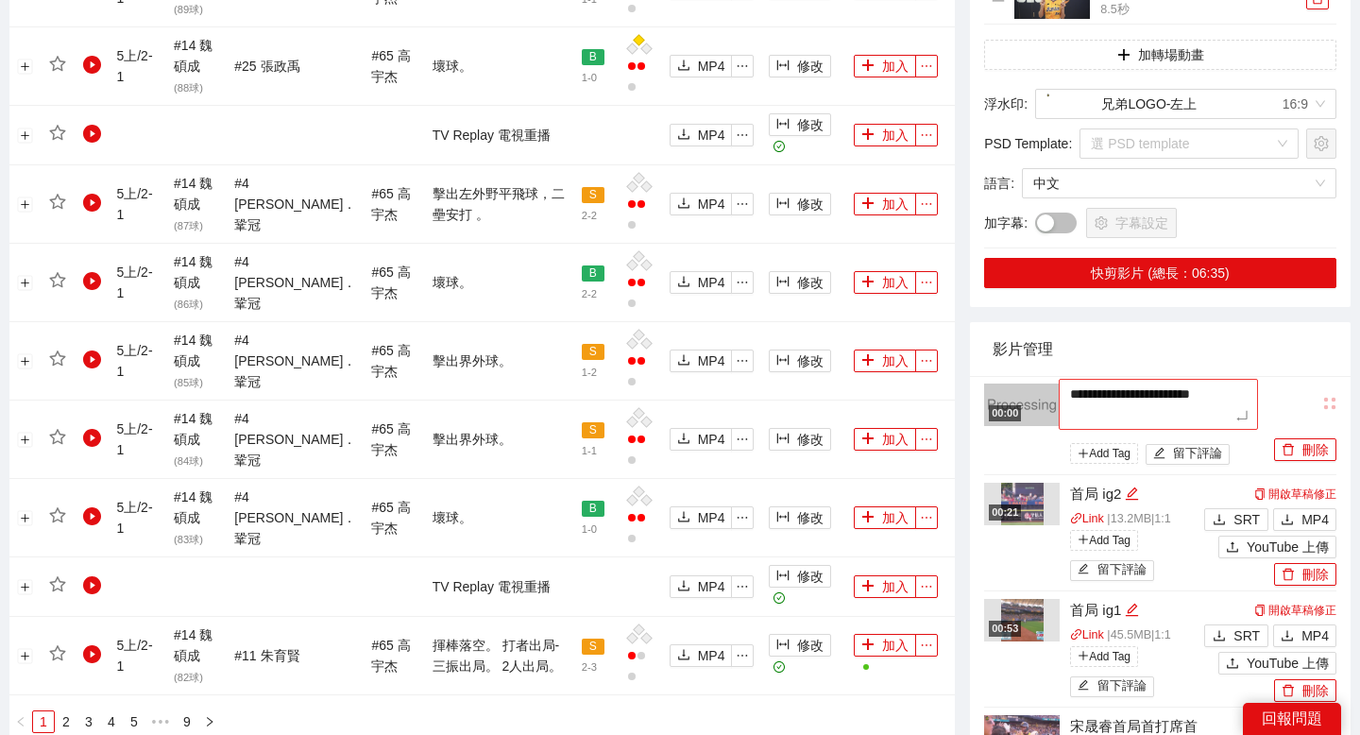
click at [1155, 420] on textarea "**********" at bounding box center [1158, 404] width 199 height 51
click at [1161, 417] on textarea "**********" at bounding box center [1158, 404] width 199 height 51
type textarea "**********"
click at [1190, 416] on textarea "**********" at bounding box center [1158, 404] width 199 height 51
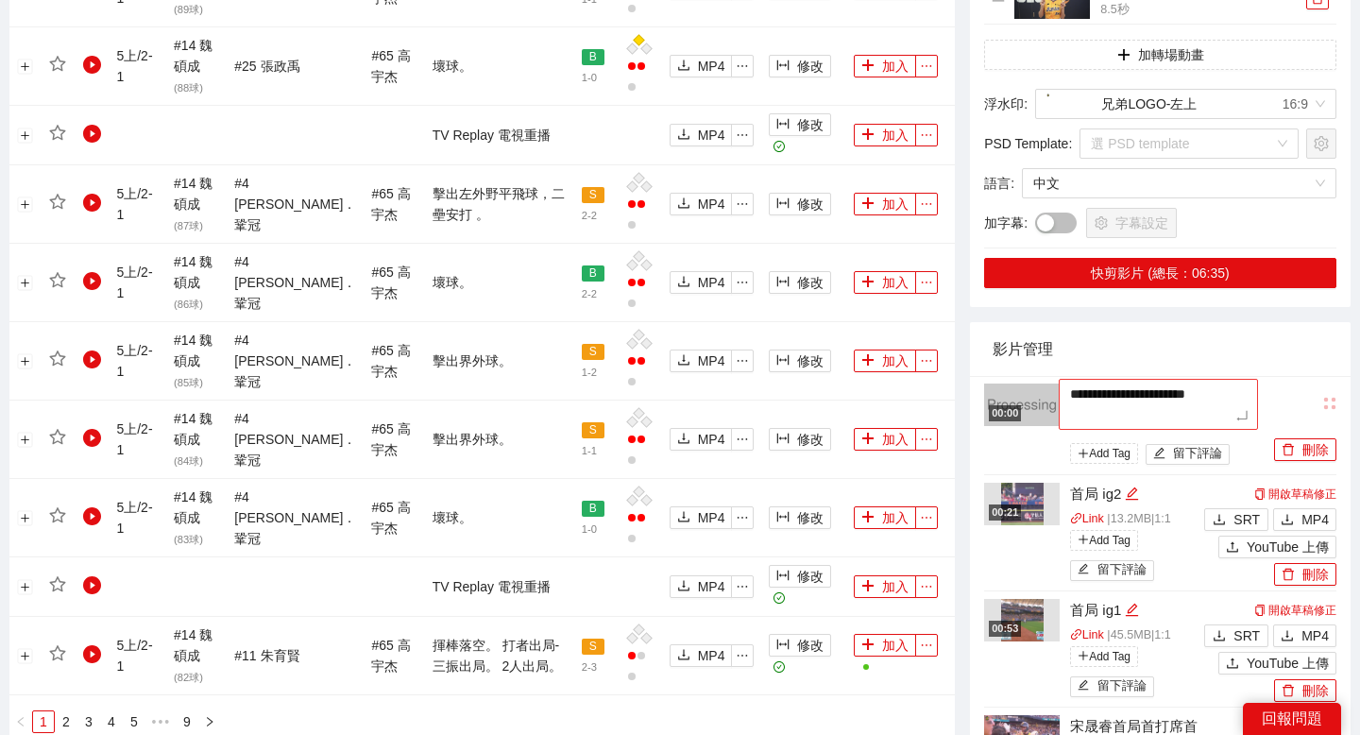
type textarea "**********"
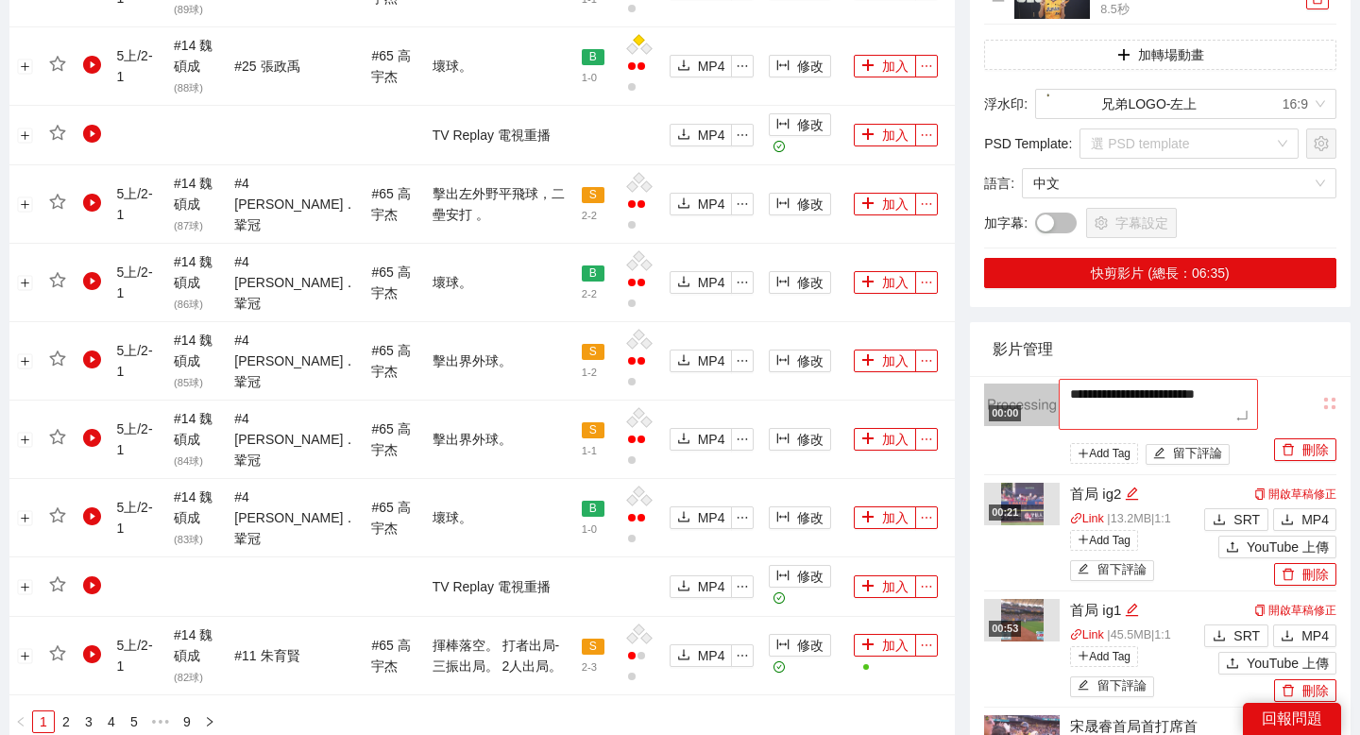
type textarea "**********"
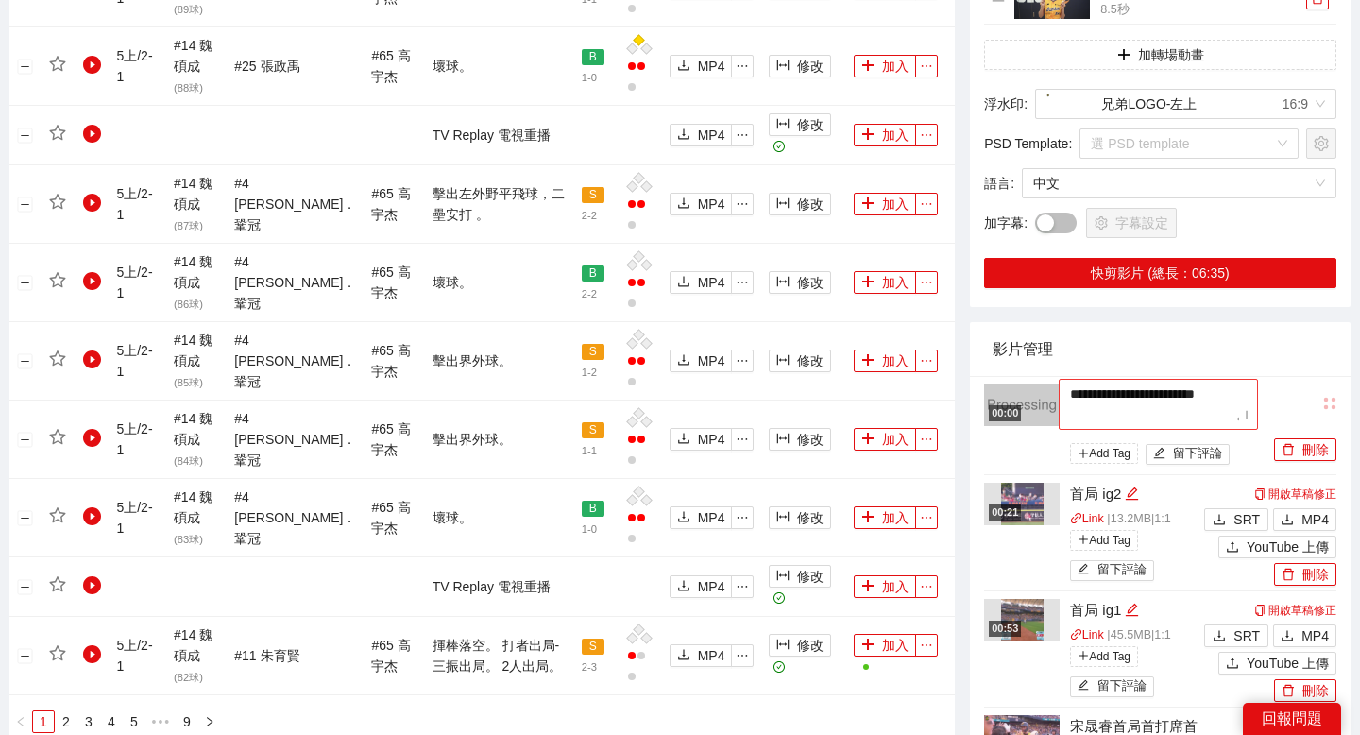
type textarea "**********"
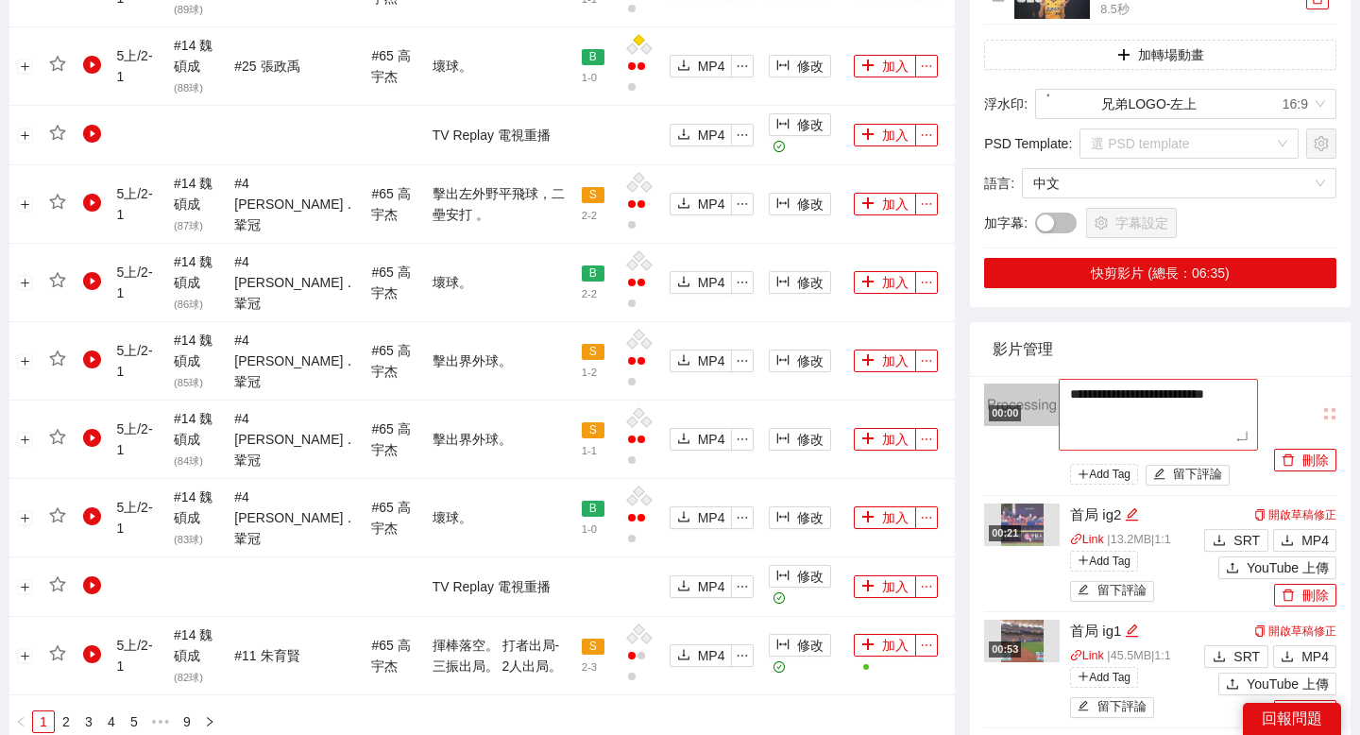
type textarea "**********"
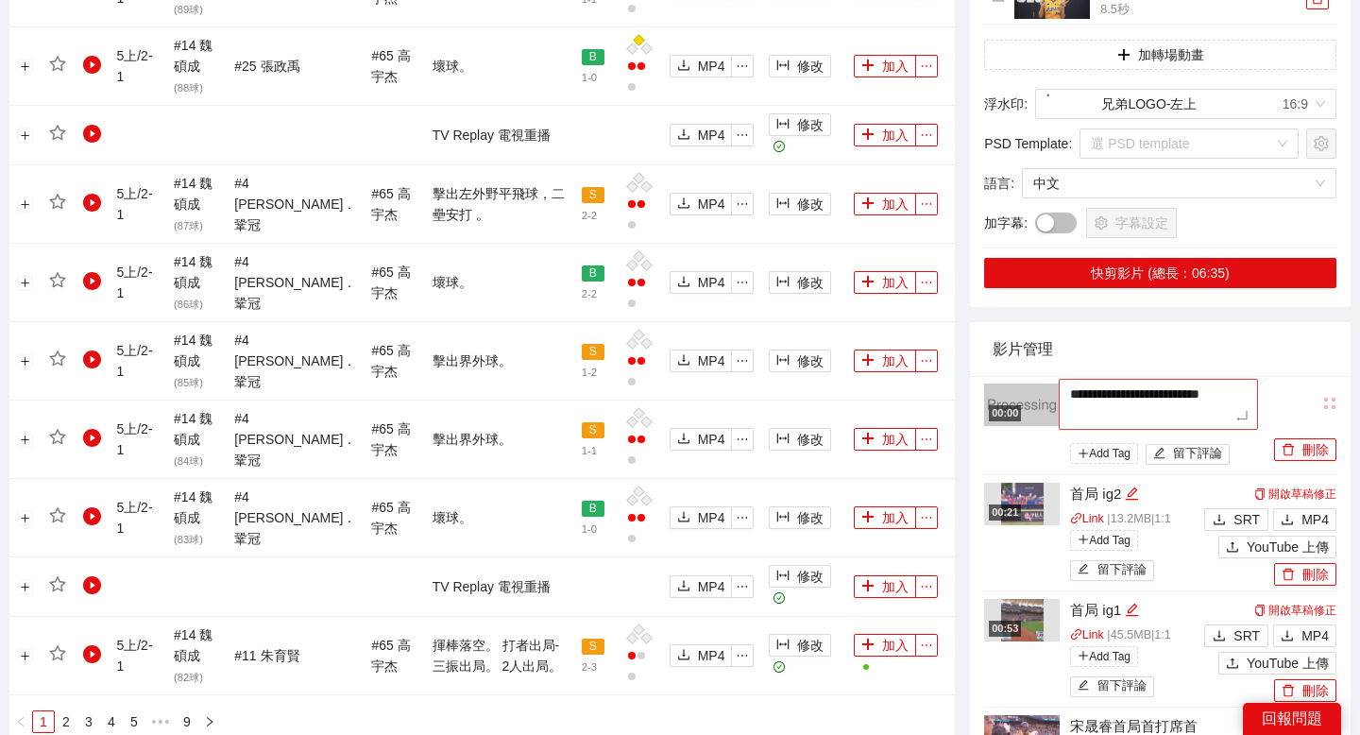
type textarea "**********"
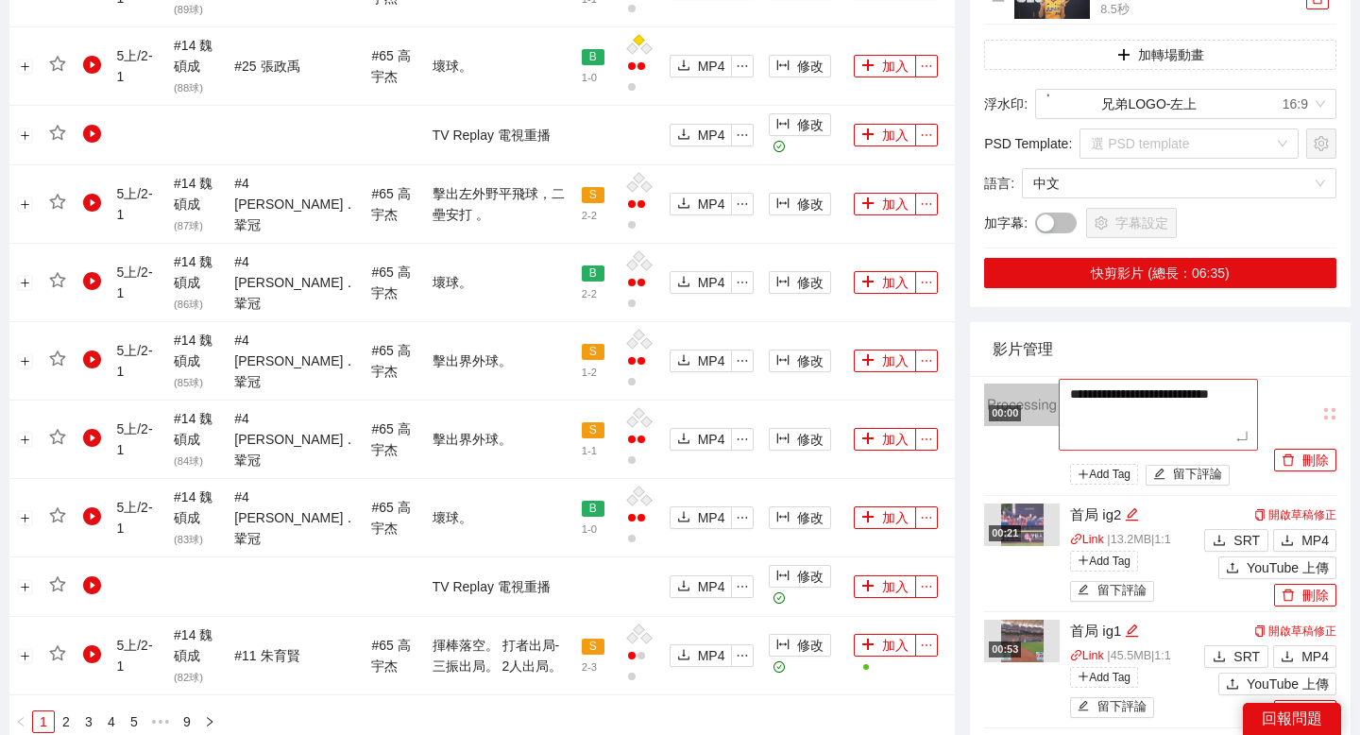
type textarea "**********"
click at [1202, 438] on textarea "**********" at bounding box center [1158, 415] width 199 height 72
type textarea "**********"
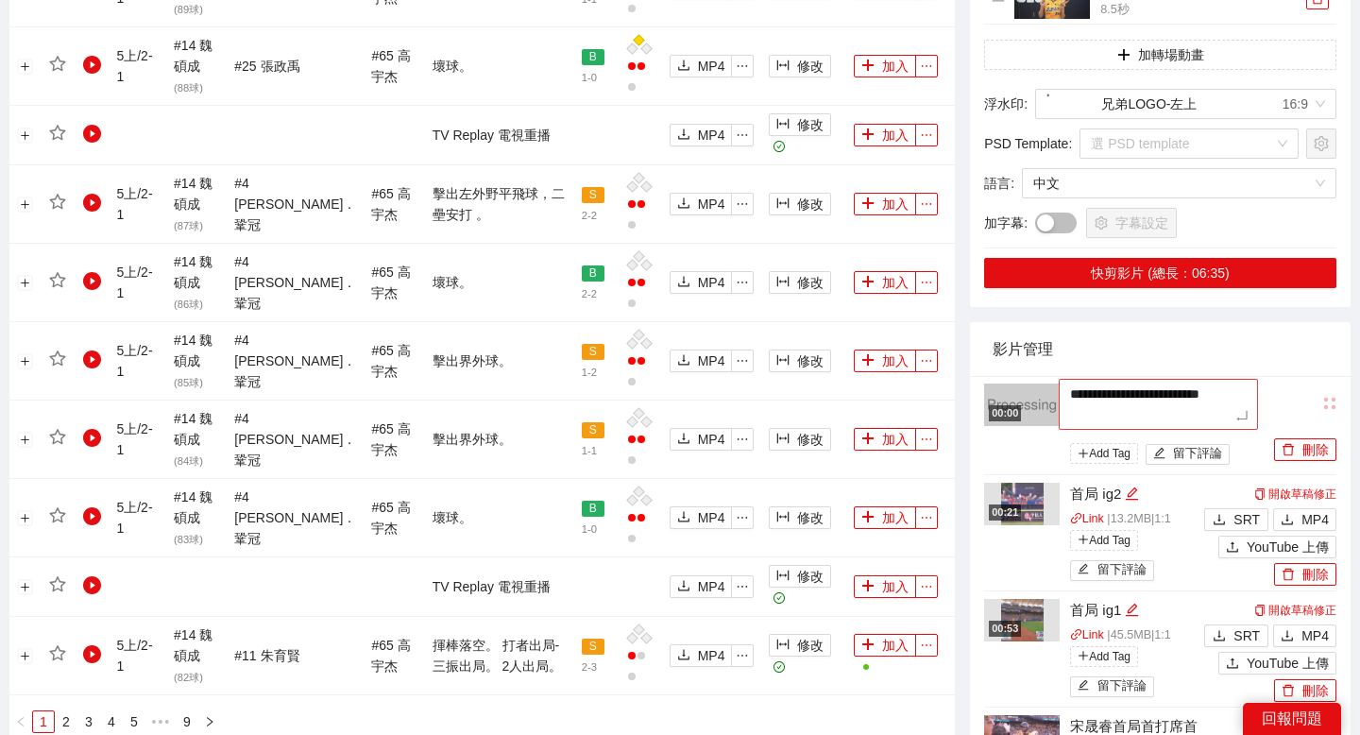
type textarea "**********"
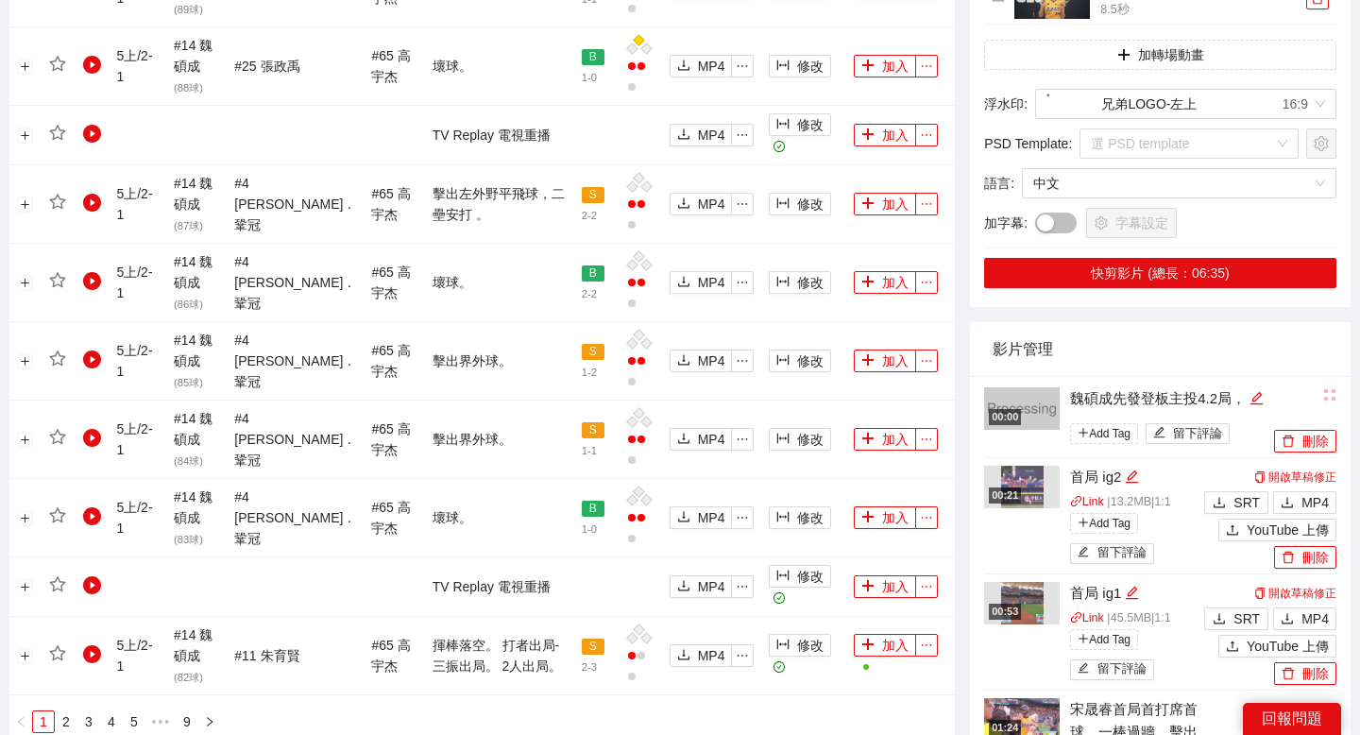
click at [1269, 415] on div "刪除" at bounding box center [1302, 417] width 67 height 69
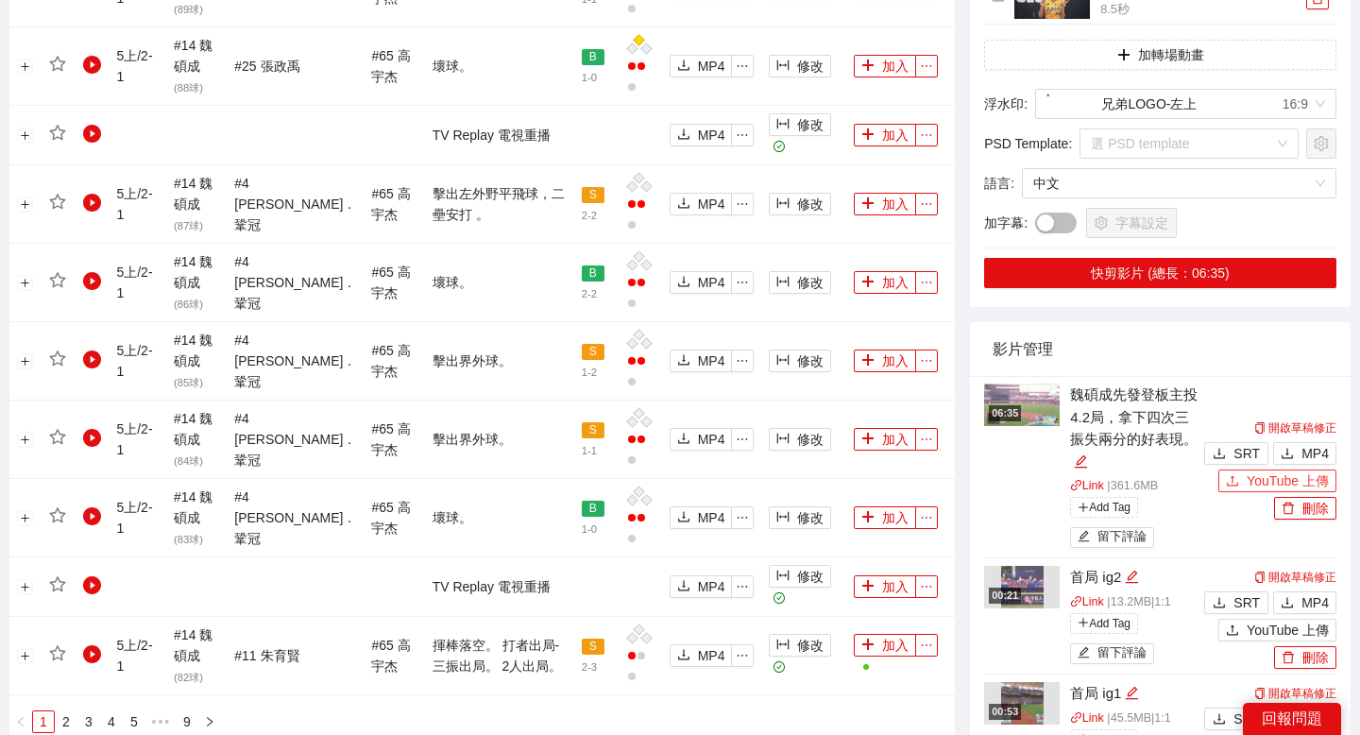
click at [1247, 479] on span "YouTube 上傳" at bounding box center [1288, 480] width 82 height 21
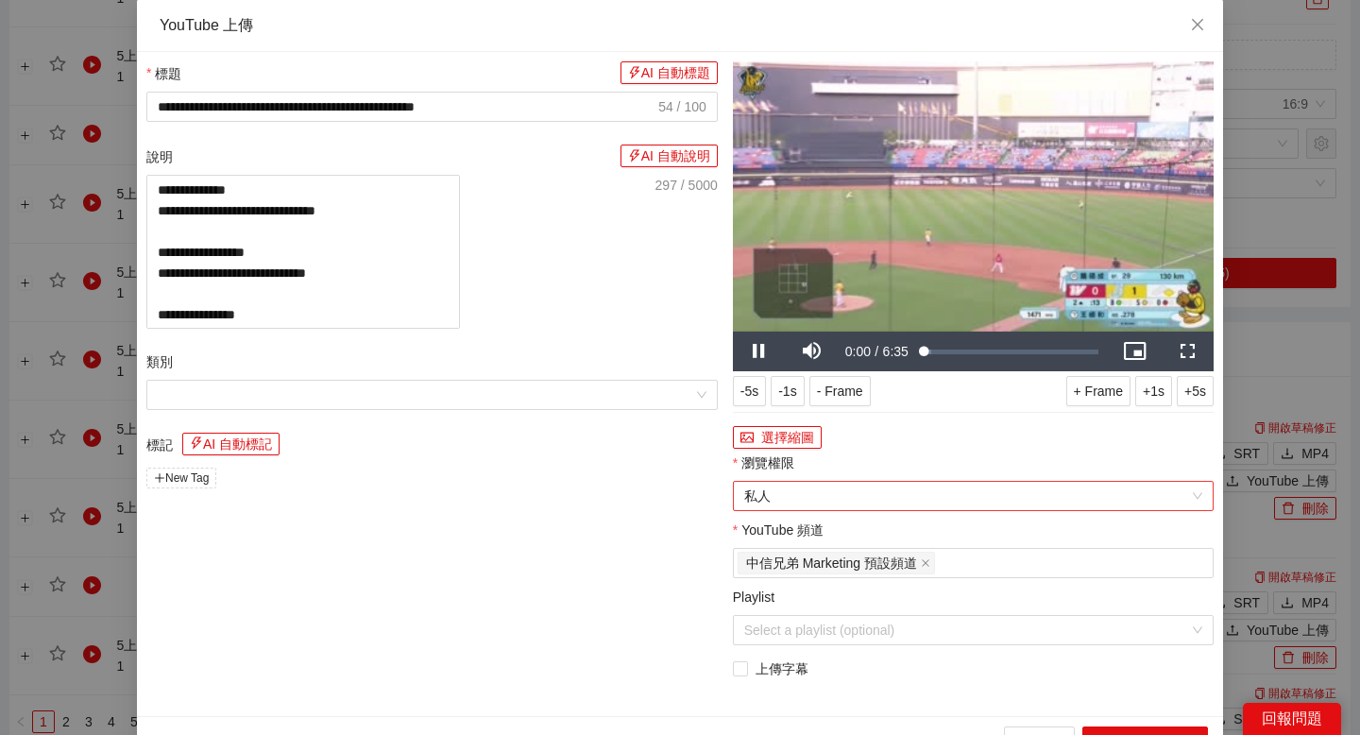
click at [913, 494] on span "私人" at bounding box center [973, 496] width 458 height 28
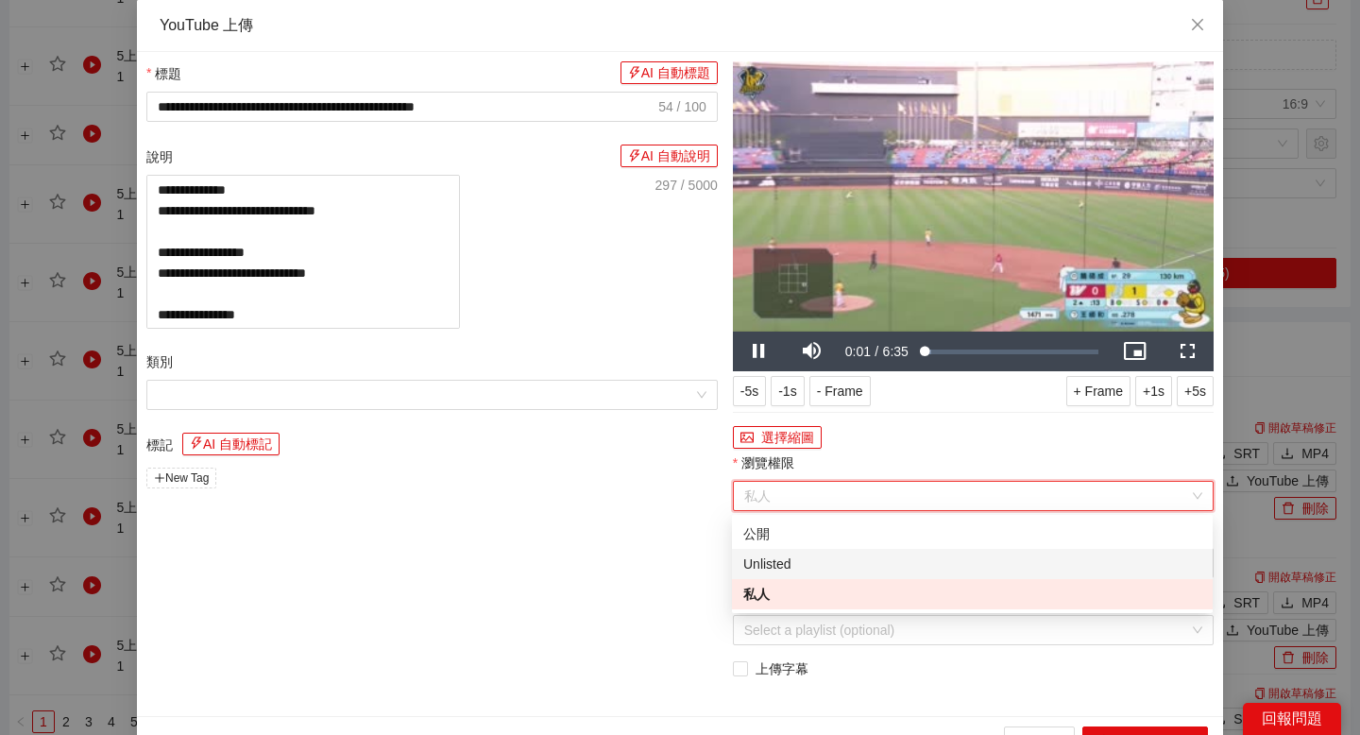
click at [878, 561] on div "Unlisted" at bounding box center [972, 563] width 458 height 21
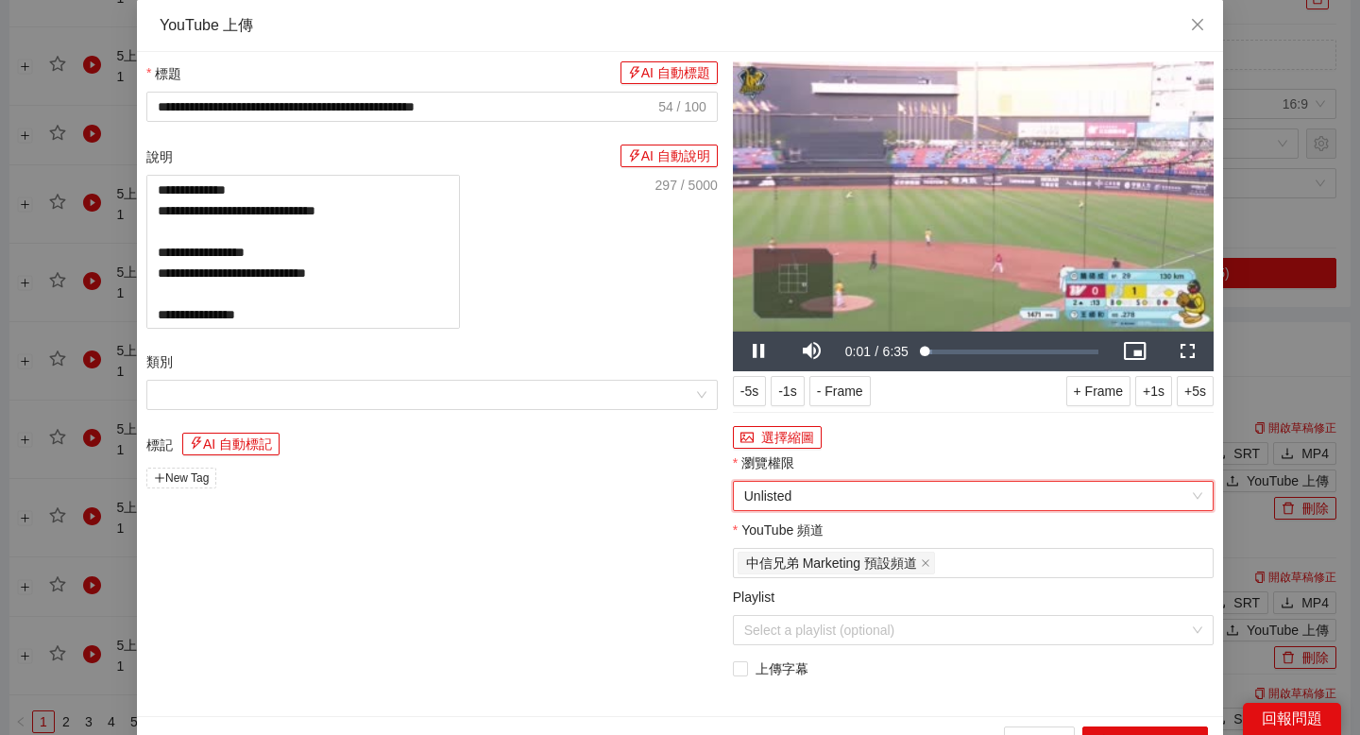
scroll to position [31, 0]
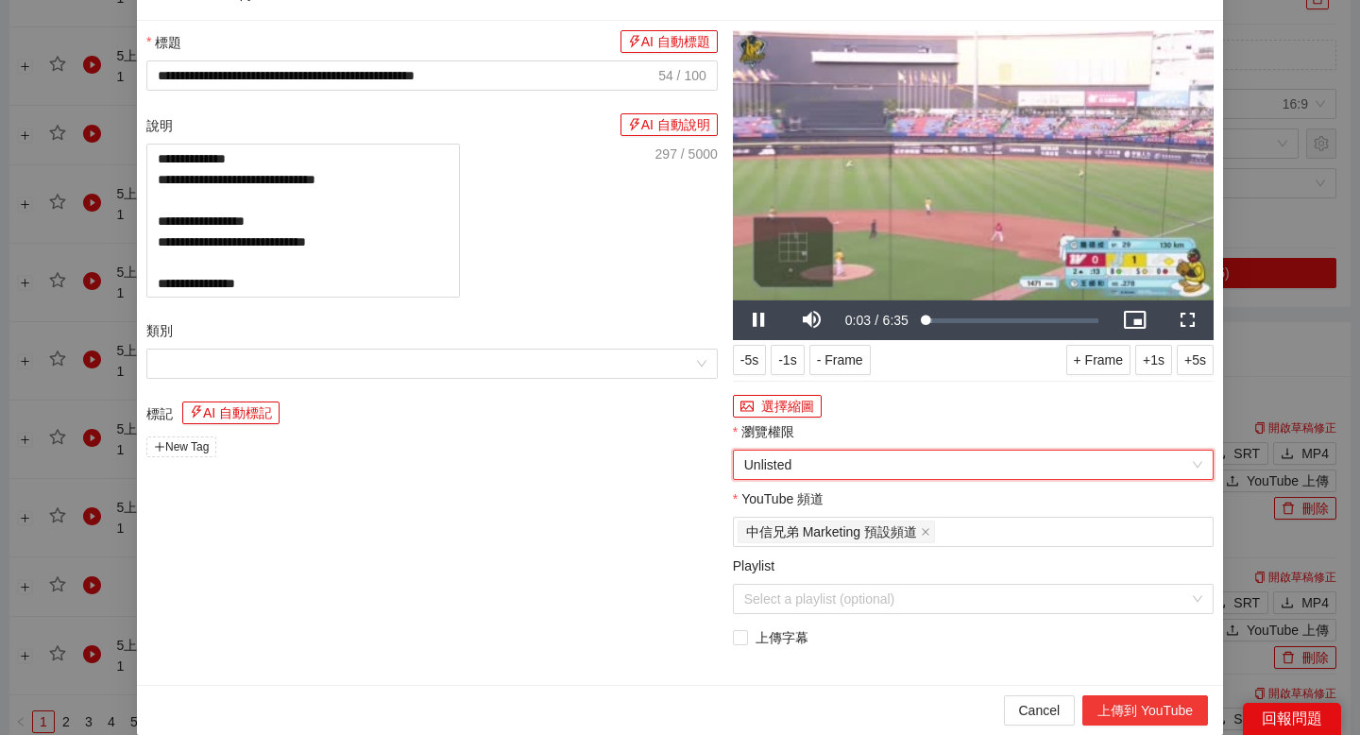
click at [1097, 704] on button "上傳到 YouTube" at bounding box center [1145, 710] width 126 height 30
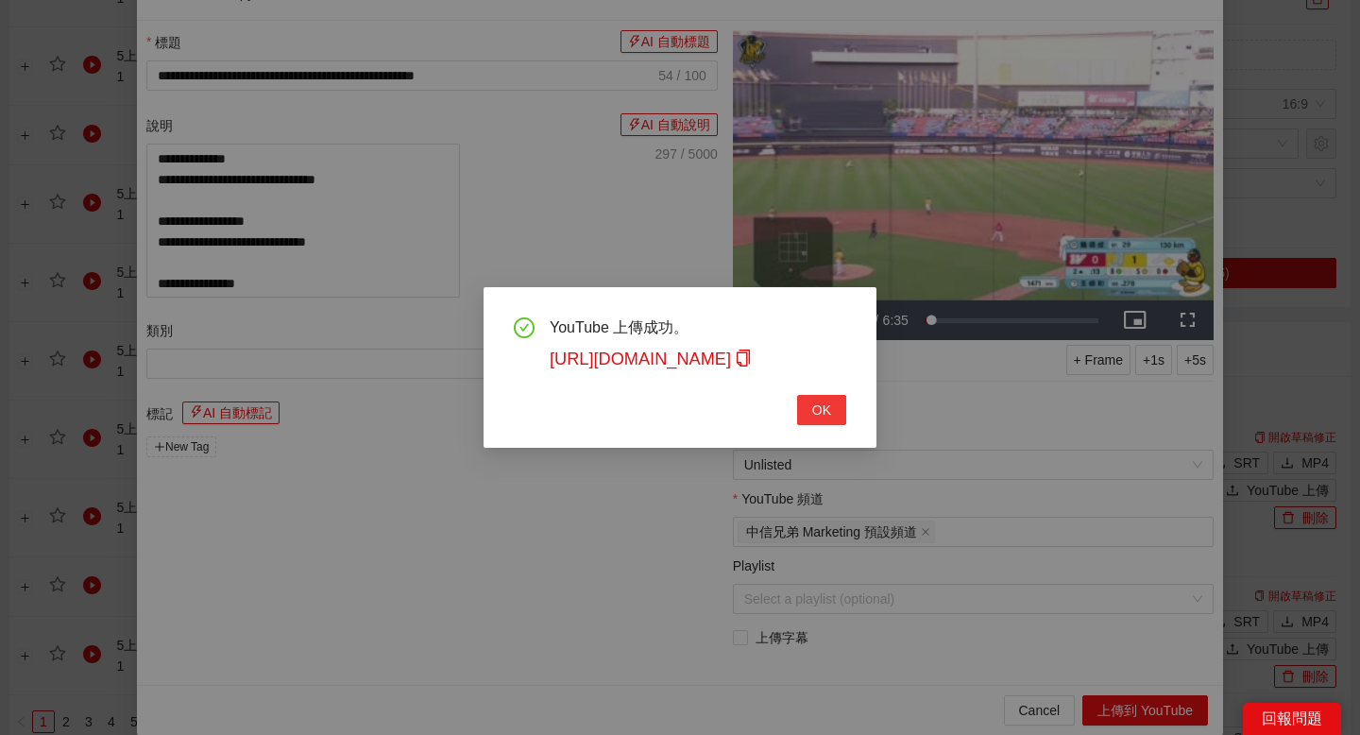
click at [808, 402] on button "OK" at bounding box center [821, 410] width 49 height 30
type textarea "**********"
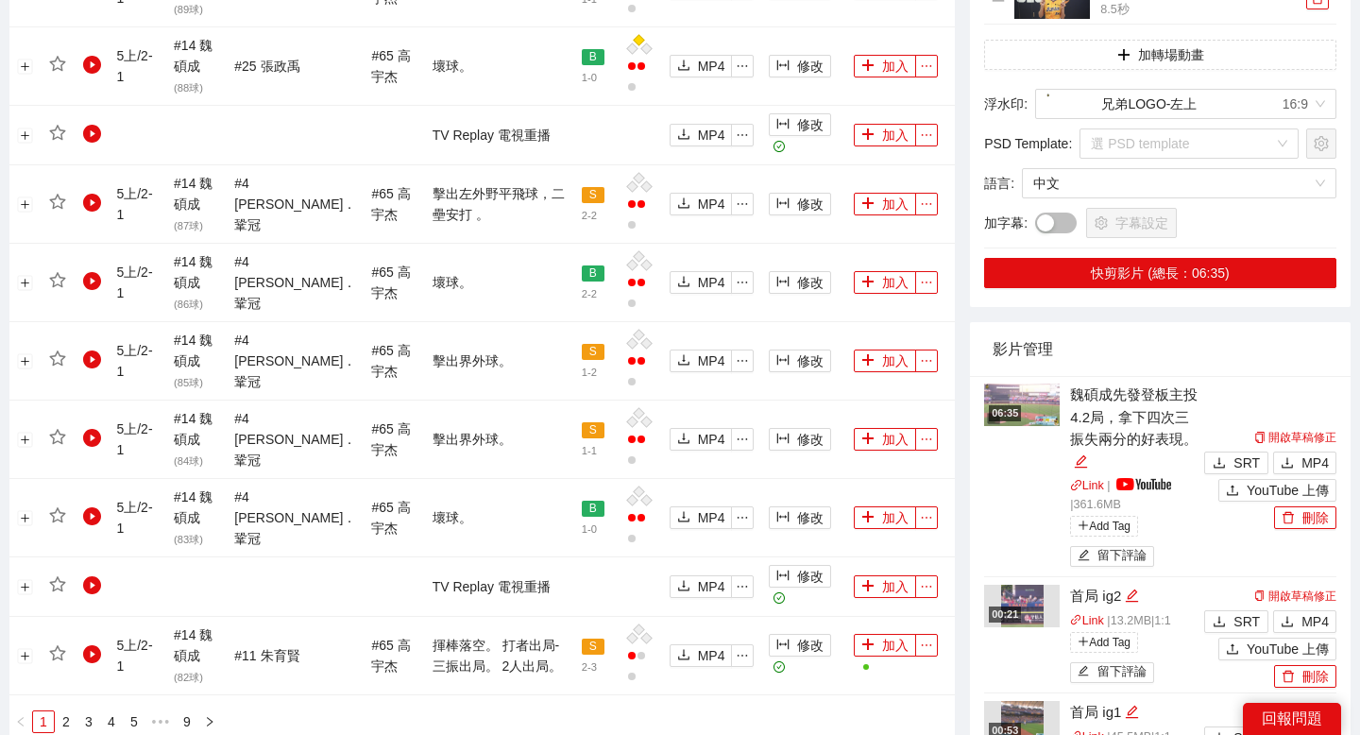
click at [1027, 405] on img at bounding box center [1022, 404] width 76 height 42
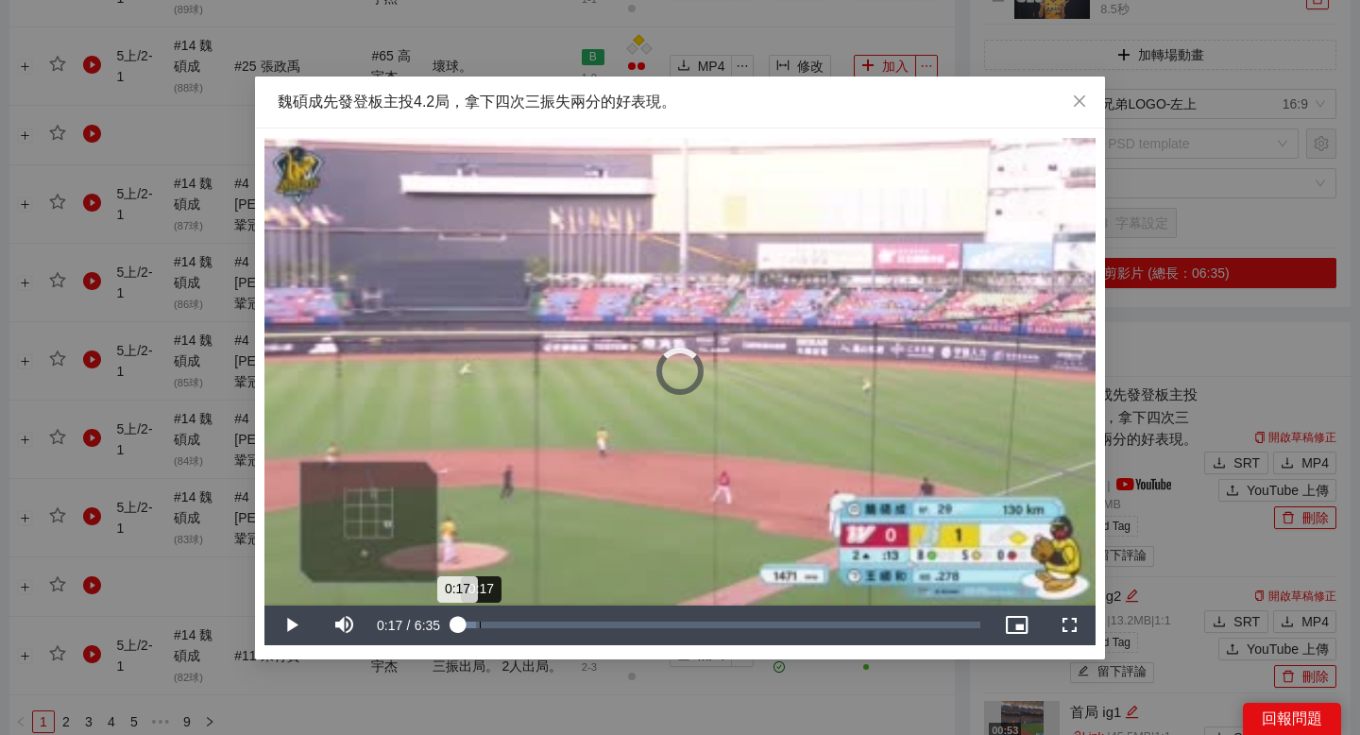
click at [479, 621] on div "Loaded : 3.77% 0:17 0:17" at bounding box center [718, 624] width 524 height 7
click at [502, 620] on div "Loaded : 7.10% 0:35 0:35" at bounding box center [718, 625] width 543 height 40
click at [528, 620] on div "Loaded : 11.89% 0:54 0:54" at bounding box center [718, 625] width 543 height 40
click at [590, 620] on div "Loaded : 11.89% 1:36 0:54" at bounding box center [718, 625] width 543 height 40
click at [619, 621] on div "Loaded : 28.50% 2:03 1:42" at bounding box center [718, 624] width 524 height 7
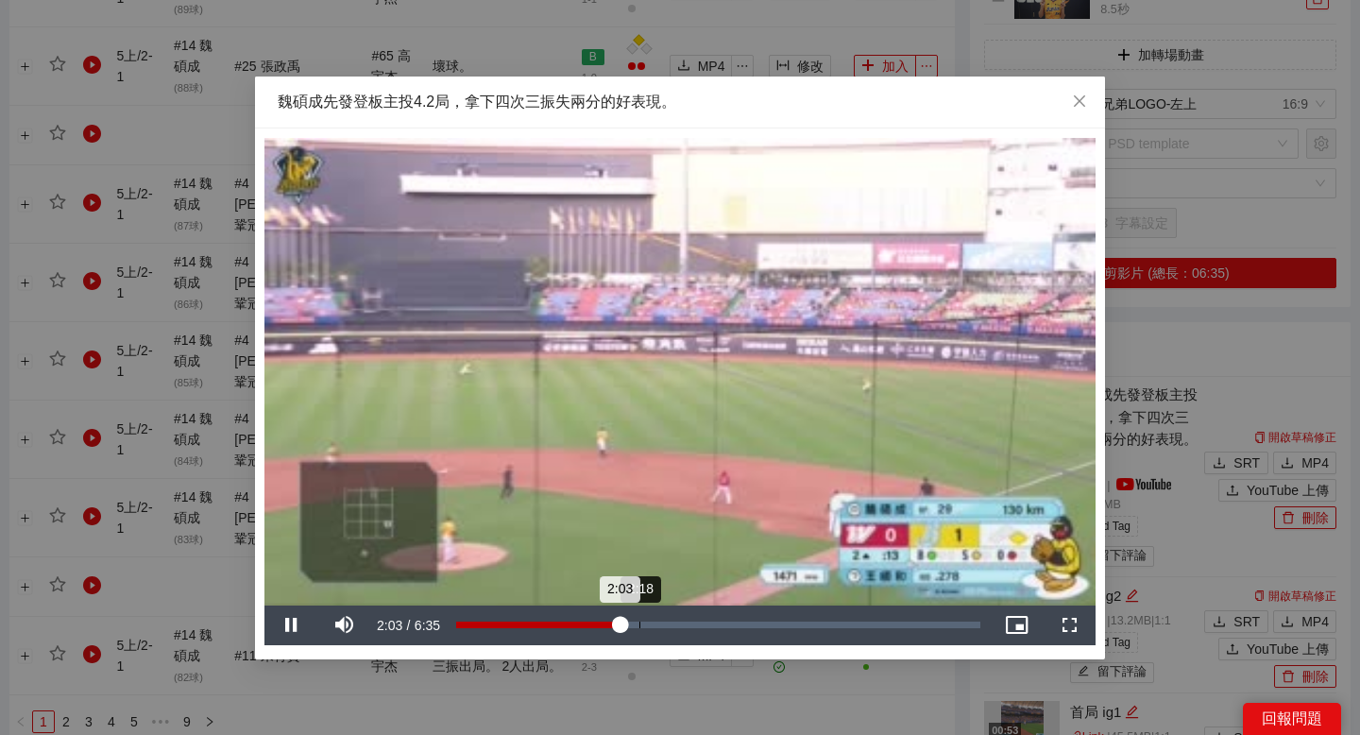
click at [639, 621] on div "2:18" at bounding box center [639, 624] width 1 height 7
click at [662, 621] on div "Loaded : 38.00% 2:30 2:18" at bounding box center [718, 624] width 524 height 7
click at [684, 615] on div "Loaded : 42.99% 2:52 2:37" at bounding box center [718, 625] width 543 height 40
click at [696, 613] on div "Loaded : 47.82% 3:00 2:52" at bounding box center [718, 625] width 543 height 40
click at [685, 618] on div "Loaded : 51.24% 2:52 2:52" at bounding box center [718, 625] width 543 height 40
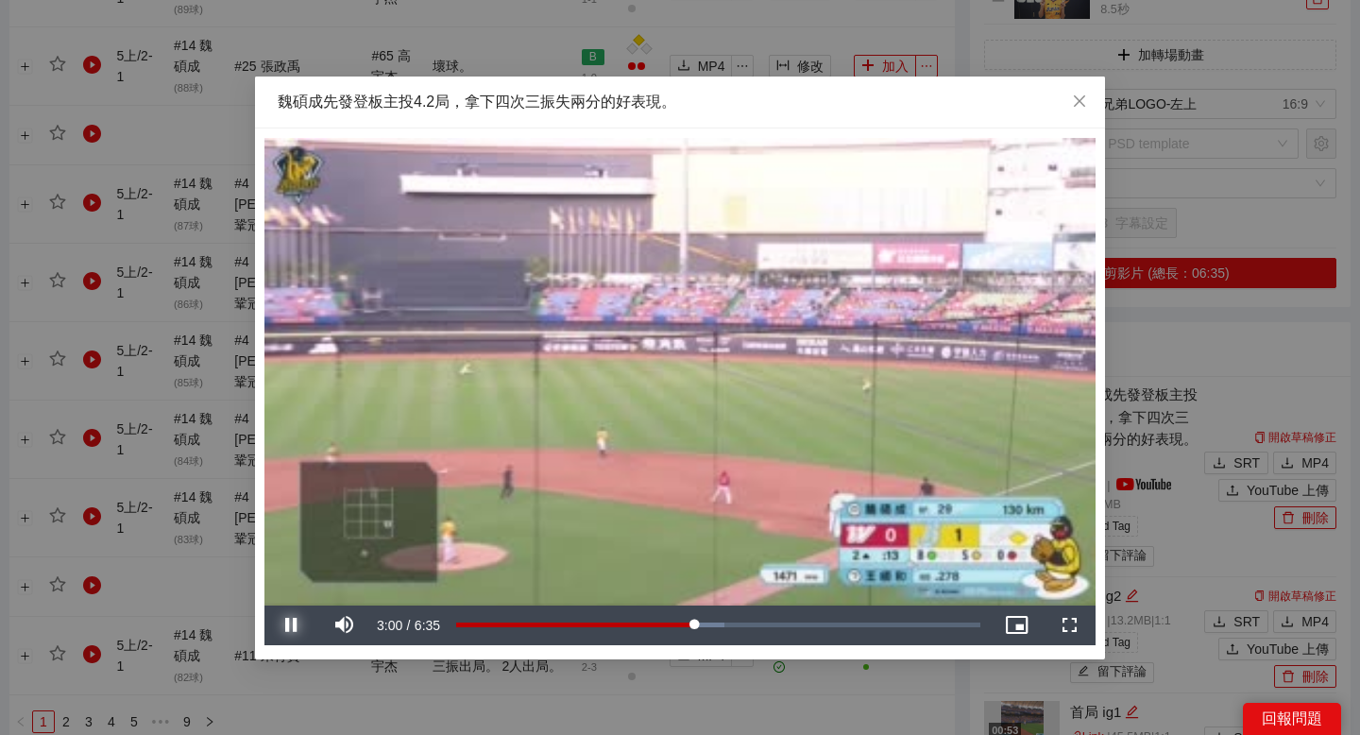
click at [285, 625] on span "Video Player" at bounding box center [290, 625] width 53 height 0
click at [711, 58] on div "**********" at bounding box center [680, 367] width 1360 height 735
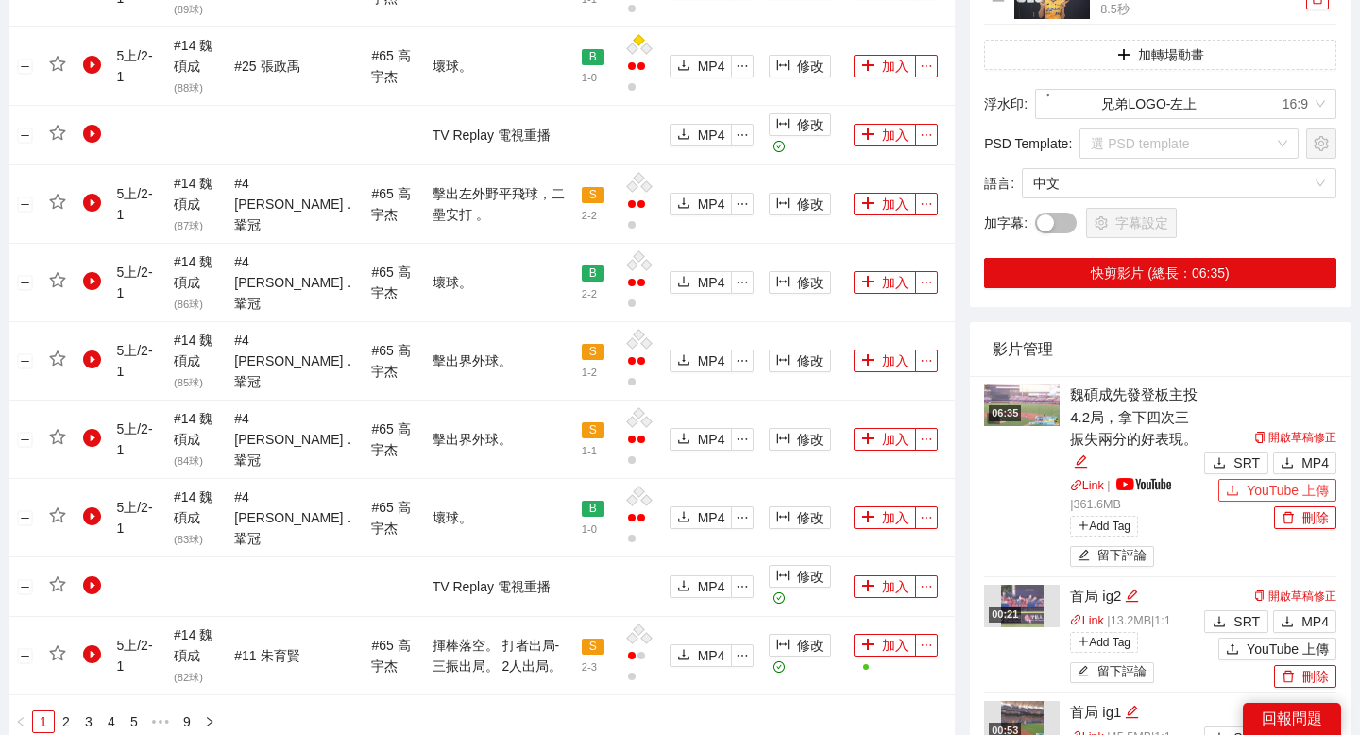
click at [1229, 488] on icon "upload" at bounding box center [1232, 489] width 13 height 13
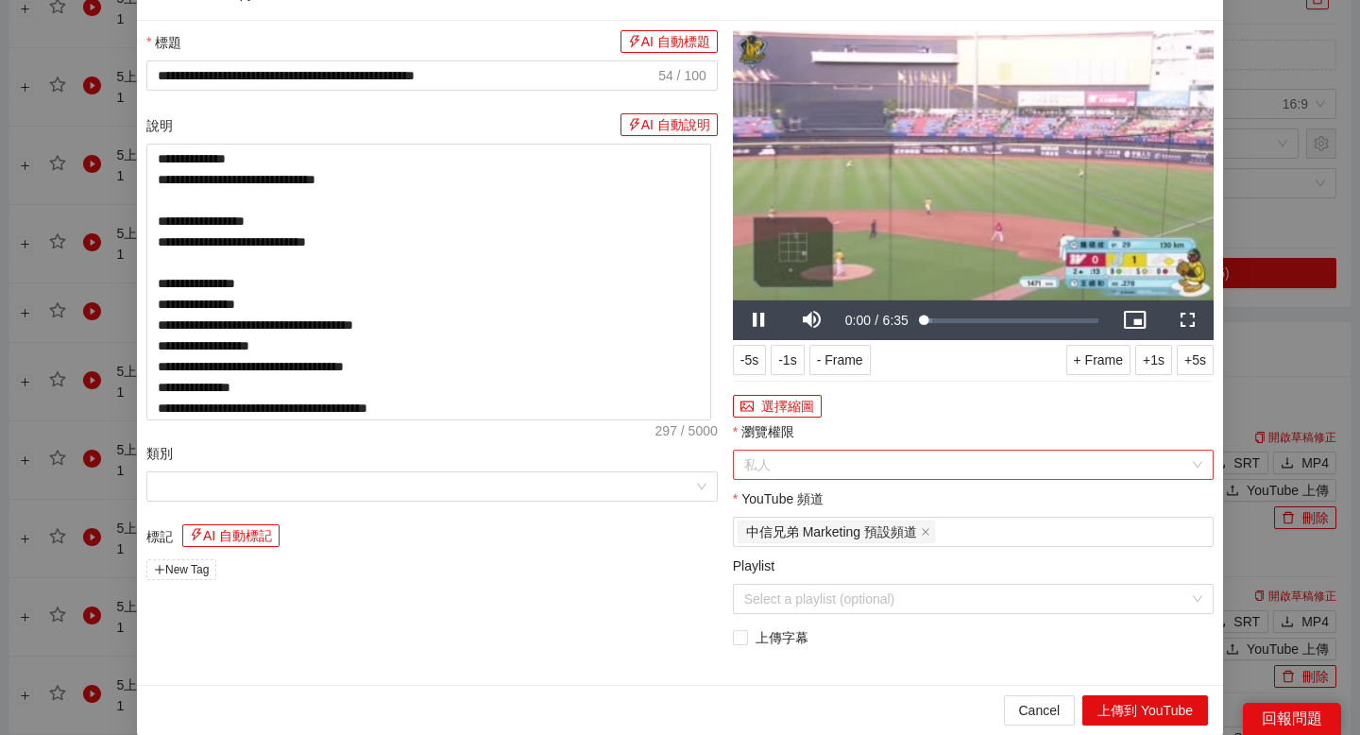
click at [880, 479] on span "私人" at bounding box center [973, 464] width 458 height 28
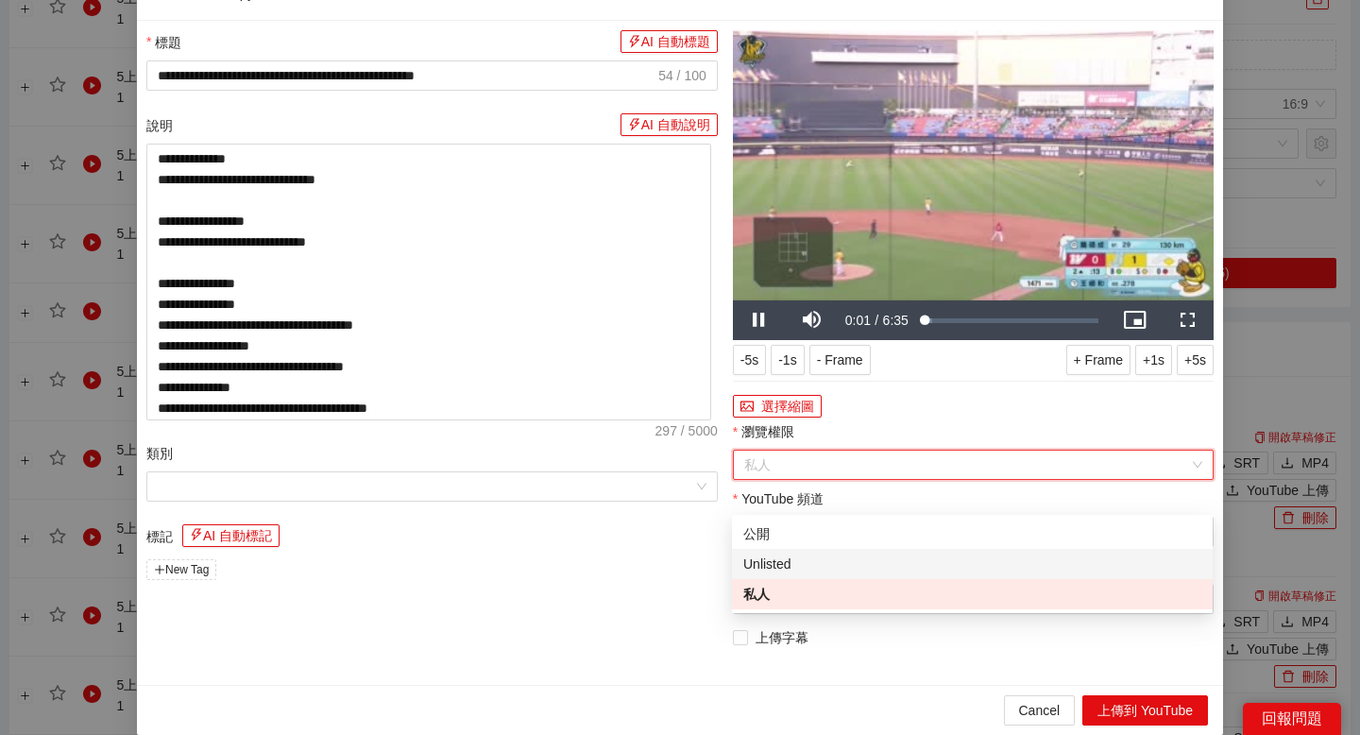
click at [855, 559] on div "Unlisted" at bounding box center [972, 563] width 458 height 21
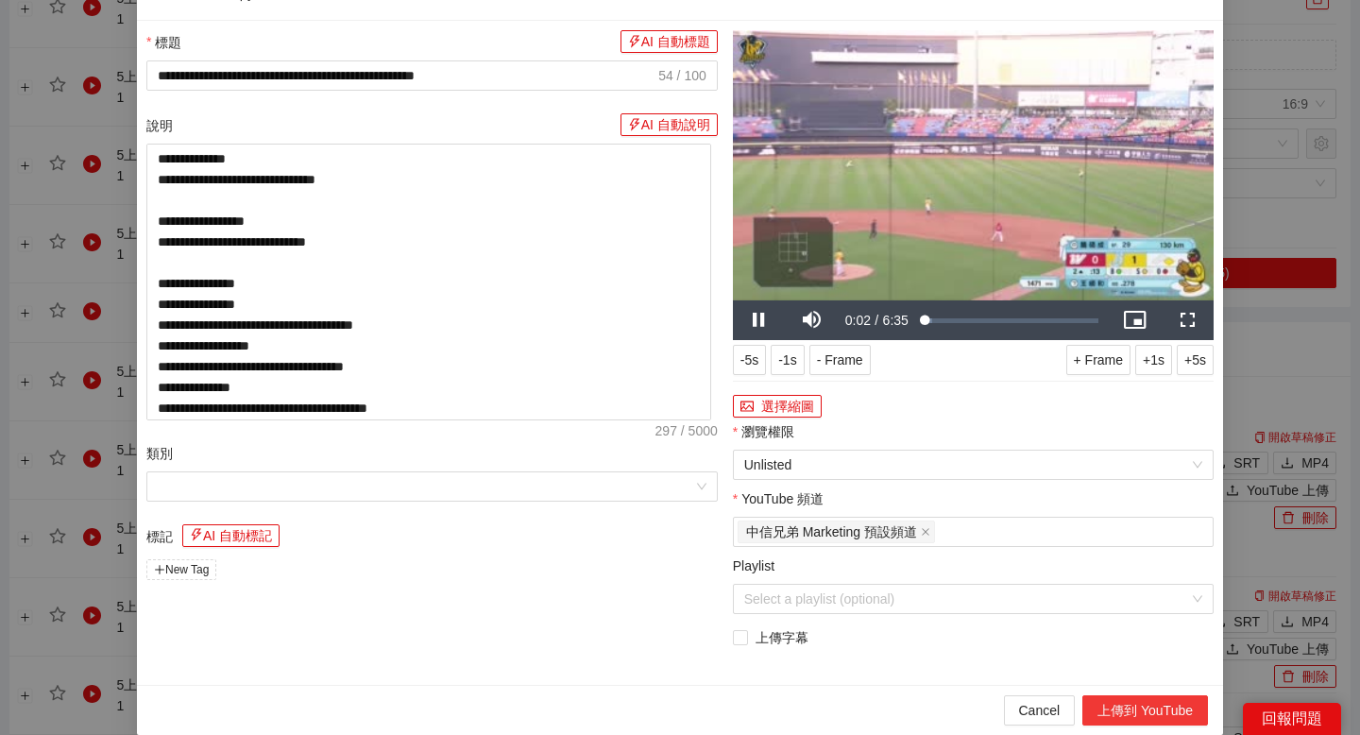
click at [1093, 725] on button "上傳到 YouTube" at bounding box center [1145, 710] width 126 height 30
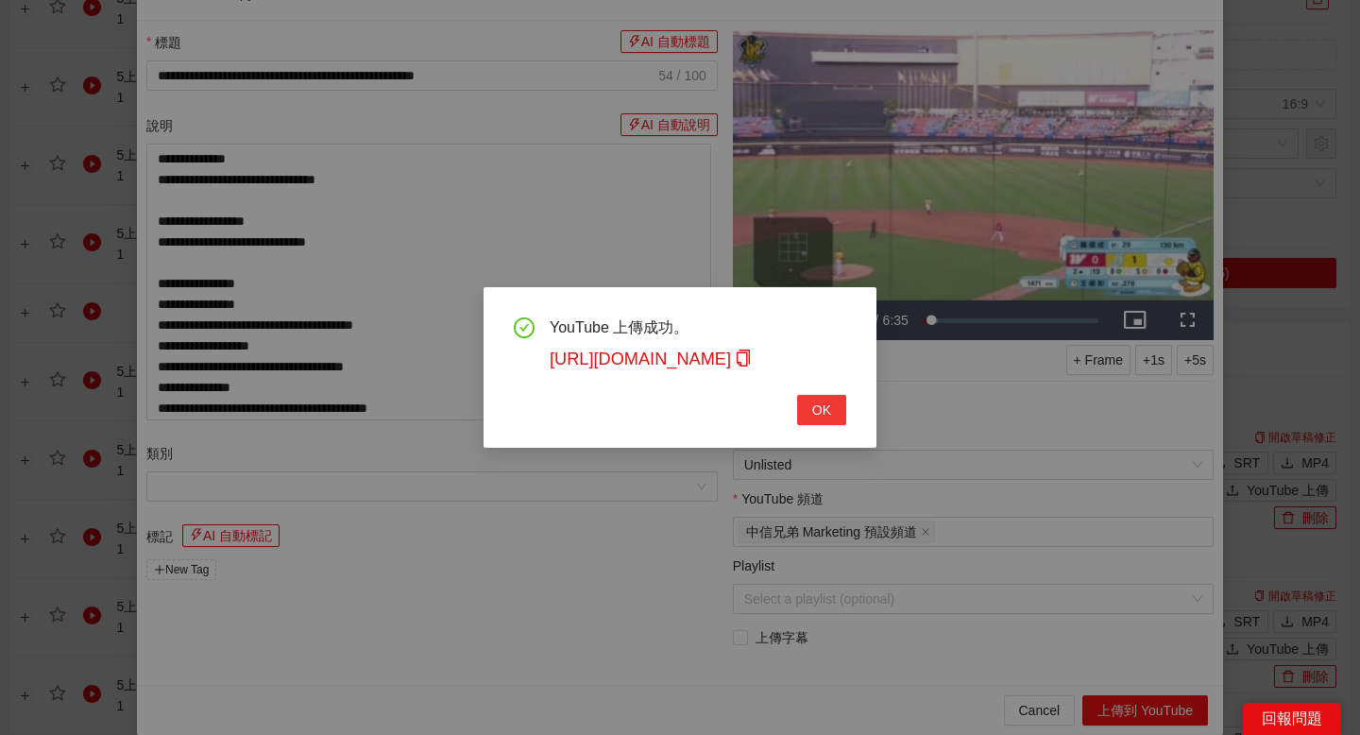
click at [813, 404] on span "OK" at bounding box center [821, 409] width 19 height 21
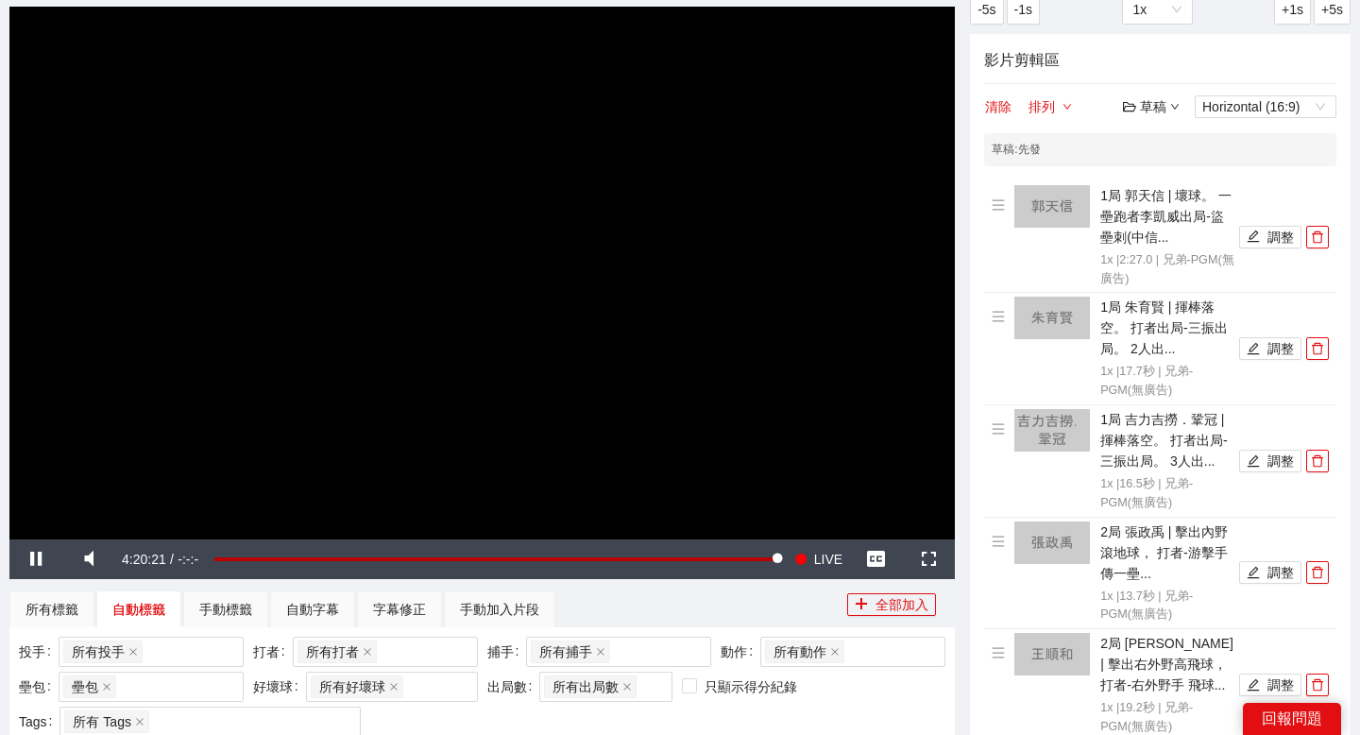
scroll to position [148, 0]
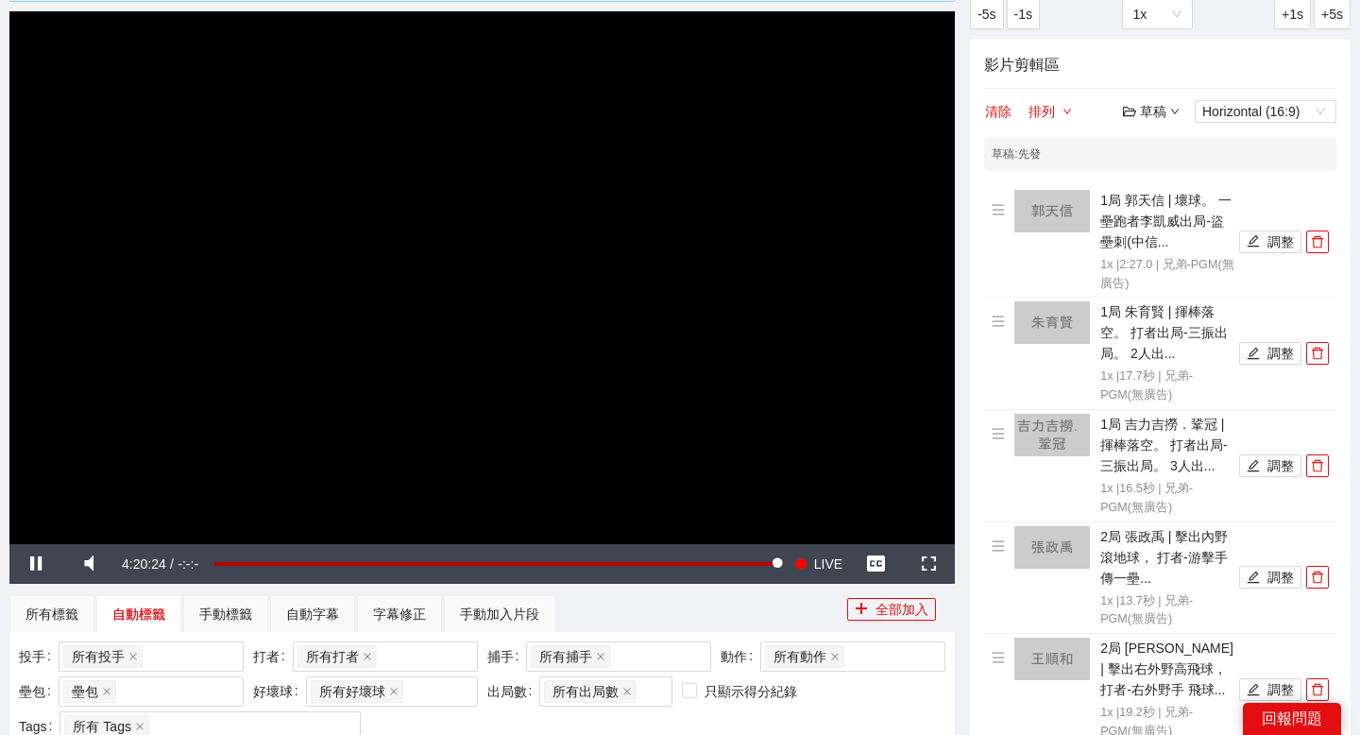
click at [1142, 112] on div "草稿" at bounding box center [1151, 111] width 57 height 21
click at [1151, 246] on link "退出" at bounding box center [1155, 252] width 43 height 15
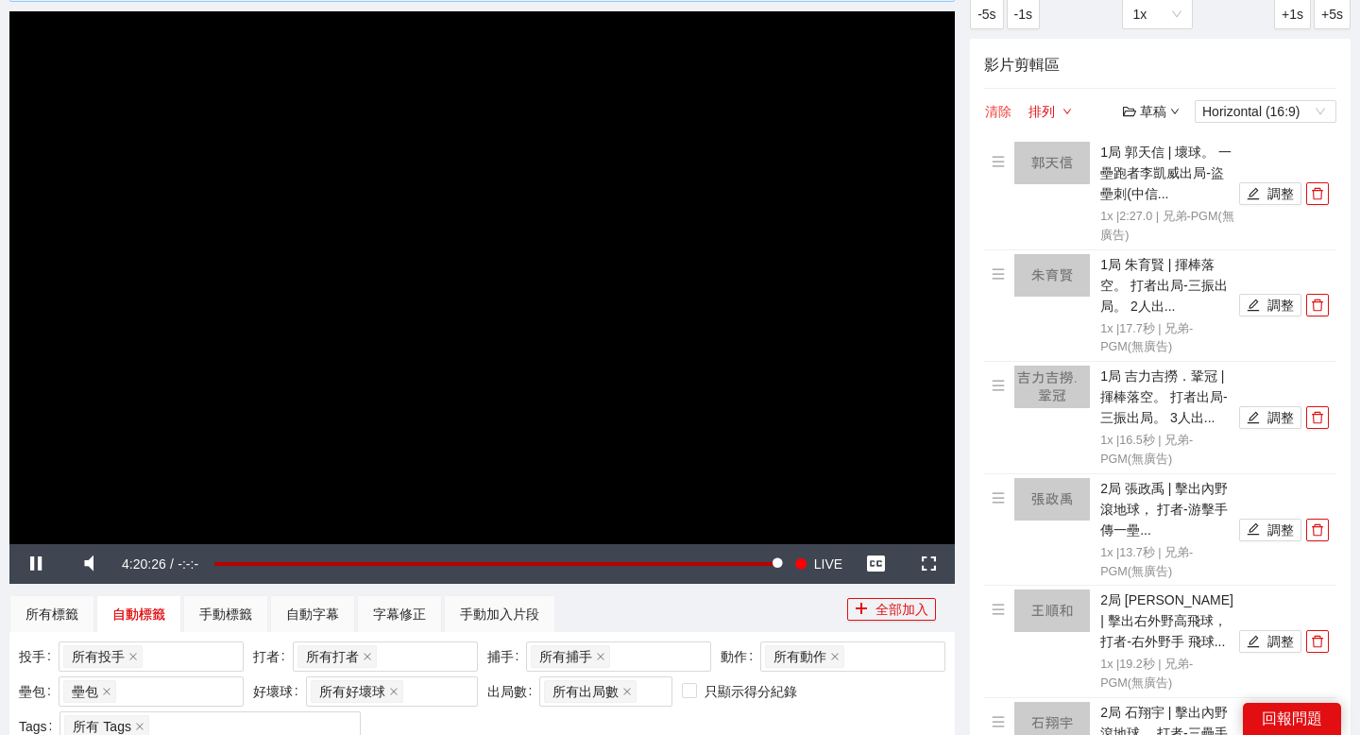
click at [991, 112] on button "清除" at bounding box center [998, 111] width 28 height 23
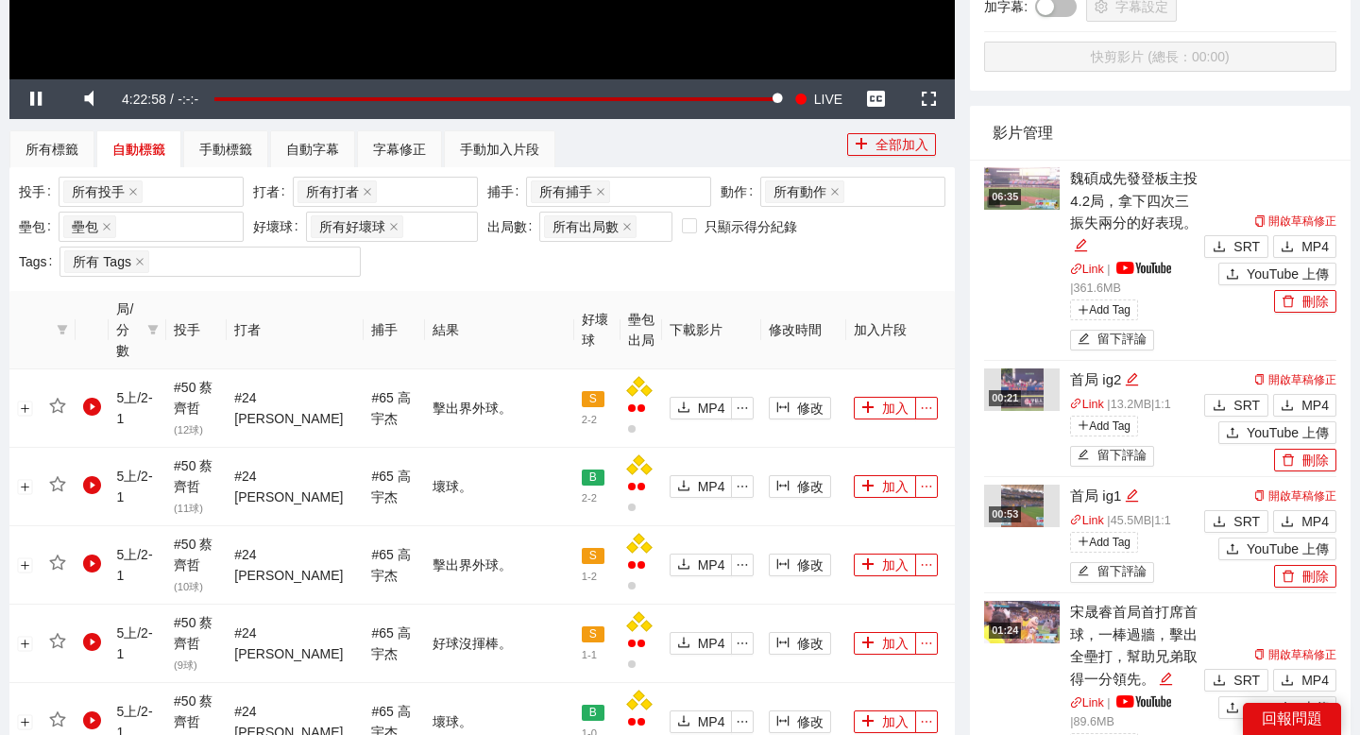
scroll to position [595, 0]
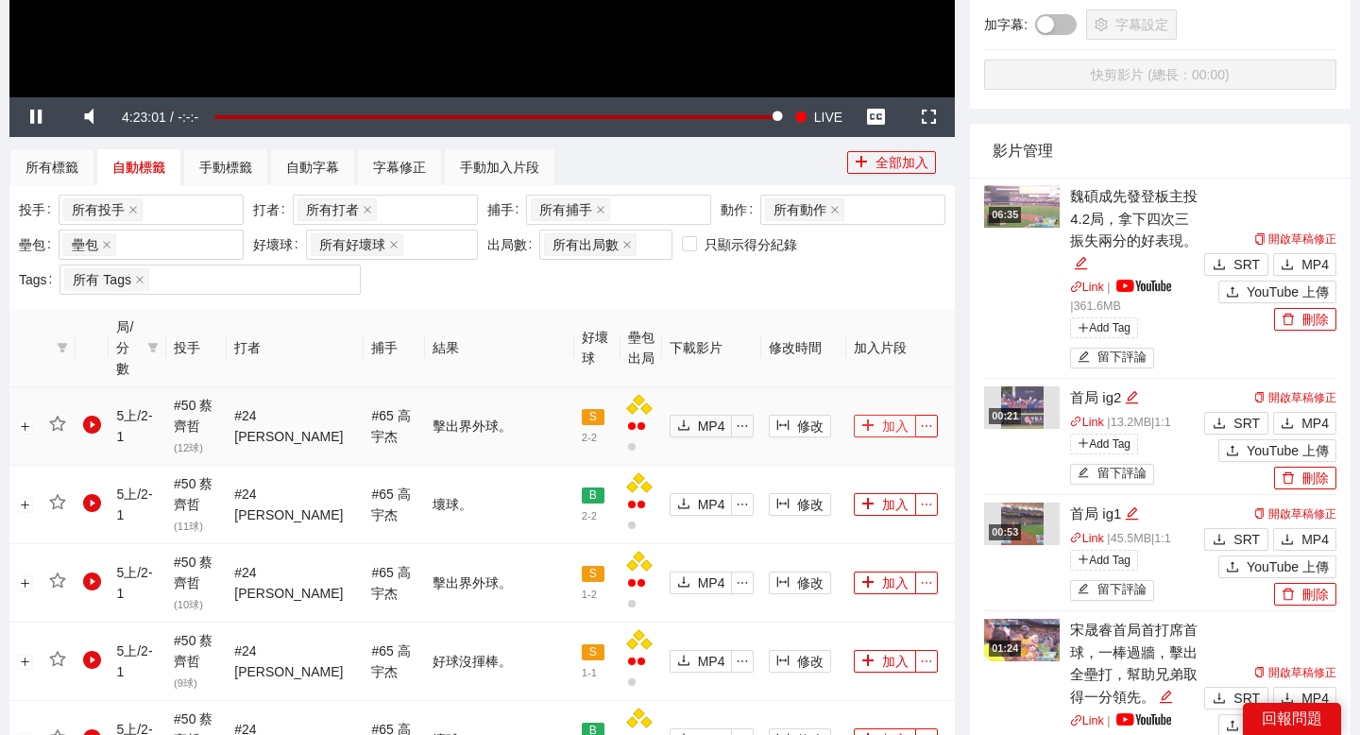
click at [861, 421] on icon "plus" at bounding box center [867, 424] width 13 height 13
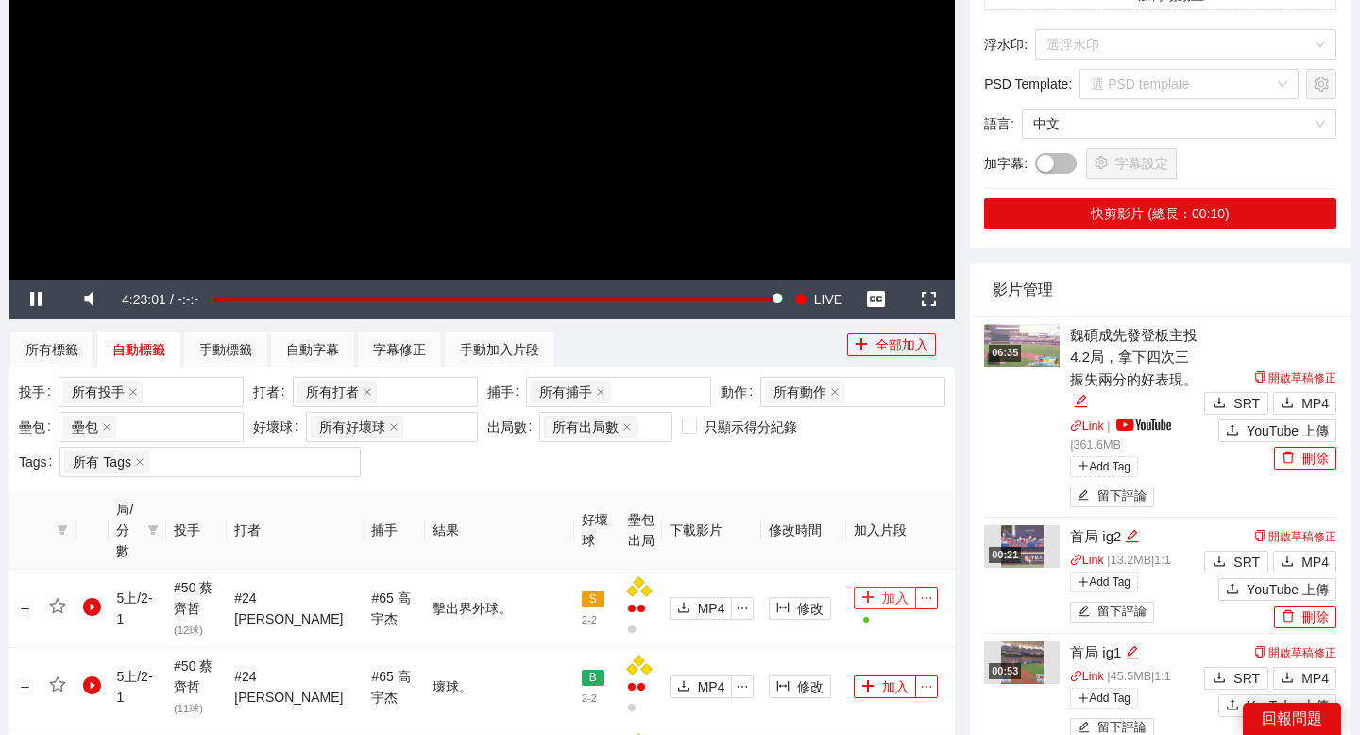
scroll to position [217, 0]
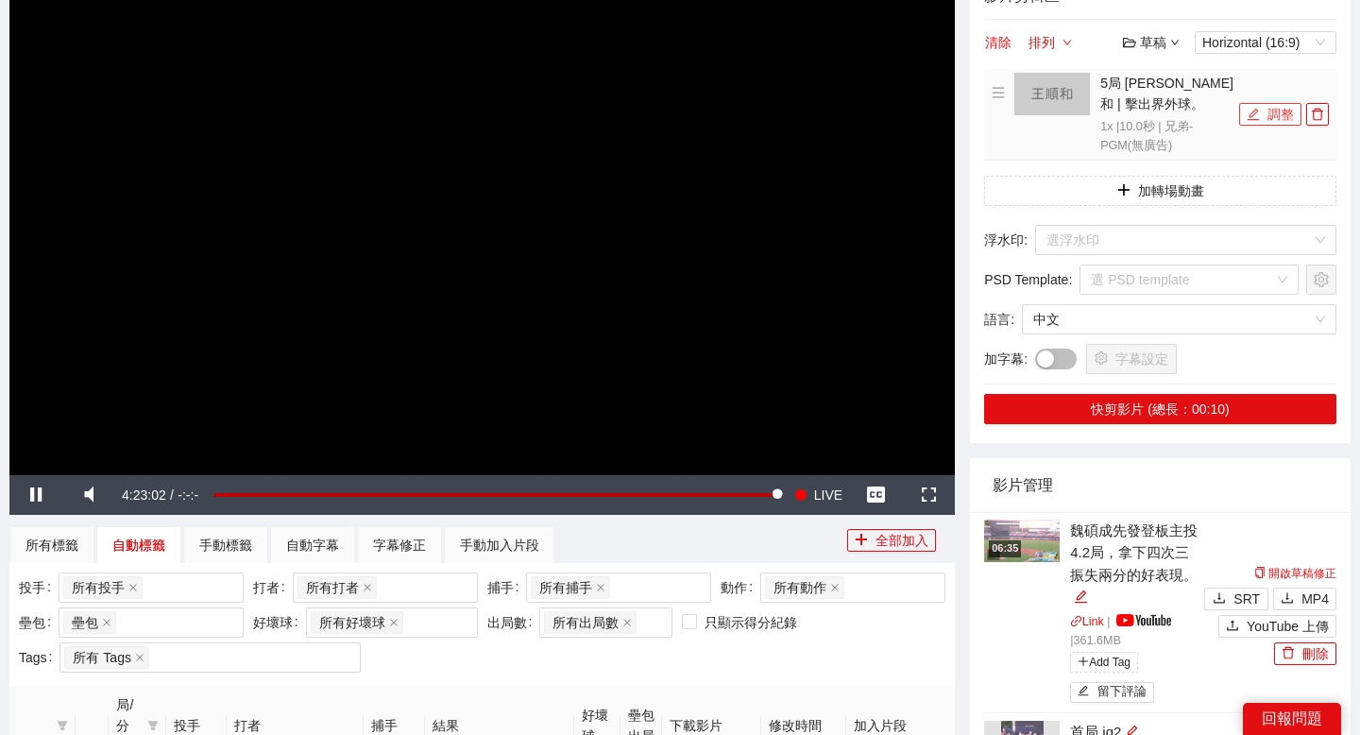
click at [1277, 111] on button "調整" at bounding box center [1270, 114] width 62 height 23
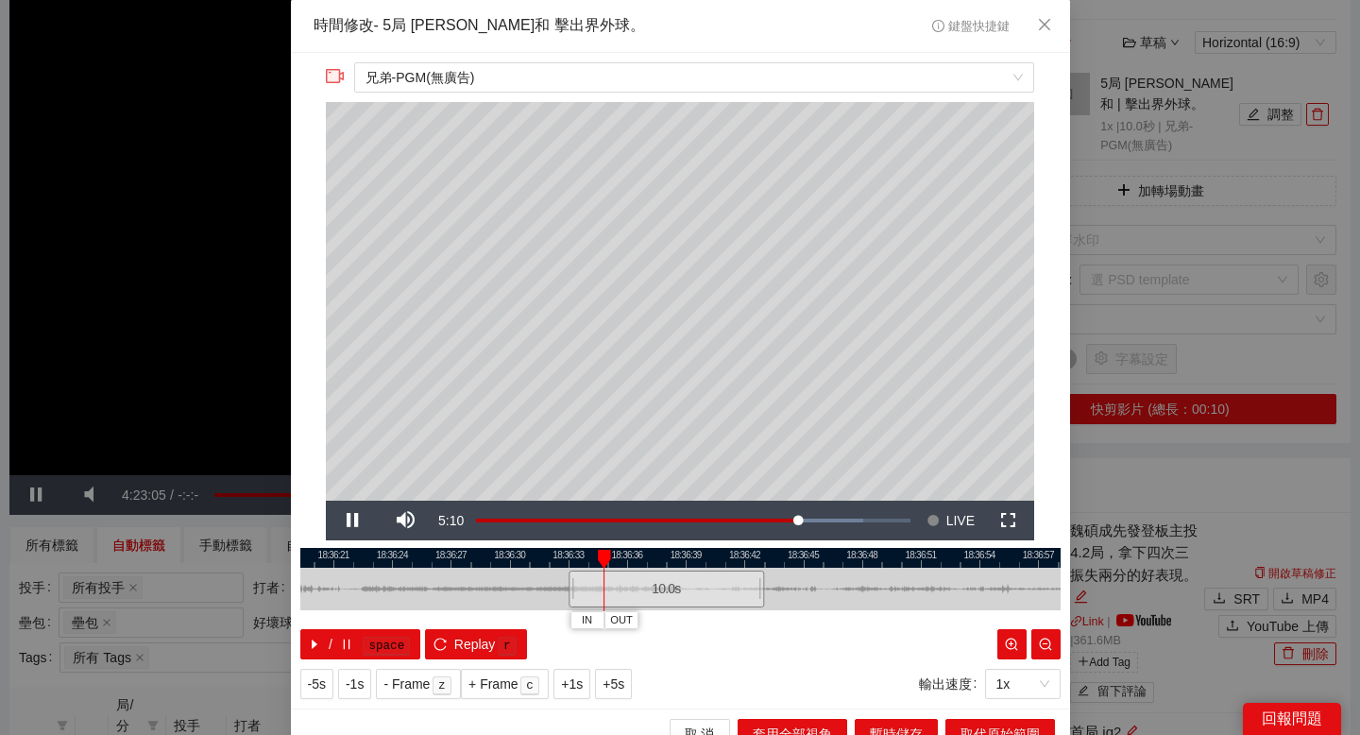
drag, startPoint x: 687, startPoint y: 558, endPoint x: 539, endPoint y: 558, distance: 147.3
click at [539, 558] on div at bounding box center [680, 558] width 760 height 20
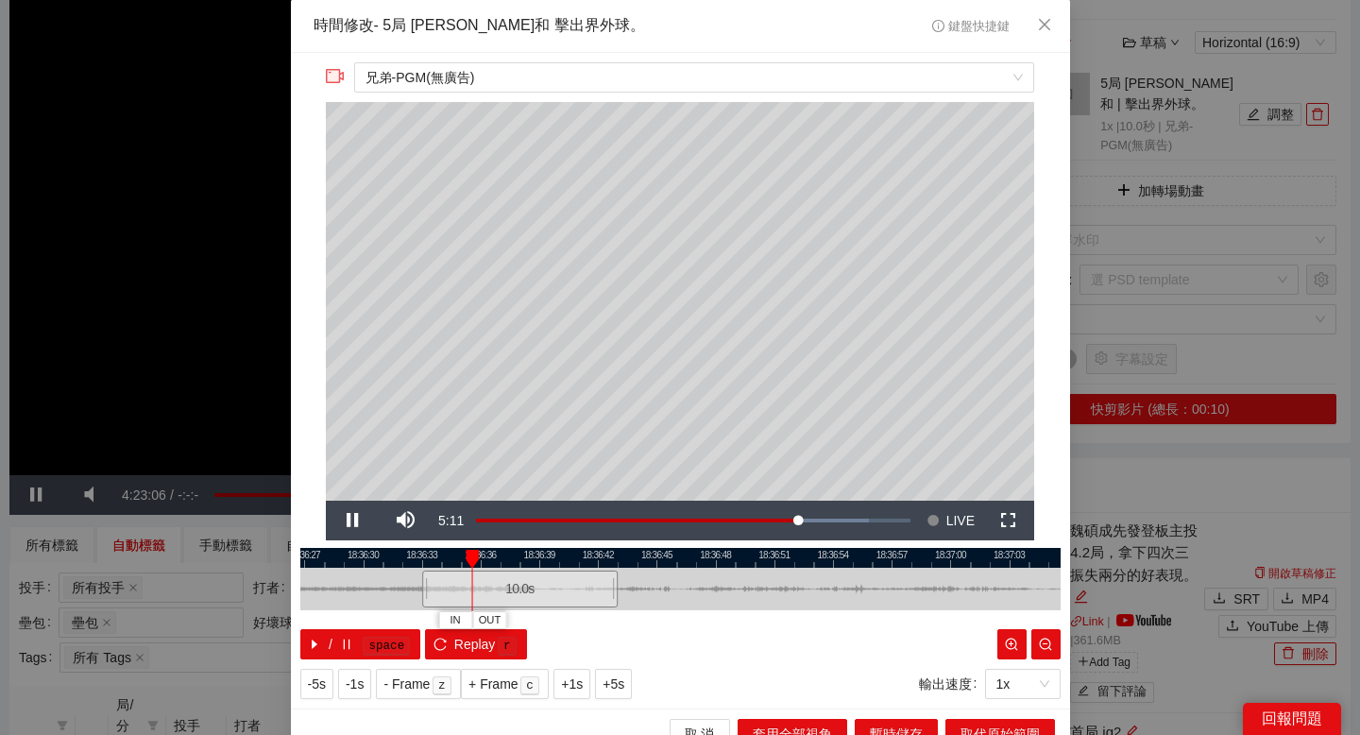
click at [746, 561] on div at bounding box center [681, 558] width 760 height 20
click at [746, 561] on div at bounding box center [680, 558] width 760 height 20
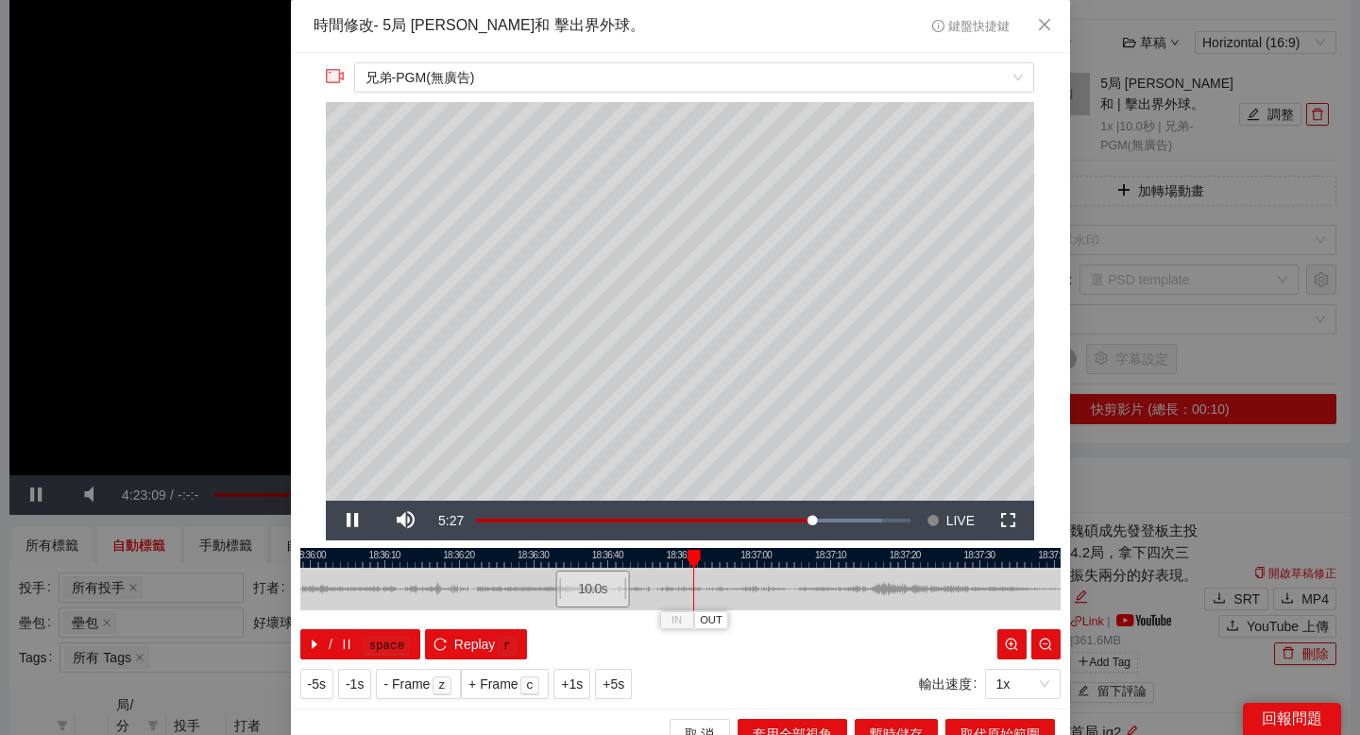
drag, startPoint x: 888, startPoint y: 553, endPoint x: 717, endPoint y: 555, distance: 170.9
click at [717, 555] on div at bounding box center [574, 558] width 760 height 20
click at [917, 558] on div at bounding box center [680, 558] width 760 height 20
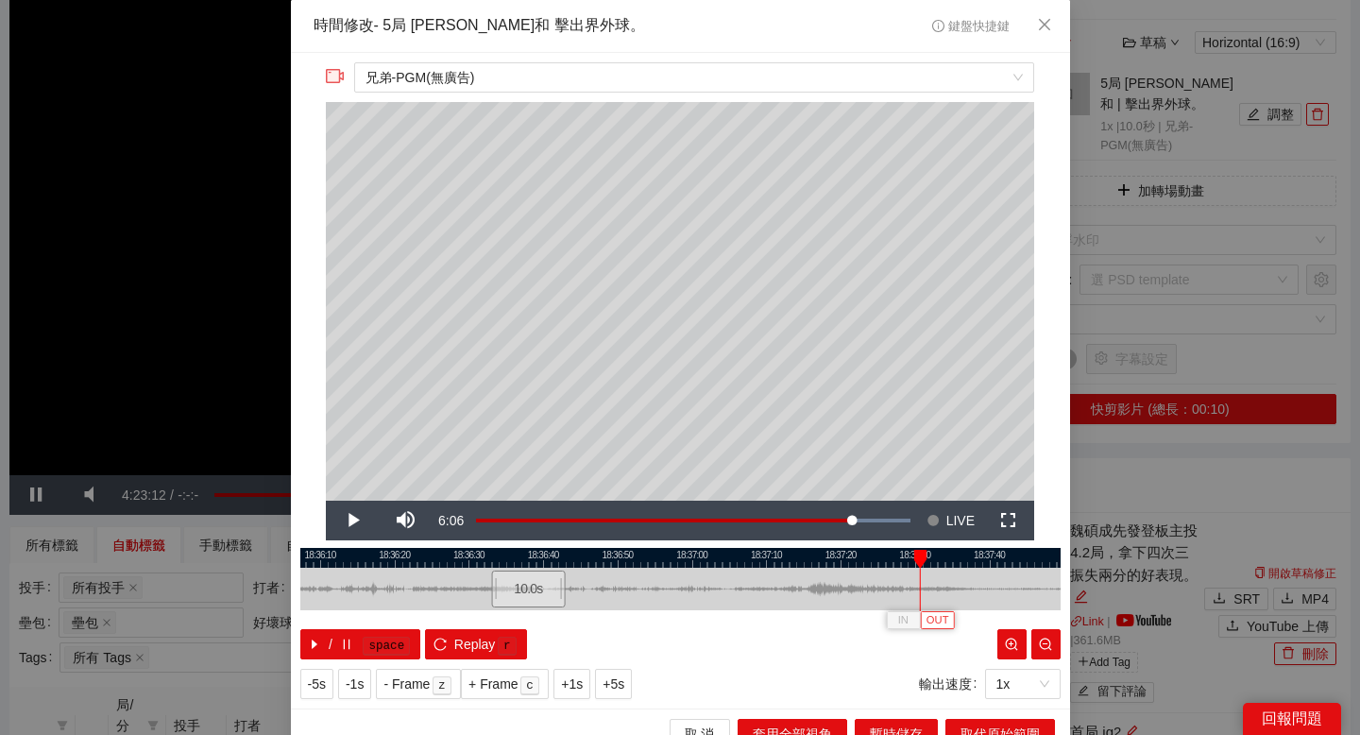
click at [941, 622] on span "OUT" at bounding box center [937, 620] width 23 height 17
click at [795, 551] on div at bounding box center [680, 558] width 760 height 20
click at [759, 551] on div at bounding box center [680, 558] width 760 height 20
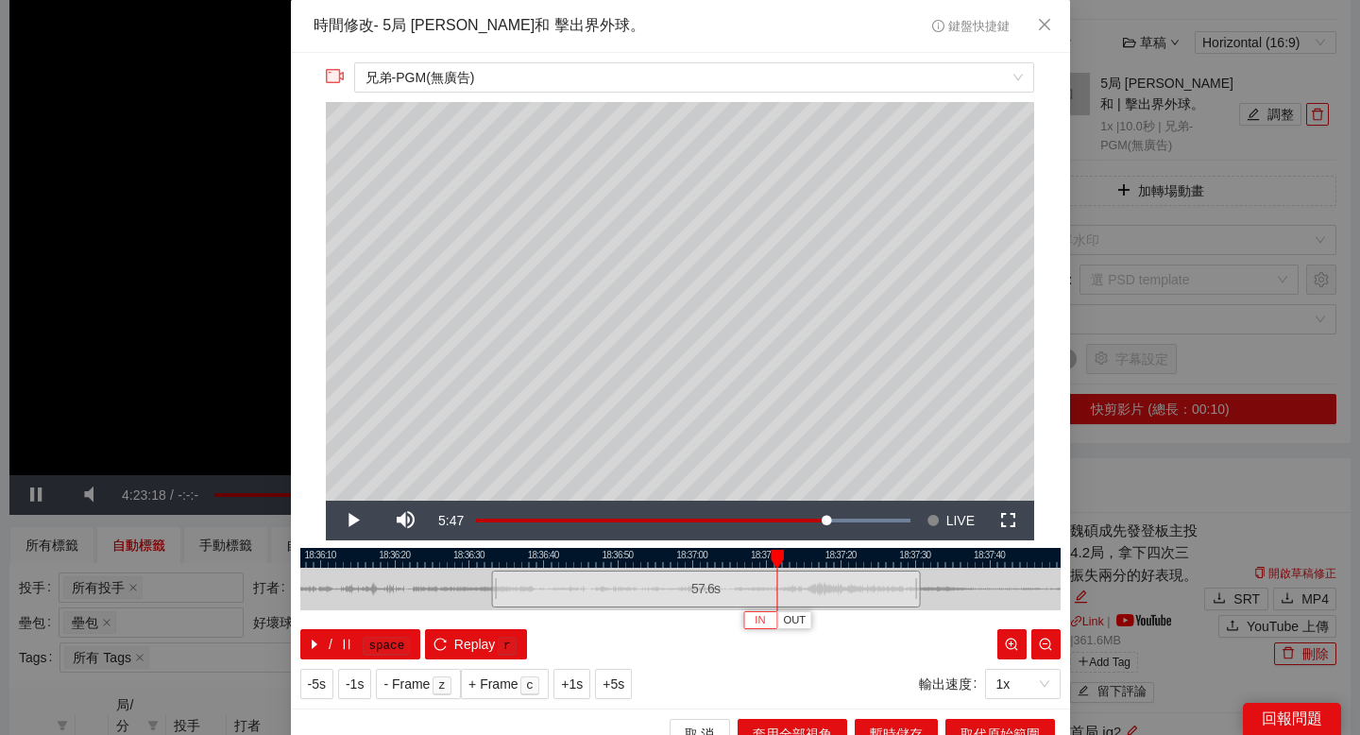
click at [766, 618] on button "IN" at bounding box center [760, 620] width 34 height 18
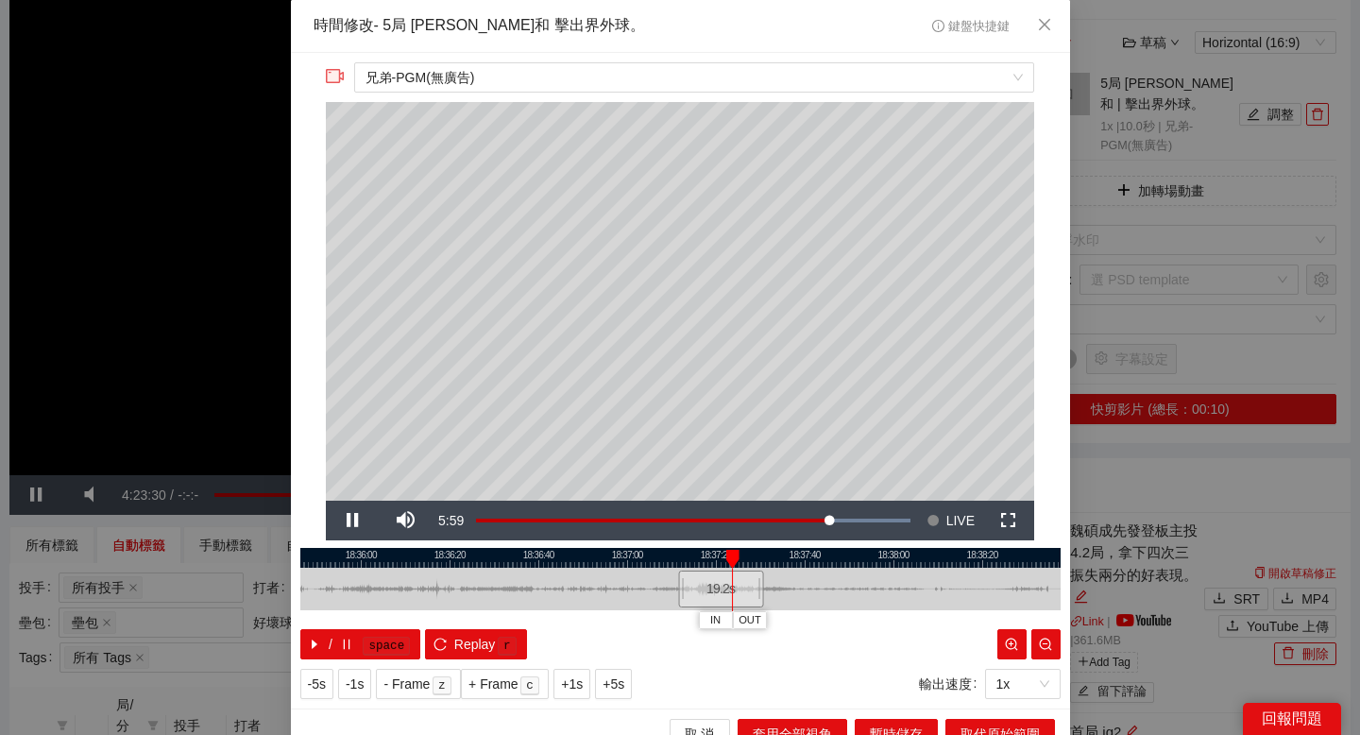
drag, startPoint x: 941, startPoint y: 559, endPoint x: 784, endPoint y: 559, distance: 157.7
click at [784, 559] on div at bounding box center [523, 558] width 760 height 20
click at [810, 616] on span "OUT" at bounding box center [806, 620] width 23 height 17
click at [977, 729] on span "取代原始範圍" at bounding box center [999, 733] width 79 height 21
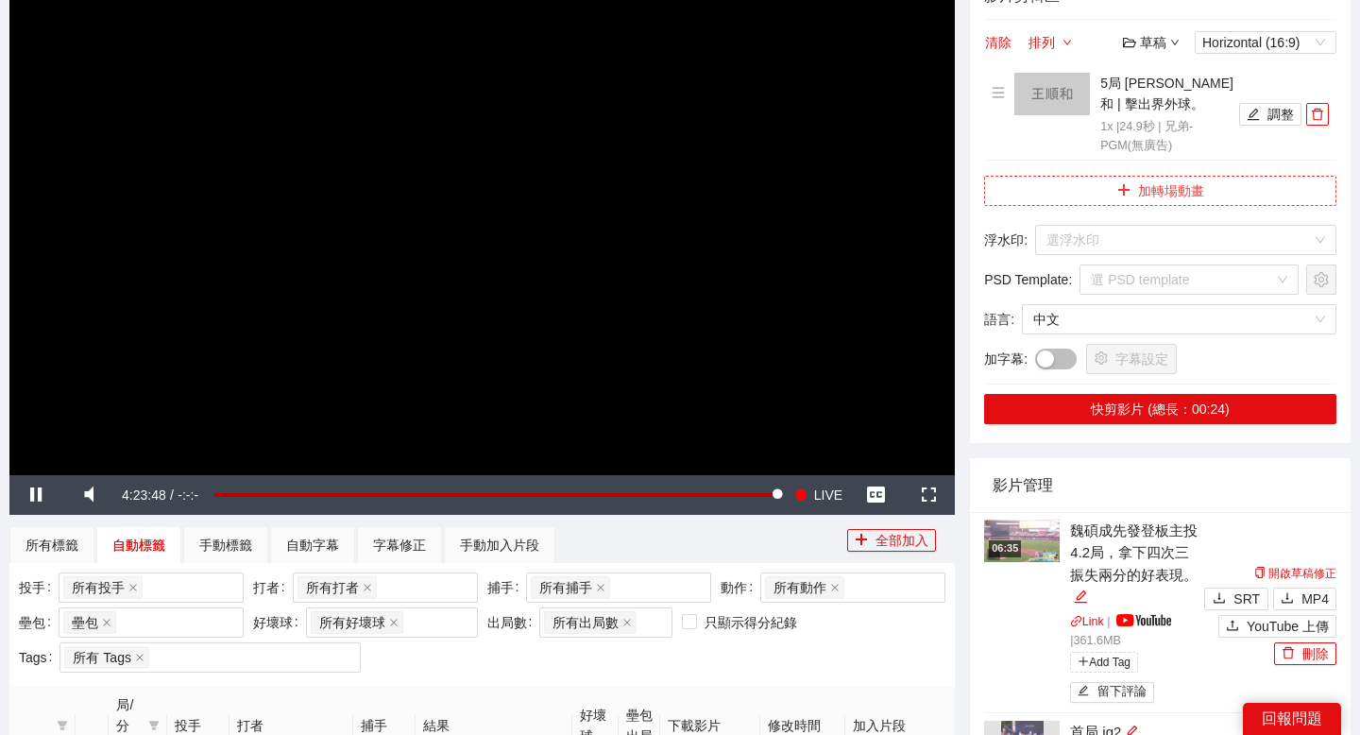
click at [1122, 192] on icon "plus" at bounding box center [1123, 189] width 13 height 13
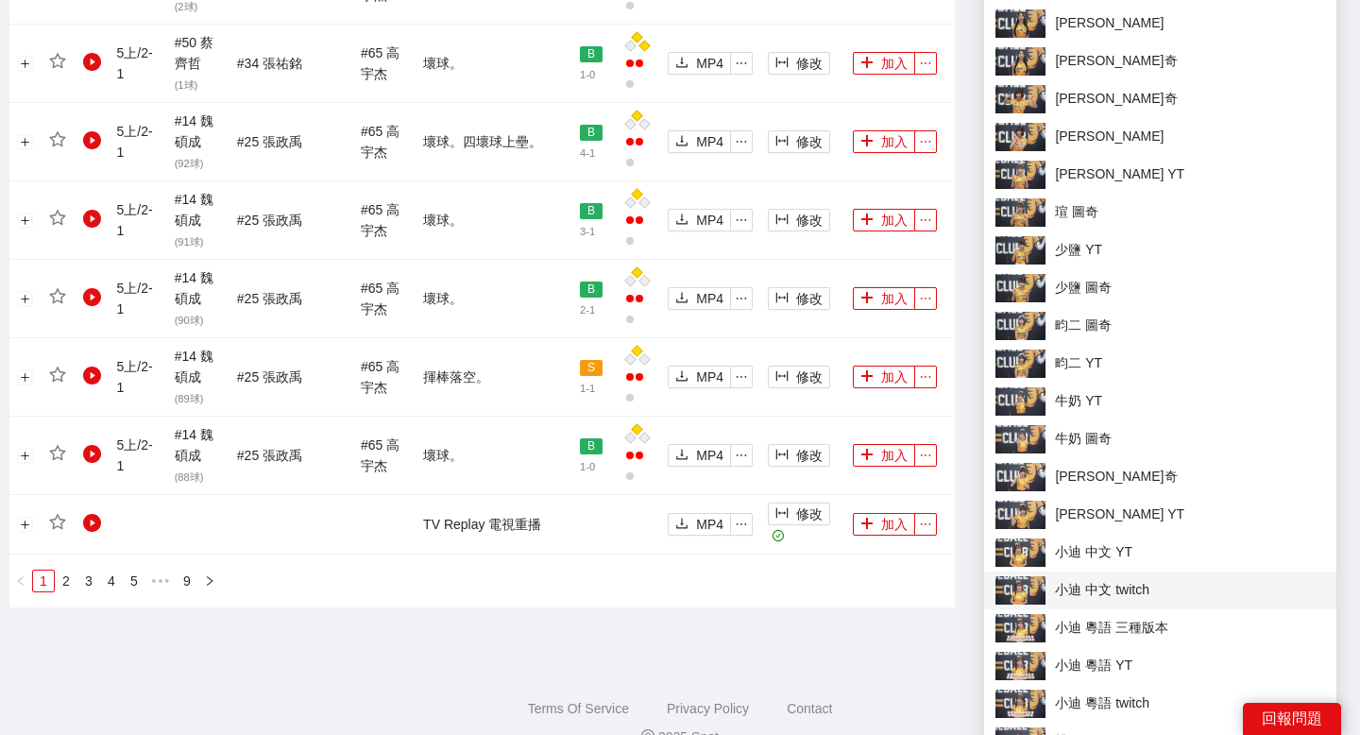
scroll to position [2289, 0]
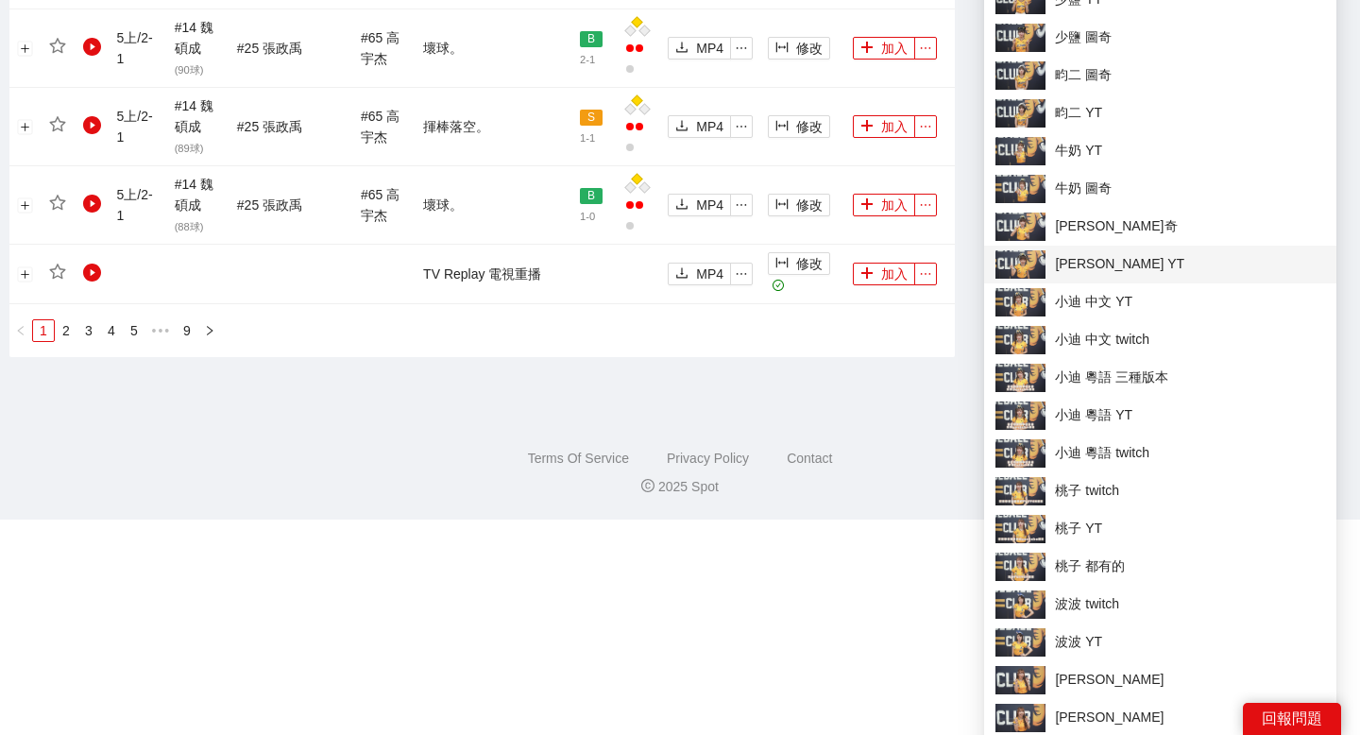
click at [1104, 255] on span "林可 YT" at bounding box center [1160, 264] width 330 height 28
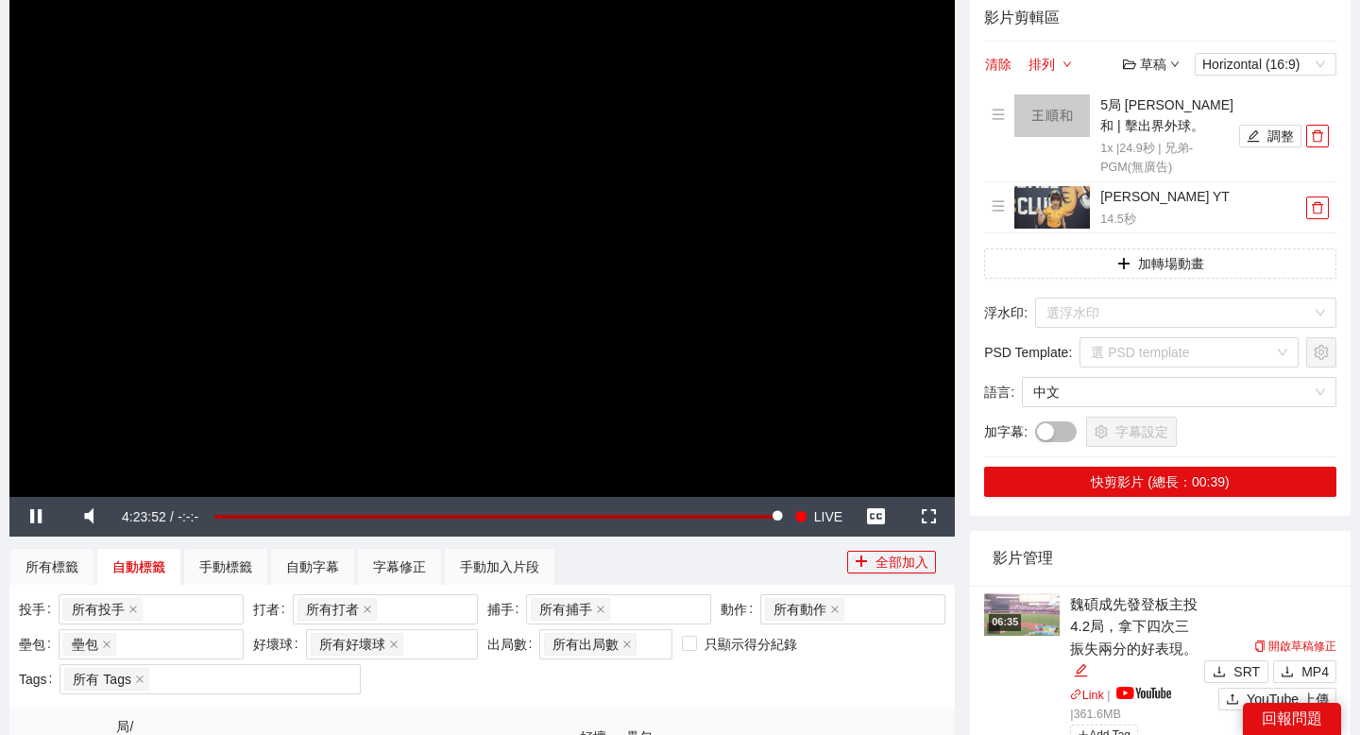
scroll to position [193, 0]
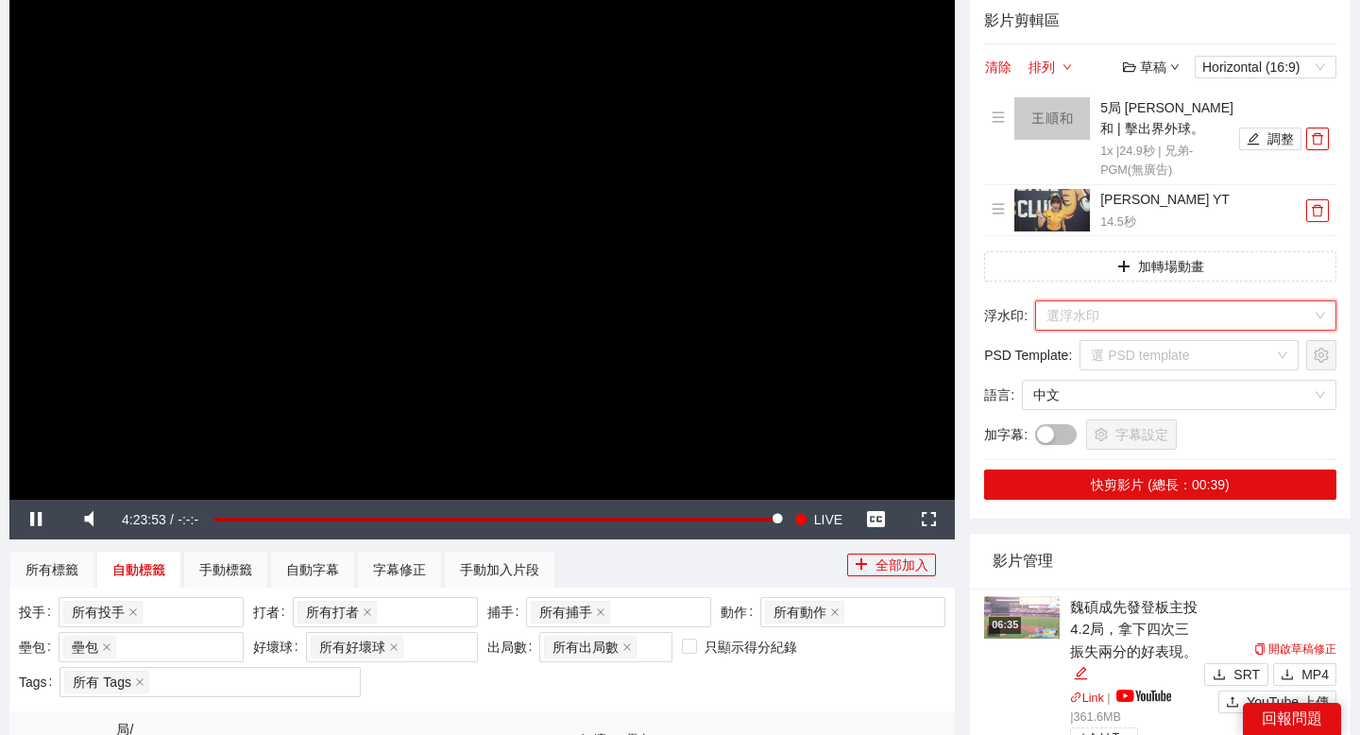
click at [1098, 311] on input "search" at bounding box center [1178, 315] width 265 height 28
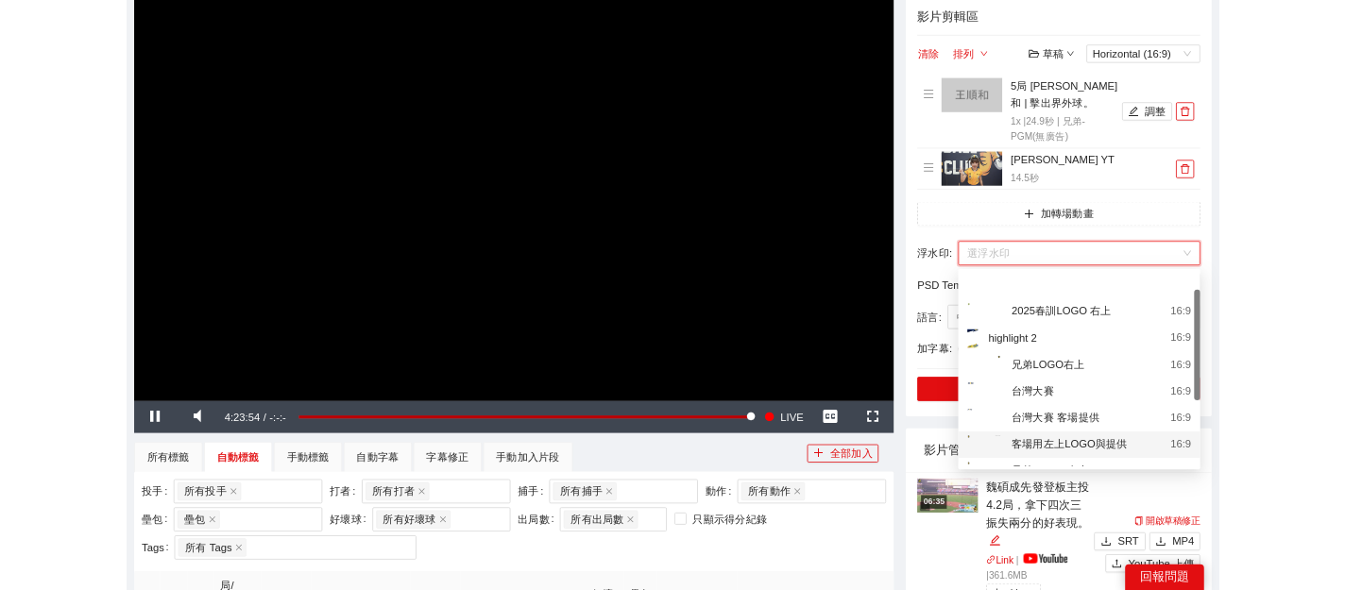
scroll to position [41, 0]
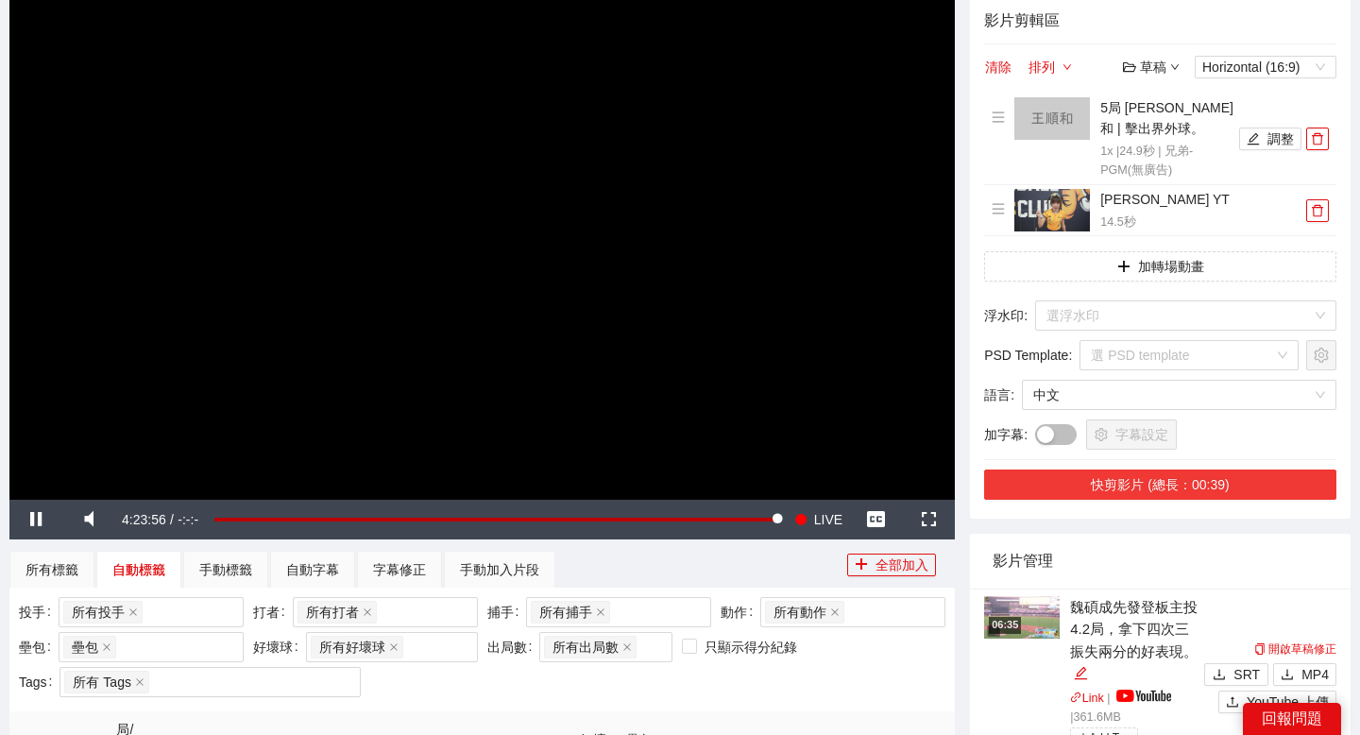
click at [1144, 483] on button "快剪影片 (總長：00:39)" at bounding box center [1160, 484] width 352 height 30
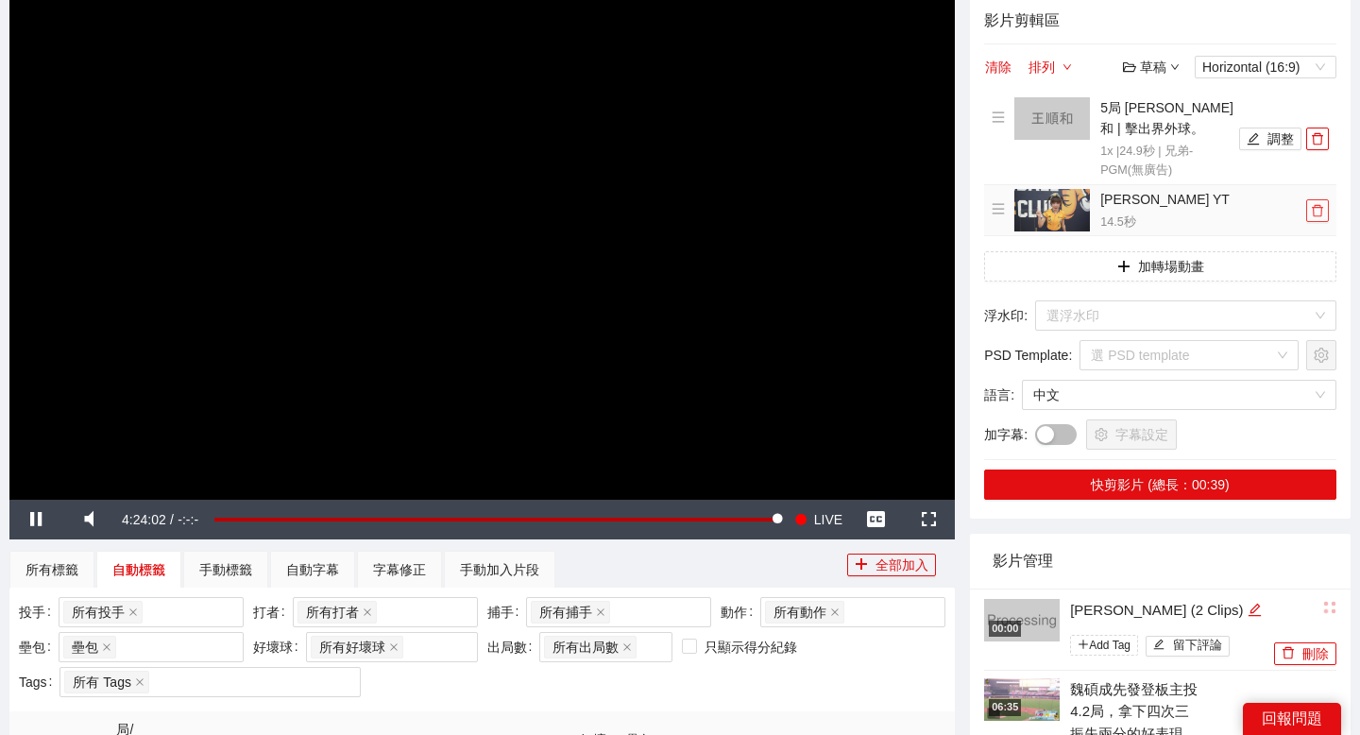
click at [1315, 213] on icon "delete" at bounding box center [1317, 210] width 13 height 13
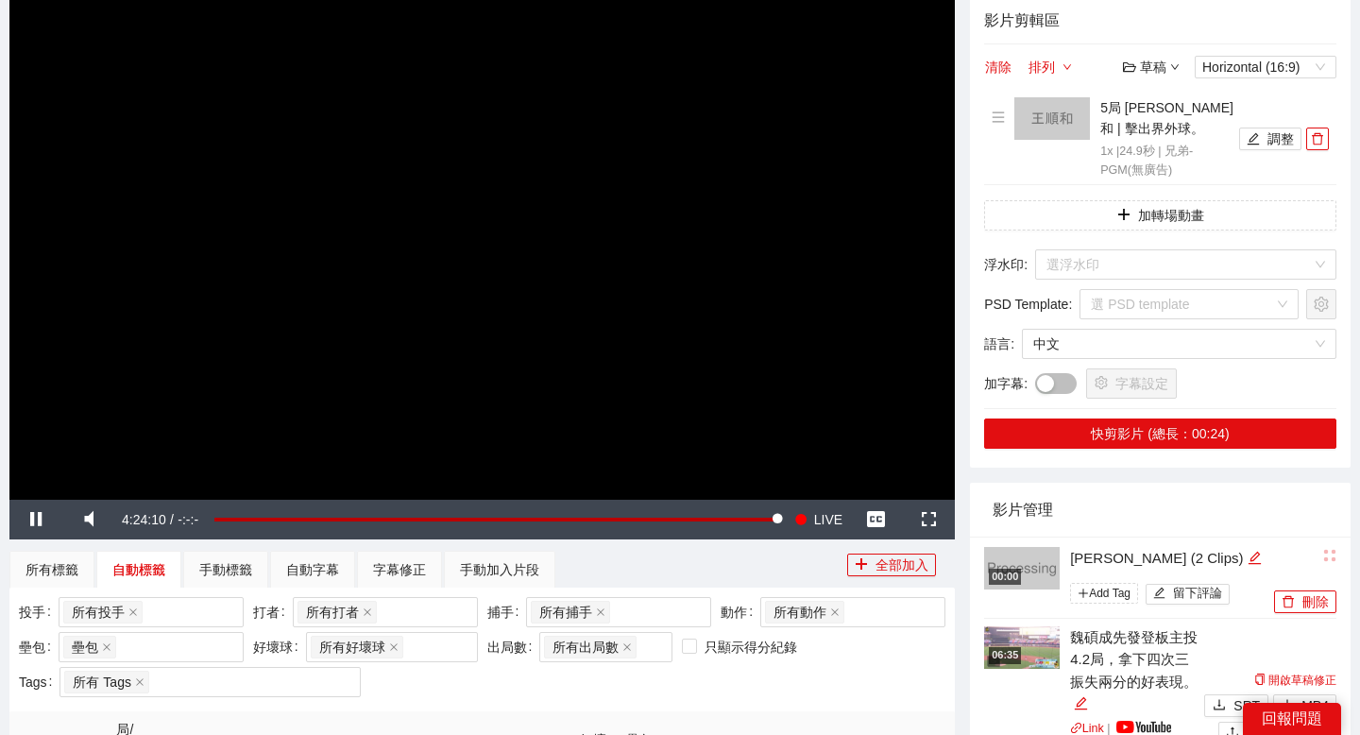
click at [1191, 556] on div "王順和 (2 Clips)" at bounding box center [1169, 558] width 199 height 23
click at [1247, 558] on icon "edit" at bounding box center [1254, 558] width 14 height 14
drag, startPoint x: 1193, startPoint y: 558, endPoint x: 1043, endPoint y: 558, distance: 149.2
click at [1043, 558] on div "**********" at bounding box center [1126, 578] width 285 height 65
type textarea "***"
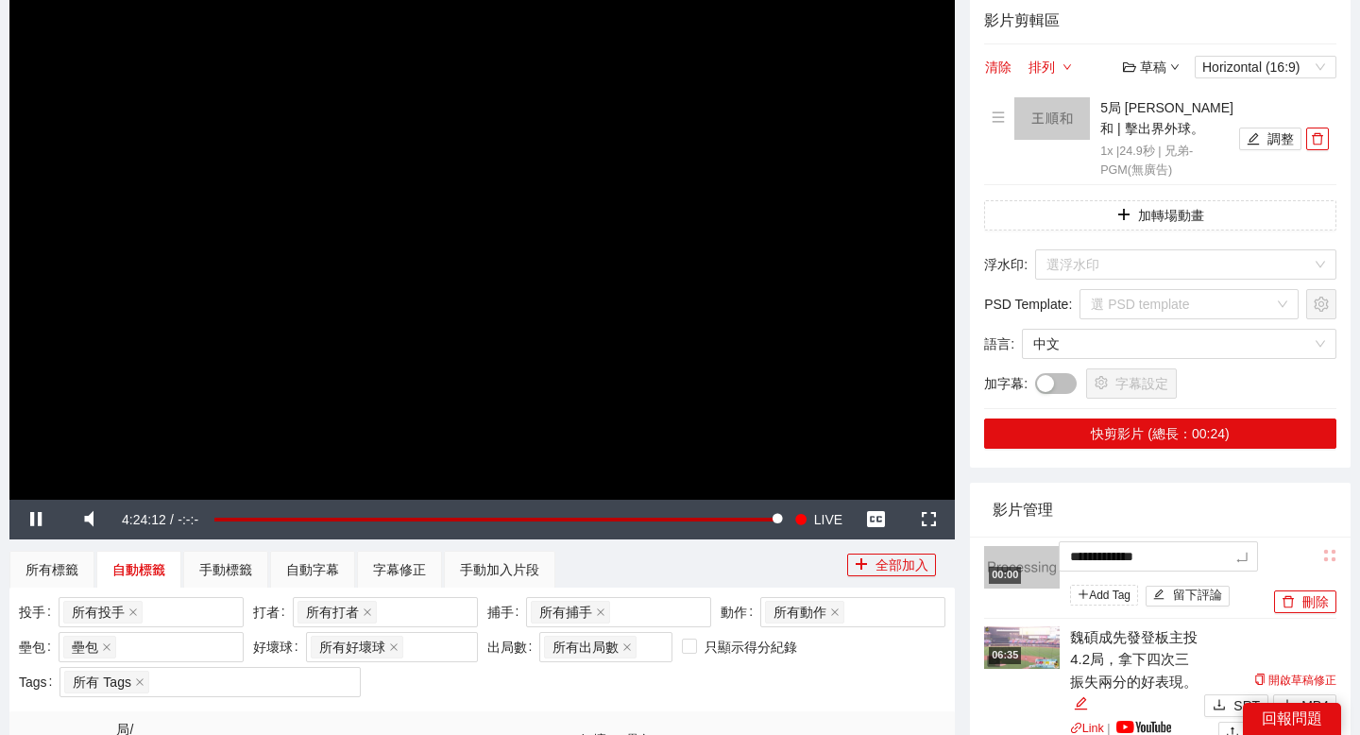
type textarea "***"
click at [1017, 557] on img at bounding box center [1022, 567] width 76 height 42
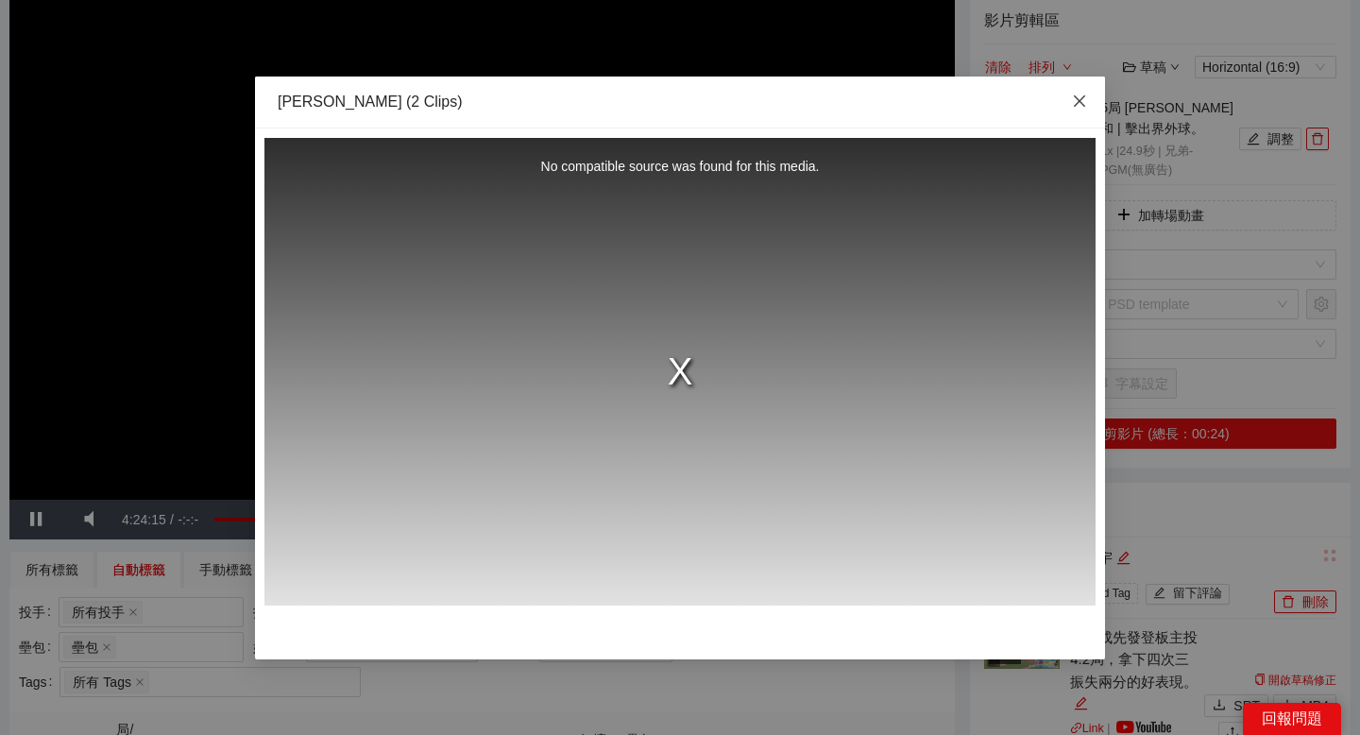
click at [1077, 99] on icon "close" at bounding box center [1079, 99] width 11 height 11
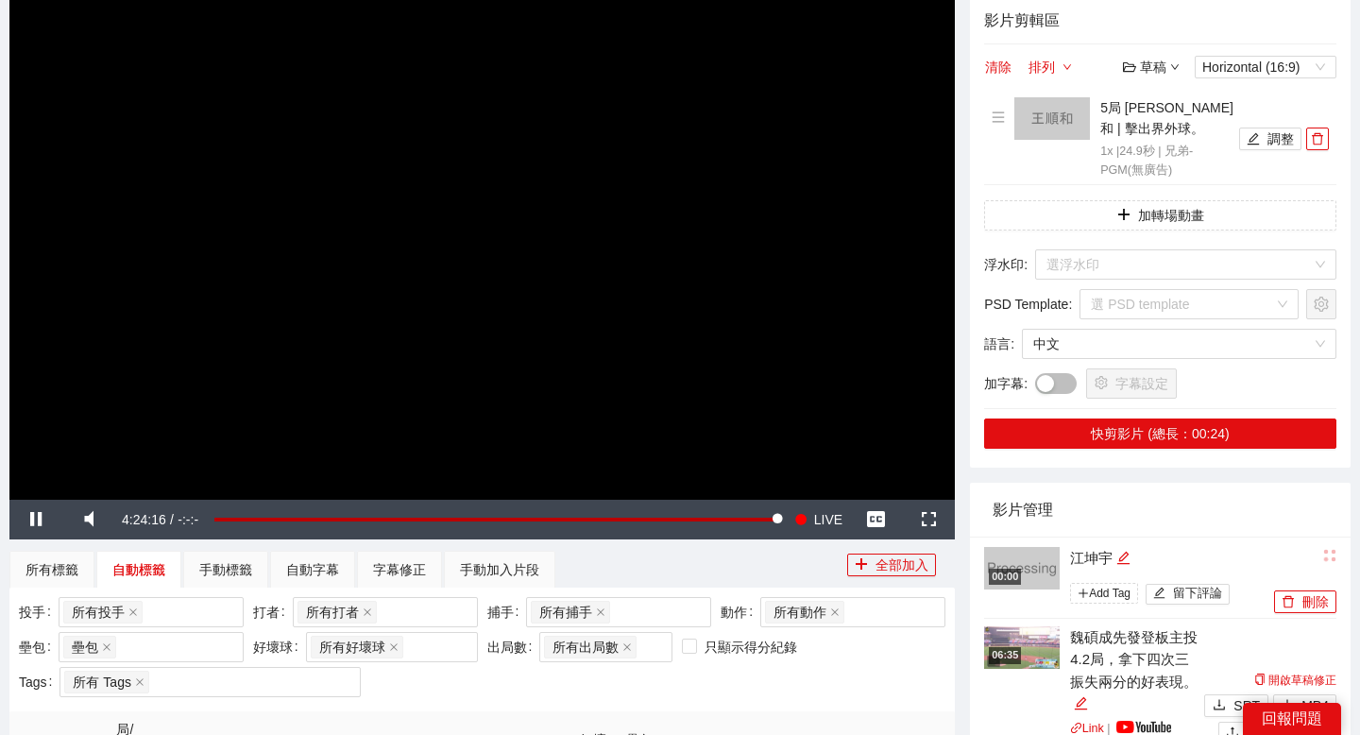
click at [1021, 573] on div "00:00" at bounding box center [1005, 576] width 32 height 16
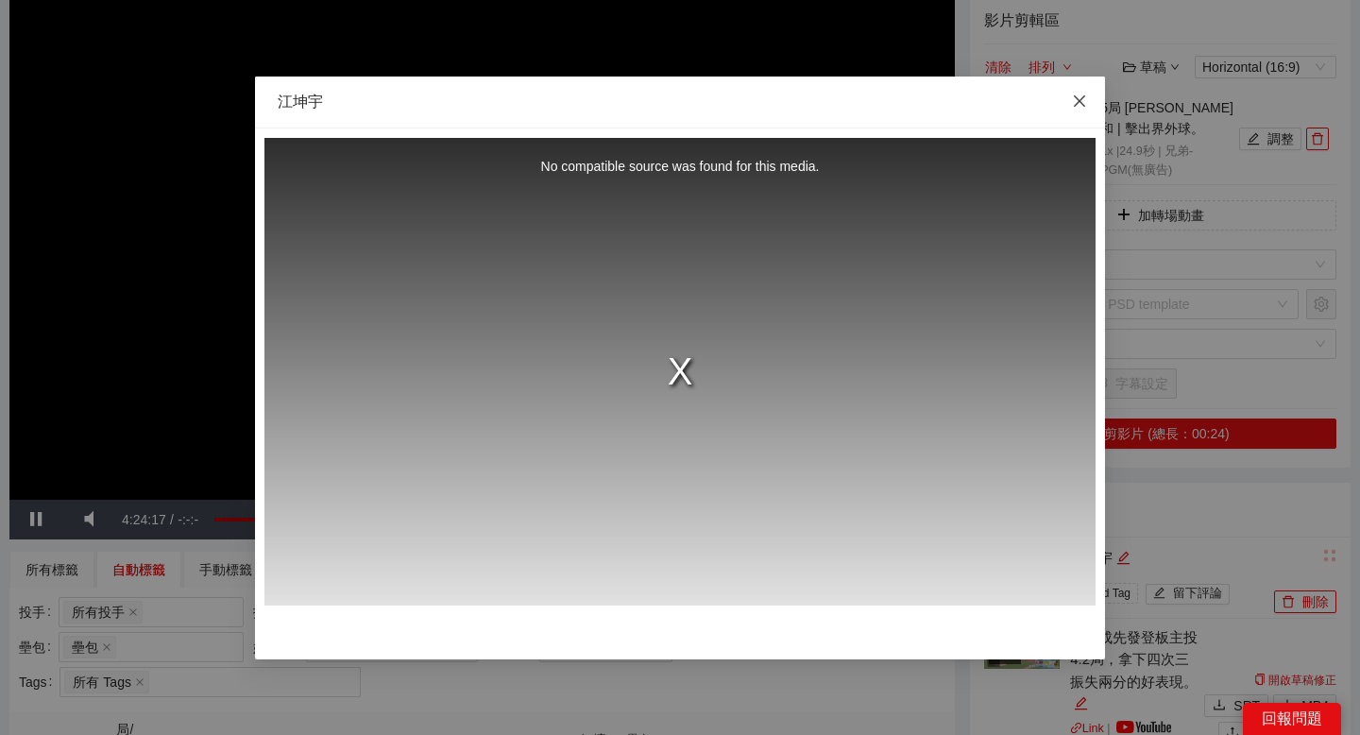
click at [1074, 91] on span "Close" at bounding box center [1079, 101] width 51 height 51
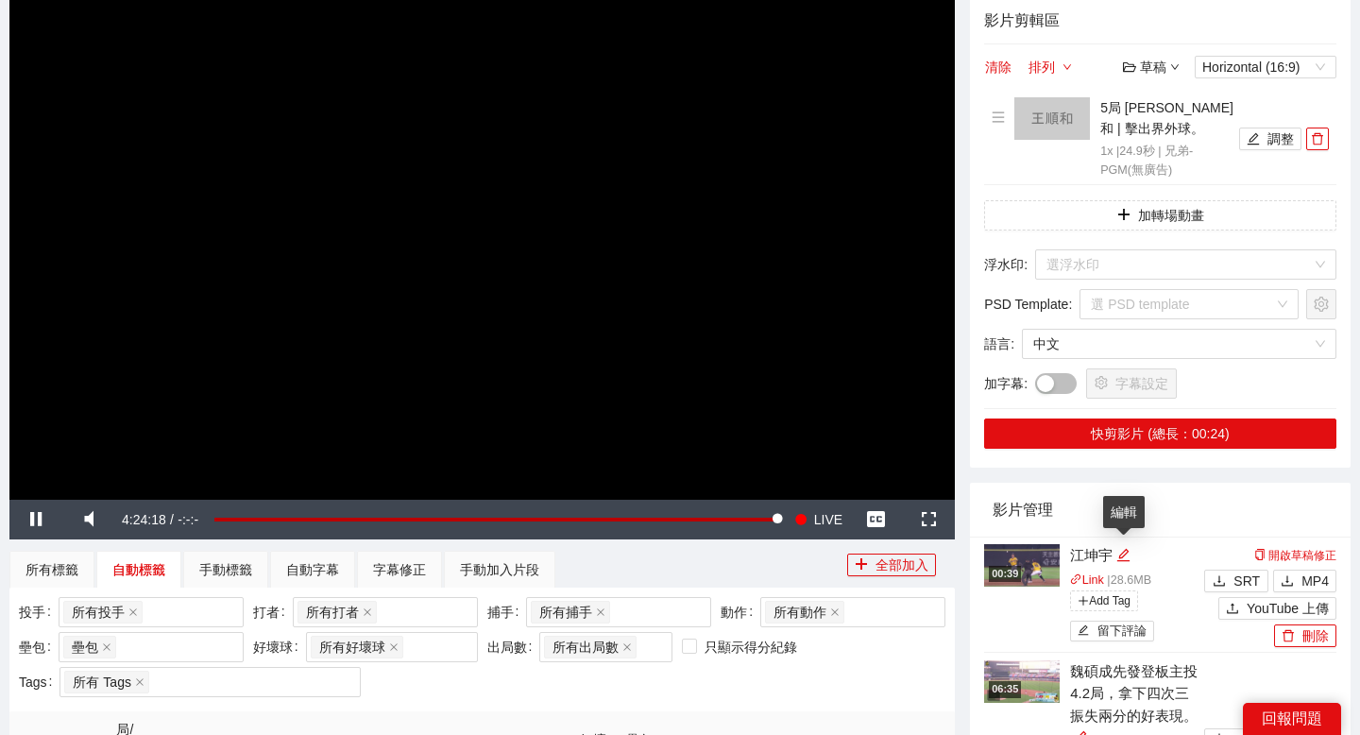
click at [1052, 563] on img at bounding box center [1022, 565] width 76 height 42
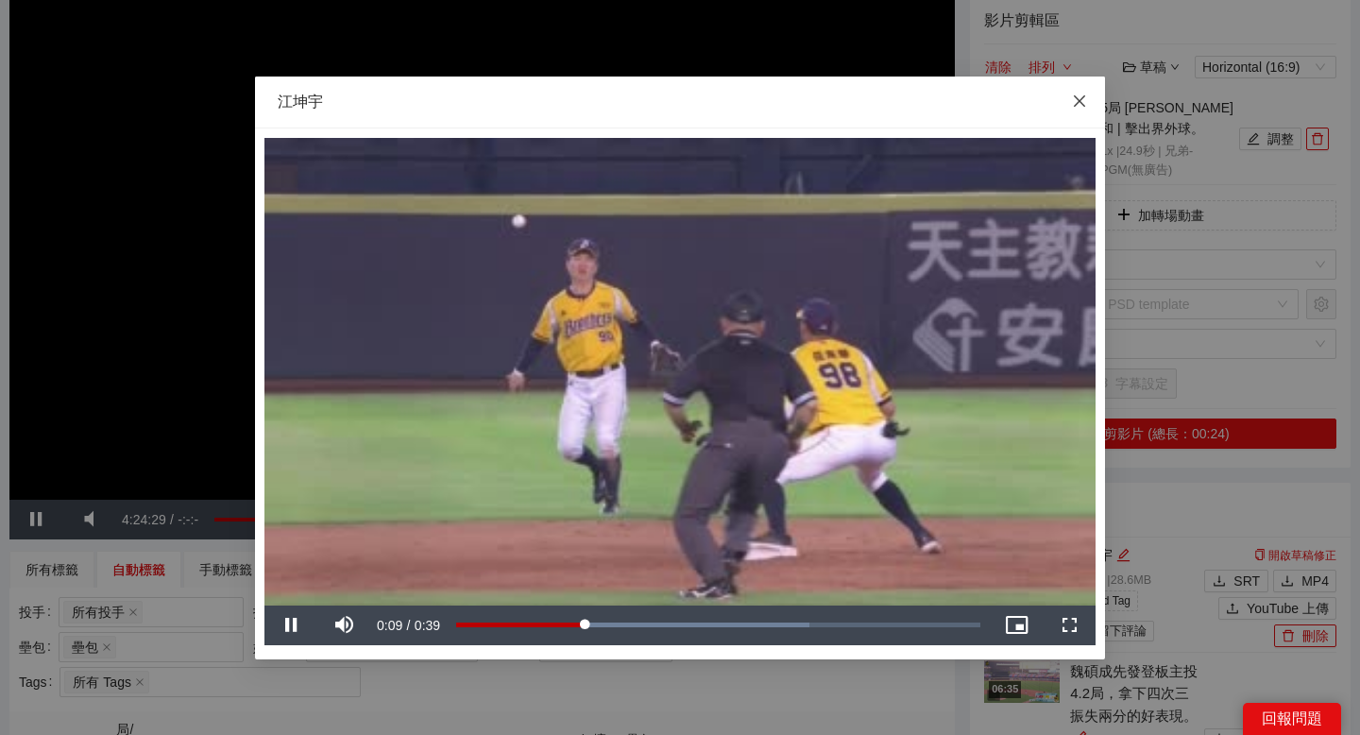
click at [1075, 104] on icon "close" at bounding box center [1079, 100] width 15 height 15
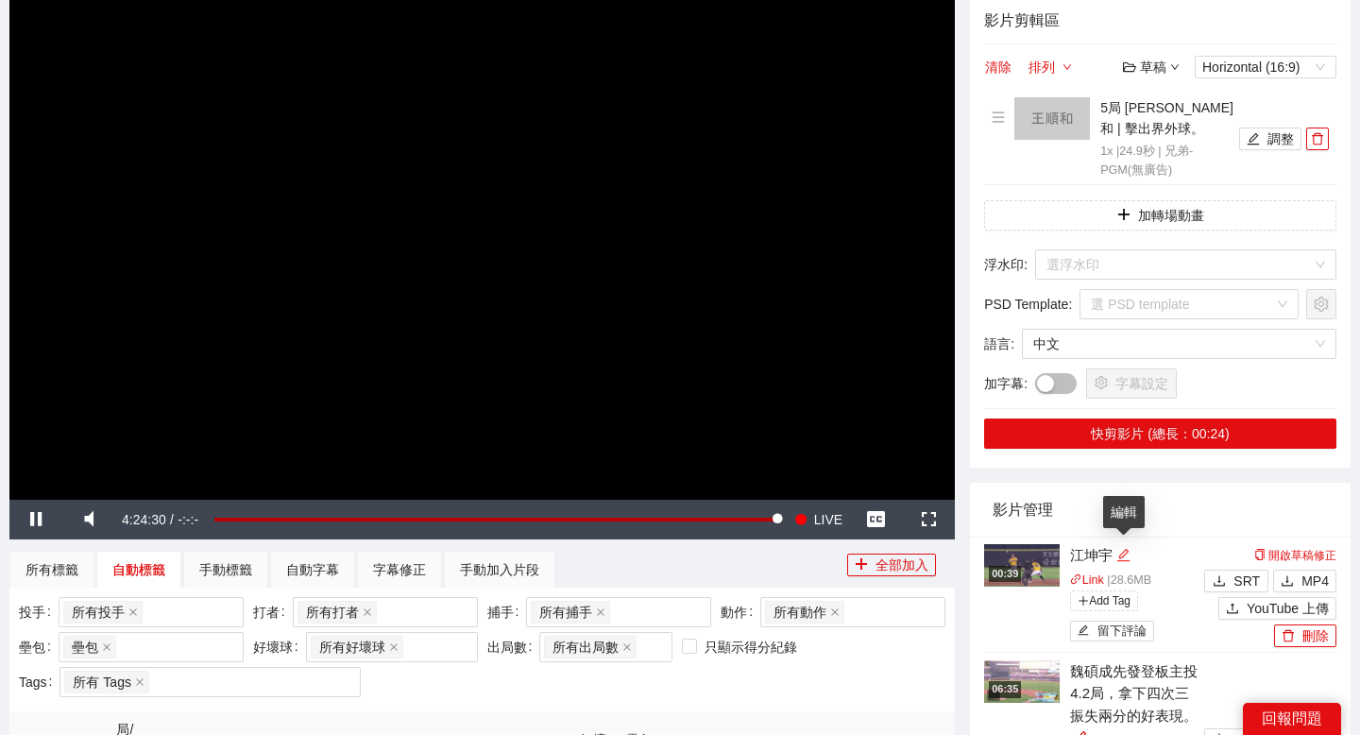
click at [1122, 554] on icon "edit" at bounding box center [1123, 555] width 14 height 14
type textarea "****"
type textarea "*****"
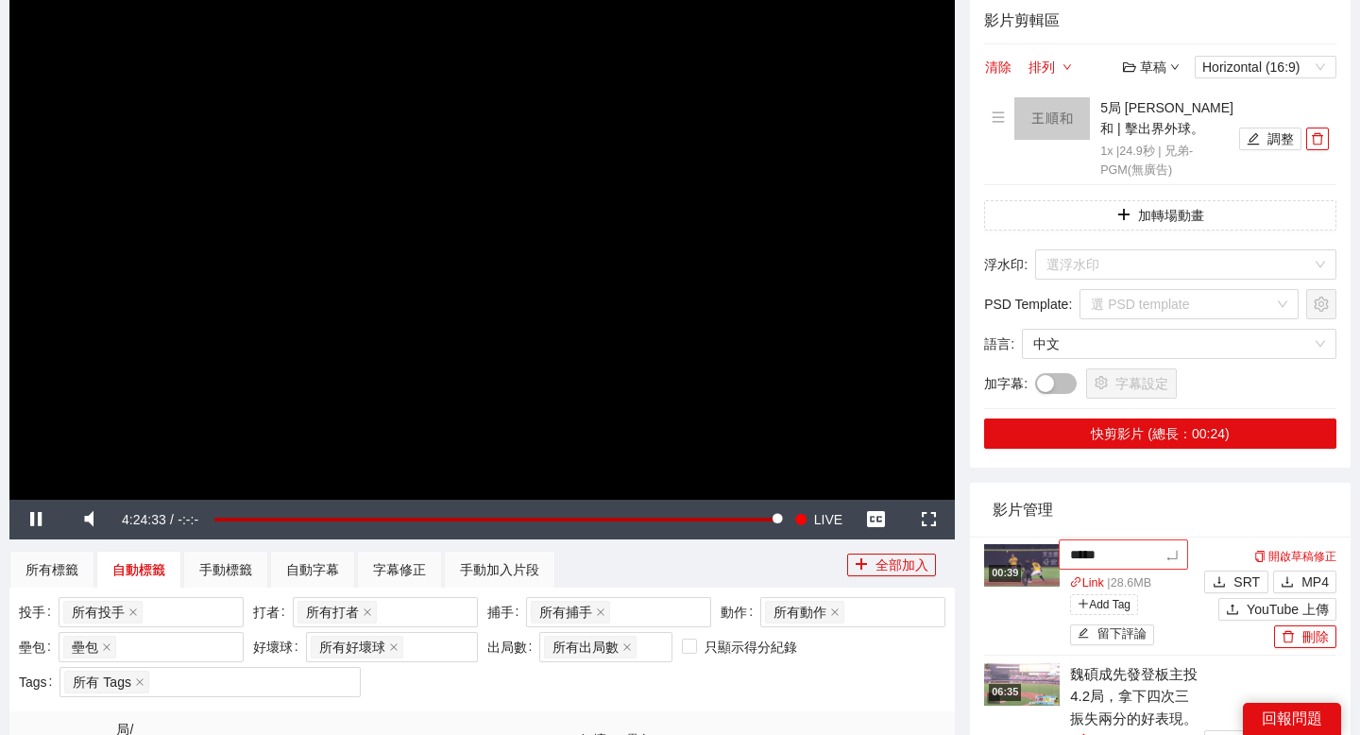
type textarea "****"
type textarea "*****"
type textarea "******"
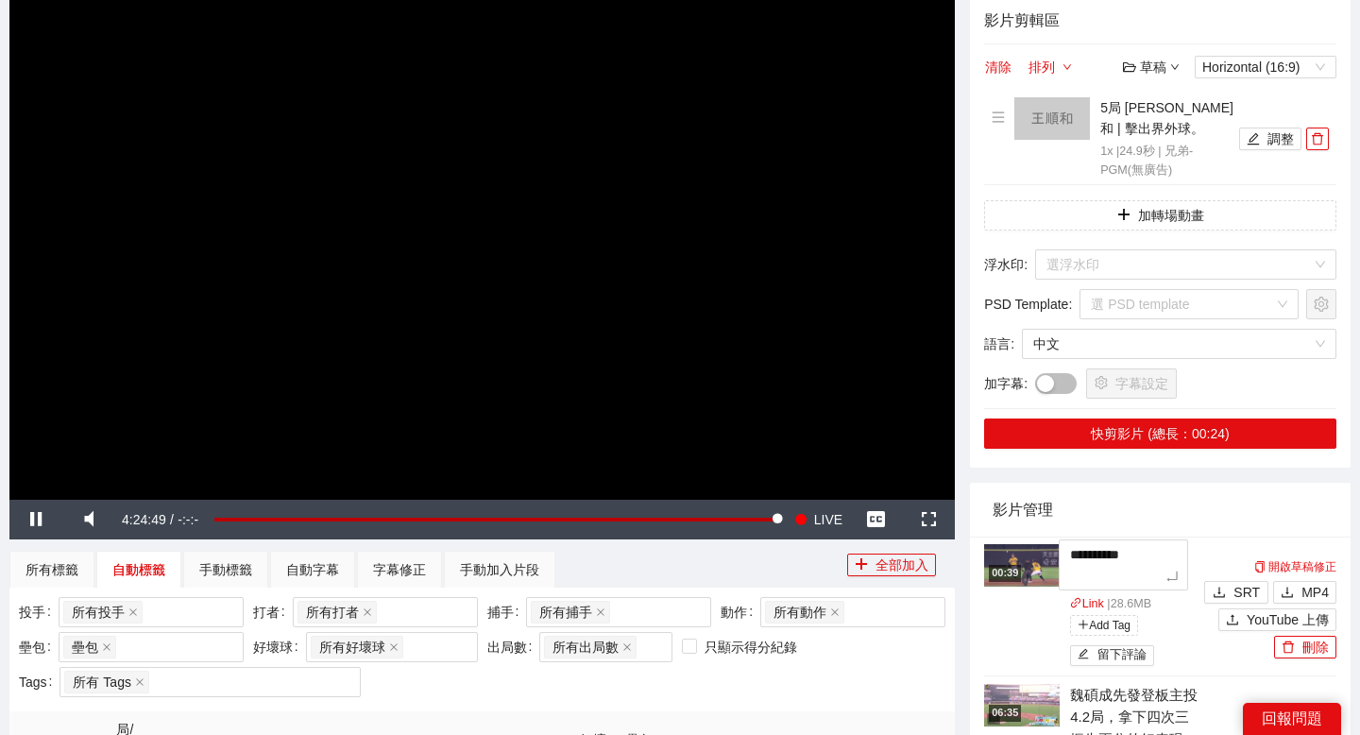
click at [1034, 576] on img at bounding box center [1022, 565] width 76 height 42
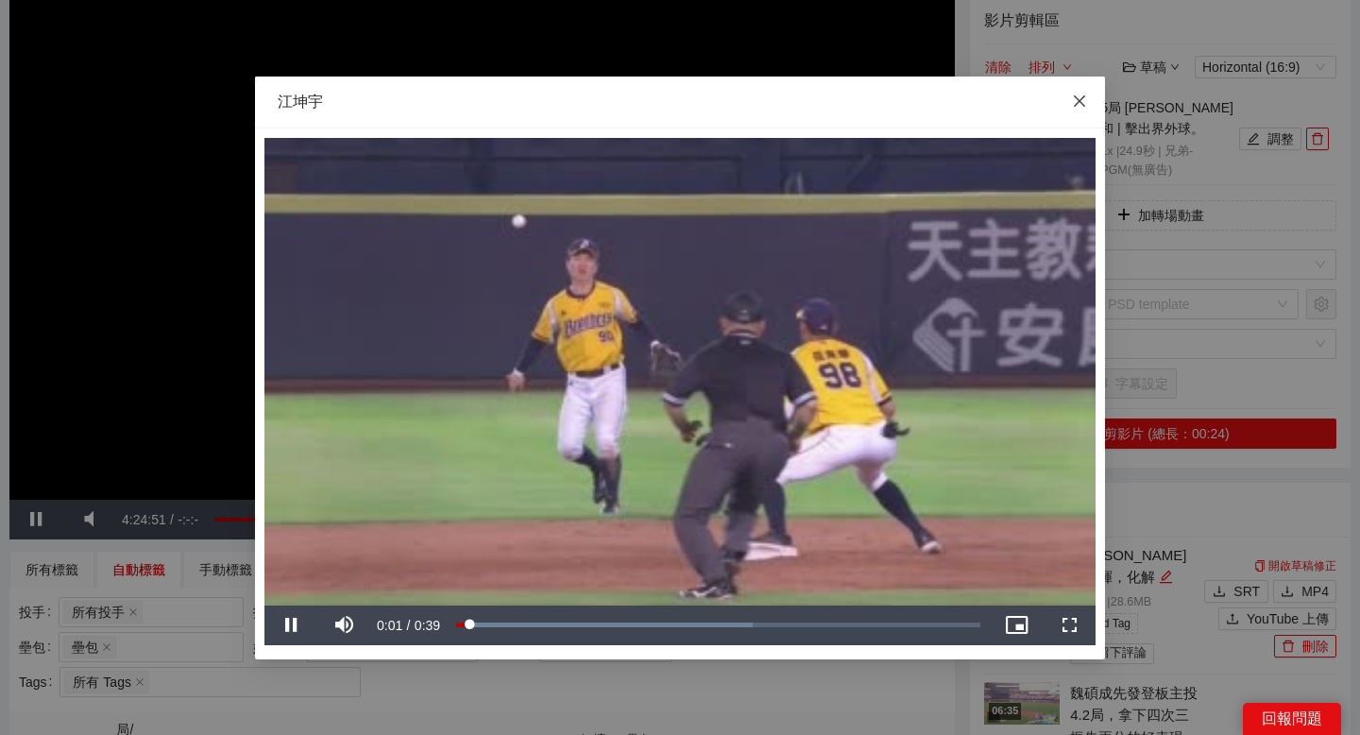
click at [1081, 103] on icon "close" at bounding box center [1079, 99] width 11 height 11
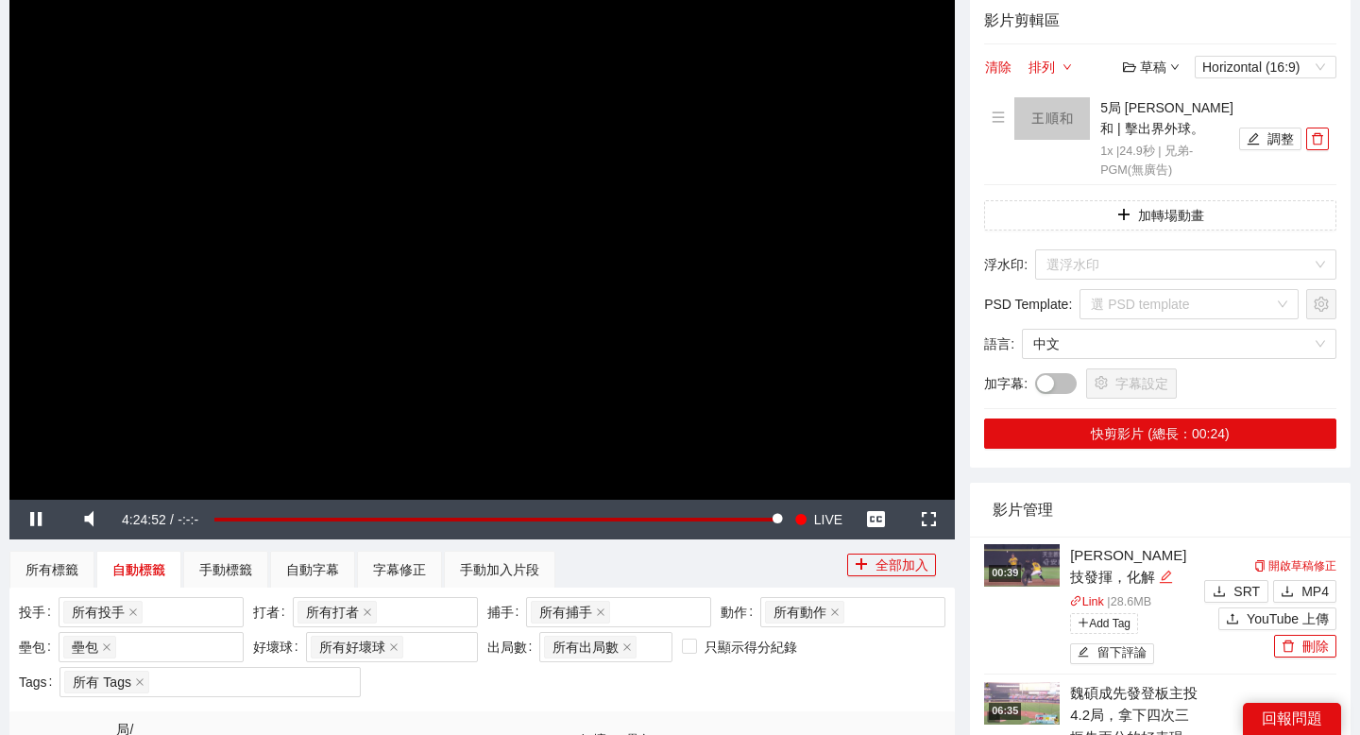
click at [1159, 578] on icon "edit" at bounding box center [1166, 576] width 14 height 14
click at [1106, 578] on textarea "**********" at bounding box center [1123, 564] width 129 height 51
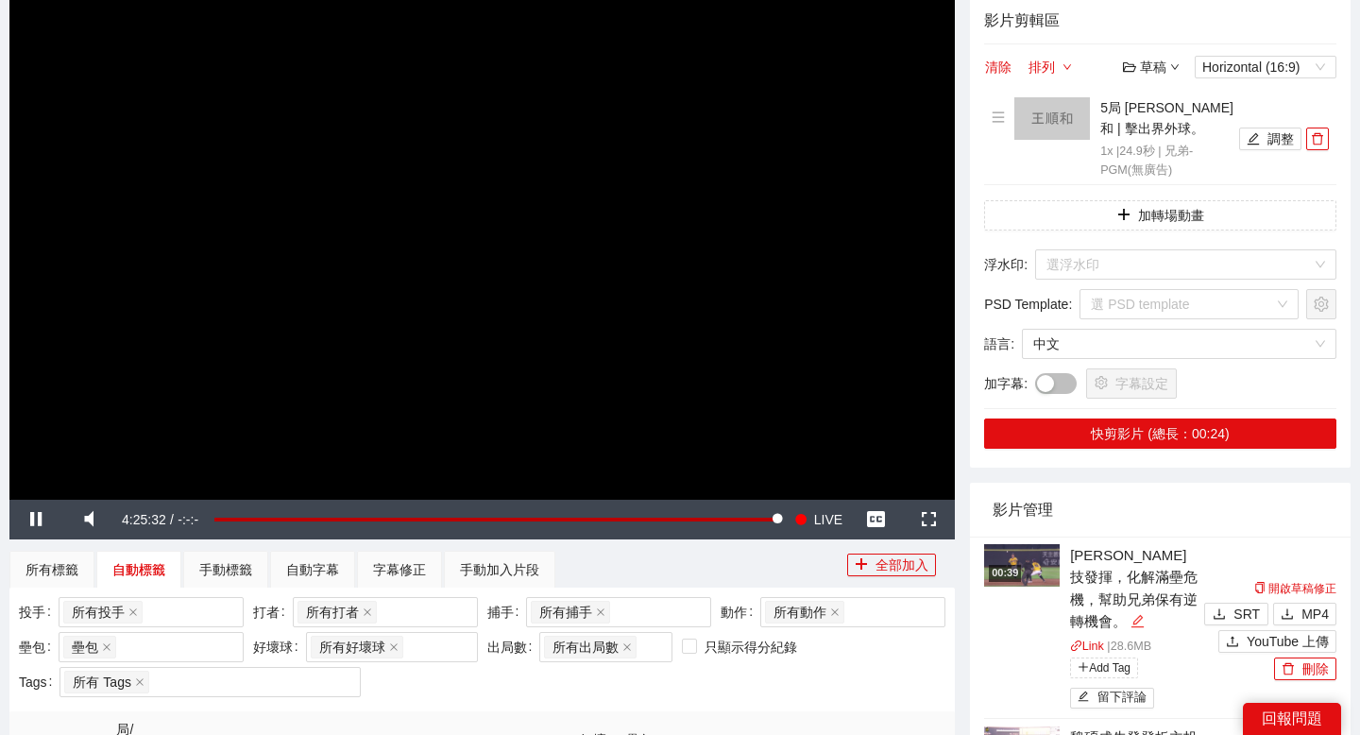
click at [1130, 623] on icon "edit" at bounding box center [1137, 621] width 14 height 14
click at [1082, 617] on textarea "**********" at bounding box center [1123, 585] width 129 height 93
click at [1230, 639] on icon "upload" at bounding box center [1232, 640] width 13 height 13
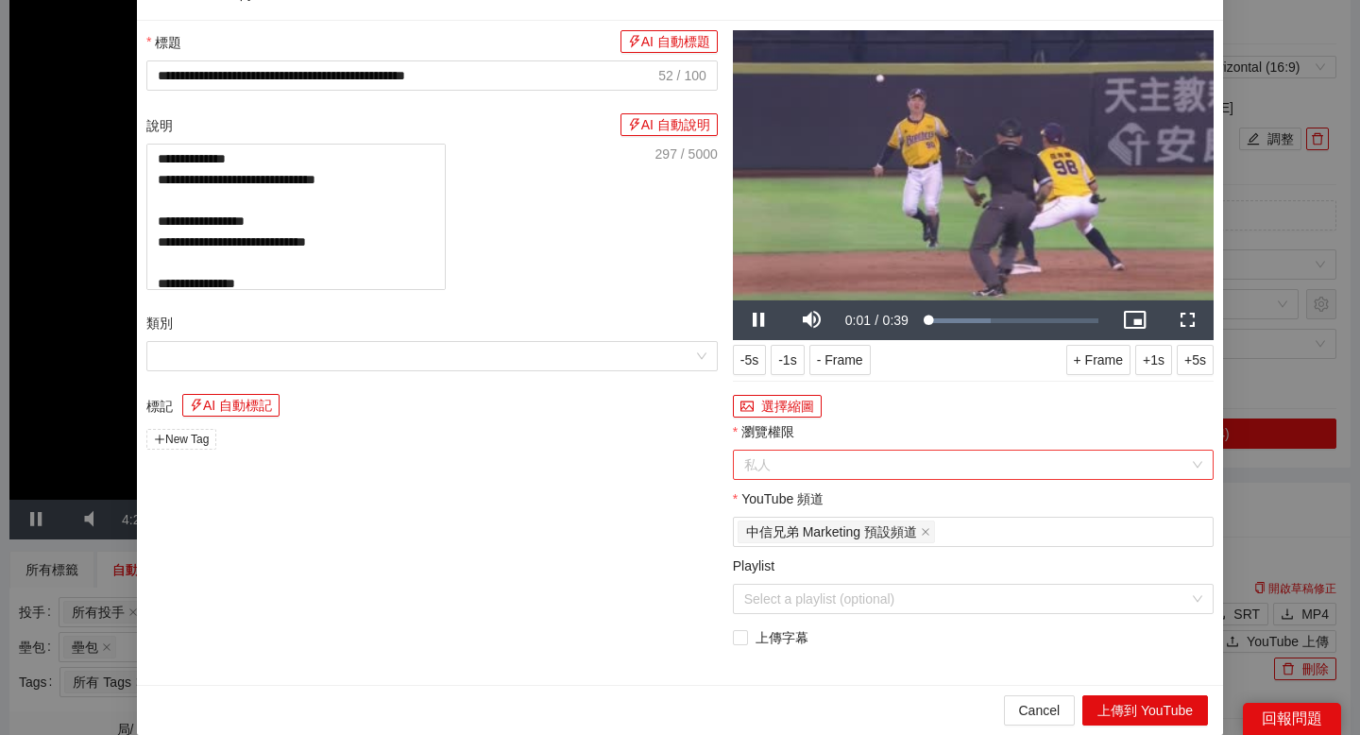
click at [893, 479] on span "私人" at bounding box center [973, 464] width 458 height 28
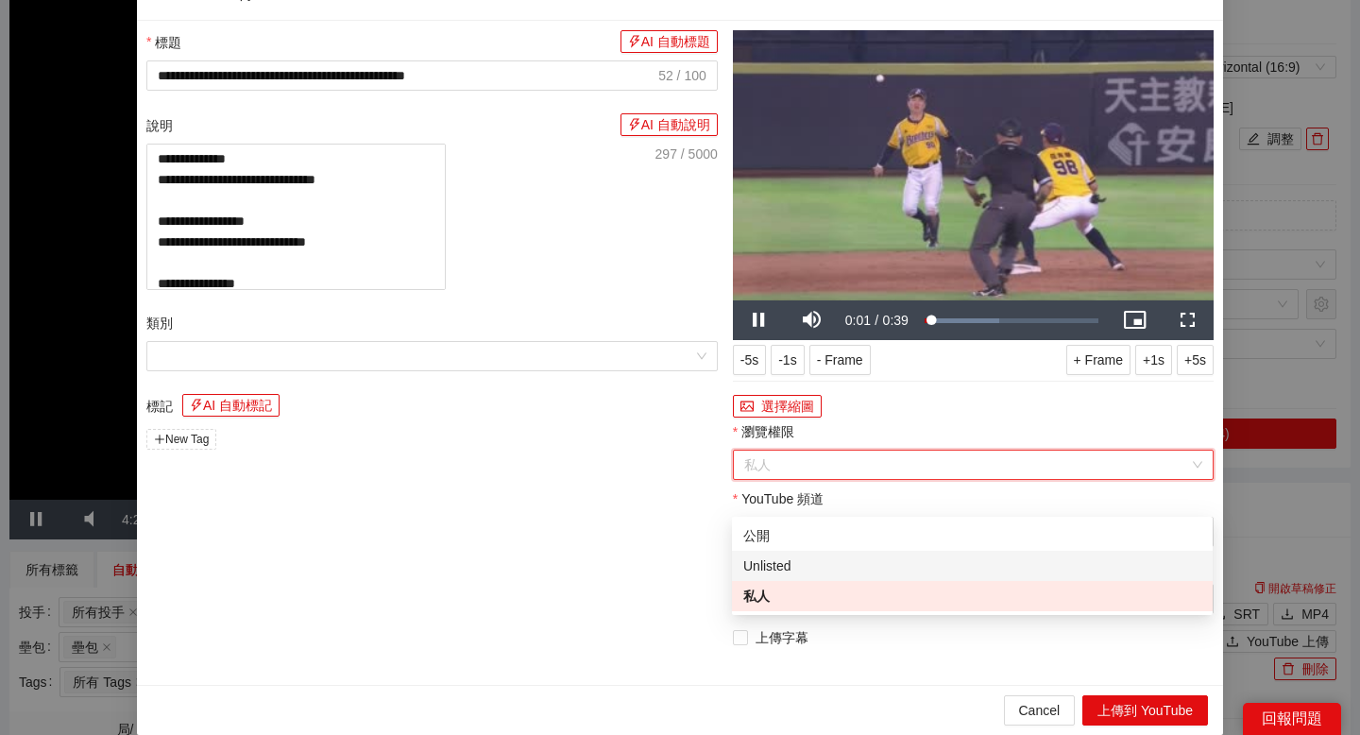
click at [857, 557] on div "Unlisted" at bounding box center [972, 565] width 458 height 21
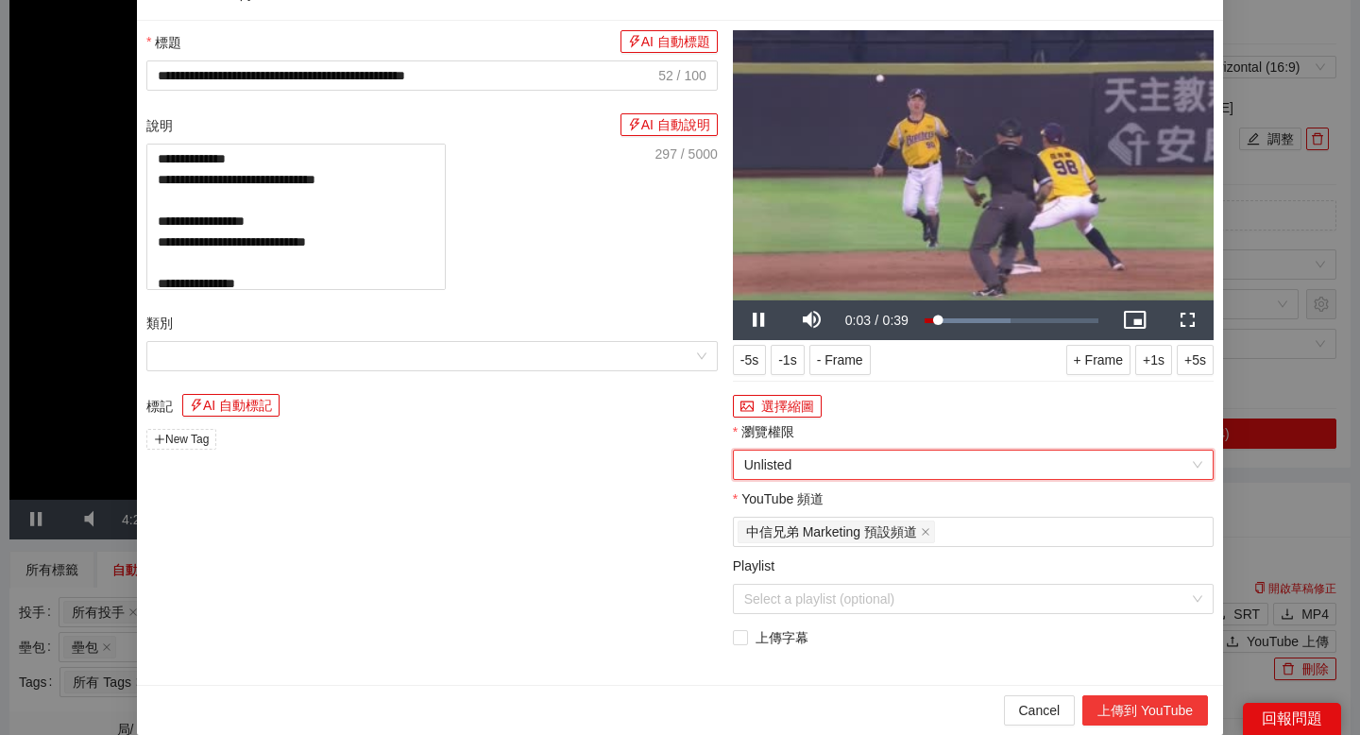
click at [1092, 725] on button "上傳到 YouTube" at bounding box center [1145, 710] width 126 height 30
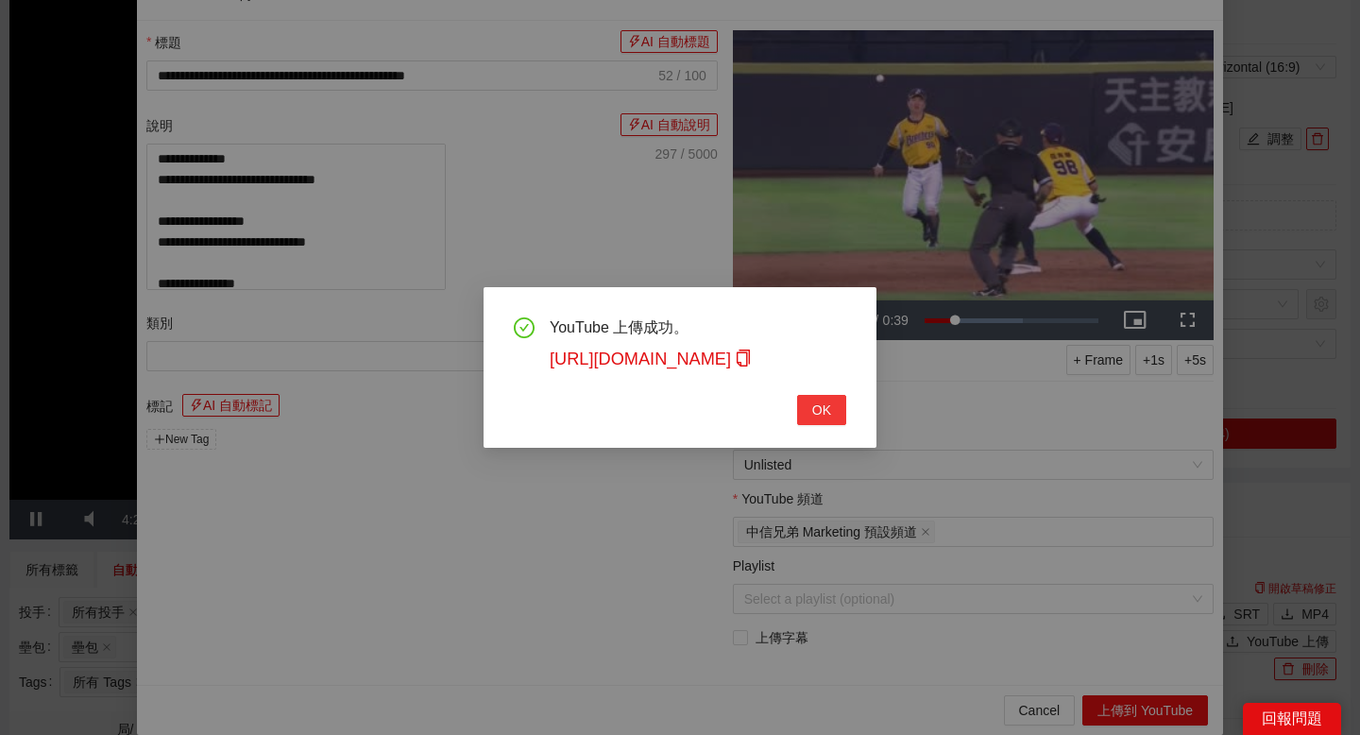
click at [813, 416] on span "OK" at bounding box center [821, 409] width 19 height 21
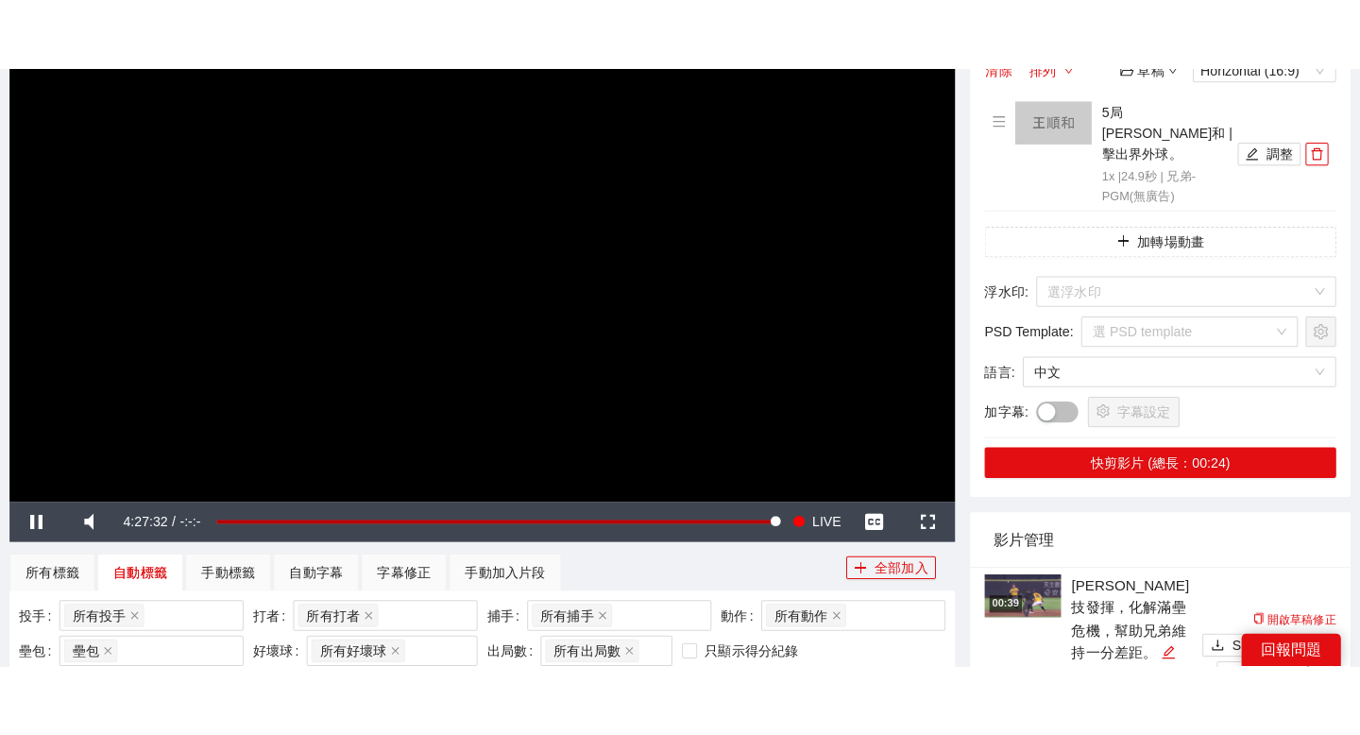
scroll to position [266, 0]
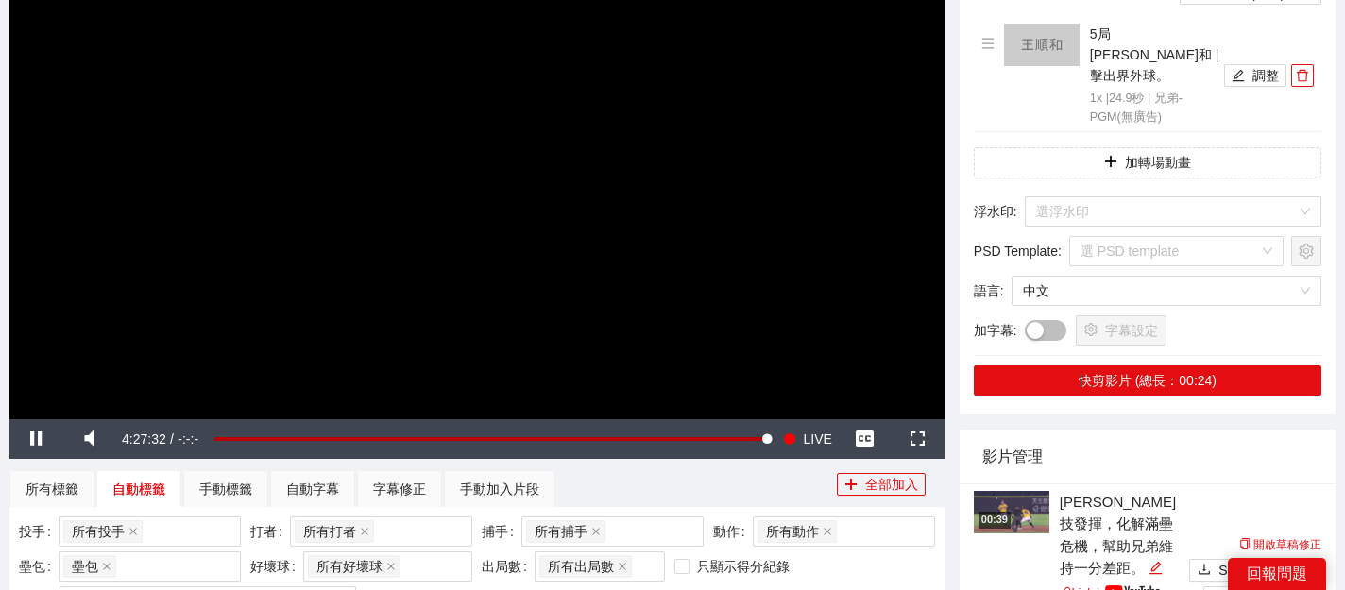
click at [1010, 510] on img at bounding box center [1012, 512] width 76 height 42
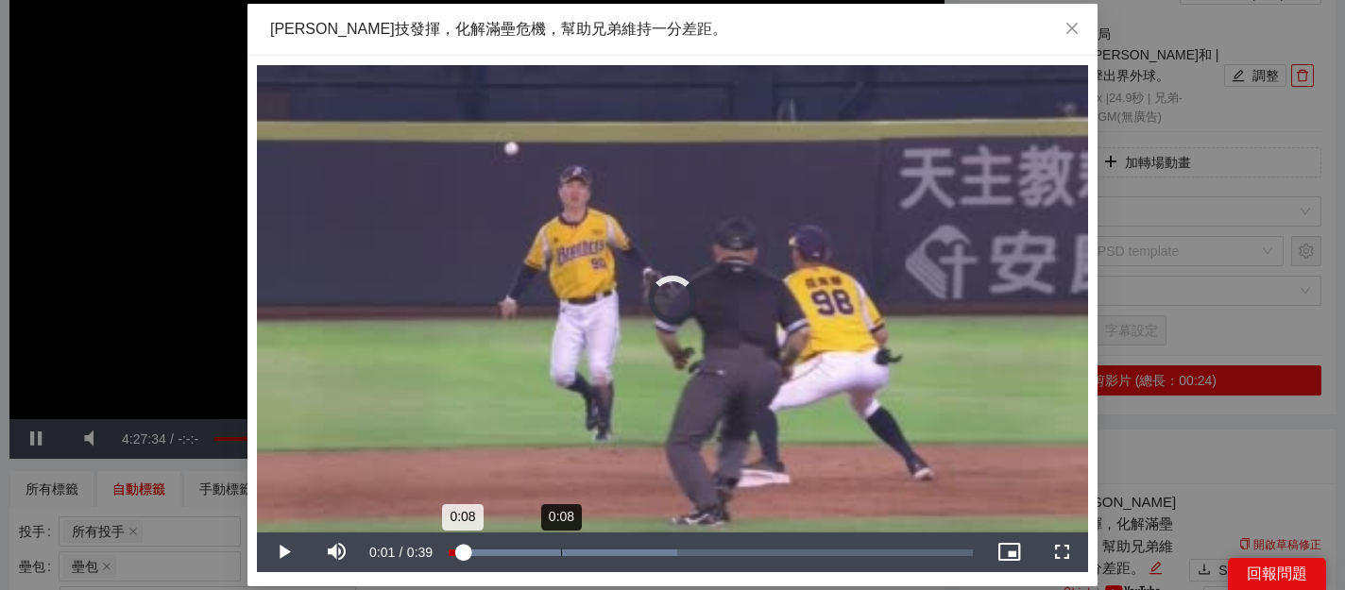
click at [561, 542] on div "Loaded : 43.52% 0:08 0:08" at bounding box center [710, 553] width 543 height 40
click at [534, 557] on div "Loaded : 62.77% 0:06 0:06" at bounding box center [710, 553] width 543 height 40
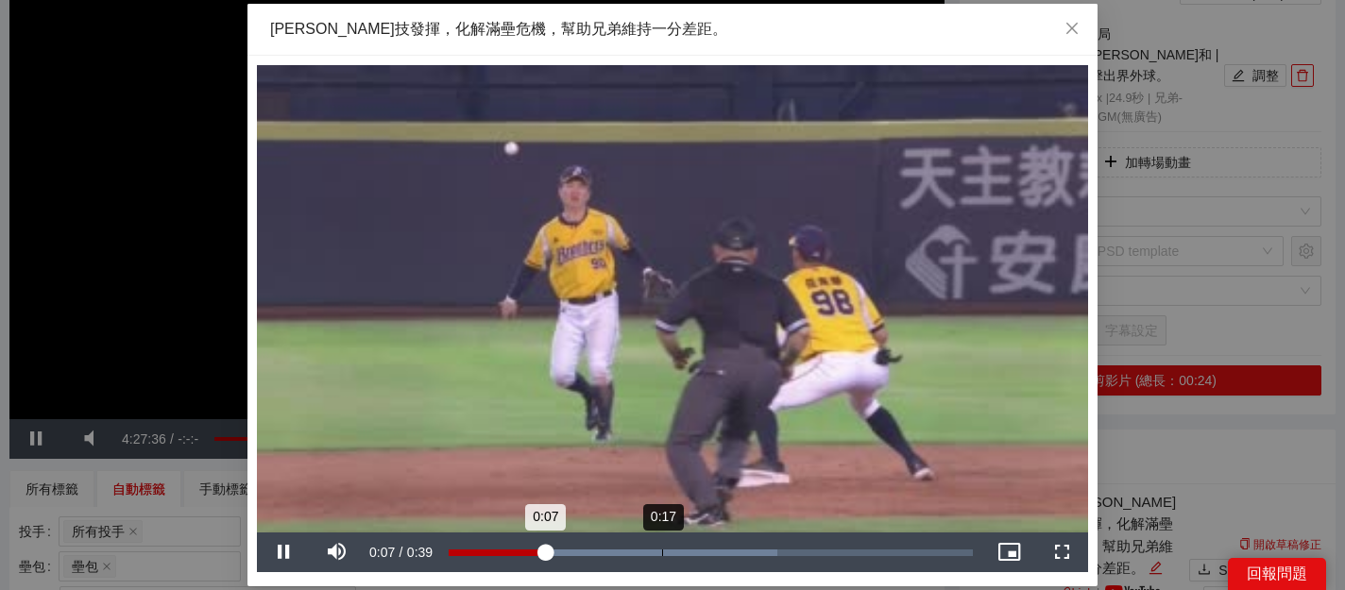
click at [714, 547] on div "Loaded : 62.77% 0:17 0:07" at bounding box center [710, 553] width 543 height 40
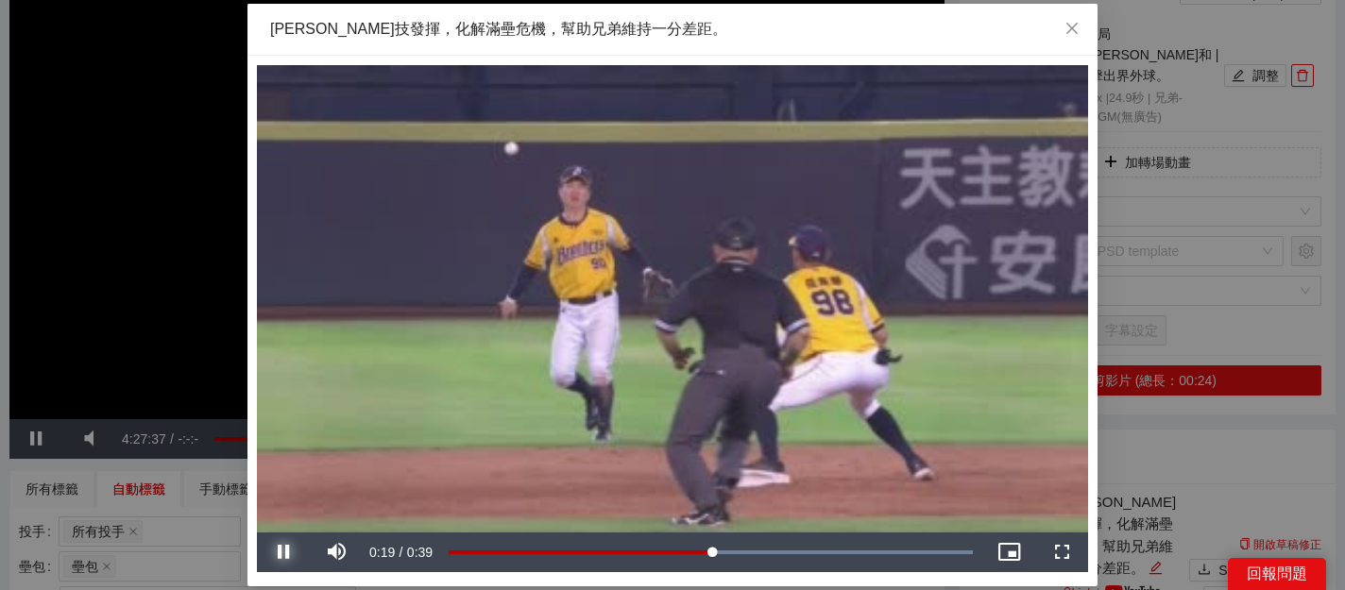
click at [277, 552] on span "Video Player" at bounding box center [283, 552] width 53 height 0
click at [704, 552] on div "0:20" at bounding box center [581, 553] width 265 height 7
click at [694, 552] on div "0:18" at bounding box center [694, 553] width 1 height 7
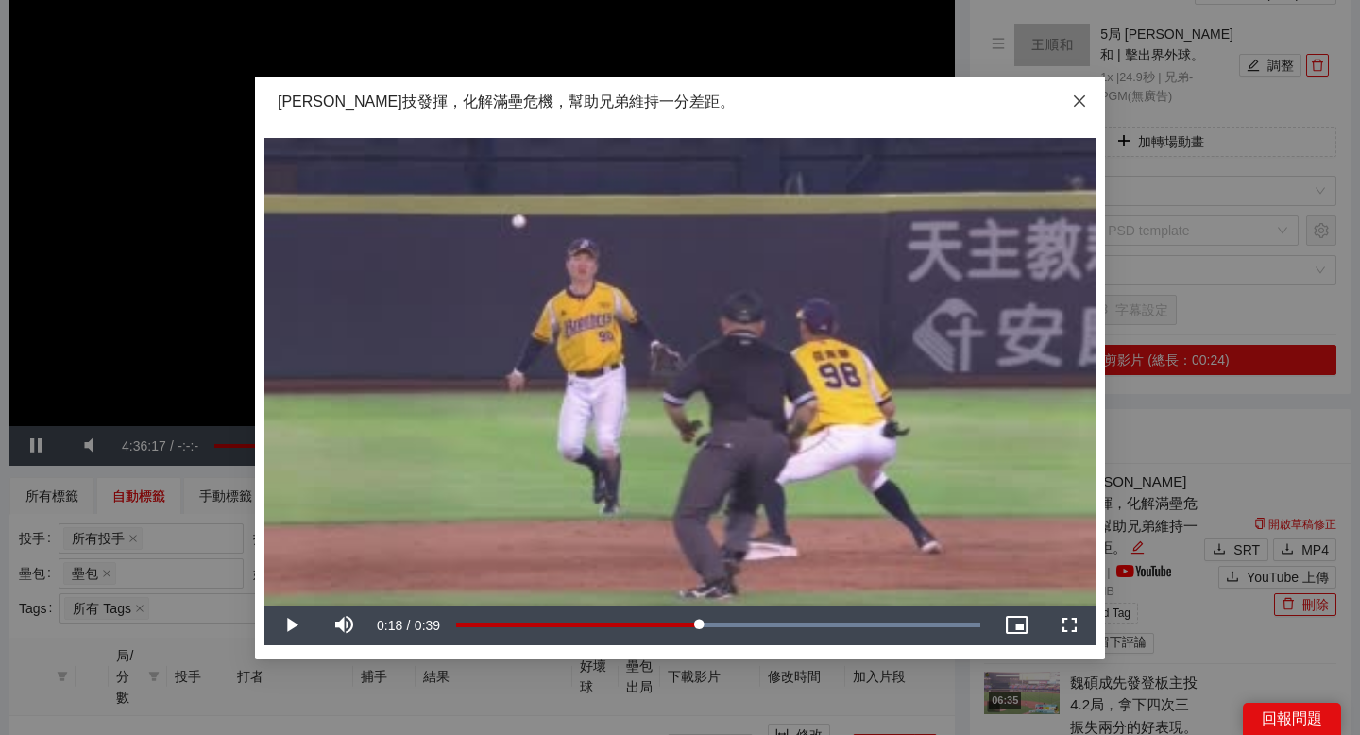
click at [1087, 102] on span "Close" at bounding box center [1079, 101] width 51 height 51
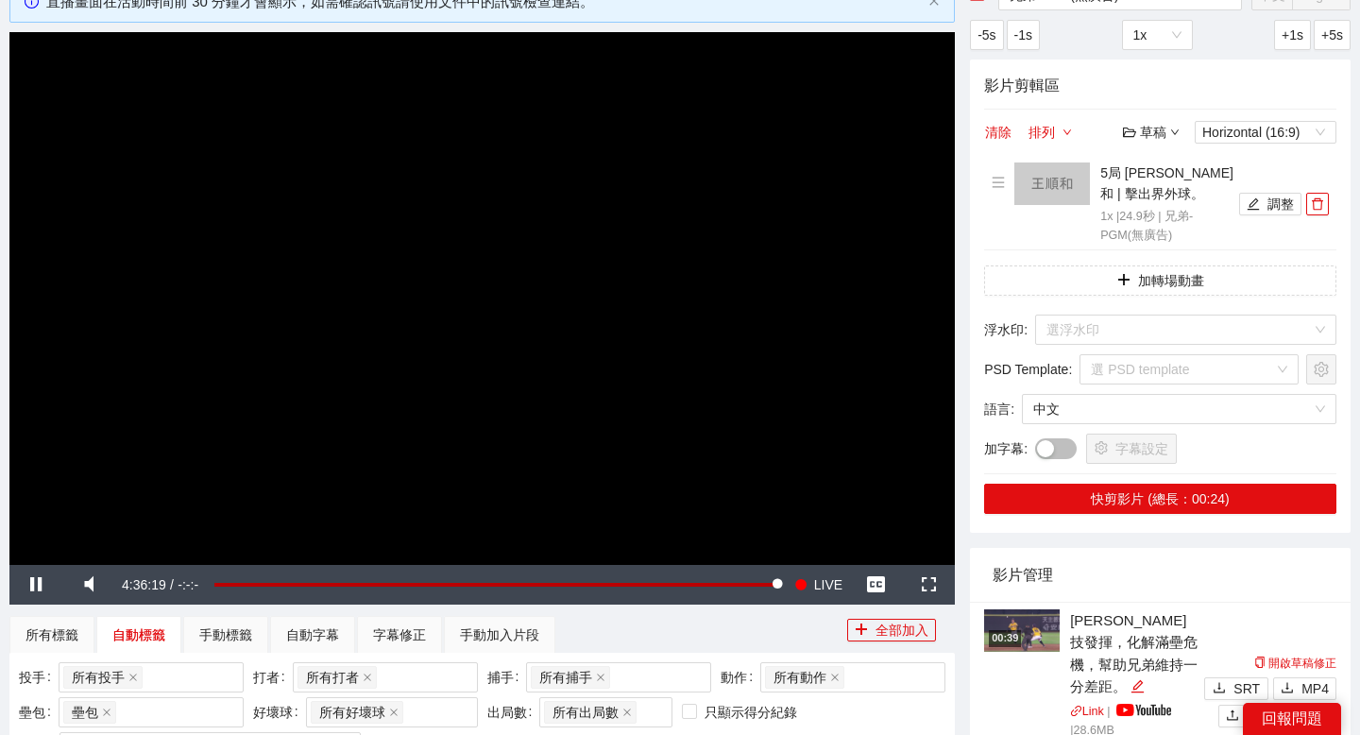
scroll to position [129, 0]
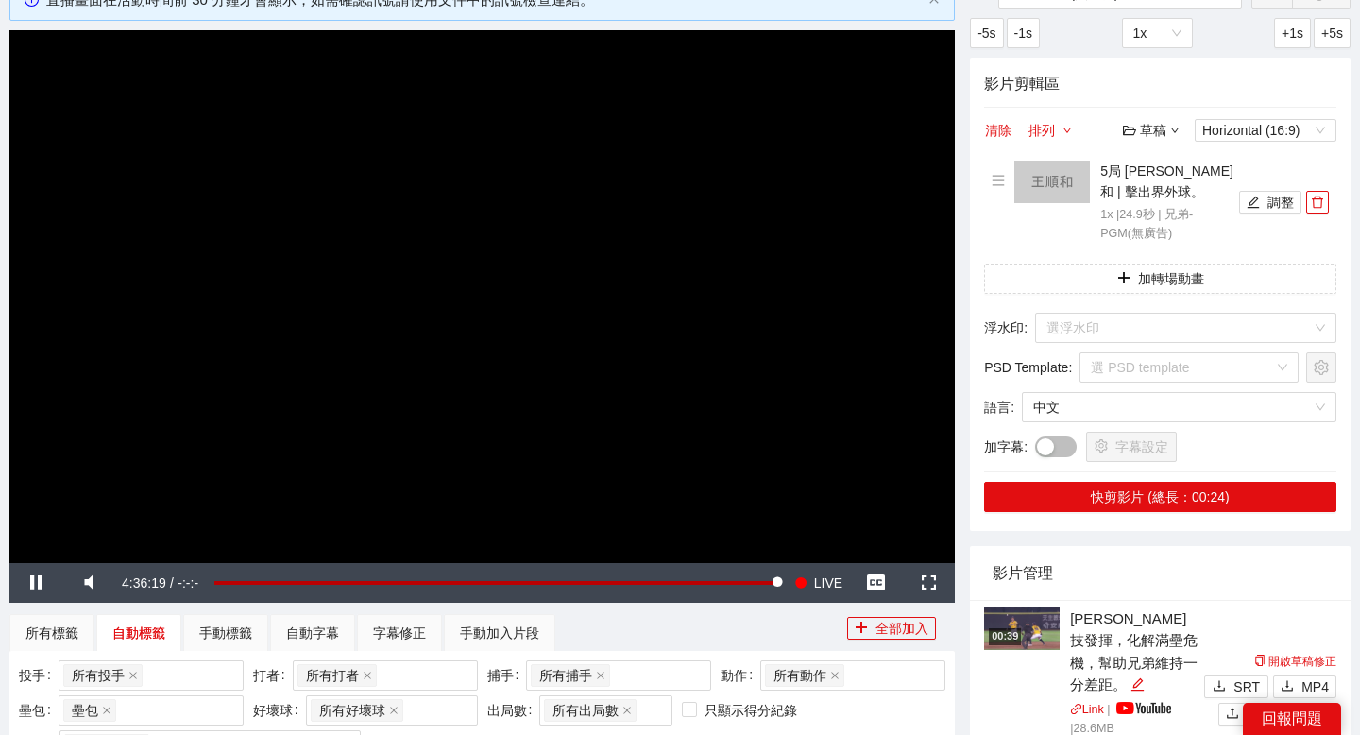
click at [1157, 129] on div "草稿" at bounding box center [1151, 130] width 57 height 21
click at [1169, 229] on link "儲存新檔" at bounding box center [1169, 232] width 70 height 15
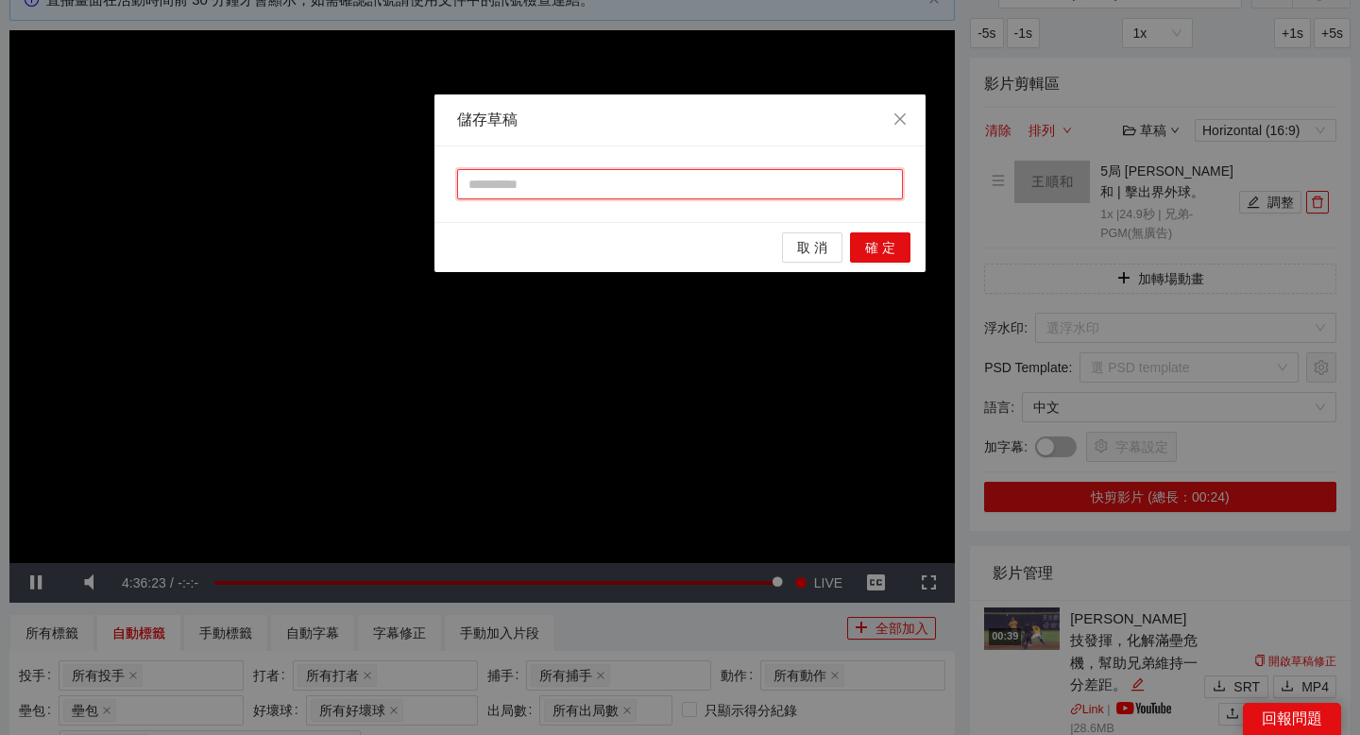
click at [677, 170] on input "text" at bounding box center [680, 184] width 446 height 30
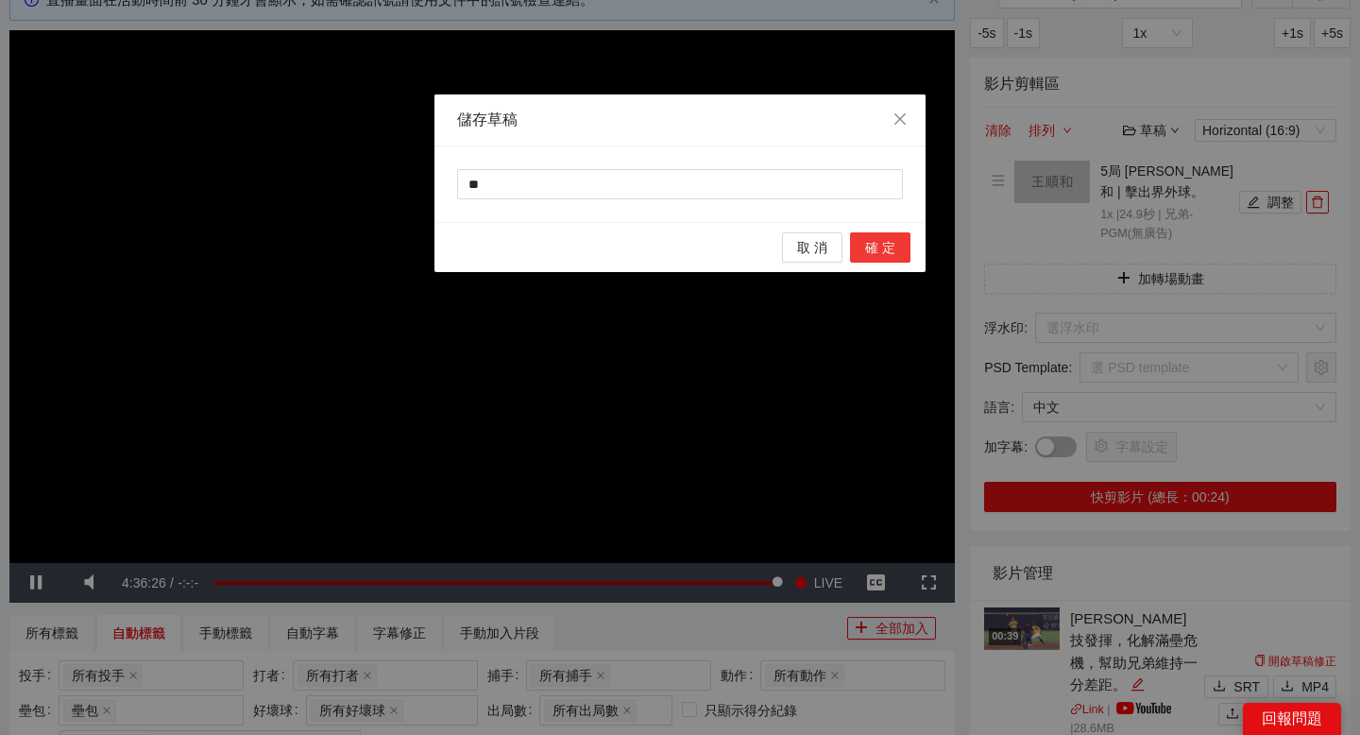
click at [884, 246] on span "確 定" at bounding box center [880, 247] width 30 height 21
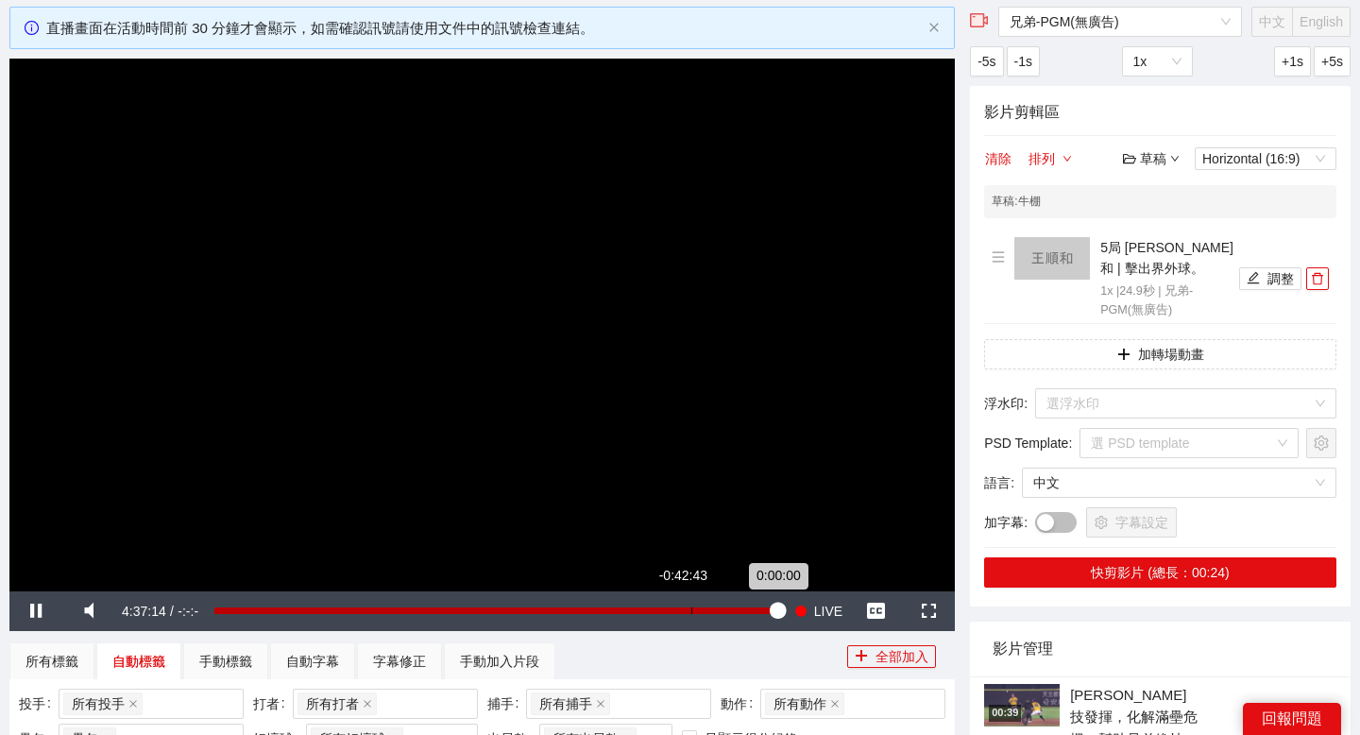
scroll to position [0, 0]
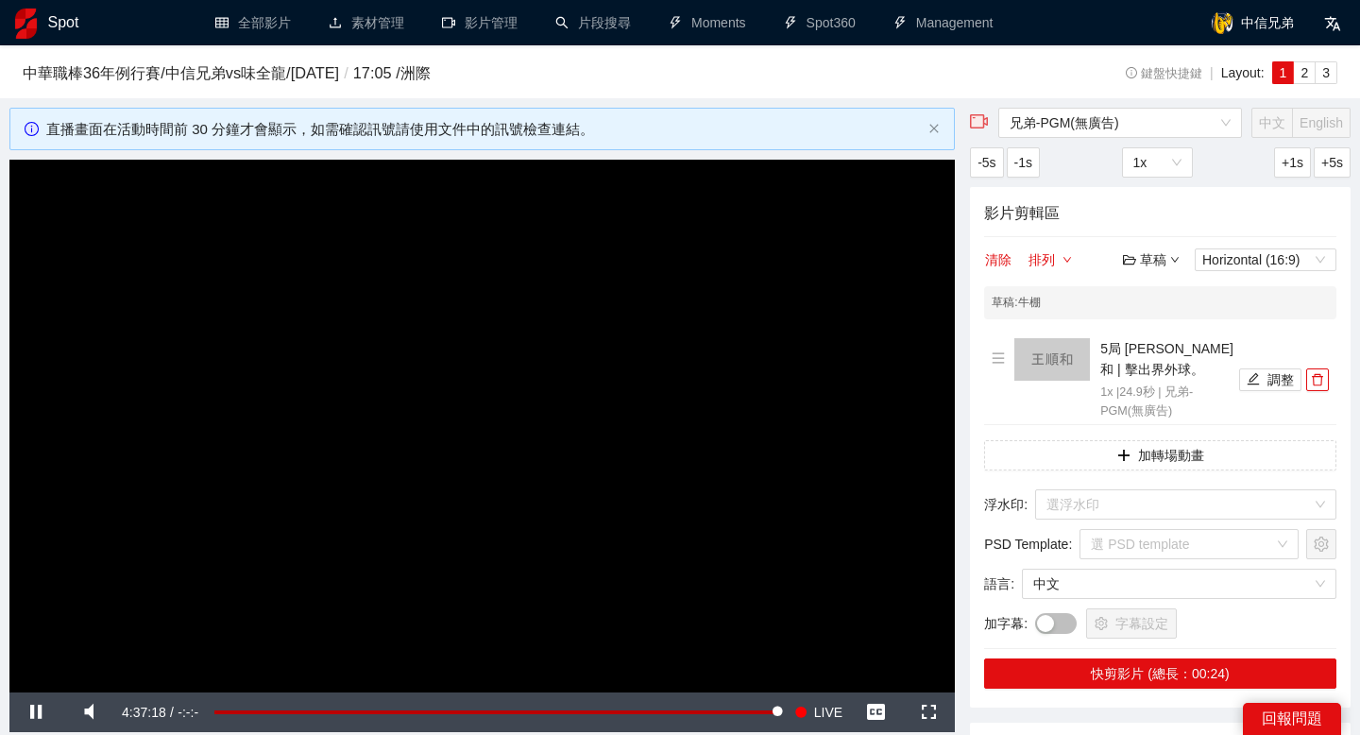
drag, startPoint x: 687, startPoint y: 169, endPoint x: 775, endPoint y: -115, distance: 297.8
click at [775, 0] on html "**********" at bounding box center [680, 367] width 1360 height 735
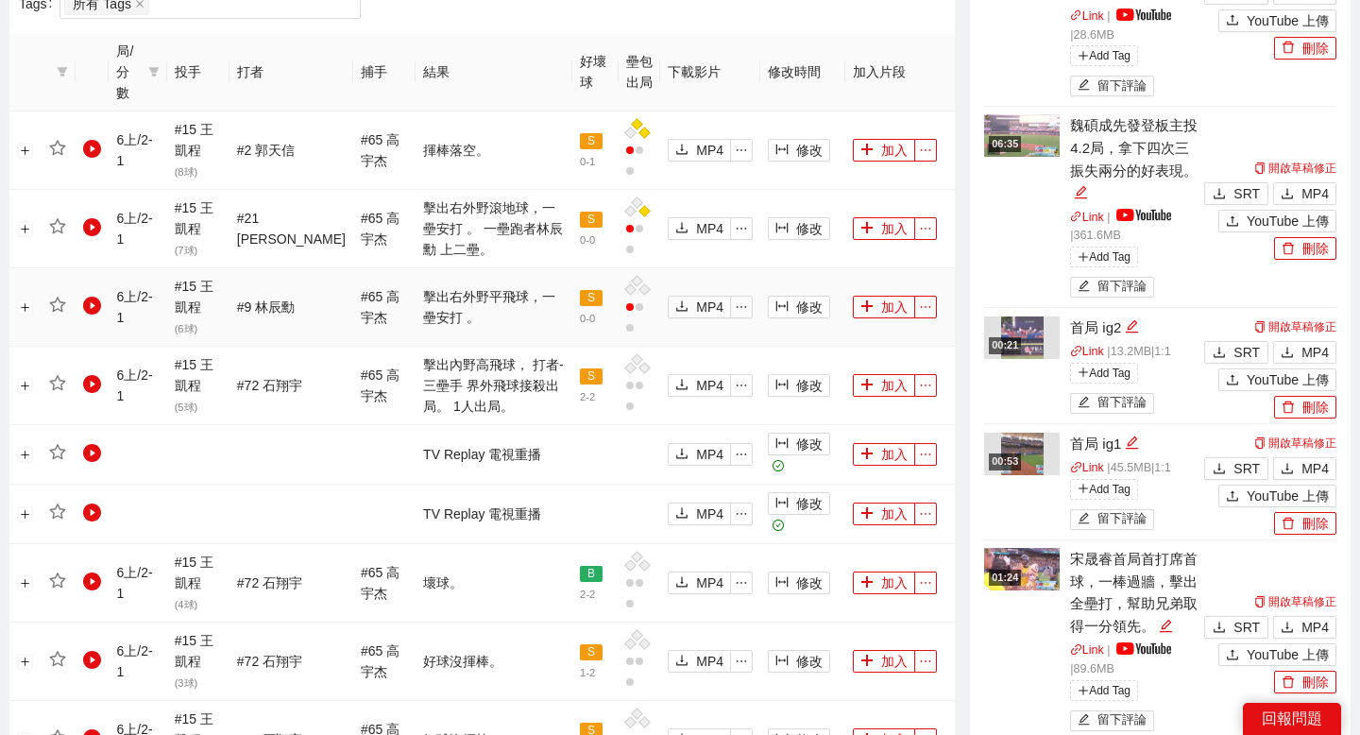
scroll to position [885, 0]
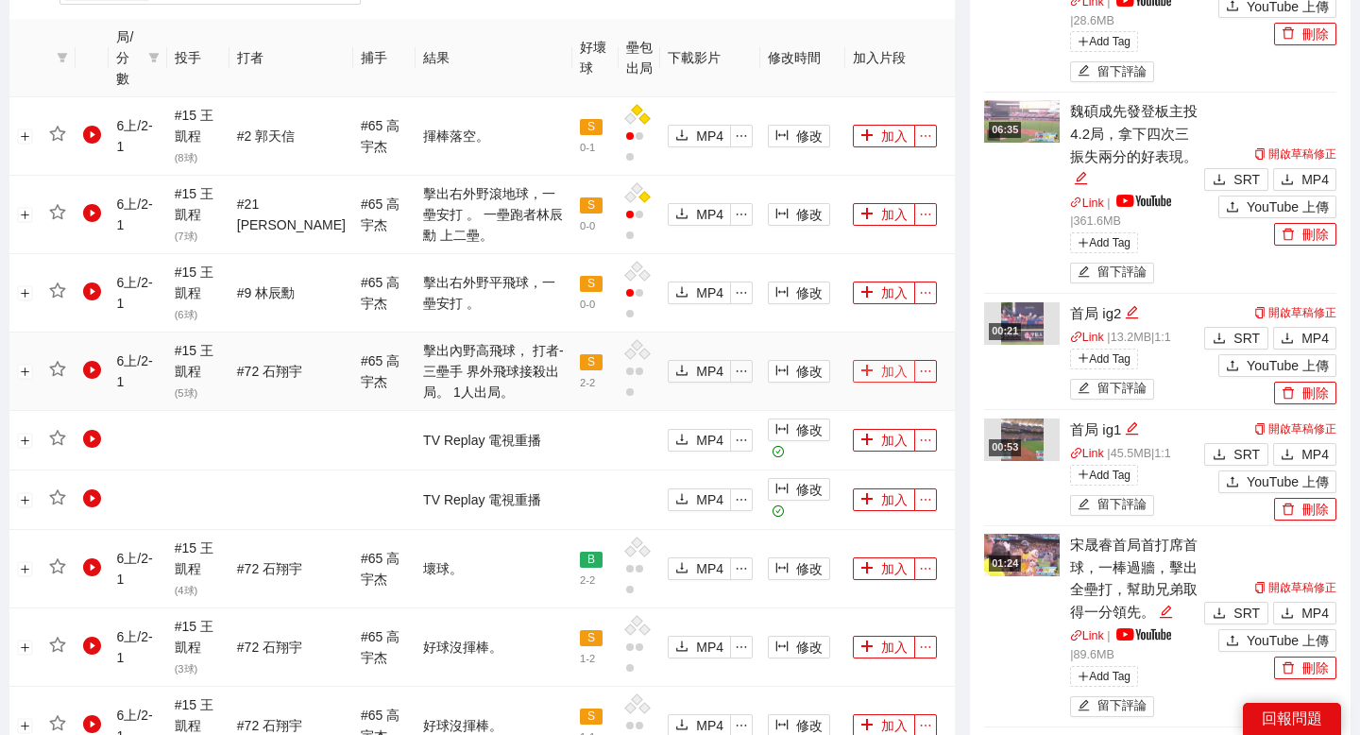
click at [874, 377] on button "加入" at bounding box center [884, 371] width 62 height 23
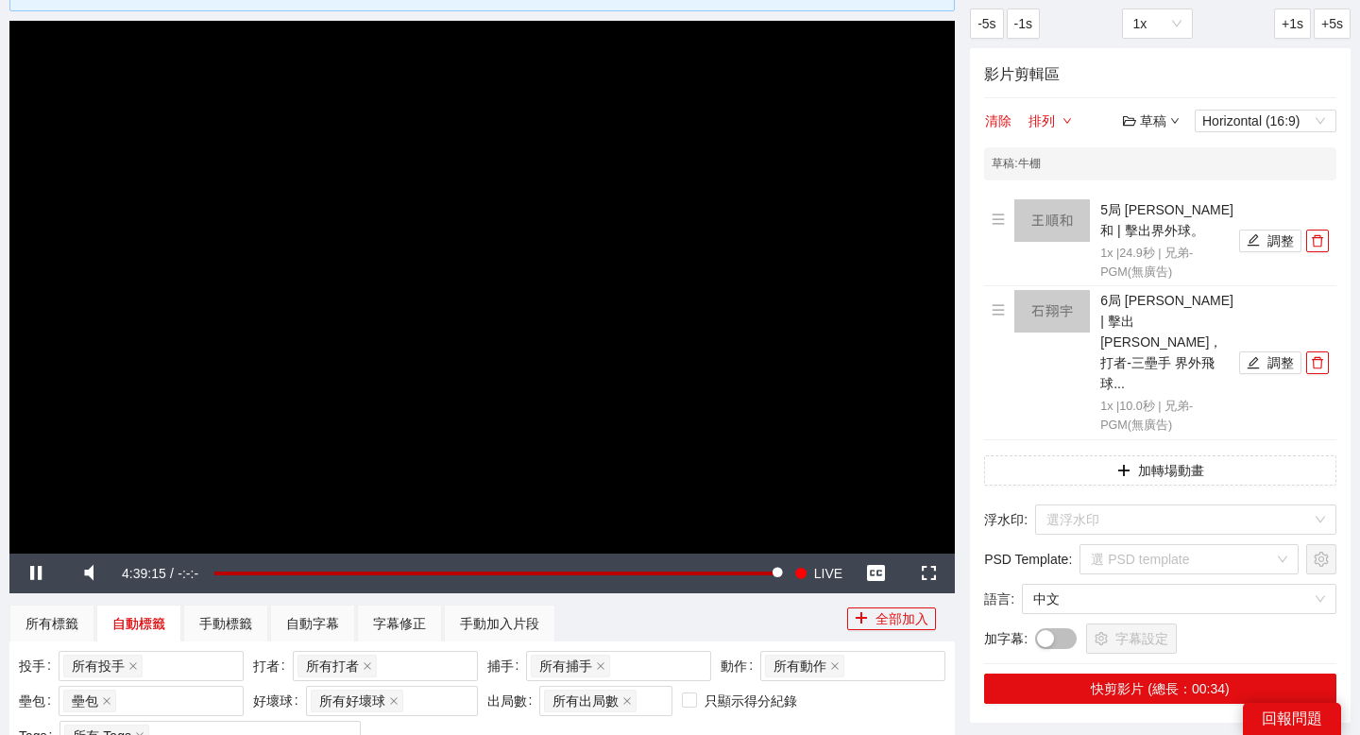
scroll to position [109, 0]
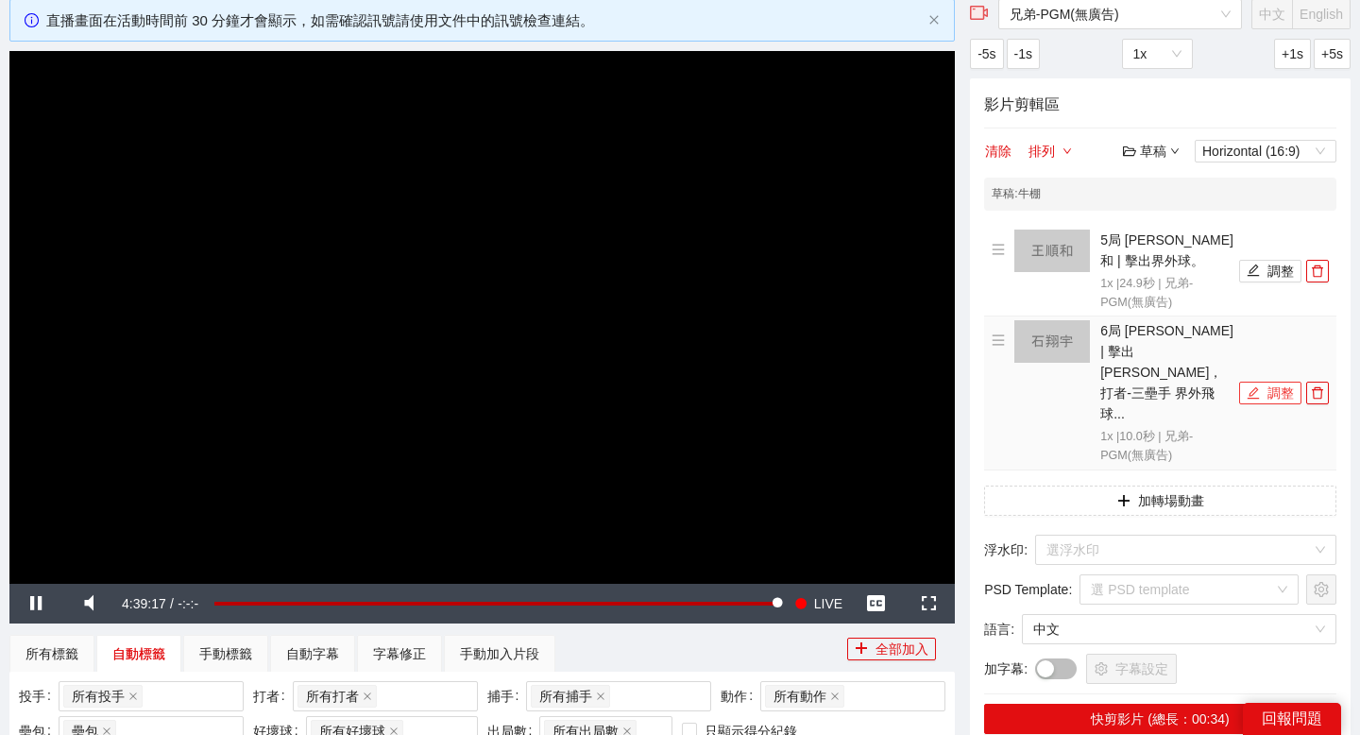
click at [1253, 387] on icon "edit" at bounding box center [1253, 393] width 12 height 12
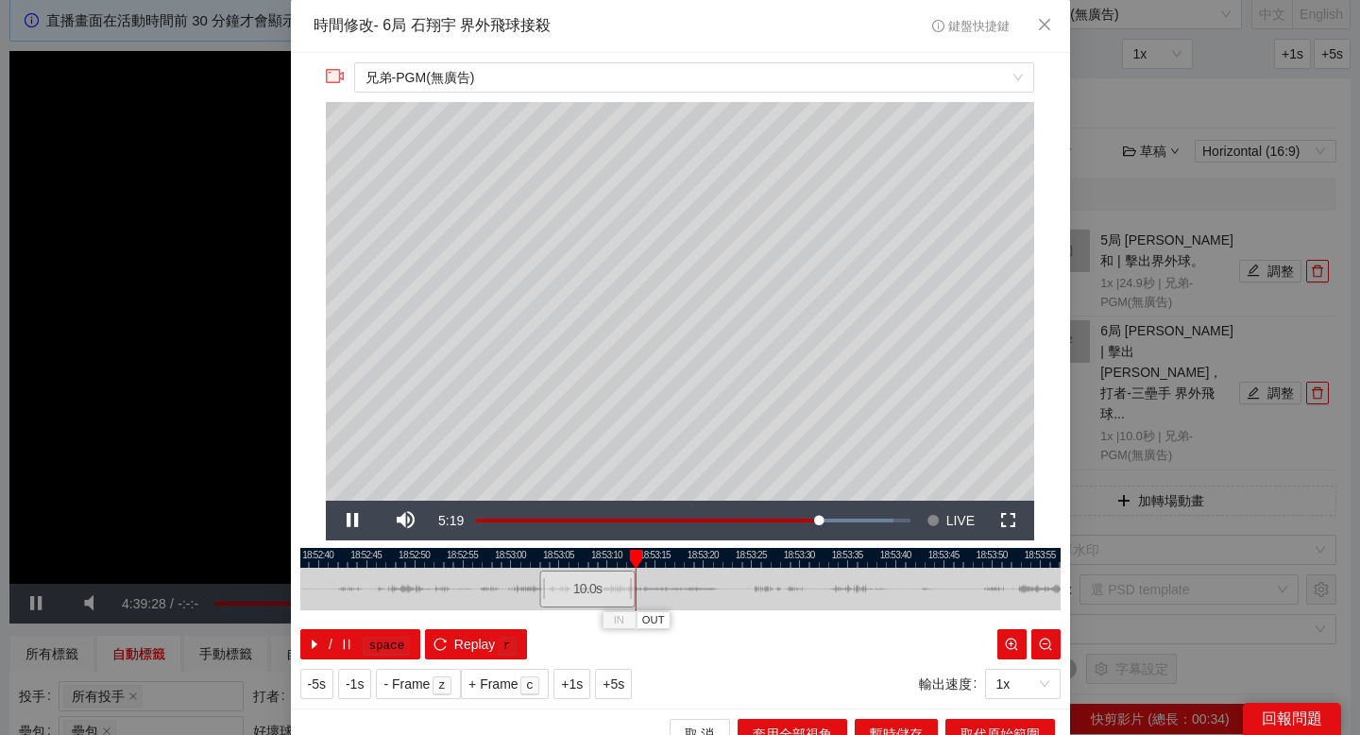
click at [447, 560] on div at bounding box center [680, 558] width 760 height 20
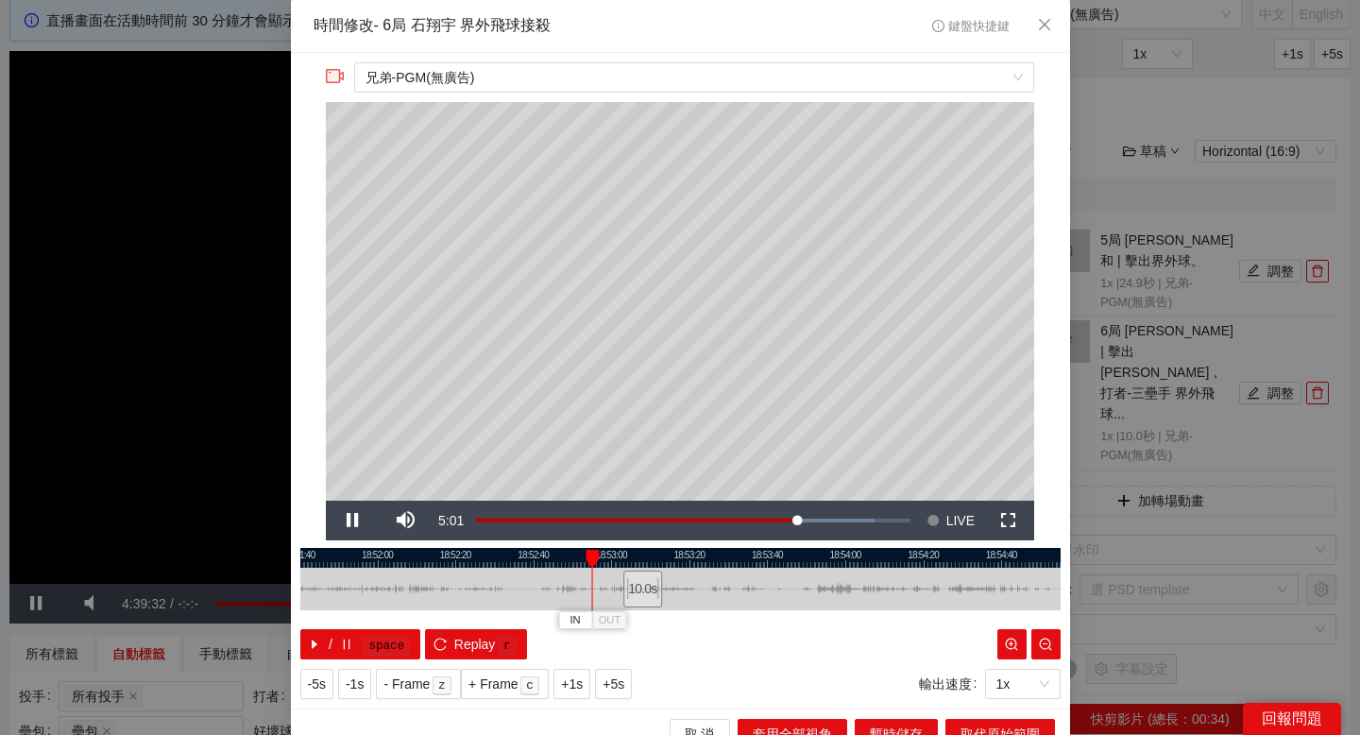
drag, startPoint x: 490, startPoint y: 560, endPoint x: 630, endPoint y: 563, distance: 139.8
click at [630, 563] on div at bounding box center [819, 558] width 760 height 20
click at [591, 612] on span "IN" at bounding box center [587, 620] width 10 height 17
click at [455, 560] on div at bounding box center [680, 558] width 760 height 20
click at [448, 625] on button "IN" at bounding box center [441, 620] width 34 height 18
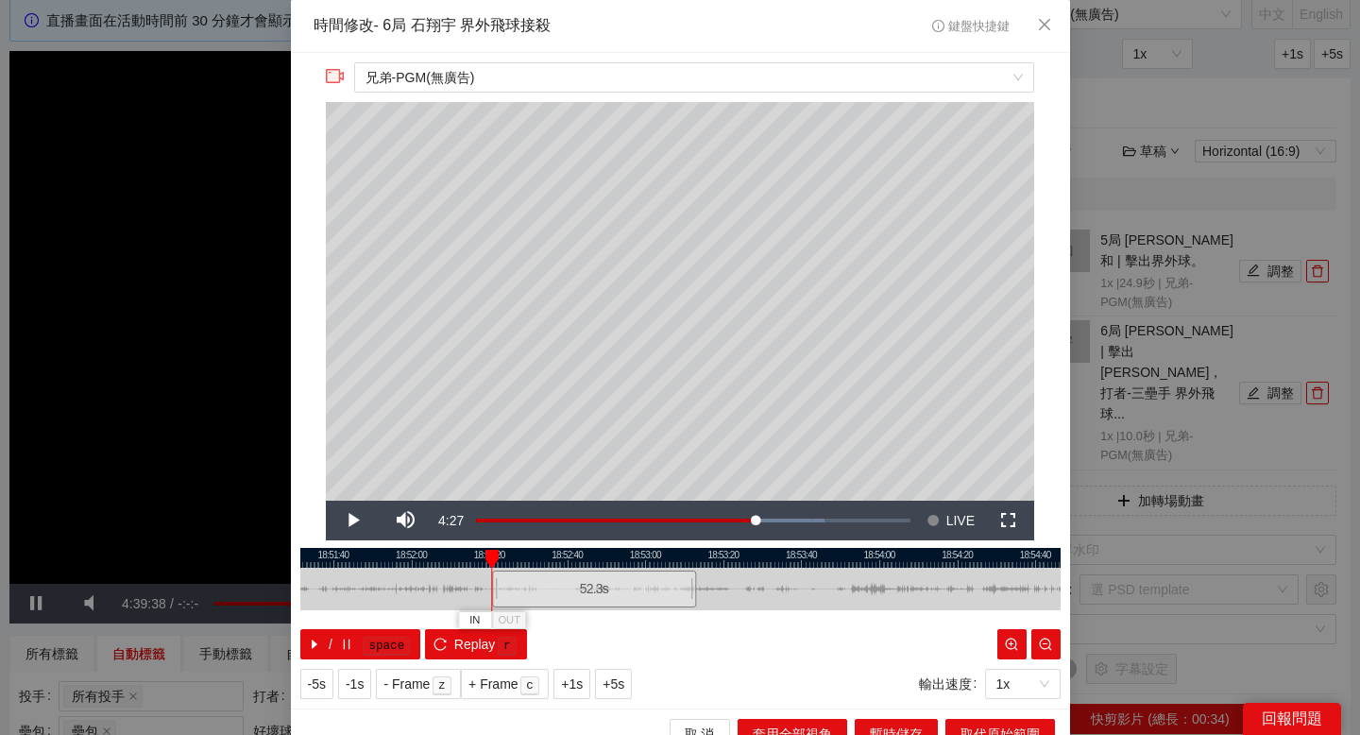
drag, startPoint x: 500, startPoint y: 560, endPoint x: 726, endPoint y: 563, distance: 226.7
click at [726, 563] on div at bounding box center [713, 558] width 760 height 20
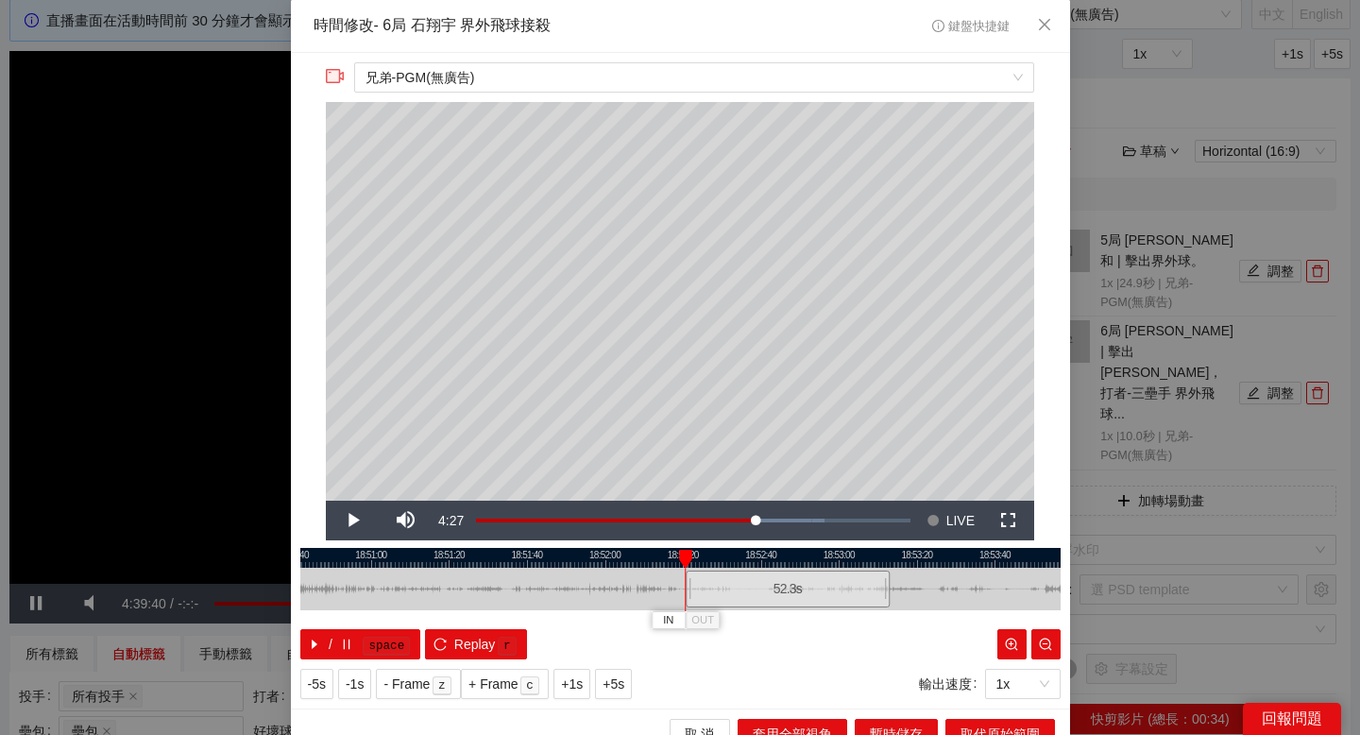
click at [506, 551] on div at bounding box center [680, 558] width 760 height 20
click at [500, 553] on div at bounding box center [680, 558] width 760 height 20
click at [495, 627] on span "IN" at bounding box center [490, 620] width 10 height 17
click at [519, 549] on div at bounding box center [680, 558] width 760 height 20
click at [559, 554] on div at bounding box center [680, 558] width 760 height 20
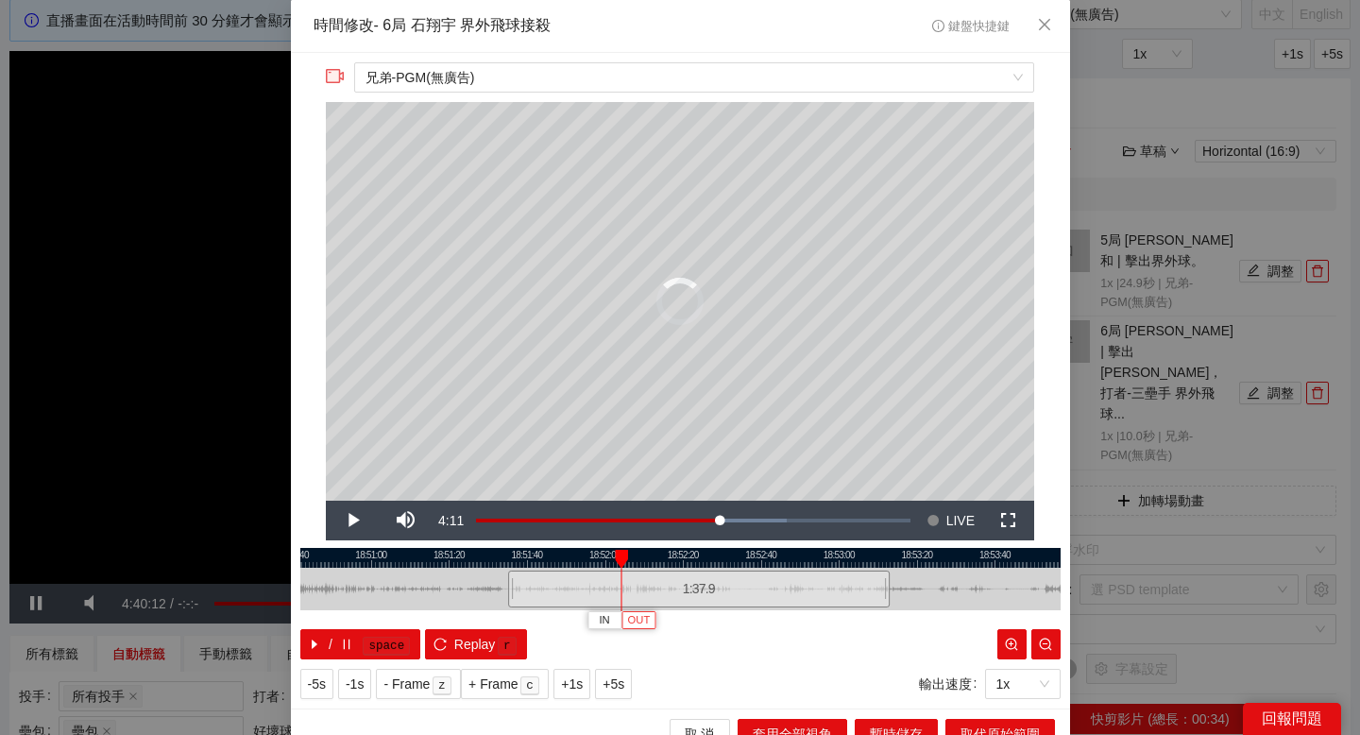
click at [641, 619] on span "OUT" at bounding box center [639, 620] width 23 height 17
click at [958, 721] on button "取代原始範圍" at bounding box center [1000, 734] width 110 height 30
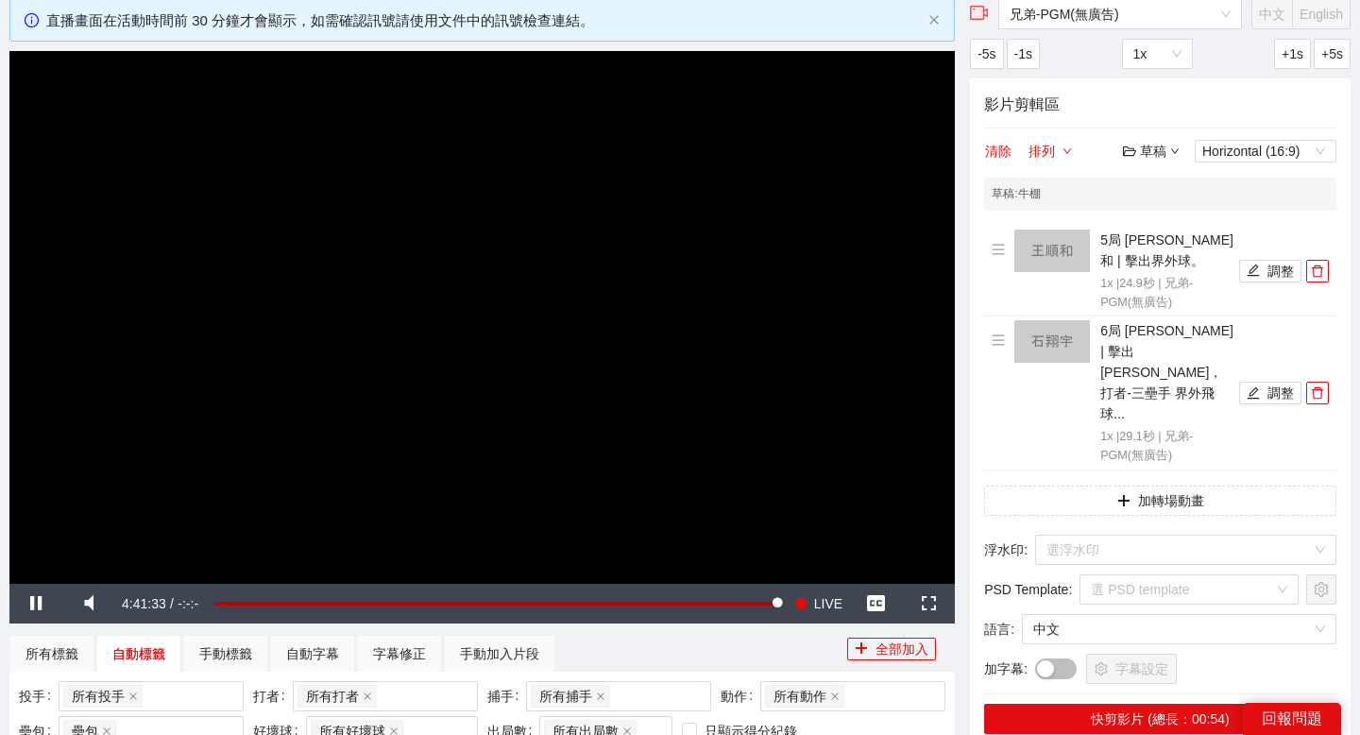
click at [700, 243] on video "Video Player" at bounding box center [481, 317] width 945 height 532
click at [1159, 154] on div "草稿" at bounding box center [1151, 151] width 57 height 21
click at [1166, 217] on link "儲存" at bounding box center [1155, 222] width 43 height 15
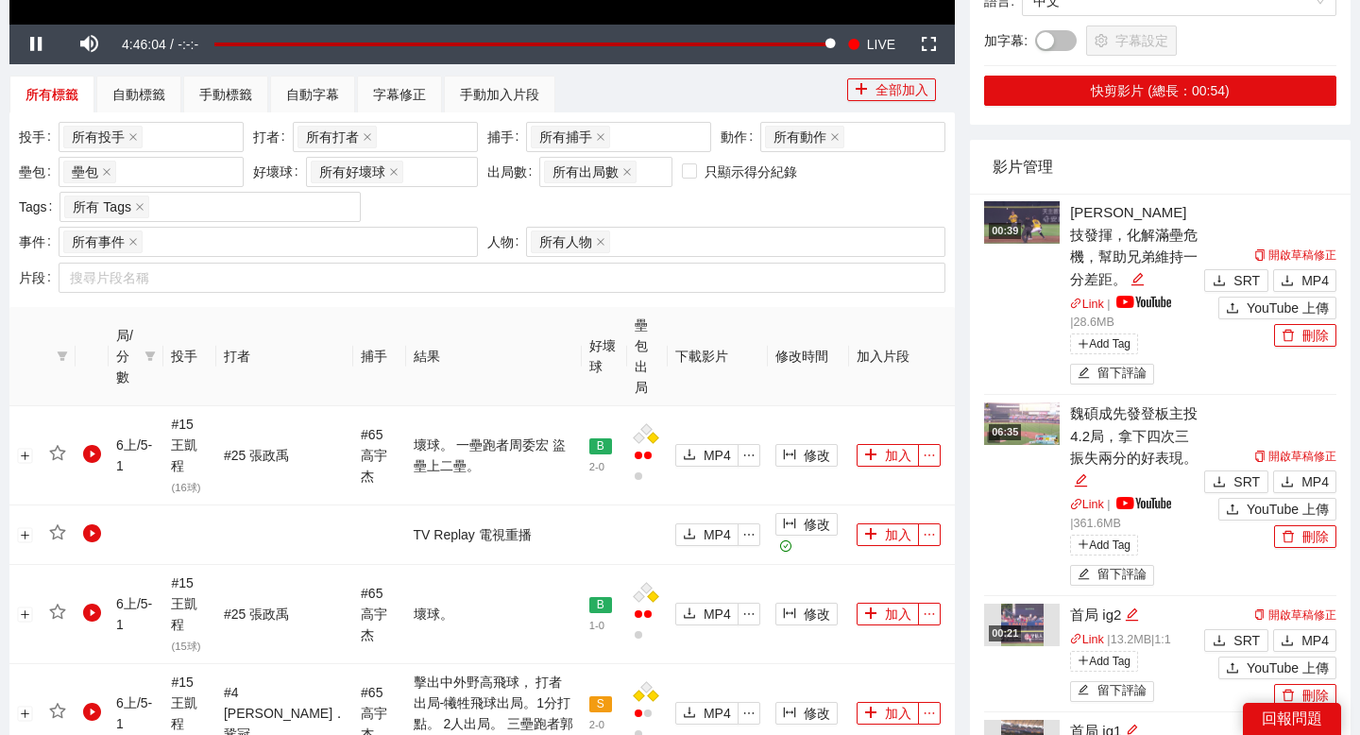
scroll to position [673, 0]
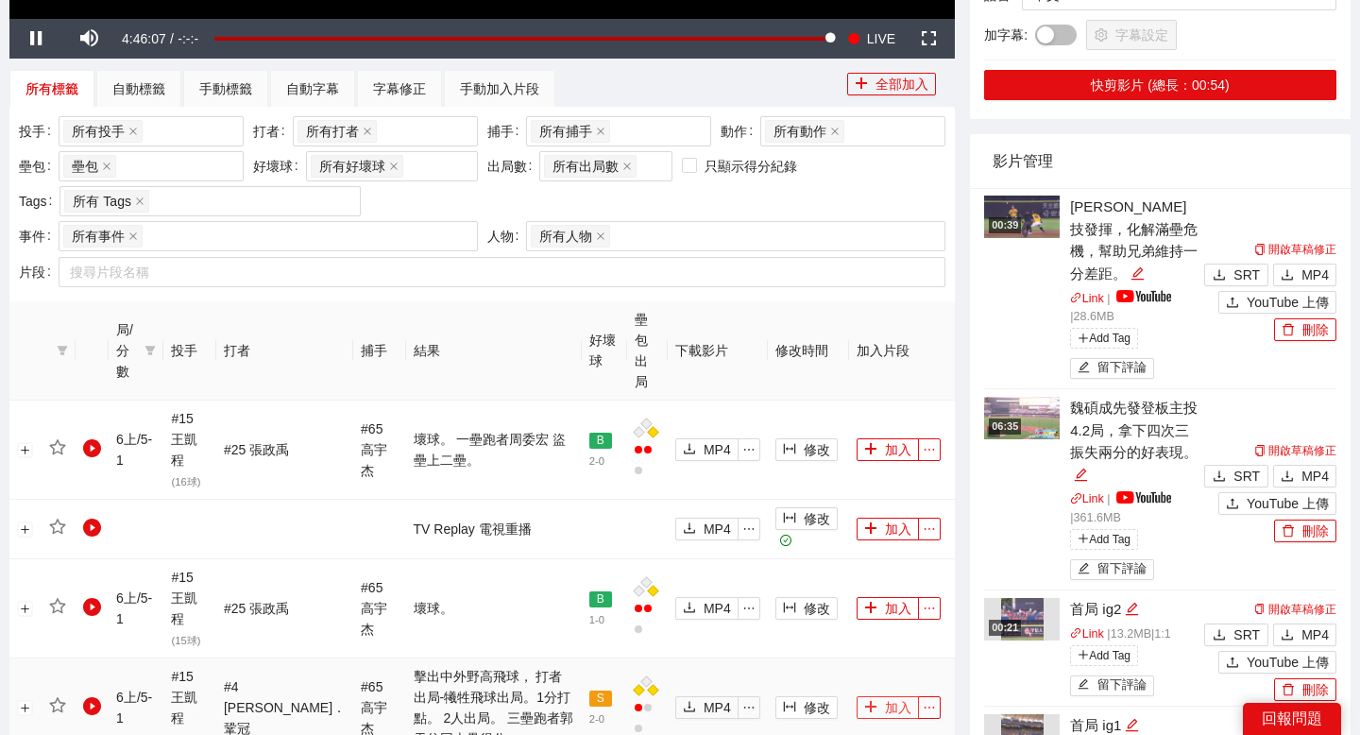
click at [883, 696] on button "加入" at bounding box center [888, 707] width 62 height 23
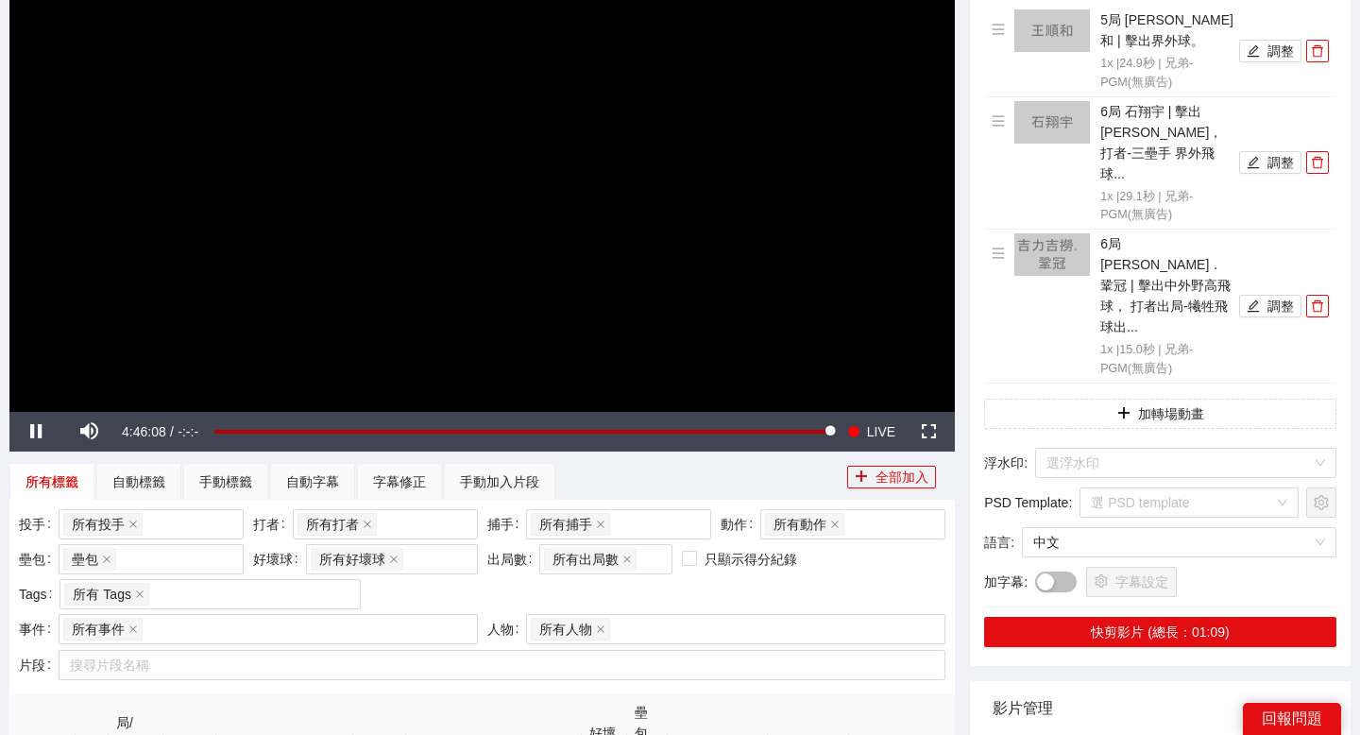
scroll to position [176, 0]
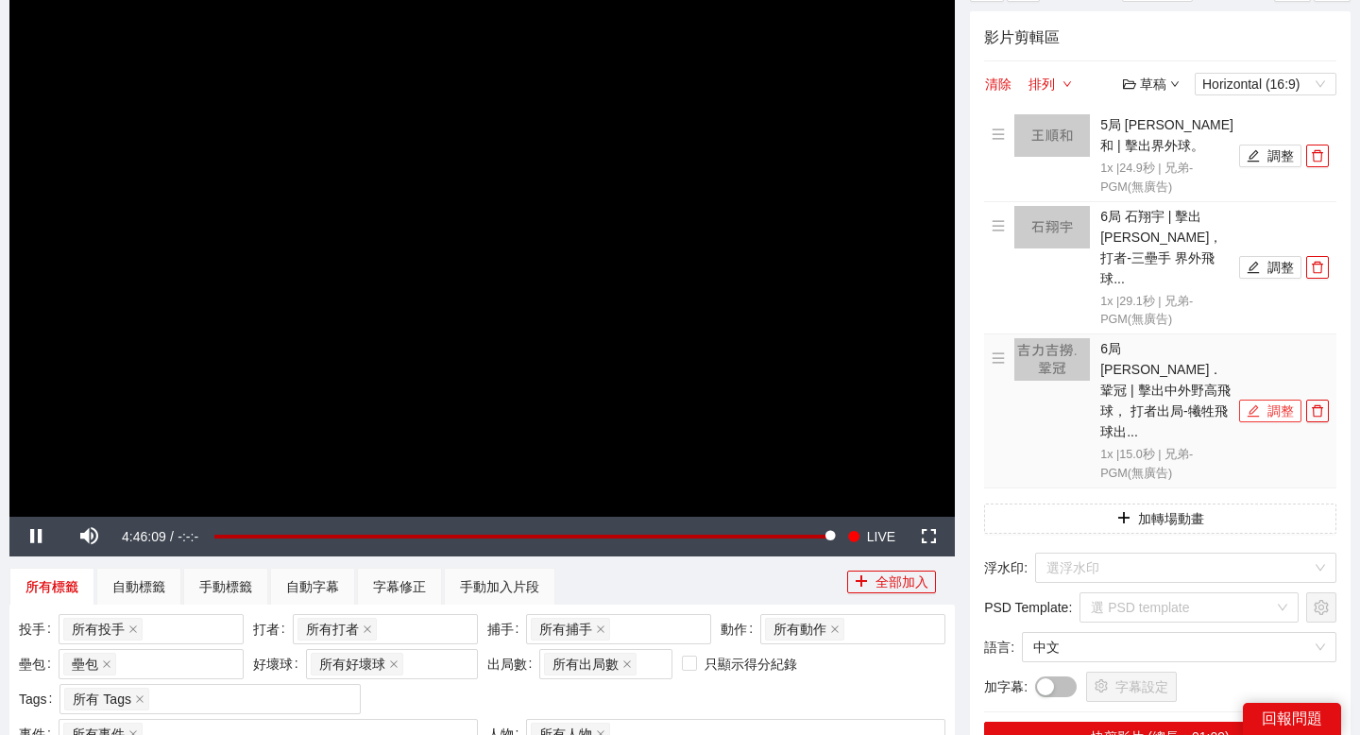
click at [1261, 399] on button "調整" at bounding box center [1270, 410] width 62 height 23
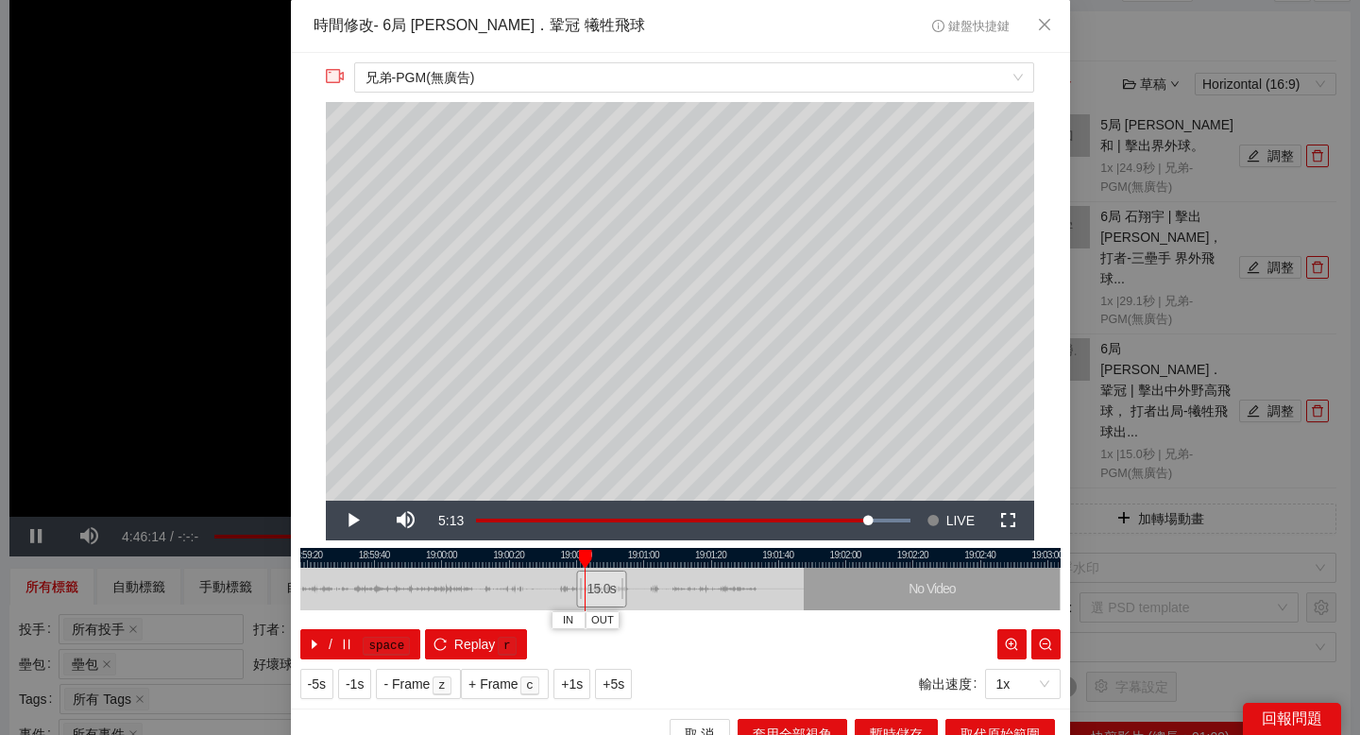
click at [418, 561] on div at bounding box center [680, 558] width 760 height 20
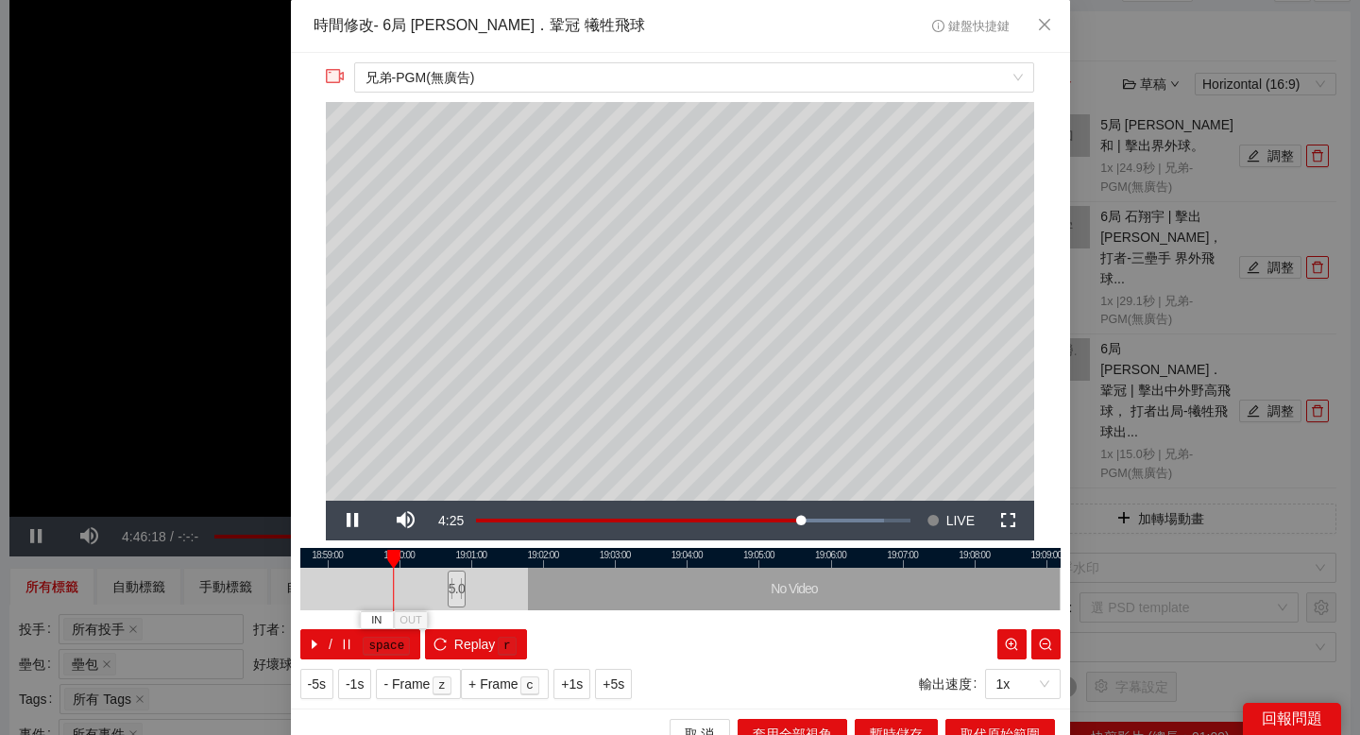
click at [328, 559] on div at bounding box center [680, 558] width 760 height 20
click at [344, 552] on div at bounding box center [680, 558] width 760 height 20
click at [354, 552] on div at bounding box center [680, 558] width 760 height 20
click at [363, 552] on div at bounding box center [680, 558] width 760 height 20
click at [348, 614] on span "IN" at bounding box center [349, 620] width 10 height 17
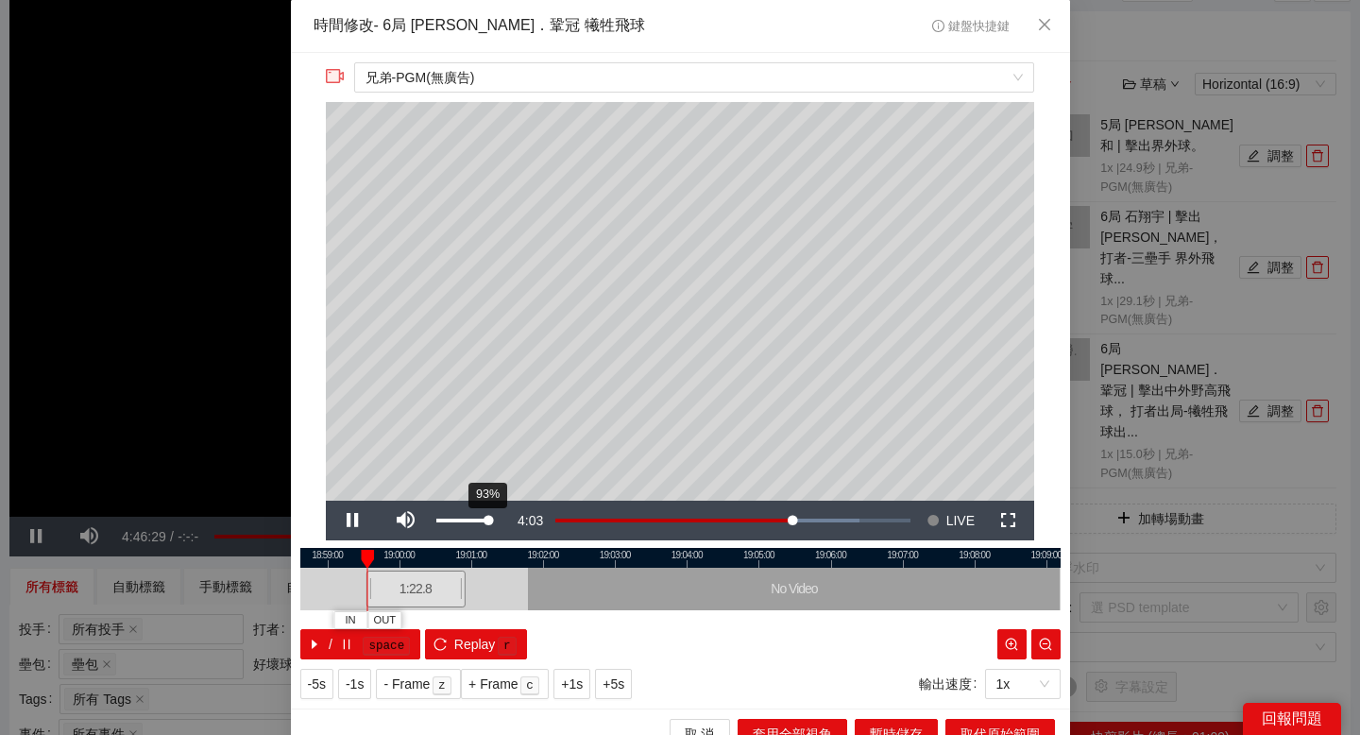
click at [487, 514] on div "93%" at bounding box center [464, 520] width 66 height 40
click at [384, 550] on div at bounding box center [680, 558] width 760 height 20
click at [403, 620] on span "OUT" at bounding box center [404, 620] width 23 height 17
click at [952, 722] on button "取代原始範圍" at bounding box center [1000, 734] width 110 height 30
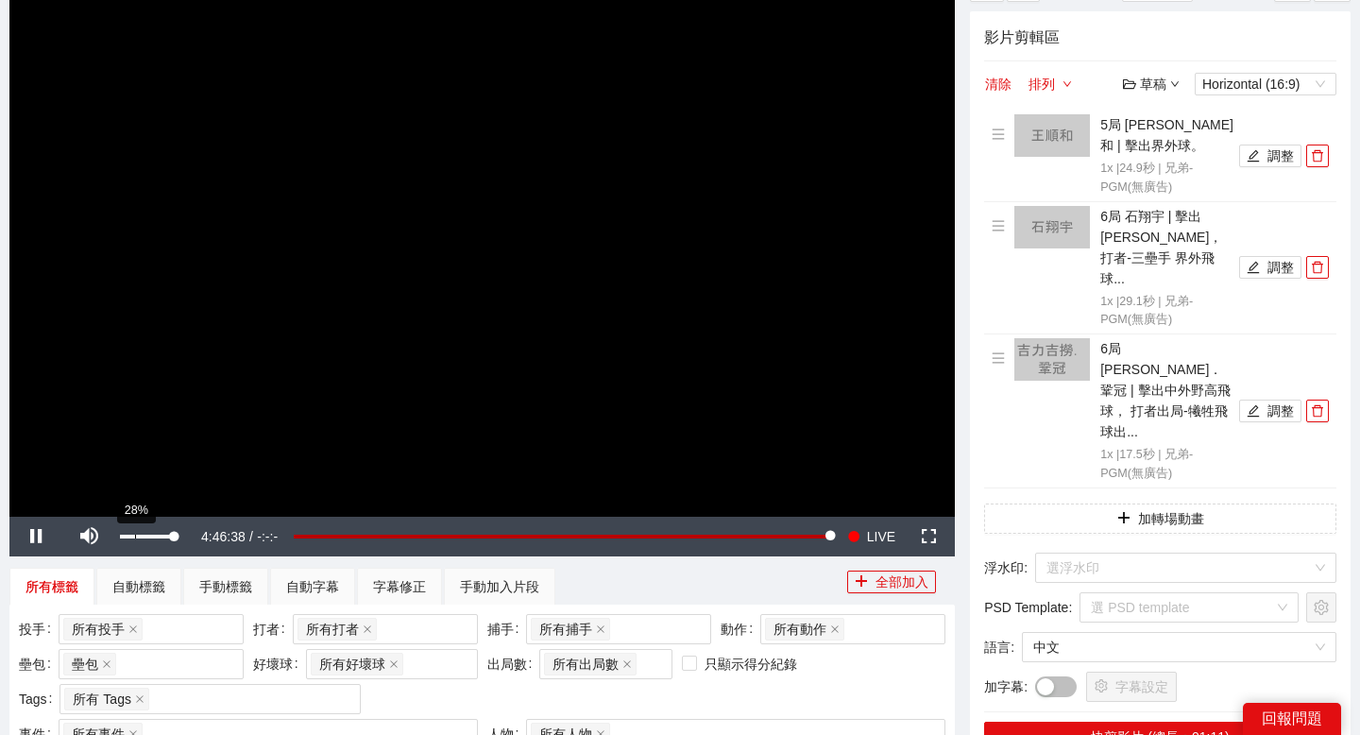
click at [134, 530] on div "28%" at bounding box center [147, 537] width 66 height 40
click at [1256, 404] on icon "edit" at bounding box center [1253, 410] width 13 height 13
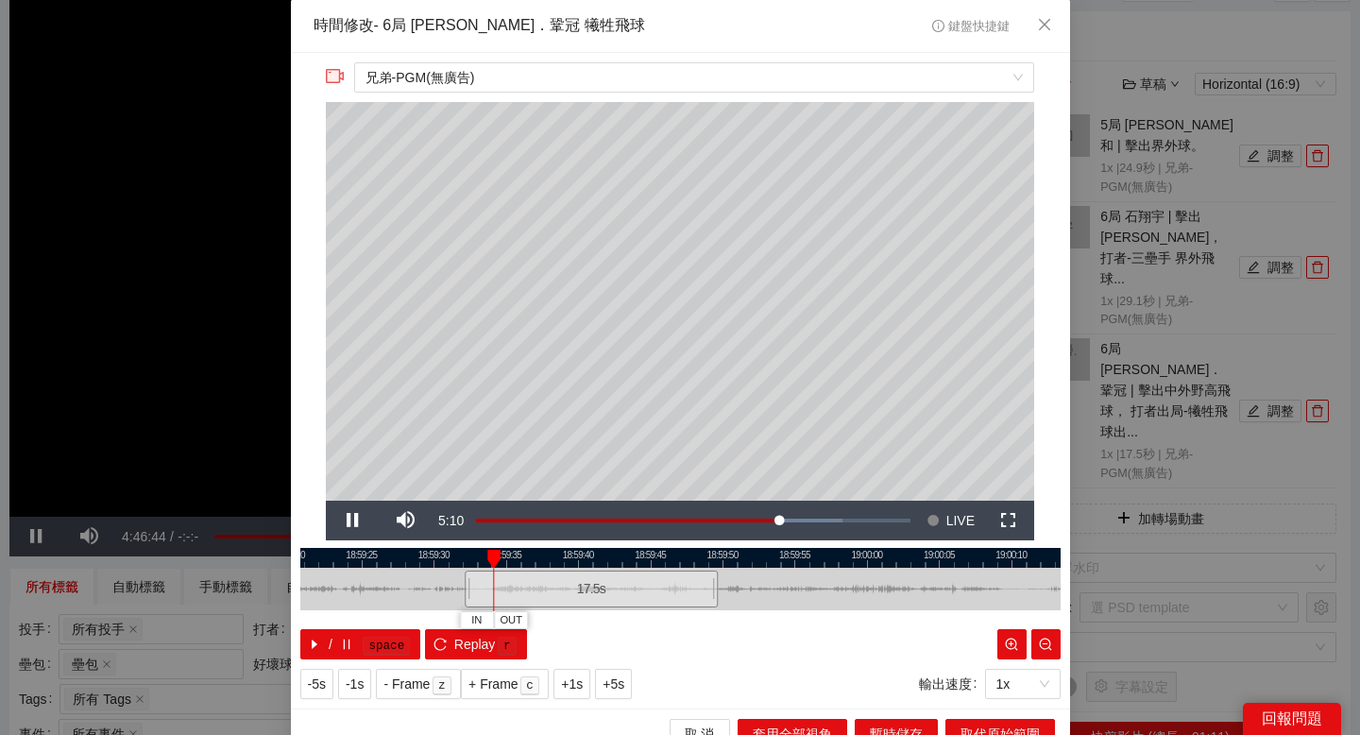
drag, startPoint x: 742, startPoint y: 561, endPoint x: 651, endPoint y: 561, distance: 91.6
click at [651, 561] on div at bounding box center [592, 558] width 760 height 20
click at [794, 554] on div at bounding box center [680, 558] width 760 height 20
click at [828, 556] on div at bounding box center [680, 558] width 760 height 20
click at [872, 556] on div at bounding box center [680, 558] width 760 height 20
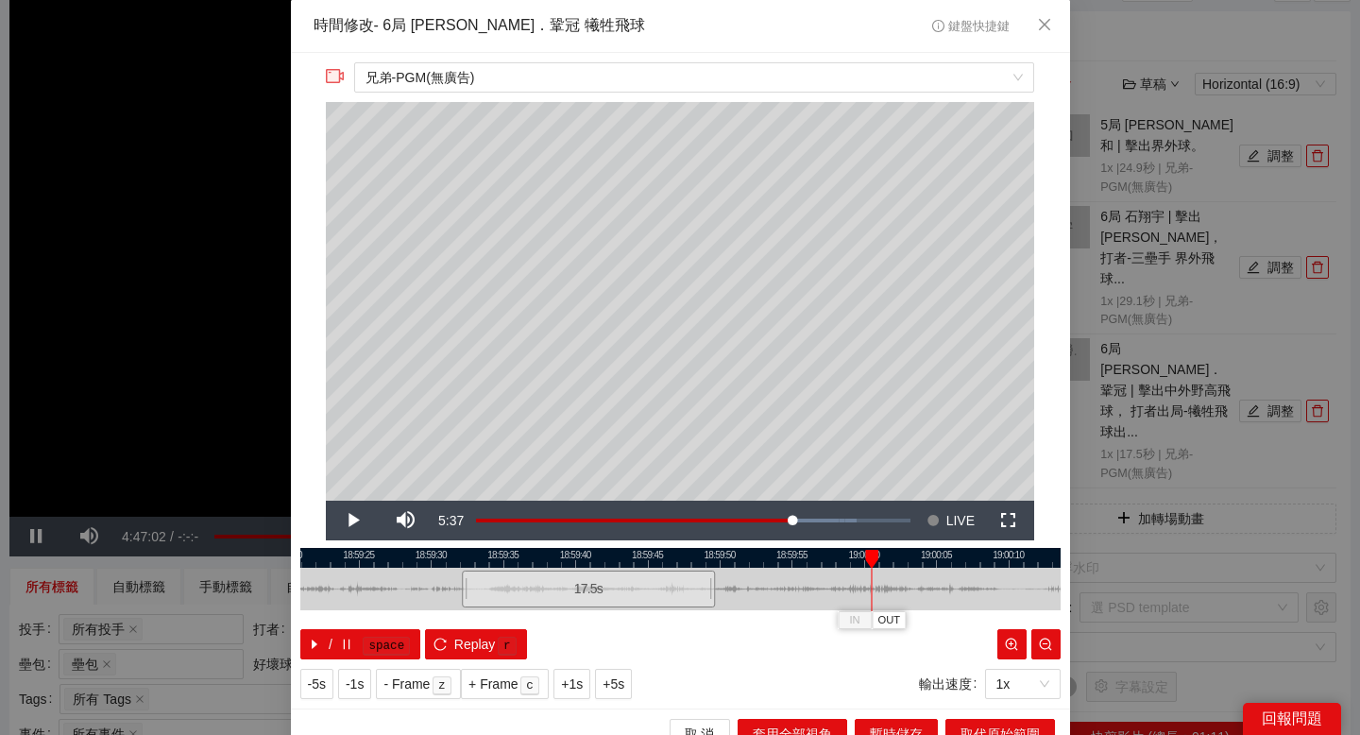
click at [712, 553] on div at bounding box center [680, 558] width 760 height 20
click at [738, 614] on span "OUT" at bounding box center [738, 620] width 23 height 17
click at [958, 730] on button "取代原始範圍" at bounding box center [1000, 734] width 110 height 30
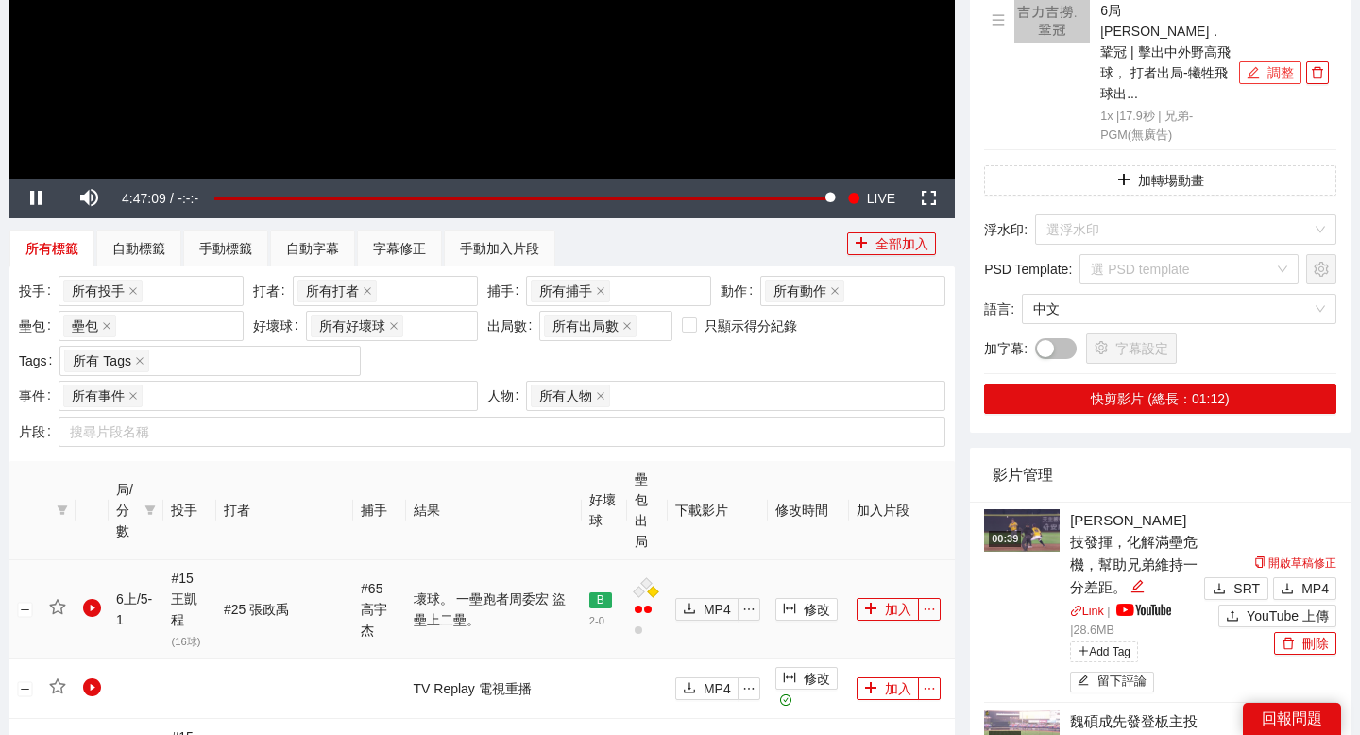
scroll to position [511, 0]
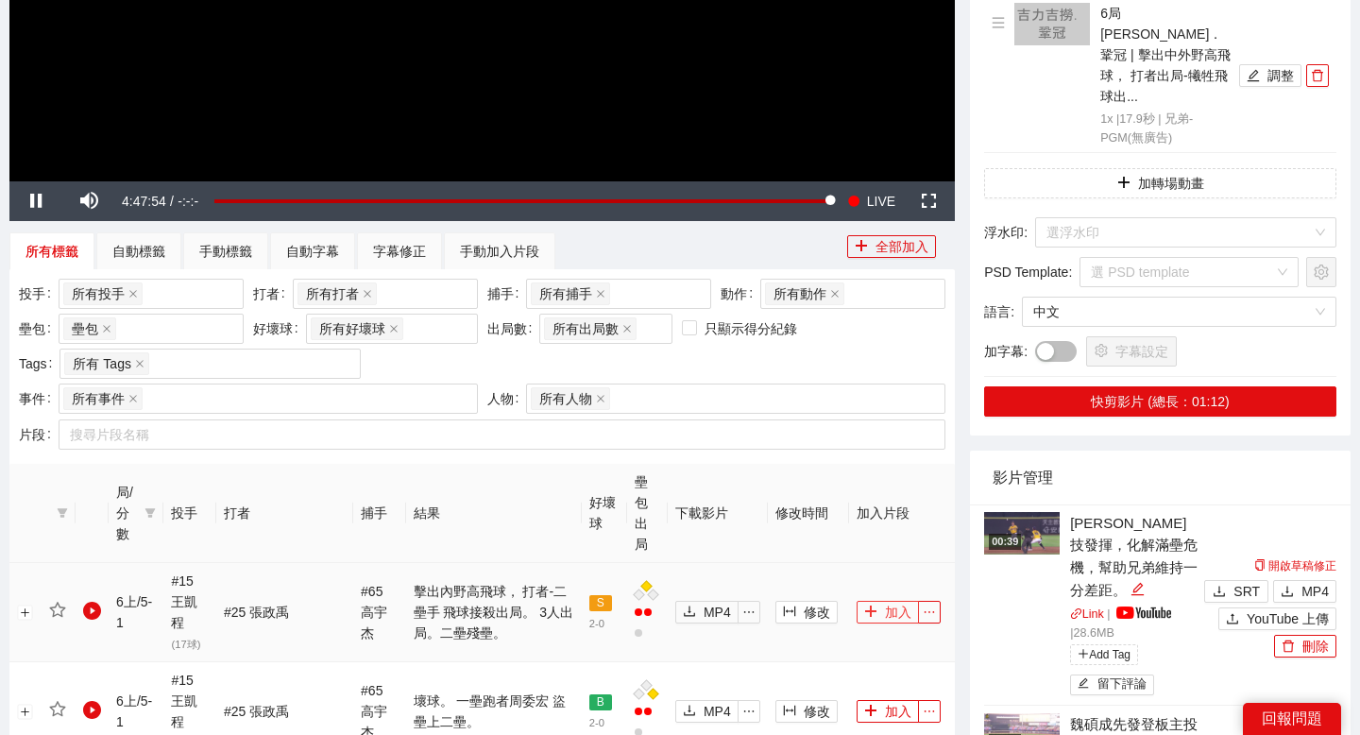
click at [864, 604] on icon "plus" at bounding box center [870, 610] width 13 height 13
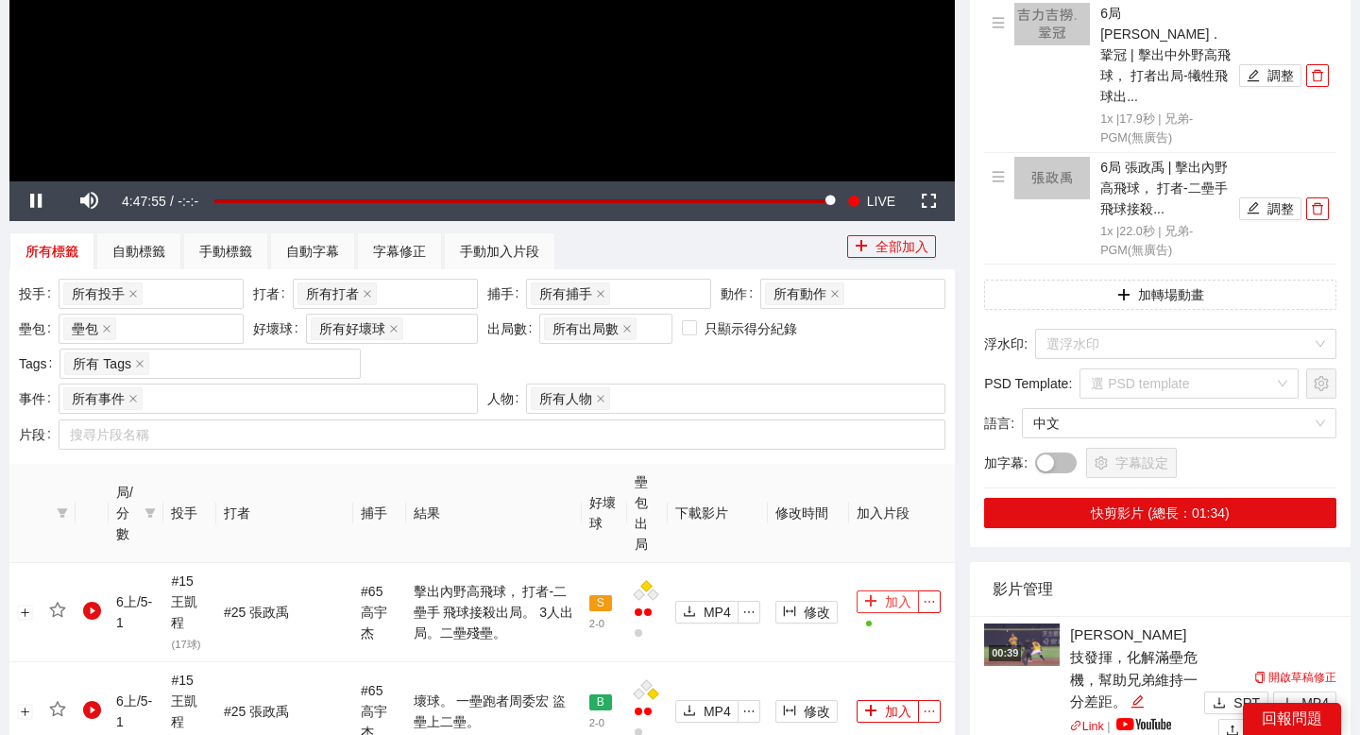
scroll to position [320, 0]
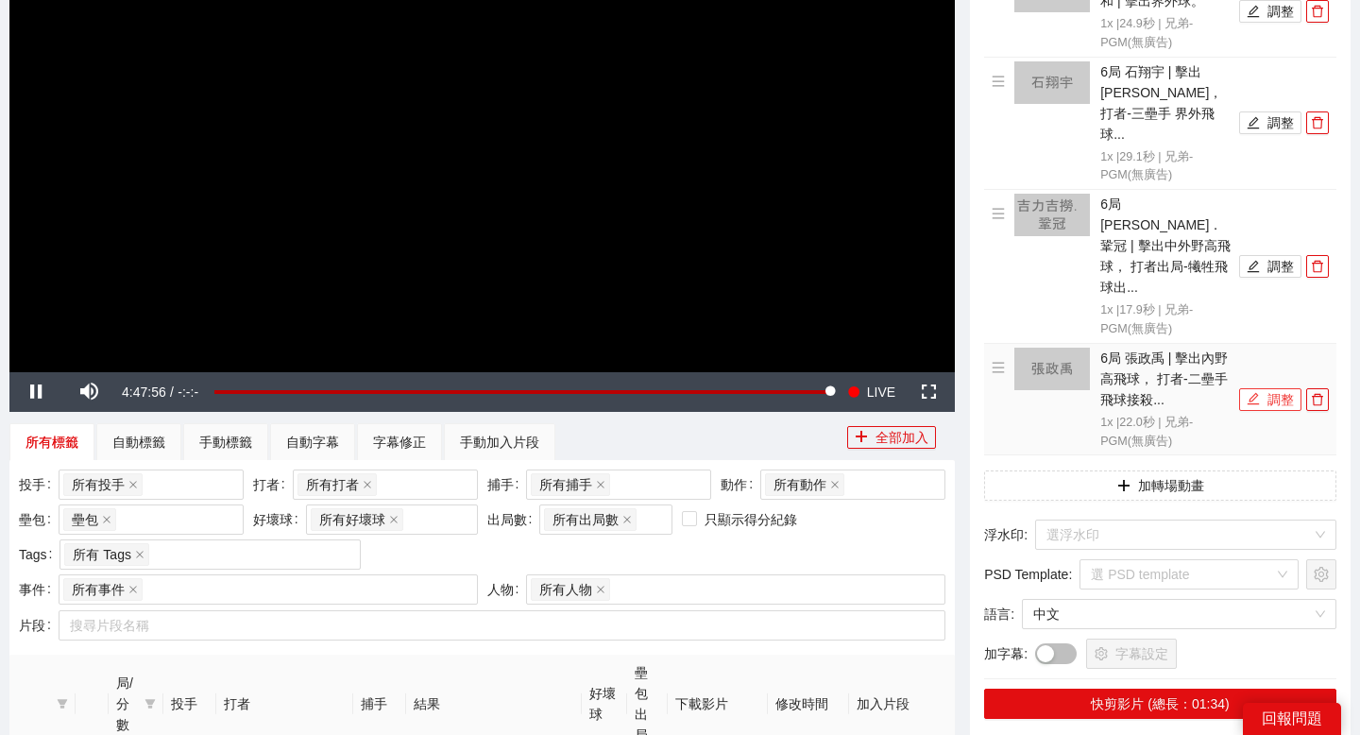
click at [1263, 388] on button "調整" at bounding box center [1270, 399] width 62 height 23
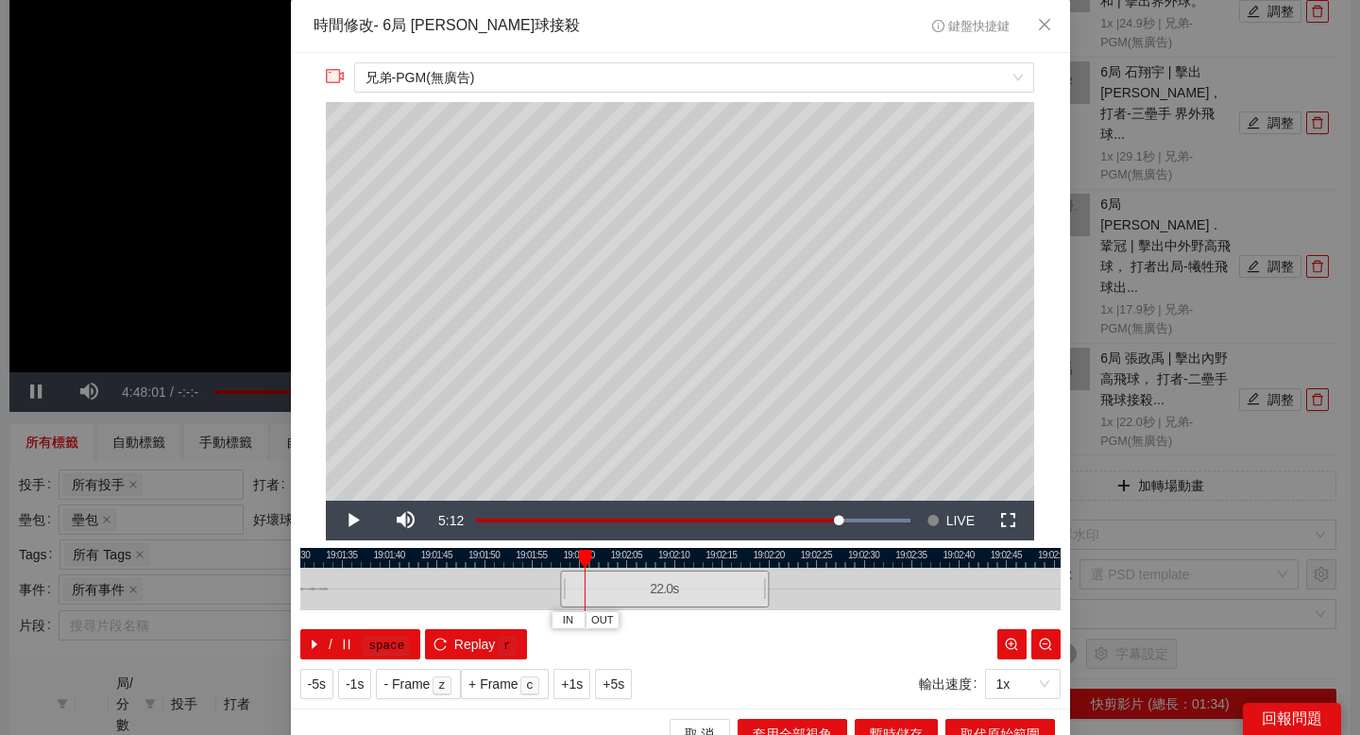
click at [509, 559] on div at bounding box center [680, 558] width 760 height 20
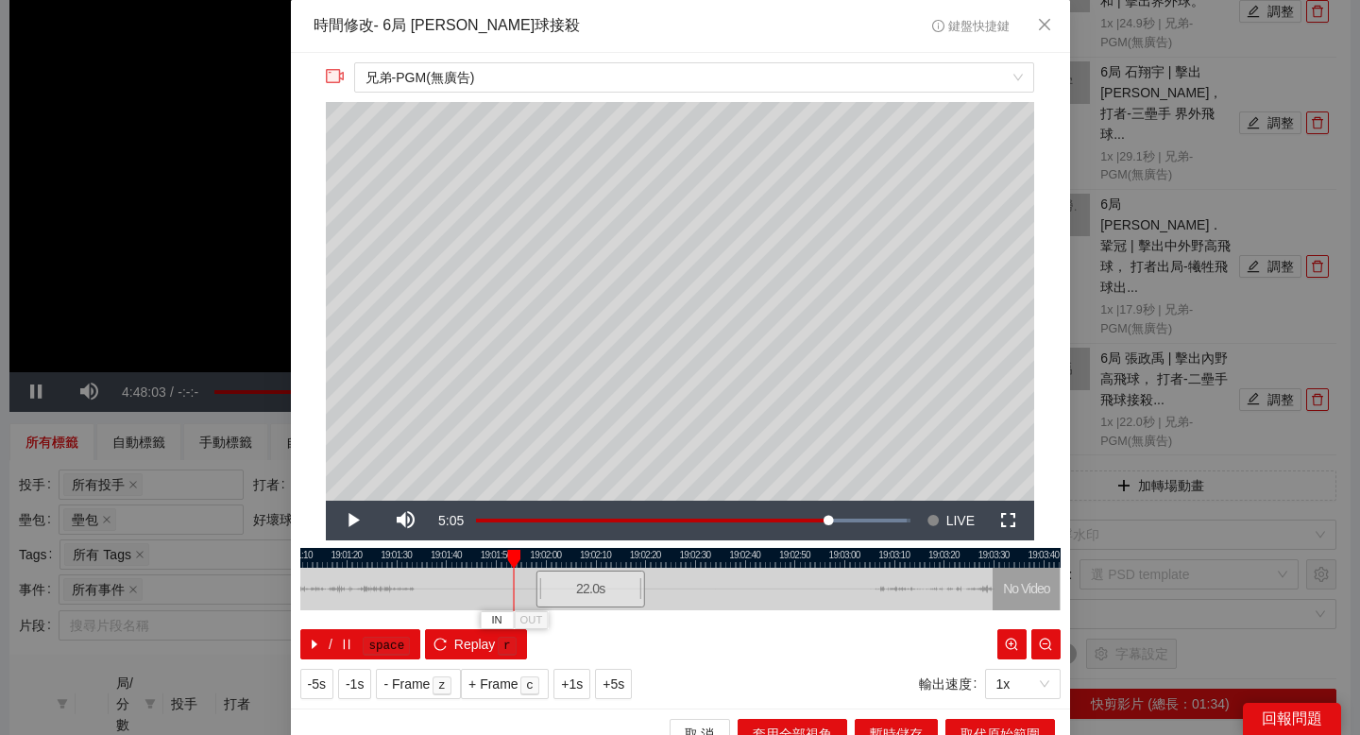
drag, startPoint x: 553, startPoint y: 561, endPoint x: 700, endPoint y: 561, distance: 146.4
click at [700, 561] on div at bounding box center [680, 558] width 760 height 20
click at [445, 554] on div at bounding box center [680, 558] width 760 height 20
click at [448, 619] on span "IN" at bounding box center [449, 620] width 10 height 17
click at [505, 553] on div at bounding box center [680, 558] width 760 height 20
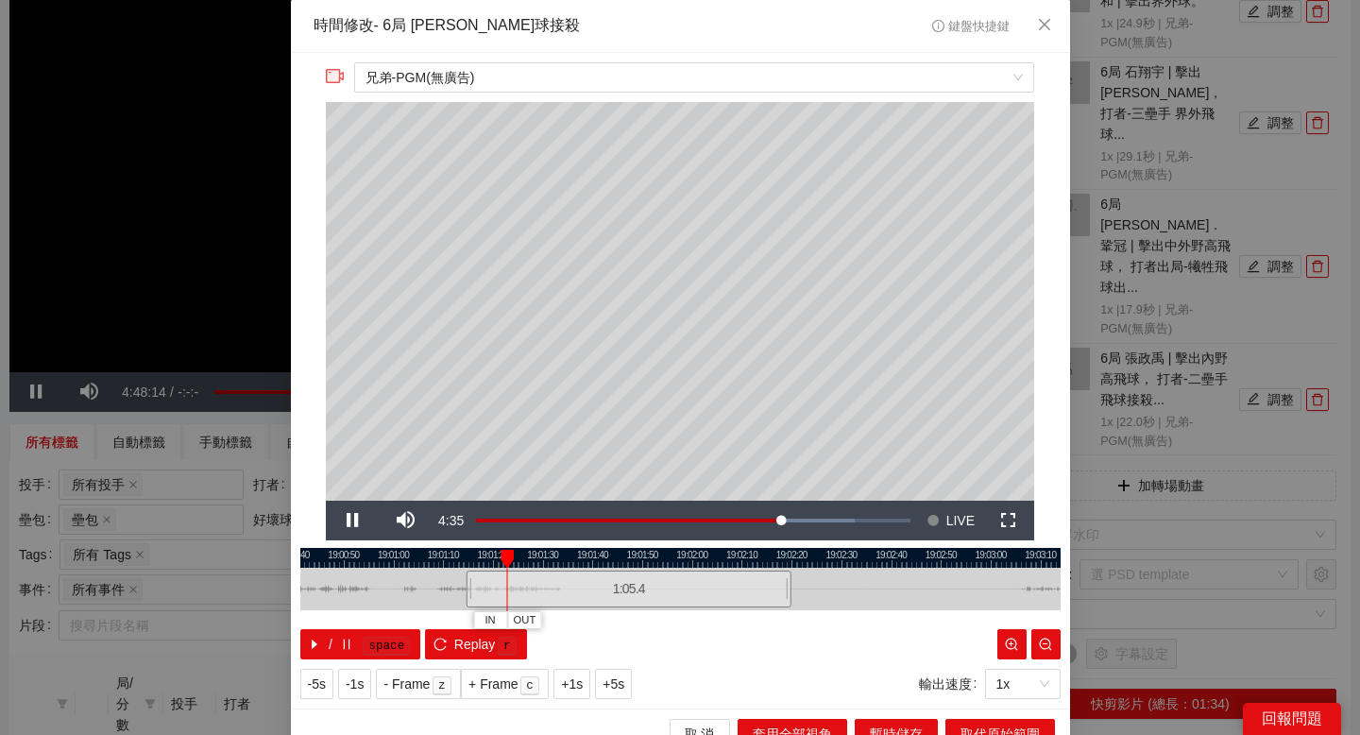
click at [529, 557] on div at bounding box center [680, 558] width 760 height 20
click at [575, 619] on span "OUT" at bounding box center [567, 620] width 23 height 17
click at [954, 732] on button "取代原始範圍" at bounding box center [1000, 734] width 110 height 30
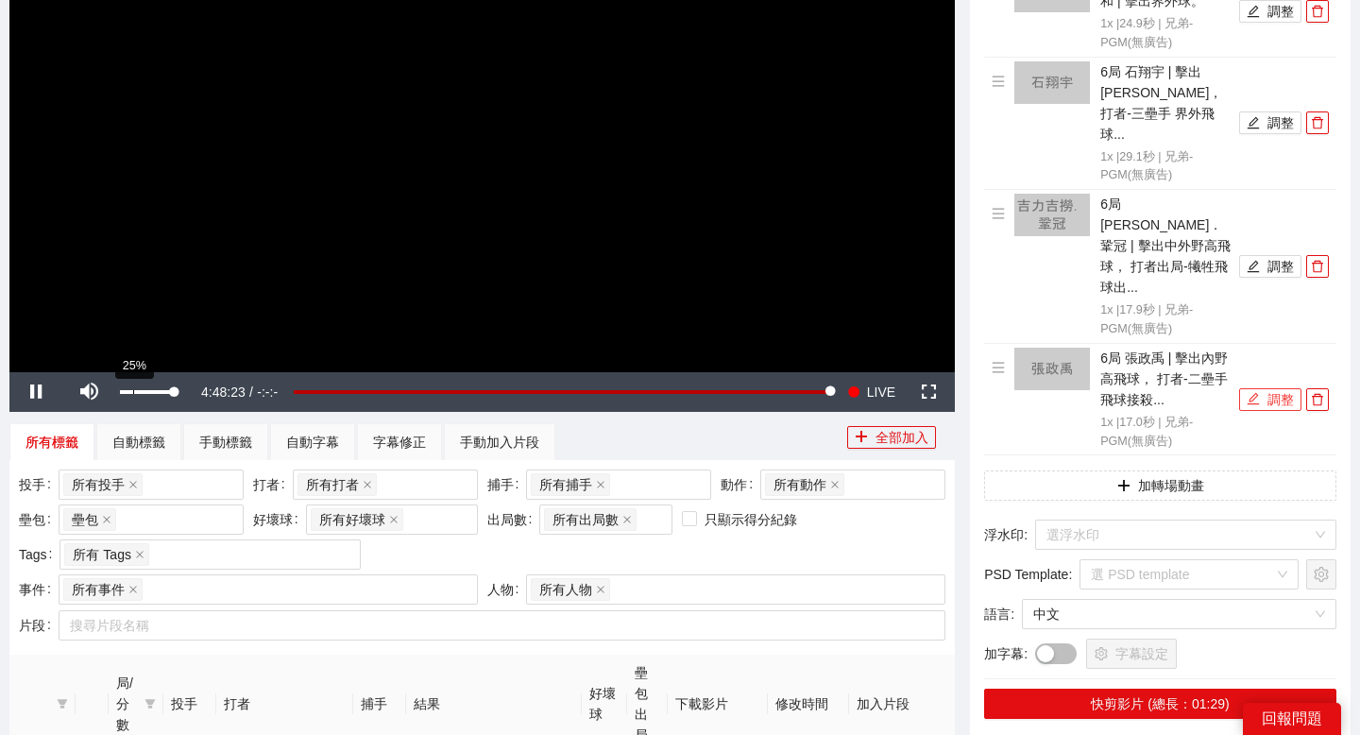
click at [132, 390] on div "25%" at bounding box center [147, 392] width 54 height 4
click at [1258, 392] on icon "edit" at bounding box center [1253, 398] width 13 height 13
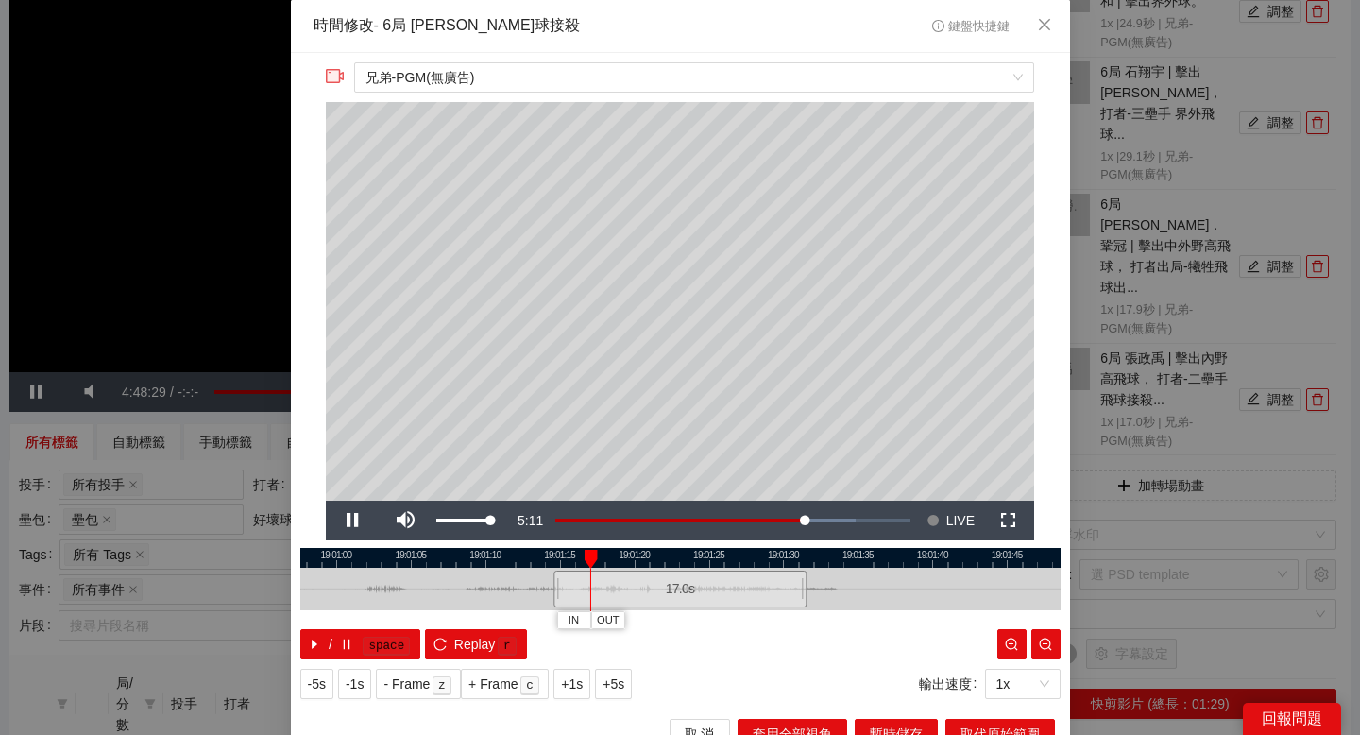
drag, startPoint x: 492, startPoint y: 515, endPoint x: 513, endPoint y: 515, distance: 20.8
click at [513, 515] on div "Pause Mute 100% Current Time 5:11 Loaded : 84.73% -7:21 -2:11 Stream Type LIVE …" at bounding box center [680, 520] width 708 height 40
click at [760, 559] on div at bounding box center [680, 558] width 760 height 20
click at [1049, 28] on icon "close" at bounding box center [1044, 24] width 15 height 15
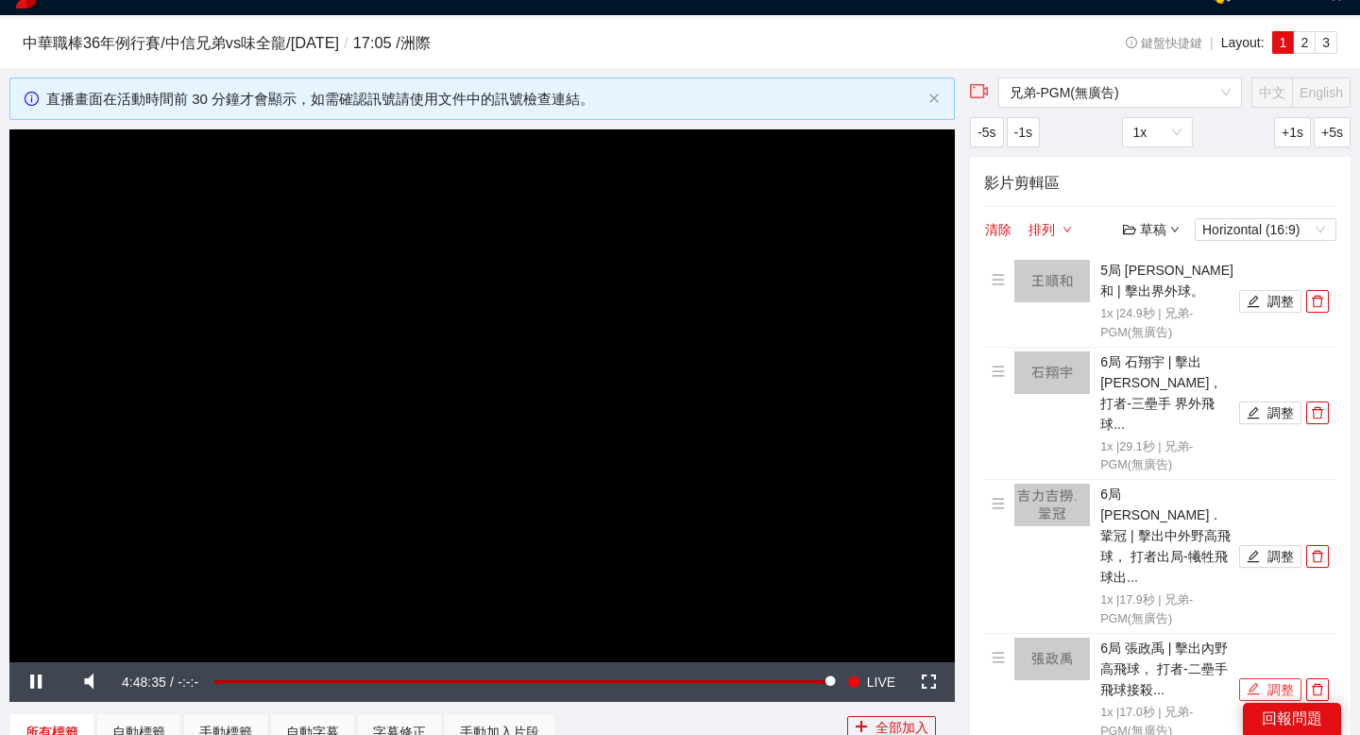
scroll to position [12, 0]
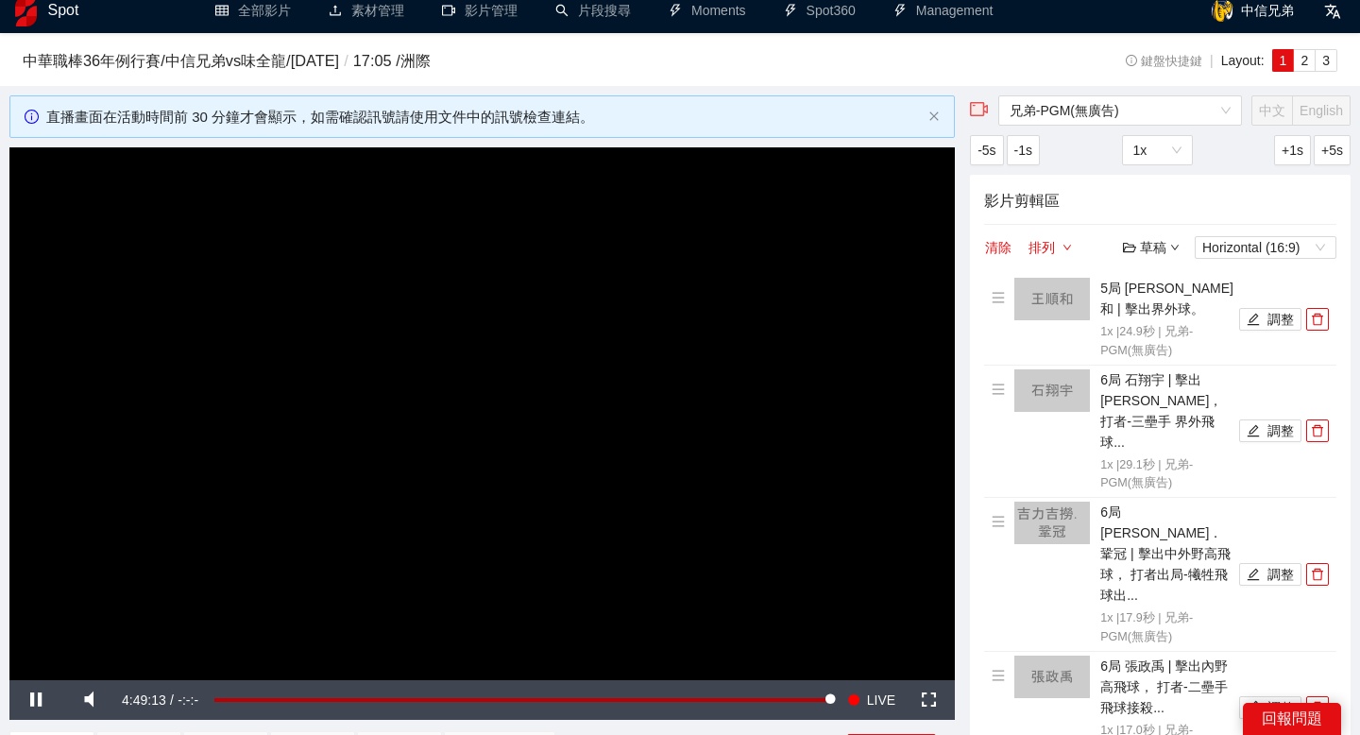
click at [1165, 244] on div "草稿" at bounding box center [1151, 247] width 57 height 21
click at [1172, 315] on span "儲存" at bounding box center [1169, 319] width 70 height 21
click at [1136, 215] on div "影片剪輯區 清除 排列 草稿 Horizontal (16:9) 5局 王順和 | 擊出界外球。 1x | 24.9 秒 | 兄弟-PGM(無廣告) 調整 6…" at bounding box center [1160, 610] width 381 height 871
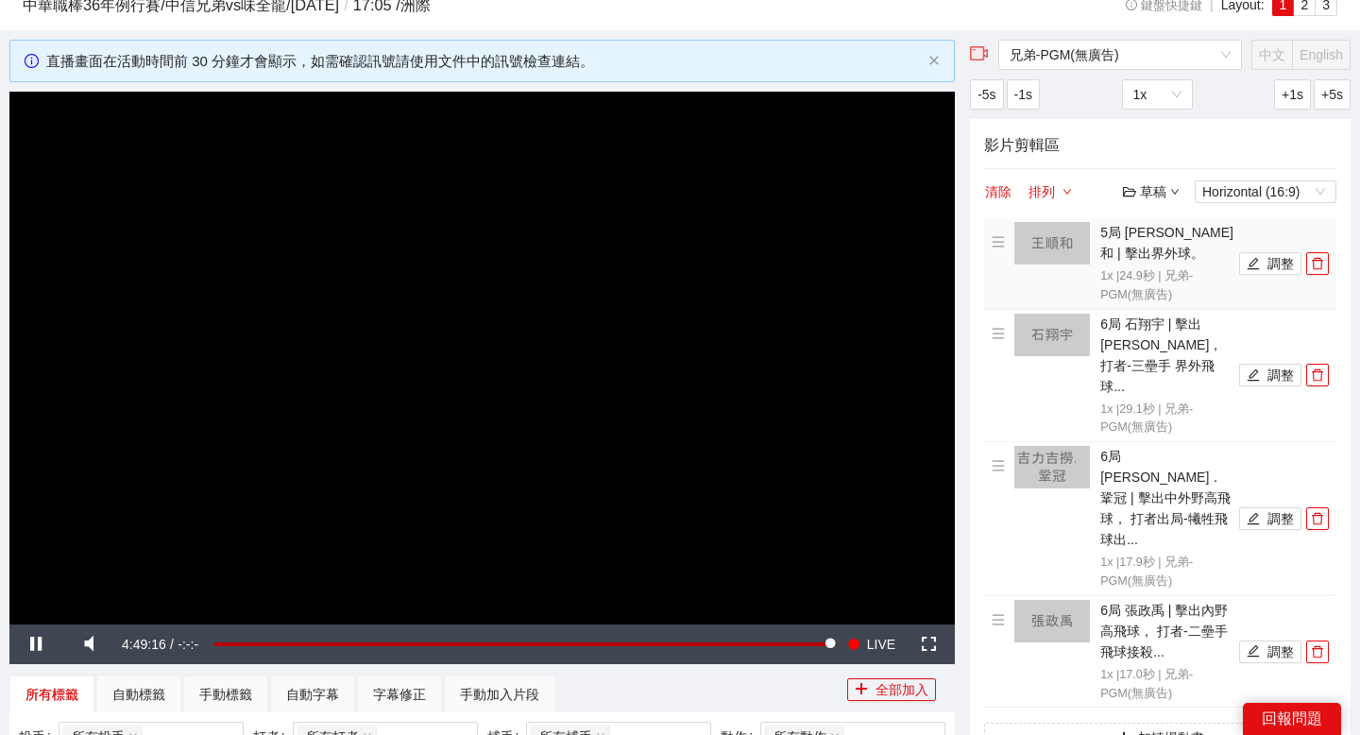
scroll to position [79, 0]
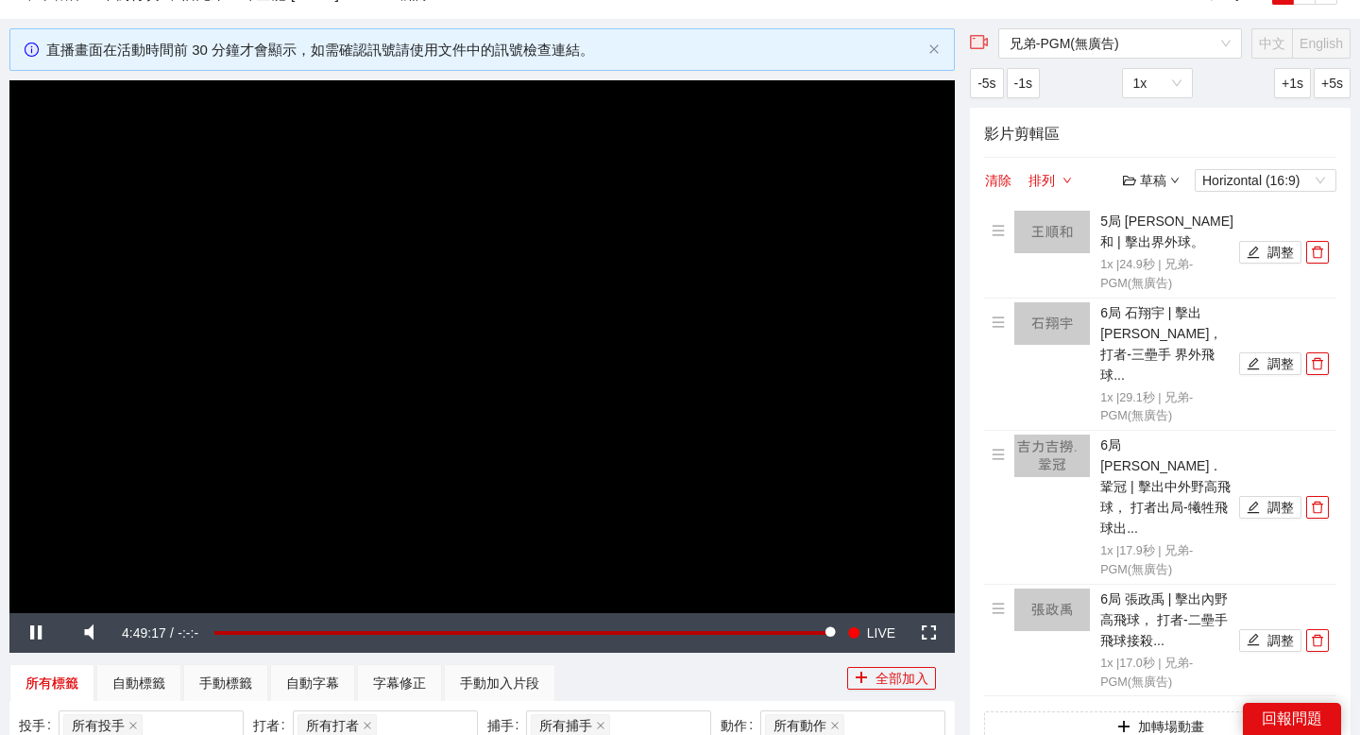
click at [1156, 185] on div "草稿" at bounding box center [1151, 180] width 57 height 21
click at [1168, 275] on link "儲存新檔" at bounding box center [1169, 282] width 70 height 15
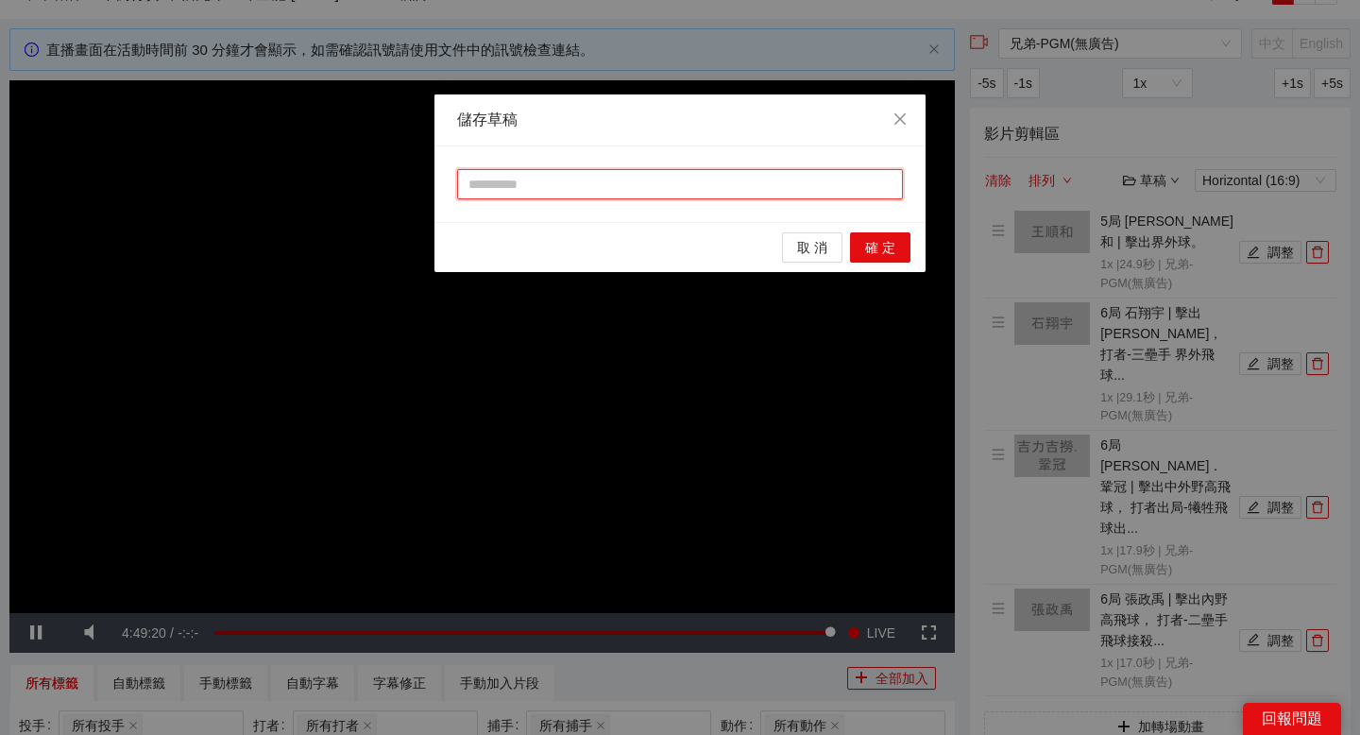
click at [772, 178] on input "text" at bounding box center [680, 184] width 446 height 30
type input "**"
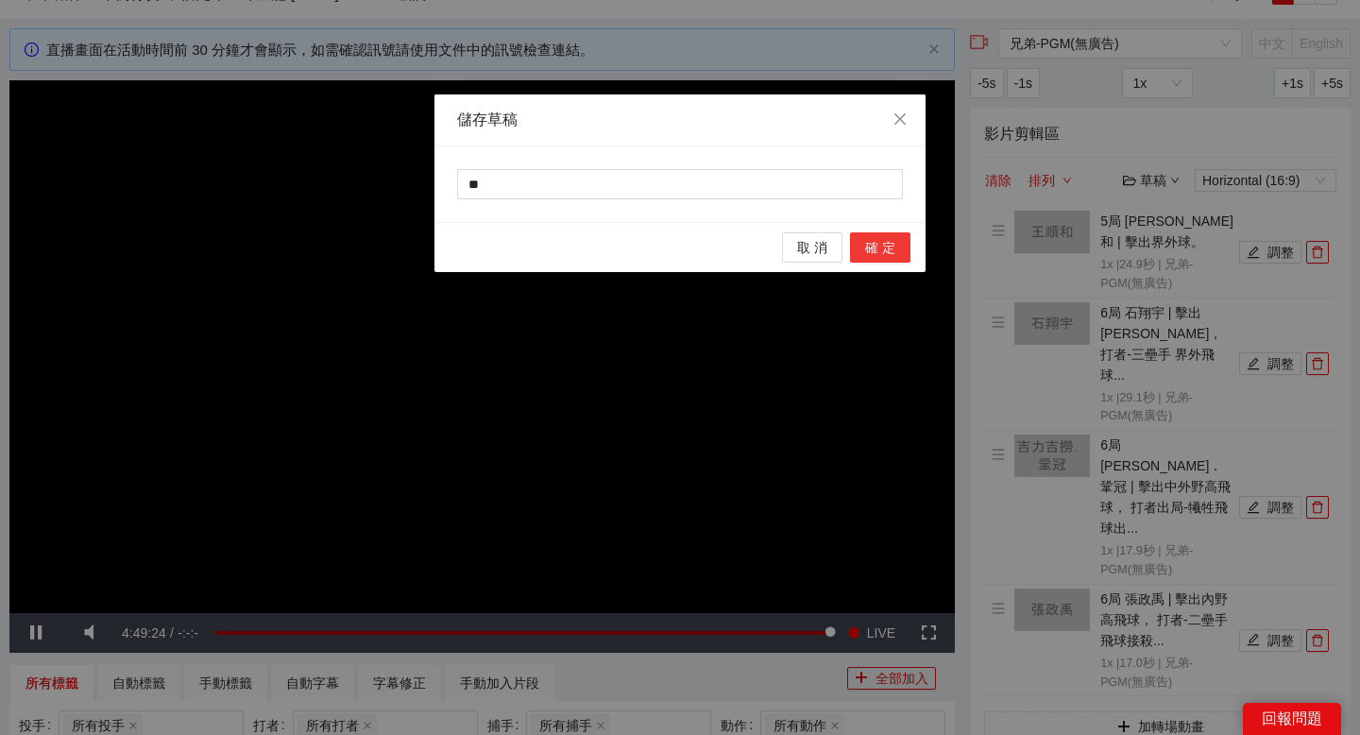
click at [892, 243] on span "確 定" at bounding box center [880, 247] width 30 height 21
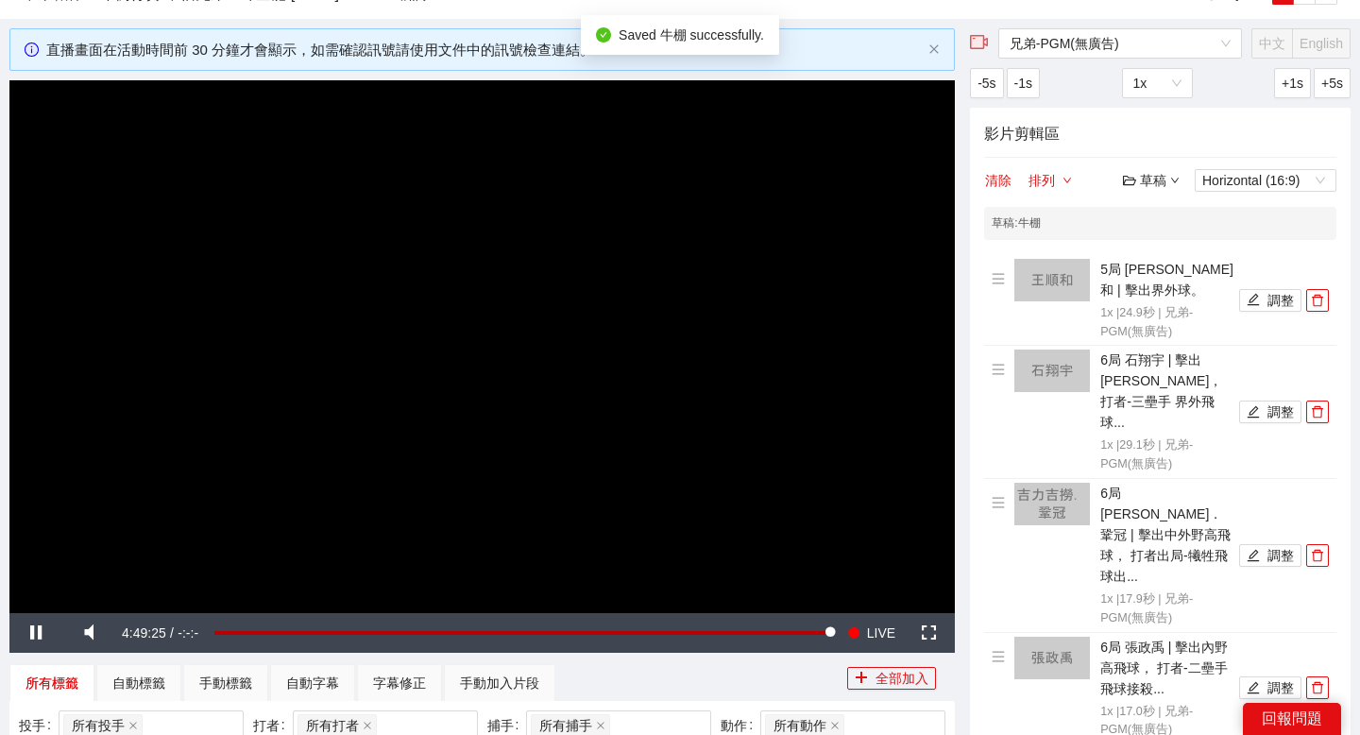
click at [1142, 178] on div "草稿" at bounding box center [1151, 180] width 57 height 21
click at [1151, 314] on link "退出" at bounding box center [1155, 321] width 43 height 15
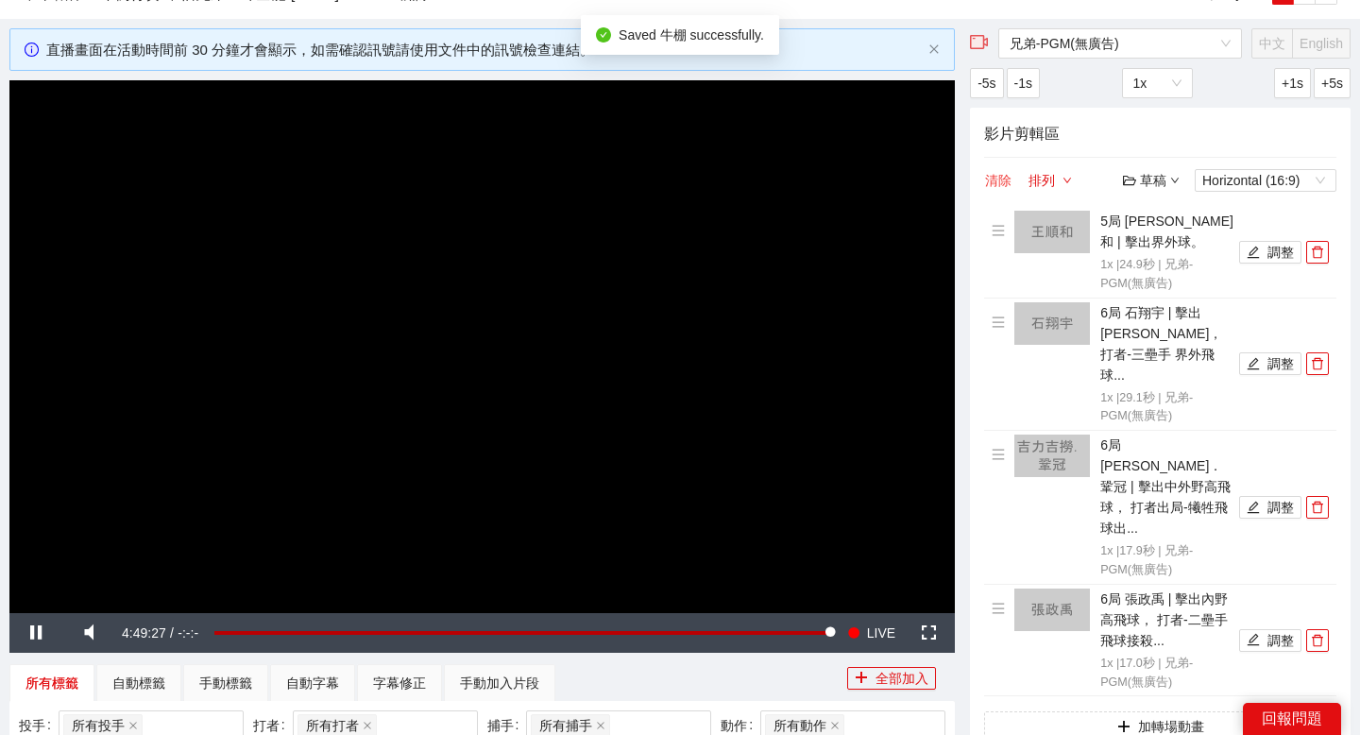
click at [1001, 178] on button "清除" at bounding box center [998, 180] width 28 height 23
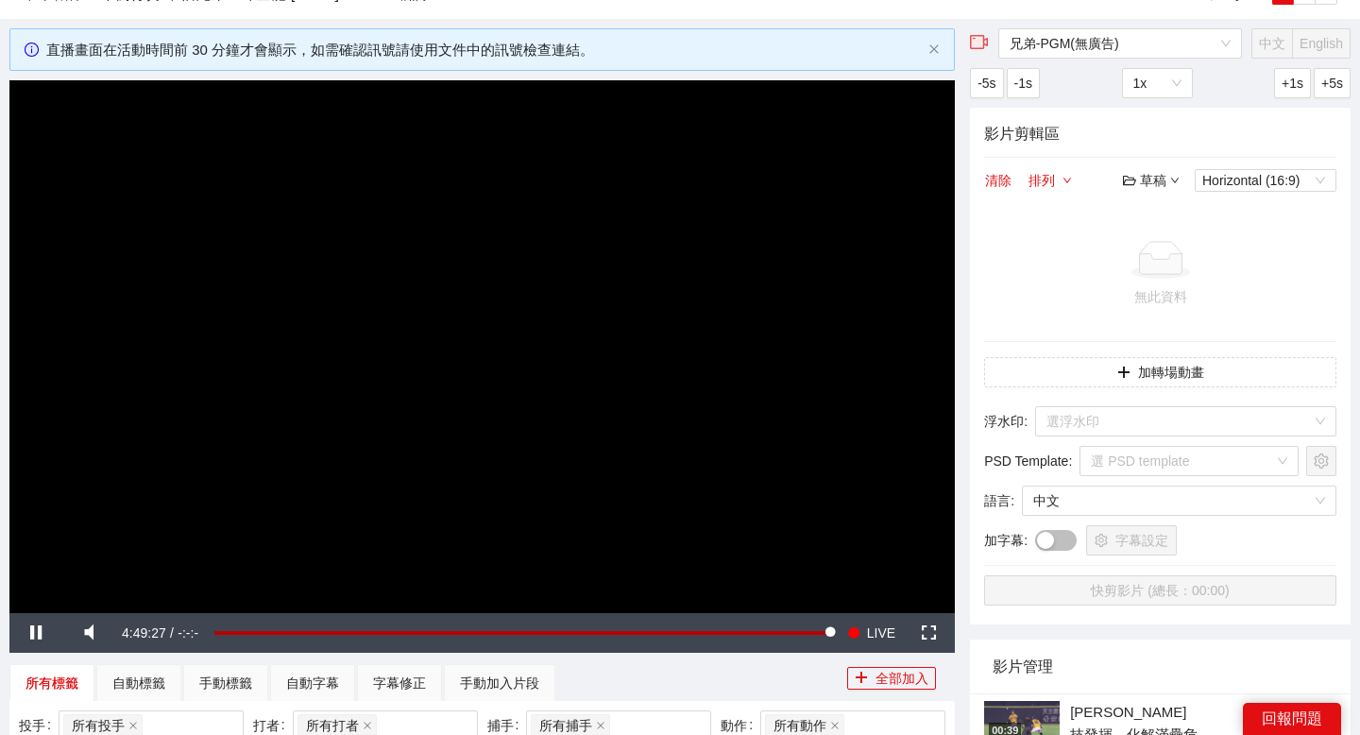
click at [1144, 178] on div "草稿" at bounding box center [1151, 180] width 57 height 21
click at [1160, 212] on link "開啟" at bounding box center [1155, 213] width 43 height 15
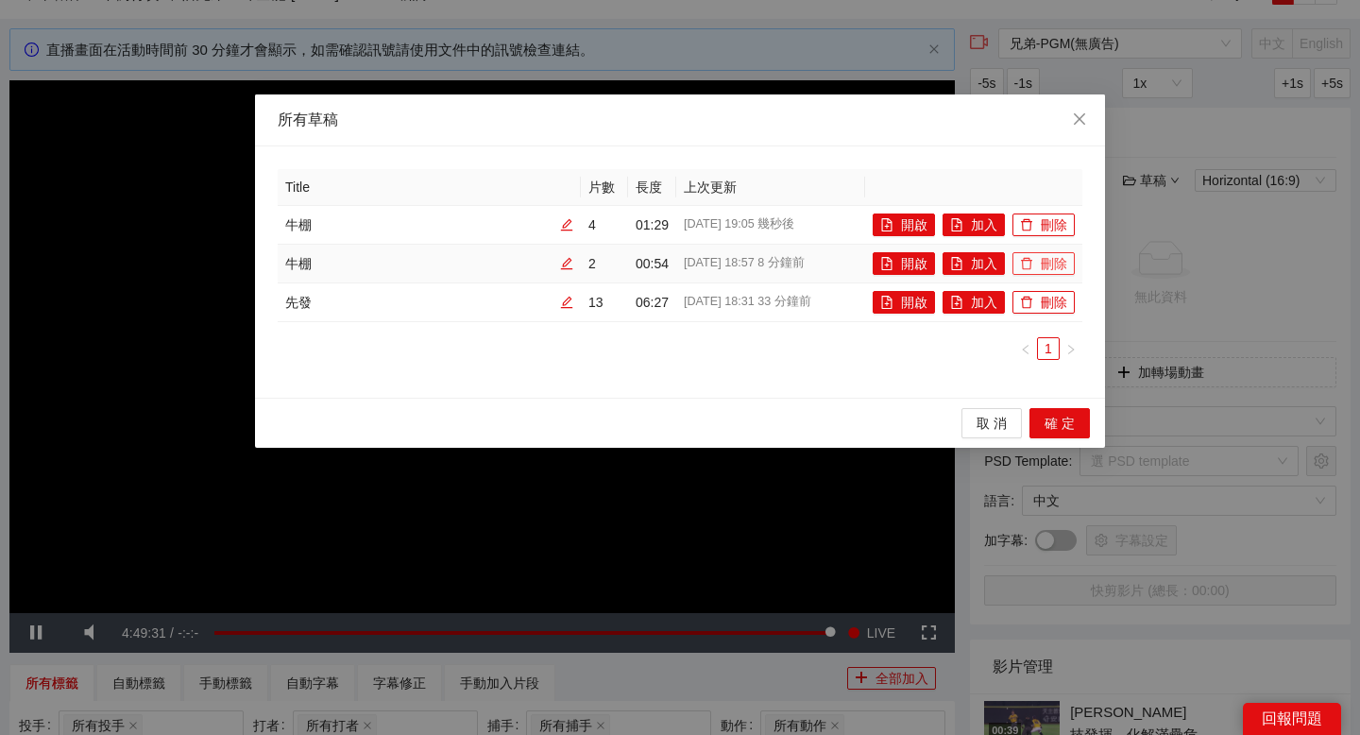
click at [1055, 265] on button "刪除" at bounding box center [1043, 263] width 62 height 23
click at [1076, 209] on button "Yes" at bounding box center [1083, 207] width 37 height 23
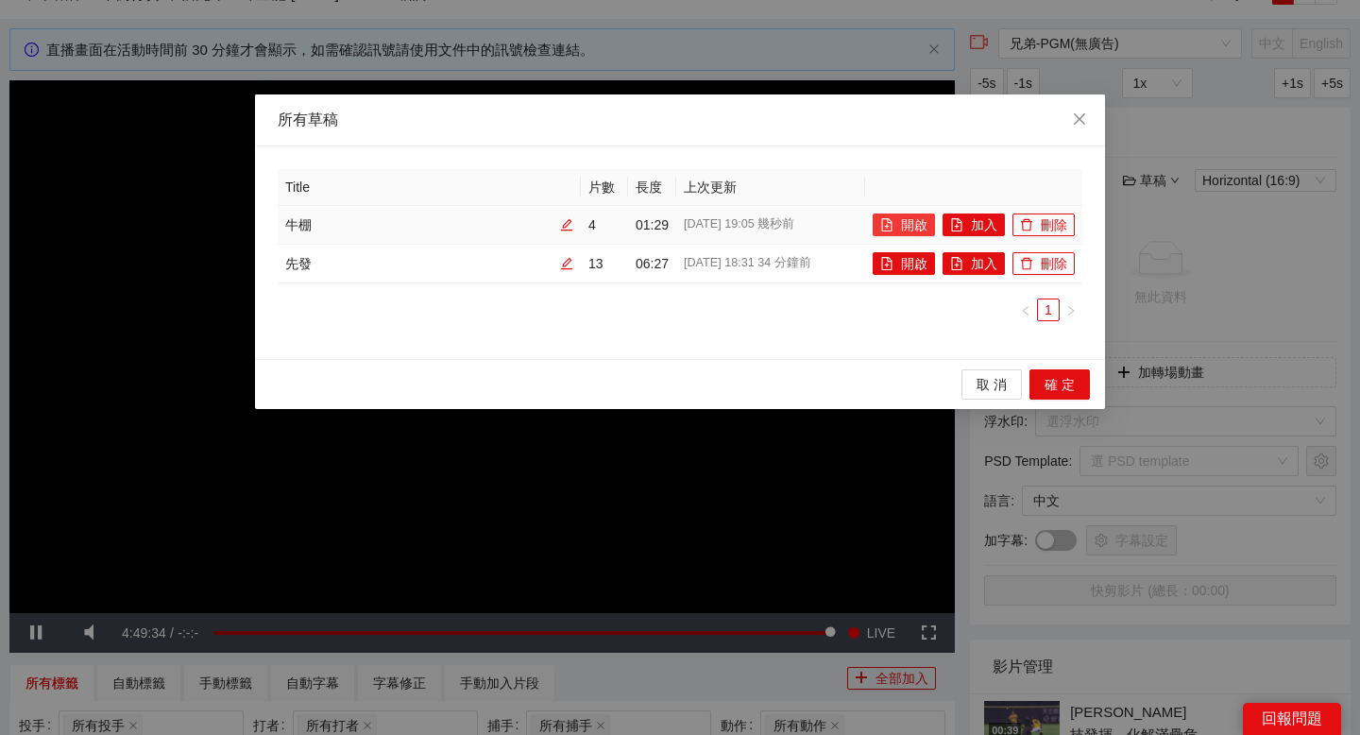
click at [921, 219] on button "開啟" at bounding box center [904, 224] width 62 height 23
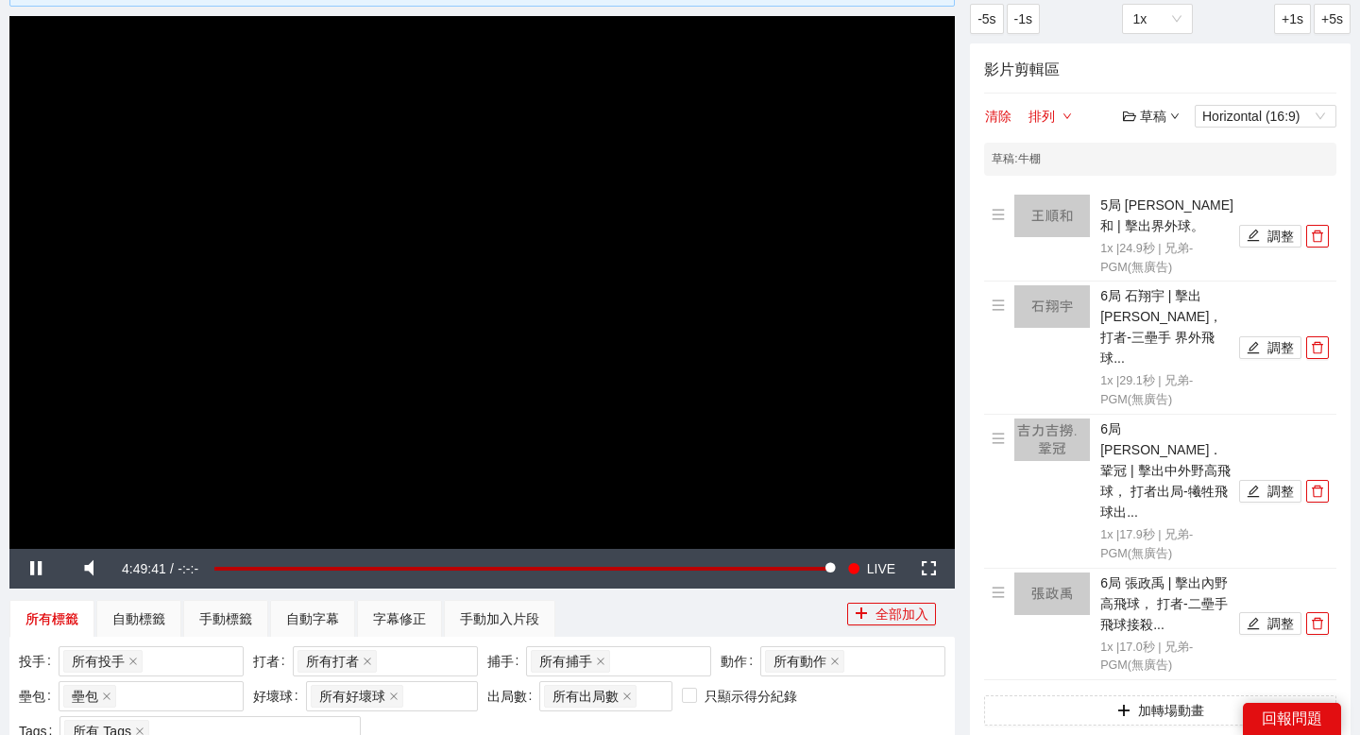
scroll to position [169, 0]
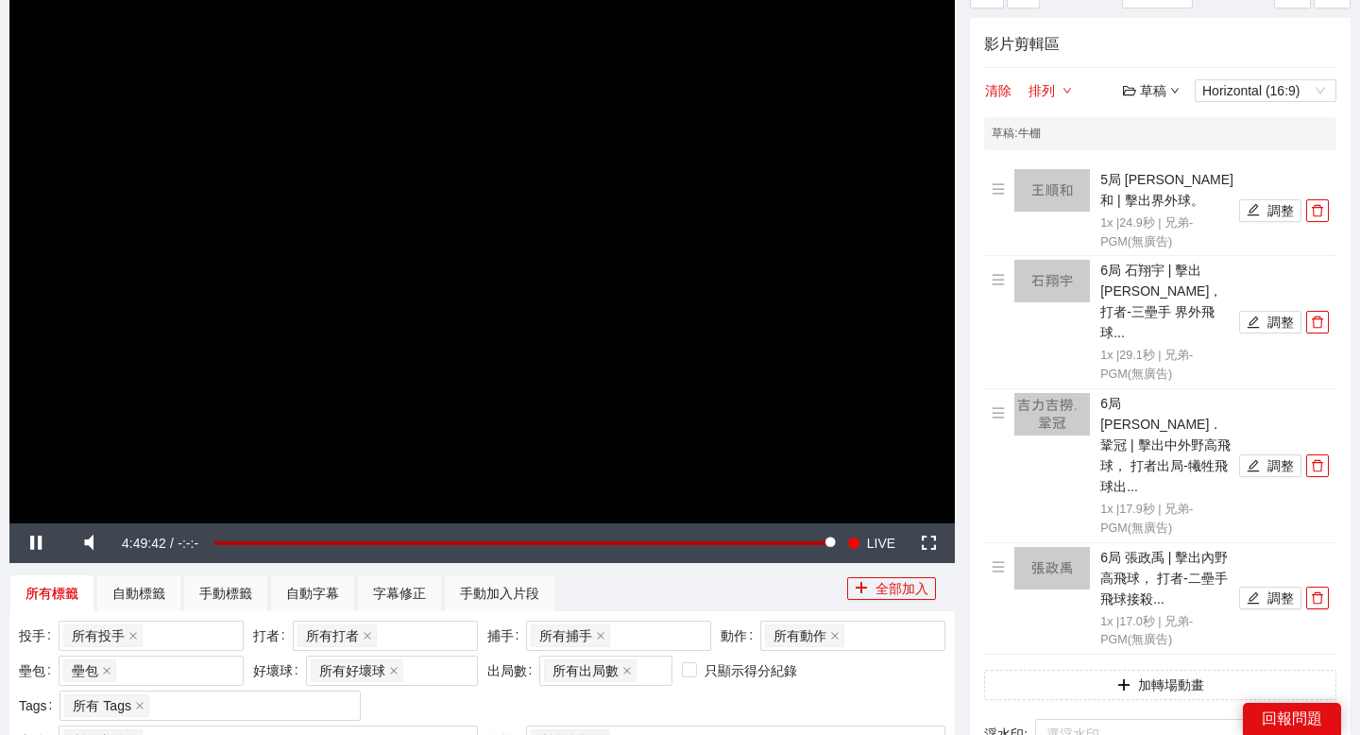
click at [1171, 97] on div "草稿" at bounding box center [1151, 90] width 57 height 21
click at [1165, 239] on link "退出" at bounding box center [1155, 231] width 43 height 15
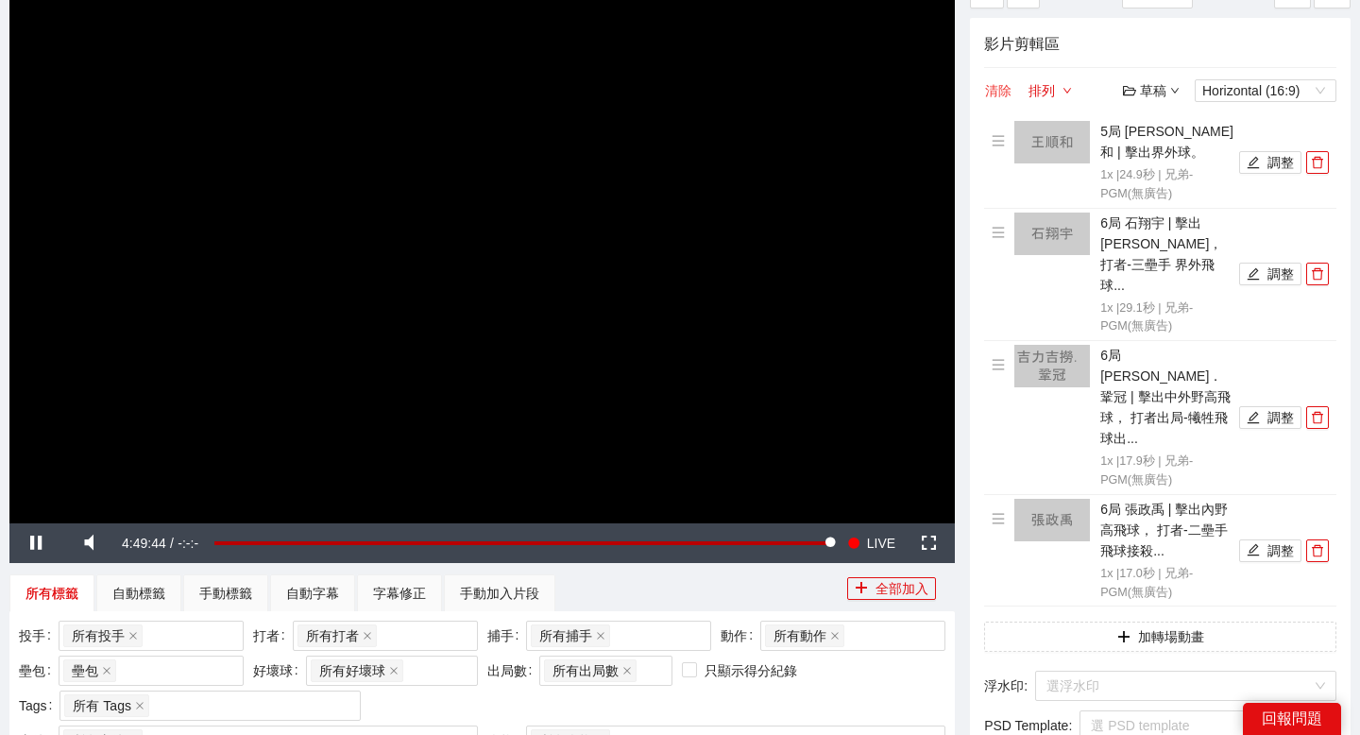
click at [1000, 86] on button "清除" at bounding box center [998, 90] width 28 height 23
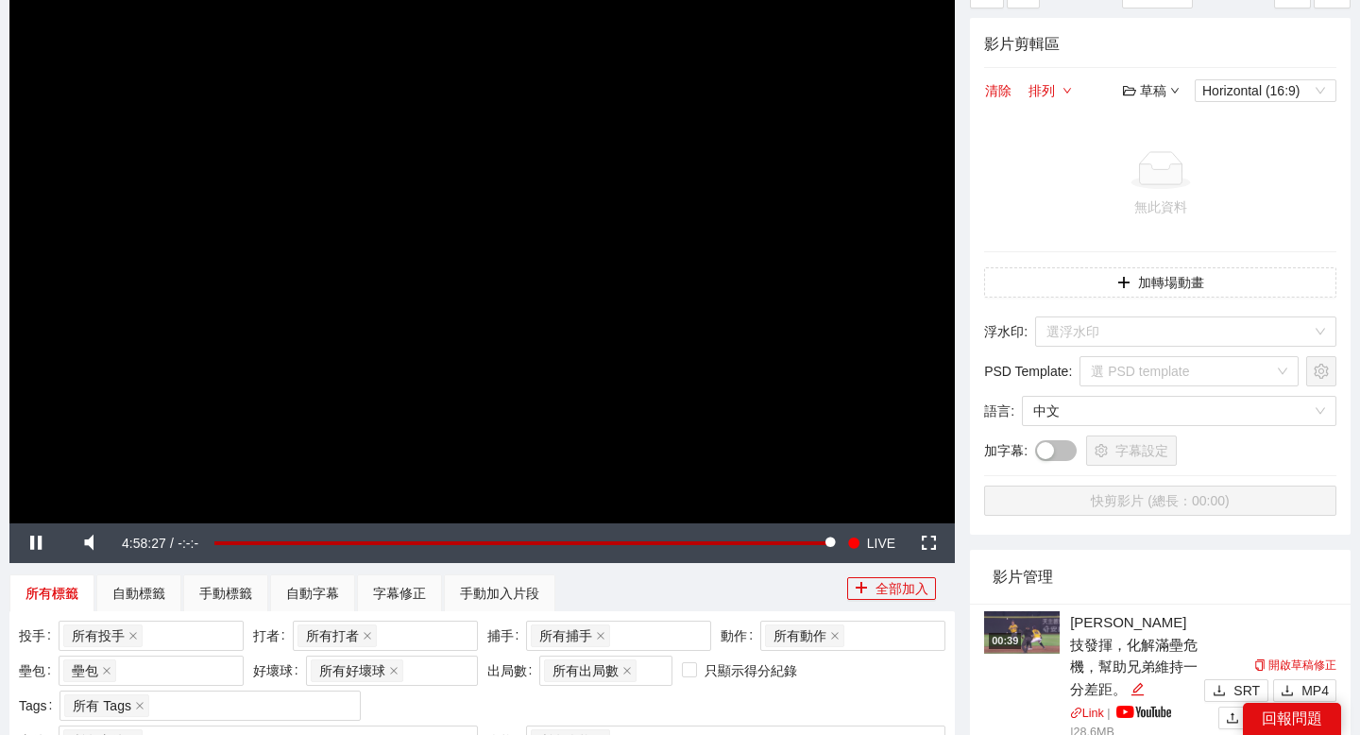
click at [1163, 94] on div "草稿" at bounding box center [1151, 90] width 57 height 21
click at [1168, 128] on link "開啟" at bounding box center [1155, 123] width 43 height 15
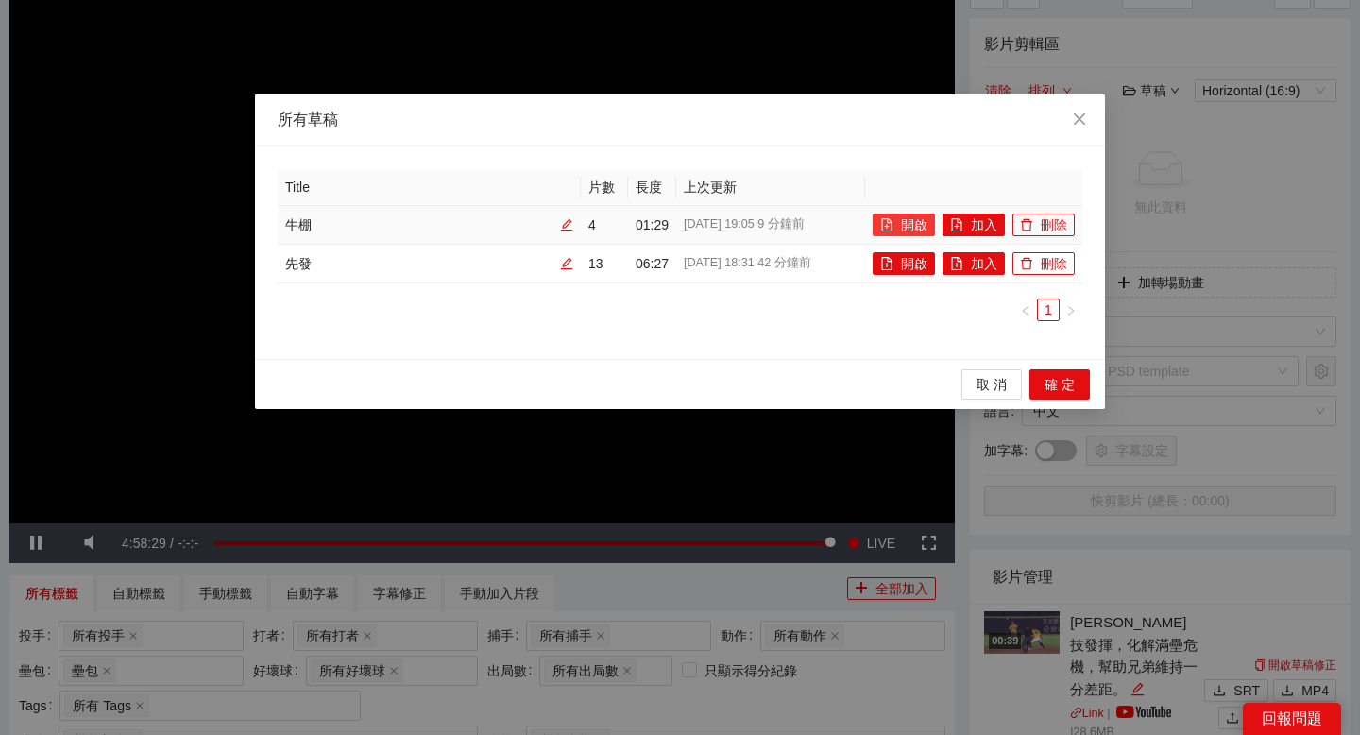
click at [908, 221] on button "開啟" at bounding box center [904, 224] width 62 height 23
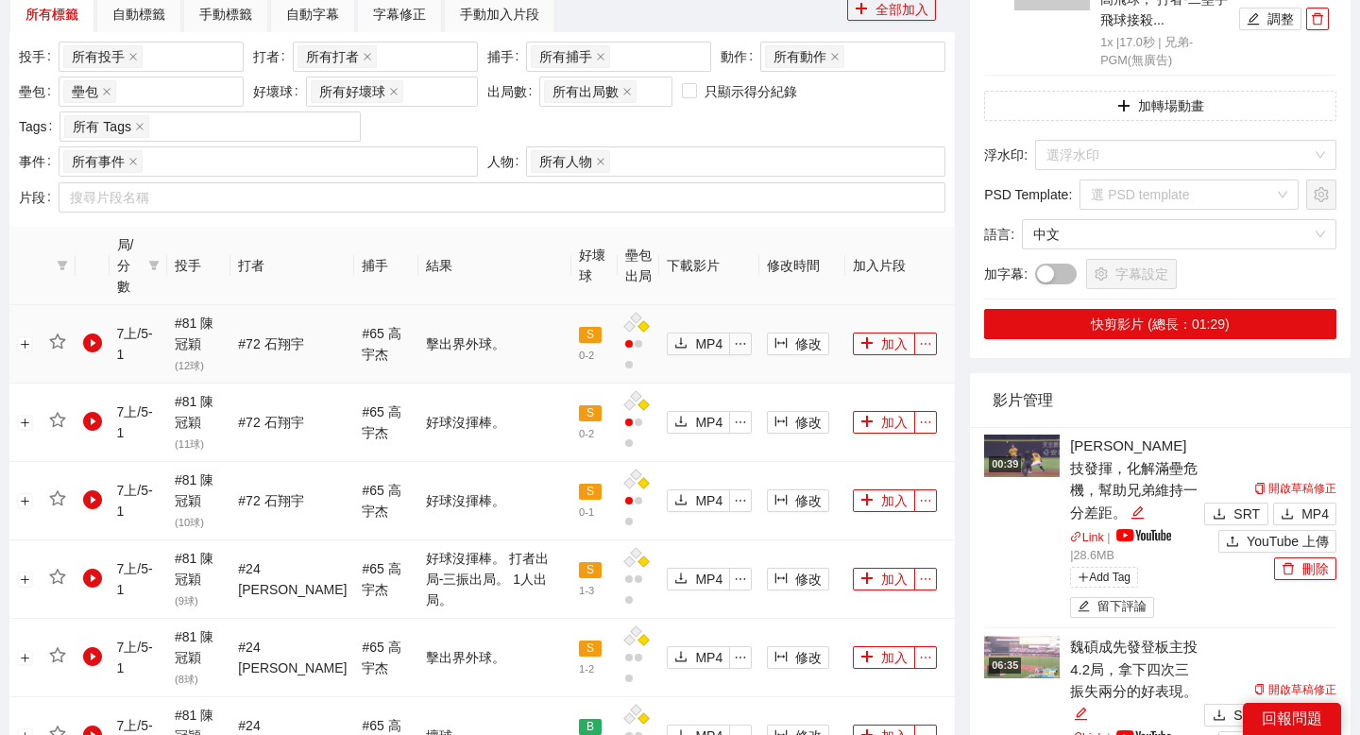
scroll to position [752, 0]
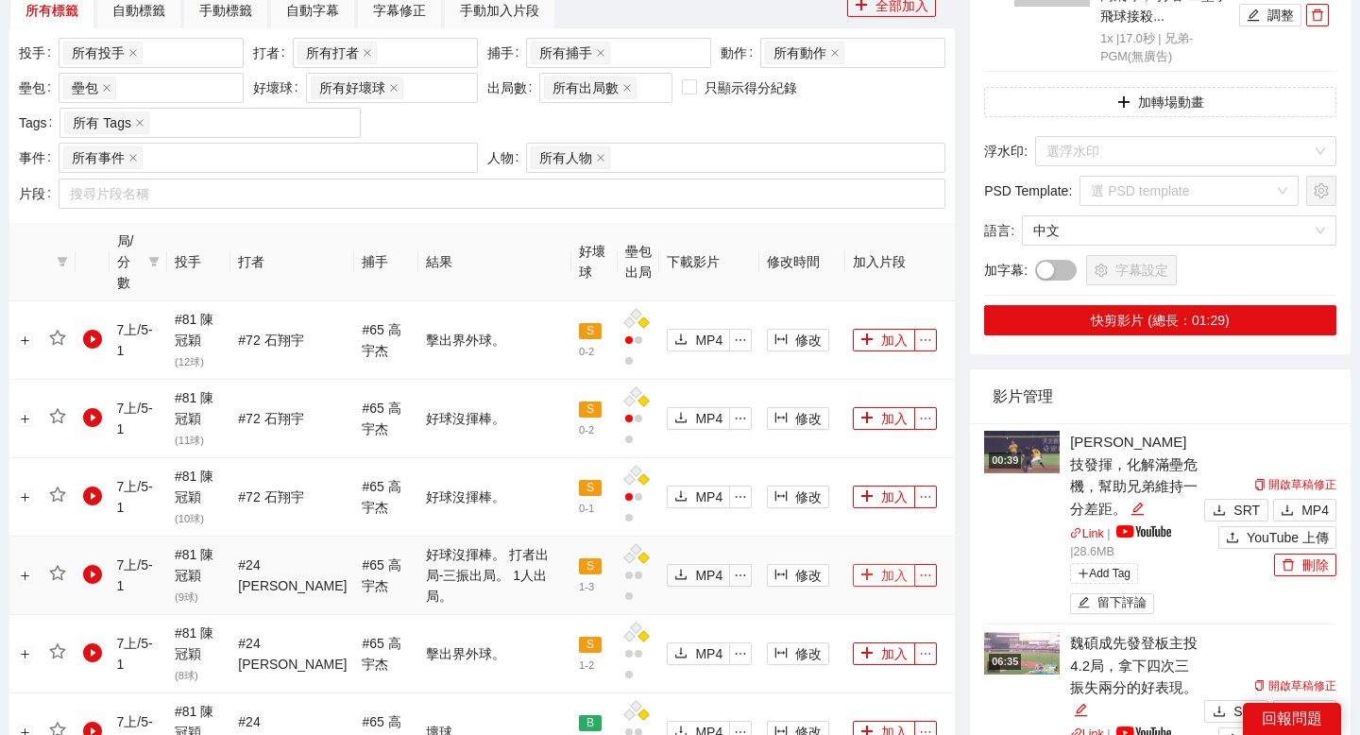
click at [884, 568] on button "加入" at bounding box center [884, 575] width 62 height 23
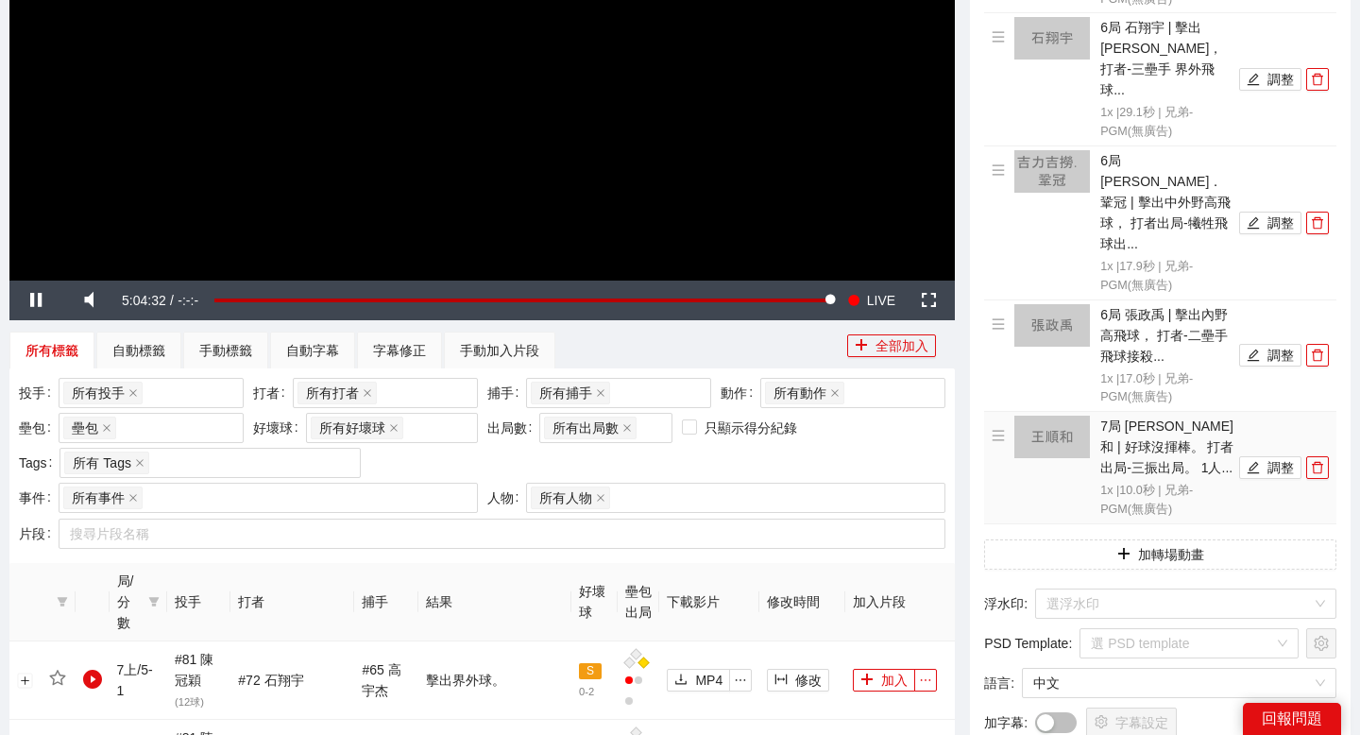
scroll to position [392, 0]
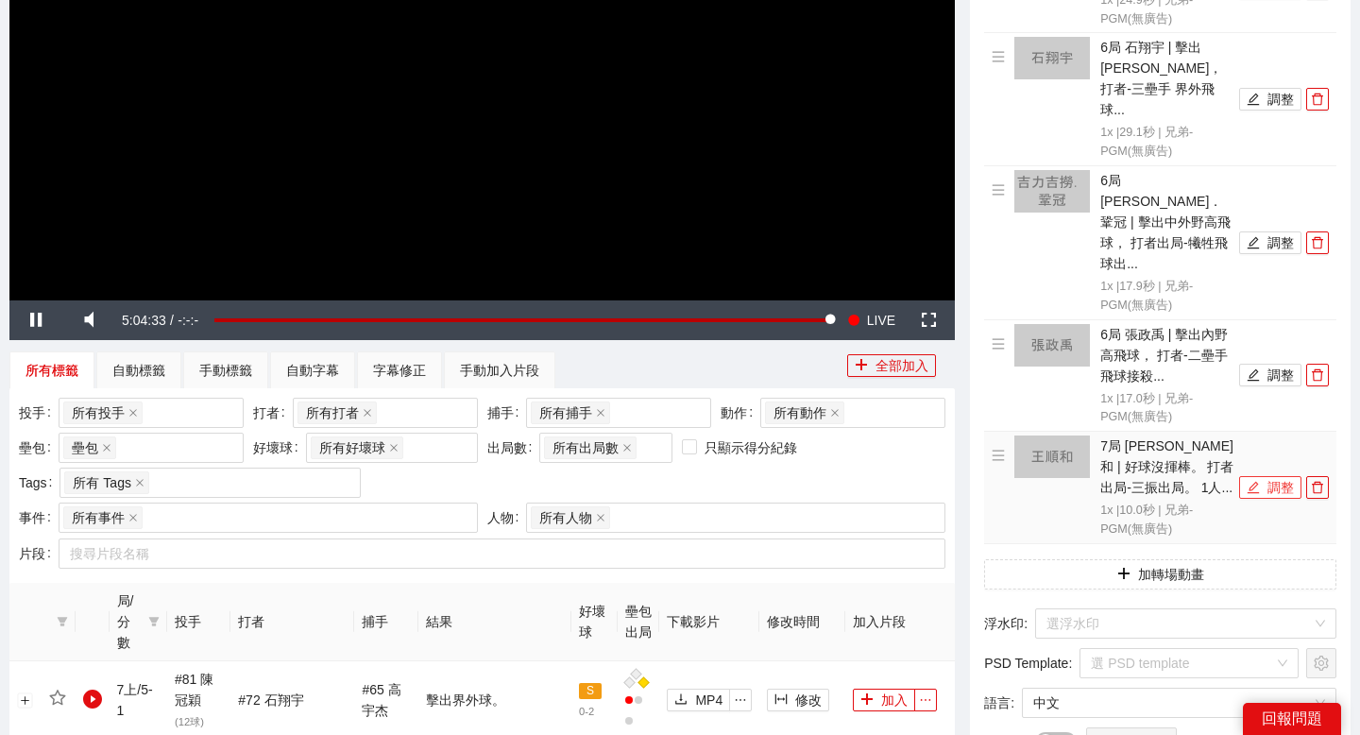
click at [1272, 476] on button "調整" at bounding box center [1270, 487] width 62 height 23
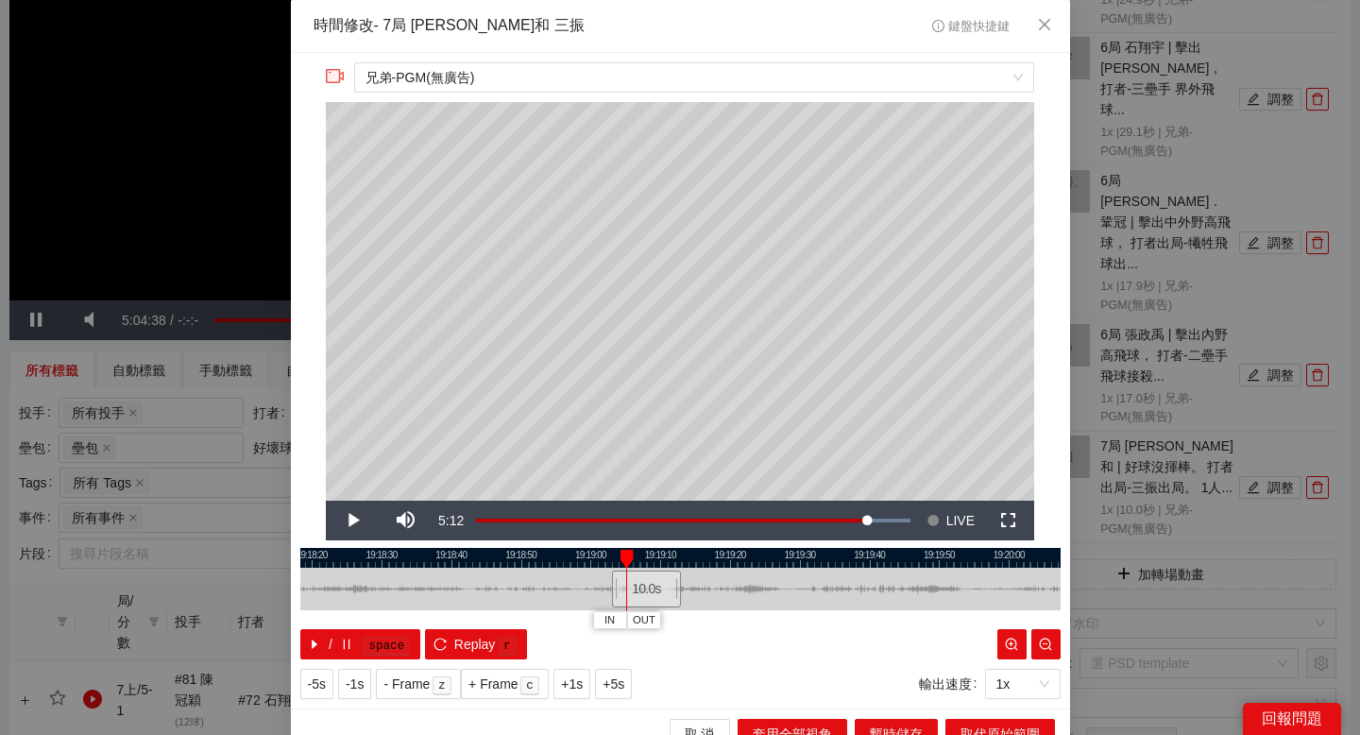
click at [400, 550] on div at bounding box center [680, 558] width 760 height 20
click at [348, 552] on div at bounding box center [680, 558] width 760 height 20
click at [339, 613] on button "IN" at bounding box center [331, 620] width 34 height 18
drag, startPoint x: 424, startPoint y: 551, endPoint x: 541, endPoint y: 551, distance: 117.1
click at [541, 551] on div at bounding box center [686, 558] width 760 height 20
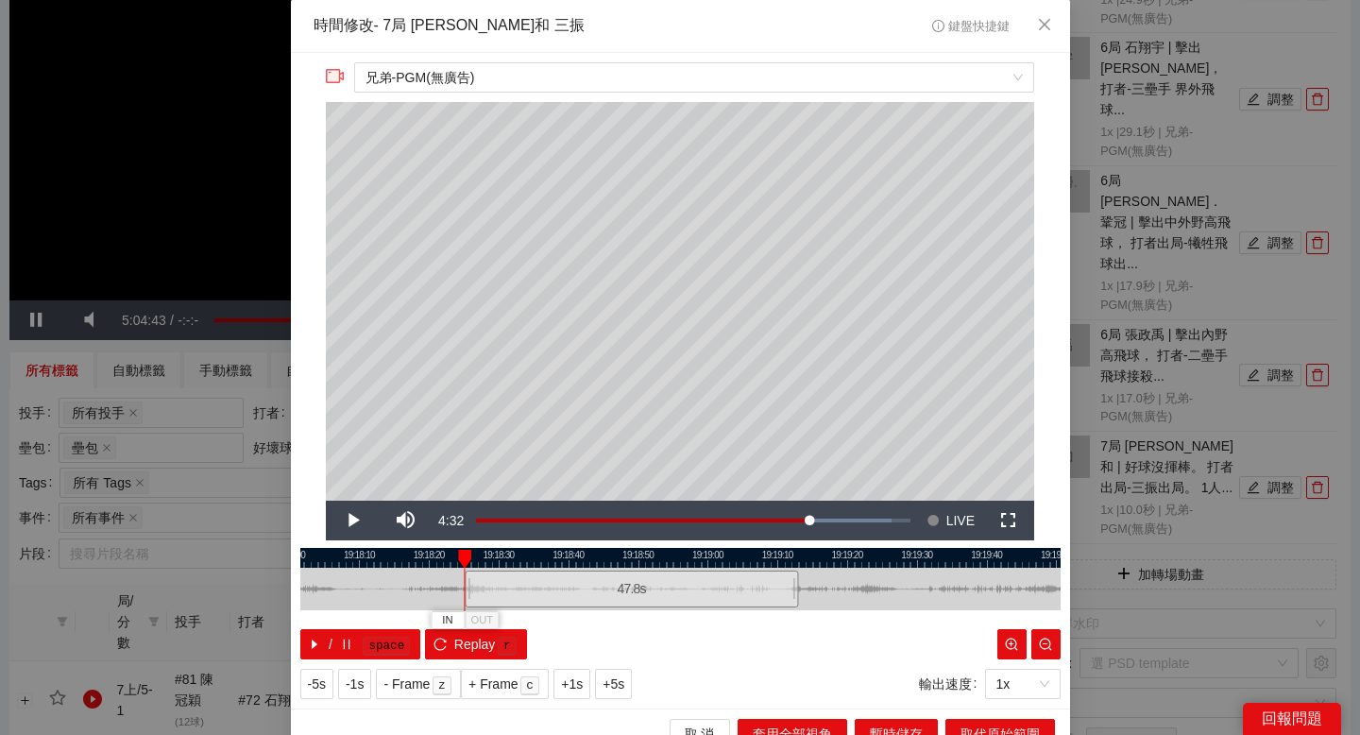
click at [422, 550] on div at bounding box center [680, 558] width 760 height 20
click at [402, 551] on div at bounding box center [680, 558] width 760 height 20
click at [383, 553] on div at bounding box center [680, 558] width 760 height 20
click at [378, 618] on span "IN" at bounding box center [379, 620] width 10 height 17
click at [471, 556] on div at bounding box center [680, 558] width 760 height 20
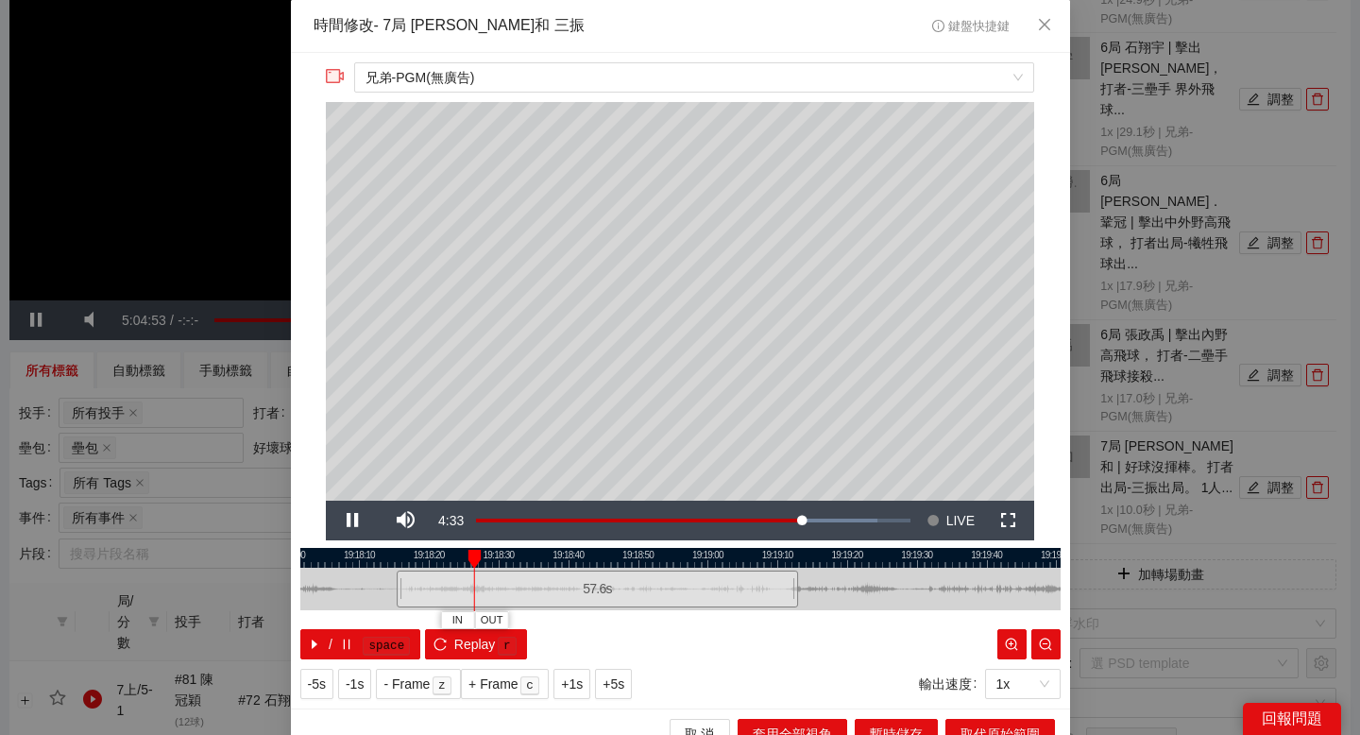
click at [499, 554] on div at bounding box center [680, 558] width 760 height 20
click at [515, 553] on div at bounding box center [680, 558] width 760 height 20
click at [564, 619] on span "OUT" at bounding box center [566, 620] width 23 height 17
click at [960, 720] on button "取代原始範圍" at bounding box center [1000, 734] width 110 height 30
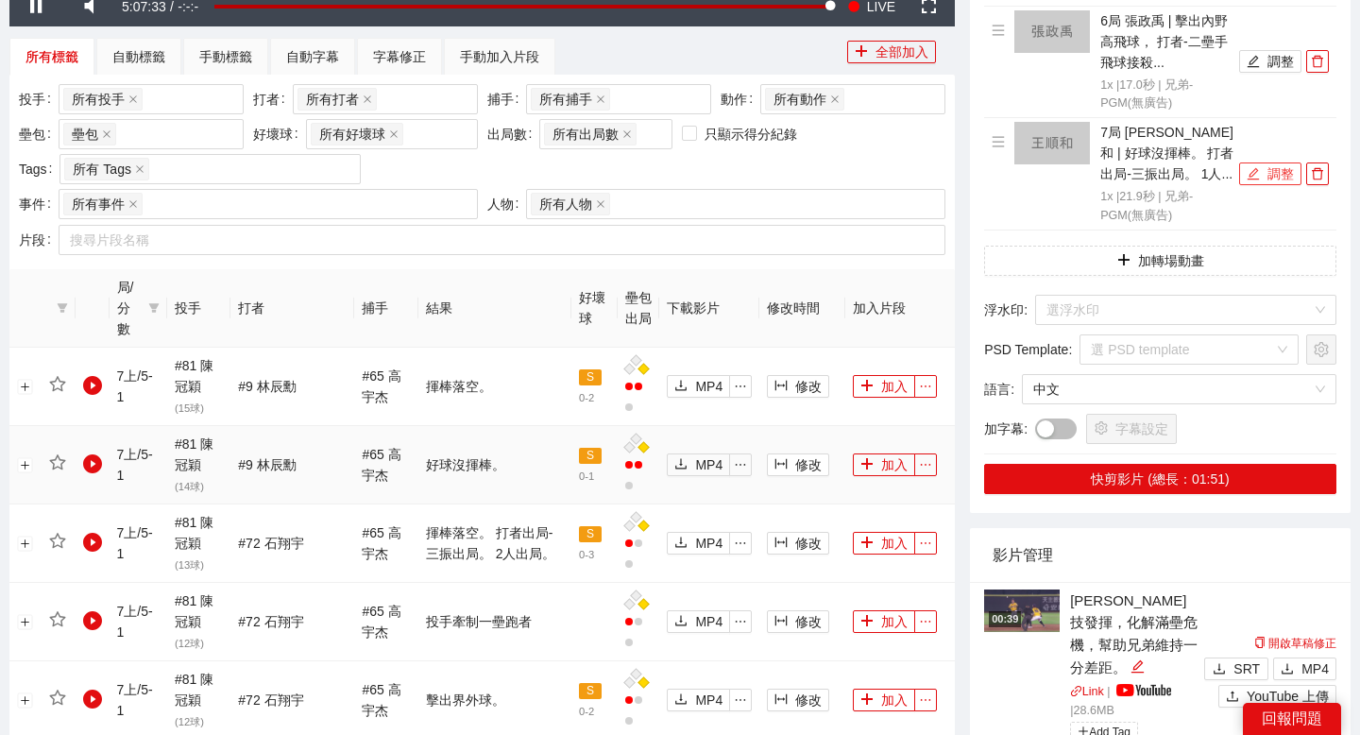
scroll to position [704, 0]
click at [891, 549] on button "加入" at bounding box center [884, 544] width 62 height 23
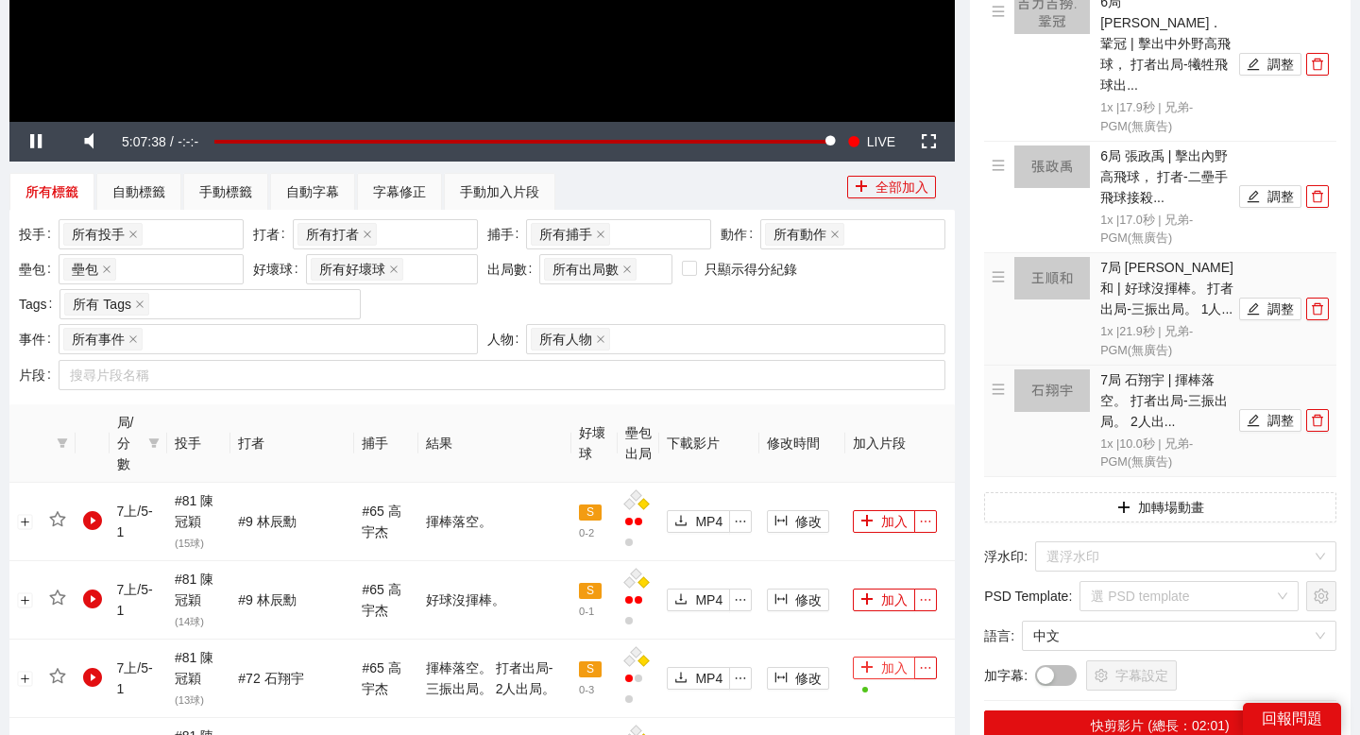
scroll to position [552, 0]
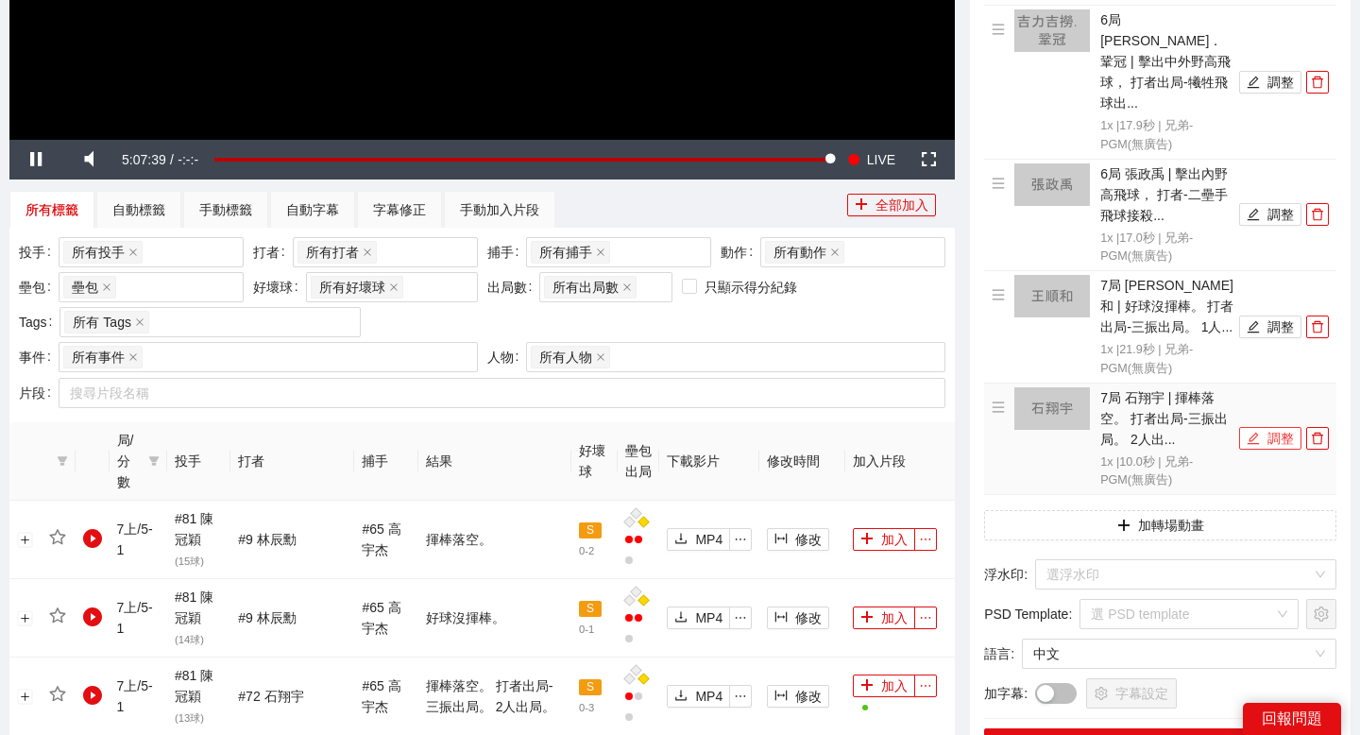
click at [1254, 432] on icon "edit" at bounding box center [1253, 438] width 13 height 13
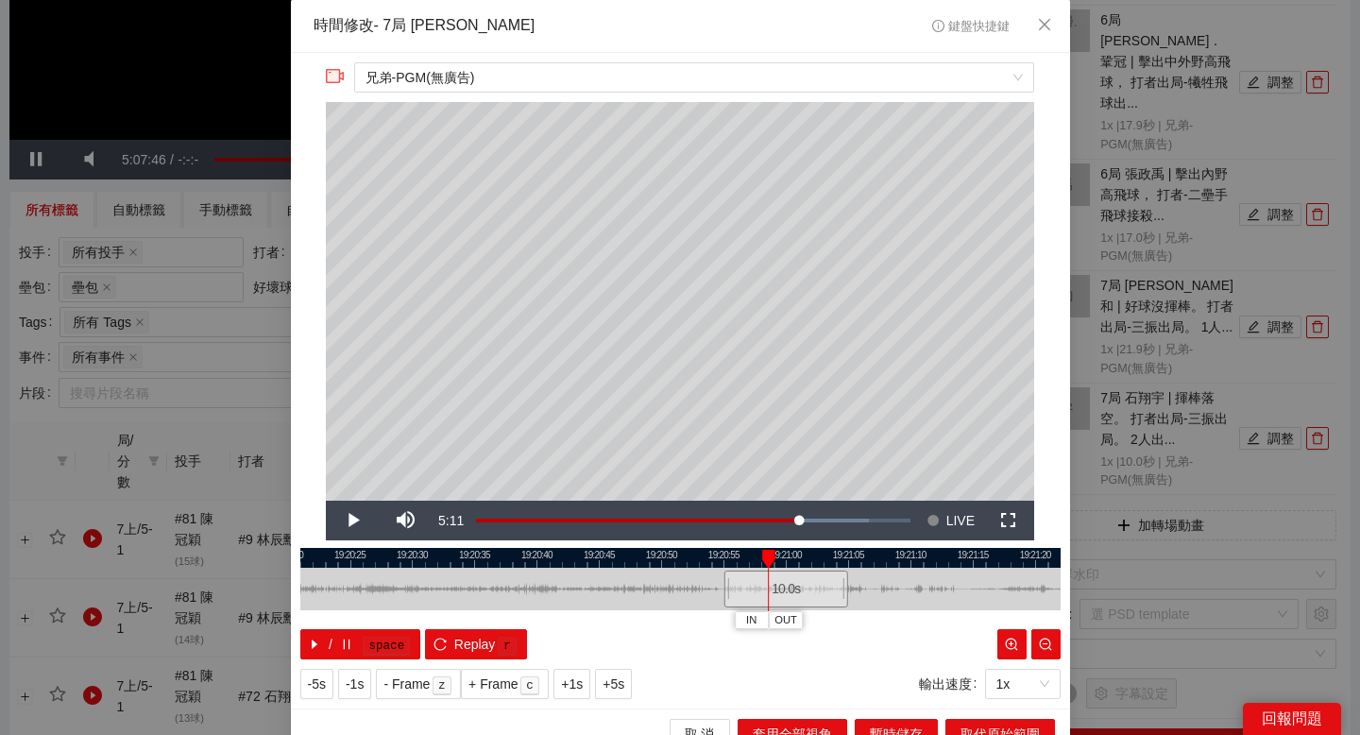
drag, startPoint x: 579, startPoint y: 565, endPoint x: 730, endPoint y: 577, distance: 151.6
click at [730, 577] on div "19:20:20 19:20:25 19:20:30 19:20:35 19:20:40 19:20:45 19:20:50 19:20:55 19:21:0…" at bounding box center [680, 603] width 760 height 111
click at [465, 557] on div at bounding box center [680, 558] width 760 height 20
click at [407, 562] on div at bounding box center [680, 558] width 760 height 20
click at [384, 561] on div at bounding box center [680, 558] width 760 height 20
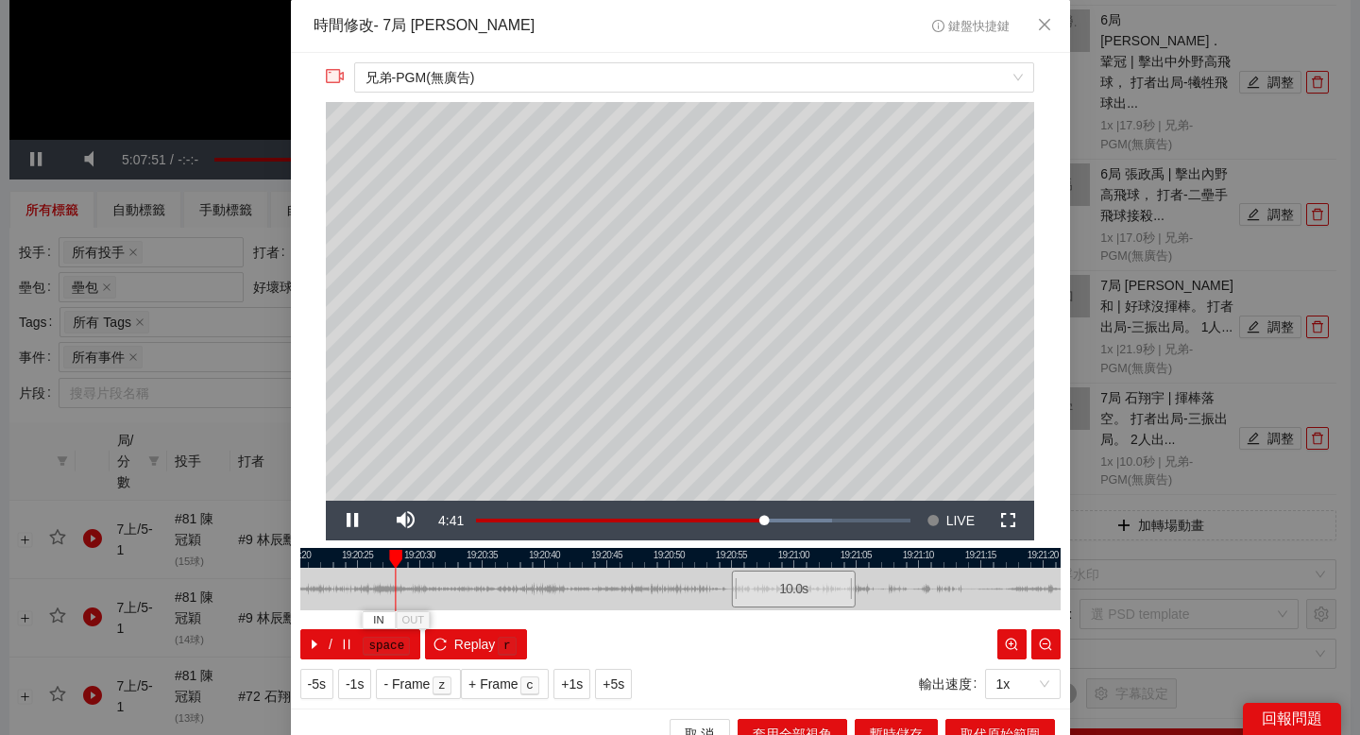
click at [373, 557] on div at bounding box center [680, 558] width 760 height 20
click at [348, 557] on div at bounding box center [680, 558] width 760 height 20
click at [330, 558] on div at bounding box center [680, 558] width 760 height 20
click at [328, 619] on span "IN" at bounding box center [332, 620] width 10 height 17
click at [449, 554] on div at bounding box center [680, 558] width 760 height 20
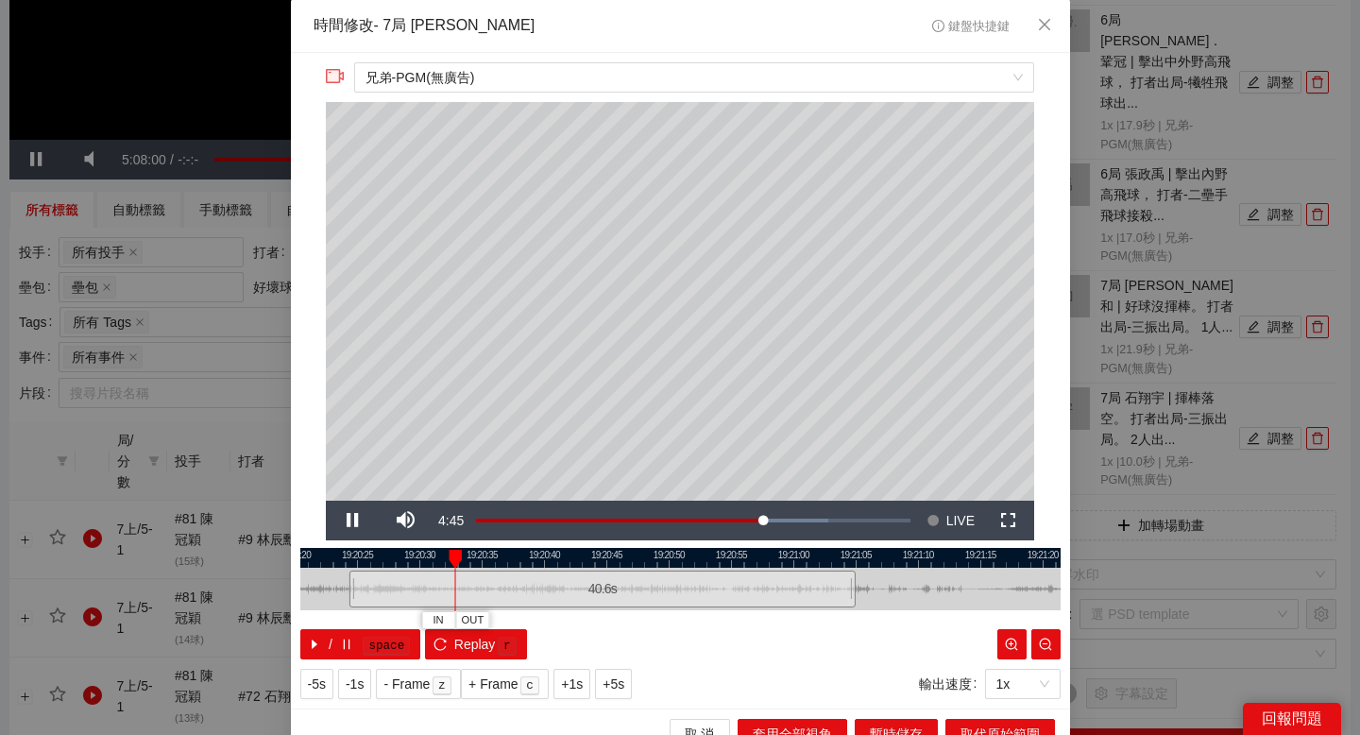
click at [508, 558] on div at bounding box center [680, 558] width 760 height 20
click at [595, 611] on button "OUT" at bounding box center [592, 620] width 34 height 18
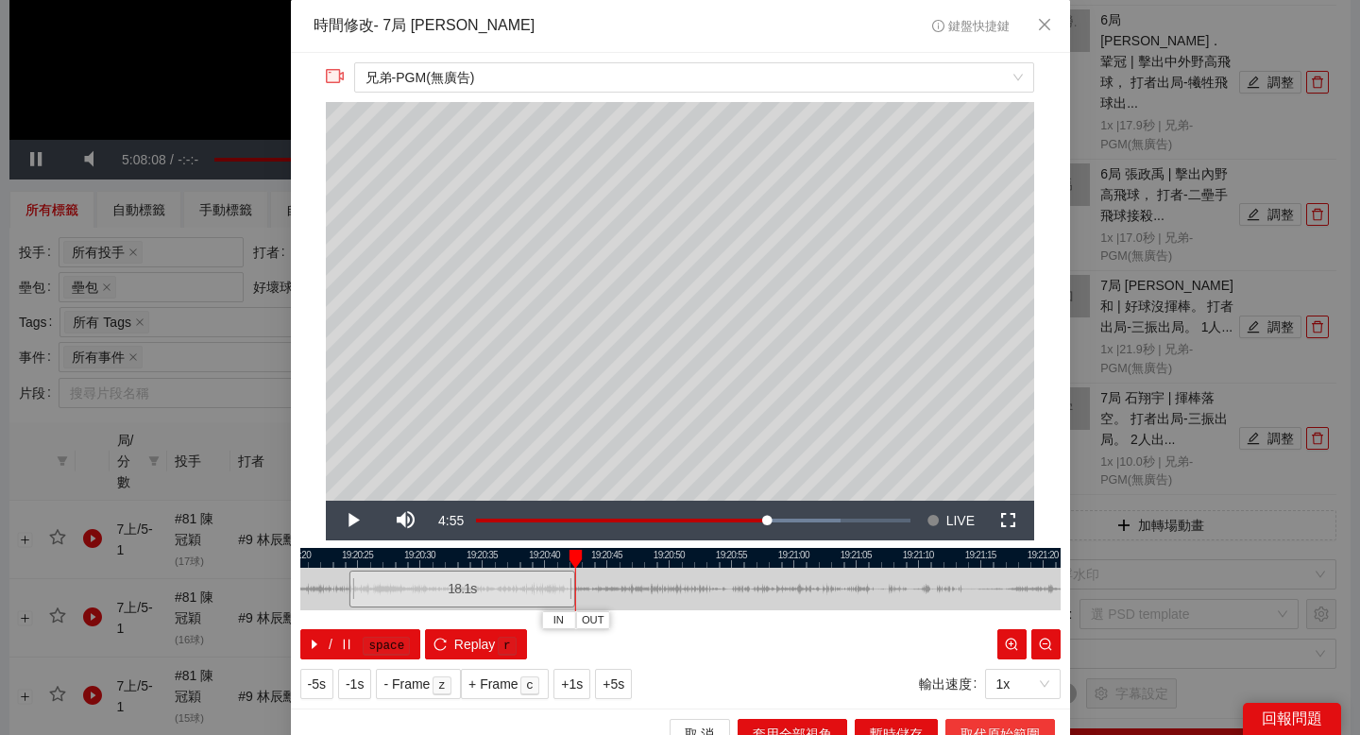
click at [960, 723] on span "取代原始範圍" at bounding box center [999, 733] width 79 height 21
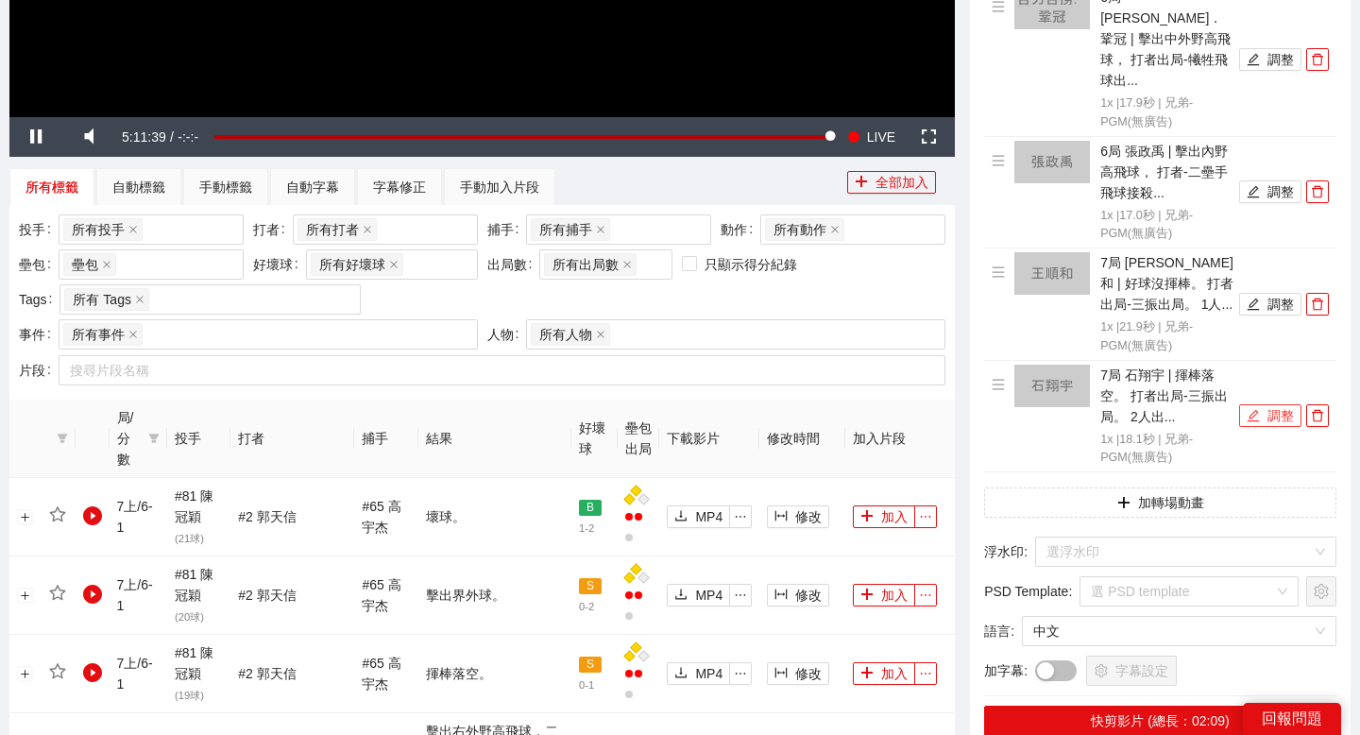
scroll to position [490, 0]
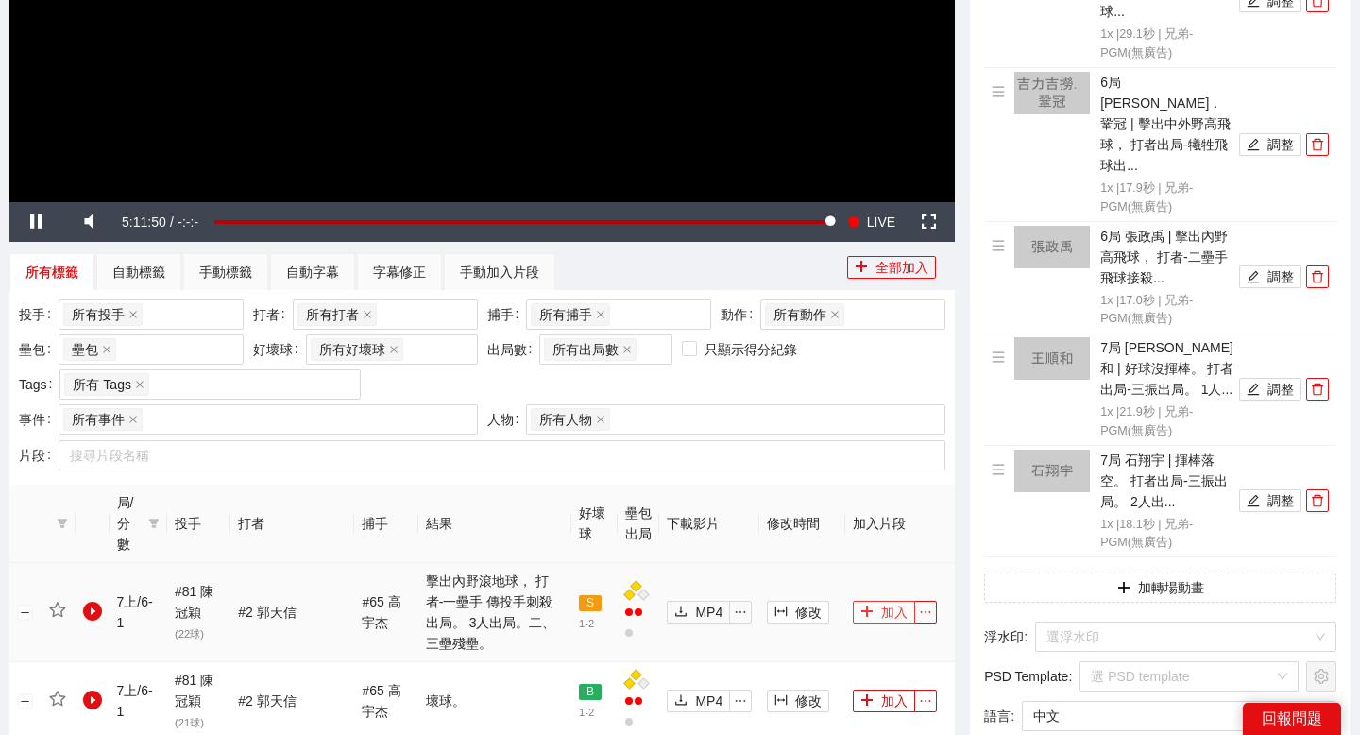
click at [885, 601] on button "加入" at bounding box center [884, 612] width 62 height 23
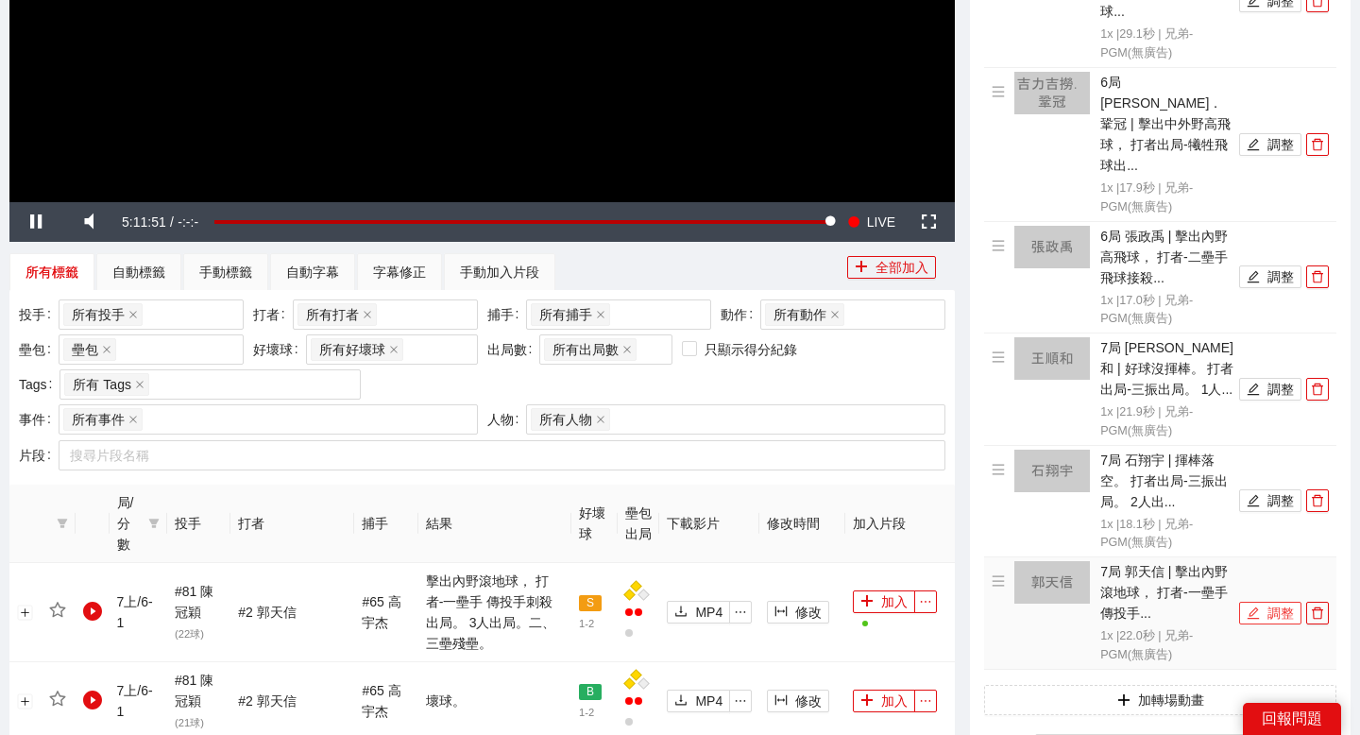
click at [1272, 602] on button "調整" at bounding box center [1270, 613] width 62 height 23
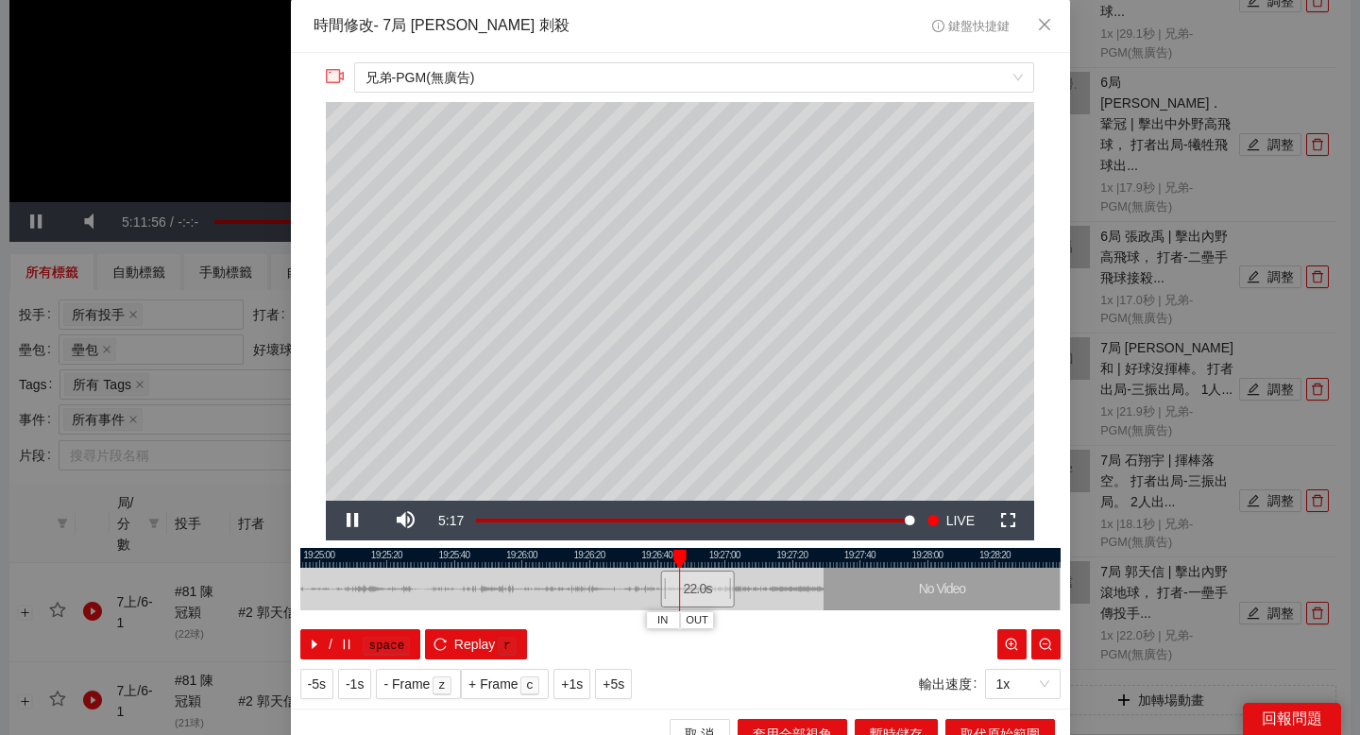
drag, startPoint x: 636, startPoint y: 552, endPoint x: 728, endPoint y: 555, distance: 91.6
click at [728, 554] on div at bounding box center [772, 558] width 760 height 20
click at [463, 540] on div "**********" at bounding box center [680, 380] width 779 height 655
click at [463, 559] on div at bounding box center [680, 558] width 760 height 20
click at [362, 559] on div at bounding box center [680, 558] width 760 height 20
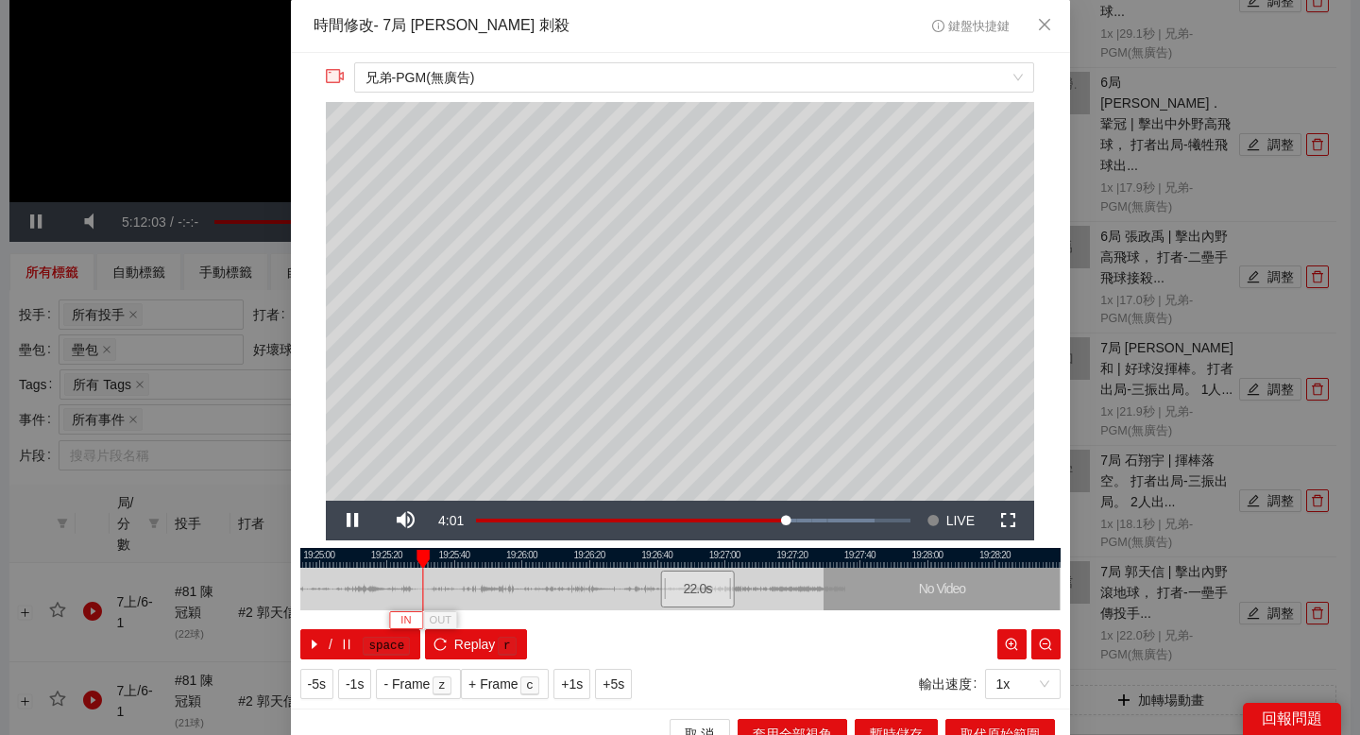
click at [408, 617] on span "IN" at bounding box center [405, 620] width 10 height 17
click at [373, 554] on div at bounding box center [680, 558] width 760 height 20
click at [341, 552] on div at bounding box center [680, 558] width 760 height 20
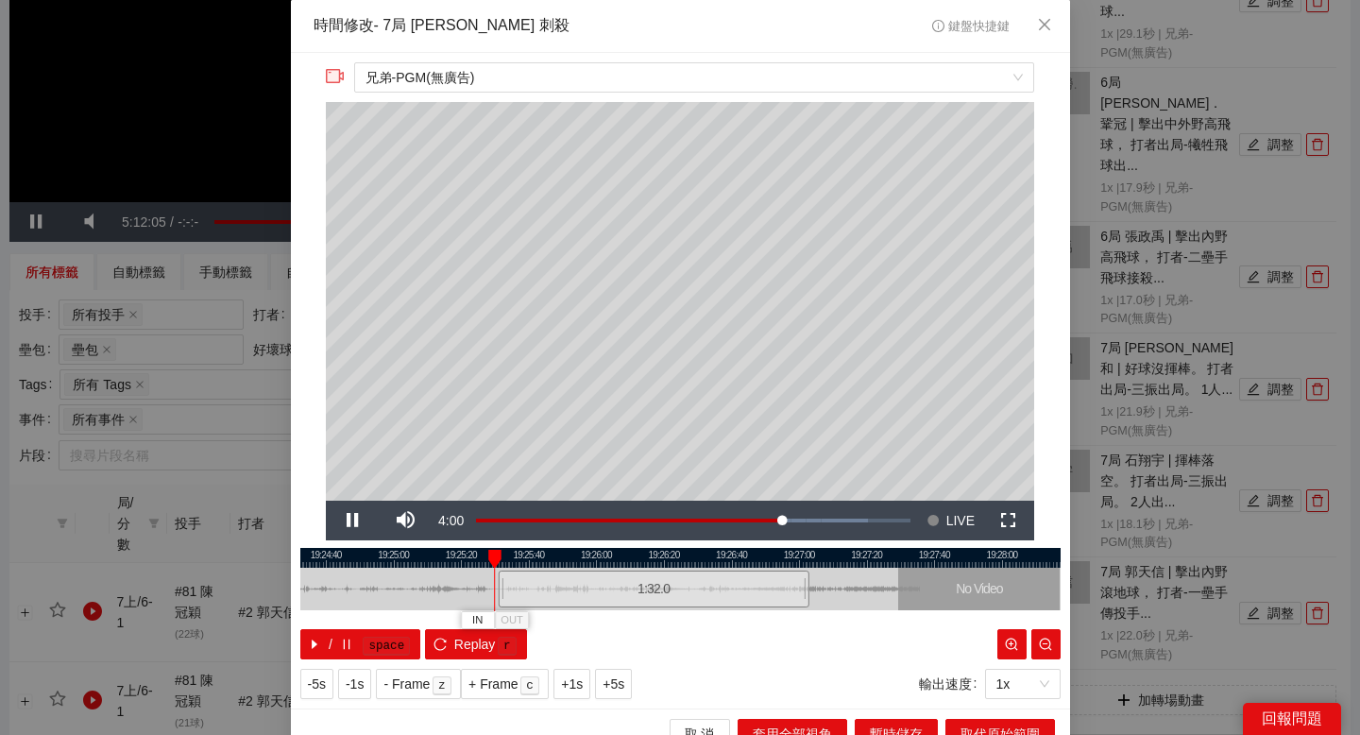
drag, startPoint x: 400, startPoint y: 554, endPoint x: 511, endPoint y: 554, distance: 110.5
click at [511, 554] on div at bounding box center [755, 558] width 760 height 20
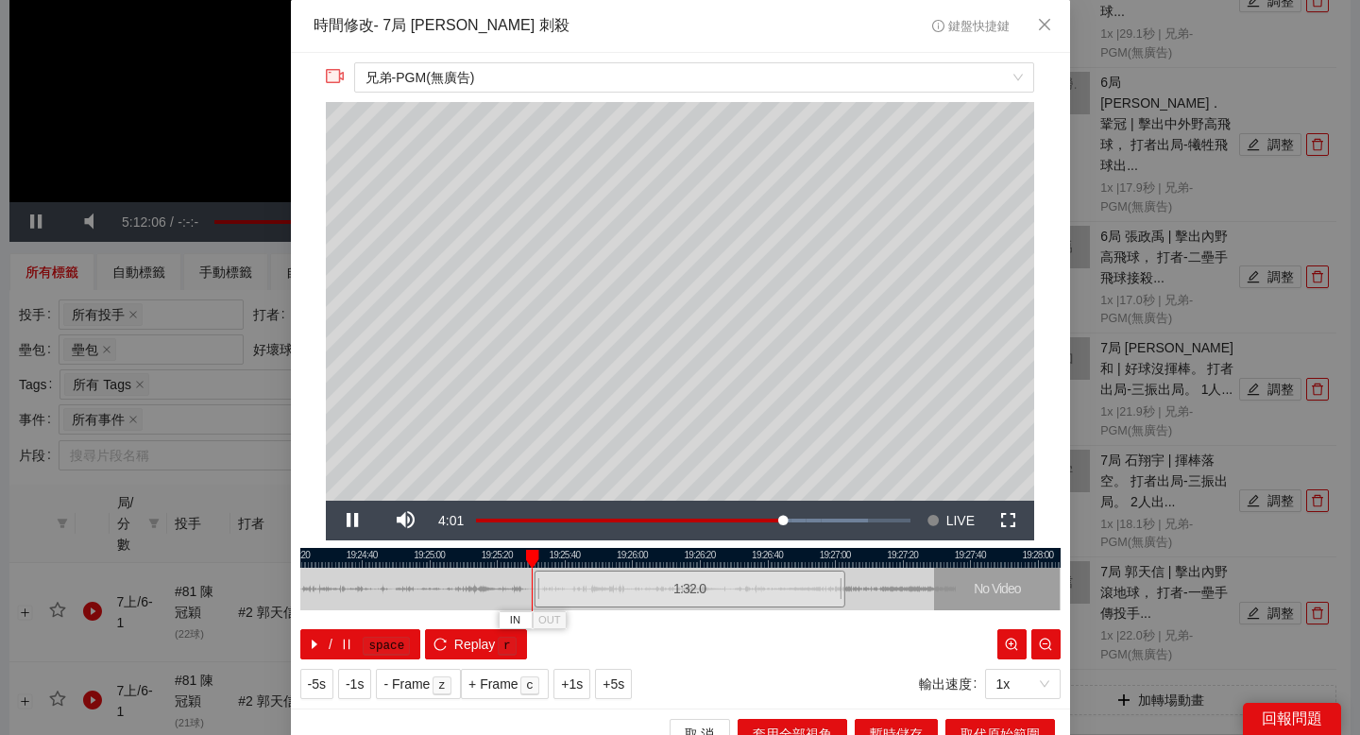
click at [386, 565] on div at bounding box center [680, 558] width 760 height 20
click at [476, 559] on div at bounding box center [680, 558] width 760 height 20
click at [450, 555] on div at bounding box center [680, 558] width 760 height 20
click at [442, 614] on button "IN" at bounding box center [436, 620] width 34 height 18
click at [832, 556] on div at bounding box center [680, 558] width 760 height 20
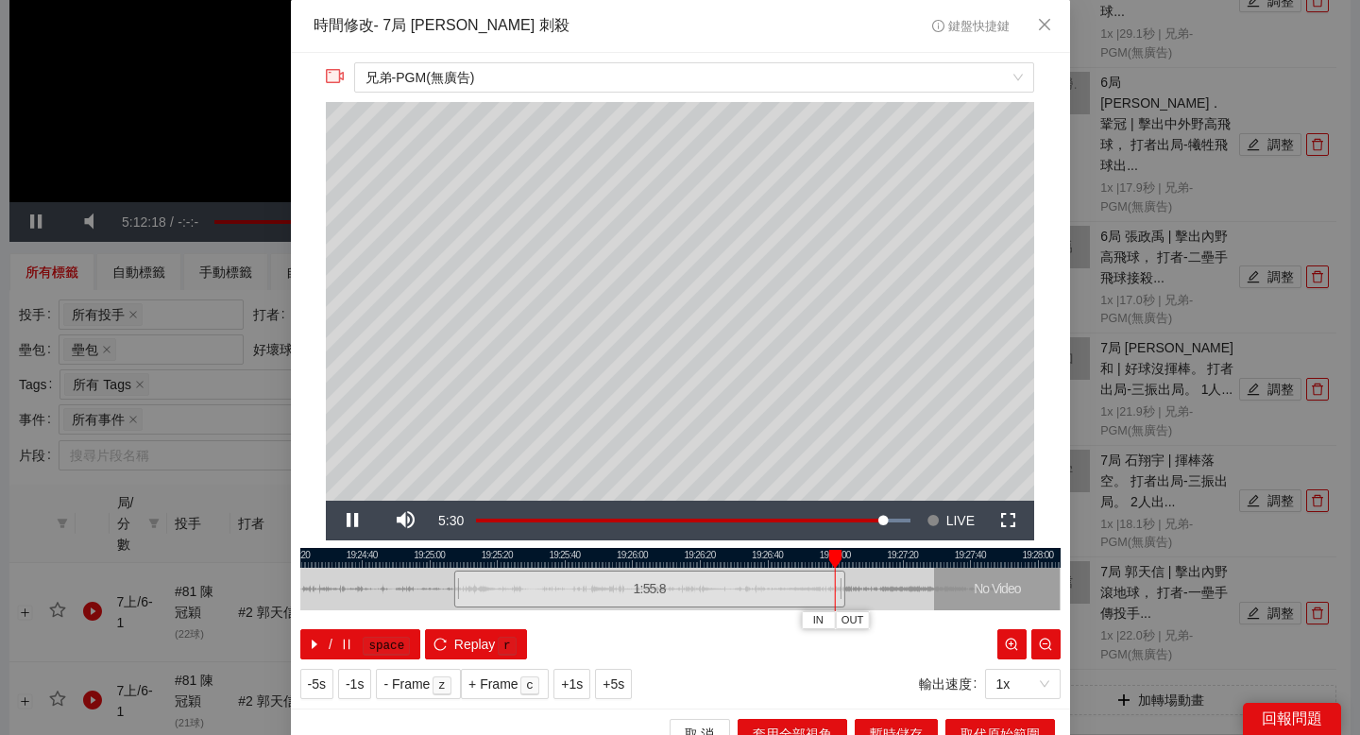
click at [791, 549] on div at bounding box center [680, 558] width 760 height 20
click at [757, 552] on div at bounding box center [680, 558] width 760 height 20
click at [719, 551] on div at bounding box center [680, 558] width 760 height 20
click at [738, 553] on div at bounding box center [680, 558] width 760 height 20
click at [758, 550] on div at bounding box center [680, 558] width 760 height 20
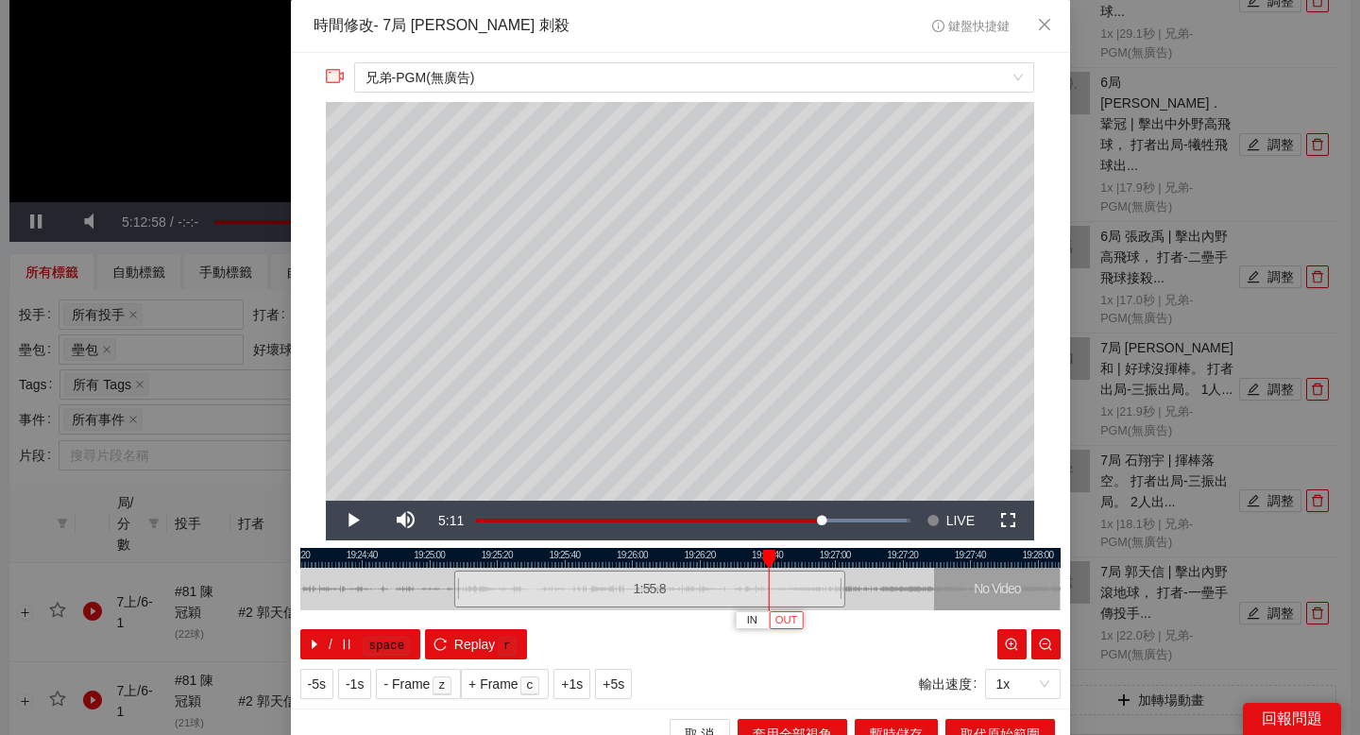
click at [793, 616] on span "OUT" at bounding box center [786, 620] width 23 height 17
click at [996, 721] on button "取代原始範圍" at bounding box center [1000, 734] width 110 height 30
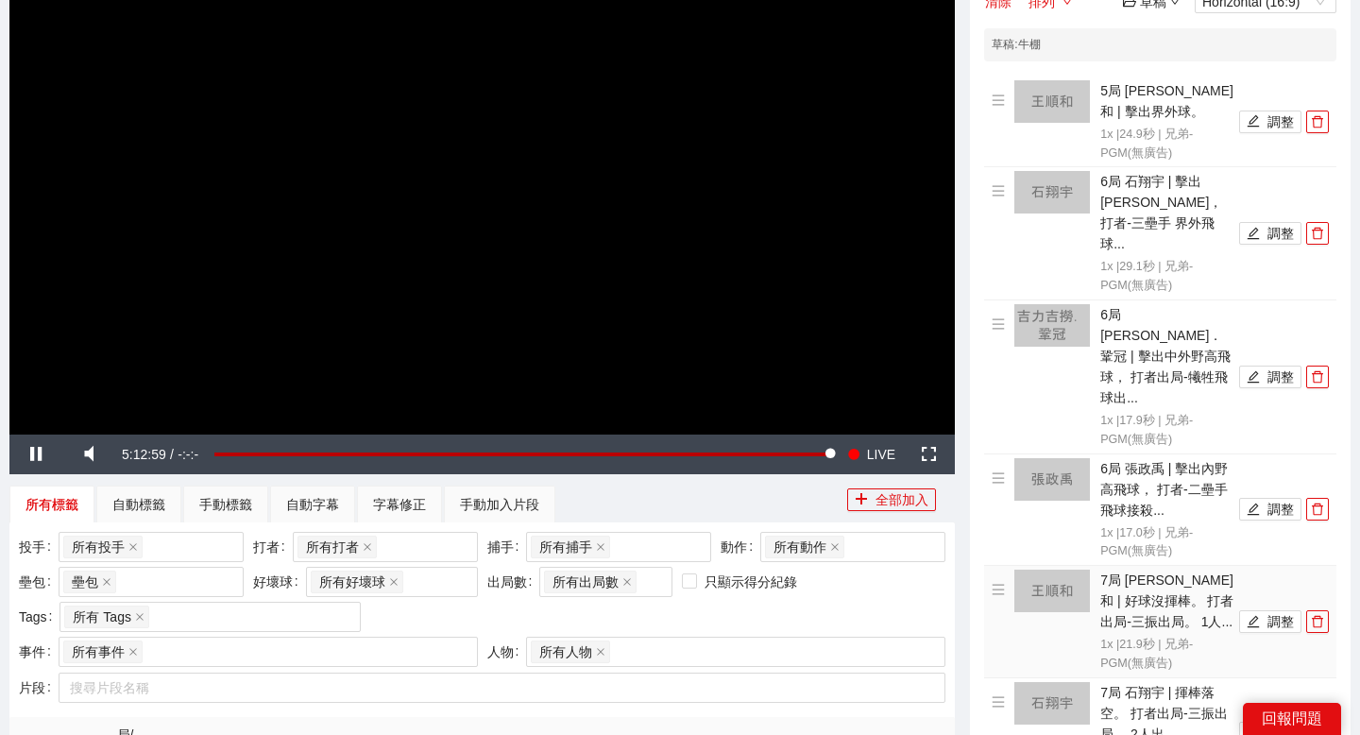
scroll to position [0, 0]
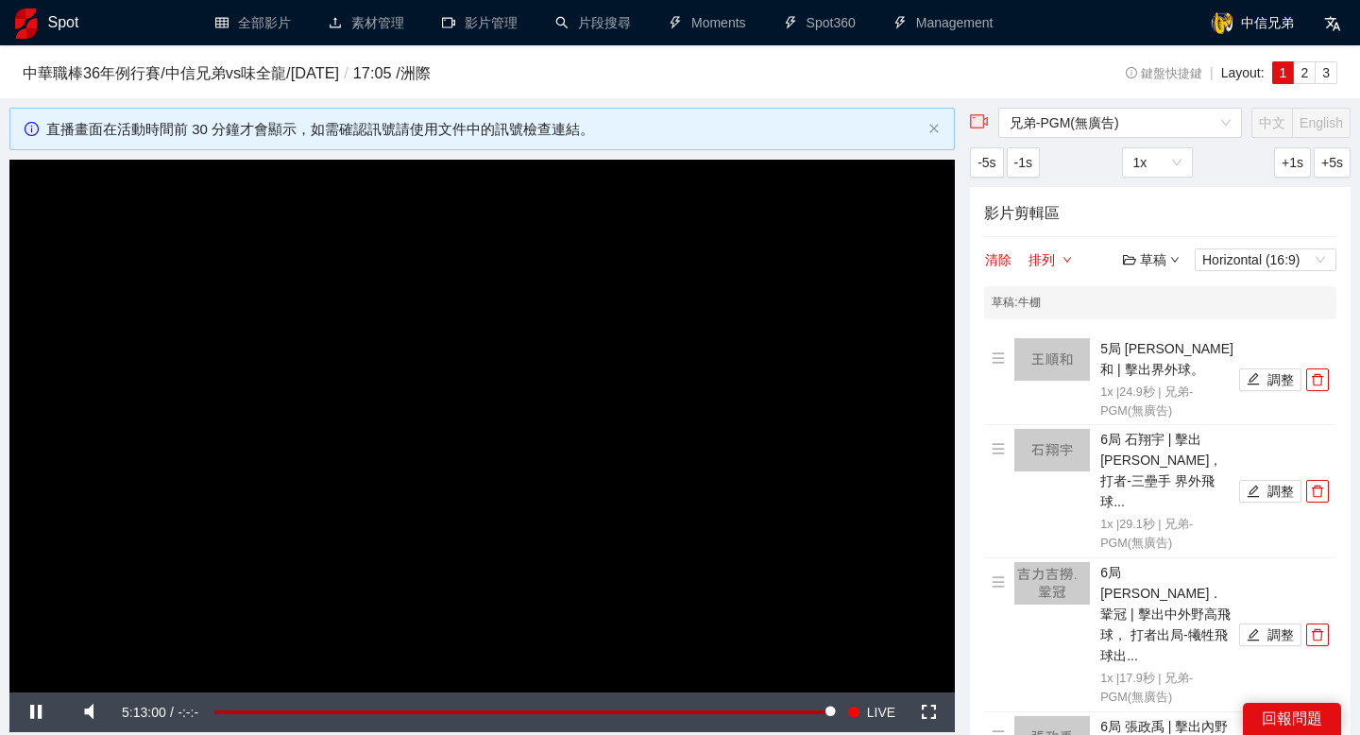
click at [1140, 258] on div "草稿" at bounding box center [1151, 259] width 57 height 21
click at [1178, 332] on link "儲存" at bounding box center [1155, 331] width 43 height 15
click at [1151, 248] on div "草稿 Horizontal (16:9)" at bounding box center [1229, 259] width 213 height 23
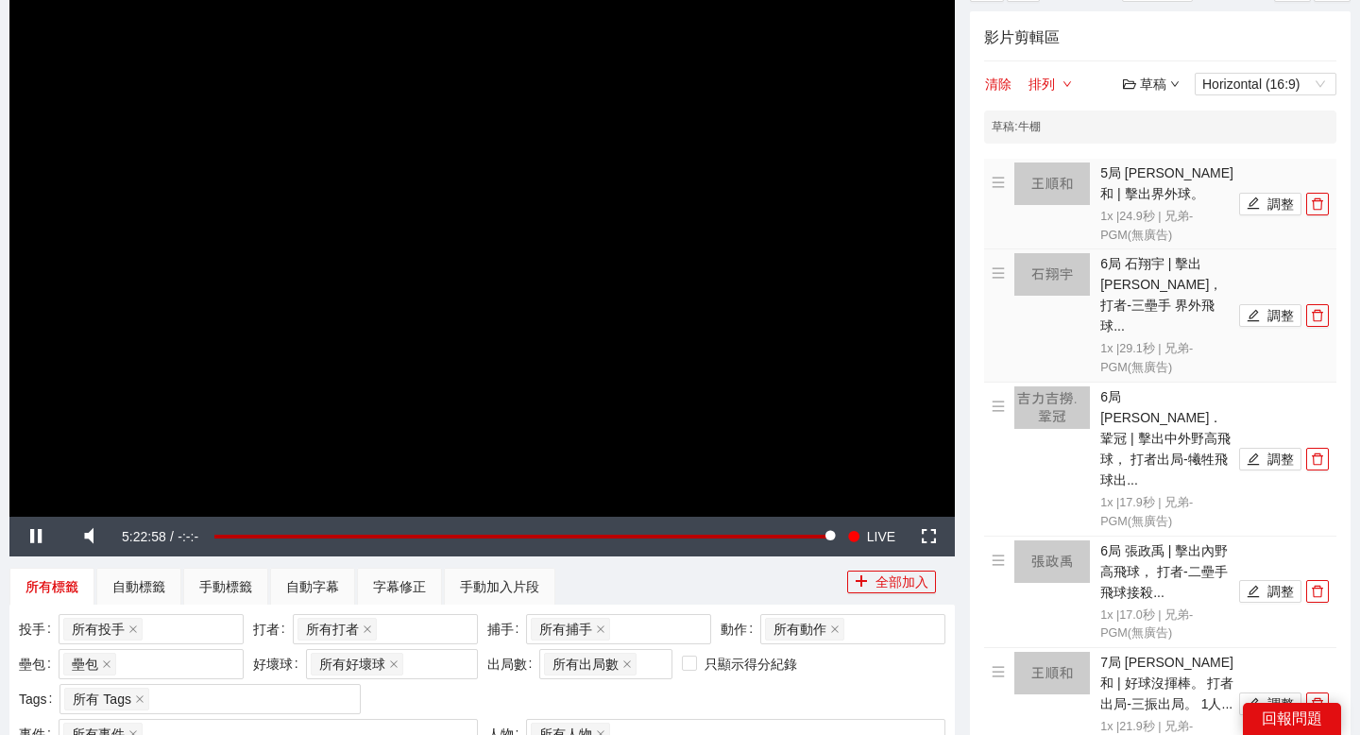
scroll to position [35, 0]
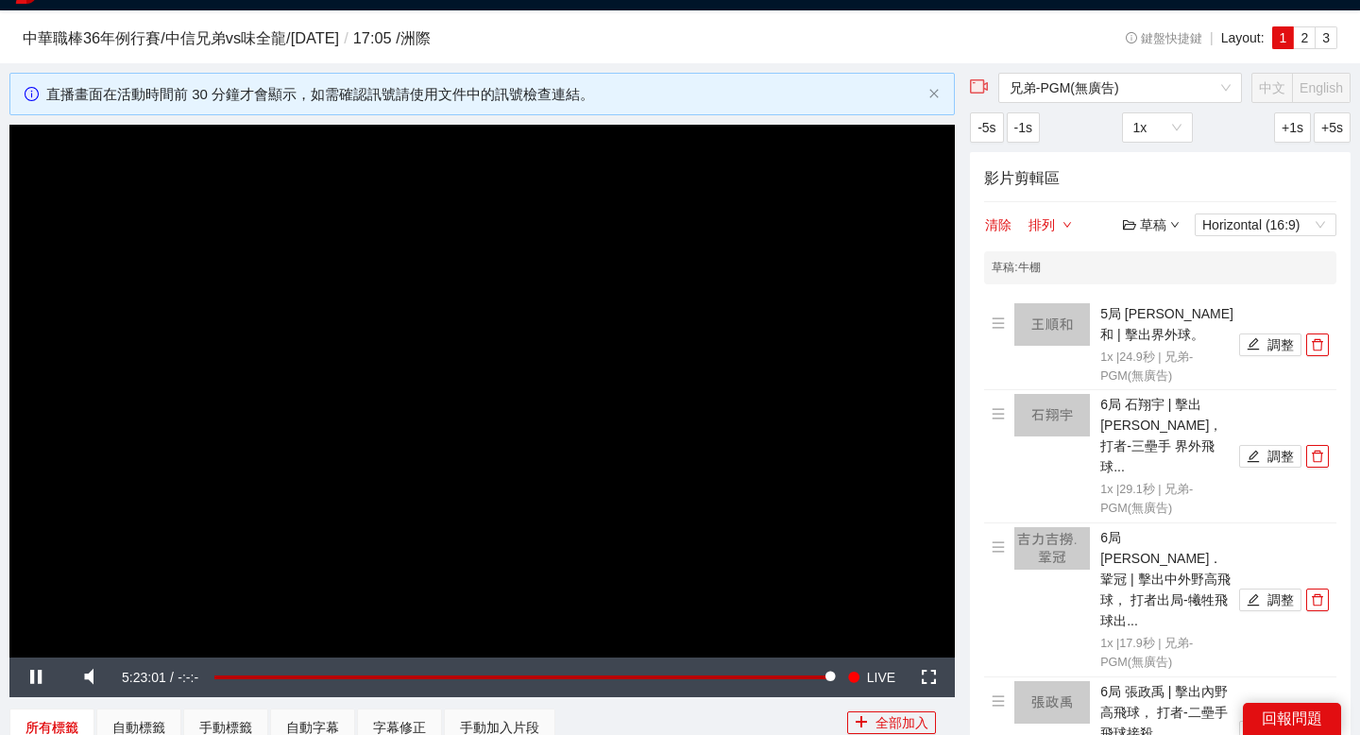
click at [1147, 224] on div "草稿" at bounding box center [1151, 224] width 57 height 21
click at [1162, 292] on link "儲存" at bounding box center [1155, 296] width 43 height 15
click at [1155, 220] on div "草稿" at bounding box center [1151, 224] width 57 height 21
click at [1144, 358] on link "退出" at bounding box center [1155, 365] width 43 height 15
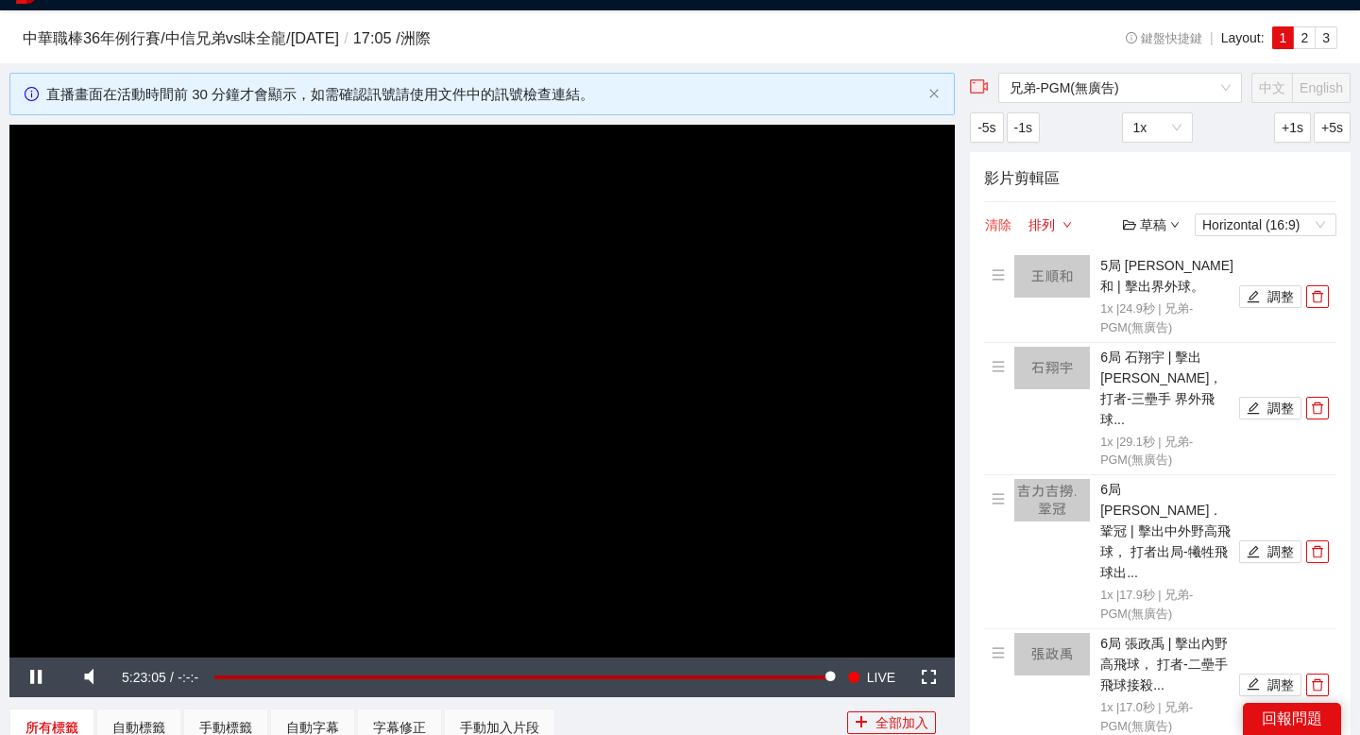
click at [1004, 231] on button "清除" at bounding box center [998, 224] width 28 height 23
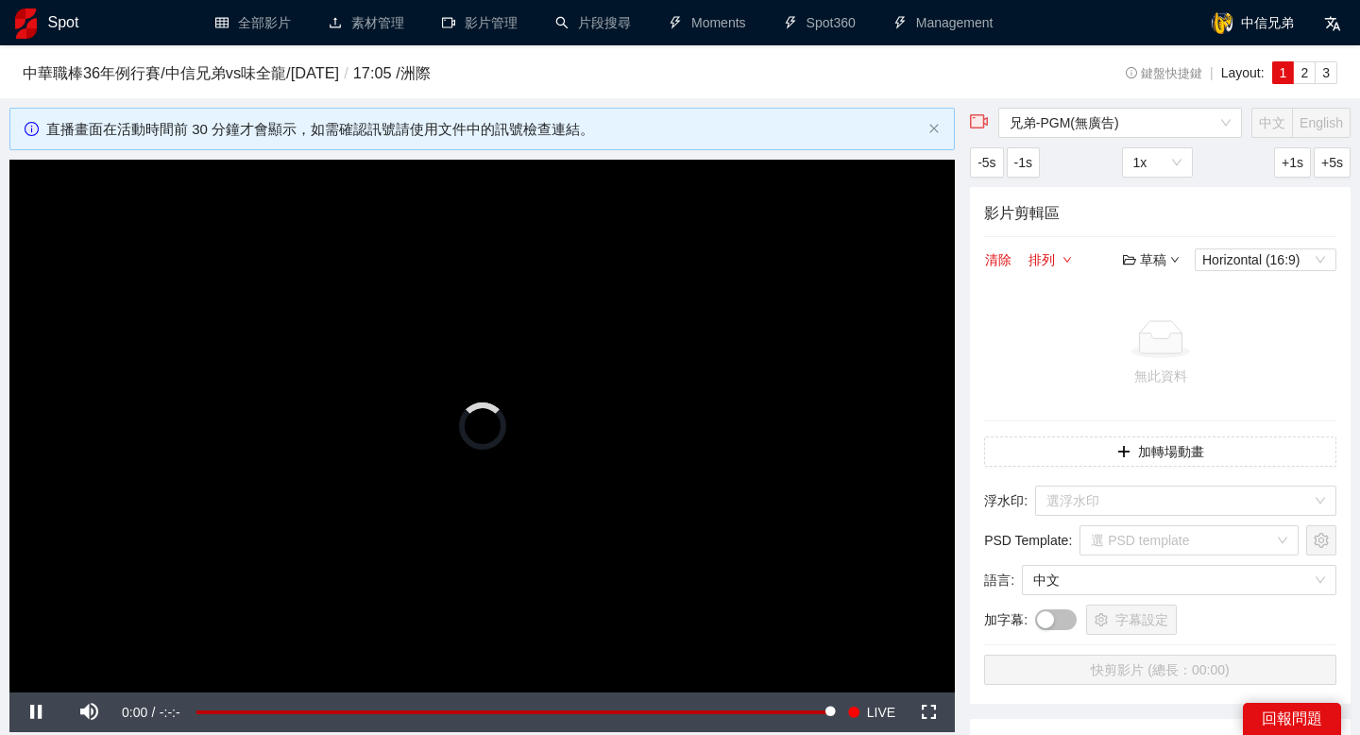
scroll to position [35, 0]
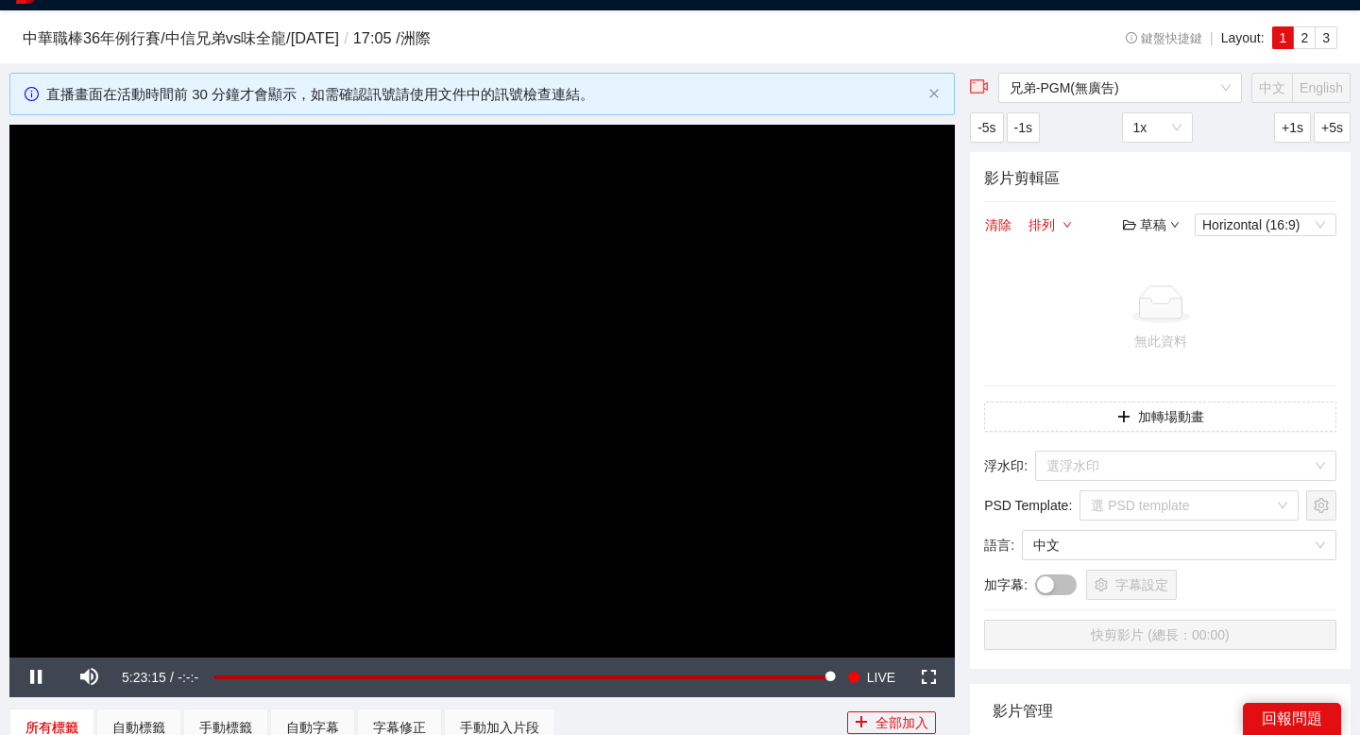
click at [1163, 222] on div "草稿" at bounding box center [1151, 224] width 57 height 21
click at [1168, 252] on link "開啟" at bounding box center [1155, 257] width 43 height 15
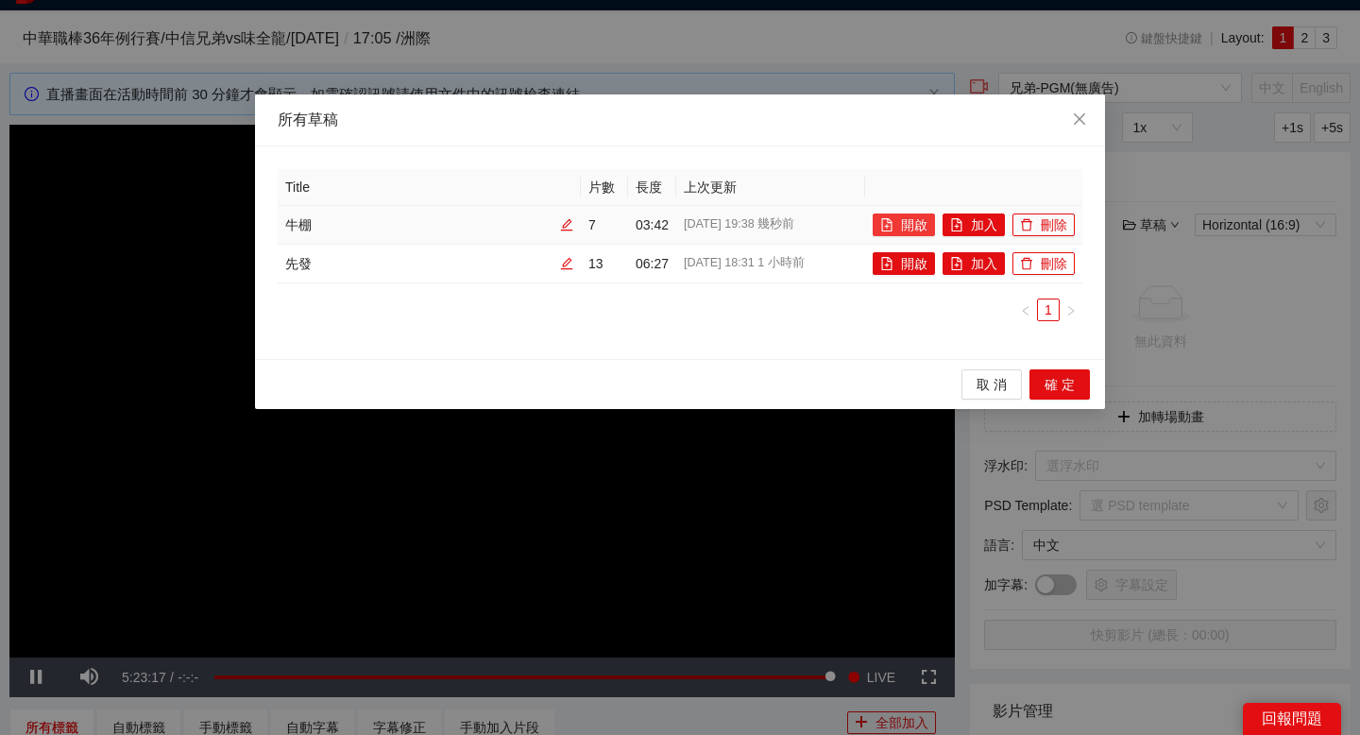
click at [923, 221] on button "開啟" at bounding box center [904, 224] width 62 height 23
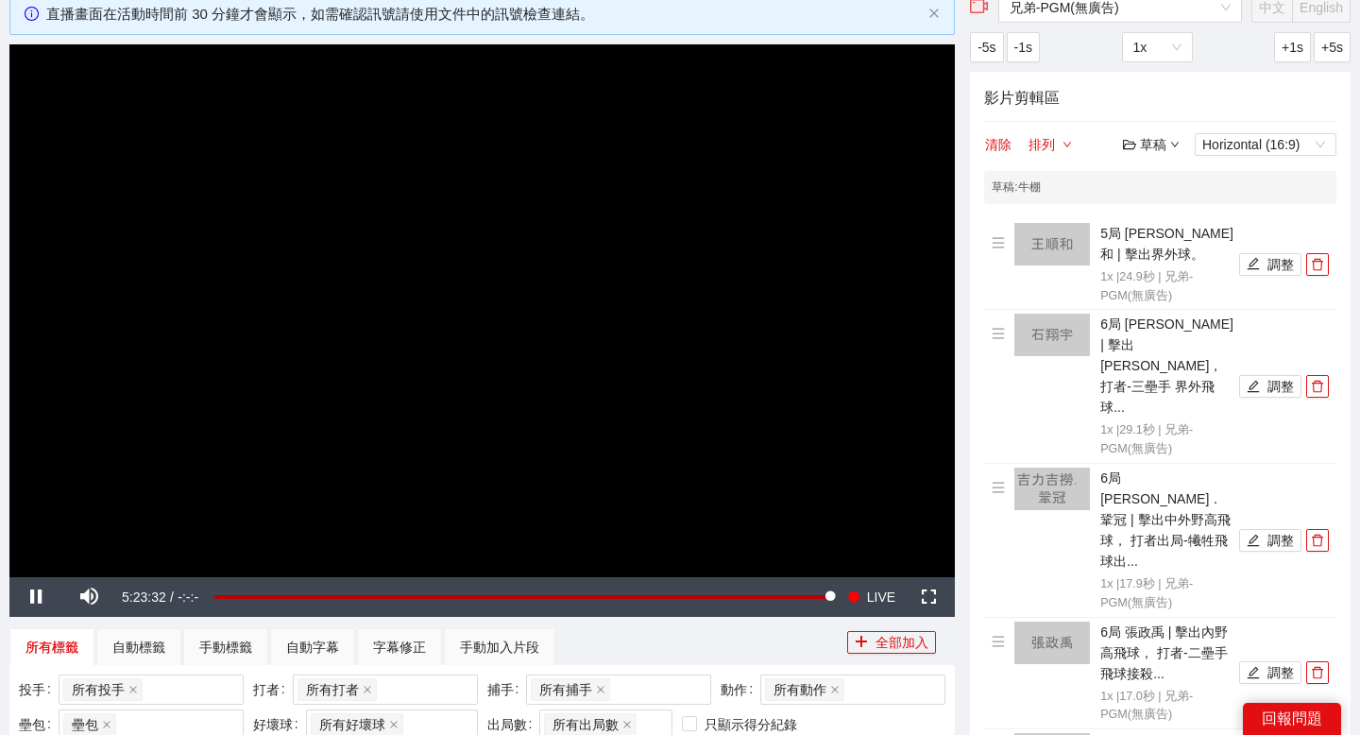
scroll to position [85, 0]
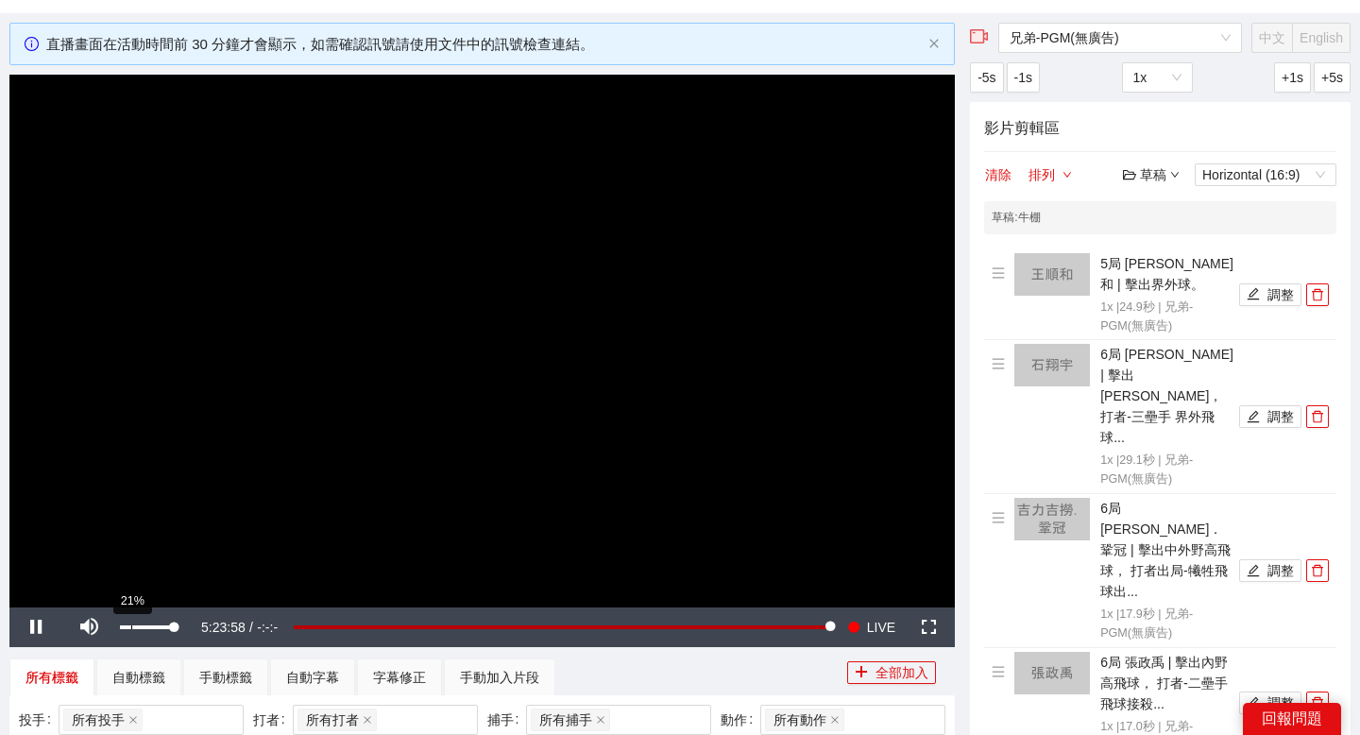
click at [131, 621] on div "21%" at bounding box center [147, 627] width 66 height 40
click at [137, 626] on div "32%" at bounding box center [147, 627] width 54 height 4
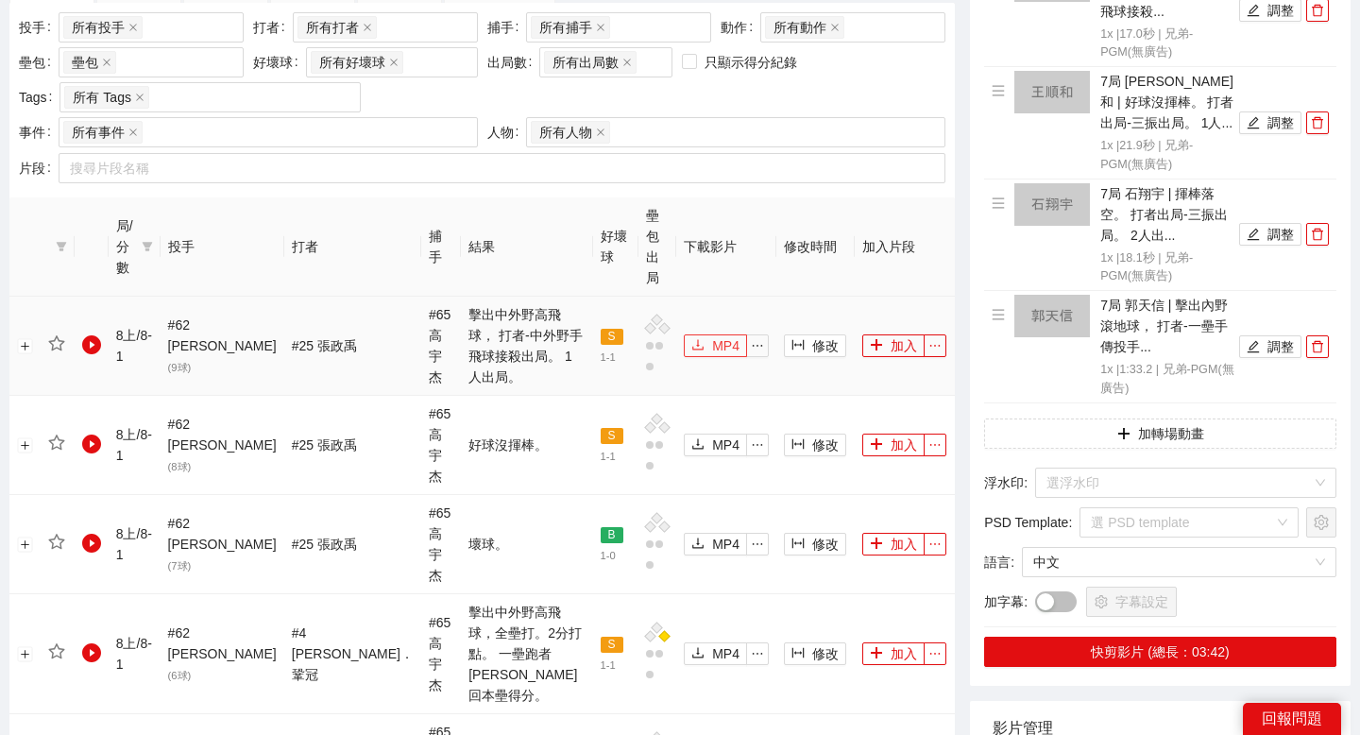
scroll to position [784, 0]
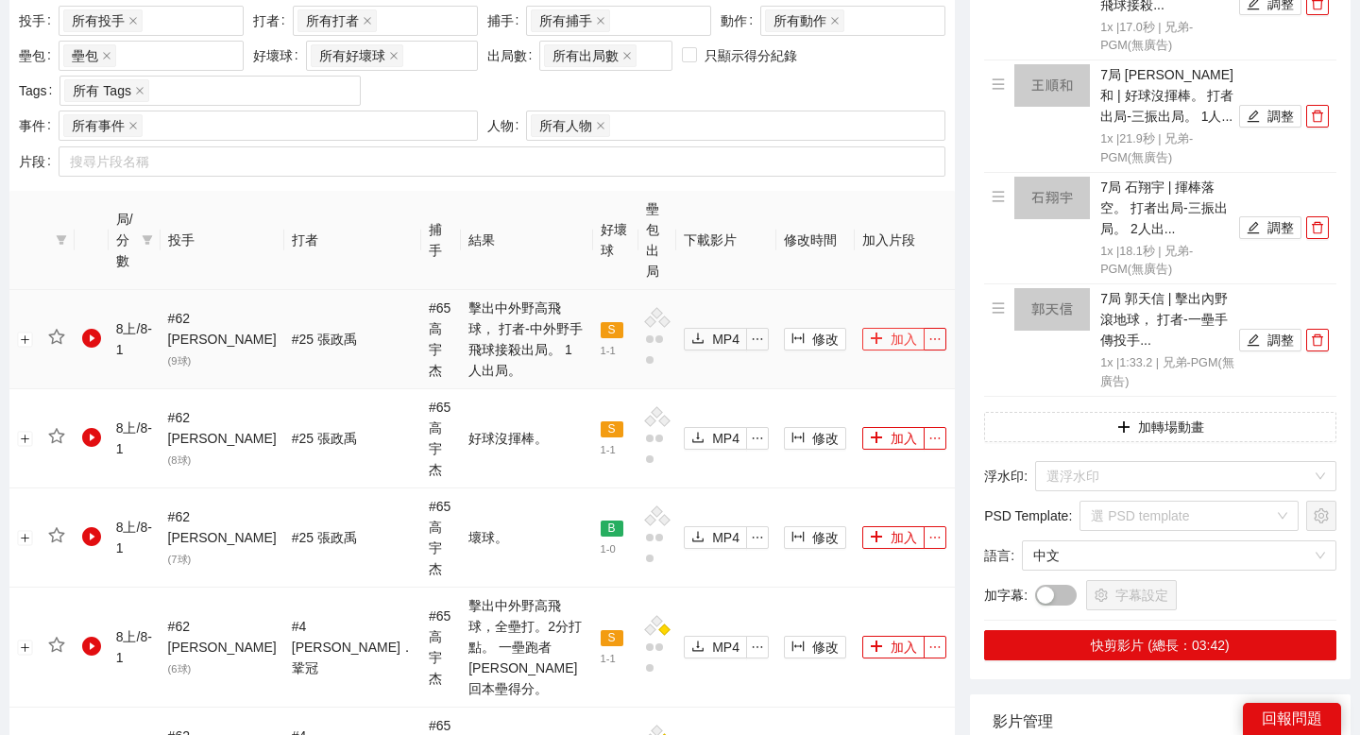
click at [878, 328] on button "加入" at bounding box center [893, 339] width 62 height 23
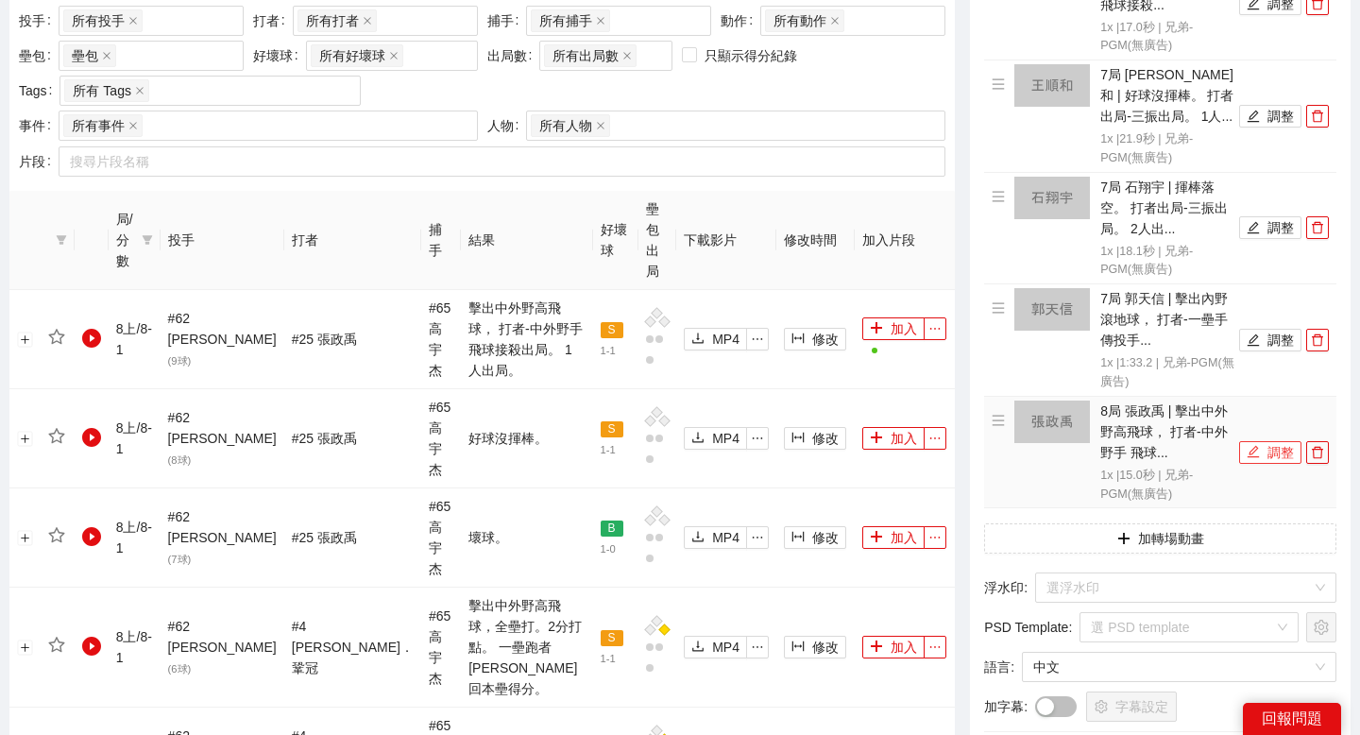
click at [1260, 441] on button "調整" at bounding box center [1270, 452] width 62 height 23
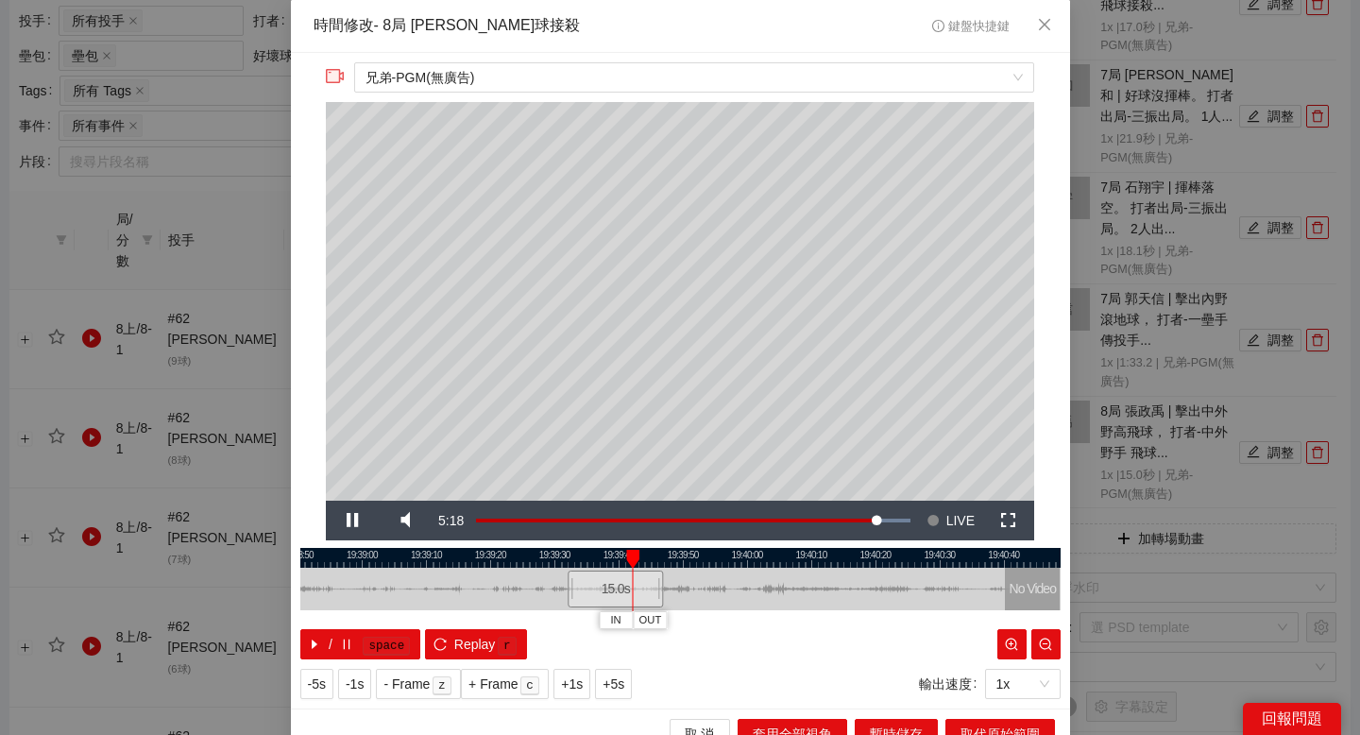
click at [450, 556] on div at bounding box center [680, 558] width 760 height 20
click at [418, 555] on div at bounding box center [680, 558] width 760 height 20
click at [491, 615] on span "IN" at bounding box center [491, 620] width 10 height 17
click at [557, 554] on div at bounding box center [680, 558] width 760 height 20
click at [576, 553] on div at bounding box center [680, 558] width 760 height 20
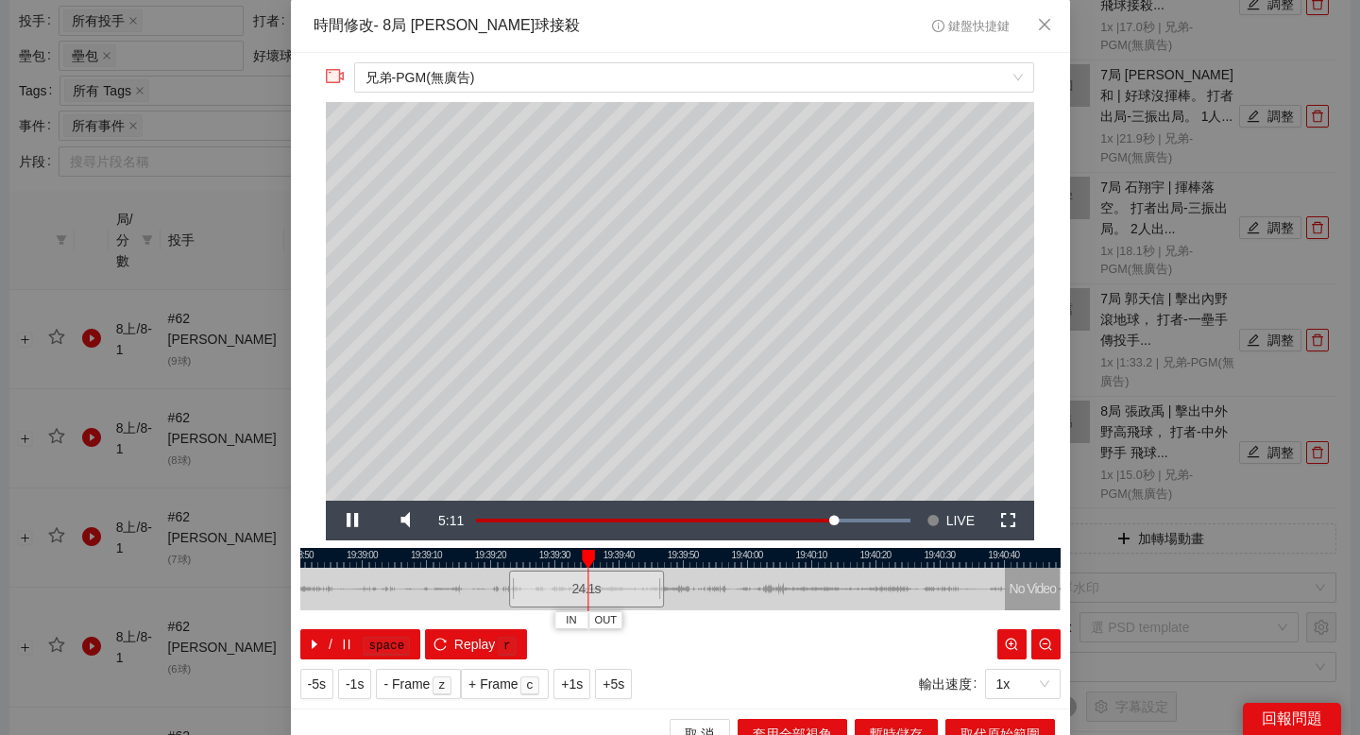
click at [568, 551] on div at bounding box center [680, 558] width 760 height 20
click at [602, 616] on span "OUT" at bounding box center [601, 620] width 23 height 17
click at [553, 561] on div at bounding box center [680, 558] width 760 height 20
drag, startPoint x: 484, startPoint y: 515, endPoint x: 517, endPoint y: 516, distance: 32.1
click at [517, 516] on div "Pause Mute 100% Current Time 5:10 Loaded : 100.00% -6:04 -1:20 Stream Type LIVE…" at bounding box center [680, 520] width 708 height 40
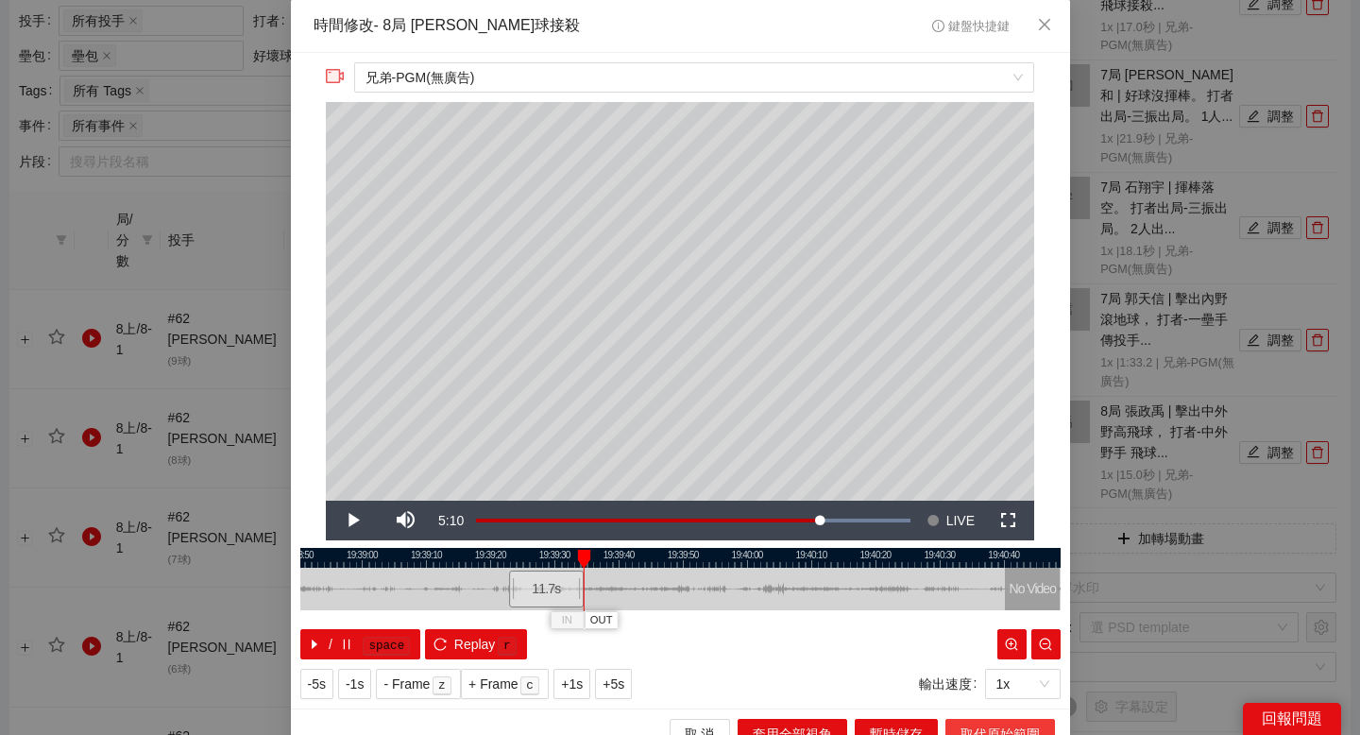
click at [1004, 721] on button "取代原始範圍" at bounding box center [1000, 734] width 110 height 30
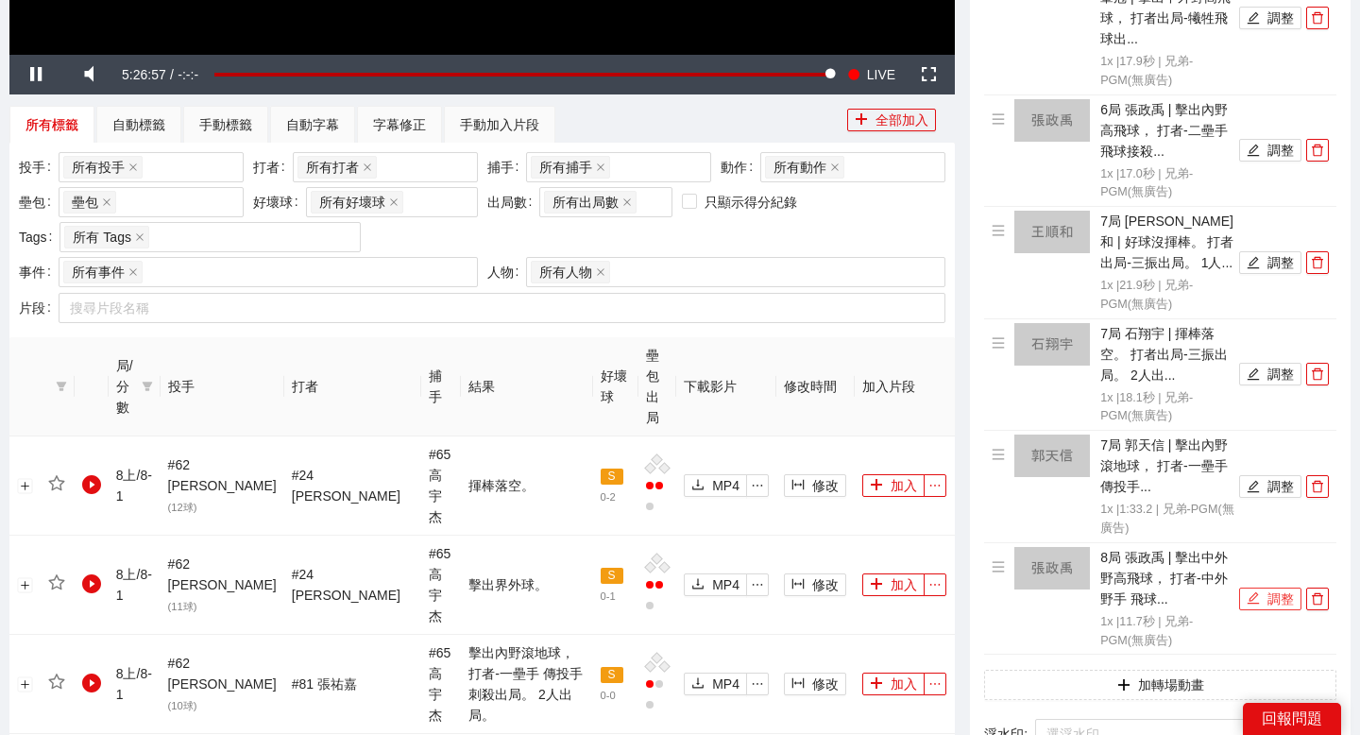
scroll to position [672, 0]
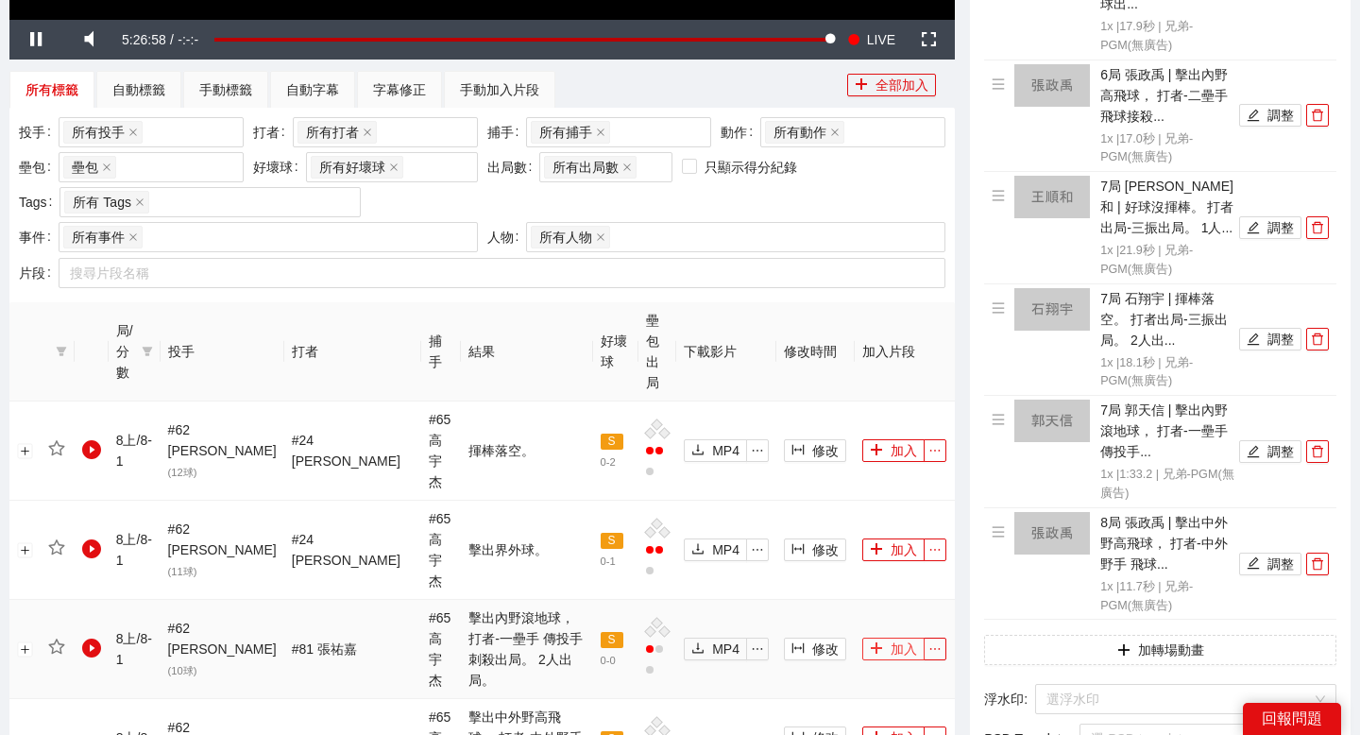
click at [873, 637] on button "加入" at bounding box center [893, 648] width 62 height 23
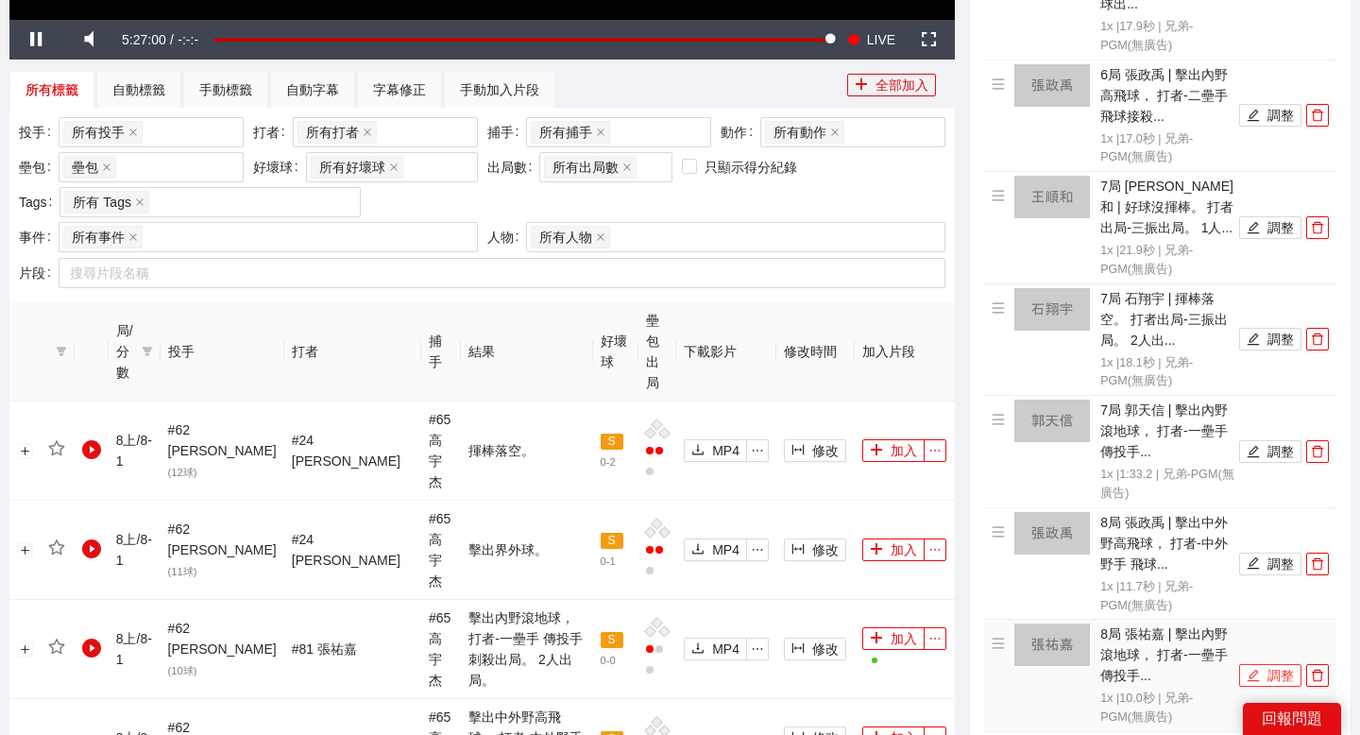
click at [1268, 664] on button "調整" at bounding box center [1270, 675] width 62 height 23
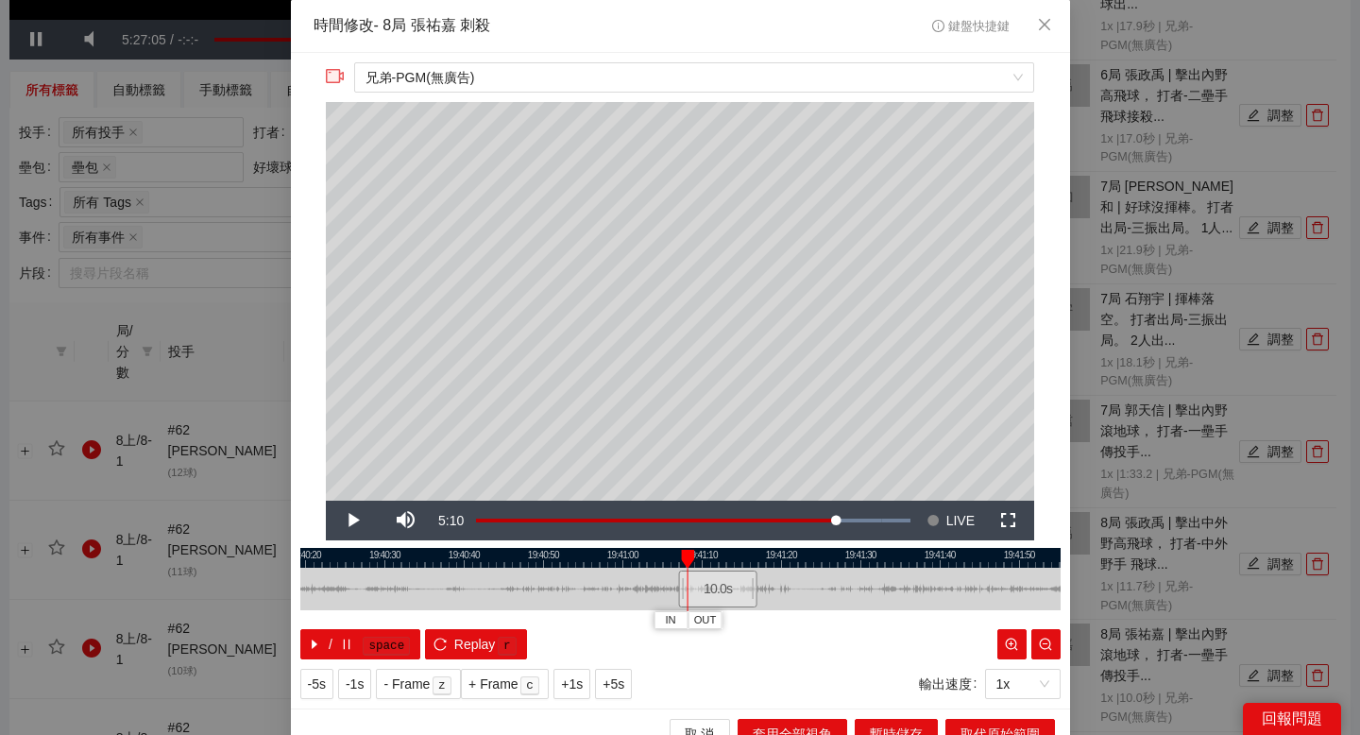
drag, startPoint x: 613, startPoint y: 562, endPoint x: 717, endPoint y: 555, distance: 104.1
click at [717, 555] on div at bounding box center [779, 558] width 760 height 20
click at [569, 559] on div at bounding box center [680, 558] width 760 height 20
click at [487, 557] on div at bounding box center [680, 558] width 760 height 20
click at [418, 559] on div at bounding box center [680, 558] width 760 height 20
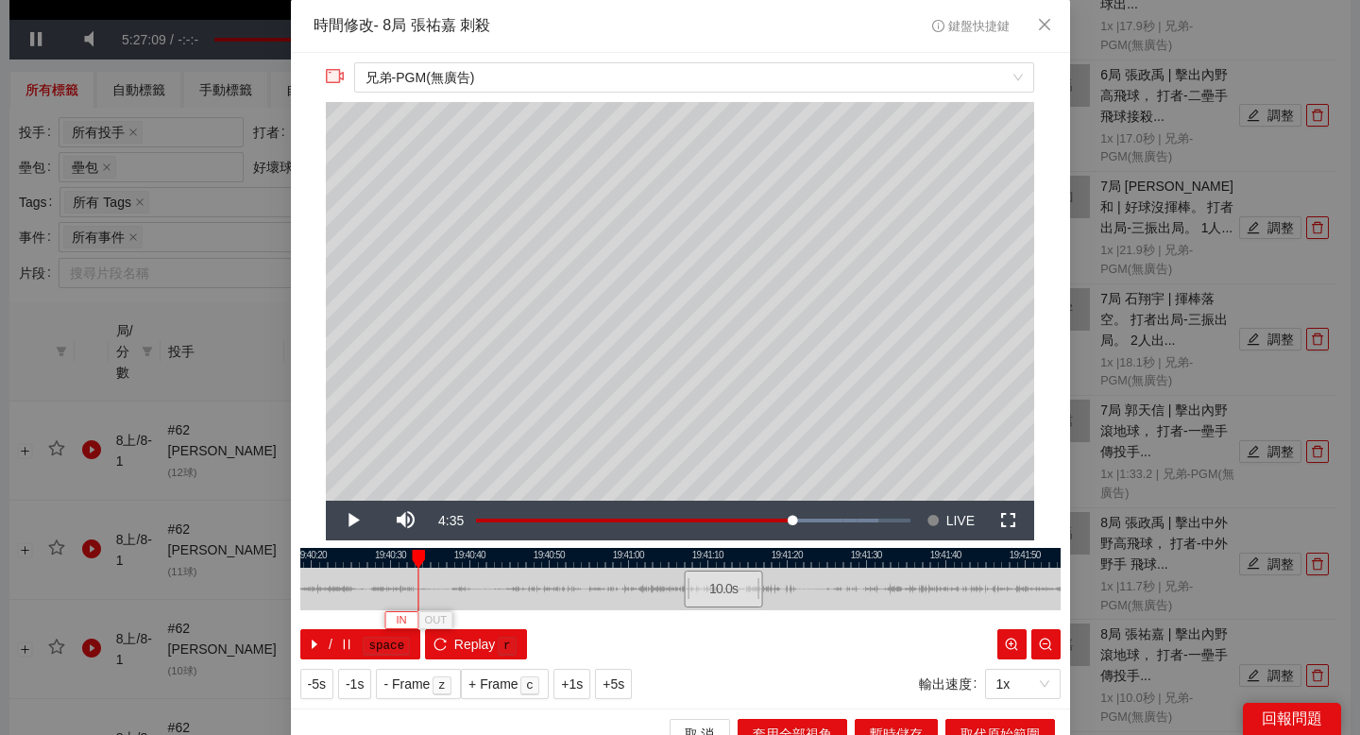
click at [404, 613] on span "IN" at bounding box center [401, 620] width 10 height 17
drag, startPoint x: 475, startPoint y: 557, endPoint x: 697, endPoint y: 555, distance: 221.9
click at [694, 555] on div at bounding box center [680, 558] width 760 height 20
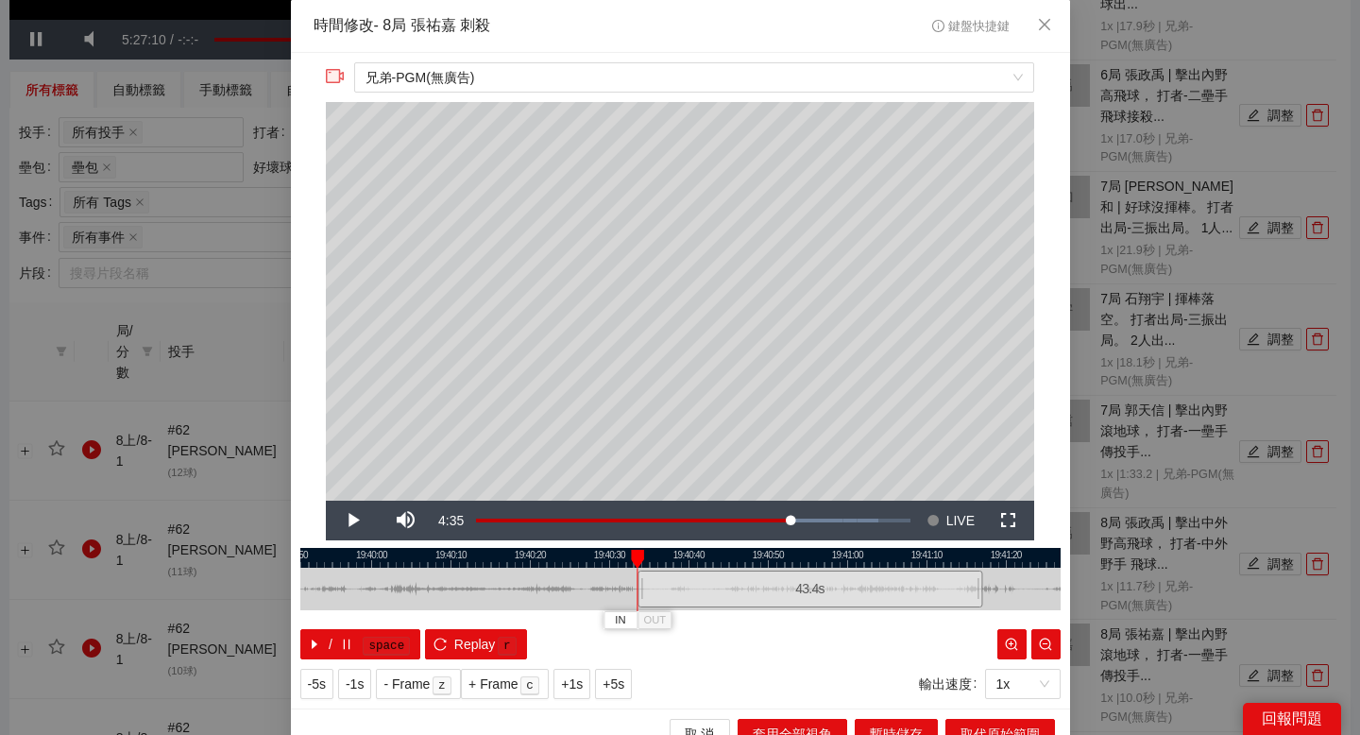
click at [462, 558] on div at bounding box center [680, 558] width 760 height 20
click at [419, 559] on div at bounding box center [680, 558] width 760 height 20
click at [408, 612] on button "IN" at bounding box center [402, 620] width 34 height 18
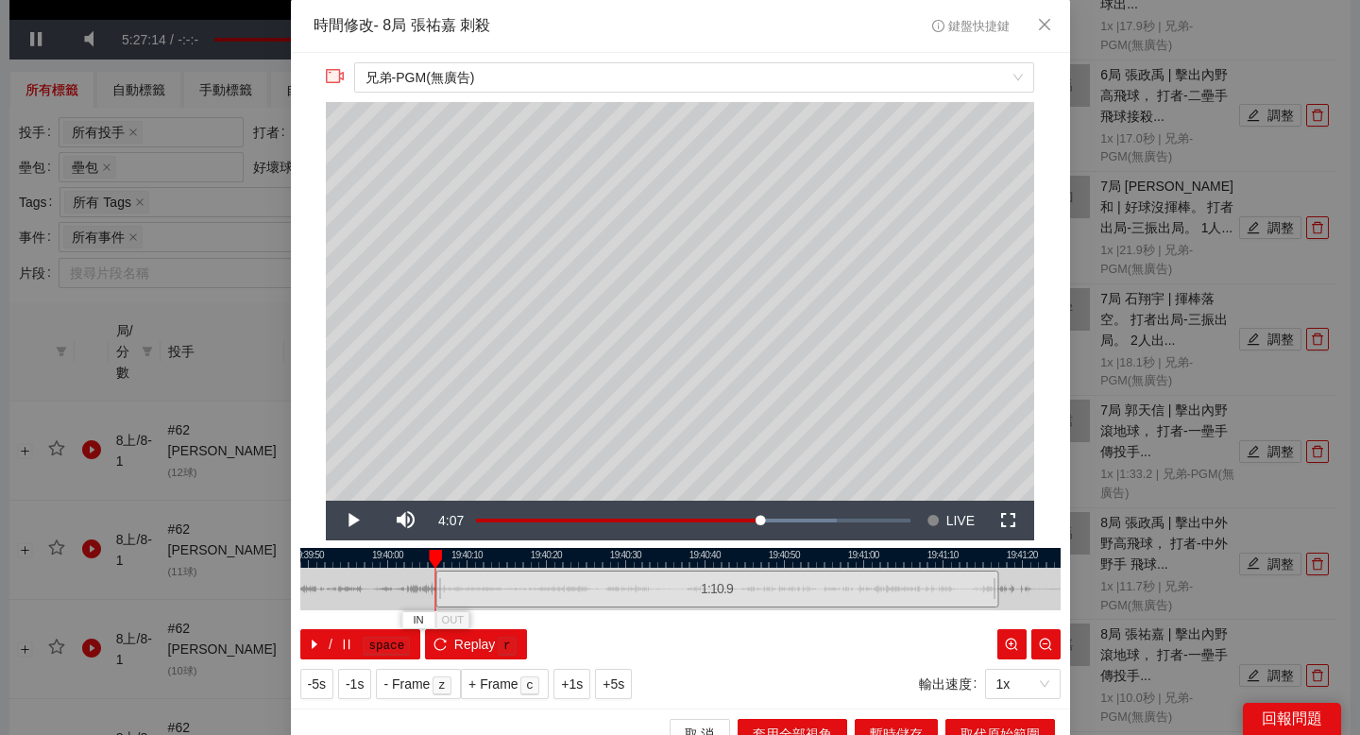
drag, startPoint x: 492, startPoint y: 557, endPoint x: 661, endPoint y: 557, distance: 169.0
click at [659, 557] on div at bounding box center [696, 558] width 760 height 20
click at [441, 554] on div at bounding box center [680, 558] width 760 height 20
click at [465, 553] on div at bounding box center [680, 558] width 760 height 20
click at [479, 553] on div at bounding box center [680, 558] width 760 height 20
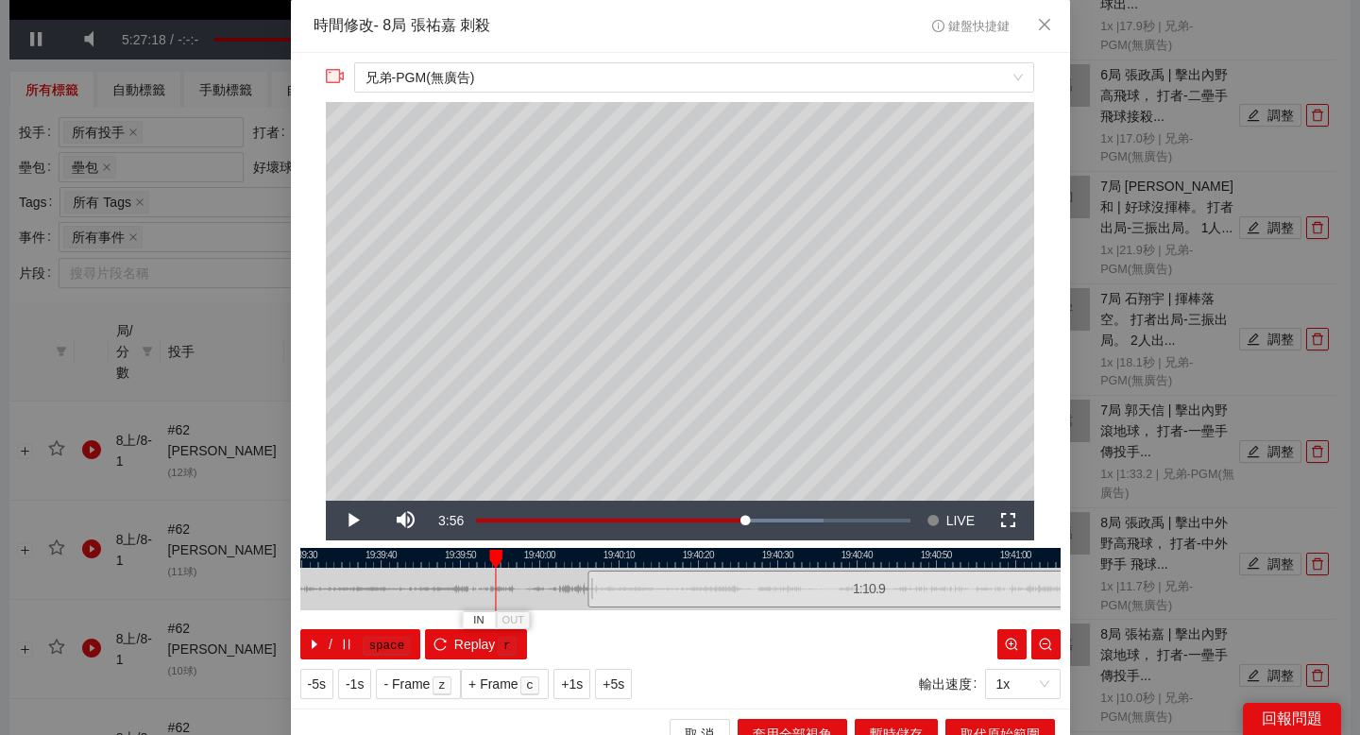
click at [490, 553] on div at bounding box center [495, 559] width 13 height 19
click at [521, 549] on div at bounding box center [680, 558] width 760 height 20
click at [509, 554] on div at bounding box center [680, 558] width 760 height 20
click at [502, 616] on button "IN" at bounding box center [498, 620] width 34 height 18
drag, startPoint x: 675, startPoint y: 555, endPoint x: 634, endPoint y: 555, distance: 41.6
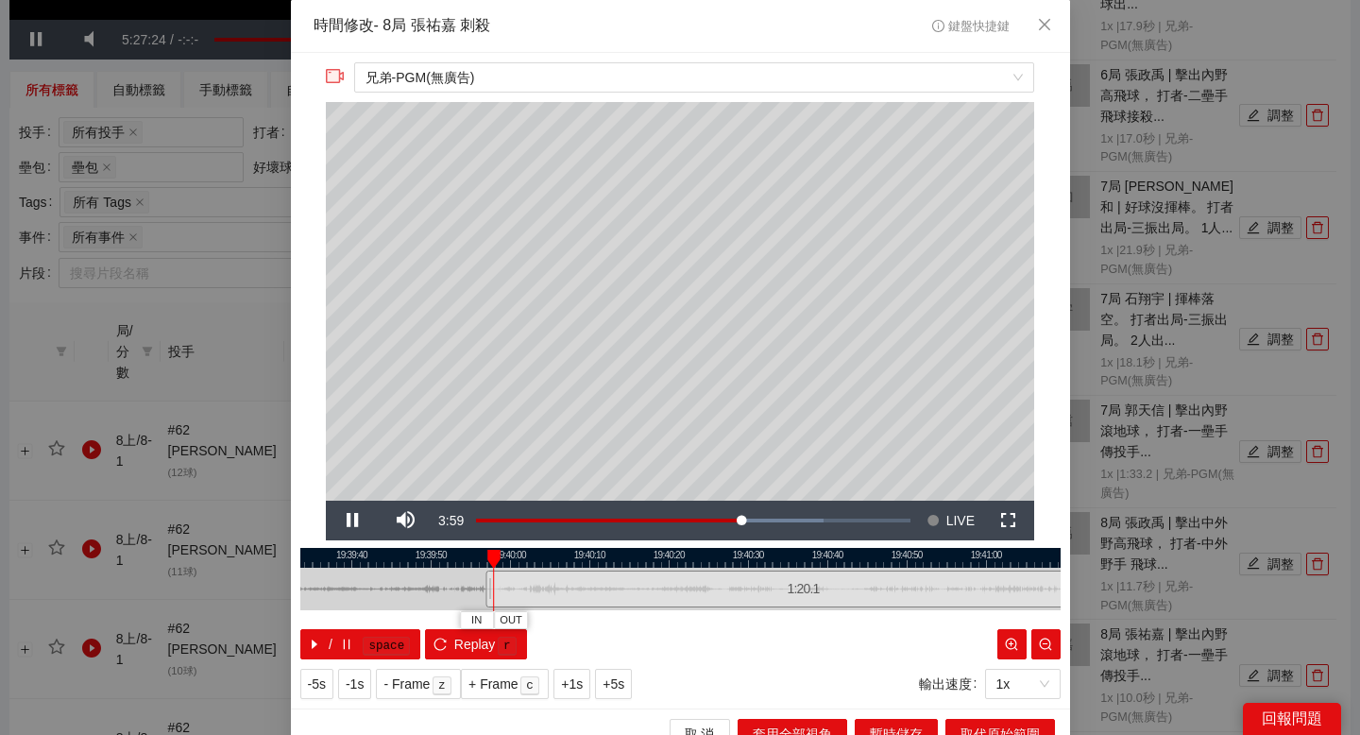
click at [634, 555] on div at bounding box center [651, 558] width 760 height 20
click at [556, 552] on div at bounding box center [680, 558] width 760 height 20
click at [623, 544] on div "**********" at bounding box center [680, 380] width 779 height 655
click at [614, 557] on div at bounding box center [680, 558] width 760 height 20
click at [596, 556] on div at bounding box center [680, 558] width 760 height 20
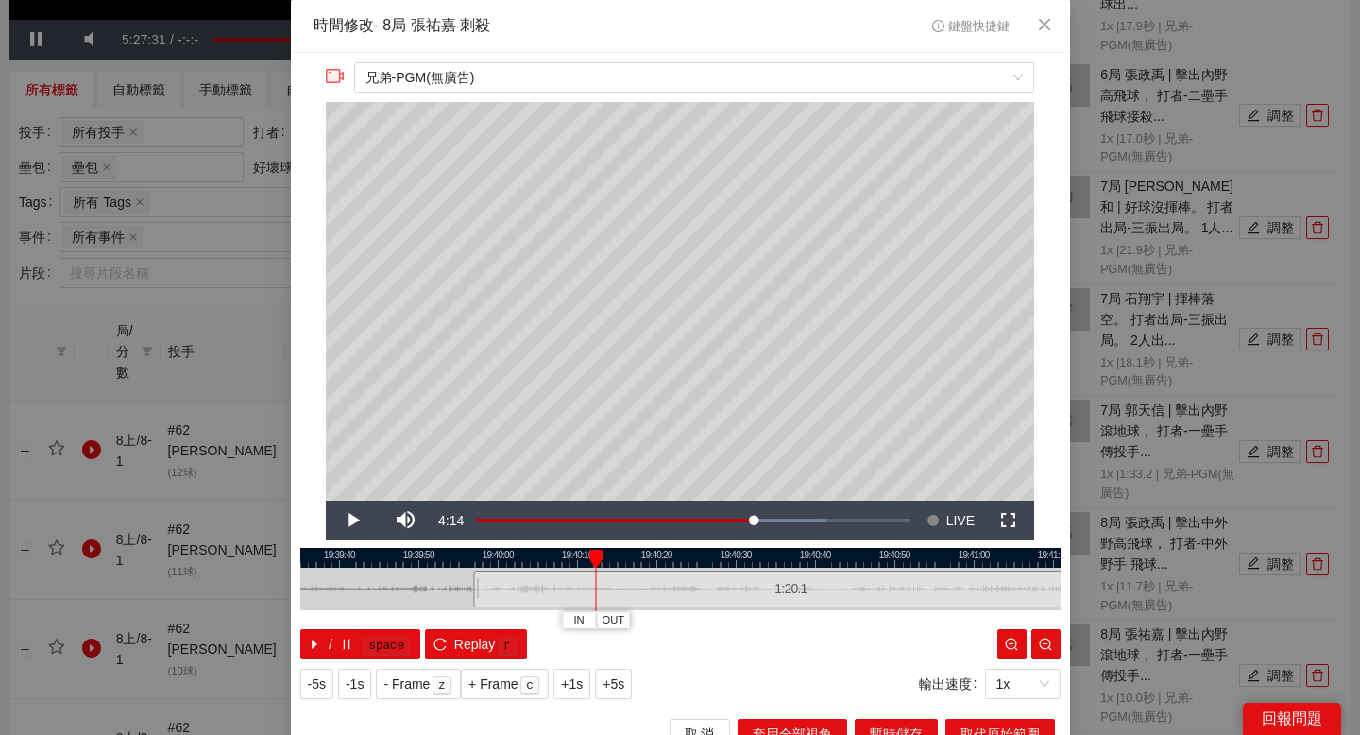
click at [621, 555] on div at bounding box center [680, 558] width 760 height 20
click at [686, 556] on div at bounding box center [671, 558] width 760 height 20
click at [673, 556] on div at bounding box center [680, 558] width 760 height 20
click at [710, 618] on span "OUT" at bounding box center [715, 620] width 23 height 17
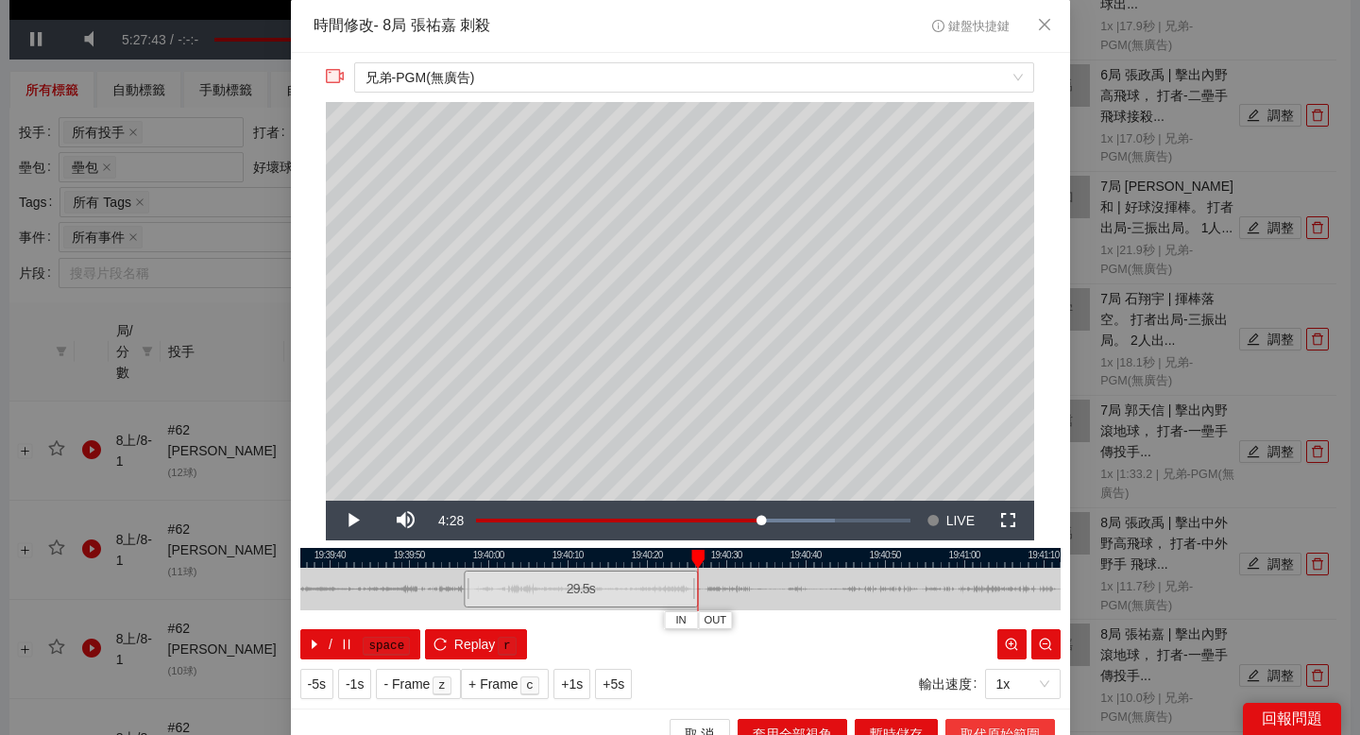
click at [977, 723] on span "取代原始範圍" at bounding box center [999, 733] width 79 height 21
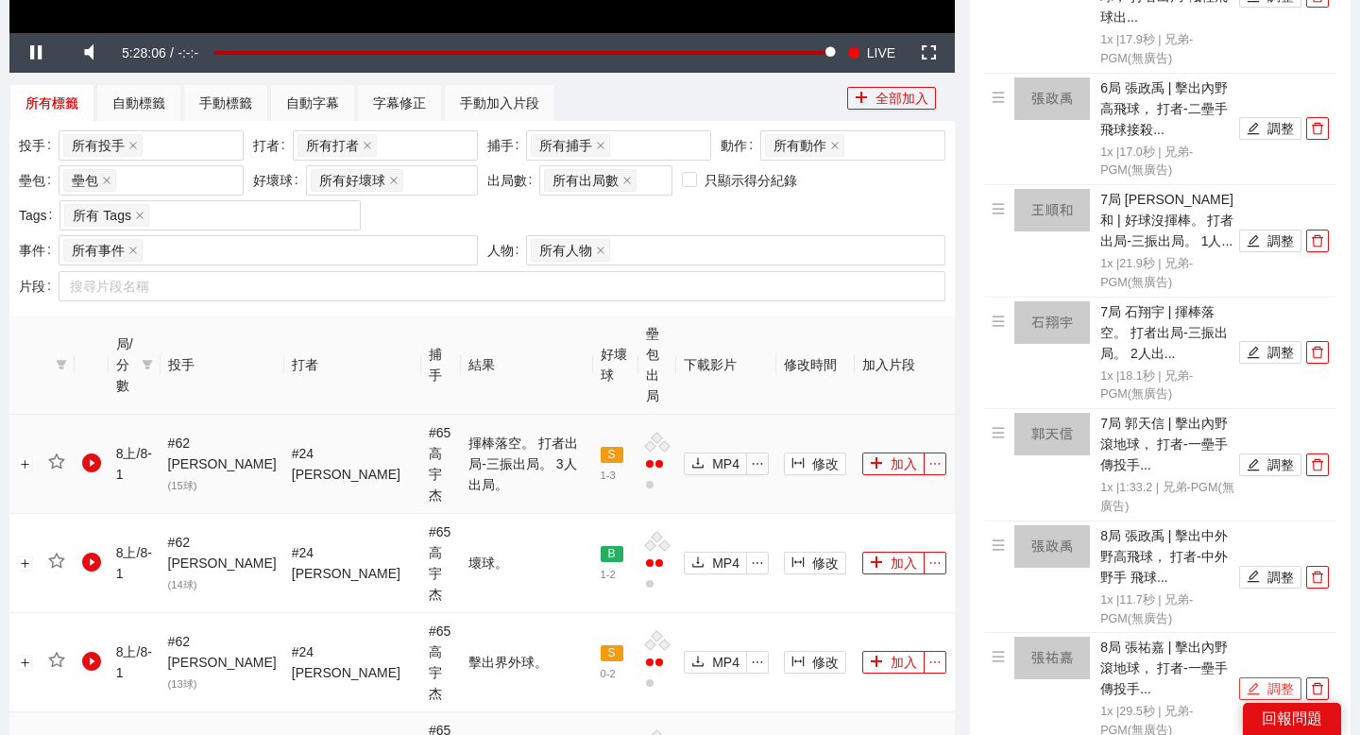
scroll to position [661, 0]
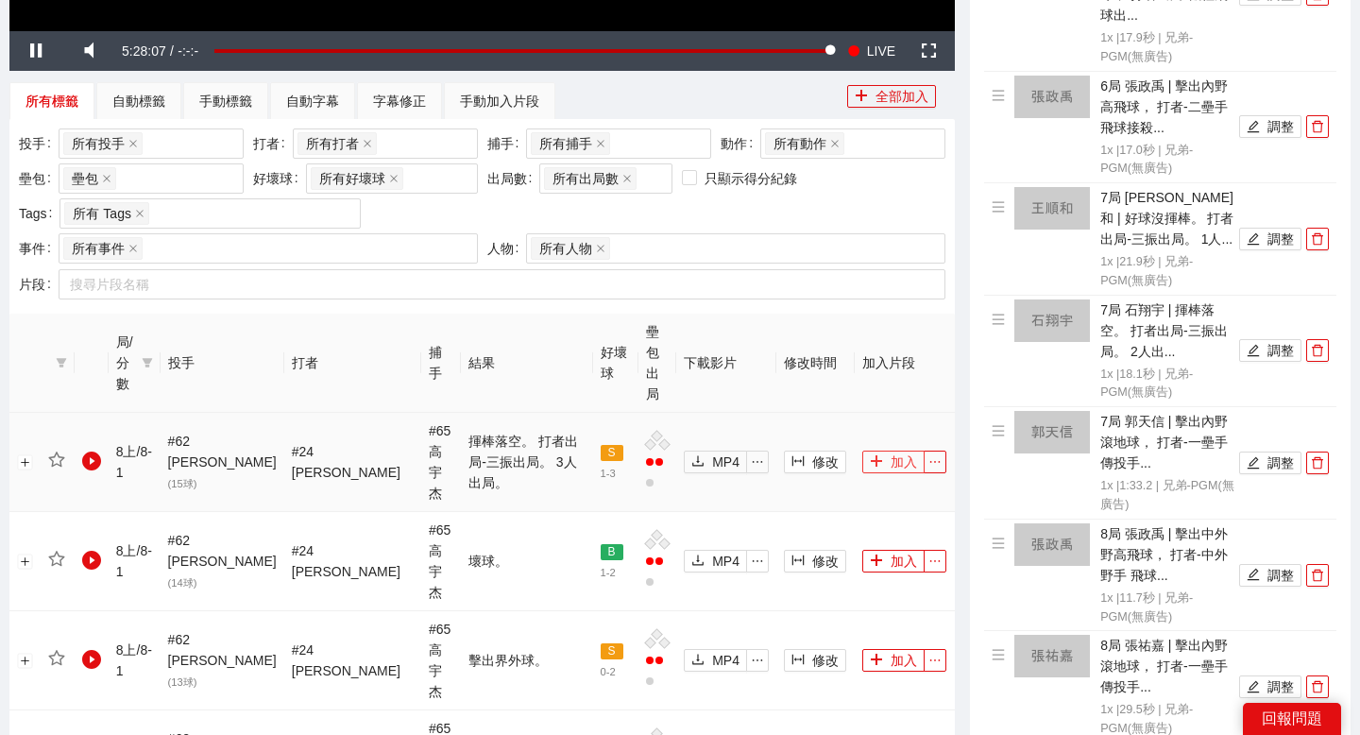
click at [891, 450] on button "加入" at bounding box center [893, 461] width 62 height 23
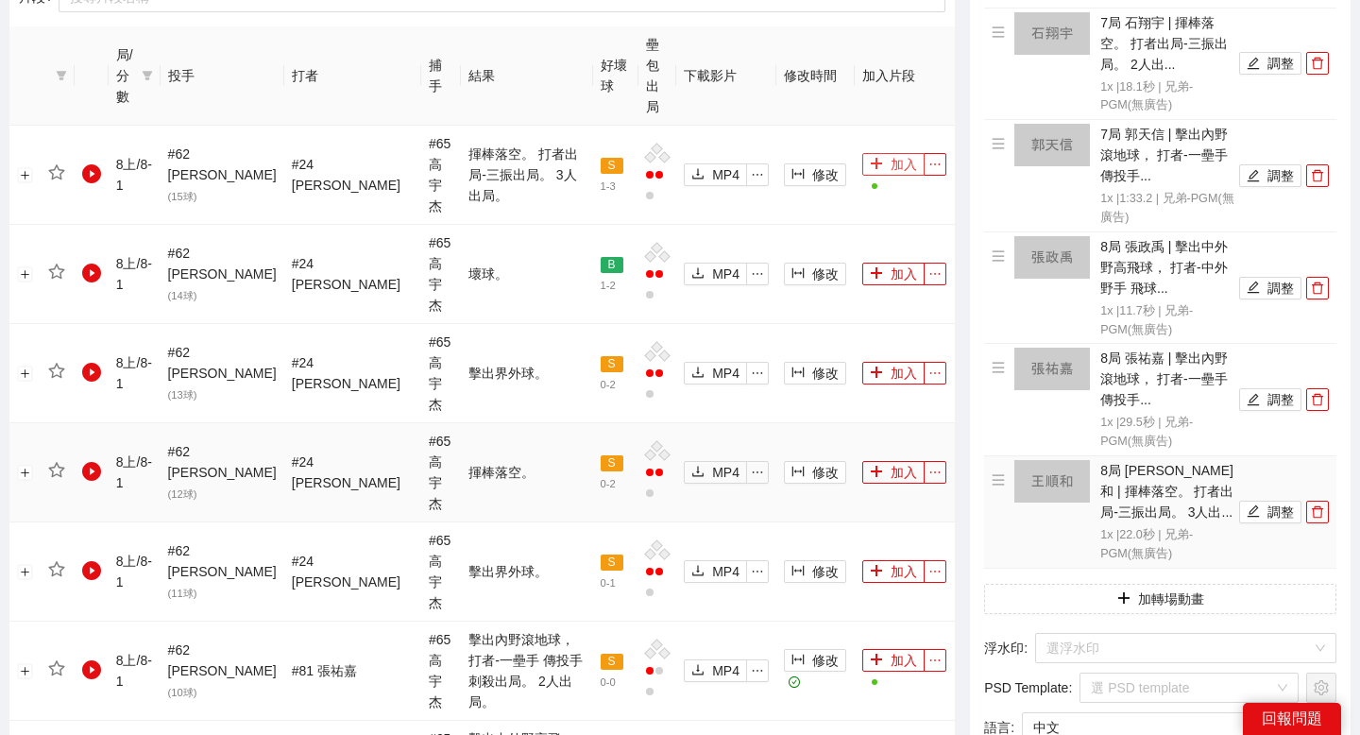
scroll to position [971, 0]
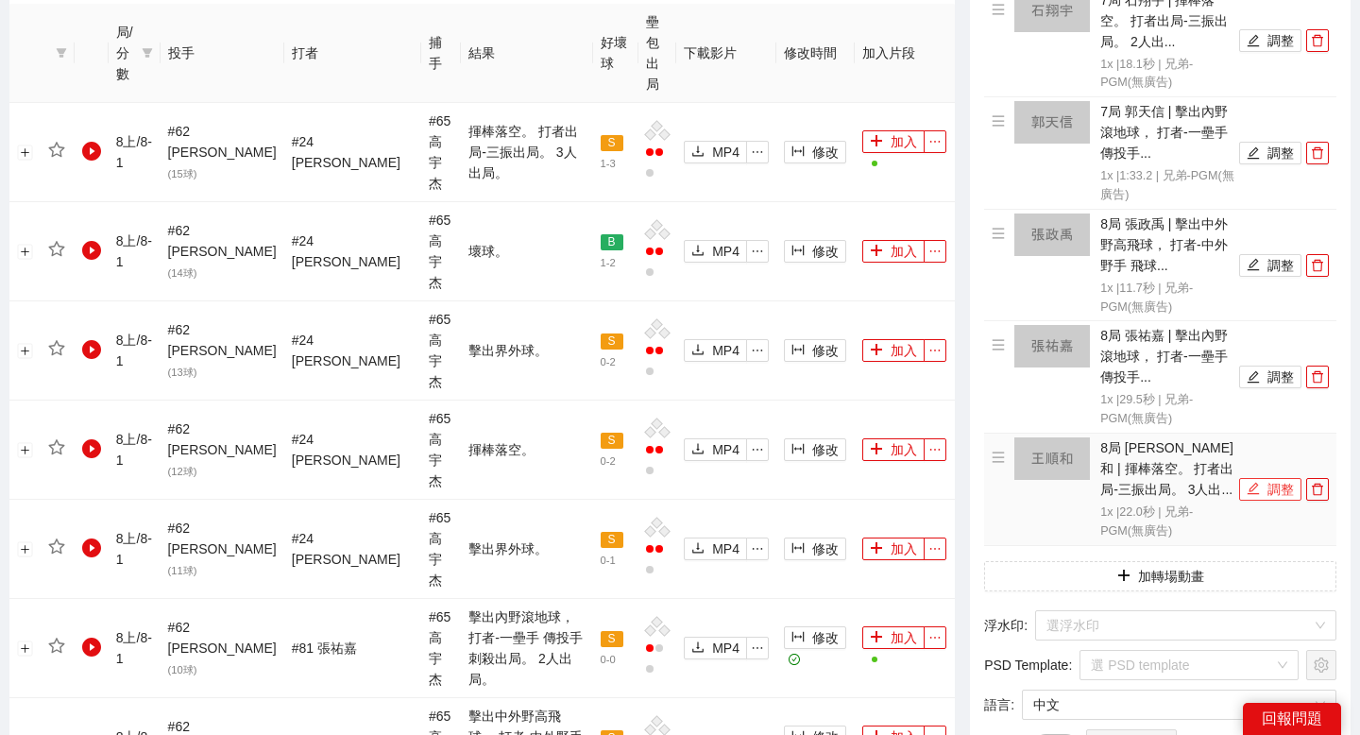
click at [1268, 478] on button "調整" at bounding box center [1270, 489] width 62 height 23
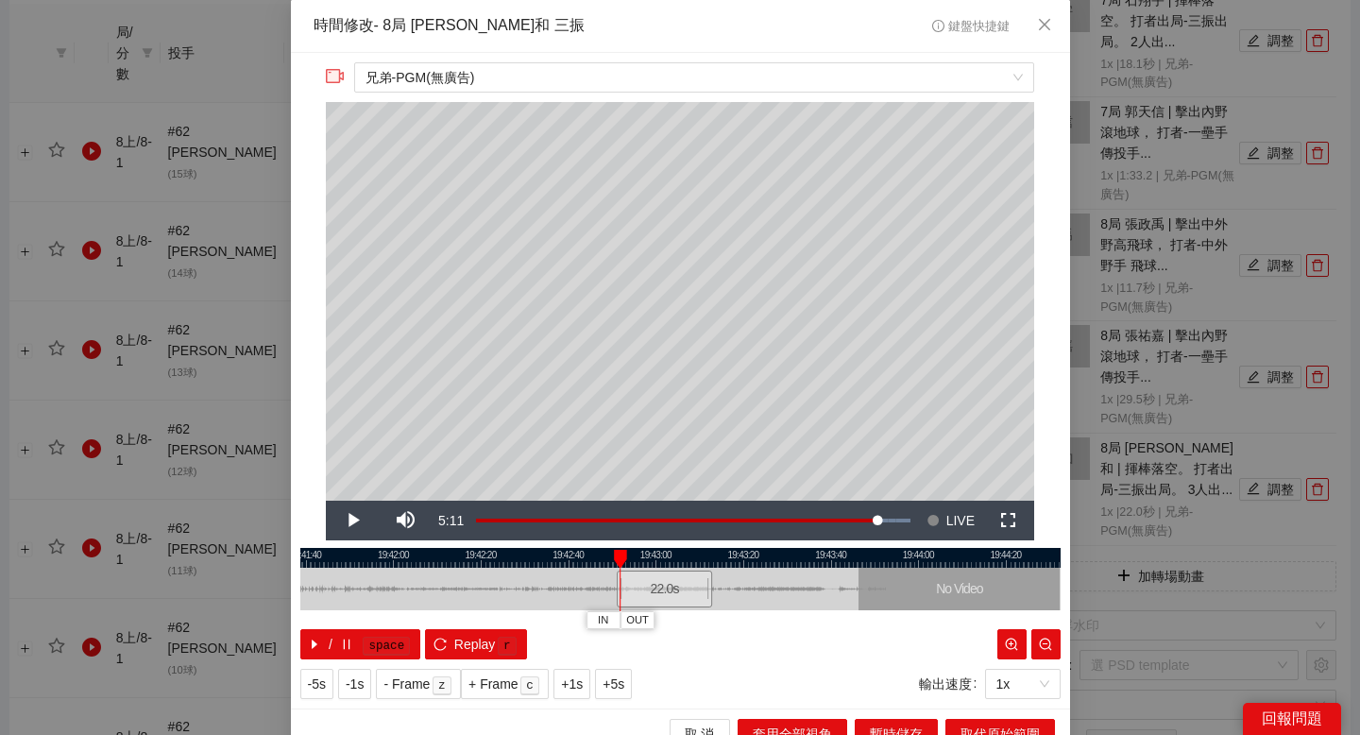
drag, startPoint x: 483, startPoint y: 551, endPoint x: 605, endPoint y: 551, distance: 122.8
click at [604, 551] on div at bounding box center [786, 558] width 760 height 20
click at [505, 556] on div at bounding box center [680, 558] width 760 height 20
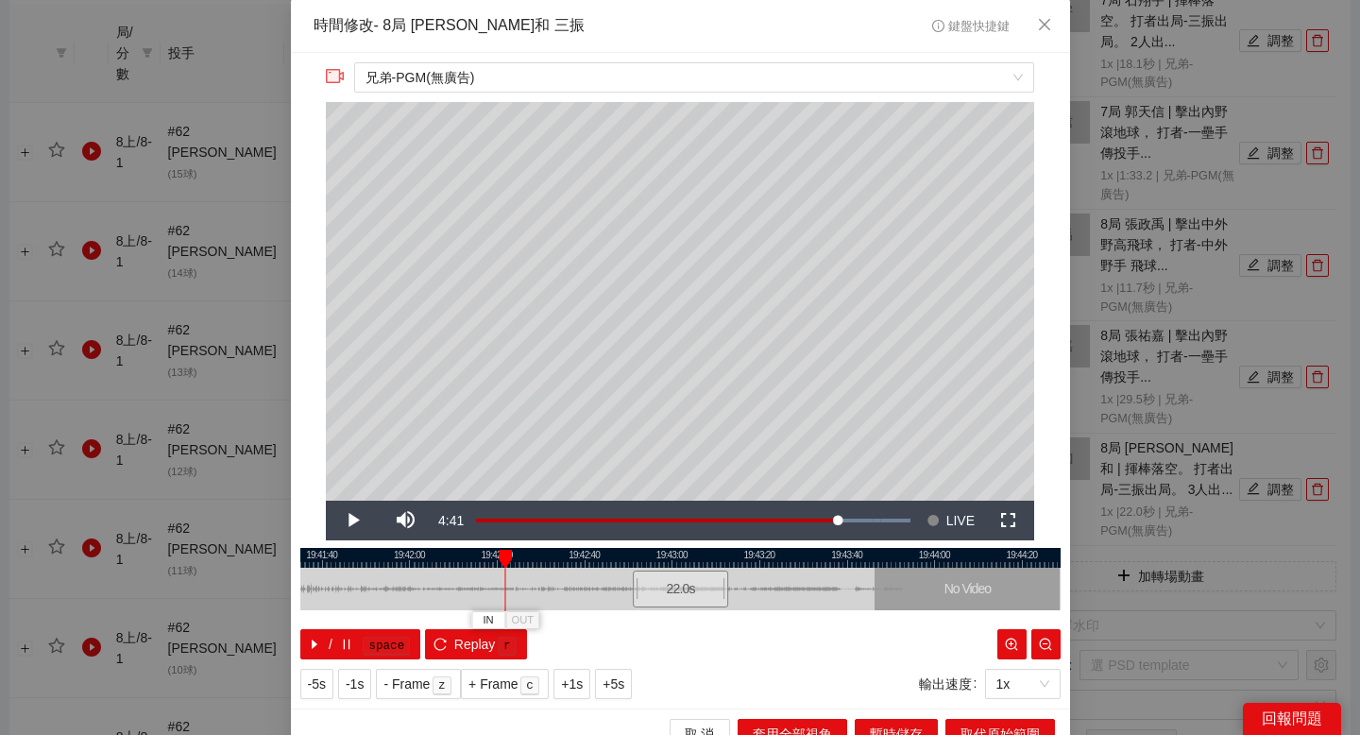
click at [455, 554] on div at bounding box center [680, 558] width 760 height 20
click at [442, 619] on span "IN" at bounding box center [438, 620] width 10 height 17
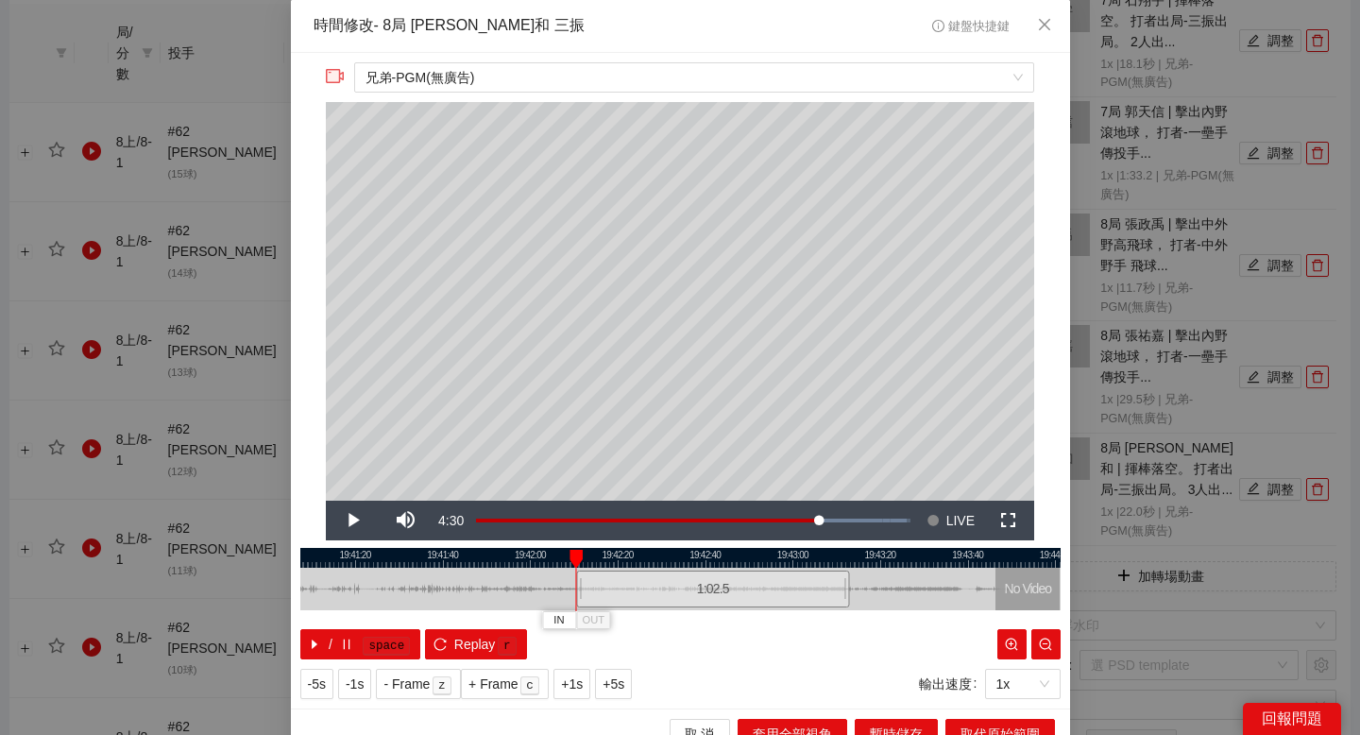
drag, startPoint x: 537, startPoint y: 554, endPoint x: 715, endPoint y: 558, distance: 177.6
click at [707, 556] on div at bounding box center [801, 558] width 760 height 20
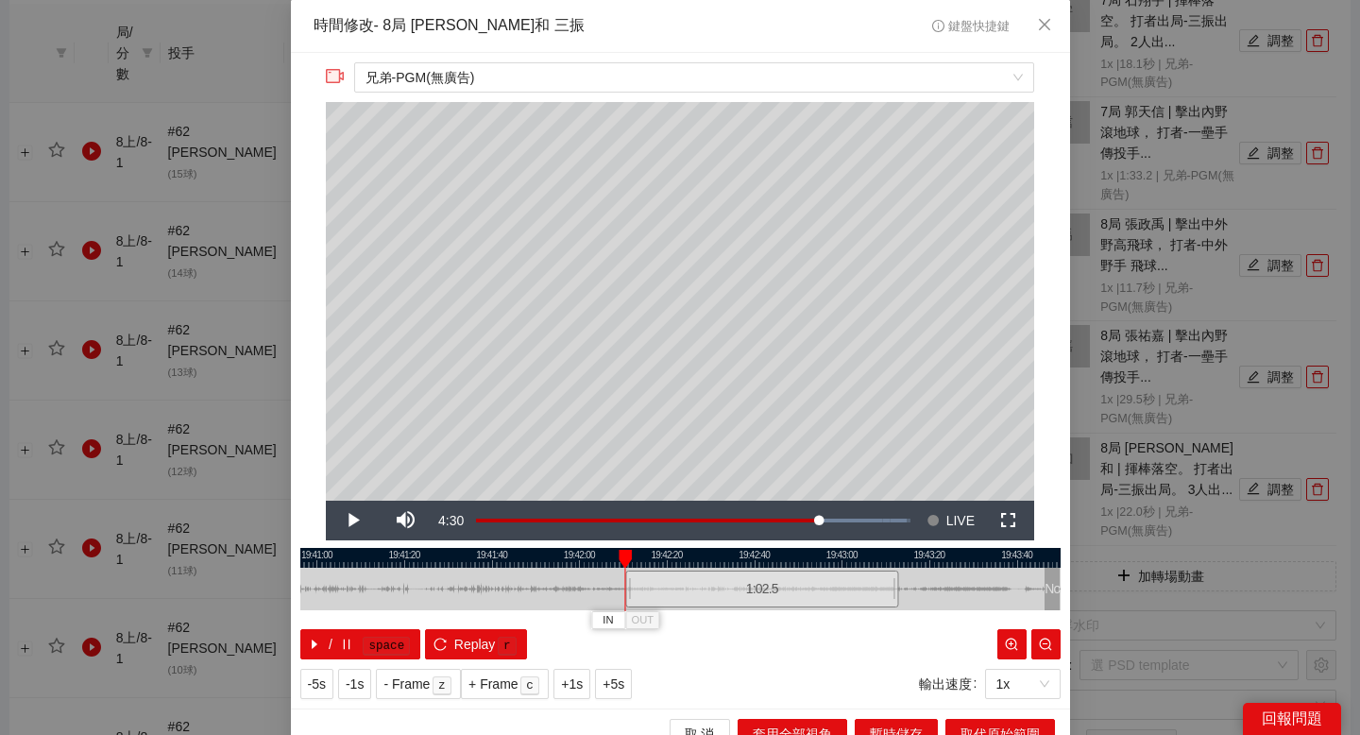
click at [498, 557] on div at bounding box center [680, 558] width 760 height 20
click at [528, 553] on div at bounding box center [680, 558] width 760 height 20
click at [527, 612] on span "IN" at bounding box center [525, 620] width 10 height 17
click at [600, 543] on div "**********" at bounding box center [680, 380] width 779 height 655
click at [593, 552] on div at bounding box center [680, 558] width 760 height 20
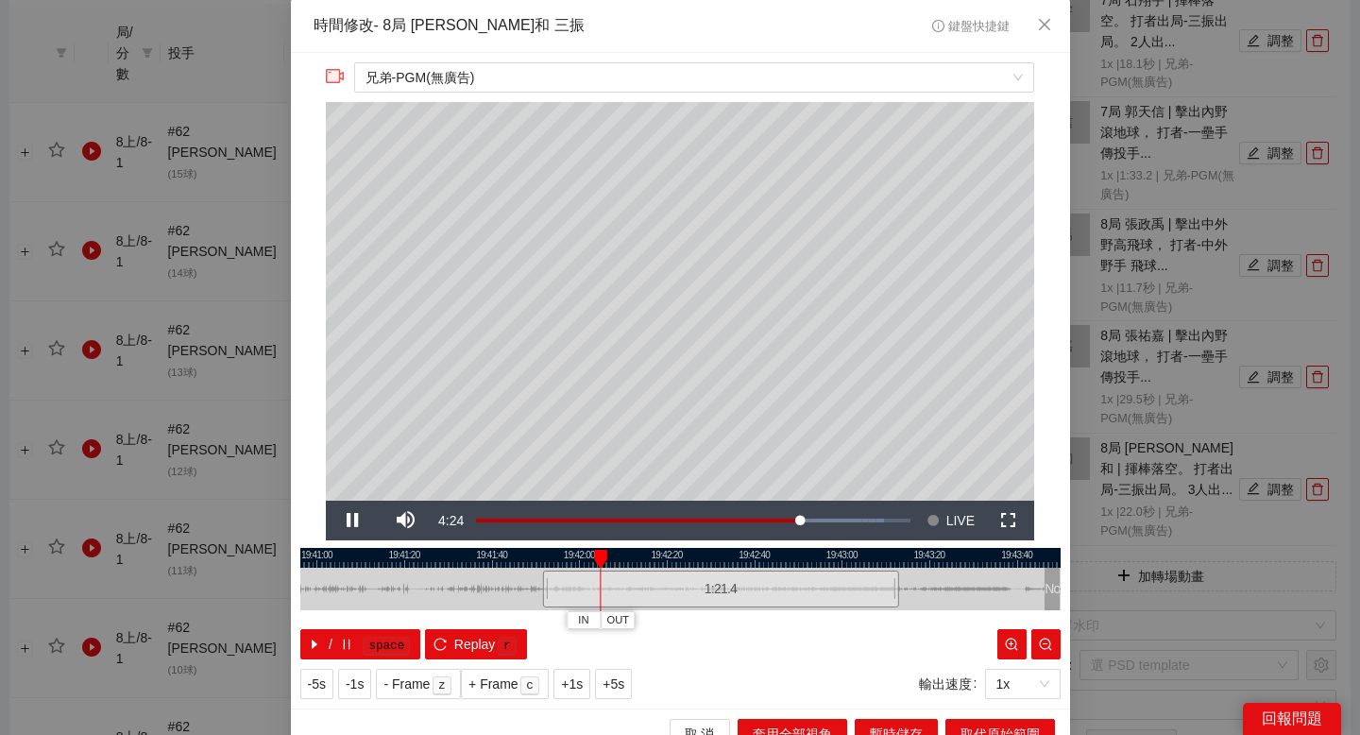
click at [613, 551] on div at bounding box center [680, 558] width 760 height 20
click at [639, 619] on span "OUT" at bounding box center [635, 620] width 23 height 17
click at [958, 719] on button "取代原始範圍" at bounding box center [1000, 734] width 110 height 30
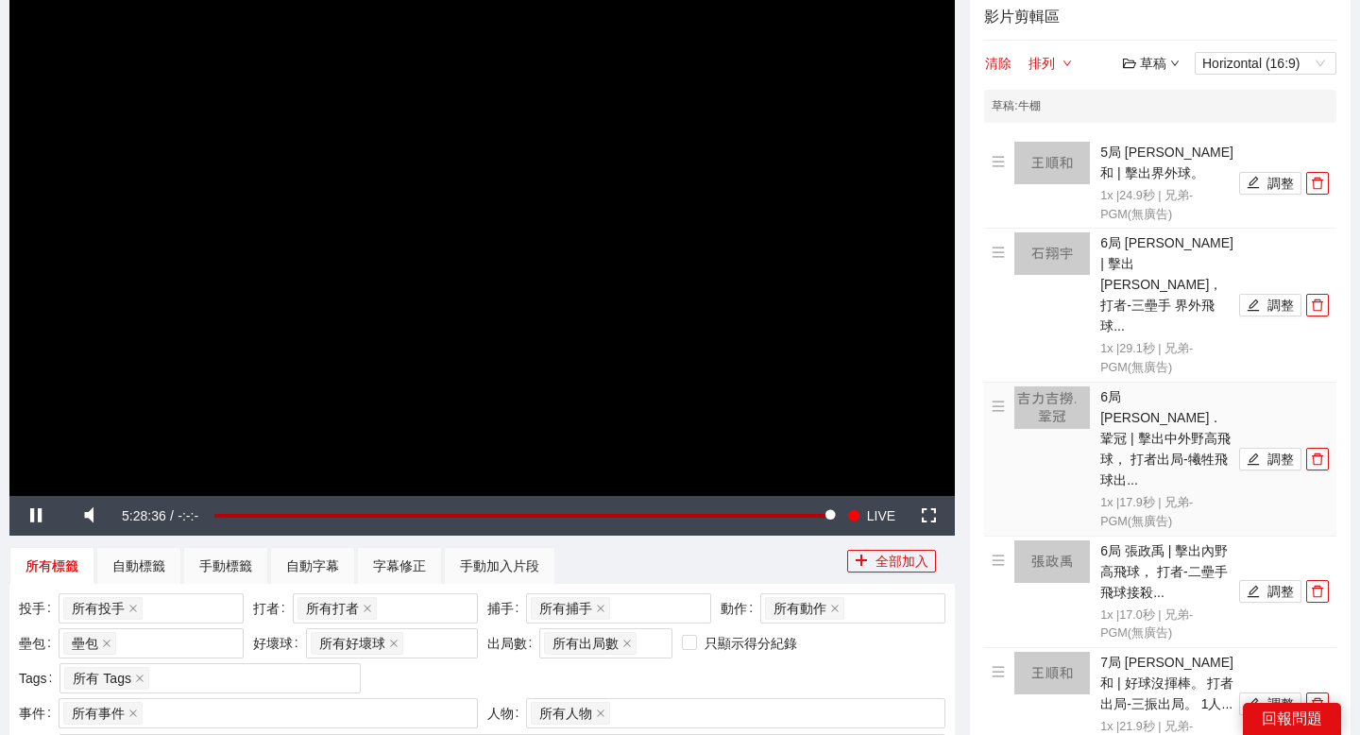
scroll to position [0, 0]
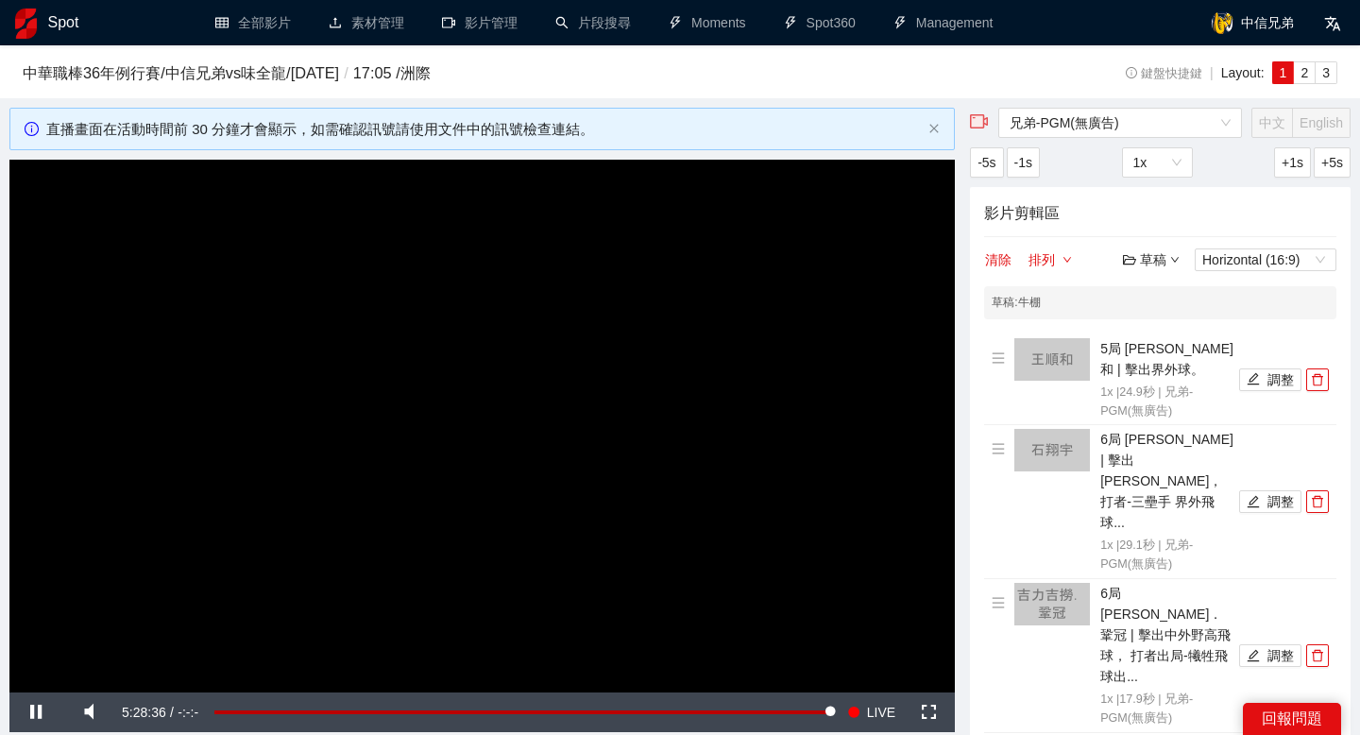
click at [1146, 266] on div "草稿" at bounding box center [1151, 259] width 57 height 21
click at [1150, 324] on link "儲存" at bounding box center [1155, 331] width 43 height 15
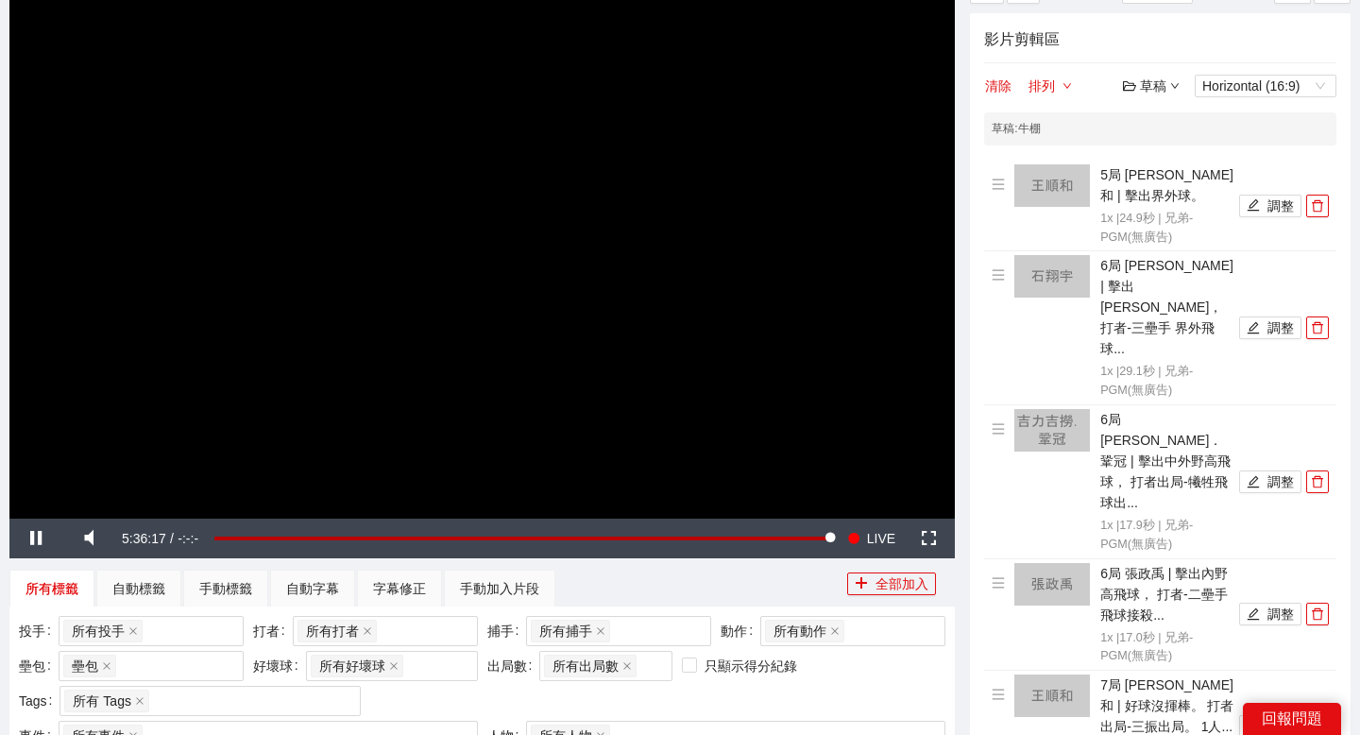
scroll to position [169, 0]
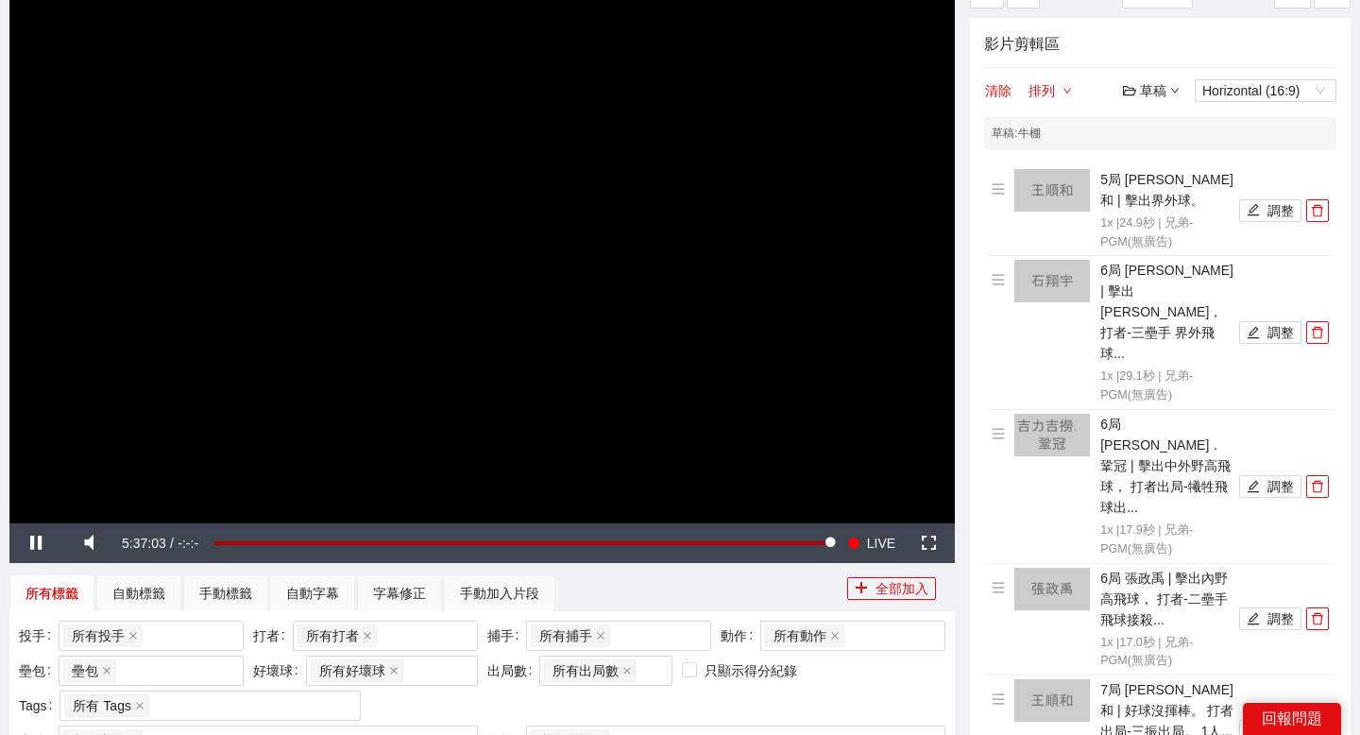
click at [1161, 92] on div "草稿" at bounding box center [1151, 90] width 57 height 21
click at [1165, 163] on link "儲存" at bounding box center [1155, 162] width 43 height 15
click at [1162, 95] on div "草稿" at bounding box center [1151, 90] width 57 height 21
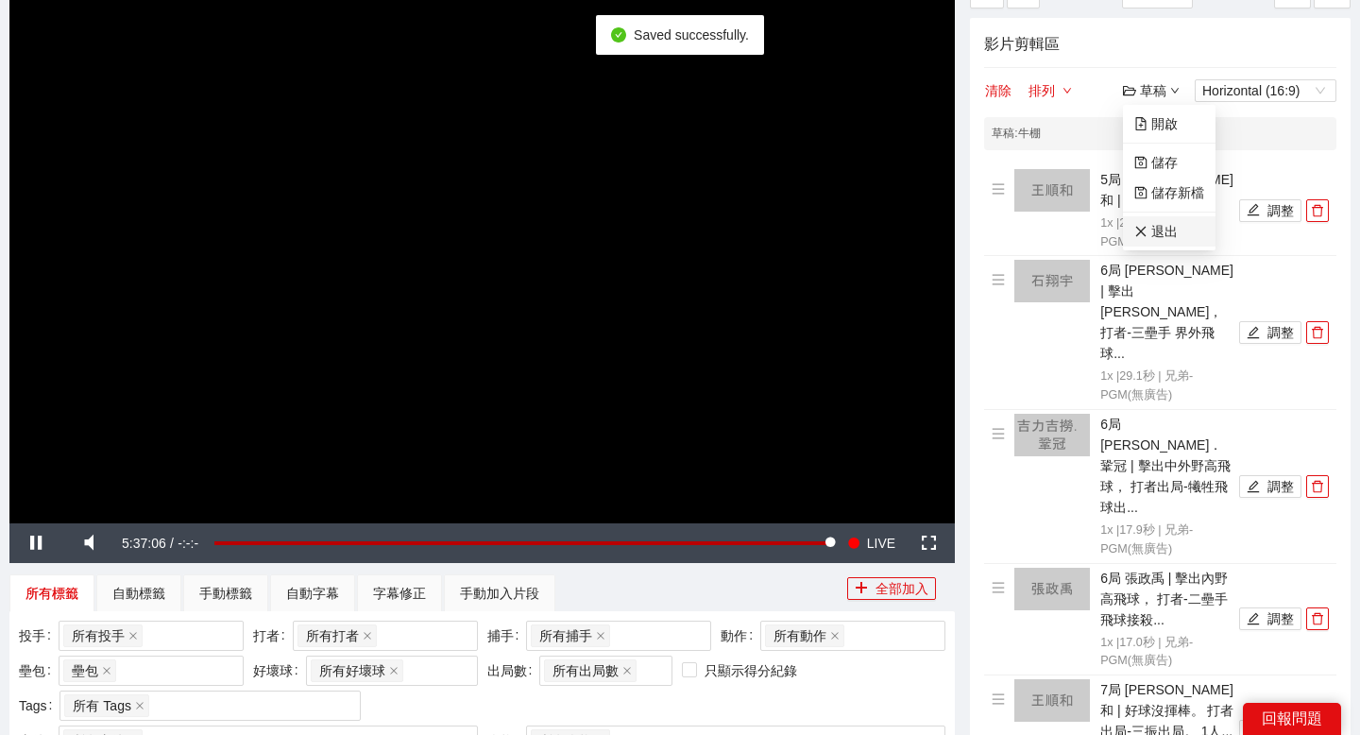
click at [1177, 233] on link "退出" at bounding box center [1155, 231] width 43 height 15
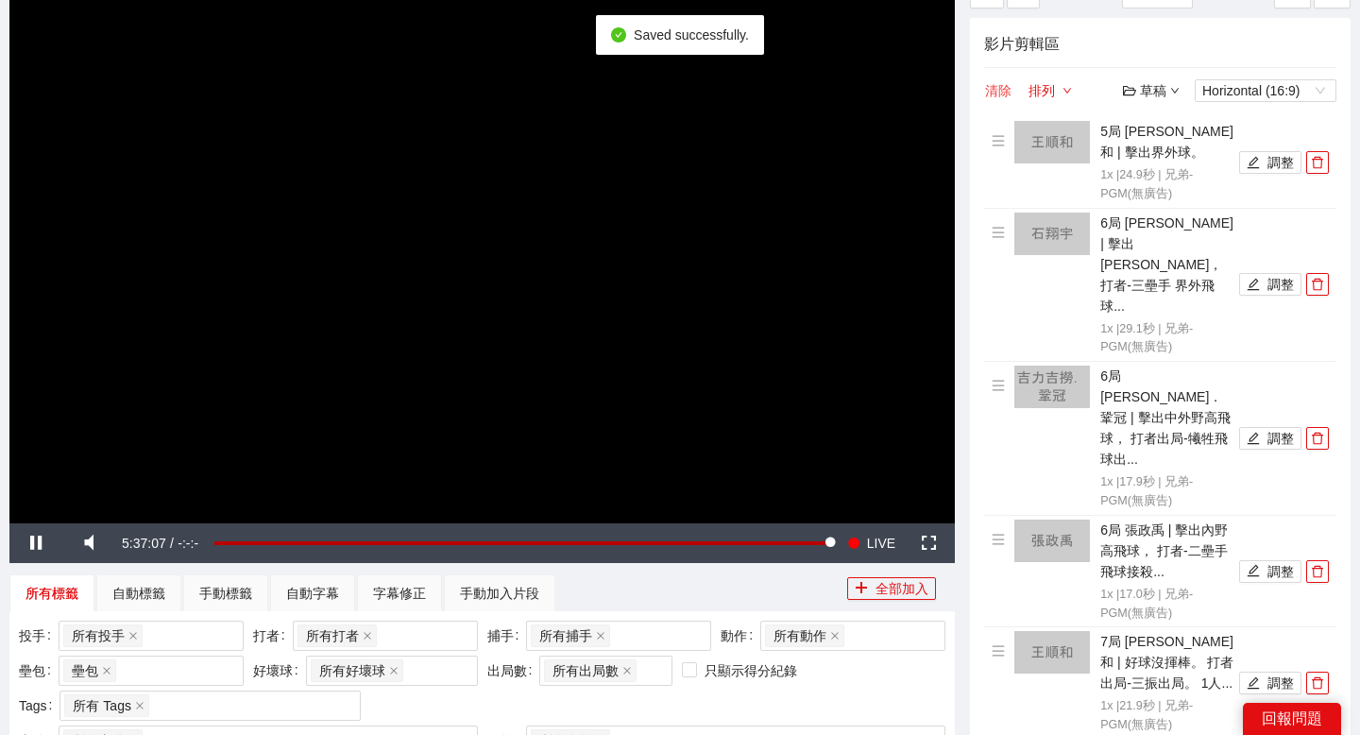
click at [994, 86] on button "清除" at bounding box center [998, 90] width 28 height 23
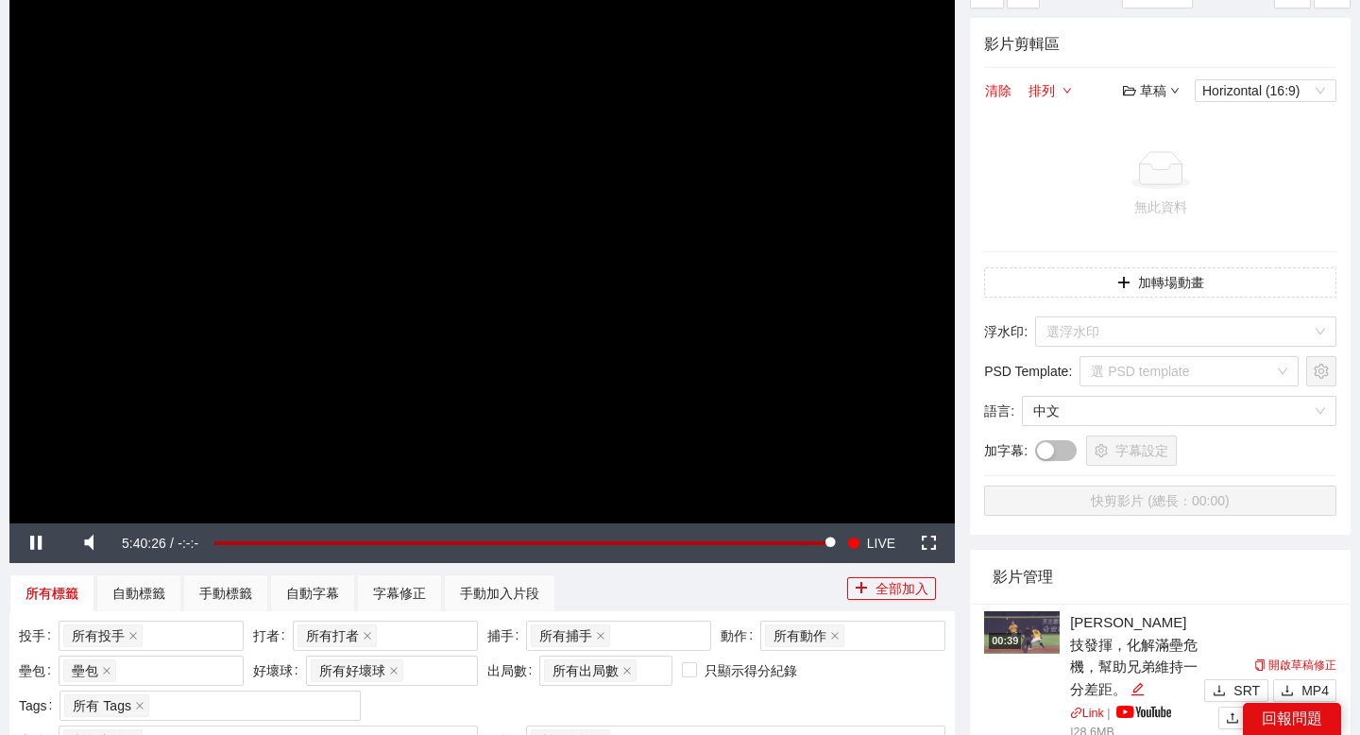
click at [1149, 97] on div "草稿" at bounding box center [1151, 90] width 57 height 21
click at [1149, 130] on link "開啟" at bounding box center [1155, 123] width 43 height 15
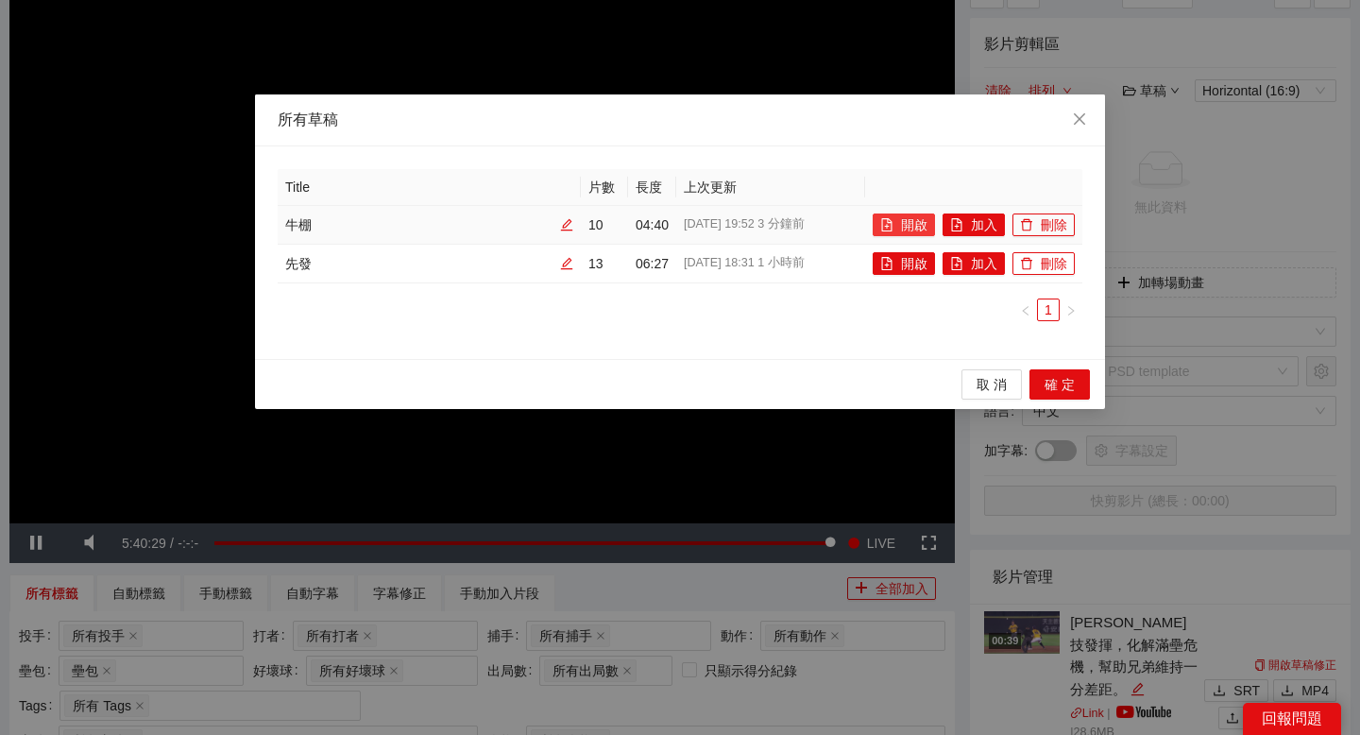
click at [893, 227] on button "開啟" at bounding box center [904, 224] width 62 height 23
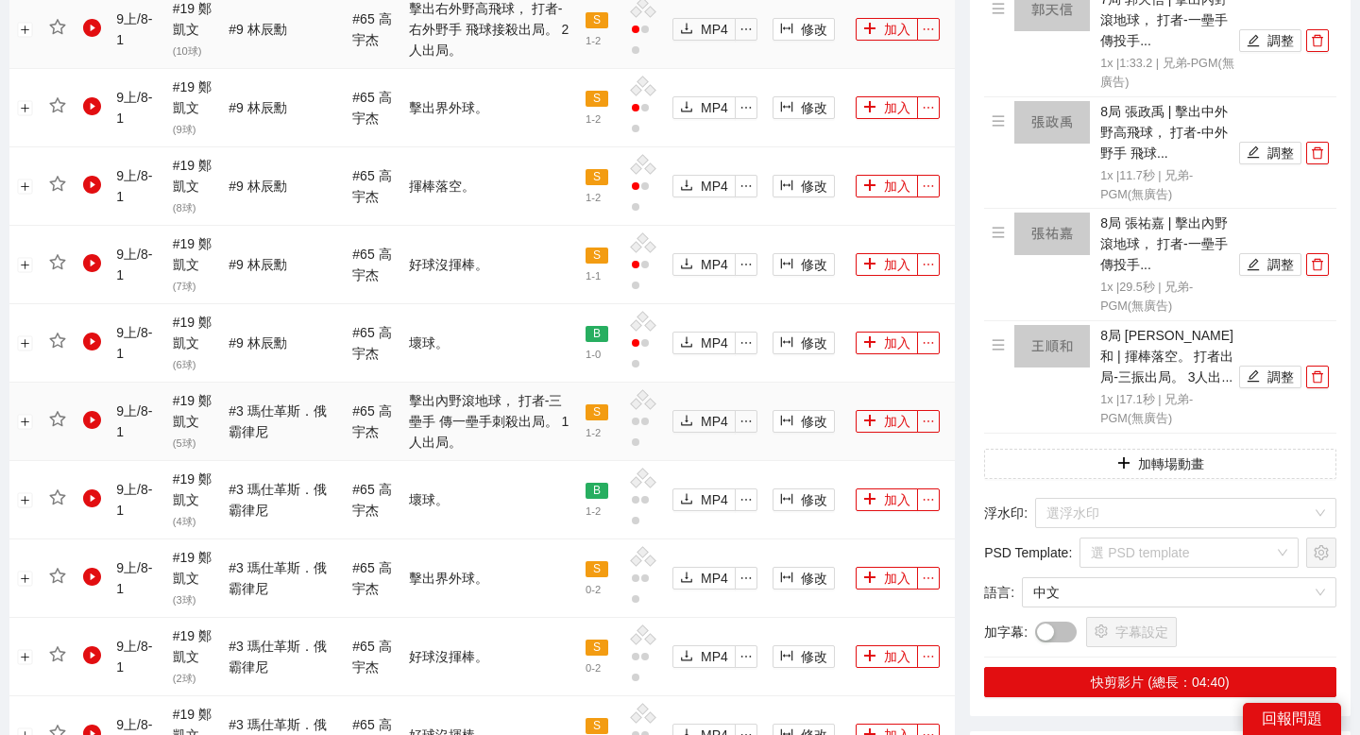
scroll to position [1099, 0]
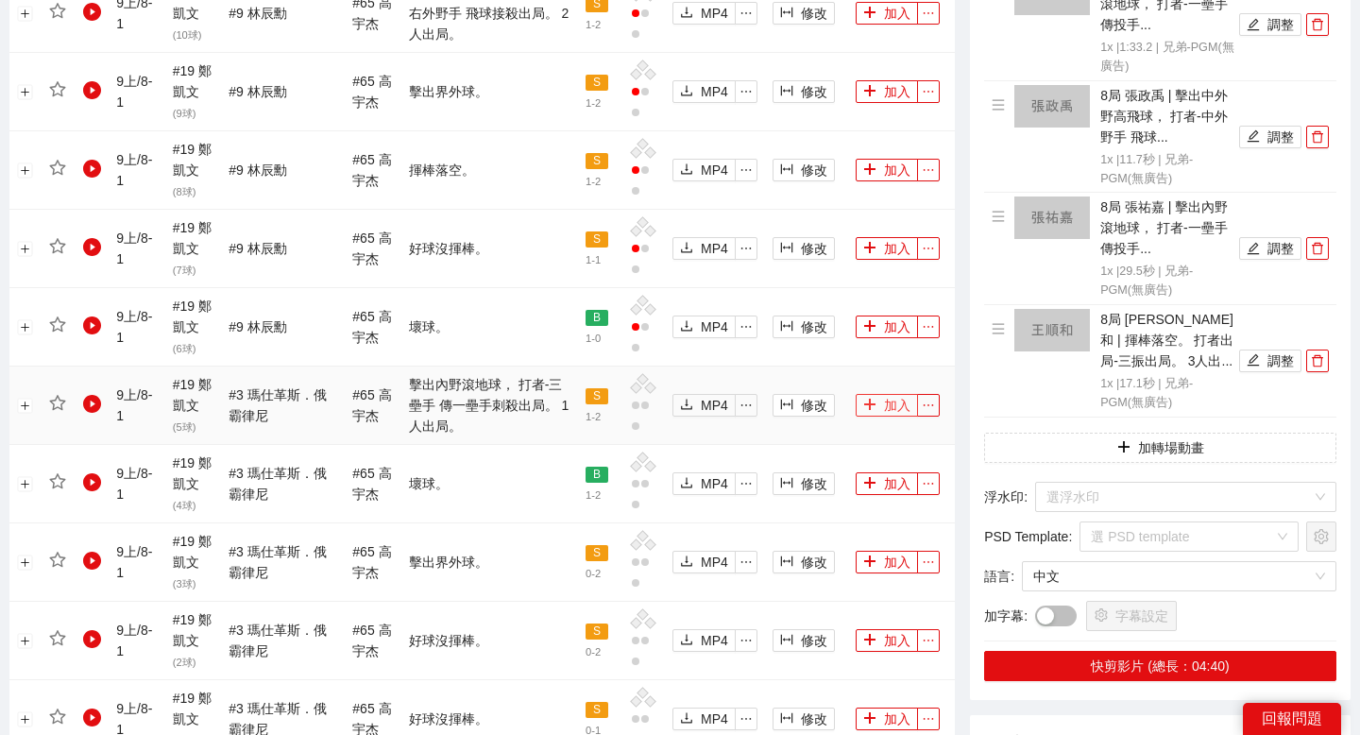
click at [874, 394] on button "加入" at bounding box center [887, 405] width 62 height 23
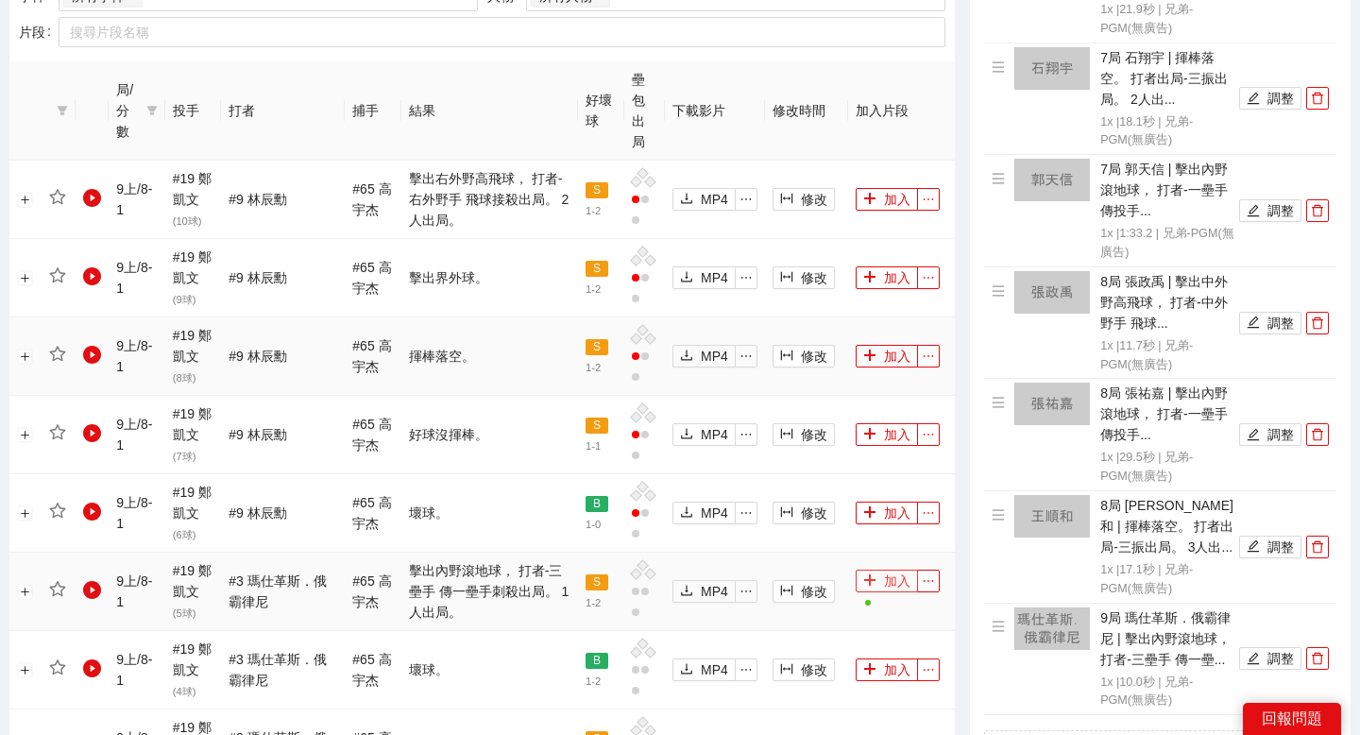
scroll to position [741, 0]
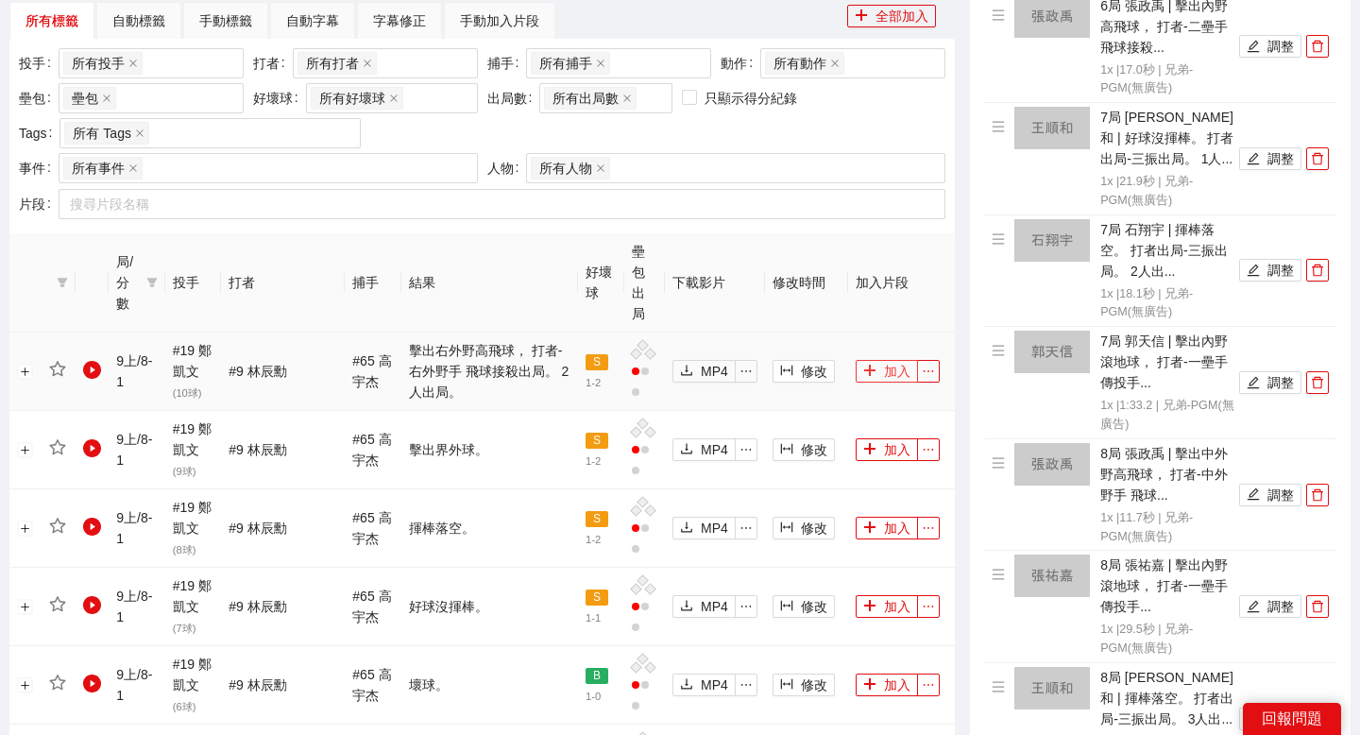
click at [874, 360] on button "加入" at bounding box center [887, 371] width 62 height 23
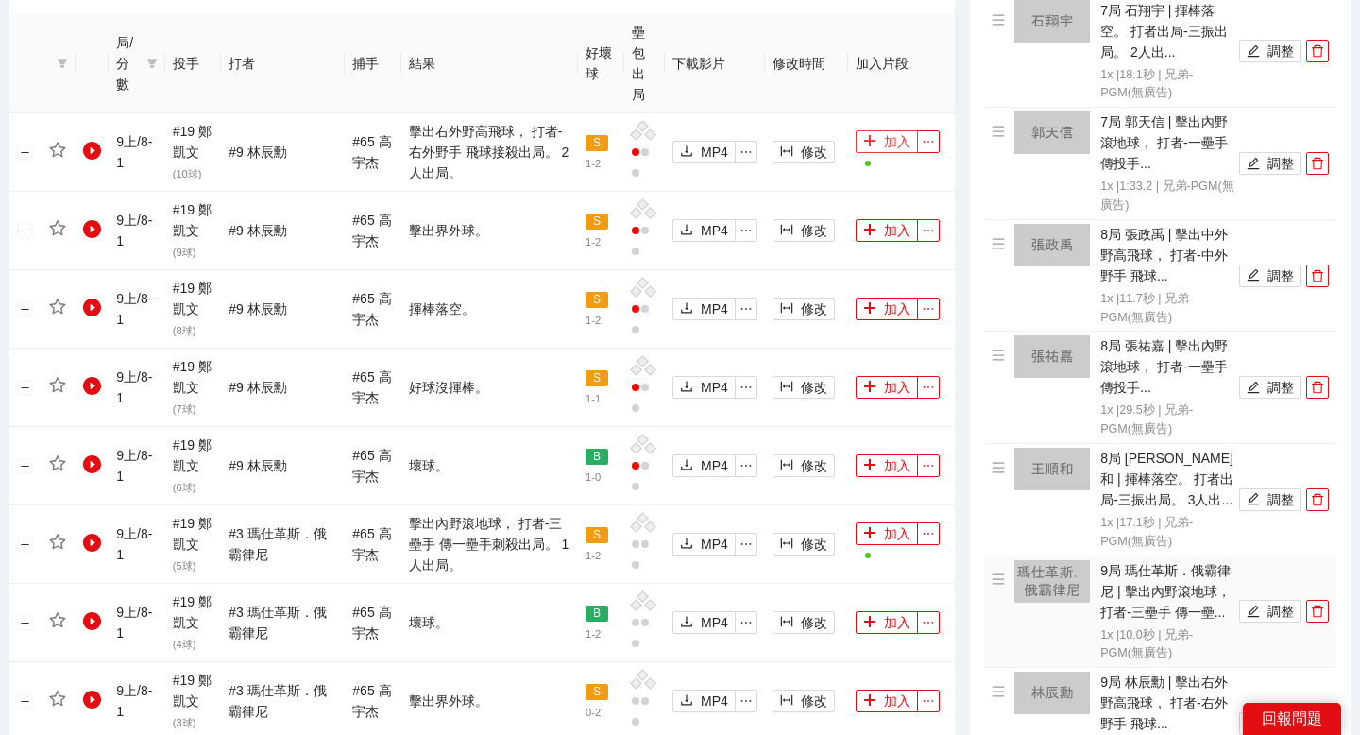
scroll to position [992, 0]
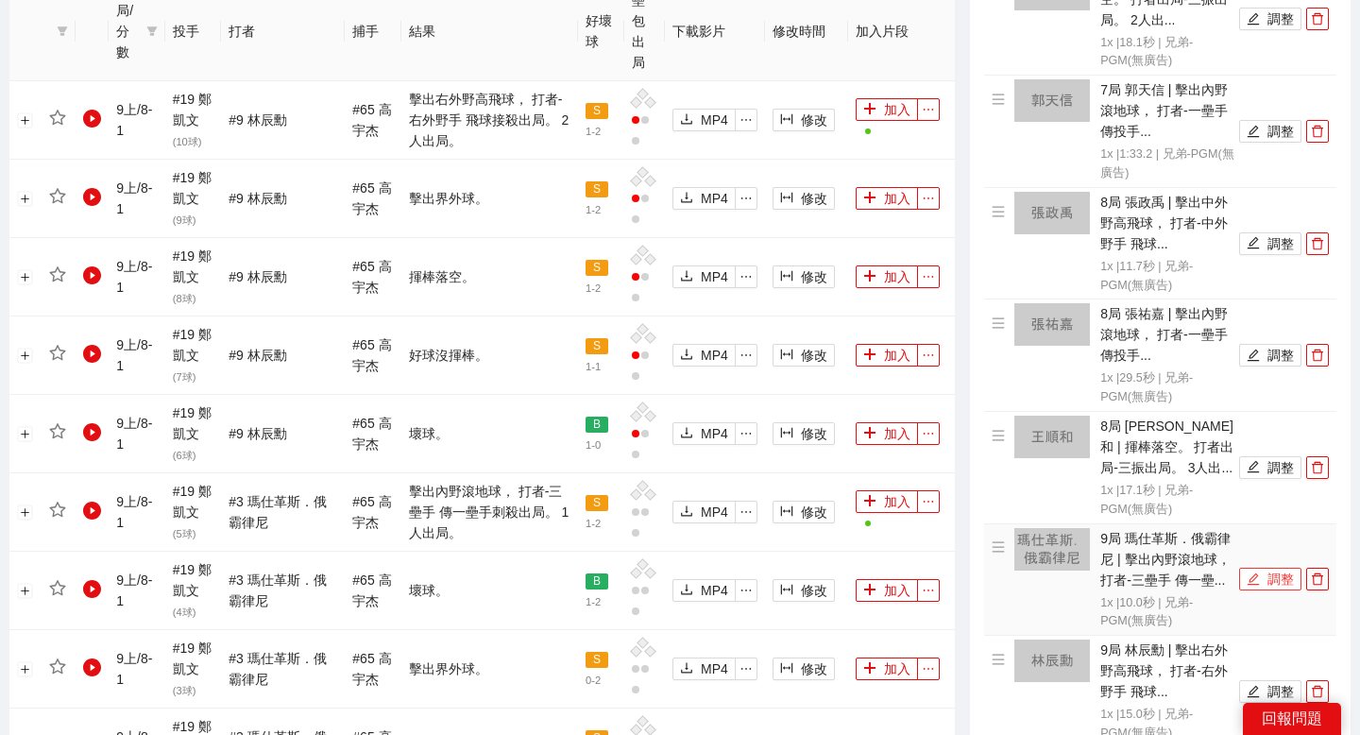
click at [1269, 568] on button "調整" at bounding box center [1270, 579] width 62 height 23
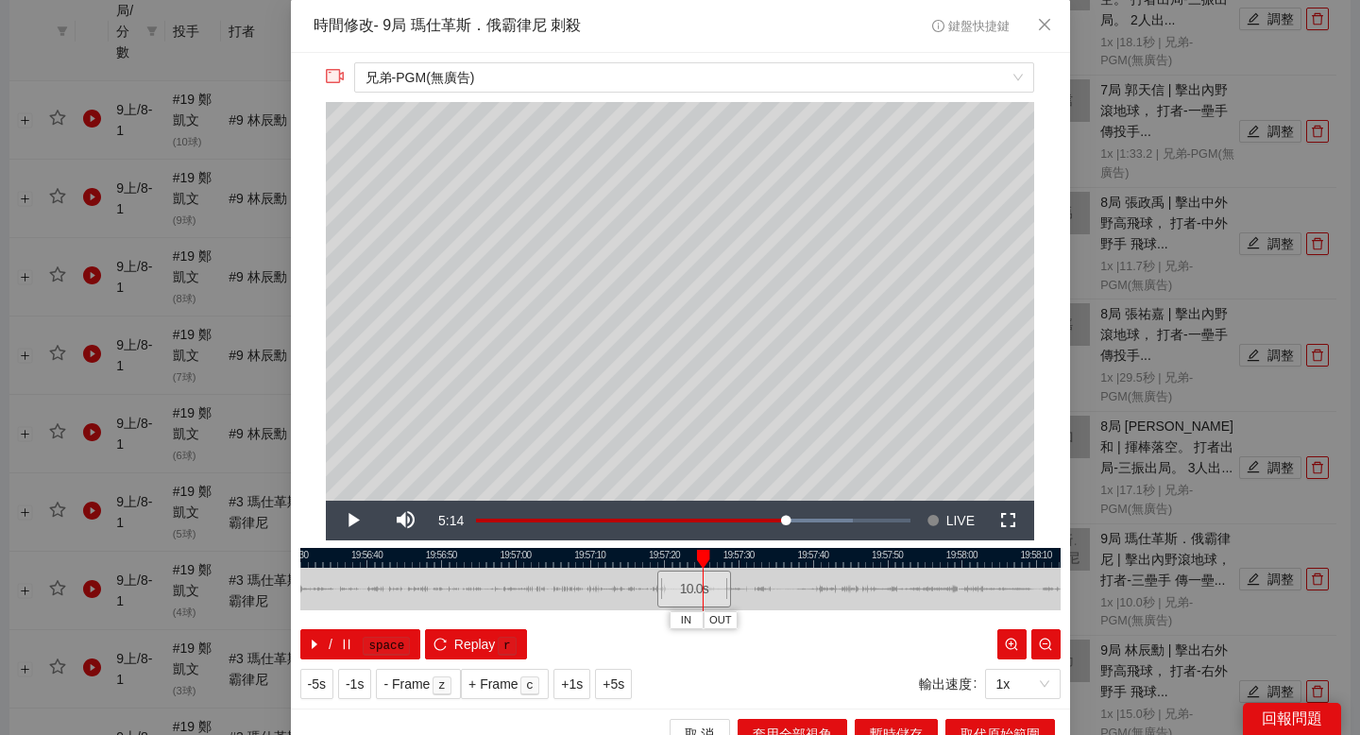
drag, startPoint x: 605, startPoint y: 561, endPoint x: 723, endPoint y: 562, distance: 118.0
click at [721, 562] on div at bounding box center [735, 558] width 760 height 20
click at [450, 554] on div at bounding box center [680, 558] width 760 height 20
click at [396, 561] on div at bounding box center [680, 558] width 760 height 20
click at [381, 619] on span "IN" at bounding box center [378, 620] width 10 height 17
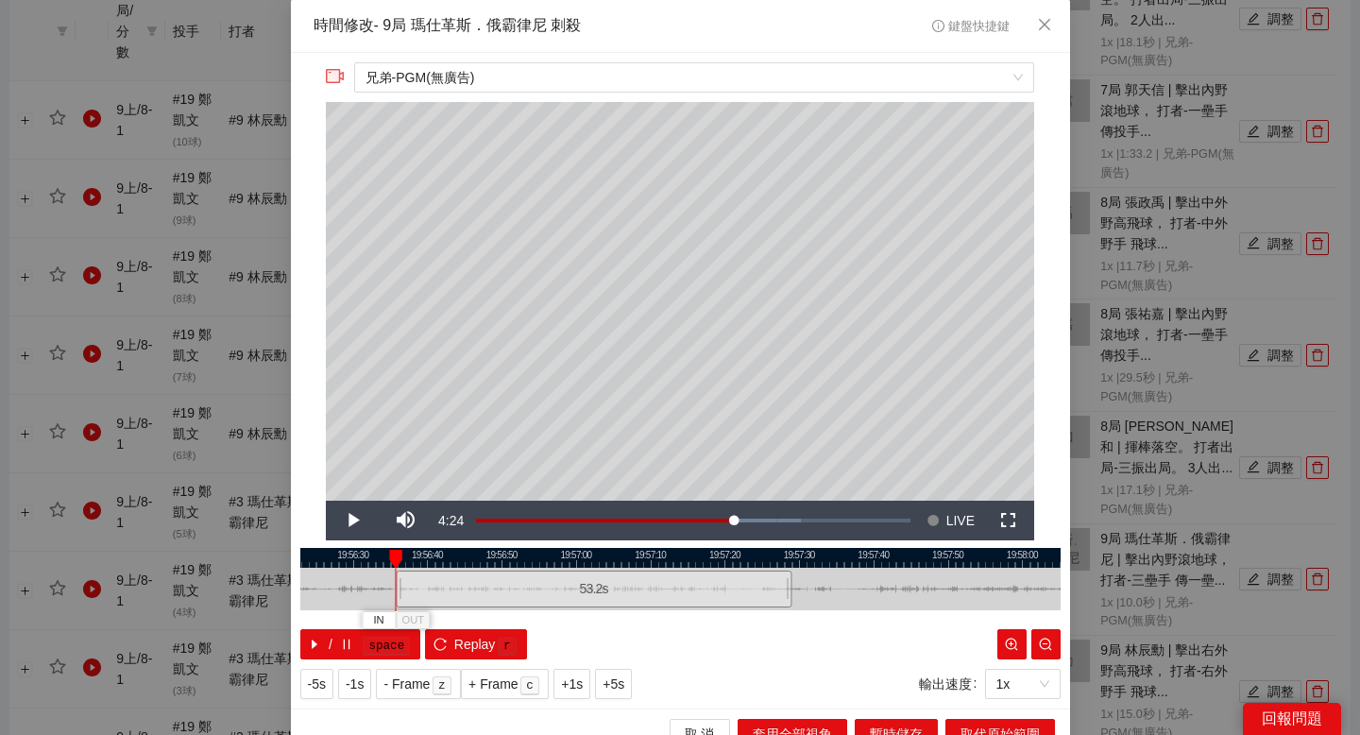
drag, startPoint x: 475, startPoint y: 560, endPoint x: 707, endPoint y: 560, distance: 232.3
click at [707, 560] on div at bounding box center [680, 558] width 760 height 20
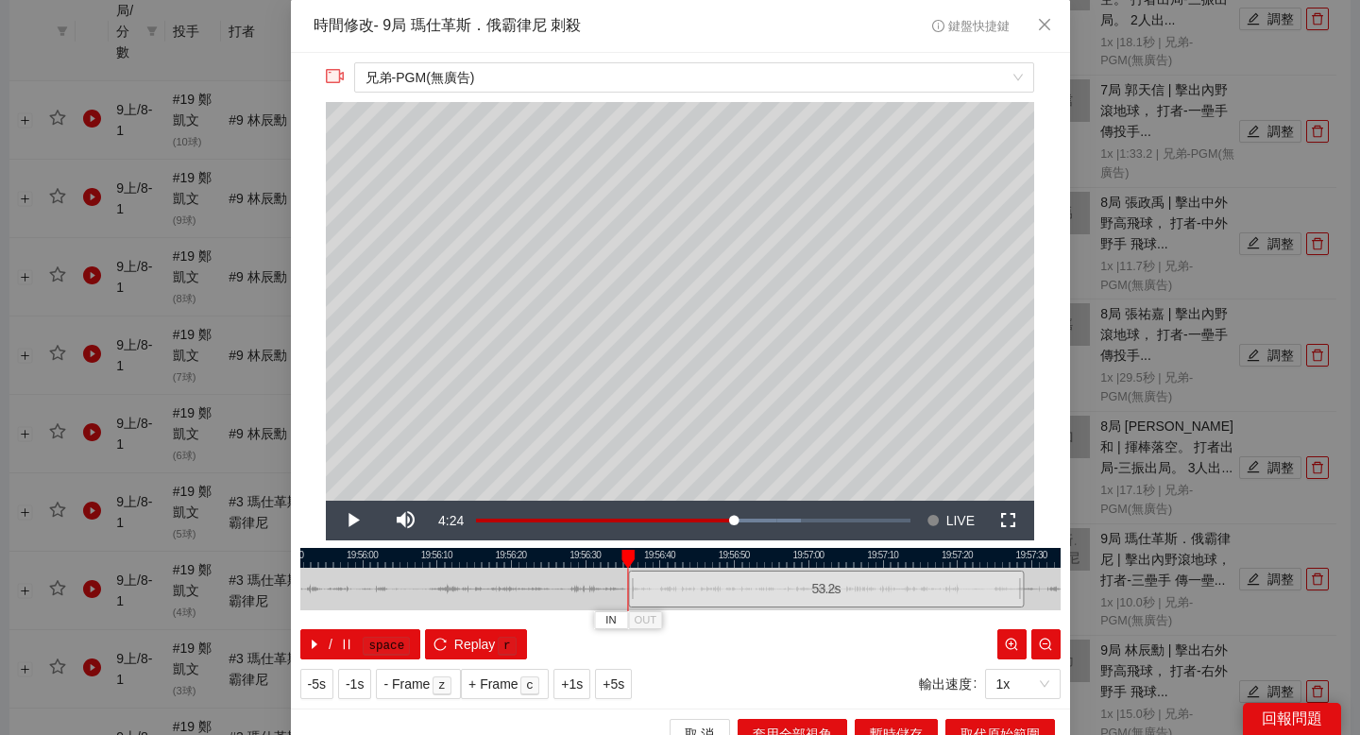
click at [485, 556] on div at bounding box center [680, 558] width 760 height 20
click at [398, 556] on div at bounding box center [680, 558] width 760 height 20
click at [405, 620] on span "IN" at bounding box center [404, 620] width 10 height 17
click at [493, 556] on div at bounding box center [680, 558] width 760 height 20
click at [524, 561] on div at bounding box center [680, 558] width 760 height 20
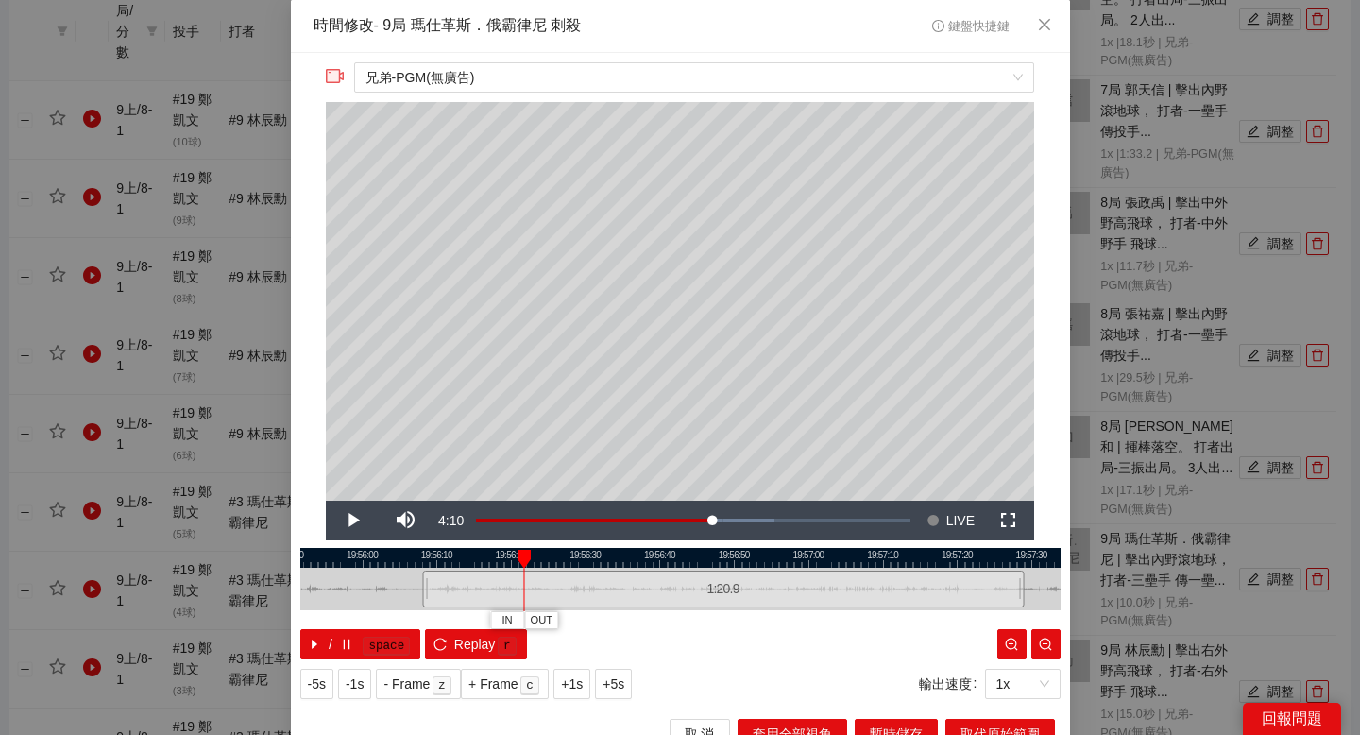
click at [552, 552] on div at bounding box center [680, 558] width 760 height 20
click at [641, 620] on span "OUT" at bounding box center [643, 620] width 23 height 17
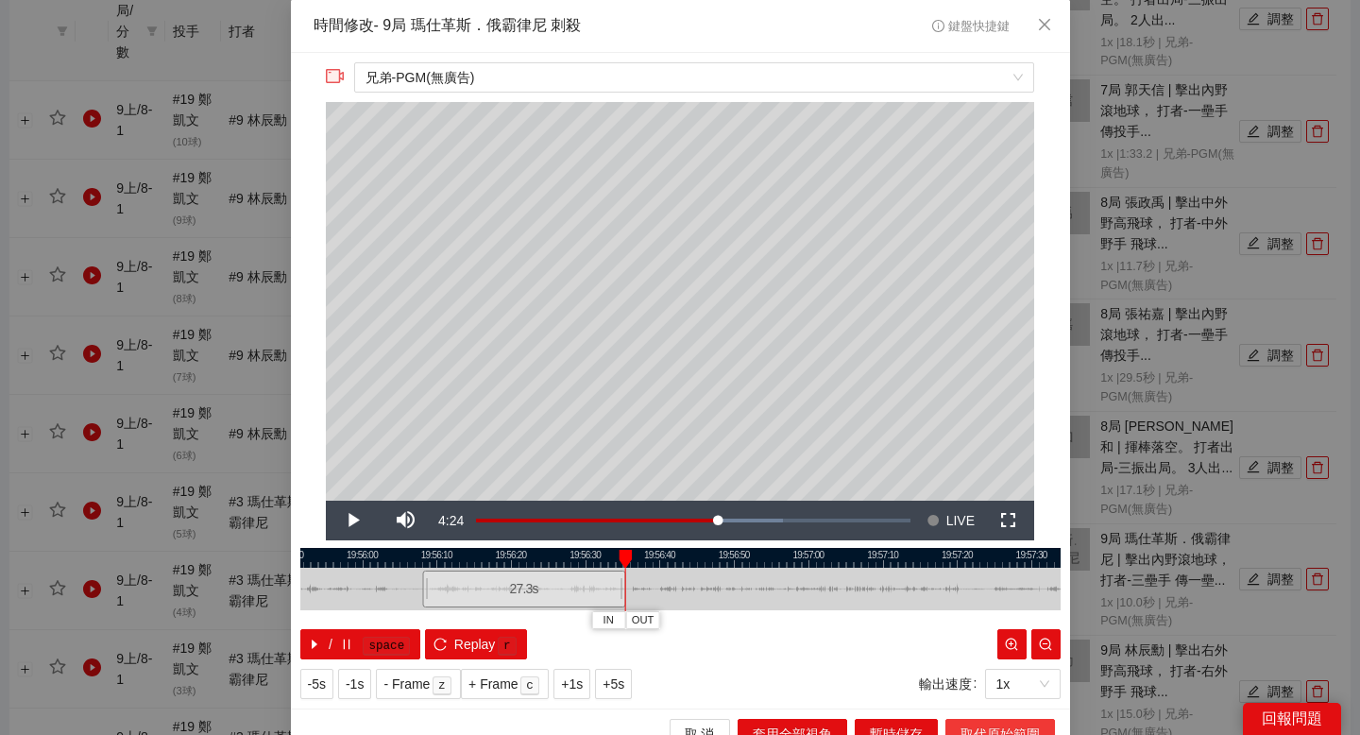
click at [953, 721] on button "取代原始範圍" at bounding box center [1000, 734] width 110 height 30
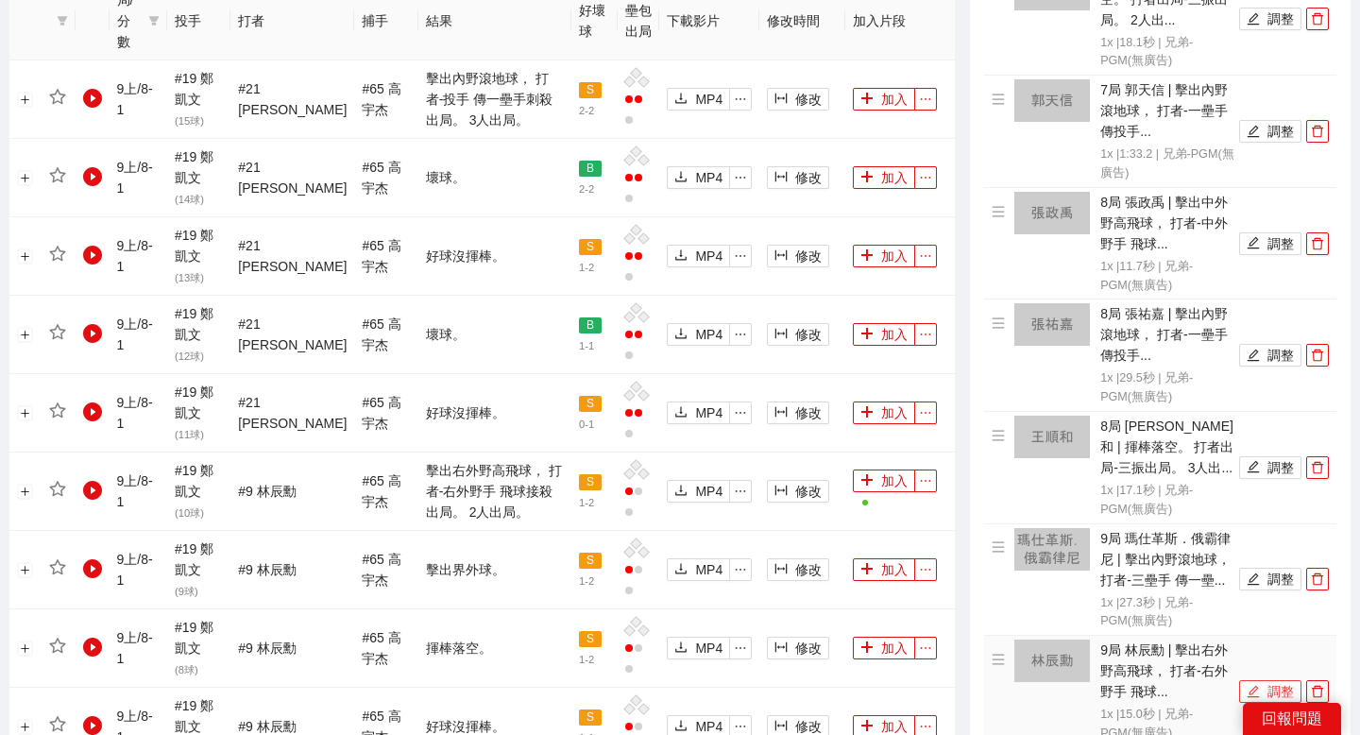
click at [1250, 685] on icon "edit" at bounding box center [1253, 691] width 13 height 13
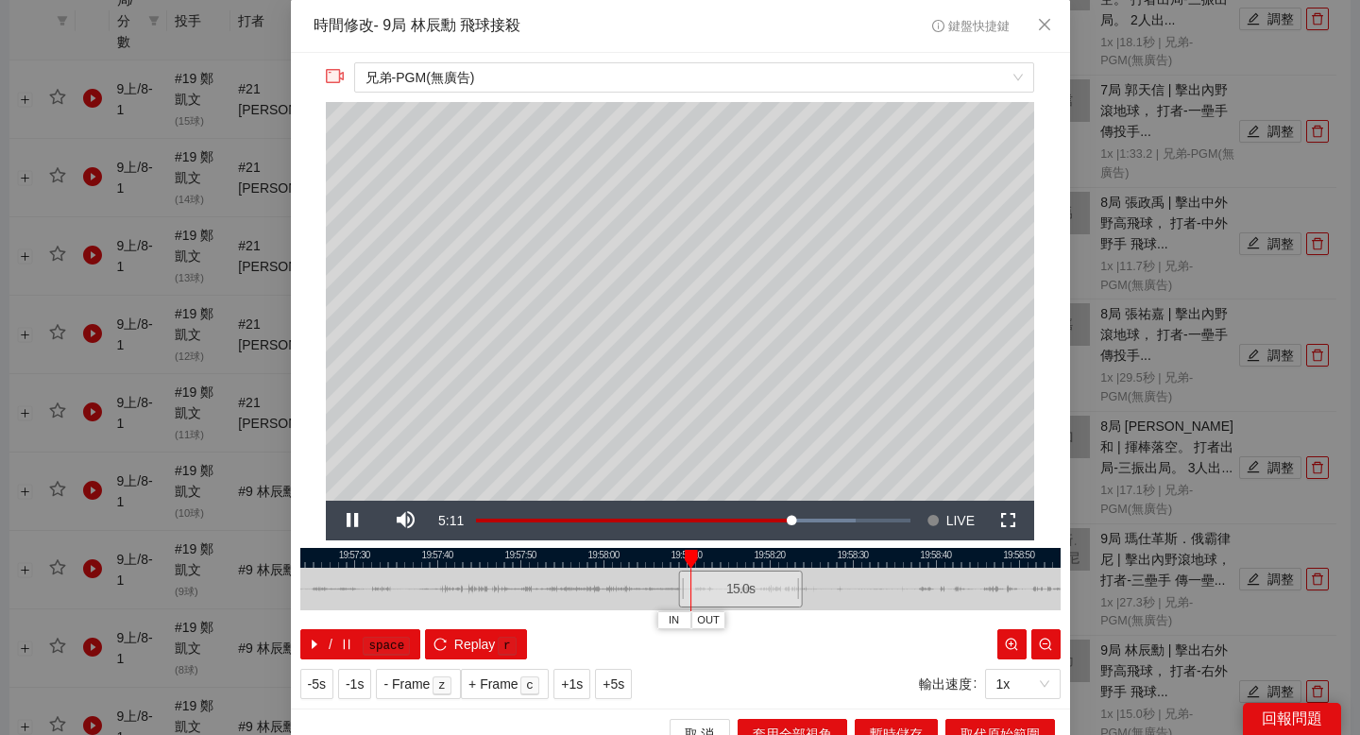
drag, startPoint x: 568, startPoint y: 556, endPoint x: 721, endPoint y: 556, distance: 153.0
click at [720, 556] on div at bounding box center [818, 558] width 760 height 20
click at [435, 558] on div at bounding box center [680, 558] width 760 height 20
click at [422, 613] on span "IN" at bounding box center [418, 620] width 10 height 17
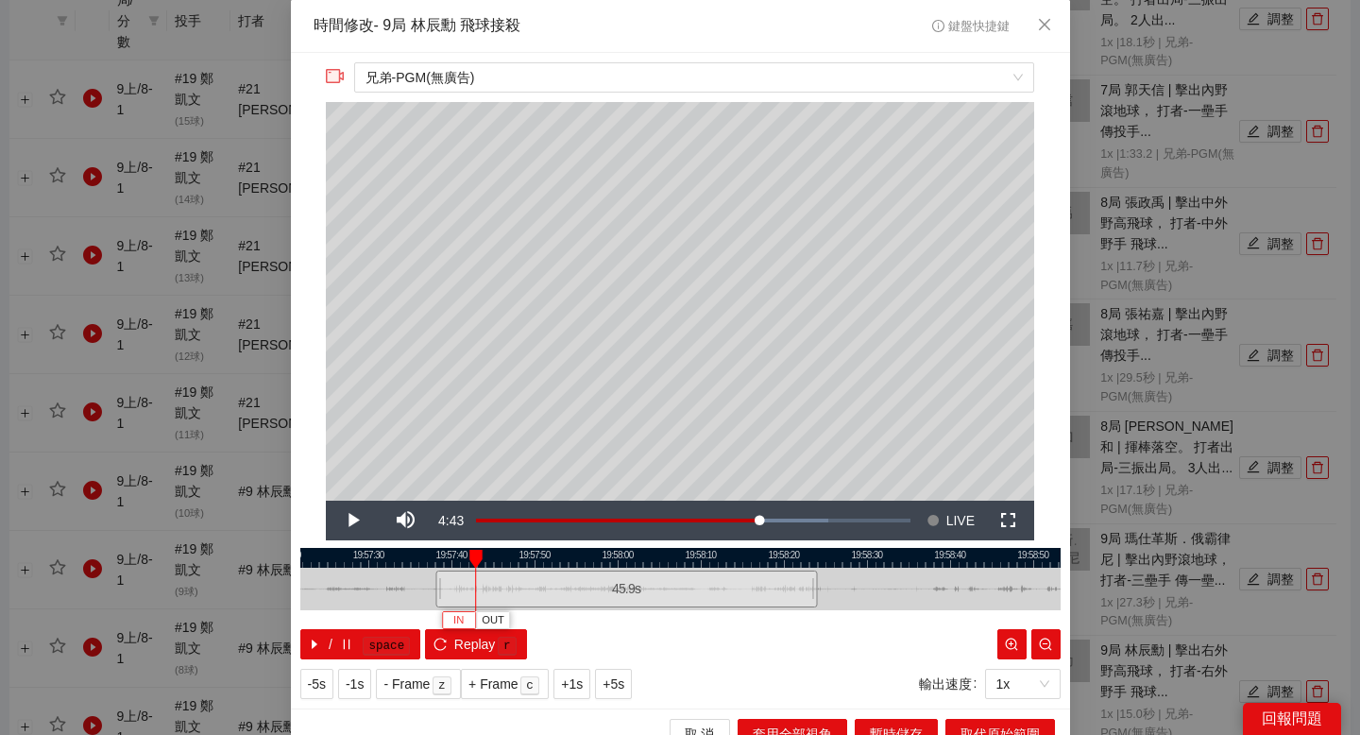
click at [464, 617] on button "IN" at bounding box center [459, 620] width 34 height 18
click at [536, 554] on div at bounding box center [680, 558] width 760 height 20
click at [574, 618] on span "OUT" at bounding box center [580, 620] width 23 height 17
click at [592, 560] on div at bounding box center [680, 558] width 760 height 20
click at [628, 560] on div at bounding box center [680, 558] width 760 height 20
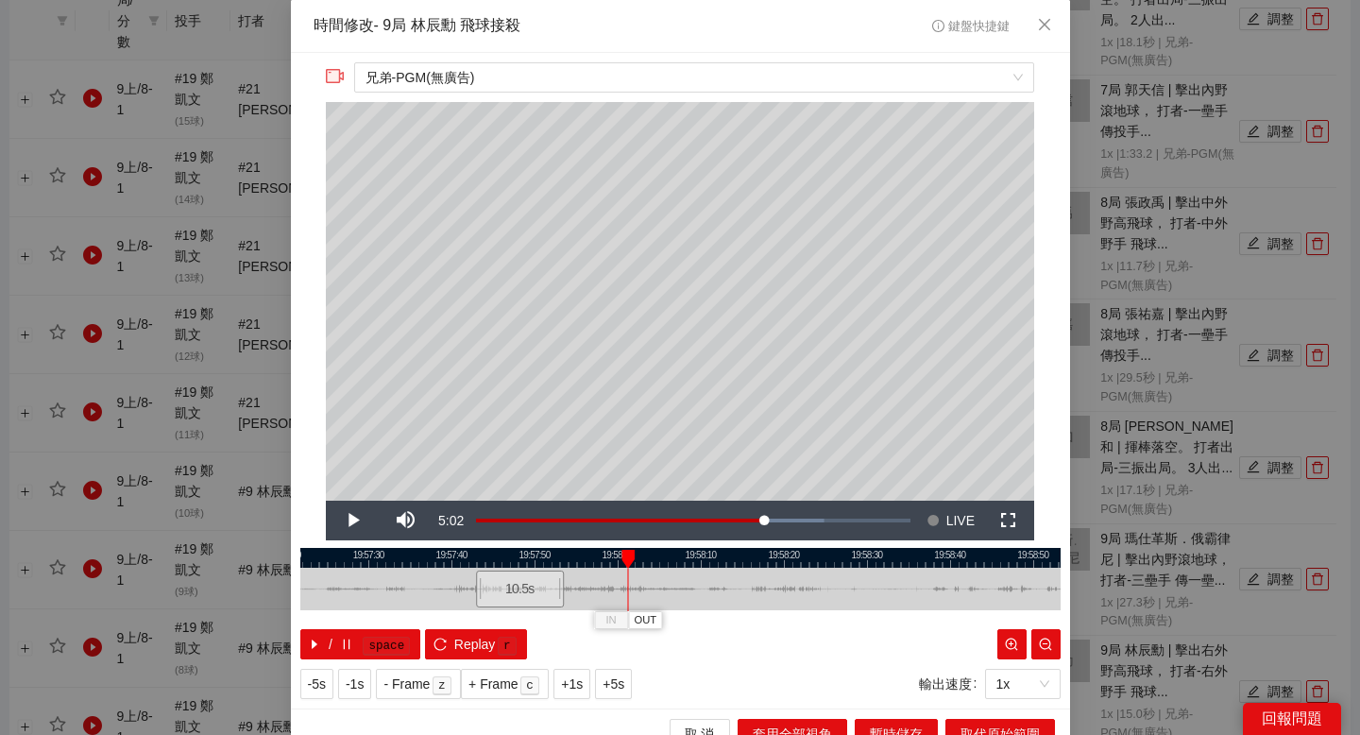
click at [648, 560] on div at bounding box center [680, 558] width 760 height 20
click at [993, 721] on button "取代原始範圍" at bounding box center [1000, 734] width 110 height 30
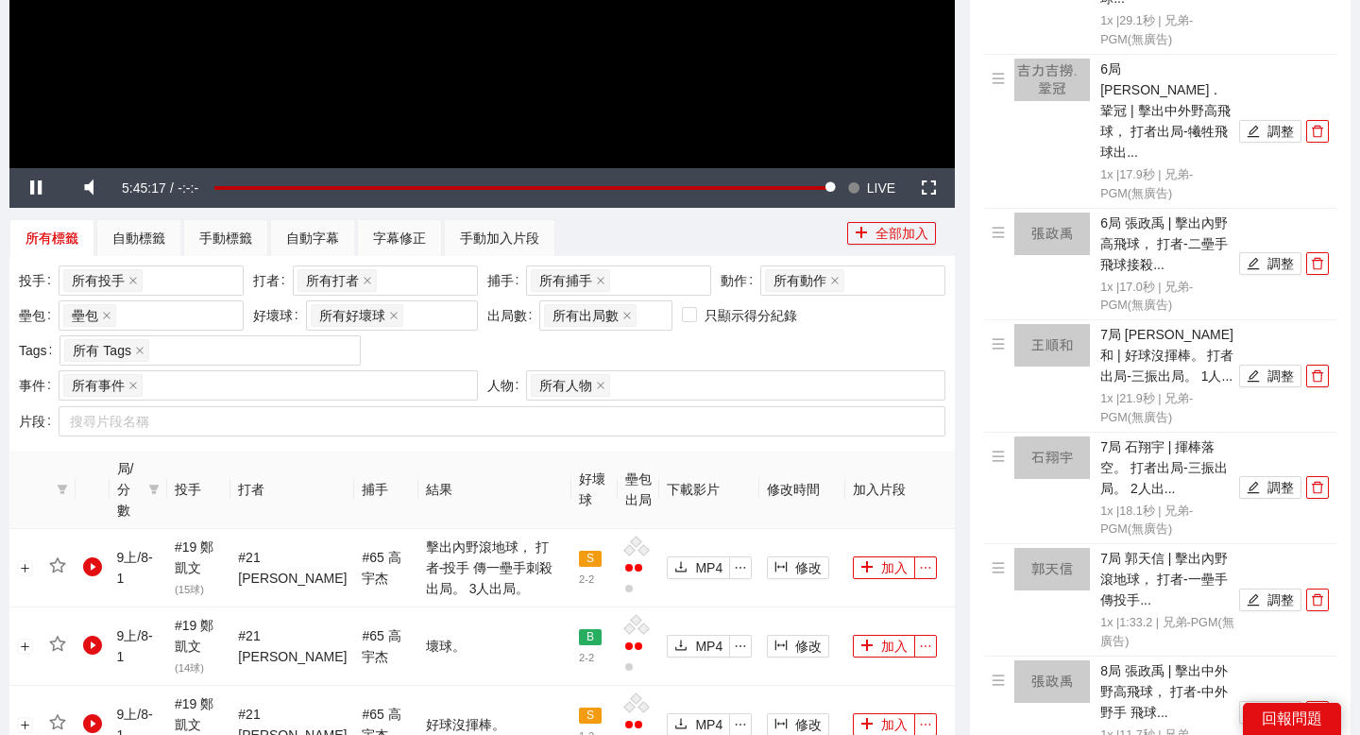
scroll to position [521, 0]
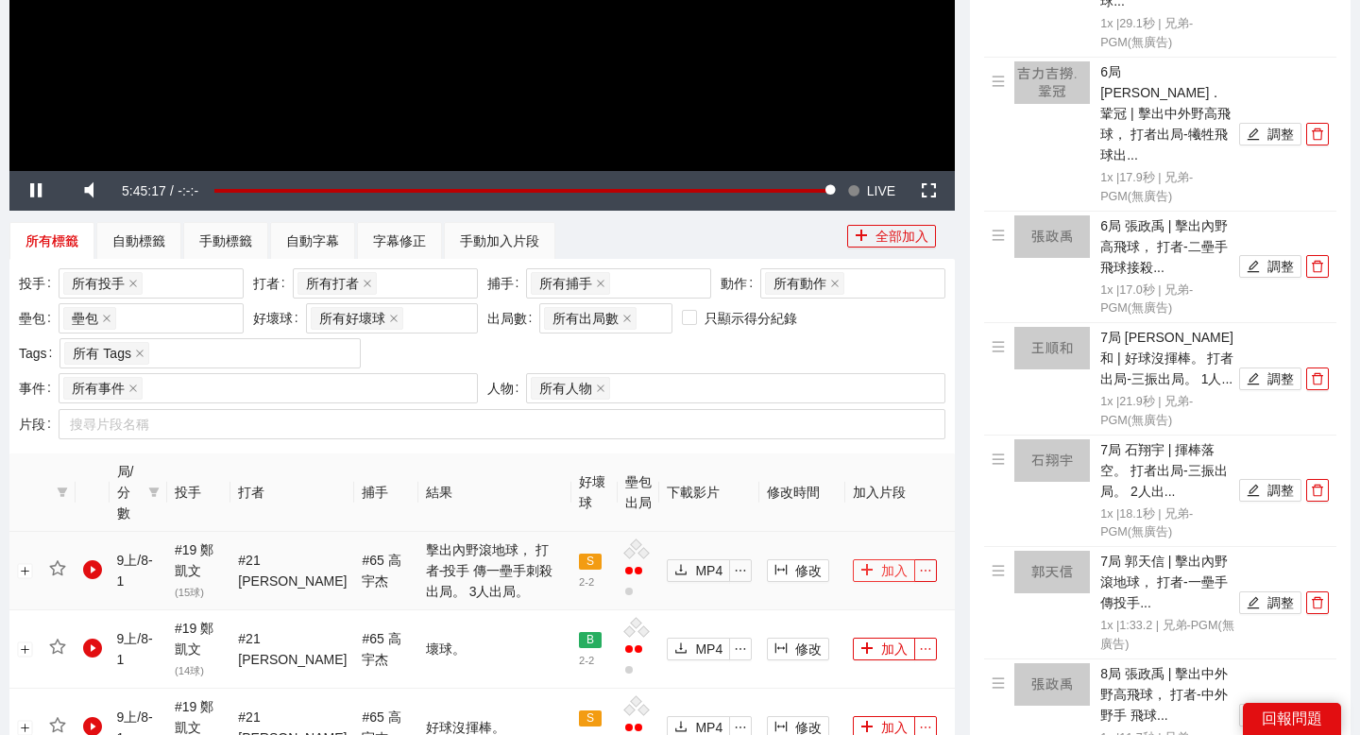
click at [864, 566] on icon "plus" at bounding box center [866, 569] width 13 height 13
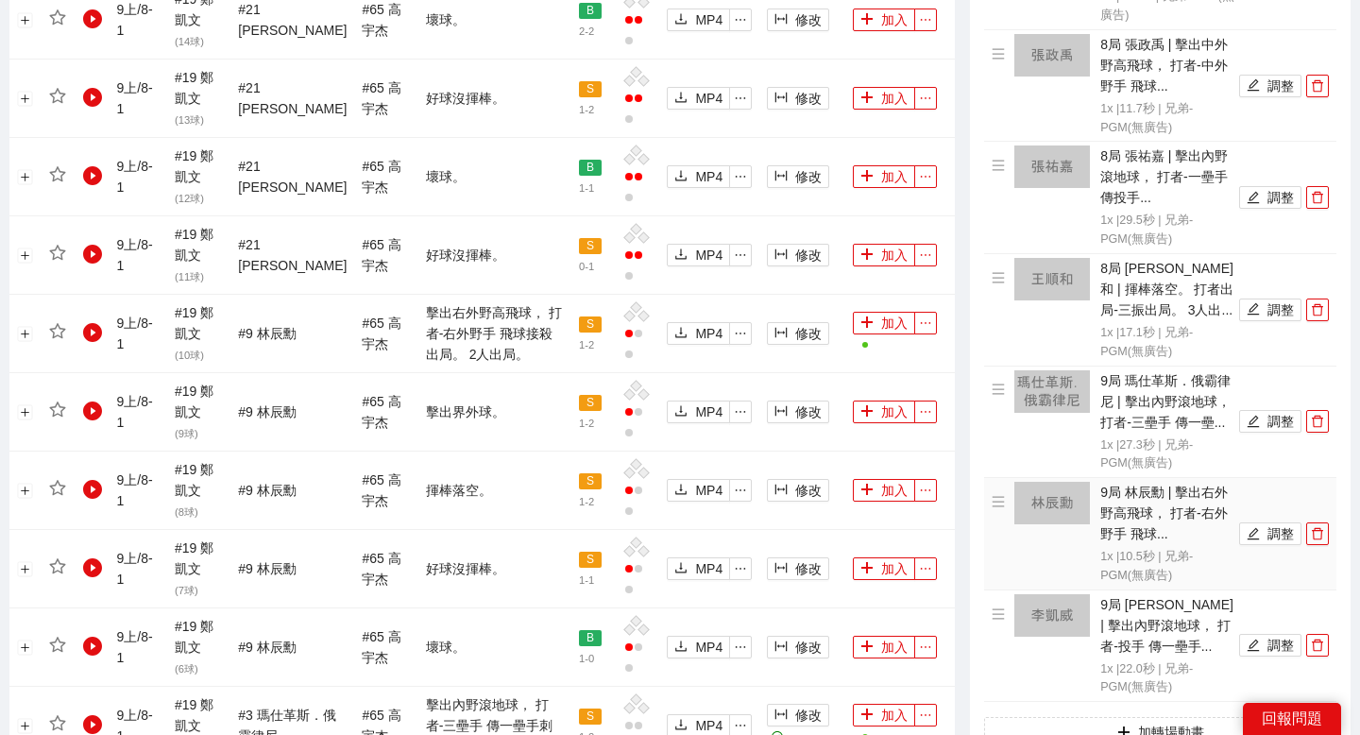
scroll to position [1213, 0]
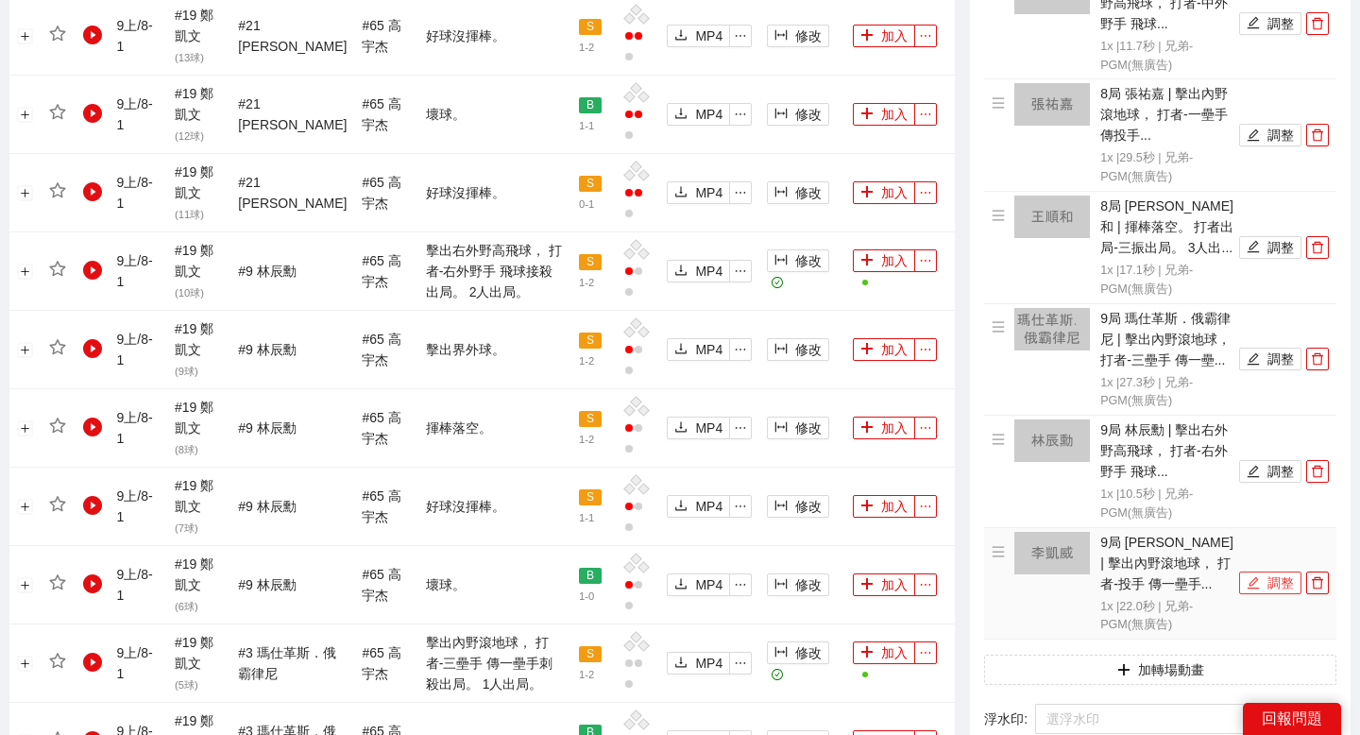
click at [1263, 571] on button "調整" at bounding box center [1270, 582] width 62 height 23
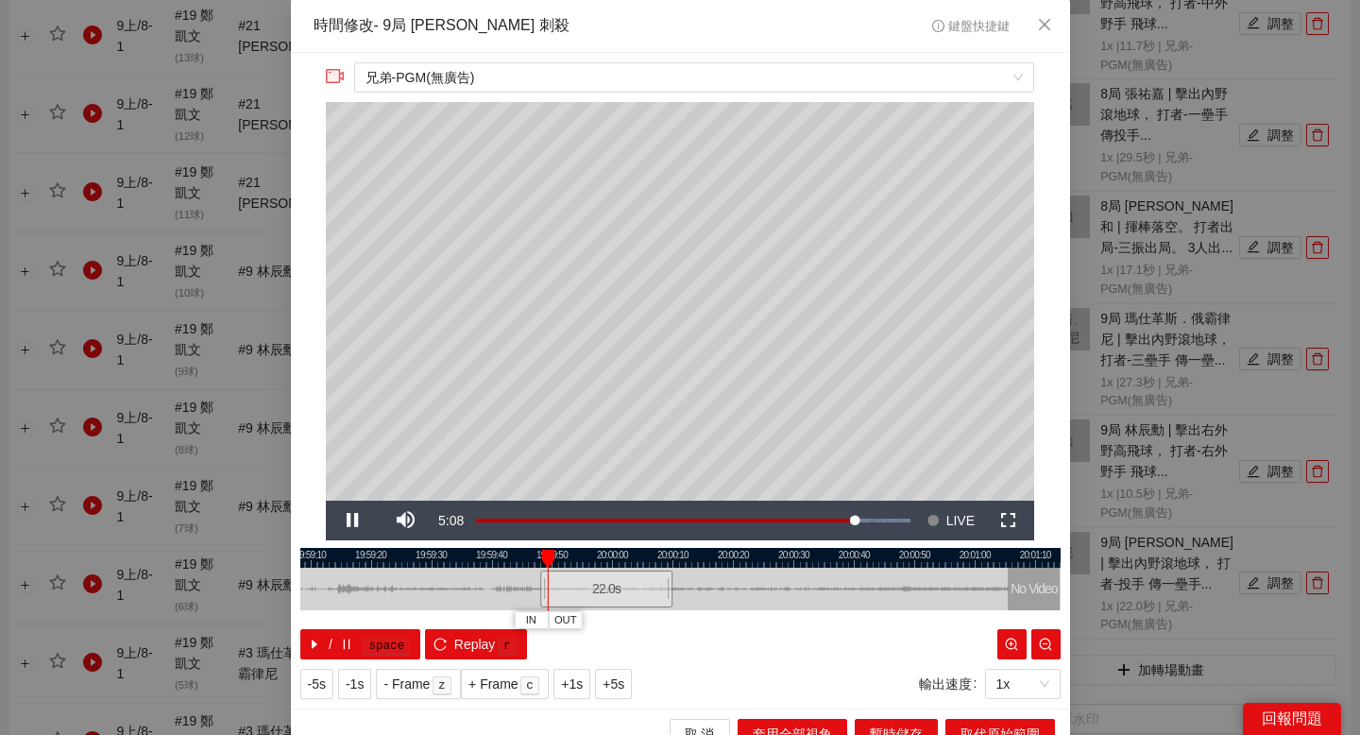
drag, startPoint x: 508, startPoint y: 554, endPoint x: 652, endPoint y: 553, distance: 143.5
click at [652, 553] on div at bounding box center [681, 558] width 760 height 20
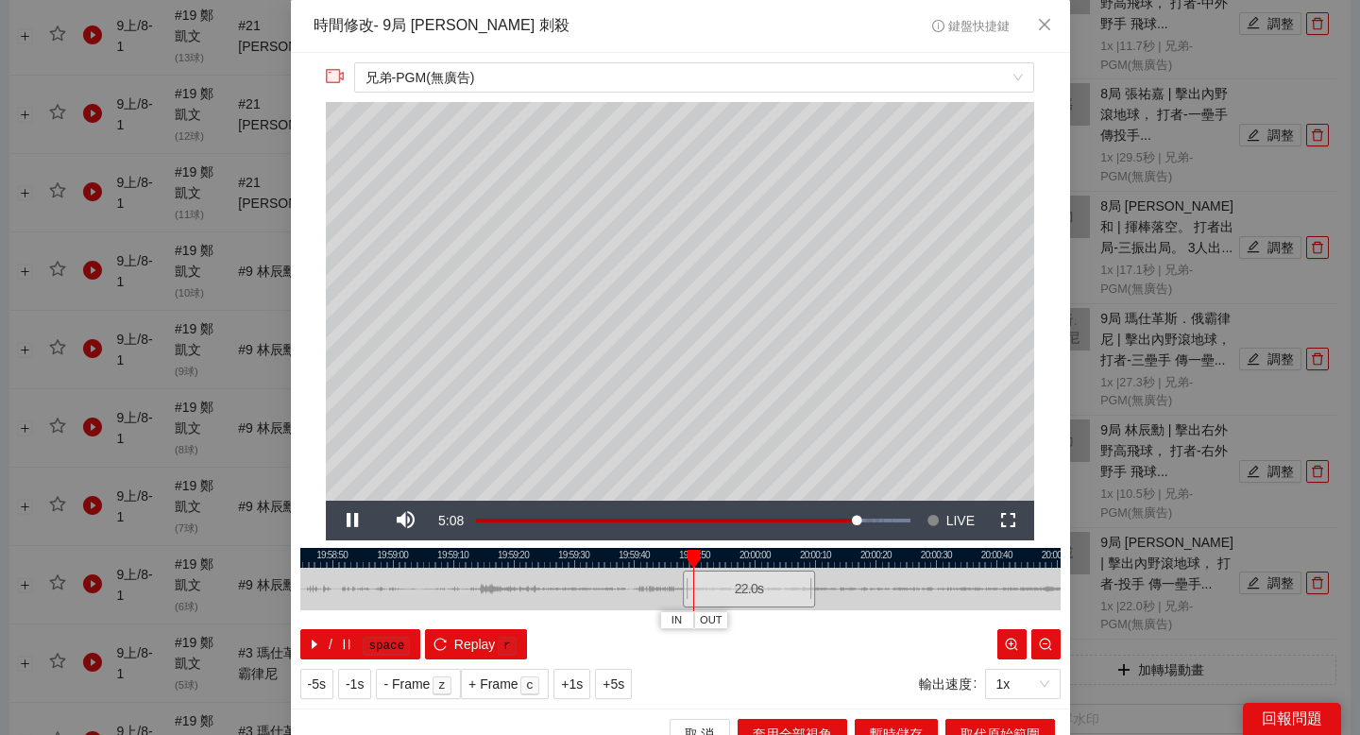
click at [510, 553] on div at bounding box center [680, 558] width 760 height 20
click at [472, 550] on div at bounding box center [680, 558] width 760 height 20
click at [460, 550] on div at bounding box center [680, 558] width 760 height 20
click at [444, 615] on span "IN" at bounding box center [448, 620] width 10 height 17
click at [528, 554] on div at bounding box center [680, 558] width 760 height 20
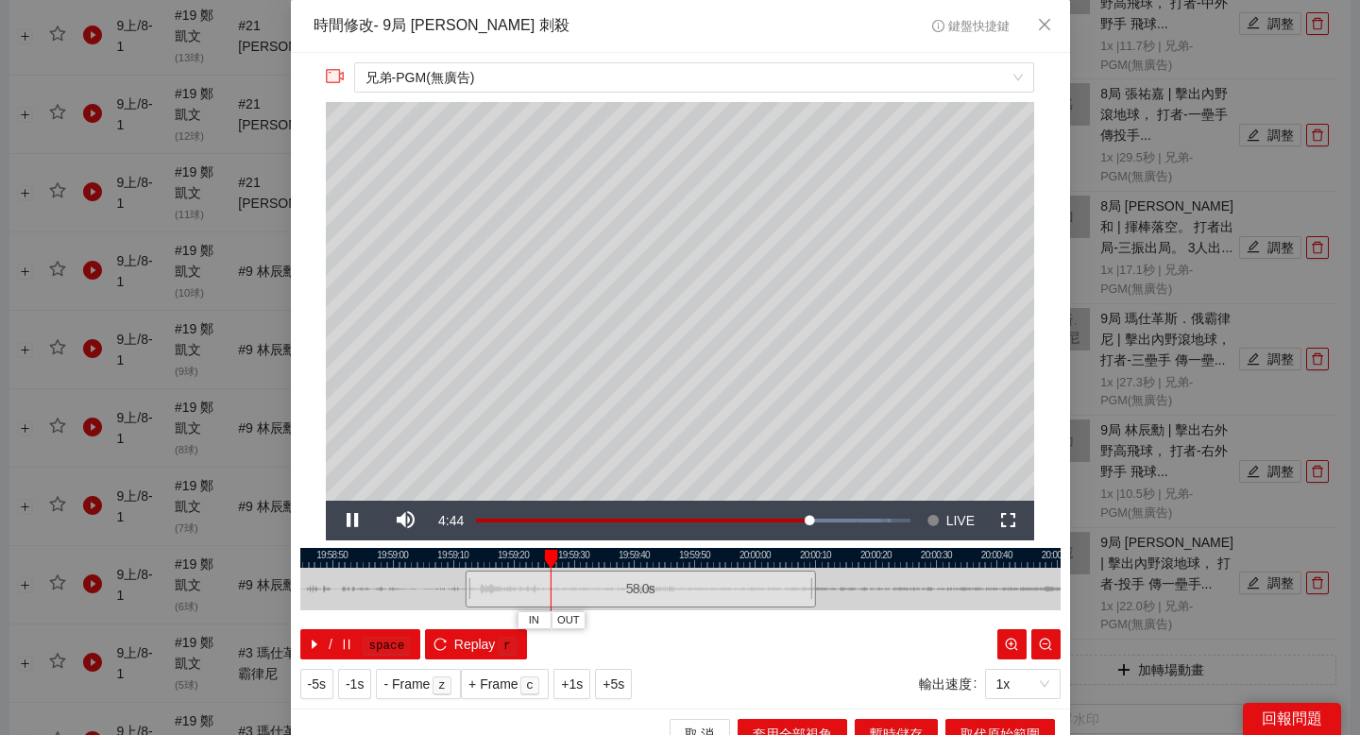
click at [568, 555] on div at bounding box center [680, 558] width 760 height 20
click at [602, 620] on span "OUT" at bounding box center [594, 620] width 23 height 17
click at [1002, 727] on span "取代原始範圍" at bounding box center [999, 733] width 79 height 21
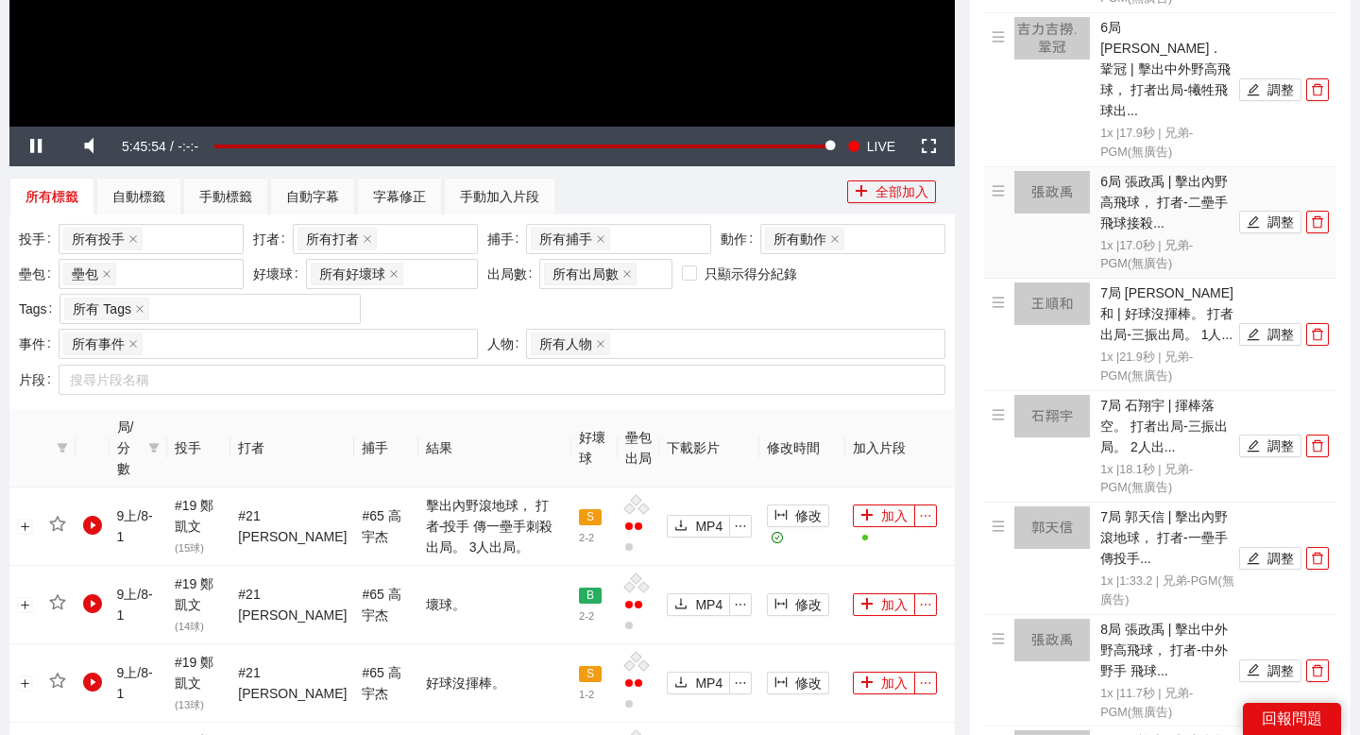
scroll to position [0, 0]
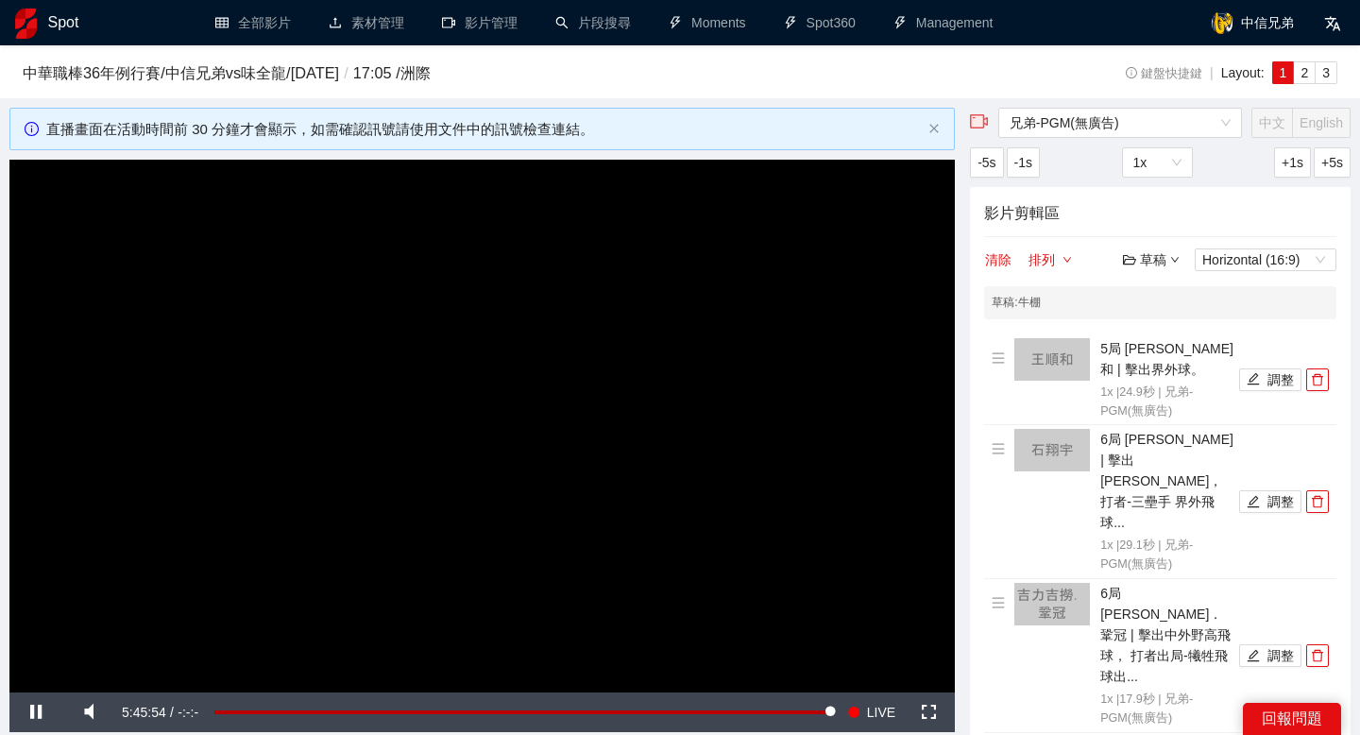
click at [1145, 255] on div "草稿" at bounding box center [1151, 259] width 57 height 21
click at [1163, 325] on link "儲存" at bounding box center [1155, 331] width 43 height 15
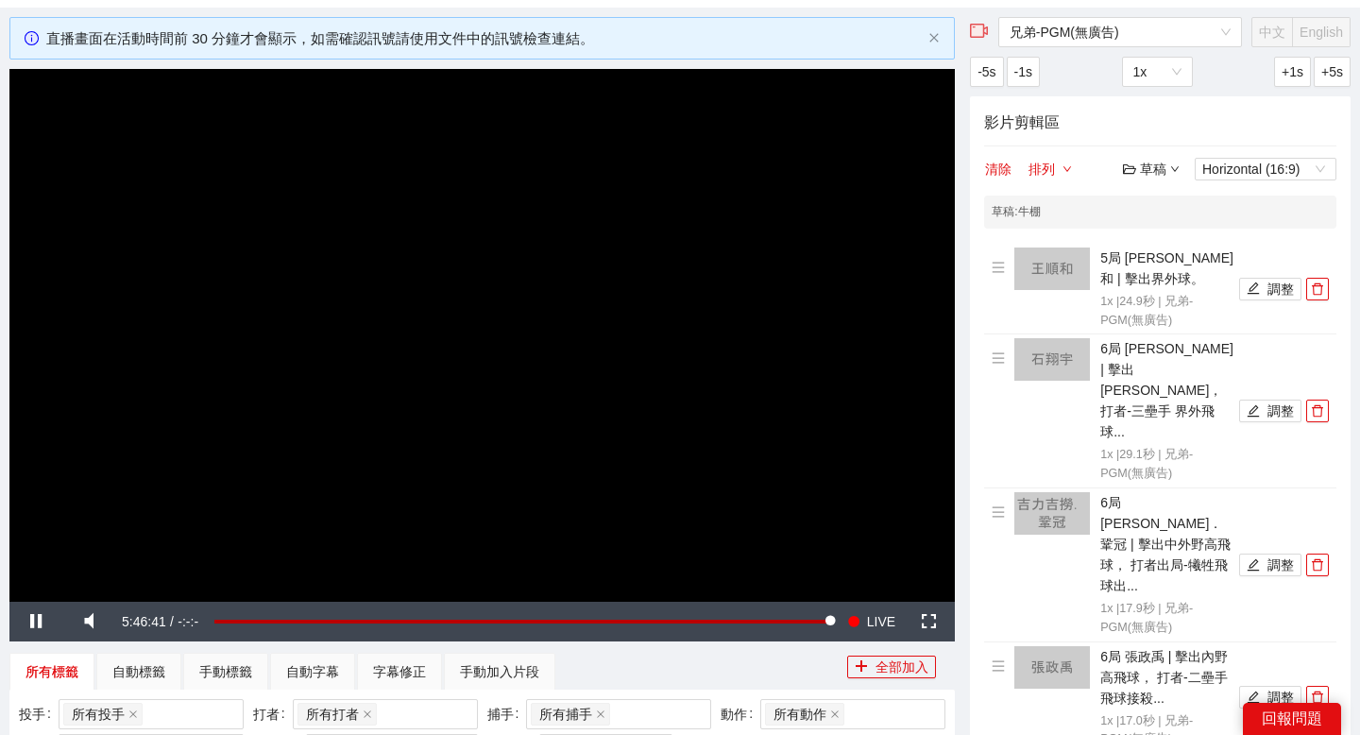
scroll to position [112, 0]
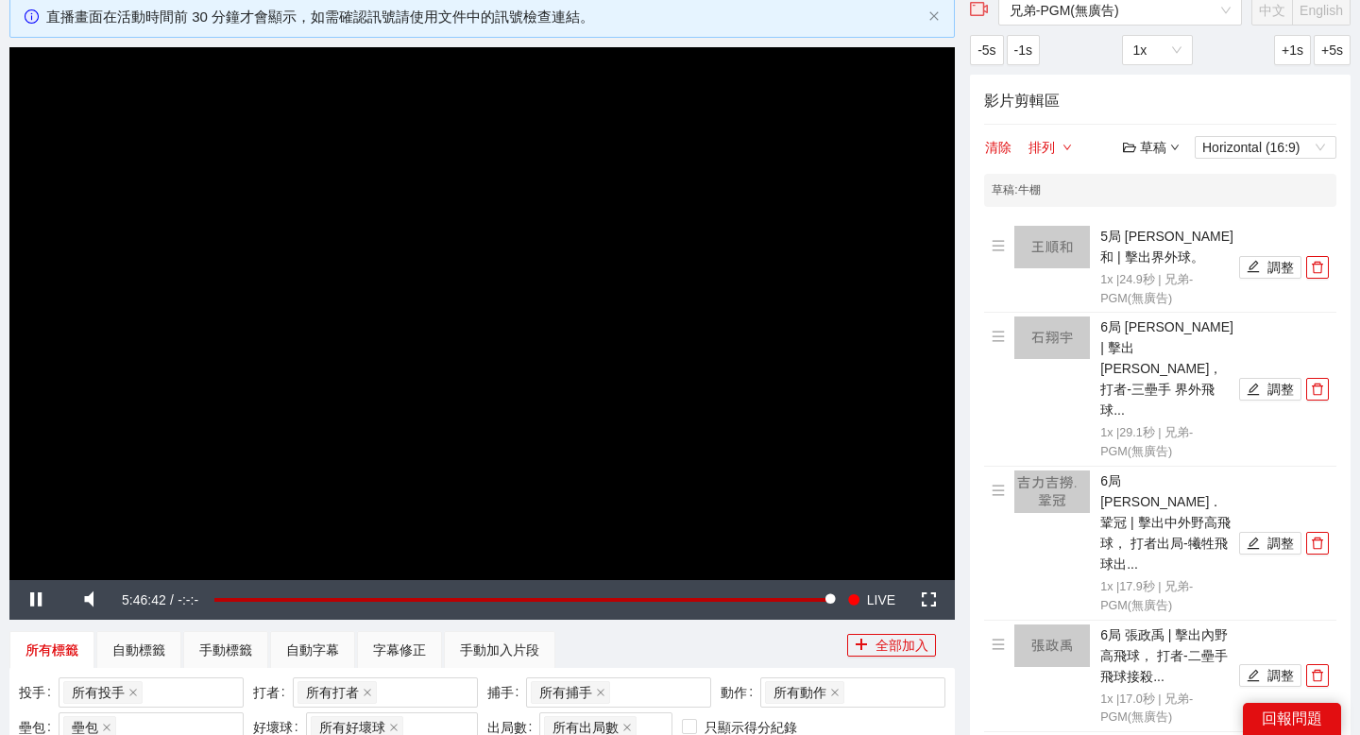
click at [1141, 153] on div "草稿" at bounding box center [1151, 147] width 57 height 21
click at [1153, 225] on link "儲存" at bounding box center [1155, 219] width 43 height 15
click at [1159, 152] on div "草稿" at bounding box center [1151, 147] width 57 height 21
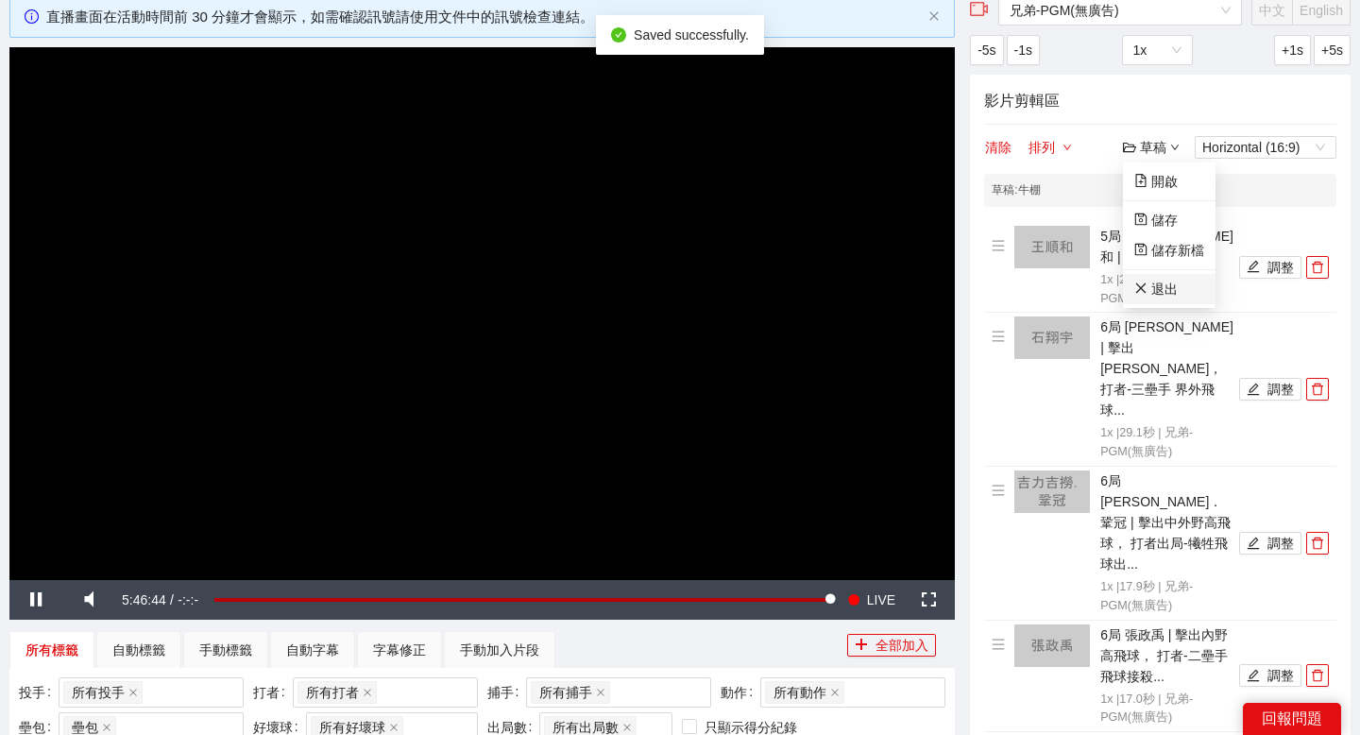
click at [1157, 281] on link "退出" at bounding box center [1155, 288] width 43 height 15
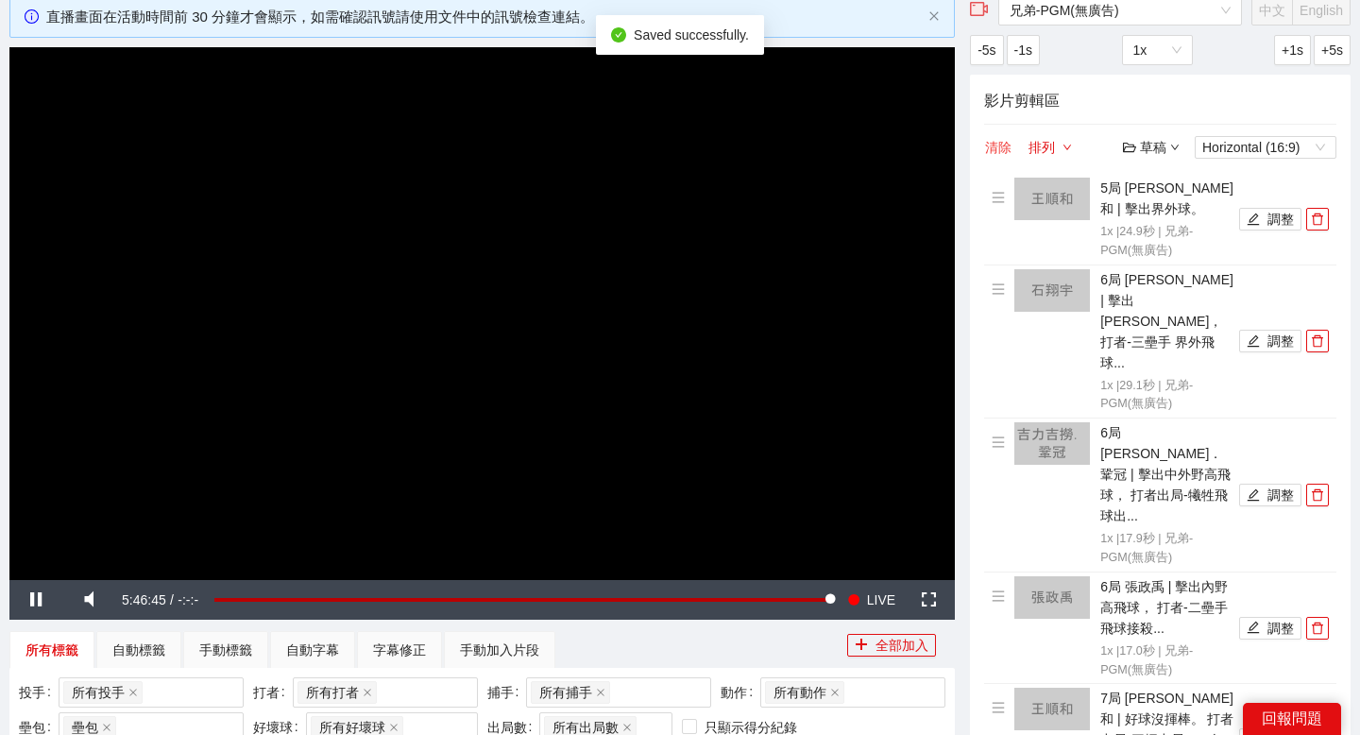
click at [995, 138] on button "清除" at bounding box center [998, 147] width 28 height 23
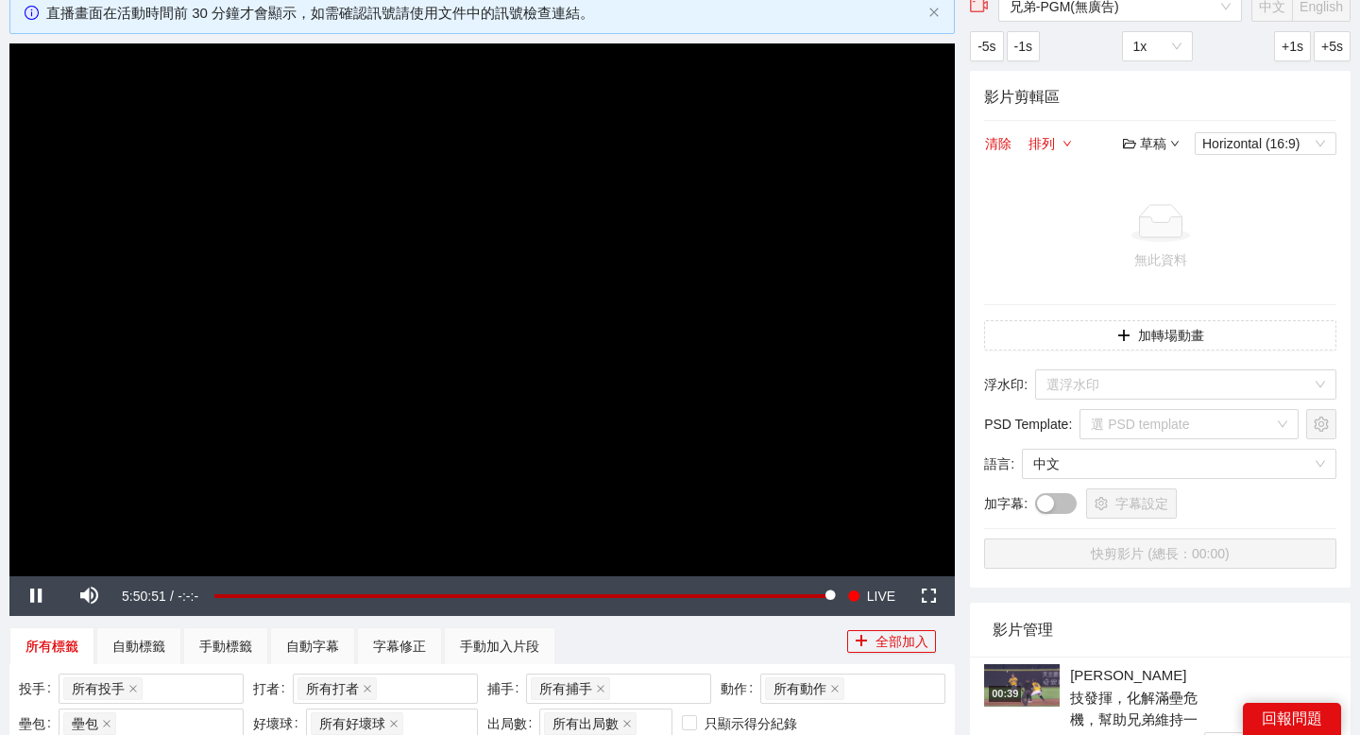
scroll to position [112, 0]
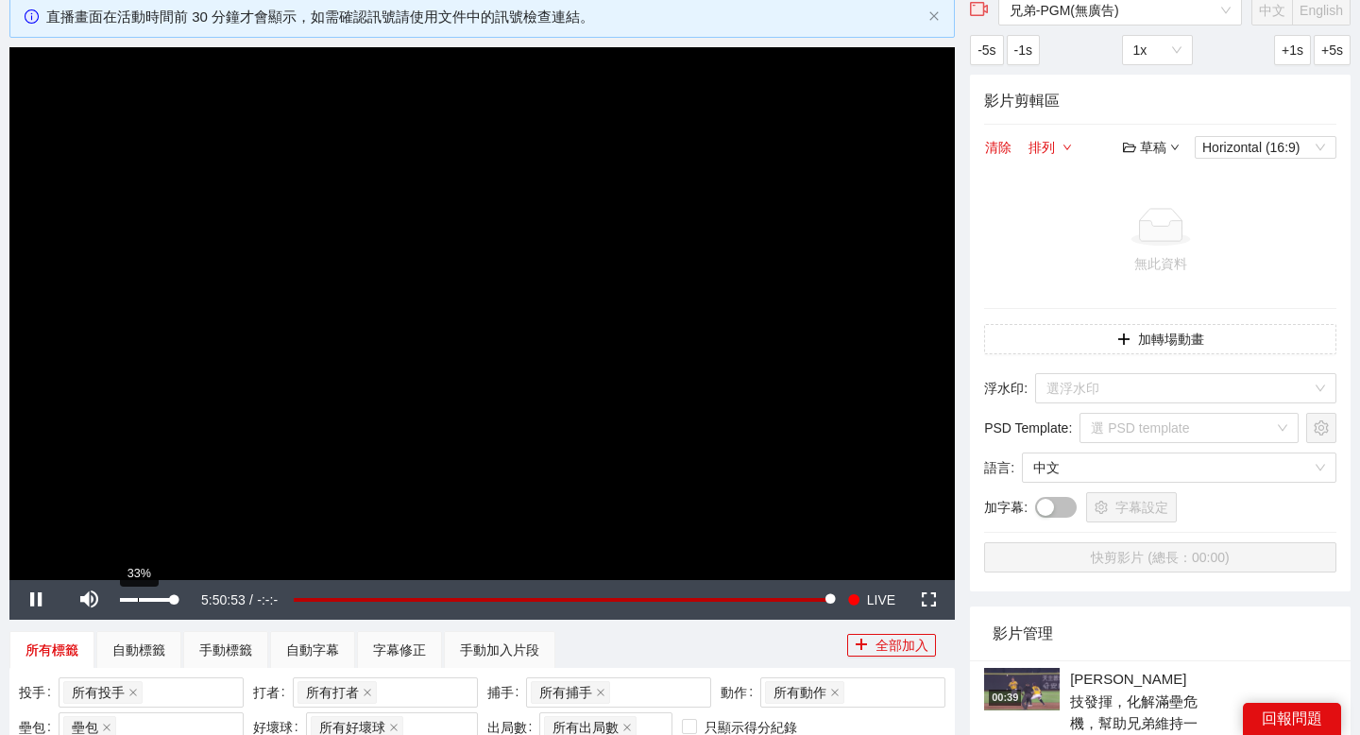
click at [137, 594] on div "33%" at bounding box center [147, 600] width 66 height 40
click at [133, 595] on div "26%" at bounding box center [147, 600] width 66 height 40
click at [132, 601] on div "Volume Level" at bounding box center [126, 600] width 12 height 4
click at [1167, 149] on div "草稿" at bounding box center [1151, 147] width 57 height 21
click at [1161, 178] on link "開啟" at bounding box center [1155, 181] width 43 height 15
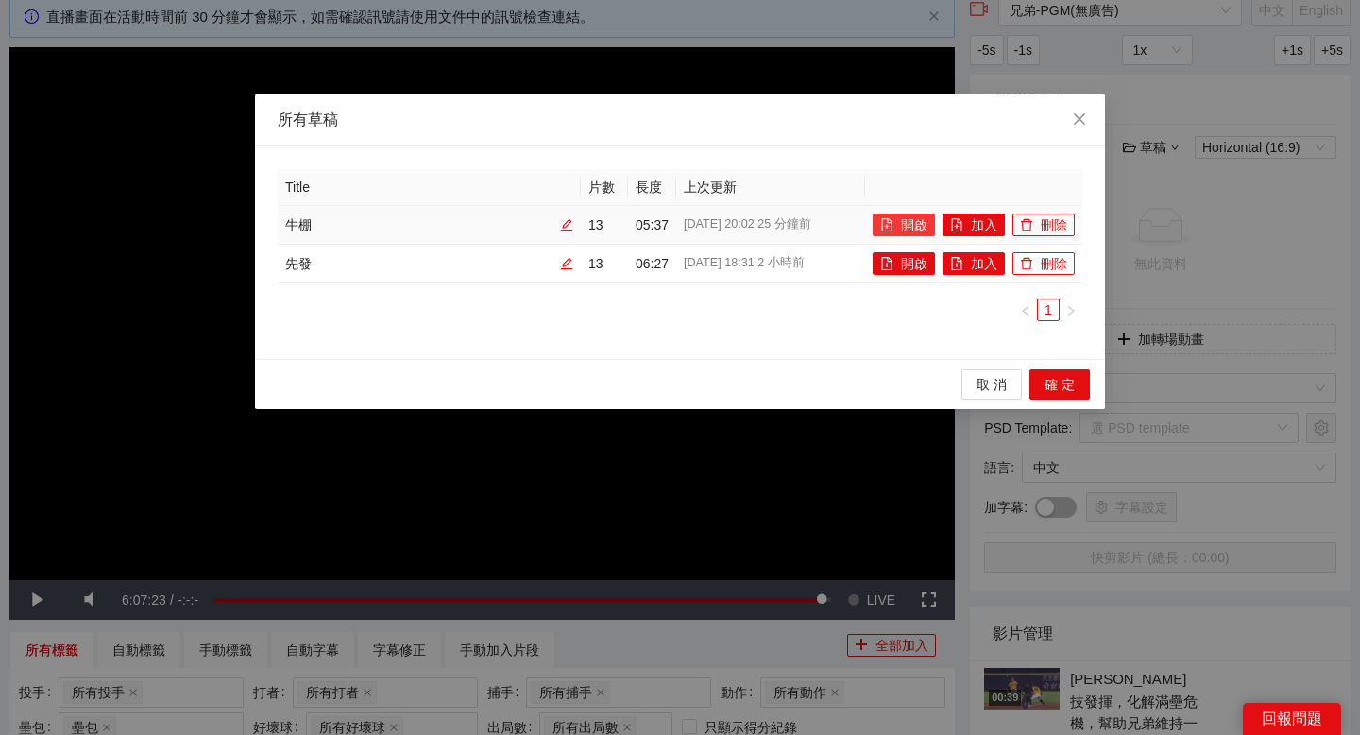
click at [897, 221] on button "開啟" at bounding box center [904, 224] width 62 height 23
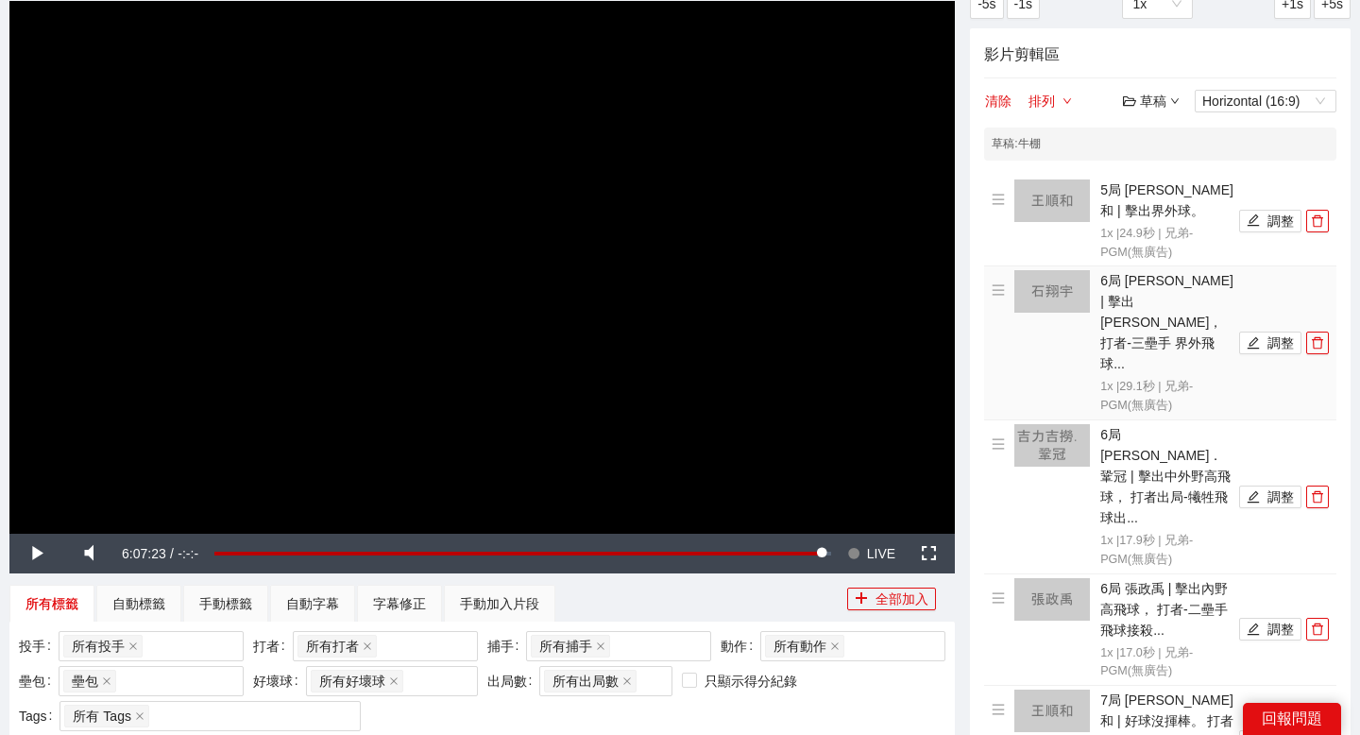
scroll to position [165, 0]
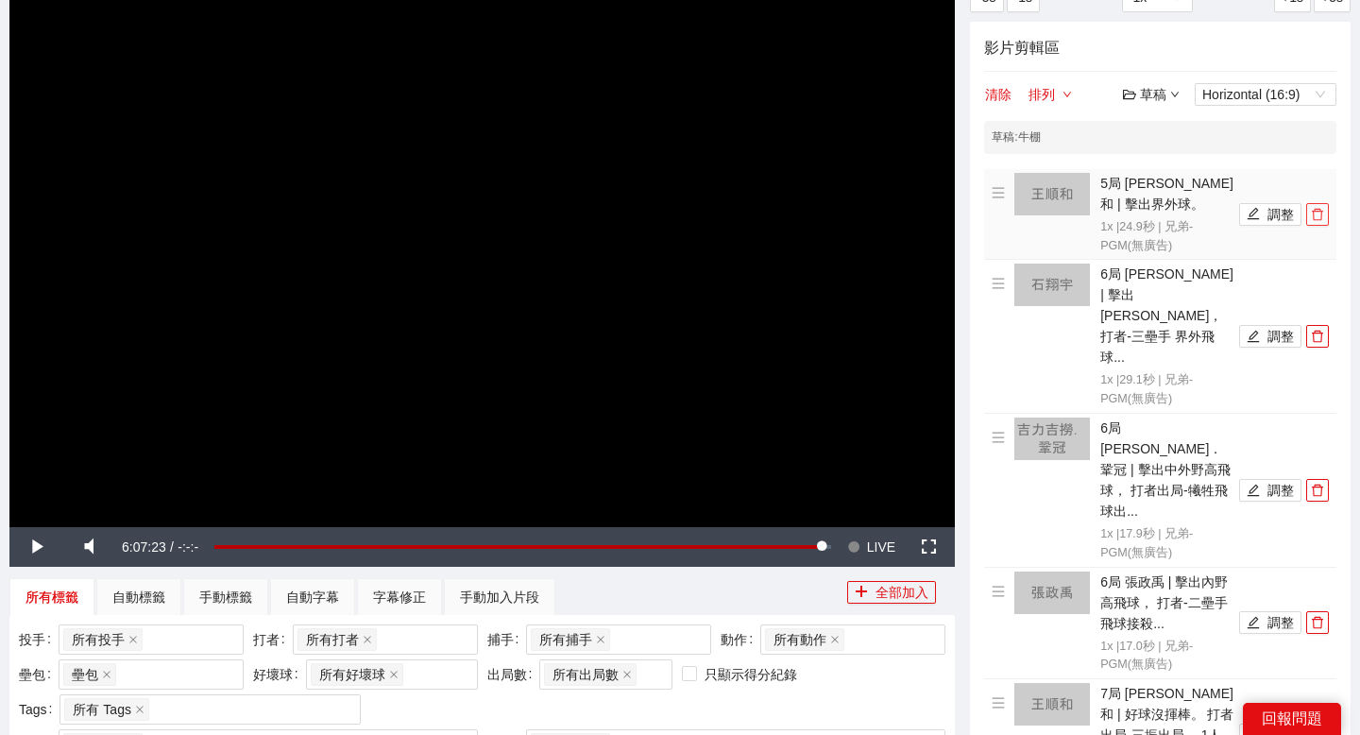
click at [1316, 211] on icon "delete" at bounding box center [1317, 214] width 13 height 13
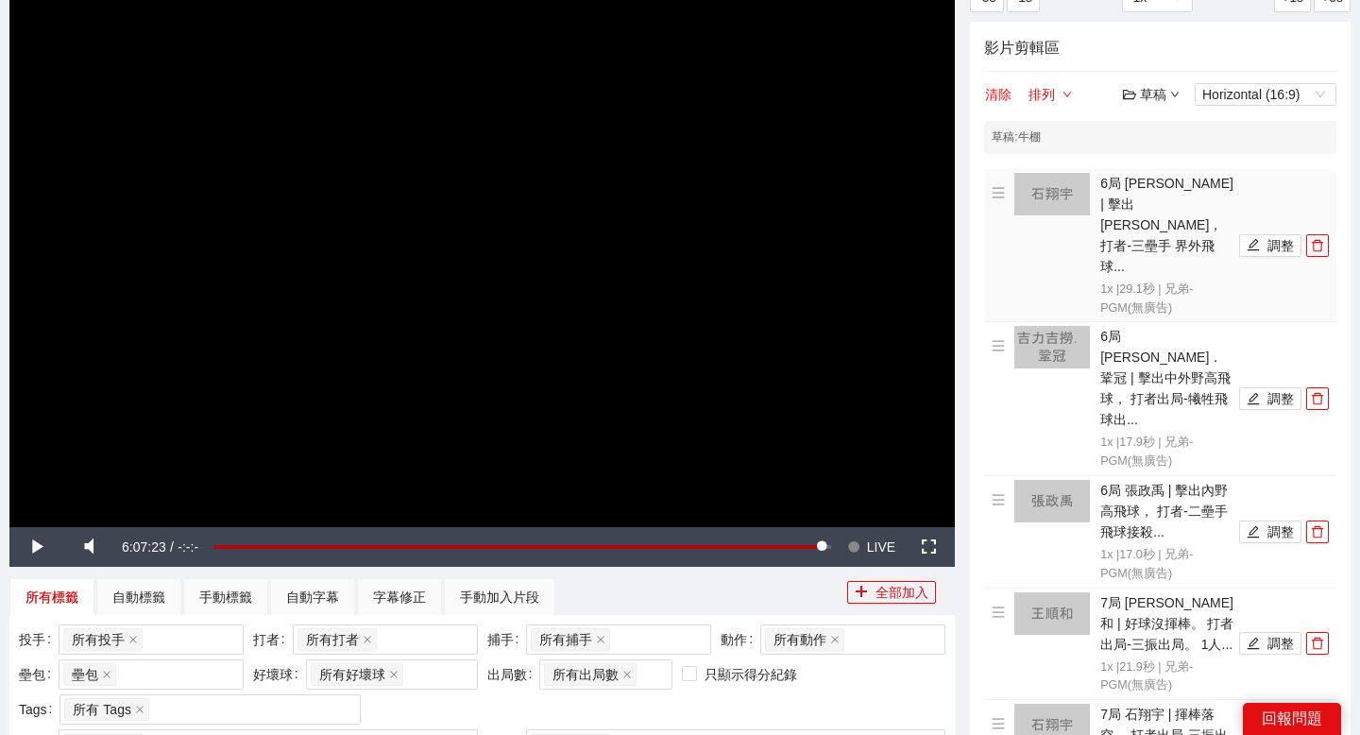
click at [1316, 211] on li "6局 [PERSON_NAME] | 擊出[PERSON_NAME]， 打者-三壘手 界外飛球... 1x | 29.1 秒 | 兄弟-PGM(無廣告) 調整" at bounding box center [1160, 245] width 337 height 145
click at [1316, 239] on icon "delete" at bounding box center [1317, 245] width 13 height 13
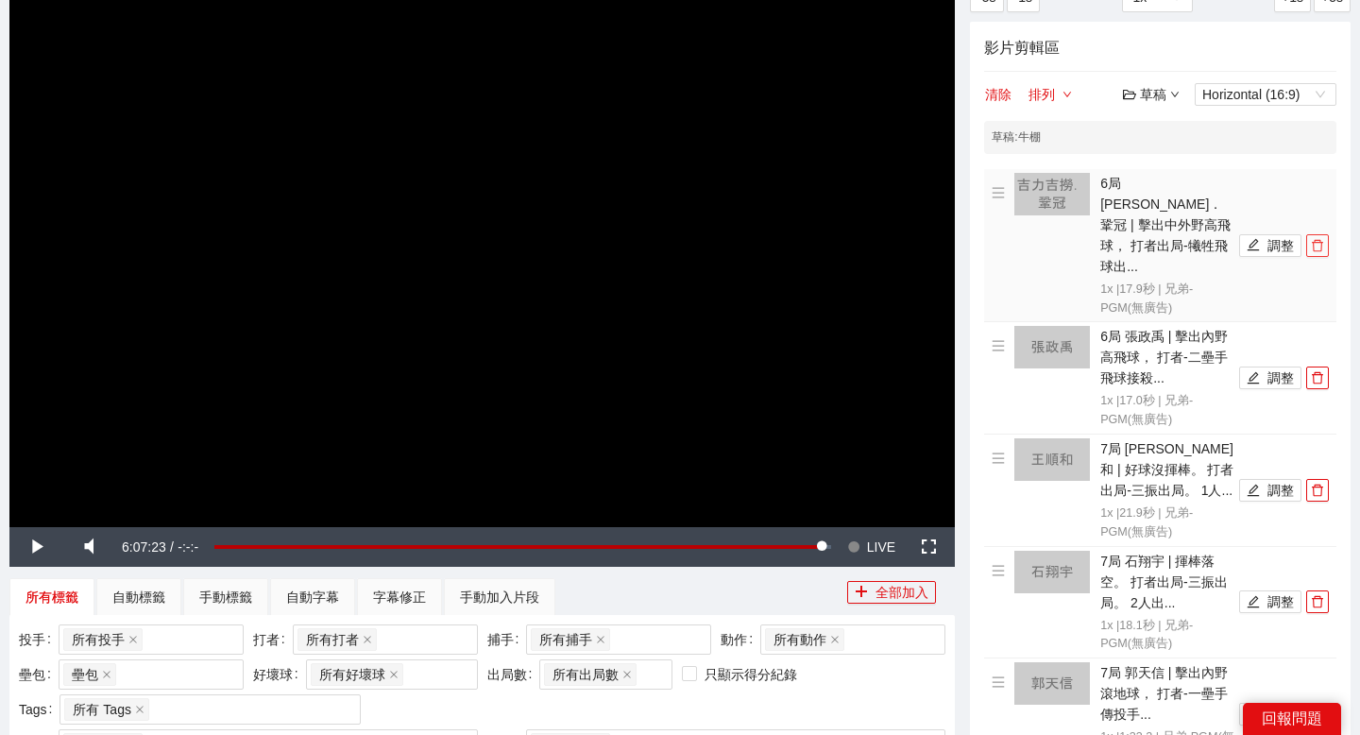
click at [1316, 234] on button "button" at bounding box center [1317, 245] width 23 height 23
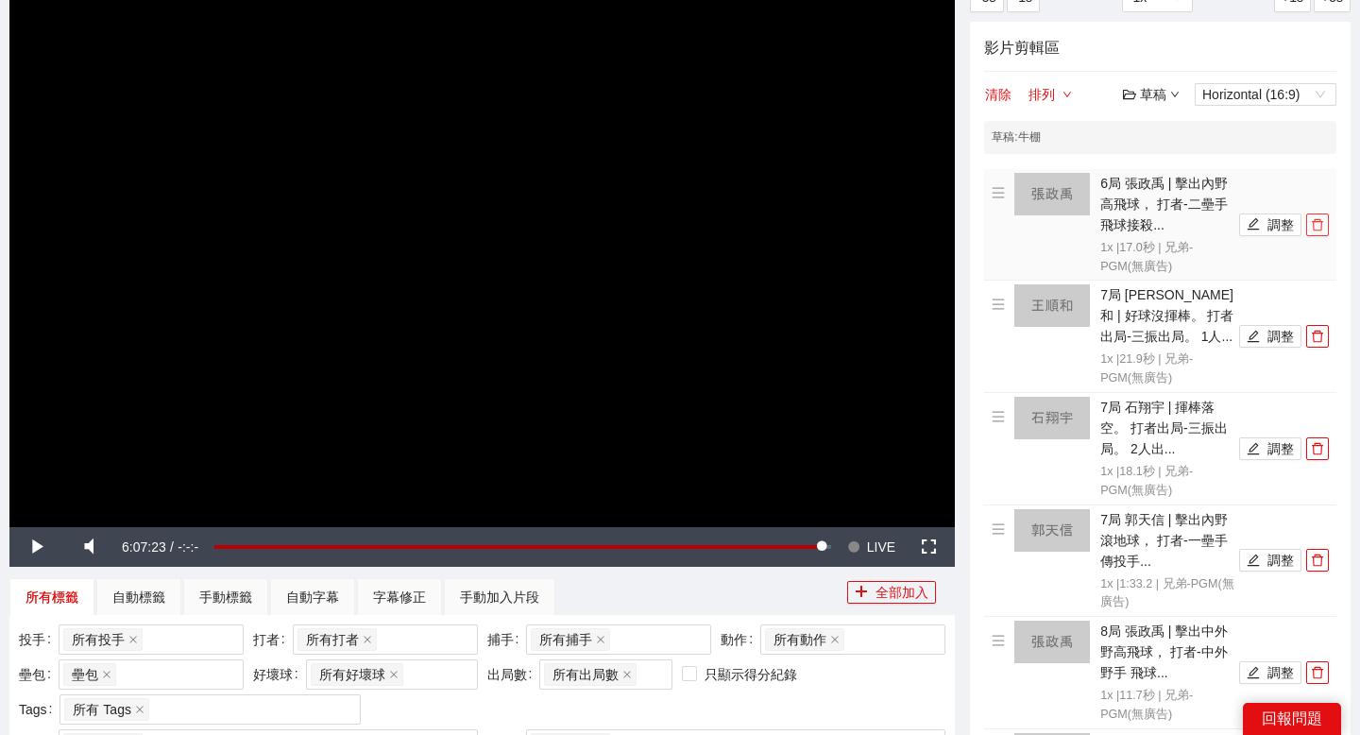
click at [1316, 224] on icon "delete" at bounding box center [1317, 224] width 13 height 13
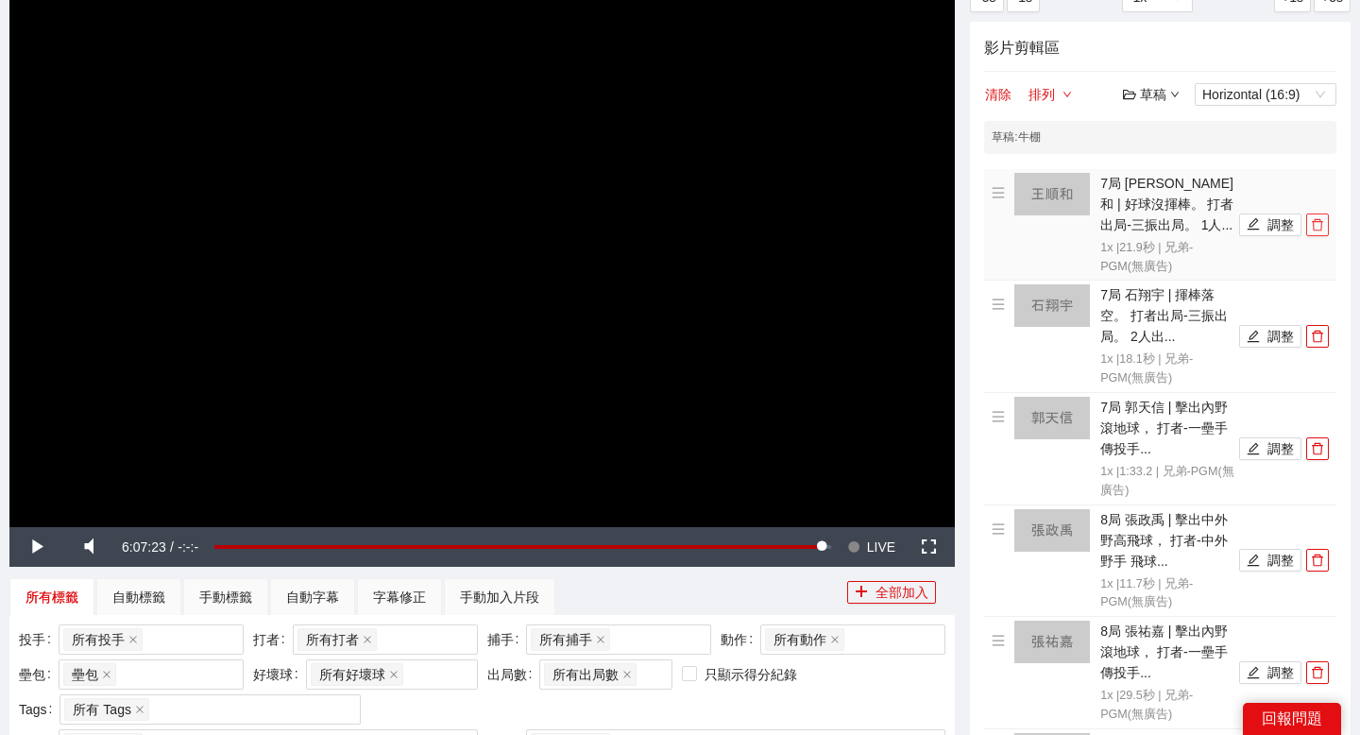
click at [1316, 224] on icon "delete" at bounding box center [1317, 224] width 13 height 13
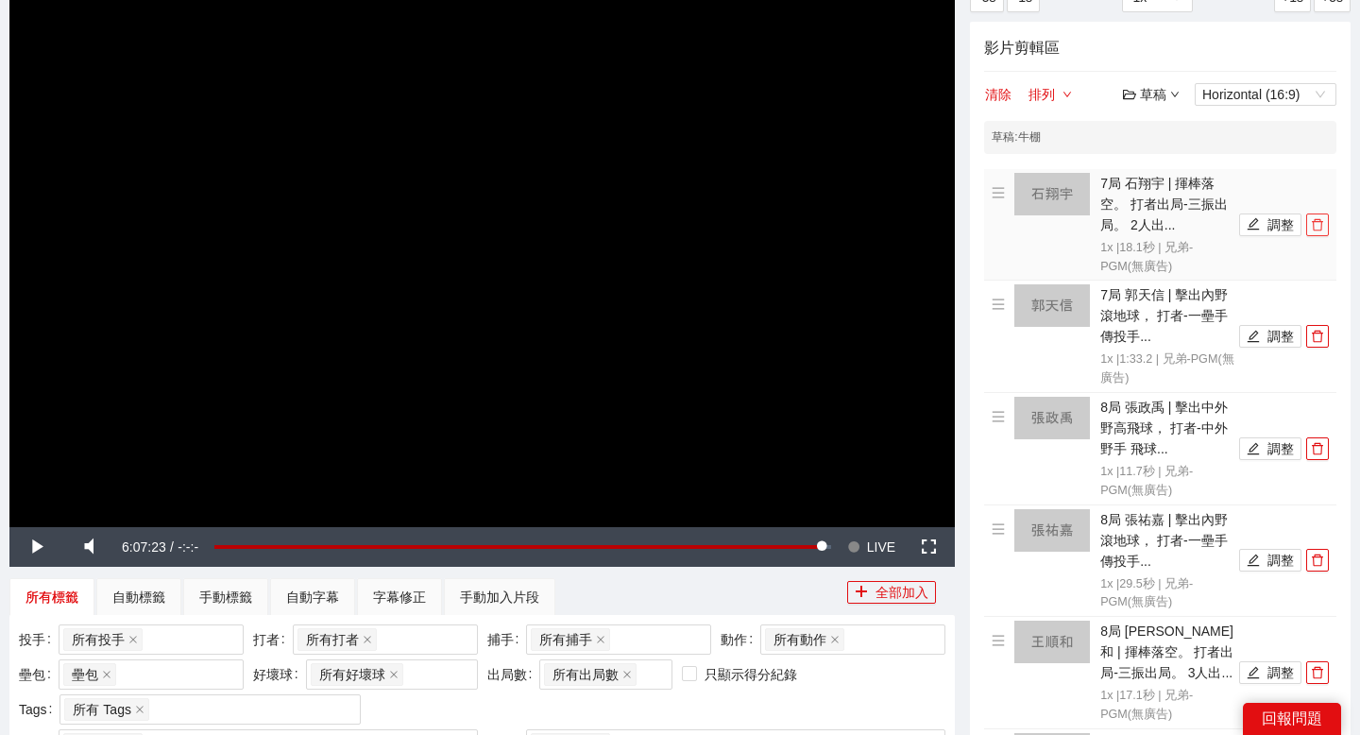
click at [1316, 224] on icon "delete" at bounding box center [1317, 224] width 13 height 13
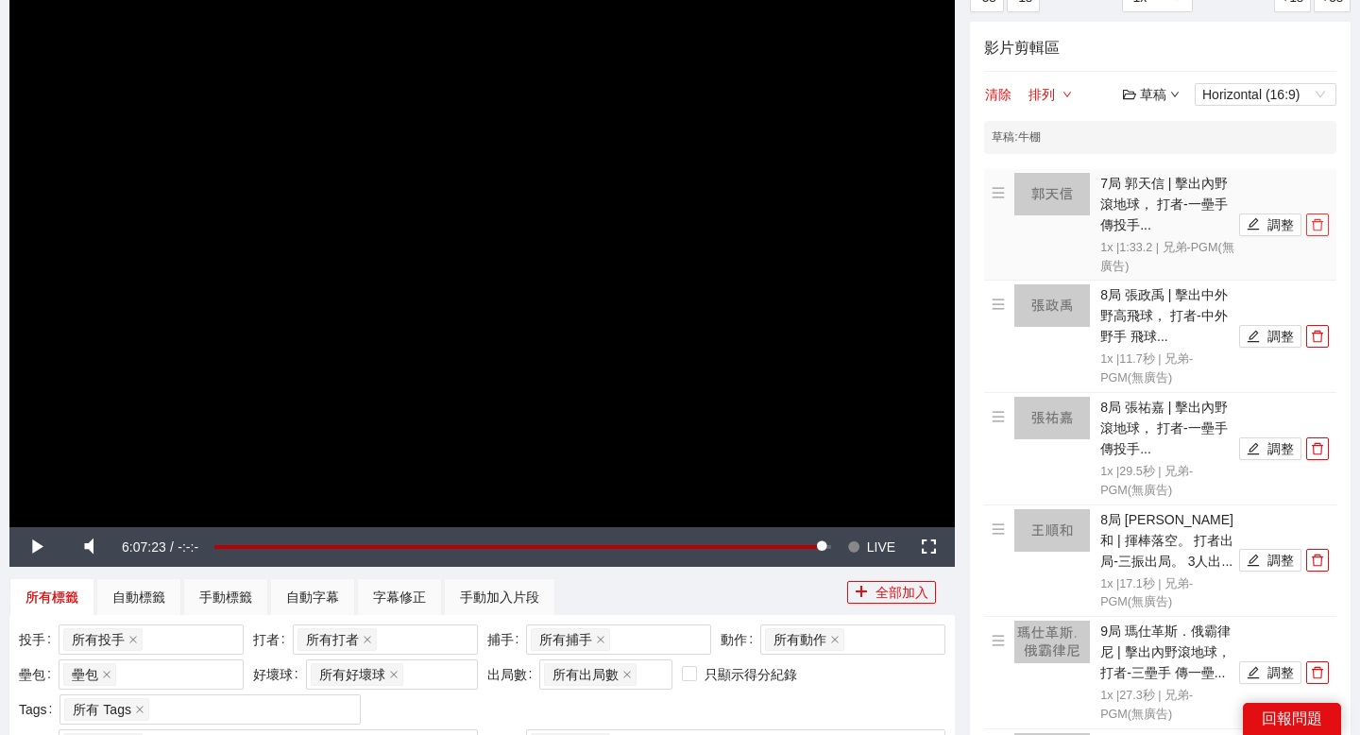
click at [1316, 224] on icon "delete" at bounding box center [1317, 224] width 13 height 13
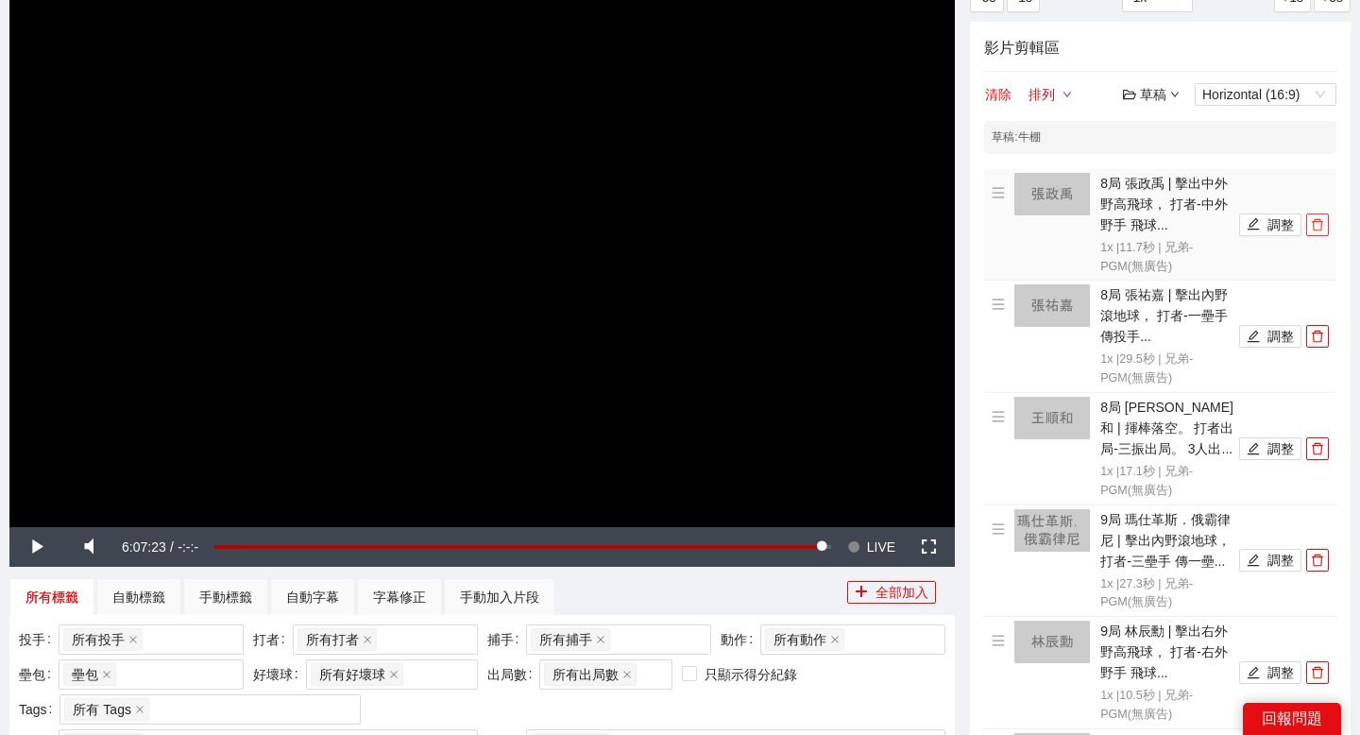
click at [1316, 224] on icon "delete" at bounding box center [1317, 224] width 13 height 13
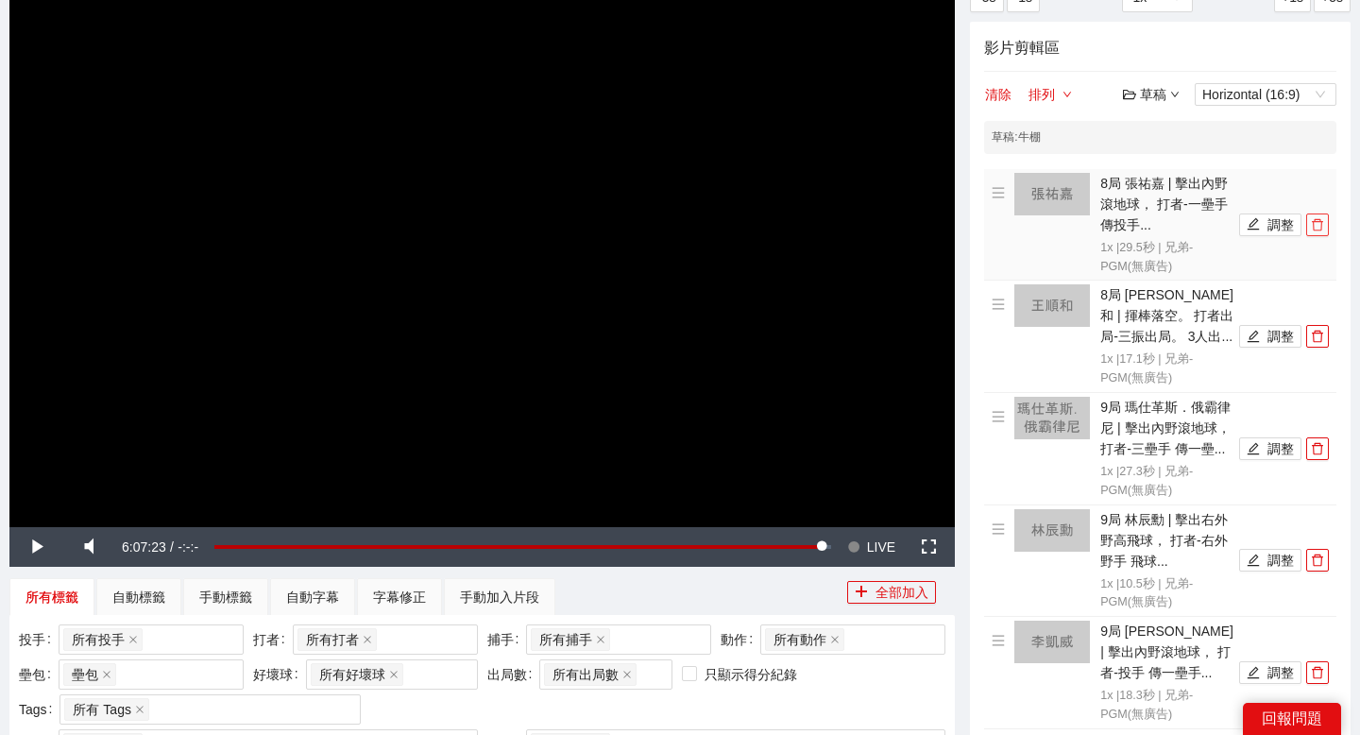
click at [1316, 224] on icon "delete" at bounding box center [1317, 224] width 13 height 13
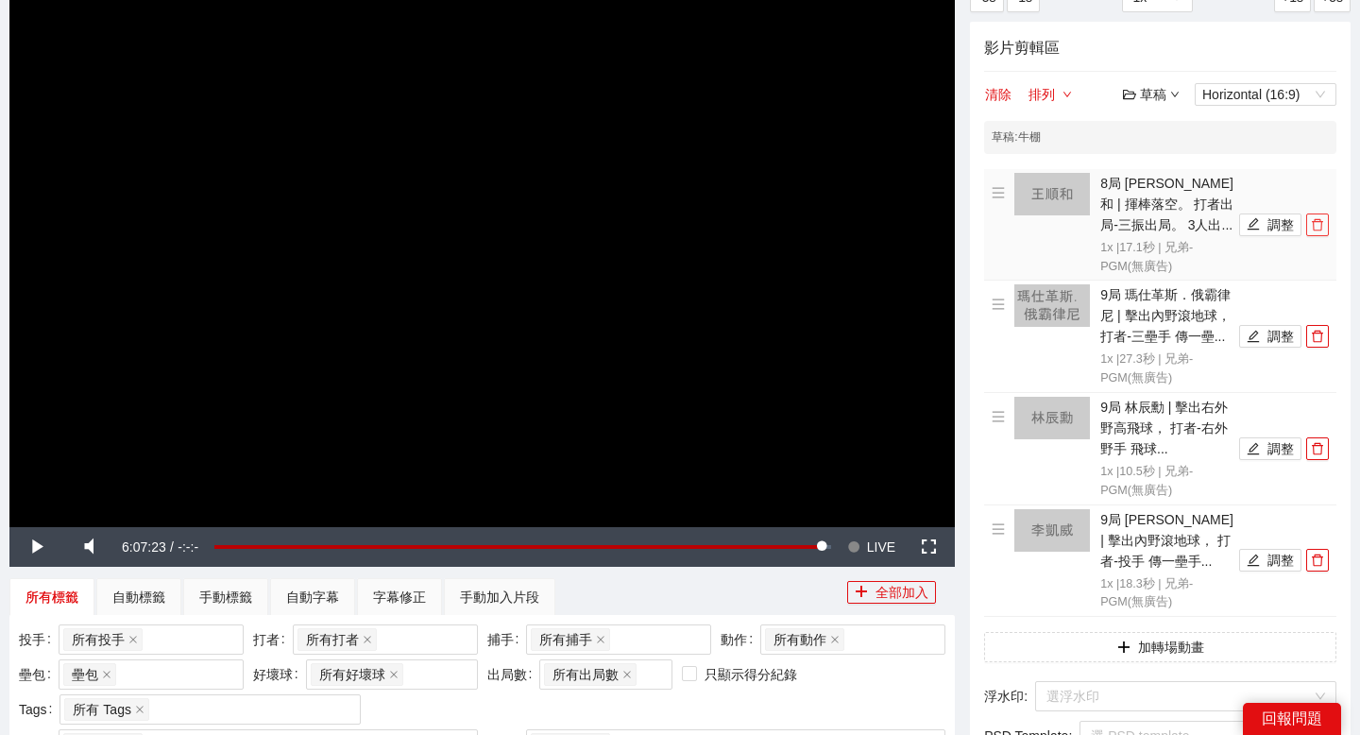
click at [1316, 224] on icon "delete" at bounding box center [1317, 224] width 13 height 13
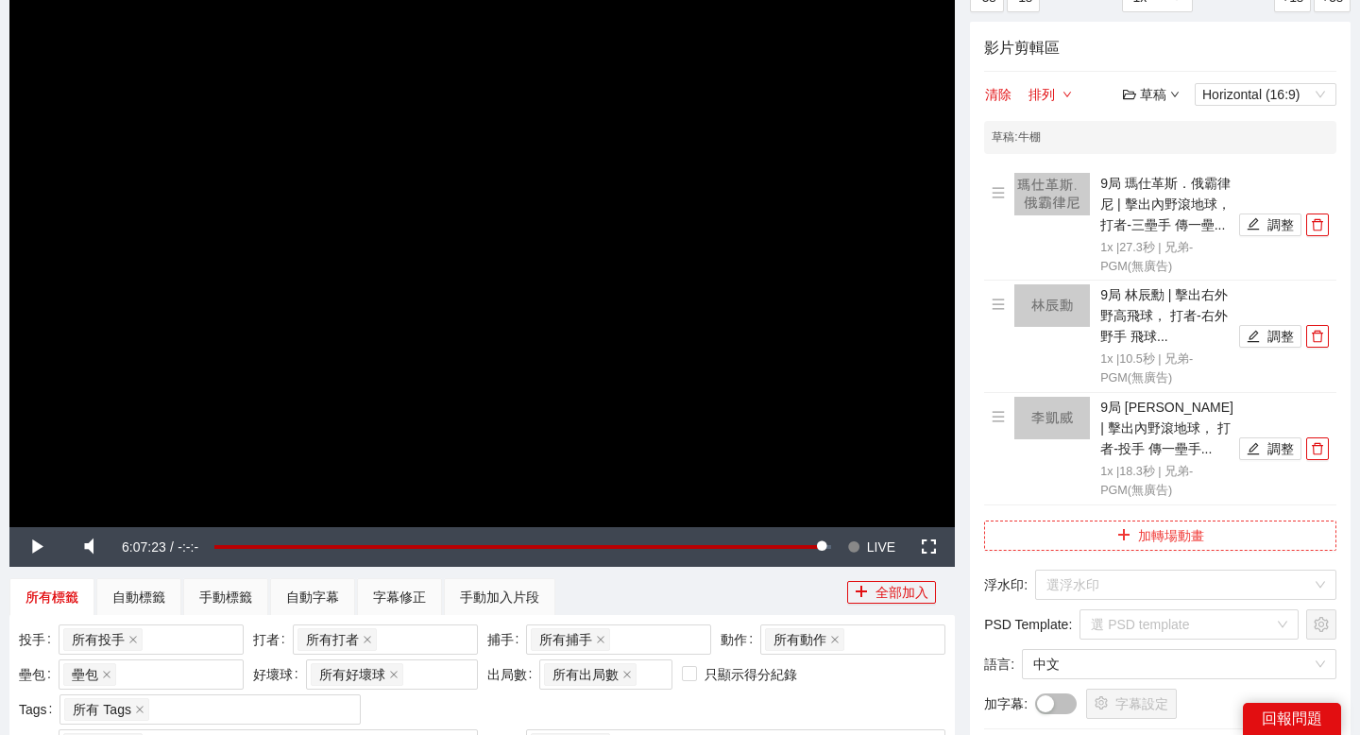
click at [1080, 533] on button "加轉場動畫" at bounding box center [1160, 535] width 352 height 30
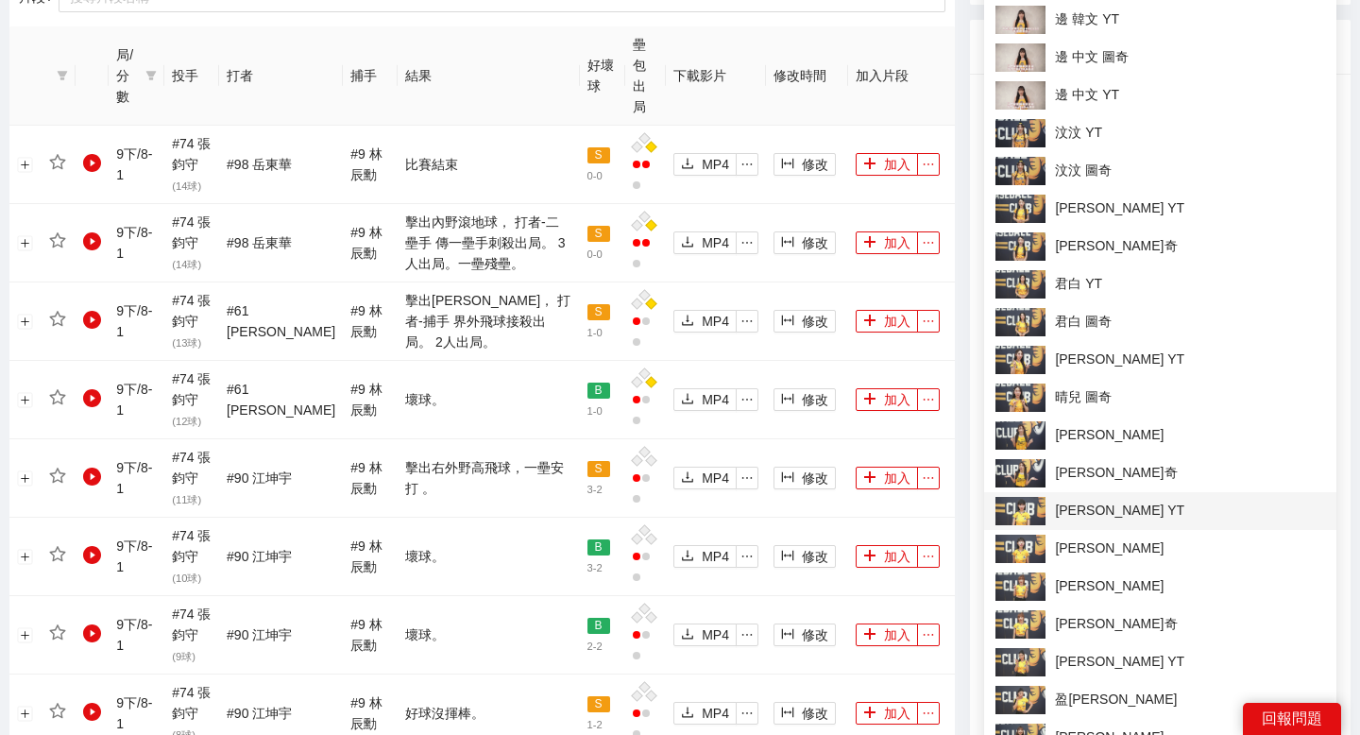
scroll to position [954, 0]
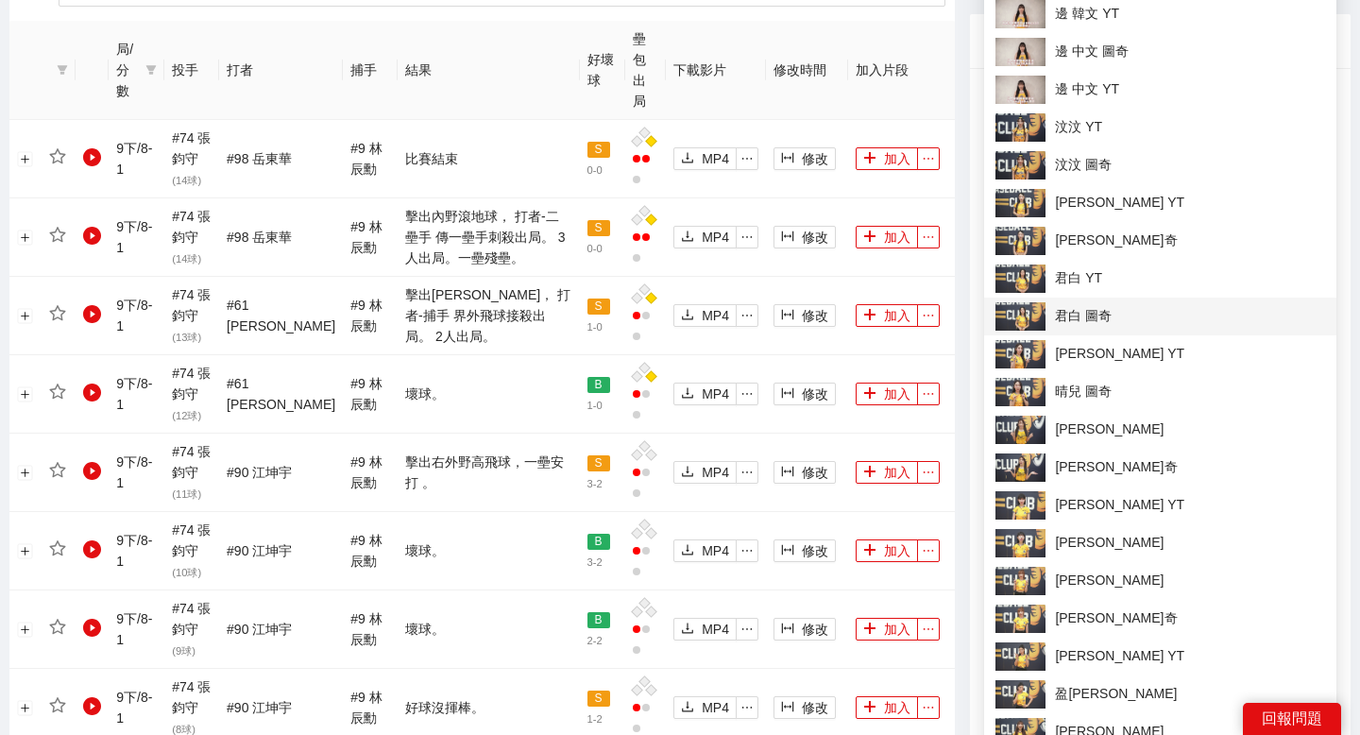
click at [1094, 315] on span "君白 圖奇" at bounding box center [1160, 316] width 330 height 28
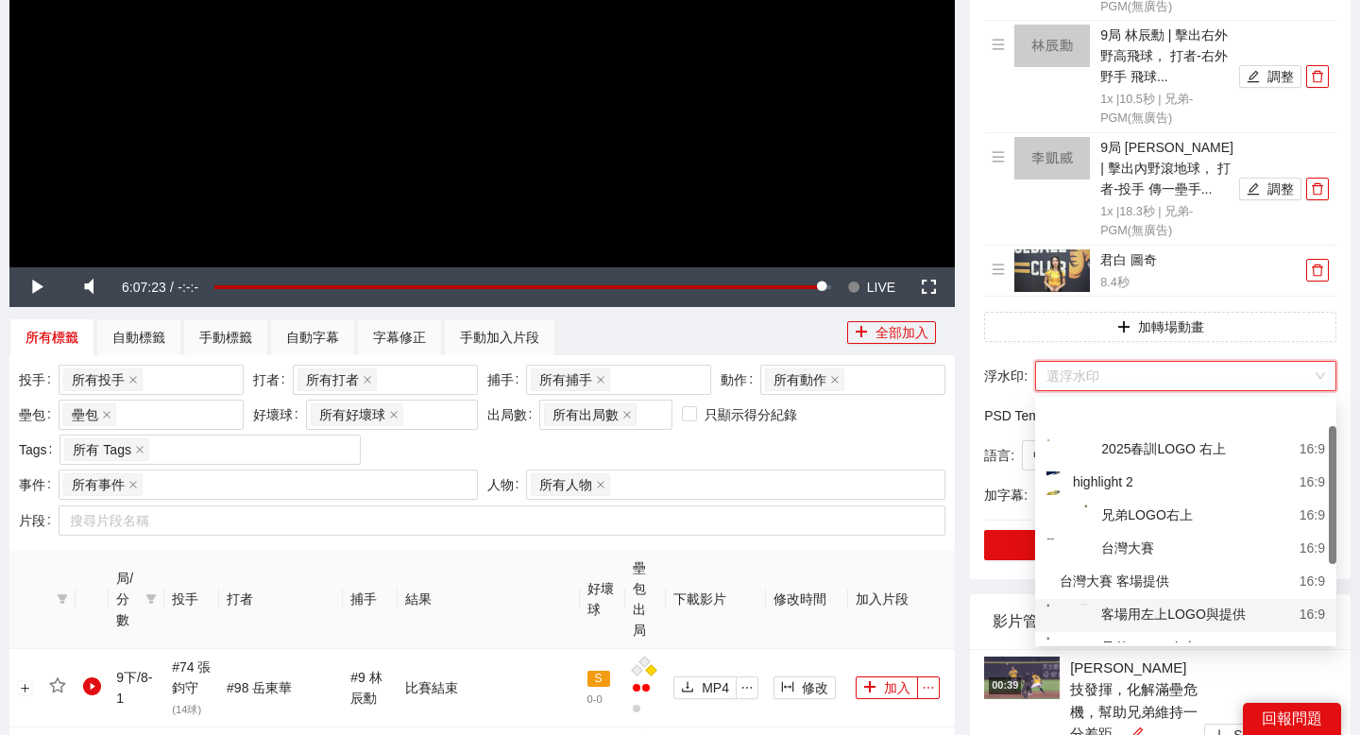
scroll to position [61, 0]
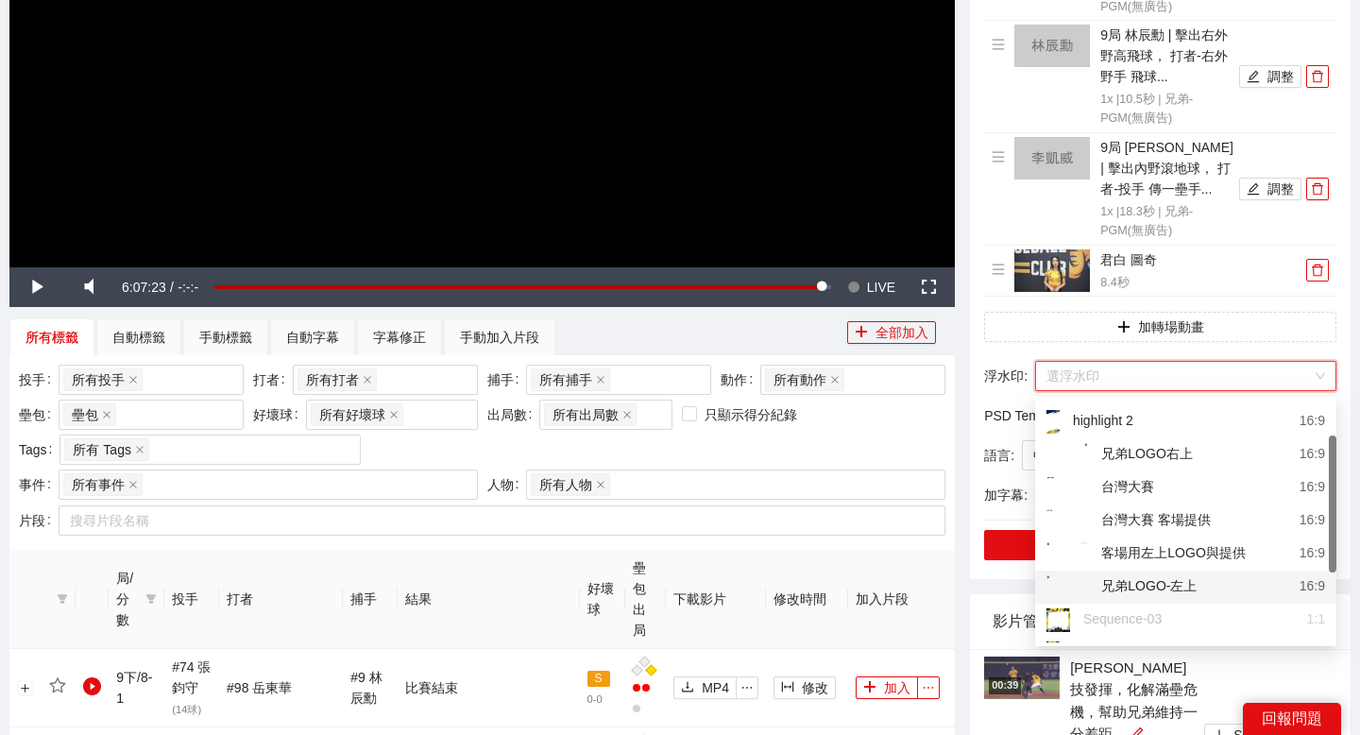
click at [1133, 580] on div "兄弟LOGO-左上" at bounding box center [1121, 587] width 150 height 24
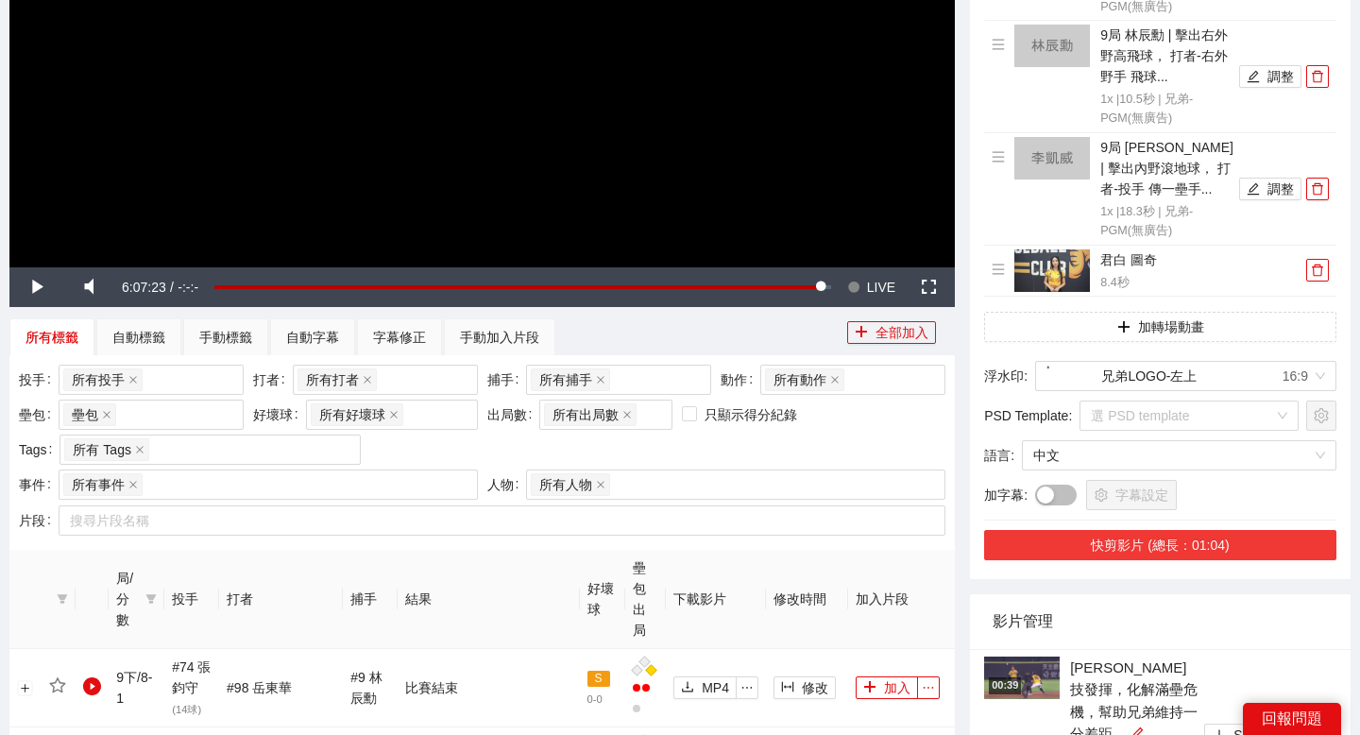
click at [1135, 537] on button "快剪影片 (總長：01:04)" at bounding box center [1160, 545] width 352 height 30
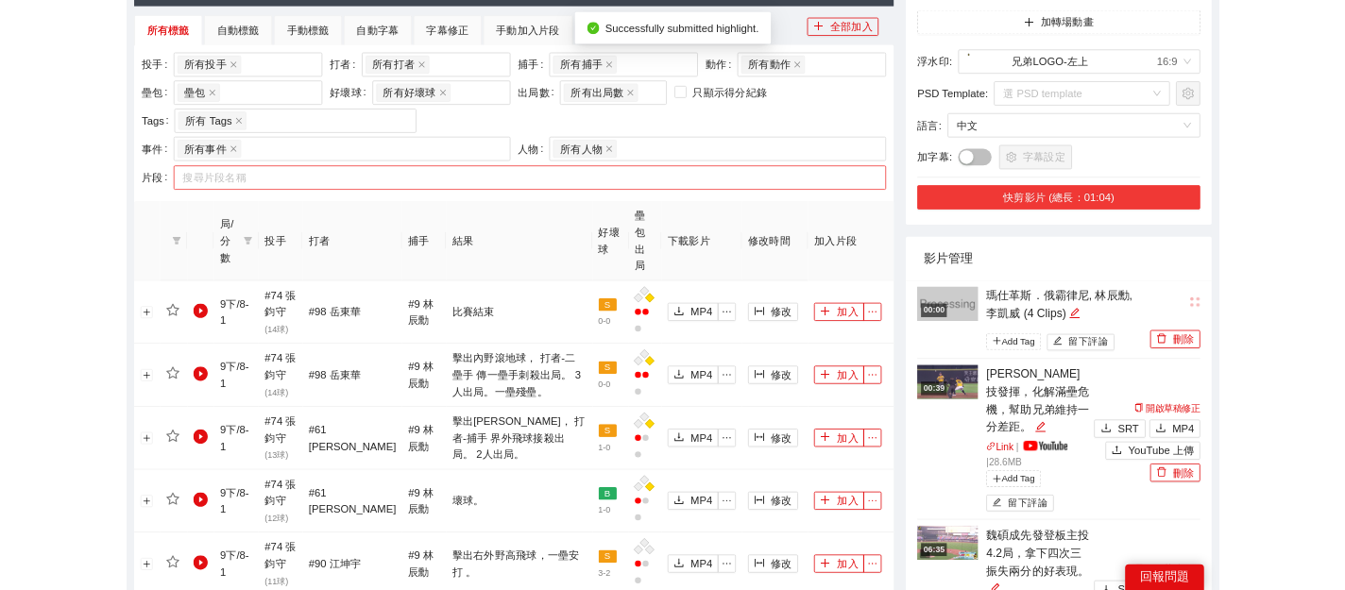
scroll to position [742, 0]
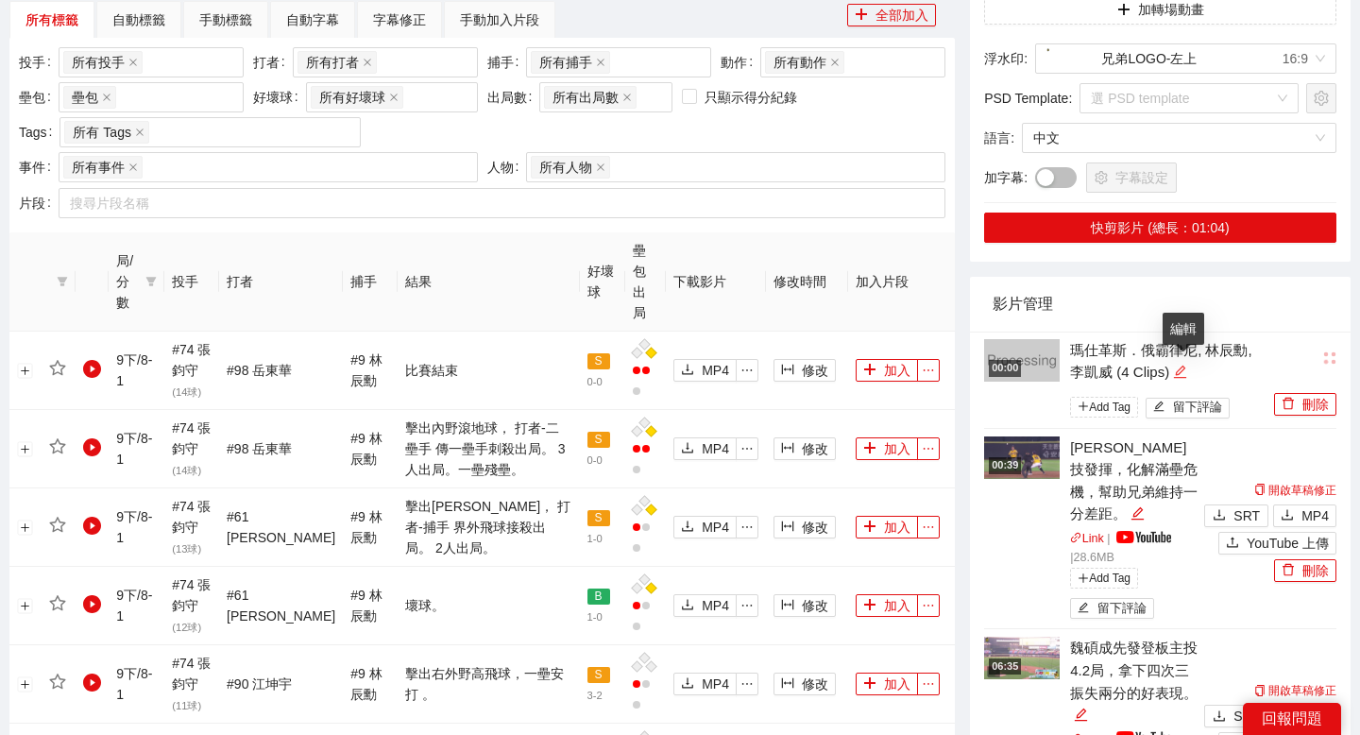
click at [1179, 369] on icon "edit" at bounding box center [1180, 372] width 14 height 14
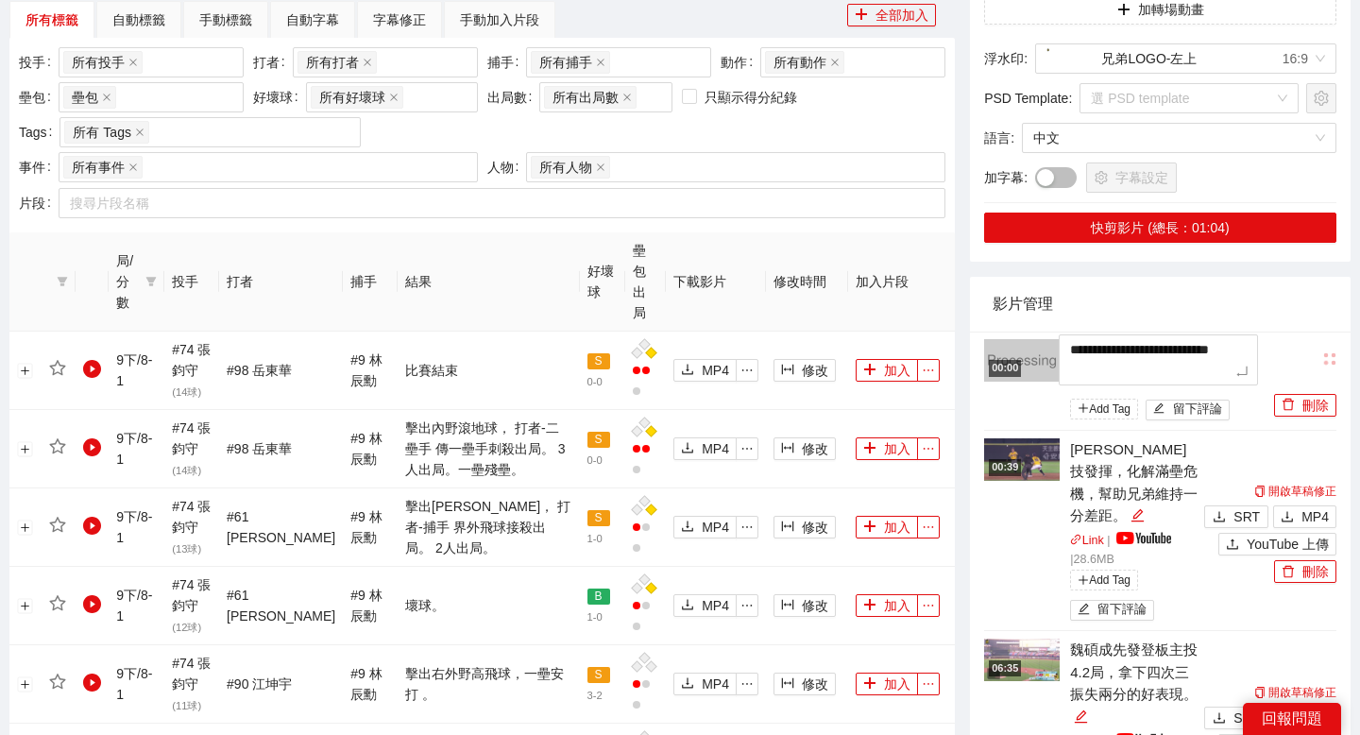
drag, startPoint x: 1185, startPoint y: 370, endPoint x: 1024, endPoint y: 350, distance: 162.7
click at [1024, 350] on div "**********" at bounding box center [1126, 382] width 285 height 86
type textarea "***"
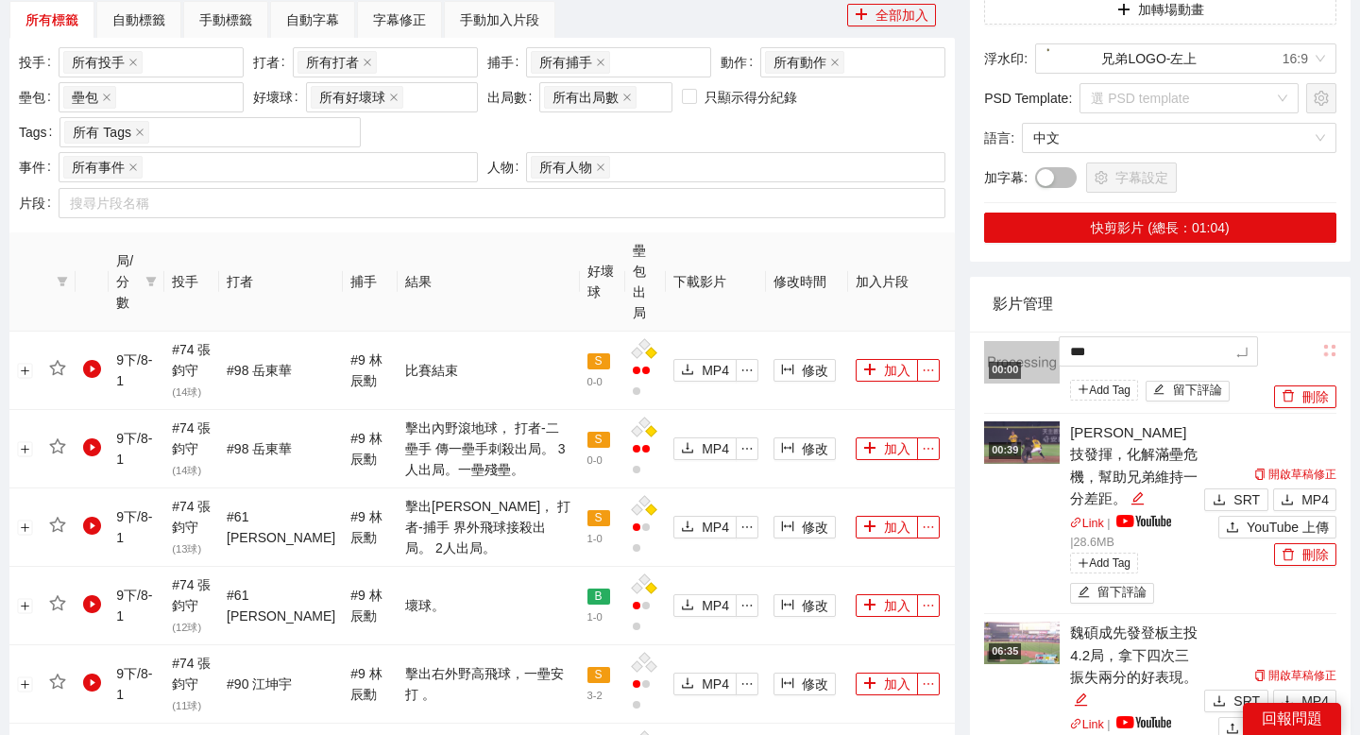
type textarea "****"
type textarea "*****"
type textarea "******"
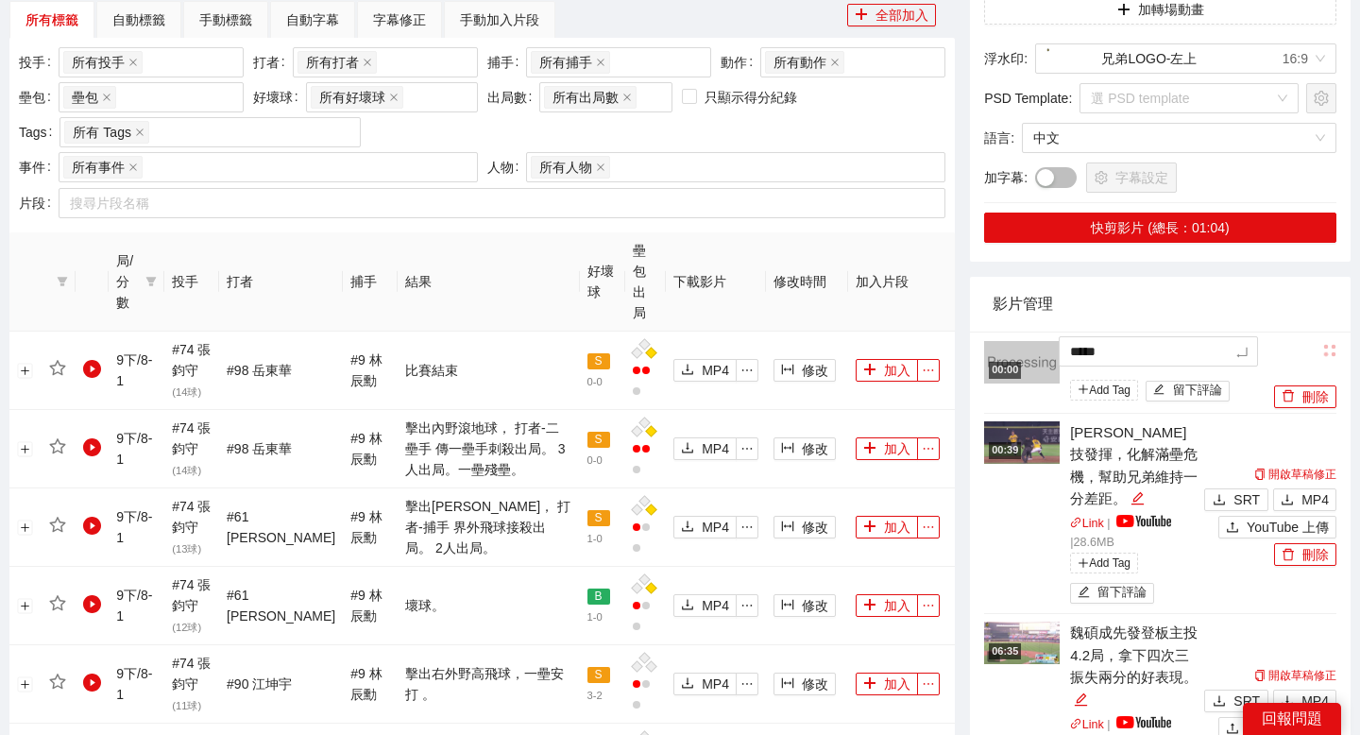
type textarea "******"
type textarea "****"
type textarea "*****"
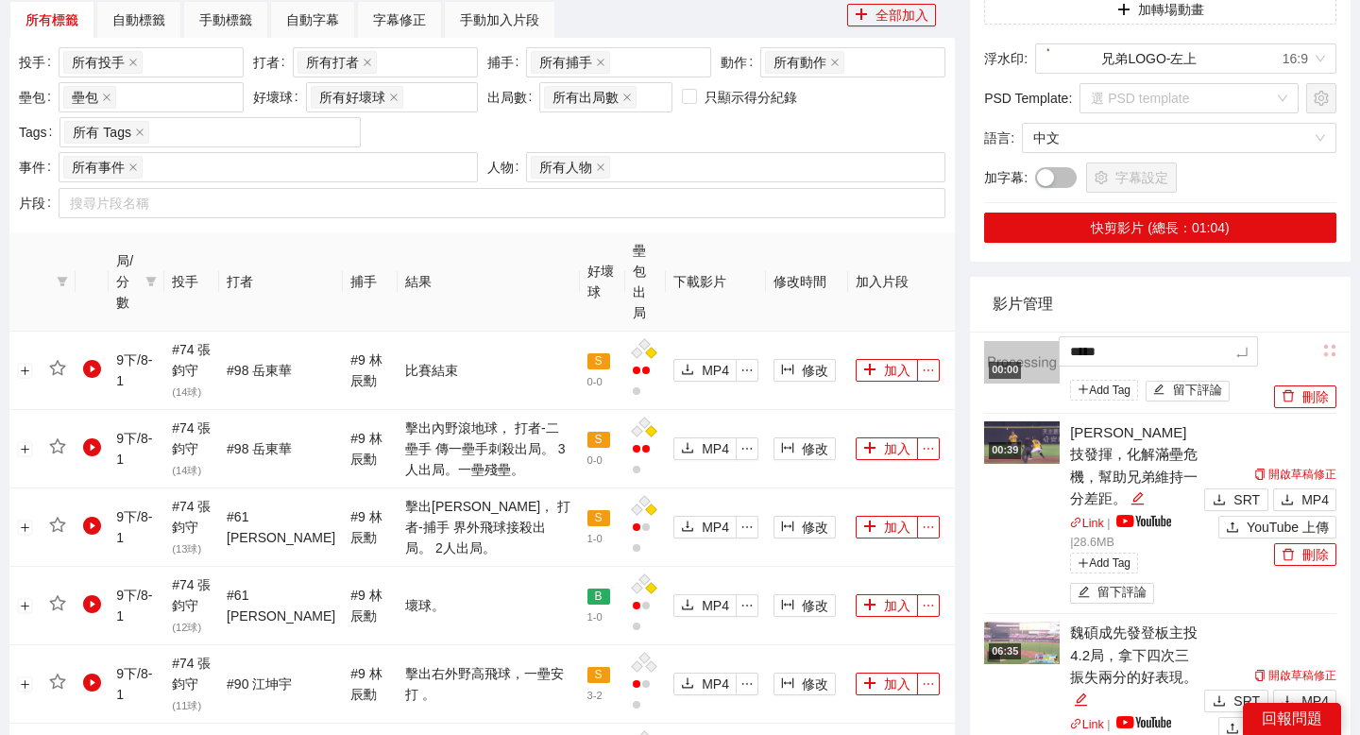
type textarea "******"
type textarea "*****"
type textarea "******"
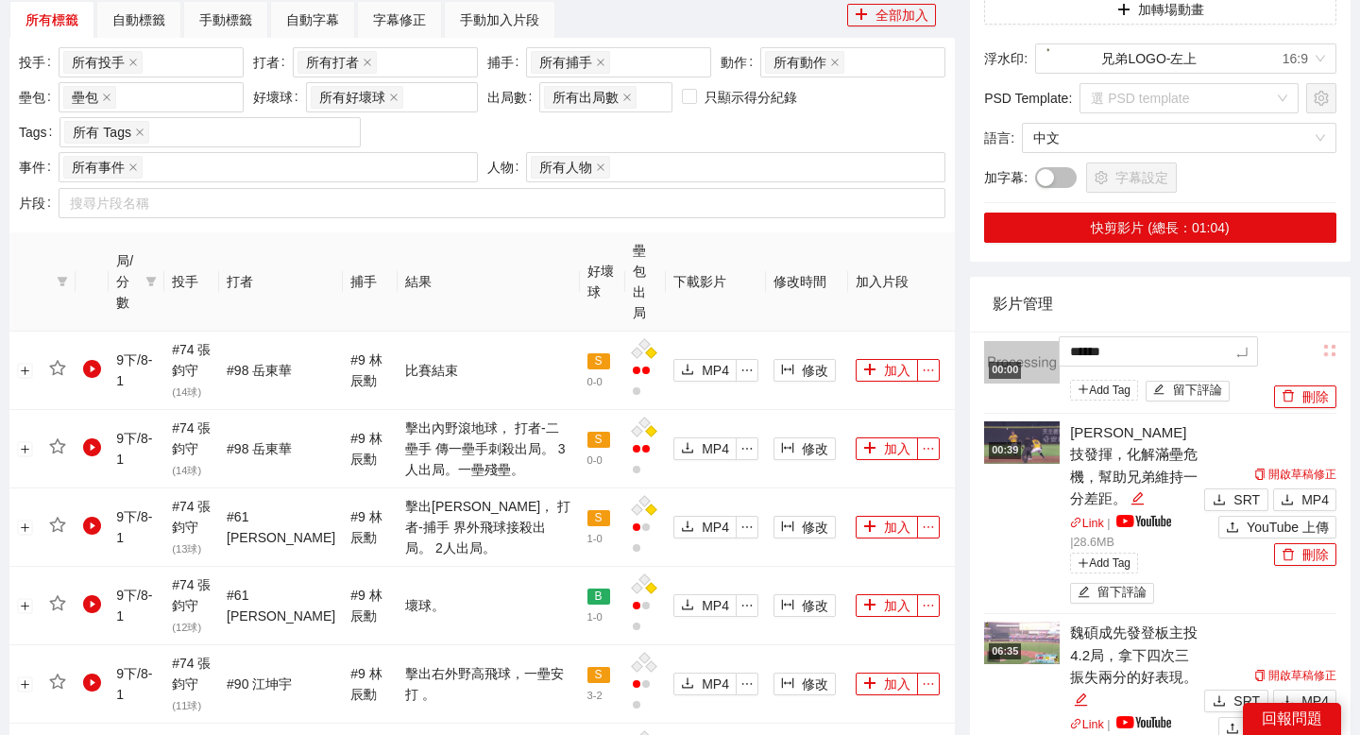
type textarea "*******"
type textarea "******"
type textarea "*******"
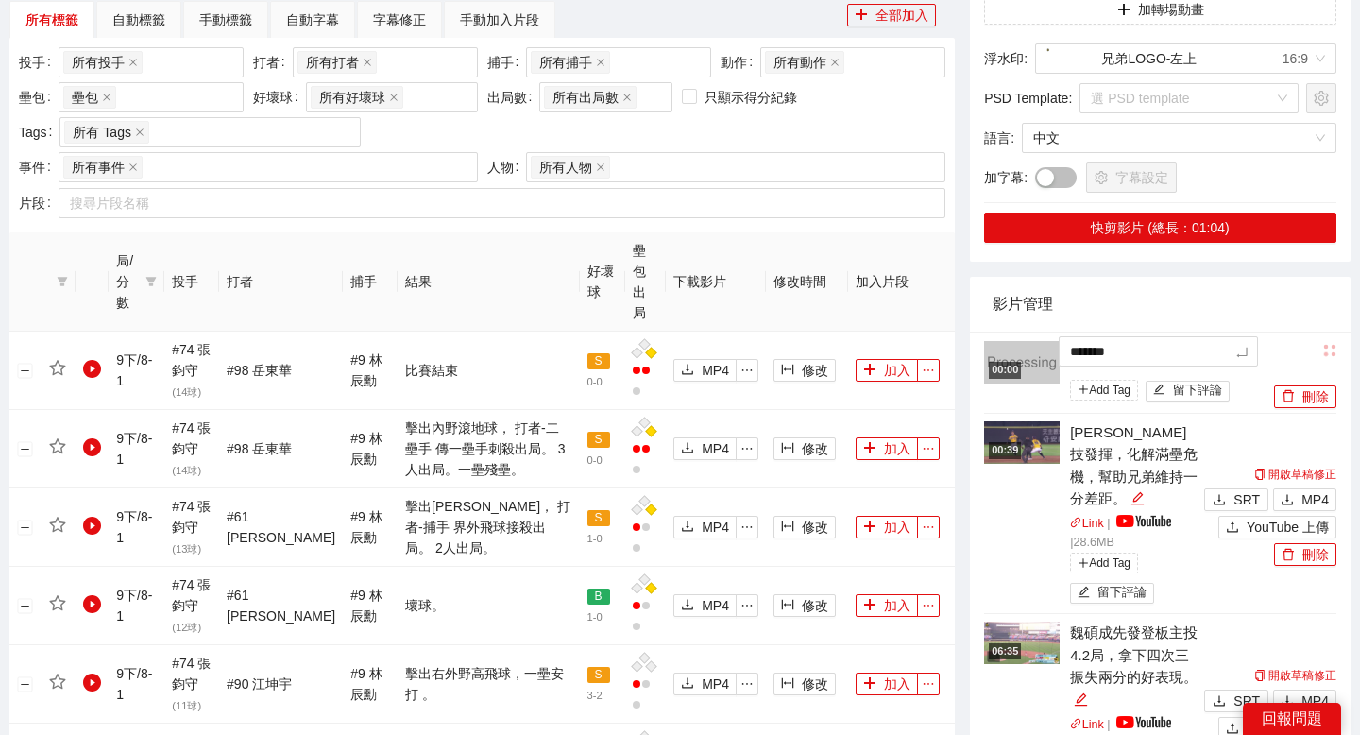
type textarea "********"
type textarea "*******"
type textarea "******"
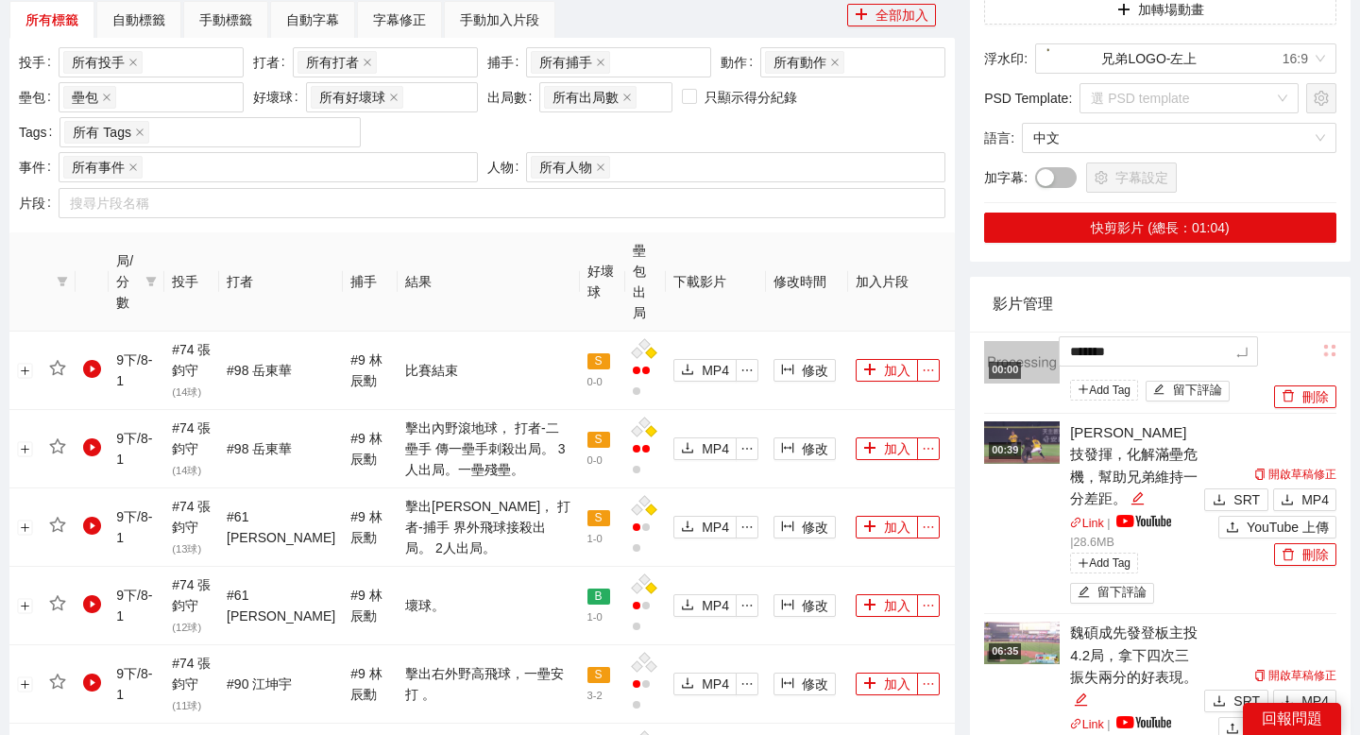
type textarea "******"
type textarea "*****"
type textarea "******"
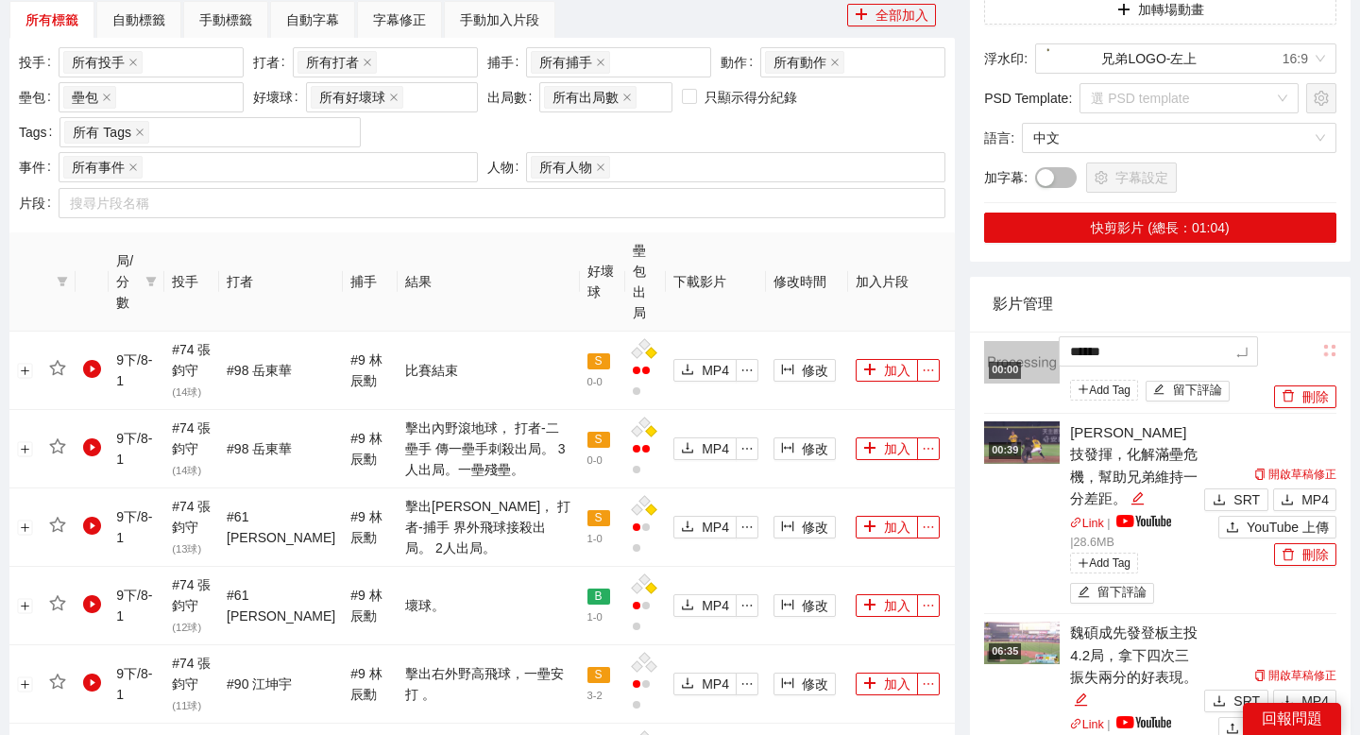
type textarea "*******"
type textarea "******"
type textarea "*******"
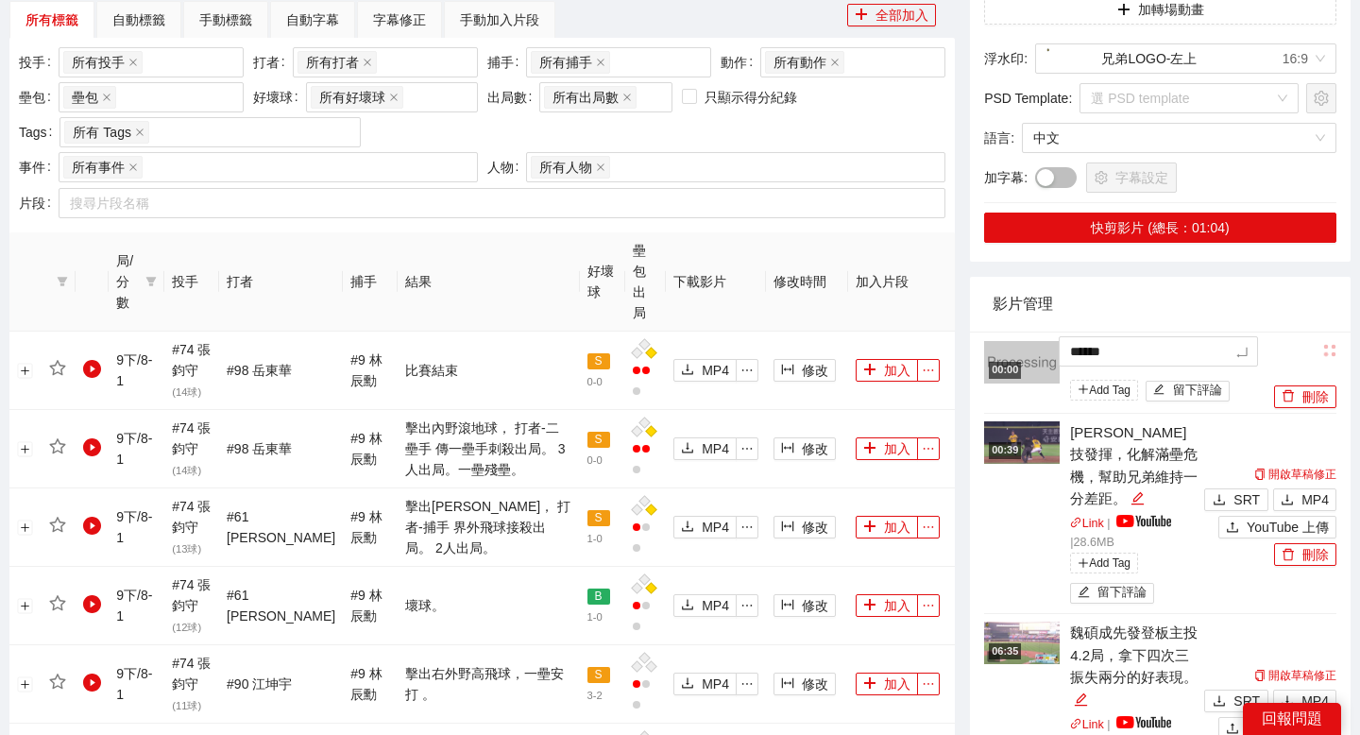
type textarea "*******"
type textarea "********"
type textarea "*******"
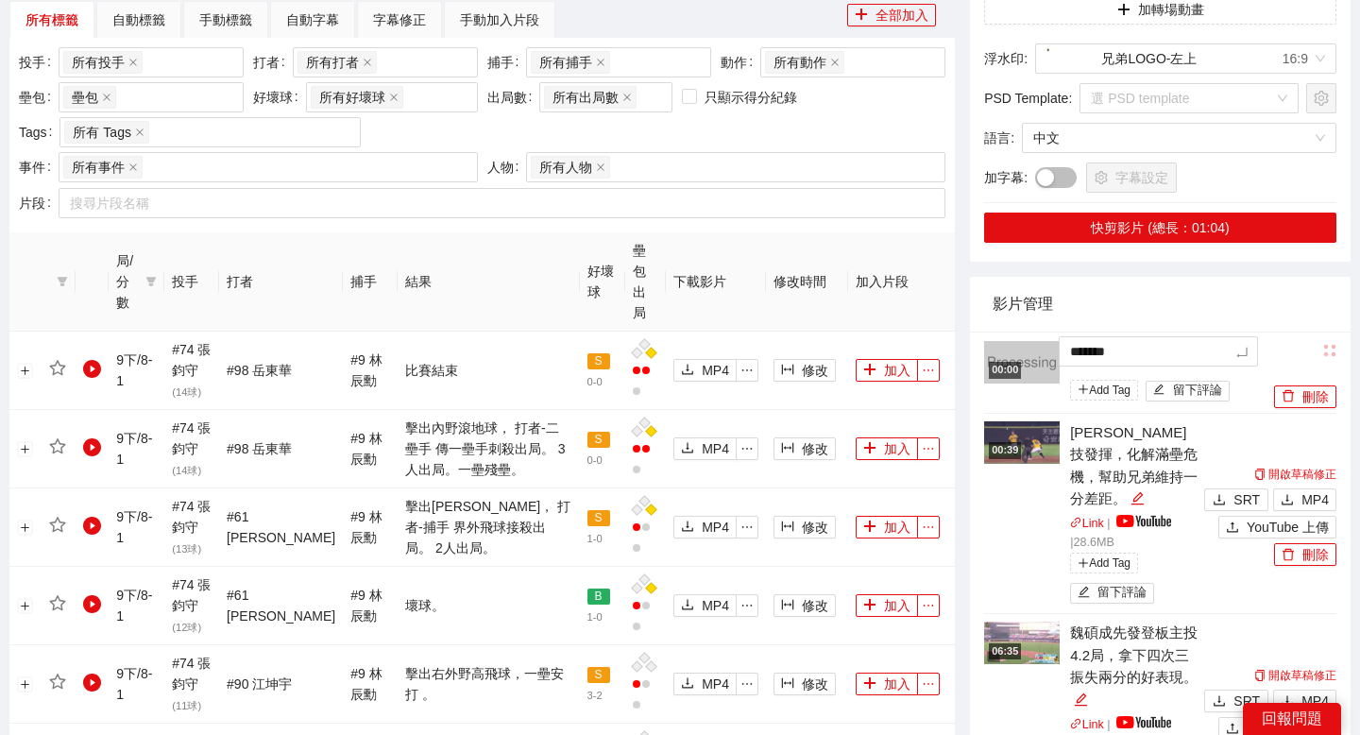
type textarea "*******"
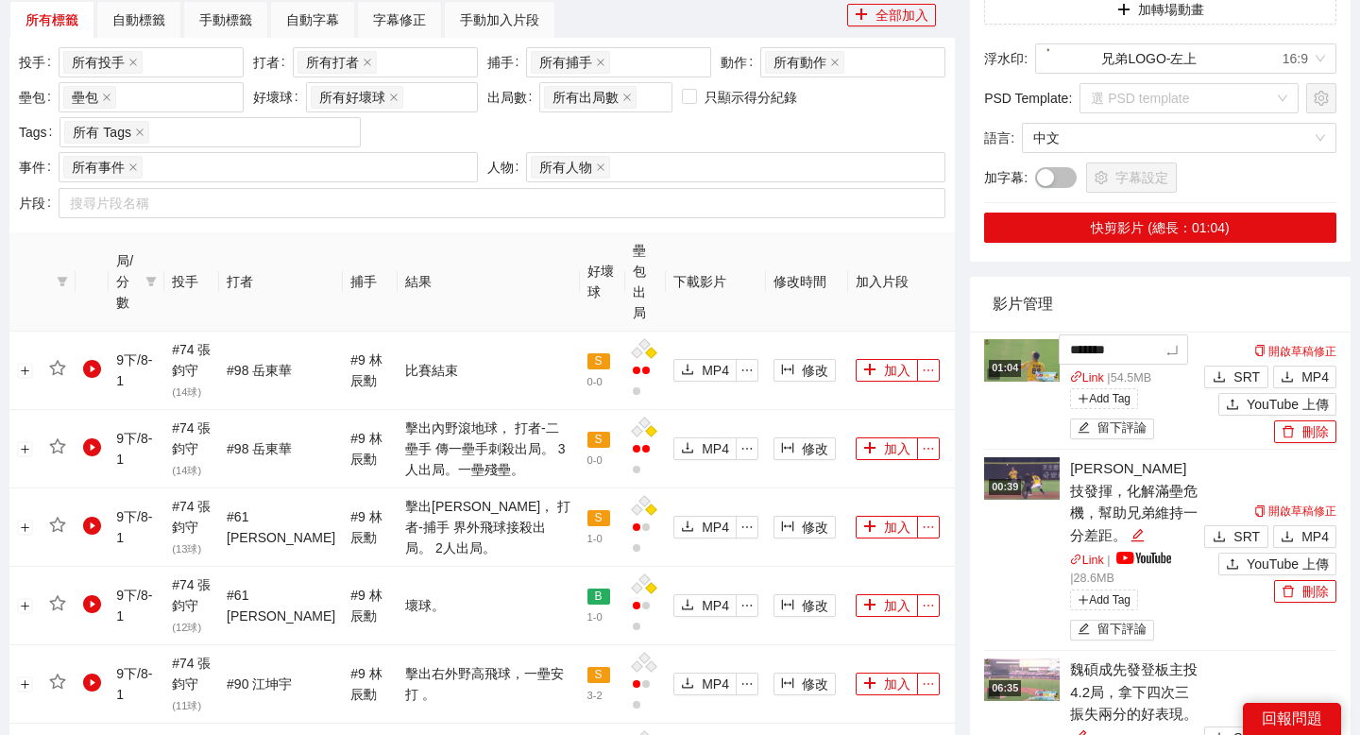
type textarea "********"
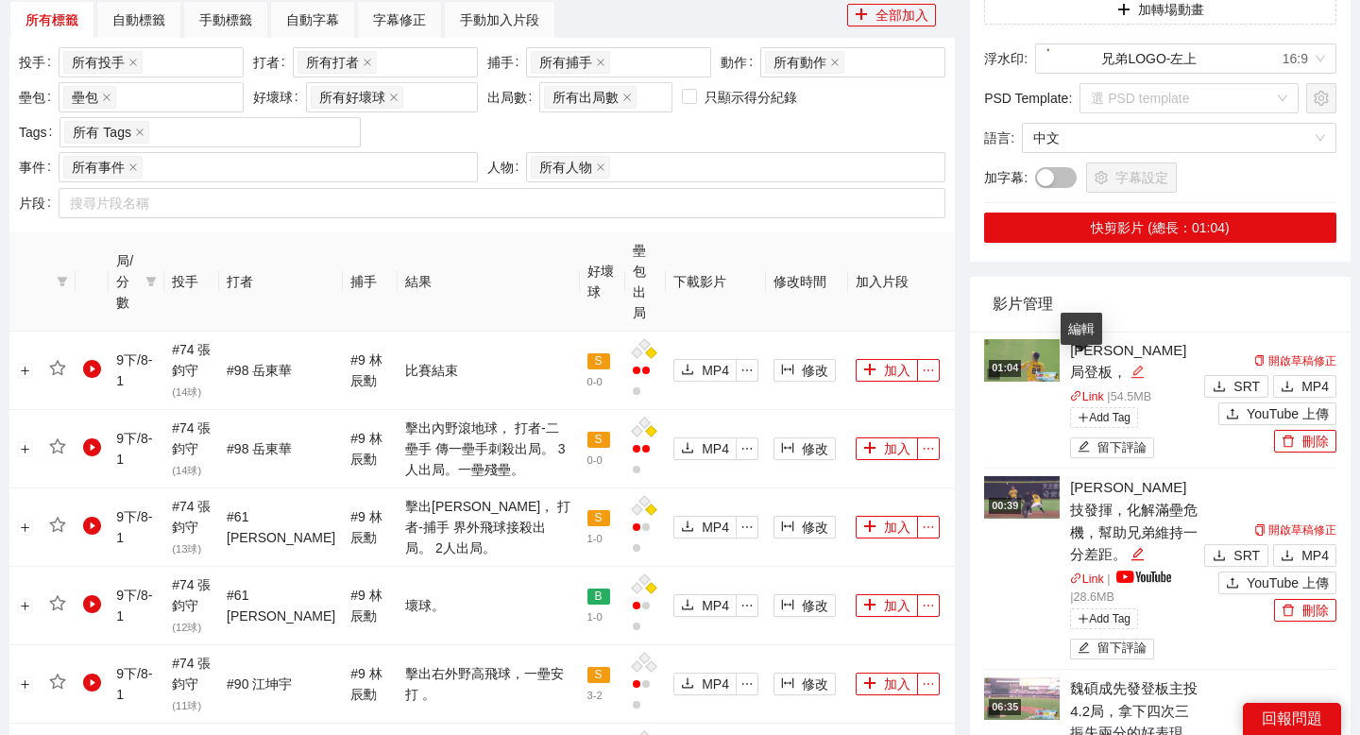
click at [1130, 376] on icon "edit" at bounding box center [1137, 372] width 14 height 14
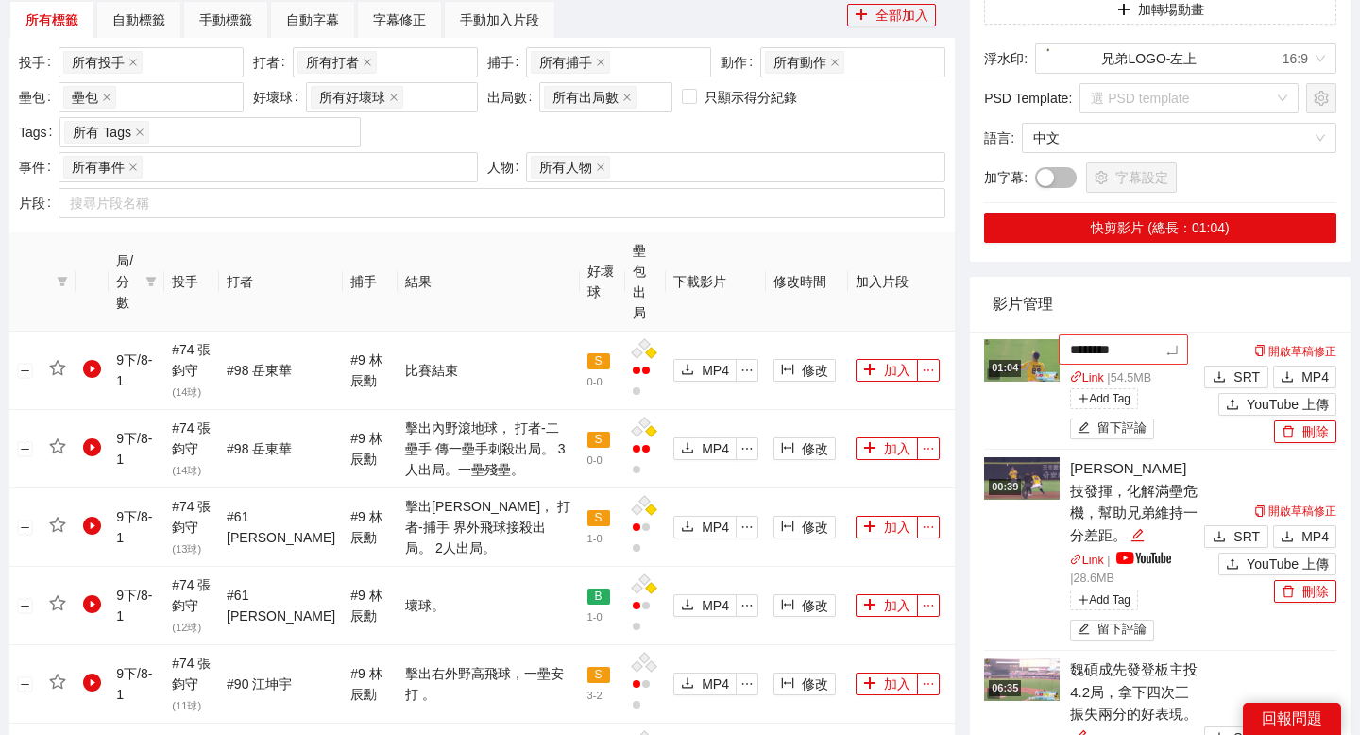
type textarea "*********"
type textarea "**********"
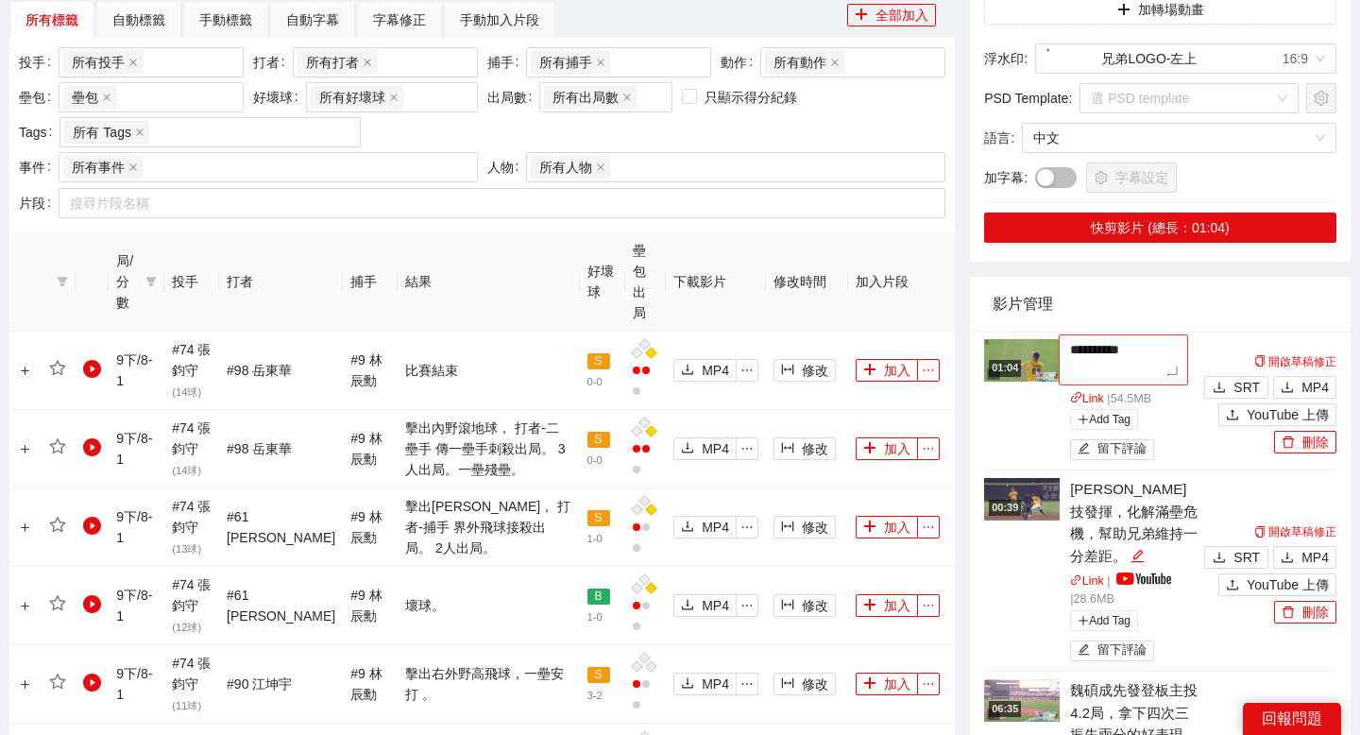
type textarea "*********"
type textarea "**********"
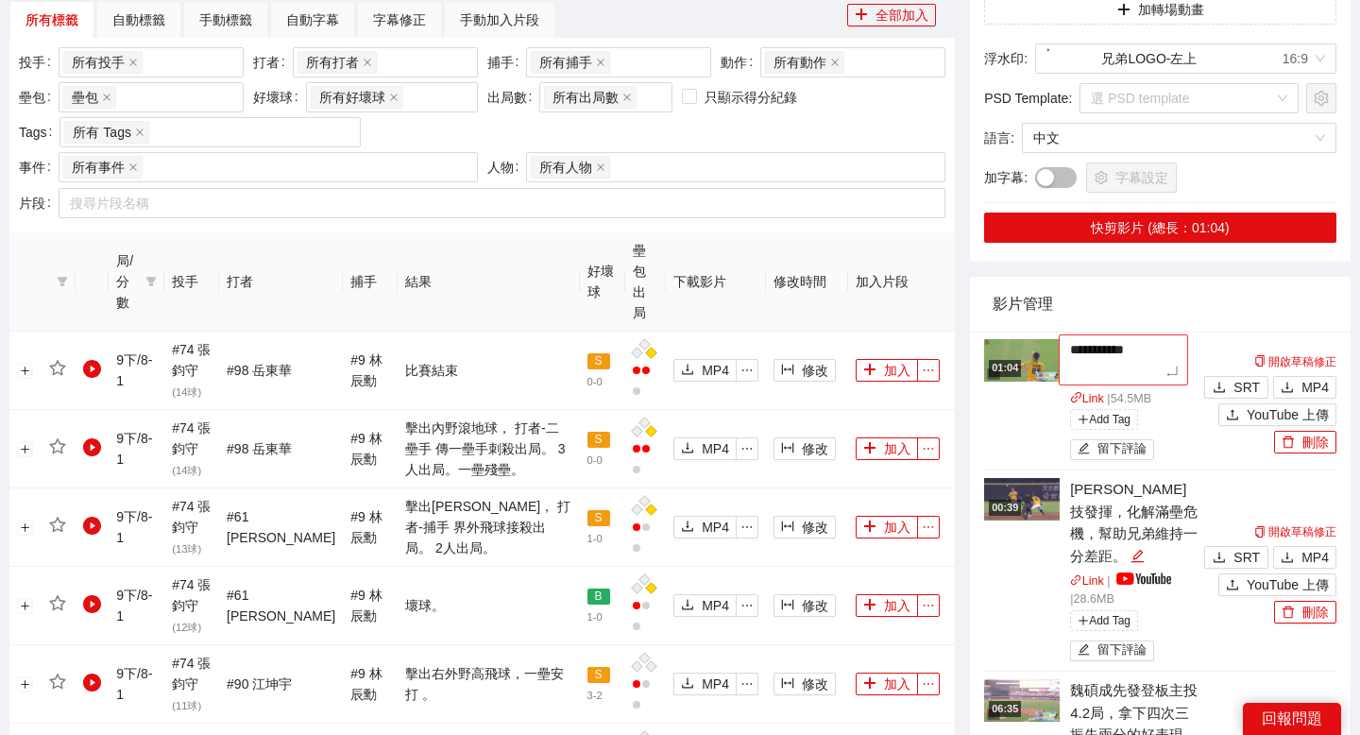
type textarea "**********"
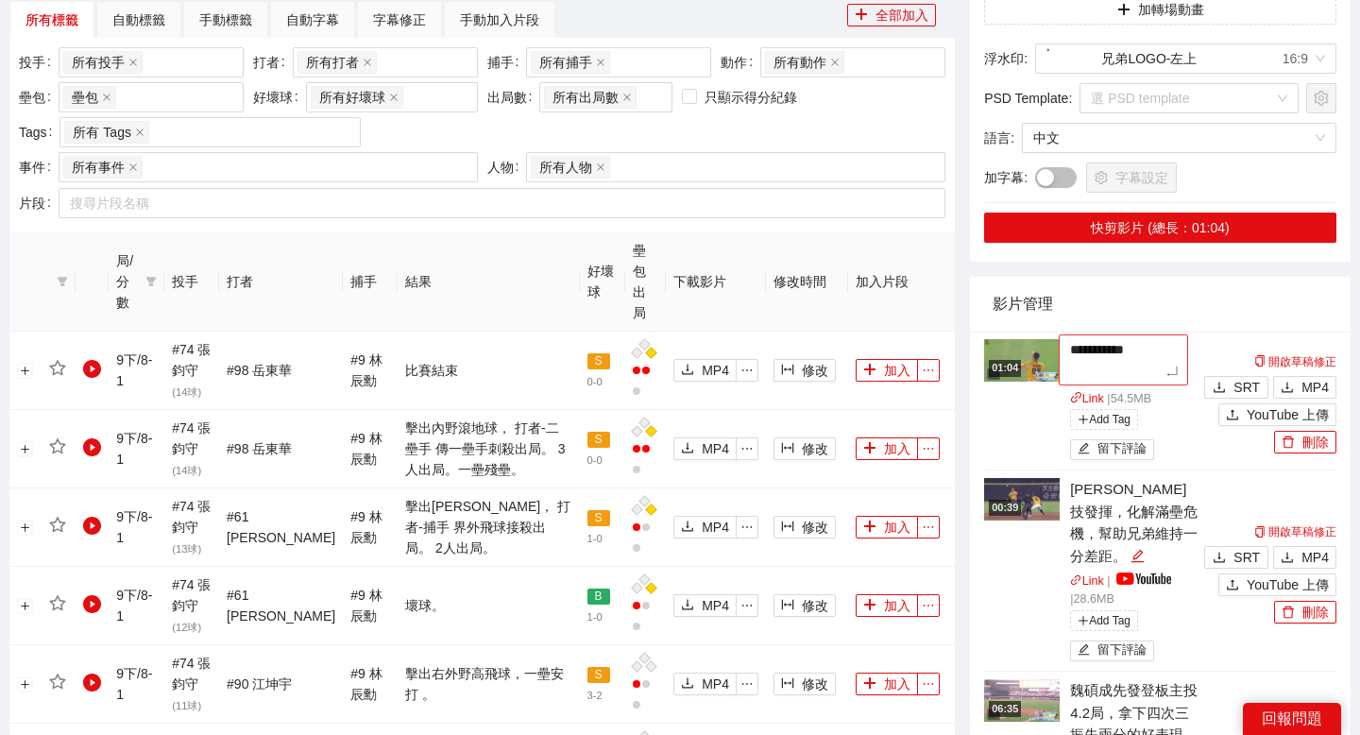
type textarea "**********"
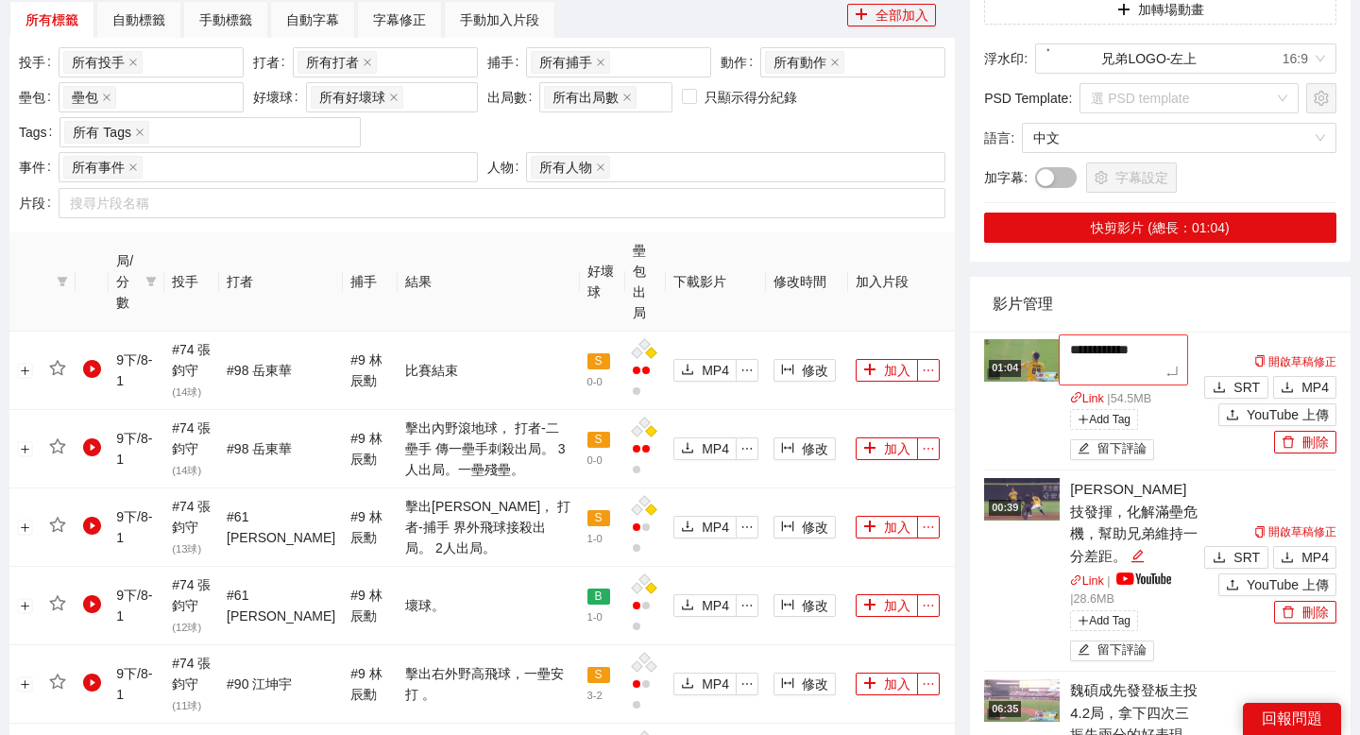
type textarea "**********"
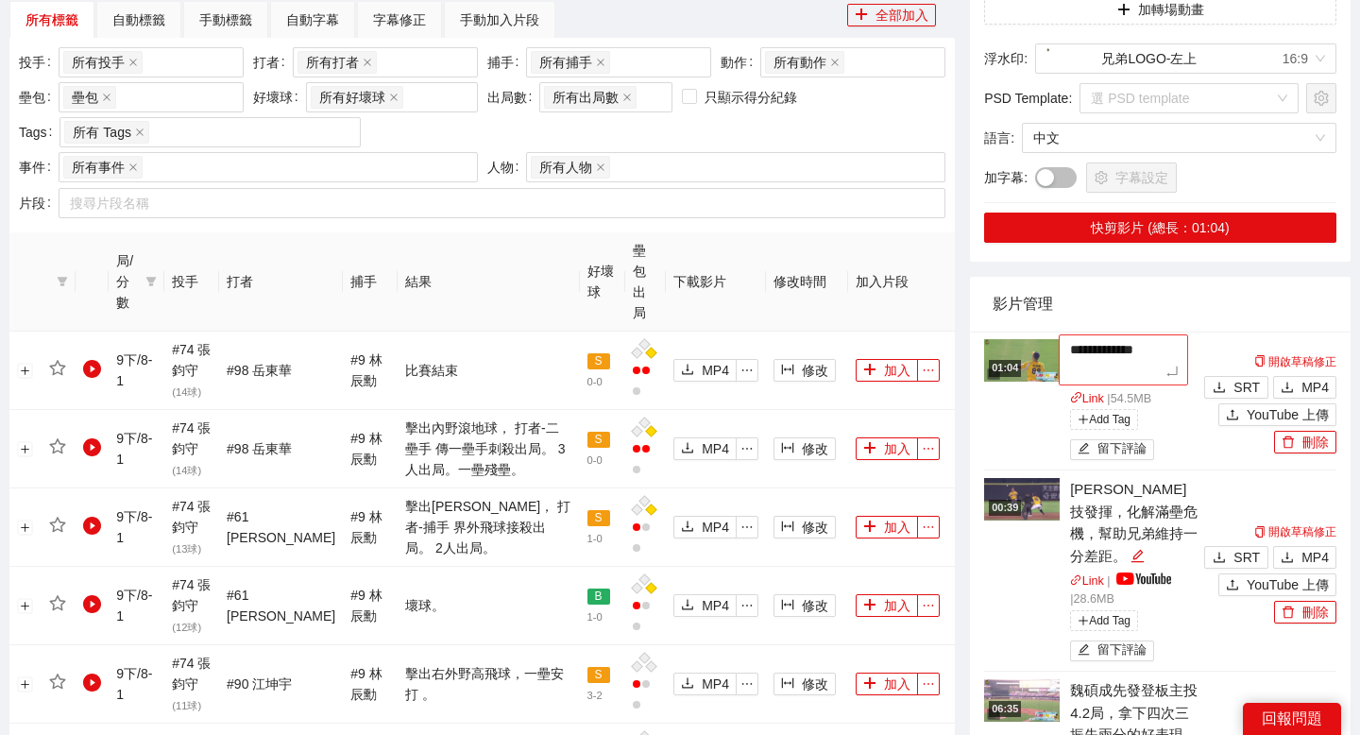
type textarea "**********"
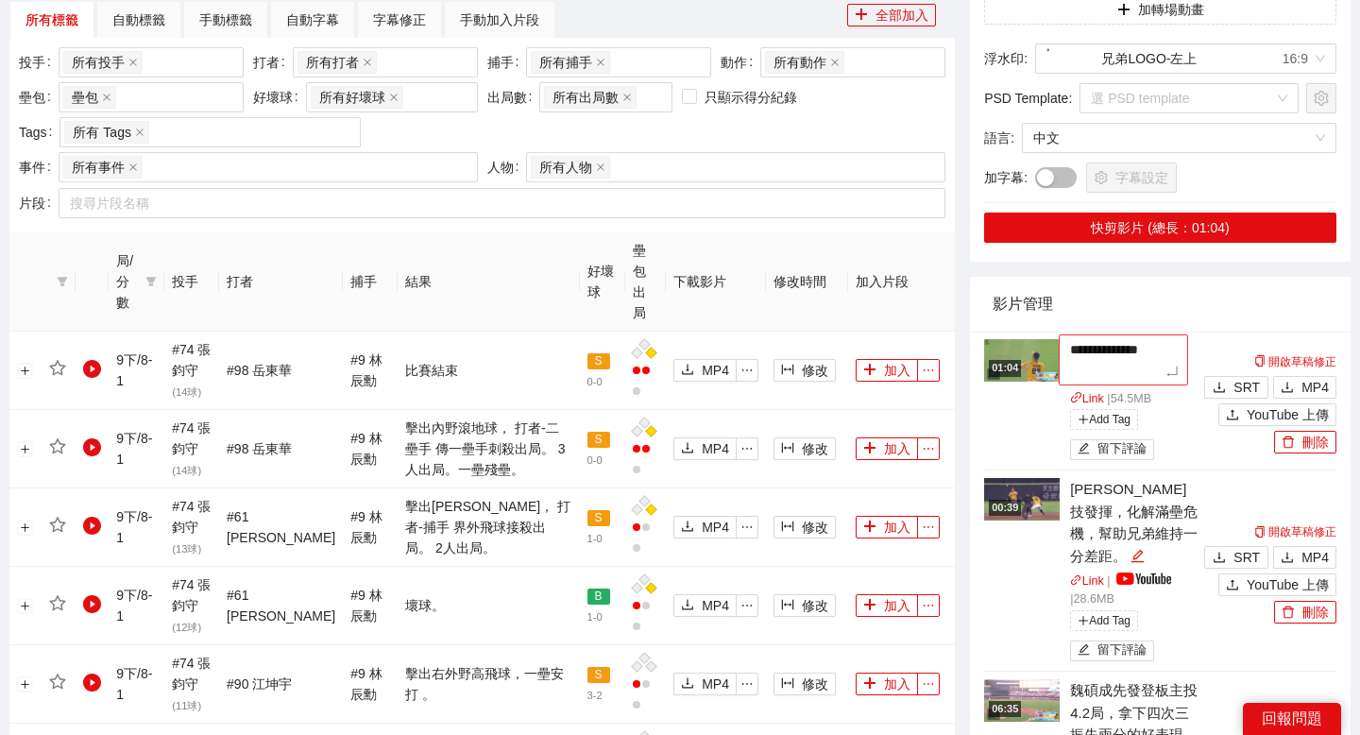
type textarea "**********"
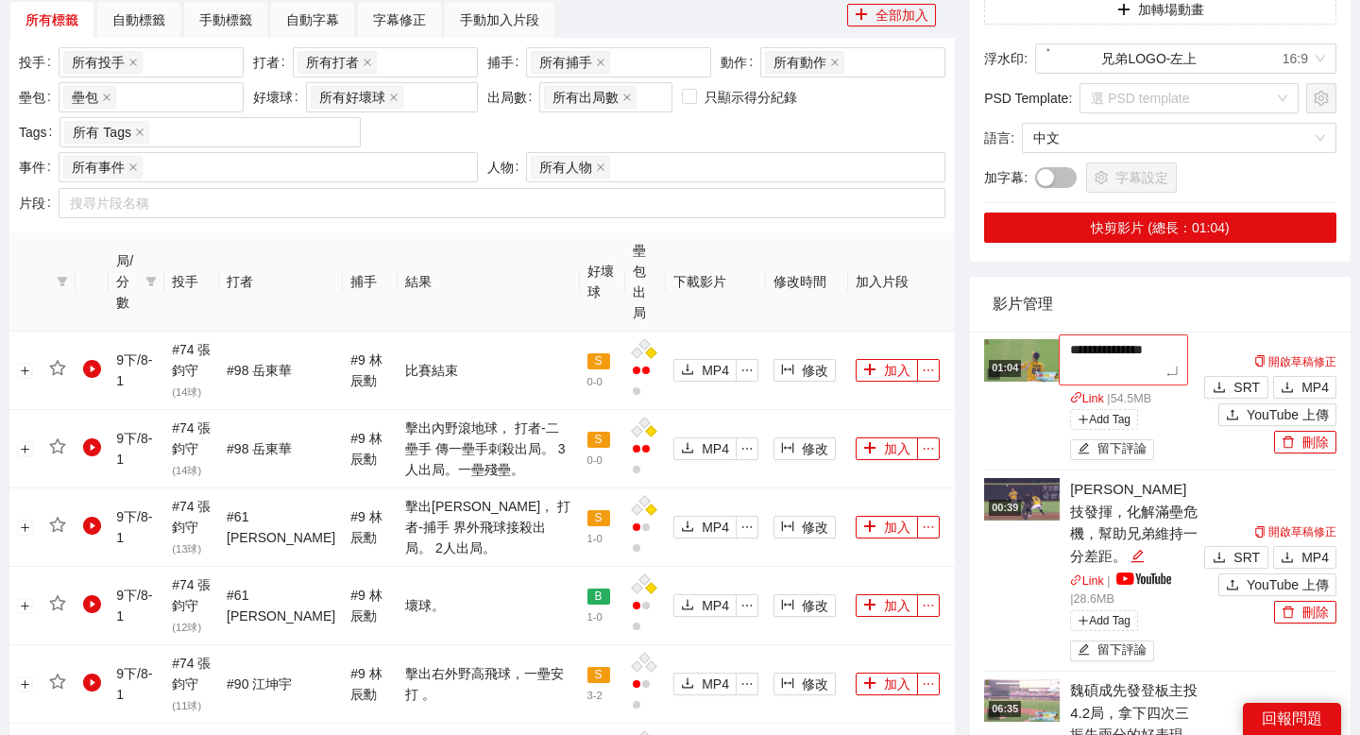
type textarea "**********"
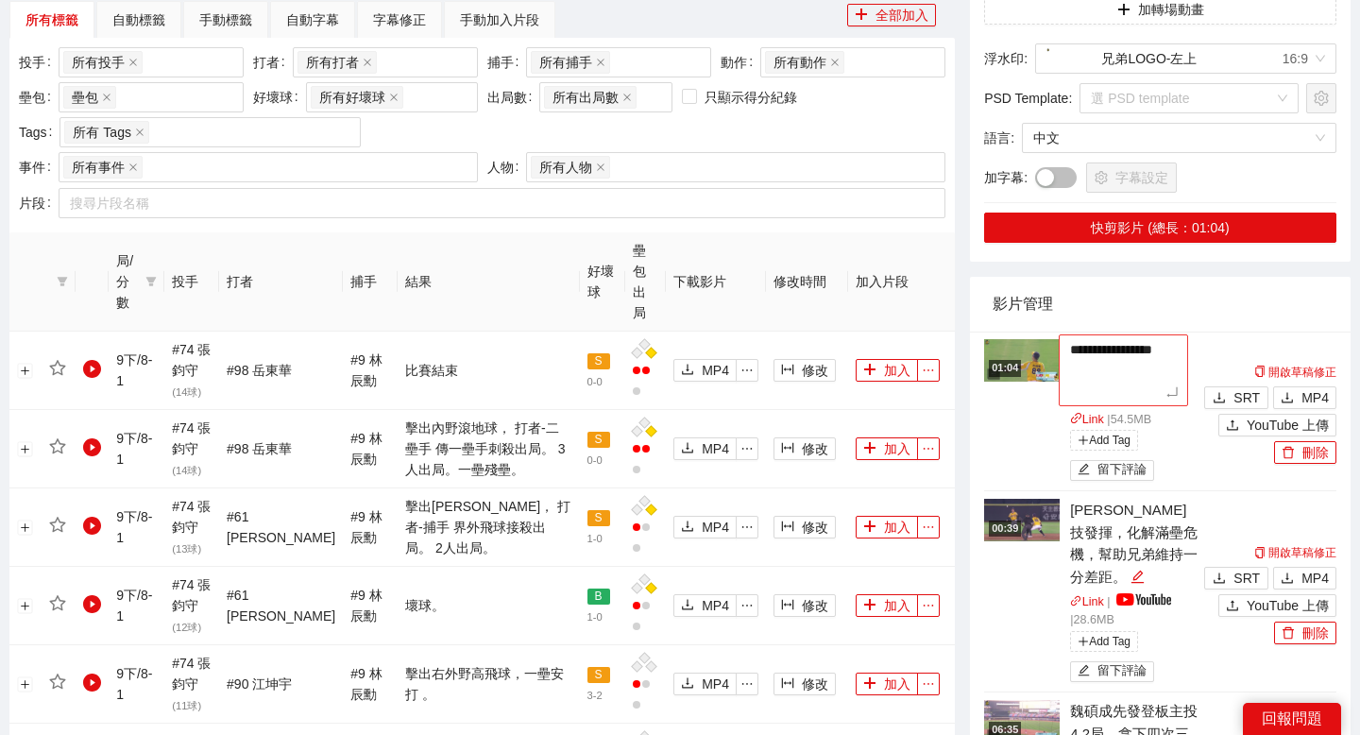
type textarea "**********"
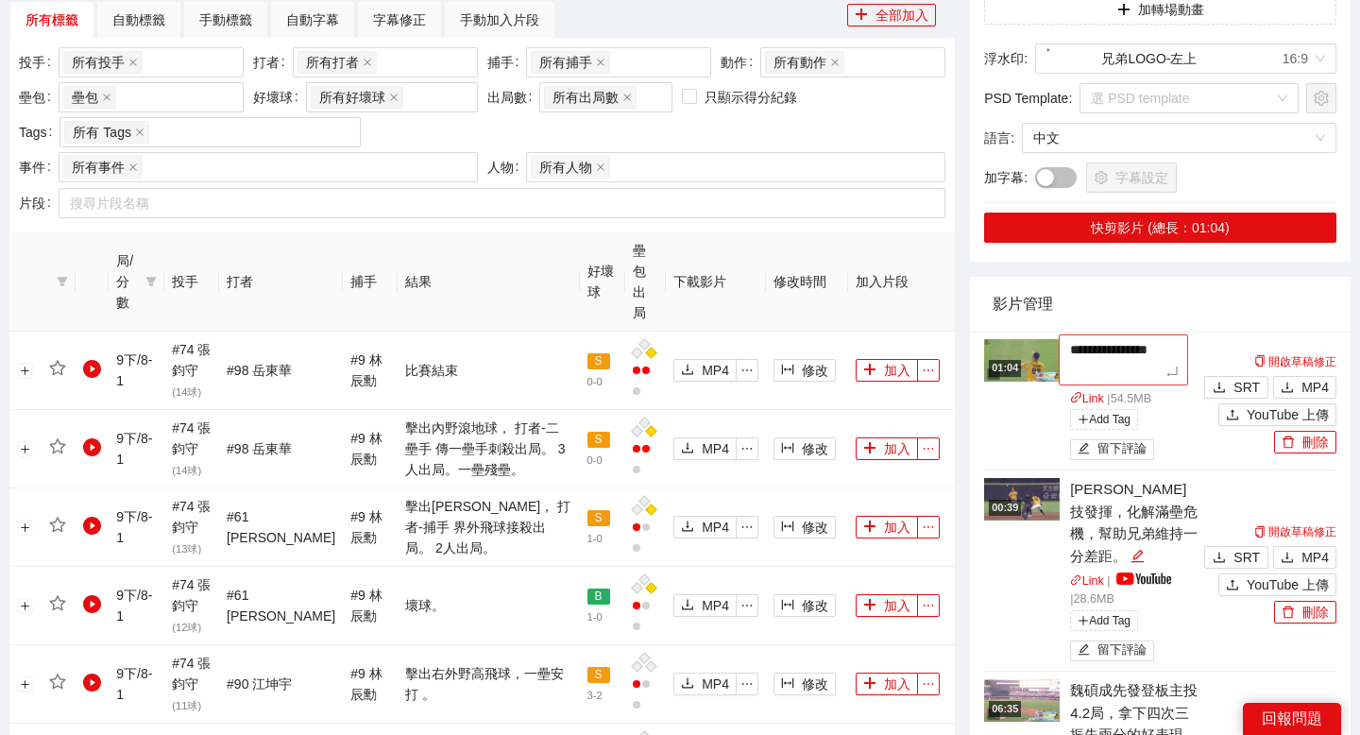
type textarea "**********"
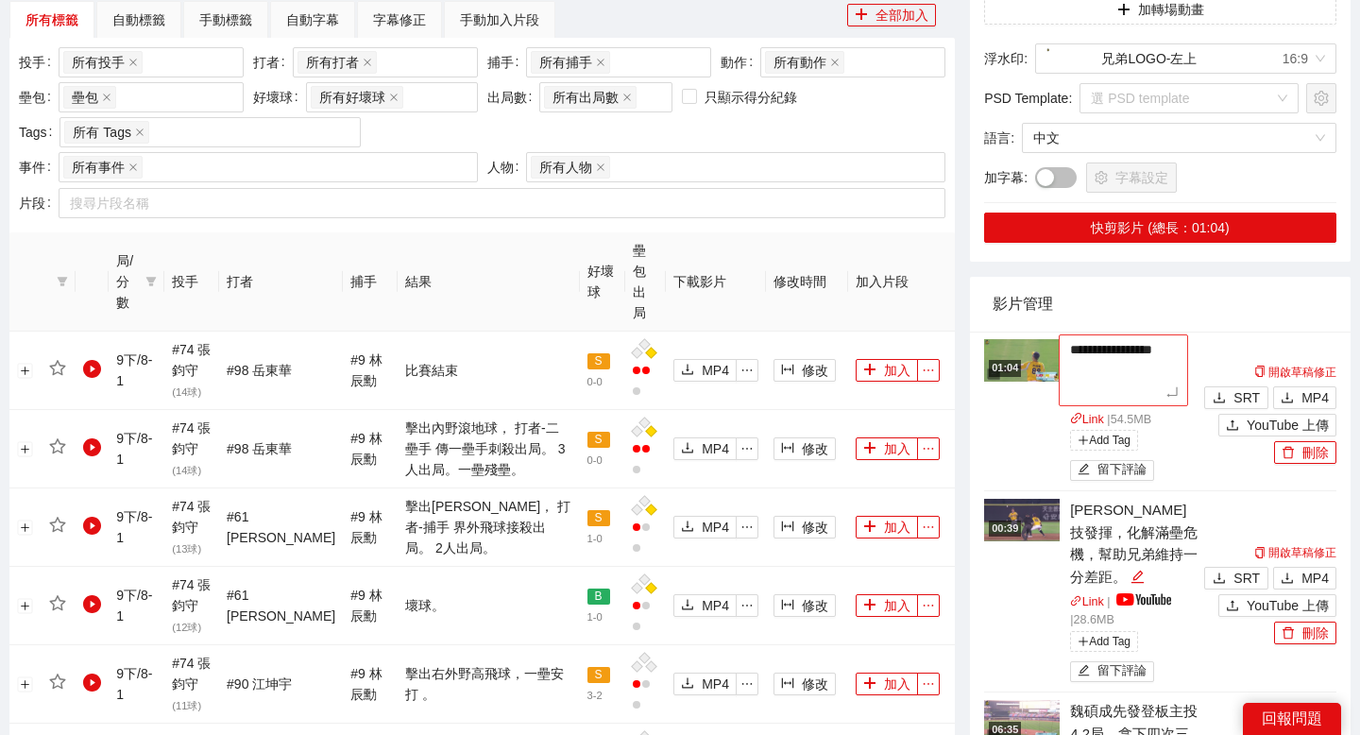
type textarea "**********"
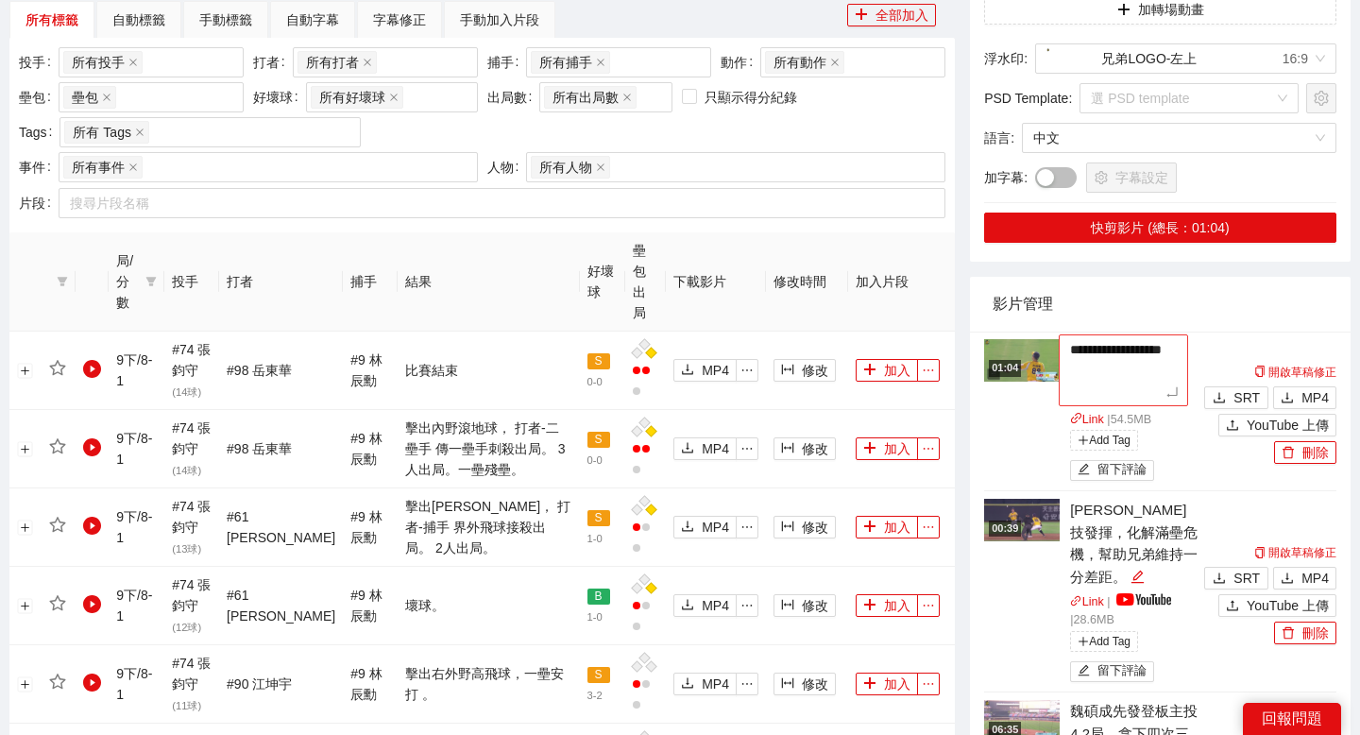
type textarea "**********"
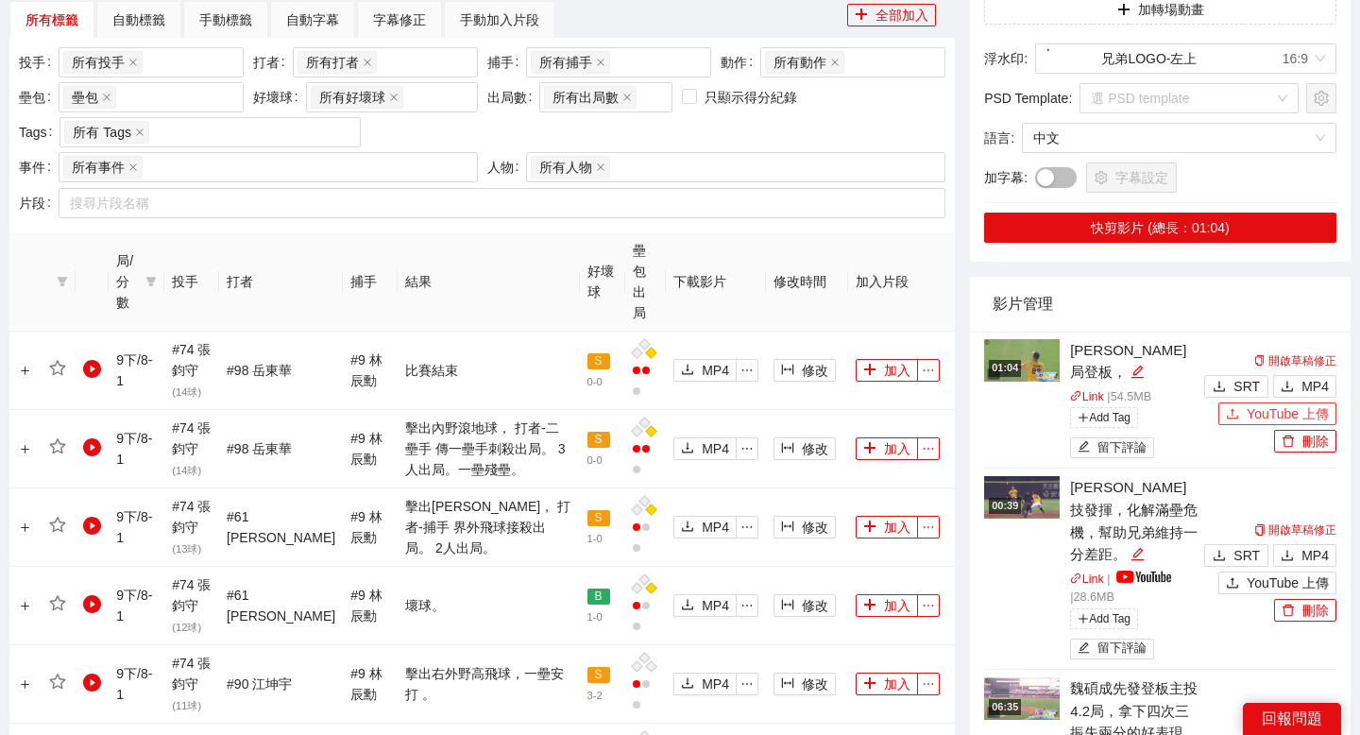
click at [1247, 423] on span "YouTube 上傳" at bounding box center [1288, 413] width 82 height 21
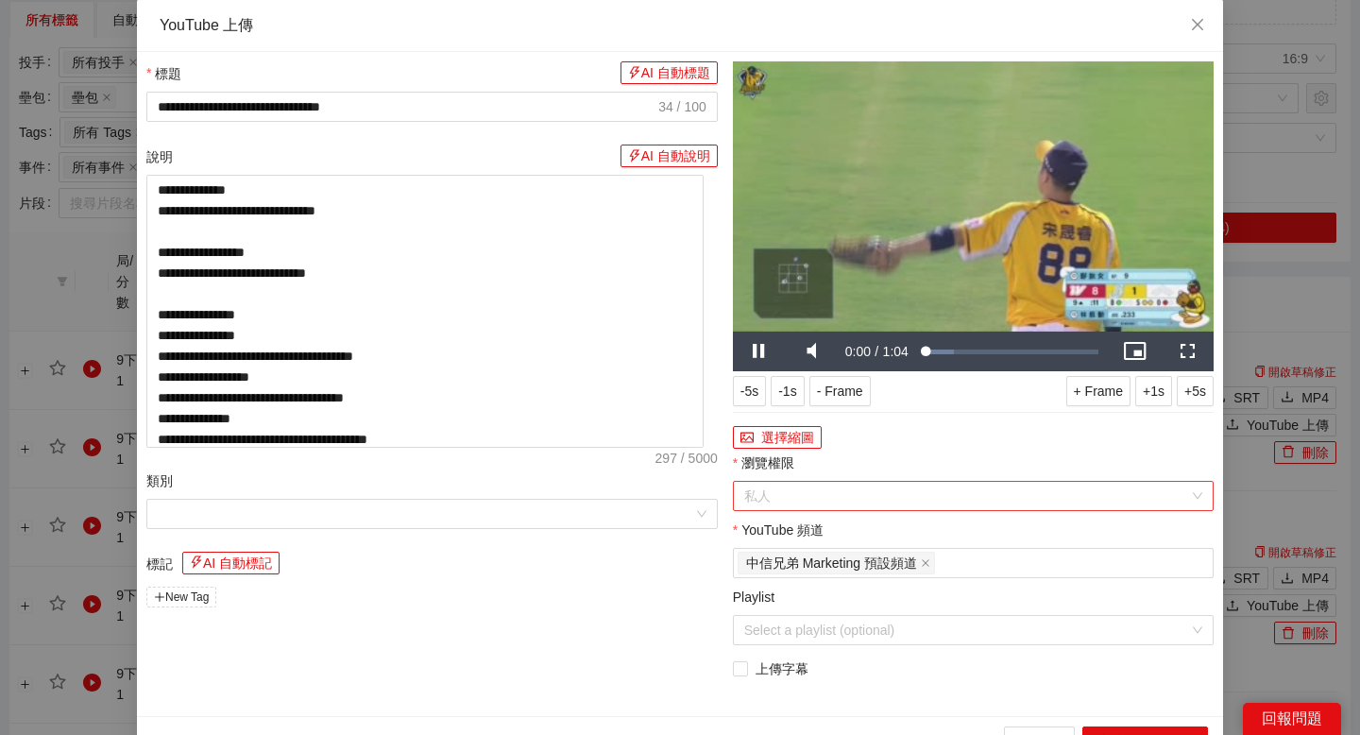
click at [1026, 510] on div "私人" at bounding box center [973, 496] width 481 height 30
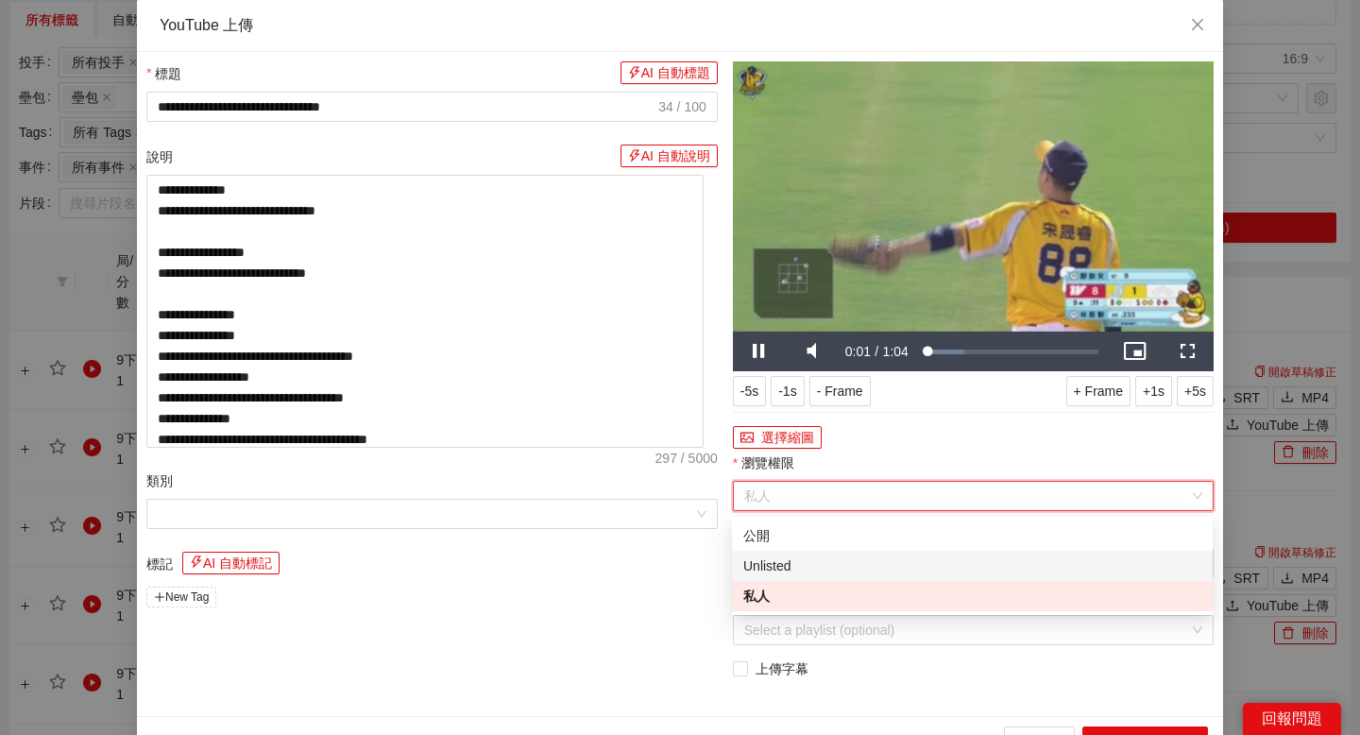
click at [941, 569] on div "Unlisted" at bounding box center [972, 565] width 458 height 21
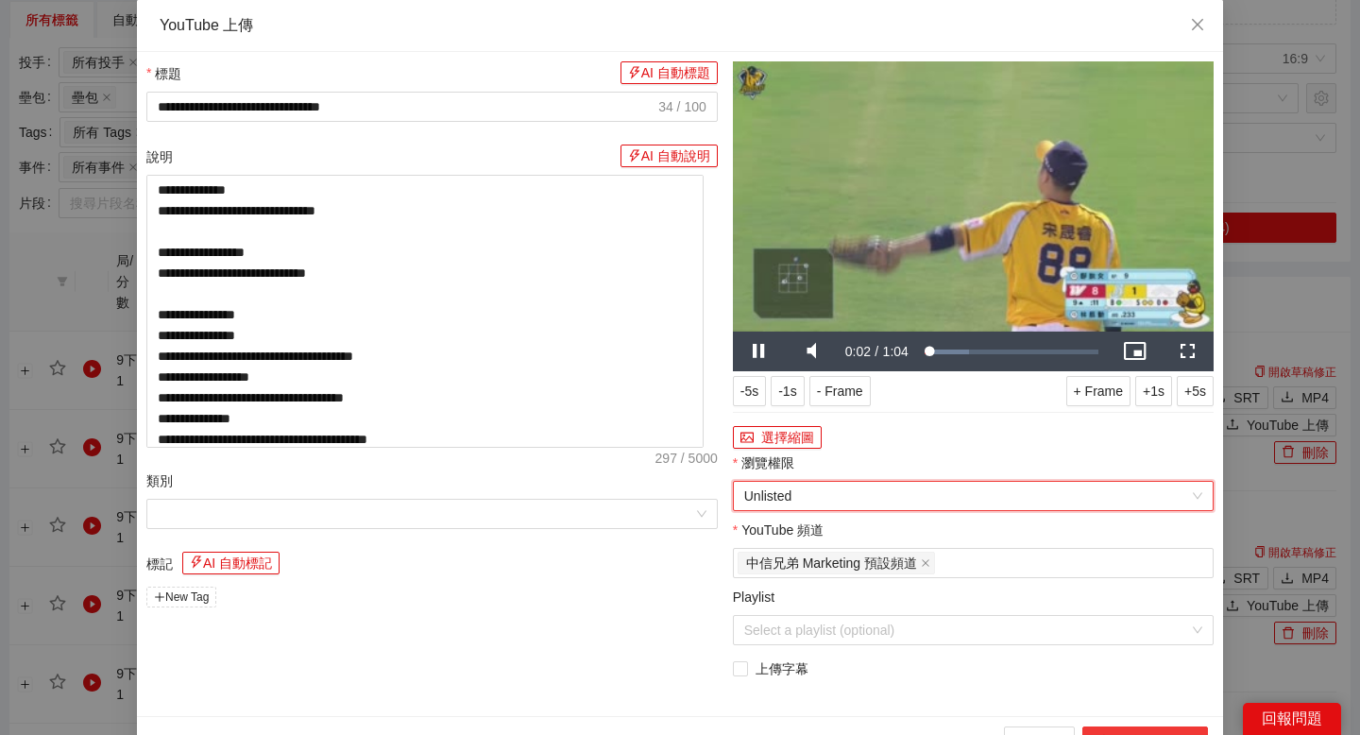
click at [1129, 734] on button "上傳到 YouTube" at bounding box center [1145, 741] width 126 height 30
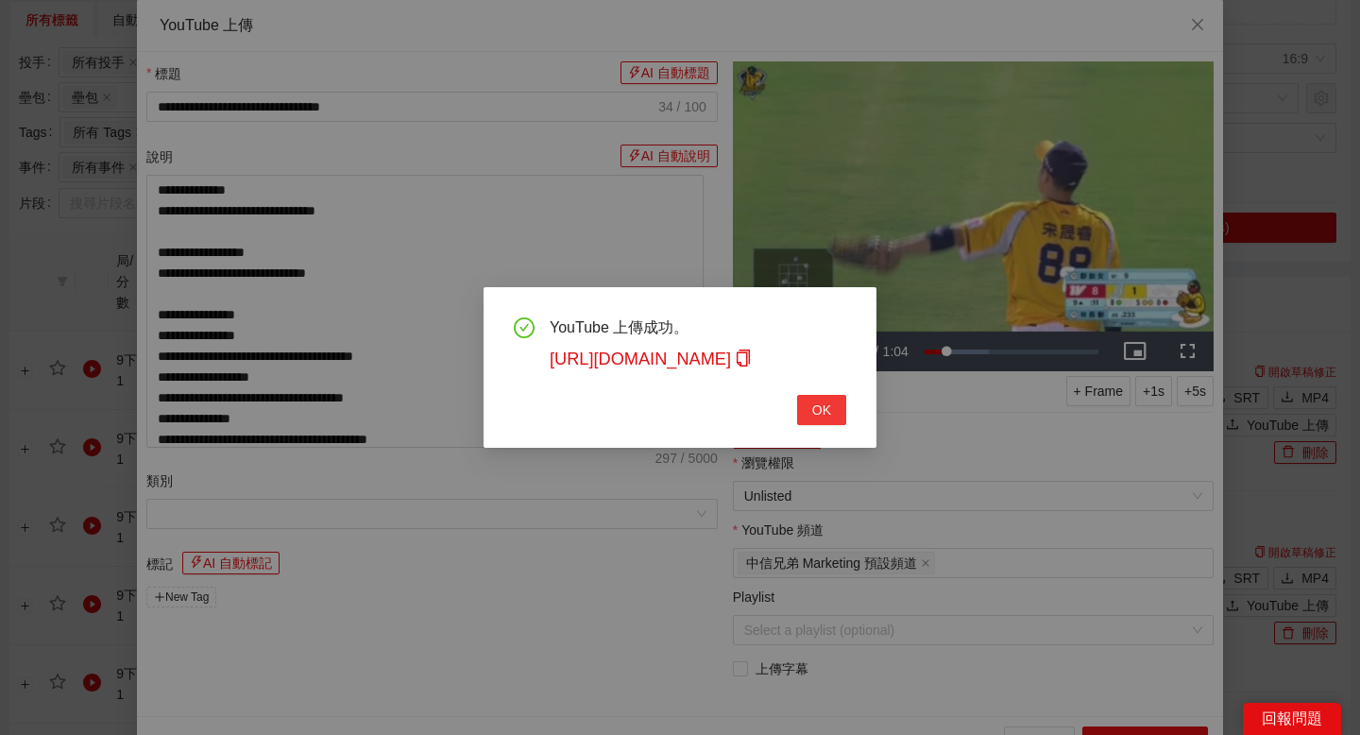
click at [829, 417] on span "OK" at bounding box center [821, 409] width 19 height 21
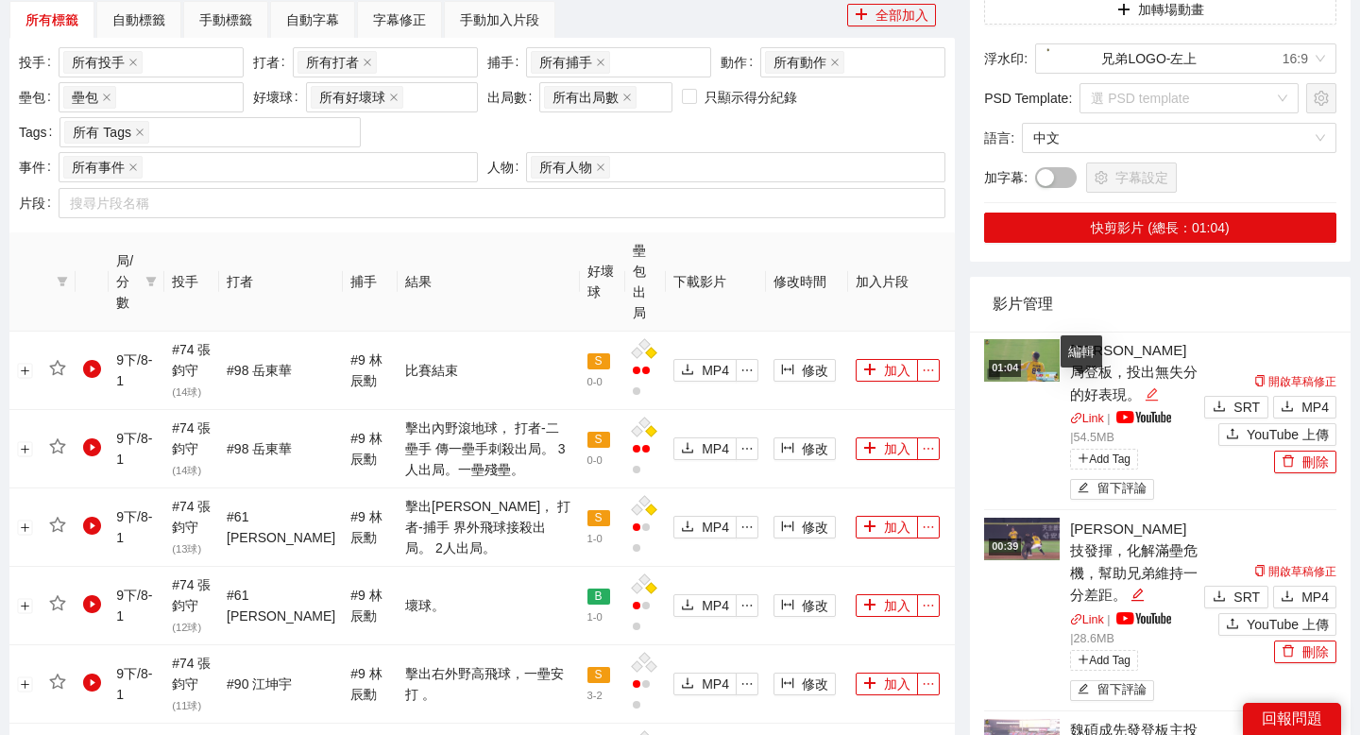
click at [1145, 388] on icon "edit" at bounding box center [1152, 394] width 14 height 14
type textarea "**********"
click at [1027, 369] on img at bounding box center [1022, 360] width 76 height 42
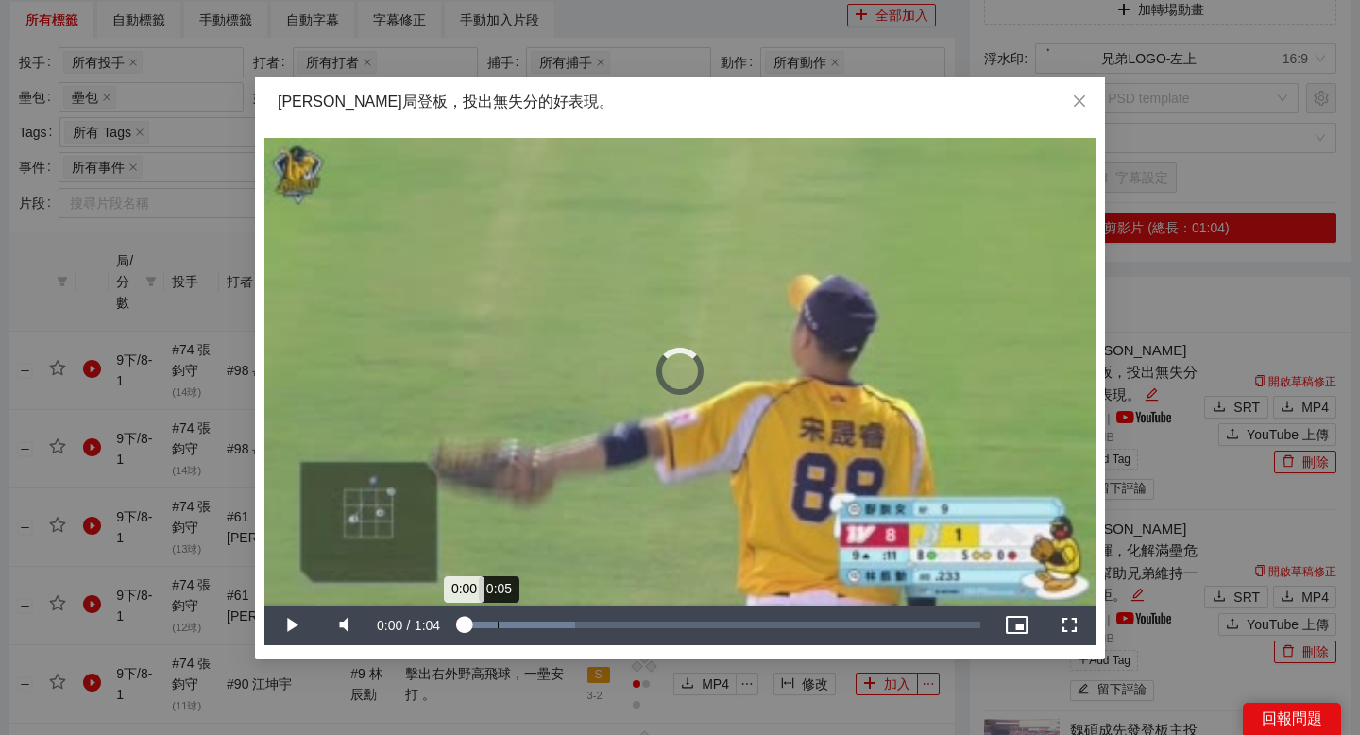
click at [498, 617] on div "Loaded : 22.74% 0:05 0:00" at bounding box center [718, 625] width 543 height 40
click at [562, 617] on div "Loaded : 29.42% 0:13 0:05" at bounding box center [718, 625] width 543 height 40
click at [614, 617] on div "Loaded : 53.51% 0:19 0:19" at bounding box center [718, 625] width 543 height 40
click at [353, 625] on span "Video Player" at bounding box center [343, 625] width 53 height 0
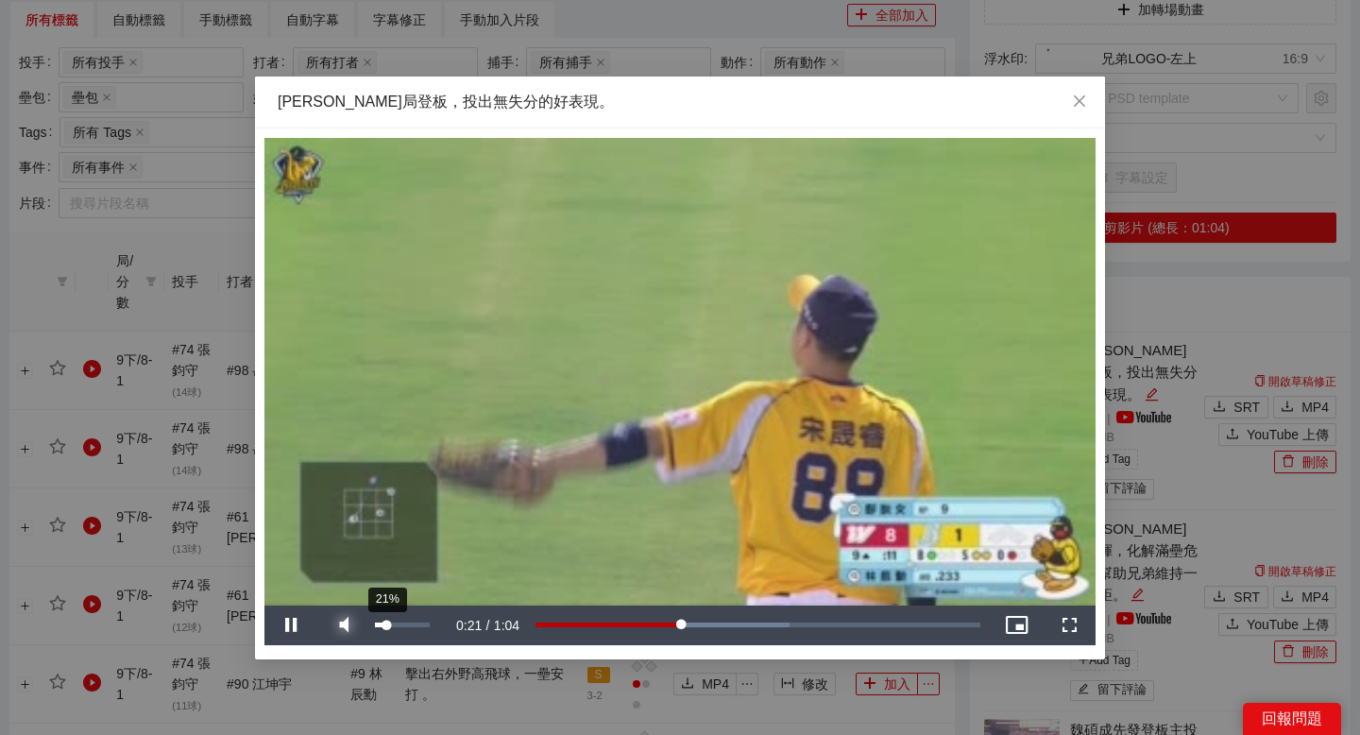
drag, startPoint x: 386, startPoint y: 626, endPoint x: 411, endPoint y: 626, distance: 24.6
click at [386, 626] on div "Volume Level" at bounding box center [380, 624] width 11 height 4
click at [727, 620] on div "Loaded : 57.18% 0:30 0:22" at bounding box center [718, 625] width 543 height 40
click at [789, 620] on div "Loaded : 73.25% 0:37 0:32" at bounding box center [718, 625] width 543 height 40
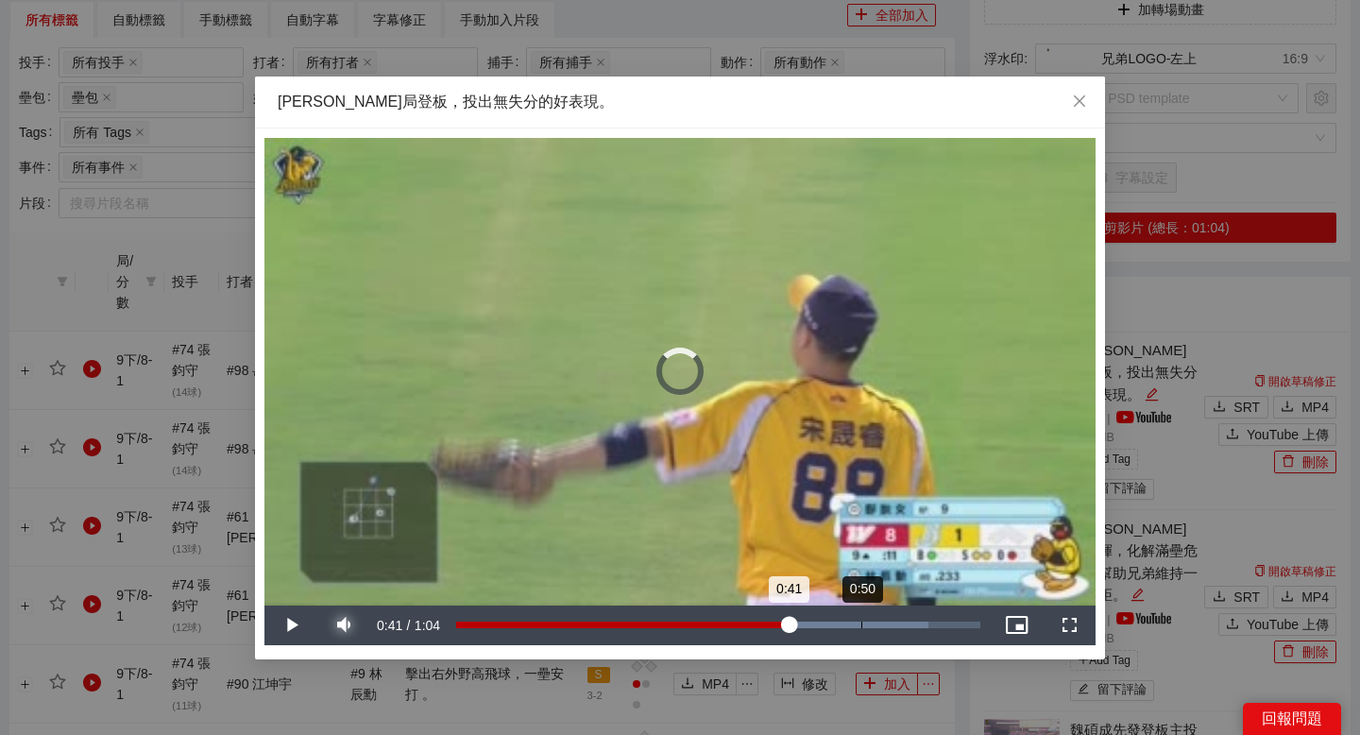
click at [861, 620] on div "Loaded : 90.00% 0:50 0:41" at bounding box center [718, 625] width 543 height 40
click at [901, 620] on div "Loaded : 100.00% 0:54 0:50" at bounding box center [718, 625] width 543 height 40
click at [856, 627] on div "Loaded : 100.00% 0:49 0:55" at bounding box center [718, 624] width 524 height 7
click at [824, 625] on div "Loaded : 100.00% 0:45 0:50" at bounding box center [718, 624] width 524 height 7
click at [858, 622] on div "Loaded : 100.00% 0:49 0:49" at bounding box center [718, 624] width 524 height 7
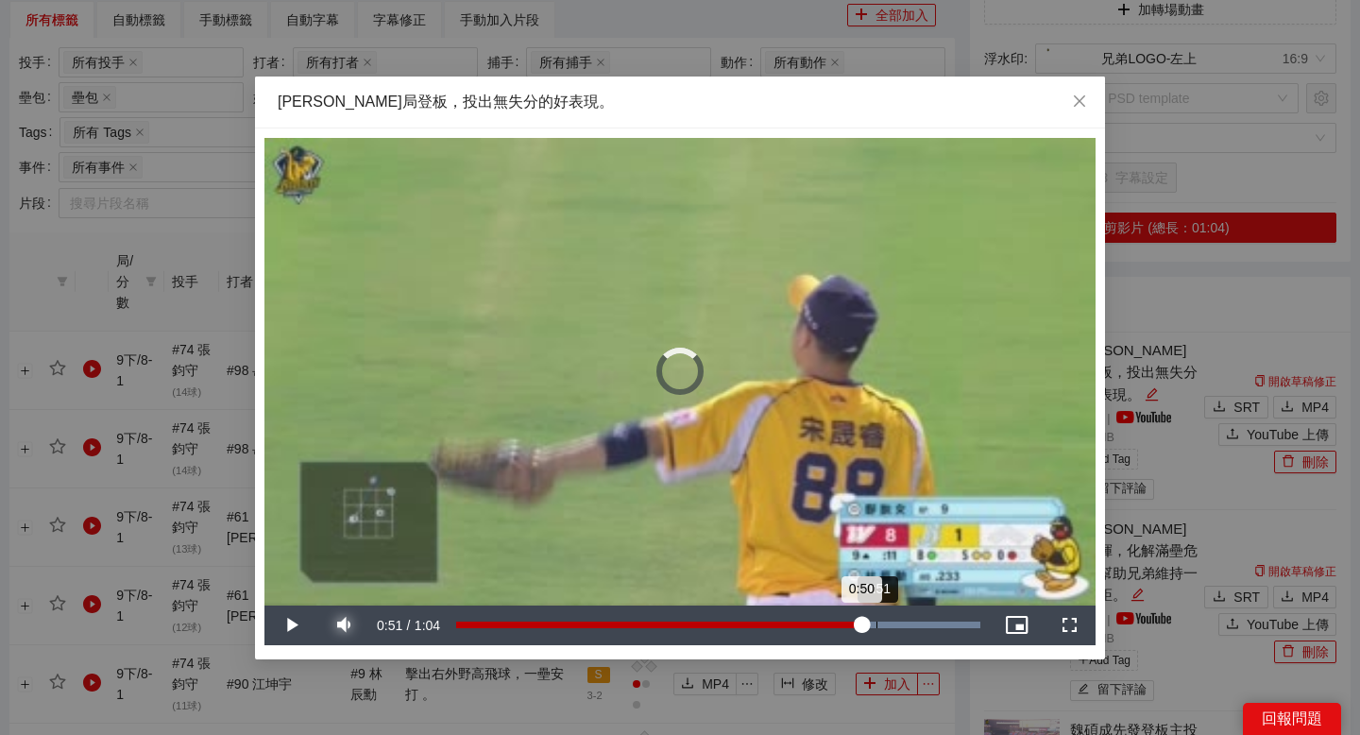
click at [875, 620] on div "Loaded : 100.00% 0:51 0:50" at bounding box center [718, 625] width 543 height 40
click at [919, 615] on div "Loaded : 100.00% 0:57 0:55" at bounding box center [718, 625] width 543 height 40
click at [892, 621] on div "Loaded : 100.00% 0:54 0:54" at bounding box center [718, 624] width 524 height 7
click at [868, 623] on div "Loaded : 100.00% 0:50 0:54" at bounding box center [718, 624] width 524 height 7
click at [850, 622] on div "0:48" at bounding box center [850, 624] width 1 height 7
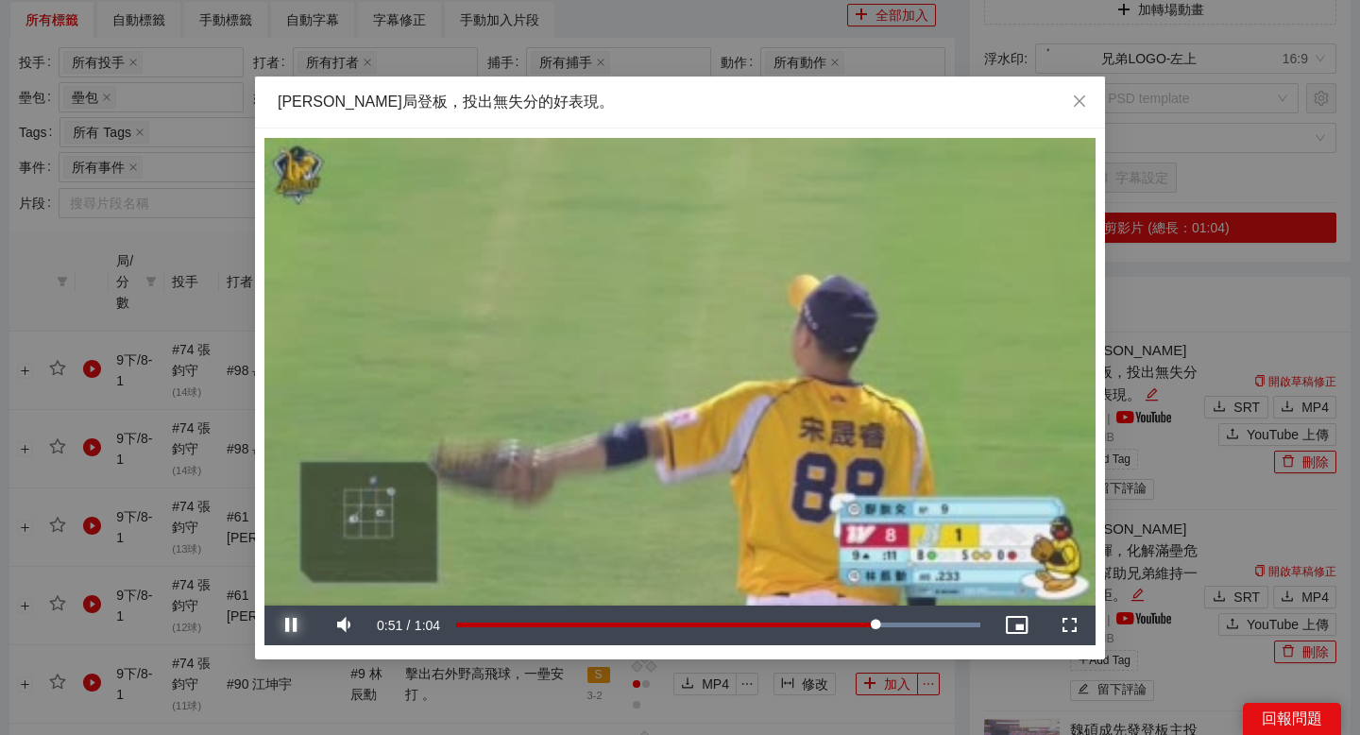
click at [297, 625] on span "Video Player" at bounding box center [290, 625] width 53 height 0
click at [1068, 100] on span "Close" at bounding box center [1079, 101] width 51 height 51
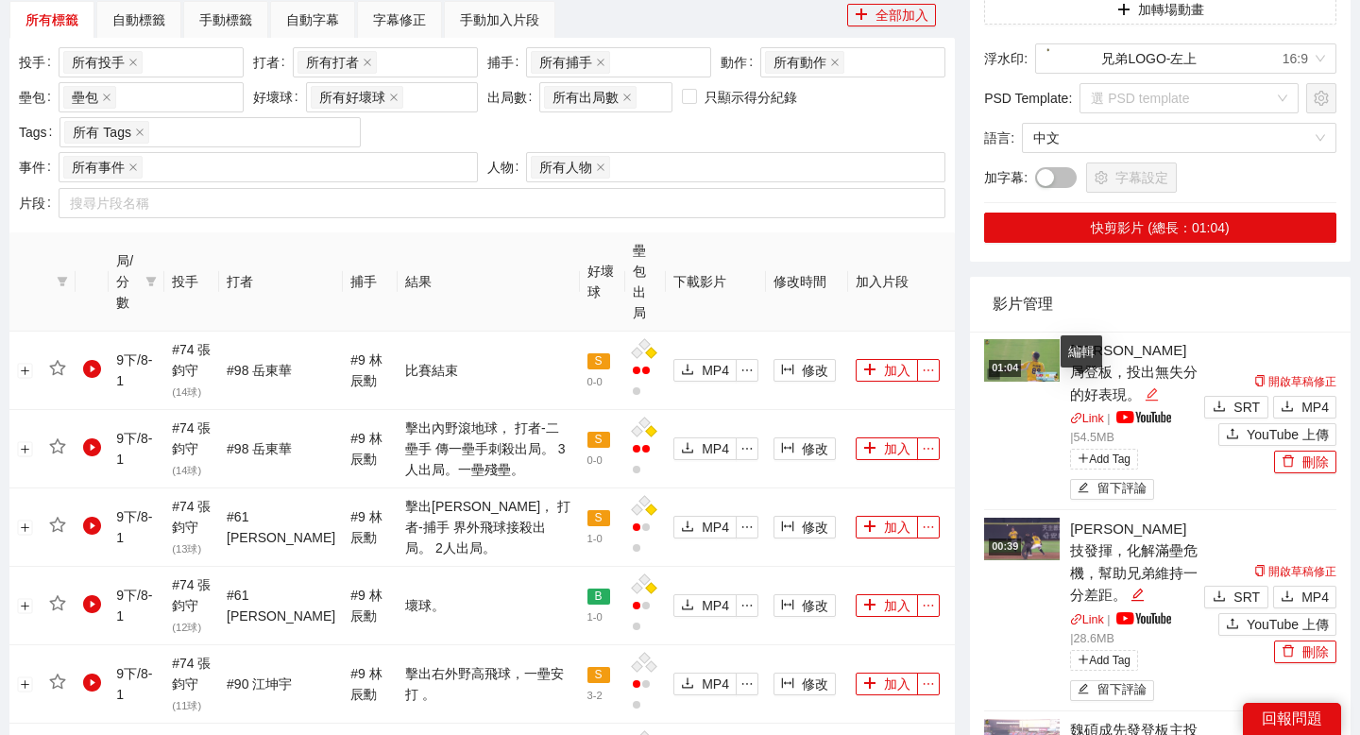
click at [1145, 397] on icon "edit" at bounding box center [1152, 394] width 14 height 14
type textarea "**********"
drag, startPoint x: 1122, startPoint y: 395, endPoint x: 1060, endPoint y: 335, distance: 86.2
click at [1060, 335] on textarea "**********" at bounding box center [1123, 370] width 129 height 72
